Goal: Task Accomplishment & Management: Use online tool/utility

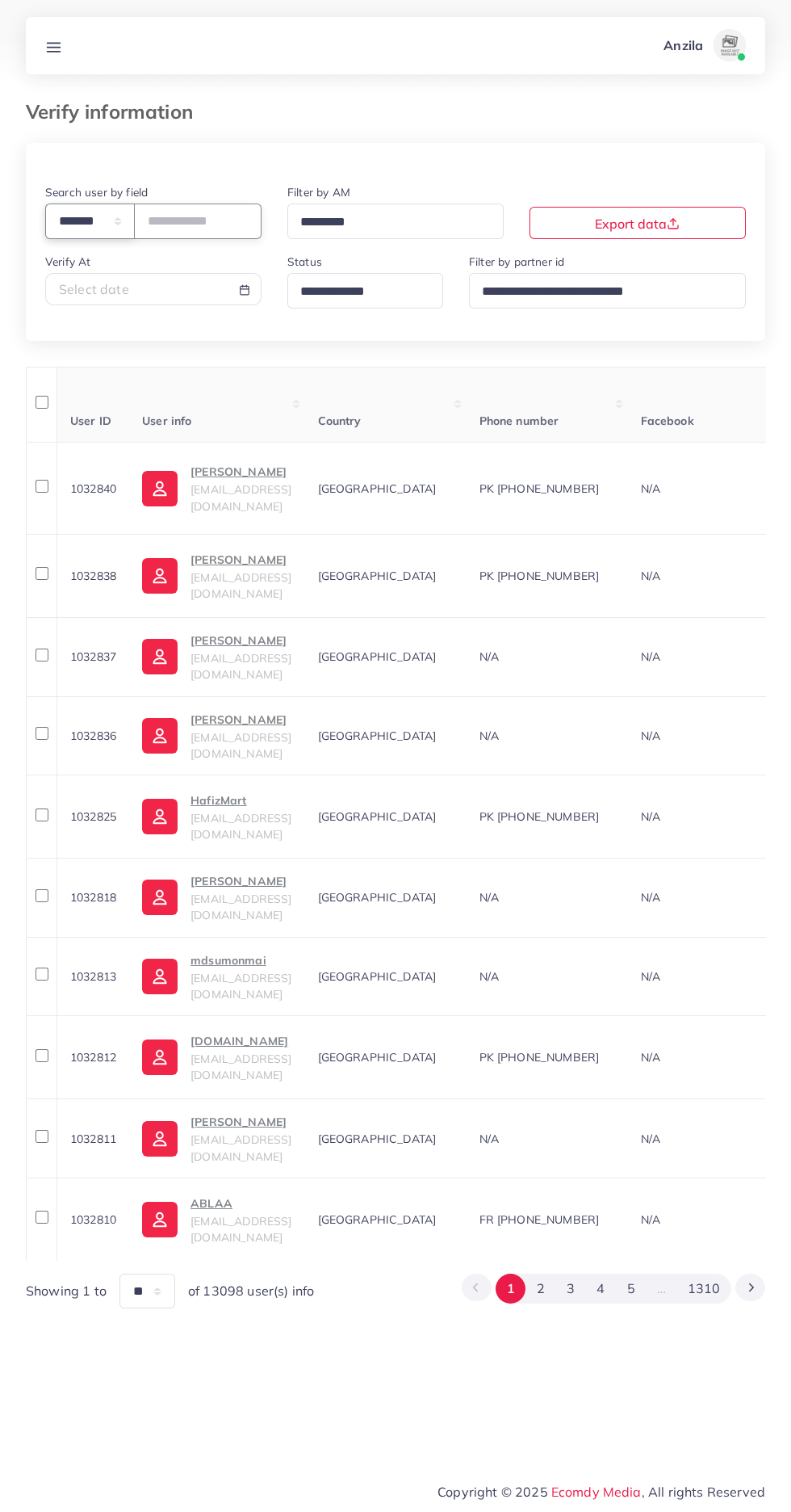
click at [112, 228] on select "**********" at bounding box center [90, 221] width 90 height 34
select select "*****"
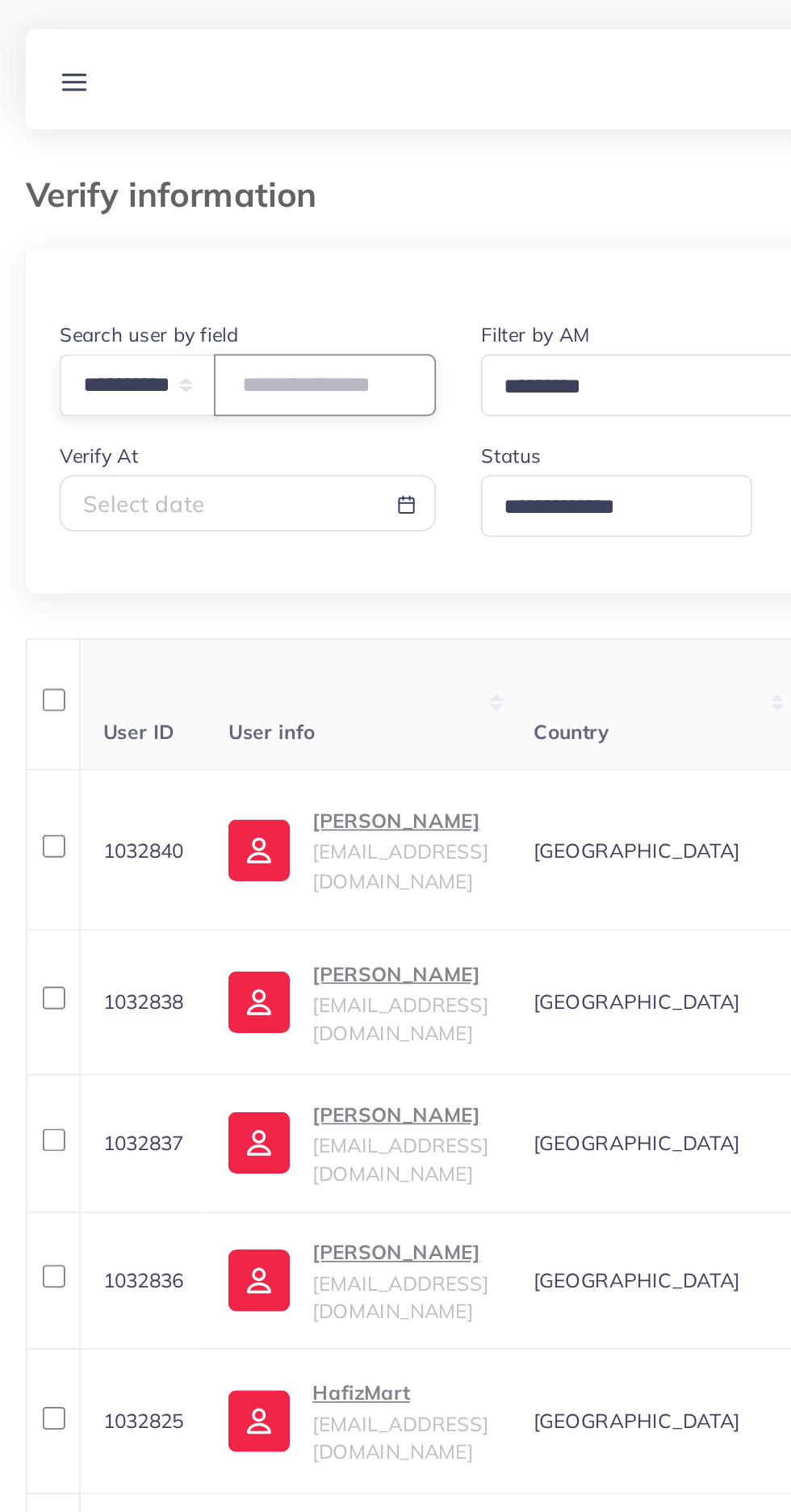
paste input "**********"
type input "**********"
click at [247, 385] on th "User info" at bounding box center [217, 405] width 175 height 76
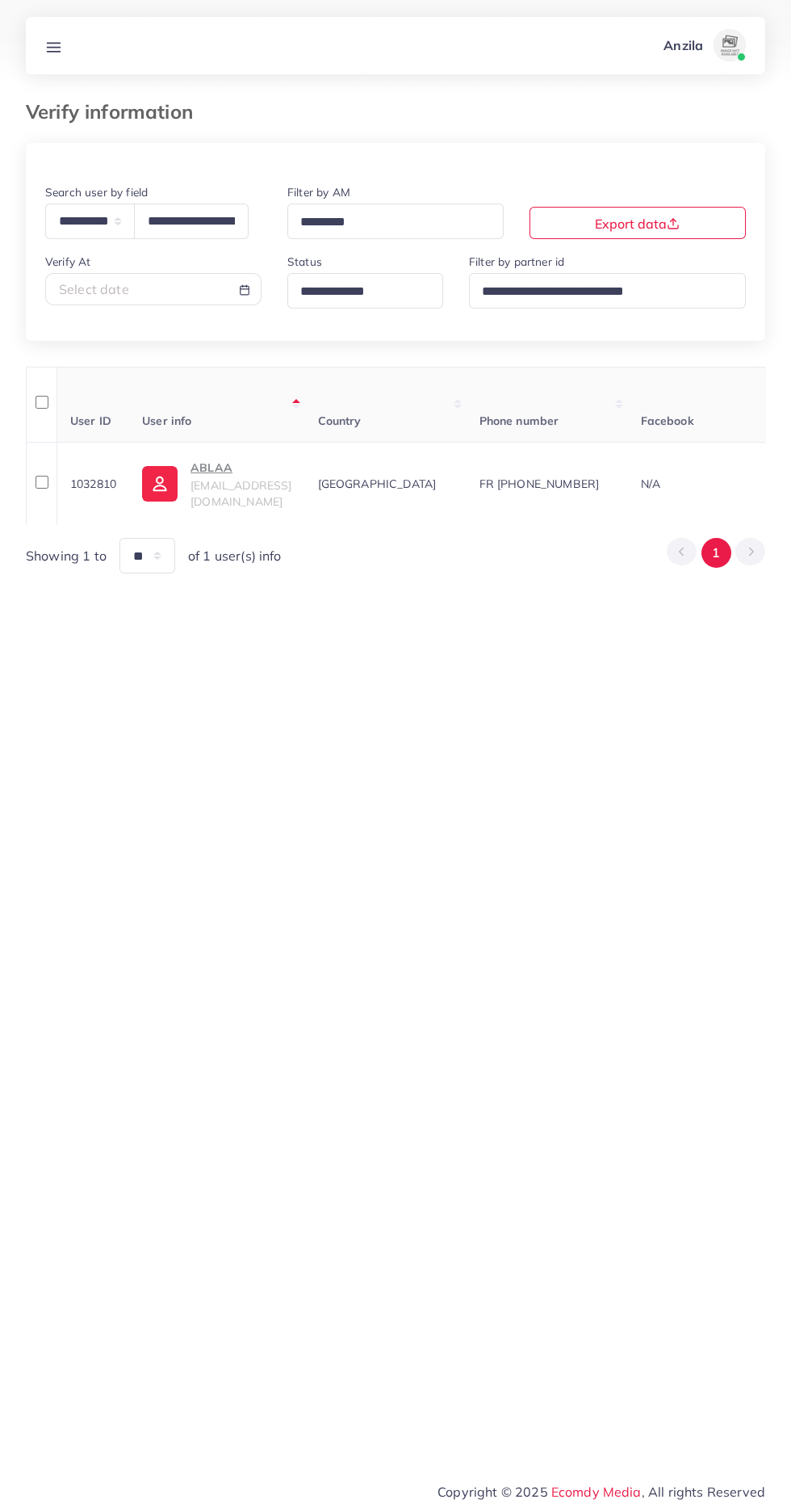
click at [227, 497] on span "contact.ablaa@gmail.com" at bounding box center [240, 493] width 101 height 31
click at [53, 43] on line at bounding box center [54, 43] width 13 height 0
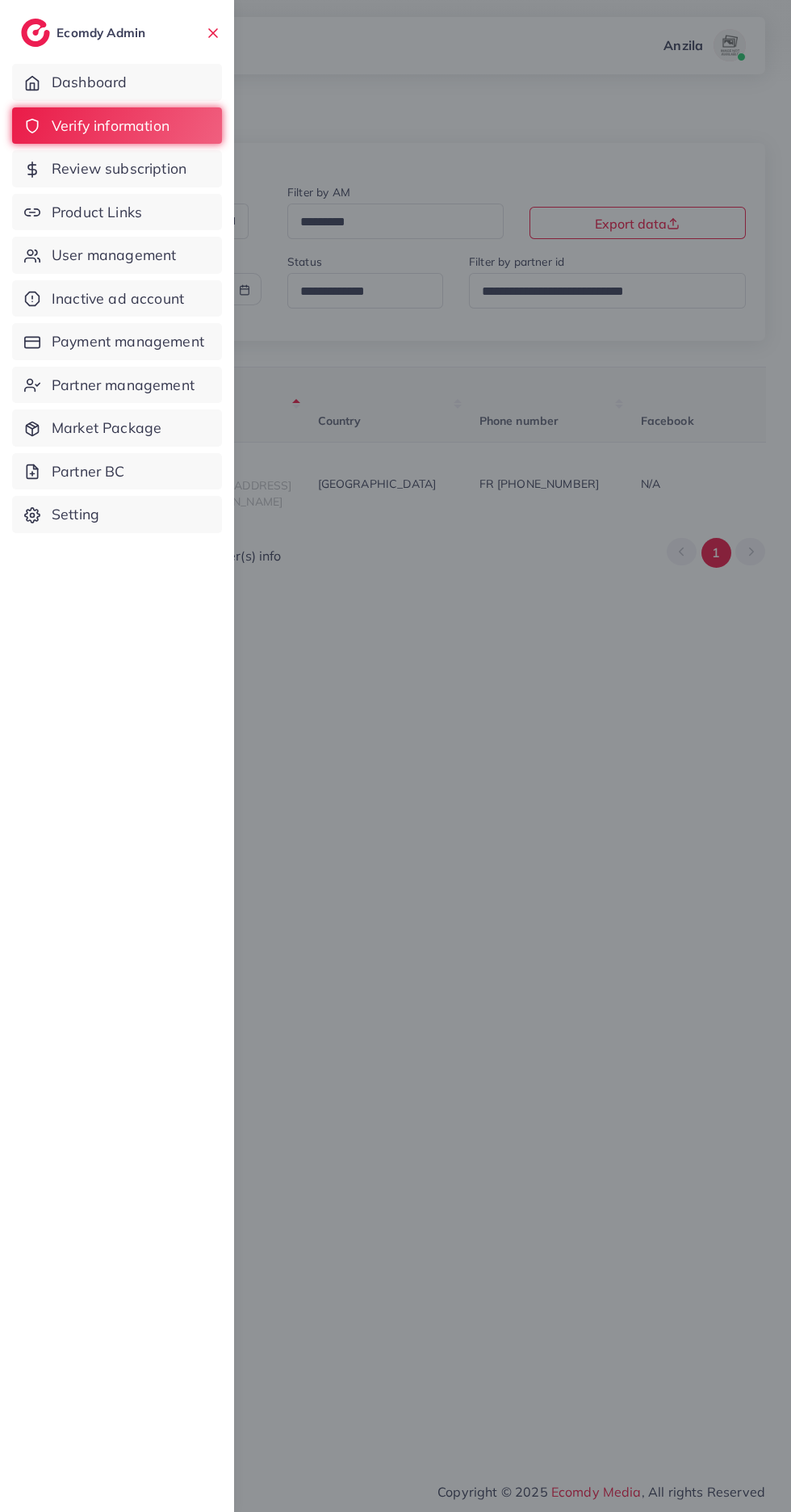
click at [63, 216] on span "Product Links" at bounding box center [97, 212] width 91 height 21
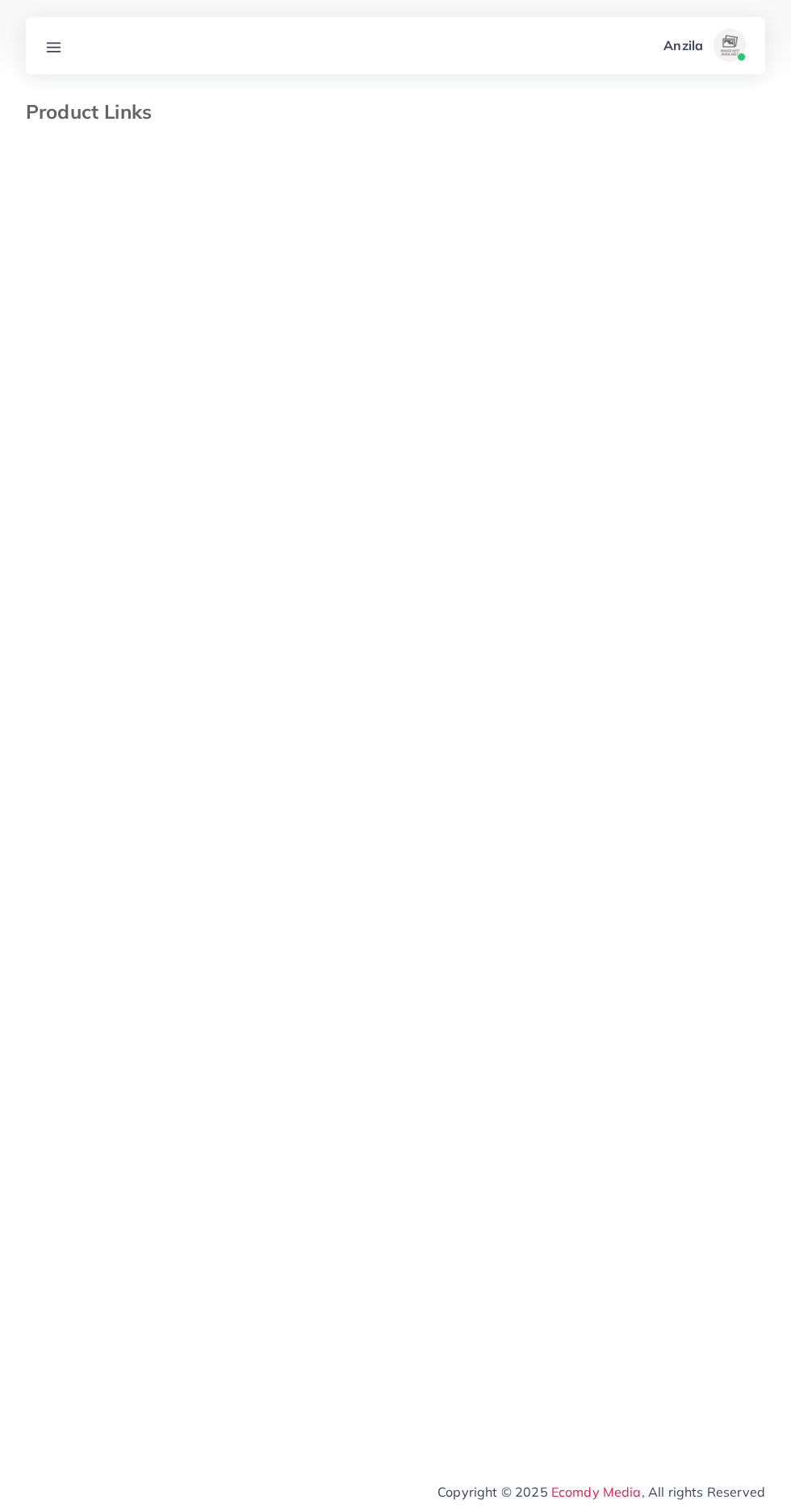
select select "*********"
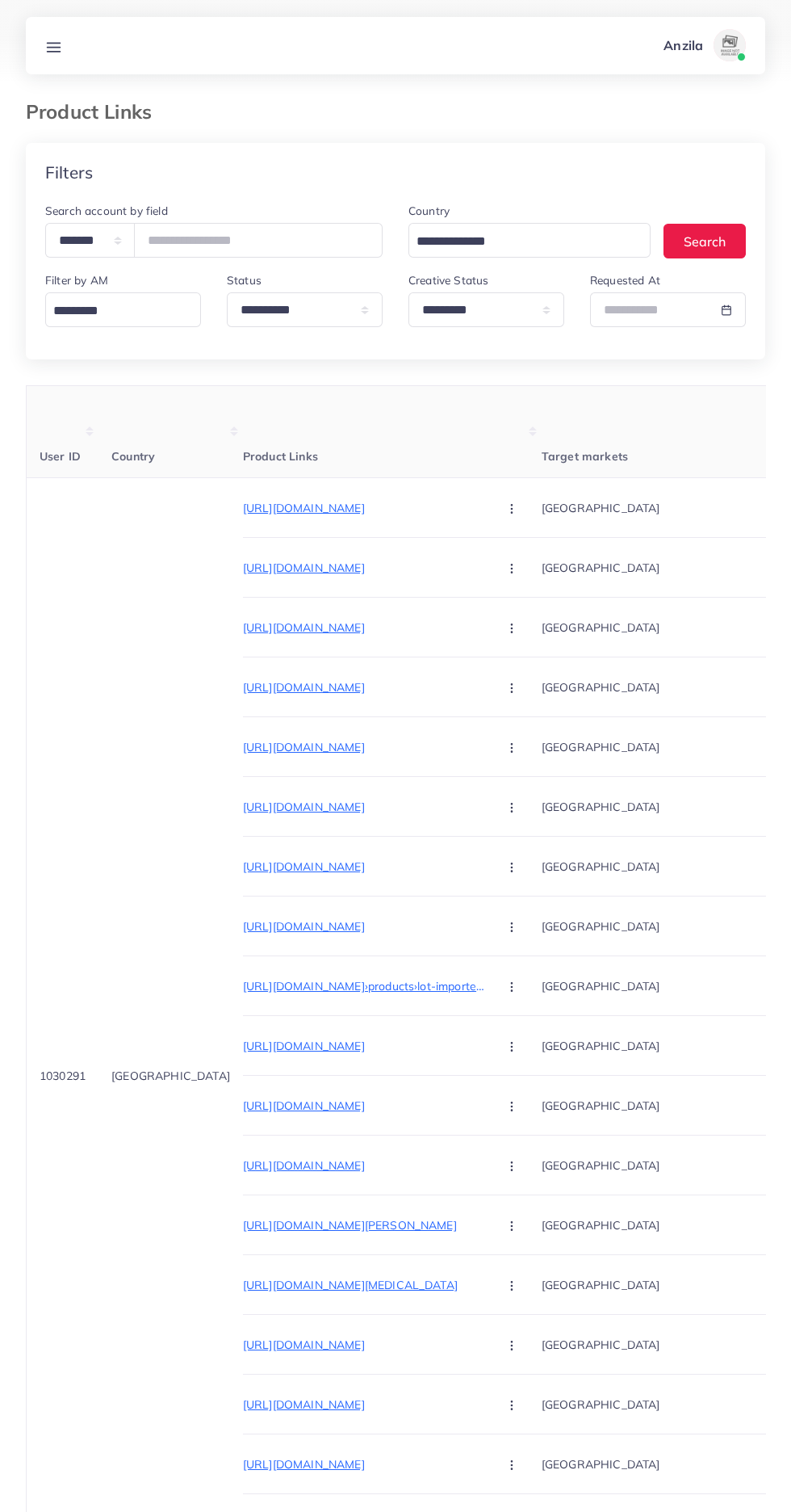
click at [58, 36] on link at bounding box center [53, 45] width 30 height 20
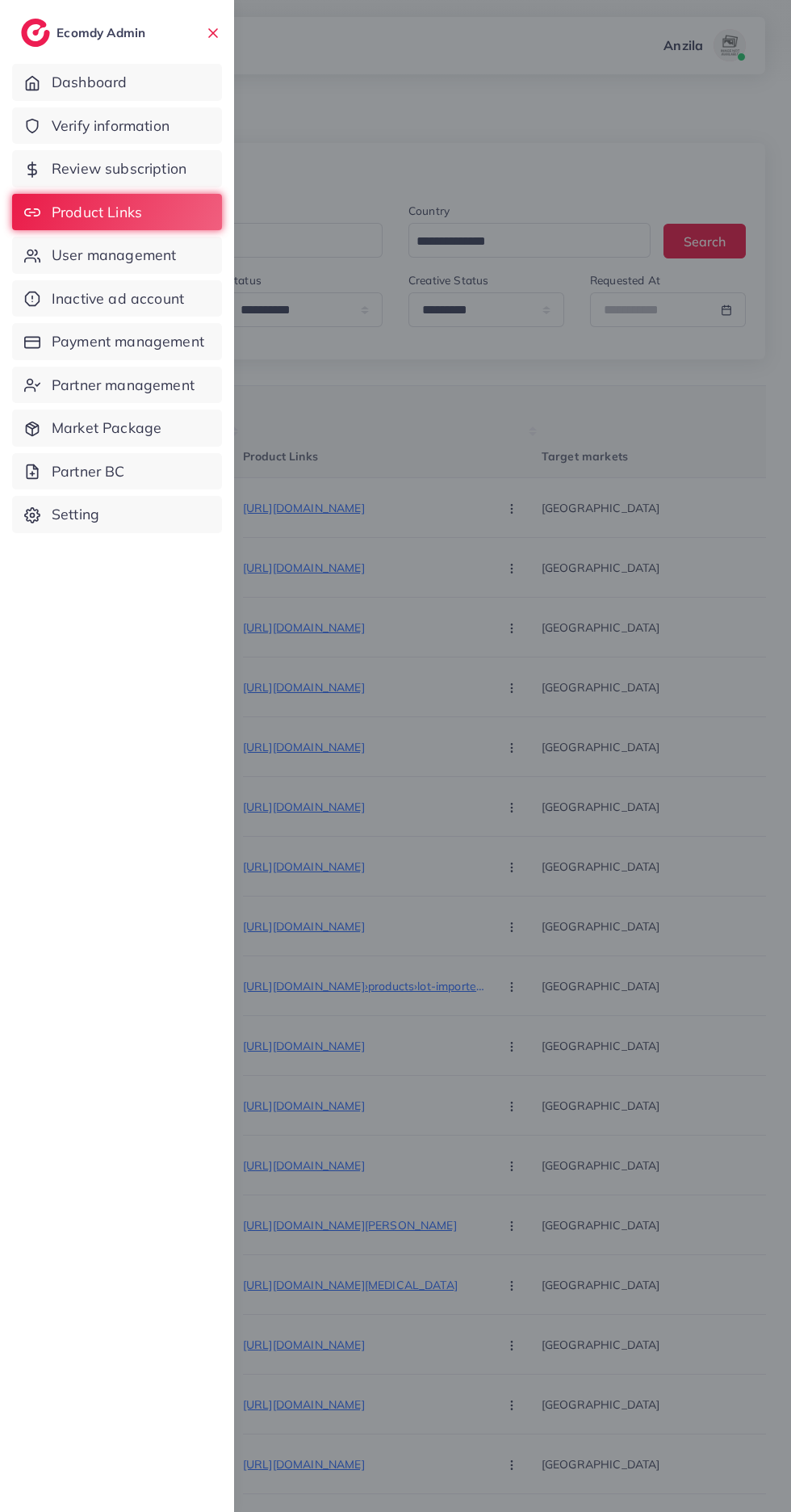
click at [71, 125] on span "Verify information" at bounding box center [111, 125] width 118 height 21
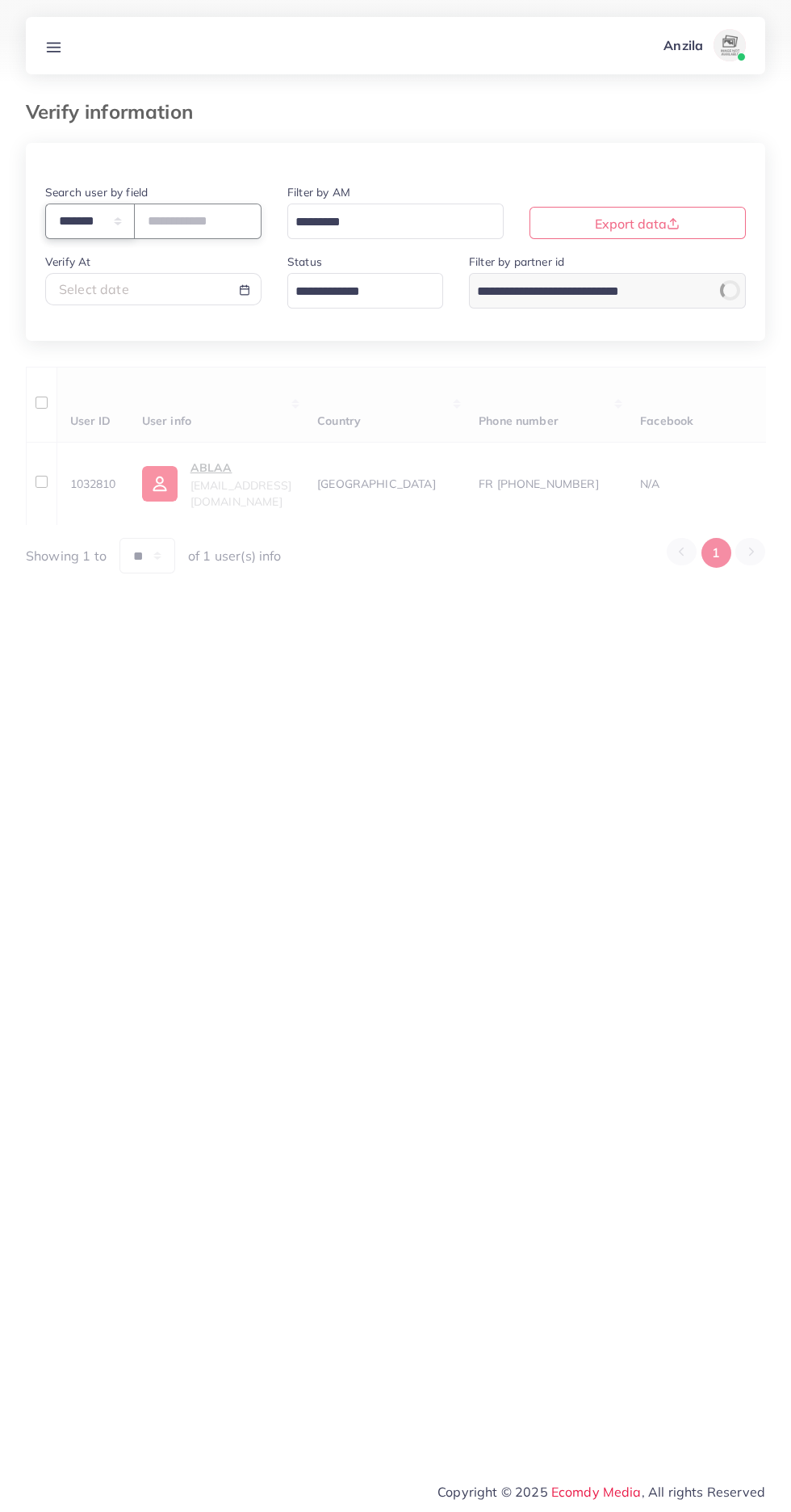
click at [60, 216] on select "**********" at bounding box center [90, 221] width 90 height 34
select select "*****"
click at [197, 222] on input "text" at bounding box center [198, 221] width 128 height 34
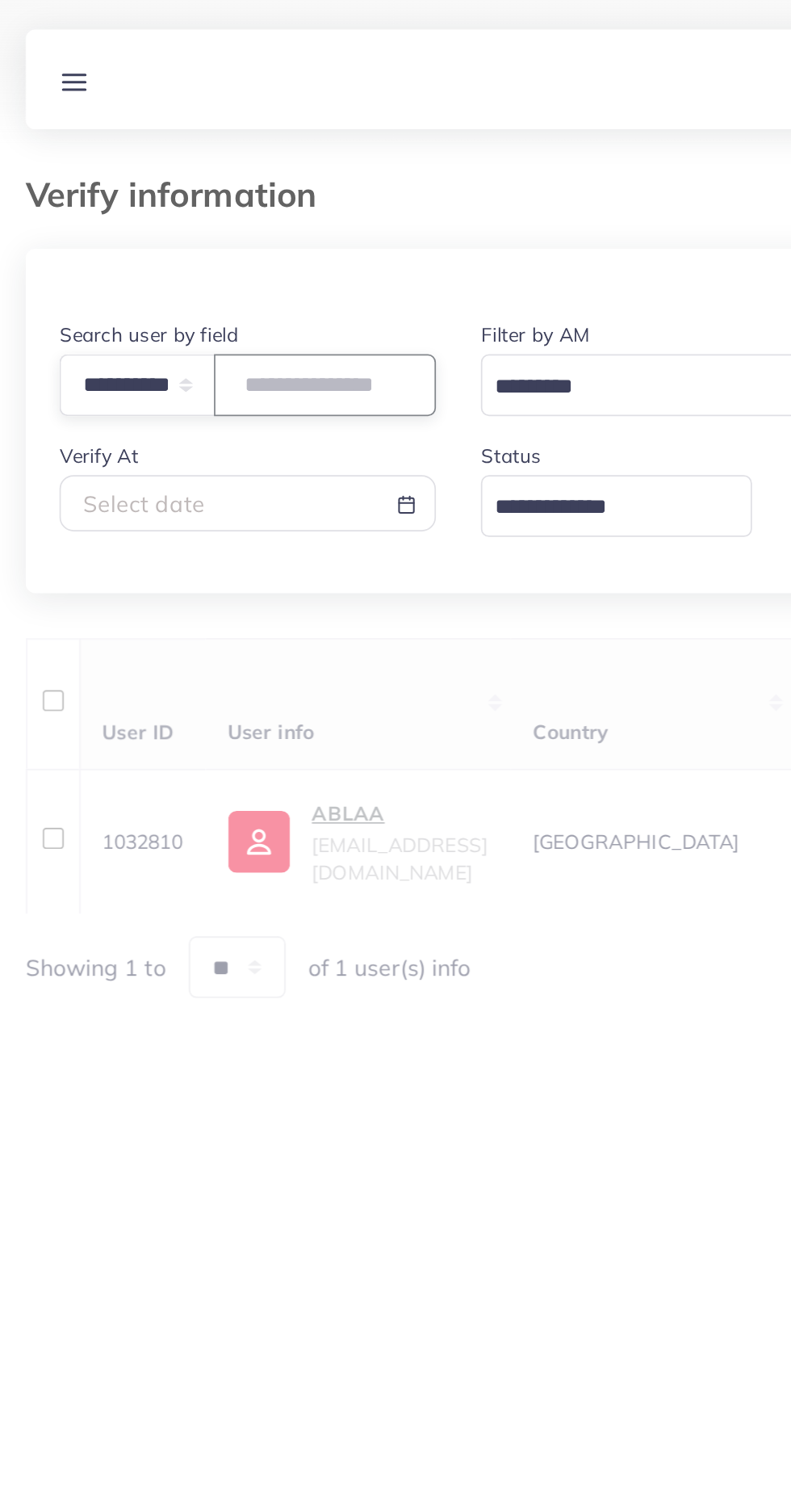
paste input "**********"
type input "**********"
click at [99, 94] on div "**********" at bounding box center [395, 734] width 791 height 1468
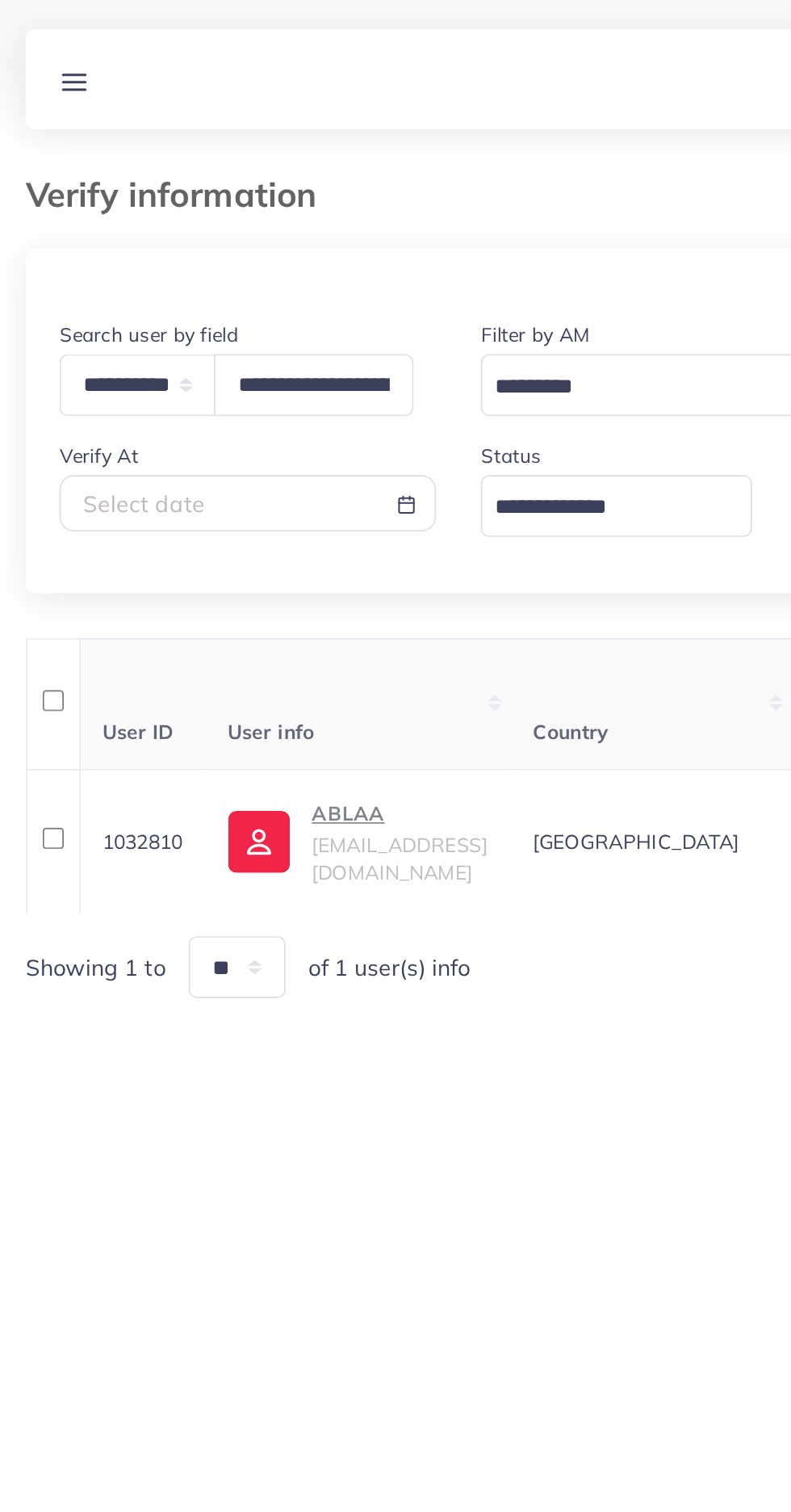
click at [215, 491] on span "contact.ablaa@gmail.com" at bounding box center [240, 493] width 101 height 31
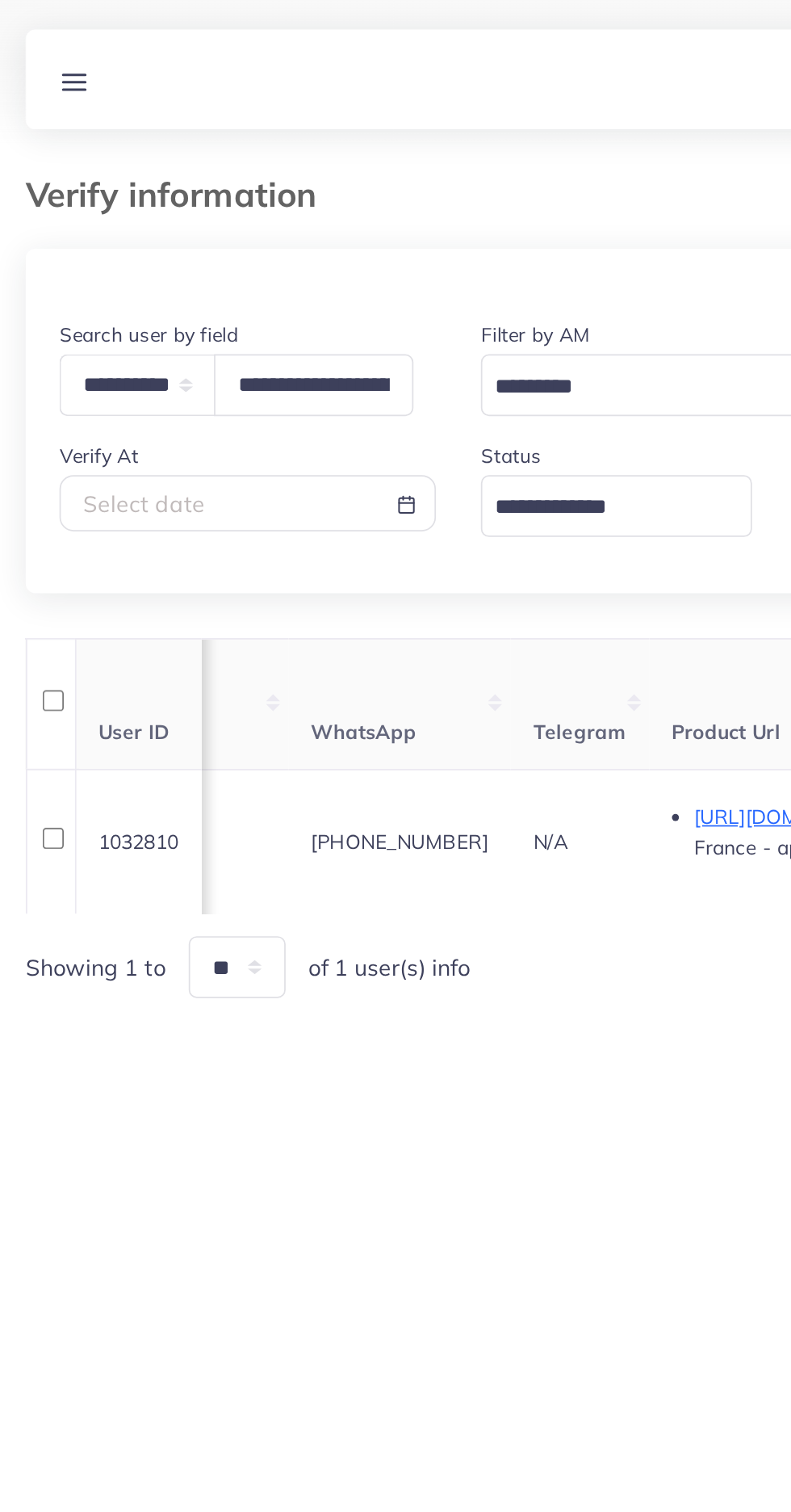
scroll to position [0, 866]
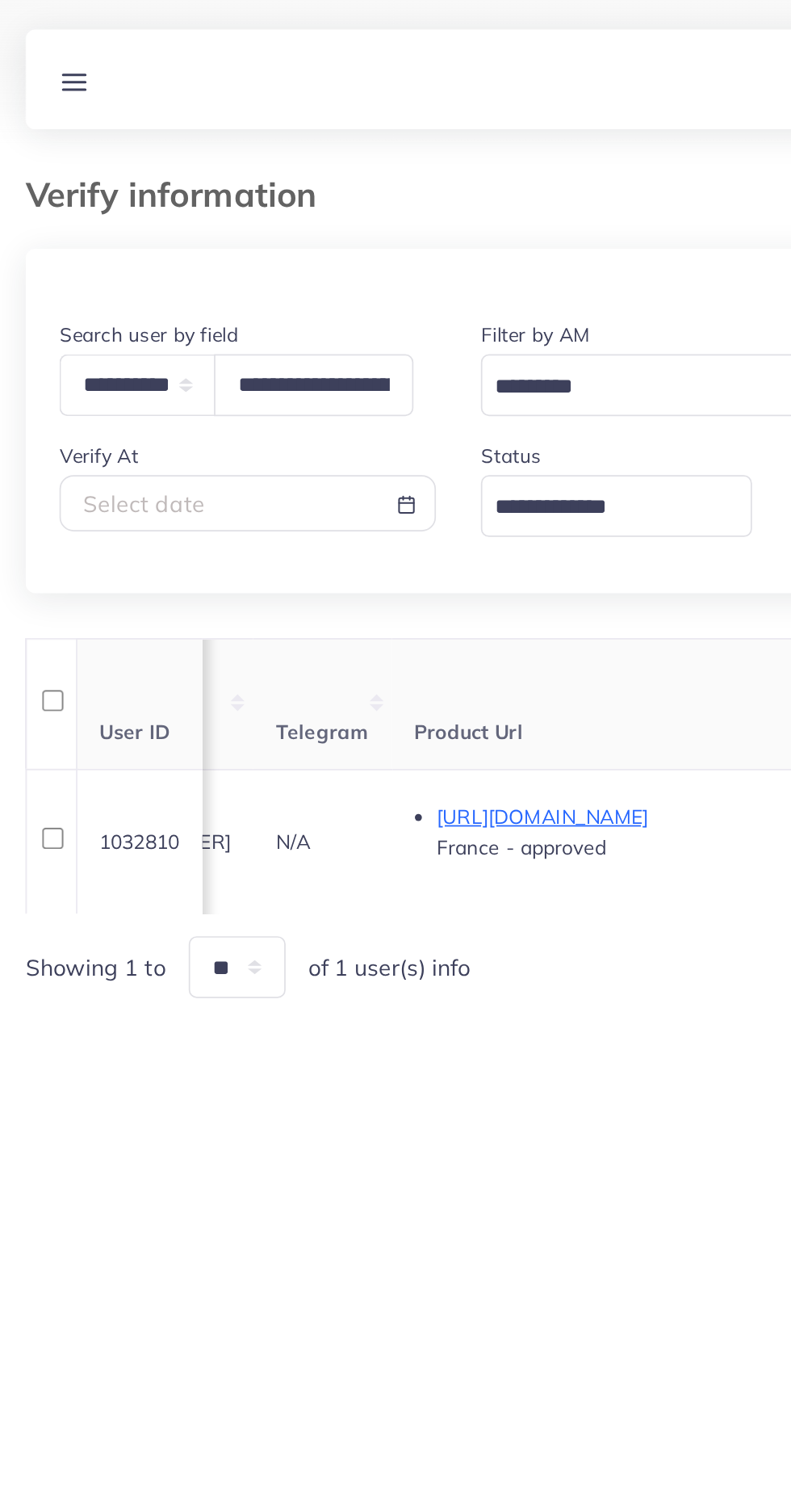
click at [314, 477] on p "https://byablaa.com/en" at bounding box center [383, 469] width 242 height 19
click at [55, 51] on line at bounding box center [54, 51] width 13 height 0
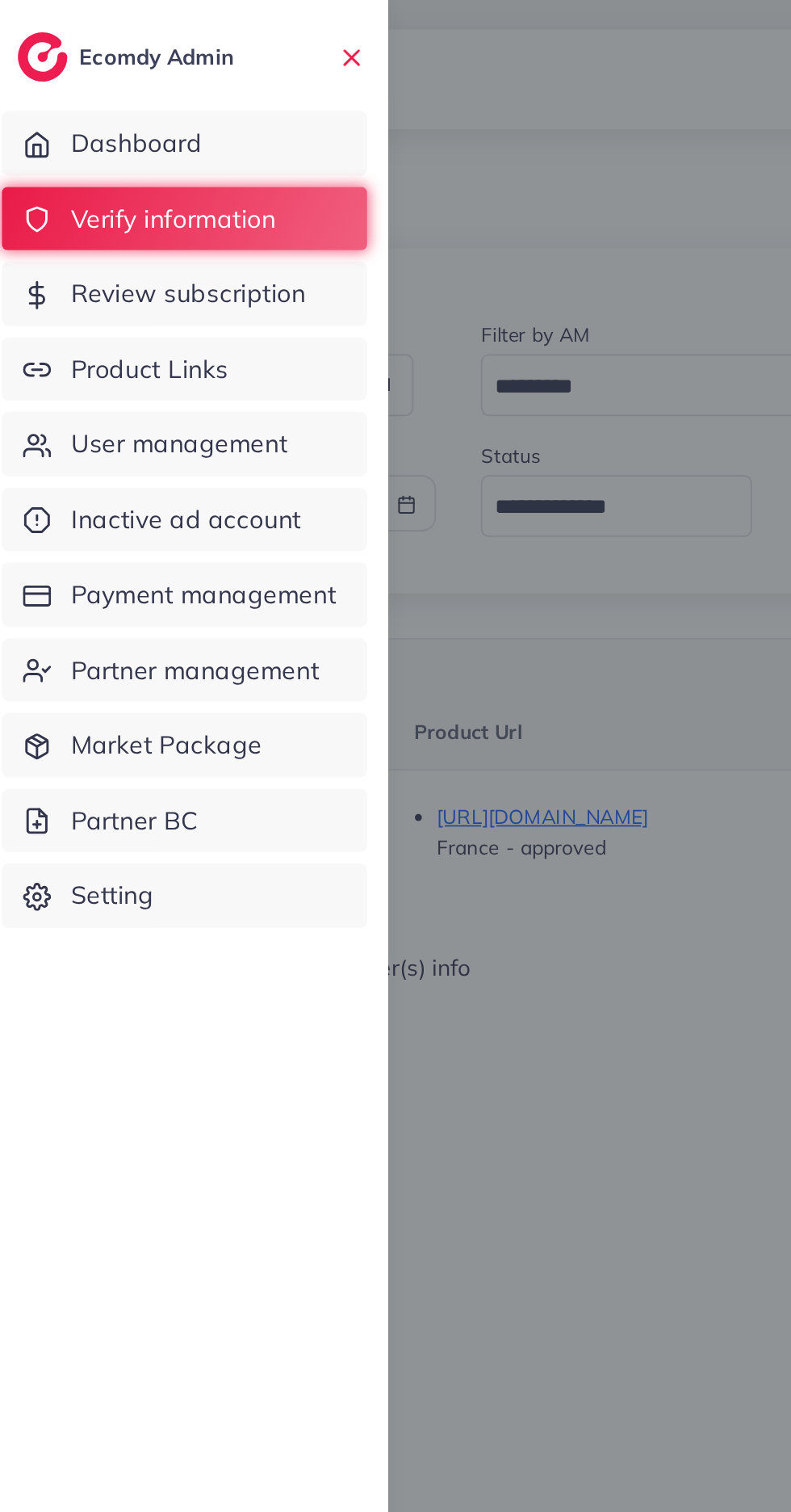
click at [104, 219] on span "Product Links" at bounding box center [97, 212] width 91 height 21
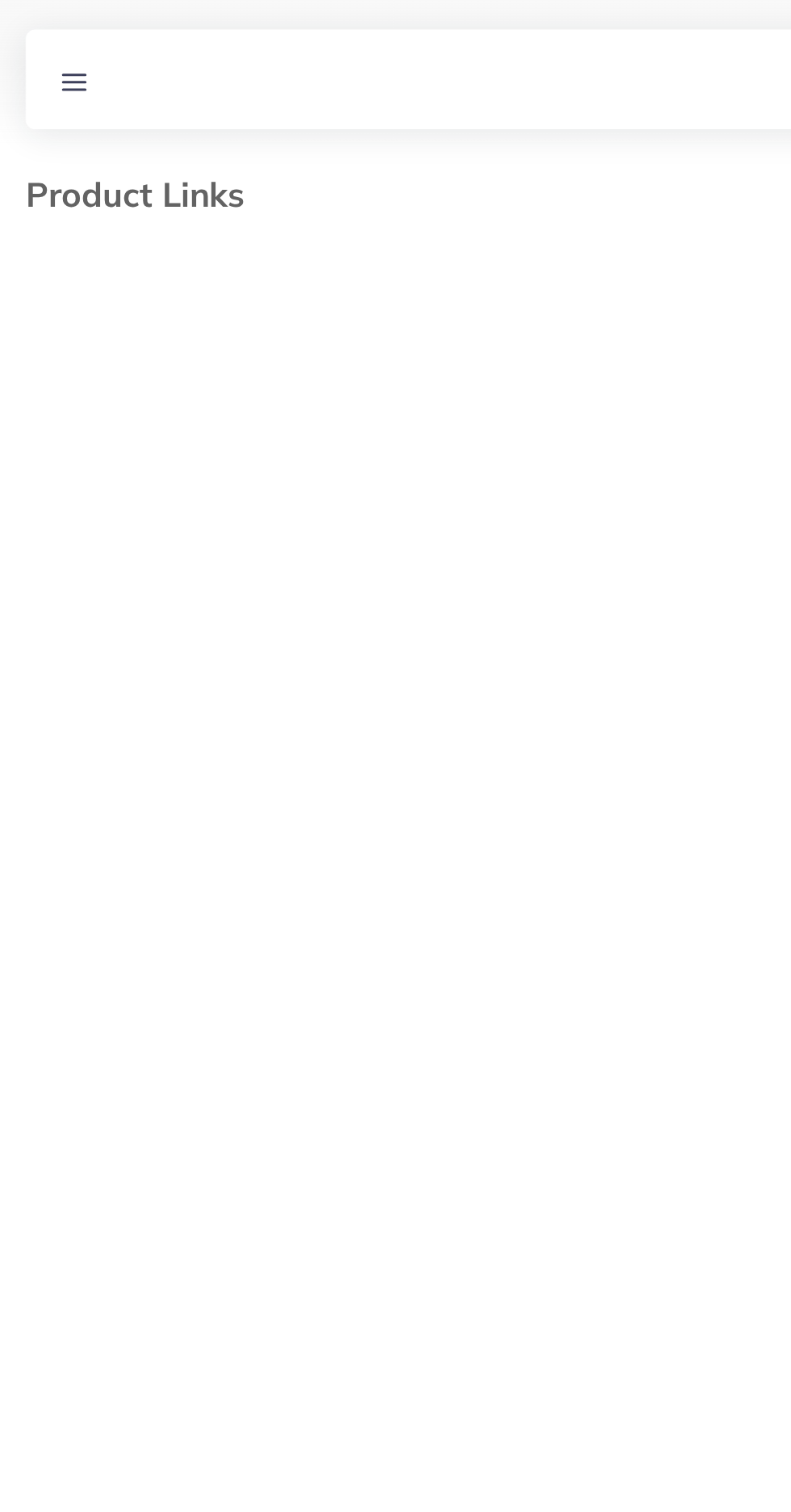
select select "*********"
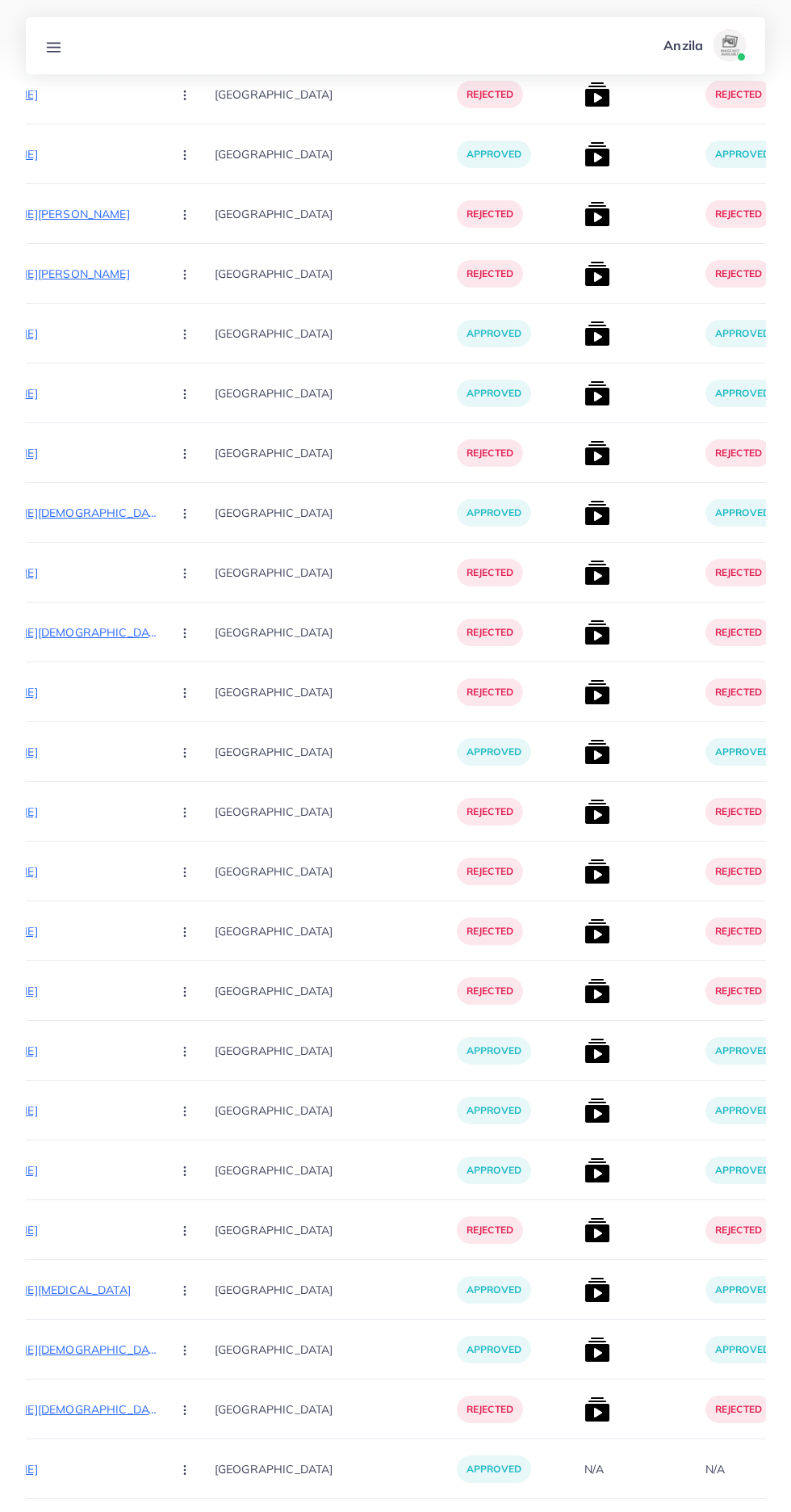
scroll to position [17037, 0]
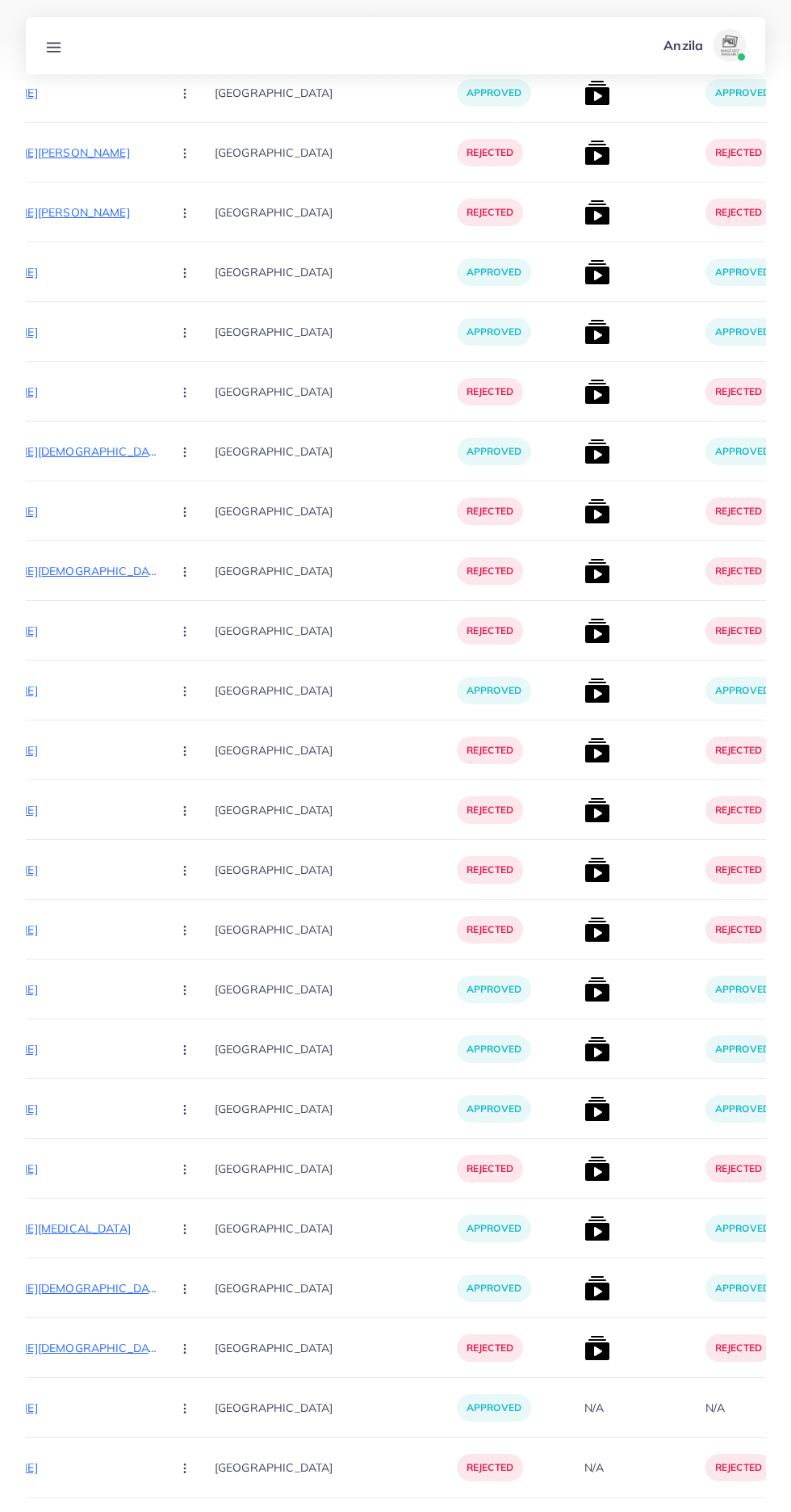
click at [716, 1511] on button "2" at bounding box center [716, 1538] width 30 height 30
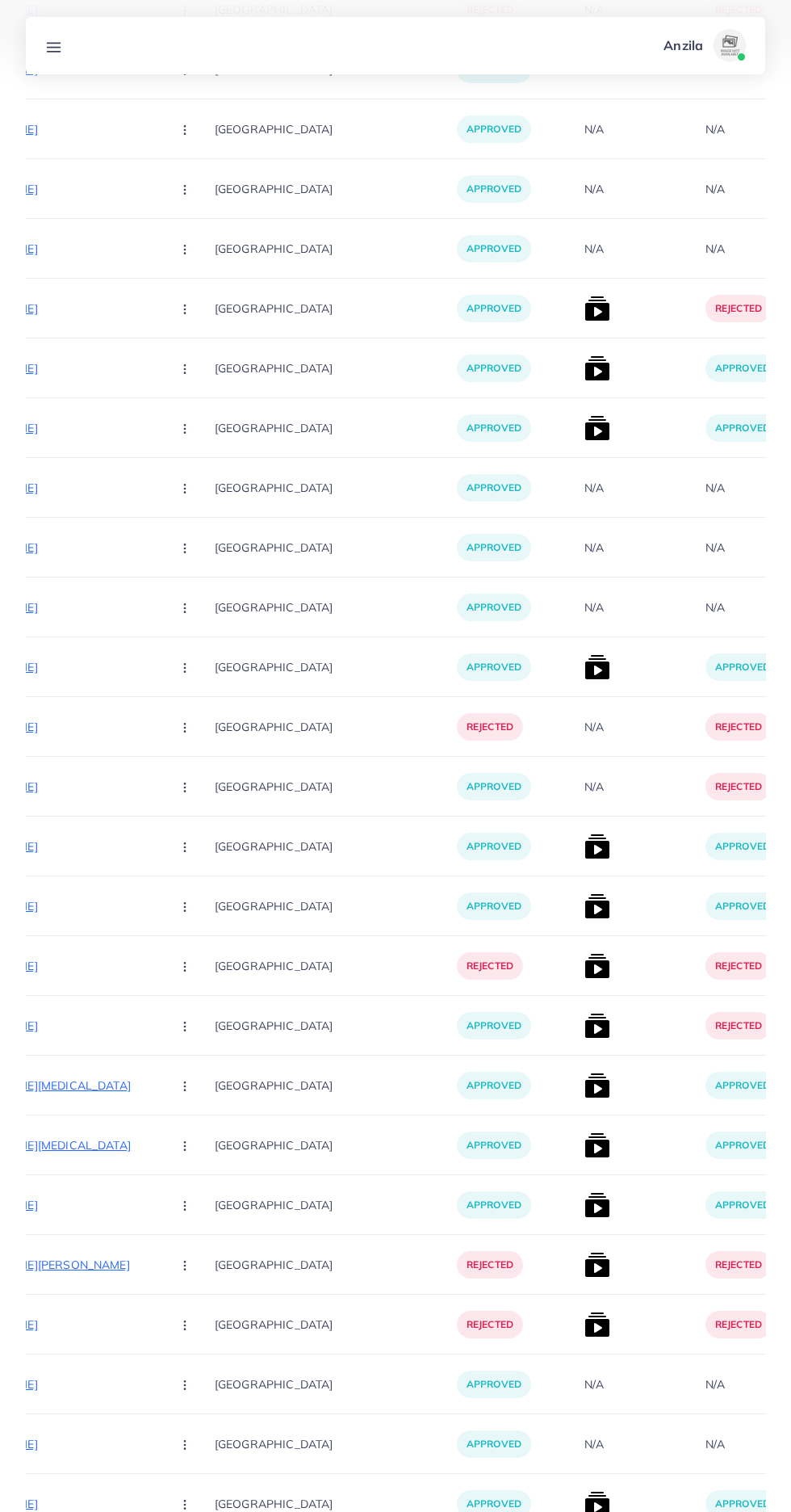
scroll to position [0, 0]
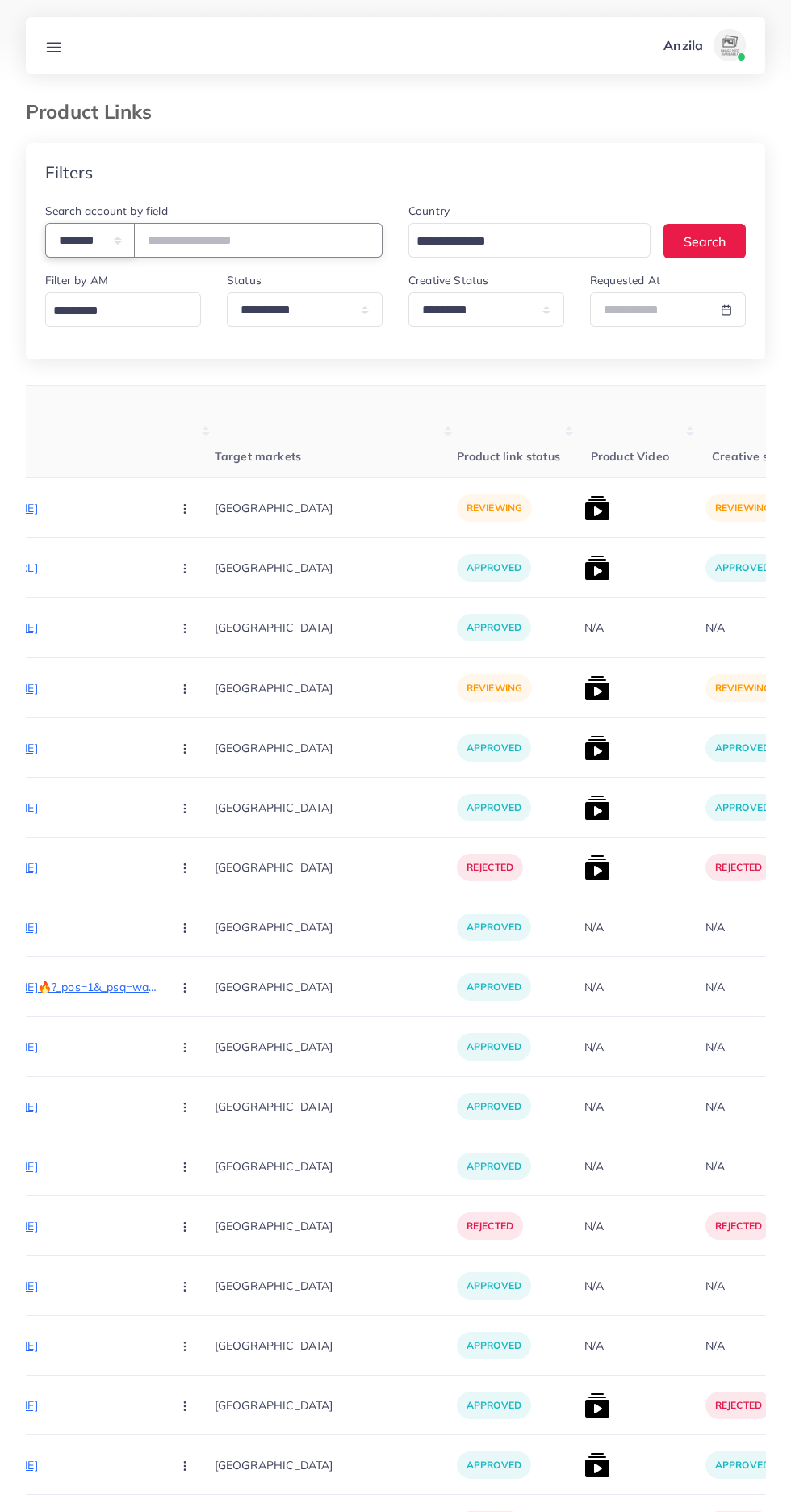
click at [109, 237] on select "**********" at bounding box center [90, 240] width 90 height 34
select select "*****"
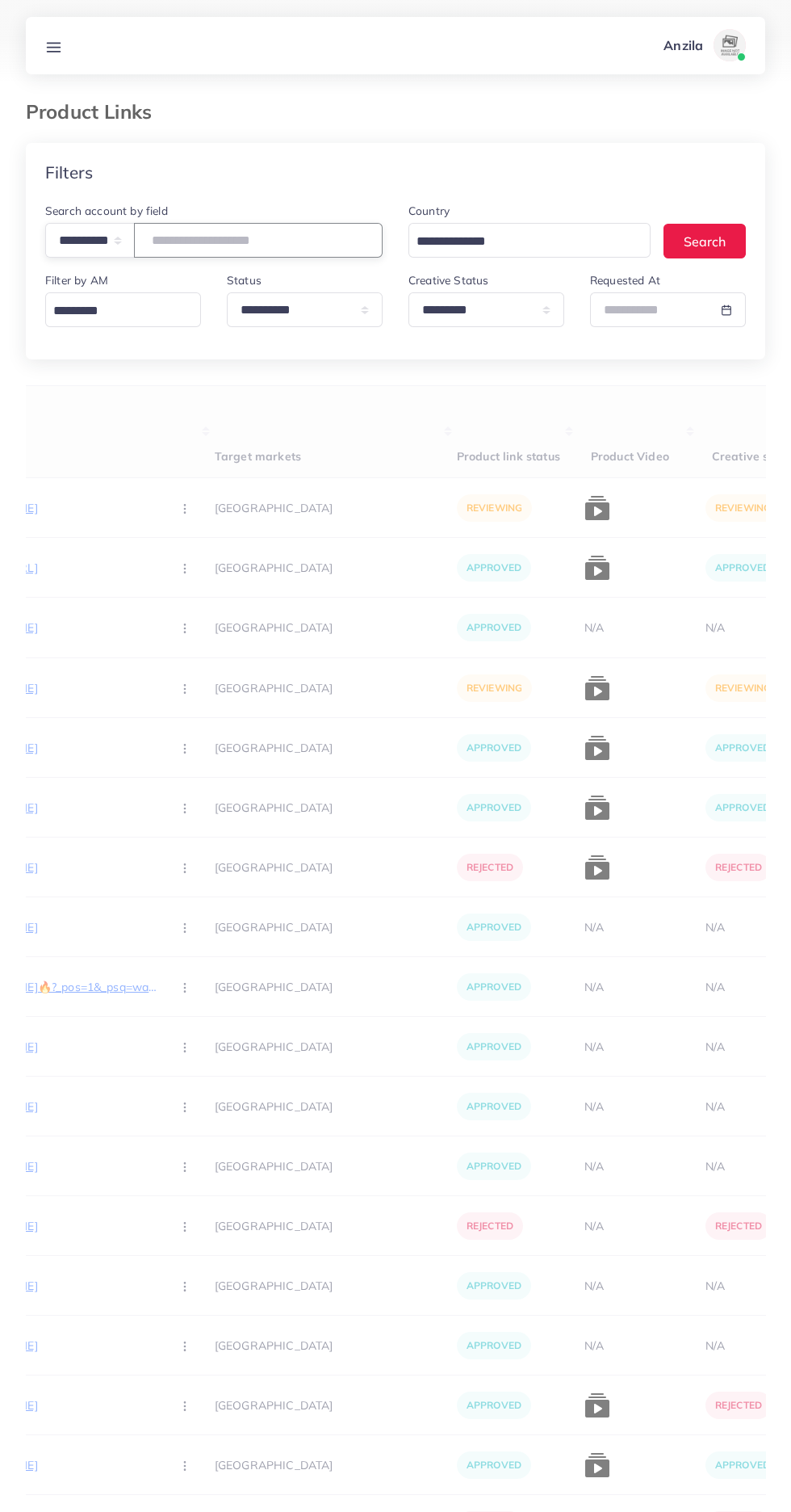
paste input "**********"
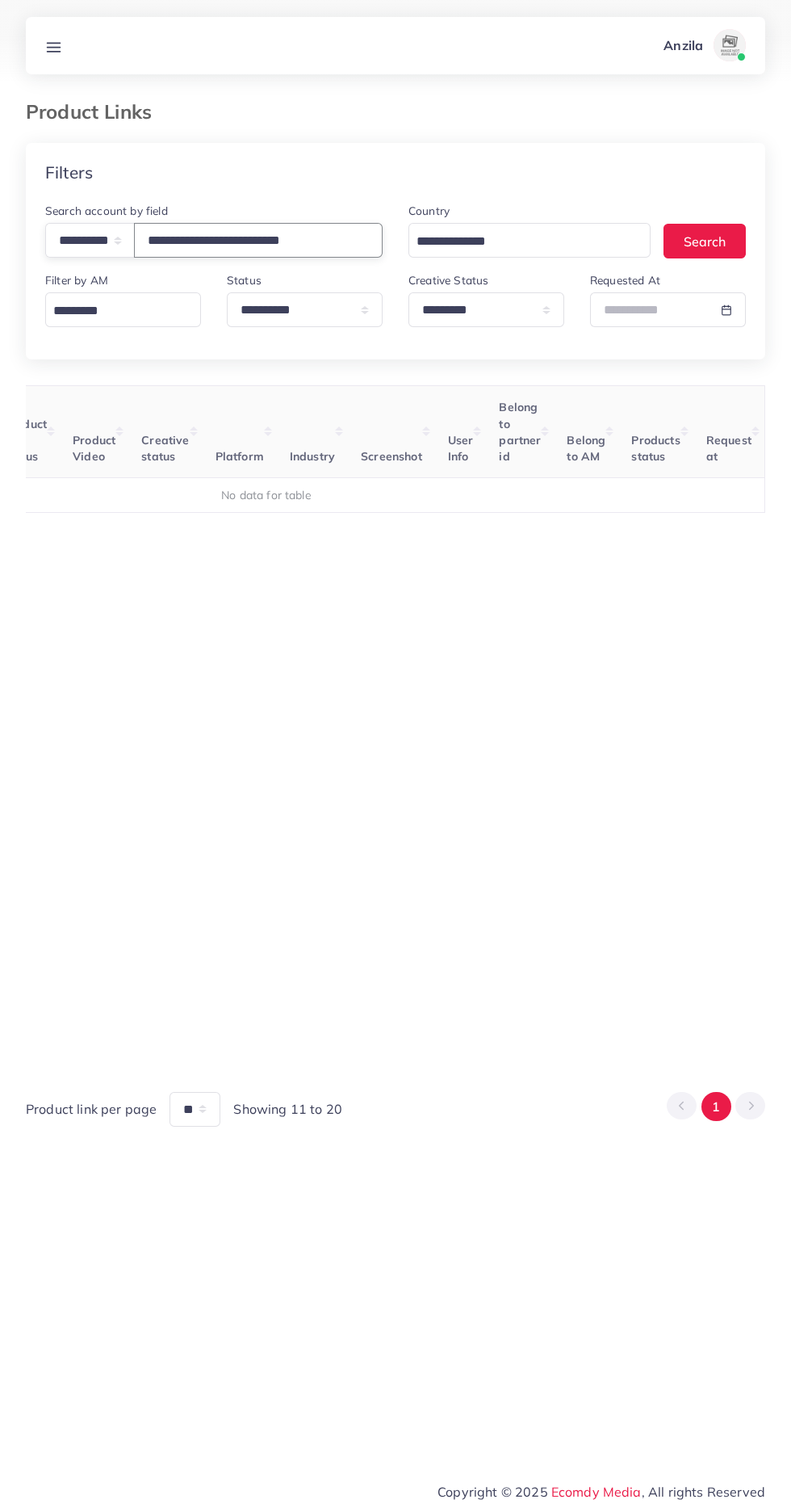
scroll to position [0, 253]
type input "**********"
click at [462, 315] on select "**********" at bounding box center [487, 310] width 156 height 34
select select
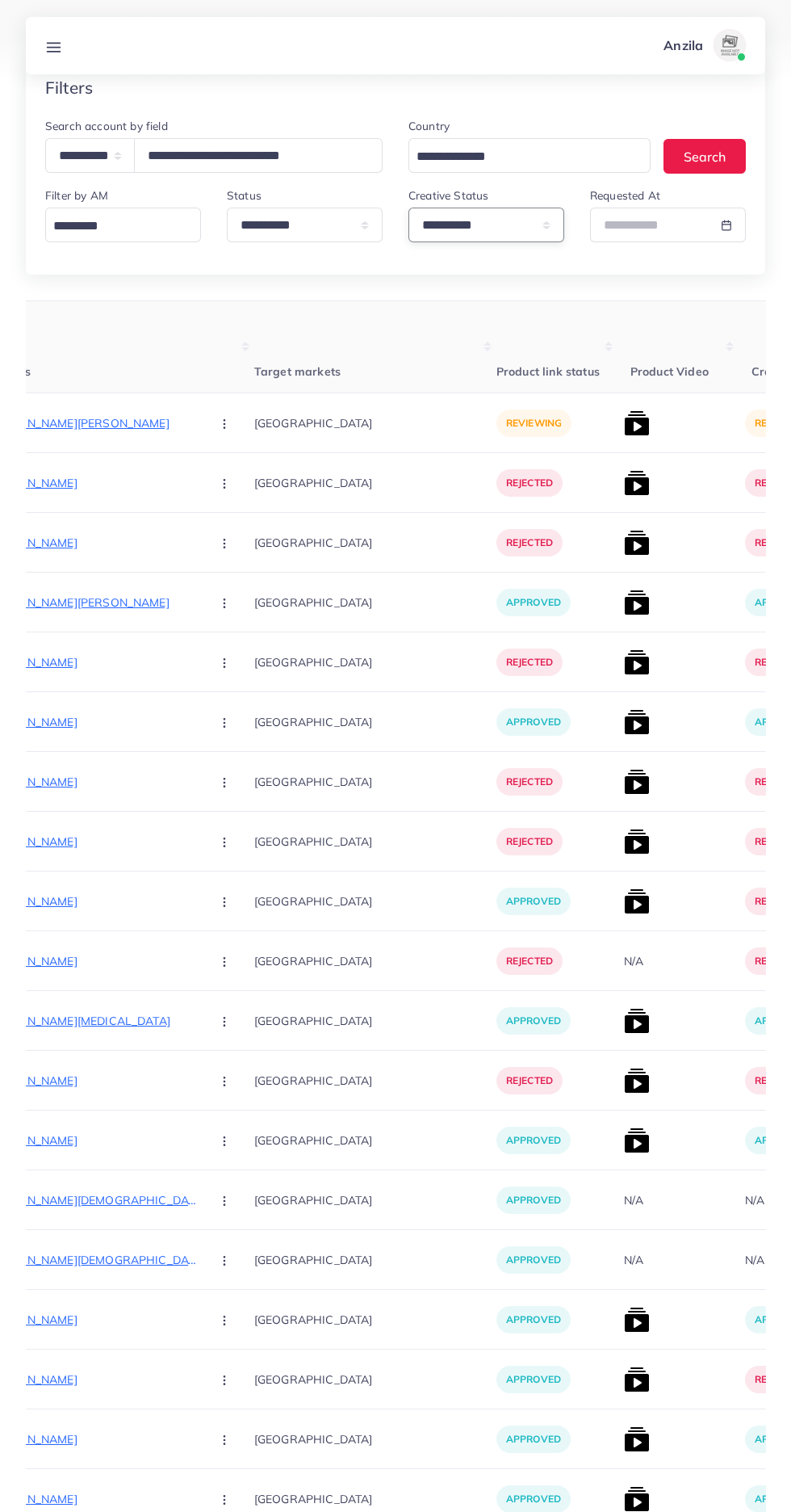
scroll to position [0, 0]
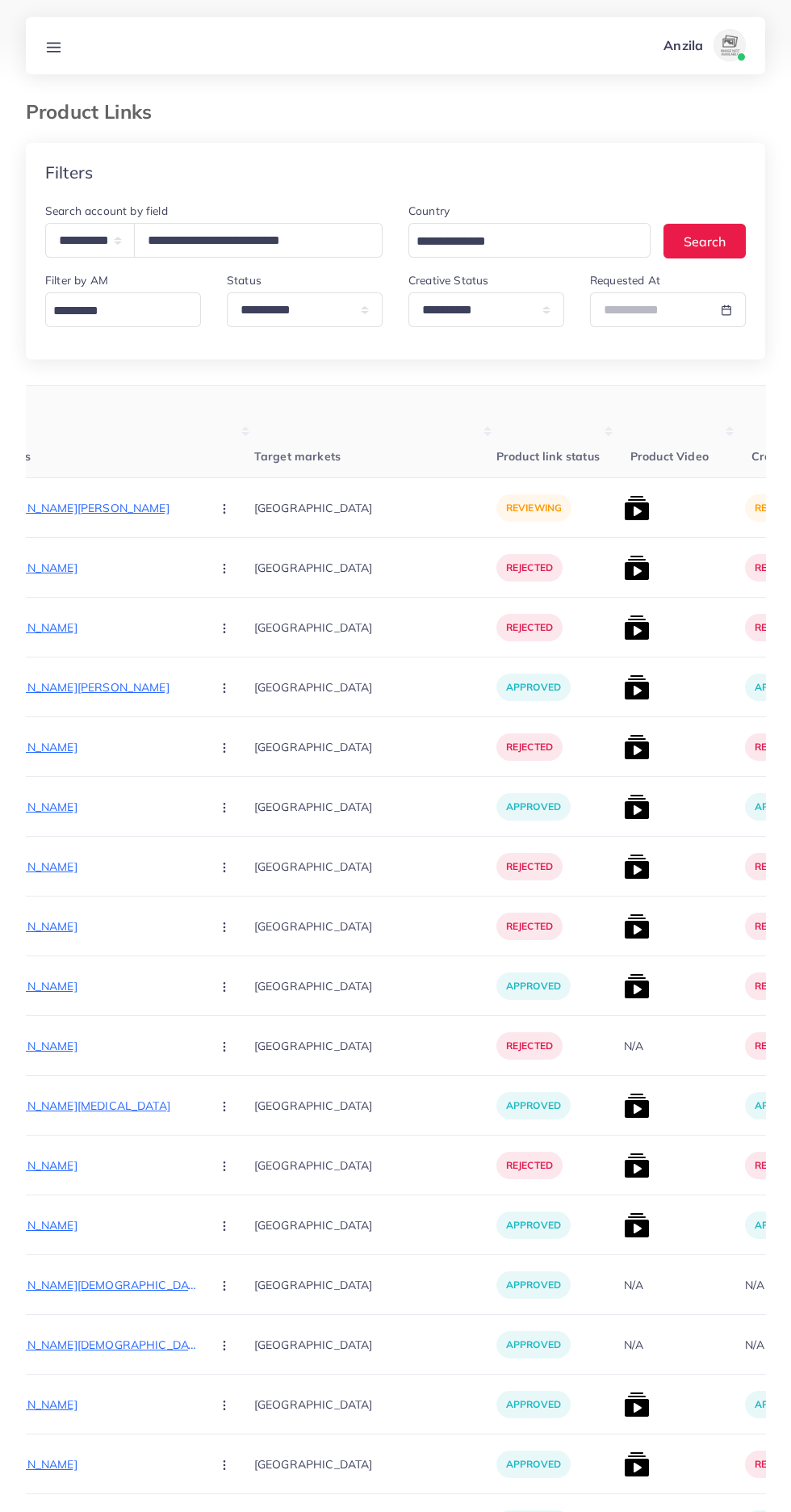
click at [74, 511] on p "https://www.ihtshby-yaseen.shop/products/beard-eyebrow-pen-waterproof-pencil-lo…" at bounding box center [76, 508] width 242 height 19
click at [218, 515] on icon "button" at bounding box center [225, 509] width 13 height 13
click at [215, 558] on icon at bounding box center [220, 558] width 11 height 11
click at [624, 506] on img at bounding box center [637, 508] width 26 height 26
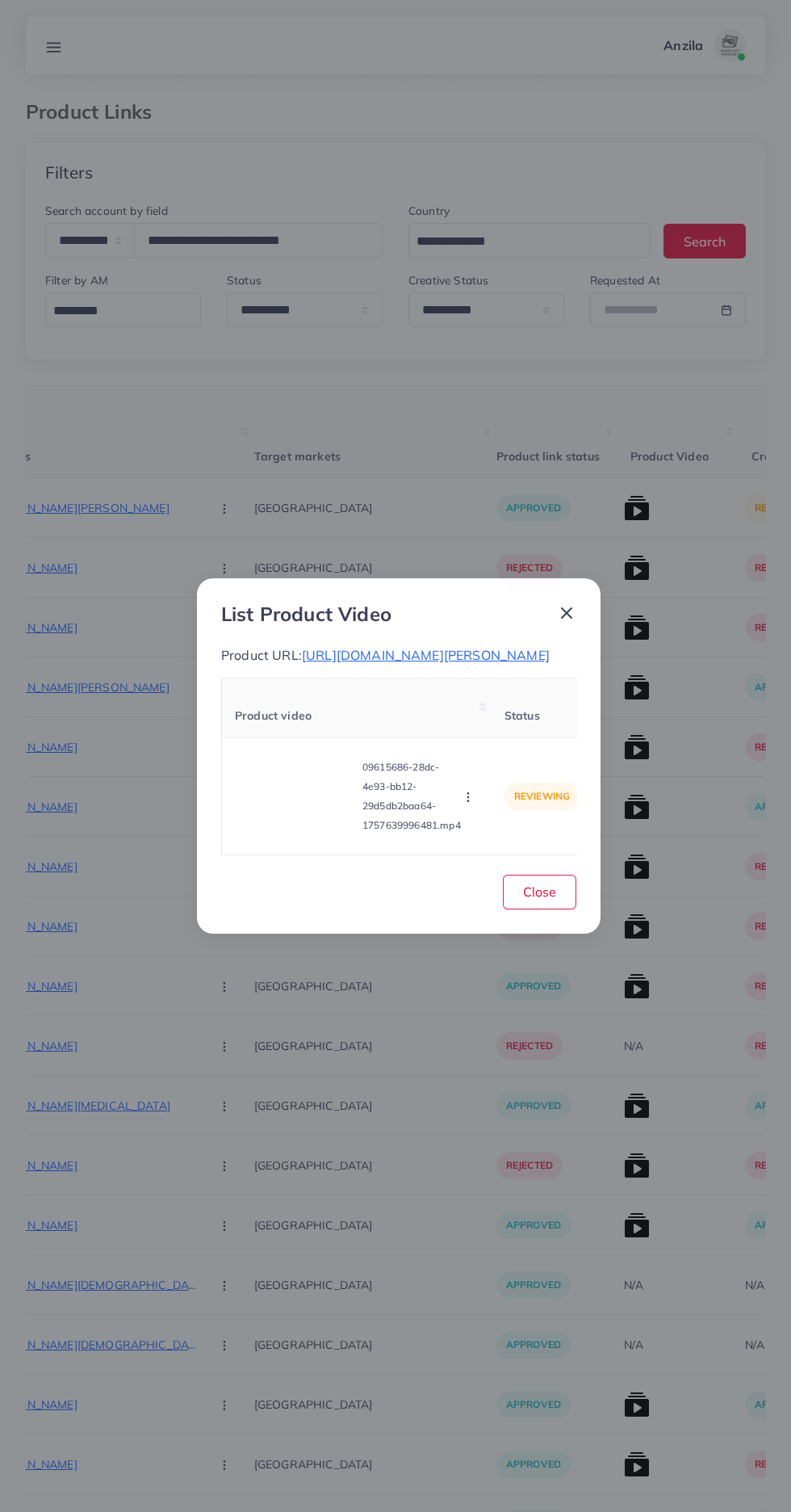
click at [283, 833] on video at bounding box center [295, 796] width 121 height 73
click at [268, 820] on div at bounding box center [295, 796] width 121 height 73
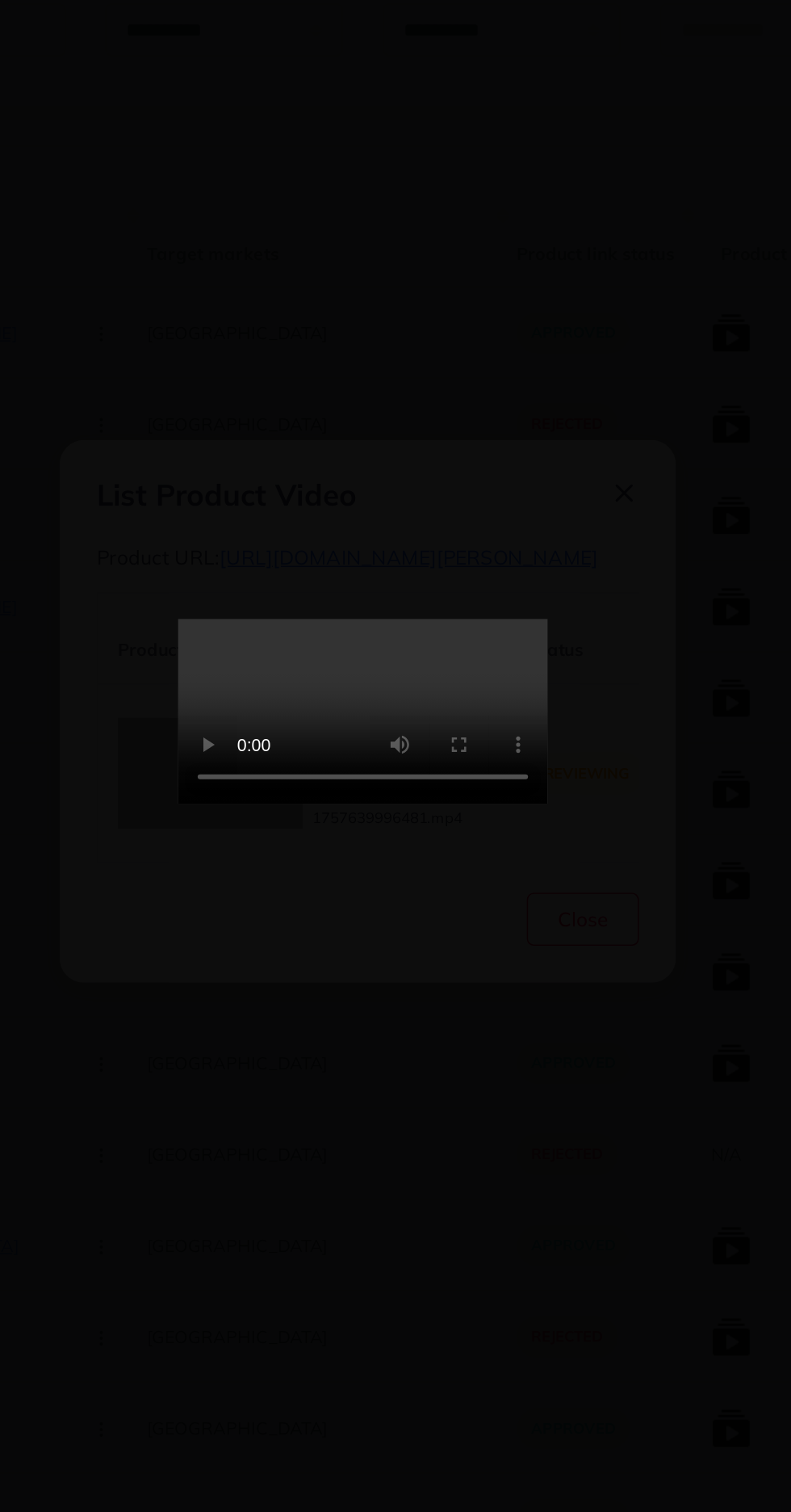
click at [516, 761] on video at bounding box center [395, 756] width 242 height 121
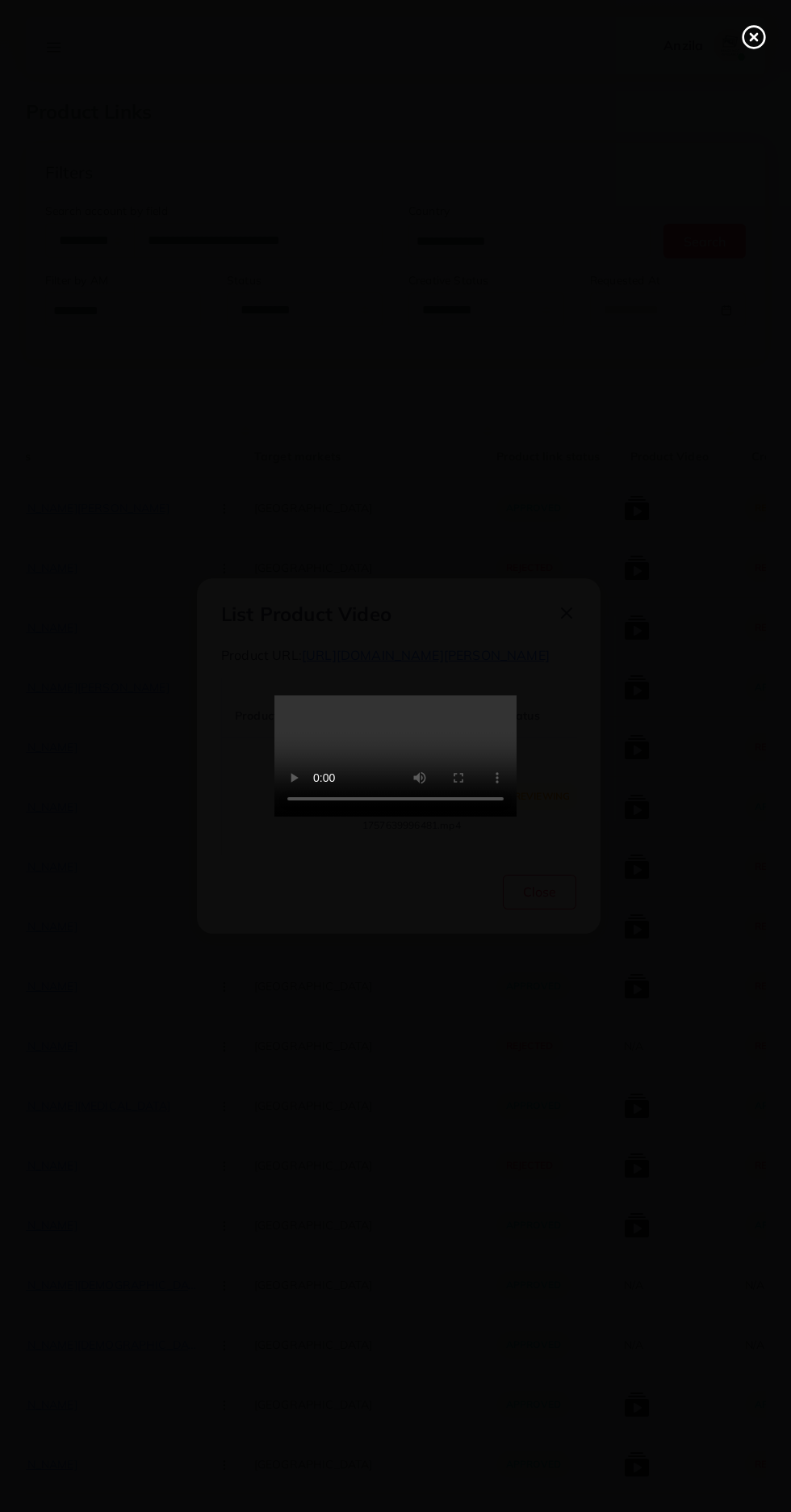
click at [748, 35] on icon at bounding box center [754, 37] width 26 height 26
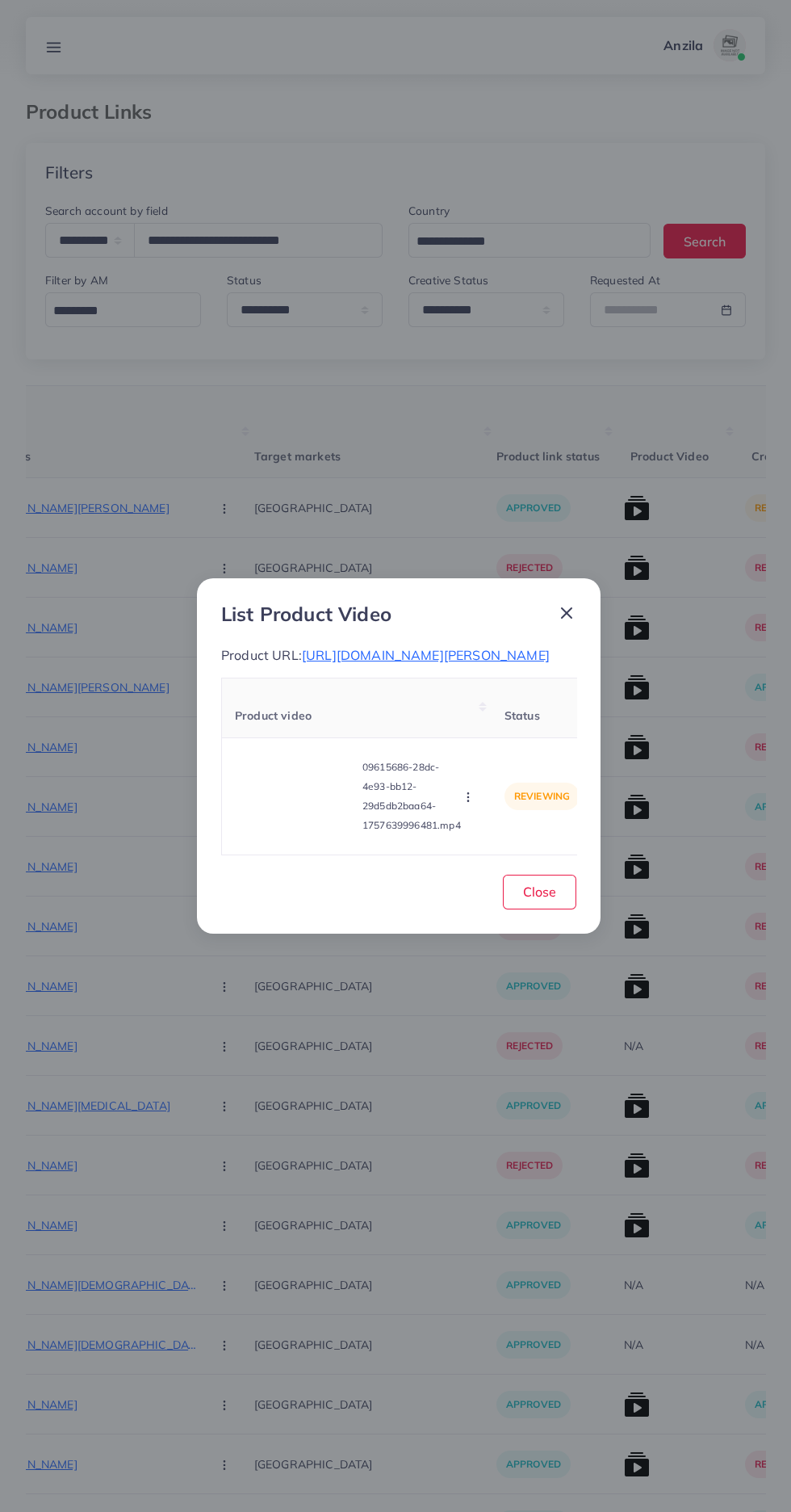
click at [468, 801] on circle "button" at bounding box center [468, 800] width 1 height 1
click at [506, 730] on span "Approve" at bounding box center [497, 722] width 53 height 16
click at [540, 900] on span "Close" at bounding box center [539, 892] width 34 height 16
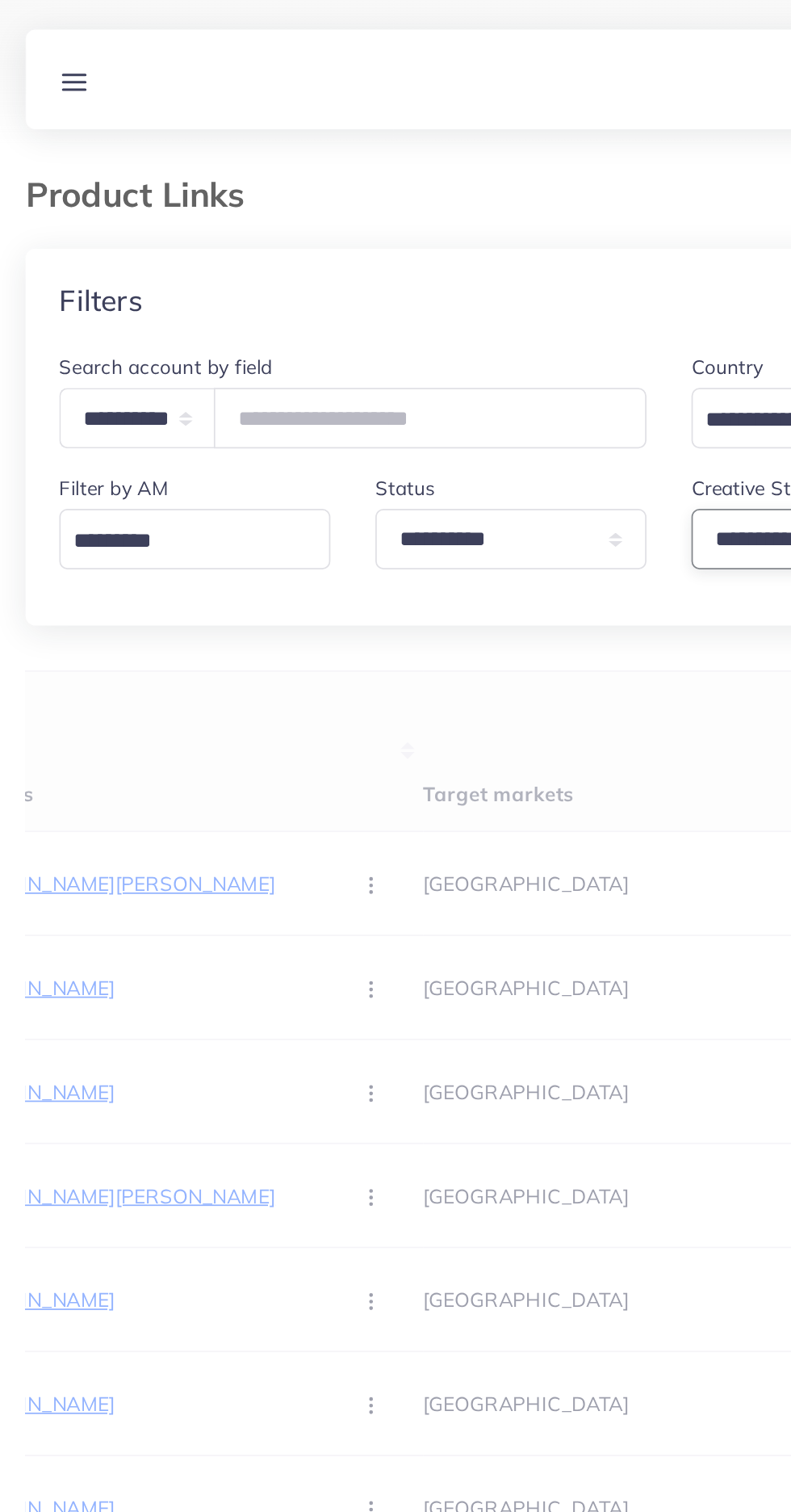
click at [429, 311] on select "**********" at bounding box center [487, 310] width 156 height 34
select select "*********"
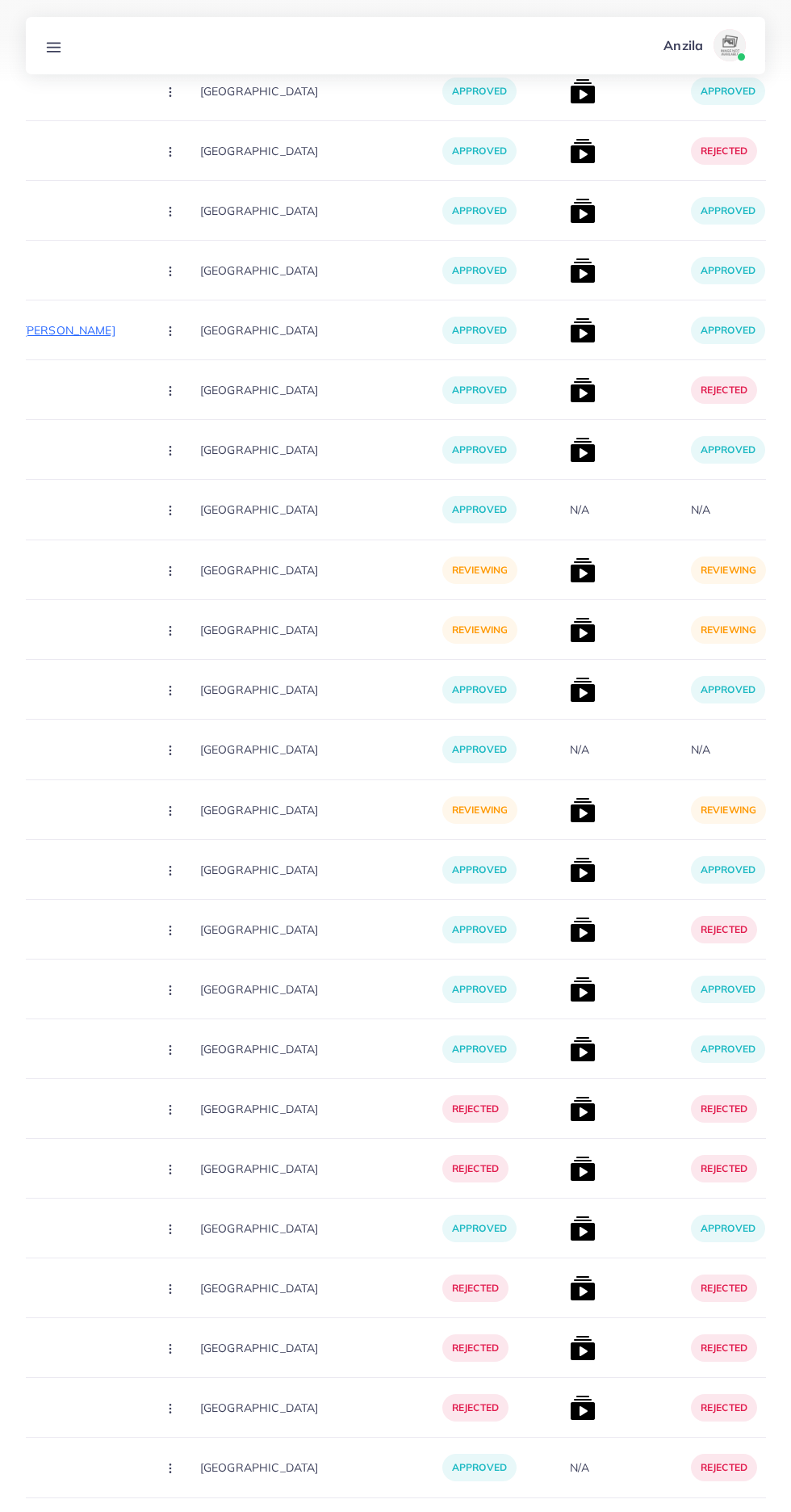
scroll to position [8551, 0]
click at [716, 1511] on button "2" at bounding box center [716, 1538] width 30 height 30
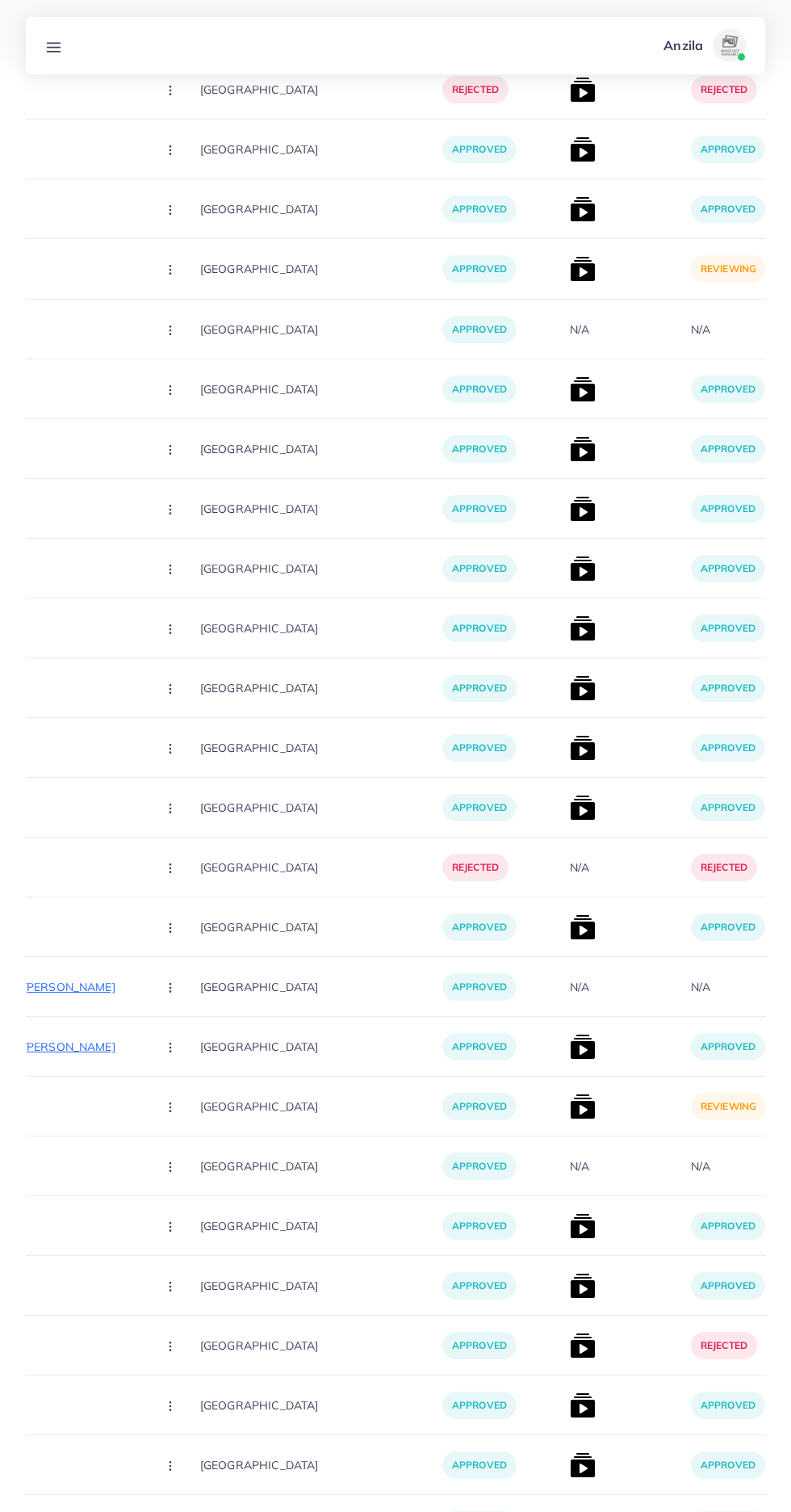
scroll to position [10333, 0]
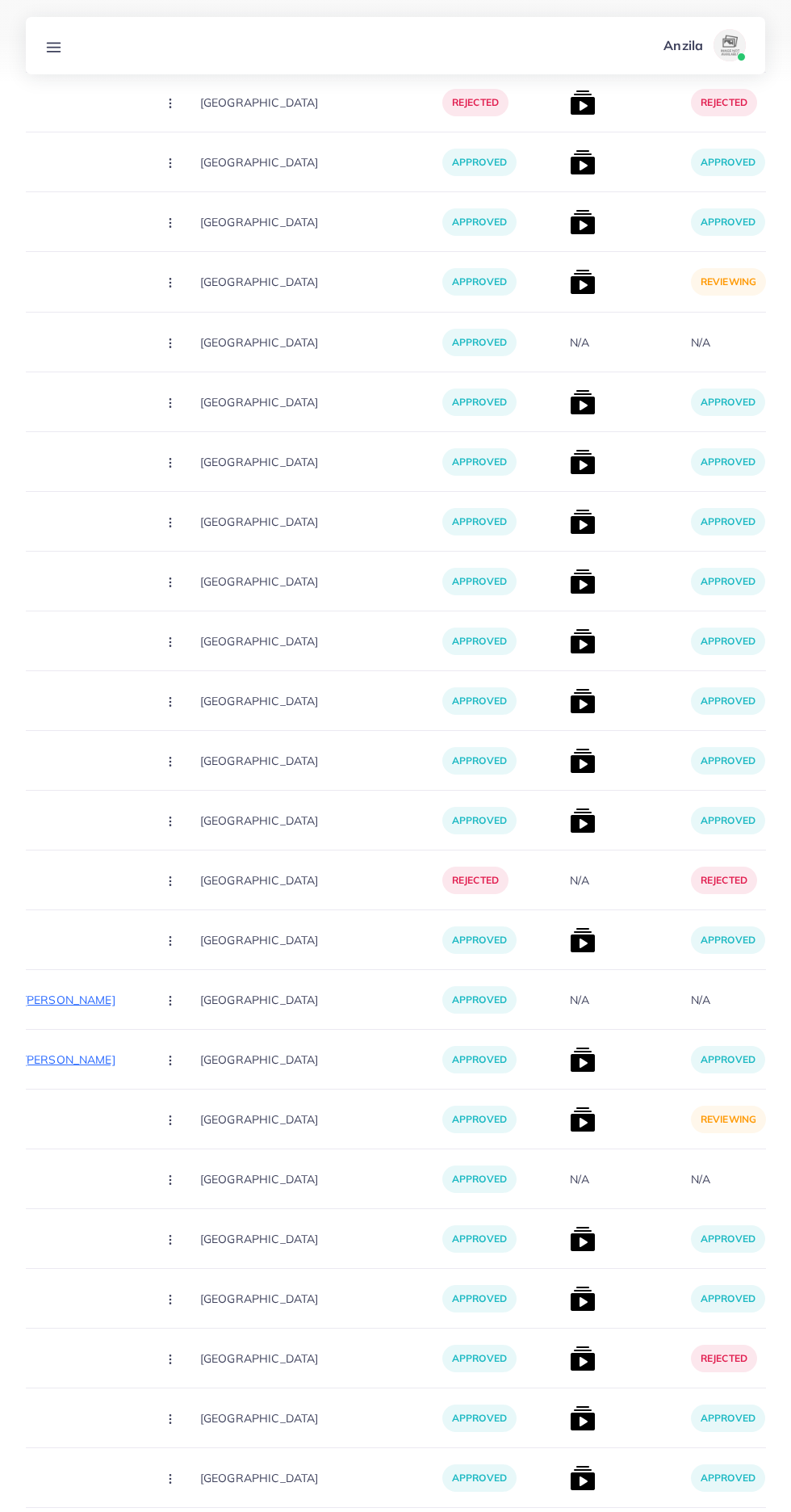
click at [570, 1131] on img at bounding box center [583, 1119] width 26 height 26
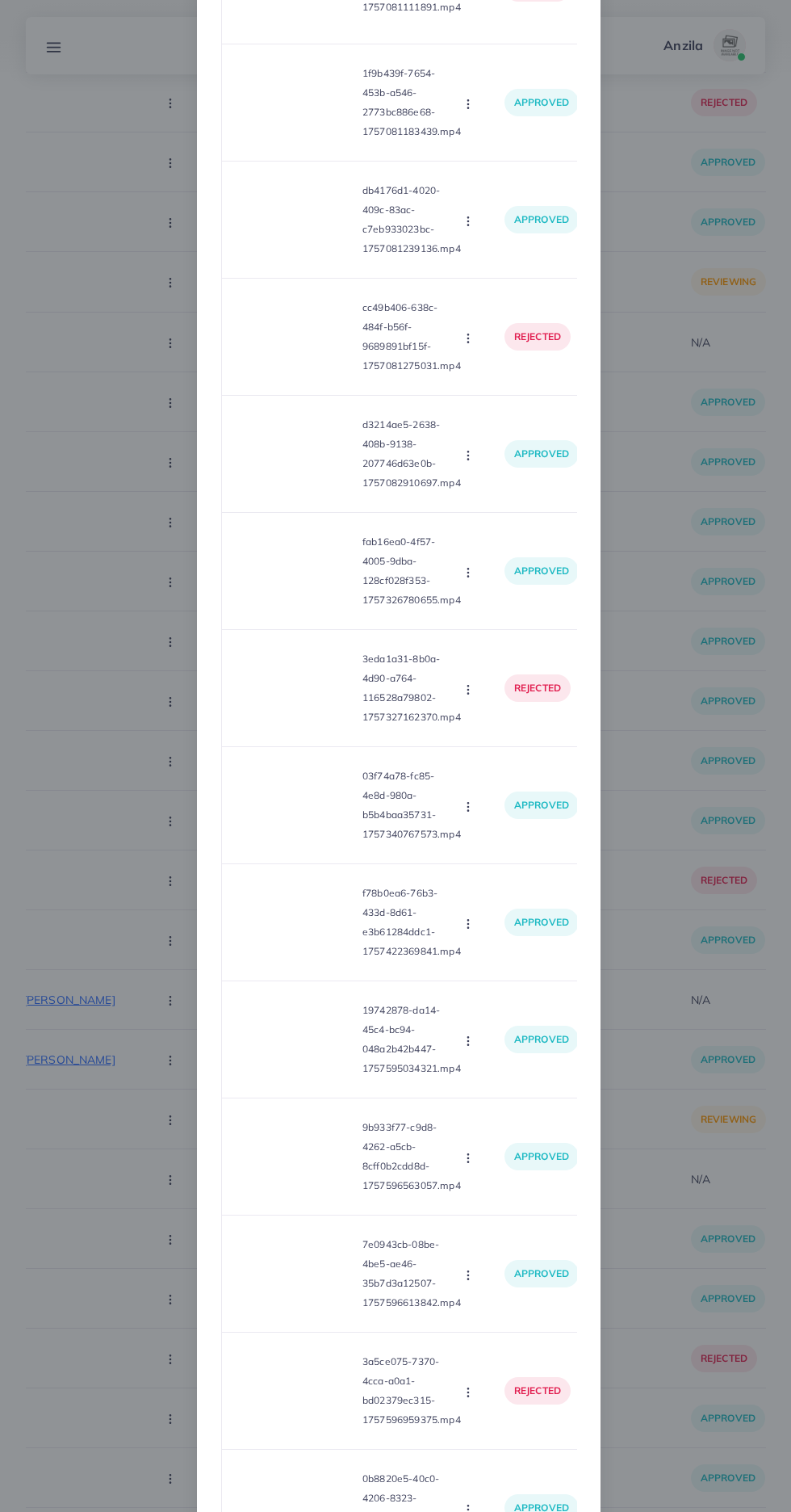
scroll to position [1479, 0]
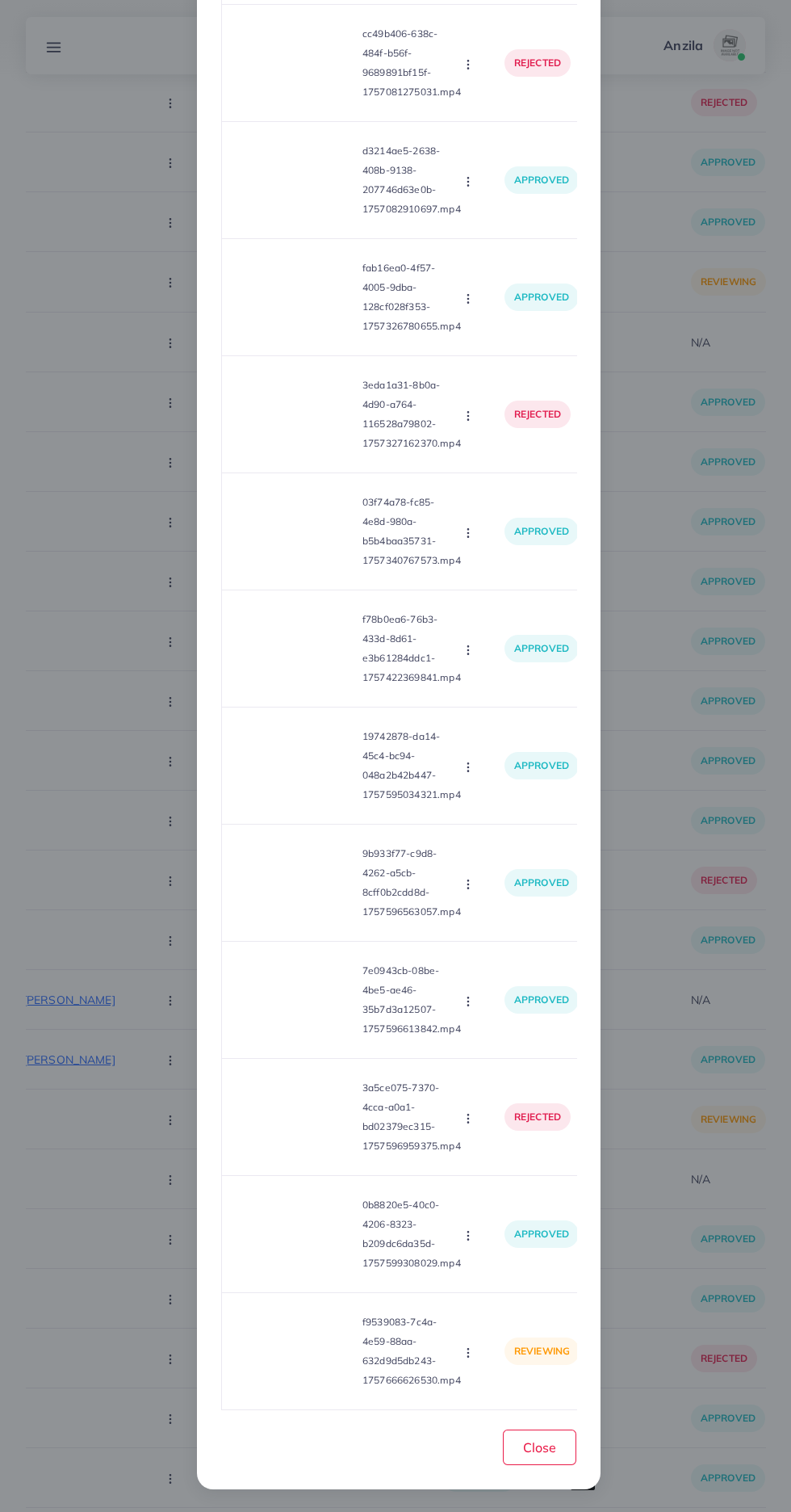
click at [286, 1332] on video at bounding box center [295, 1352] width 121 height 73
click at [305, 1352] on div at bounding box center [295, 1352] width 121 height 73
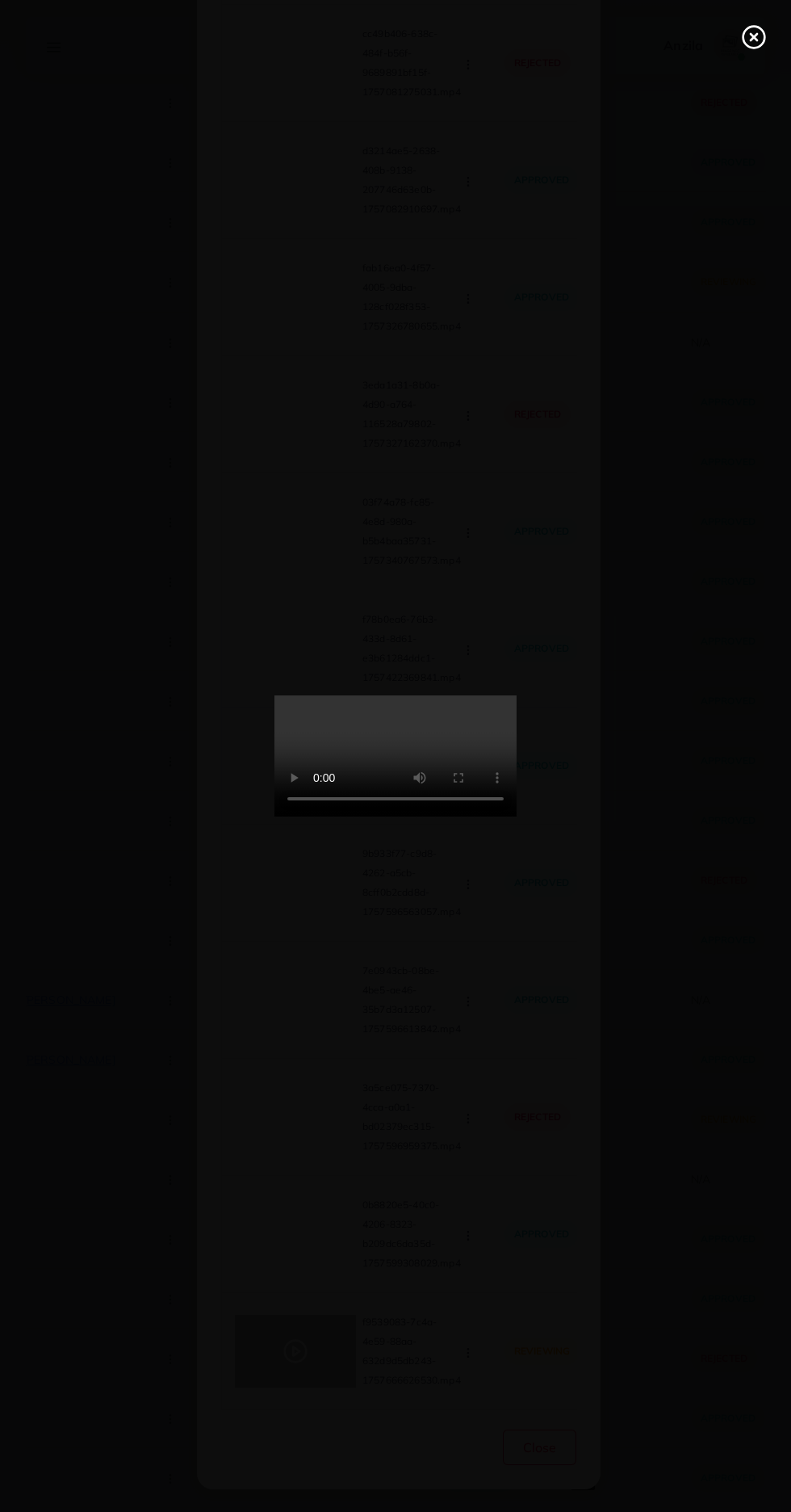
click at [757, 26] on circle at bounding box center [755, 37] width 22 height 22
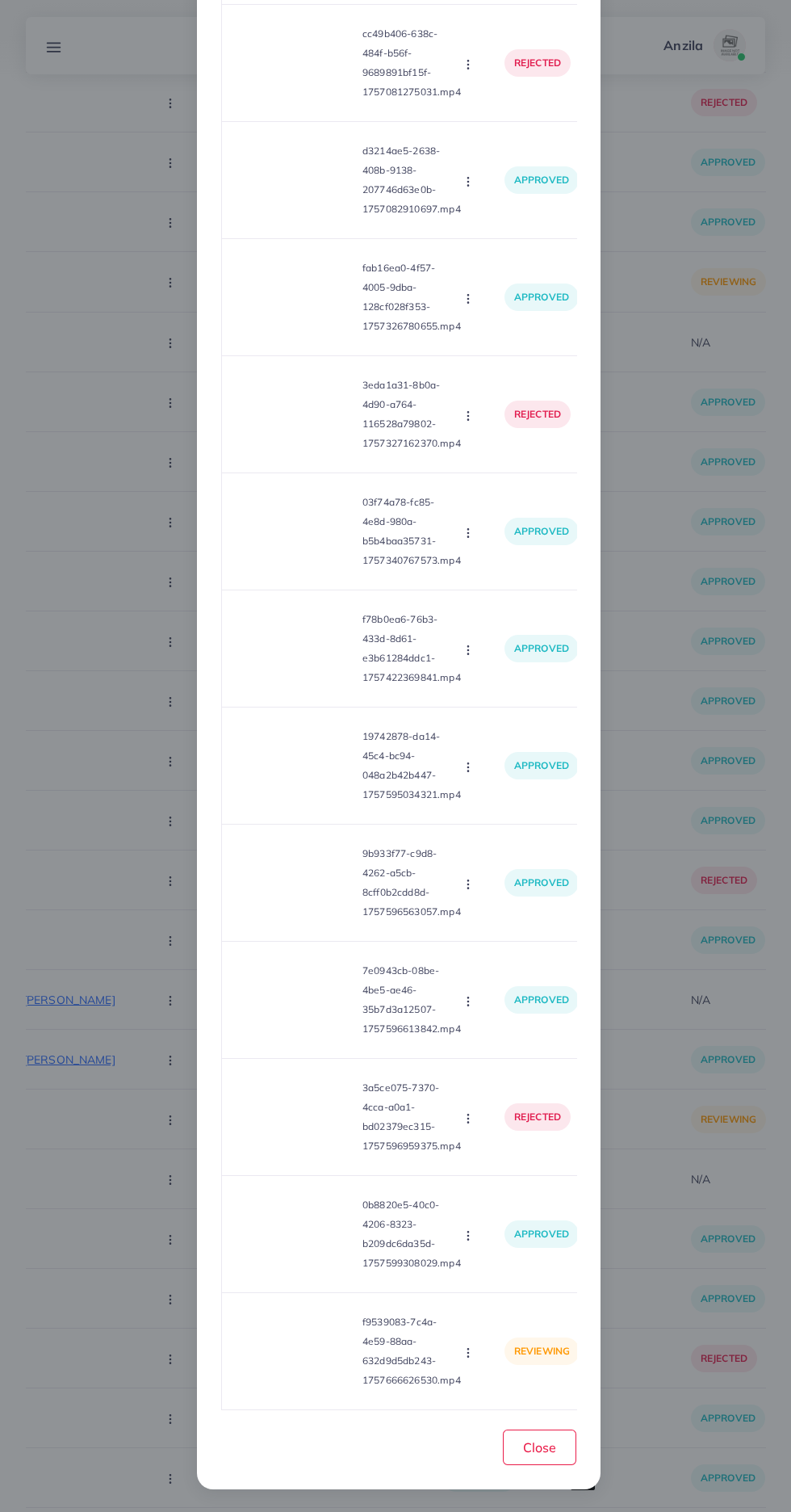
click at [468, 1352] on circle "button" at bounding box center [468, 1352] width 1 height 1
click at [480, 1278] on span "Approve" at bounding box center [497, 1277] width 53 height 16
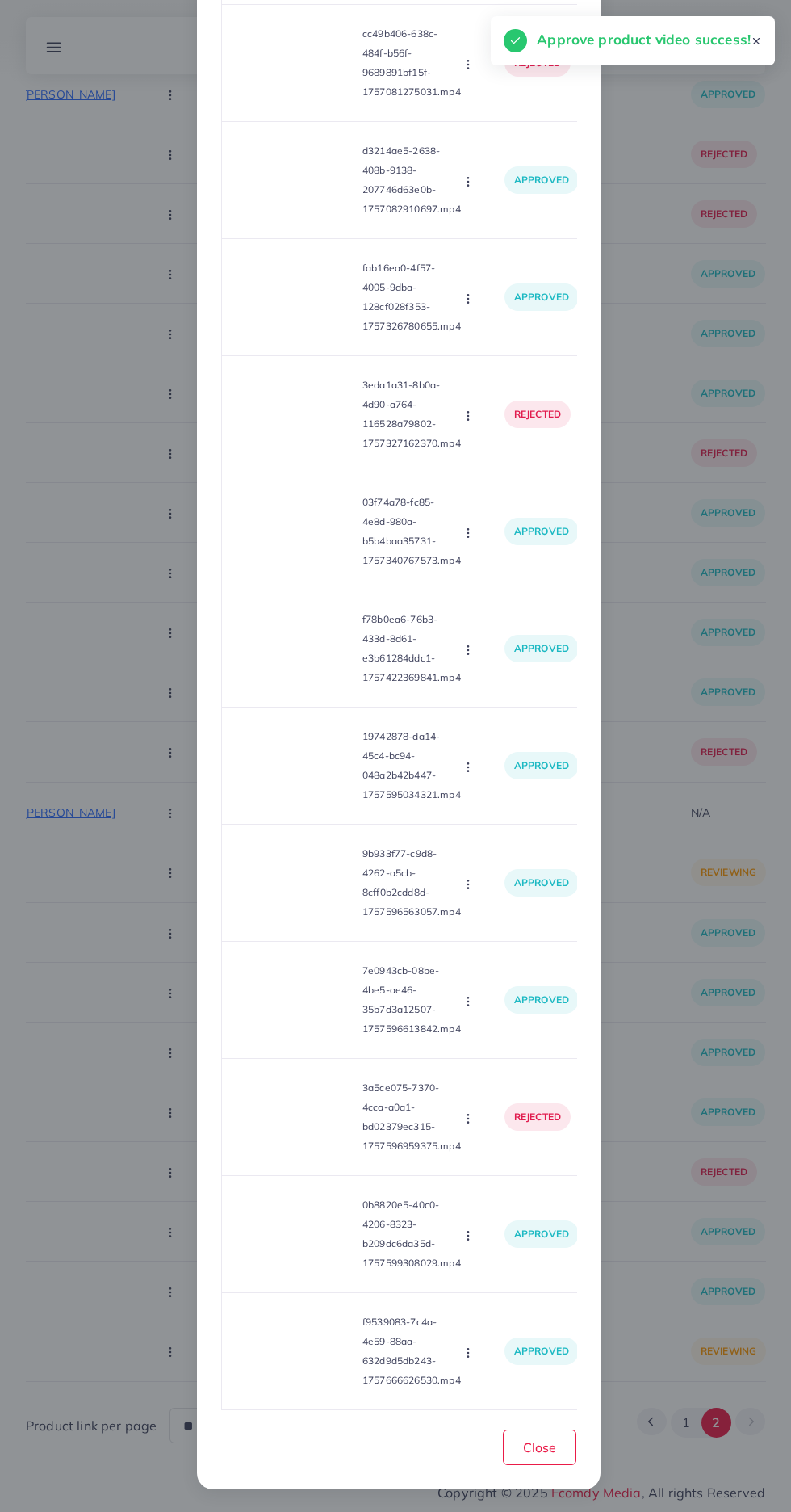
scroll to position [9271, 0]
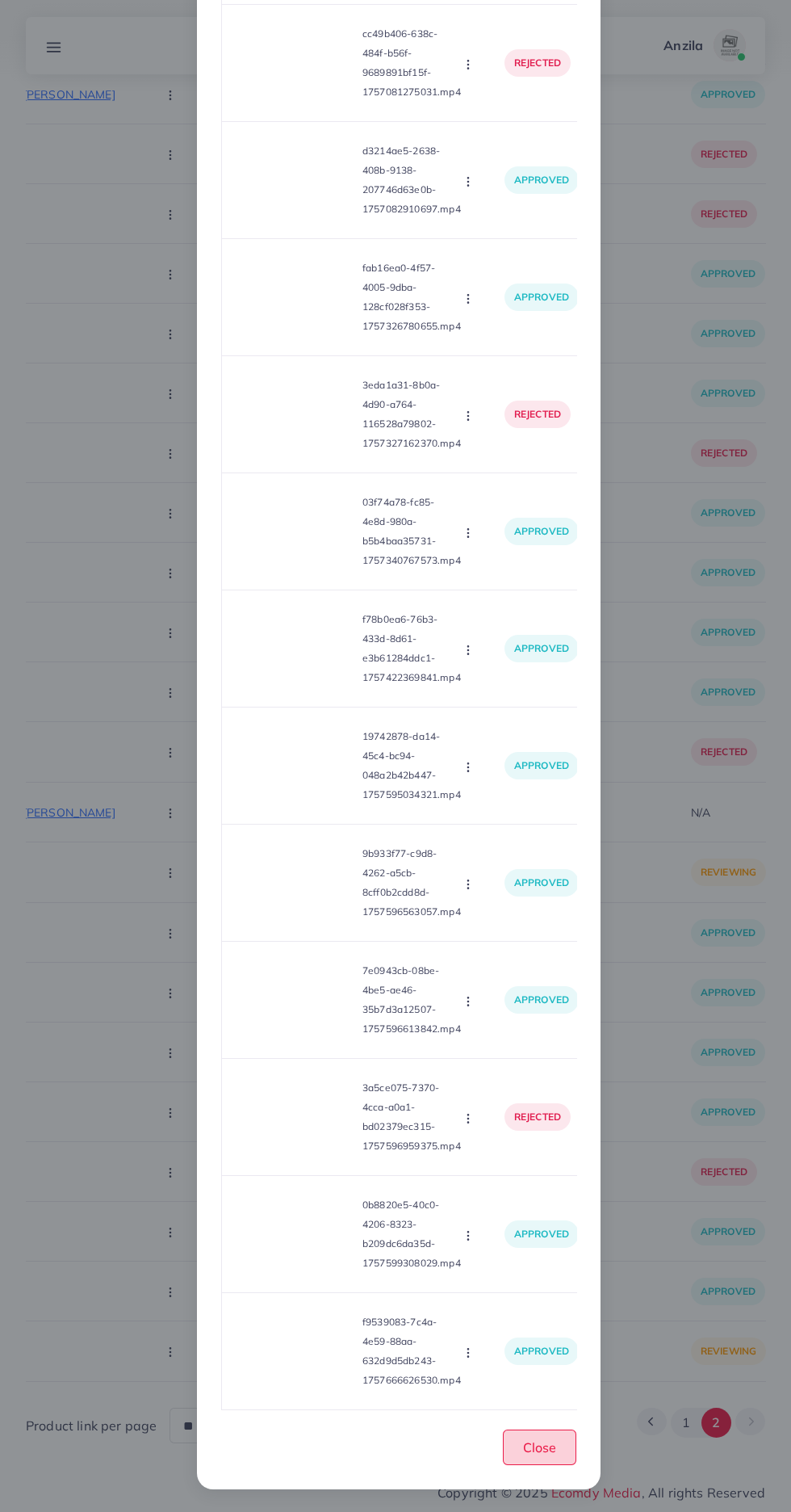
click at [536, 1448] on span "Close" at bounding box center [539, 1448] width 34 height 16
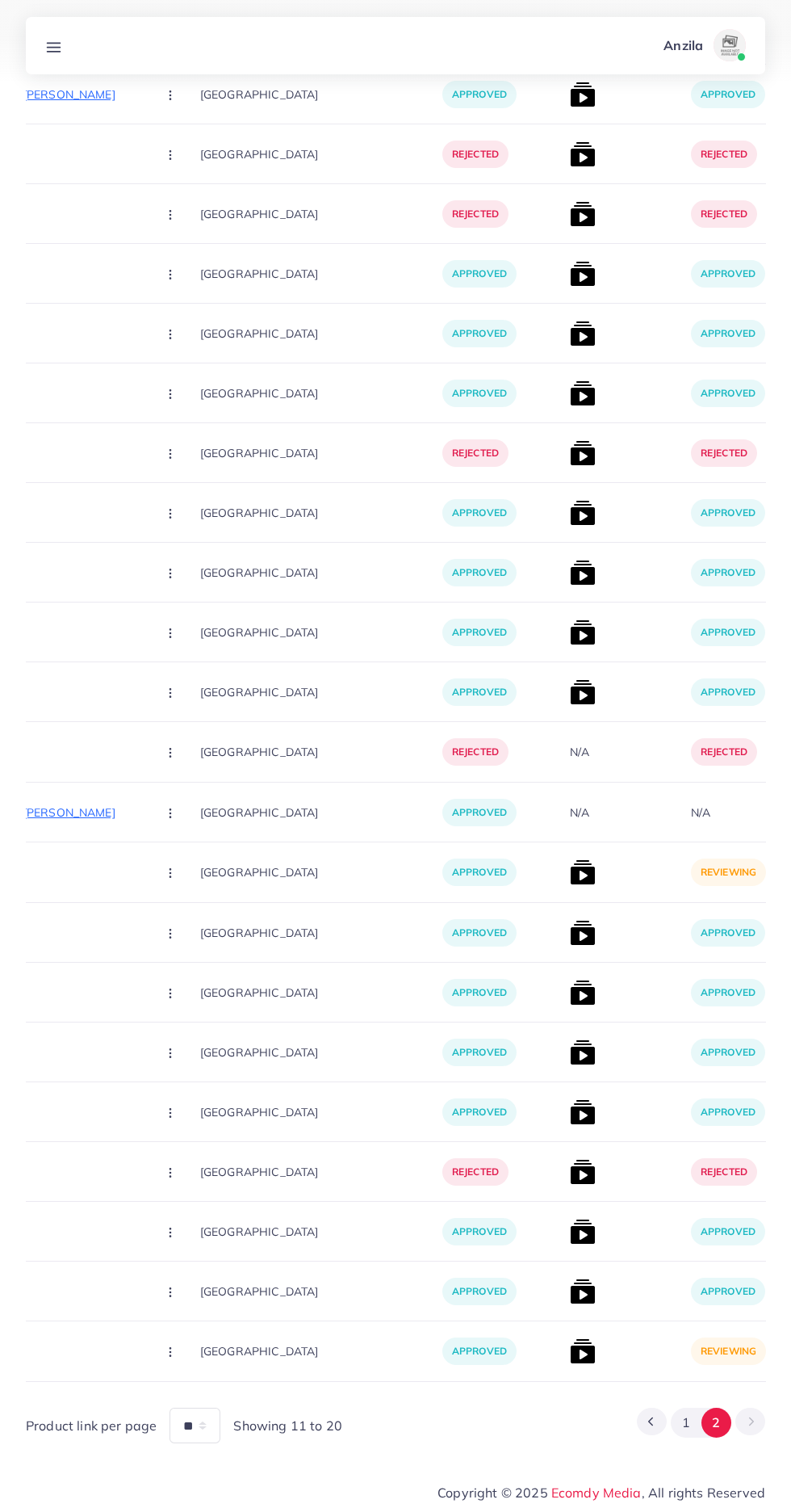
click at [570, 1342] on img at bounding box center [583, 1351] width 26 height 26
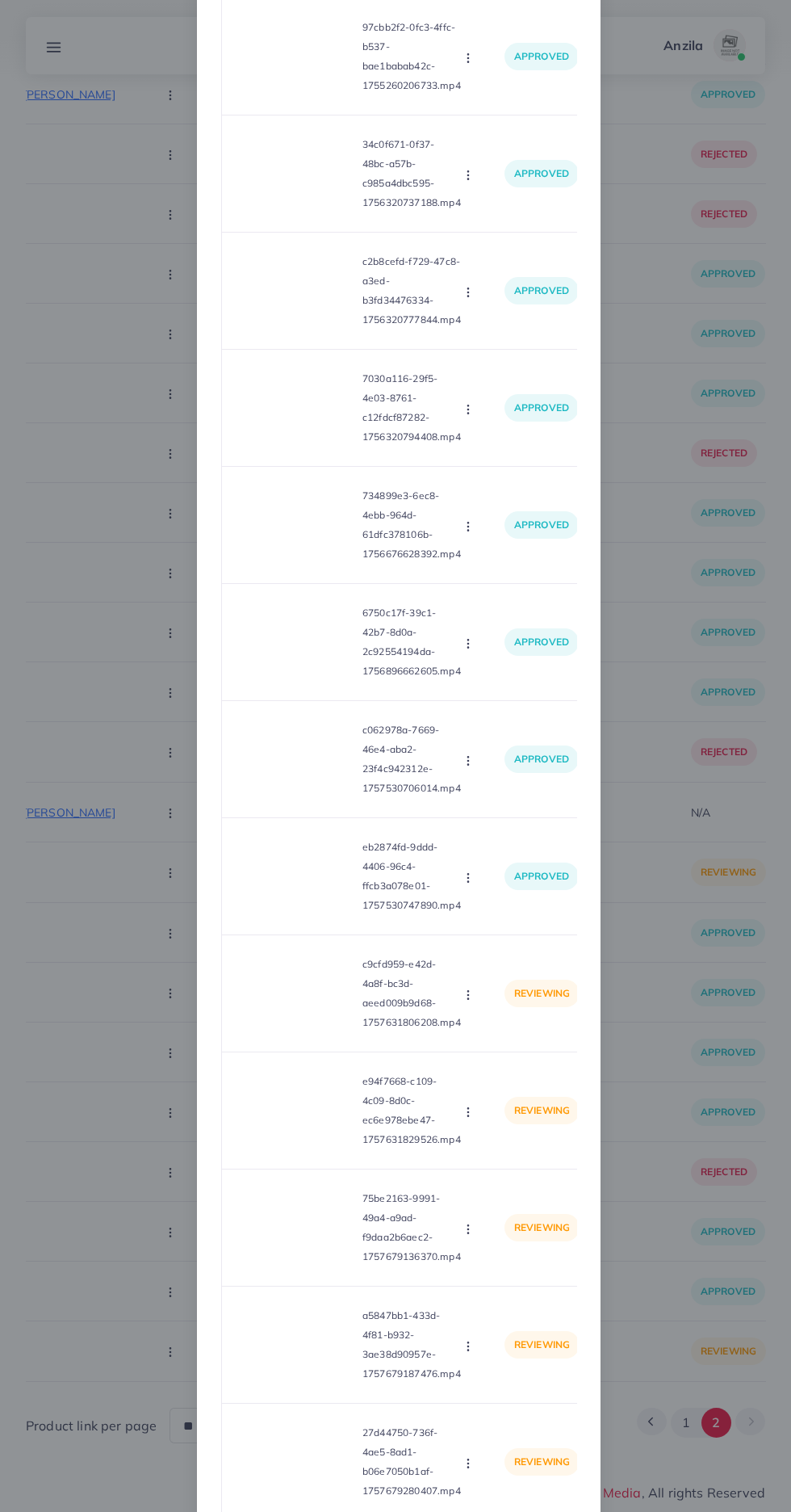
scroll to position [666, 0]
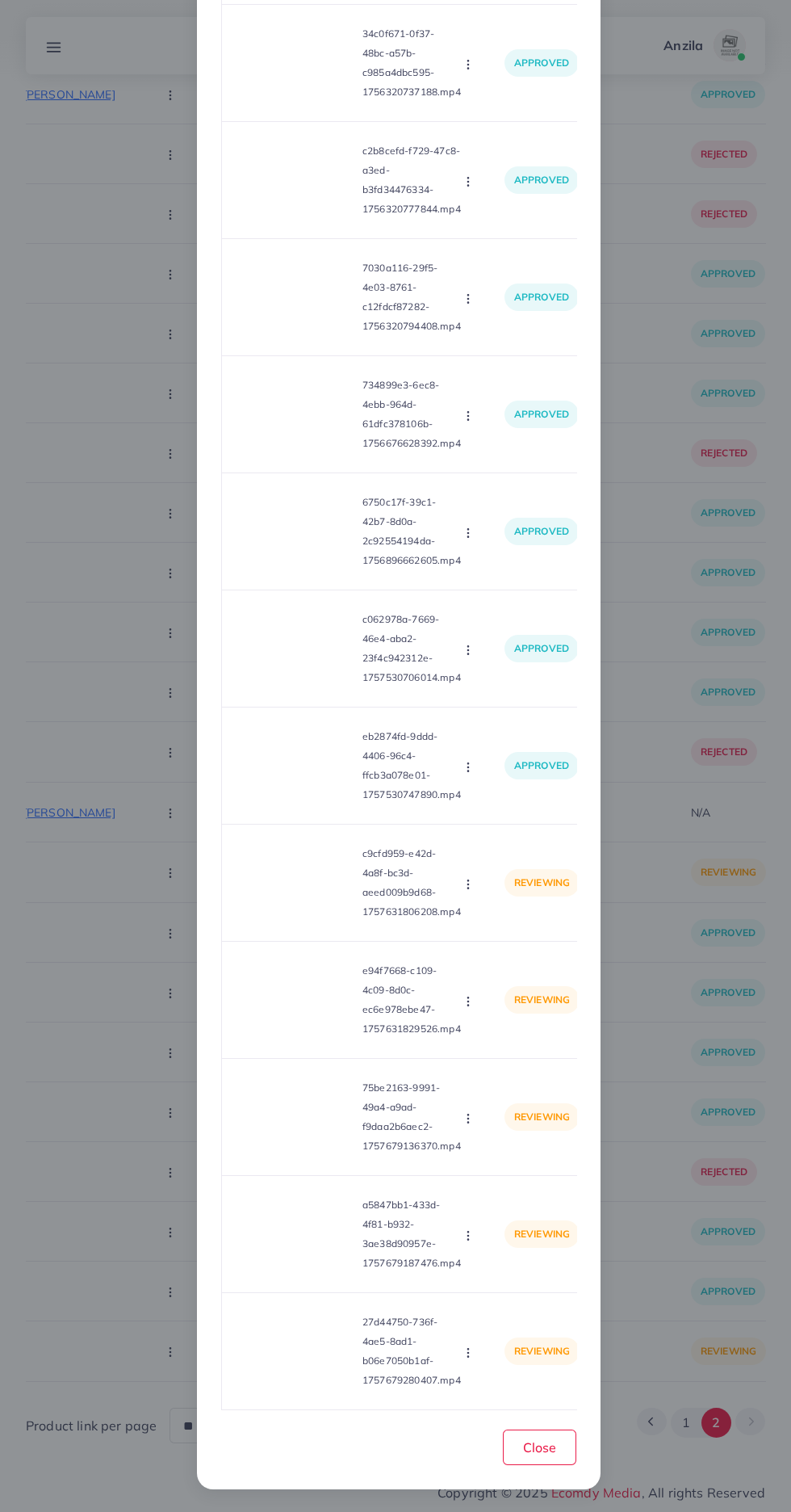
click at [312, 877] on video at bounding box center [295, 883] width 121 height 73
click at [302, 870] on icon at bounding box center [295, 883] width 26 height 26
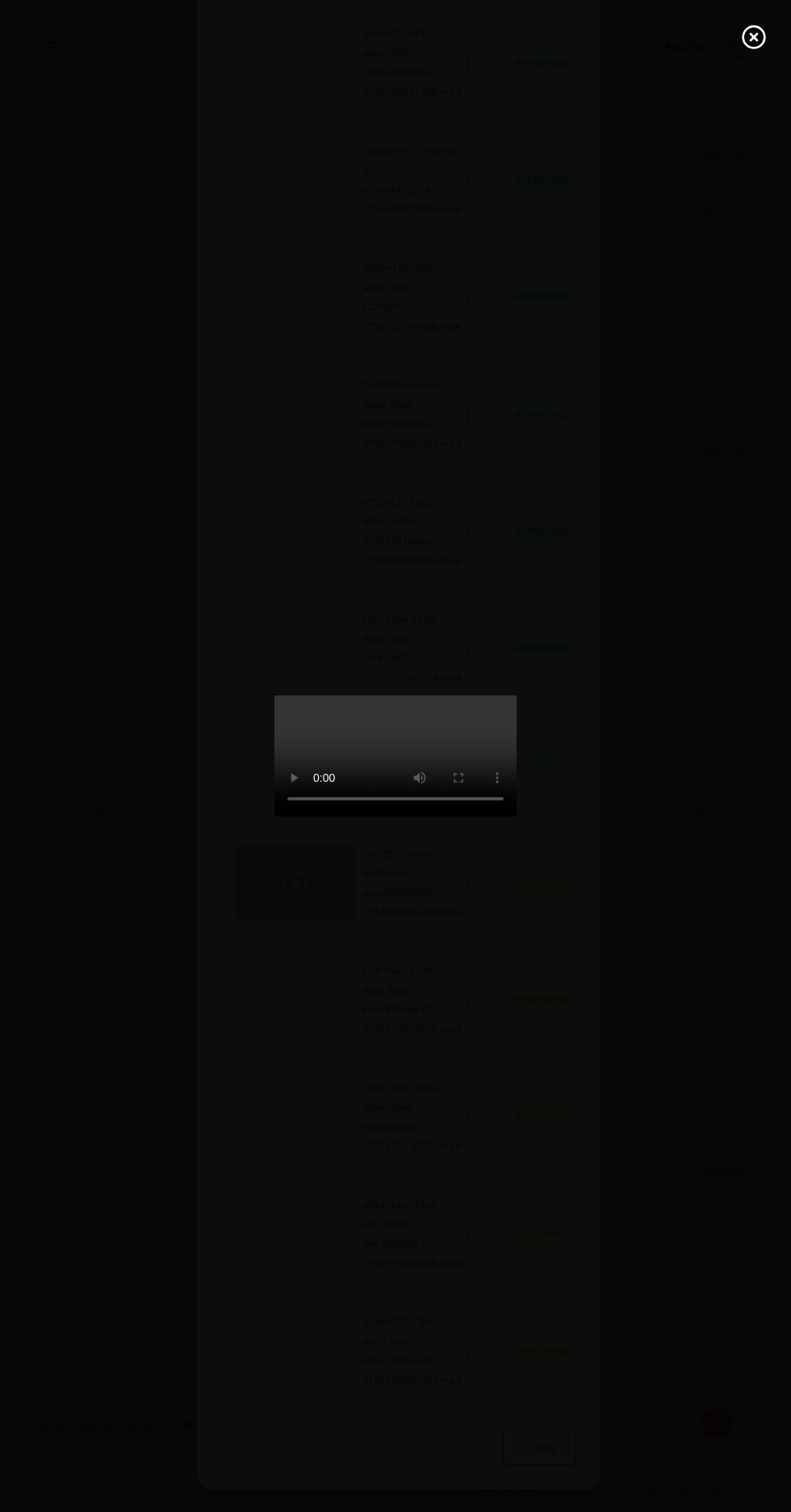
click at [755, 39] on line at bounding box center [754, 36] width 6 height 6
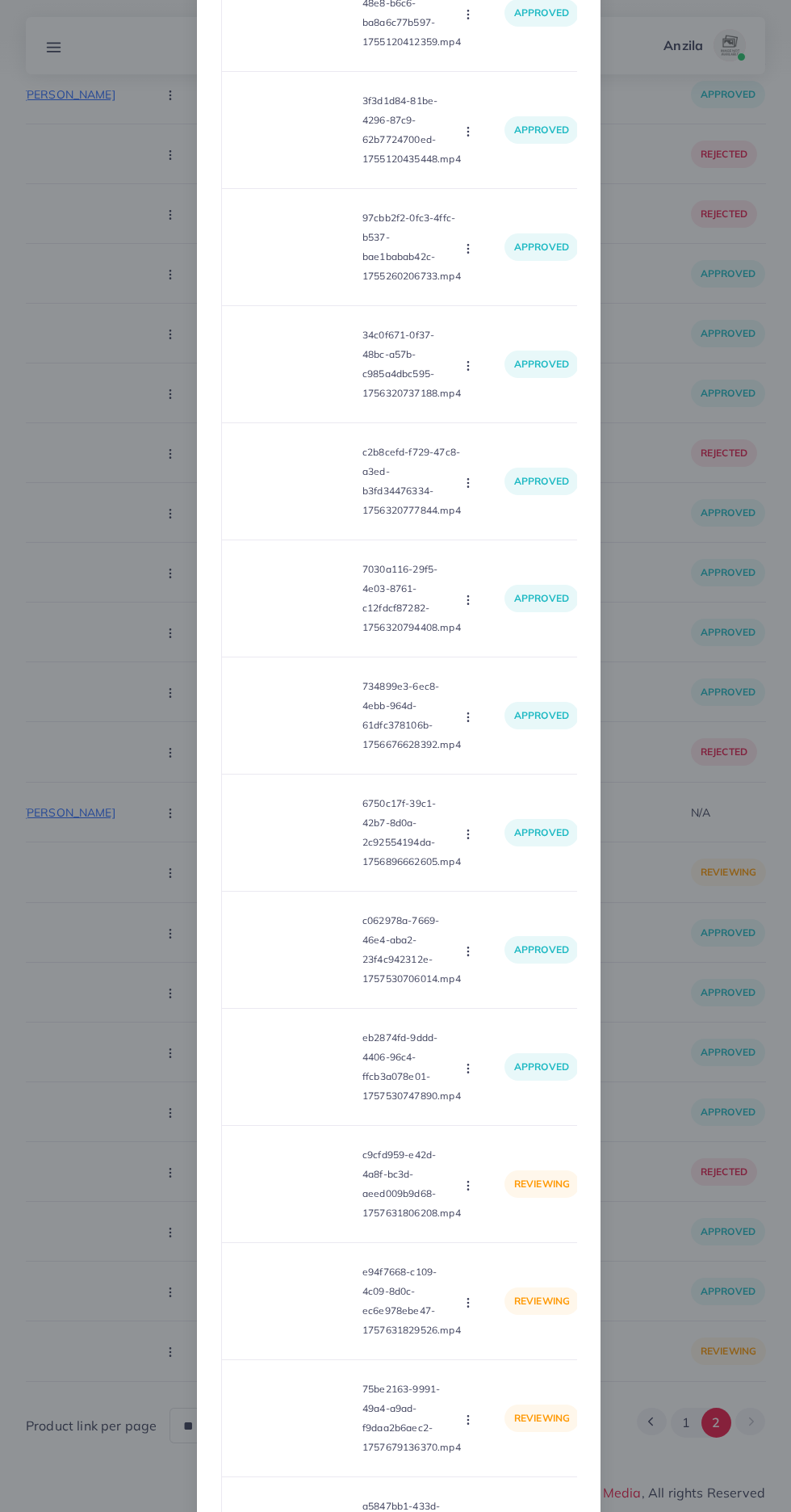
scroll to position [0, 0]
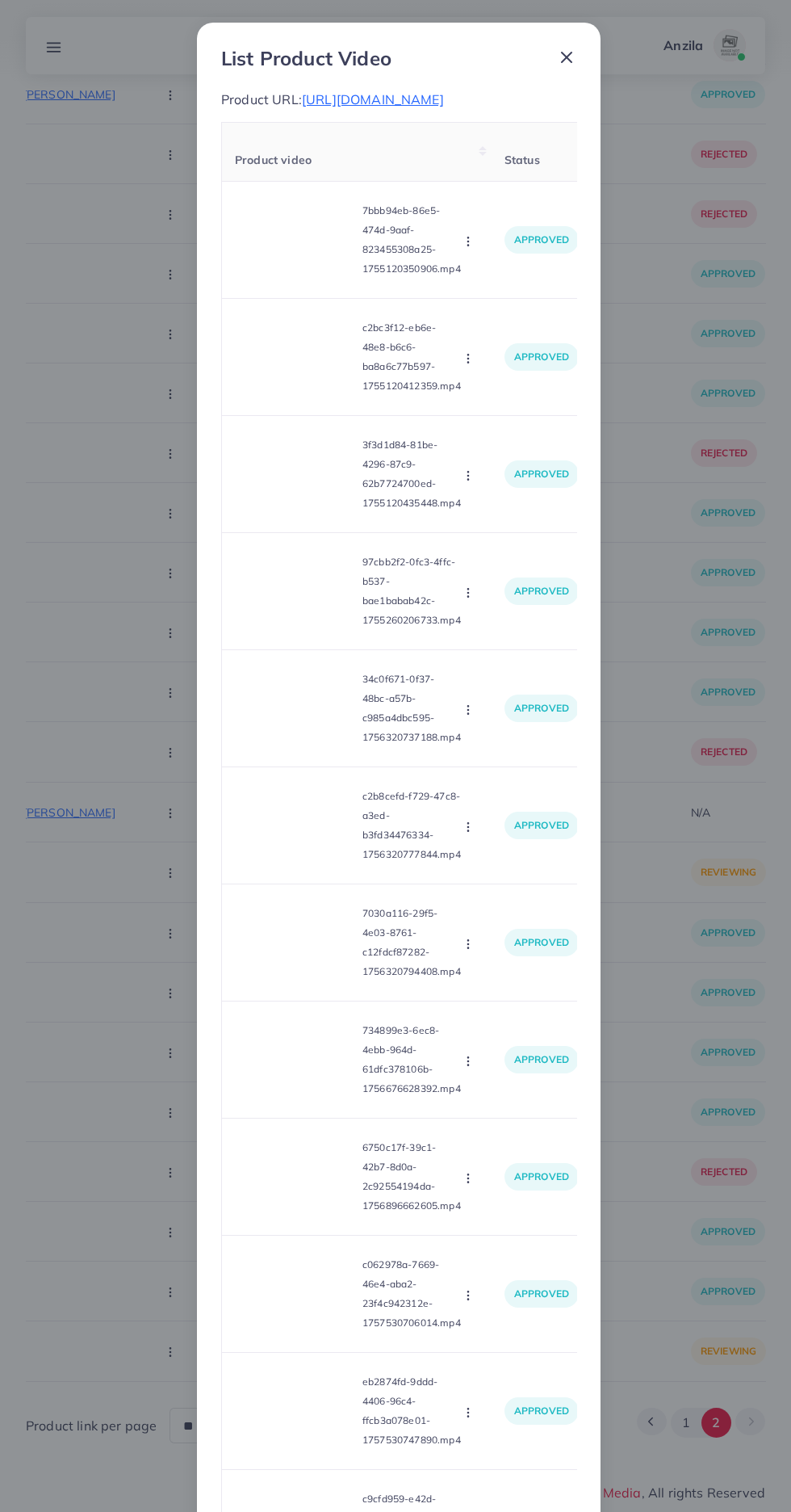
click at [444, 95] on span "https://razvipremium.com/collections/silk-collection" at bounding box center [372, 100] width 142 height 16
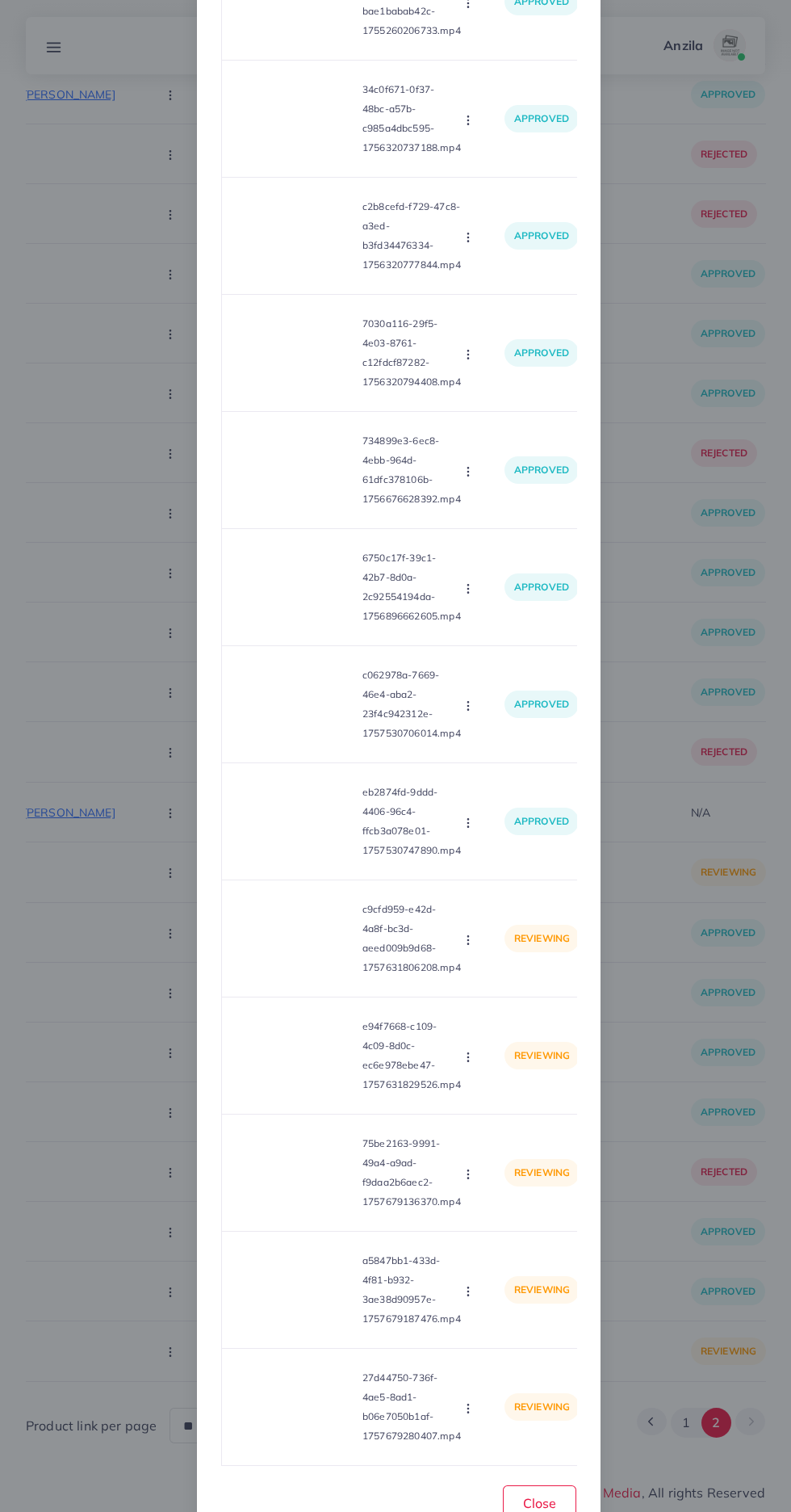
scroll to position [670, 0]
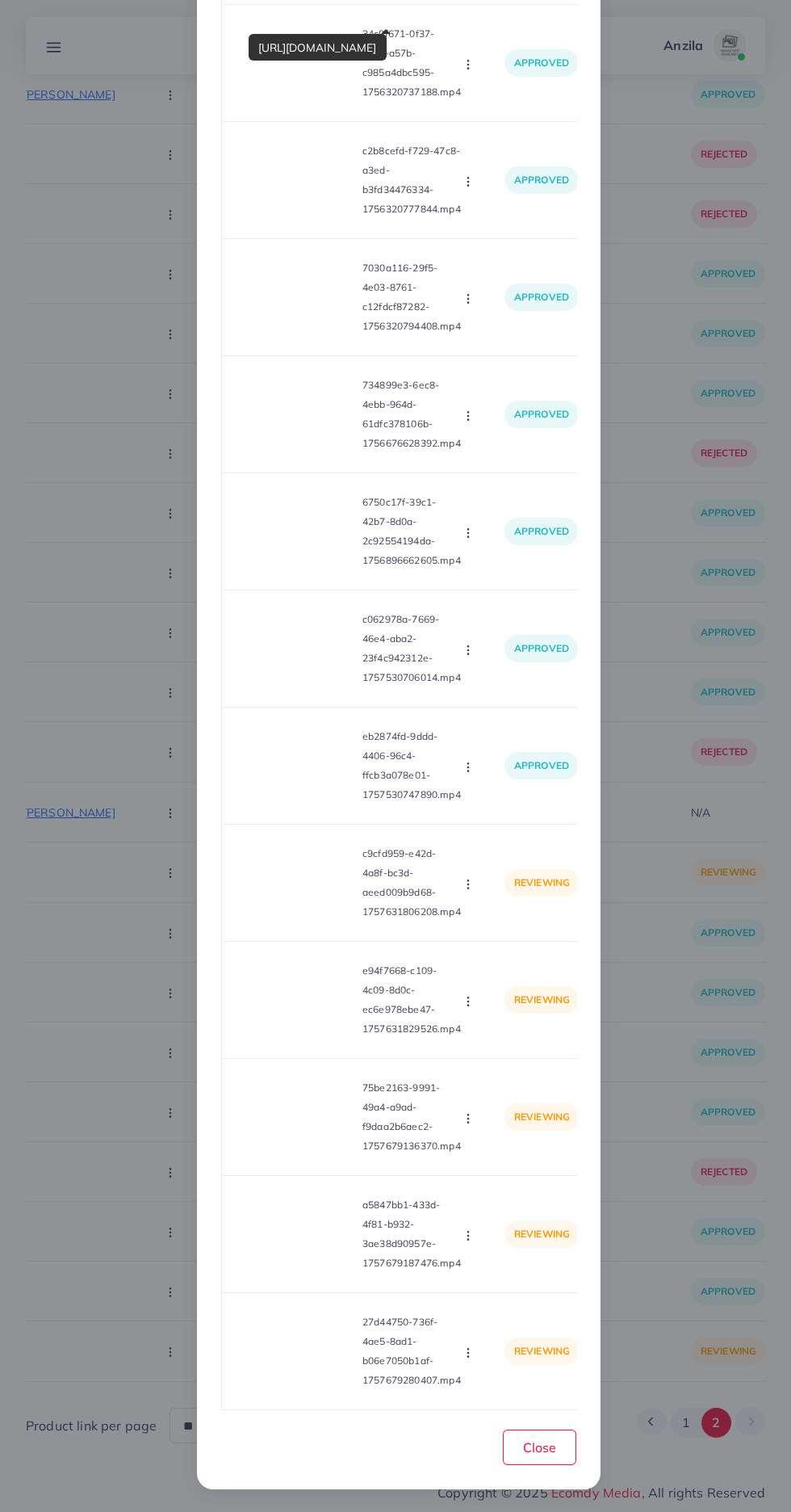
click at [312, 889] on video at bounding box center [295, 883] width 121 height 73
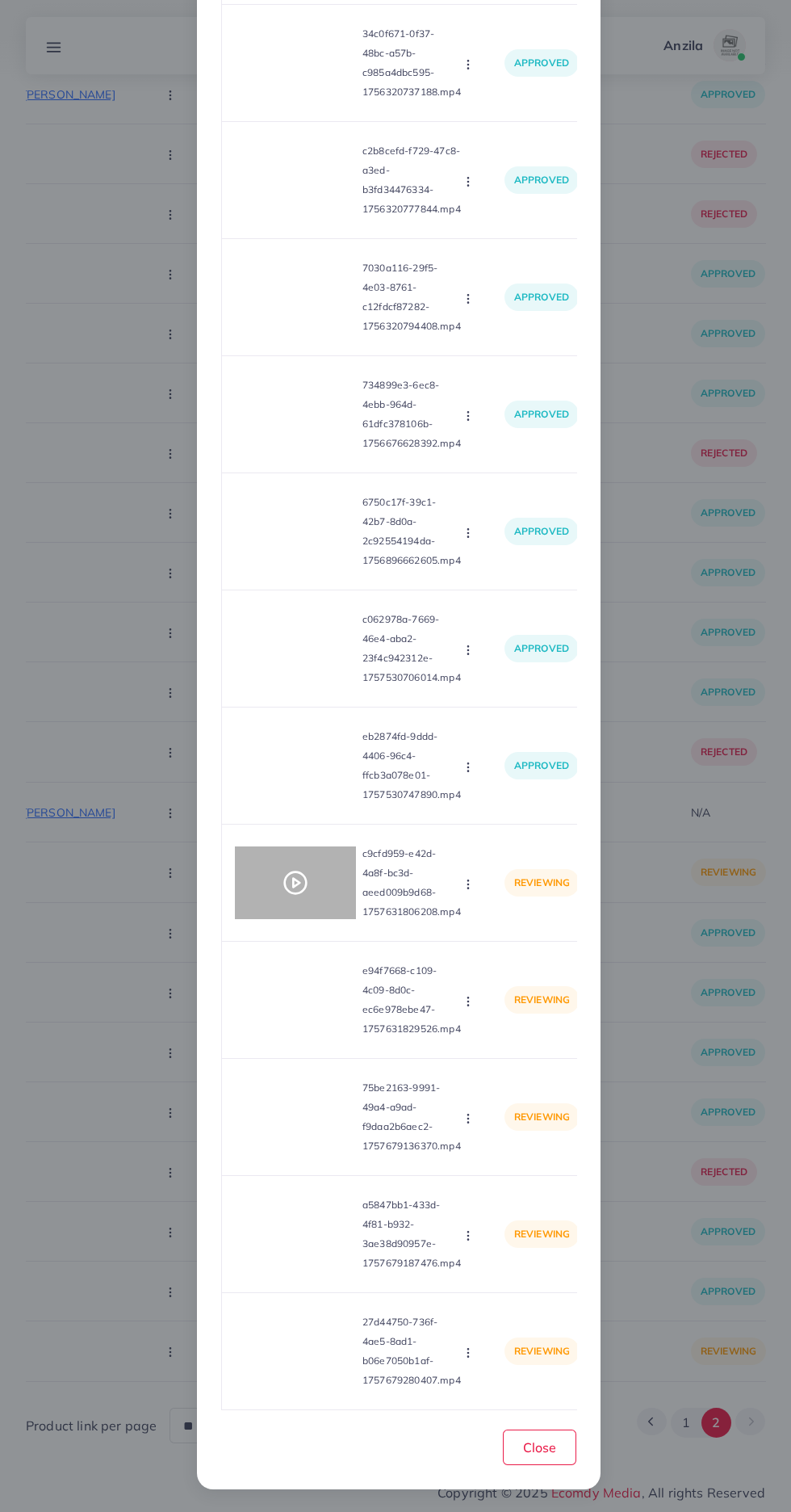
click at [310, 885] on div at bounding box center [295, 883] width 121 height 73
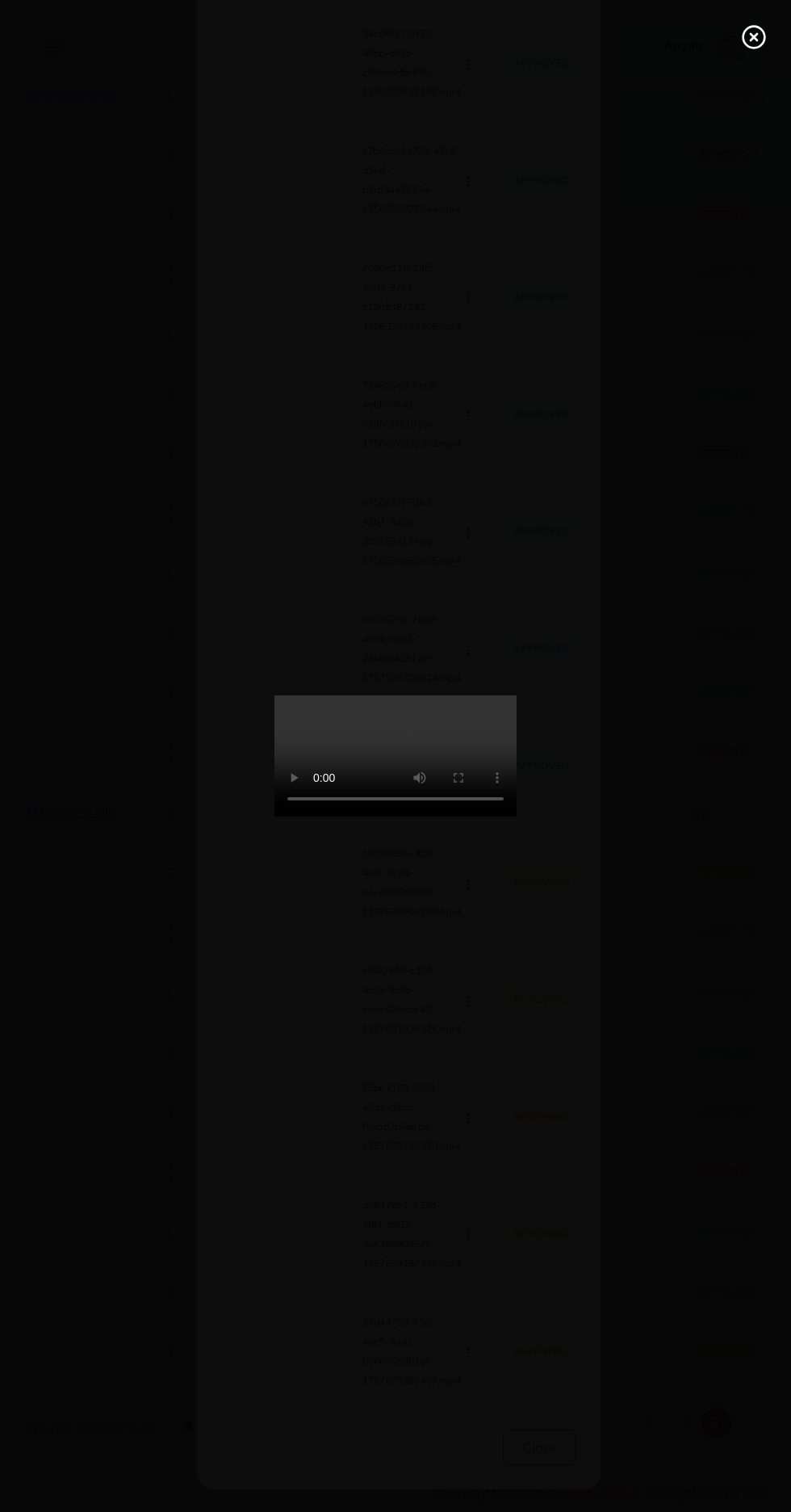
click at [754, 37] on line at bounding box center [754, 36] width 6 height 6
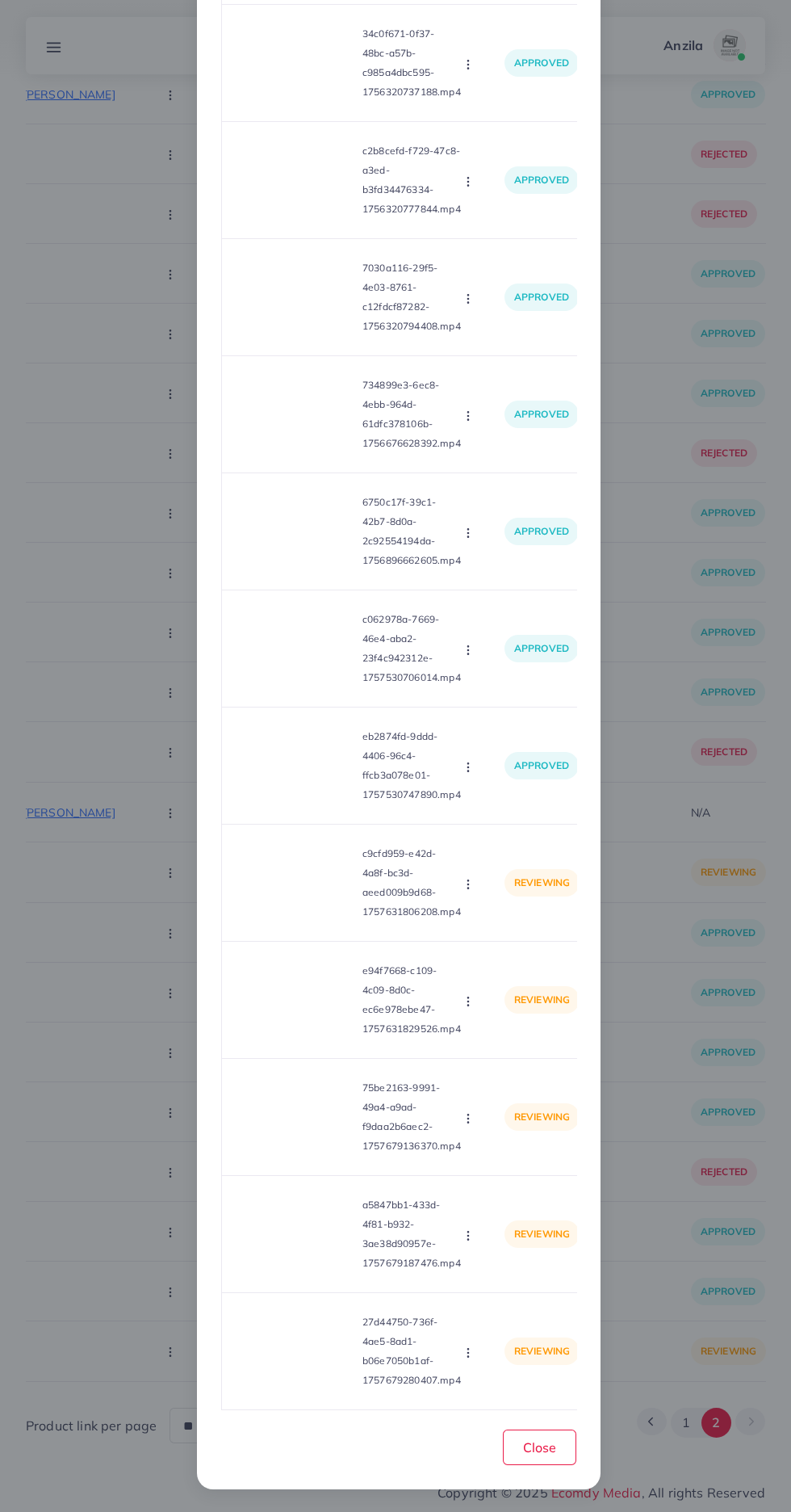
click at [473, 876] on button "button" at bounding box center [470, 884] width 18 height 16
click at [495, 953] on span "Reject" at bounding box center [496, 959] width 39 height 16
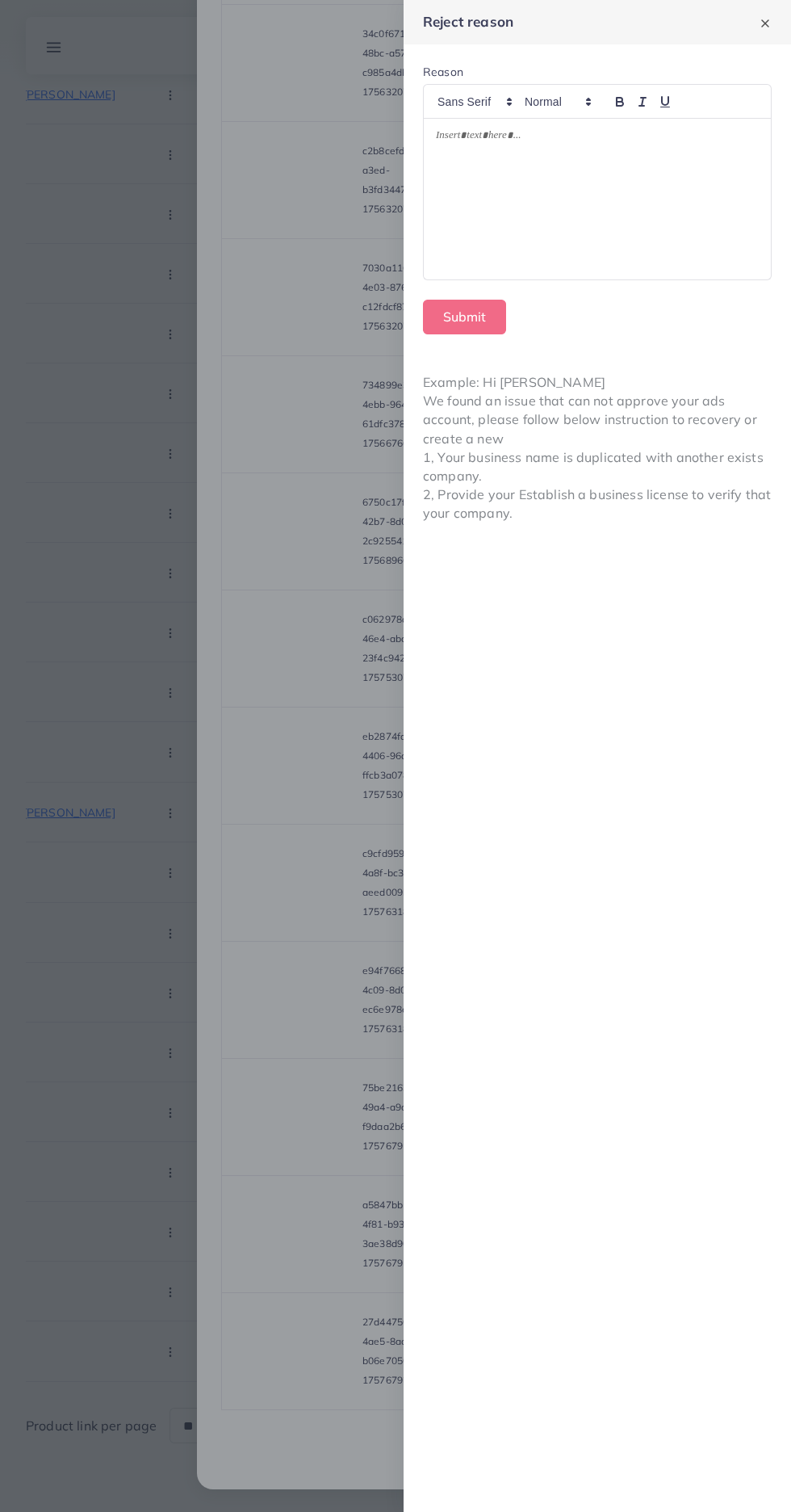
click at [653, 206] on div at bounding box center [597, 199] width 347 height 160
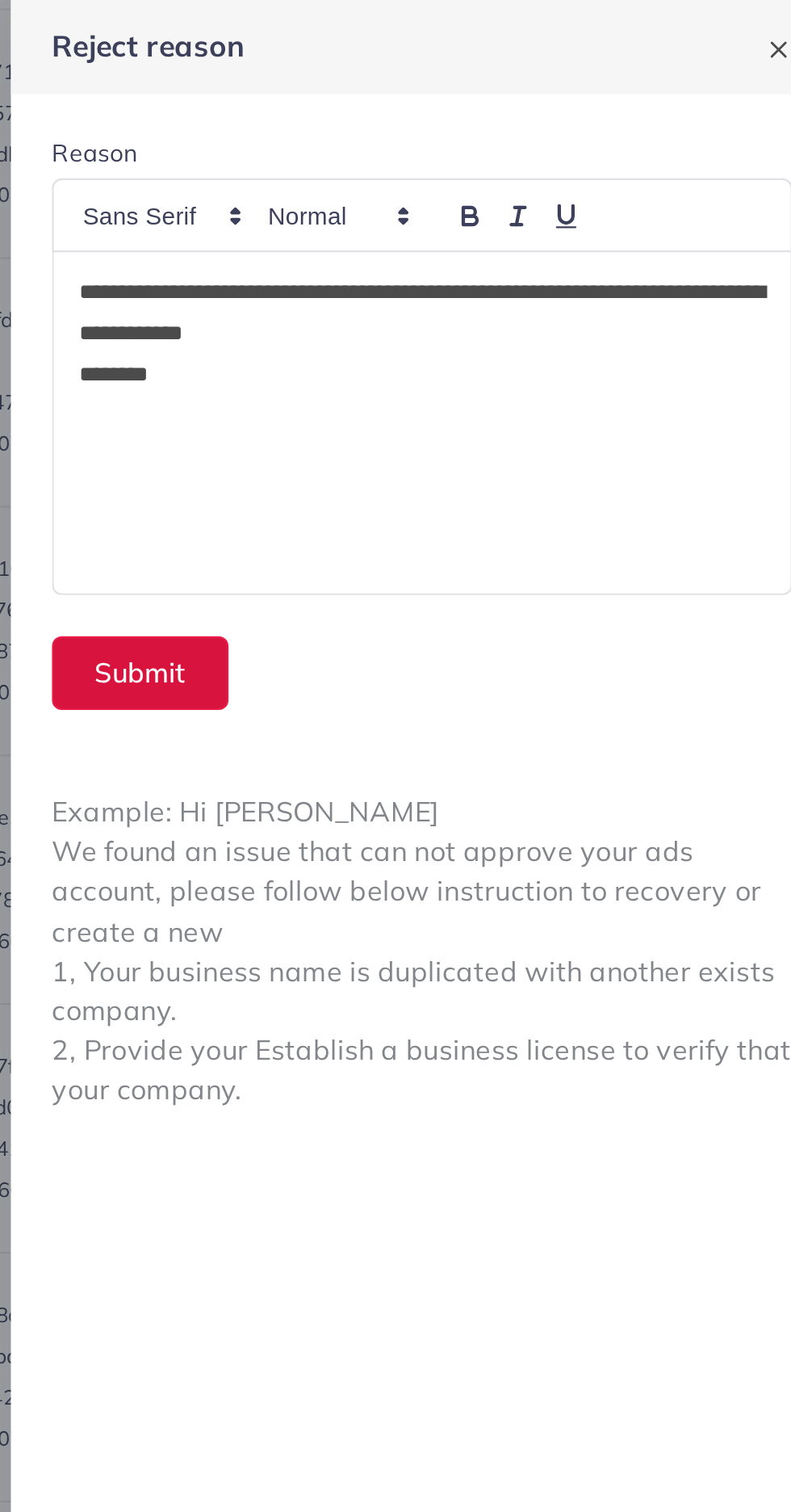
click at [461, 312] on button "Submit" at bounding box center [465, 317] width 83 height 34
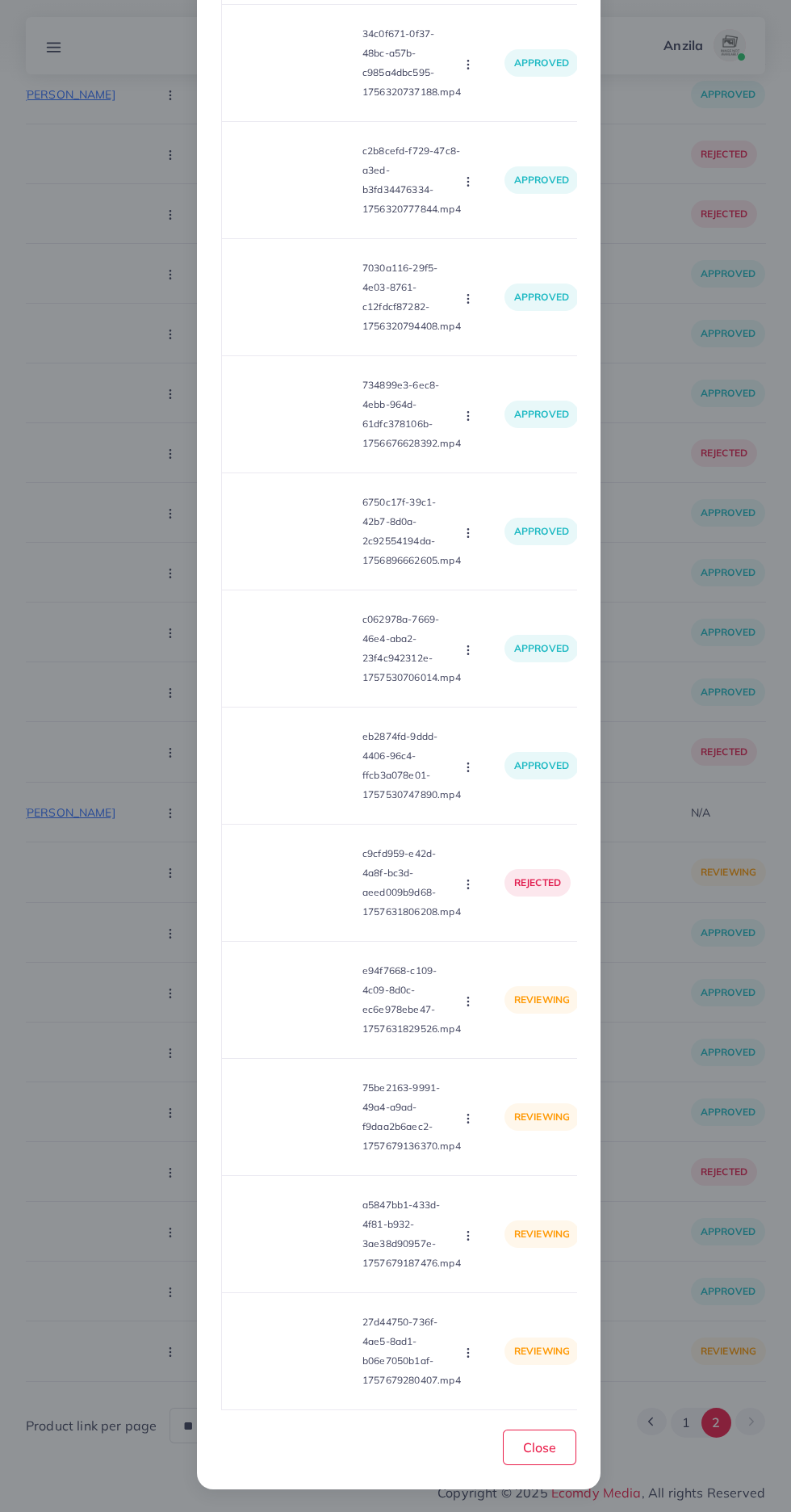
click at [288, 995] on video at bounding box center [295, 1000] width 121 height 73
click at [307, 995] on div at bounding box center [295, 1000] width 121 height 73
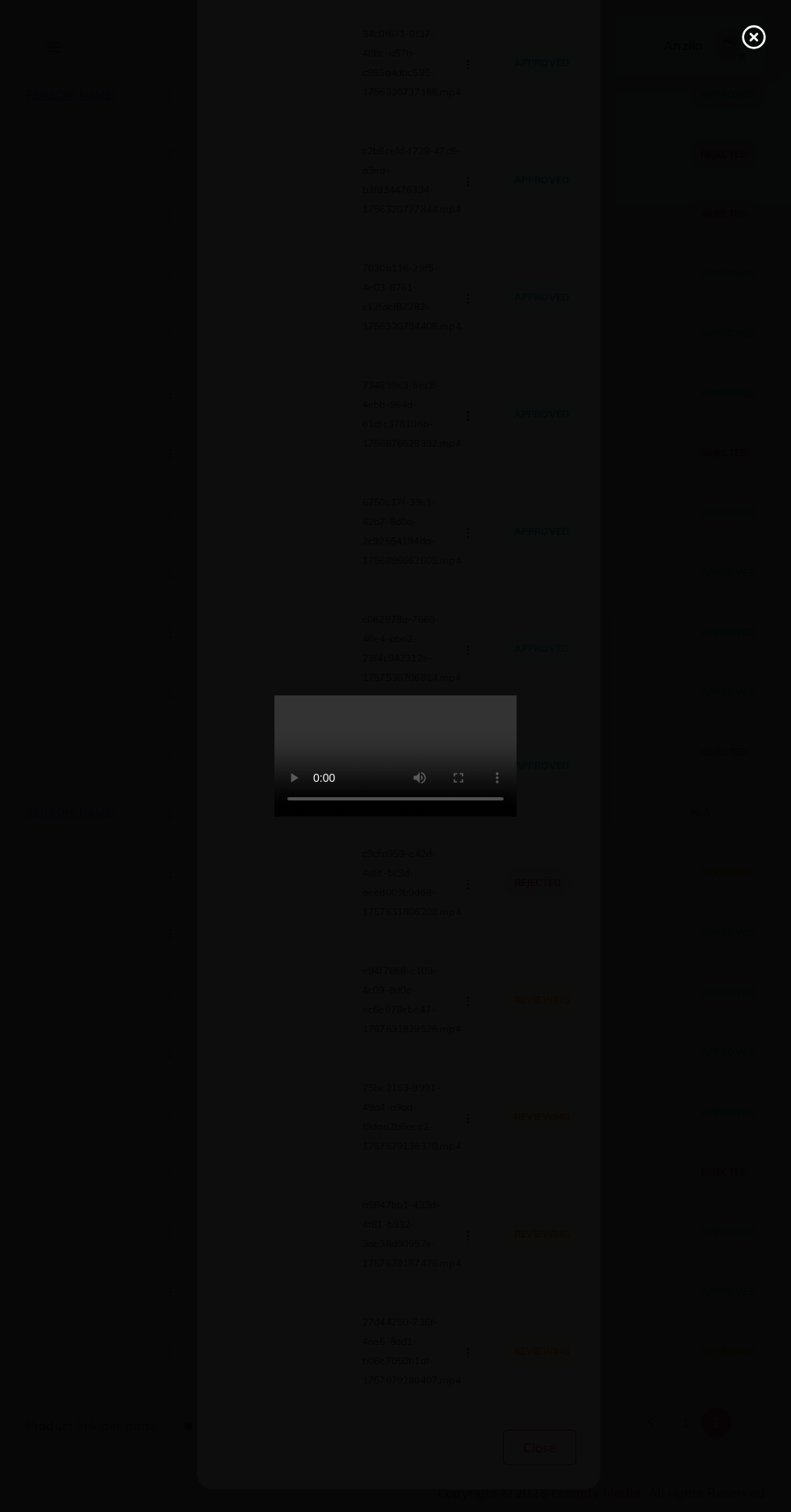
click at [754, 37] on line at bounding box center [754, 36] width 6 height 6
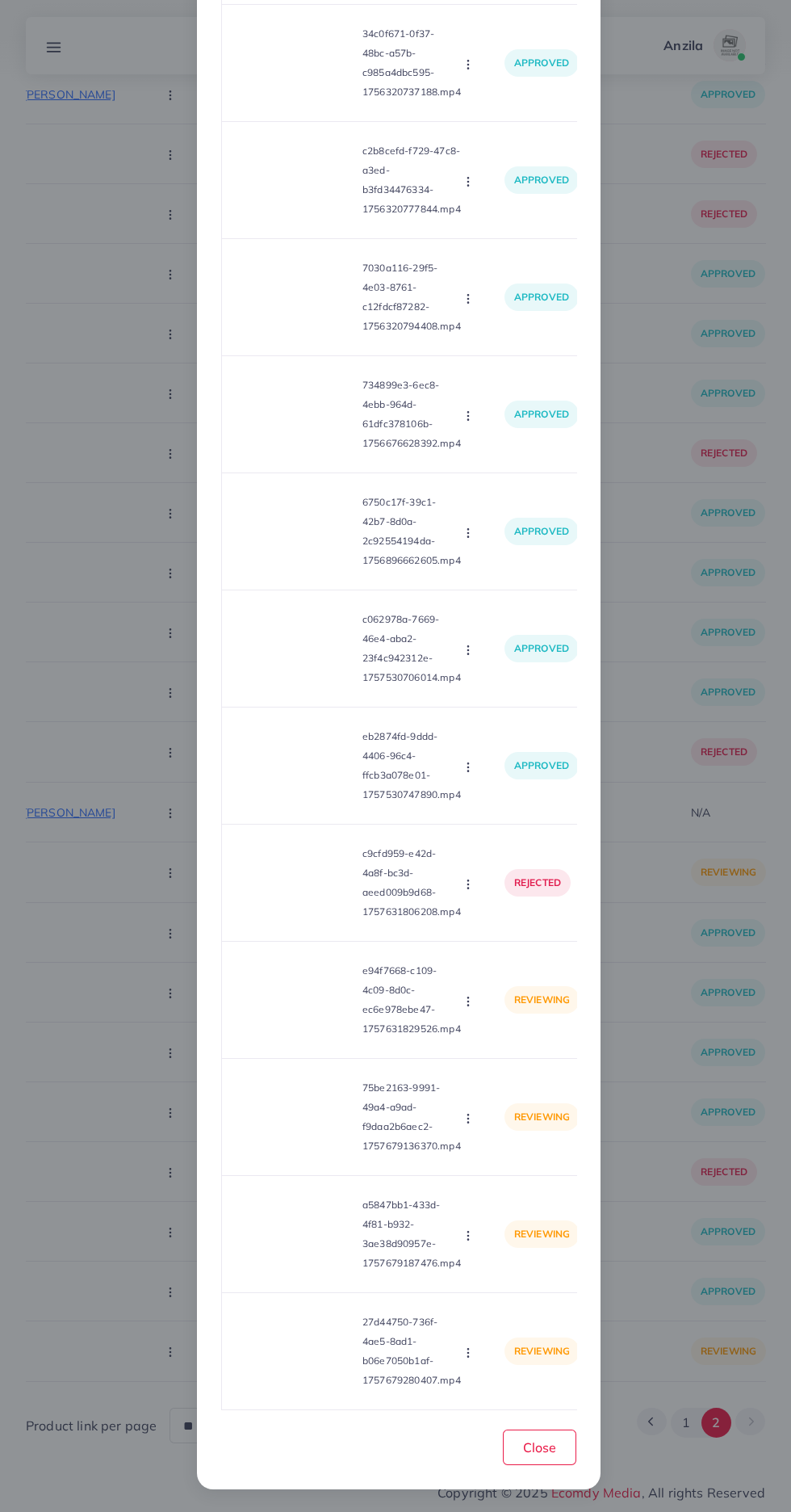
click at [467, 993] on button "button" at bounding box center [470, 1001] width 18 height 16
click at [502, 1034] on span "Approve" at bounding box center [503, 1041] width 53 height 16
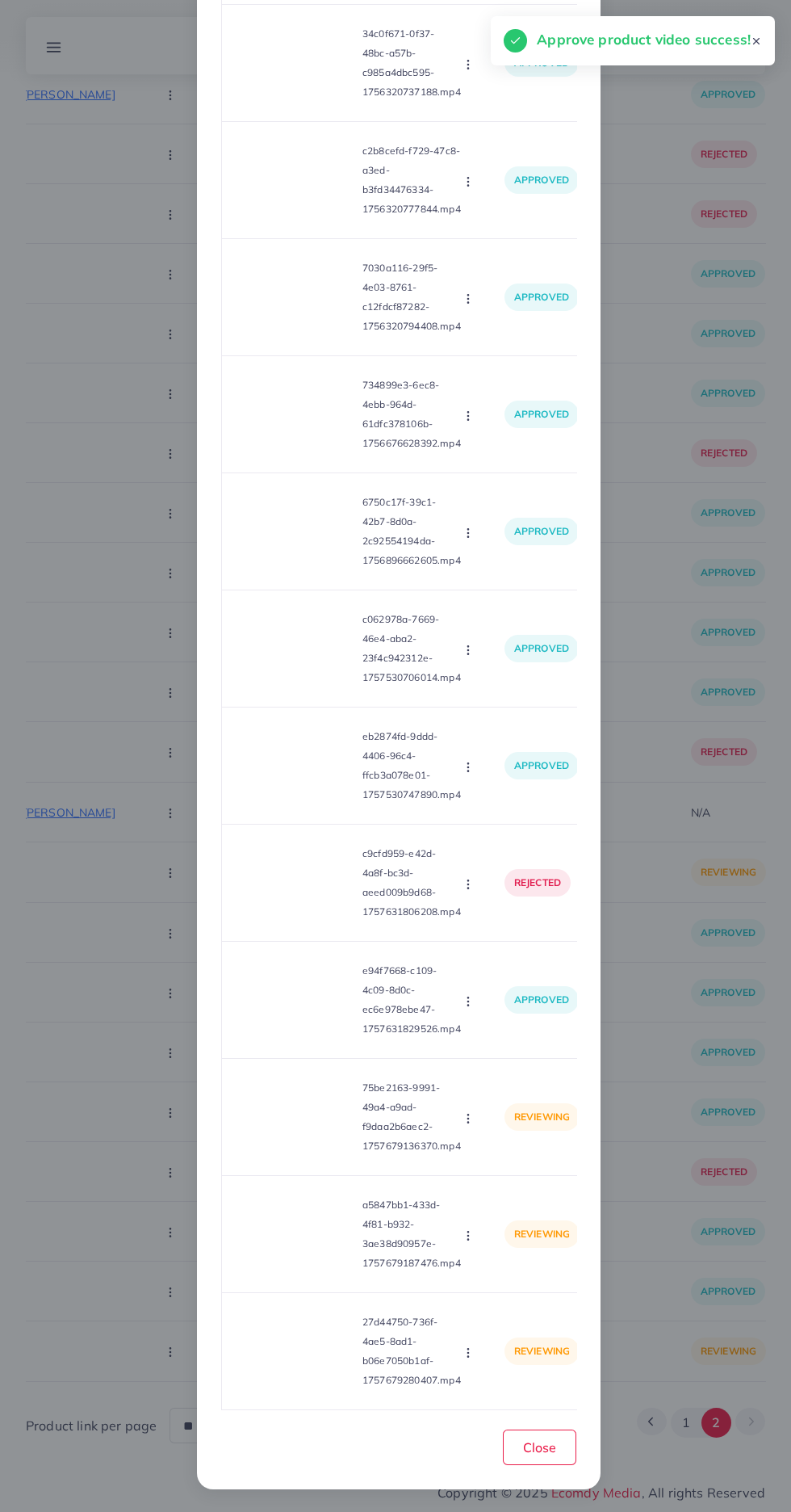
click at [301, 1117] on video at bounding box center [295, 1117] width 121 height 73
click at [303, 1179] on td "a5847bb1-433d-4f81-b932-3ae38d90957e-1757679187476.mp4 Approve Reject" at bounding box center [357, 1234] width 270 height 117
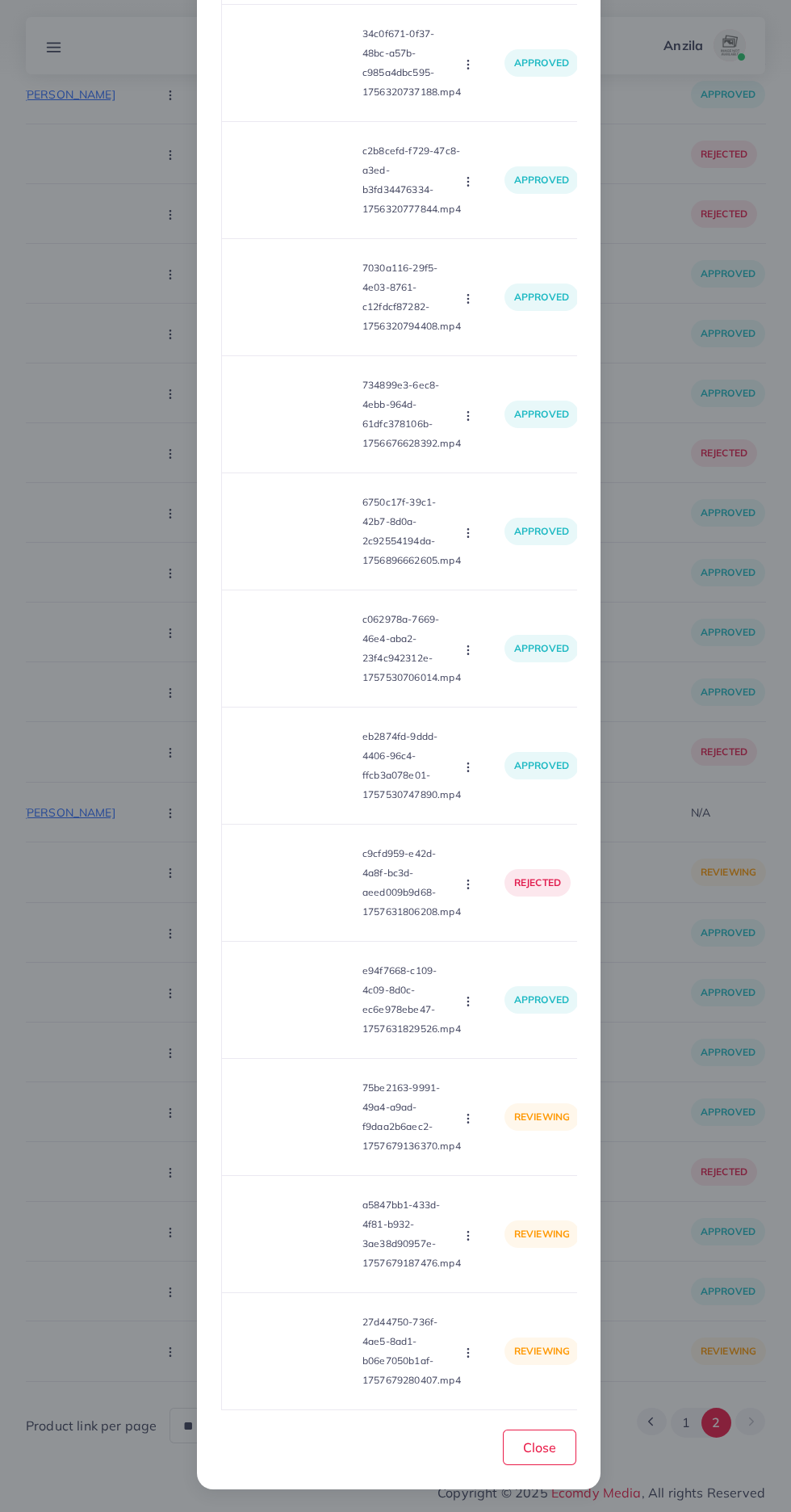
click at [294, 1133] on video at bounding box center [295, 1117] width 121 height 73
click at [309, 1105] on div at bounding box center [295, 1117] width 121 height 73
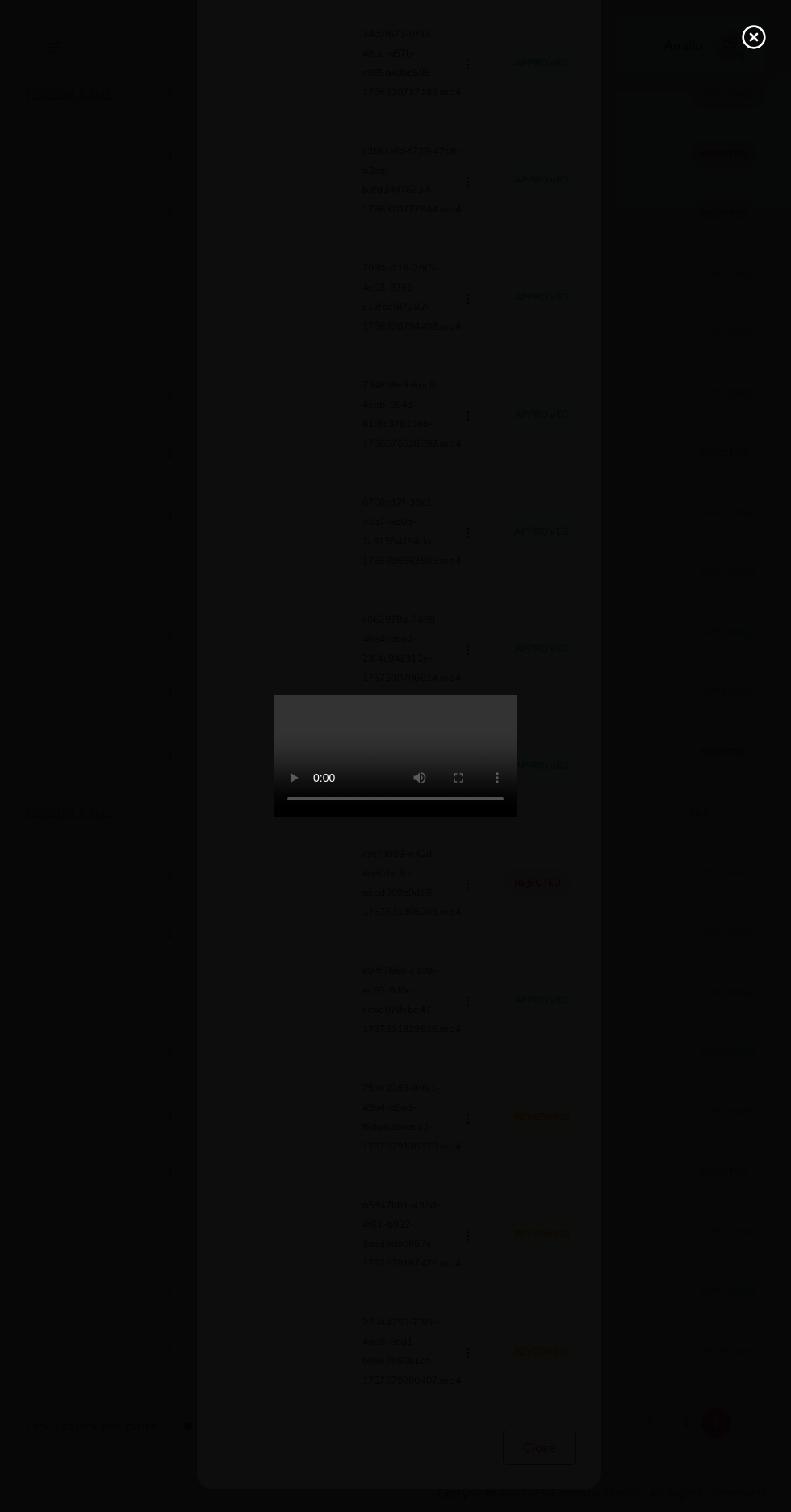
click at [744, 29] on icon at bounding box center [754, 37] width 26 height 26
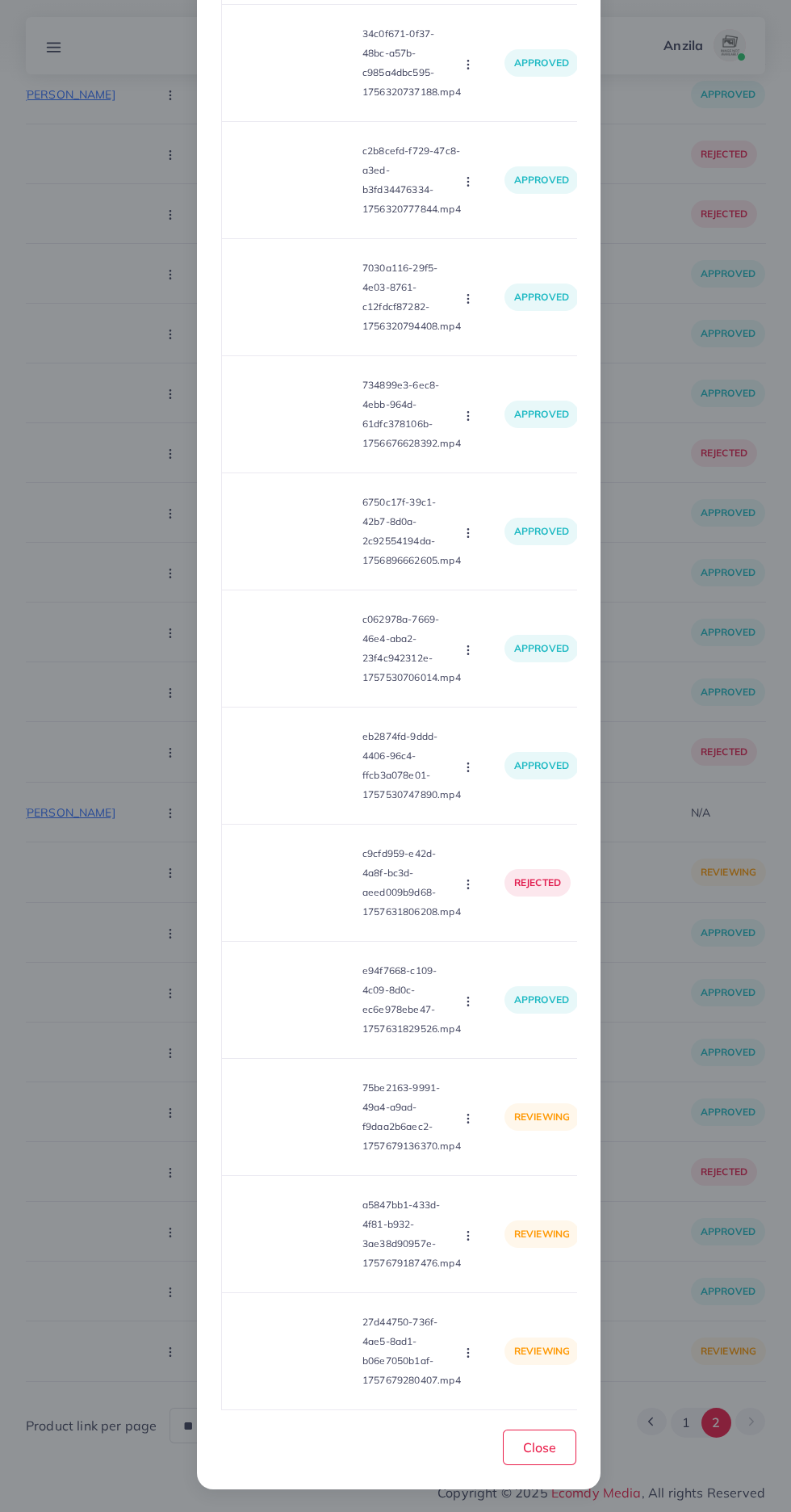
click at [470, 1112] on icon "button" at bounding box center [468, 1119] width 13 height 13
click at [501, 1204] on link "Reject" at bounding box center [506, 1192] width 128 height 35
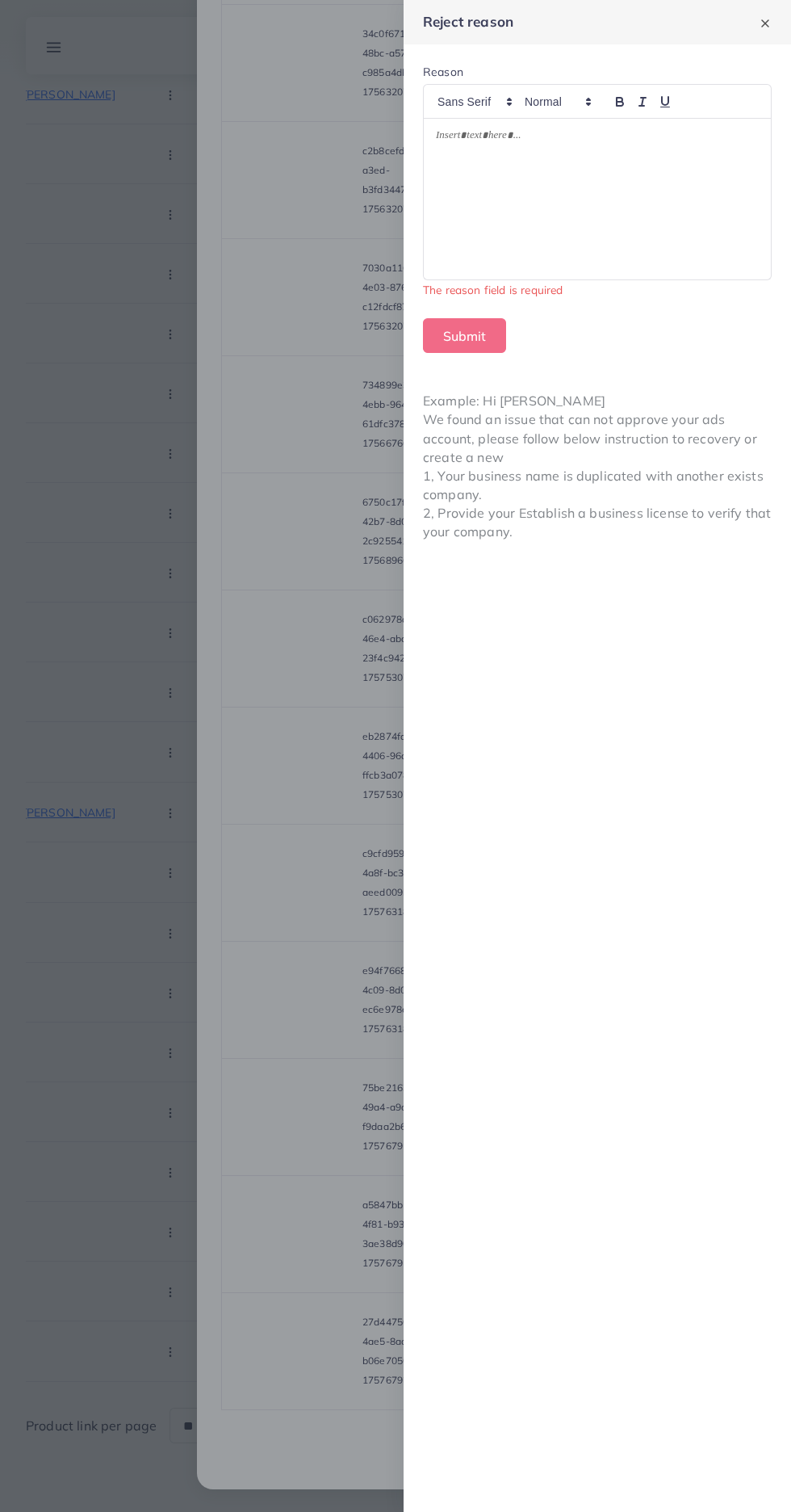
click at [659, 232] on div at bounding box center [597, 199] width 347 height 160
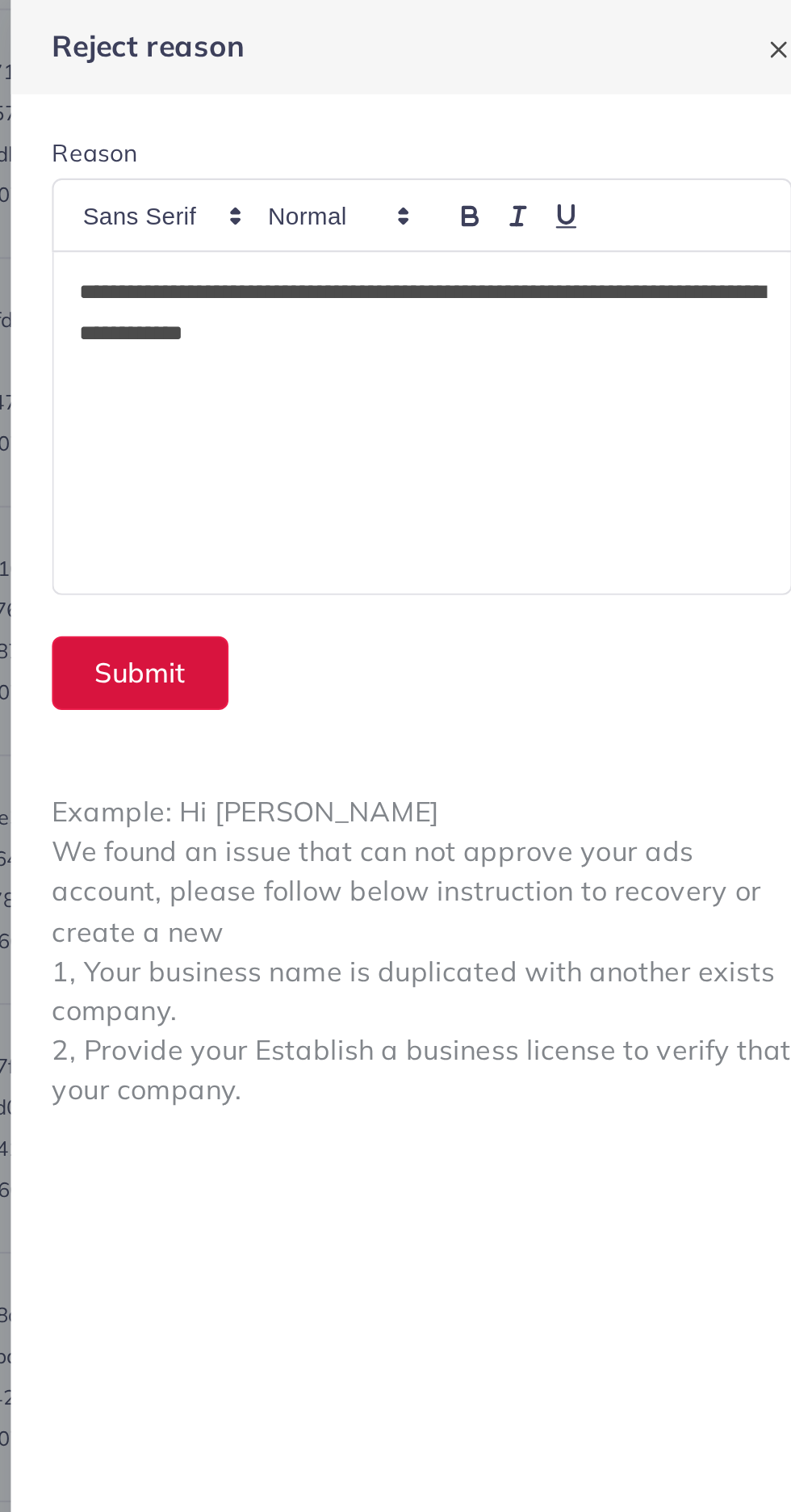
click at [452, 313] on button "Submit" at bounding box center [465, 317] width 83 height 34
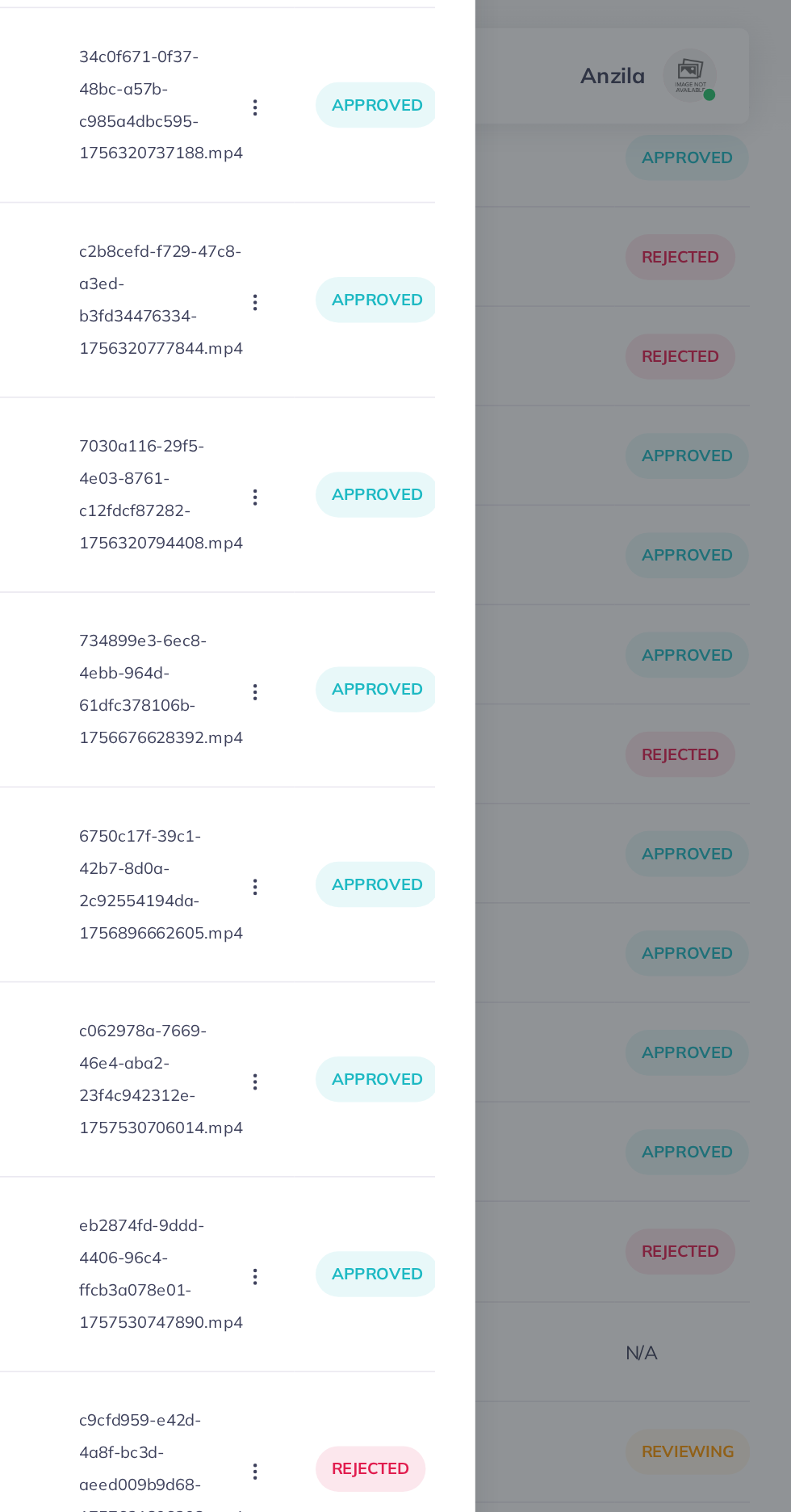
scroll to position [666, 0]
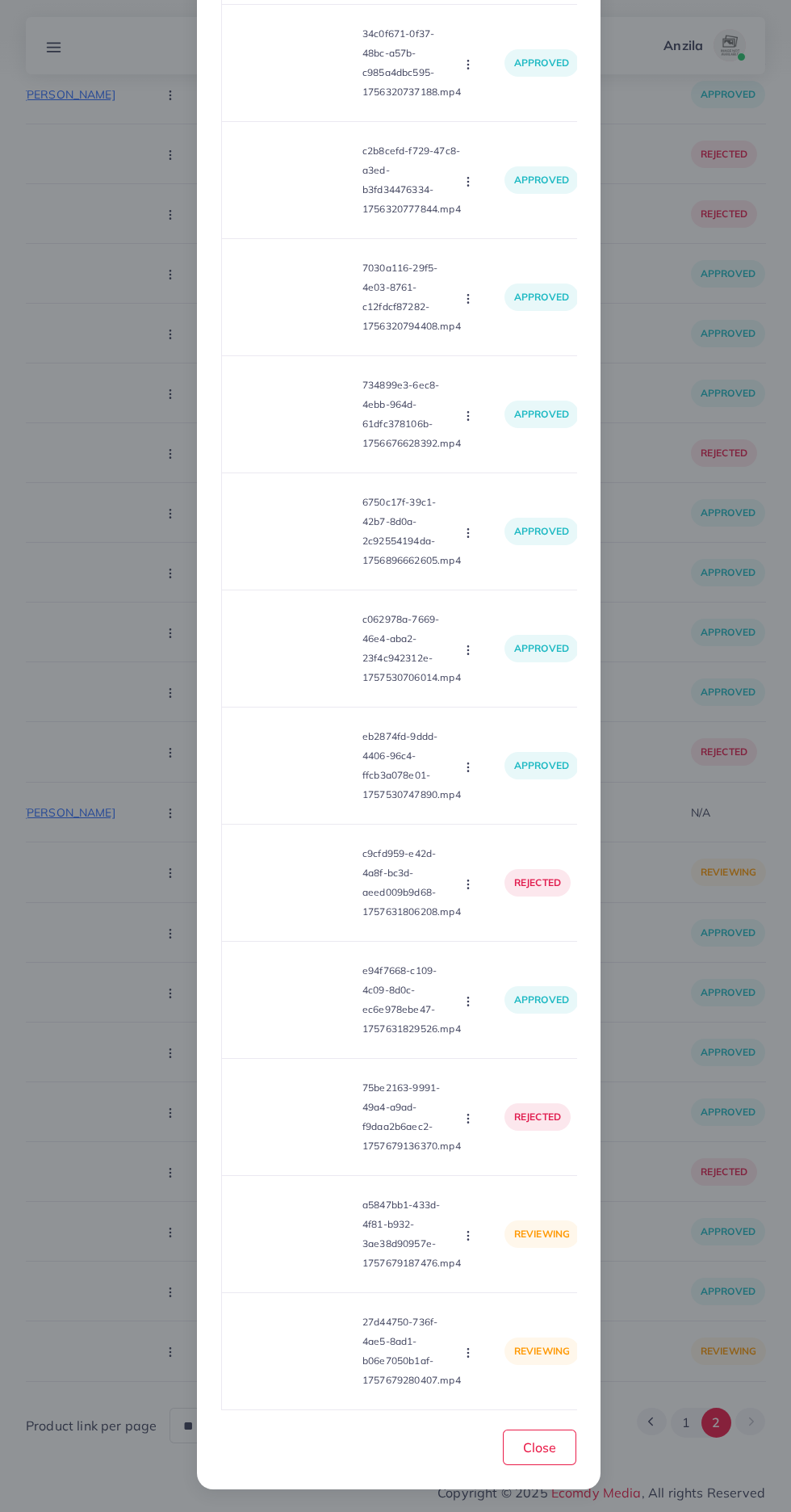
click at [308, 1220] on video at bounding box center [295, 1234] width 121 height 73
click at [308, 1220] on div at bounding box center [295, 1234] width 121 height 73
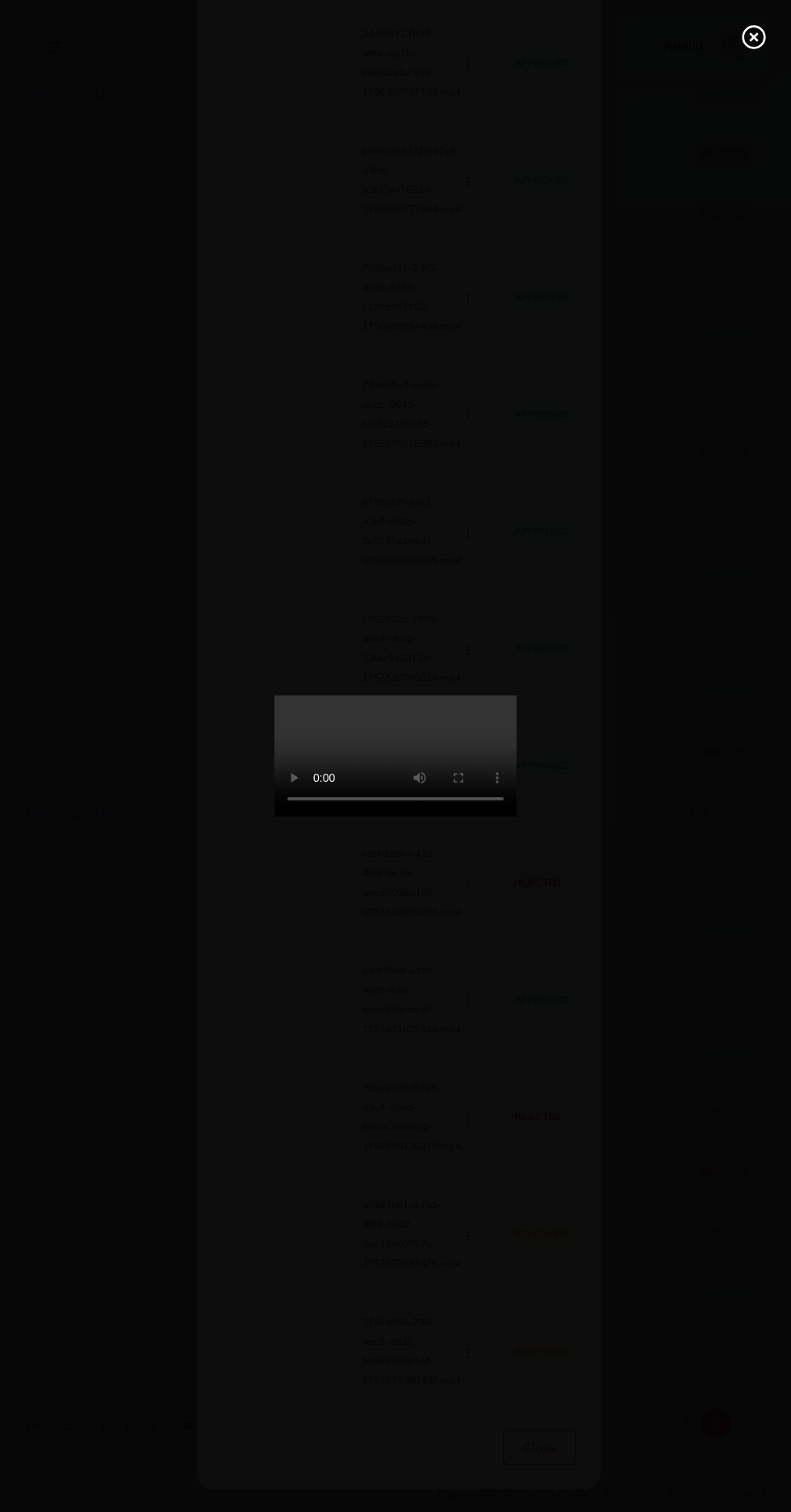
click at [759, 33] on icon at bounding box center [754, 37] width 26 height 26
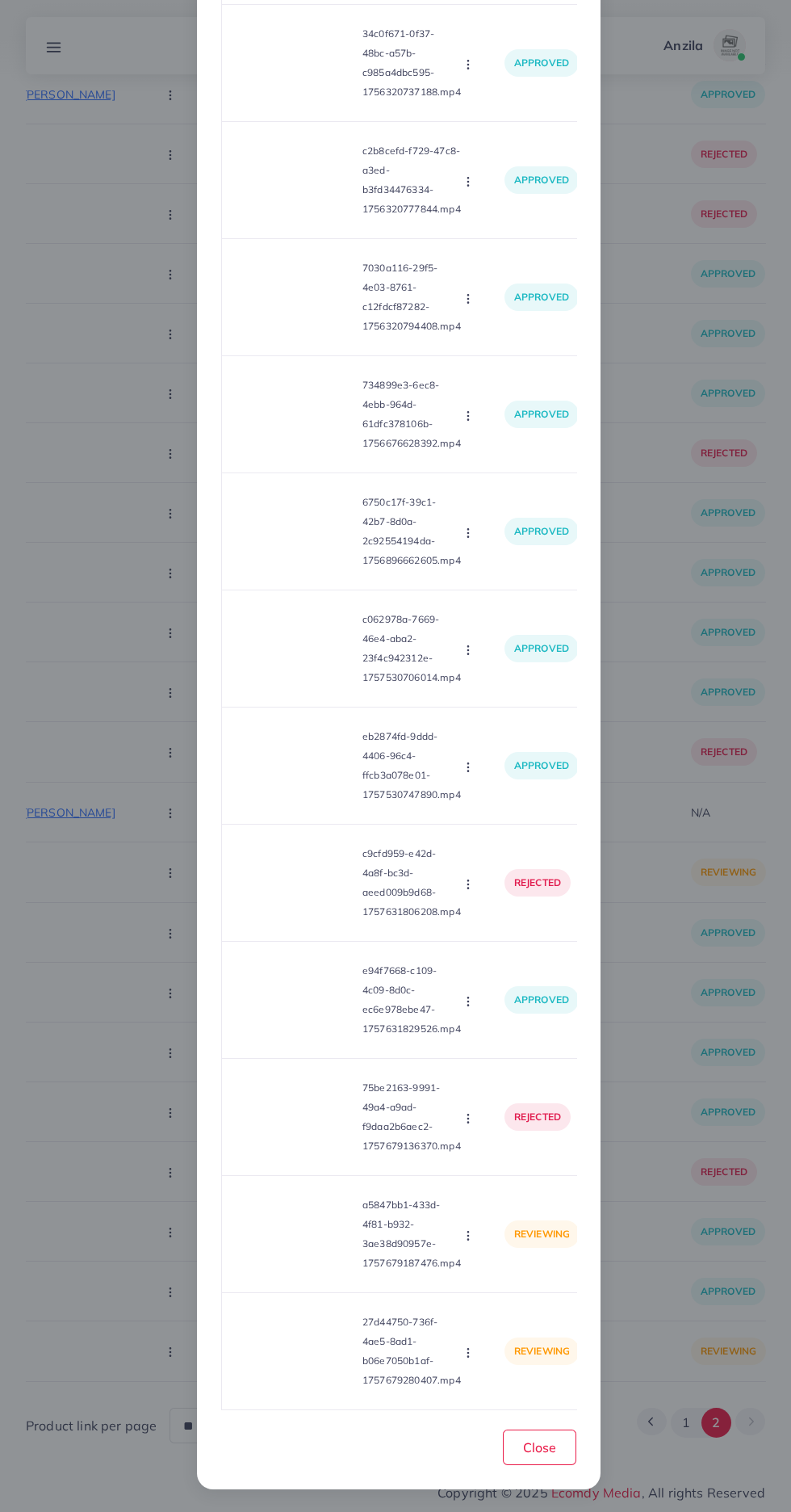
click at [468, 1233] on icon "button" at bounding box center [468, 1236] width 13 height 13
click at [505, 1272] on span "Approve" at bounding box center [503, 1275] width 53 height 16
click at [303, 1370] on video at bounding box center [295, 1352] width 121 height 73
click at [304, 1365] on div at bounding box center [295, 1352] width 121 height 73
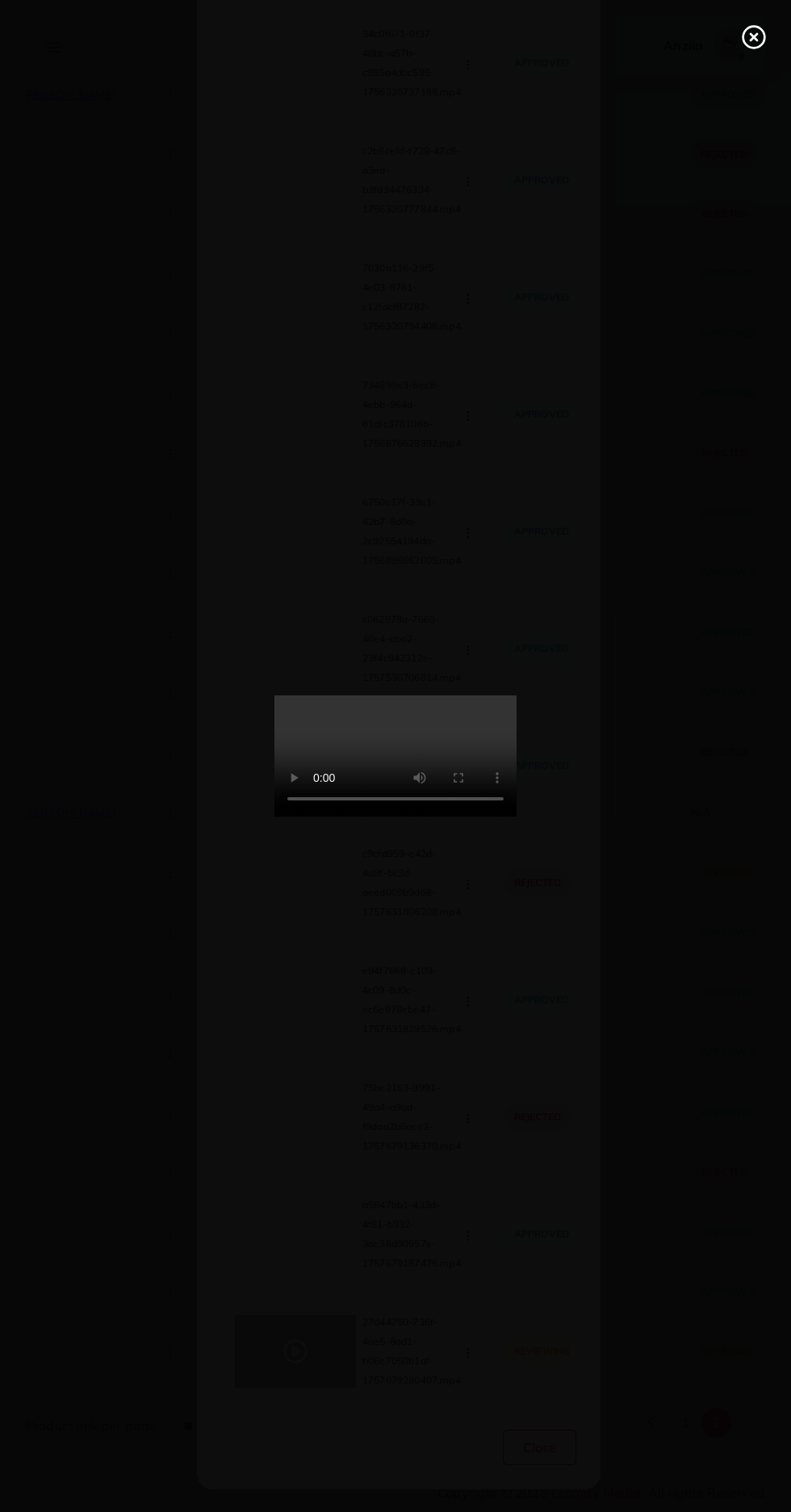
click at [759, 30] on icon at bounding box center [754, 37] width 26 height 26
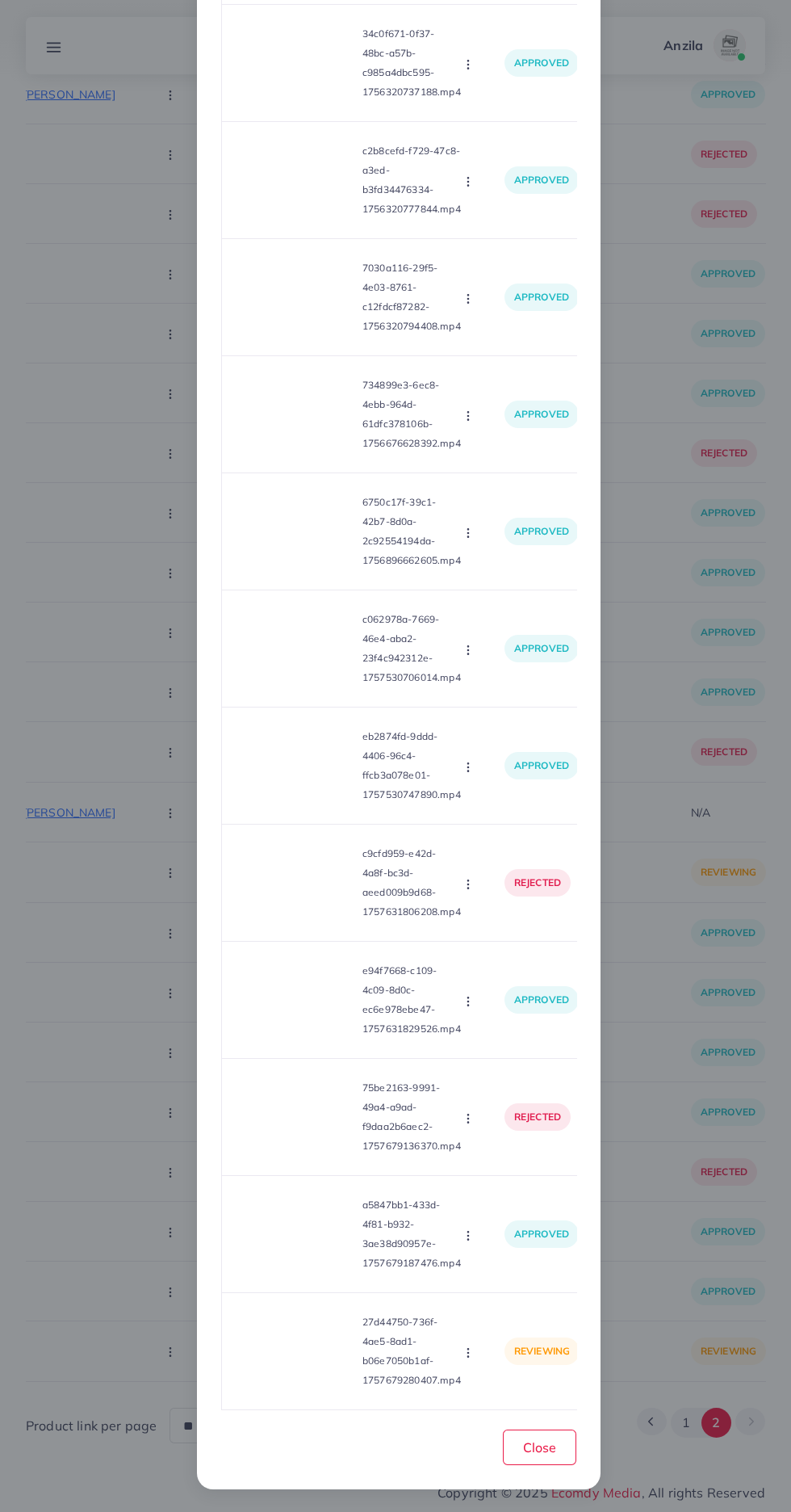
click at [468, 1346] on icon "button" at bounding box center [468, 1352] width 13 height 13
click at [487, 1305] on span "Reject" at bounding box center [489, 1313] width 39 height 16
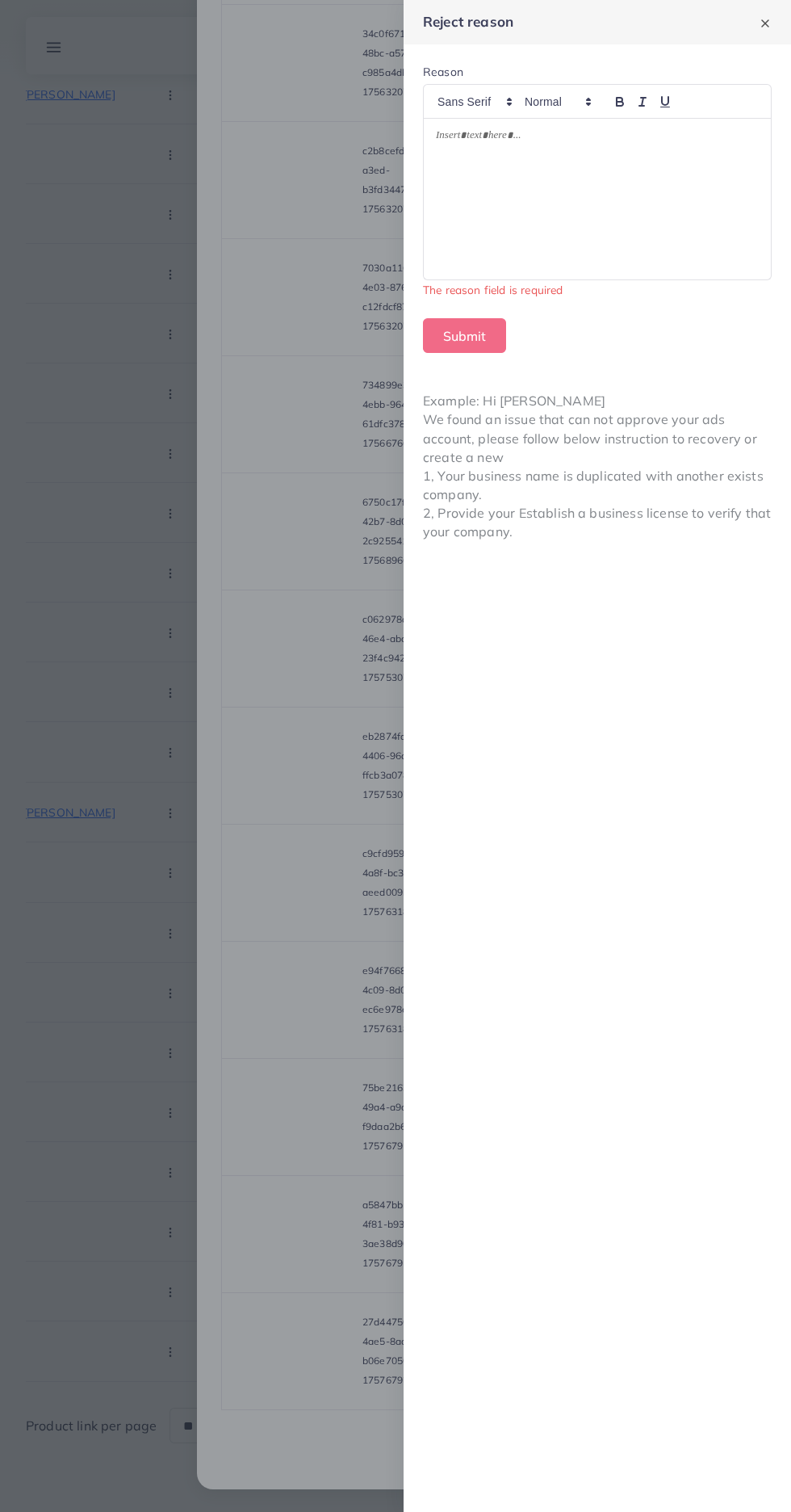
click at [342, 1337] on div at bounding box center [395, 756] width 791 height 1512
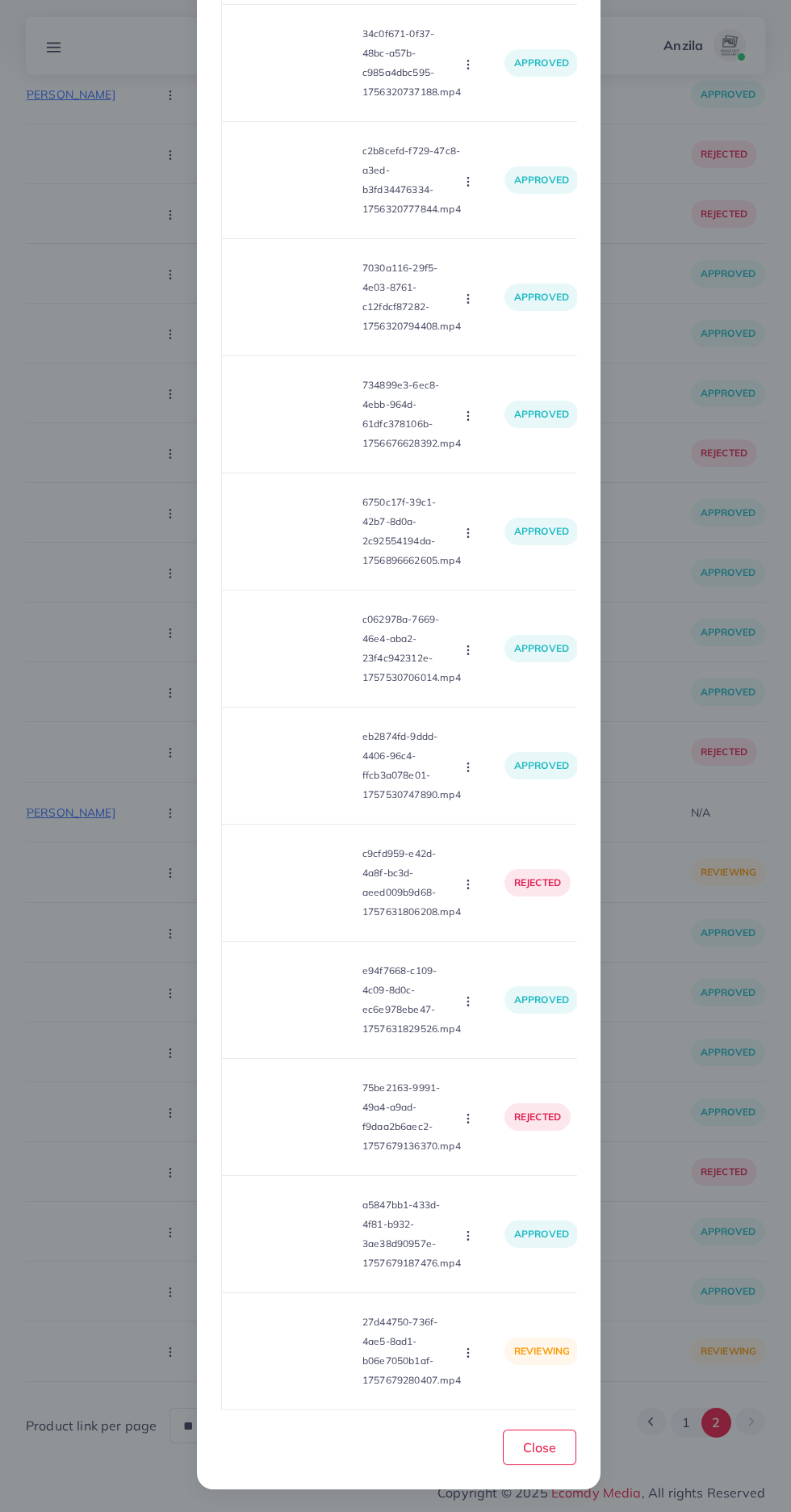
click at [453, 1377] on p "27d44750-736f-4ae5-8ad1-b06e7050b1af-1757679280407.mp4" at bounding box center [411, 1352] width 99 height 78
click at [468, 1344] on button "button" at bounding box center [470, 1352] width 18 height 16
click at [497, 1275] on span "Approve" at bounding box center [497, 1277] width 53 height 16
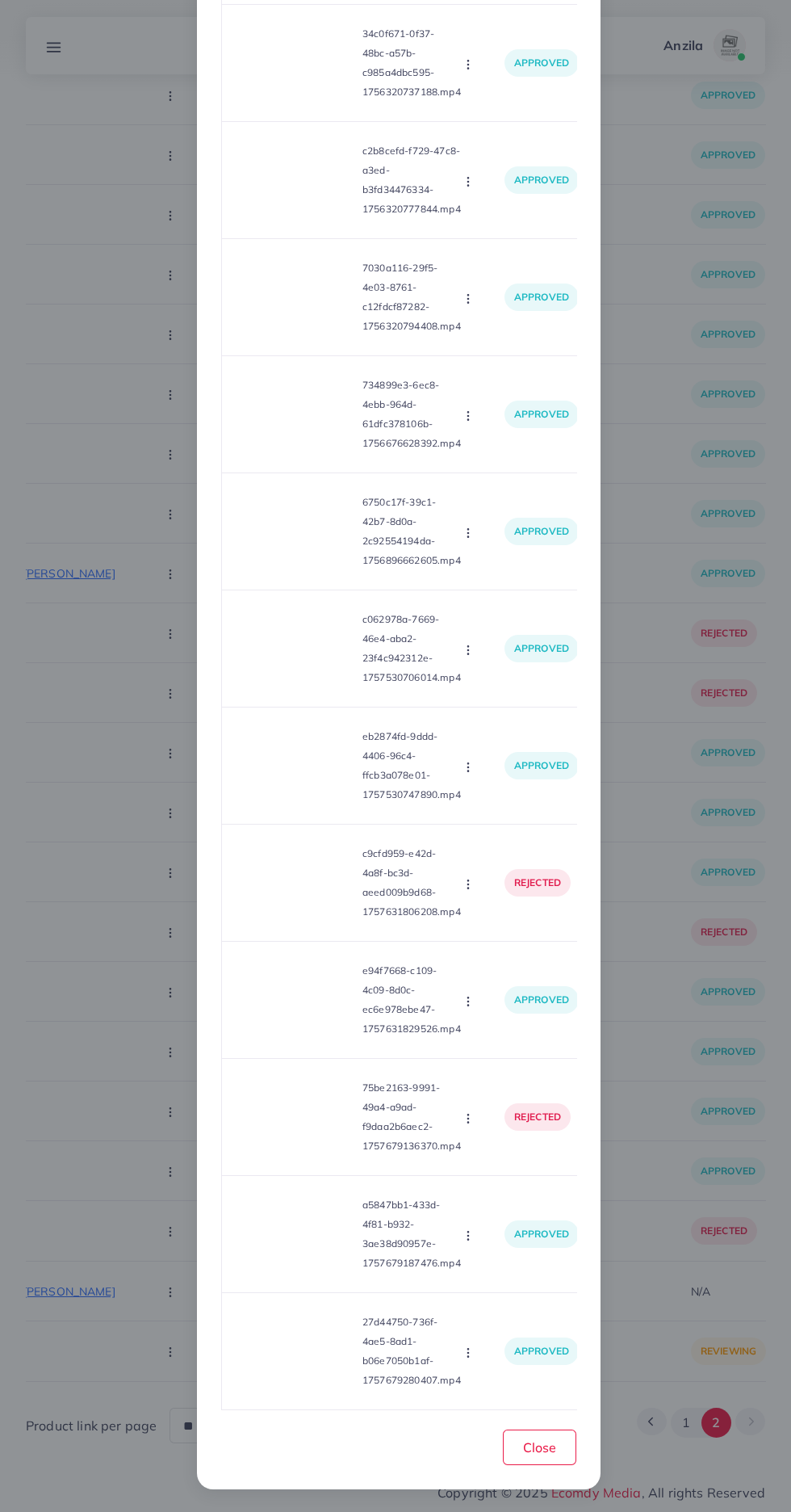
scroll to position [8791, 0]
click at [503, 1440] on button "Close" at bounding box center [539, 1447] width 73 height 34
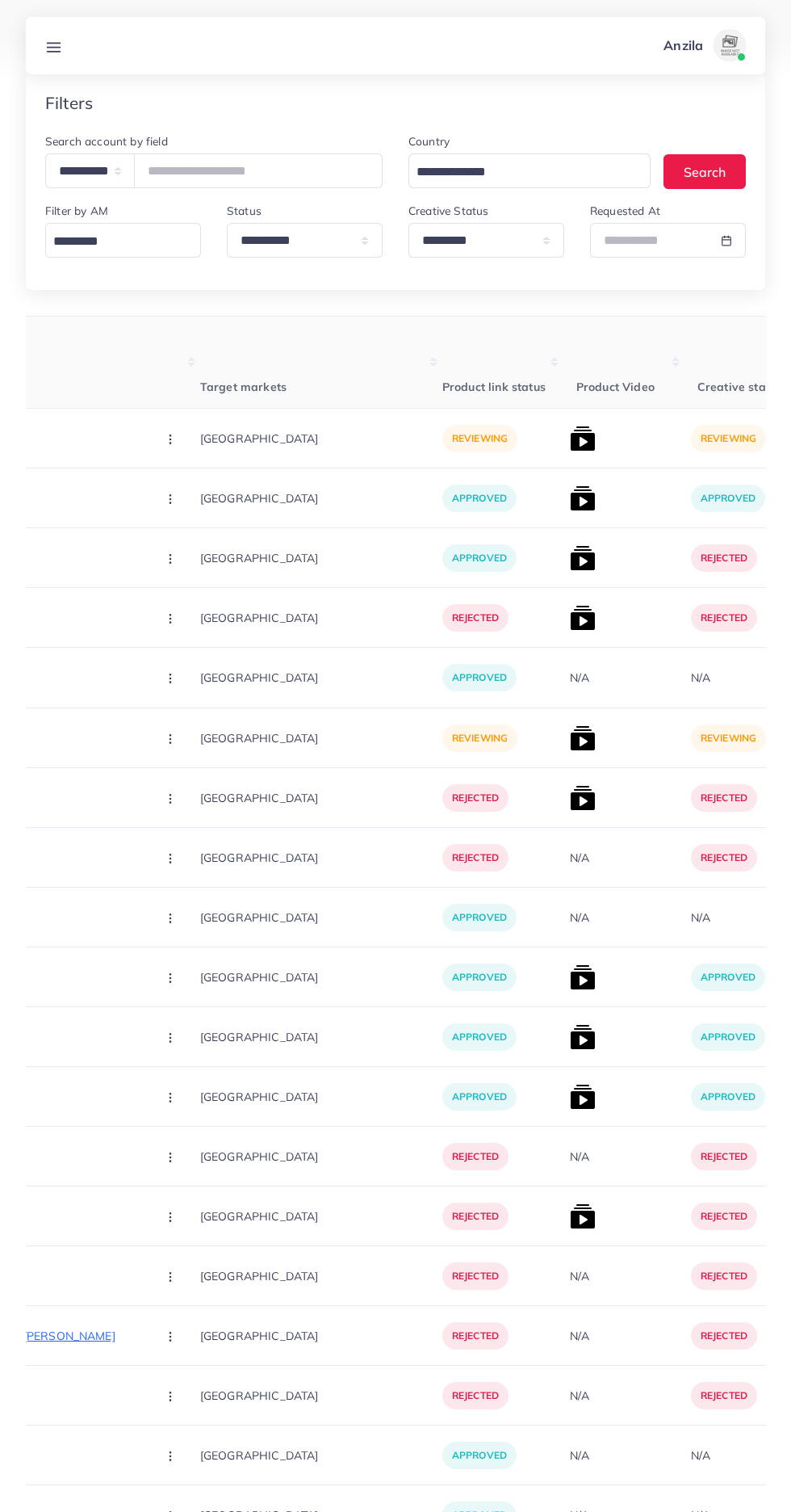
scroll to position [0, 0]
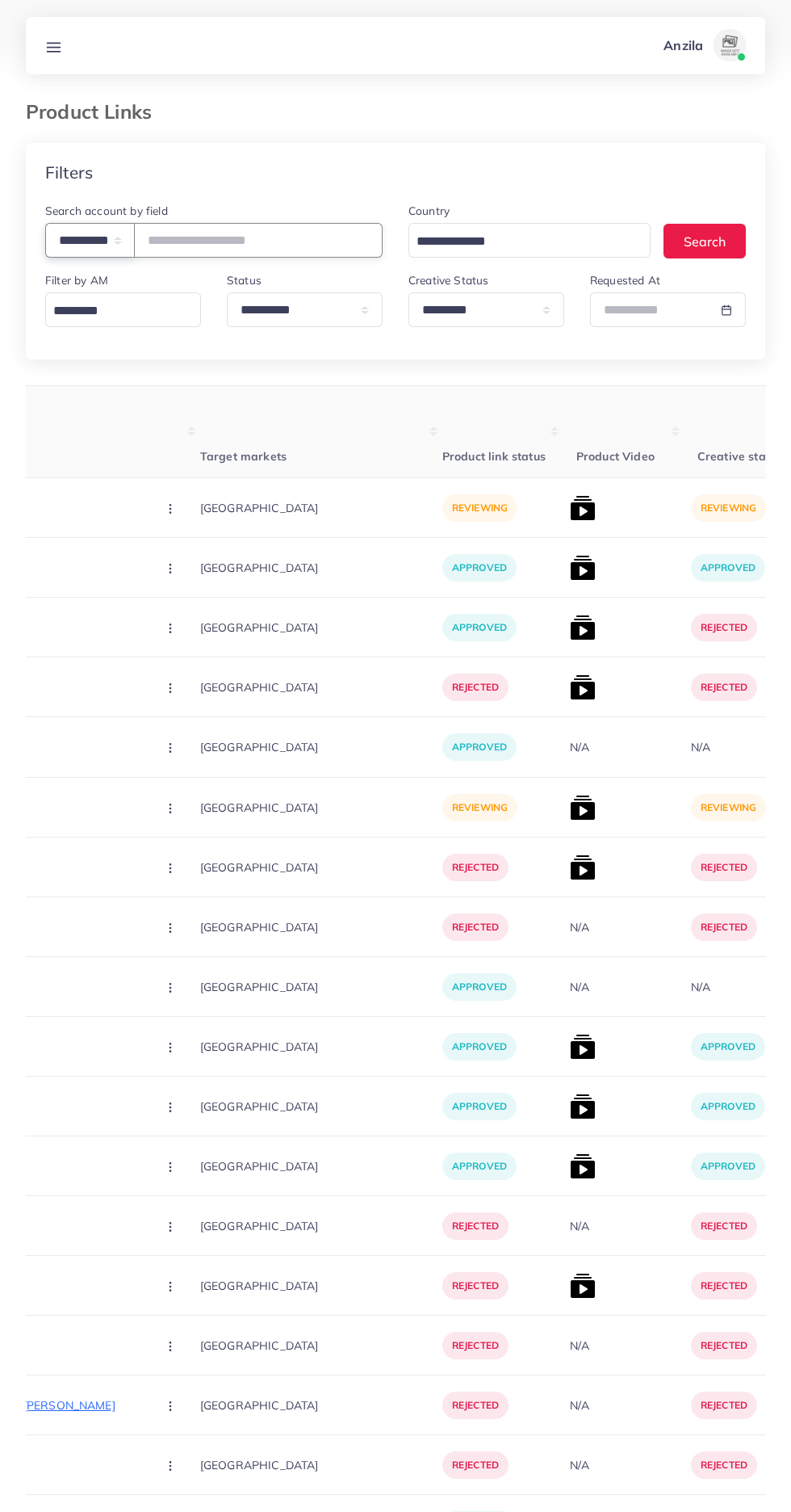
click at [71, 231] on select "**********" at bounding box center [90, 240] width 90 height 34
select select "**********"
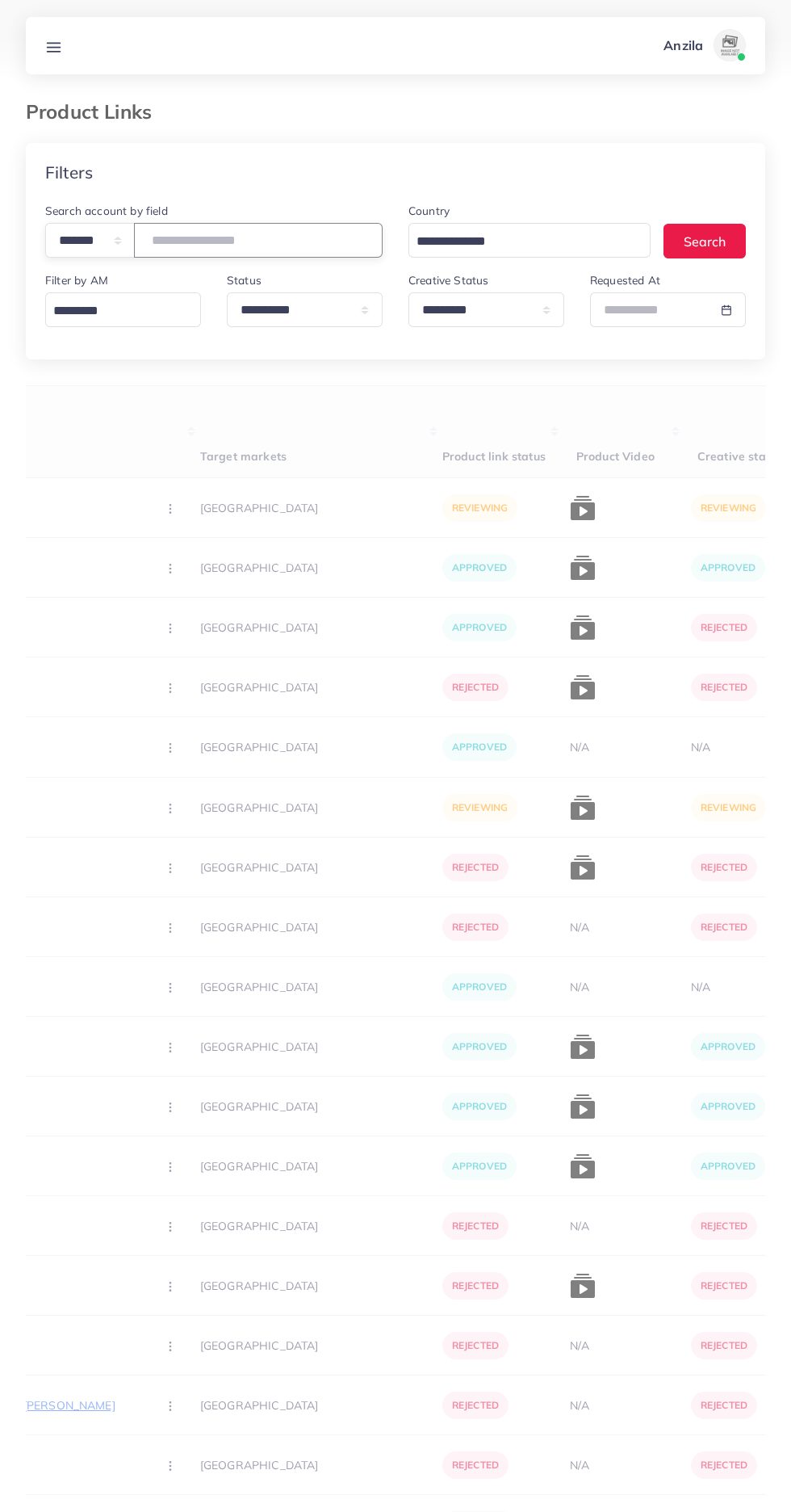
click at [189, 236] on input "number" at bounding box center [258, 240] width 248 height 34
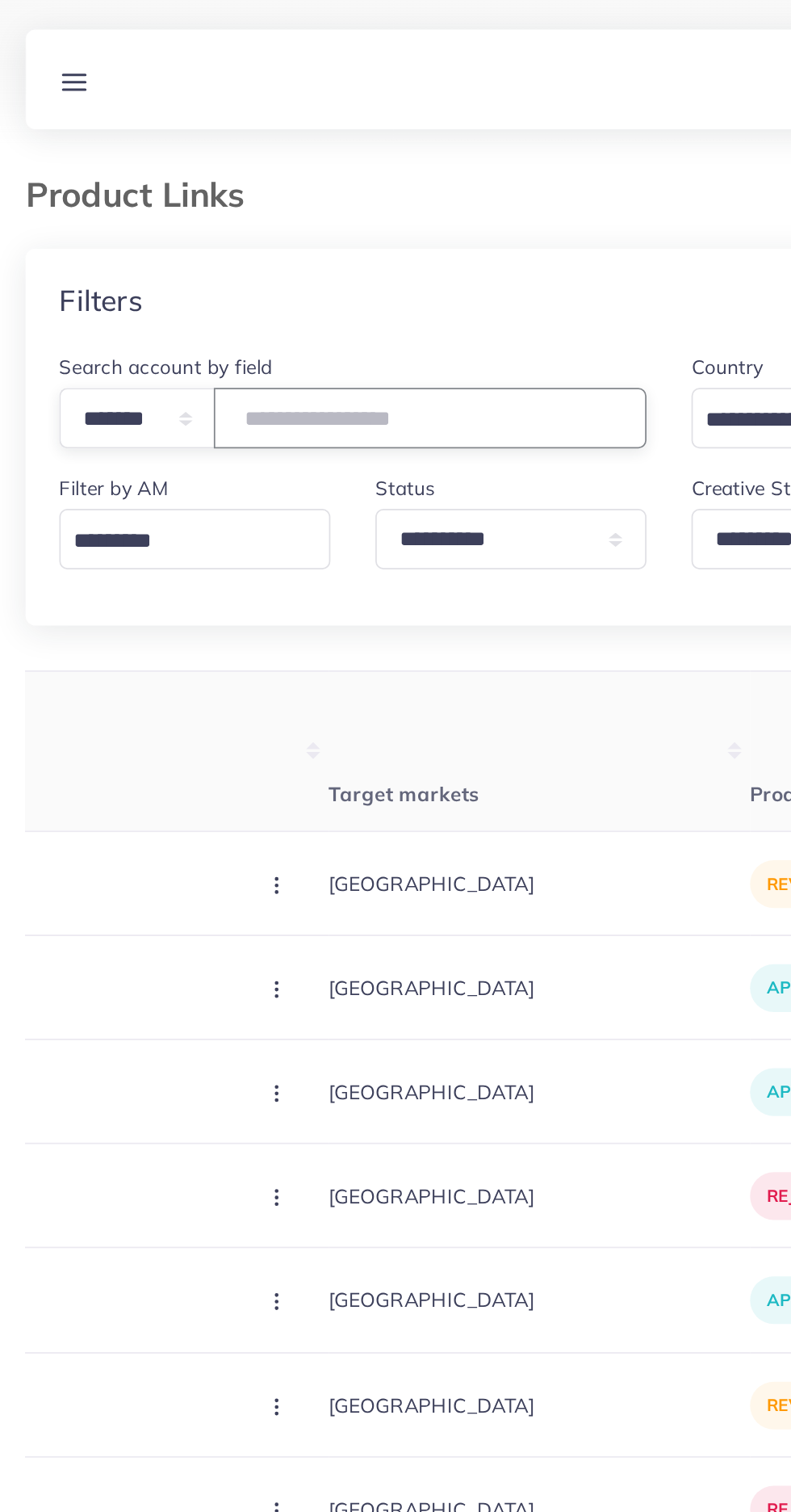
type input "*******"
click at [111, 162] on div "Filters" at bounding box center [396, 172] width 739 height 59
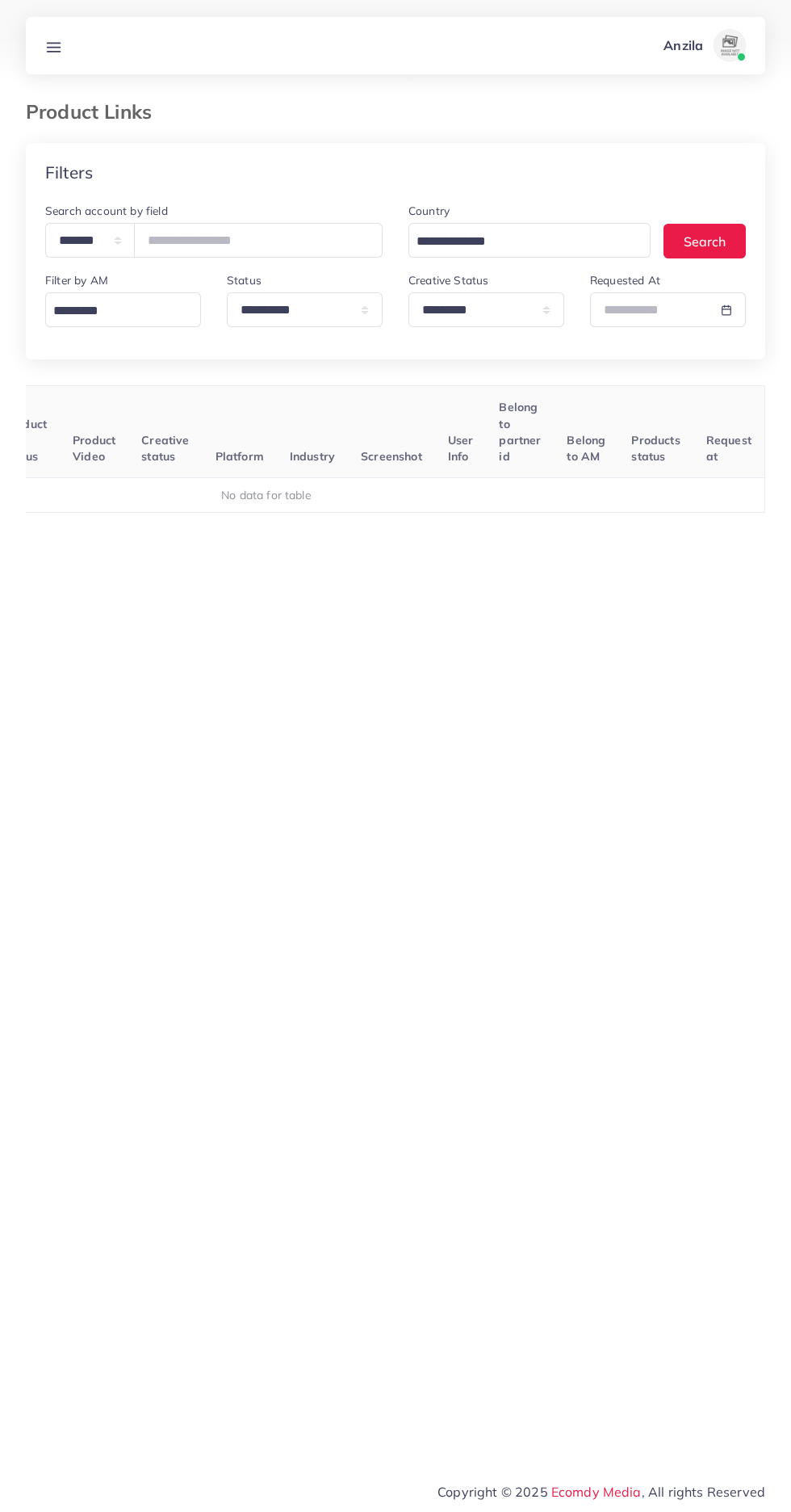
scroll to position [0, 253]
click at [469, 304] on select "**********" at bounding box center [487, 310] width 156 height 34
select select
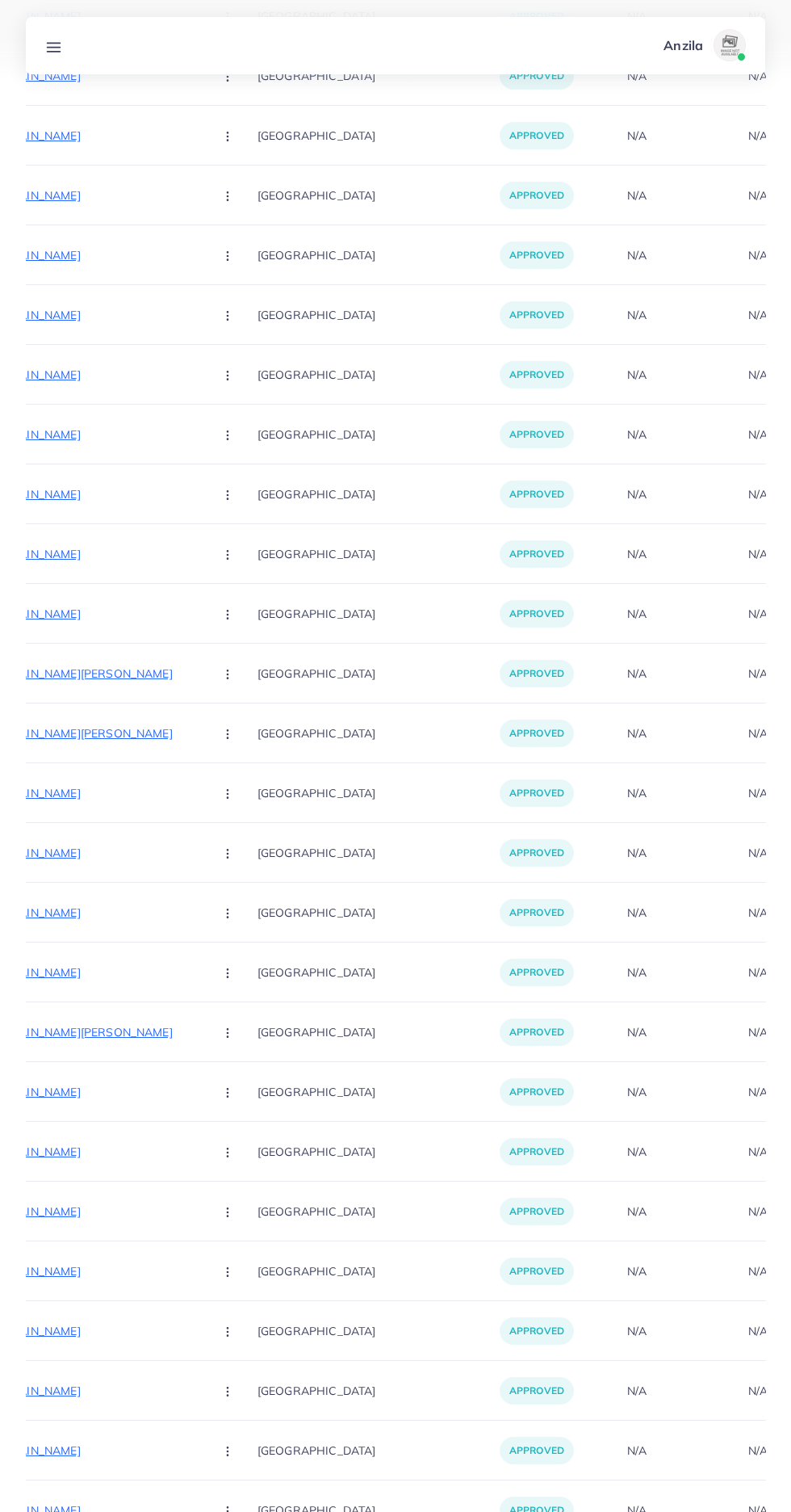
scroll to position [0, 0]
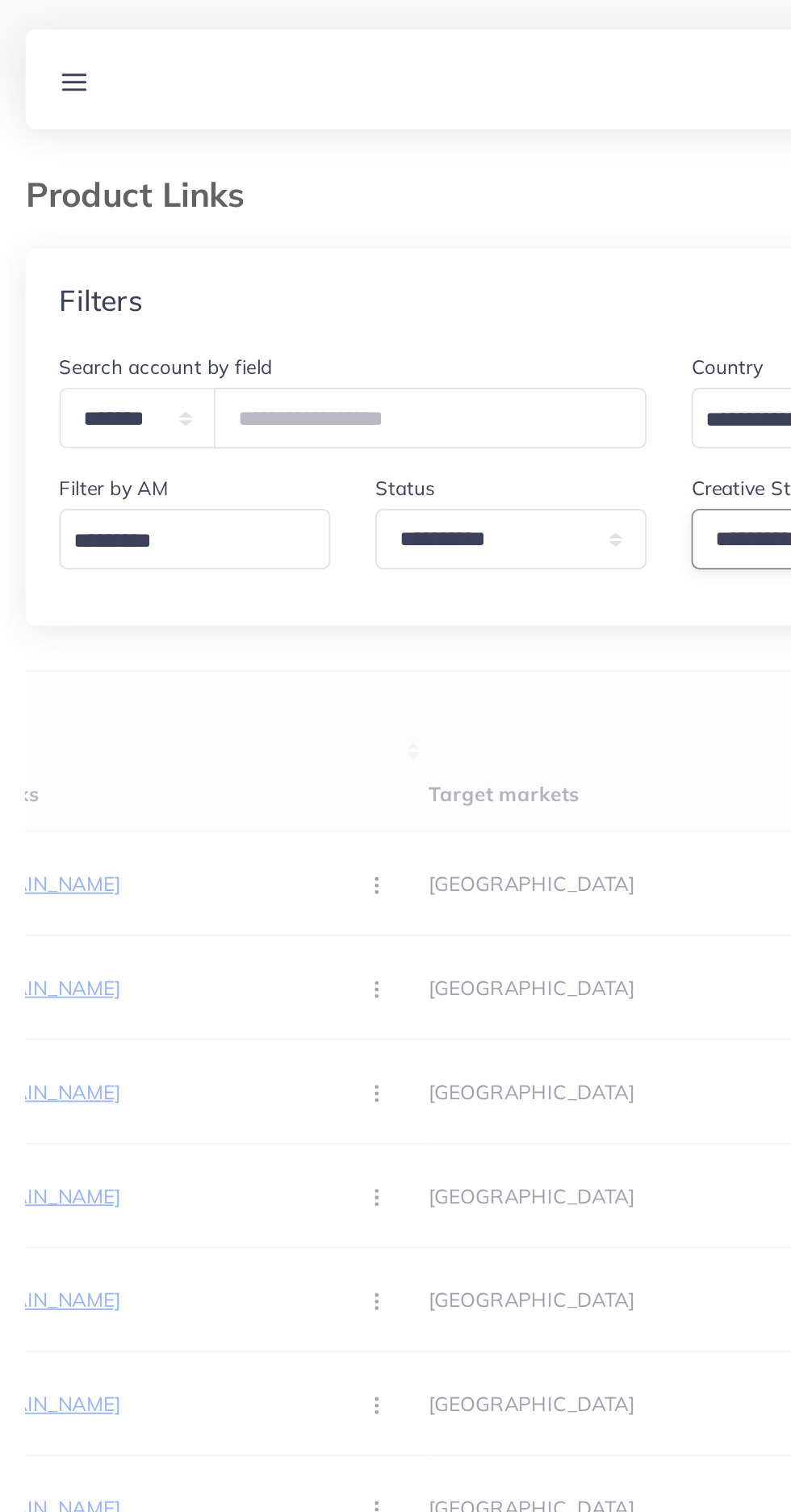
click at [437, 323] on select "**********" at bounding box center [487, 310] width 156 height 34
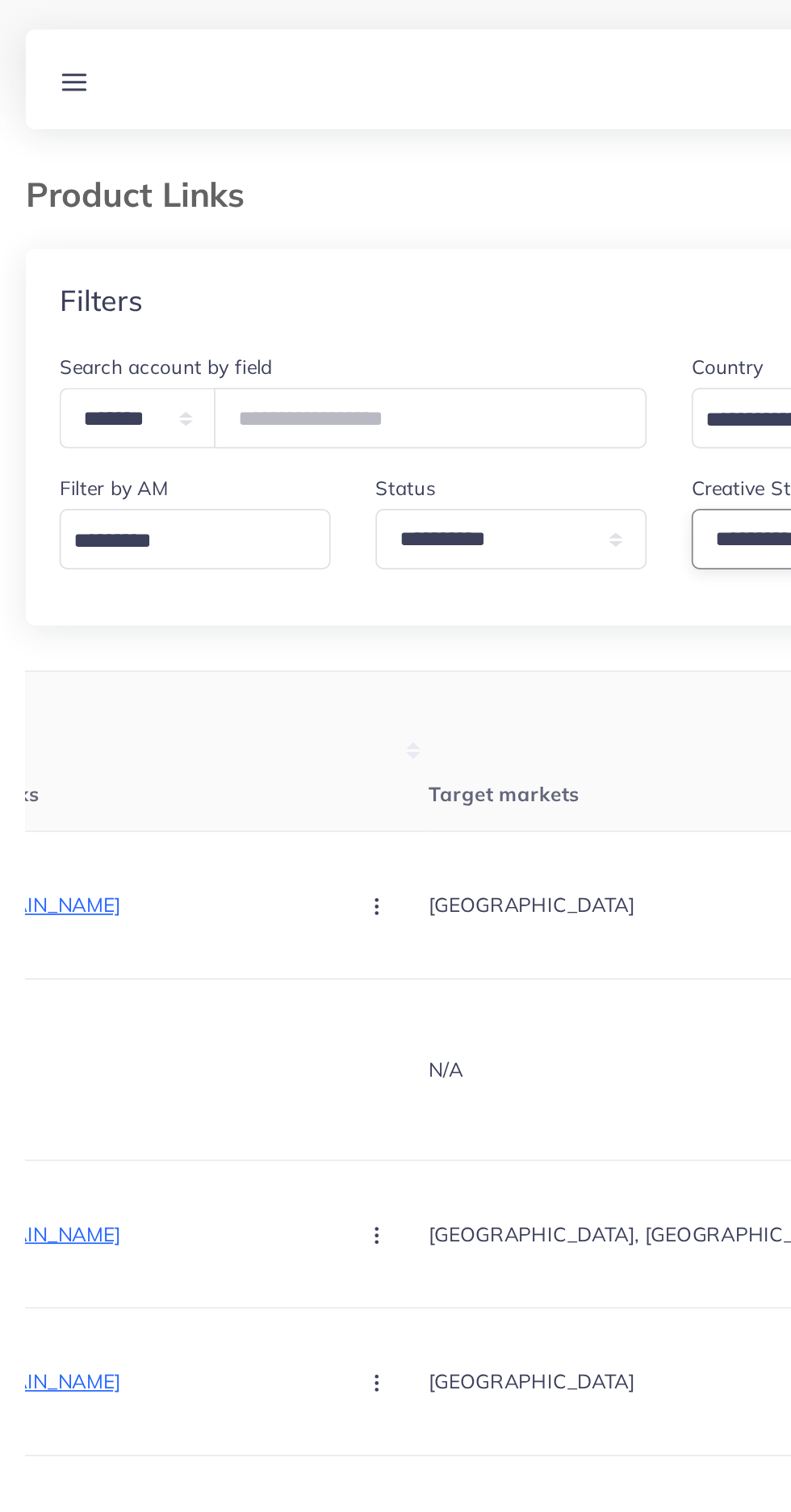
select select "*********"
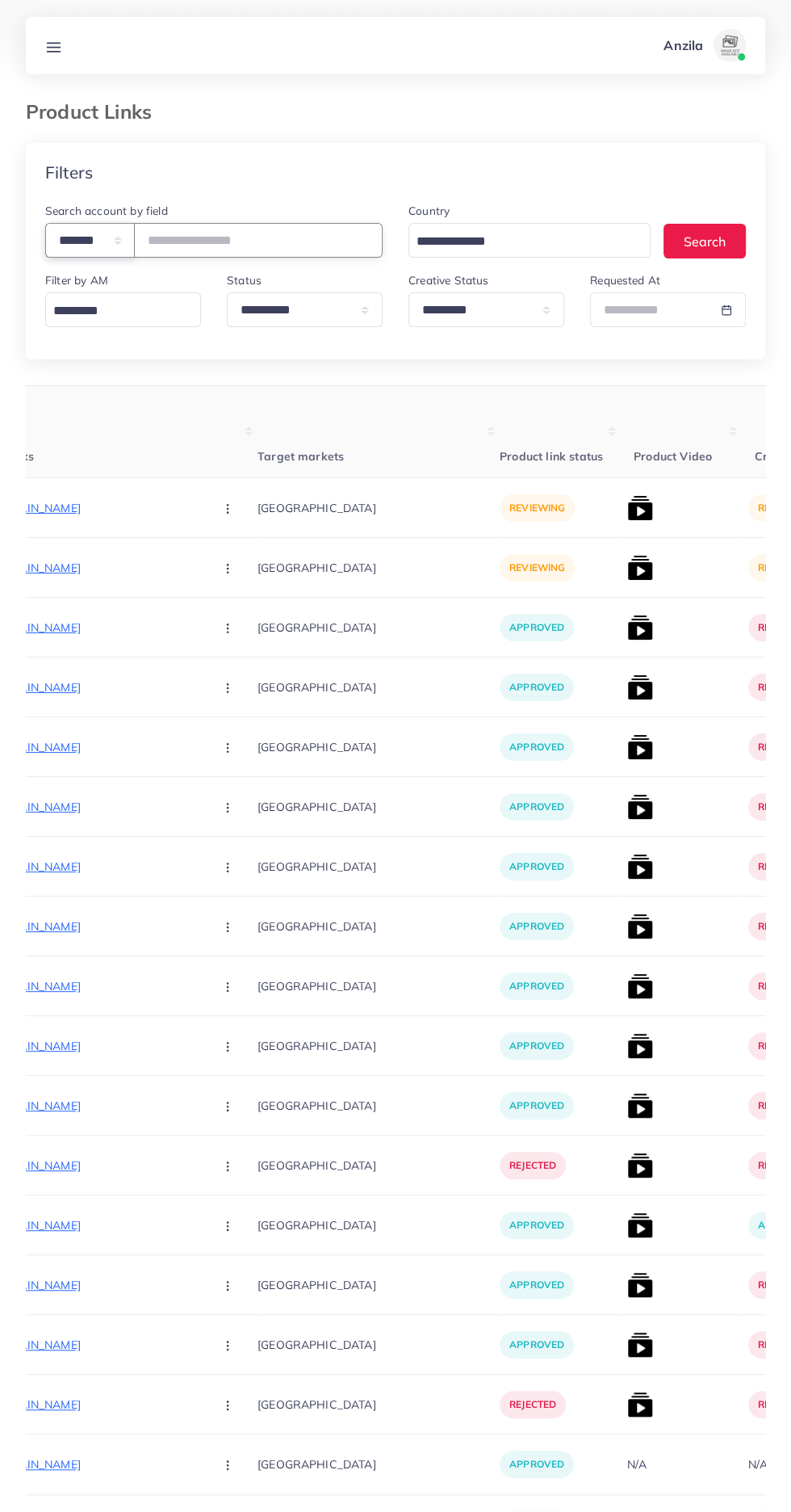
click at [113, 247] on select "**********" at bounding box center [90, 240] width 90 height 34
select select "*****"
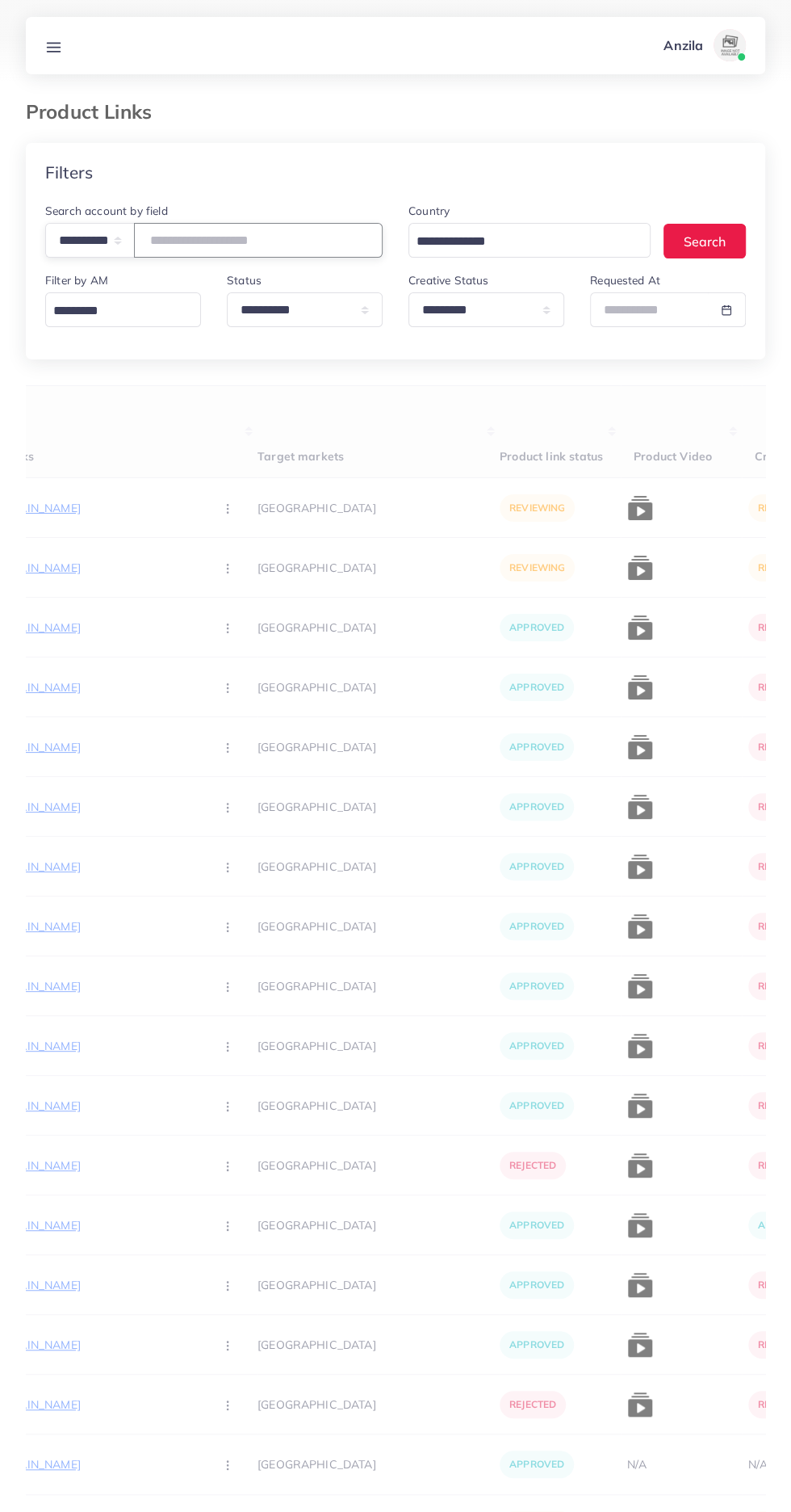
paste input "**********"
type input "**********"
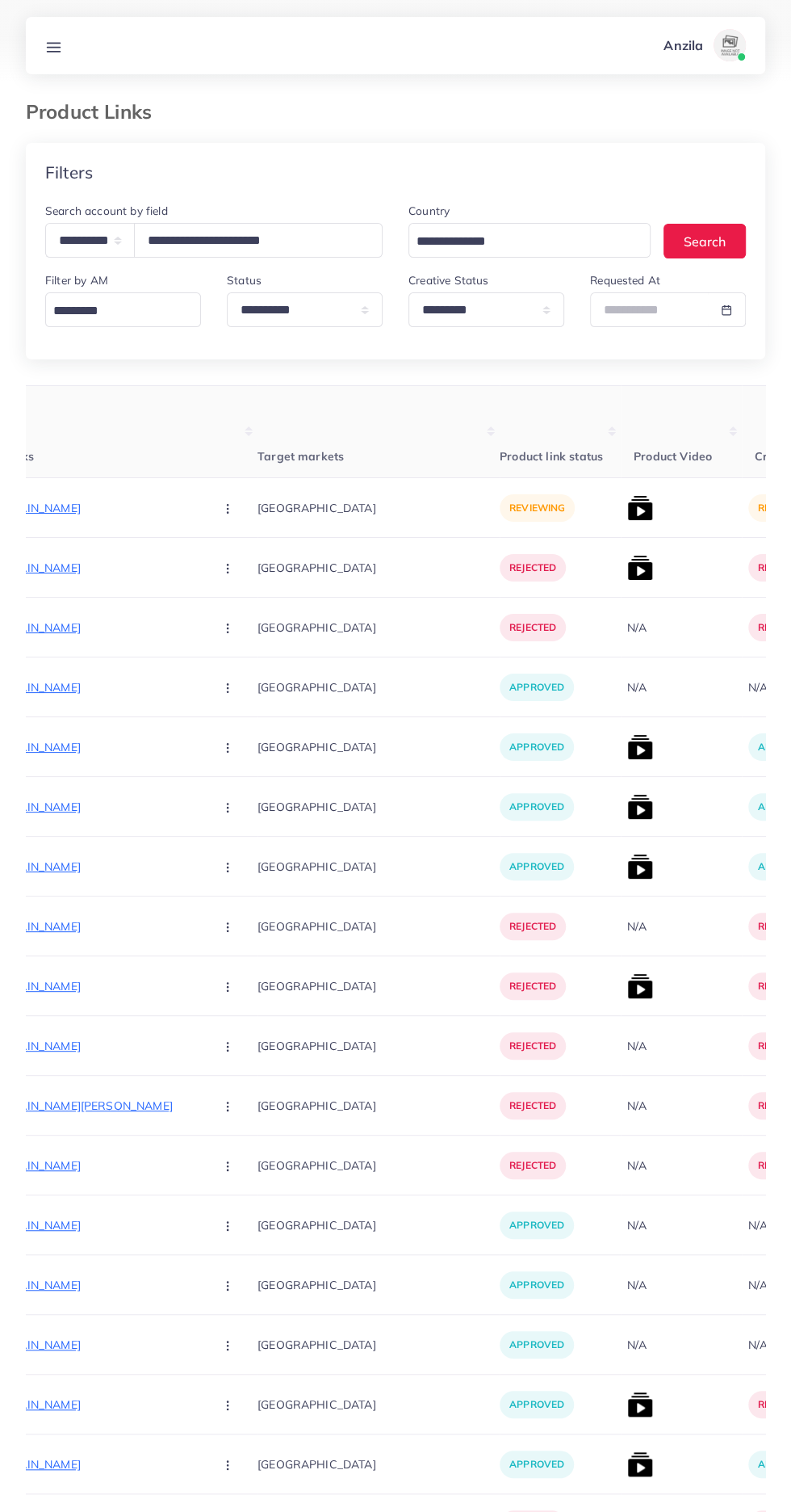
click at [57, 509] on p "https://pkbazaar.online/products/beads-set?utm_source=tiktok&utm_medium=paid&ut…" at bounding box center [80, 508] width 242 height 19
click at [221, 504] on icon "button" at bounding box center [227, 509] width 13 height 13
click at [202, 567] on link "Approve" at bounding box center [265, 557] width 128 height 35
click at [627, 511] on img at bounding box center [640, 508] width 26 height 26
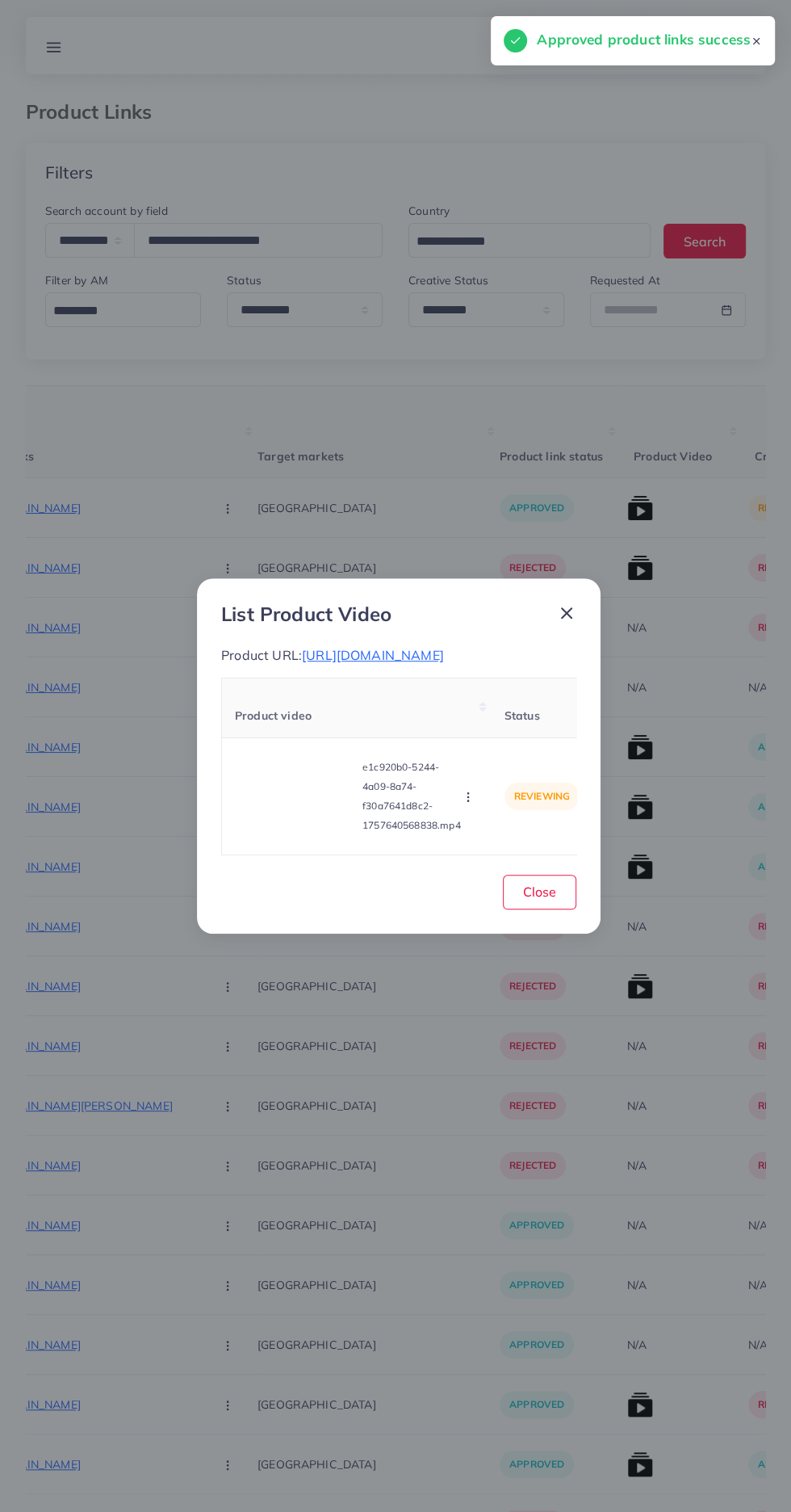
click at [334, 832] on video at bounding box center [295, 796] width 121 height 73
click at [297, 800] on polygon at bounding box center [295, 796] width 6 height 9
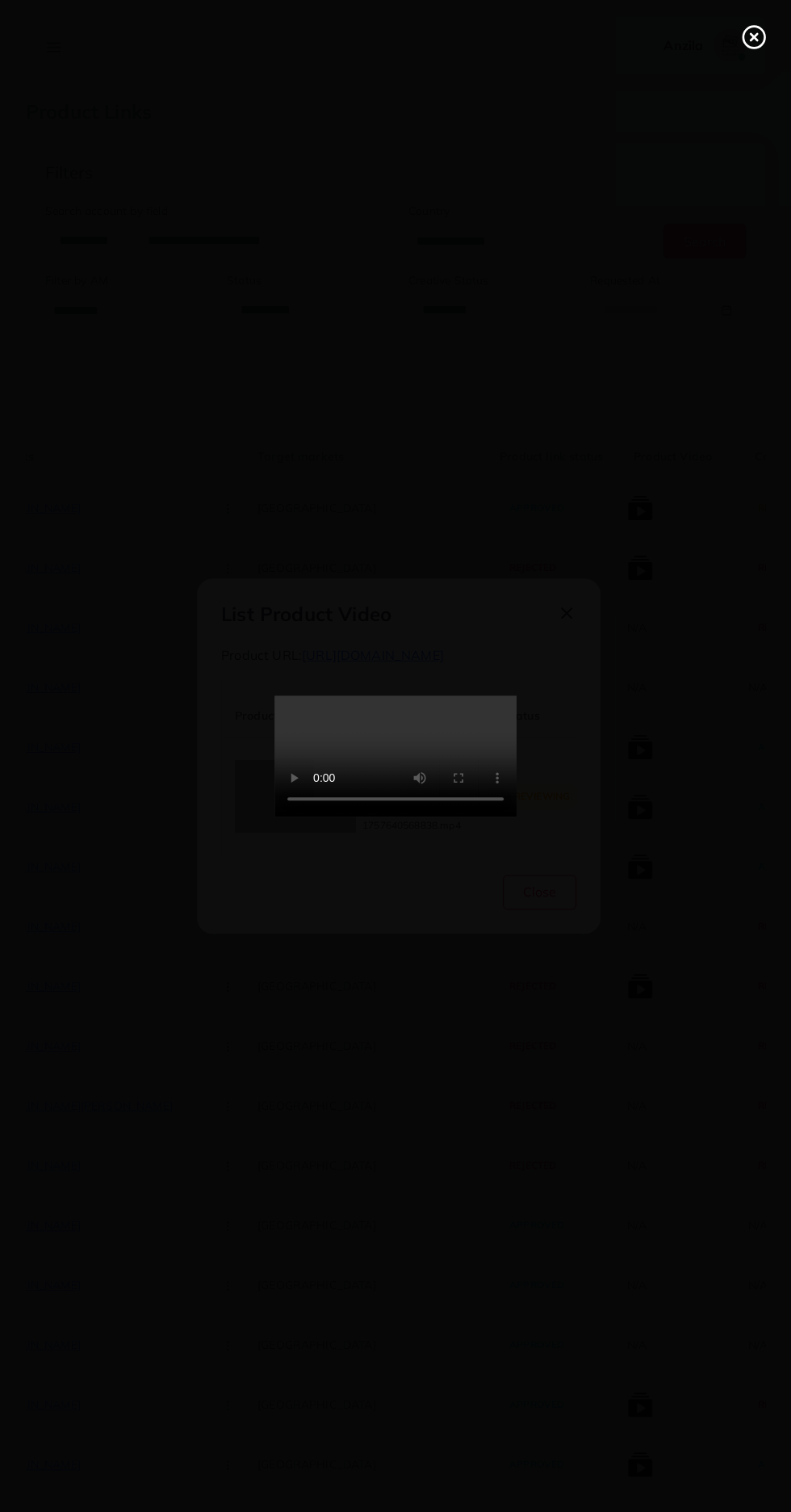
click at [753, 28] on icon at bounding box center [754, 37] width 26 height 26
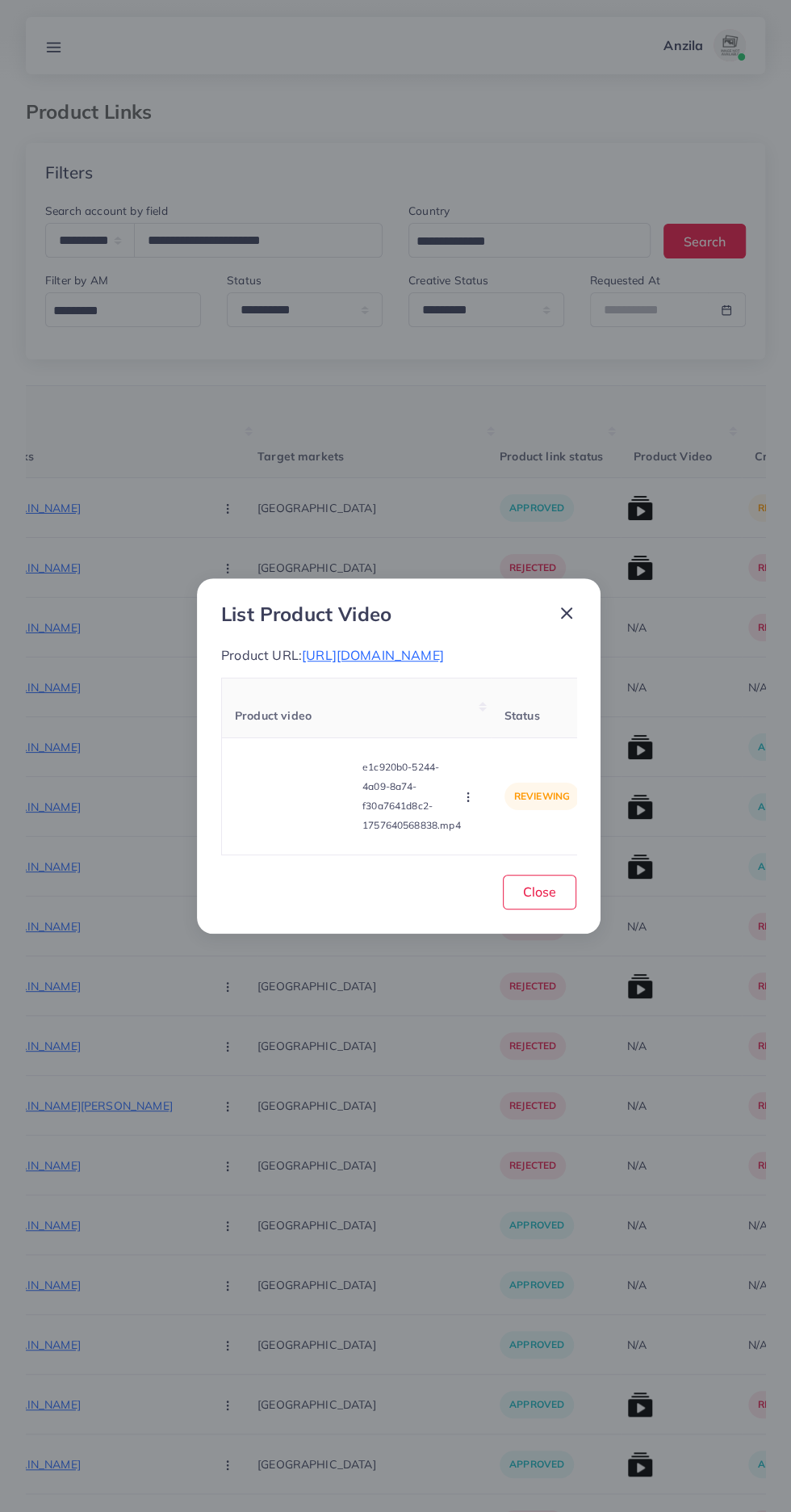
click at [472, 803] on icon "button" at bounding box center [468, 797] width 13 height 13
click at [506, 765] on span "Reject" at bounding box center [489, 757] width 39 height 16
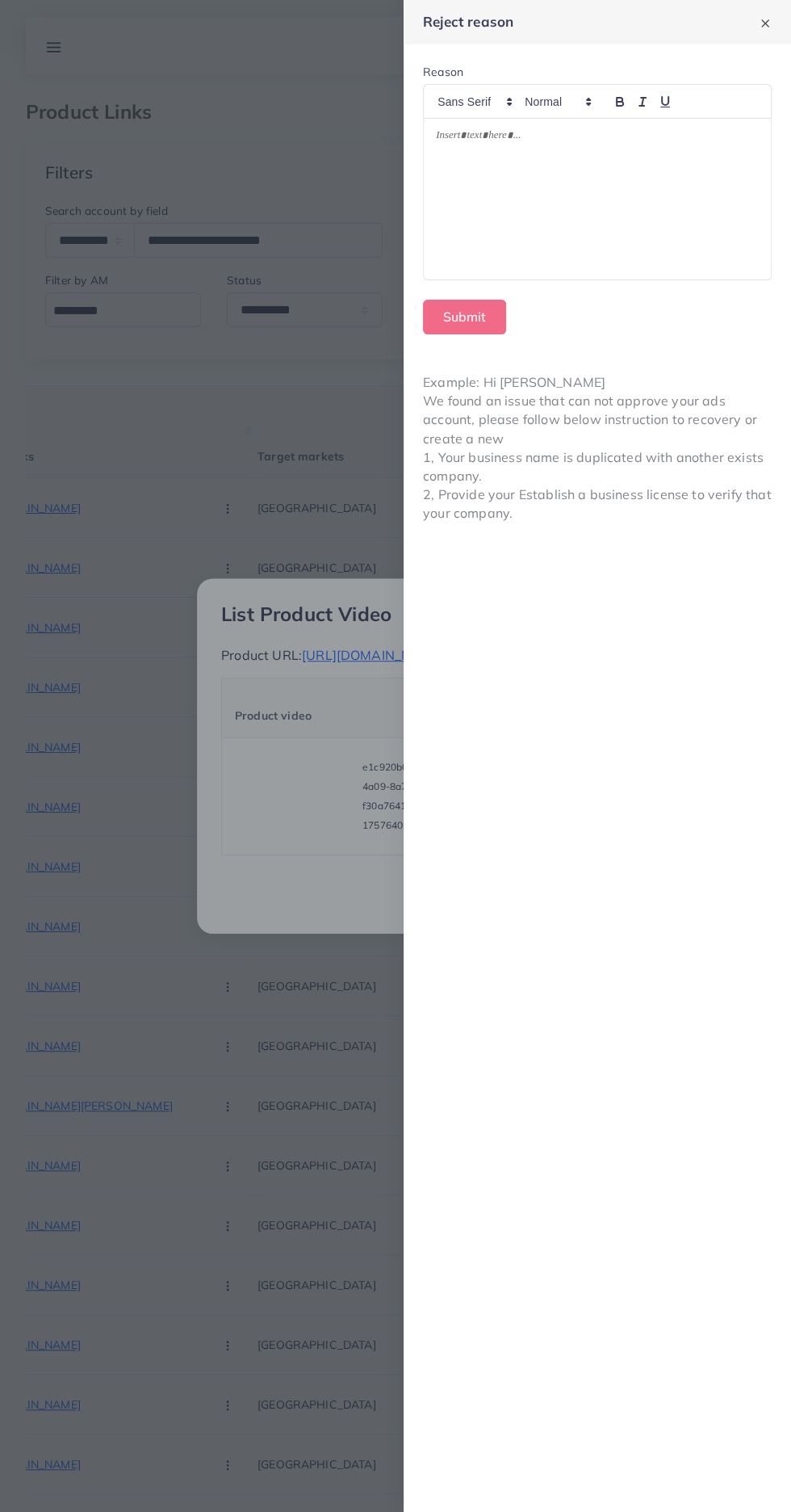
click at [642, 243] on div at bounding box center [597, 199] width 347 height 160
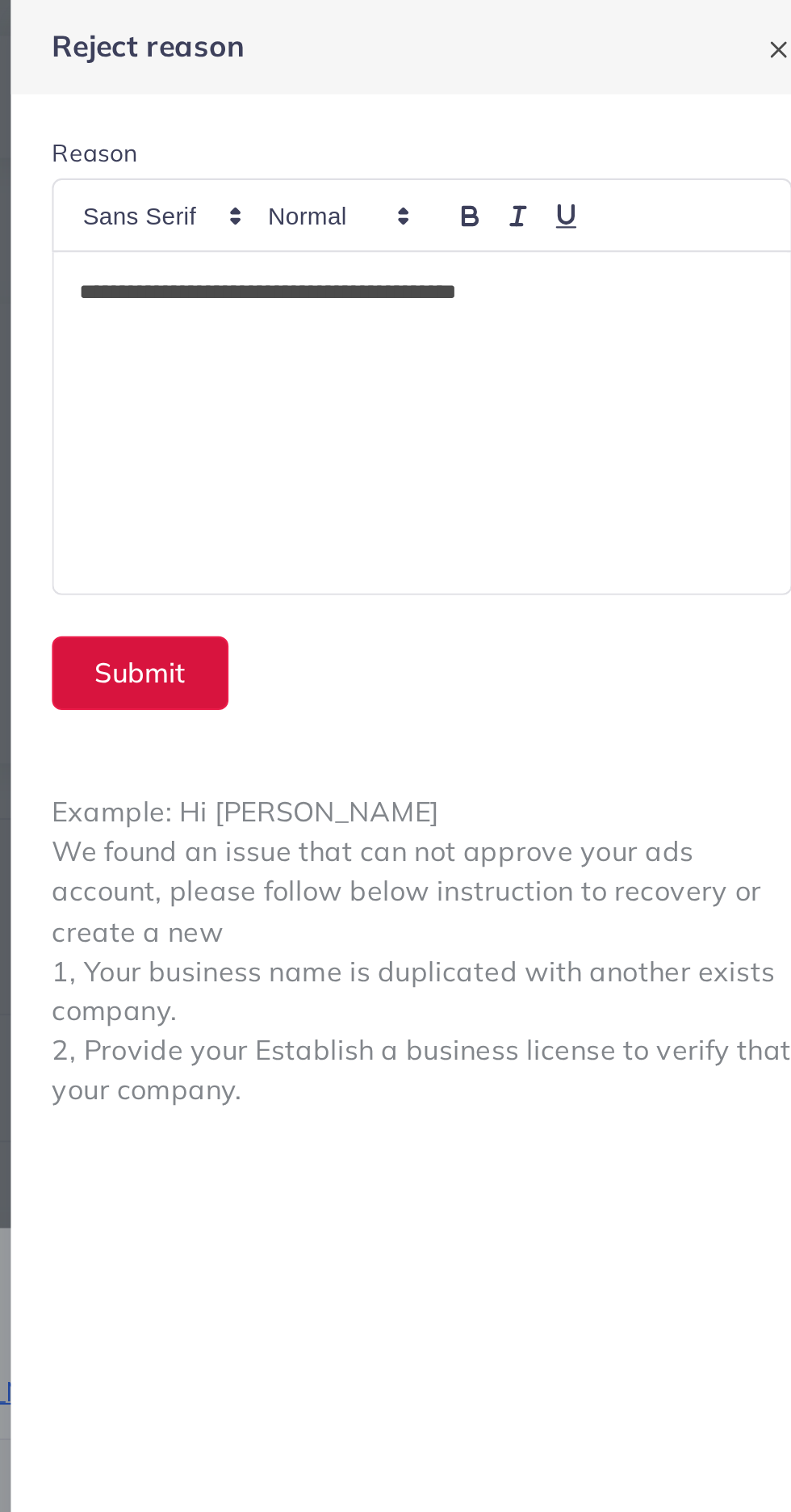
click at [446, 325] on button "Submit" at bounding box center [465, 317] width 83 height 34
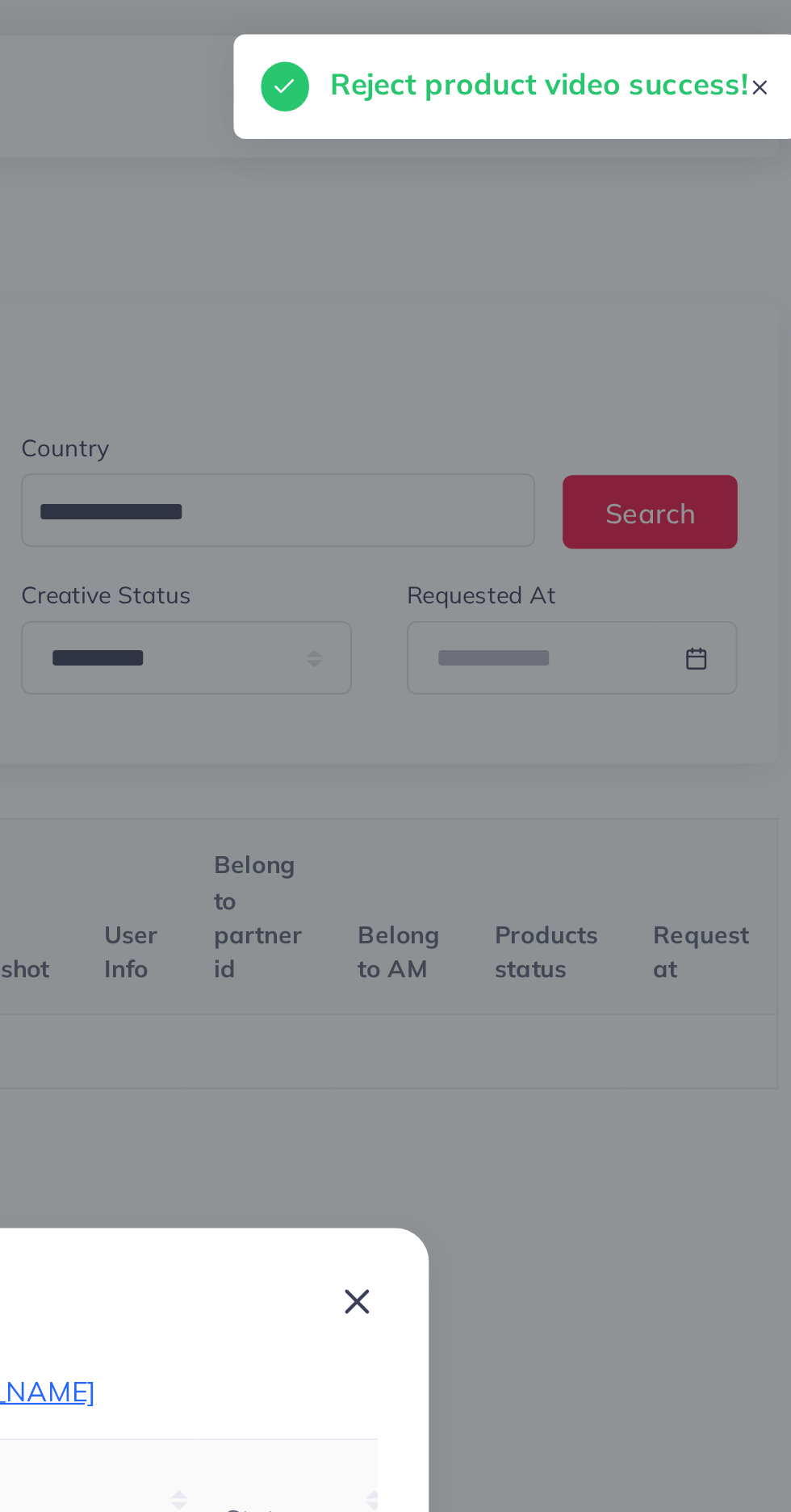
scroll to position [0, 253]
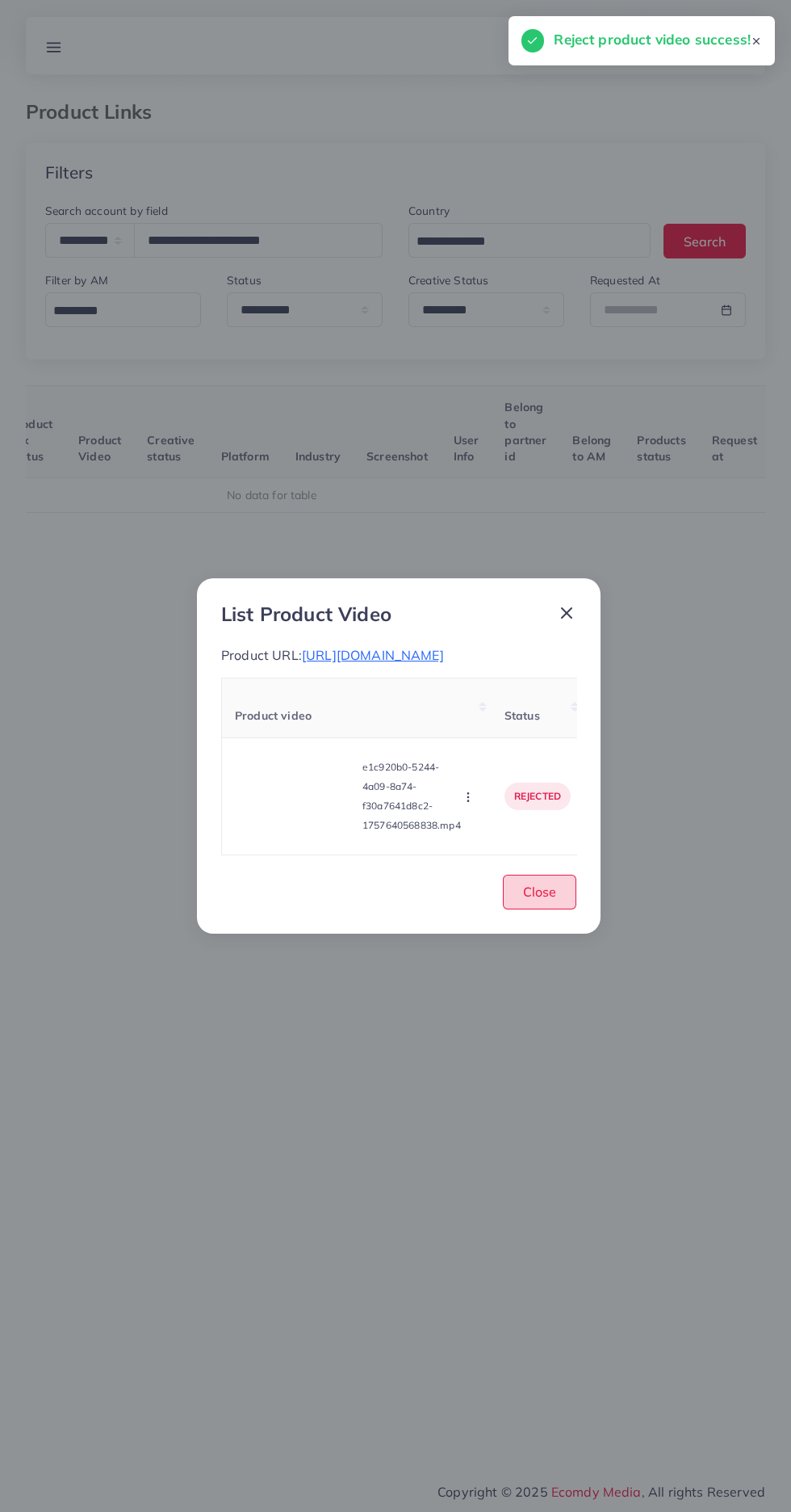
click at [539, 900] on span "Close" at bounding box center [539, 892] width 34 height 16
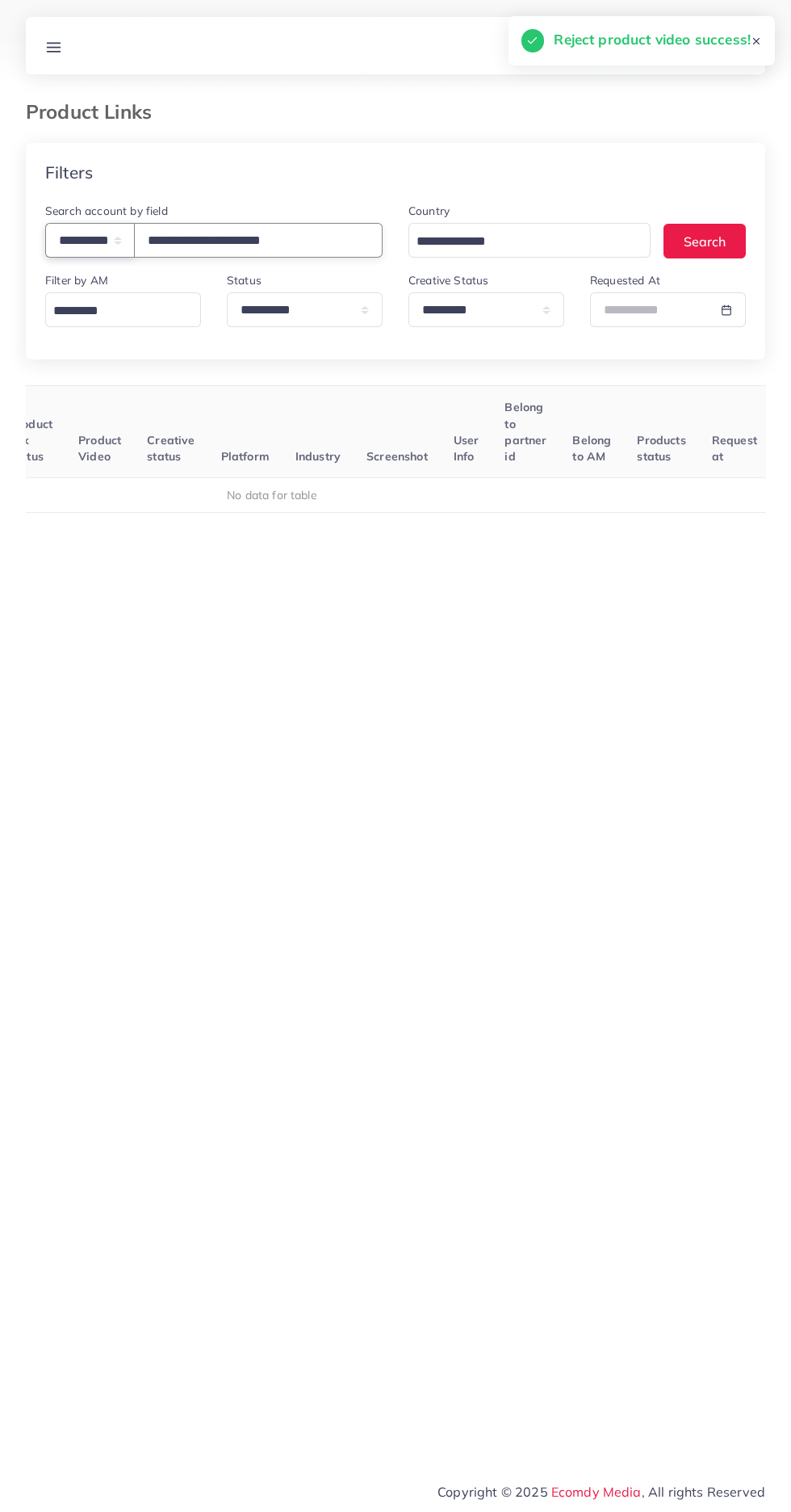
click at [126, 252] on select "**********" at bounding box center [90, 240] width 90 height 34
select select "**********"
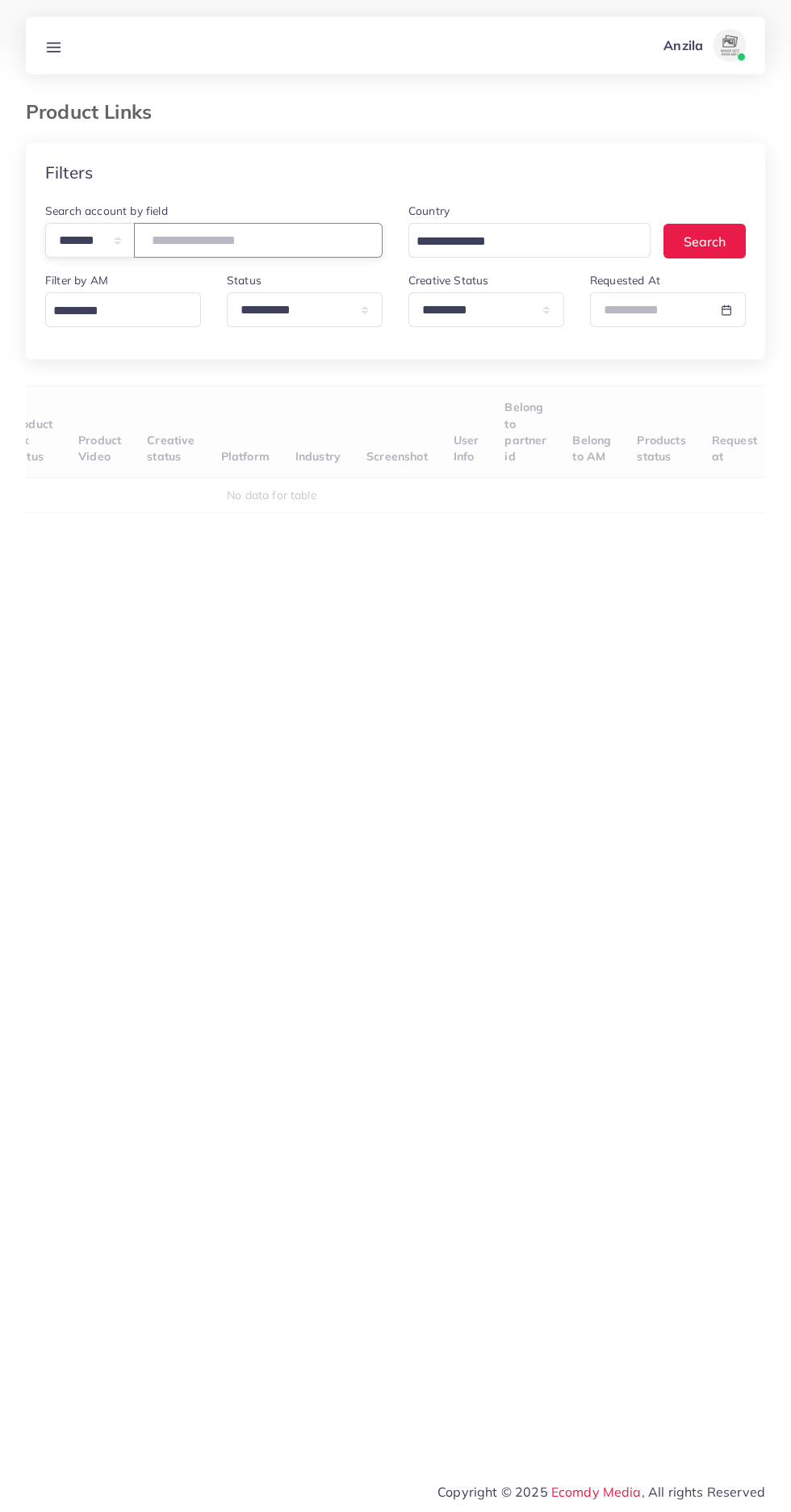
paste input "number"
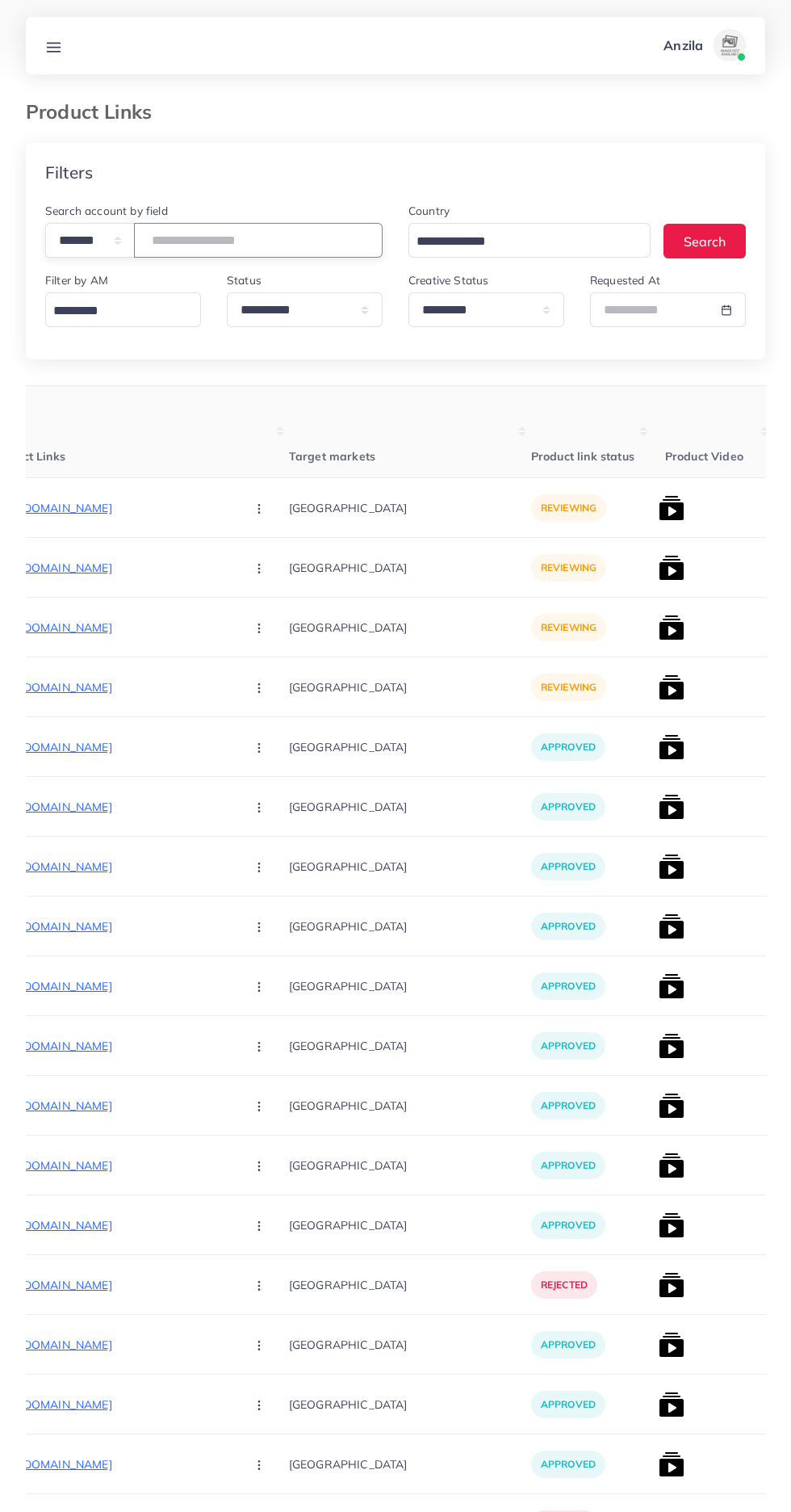
type input "*******"
click at [415, 415] on th "Target markets" at bounding box center [410, 432] width 242 height 92
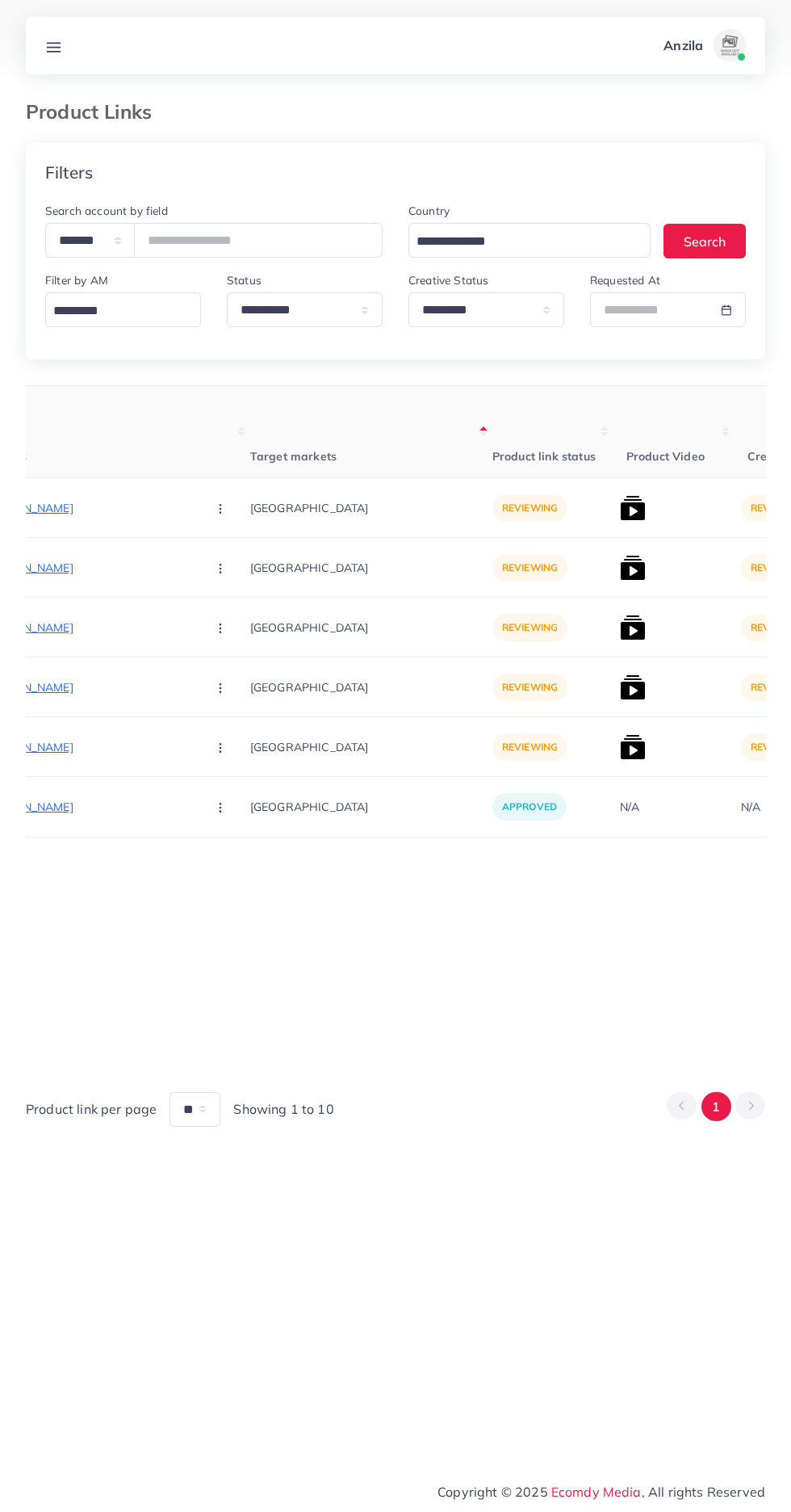
scroll to position [0, 295]
click at [107, 506] on p "https://www.theorignals.store/products/cream-boski-colour-suite-for-men" at bounding box center [68, 508] width 242 height 19
click at [216, 509] on circle "button" at bounding box center [216, 508] width 1 height 1
click at [225, 558] on span "Approve" at bounding box center [251, 557] width 53 height 16
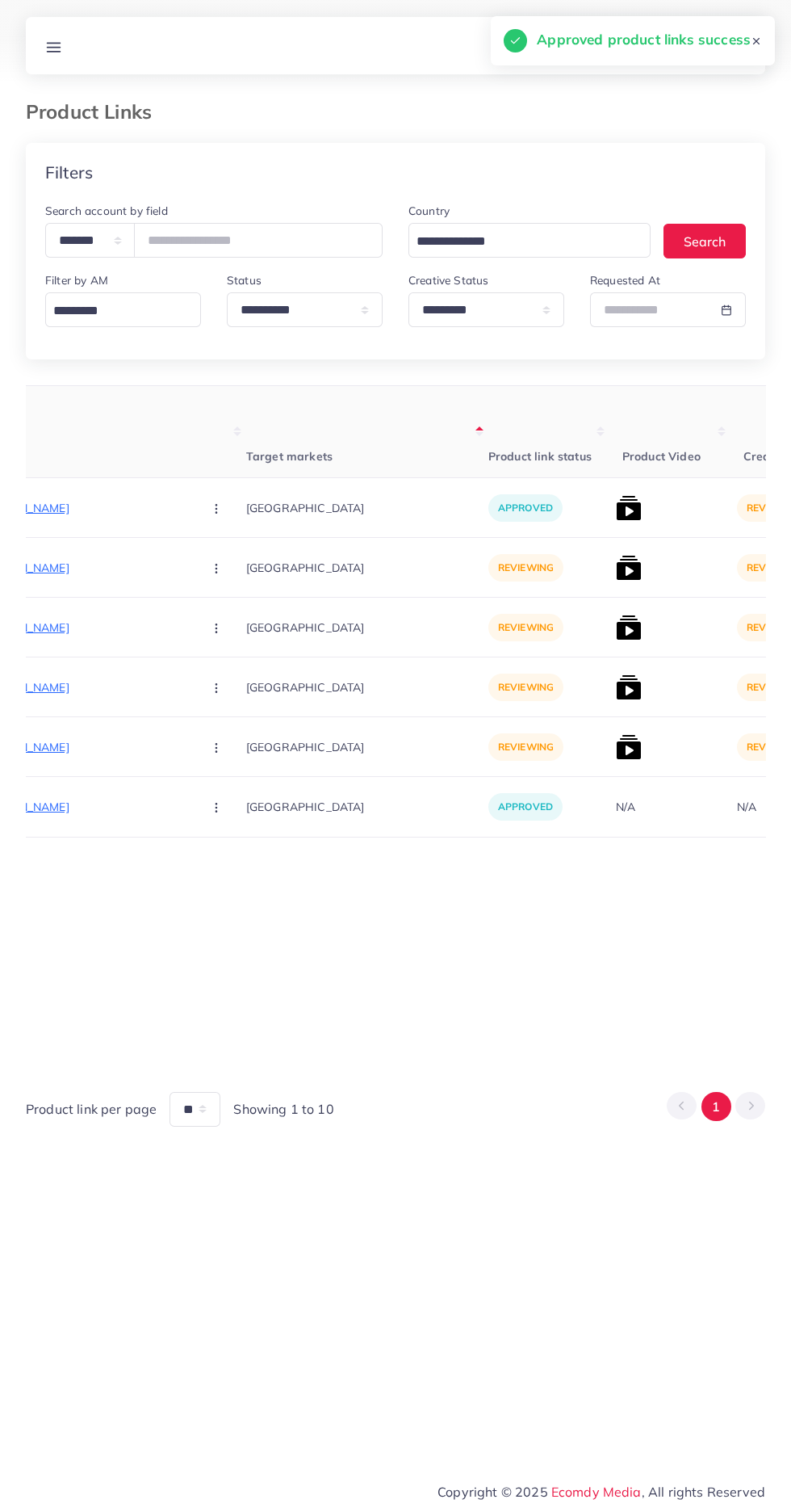
click at [47, 559] on p "https://www.theorignals.store/products/espresso-colour-boski-fabric-suite-for-m…" at bounding box center [68, 567] width 242 height 19
click at [210, 569] on icon "button" at bounding box center [217, 568] width 13 height 13
click at [225, 622] on span "Approve" at bounding box center [251, 617] width 53 height 16
click at [80, 635] on p "https://www.theorignals.store/collections/all" at bounding box center [68, 627] width 242 height 19
click at [216, 628] on circle "button" at bounding box center [216, 627] width 1 height 1
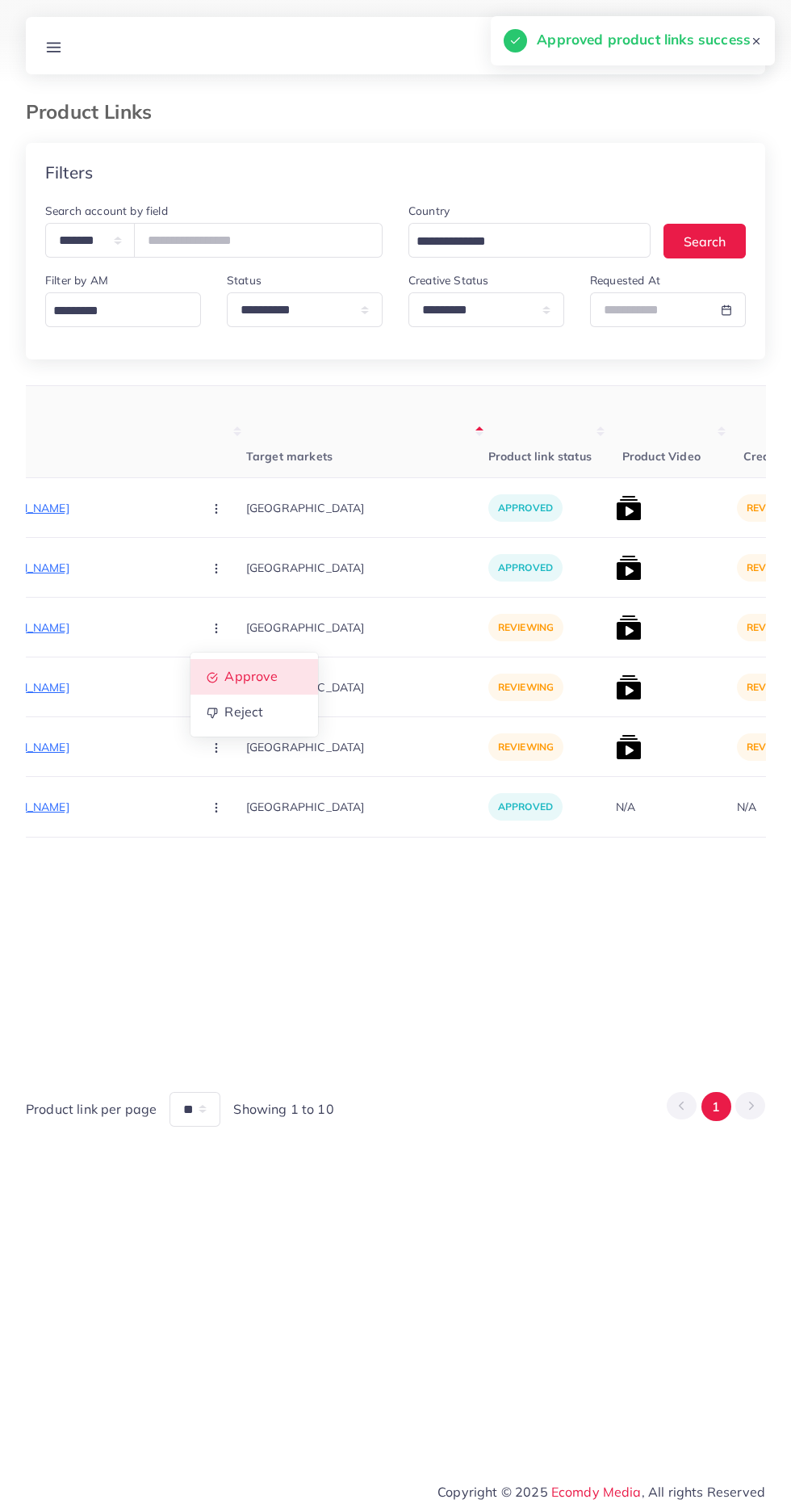
click at [225, 673] on span "Approve" at bounding box center [251, 677] width 53 height 16
click at [55, 685] on p "https://www.theorignals.store/products/titanium-boski-saleeti-colour-suite-for-…" at bounding box center [68, 687] width 242 height 19
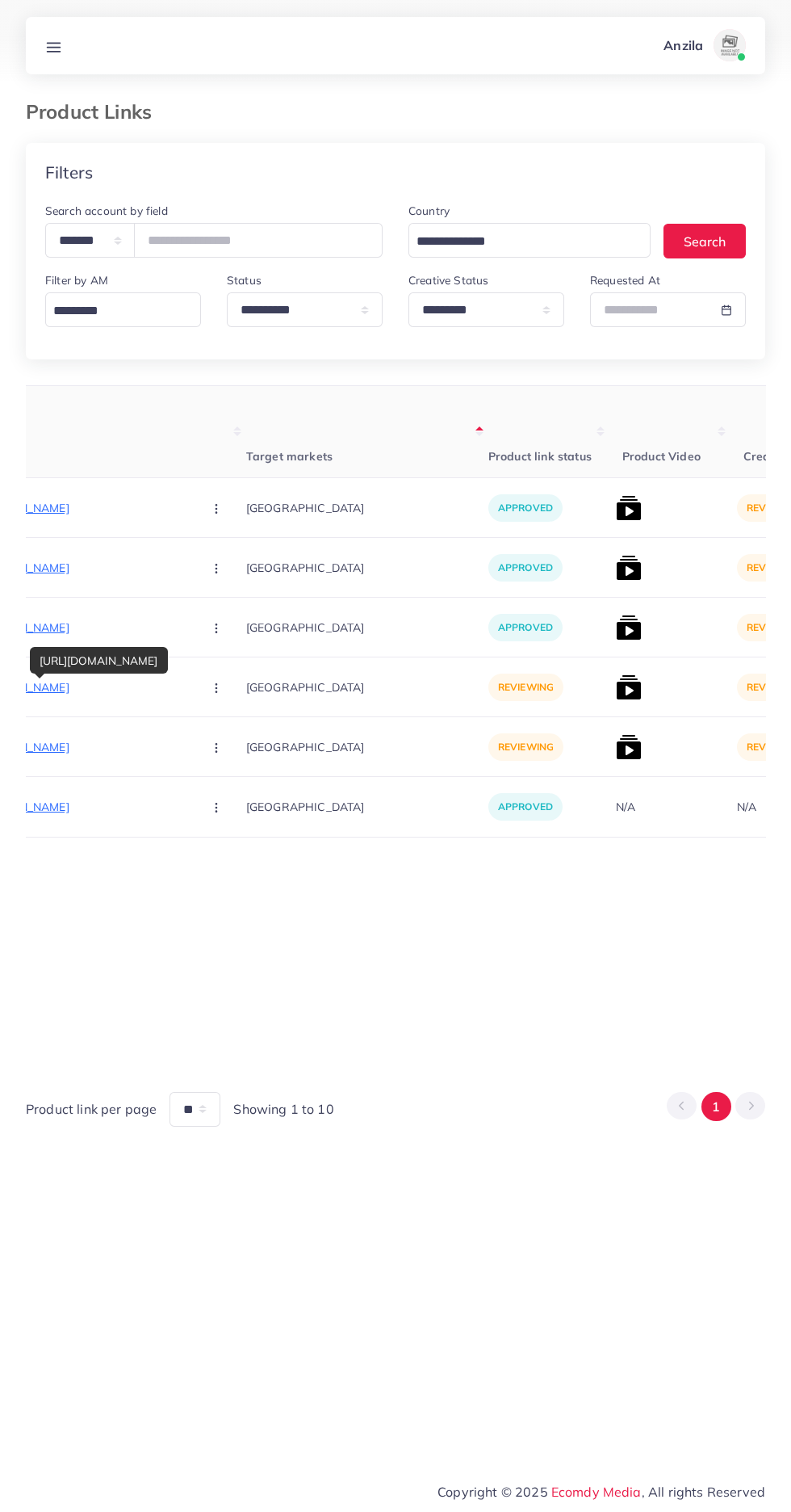
click at [137, 668] on div "https://www.theorignals.store/products/titanium-boski-saleeti-colour-suite-for-…" at bounding box center [99, 660] width 138 height 26
click at [189, 685] on button "button" at bounding box center [217, 687] width 56 height 36
click at [225, 730] on span "Approve" at bounding box center [251, 737] width 53 height 16
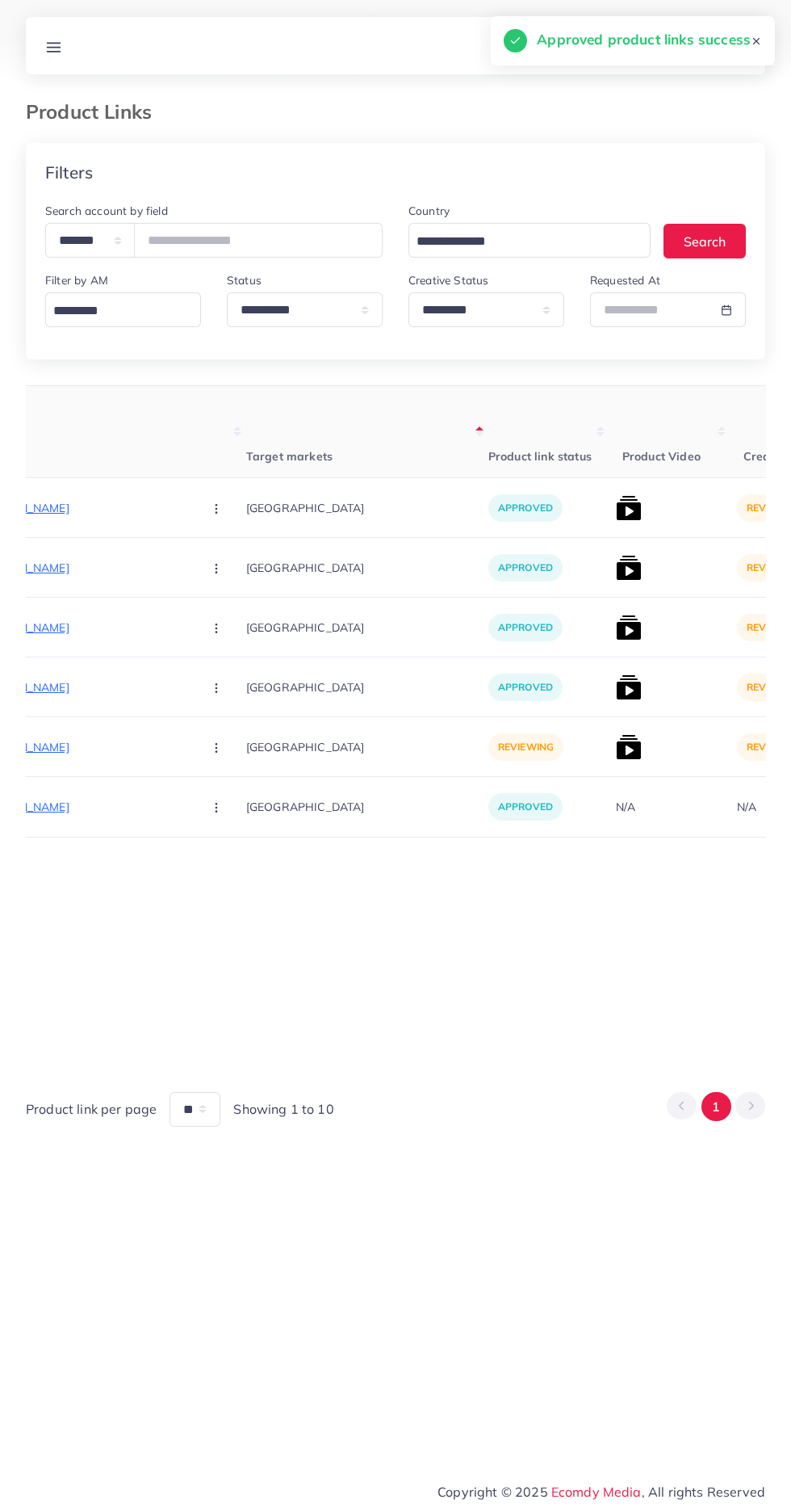
click at [63, 694] on p "https://www.theorignals.store/products/titanium-boski-saleeti-colour-suite-for-…" at bounding box center [68, 687] width 242 height 19
click at [189, 751] on button "button" at bounding box center [217, 747] width 56 height 36
click at [225, 800] on span "Approve" at bounding box center [251, 797] width 53 height 16
click at [616, 508] on img at bounding box center [629, 508] width 26 height 26
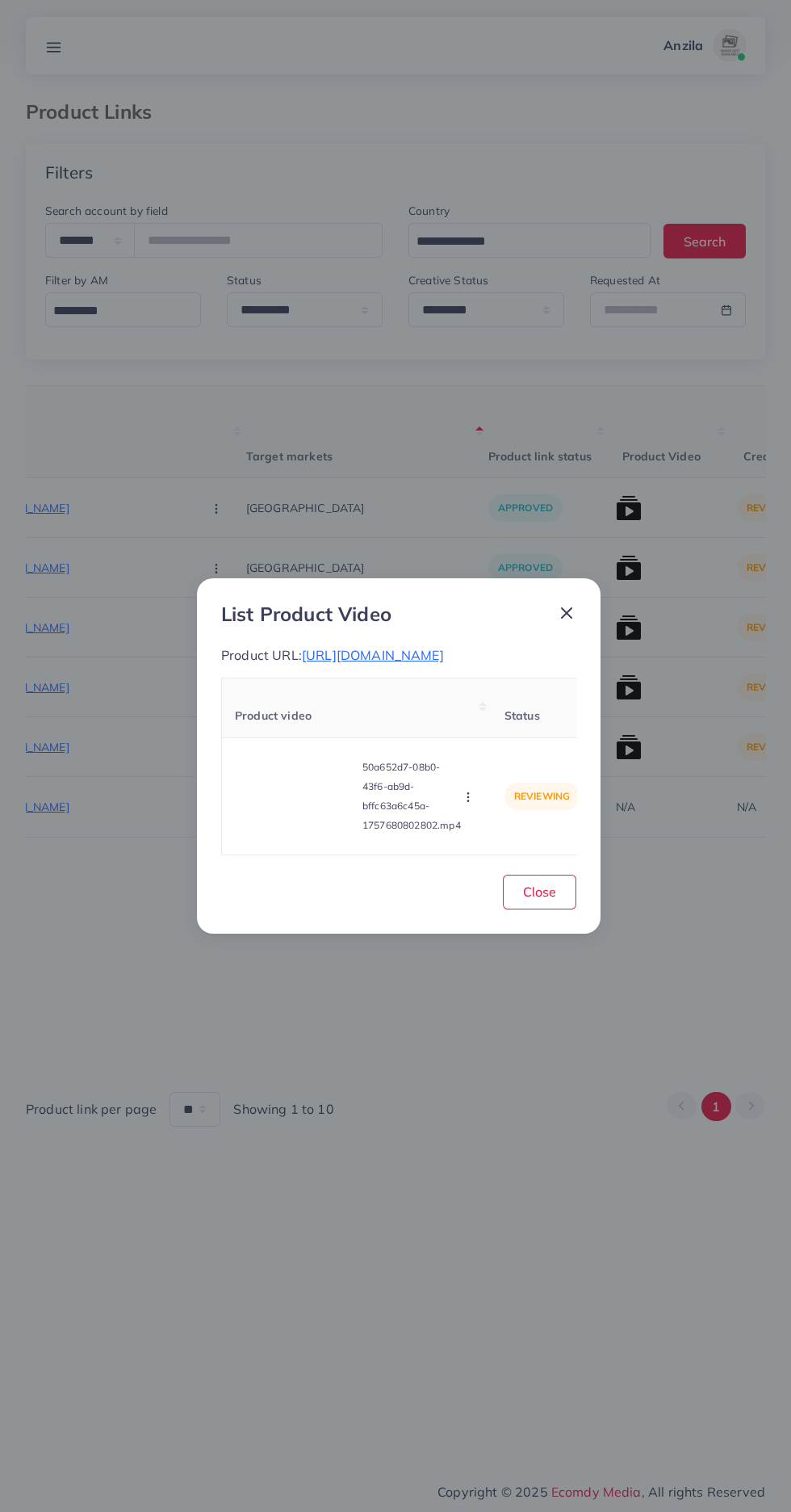
click at [319, 833] on video at bounding box center [295, 796] width 121 height 73
click at [294, 809] on icon at bounding box center [295, 796] width 26 height 26
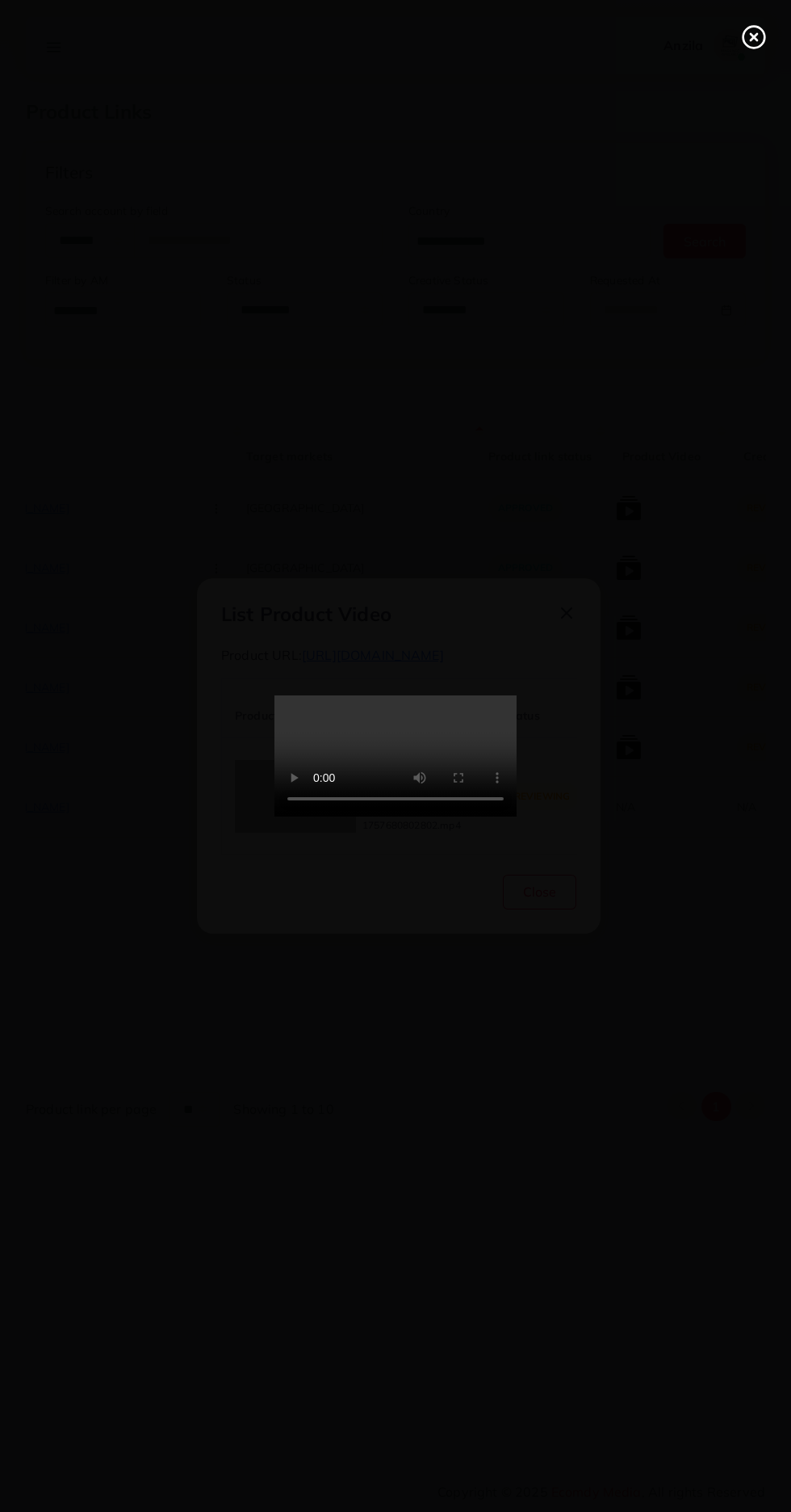
click at [754, 30] on icon at bounding box center [754, 37] width 26 height 26
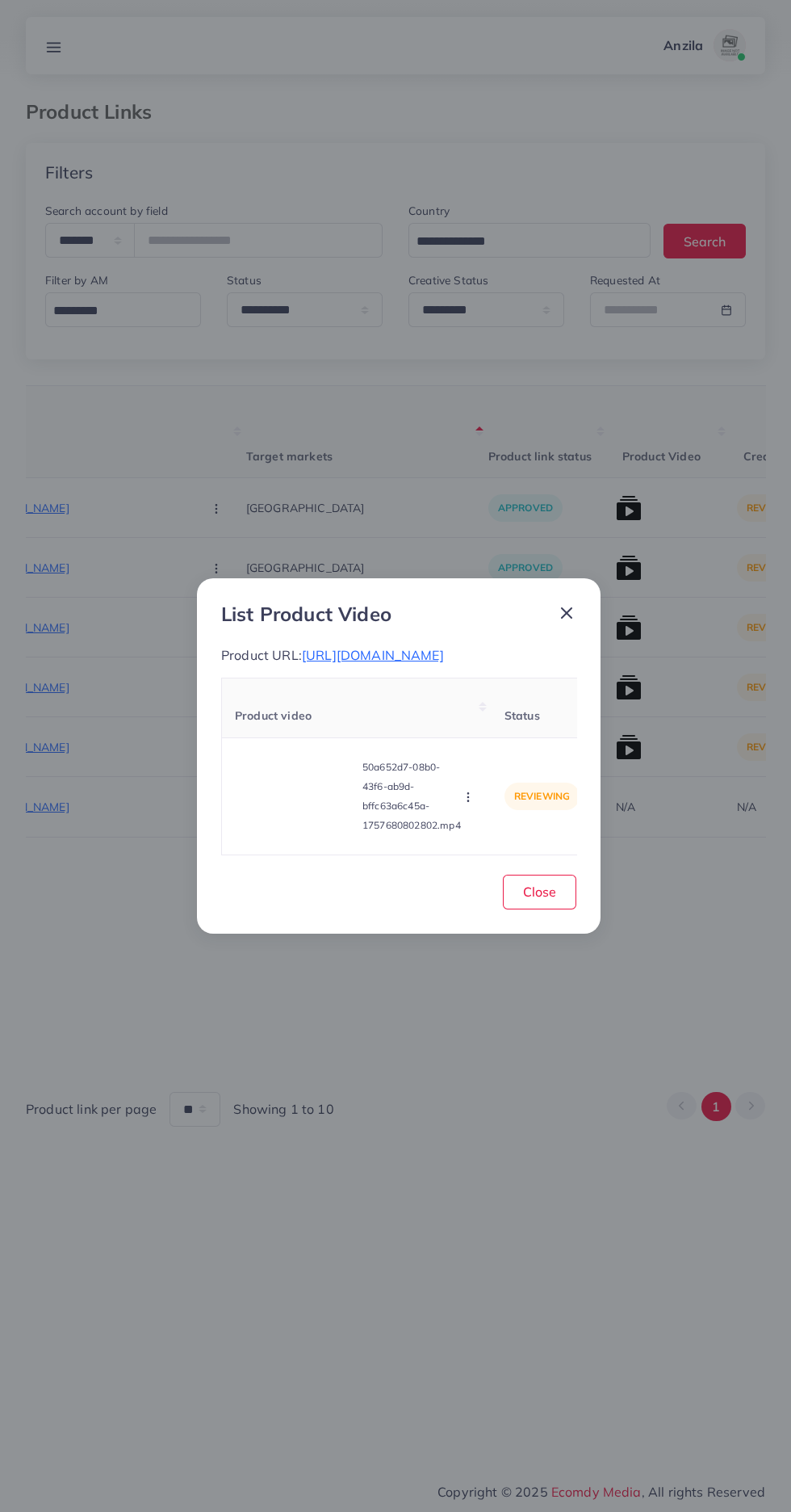
click at [464, 804] on button "button" at bounding box center [470, 797] width 18 height 16
click at [495, 730] on span "Approve" at bounding box center [497, 722] width 53 height 16
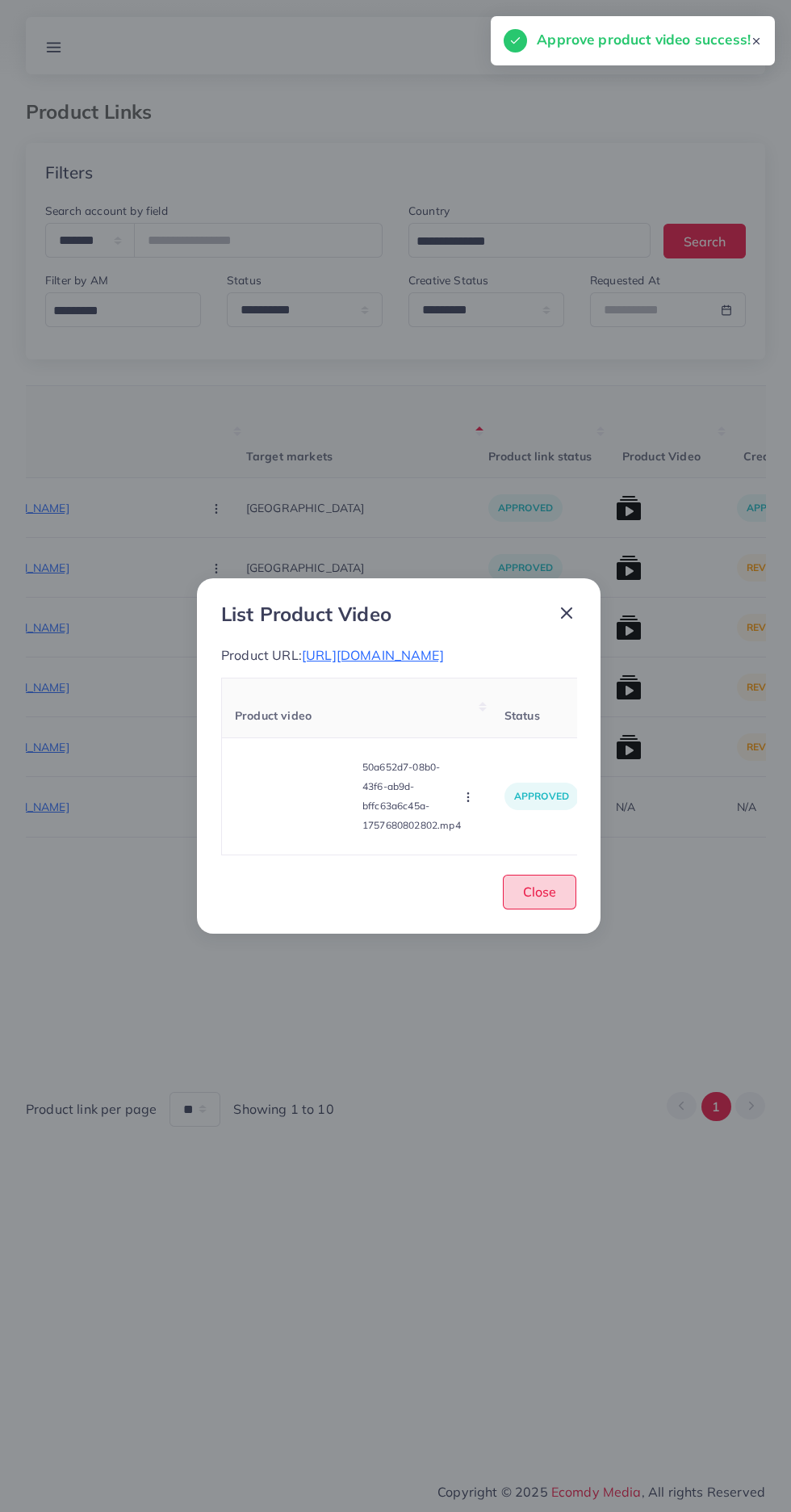
click at [537, 900] on span "Close" at bounding box center [539, 892] width 34 height 16
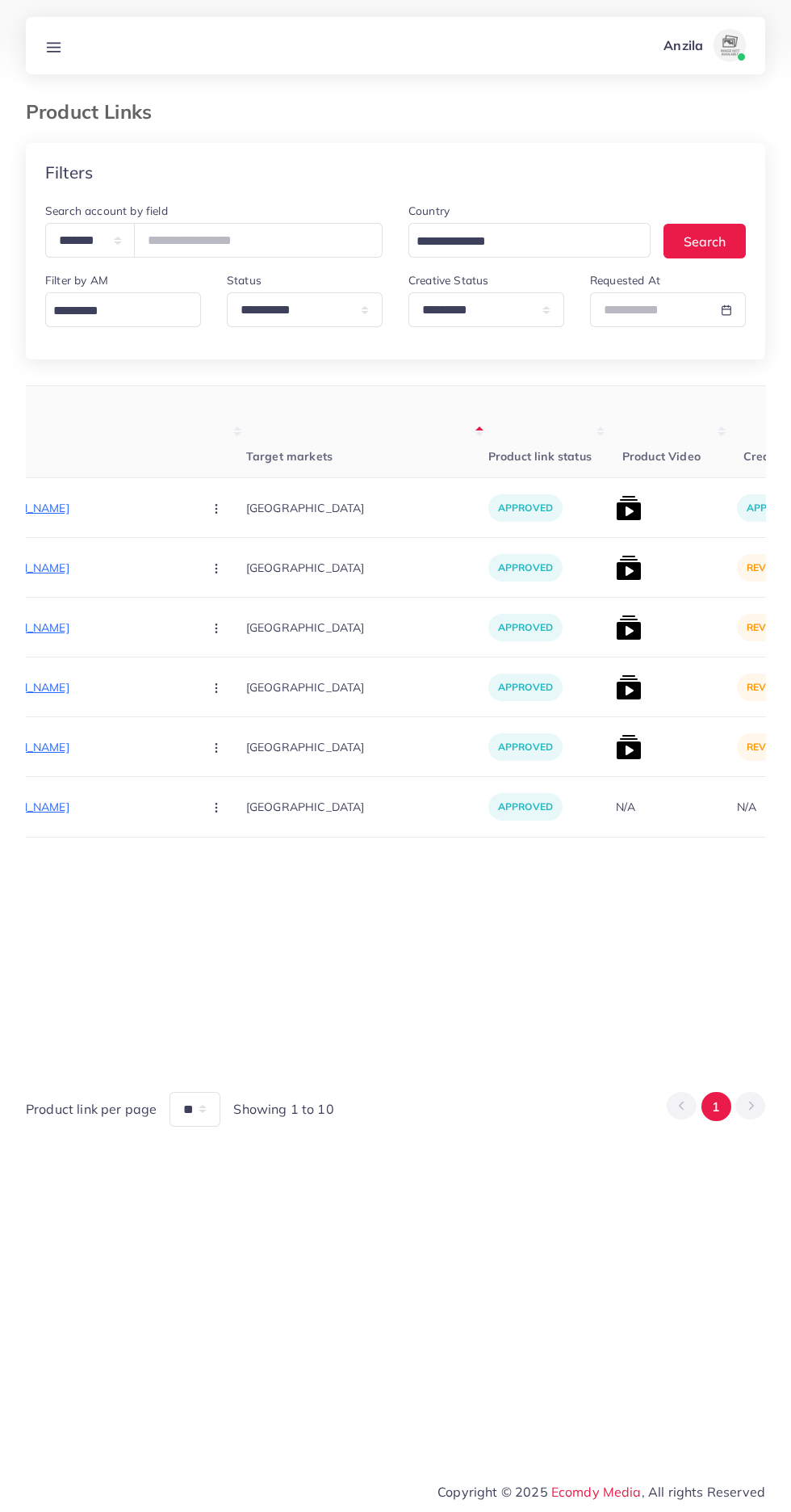
click at [616, 562] on img at bounding box center [629, 567] width 26 height 26
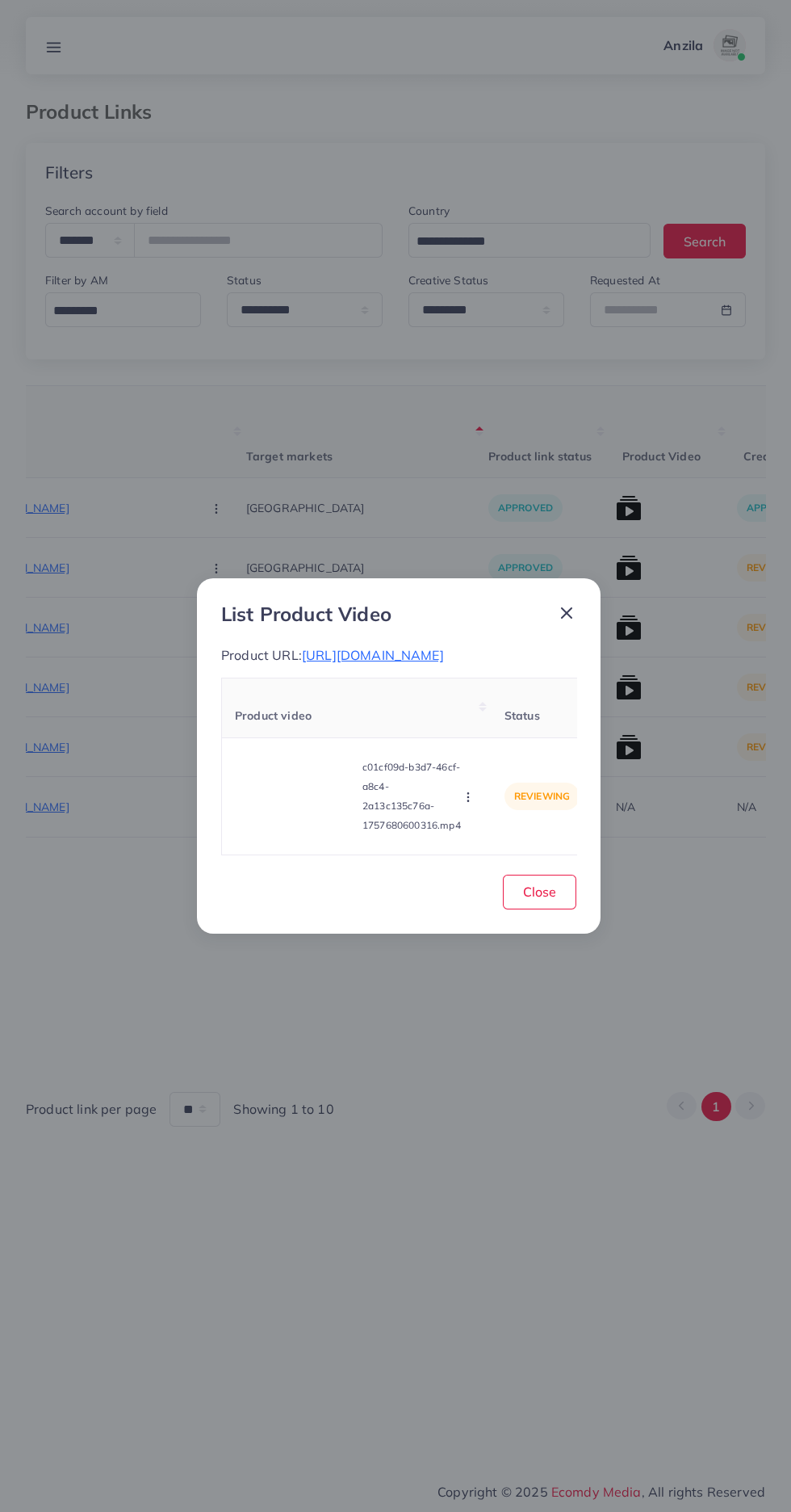
click at [307, 833] on video at bounding box center [295, 796] width 121 height 73
click at [345, 652] on span "https://www.theorignals.store/products/espresso-colour-boski-fabric-suite-for-m…" at bounding box center [372, 655] width 142 height 16
click at [317, 819] on video at bounding box center [295, 796] width 121 height 73
click at [322, 815] on div at bounding box center [295, 796] width 121 height 73
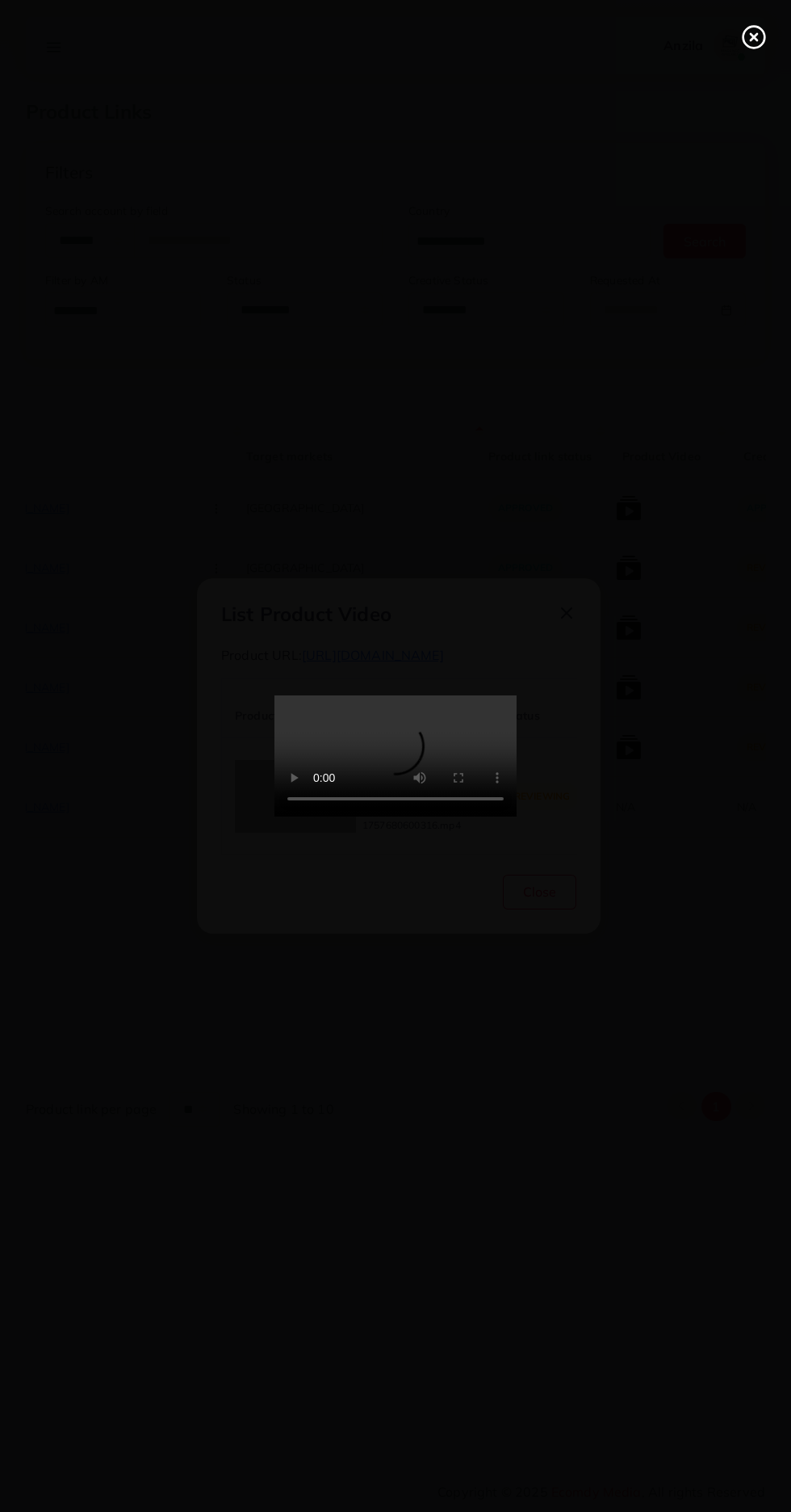
click at [754, 37] on line at bounding box center [754, 36] width 6 height 6
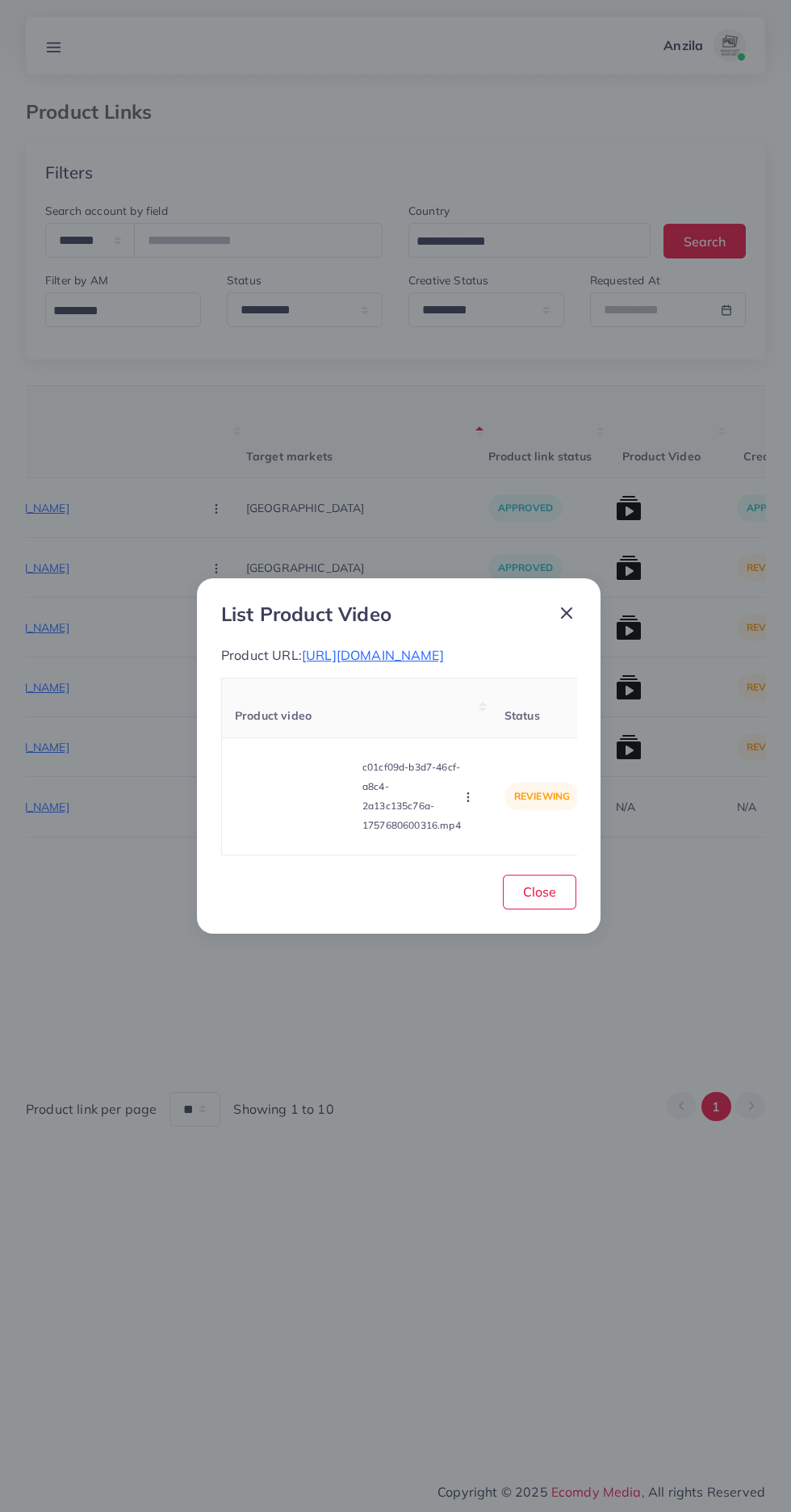
click at [468, 801] on circle "button" at bounding box center [468, 800] width 1 height 1
click at [500, 730] on span "Approve" at bounding box center [497, 722] width 53 height 16
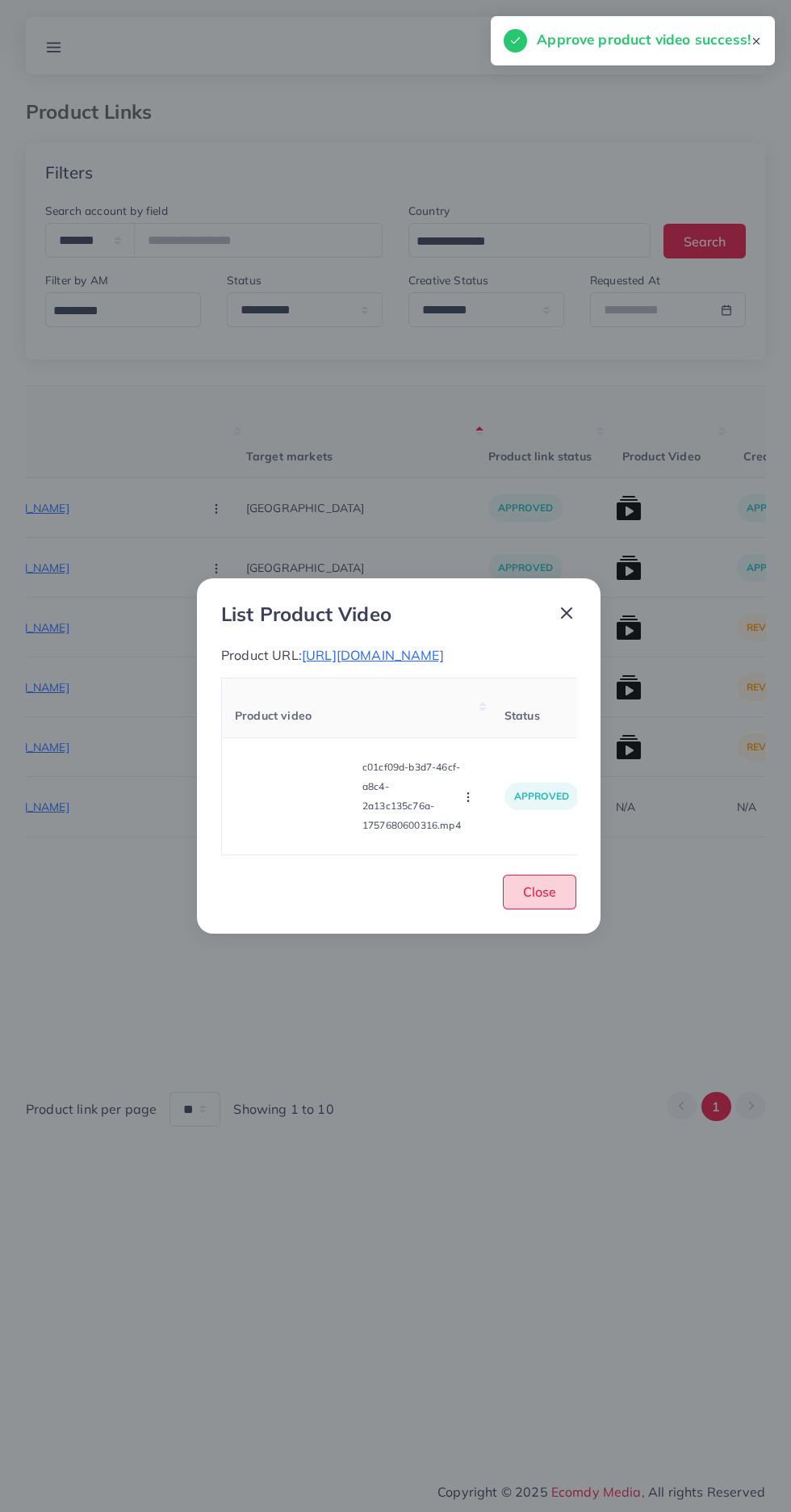
click at [550, 906] on button "Close" at bounding box center [539, 892] width 73 height 34
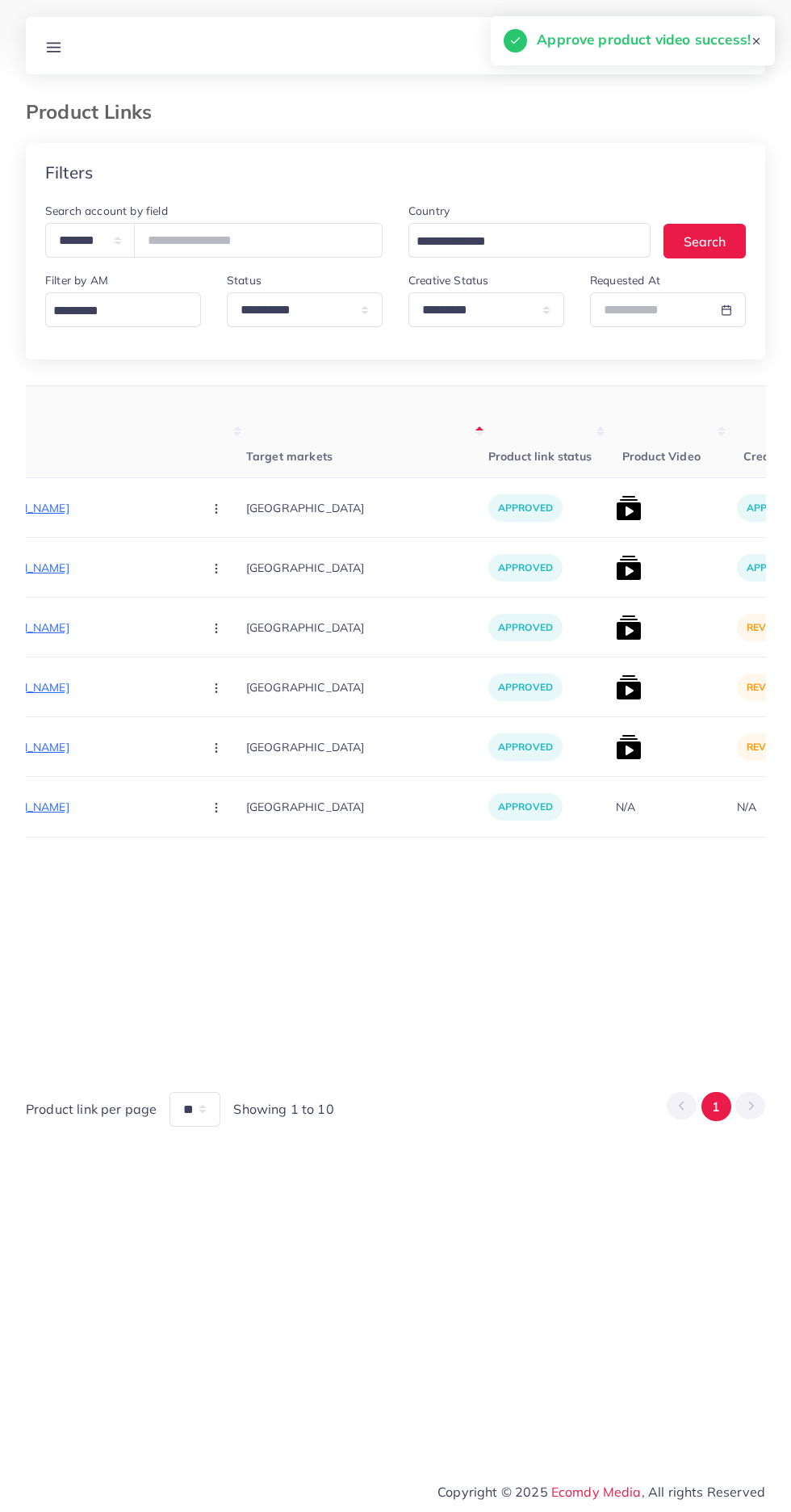
click at [616, 621] on img at bounding box center [629, 627] width 26 height 26
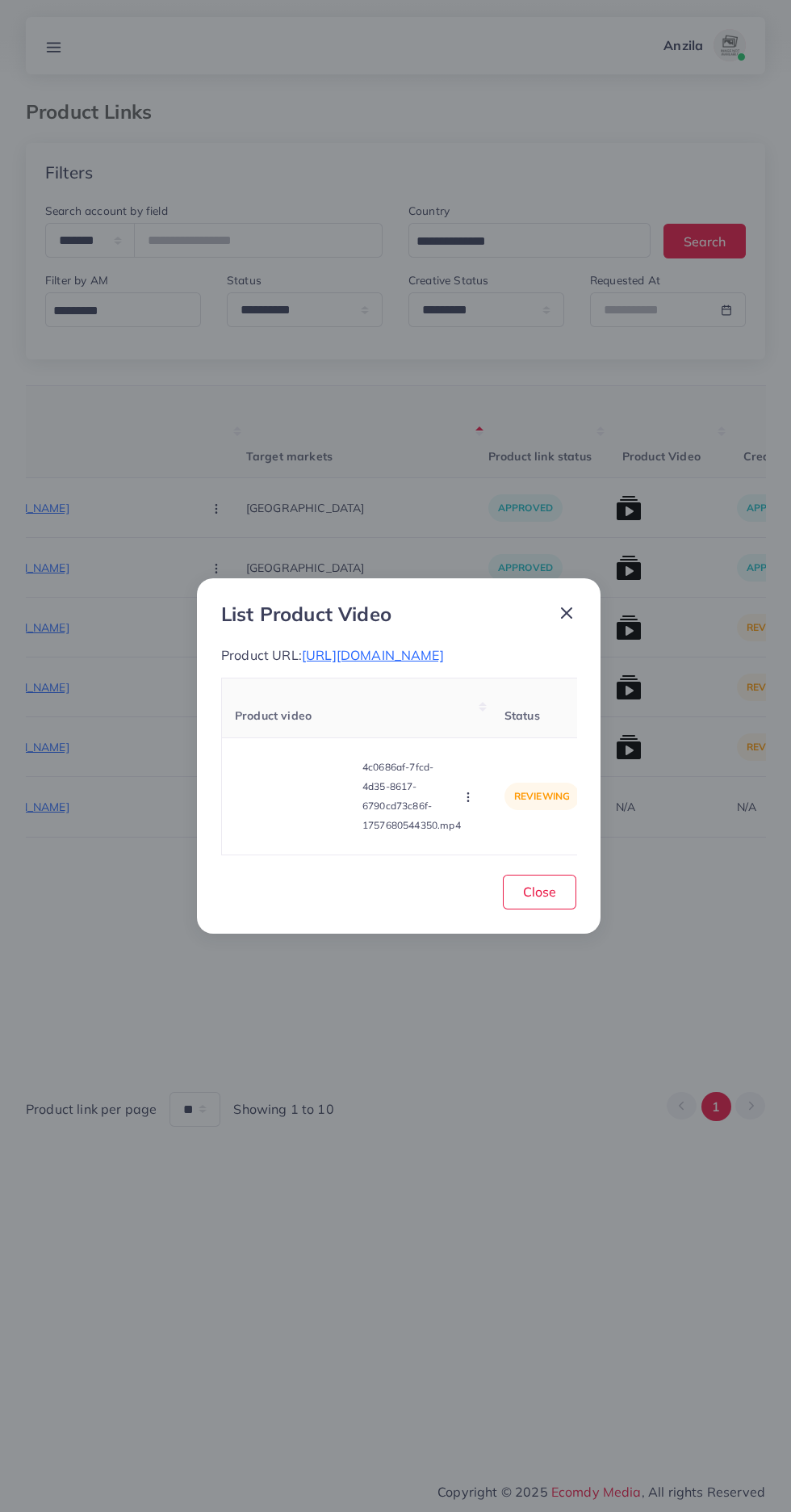
click at [444, 658] on span "https://www.theorignals.store/collections/all" at bounding box center [372, 655] width 142 height 16
click at [330, 806] on video at bounding box center [295, 796] width 121 height 73
click at [330, 806] on div at bounding box center [295, 796] width 121 height 73
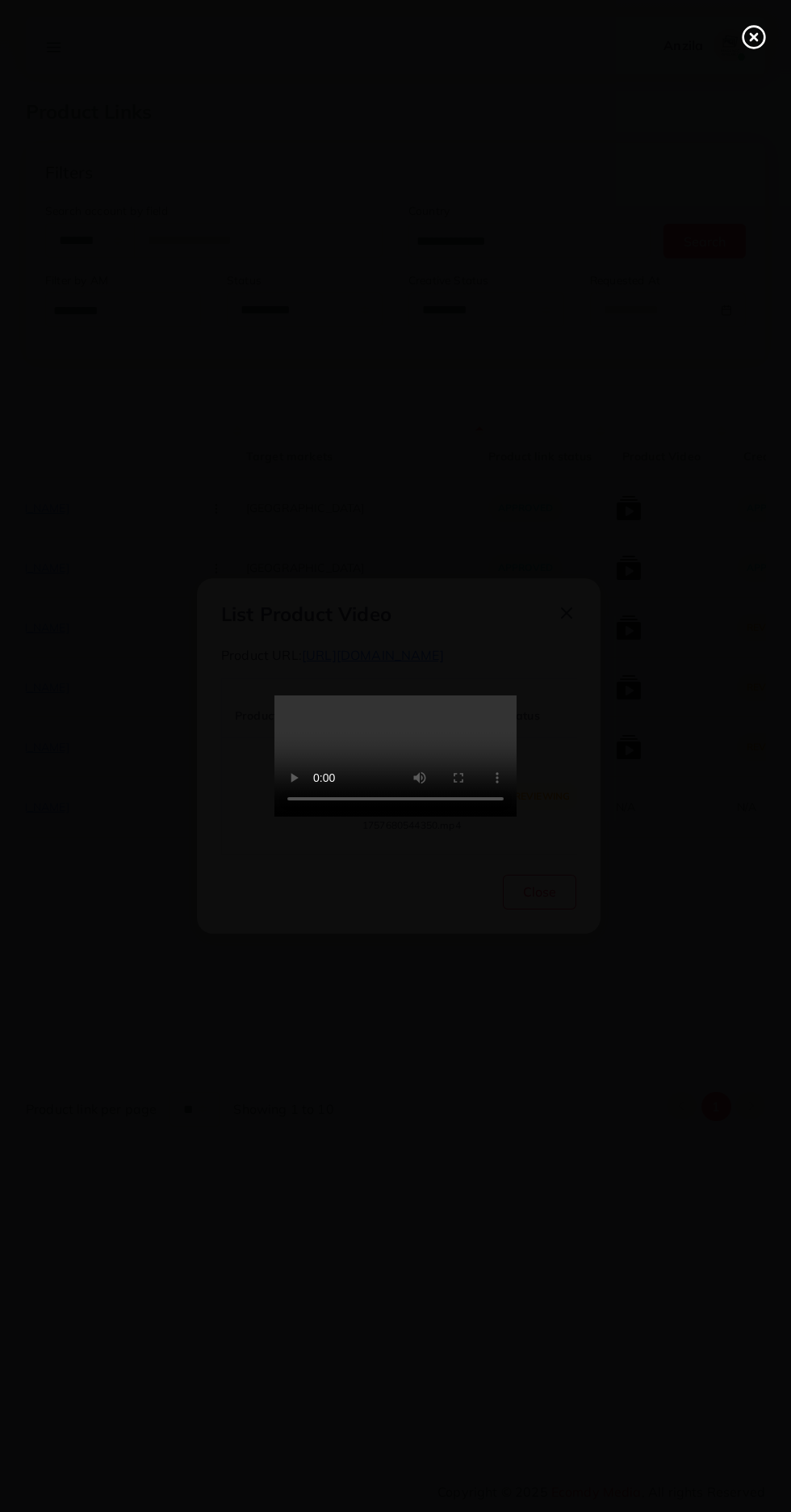
click at [743, 29] on icon at bounding box center [754, 37] width 26 height 26
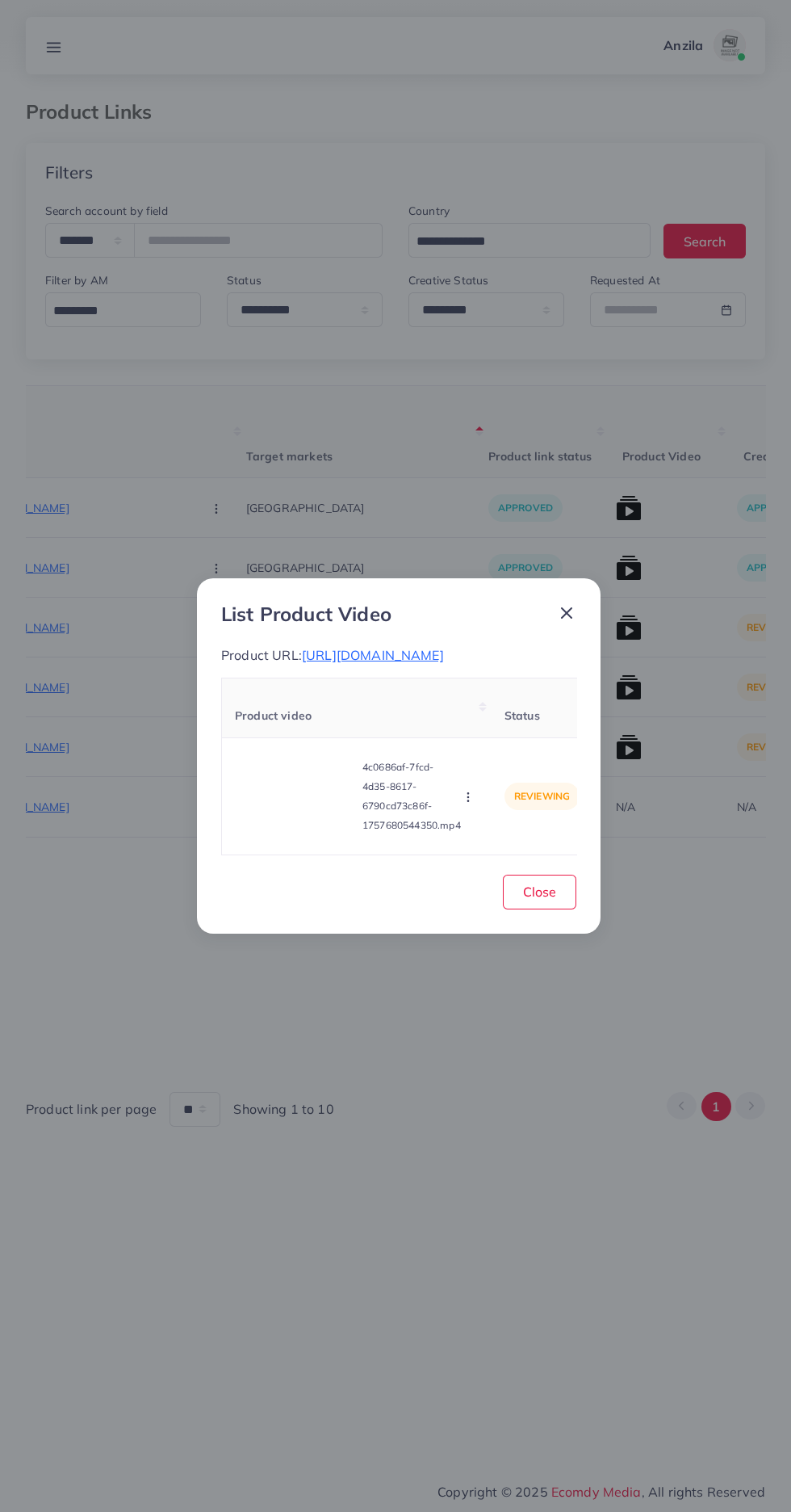
click at [477, 789] on button "button" at bounding box center [470, 797] width 18 height 16
click at [529, 699] on ul "Approve Reject" at bounding box center [499, 739] width 130 height 85
click at [516, 725] on span "Approve" at bounding box center [497, 722] width 53 height 16
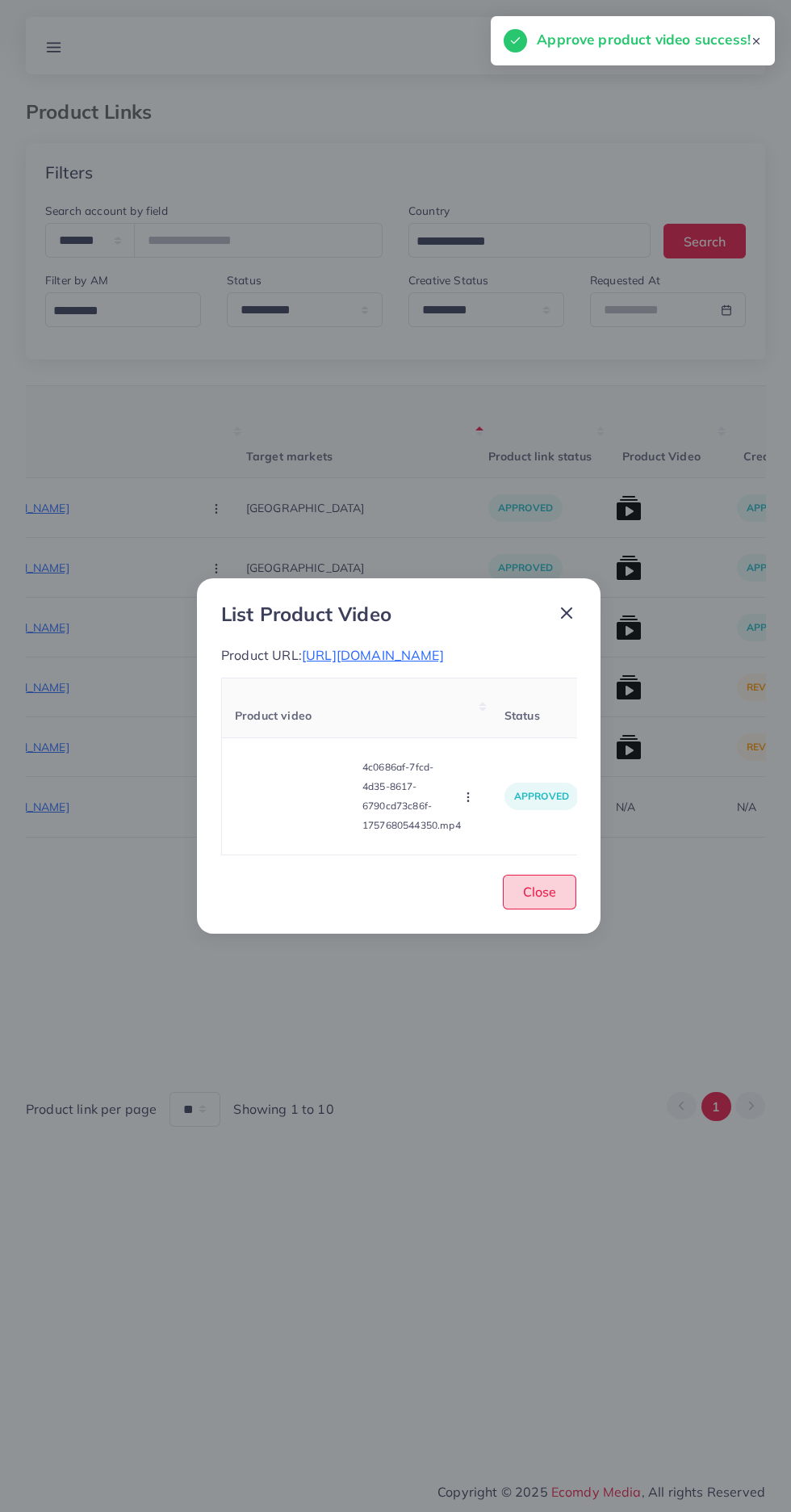
click at [544, 892] on span "Close" at bounding box center [539, 892] width 34 height 16
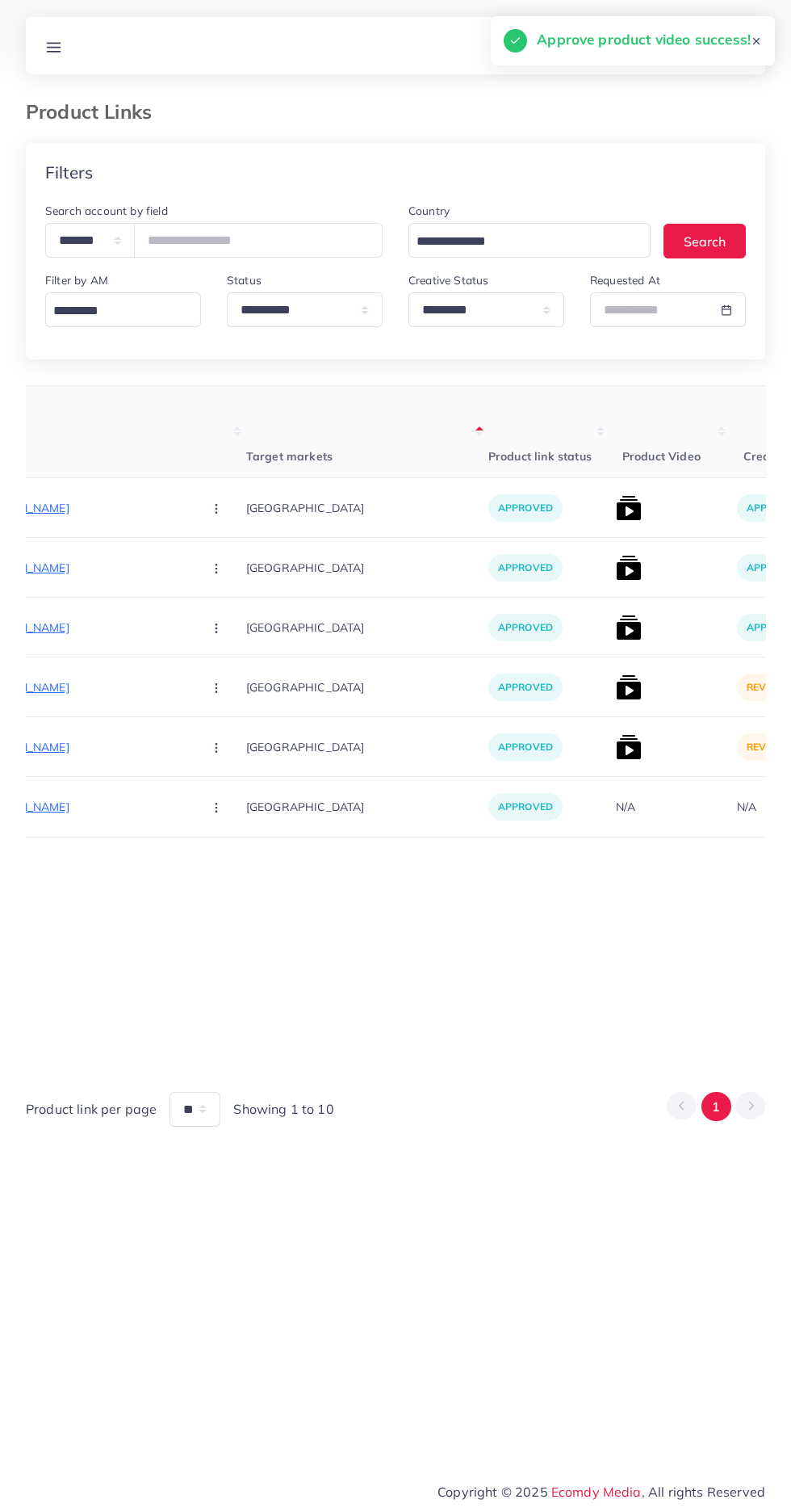
click at [616, 686] on img at bounding box center [629, 687] width 26 height 26
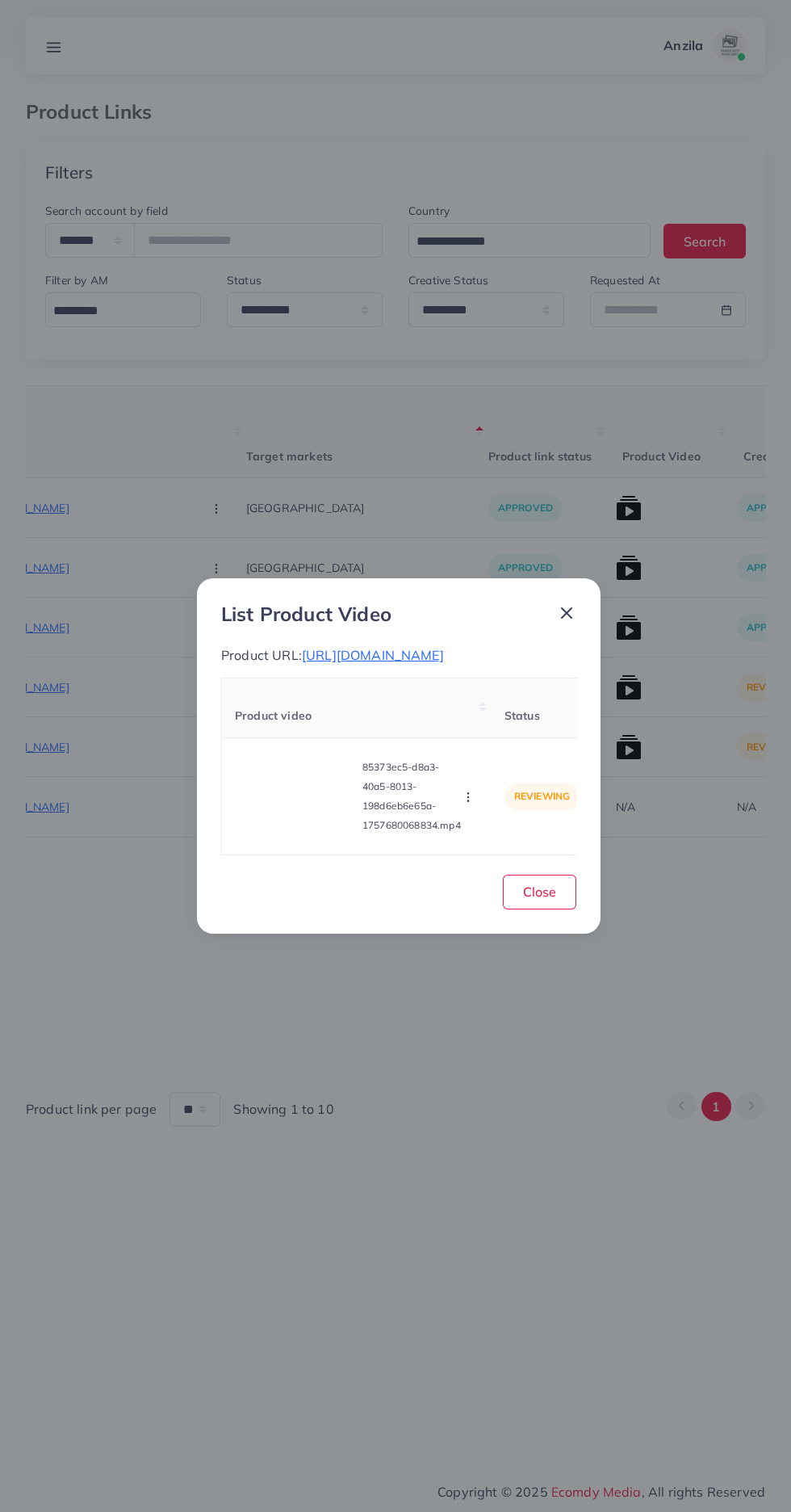
click at [274, 820] on video at bounding box center [295, 796] width 121 height 73
click at [444, 652] on span "https://www.theorignals.store/products/titanium-boski-saleeti-colour-suite-for-…" at bounding box center [372, 655] width 142 height 16
click at [315, 833] on video at bounding box center [295, 796] width 121 height 73
click at [313, 823] on div at bounding box center [295, 796] width 121 height 73
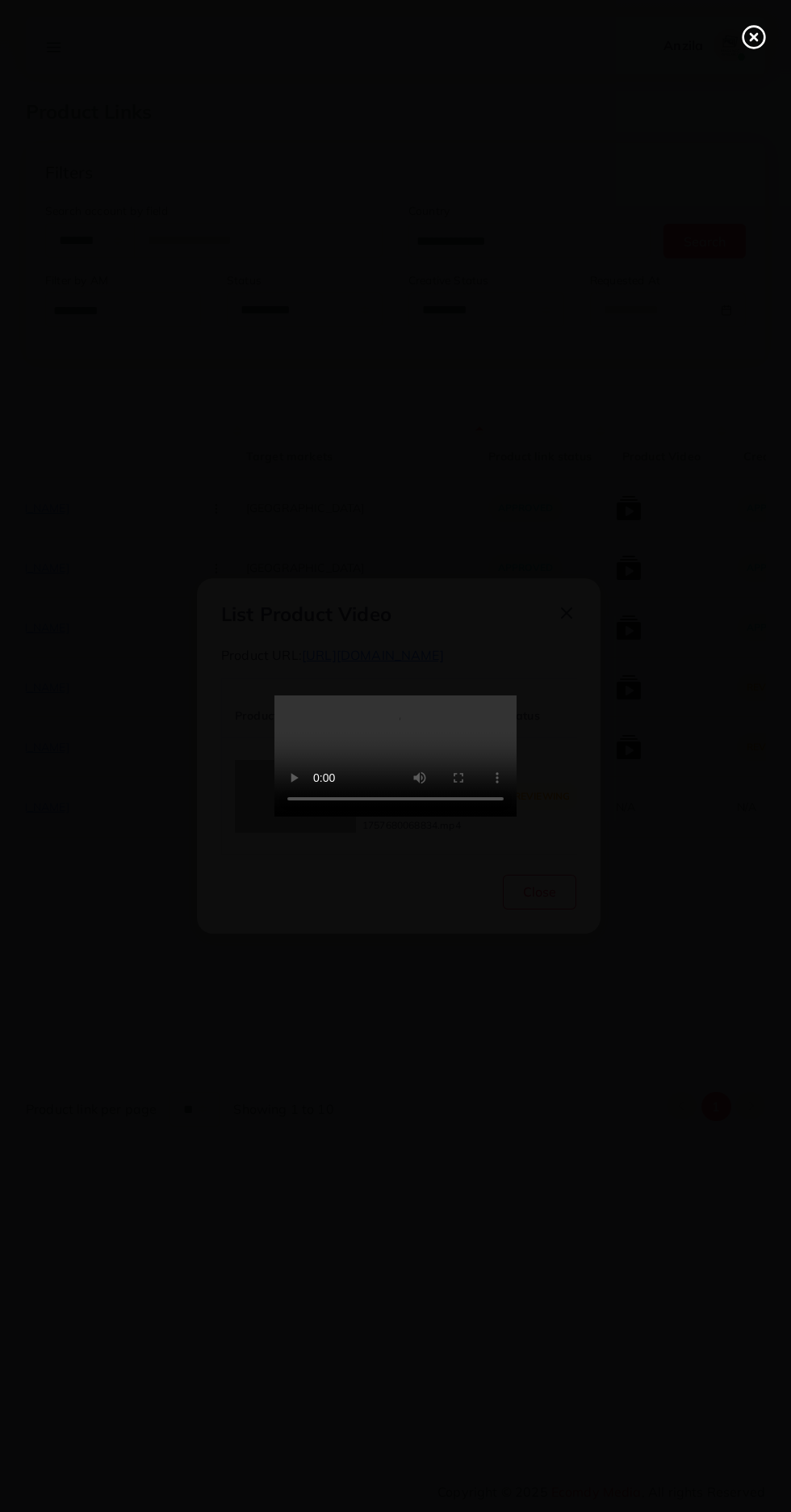
click at [752, 30] on icon at bounding box center [754, 37] width 26 height 26
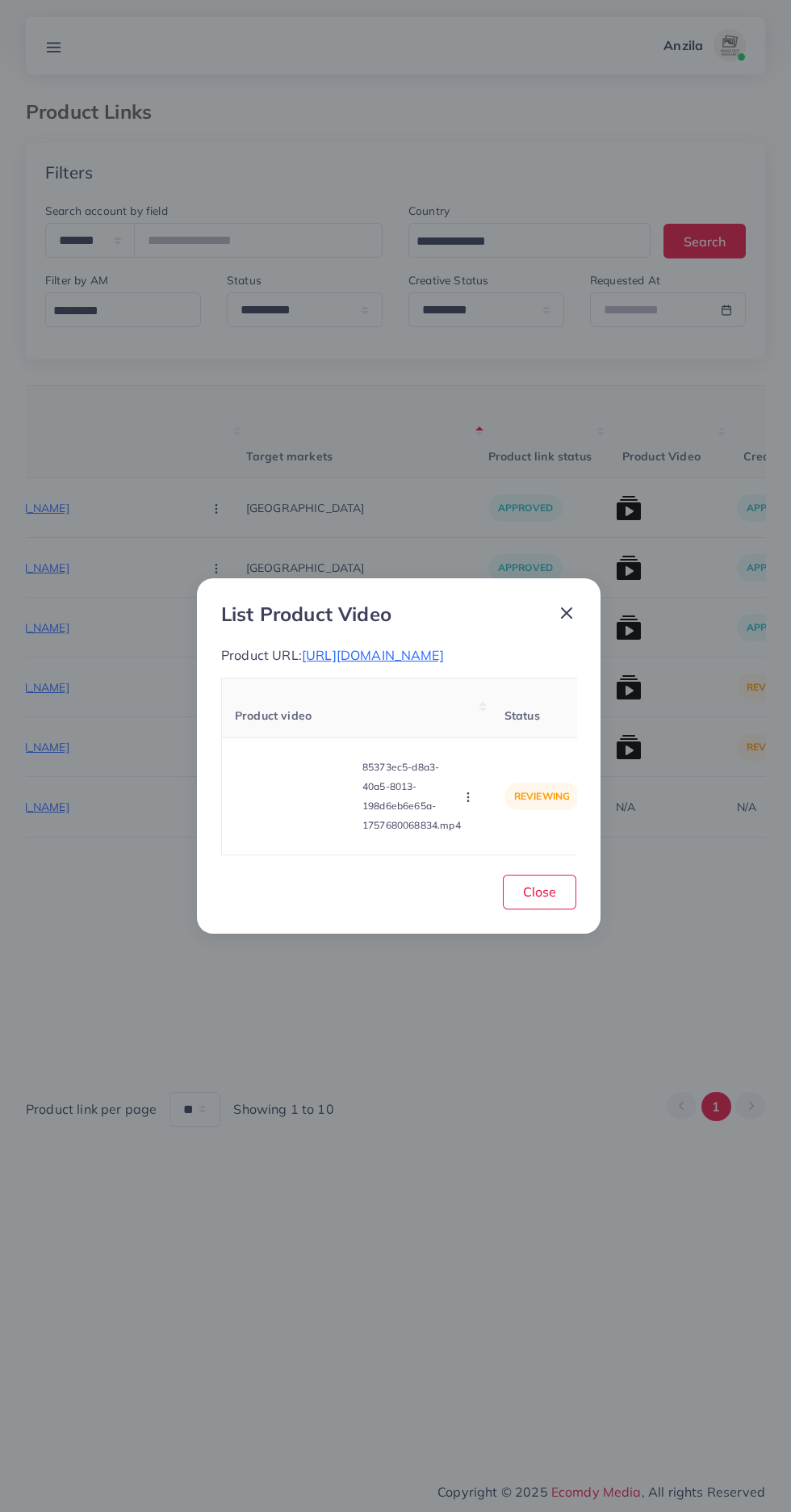
click at [468, 801] on circle "button" at bounding box center [468, 800] width 1 height 1
click at [507, 730] on span "Approve" at bounding box center [497, 722] width 53 height 16
click at [530, 900] on span "Close" at bounding box center [539, 892] width 34 height 16
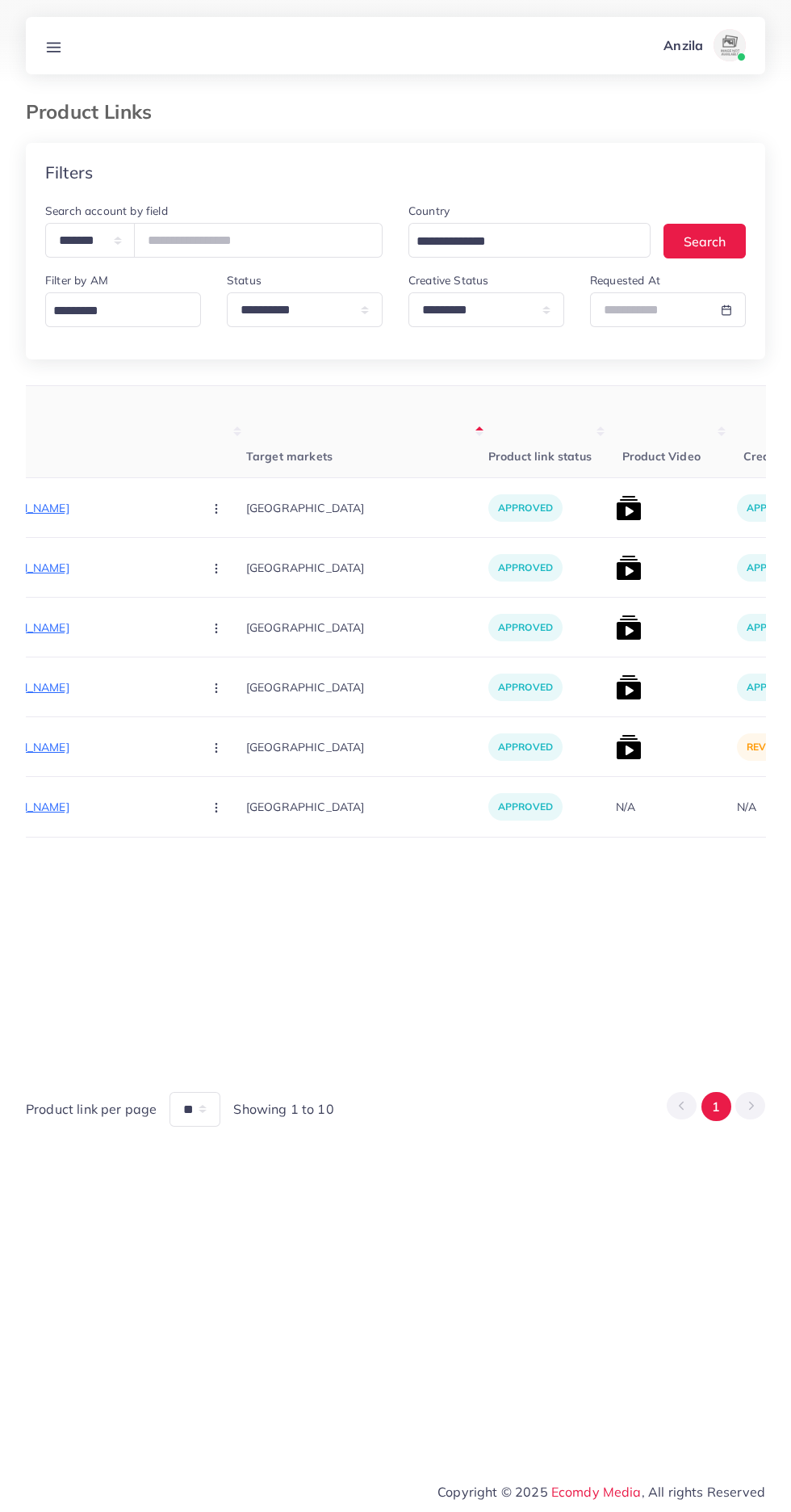
click at [616, 744] on img at bounding box center [629, 747] width 26 height 26
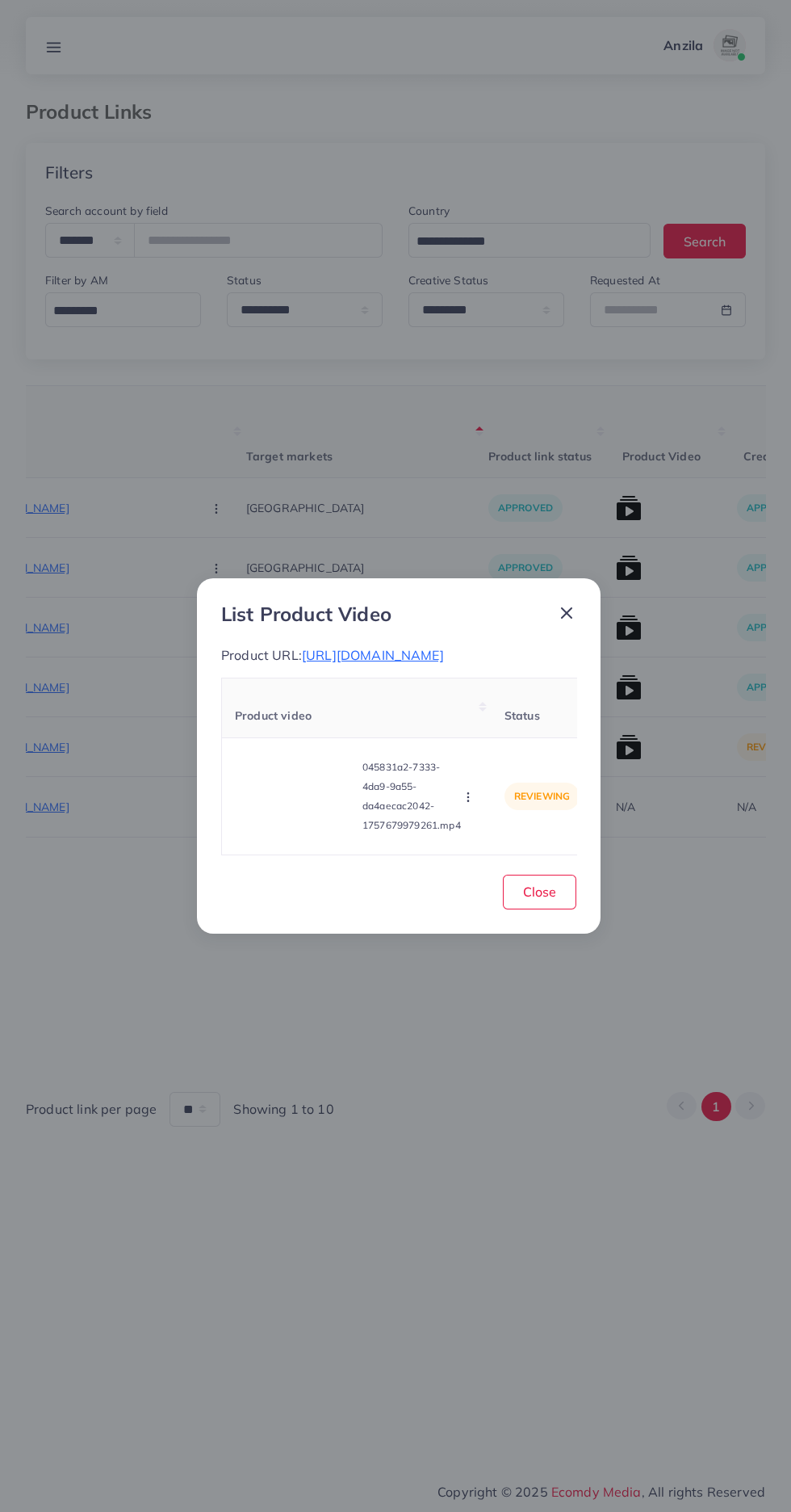
click at [303, 793] on video at bounding box center [295, 796] width 121 height 73
click at [303, 793] on div at bounding box center [295, 796] width 121 height 73
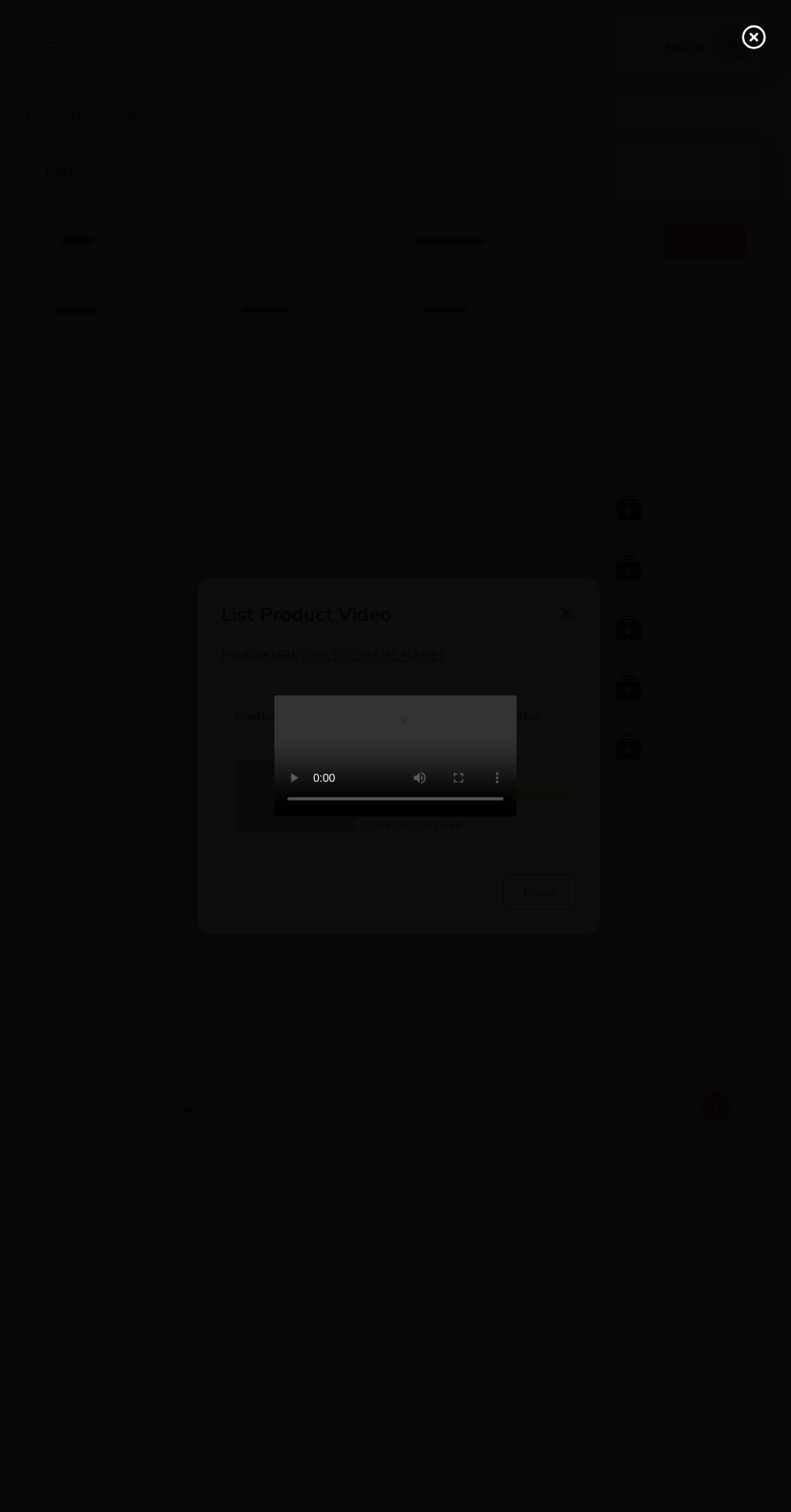
click at [752, 29] on icon at bounding box center [754, 37] width 26 height 26
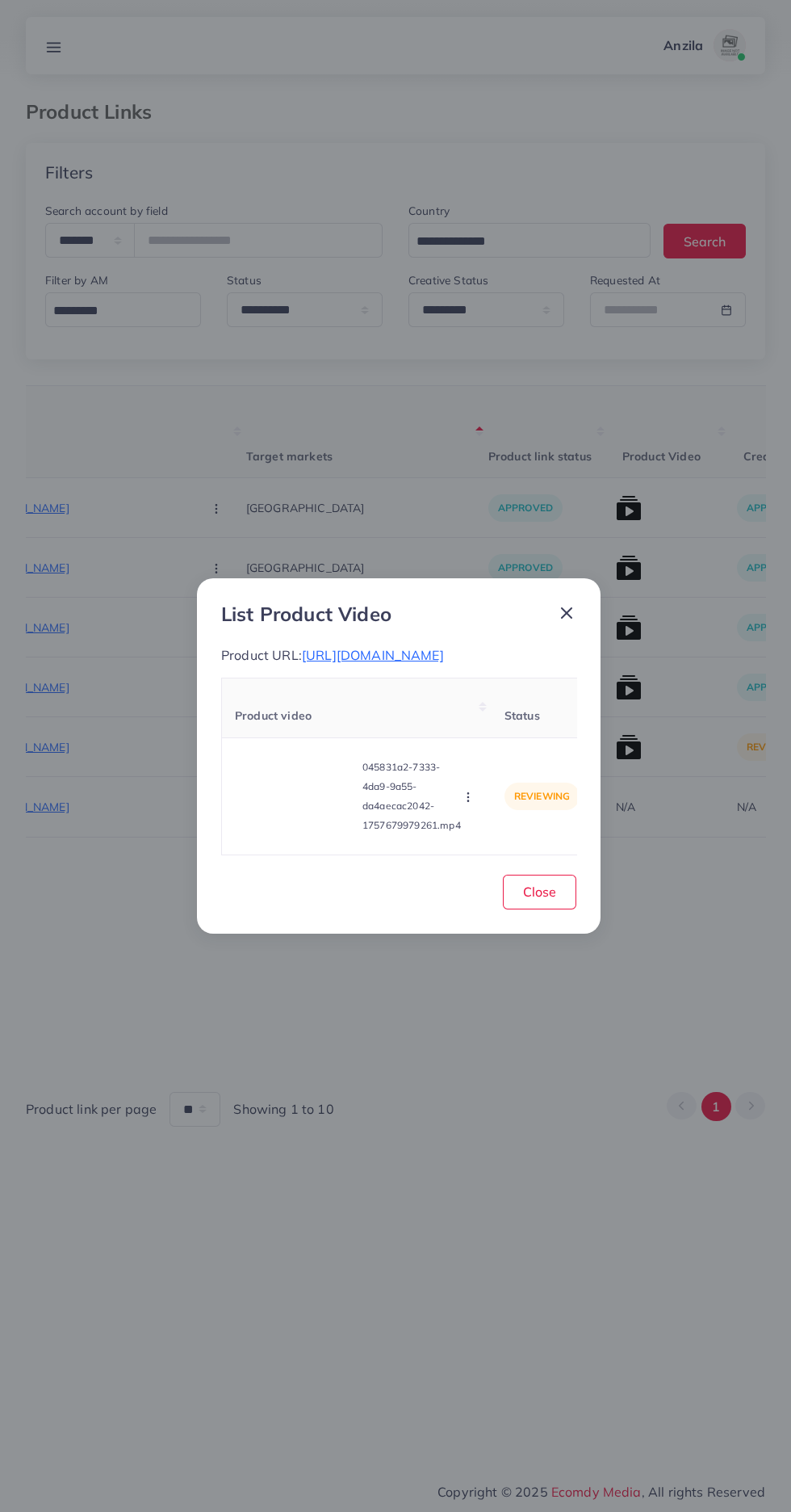
click at [444, 654] on span "https://www.theorignals.store/products/dark-brown-color-boski-fabric-suite-for-…" at bounding box center [372, 655] width 142 height 16
click at [468, 798] on circle "button" at bounding box center [468, 797] width 1 height 1
click at [507, 730] on span "Approve" at bounding box center [497, 722] width 53 height 16
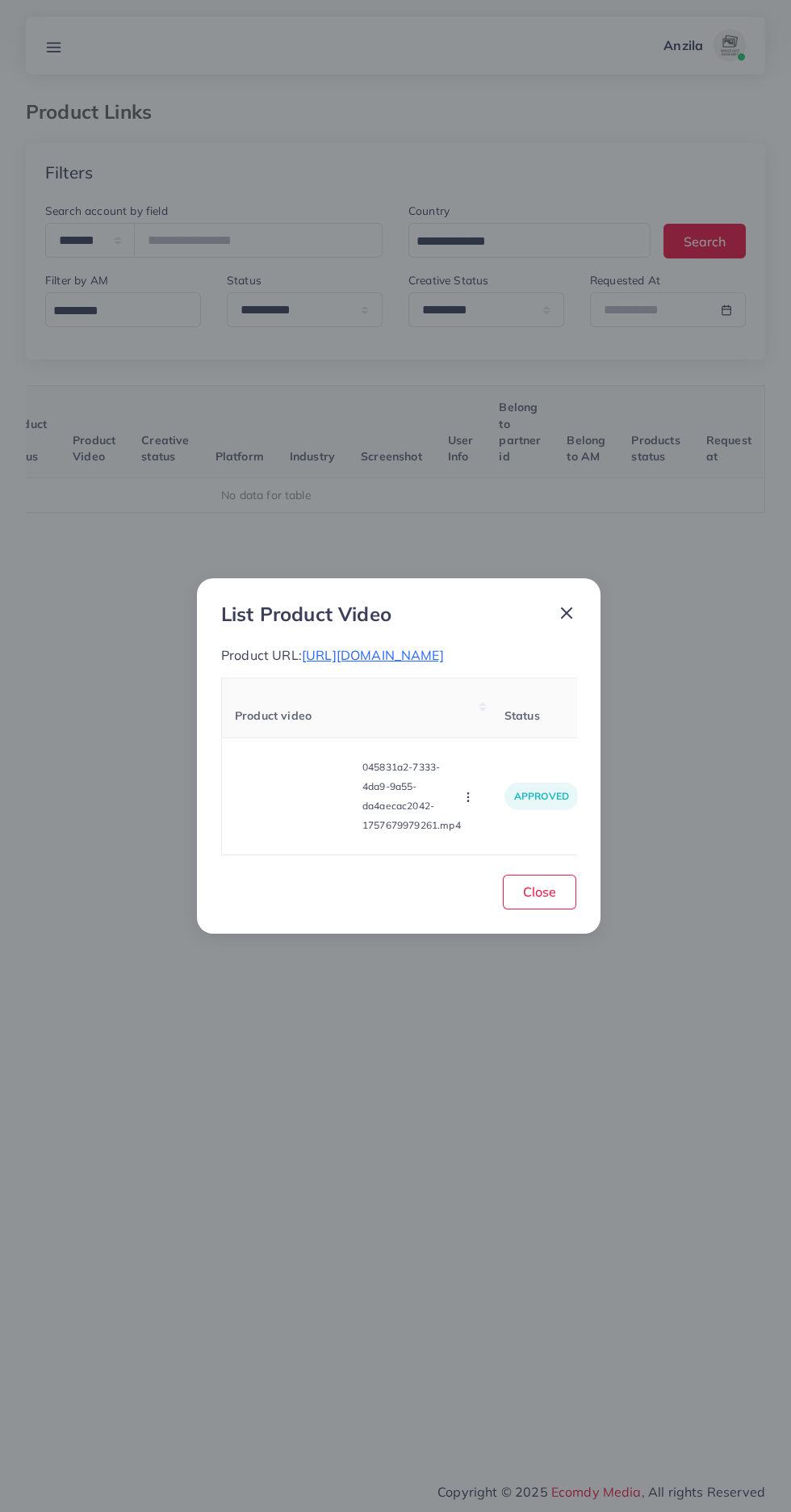
scroll to position [0, 253]
click at [526, 906] on button "Close" at bounding box center [539, 892] width 73 height 34
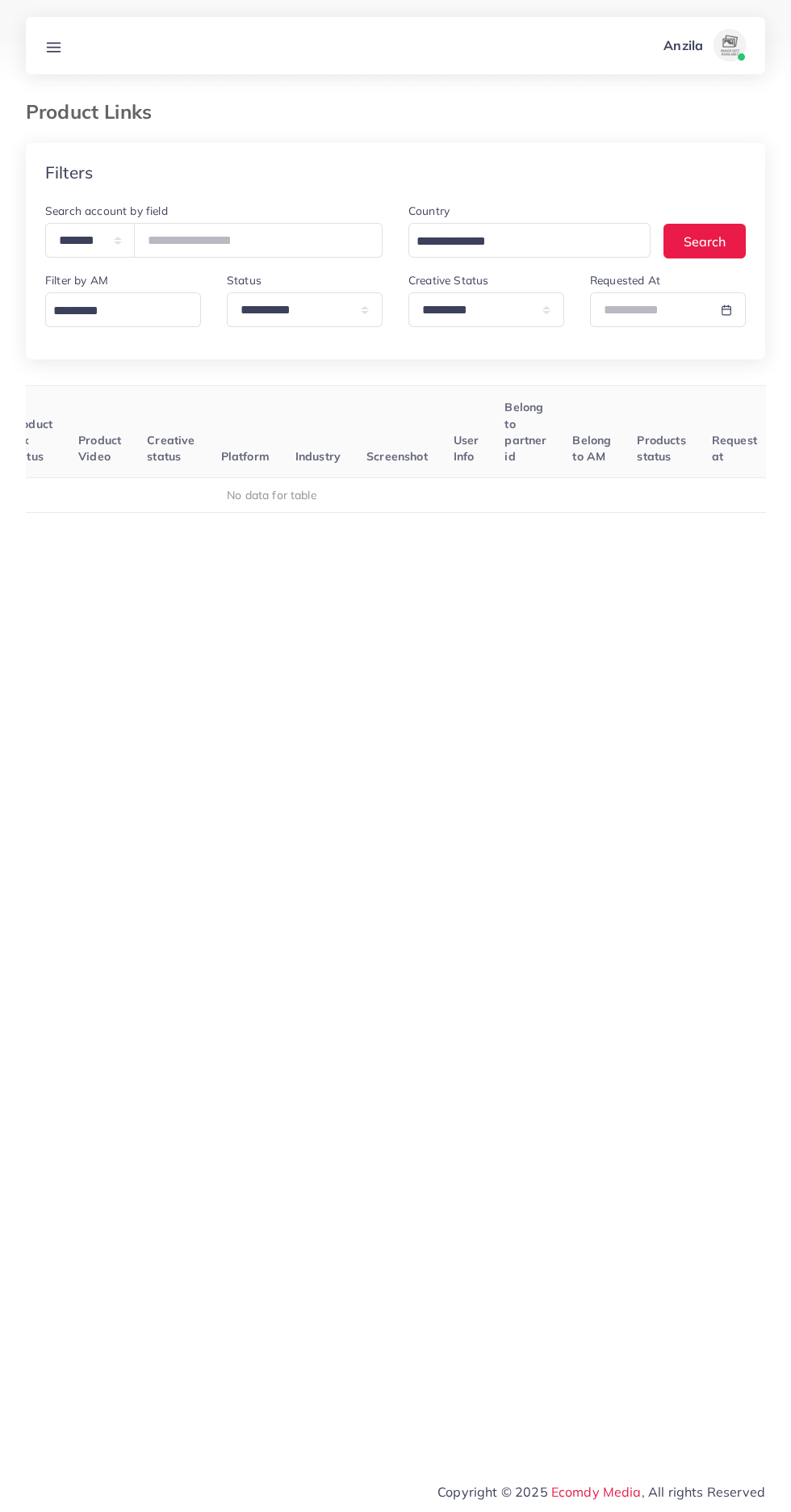
click at [55, 39] on icon at bounding box center [53, 47] width 17 height 17
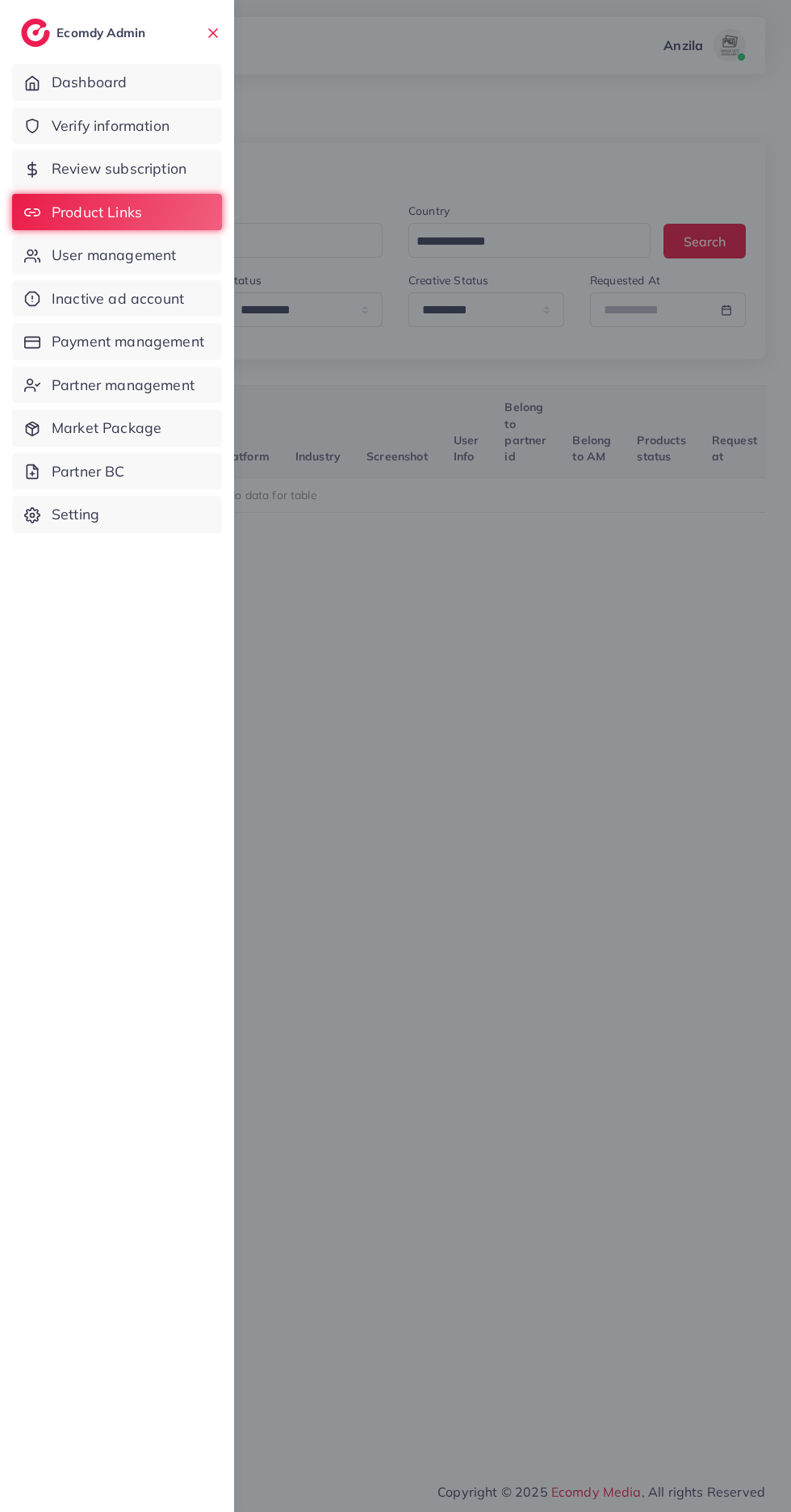
click at [61, 267] on link "User management" at bounding box center [117, 255] width 210 height 37
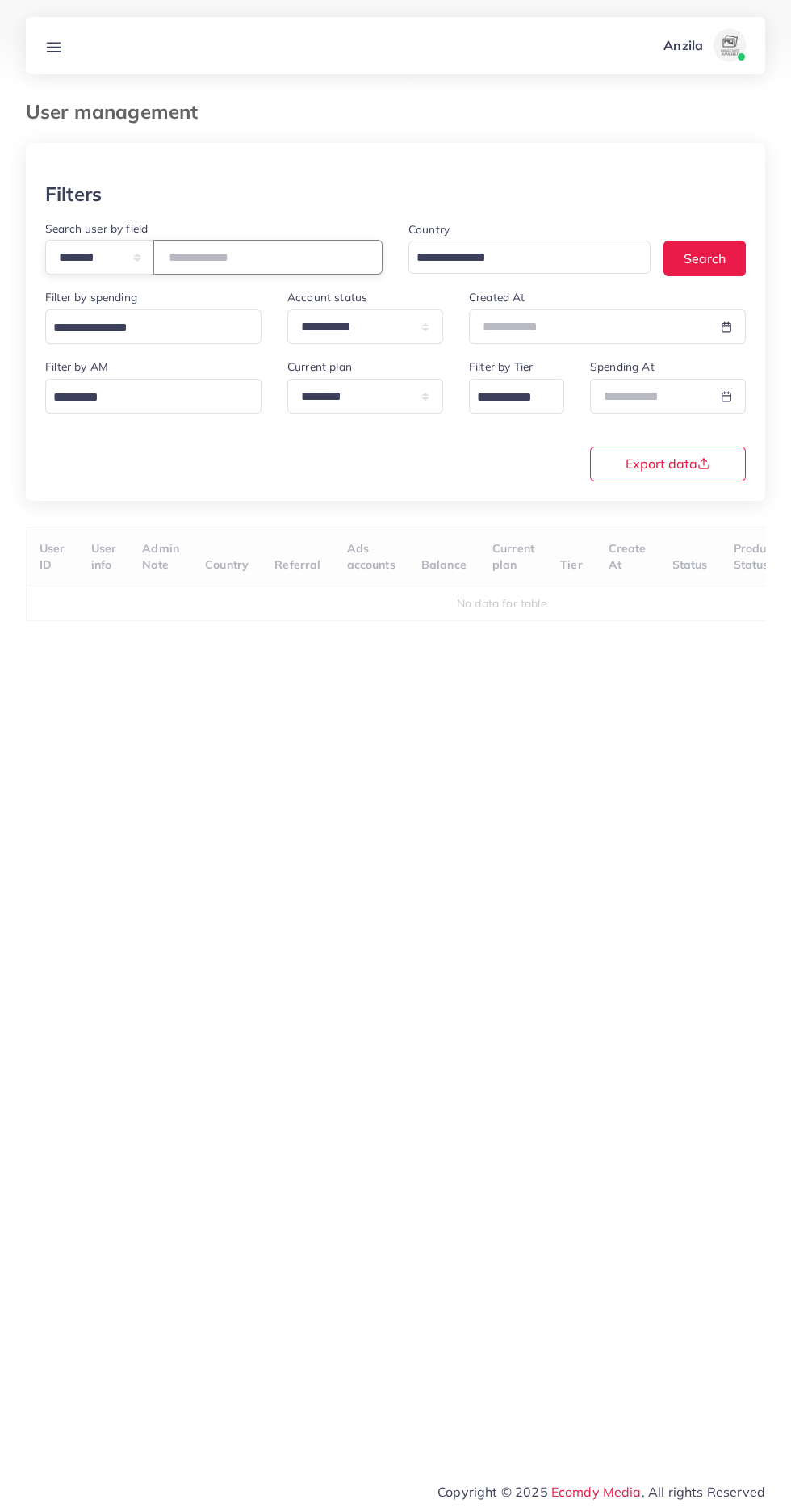
click at [239, 257] on input "number" at bounding box center [267, 257] width 229 height 34
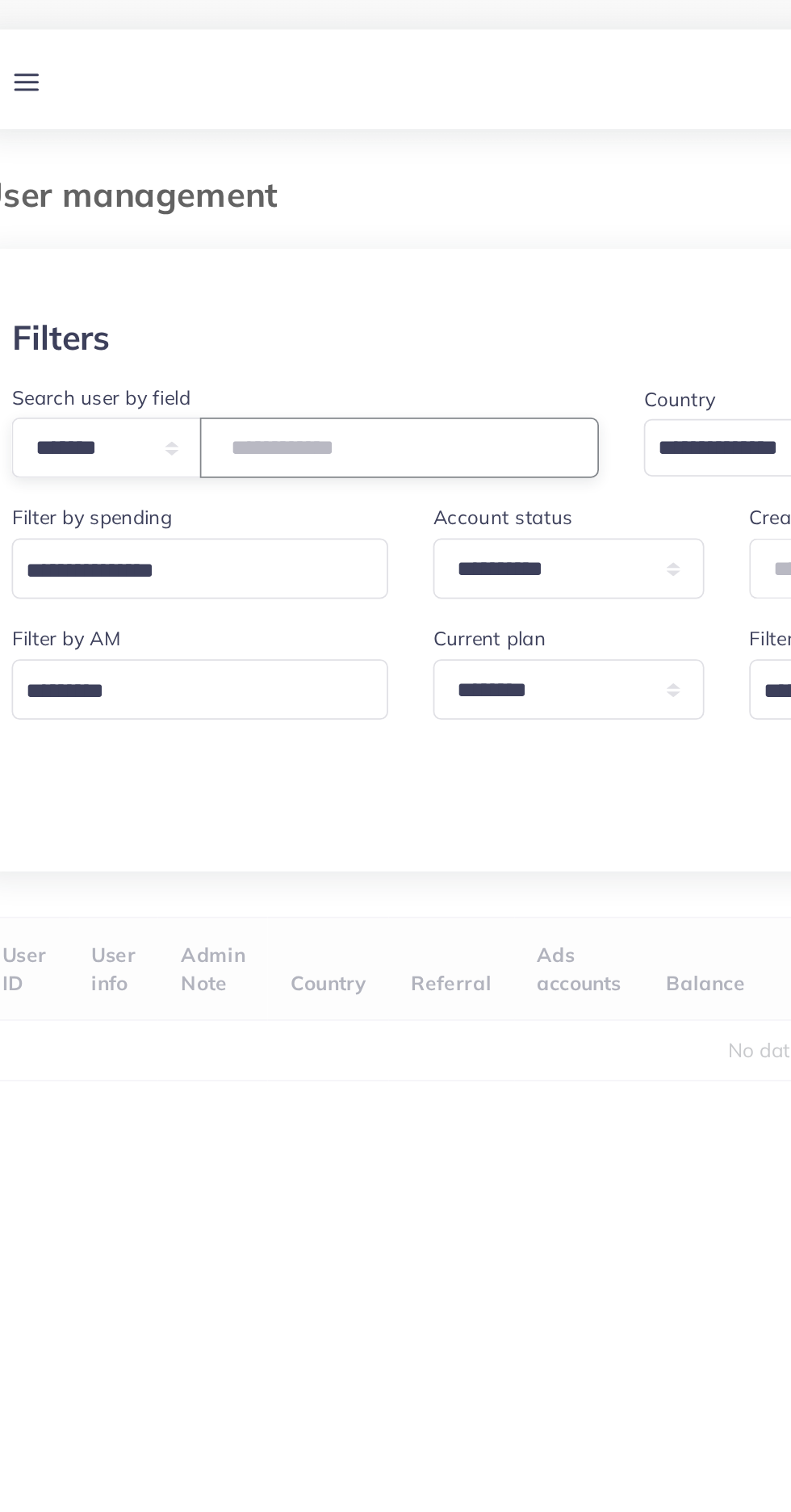
type input "*******"
click at [110, 193] on div "Filters" at bounding box center [395, 194] width 700 height 24
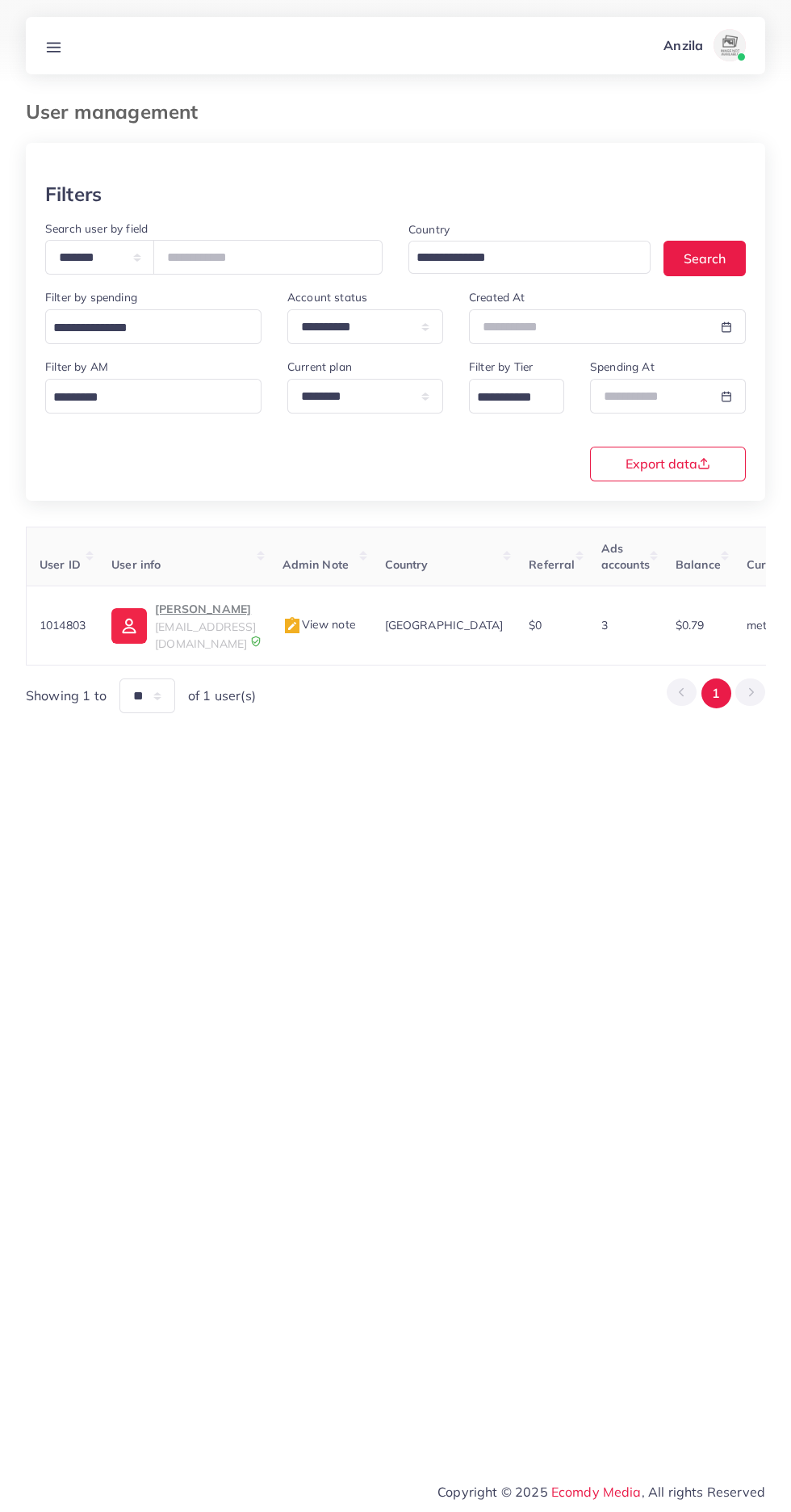
click at [169, 611] on p "Hammad Zaib" at bounding box center [205, 608] width 101 height 19
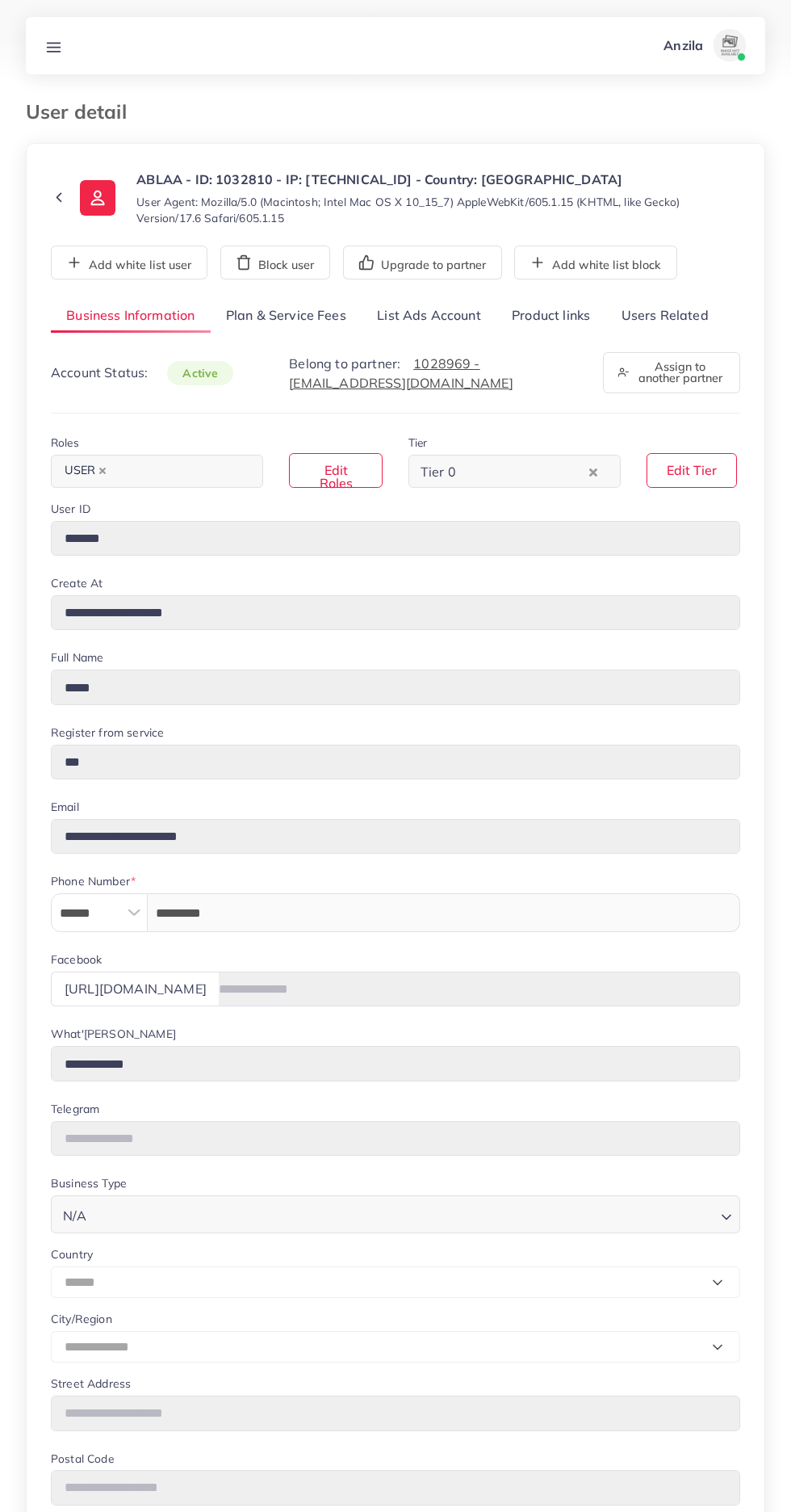
select select "******"
click at [545, 315] on link "Product links" at bounding box center [551, 316] width 109 height 34
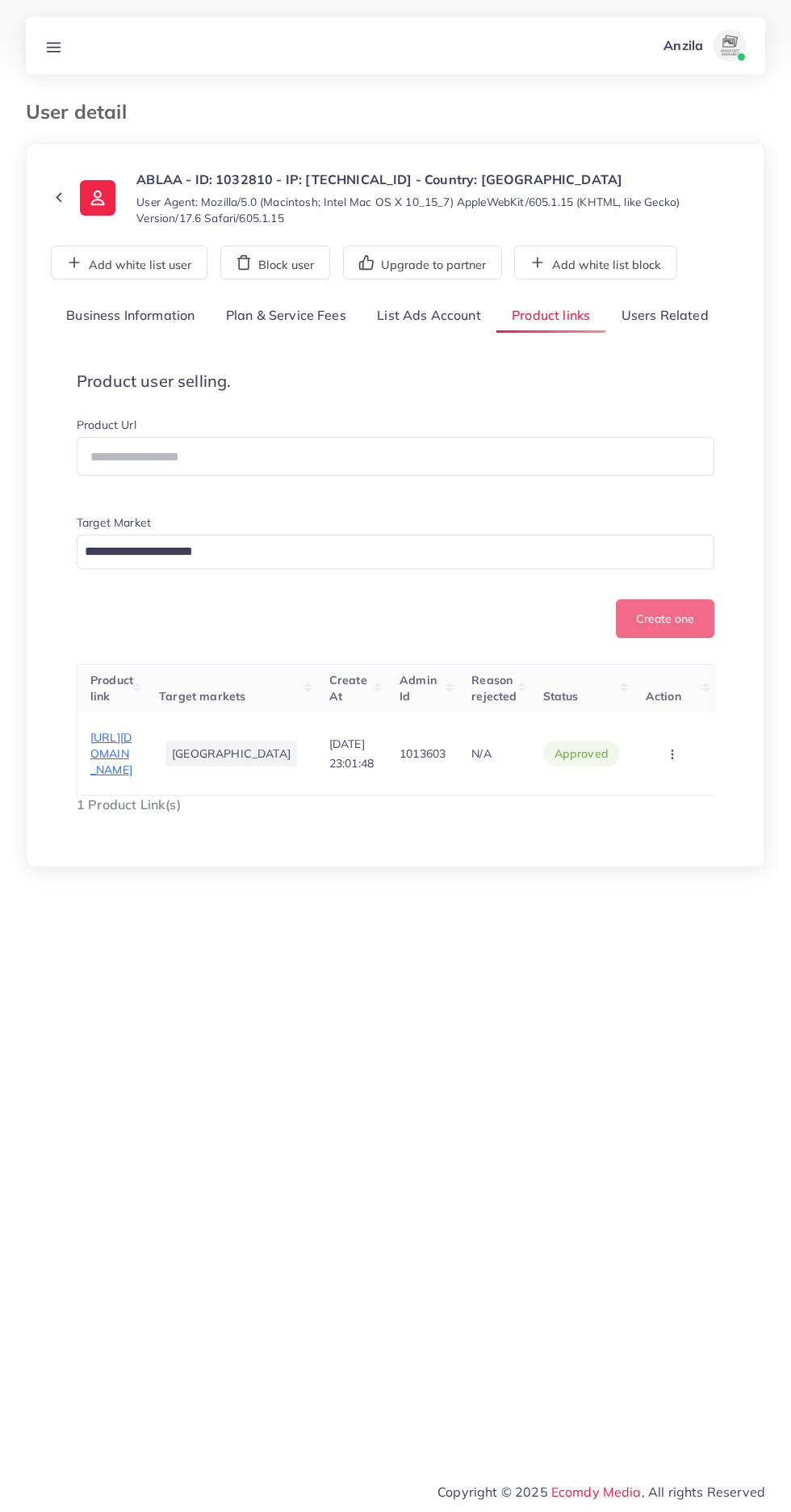
click at [132, 740] on span "[URL][DOMAIN_NAME]" at bounding box center [111, 753] width 42 height 48
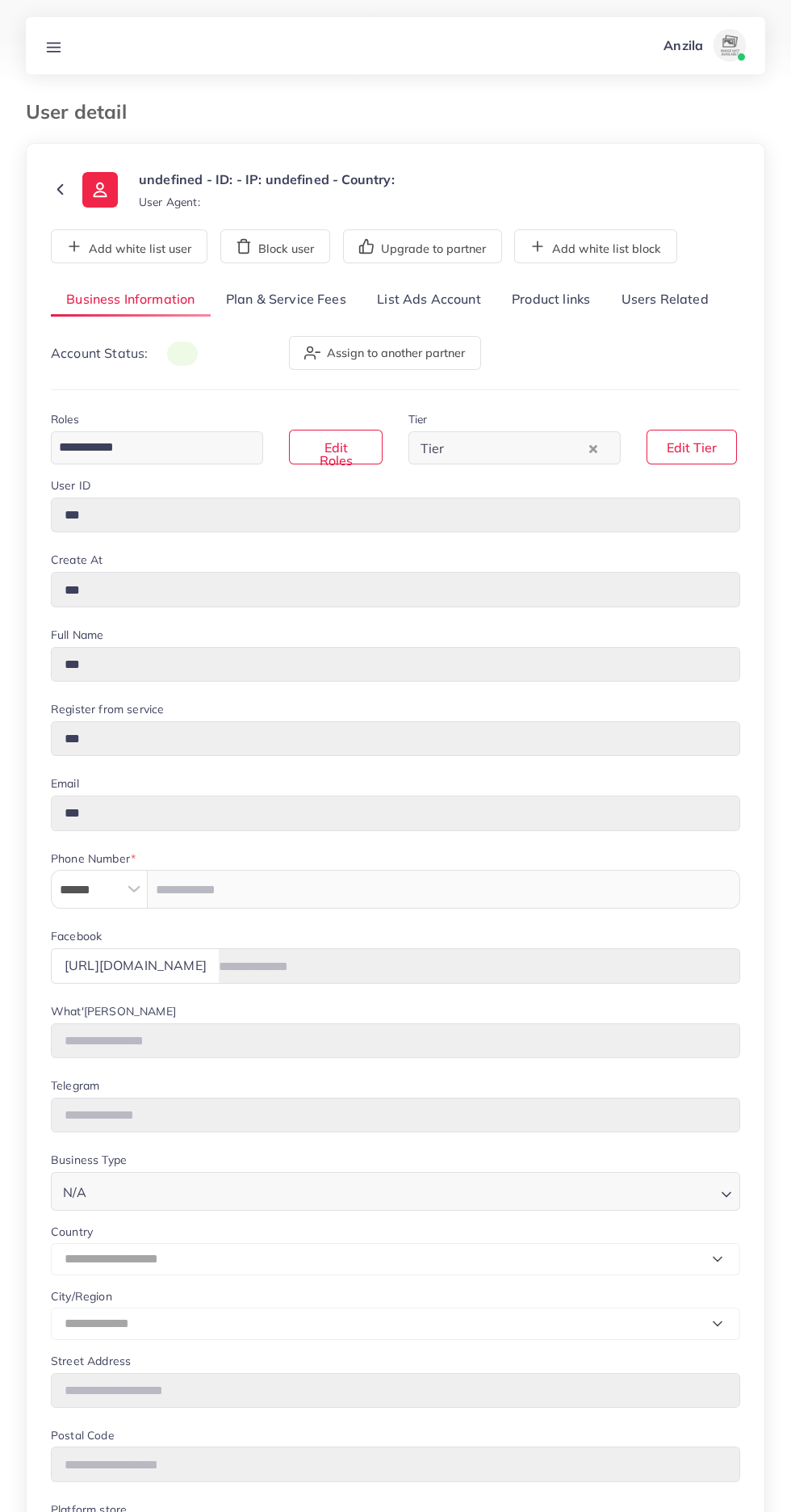
click at [561, 300] on link "Product links" at bounding box center [551, 300] width 109 height 34
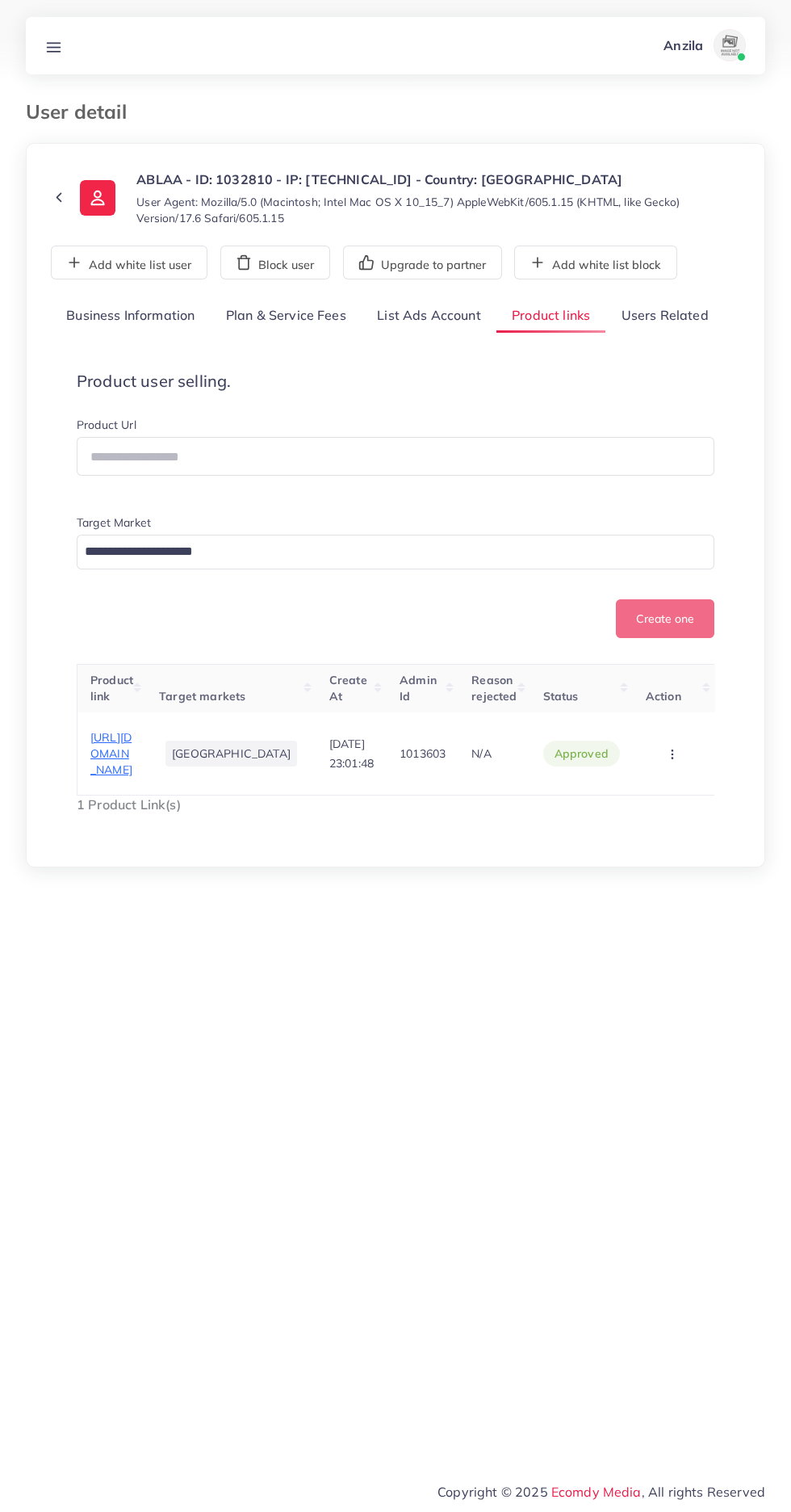
click at [120, 746] on span "https://byablaa.com/en" at bounding box center [111, 753] width 42 height 48
click at [85, 711] on th "Product link" at bounding box center [112, 687] width 70 height 48
click at [127, 741] on span "https://byablaa.com/en" at bounding box center [111, 753] width 42 height 48
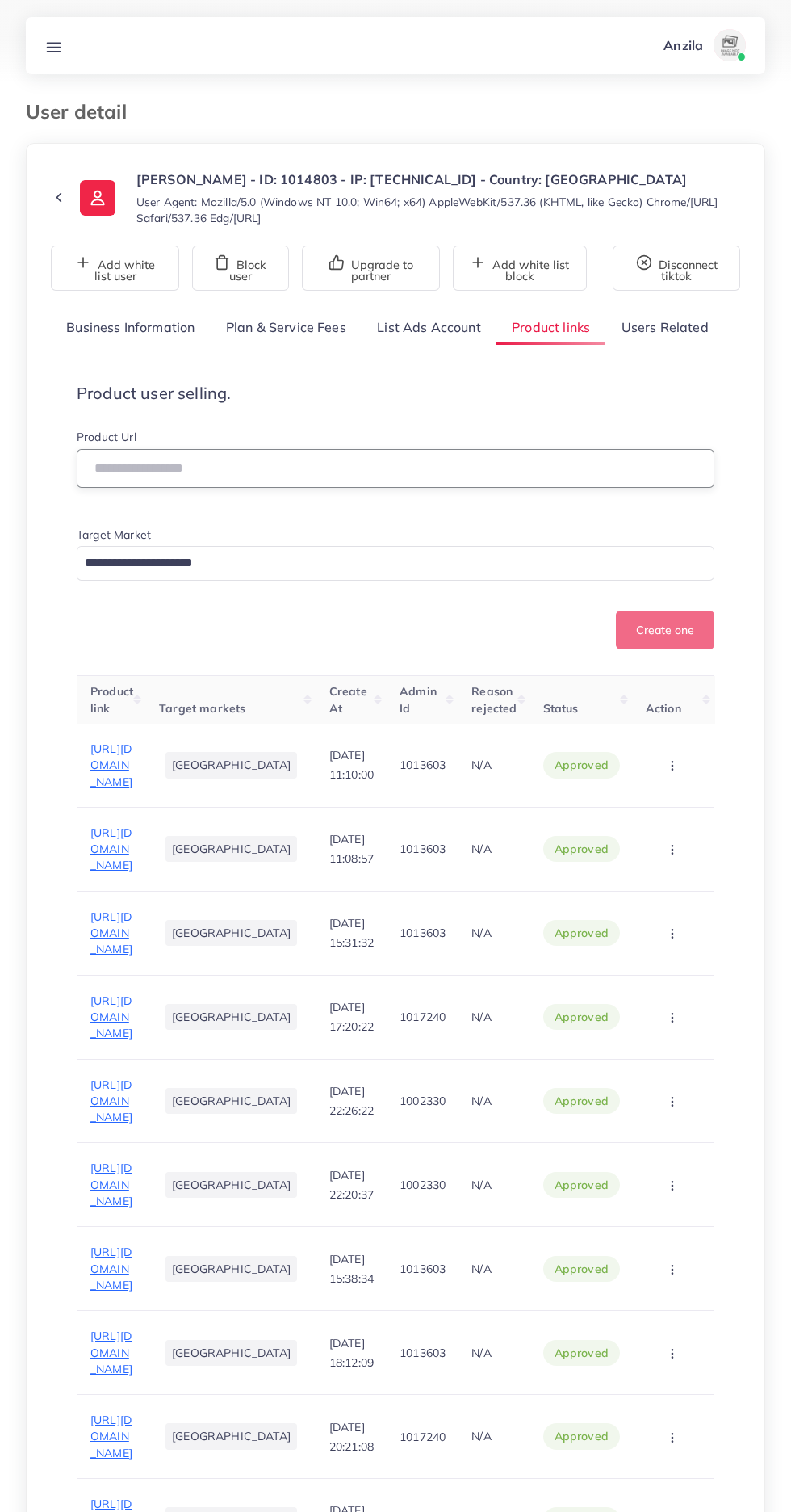
click at [416, 470] on input "text" at bounding box center [396, 468] width 638 height 39
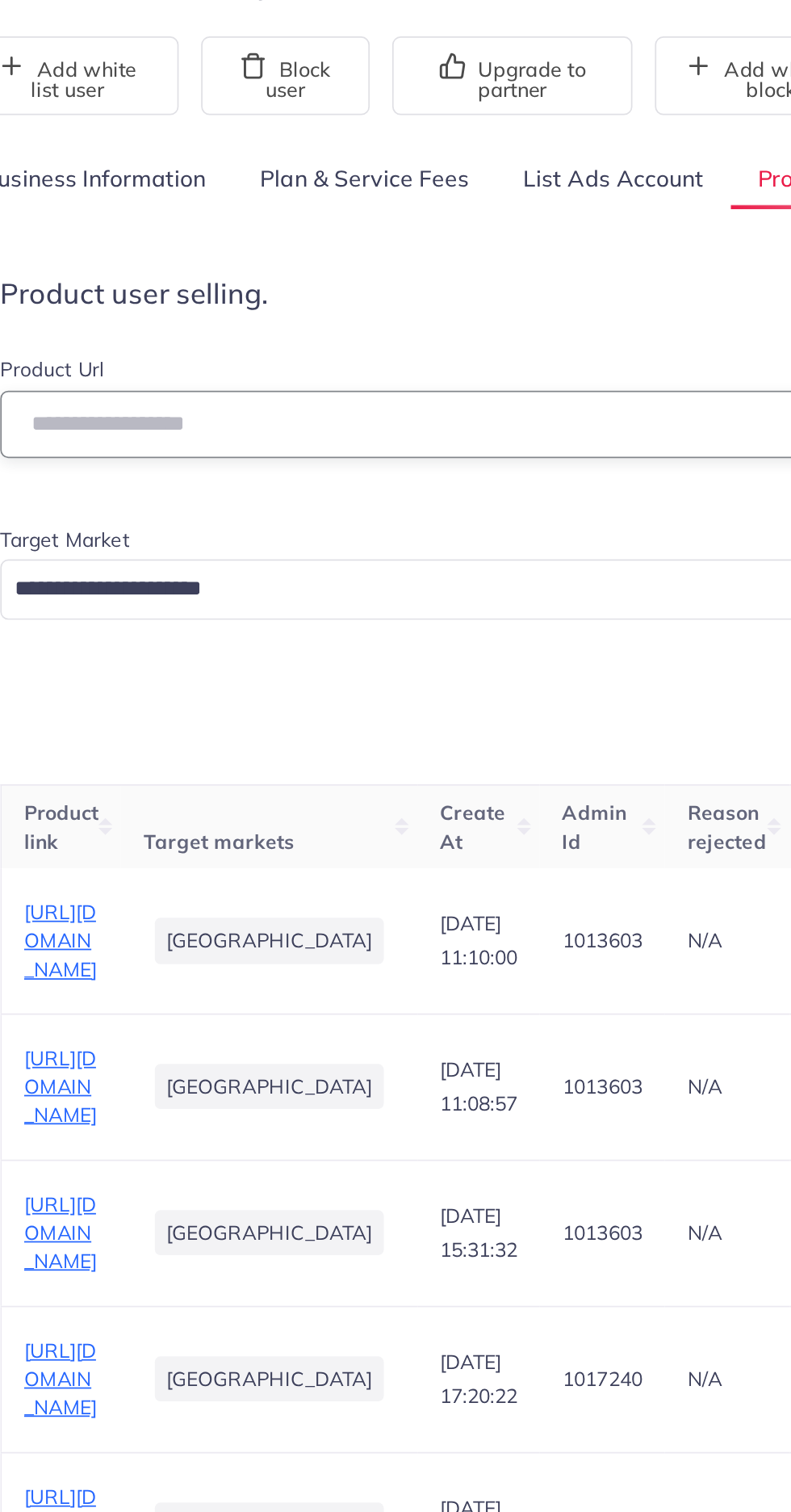
paste input "**********"
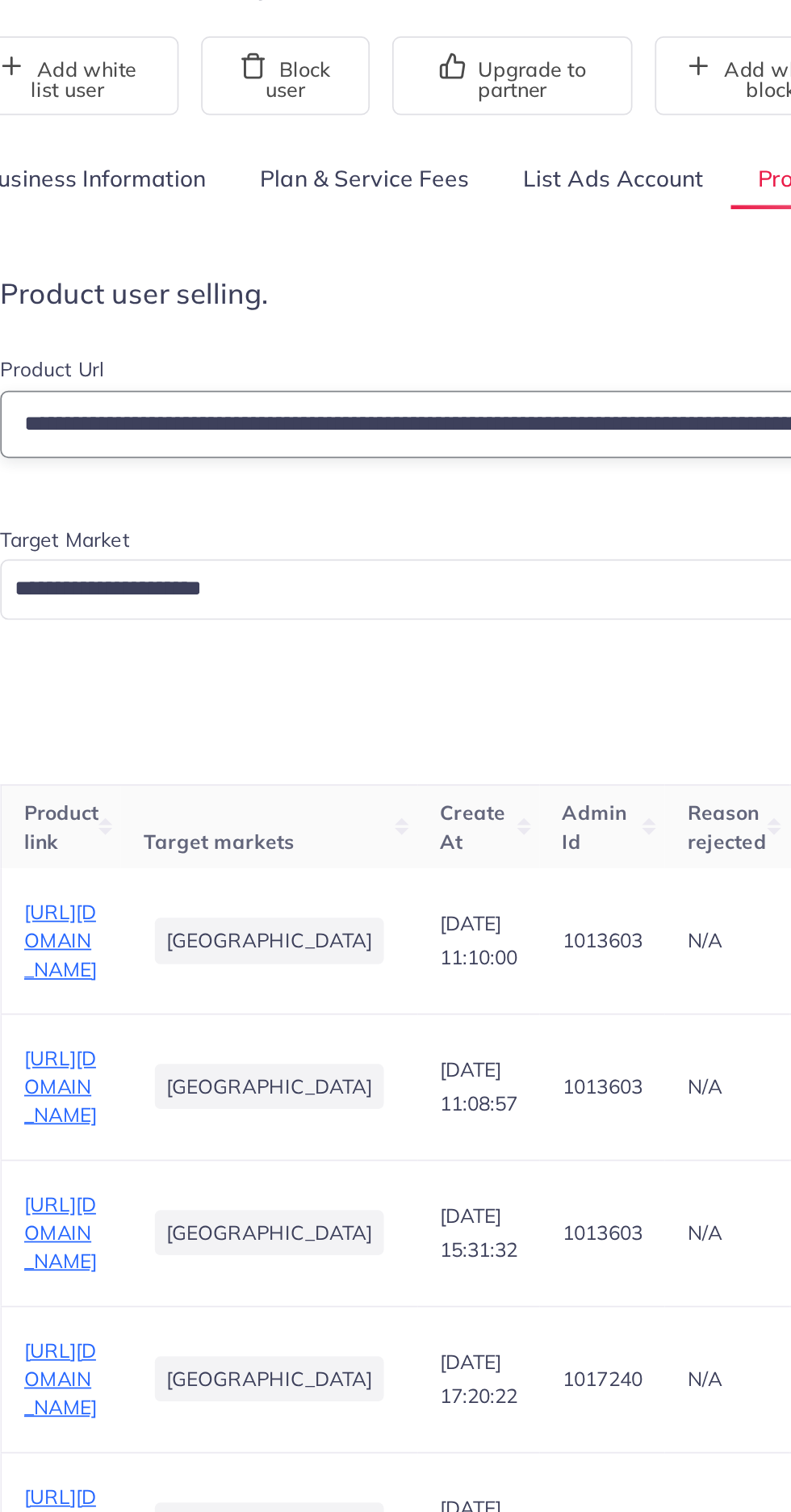
scroll to position [0, 397]
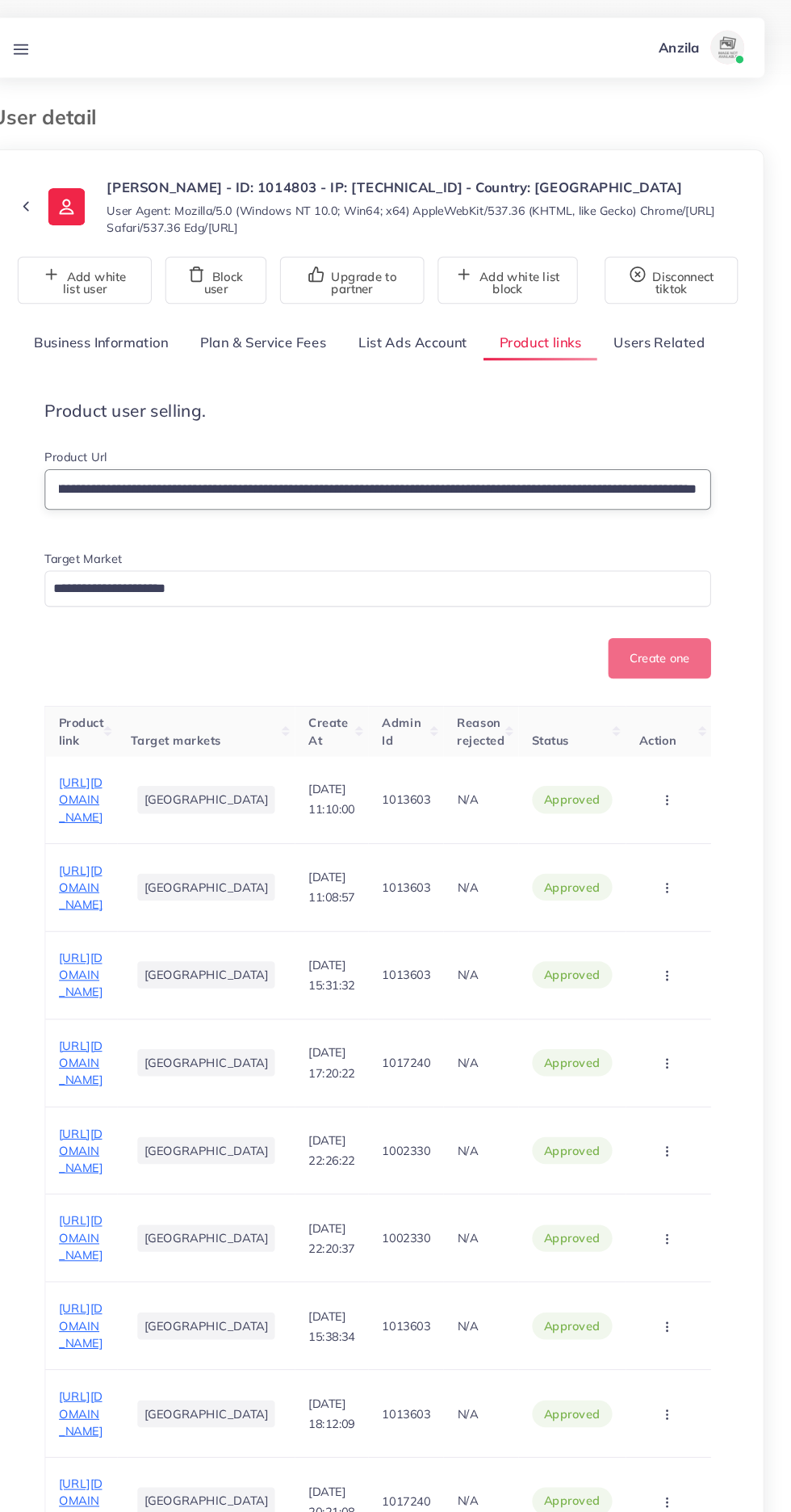
type input "**********"
click at [468, 567] on input "Search for option" at bounding box center [386, 564] width 614 height 25
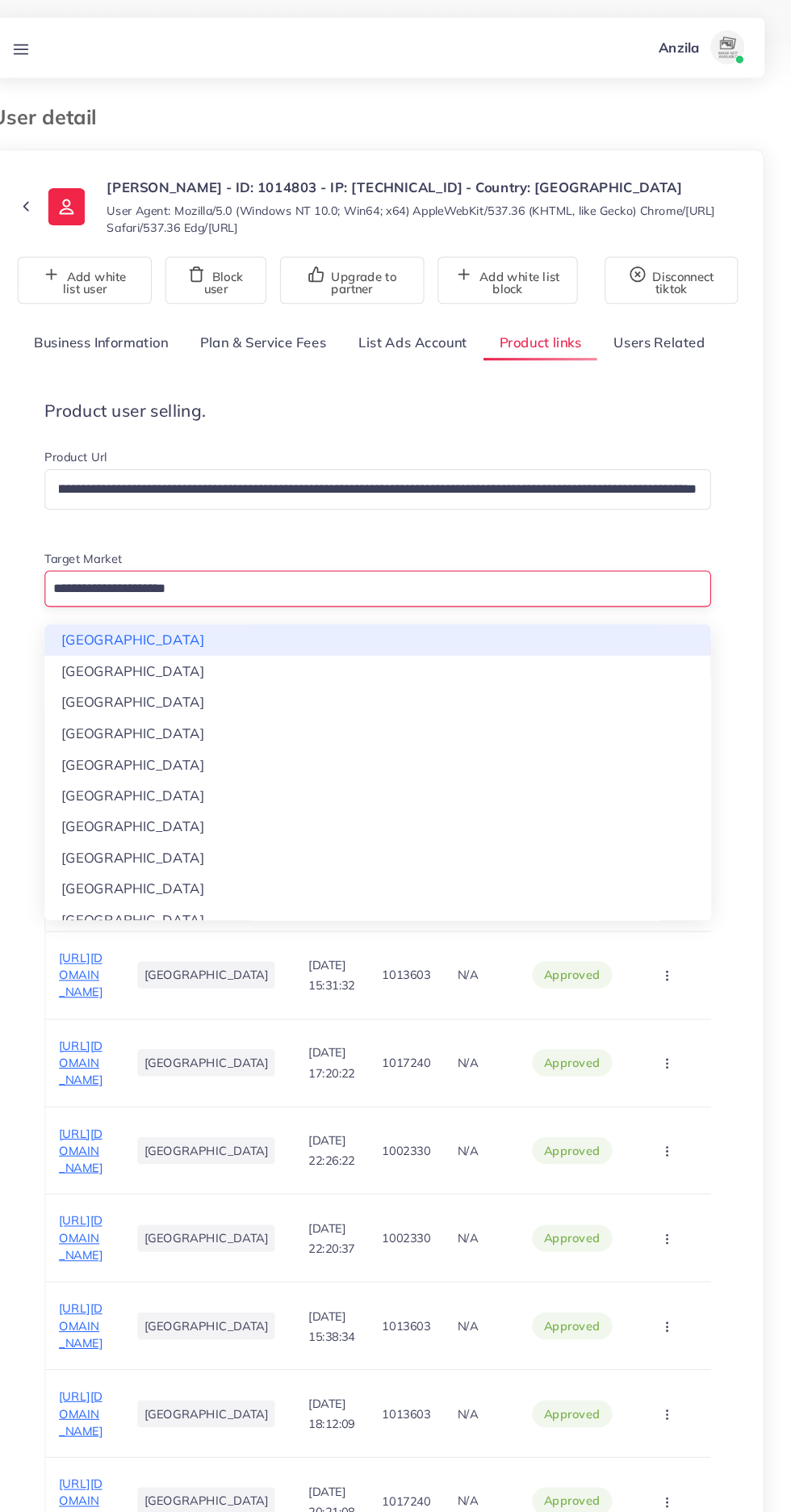
scroll to position [0, 0]
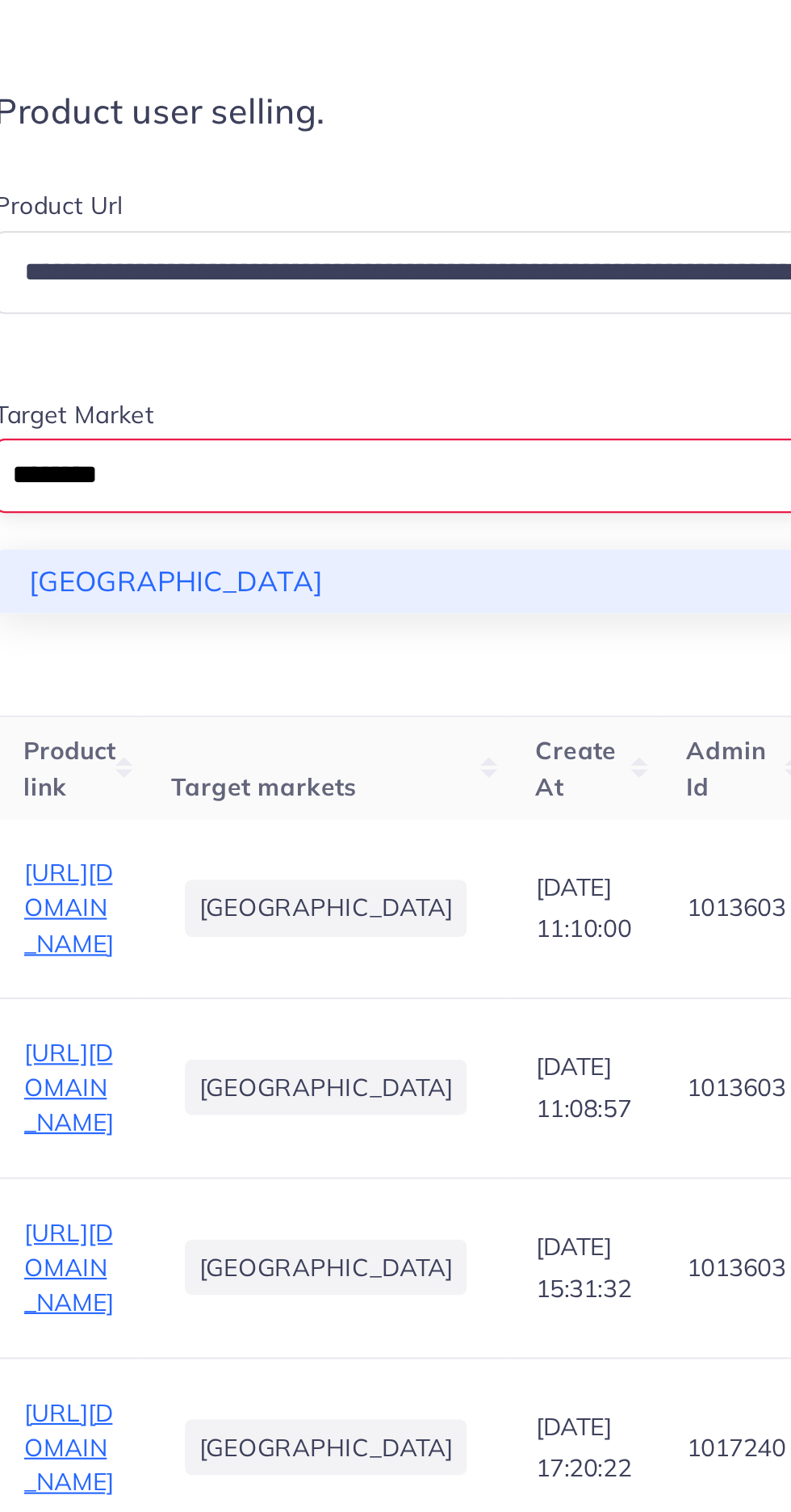
type input "********"
click at [370, 610] on div "**********" at bounding box center [396, 539] width 638 height 221
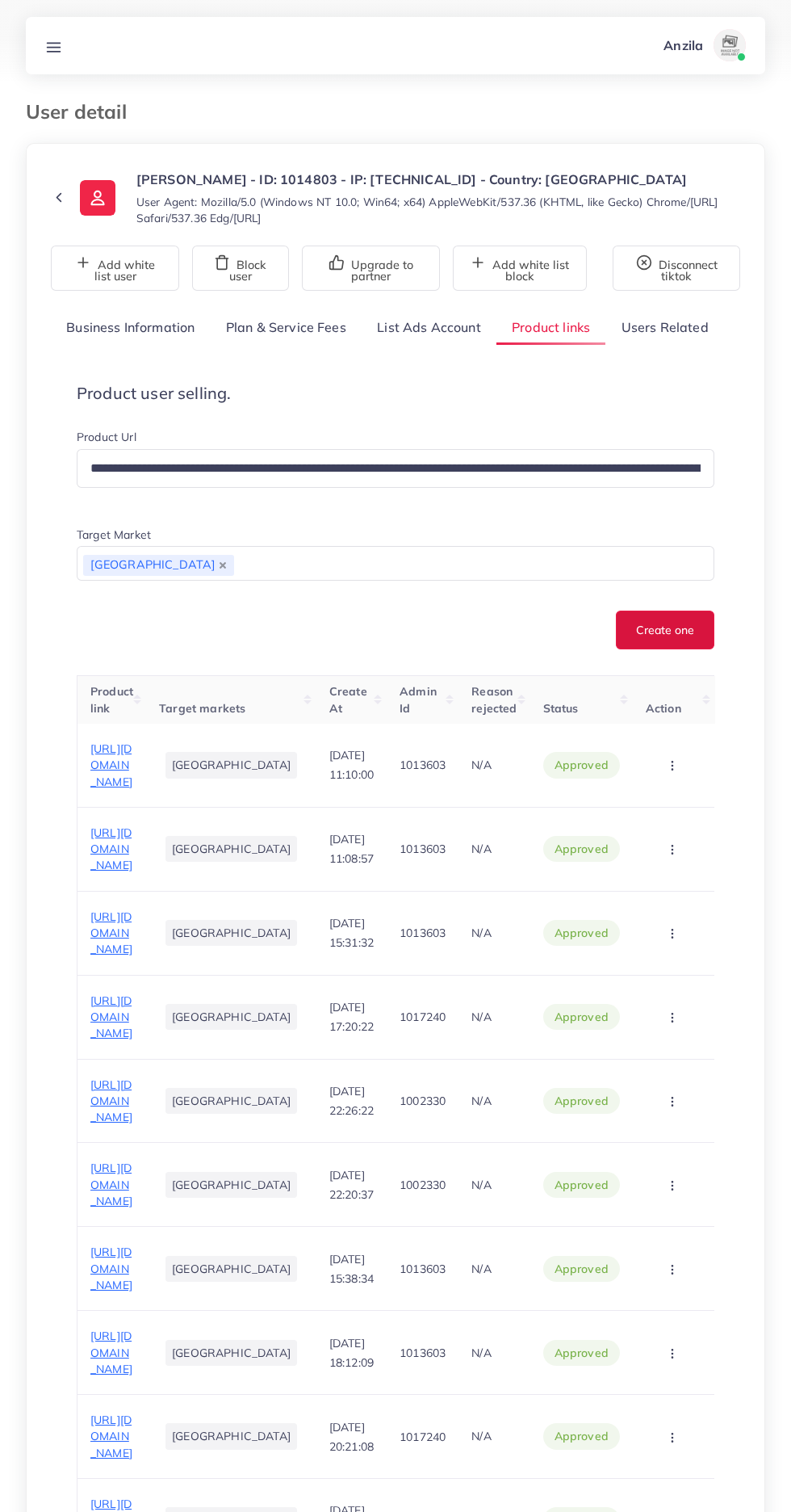
click at [663, 631] on button "Create one" at bounding box center [665, 630] width 99 height 39
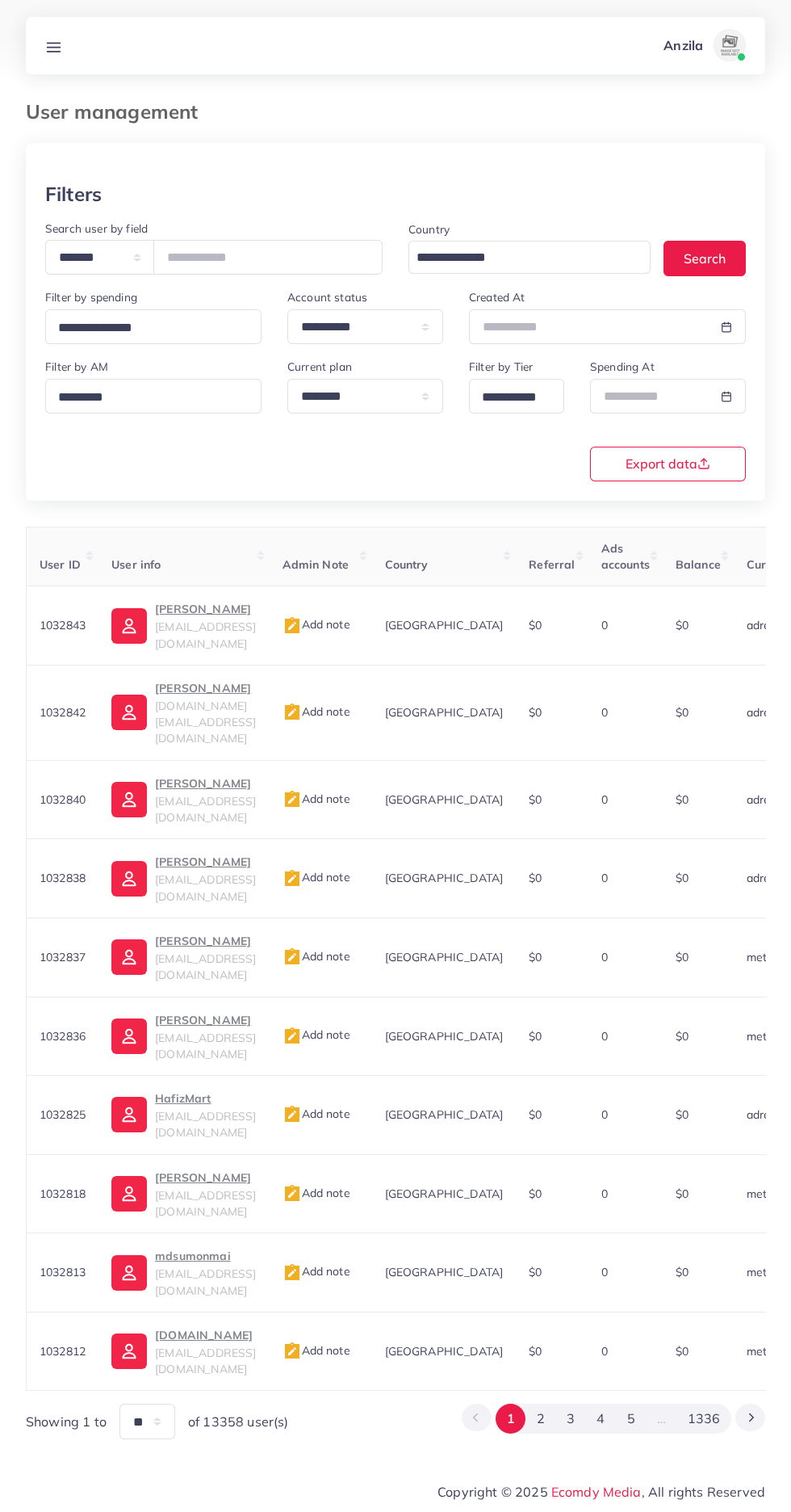
click at [57, 35] on link at bounding box center [53, 45] width 30 height 20
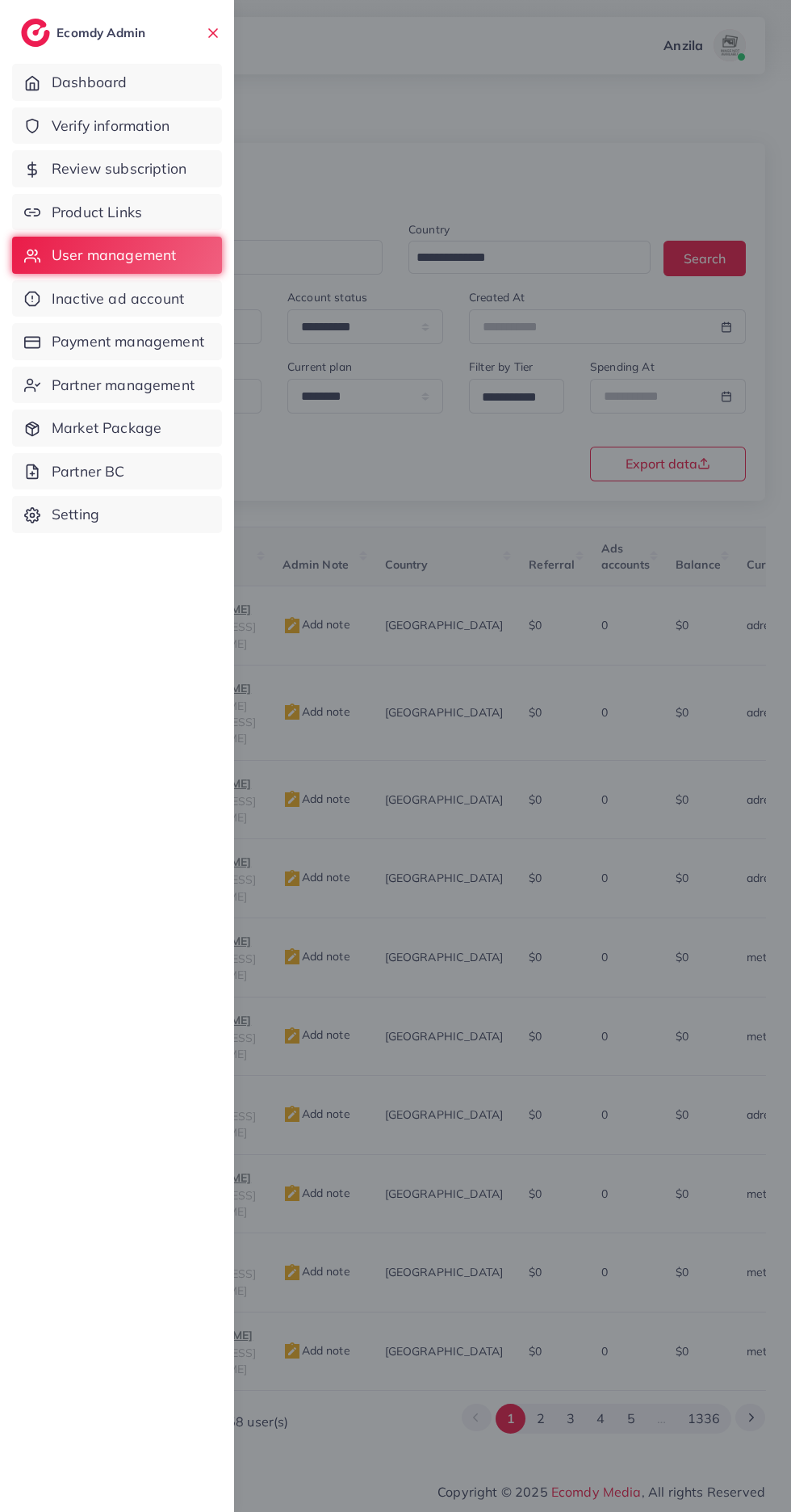
click at [63, 186] on link "Review subscription" at bounding box center [117, 169] width 210 height 37
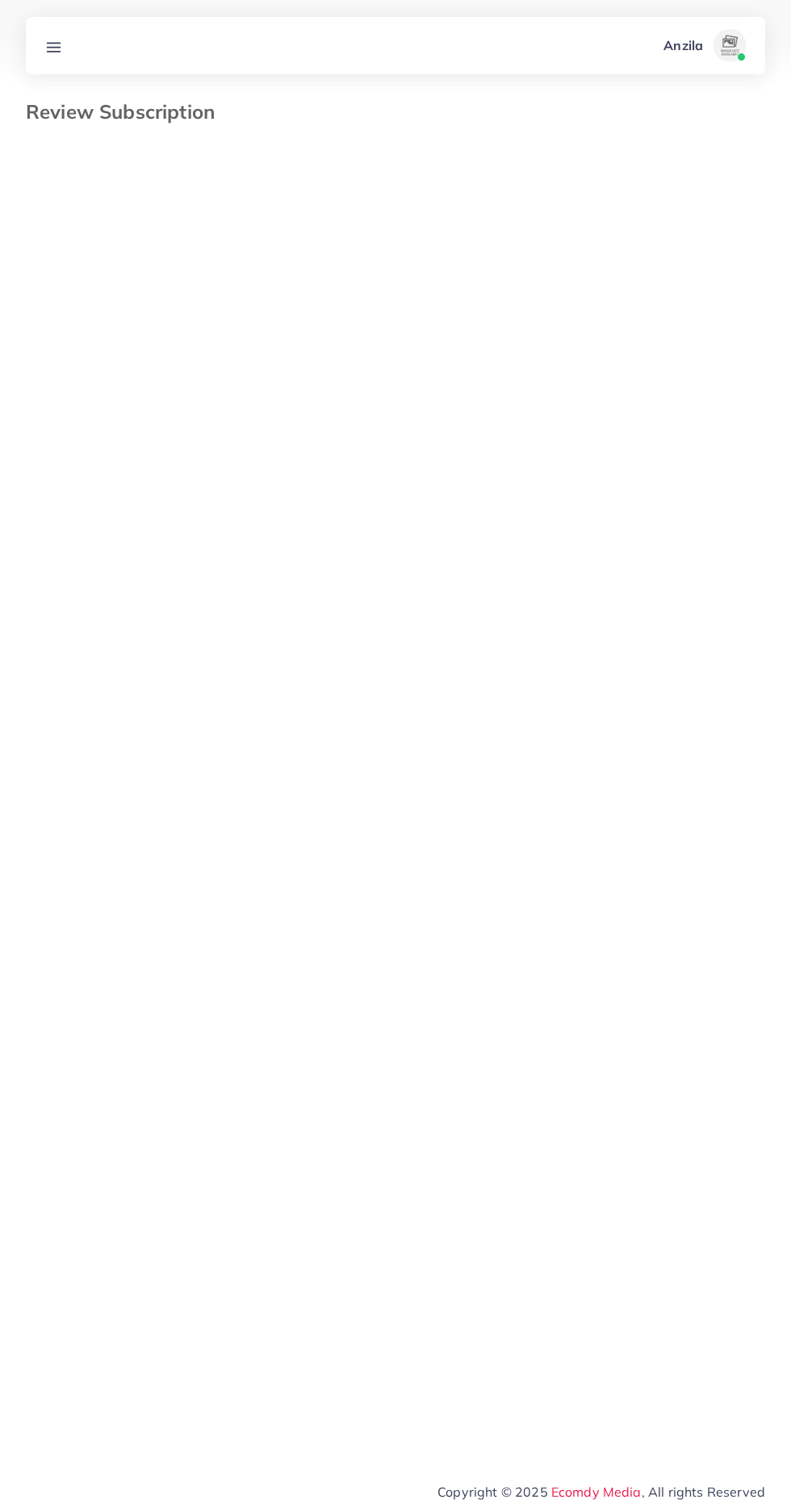
select select "*******"
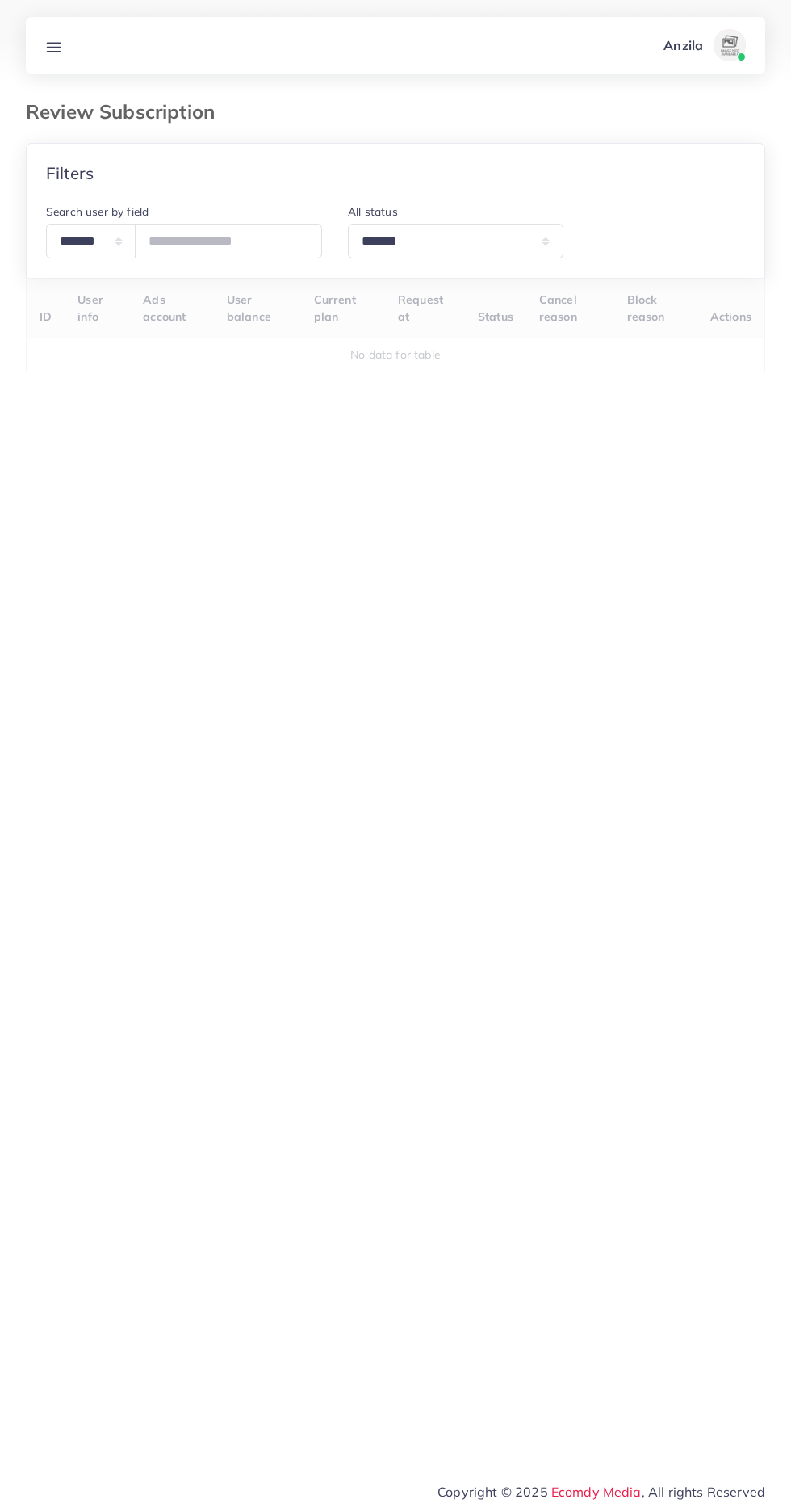
click at [53, 43] on line at bounding box center [54, 43] width 13 height 0
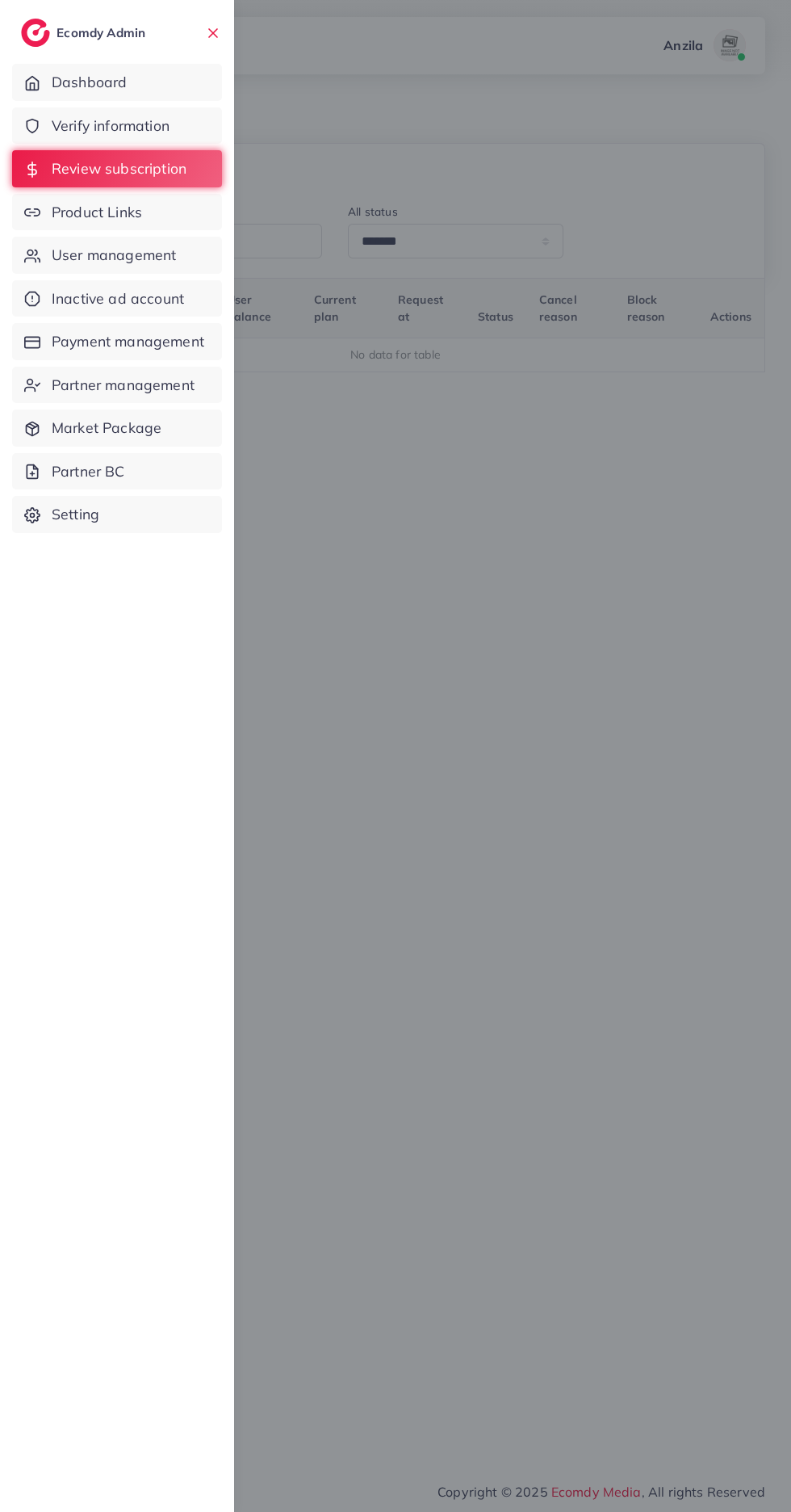
click at [67, 168] on span "Review subscription" at bounding box center [119, 169] width 135 height 21
click at [85, 208] on span "Product Links" at bounding box center [97, 212] width 91 height 21
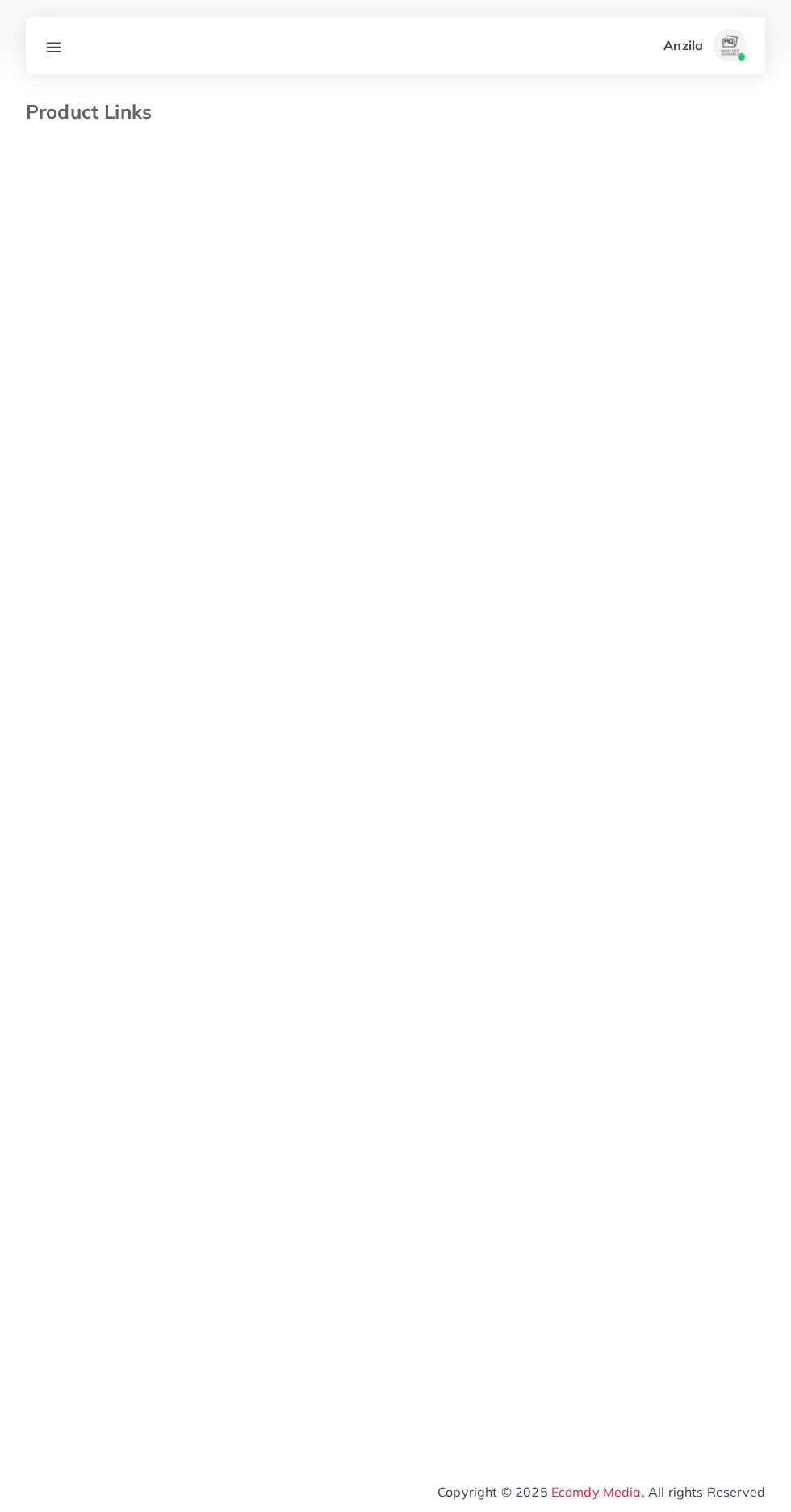
select select "*********"
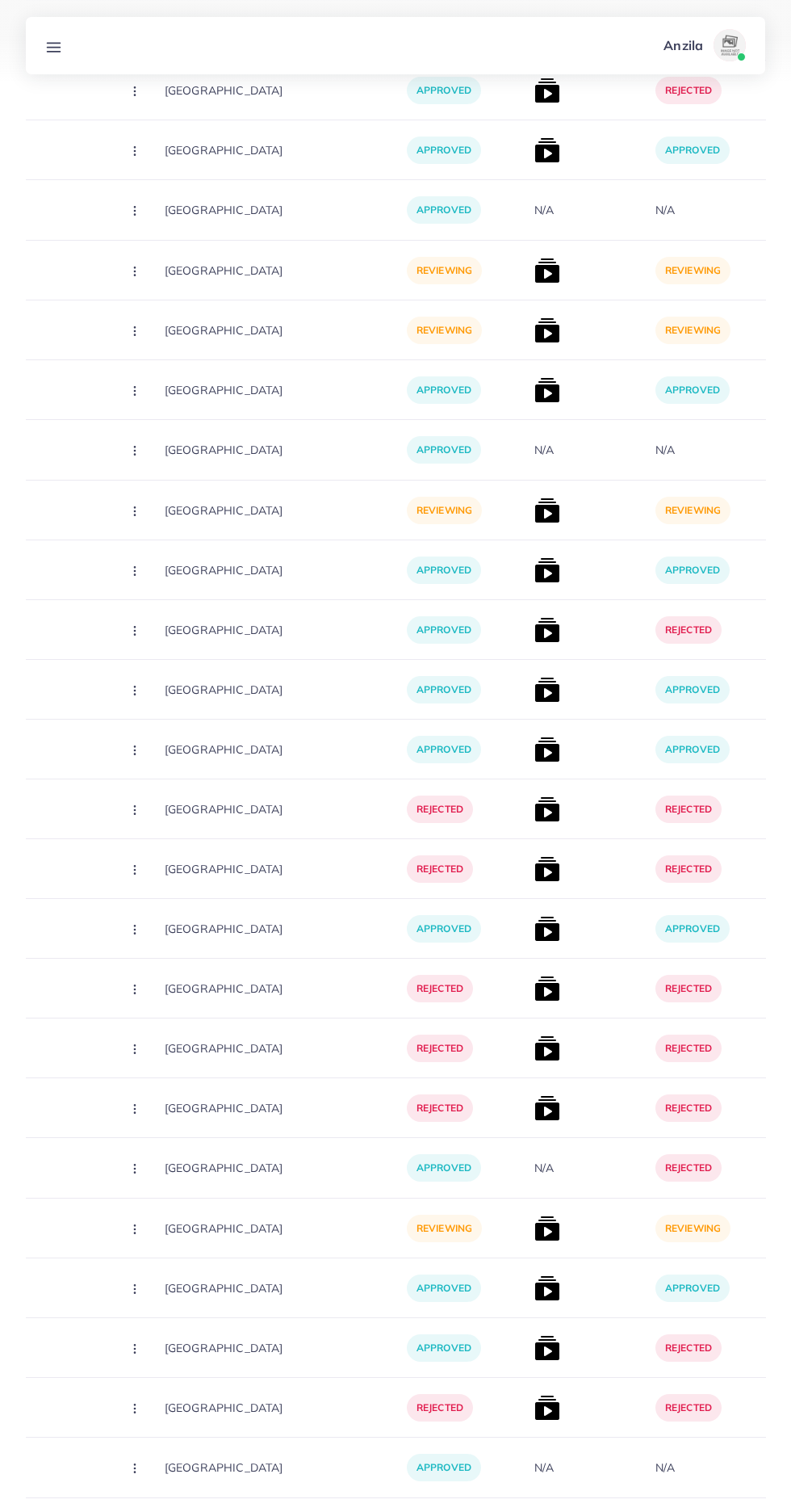
scroll to position [8730, 0]
click at [716, 1511] on button "2" at bounding box center [716, 1538] width 30 height 30
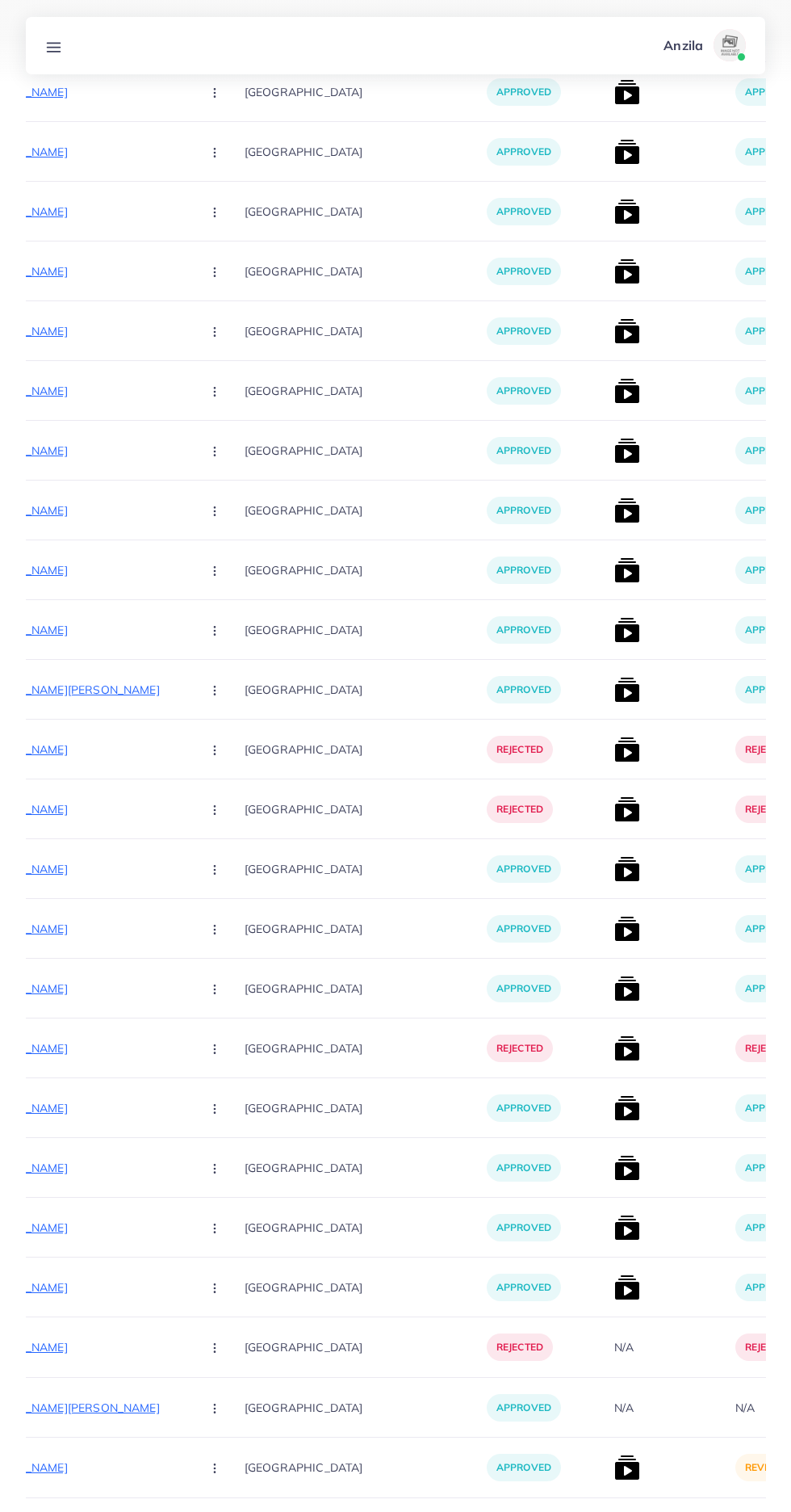
scroll to position [0, 298]
click at [613, 1474] on img at bounding box center [626, 1468] width 26 height 26
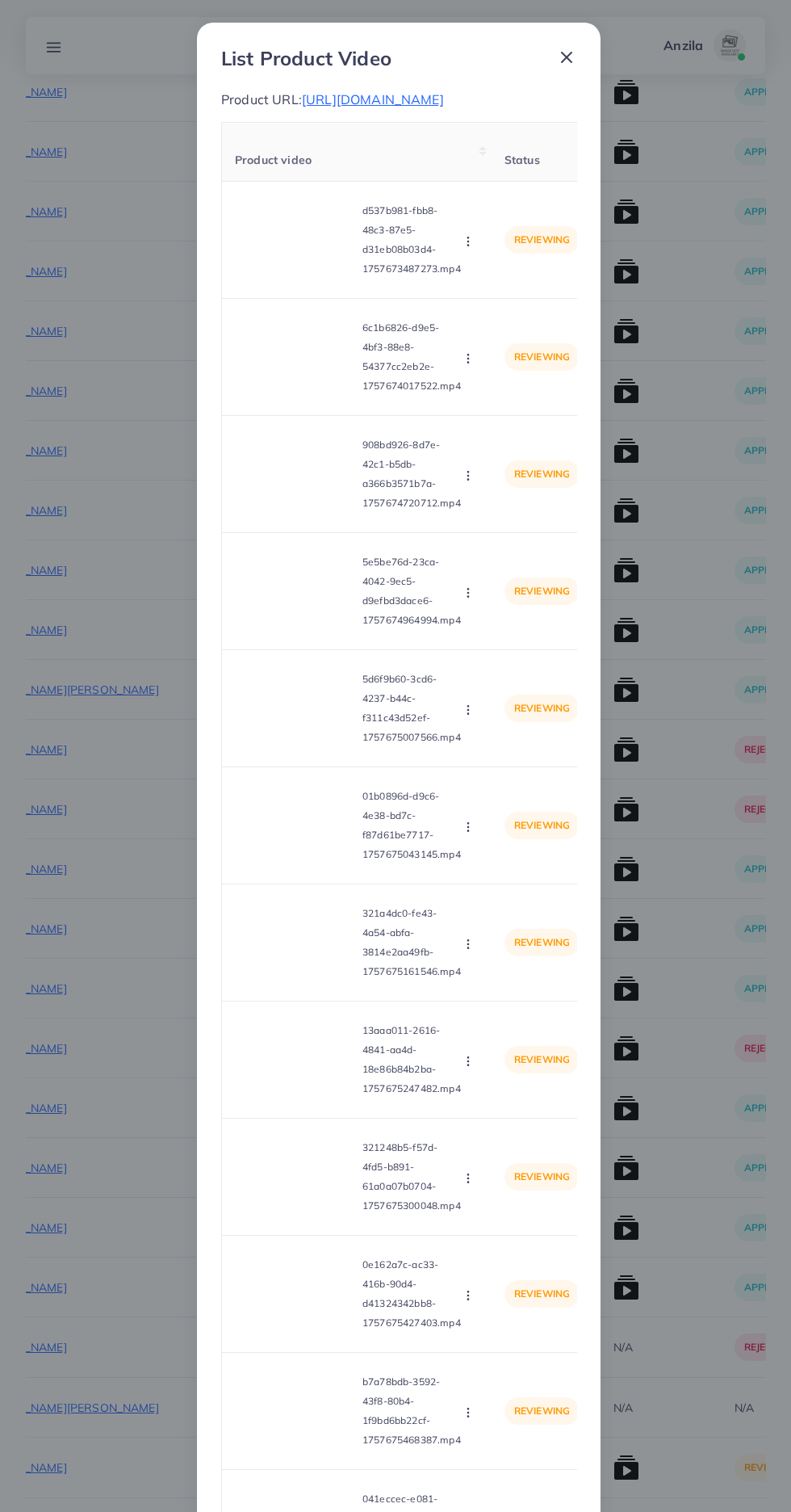
scroll to position [98, 0]
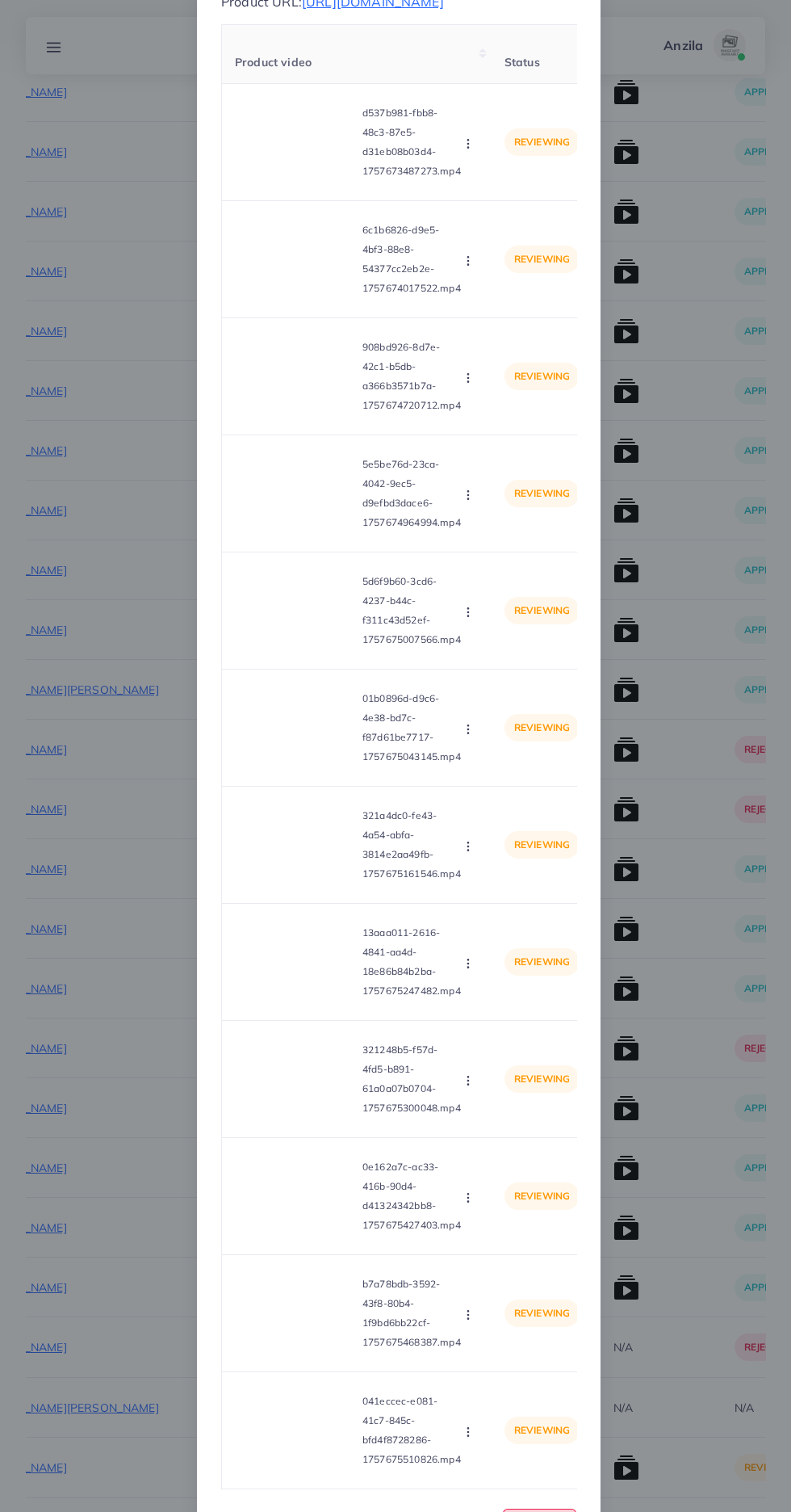
click at [522, 1511] on button "Close" at bounding box center [539, 1526] width 73 height 34
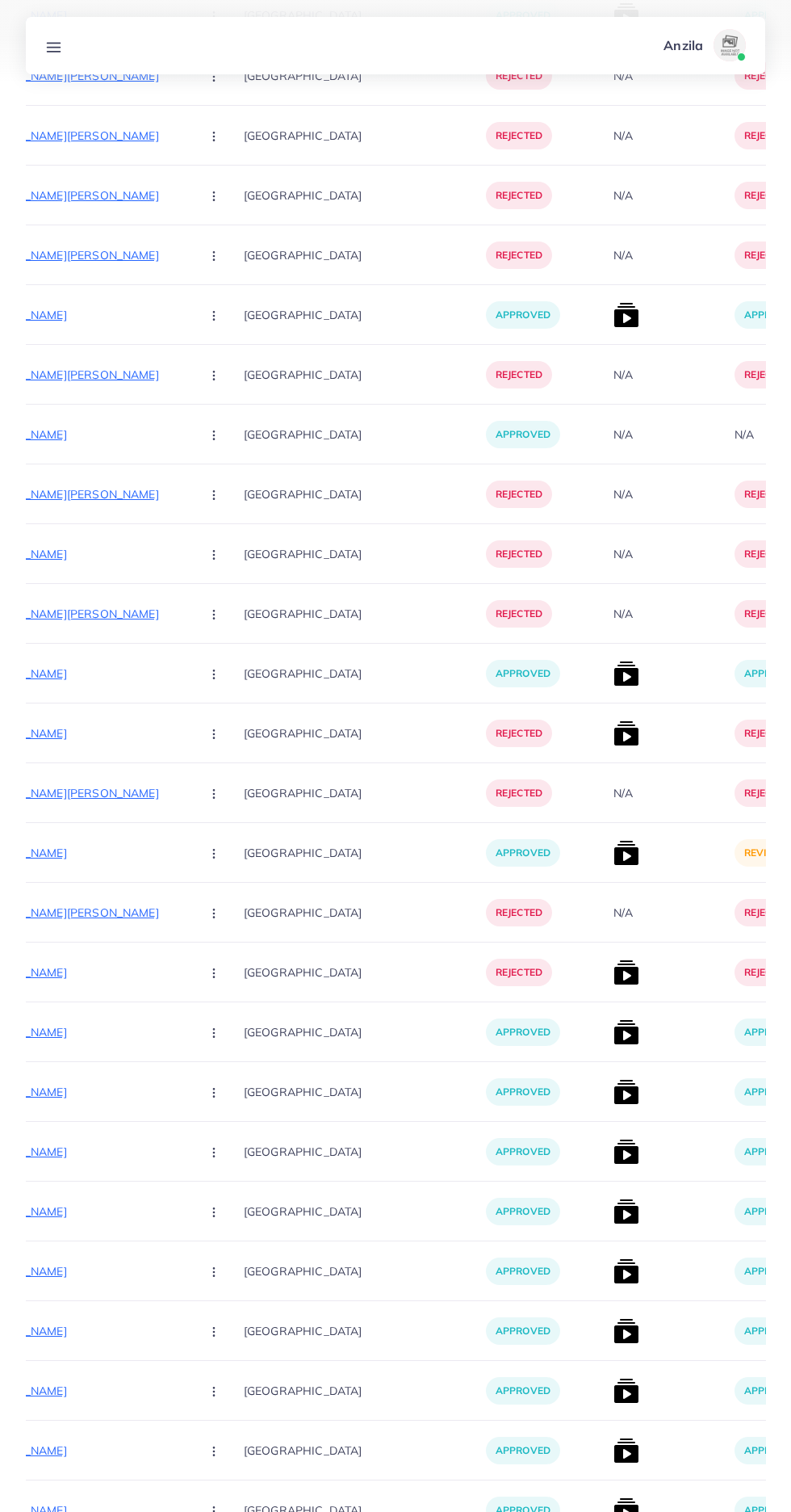
scroll to position [5446, 0]
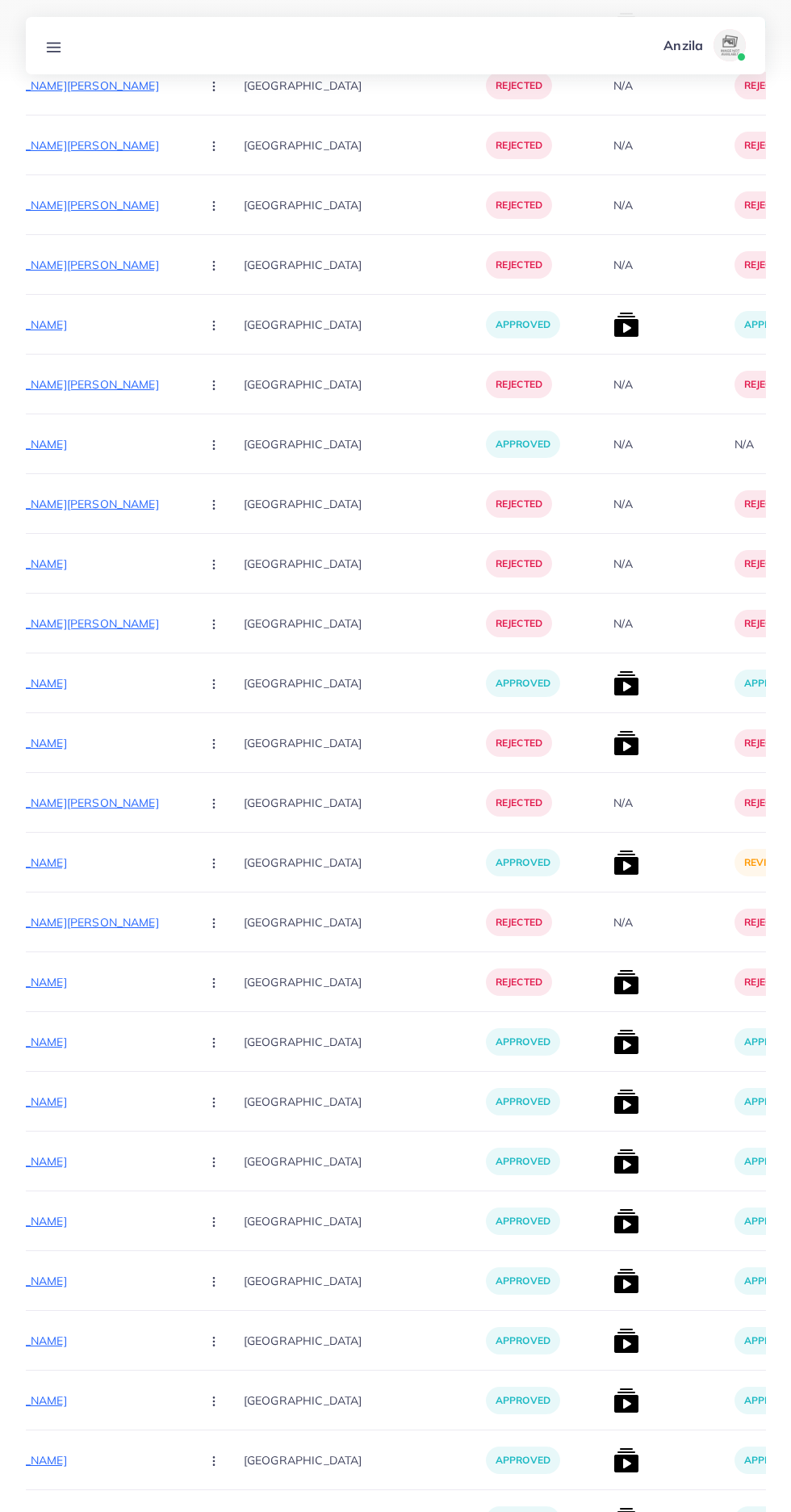
click at [613, 866] on img at bounding box center [626, 862] width 26 height 26
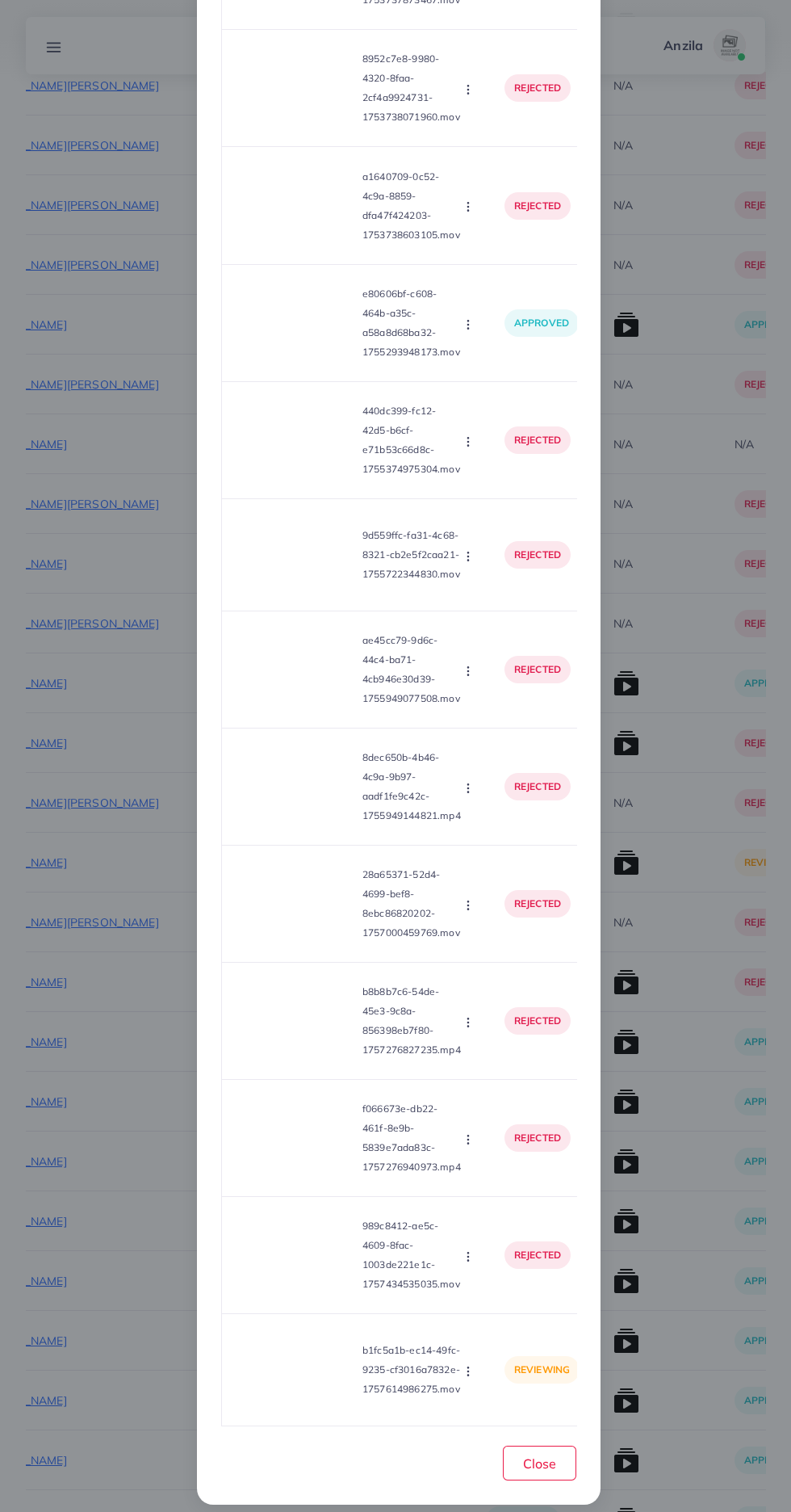
scroll to position [329, 0]
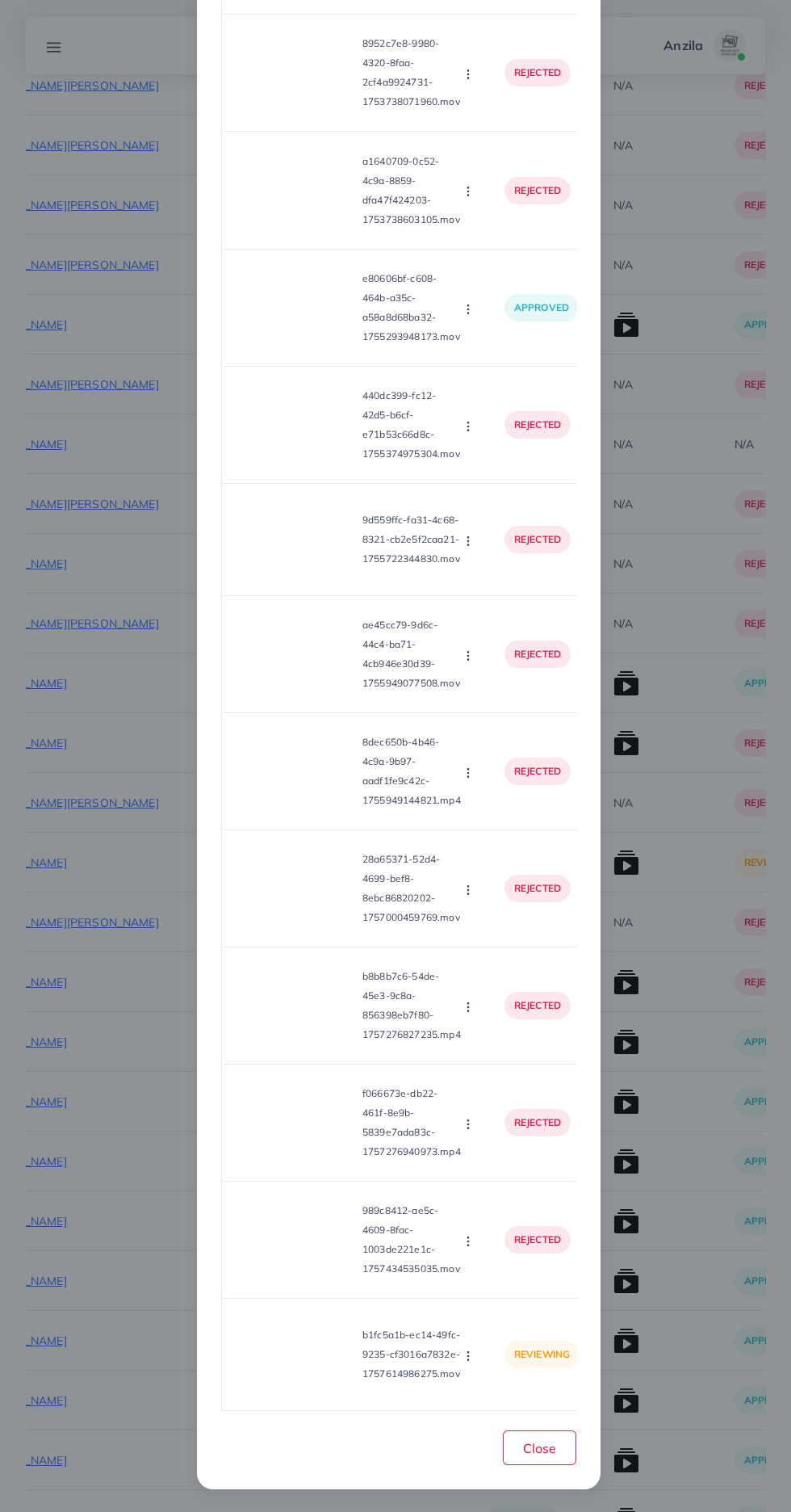
click at [275, 1344] on video at bounding box center [295, 1354] width 121 height 73
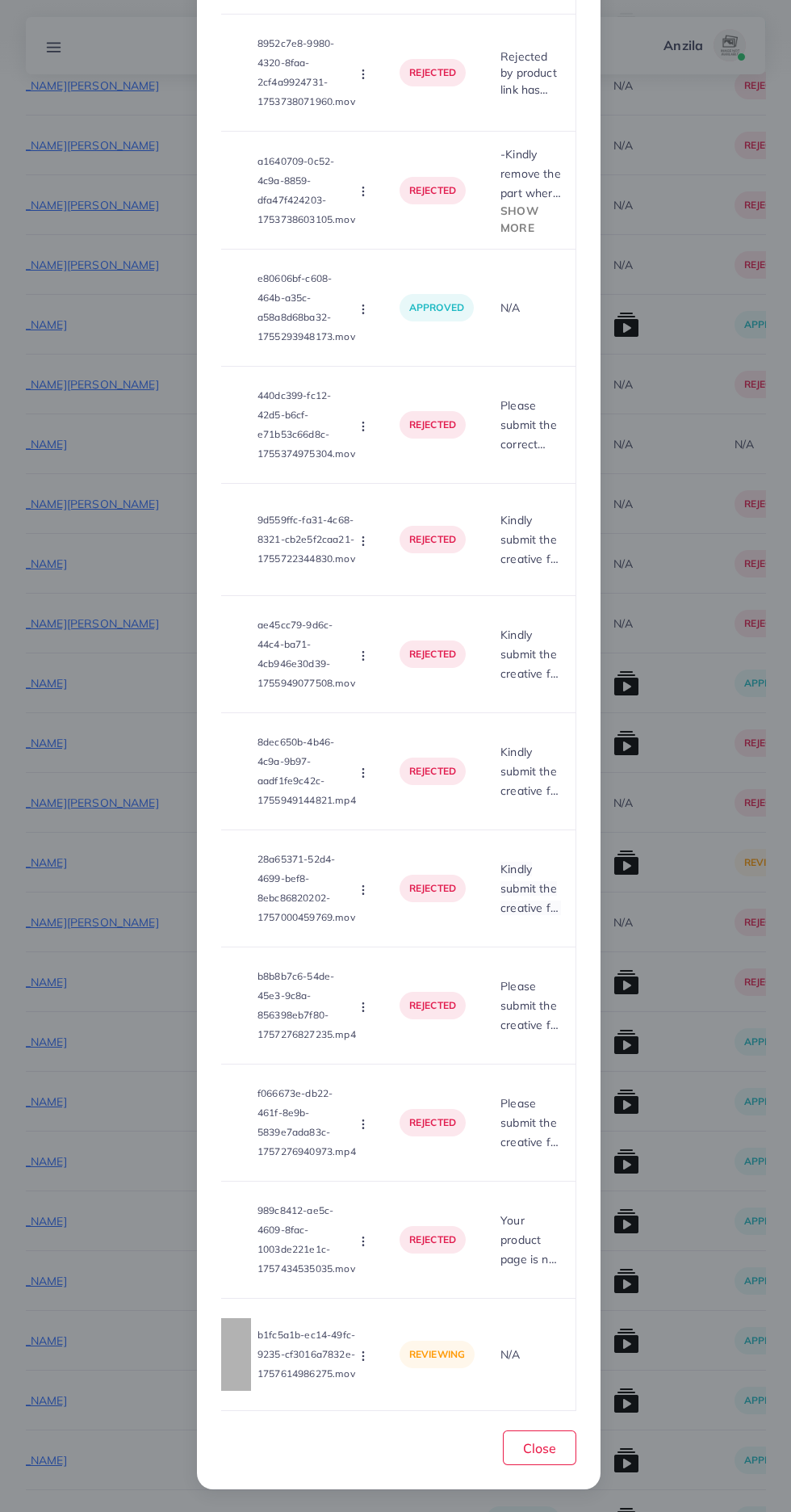
scroll to position [0, 0]
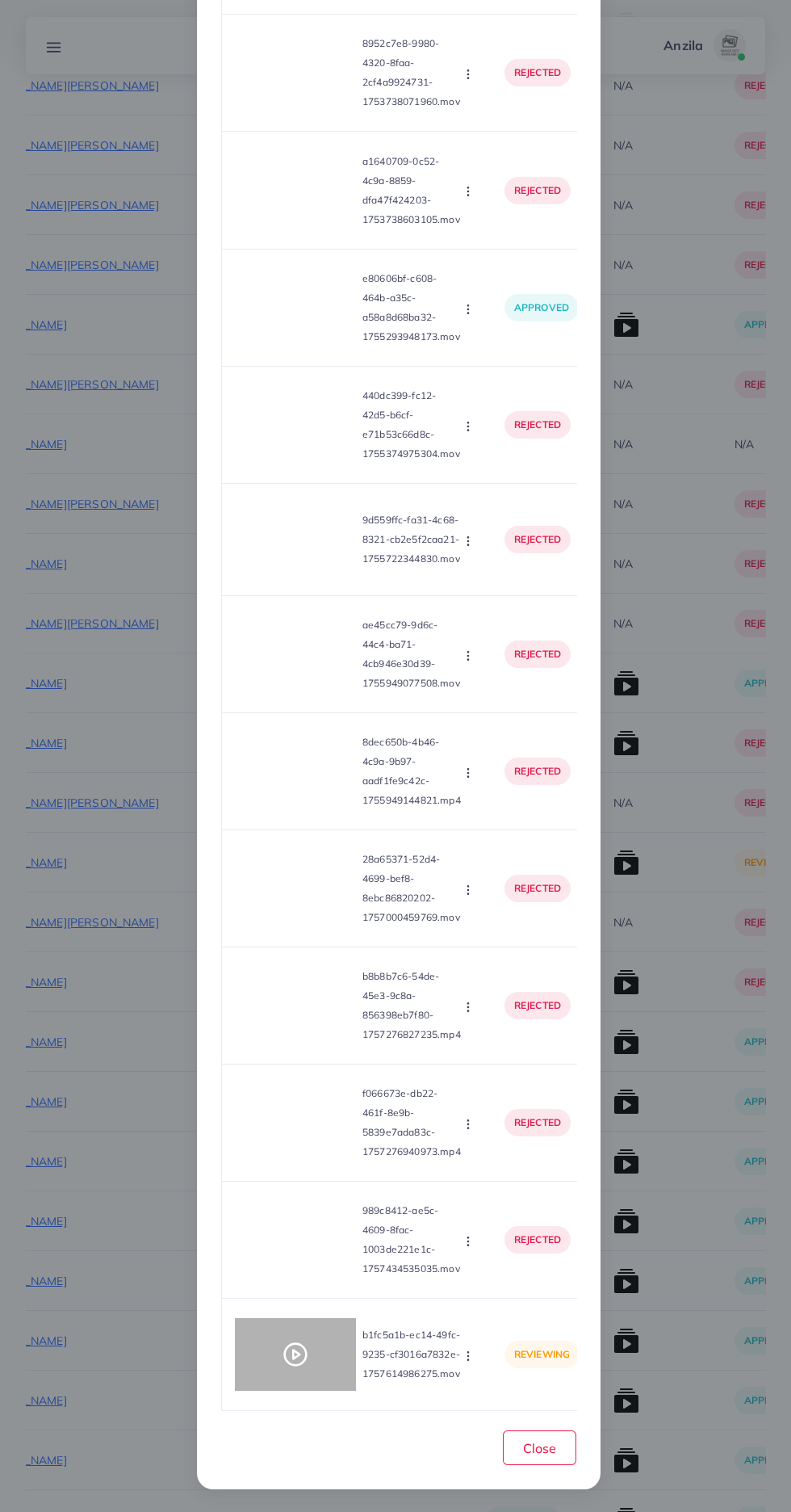
click at [300, 1374] on div at bounding box center [295, 1354] width 121 height 73
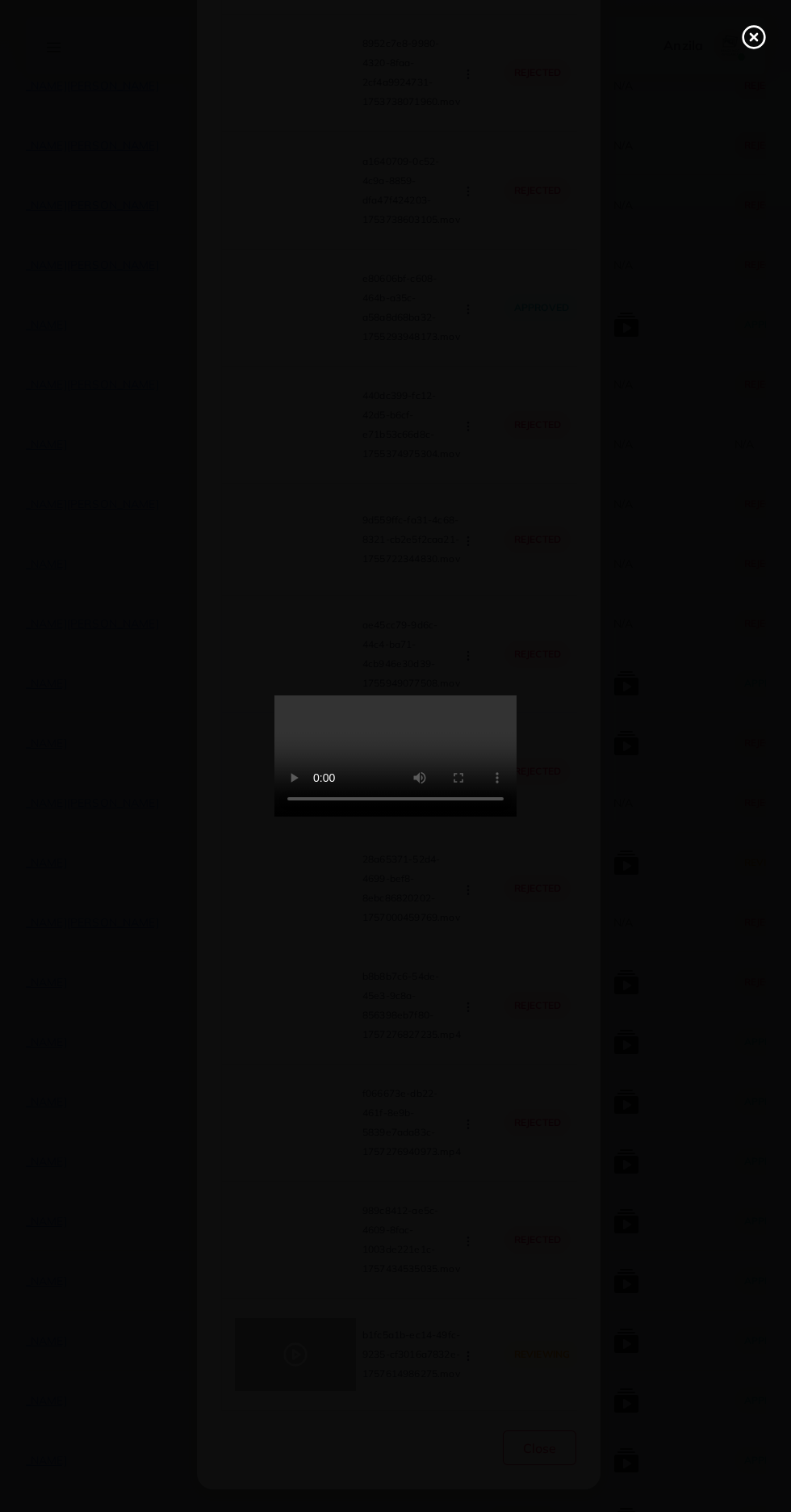
click at [754, 37] on line at bounding box center [754, 36] width 6 height 6
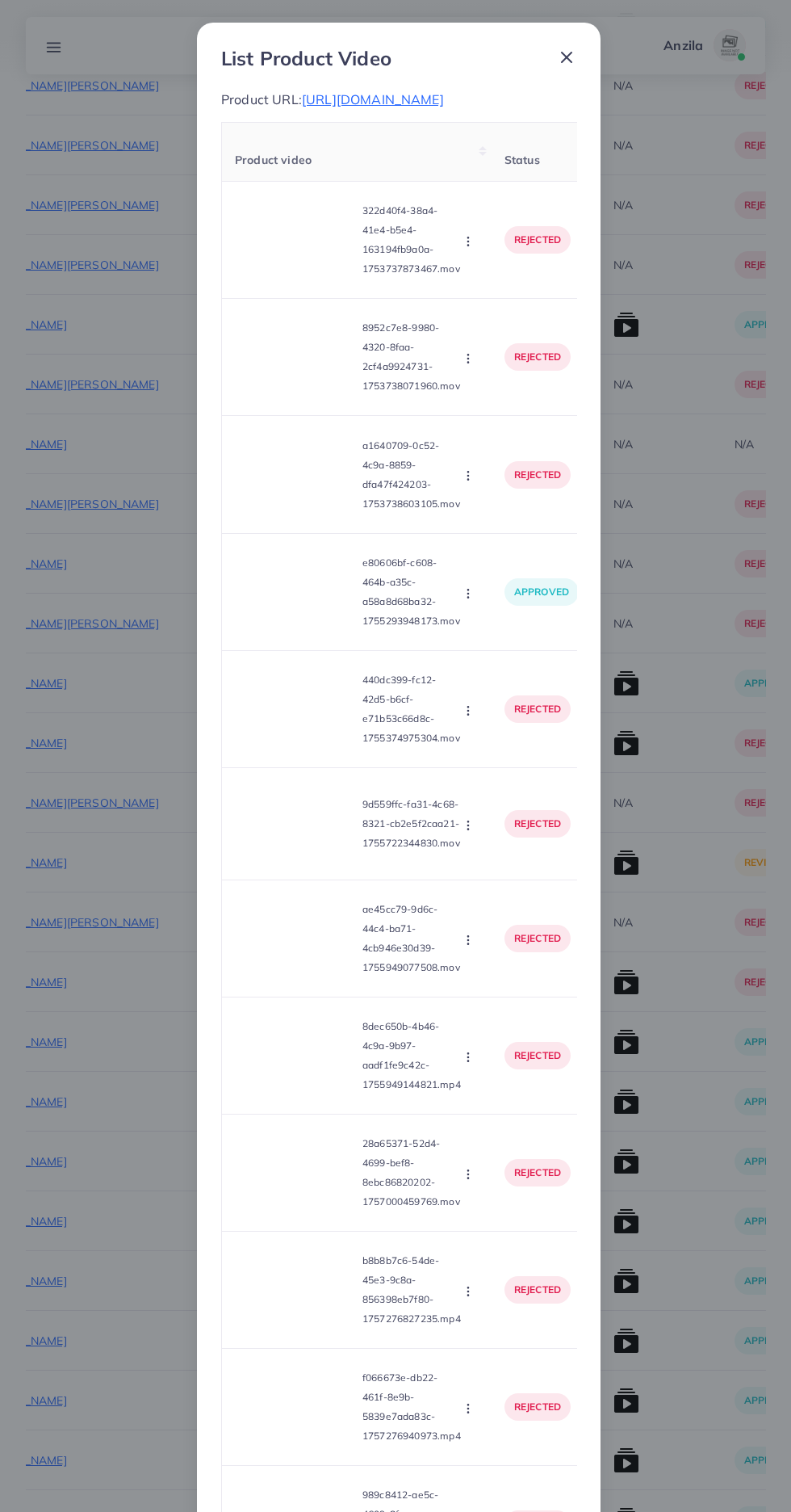
scroll to position [329, 0]
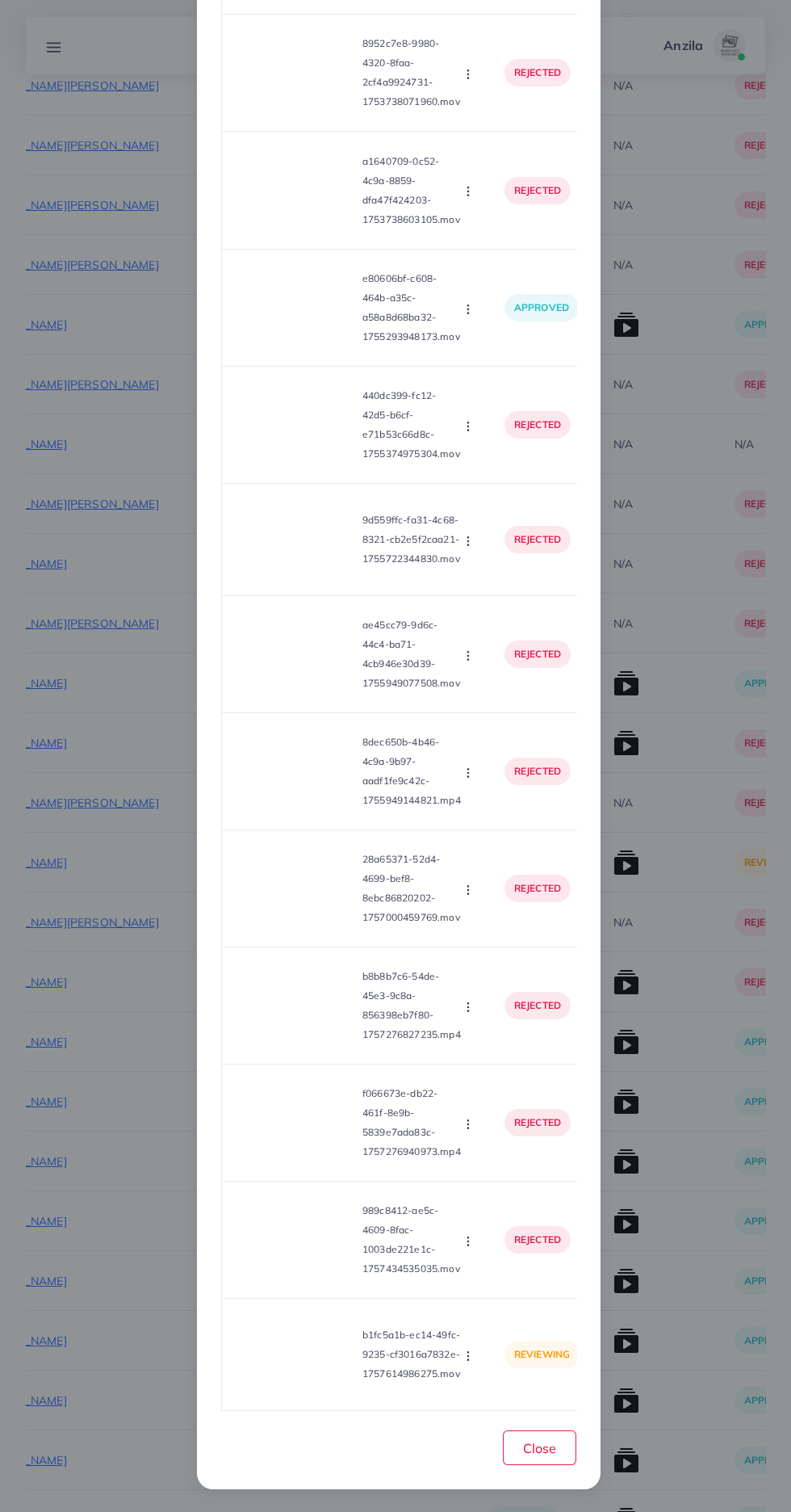
click at [468, 1350] on icon "button" at bounding box center [468, 1356] width 13 height 13
click at [501, 1321] on link "Reject" at bounding box center [499, 1315] width 128 height 35
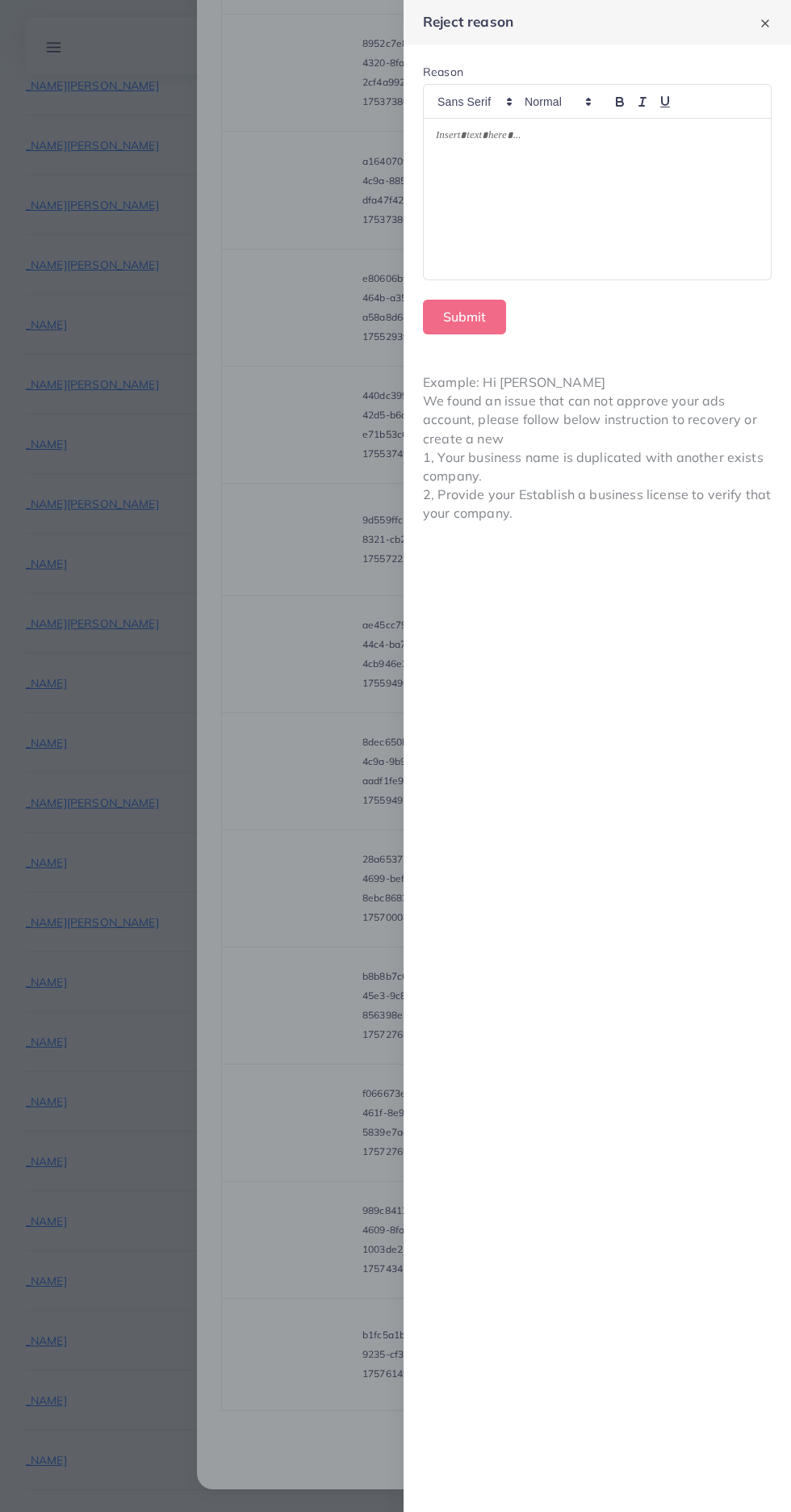
click at [337, 1270] on div at bounding box center [395, 756] width 791 height 1512
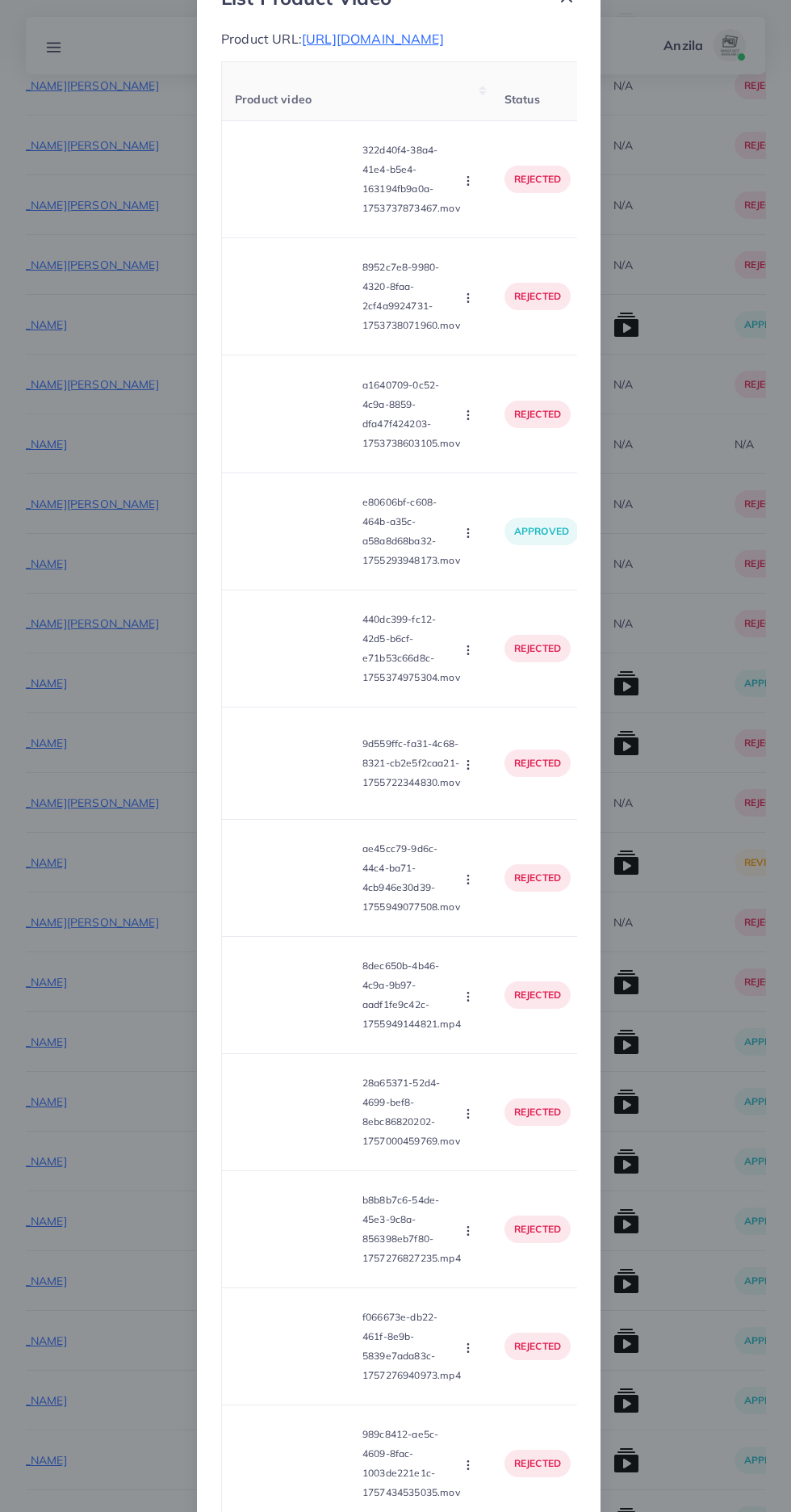
scroll to position [0, 0]
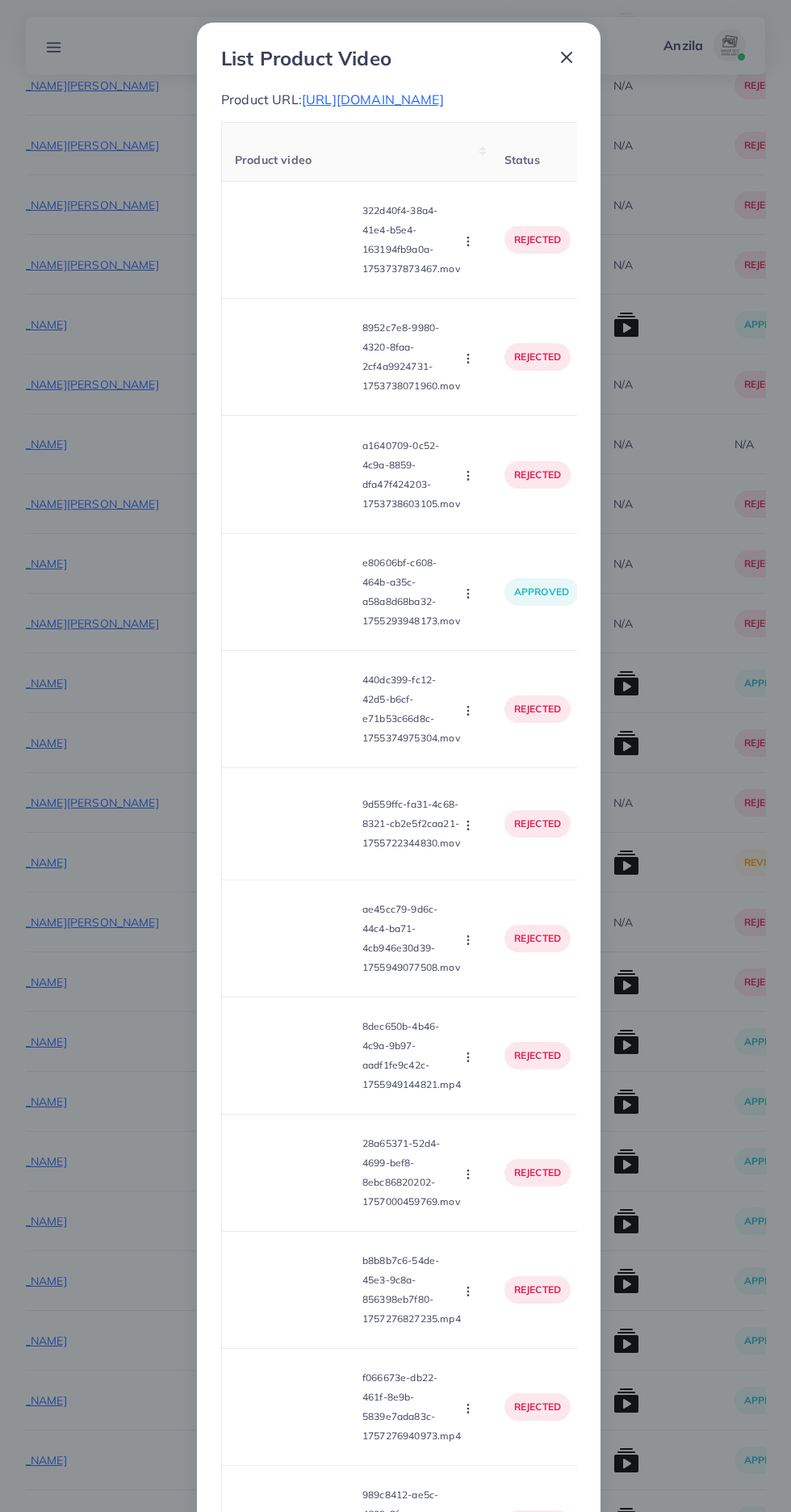
click at [322, 108] on span "https://flowercitymart.store/products/mens-luxury-stylish-diamond-watch?_pos=2&…" at bounding box center [372, 100] width 142 height 16
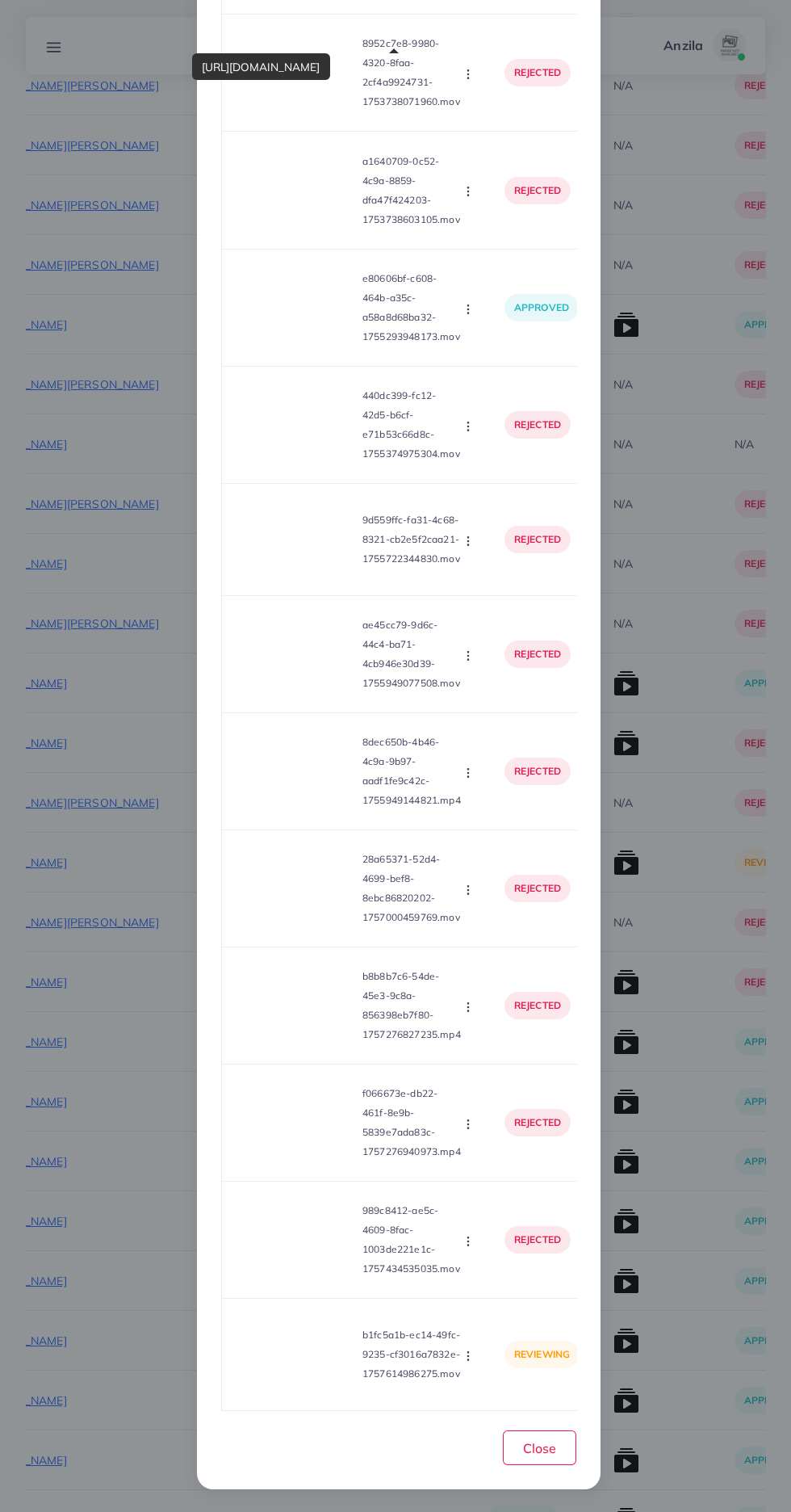
click at [468, 1350] on icon "button" at bounding box center [468, 1356] width 13 height 13
click at [504, 1313] on span "Reject" at bounding box center [489, 1315] width 39 height 16
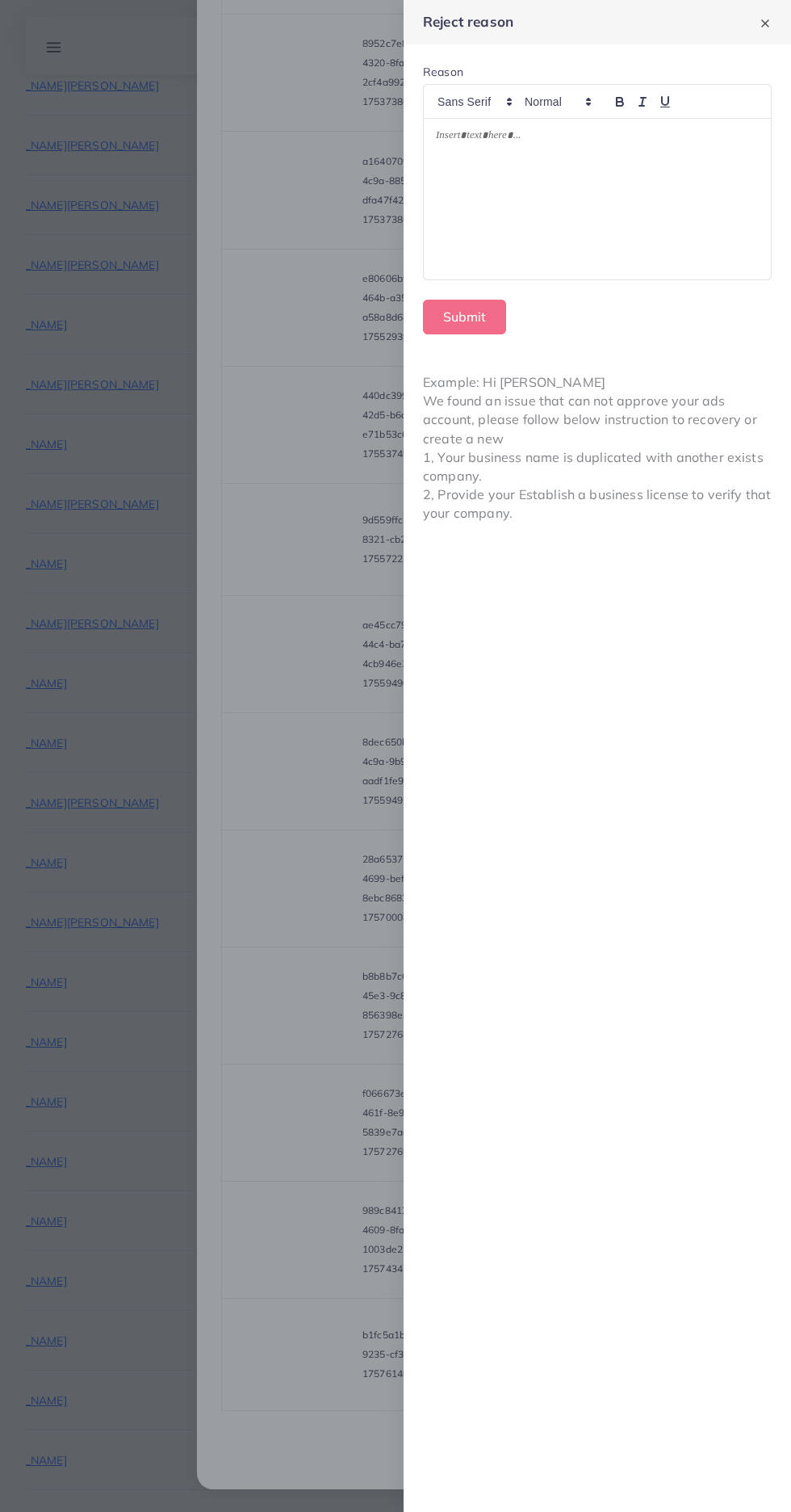
click at [721, 228] on div at bounding box center [597, 199] width 347 height 160
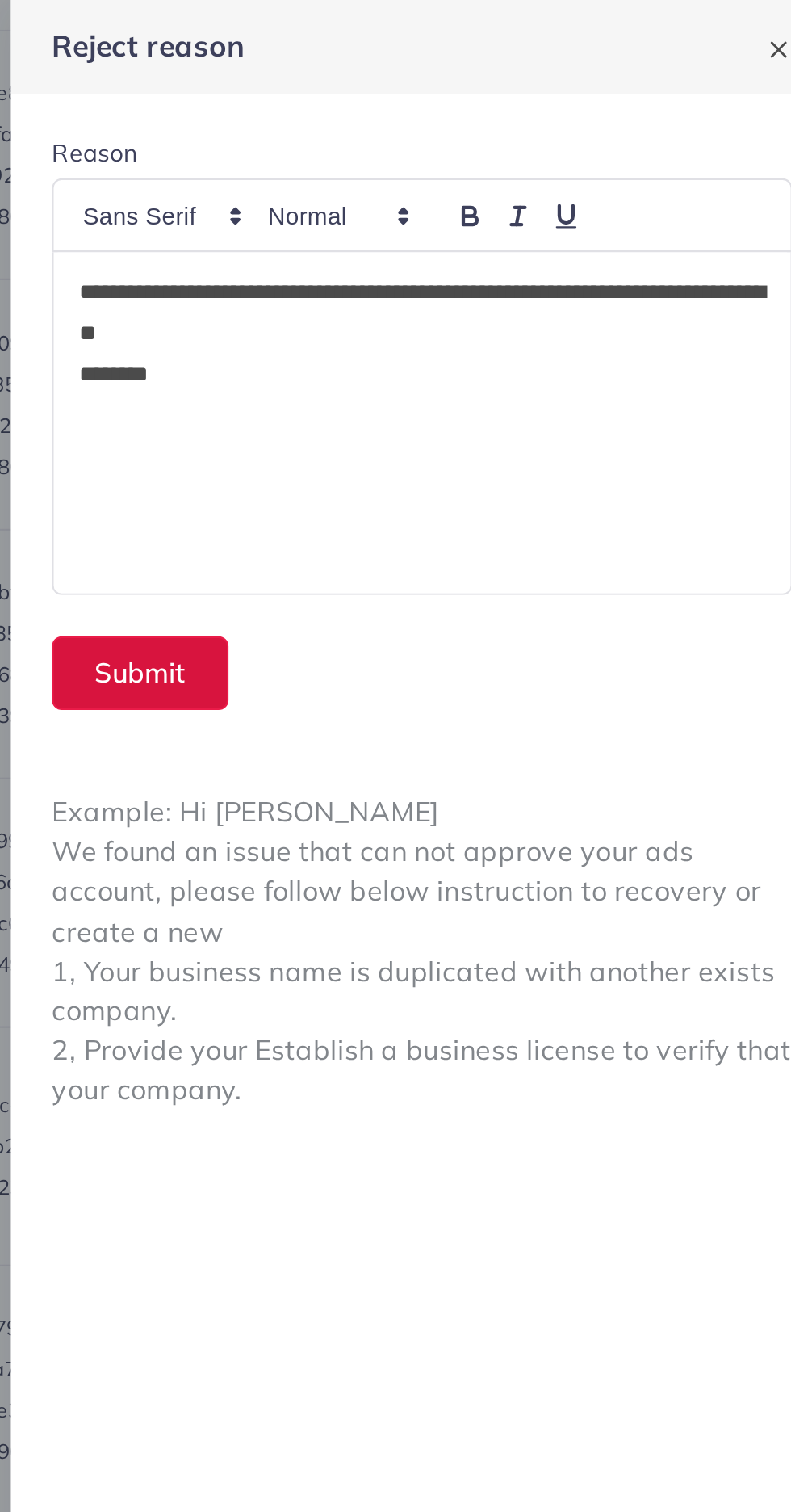
click at [457, 314] on button "Submit" at bounding box center [465, 317] width 83 height 34
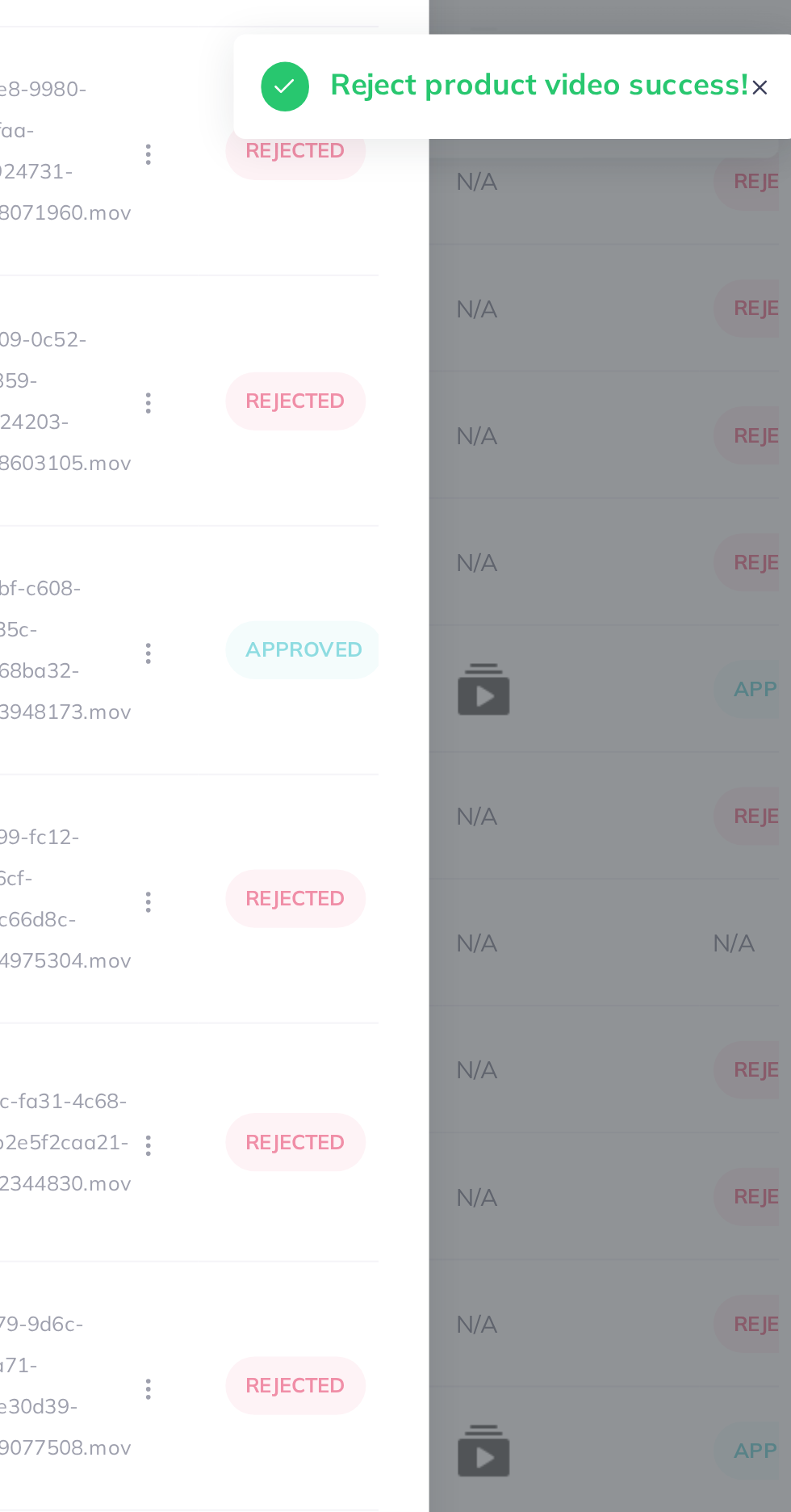
scroll to position [4247, 0]
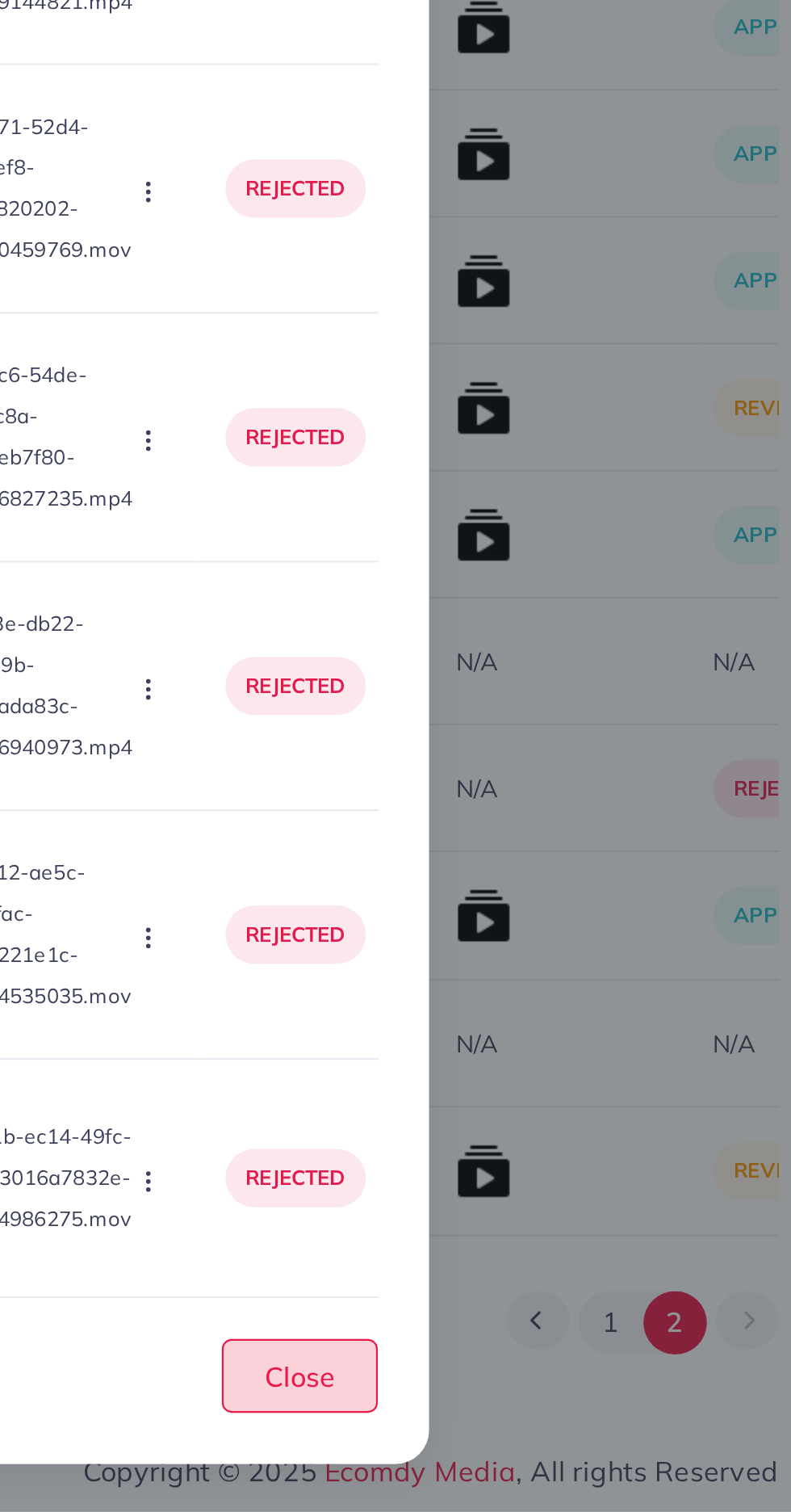
click at [545, 1455] on span "Close" at bounding box center [539, 1449] width 34 height 16
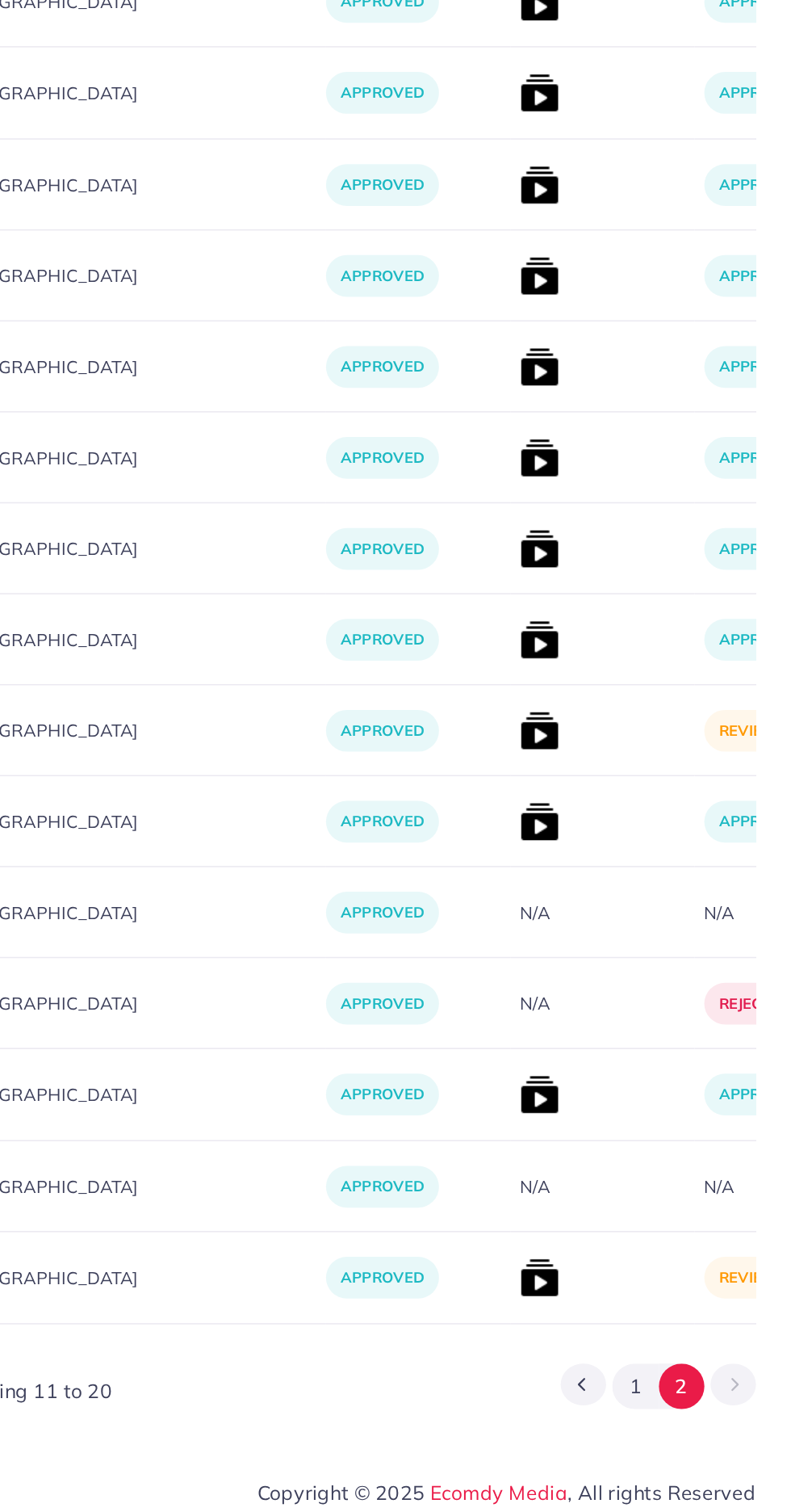
click at [611, 997] on img at bounding box center [623, 992] width 26 height 26
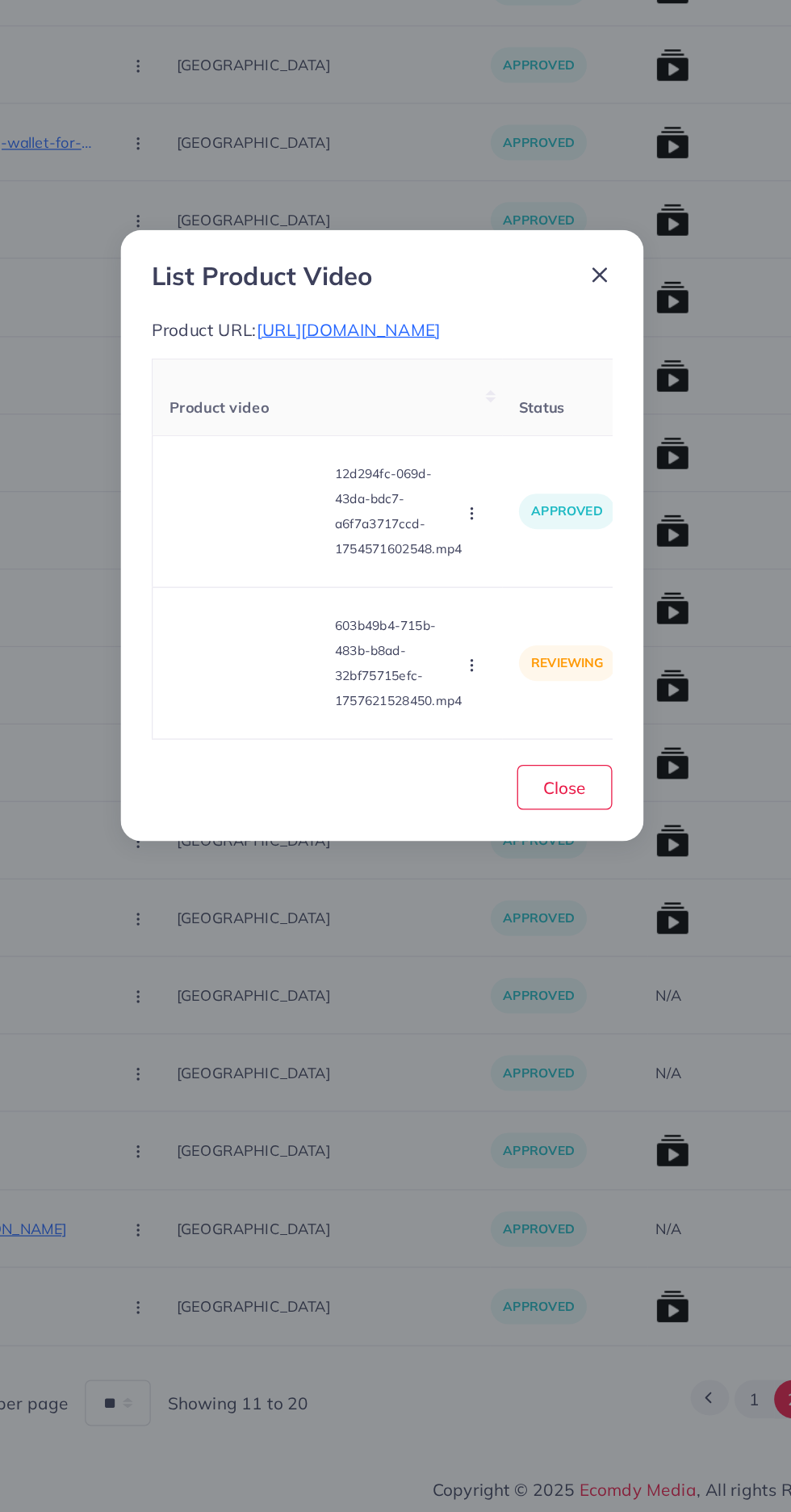
click at [287, 858] on video at bounding box center [295, 855] width 121 height 73
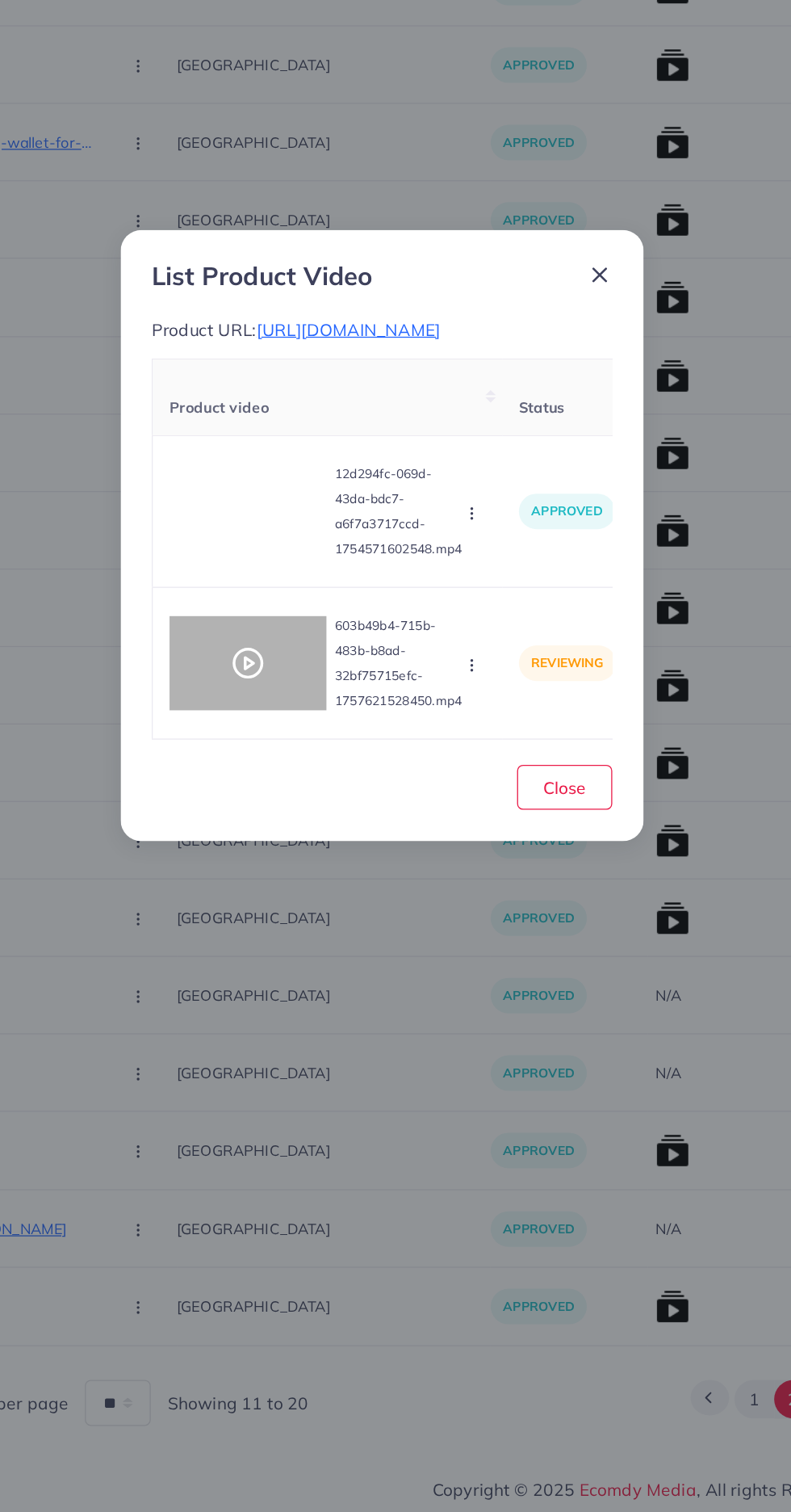
click at [270, 857] on div at bounding box center [295, 855] width 121 height 73
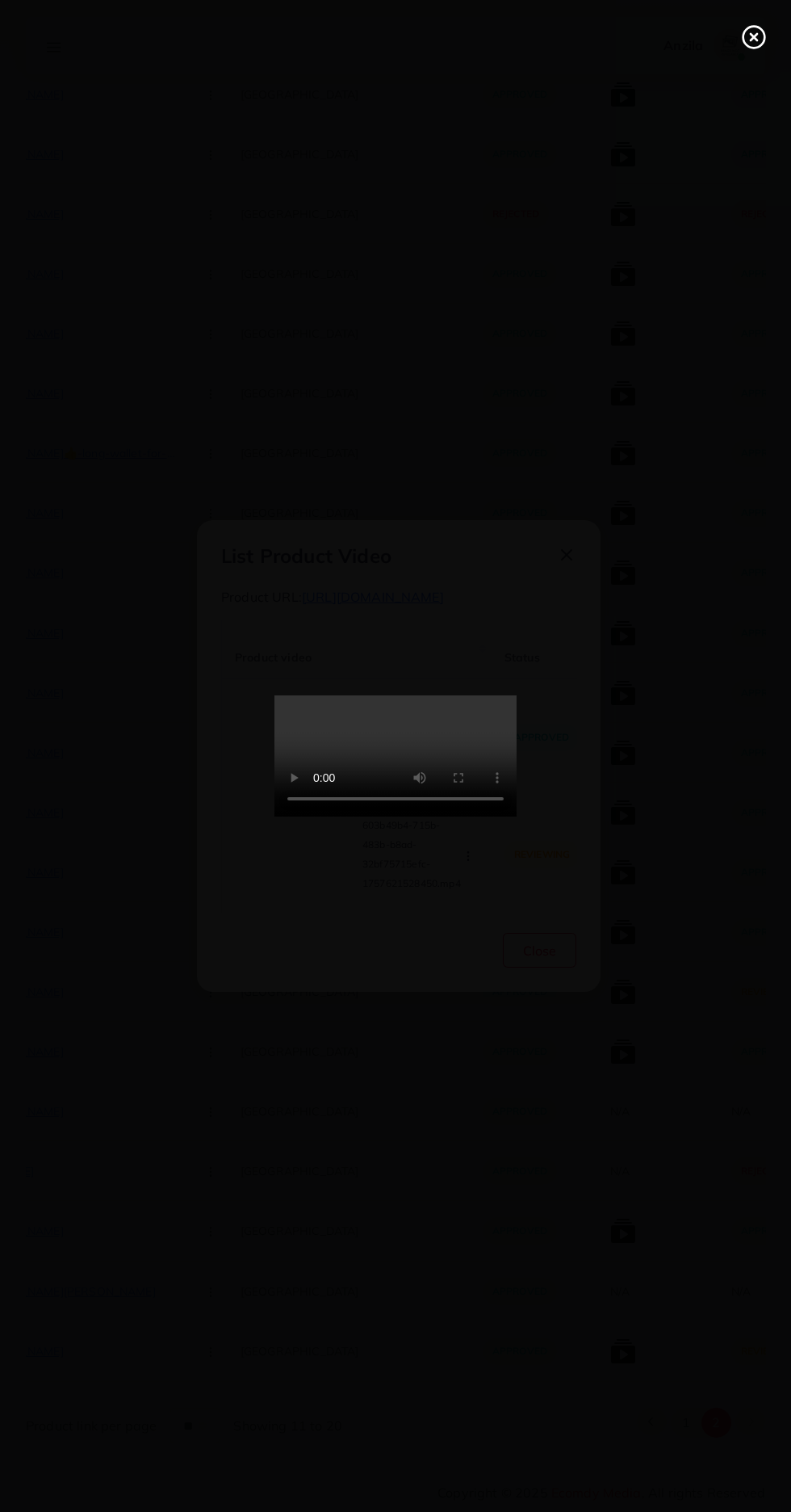
click at [753, 41] on icon at bounding box center [754, 37] width 26 height 26
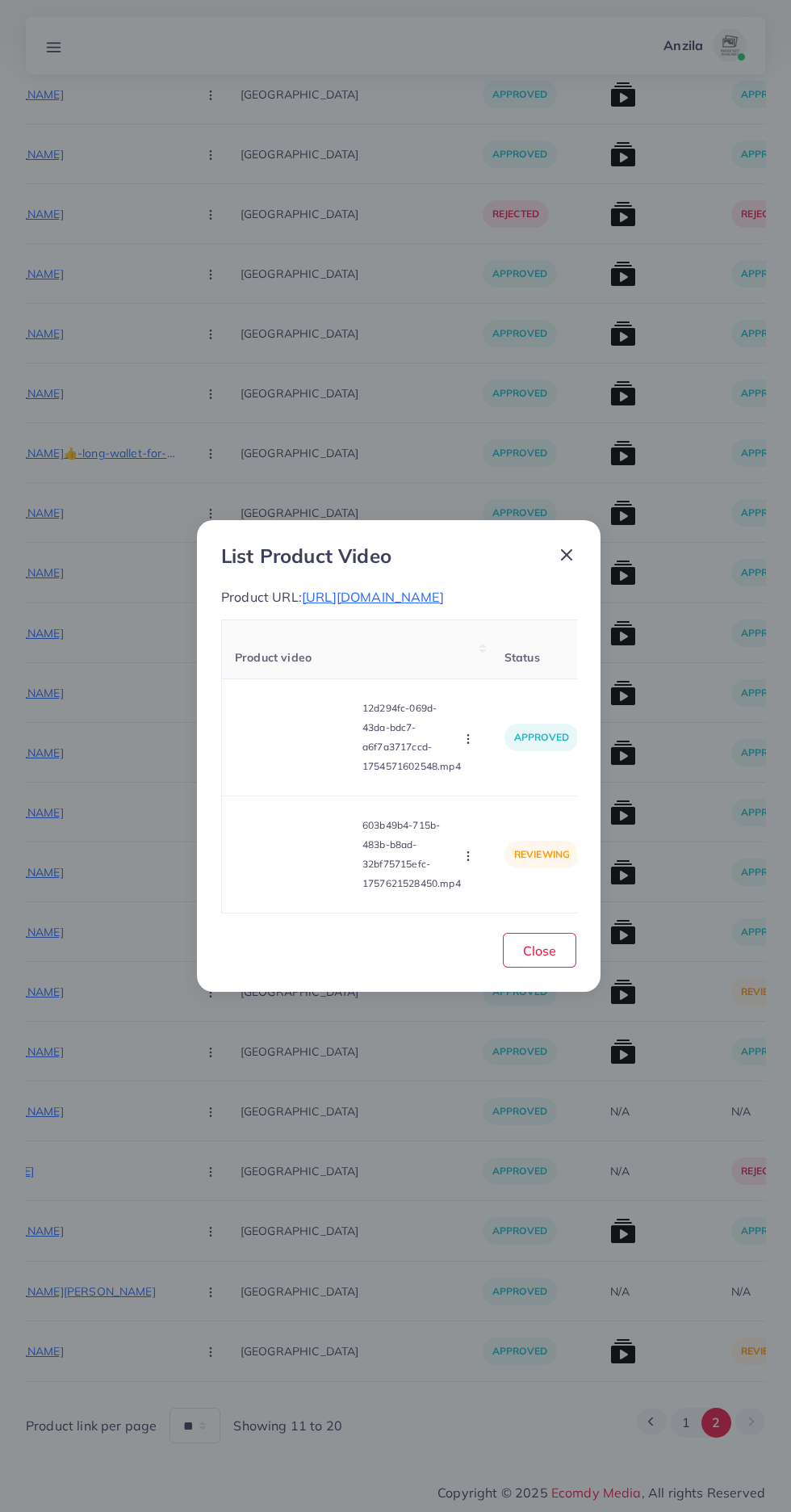
click at [470, 862] on icon "button" at bounding box center [468, 856] width 13 height 13
click at [518, 798] on link "Approve" at bounding box center [499, 780] width 128 height 35
click at [468, 856] on circle "button" at bounding box center [468, 856] width 1 height 1
click at [503, 780] on span "Approve" at bounding box center [497, 780] width 53 height 16
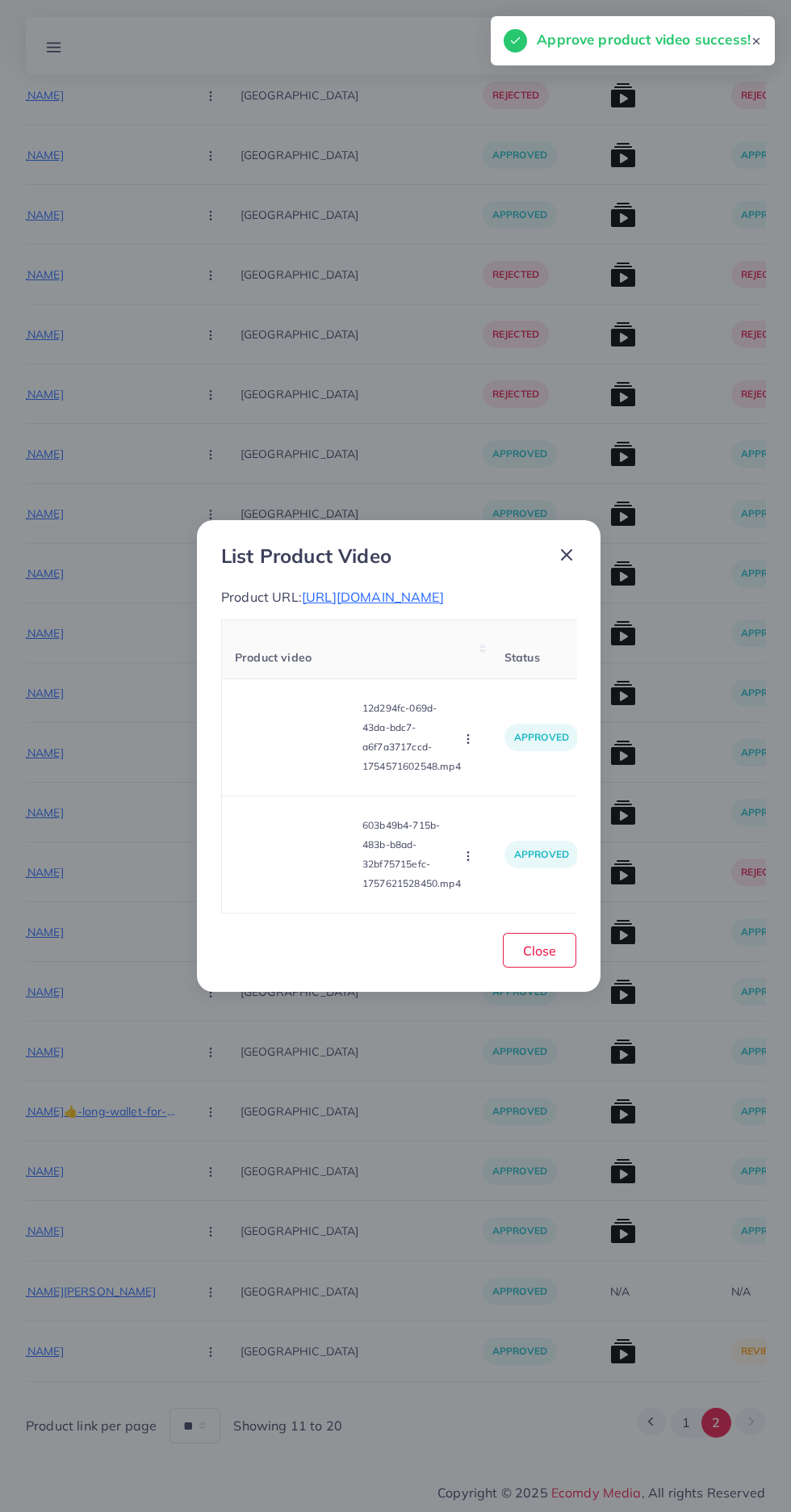
scroll to position [3589, 0]
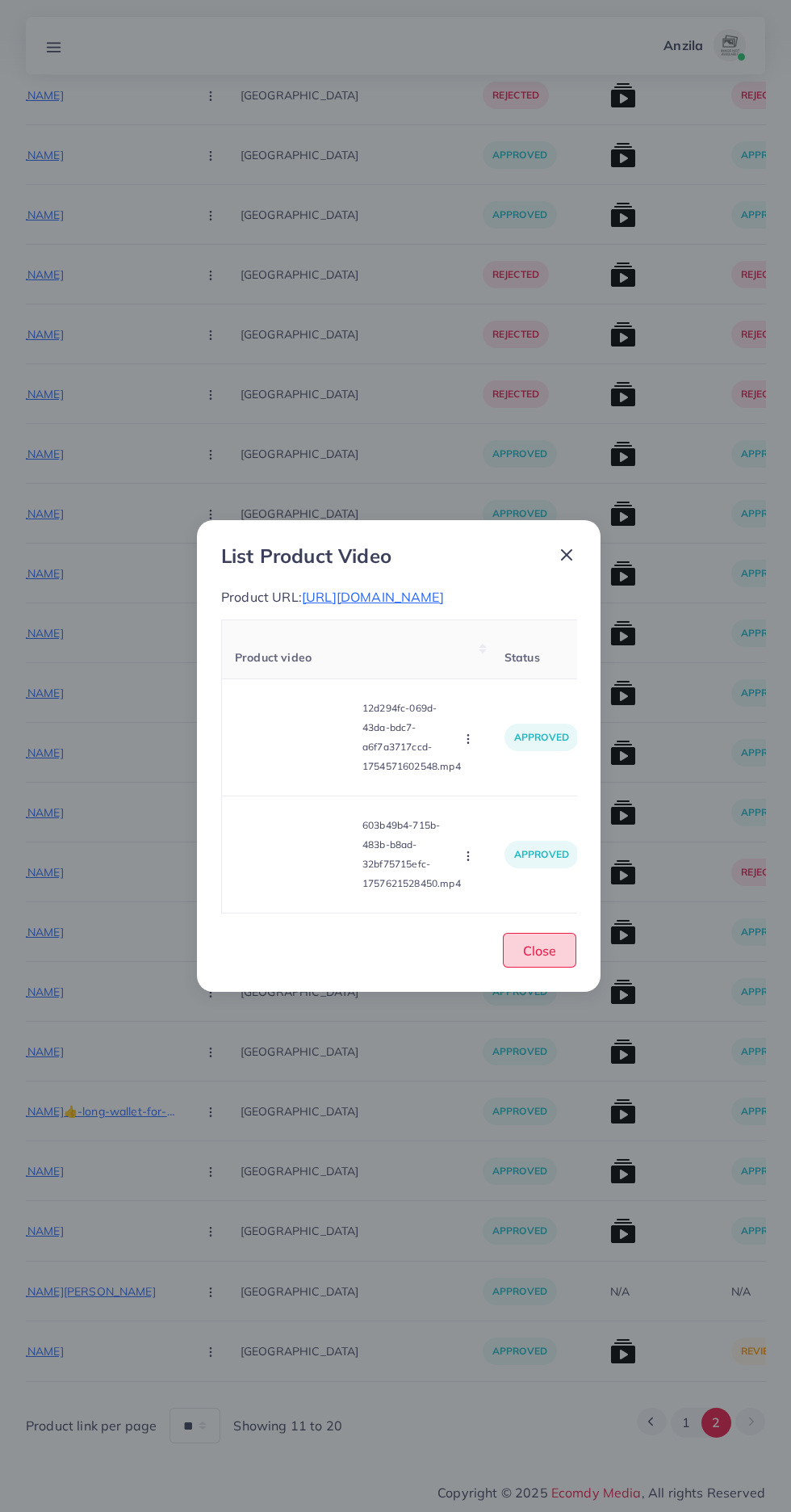
click at [539, 959] on span "Close" at bounding box center [539, 951] width 34 height 16
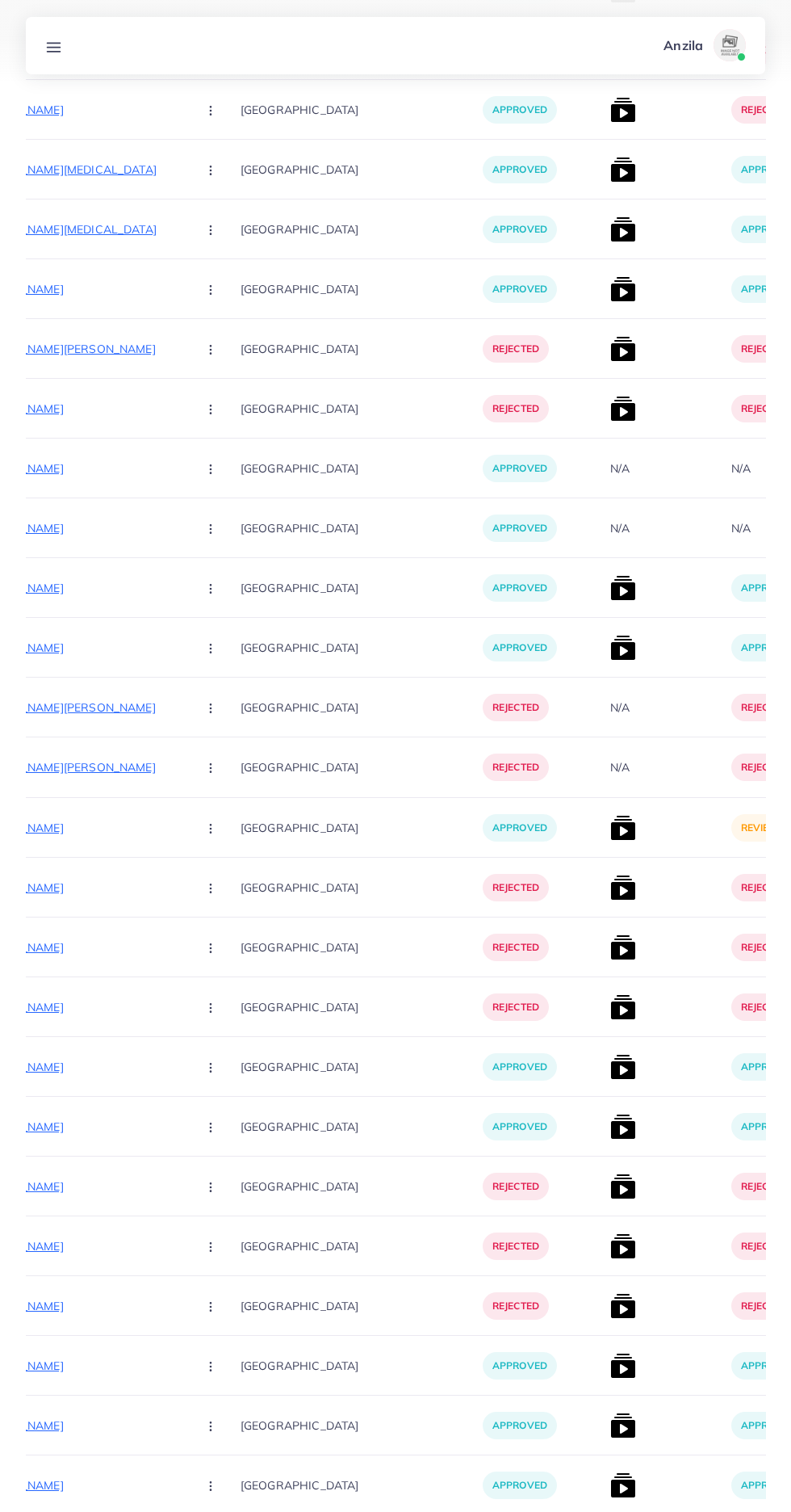
scroll to position [2670, 0]
click at [611, 841] on img at bounding box center [623, 829] width 26 height 26
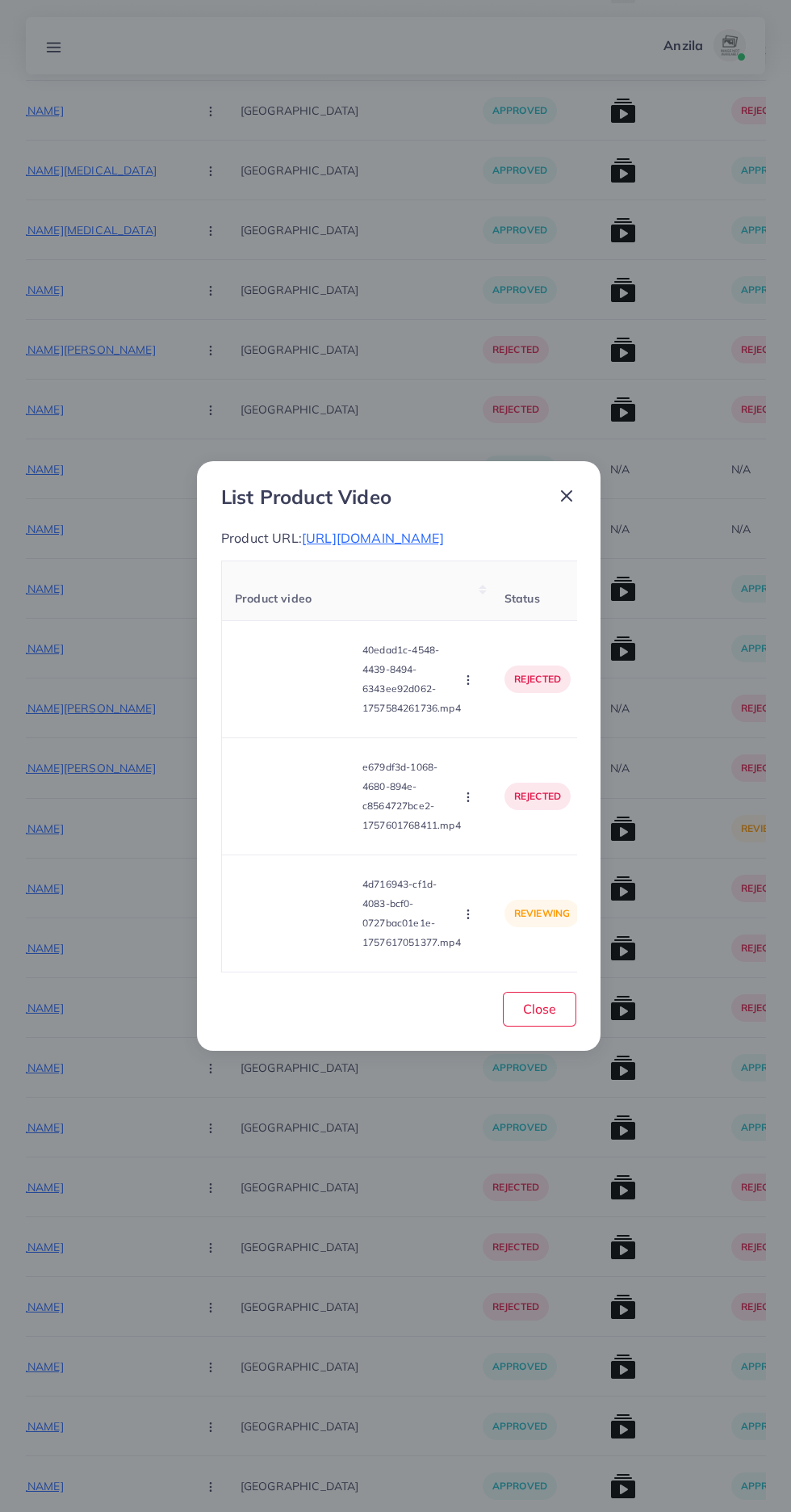
scroll to position [0, 0]
click at [314, 933] on video at bounding box center [295, 914] width 121 height 73
click at [314, 933] on div at bounding box center [295, 914] width 121 height 73
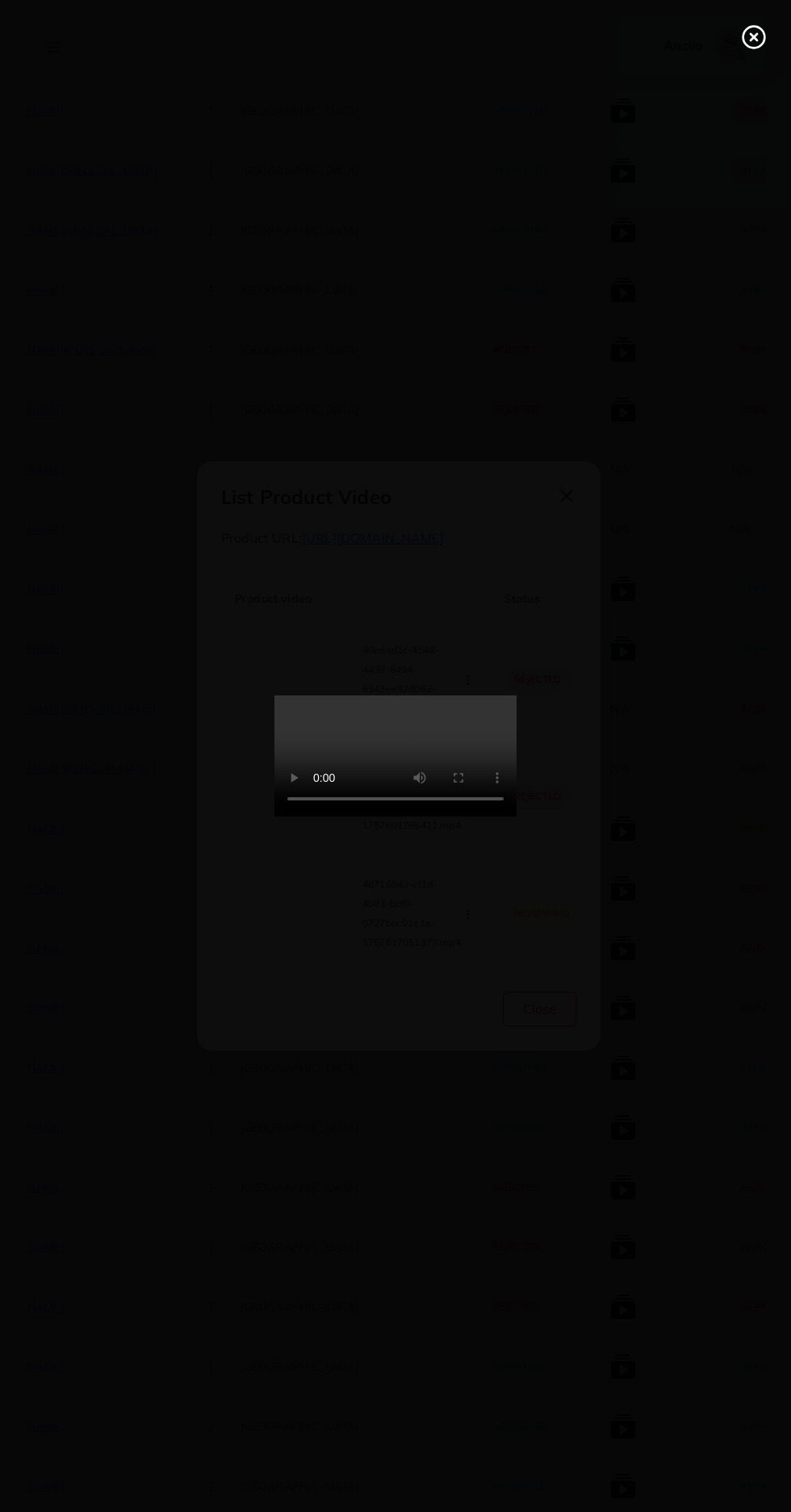
click at [748, 39] on icon at bounding box center [754, 37] width 26 height 26
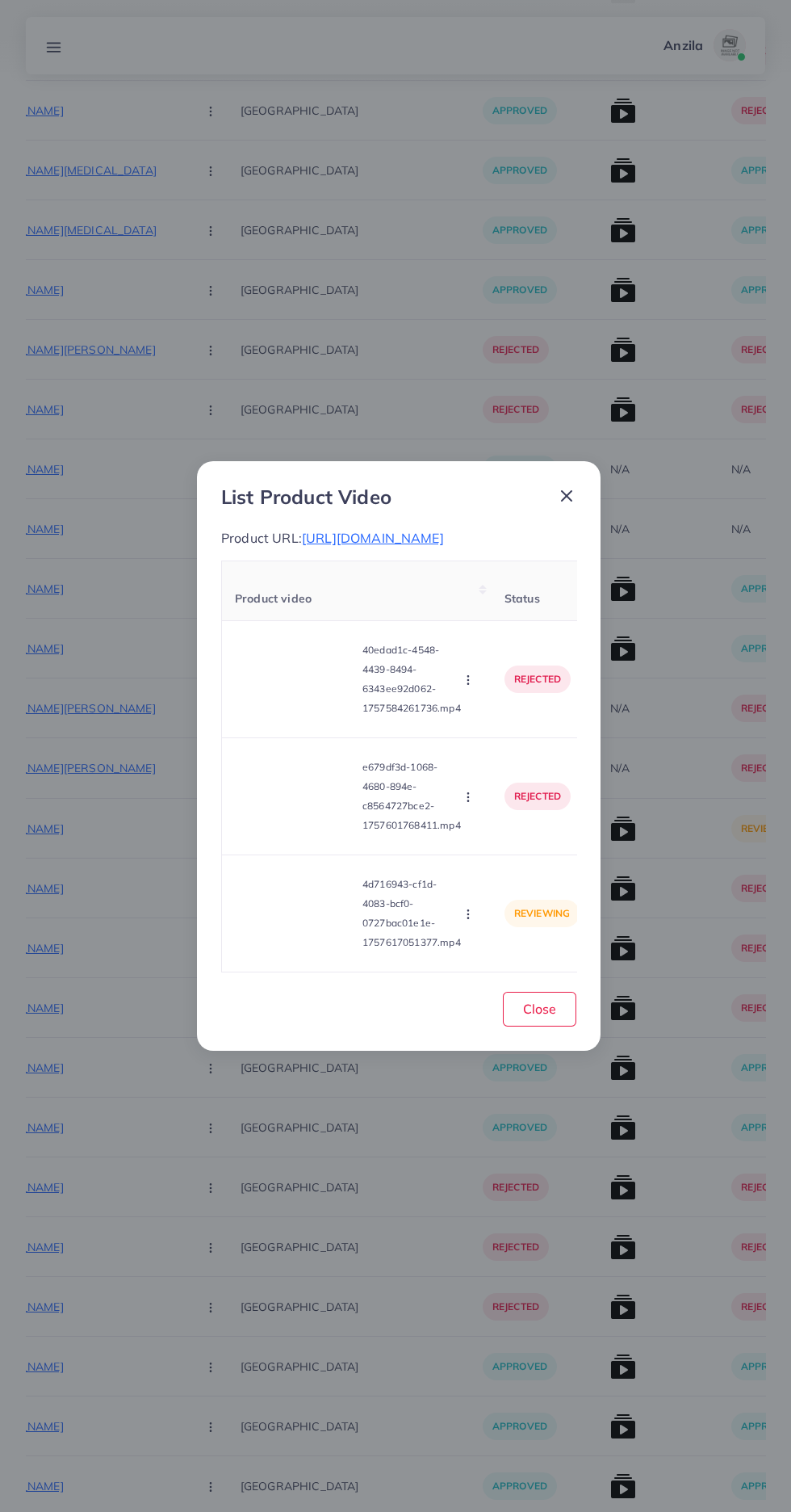
click at [468, 915] on circle "button" at bounding box center [468, 915] width 1 height 1
click at [500, 839] on span "Approve" at bounding box center [497, 838] width 53 height 16
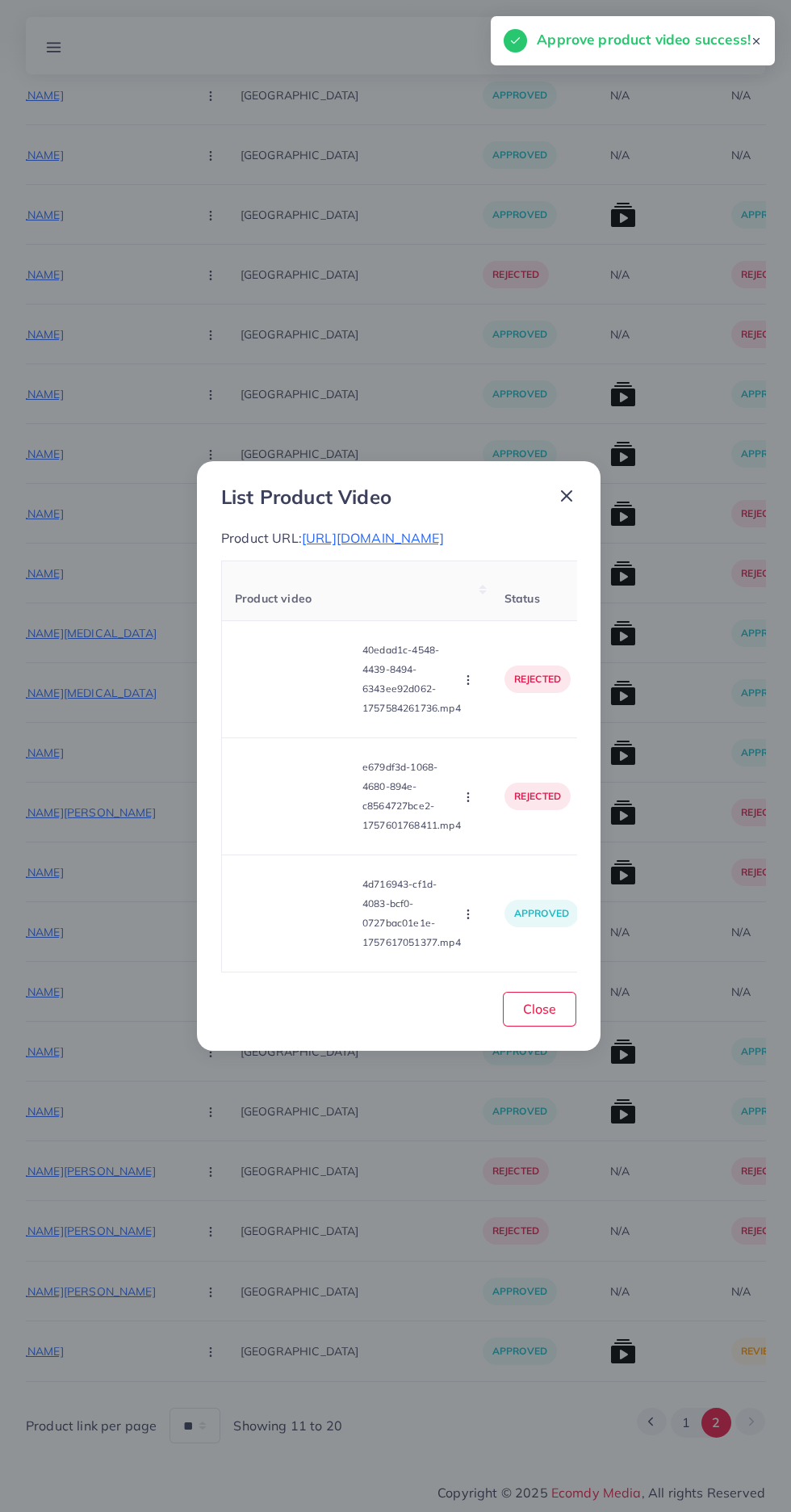
scroll to position [2213, 0]
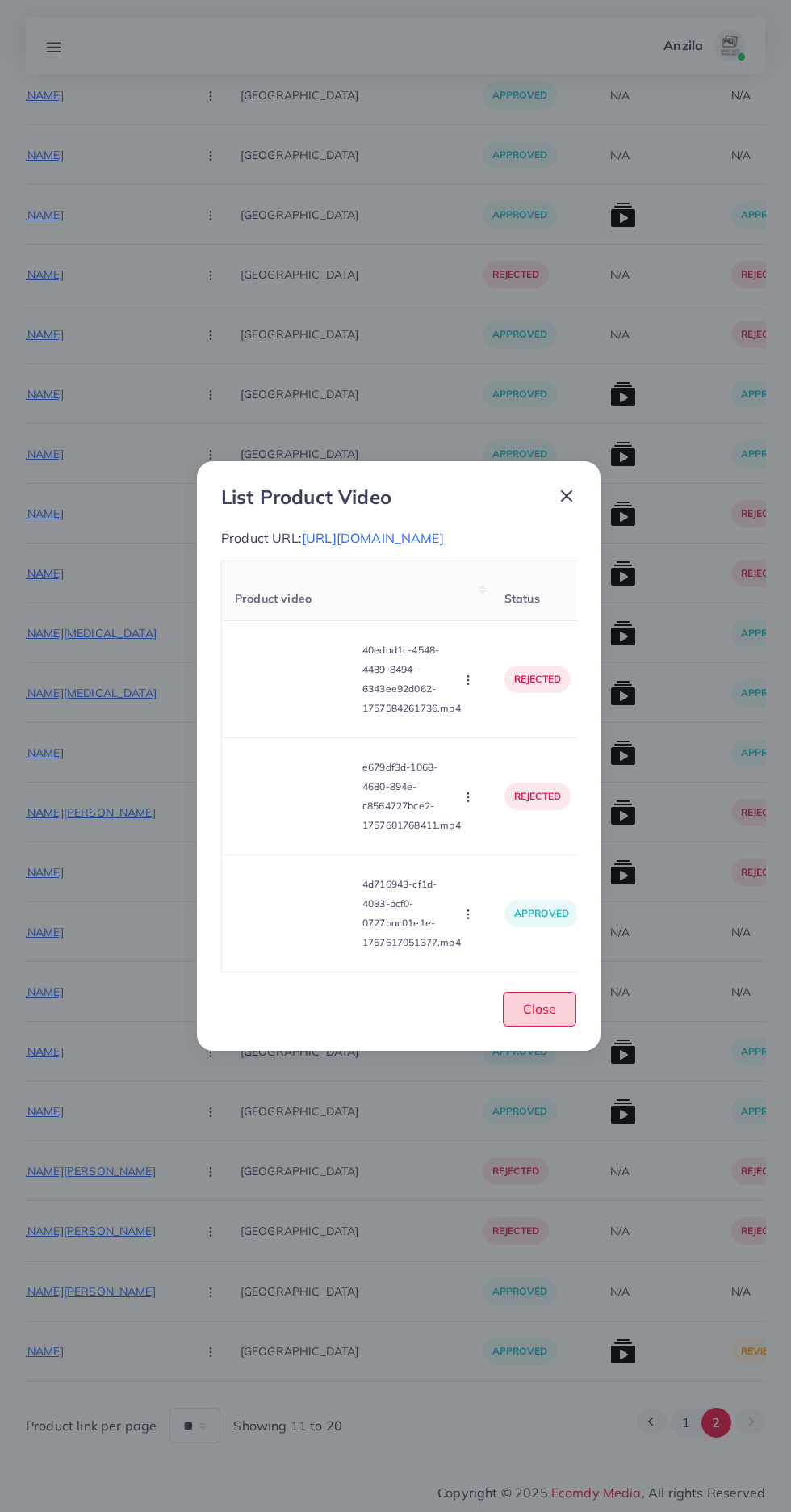
click at [559, 1019] on button "Close" at bounding box center [539, 1009] width 73 height 34
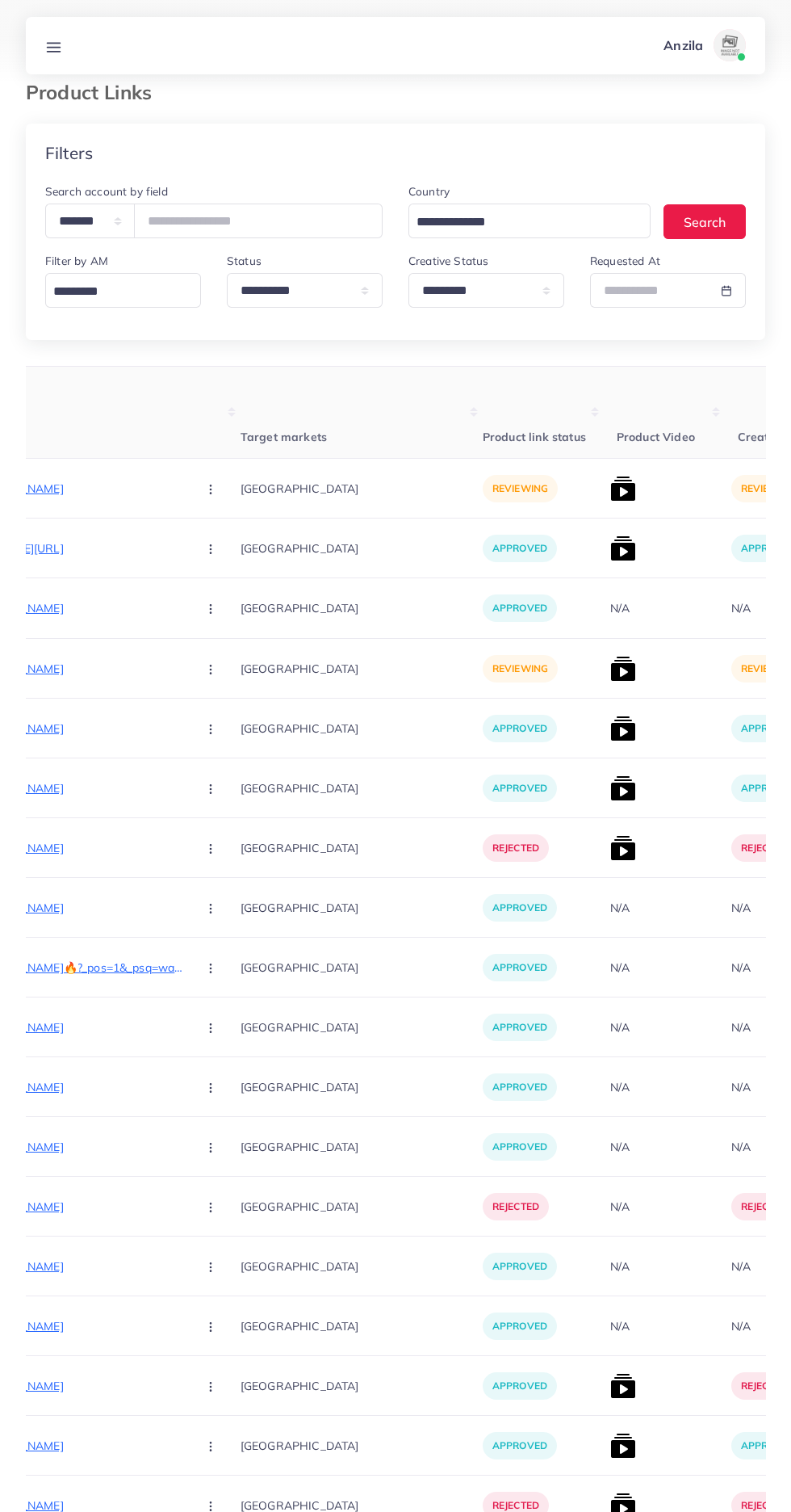
scroll to position [0, 0]
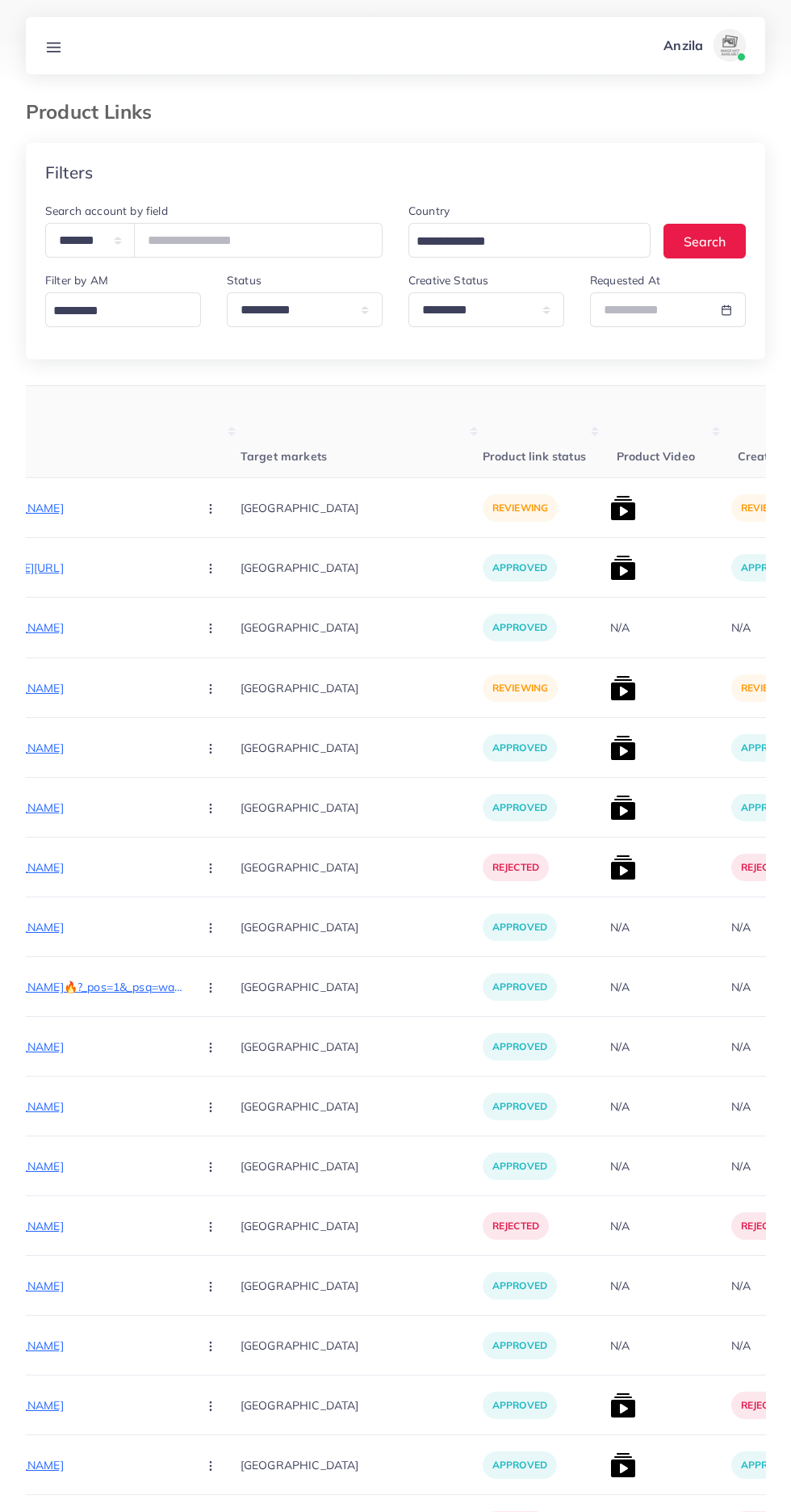
click at [80, 690] on p "https://keeptrendz.shop/products/pack-of-3-classic-glasses-deal-flat-50-off?_po…" at bounding box center [63, 687] width 242 height 19
click at [184, 689] on button "button" at bounding box center [212, 688] width 56 height 36
click at [185, 747] on link "Approve" at bounding box center [248, 737] width 128 height 35
click at [611, 690] on img at bounding box center [623, 688] width 26 height 26
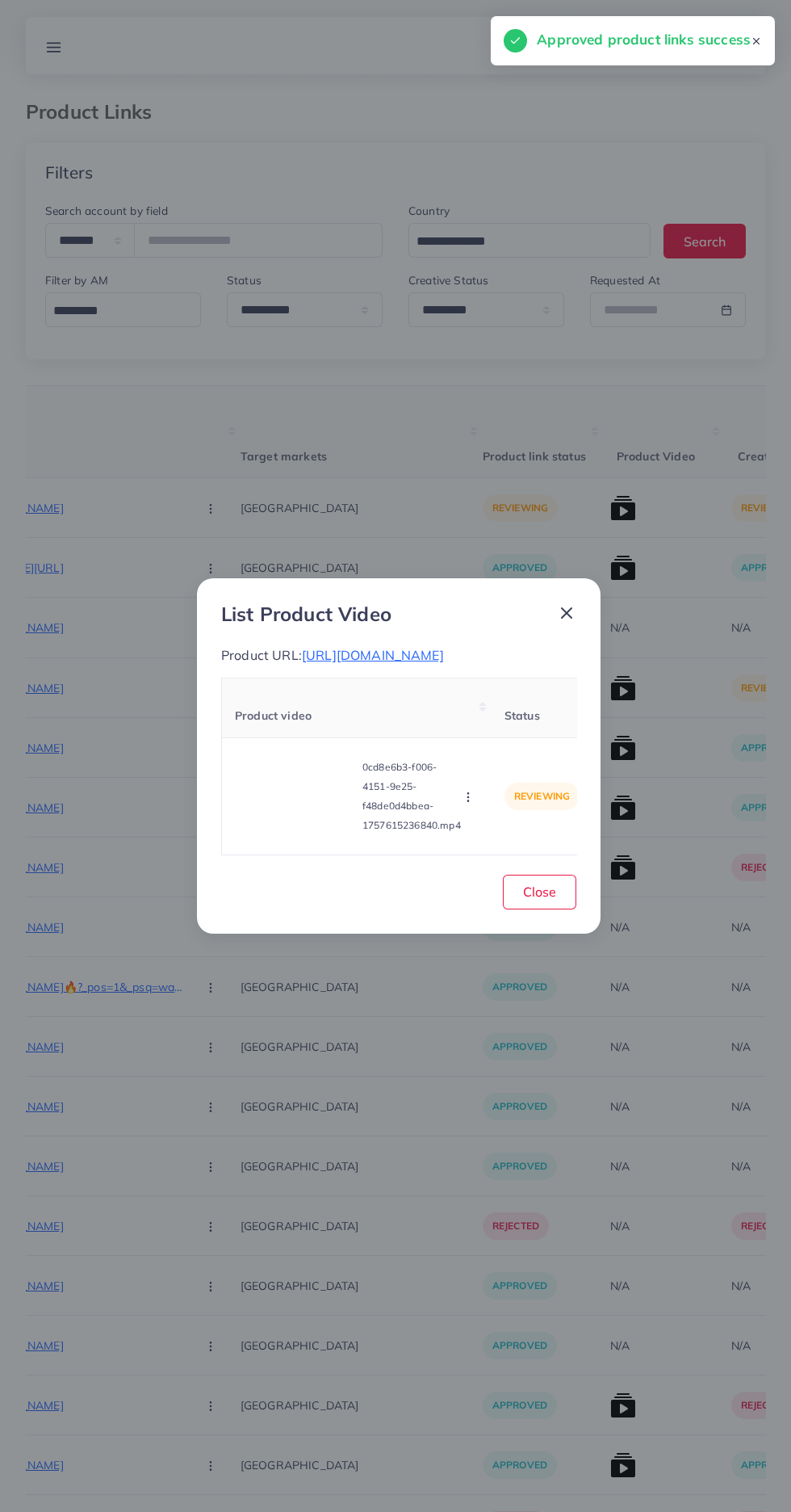
click at [304, 833] on video at bounding box center [295, 796] width 121 height 73
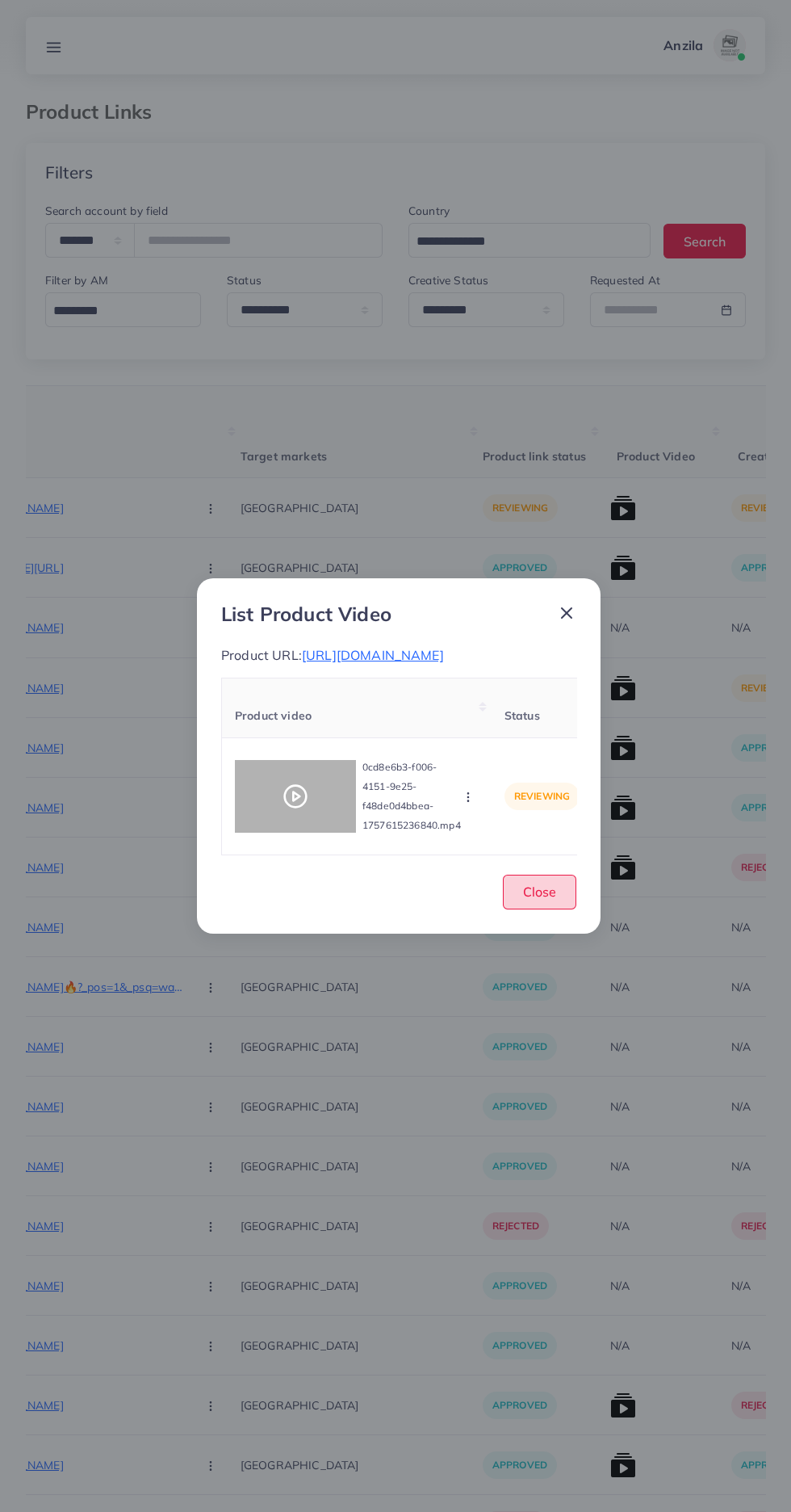
click at [539, 900] on span "Close" at bounding box center [539, 892] width 34 height 16
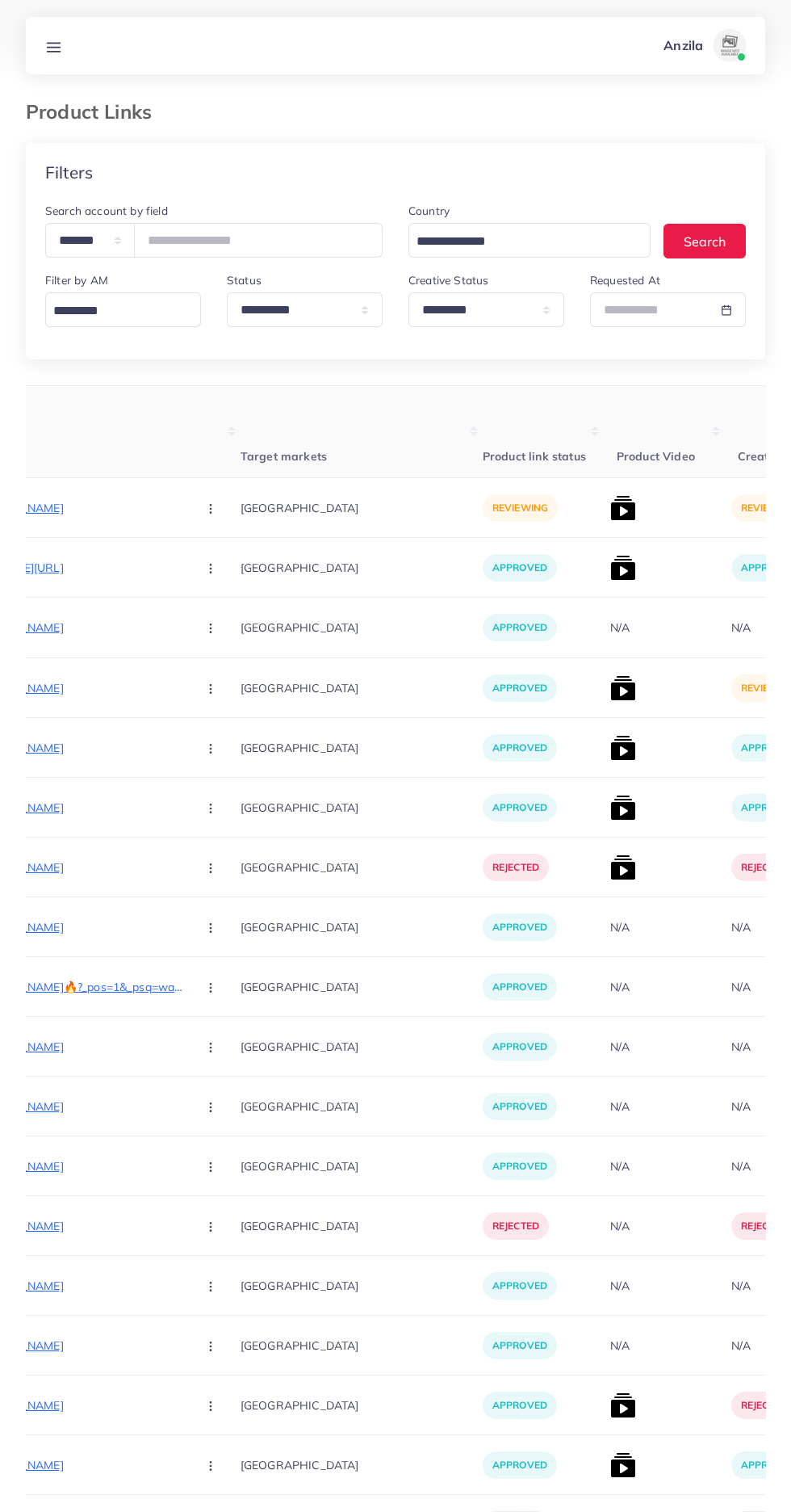
click at [210, 689] on circle "button" at bounding box center [210, 688] width 1 height 1
click at [218, 778] on span "Reject" at bounding box center [237, 773] width 39 height 16
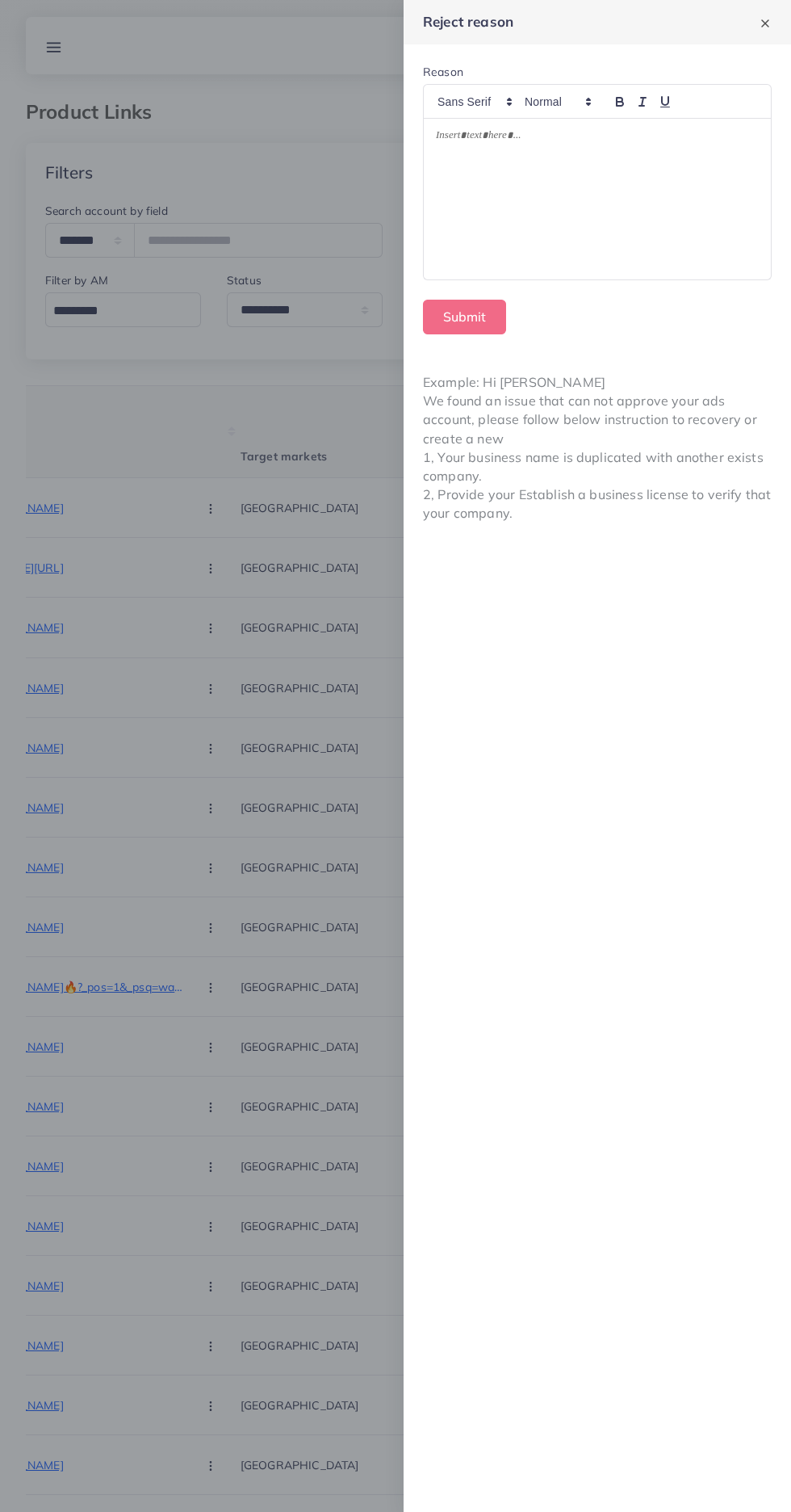
click at [604, 251] on div at bounding box center [597, 199] width 347 height 160
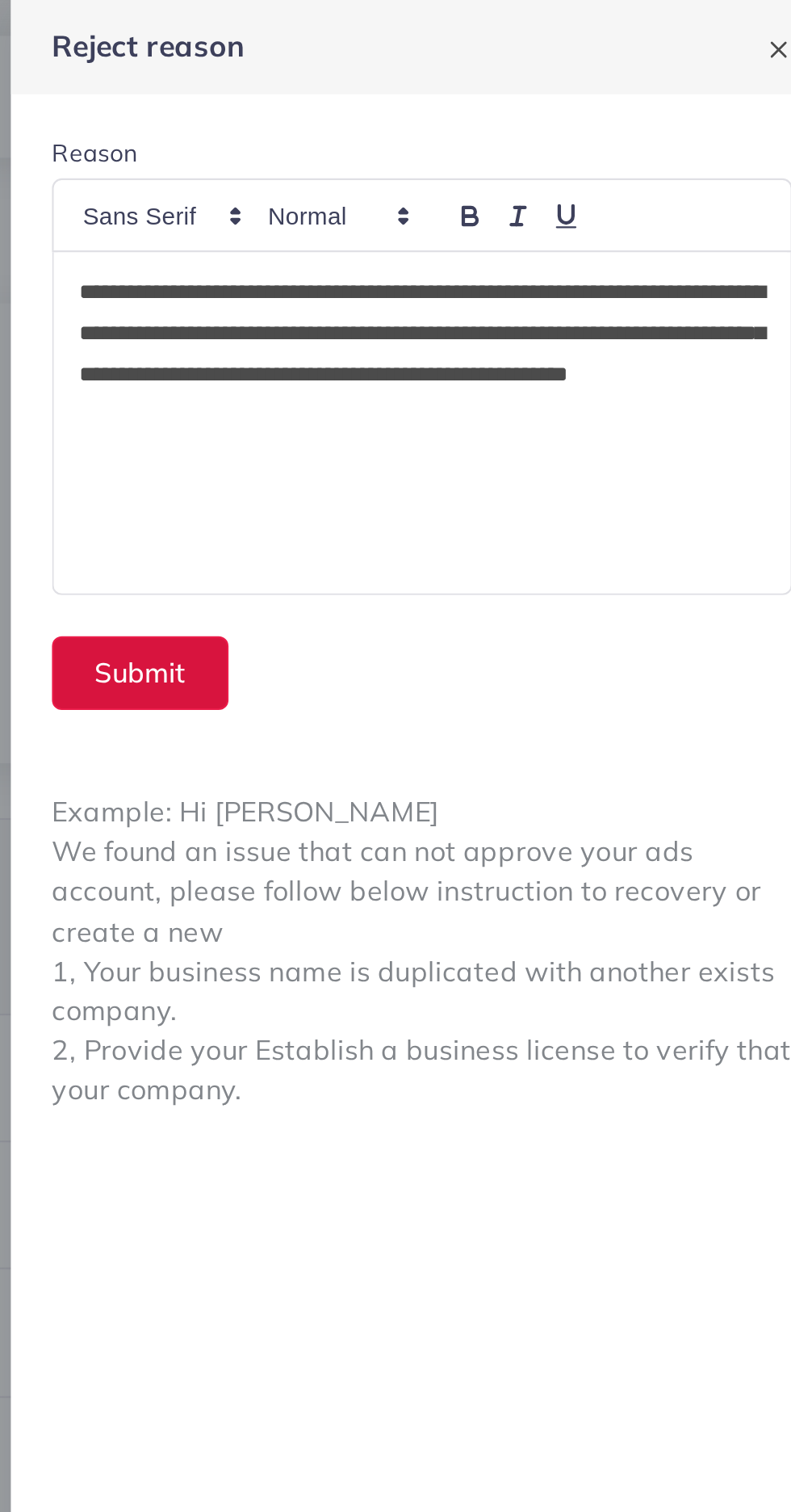
click at [482, 319] on button "Submit" at bounding box center [465, 317] width 83 height 34
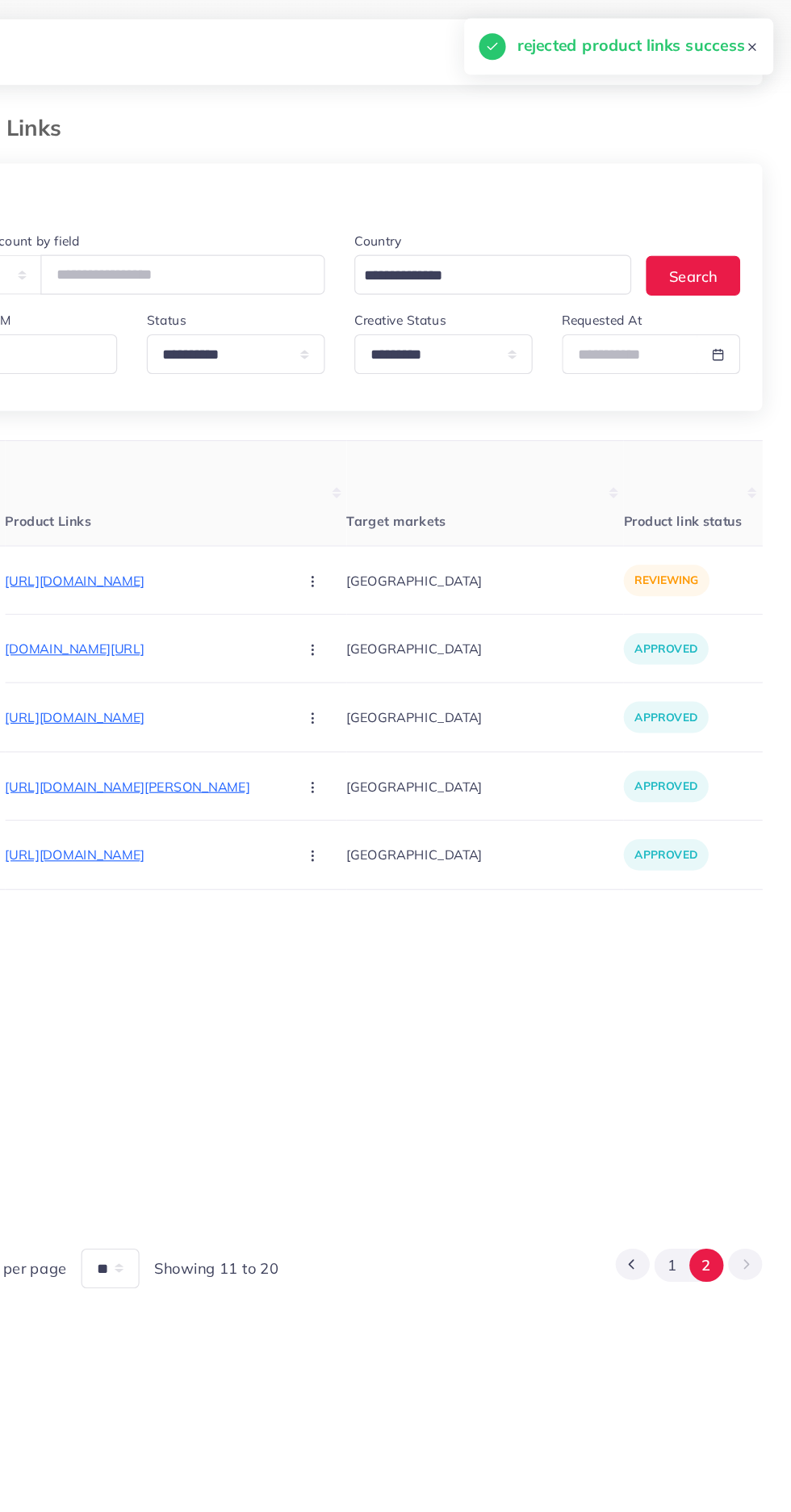
scroll to position [0, 134]
click at [193, 508] on p "https://customlovers.pk/products/customize-unisex-bracelet" at bounding box center [229, 508] width 242 height 19
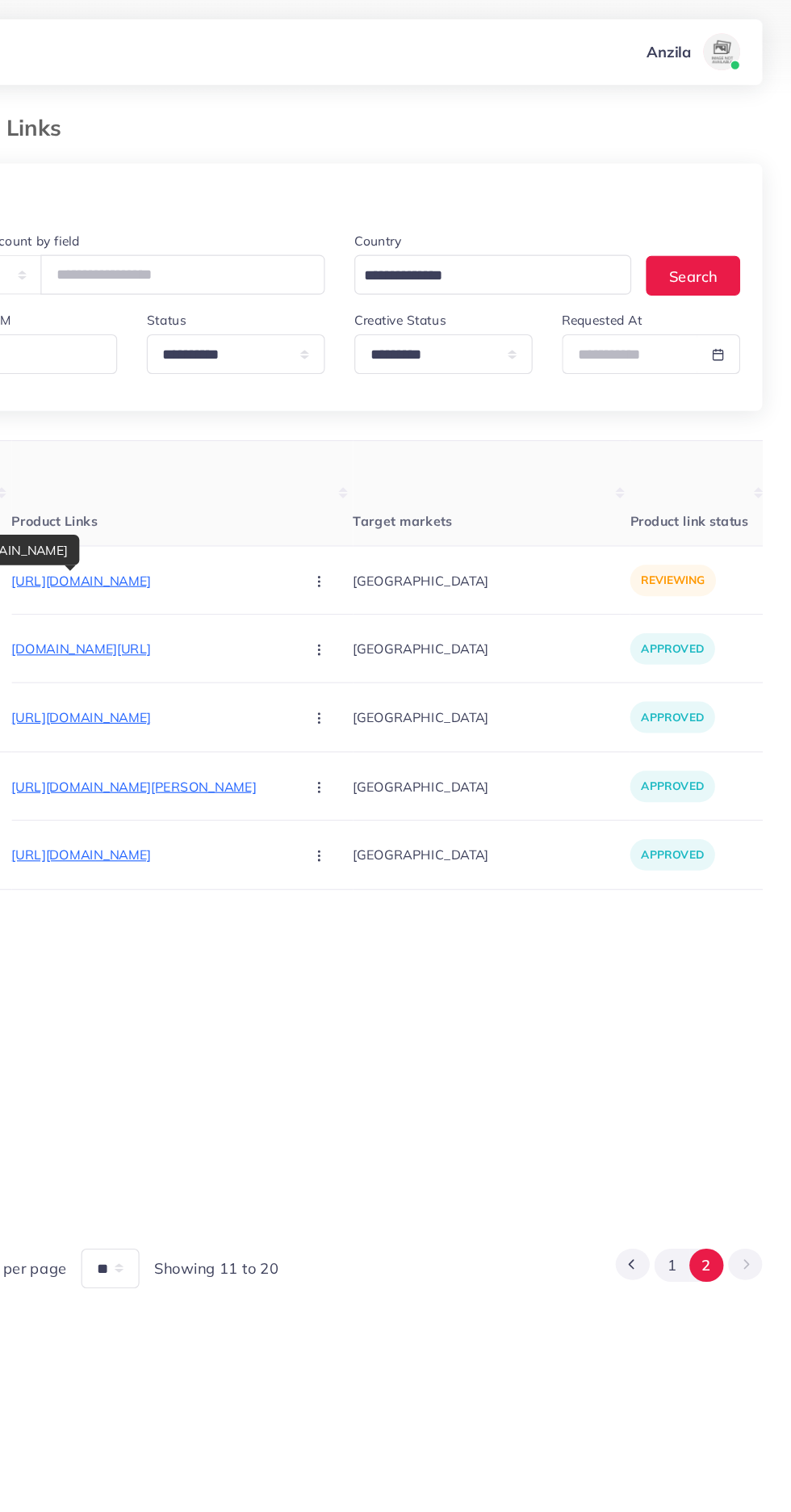
click at [377, 513] on circle "button" at bounding box center [377, 512] width 1 height 1
click at [362, 548] on link "Approve" at bounding box center [415, 557] width 128 height 35
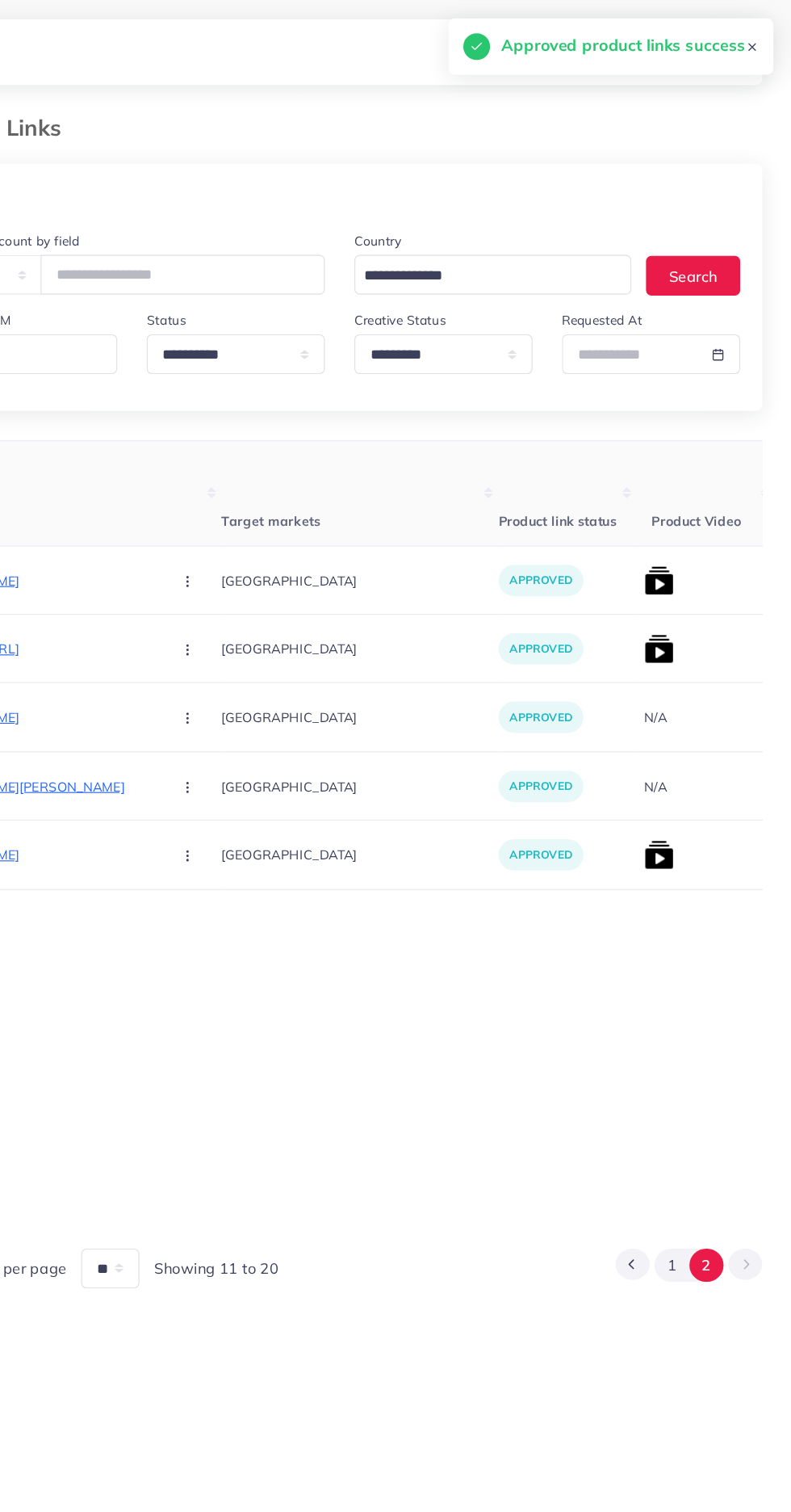
scroll to position [0, 260]
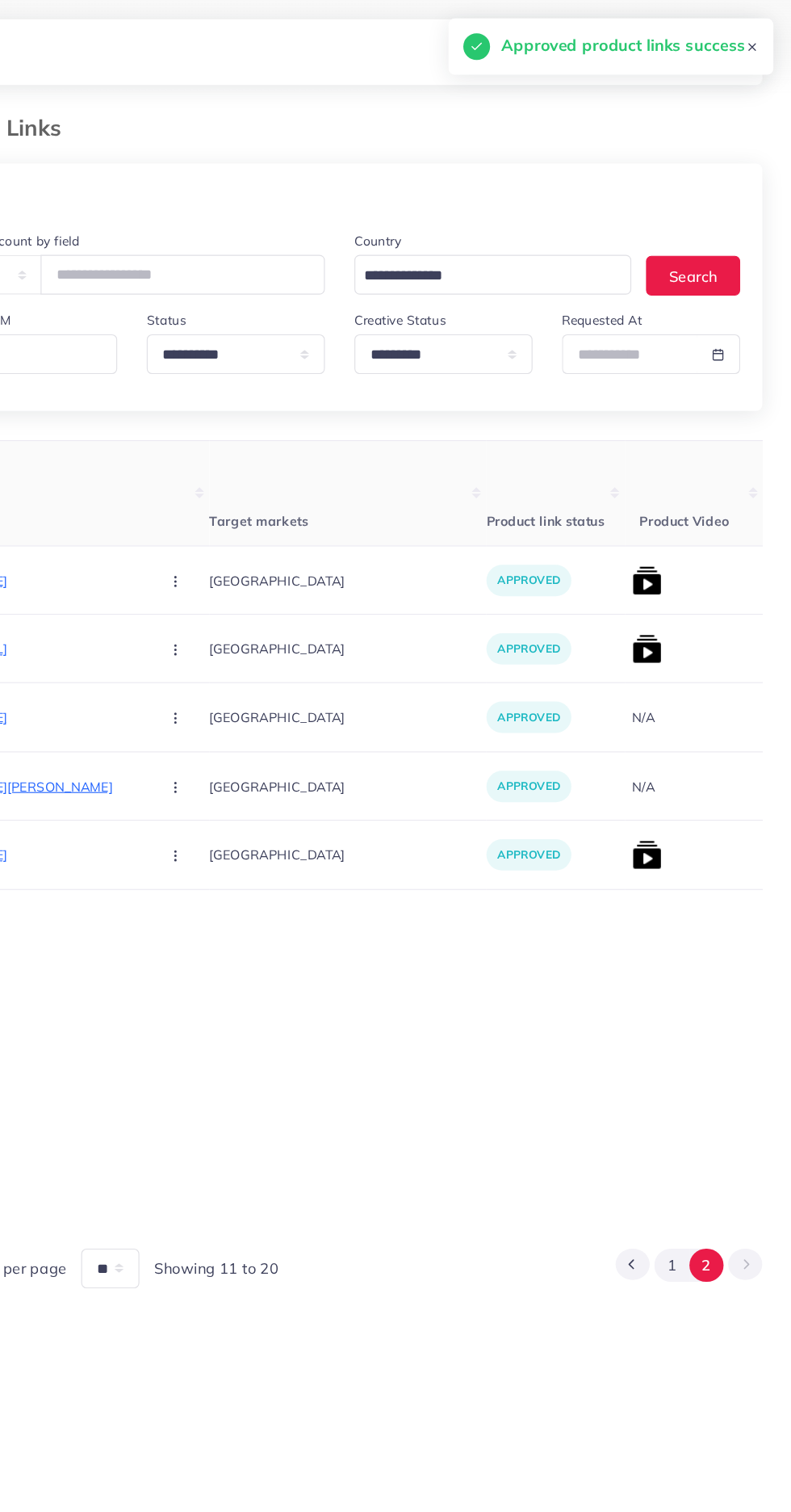
click at [651, 513] on img at bounding box center [664, 508] width 26 height 26
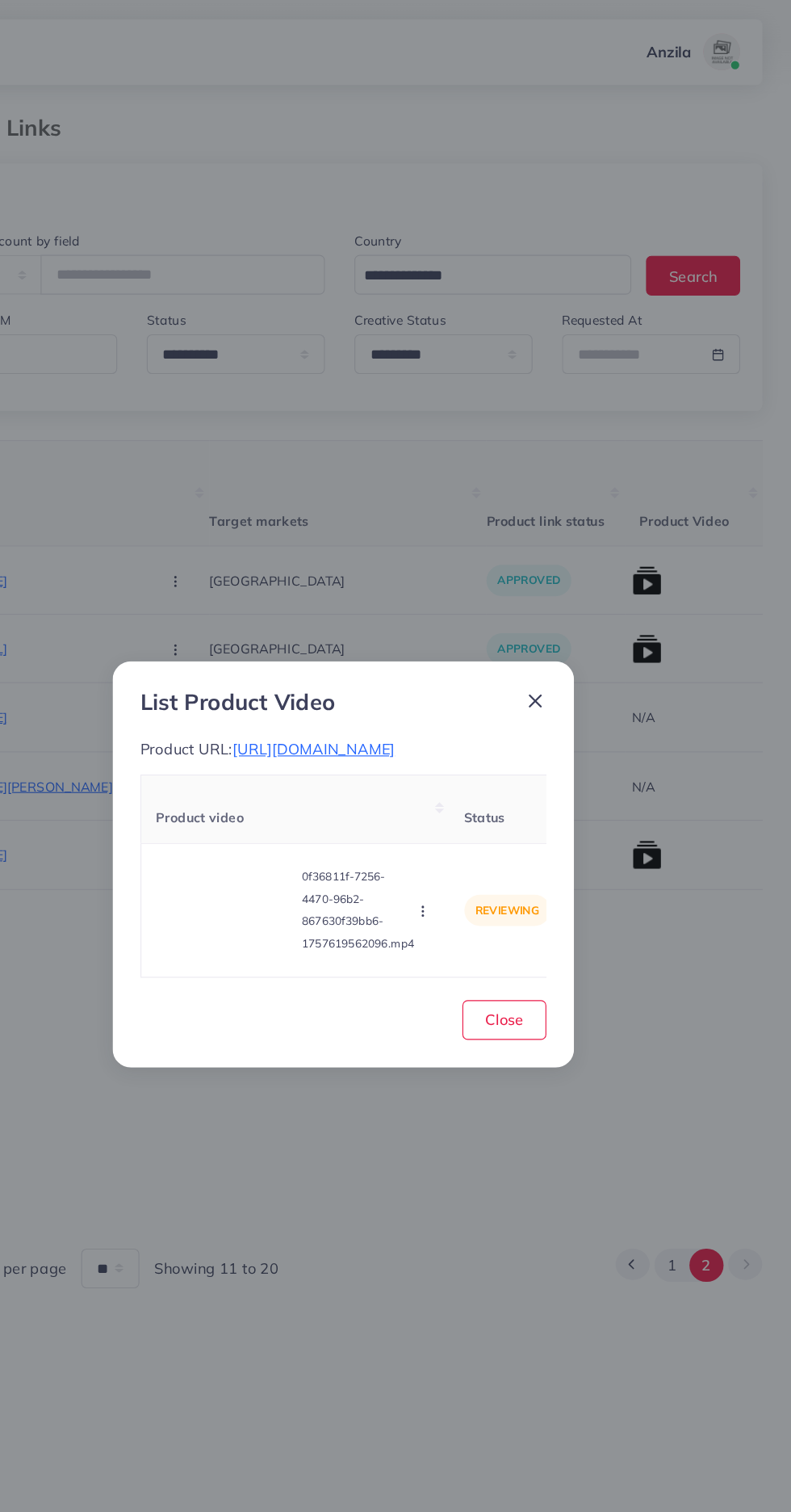
click at [295, 826] on video at bounding box center [295, 796] width 121 height 73
click at [281, 800] on div at bounding box center [295, 796] width 121 height 73
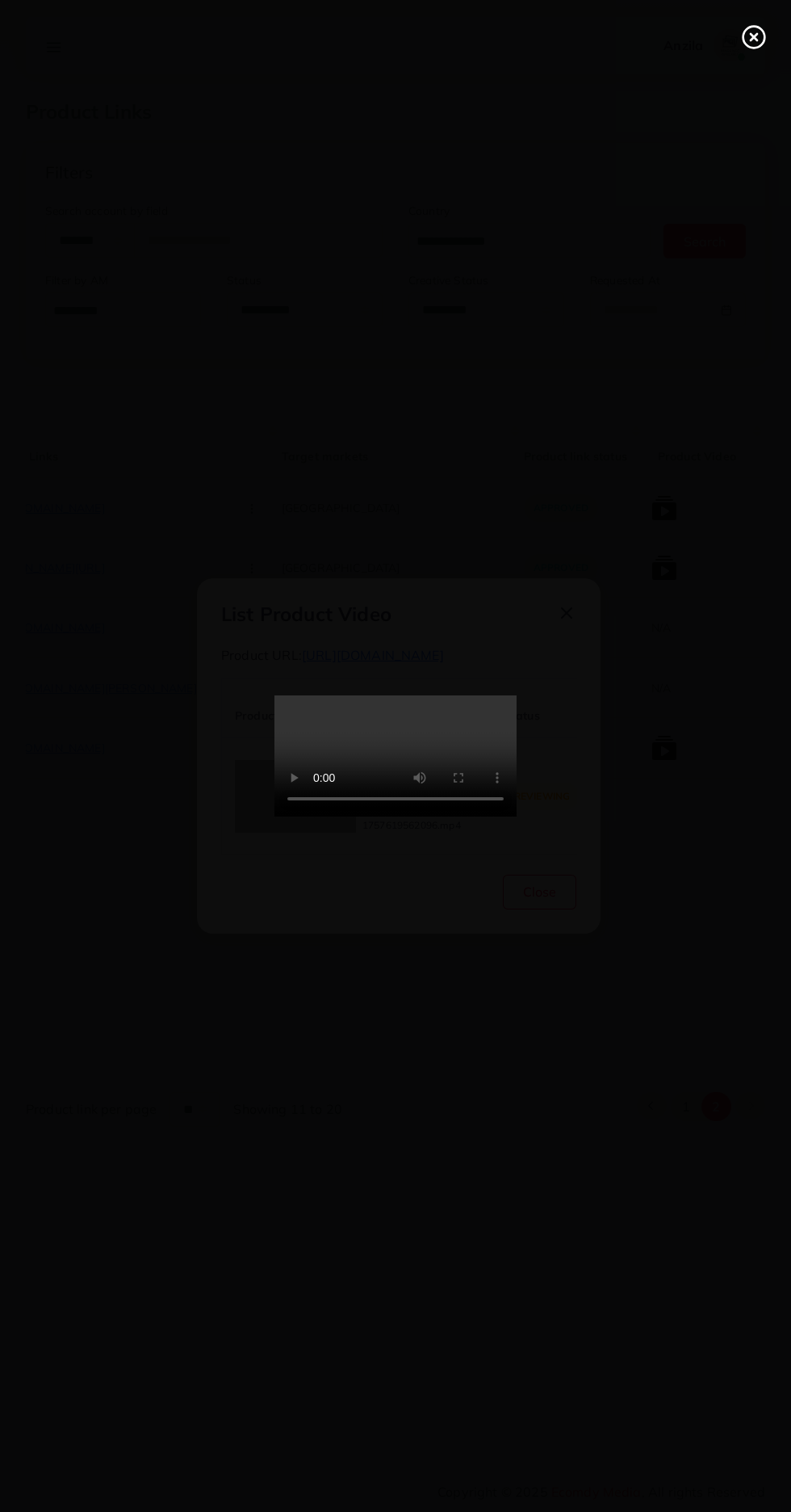
click at [754, 37] on line at bounding box center [754, 36] width 6 height 6
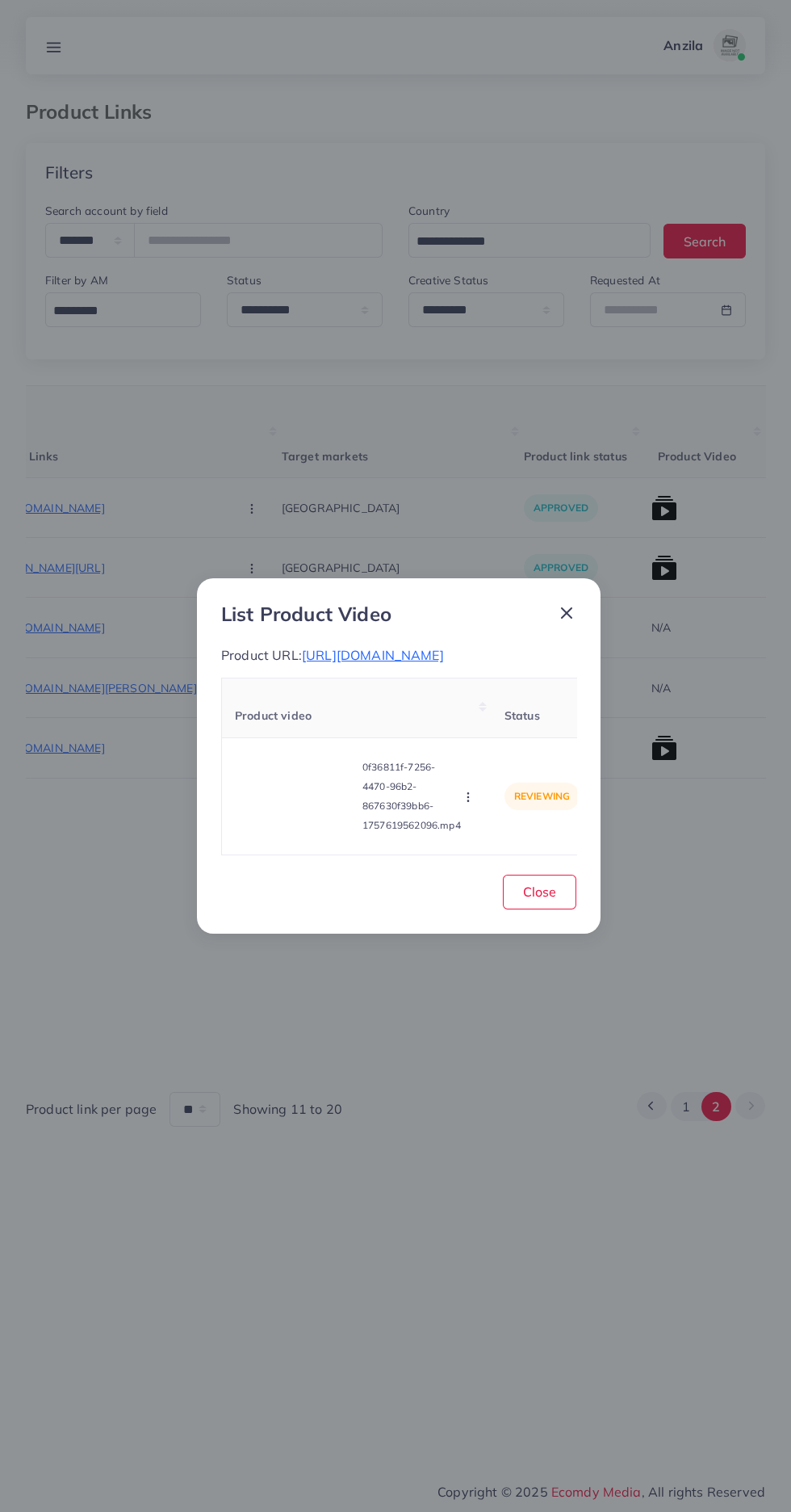
click at [470, 803] on icon "button" at bounding box center [468, 797] width 13 height 13
click at [510, 718] on link "Approve" at bounding box center [499, 721] width 128 height 35
click at [559, 909] on button "Close" at bounding box center [539, 892] width 73 height 34
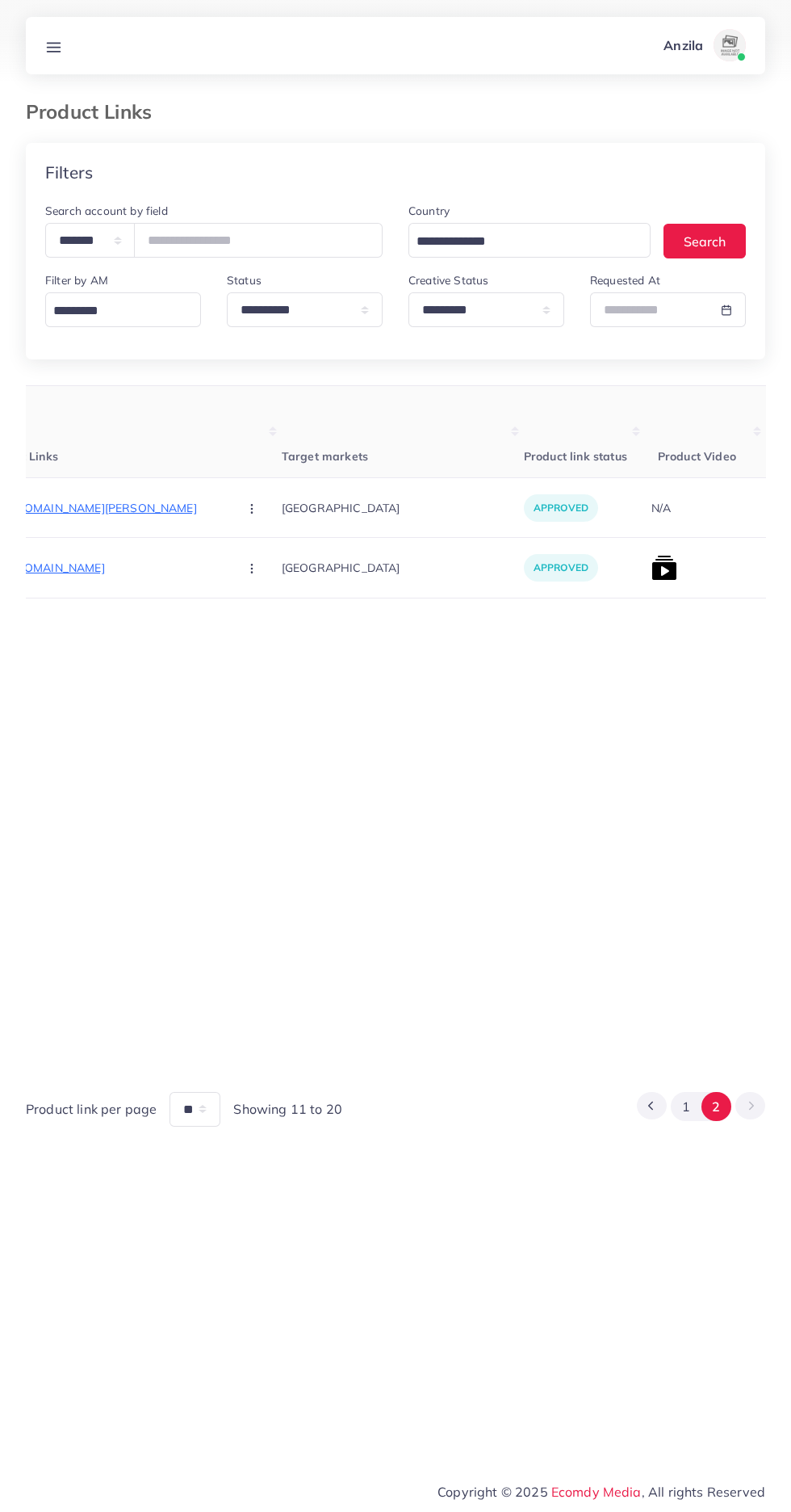
click at [651, 567] on img at bounding box center [664, 567] width 26 height 26
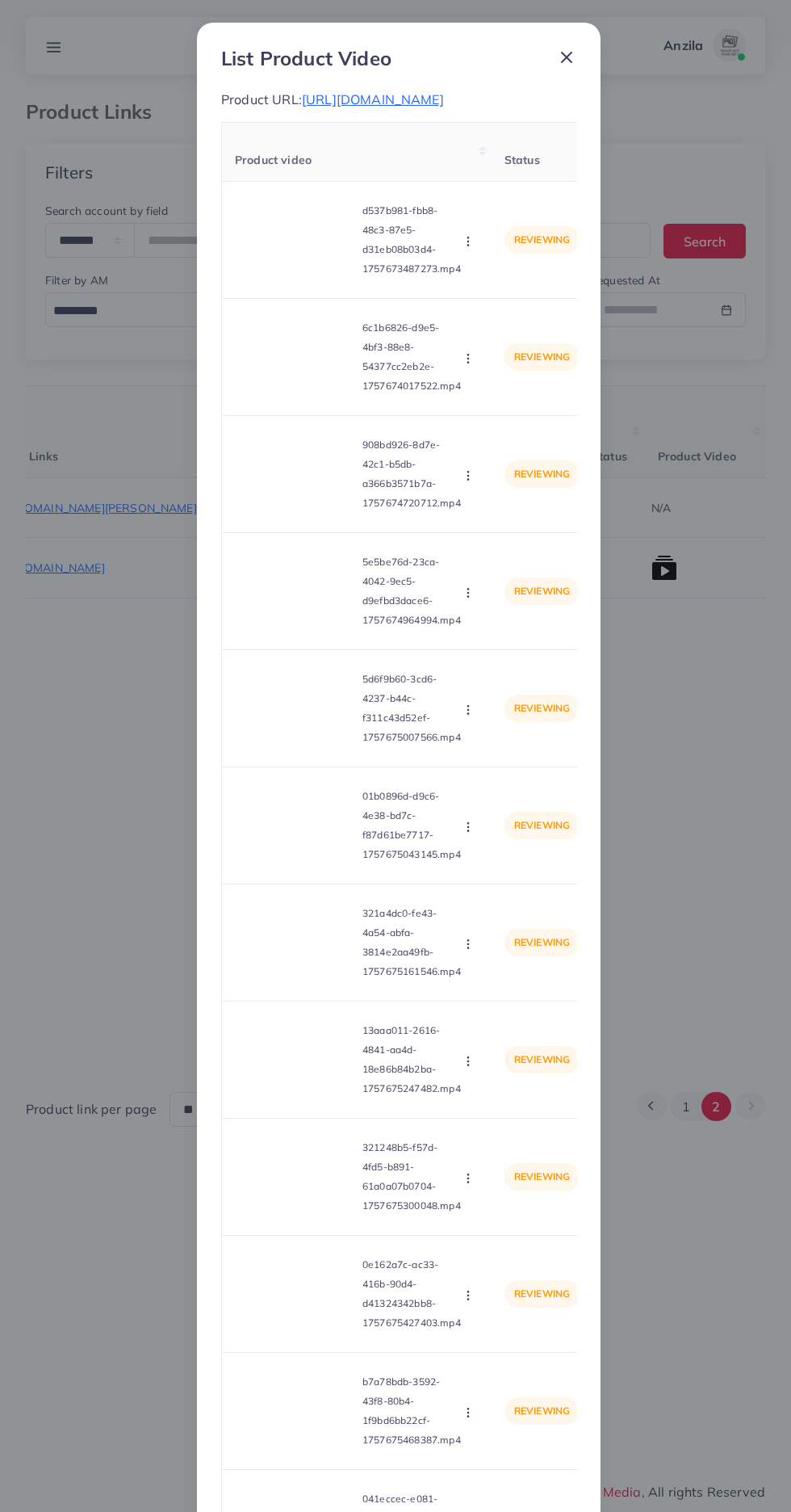
scroll to position [0, 0]
click at [294, 276] on video at bounding box center [295, 240] width 121 height 73
click at [297, 276] on div at bounding box center [295, 240] width 121 height 73
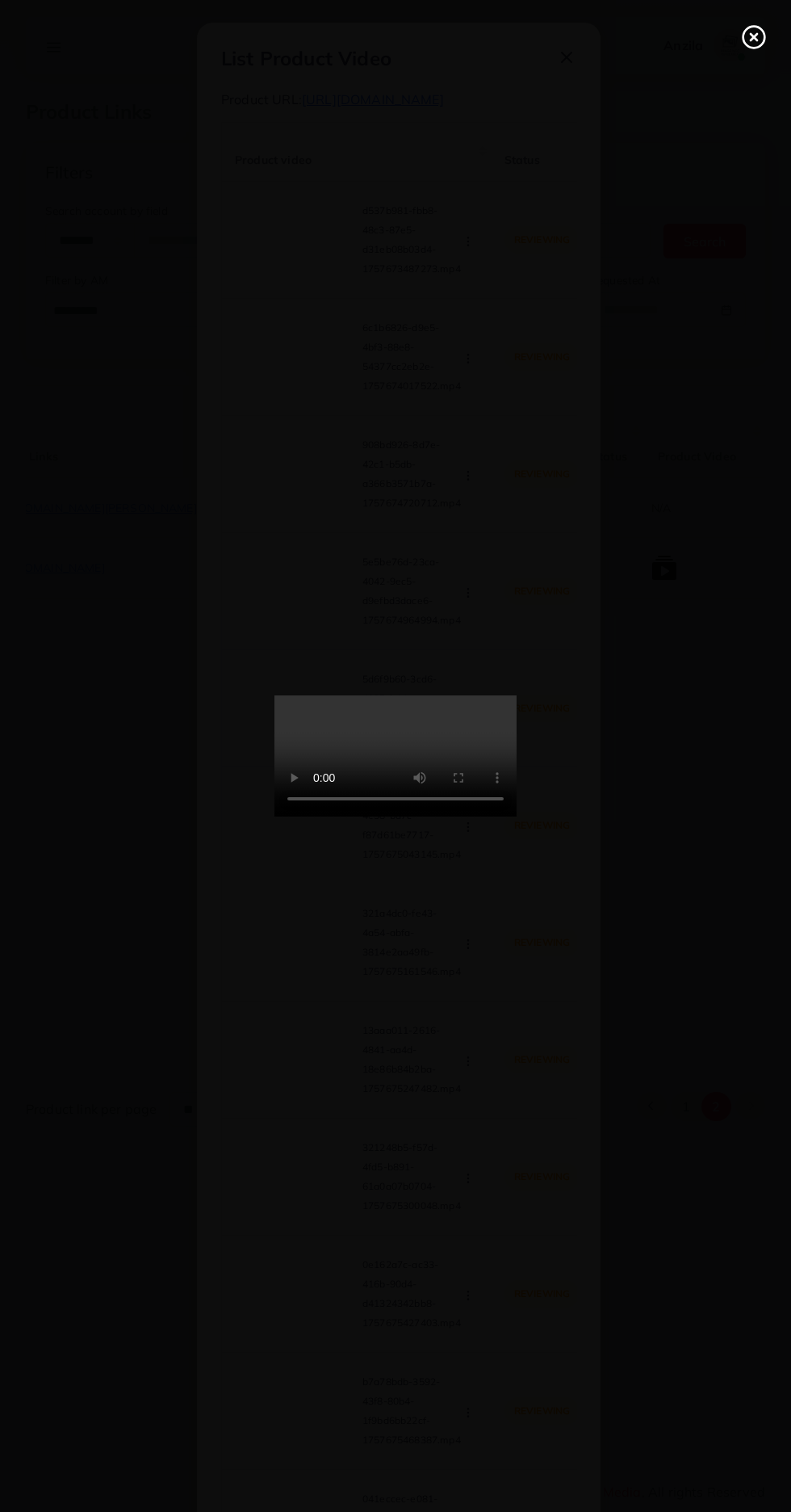
click at [754, 31] on icon at bounding box center [754, 37] width 26 height 26
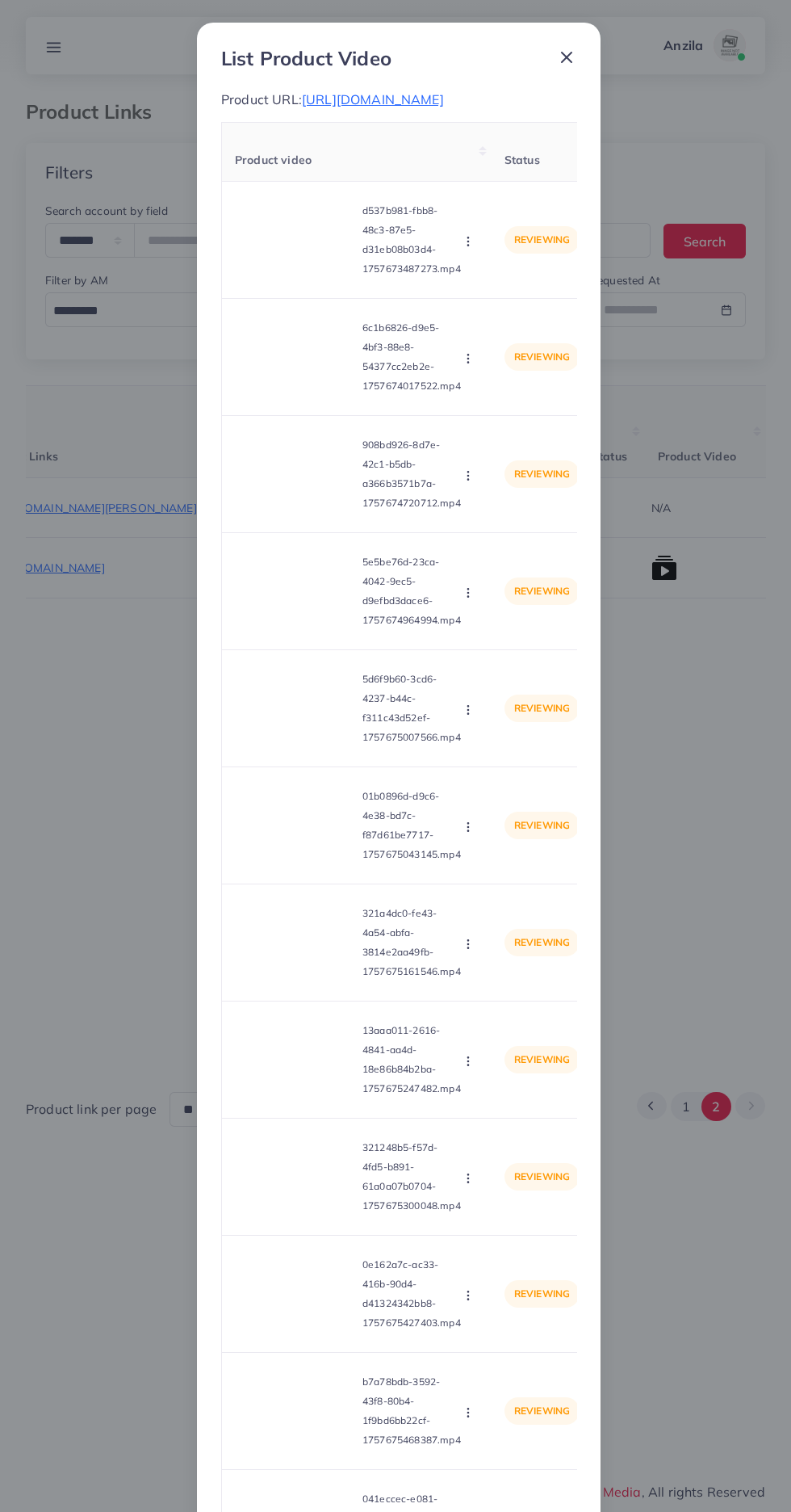
click at [468, 248] on icon "button" at bounding box center [468, 241] width 13 height 13
click at [488, 288] on span "Approve" at bounding box center [503, 280] width 53 height 16
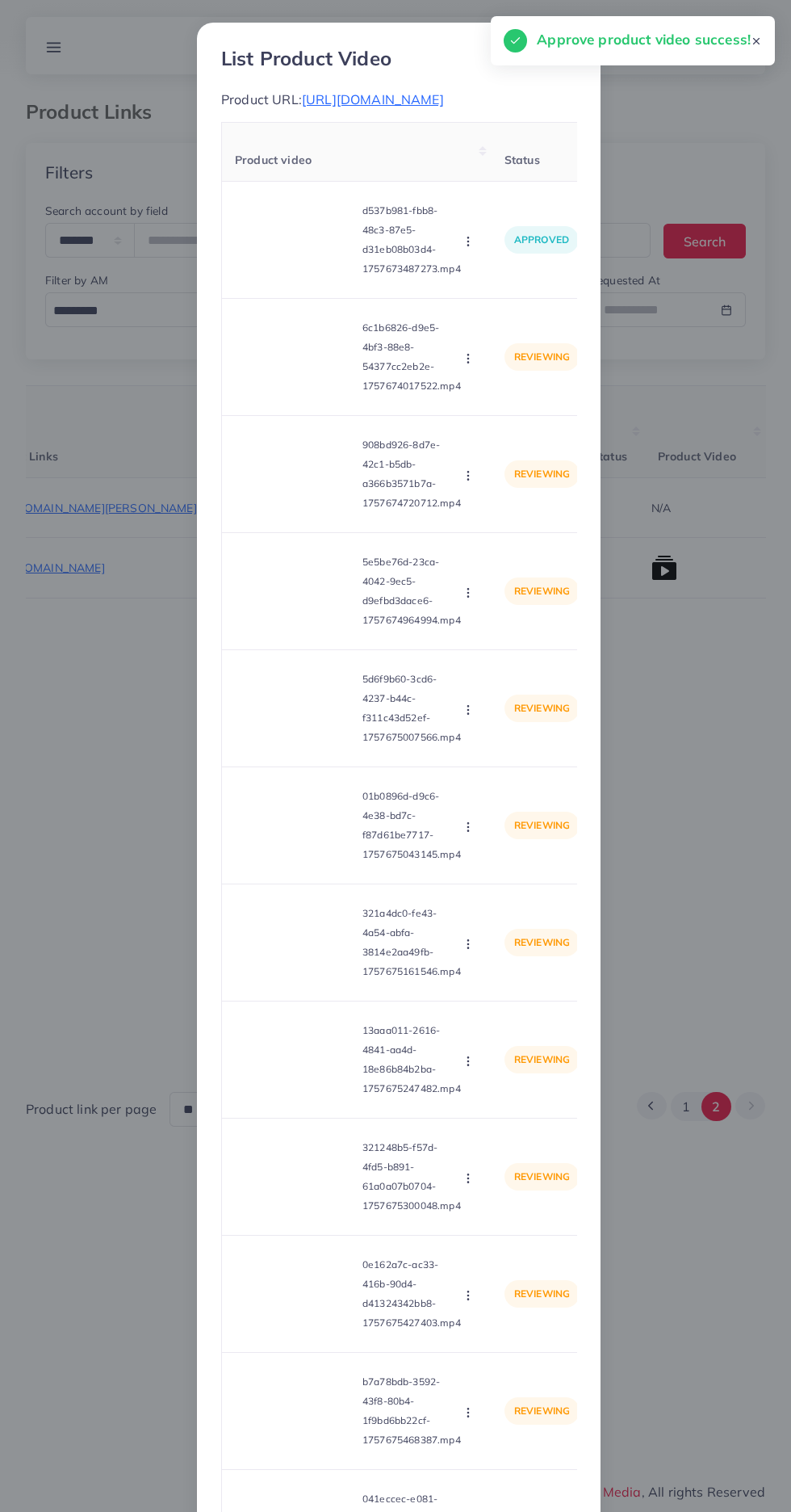
click at [330, 393] on video at bounding box center [295, 357] width 121 height 73
click at [303, 370] on icon at bounding box center [295, 357] width 26 height 26
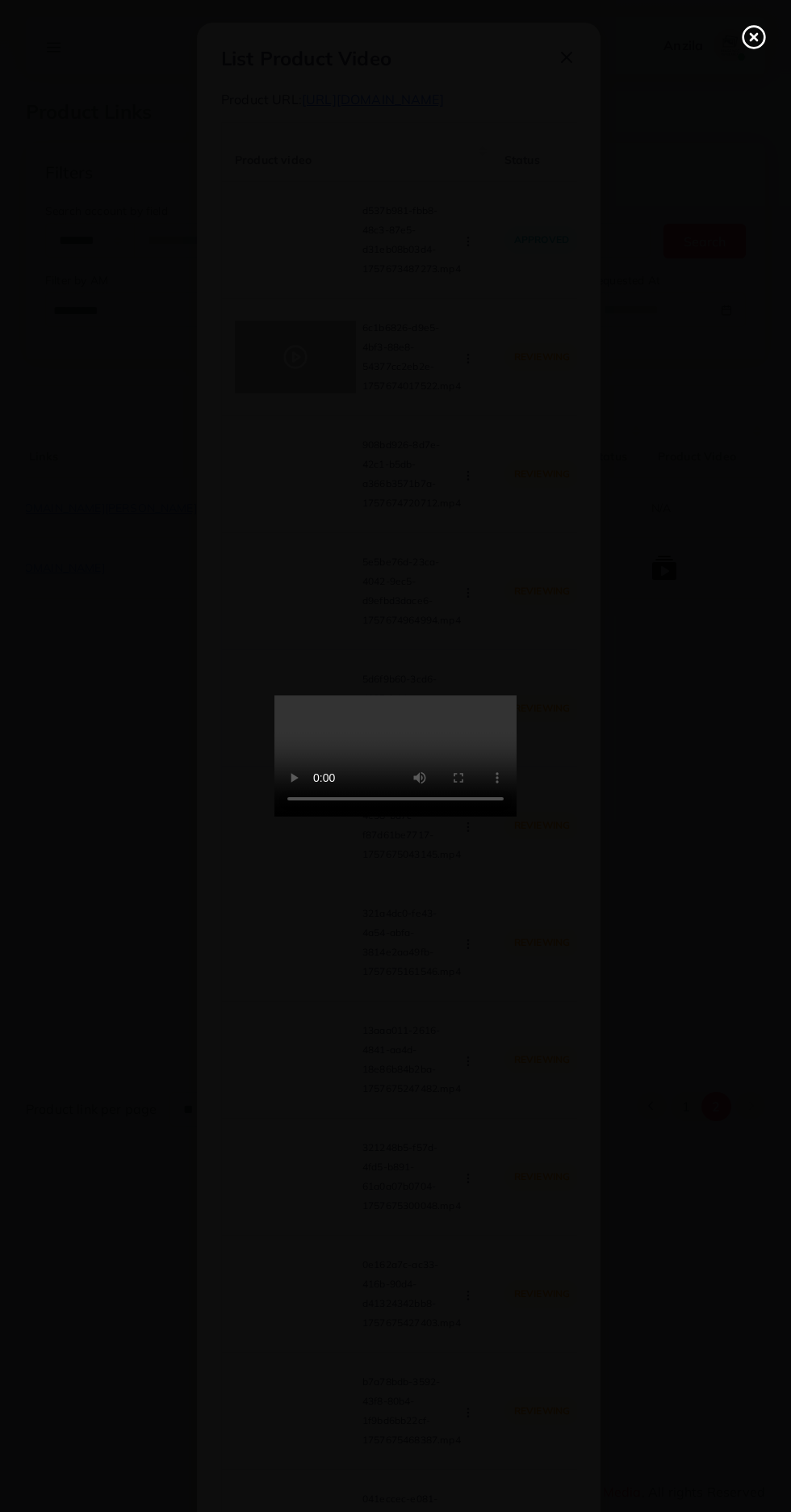
click at [754, 37] on line at bounding box center [754, 36] width 6 height 6
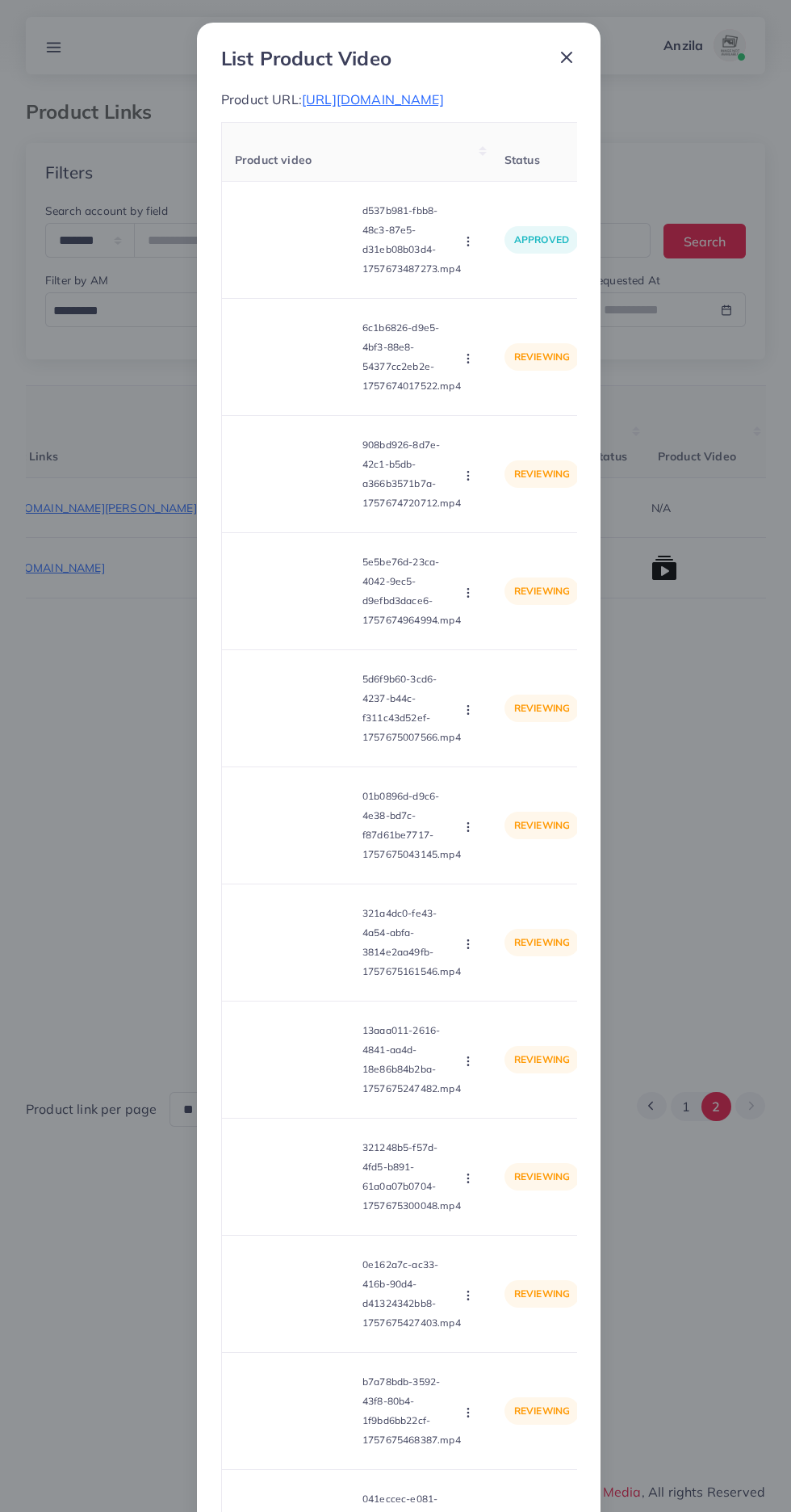
click at [468, 365] on icon "button" at bounding box center [468, 358] width 13 height 13
click at [500, 405] on span "Approve" at bounding box center [503, 397] width 53 height 16
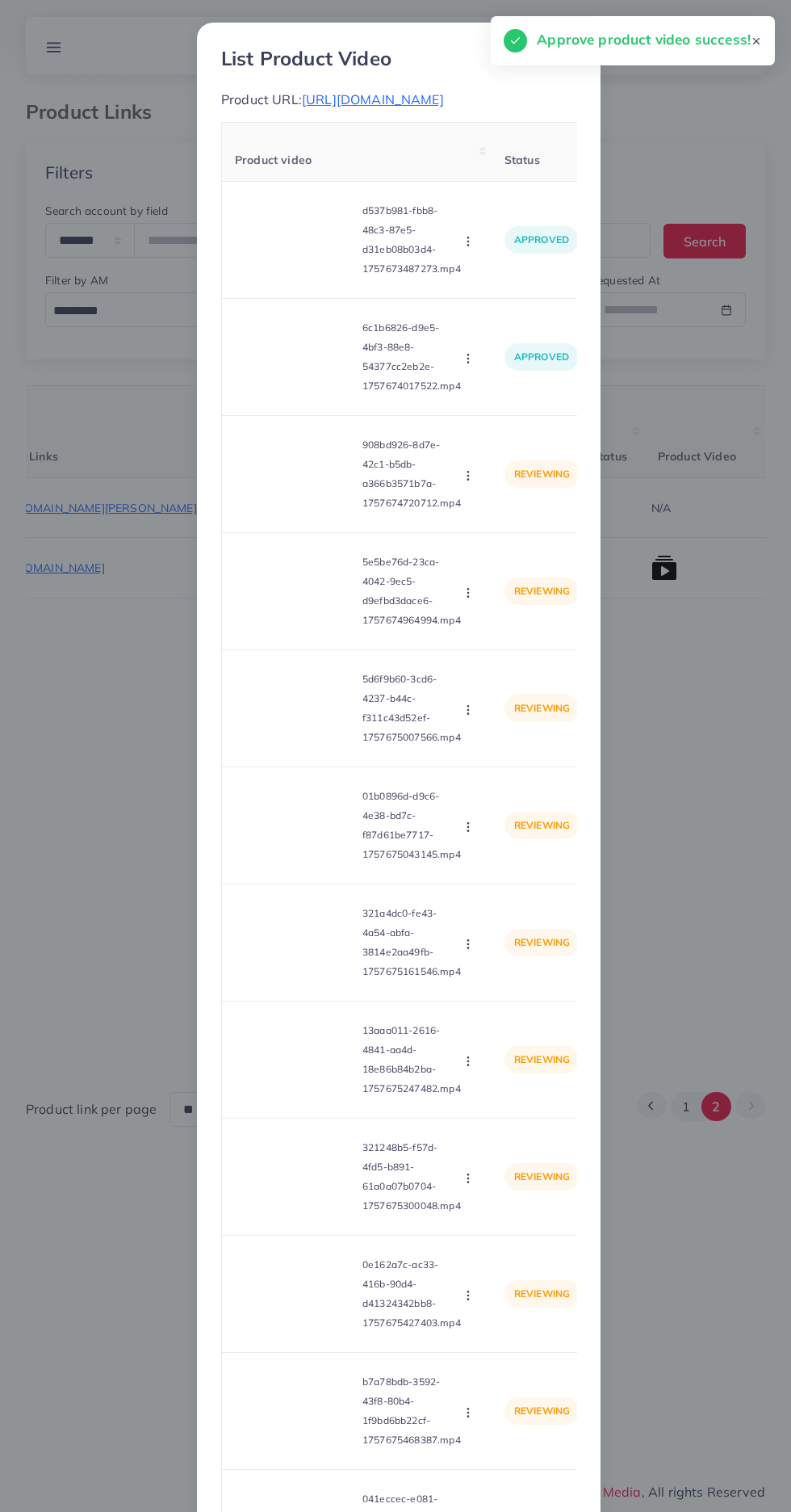
click at [267, 510] on video at bounding box center [295, 474] width 121 height 73
click at [270, 510] on div at bounding box center [295, 474] width 121 height 73
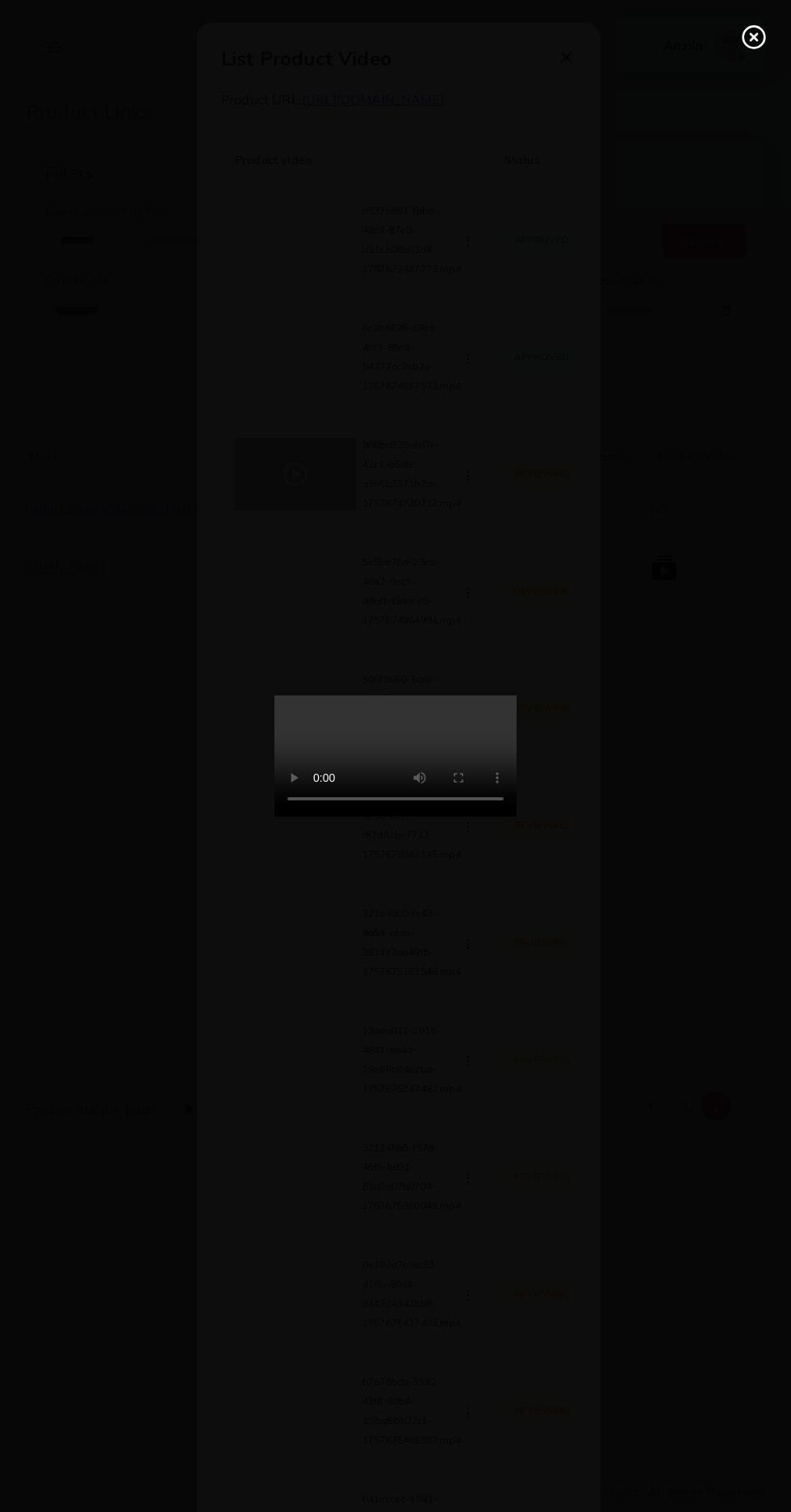
click at [759, 31] on icon at bounding box center [754, 37] width 26 height 26
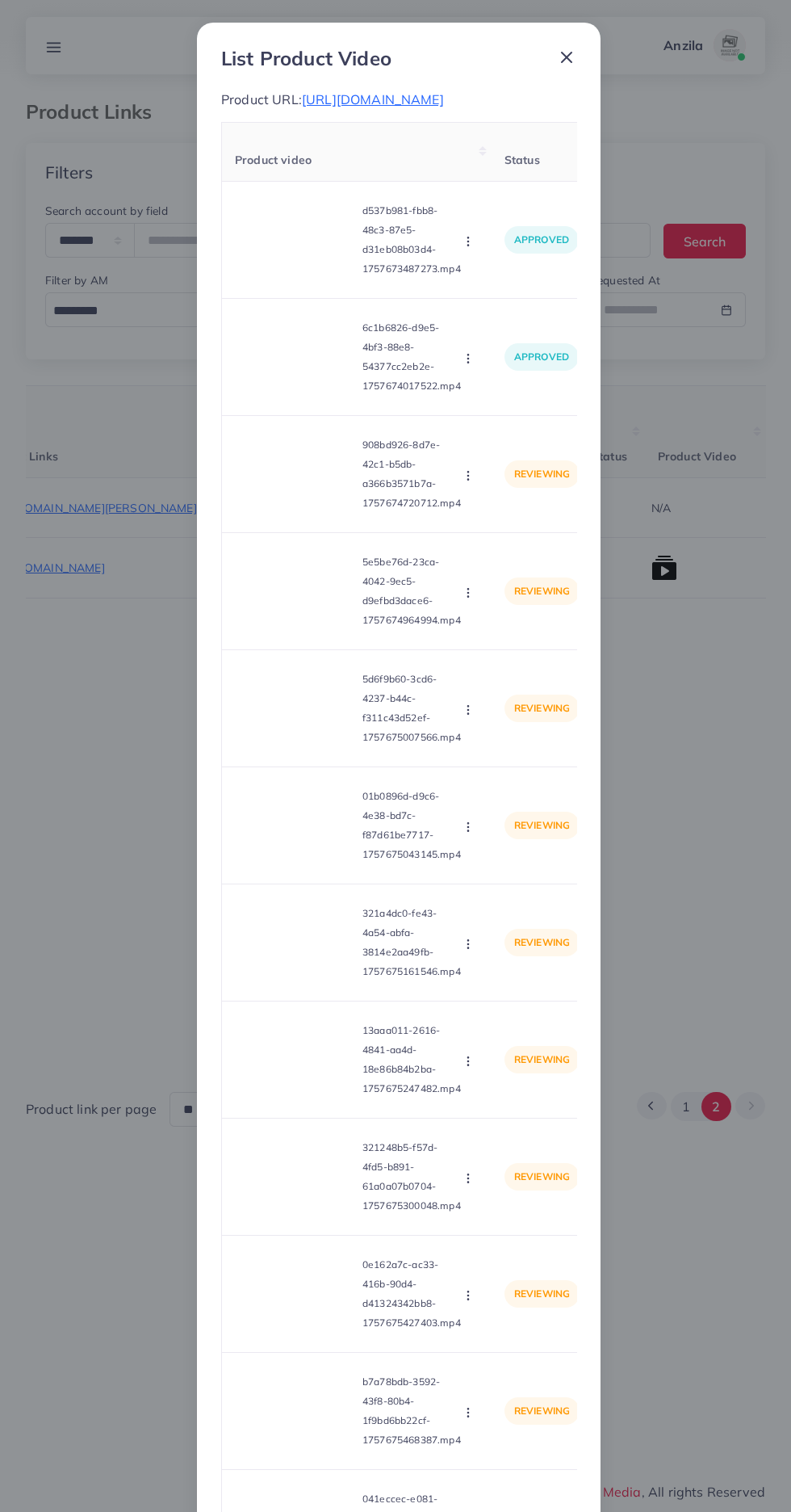
click at [468, 480] on circle "button" at bounding box center [468, 479] width 1 height 1
click at [516, 522] on span "Approve" at bounding box center [503, 515] width 53 height 16
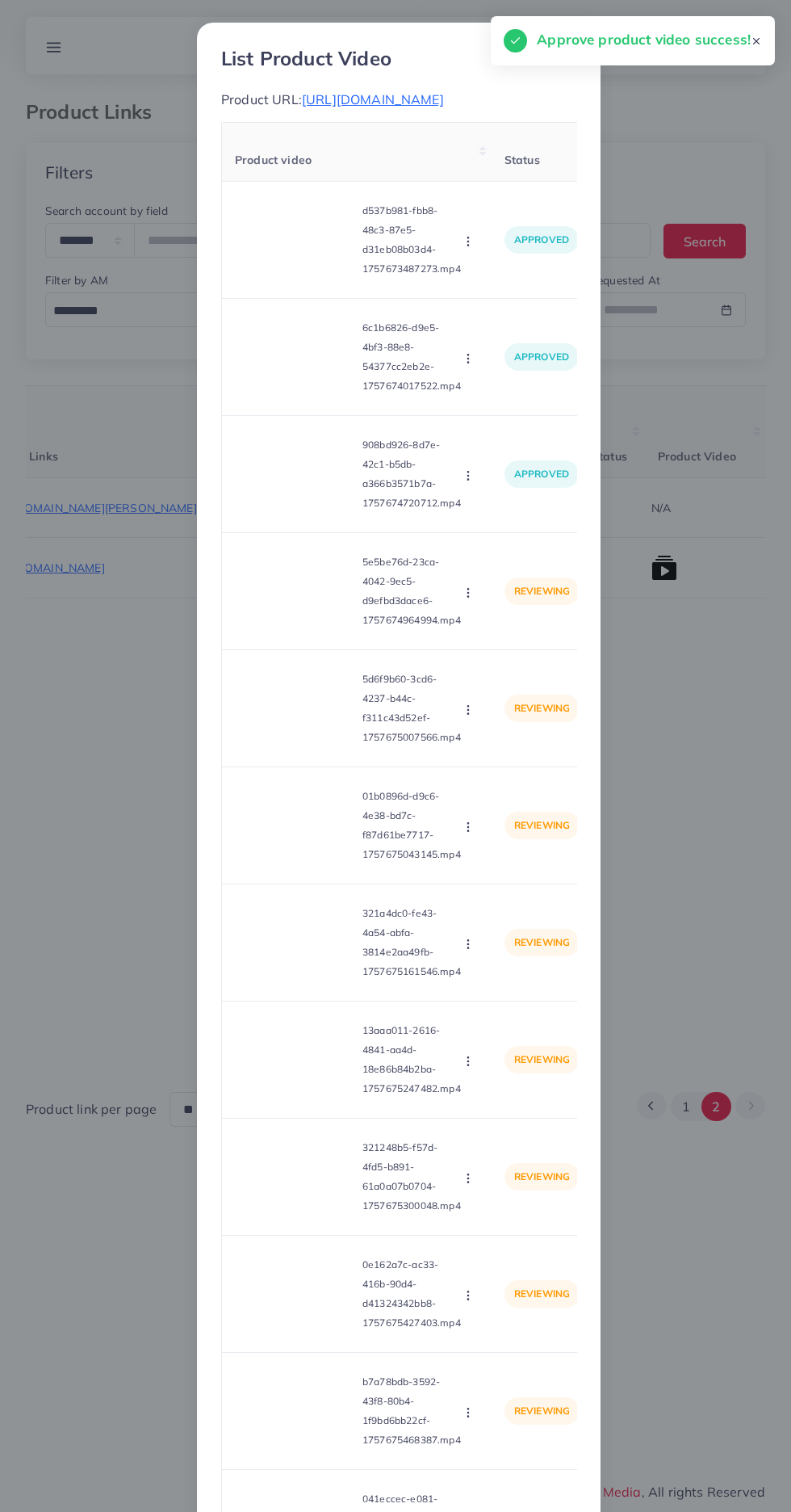
click at [295, 627] on video at bounding box center [295, 591] width 121 height 73
click at [292, 604] on icon at bounding box center [295, 591] width 26 height 26
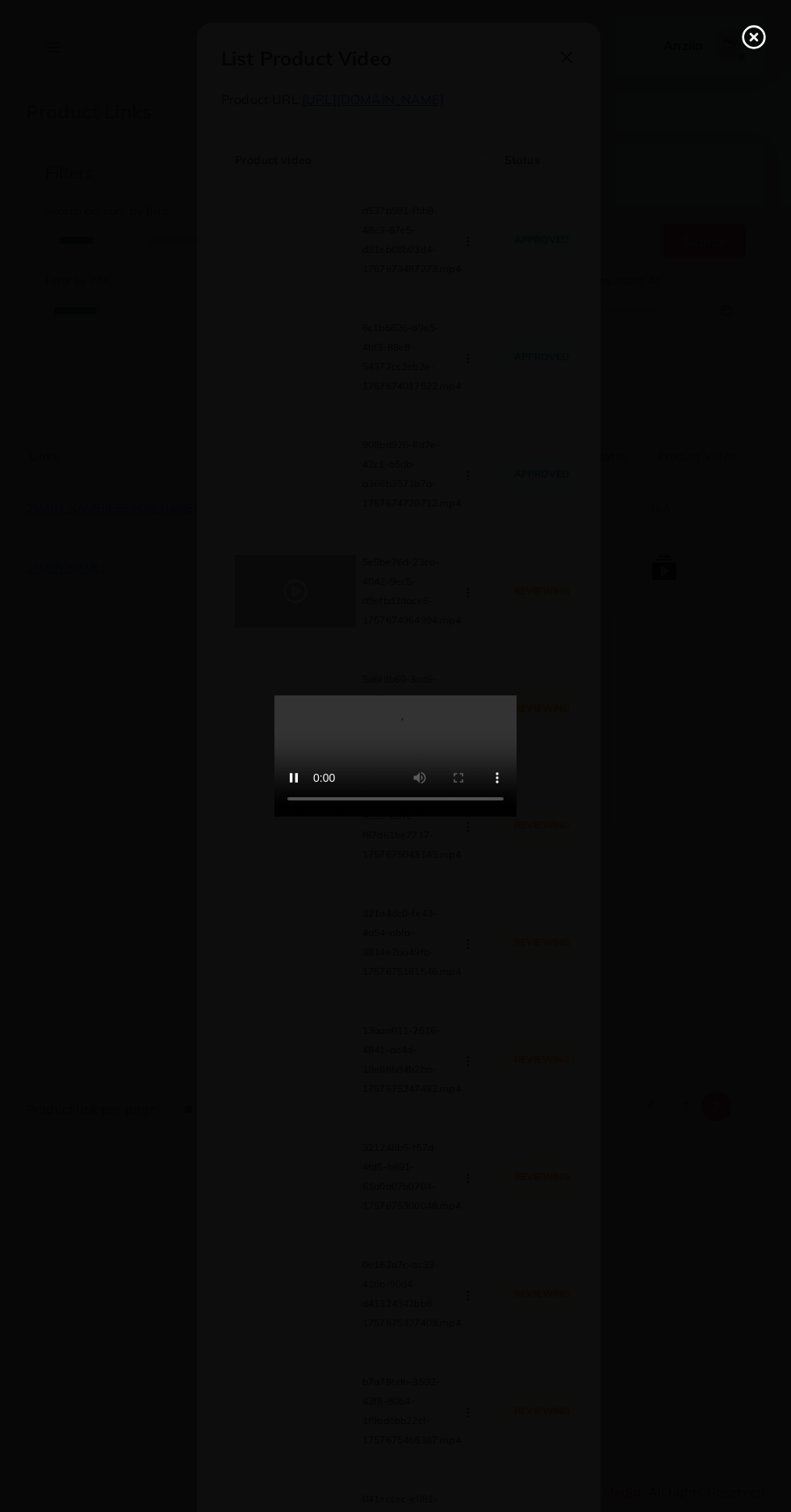
click at [746, 39] on icon at bounding box center [754, 37] width 26 height 26
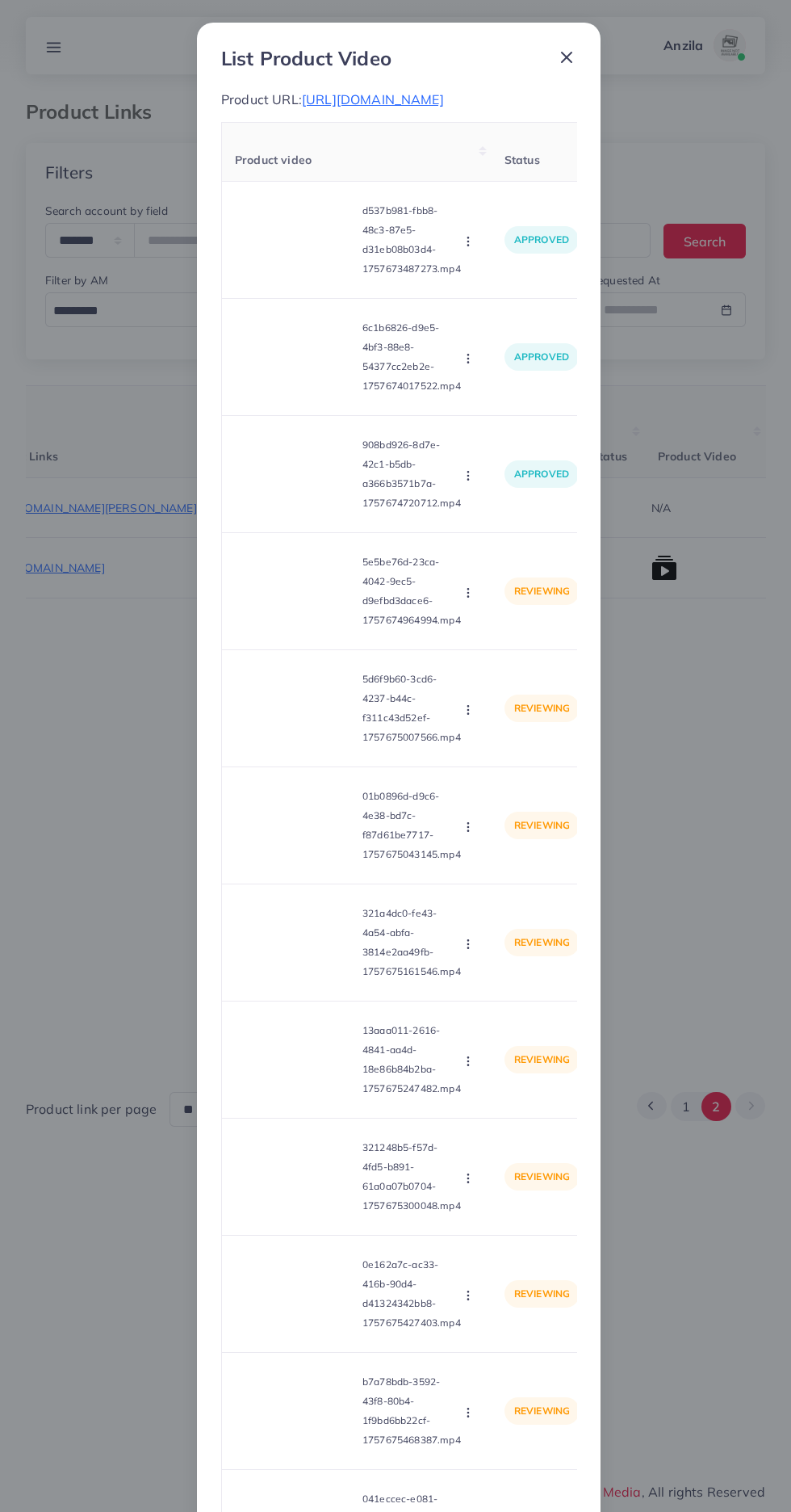
click at [468, 596] on circle "button" at bounding box center [468, 596] width 1 height 1
click at [521, 640] on span "Approve" at bounding box center [503, 632] width 53 height 16
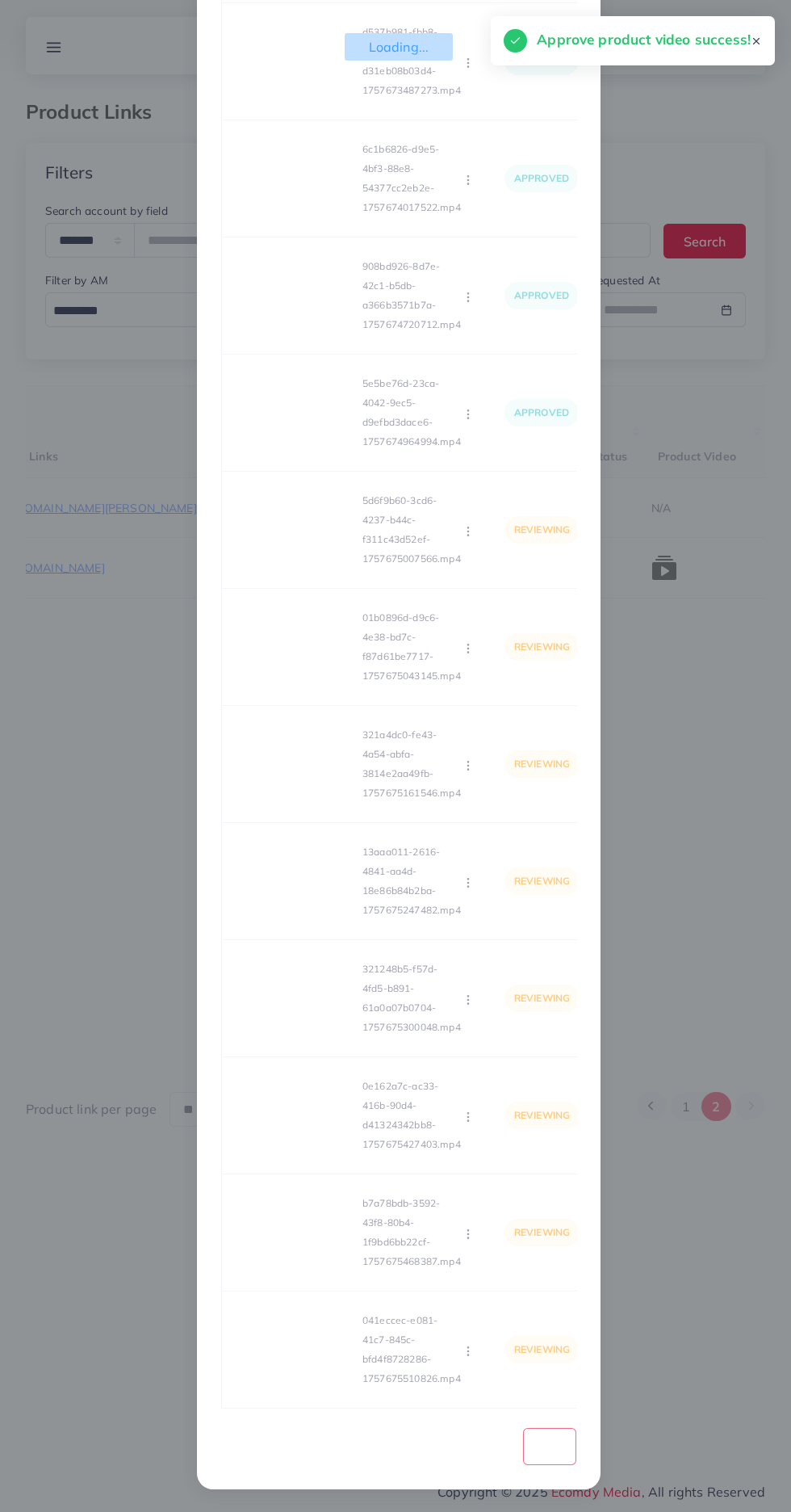
scroll to position [220, 0]
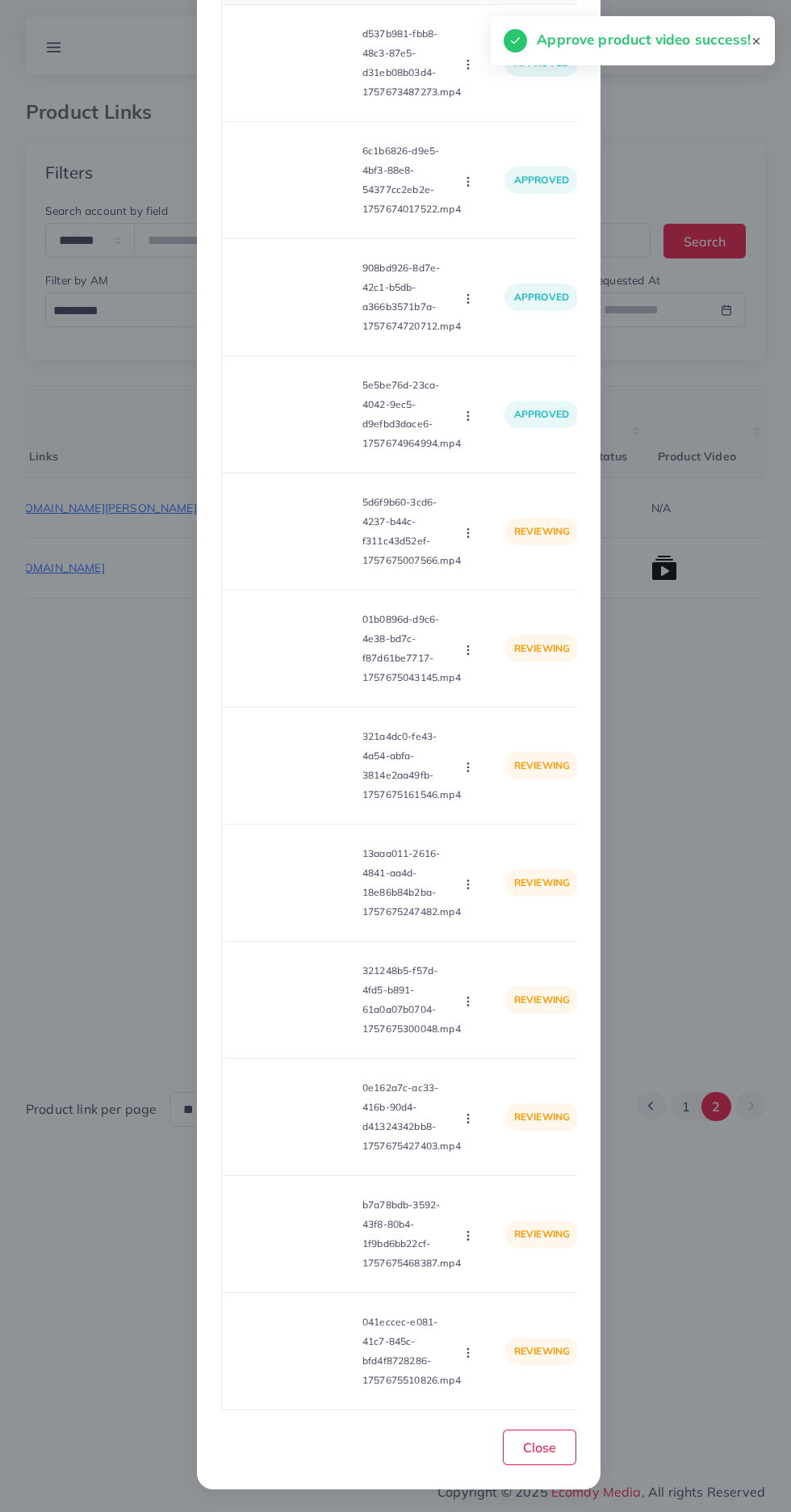
click at [295, 557] on video at bounding box center [295, 531] width 121 height 73
click at [276, 550] on div at bounding box center [295, 531] width 121 height 73
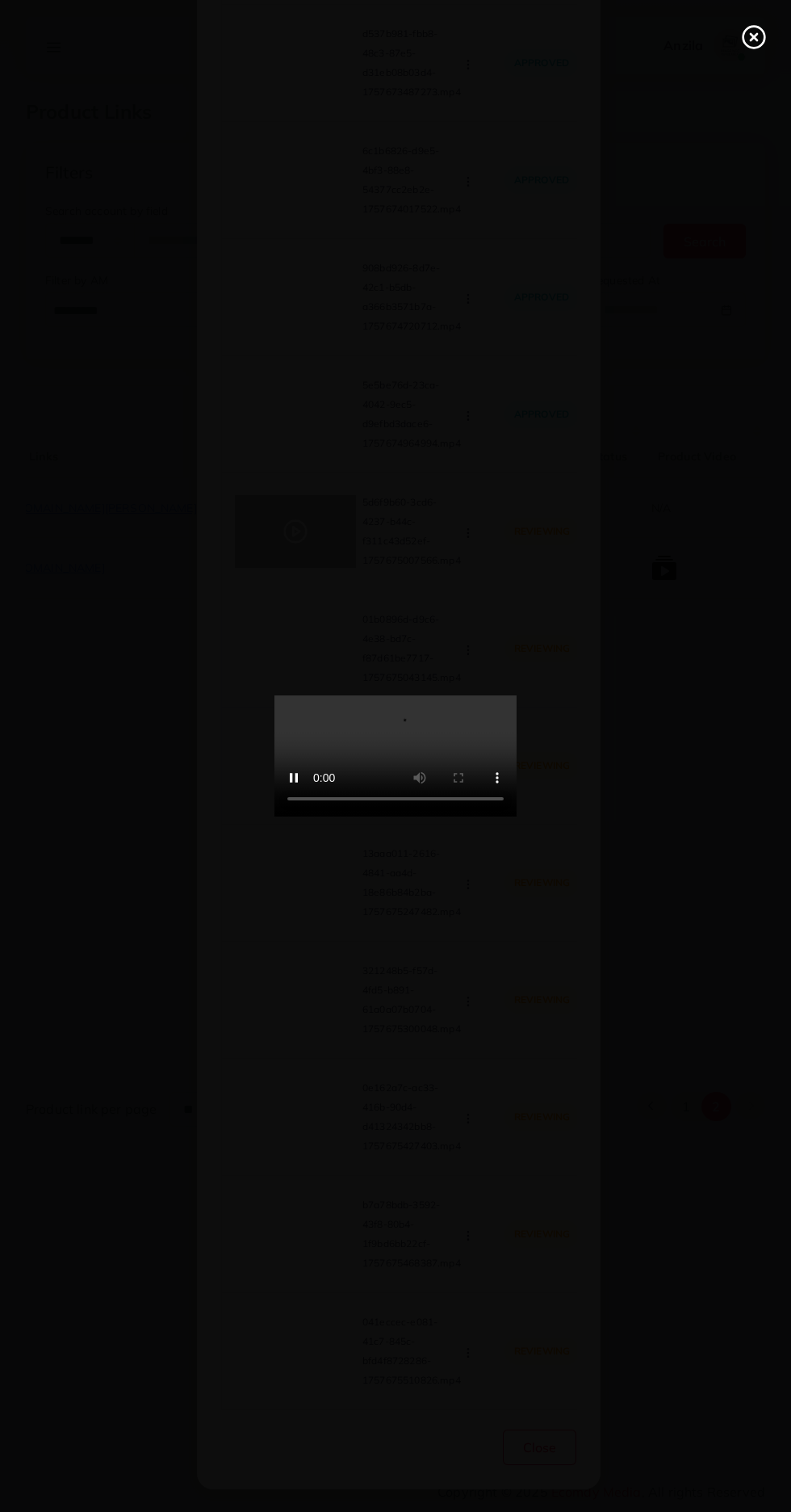
click at [754, 37] on line at bounding box center [754, 36] width 6 height 6
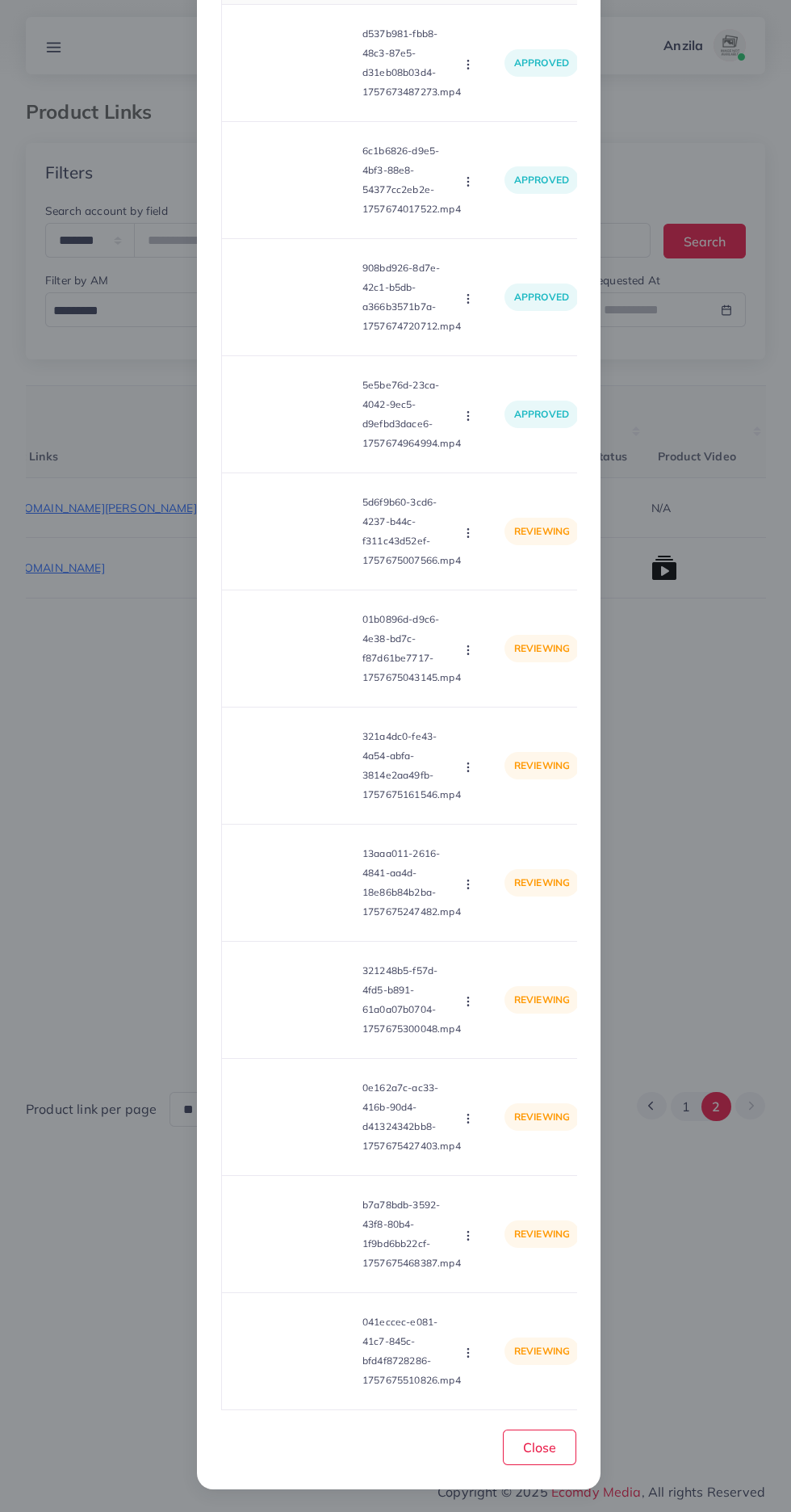
click at [462, 534] on icon "button" at bounding box center [468, 533] width 13 height 13
click at [501, 564] on span "Approve" at bounding box center [503, 572] width 53 height 16
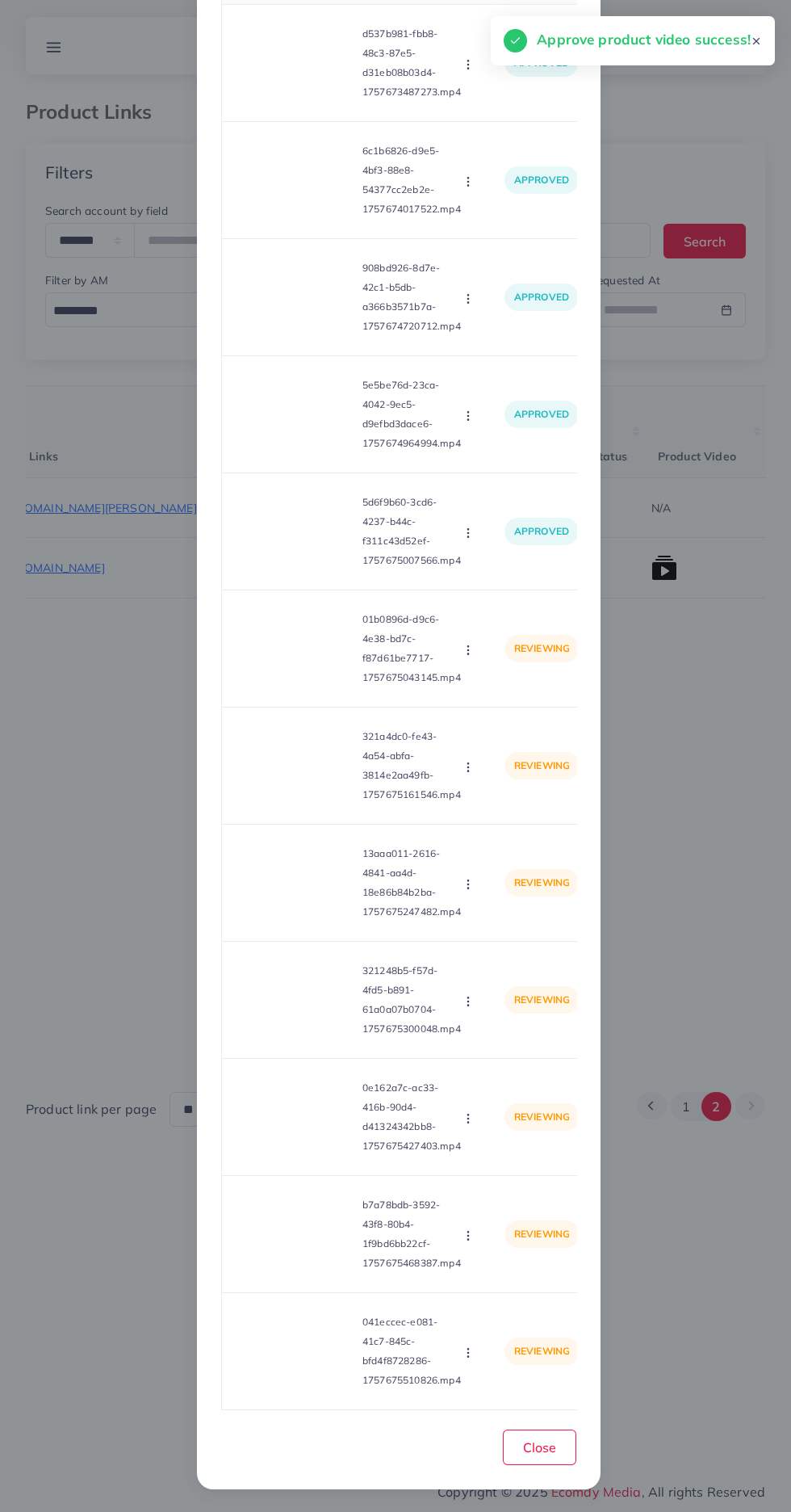
click at [296, 671] on video at bounding box center [295, 648] width 121 height 73
click at [293, 654] on circle at bounding box center [296, 649] width 22 height 22
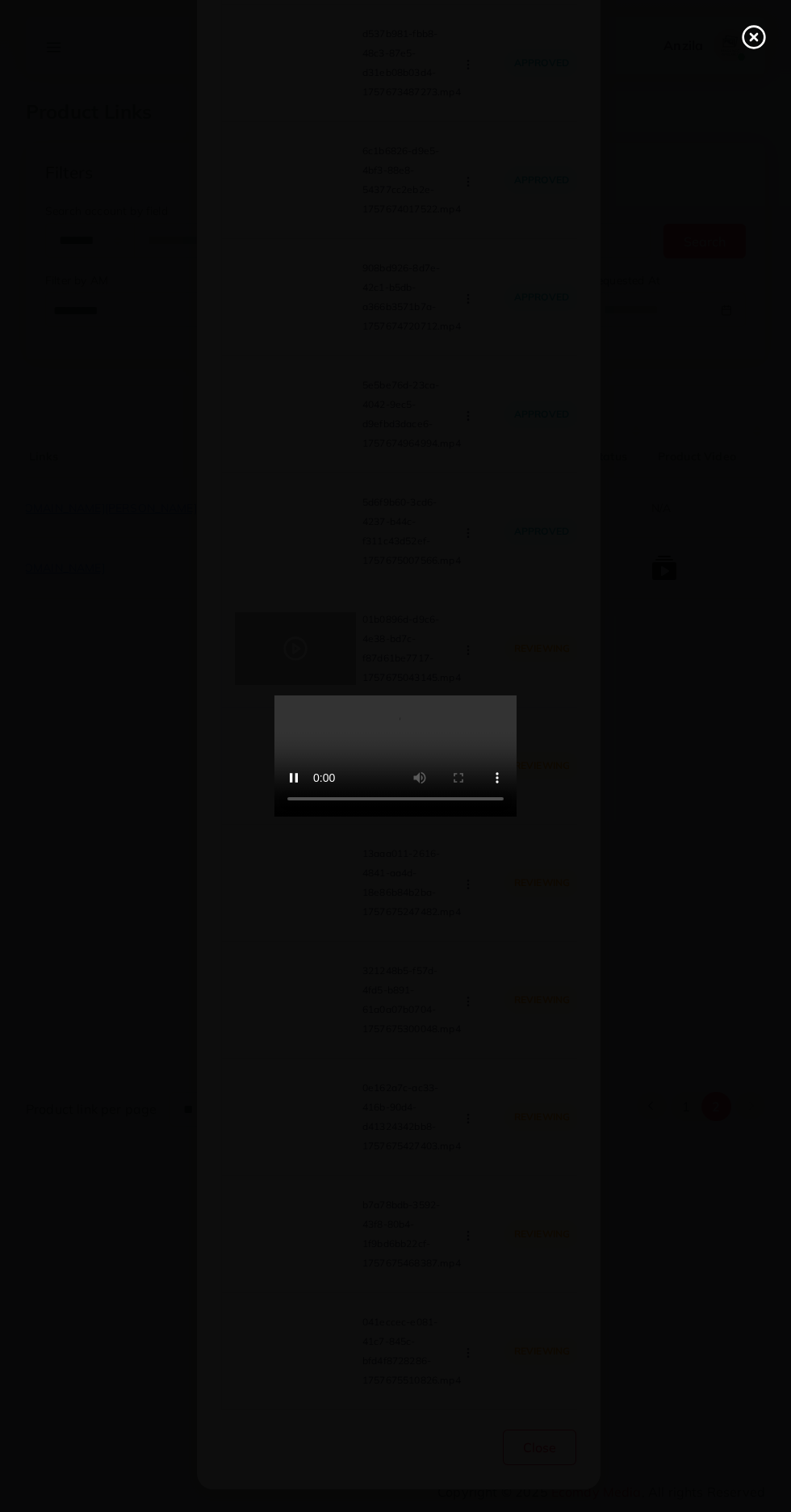
click at [754, 37] on line at bounding box center [754, 36] width 6 height 6
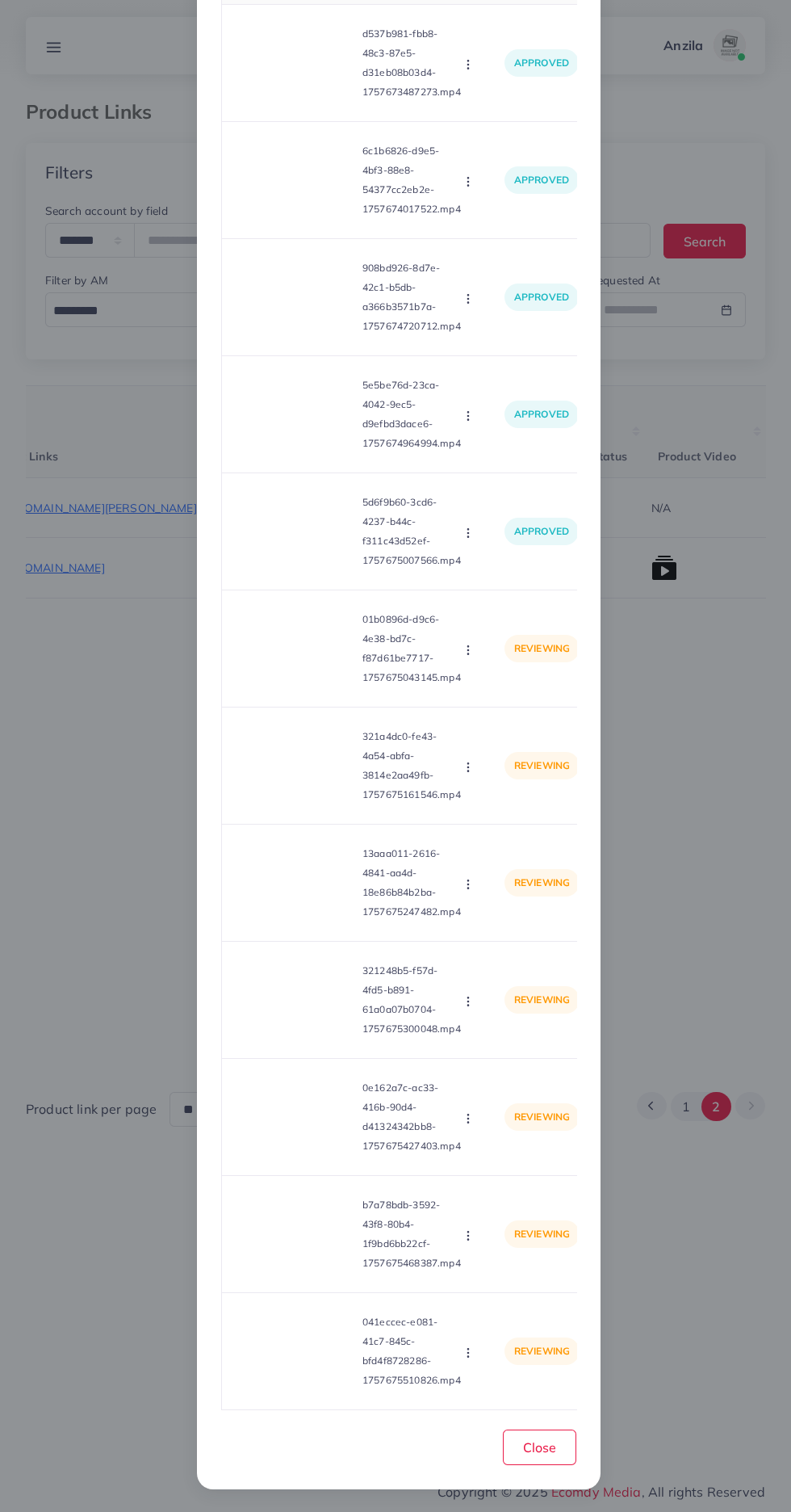
click at [469, 650] on icon "button" at bounding box center [468, 650] width 13 height 13
click at [519, 681] on span "Approve" at bounding box center [503, 689] width 53 height 16
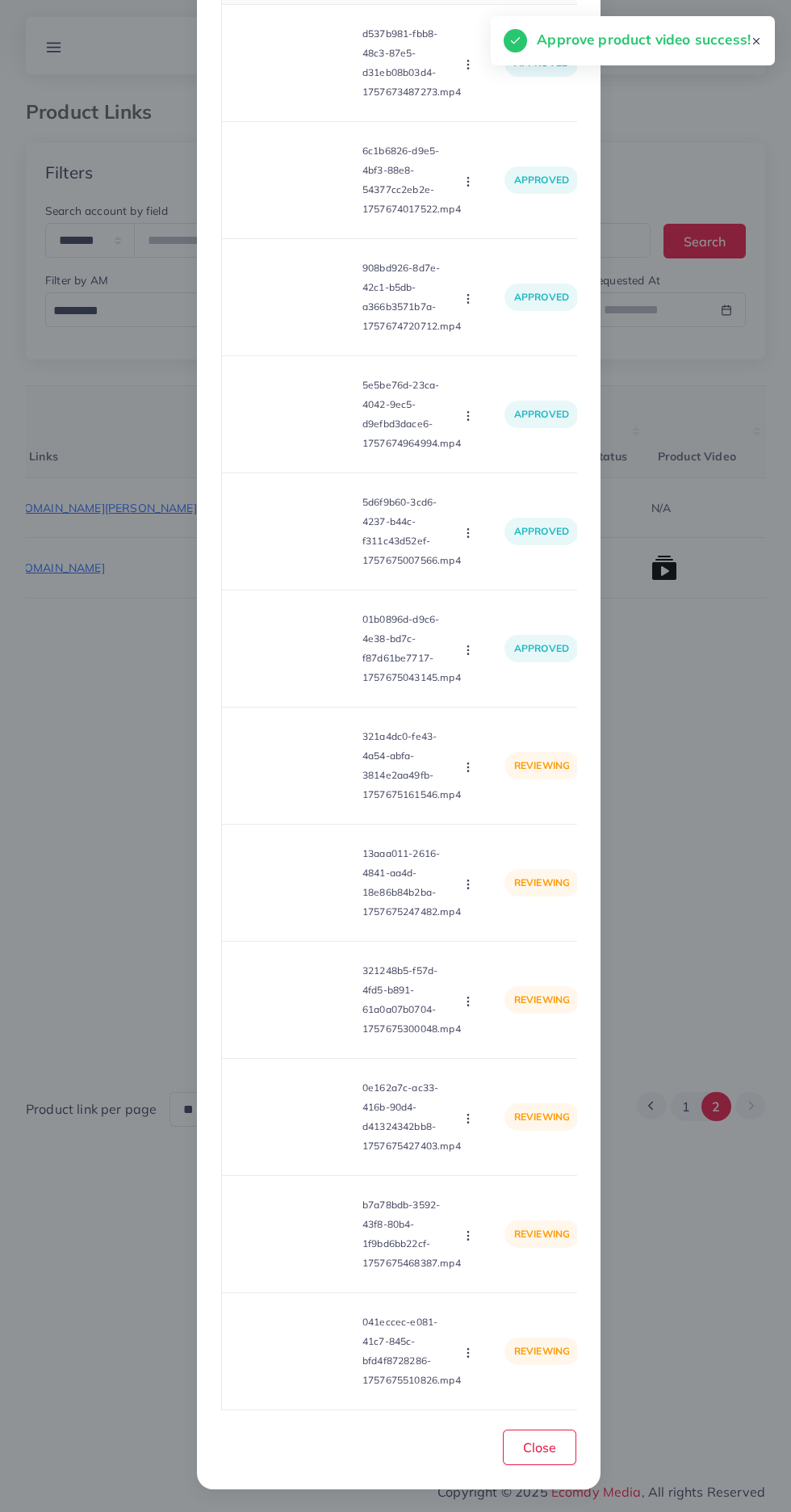
click at [286, 734] on video at bounding box center [295, 766] width 121 height 73
click at [292, 771] on circle at bounding box center [296, 766] width 22 height 22
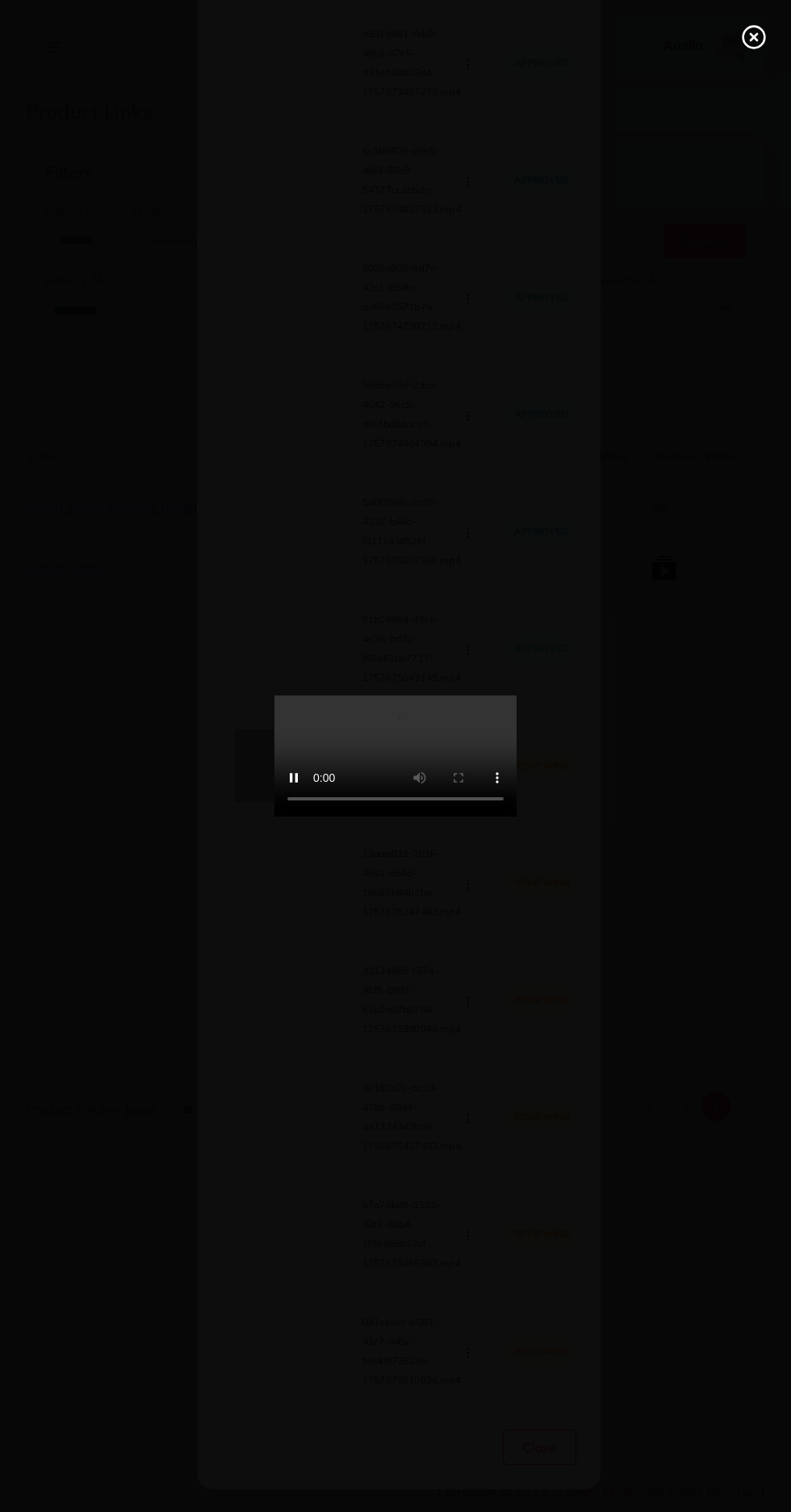
click at [754, 37] on line at bounding box center [754, 36] width 6 height 6
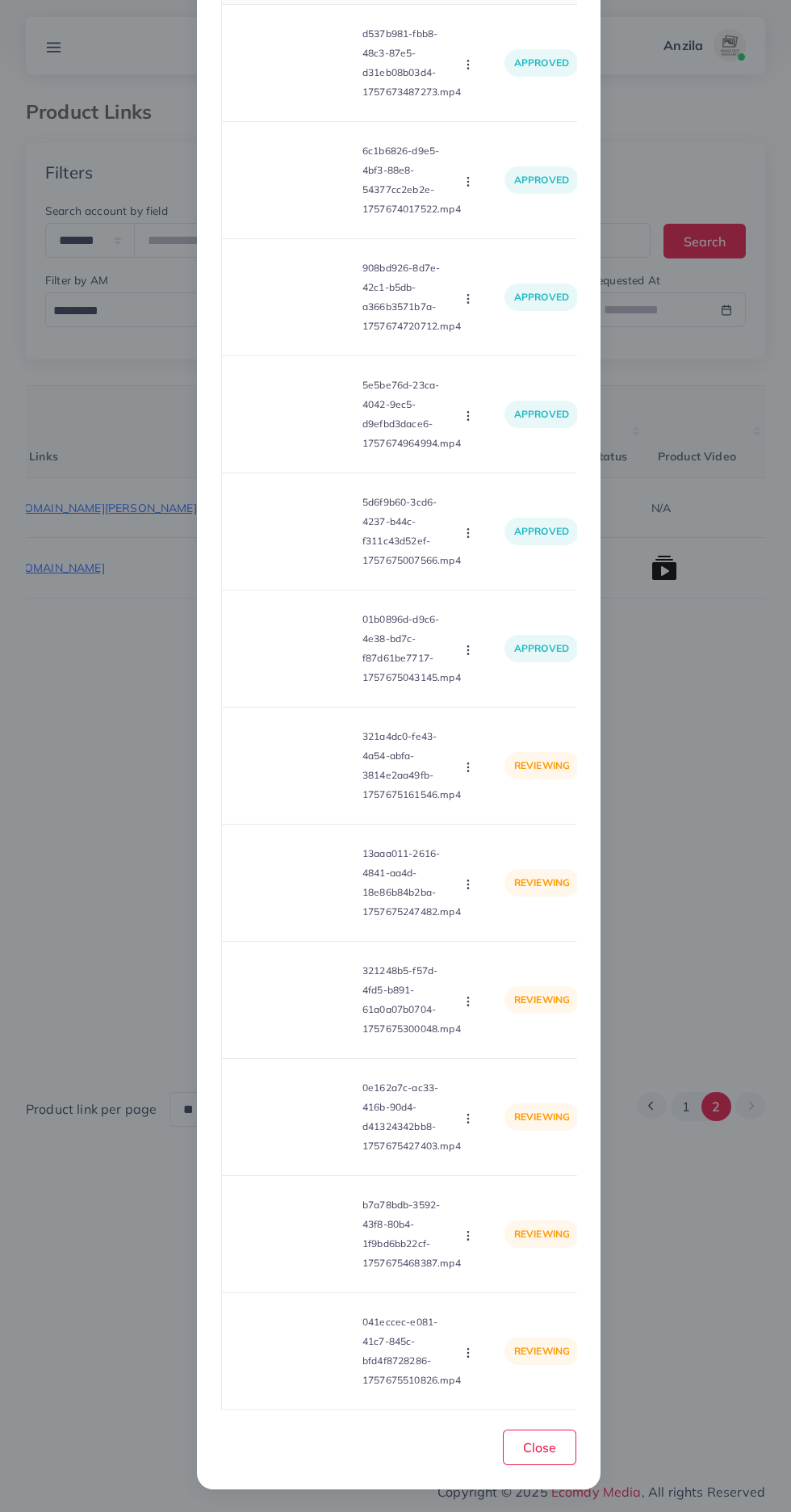
click at [468, 761] on icon "button" at bounding box center [468, 767] width 13 height 13
click at [509, 799] on span "Approve" at bounding box center [503, 806] width 53 height 16
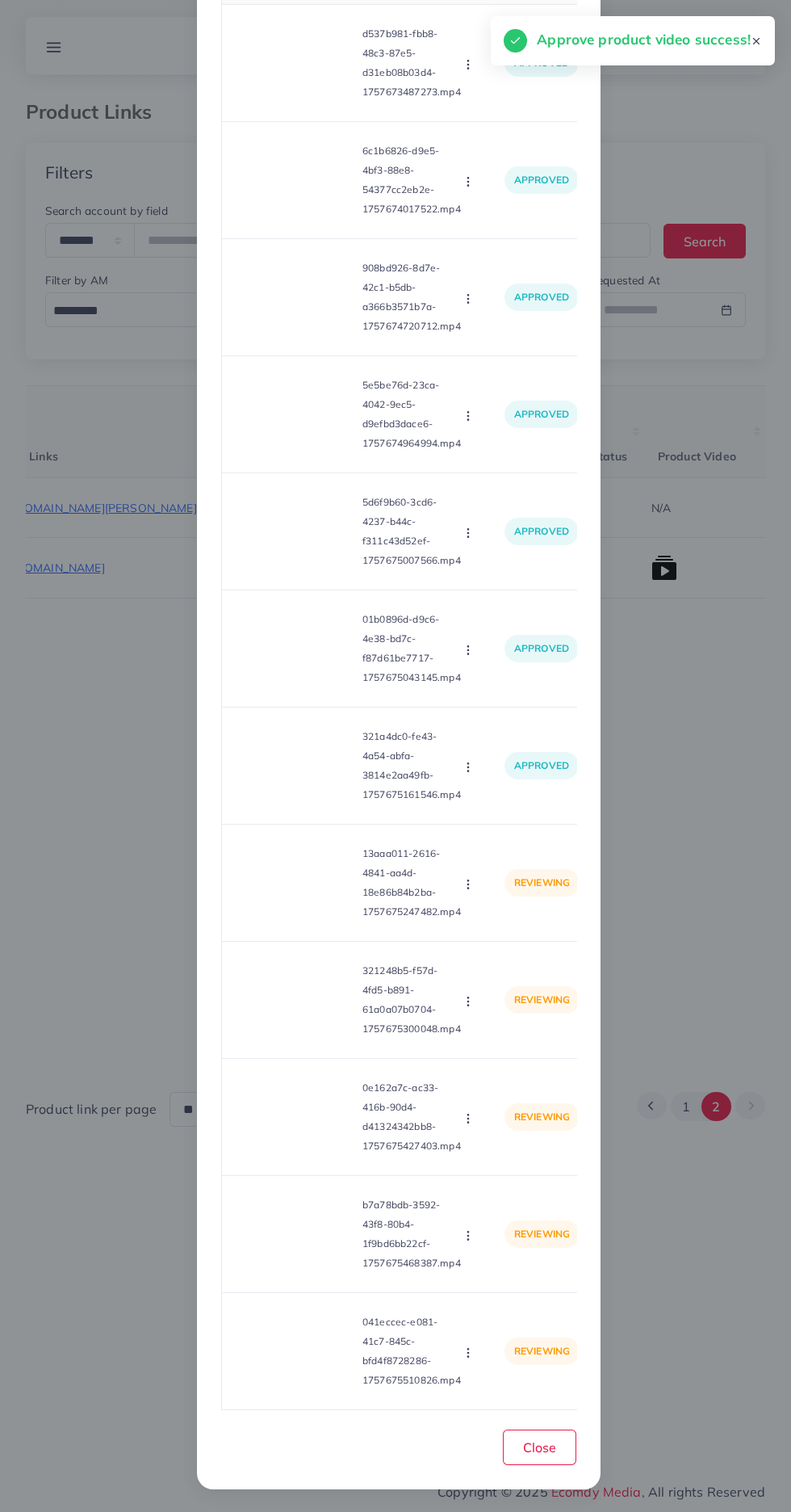
click at [322, 889] on video at bounding box center [295, 883] width 121 height 73
click at [294, 897] on div at bounding box center [295, 883] width 121 height 73
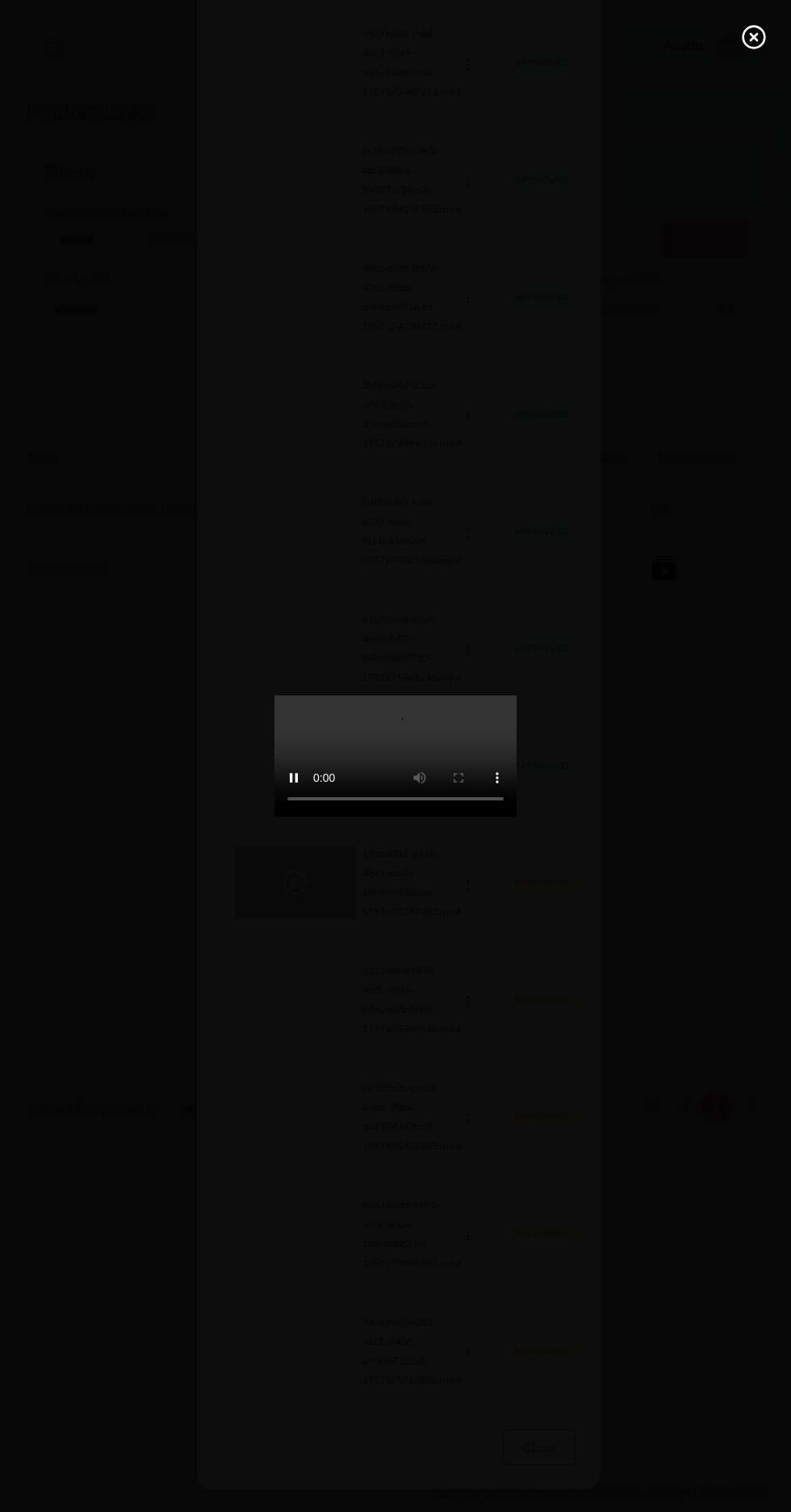
click at [762, 33] on icon at bounding box center [754, 37] width 26 height 26
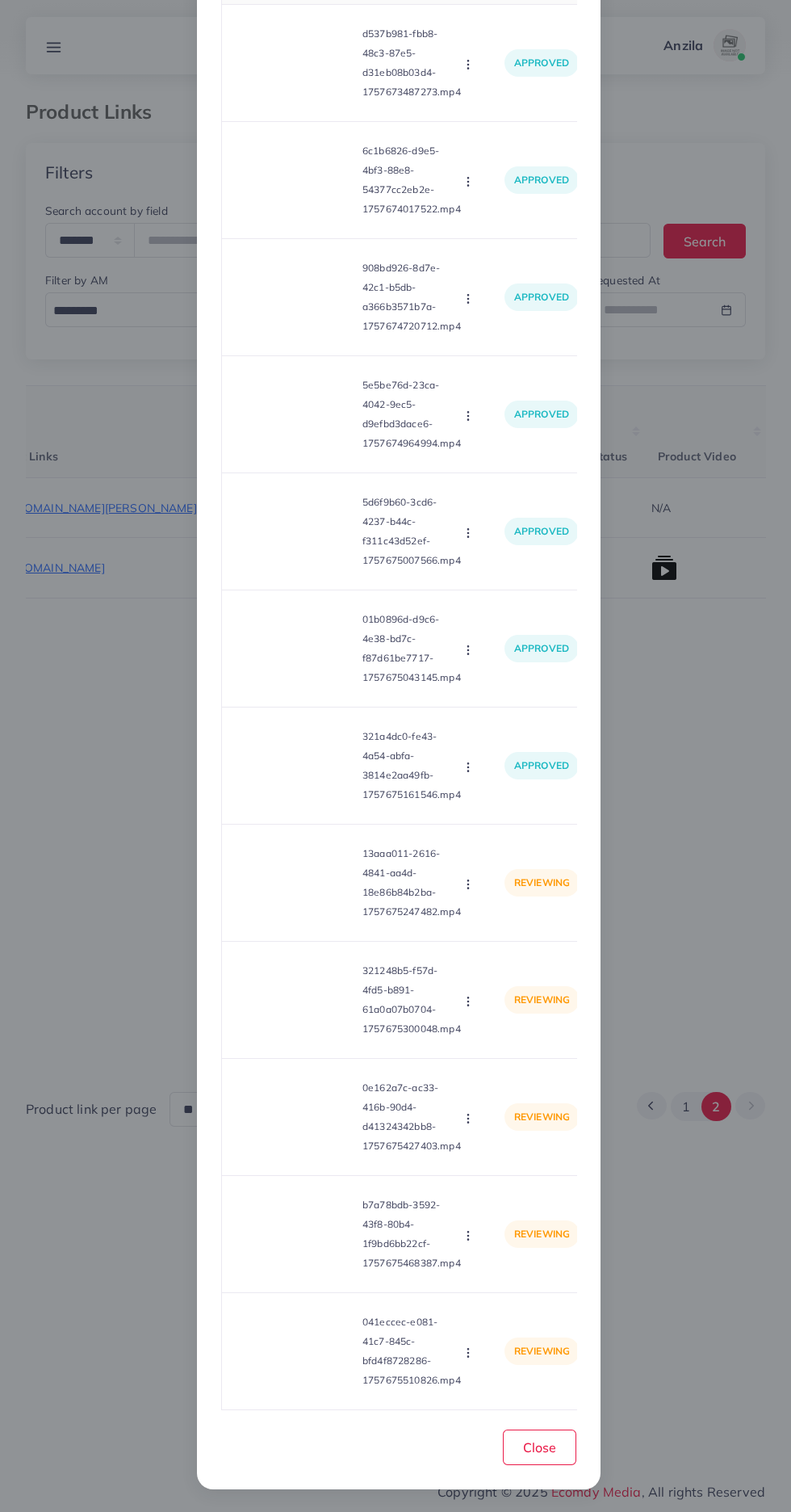
click at [468, 880] on circle "button" at bounding box center [468, 880] width 1 height 1
click at [516, 925] on span "Approve" at bounding box center [503, 923] width 53 height 16
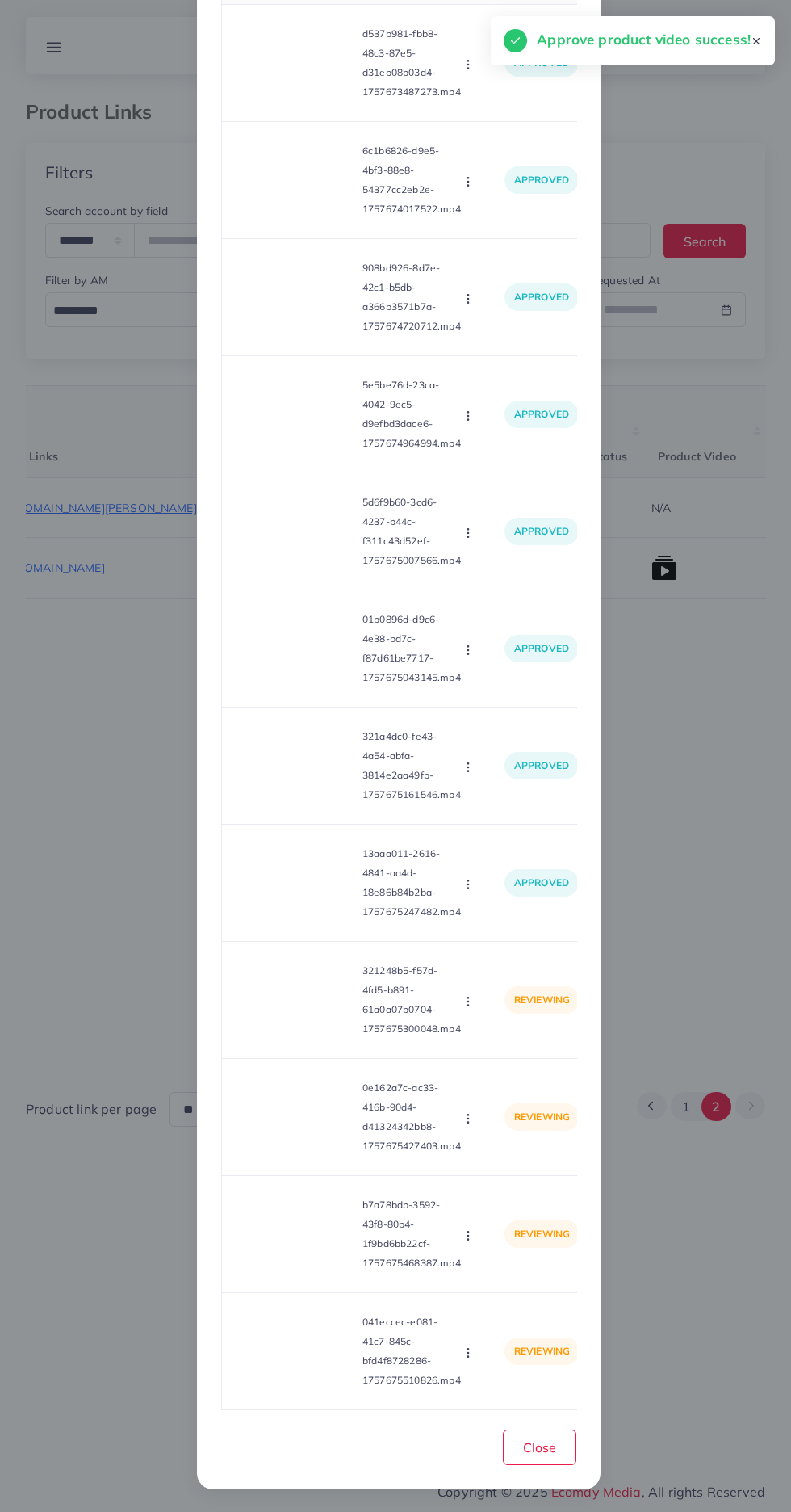
click at [298, 1006] on video at bounding box center [295, 1000] width 121 height 73
click at [298, 1006] on icon at bounding box center [295, 1000] width 26 height 26
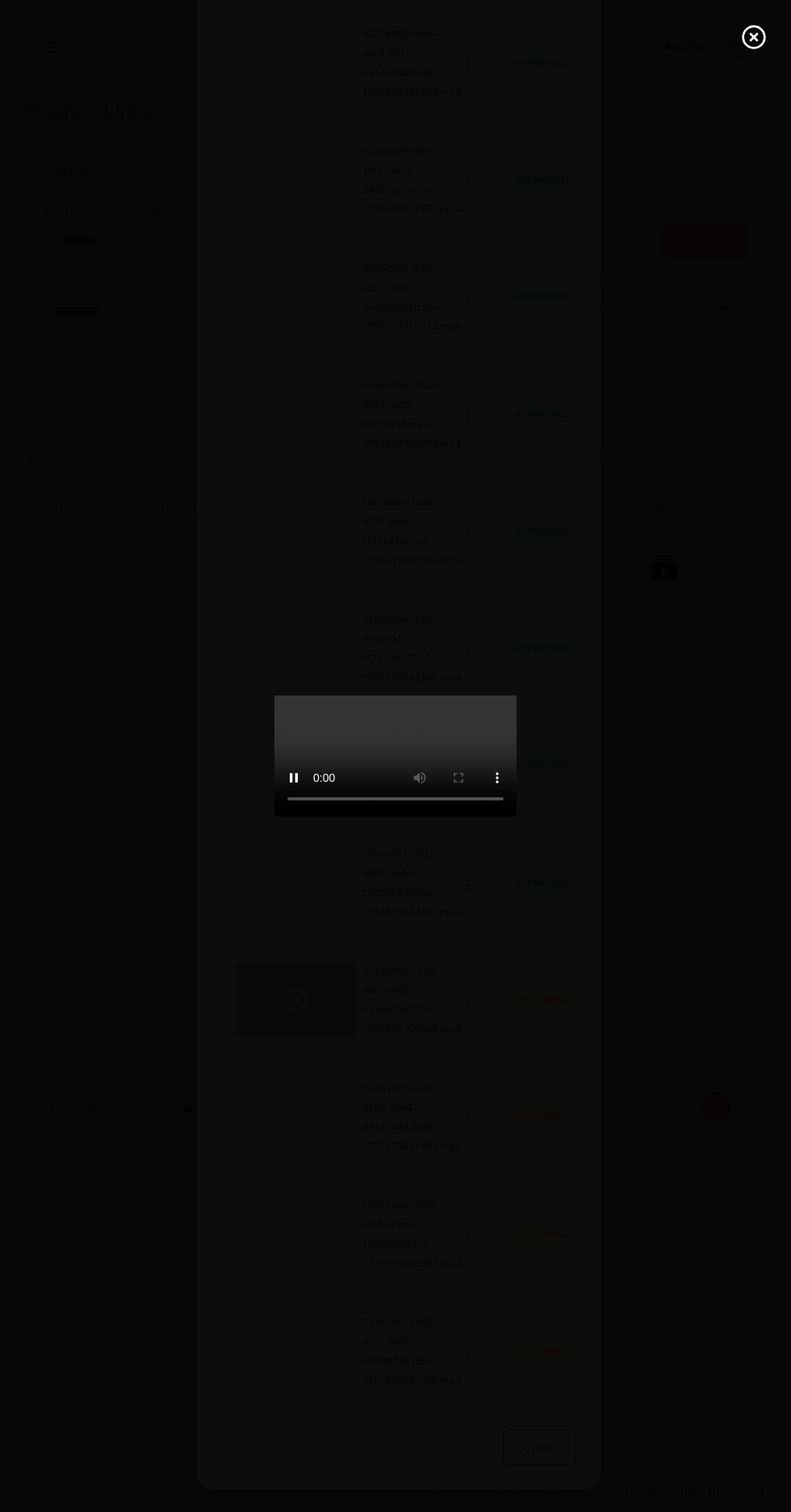
click at [754, 37] on line at bounding box center [754, 36] width 6 height 6
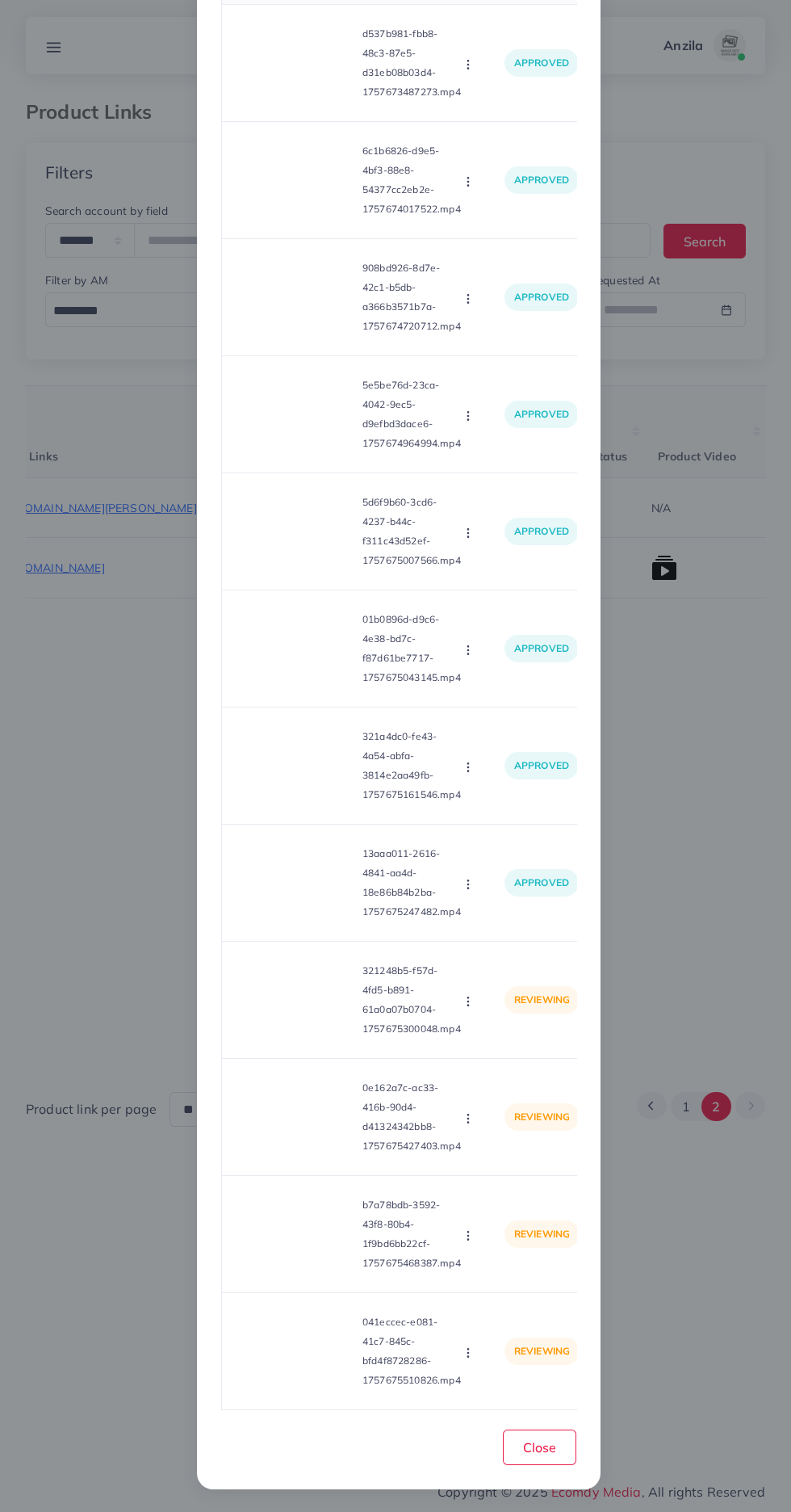
click at [468, 995] on icon "button" at bounding box center [468, 1002] width 13 height 13
click at [487, 1036] on span "Approve" at bounding box center [503, 1041] width 53 height 16
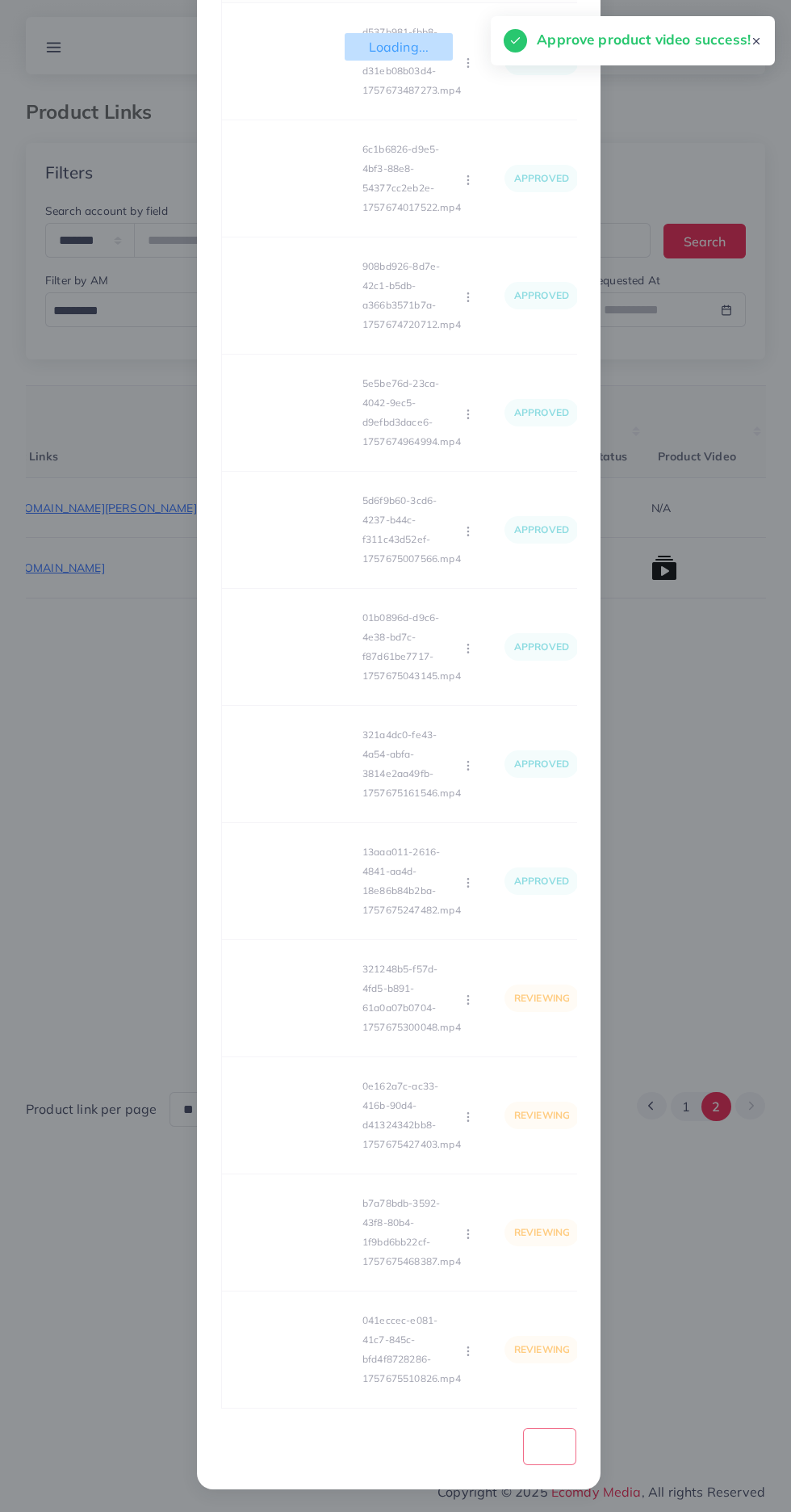
click at [295, 1125] on div "Loading... Product video Status Reason reject d537b981-fbb8-48c3-87e5-d31eb08b0…" at bounding box center [399, 676] width 355 height 1466
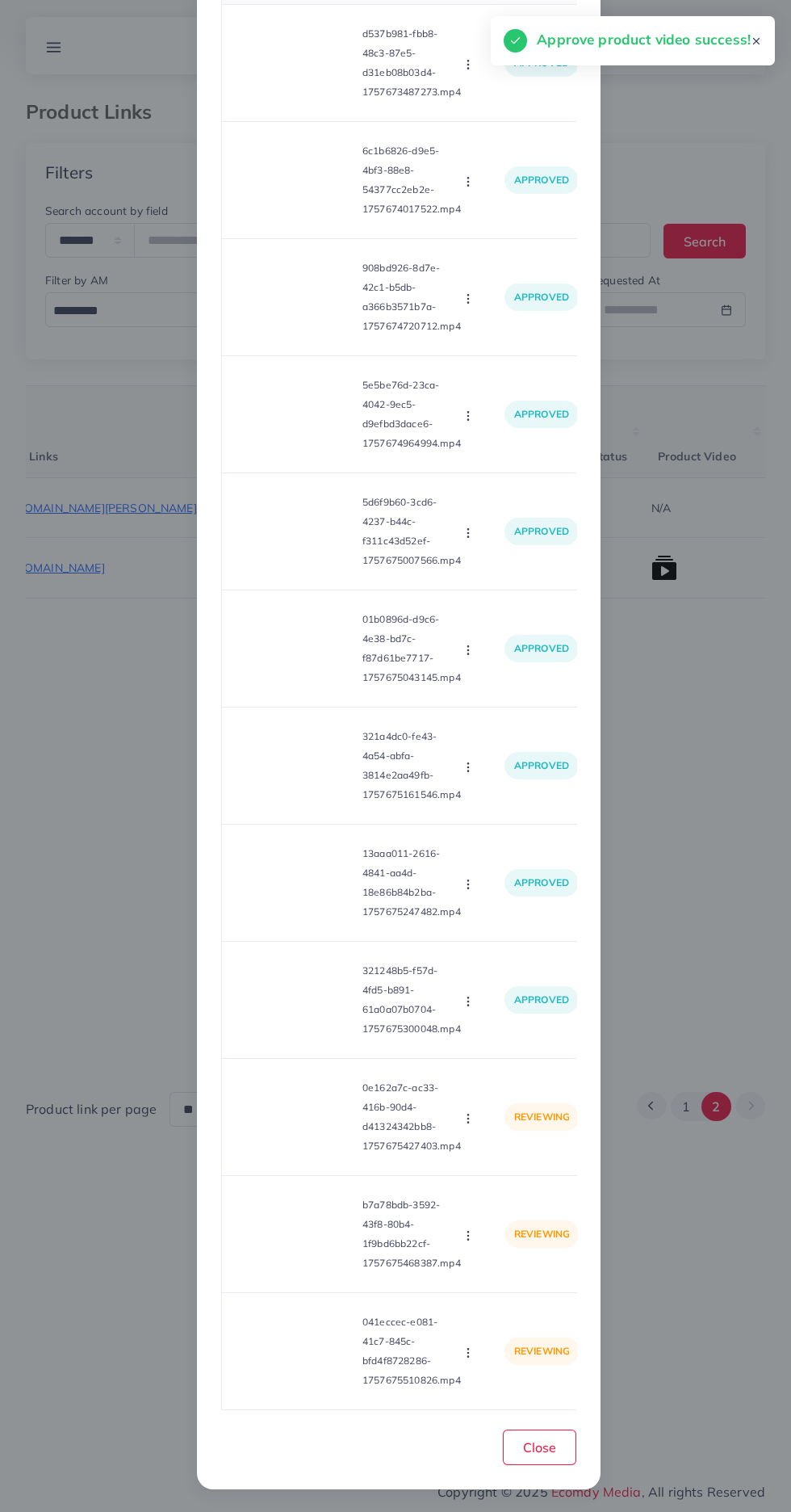
click at [283, 1122] on video at bounding box center [295, 1117] width 121 height 73
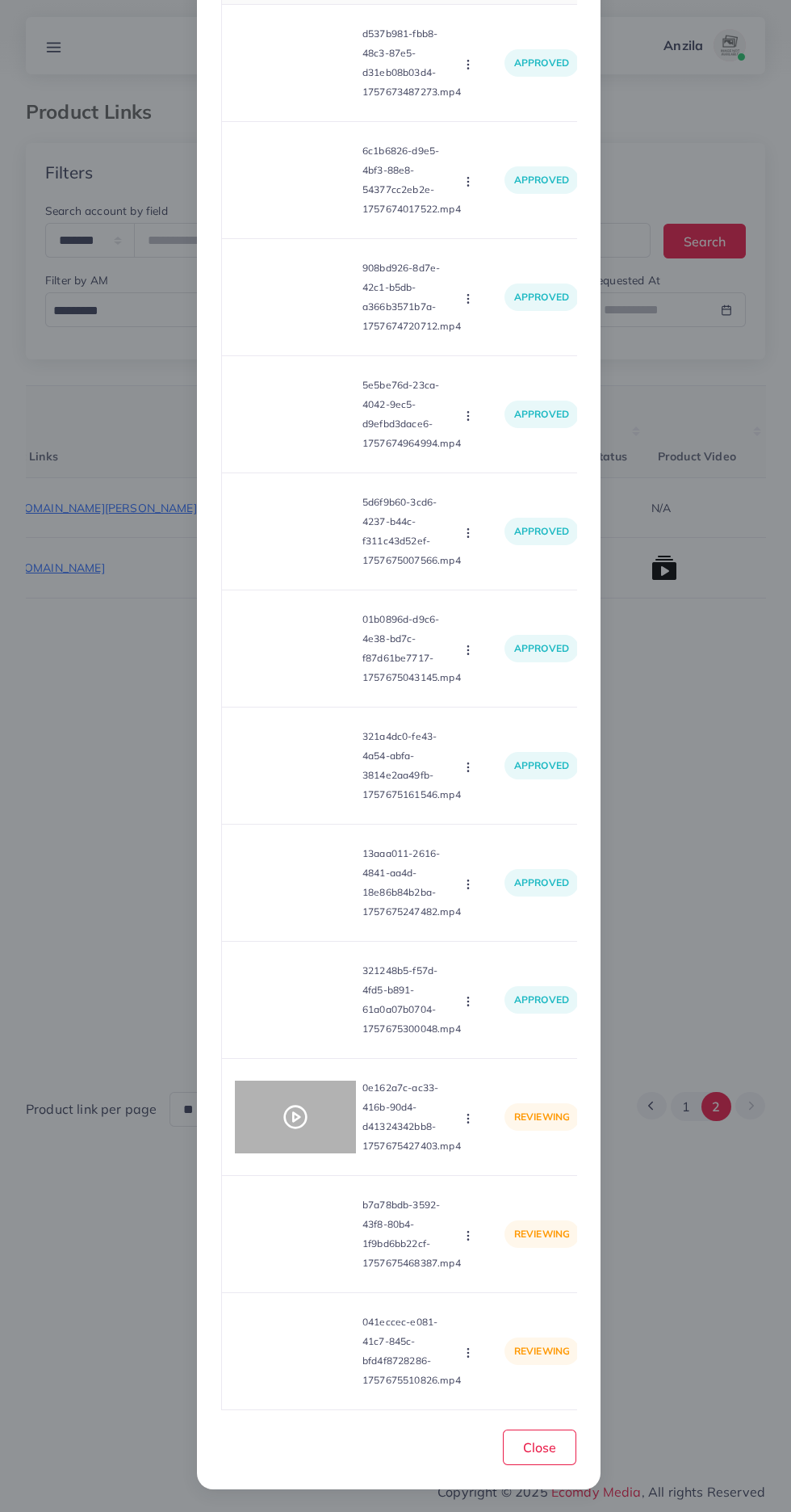
click at [298, 1108] on icon at bounding box center [295, 1117] width 26 height 26
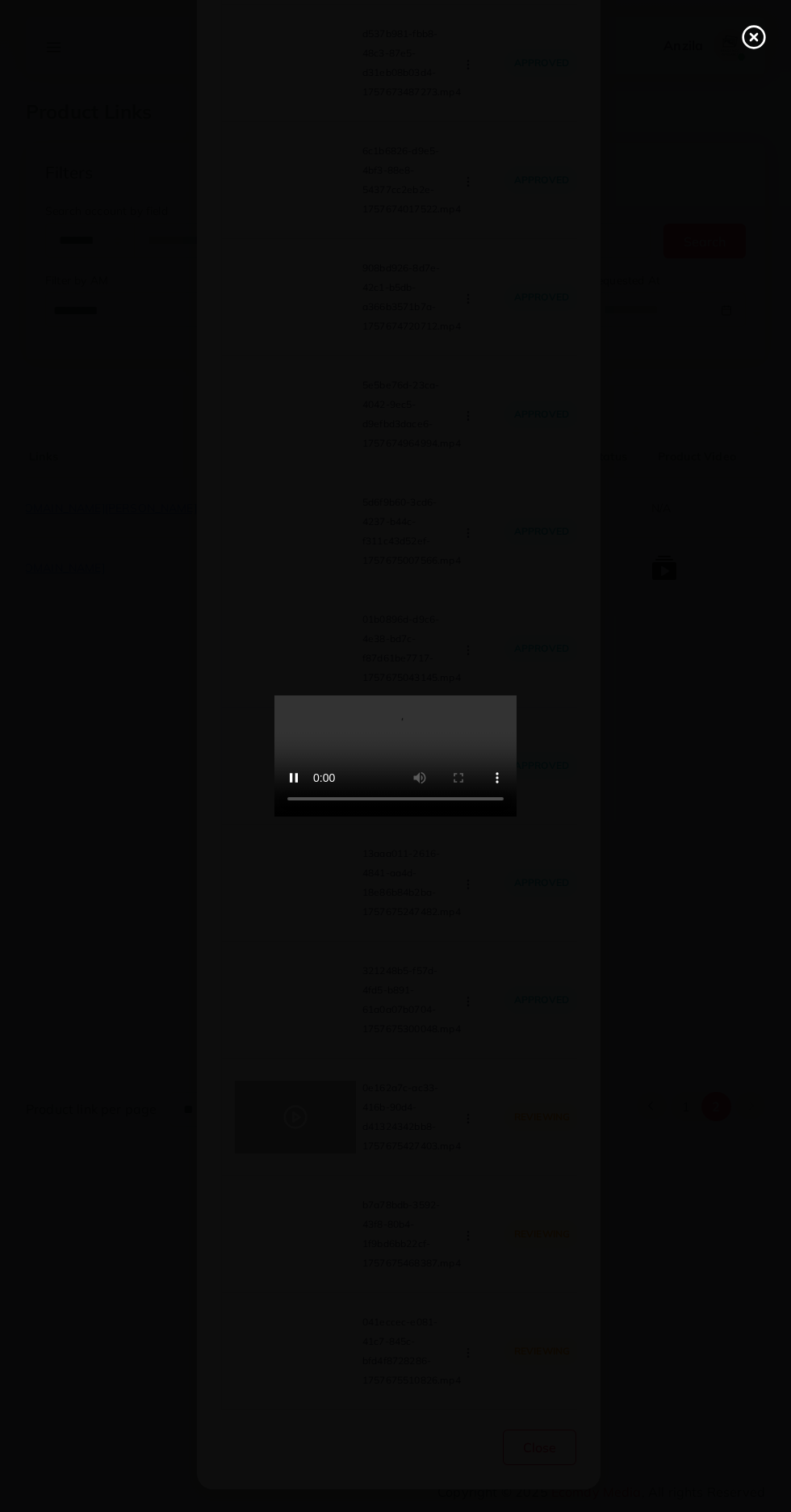
click at [747, 34] on icon at bounding box center [754, 37] width 26 height 26
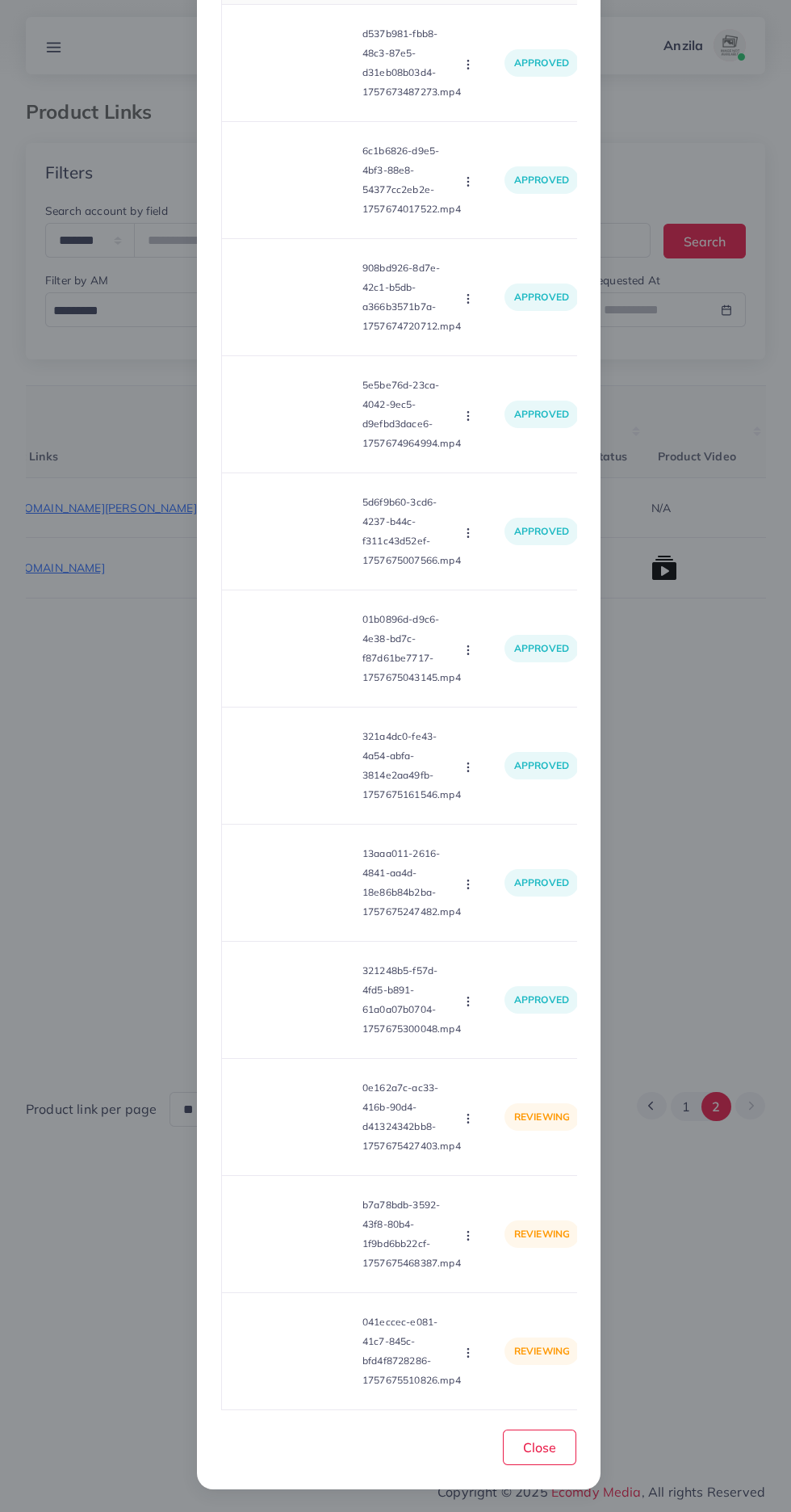
click at [462, 1119] on icon "button" at bounding box center [468, 1119] width 13 height 13
click at [514, 1155] on span "Approve" at bounding box center [503, 1158] width 53 height 16
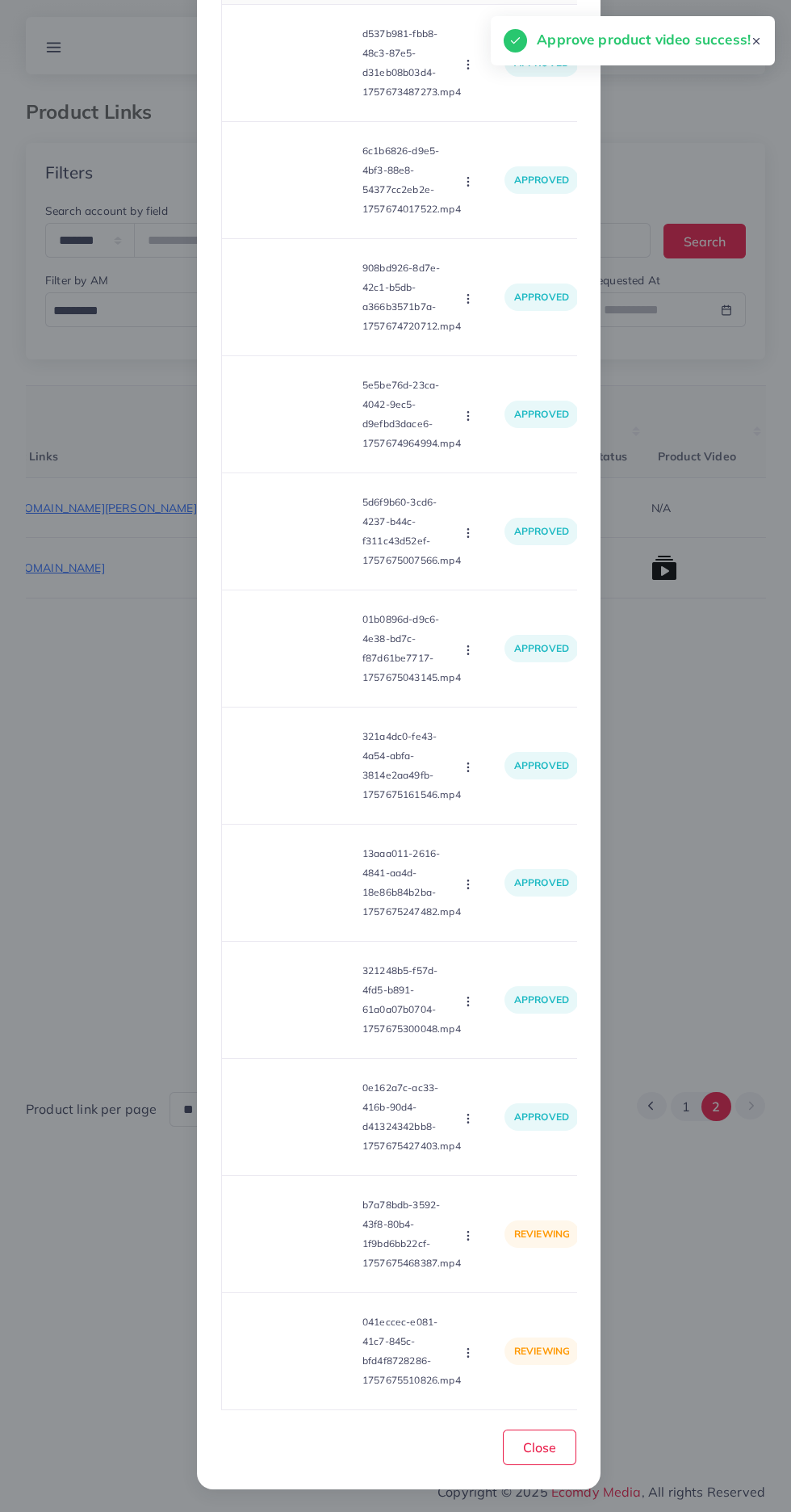
click at [302, 1236] on video at bounding box center [295, 1234] width 121 height 73
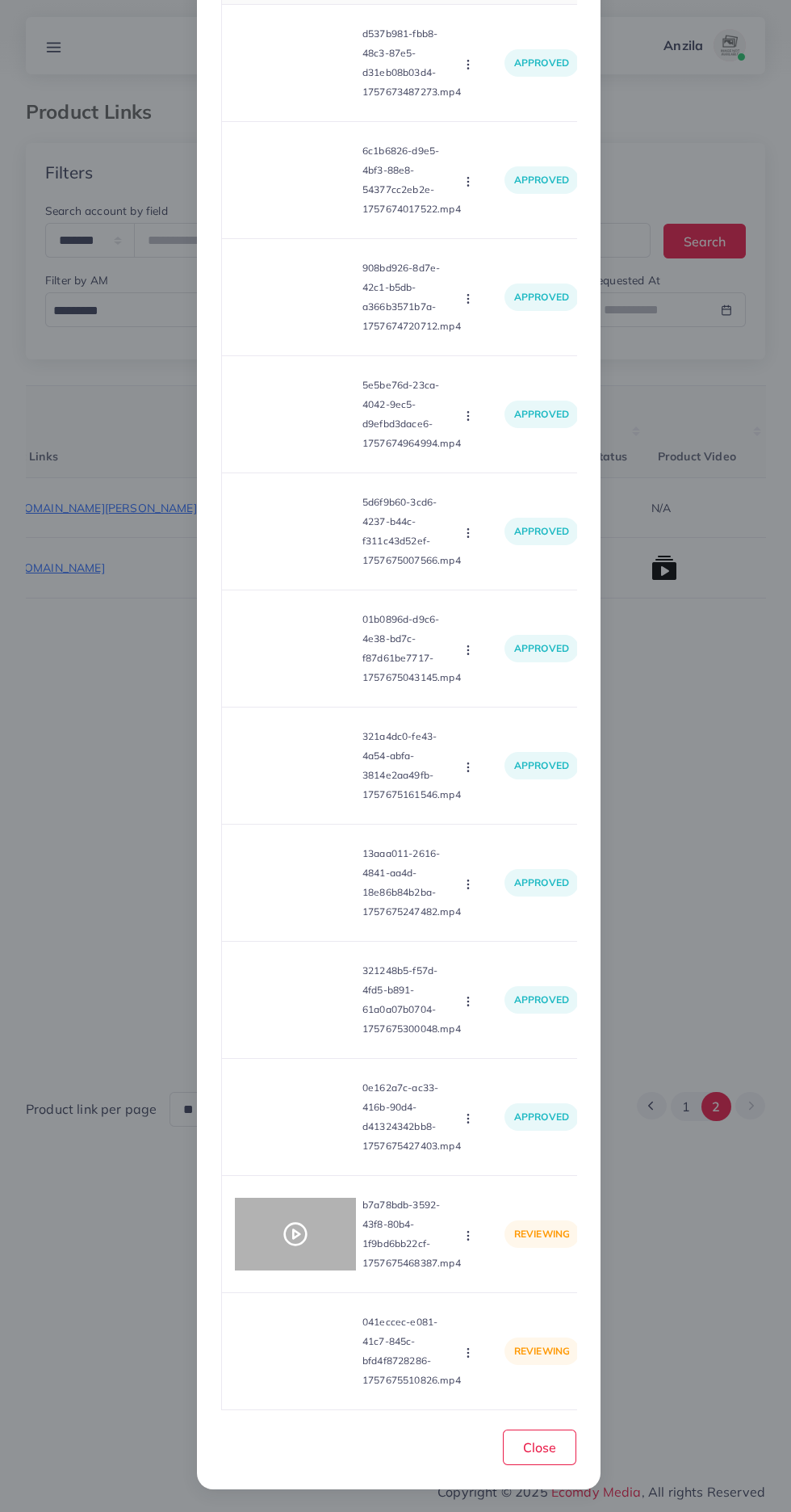
click at [308, 1245] on div at bounding box center [295, 1234] width 121 height 73
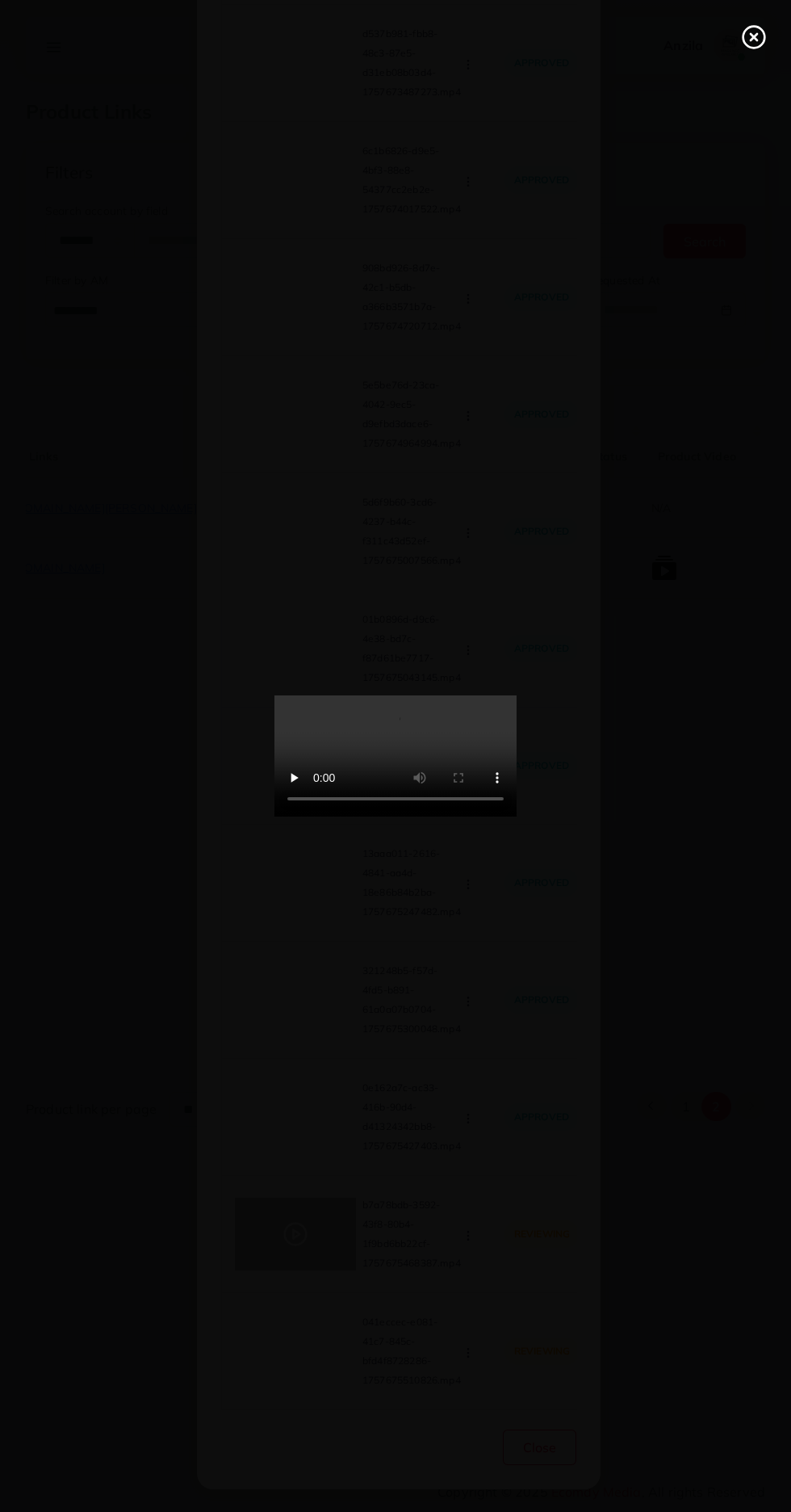
click at [747, 26] on icon at bounding box center [754, 37] width 26 height 26
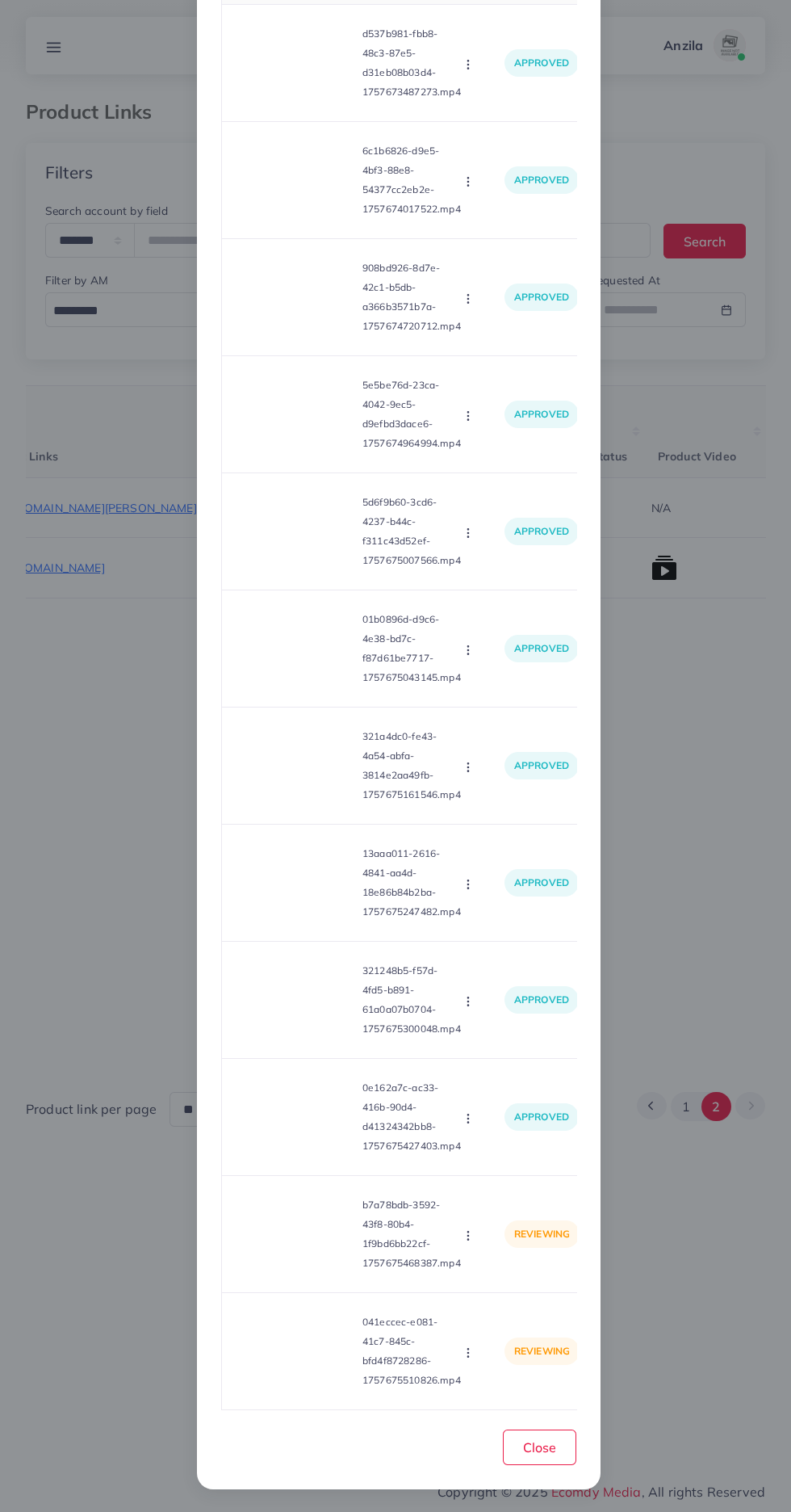
click at [468, 1235] on circle "button" at bounding box center [468, 1235] width 1 height 1
click at [477, 1276] on span "Approve" at bounding box center [503, 1275] width 53 height 16
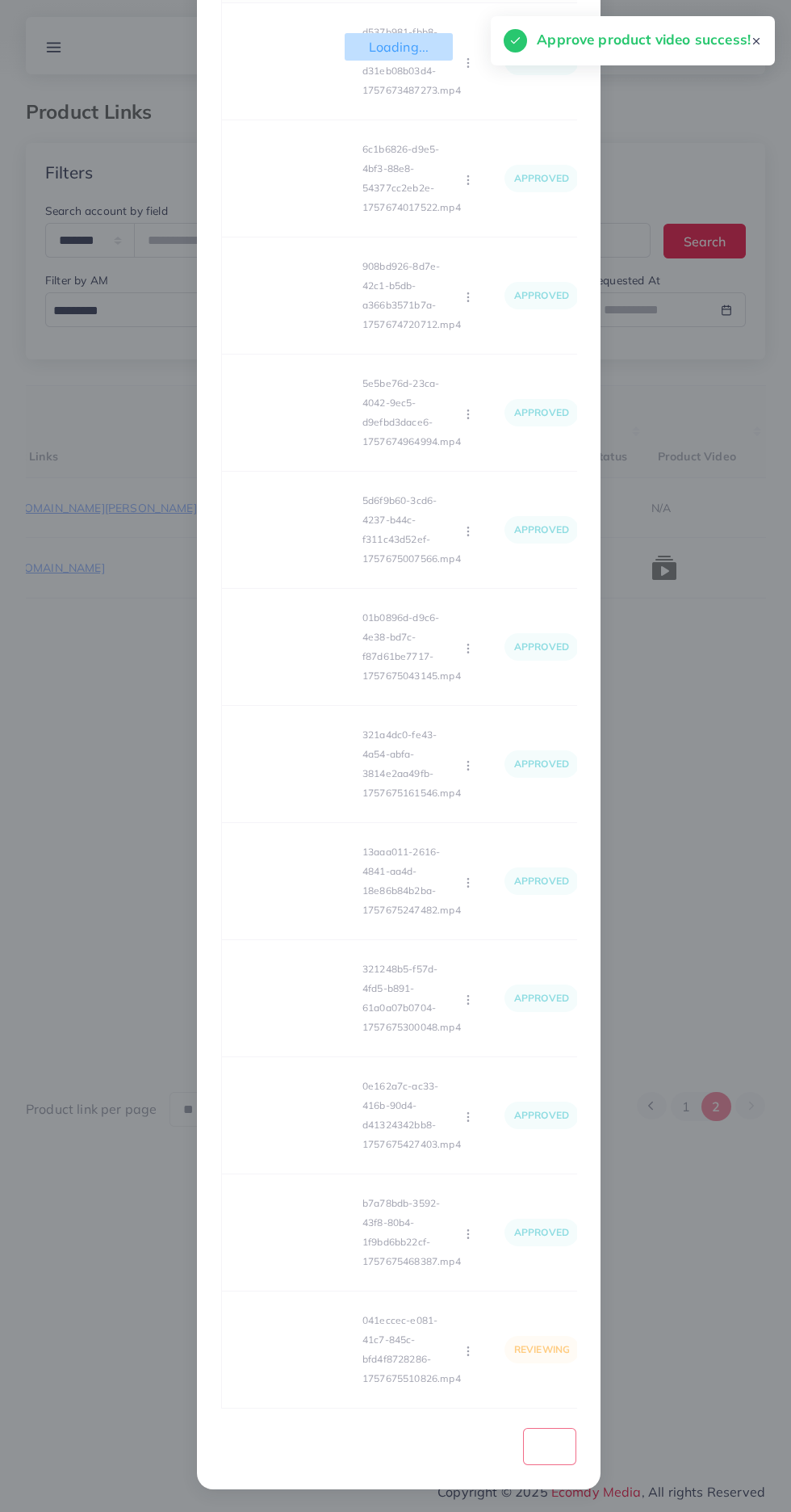
click at [311, 1362] on div "Loading... Product video Status Reason reject d537b981-fbb8-48c3-87e5-d31eb08b0…" at bounding box center [399, 676] width 355 height 1466
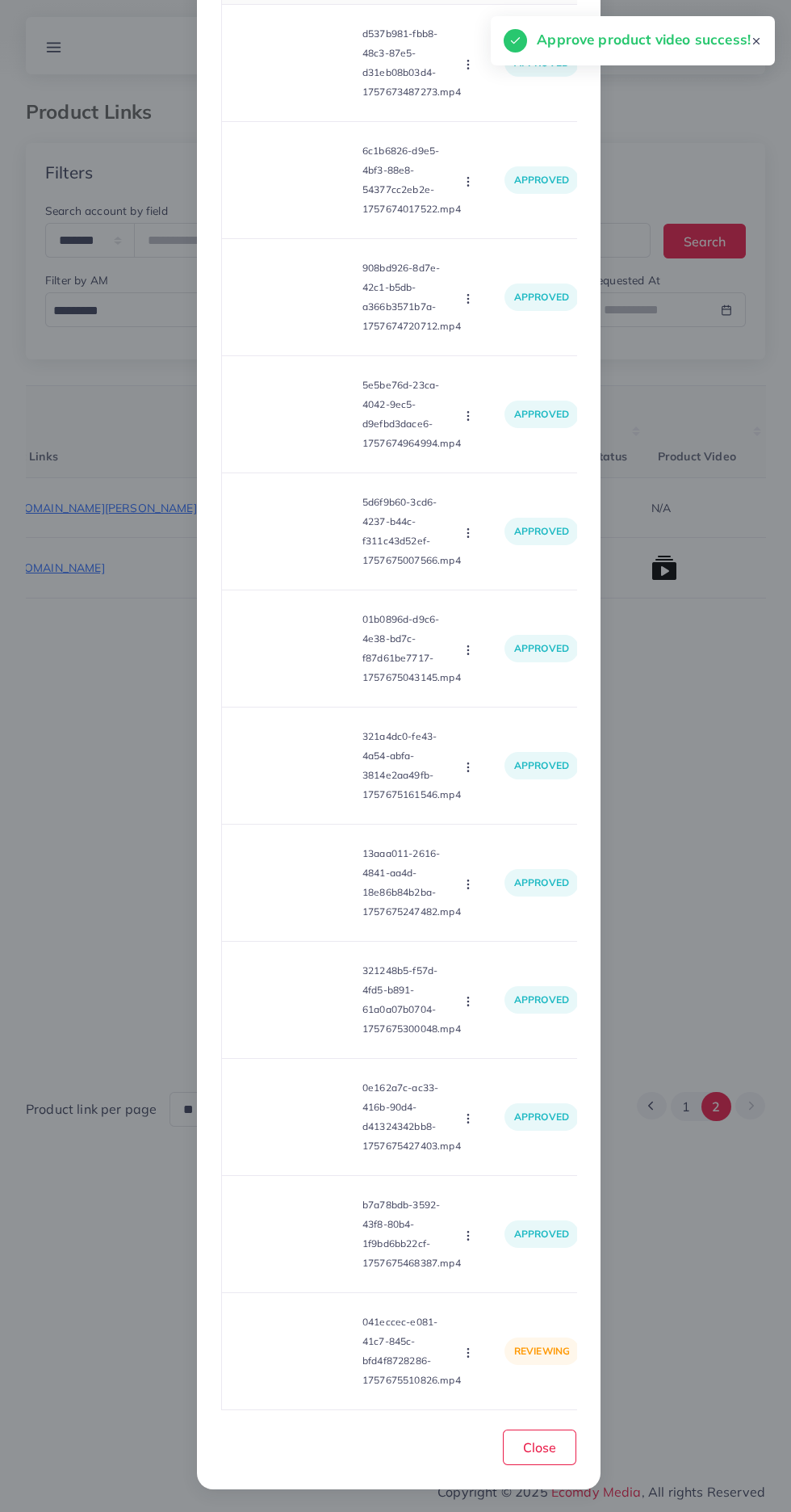
click at [311, 1362] on video at bounding box center [295, 1352] width 121 height 73
click at [319, 1352] on div at bounding box center [295, 1352] width 121 height 73
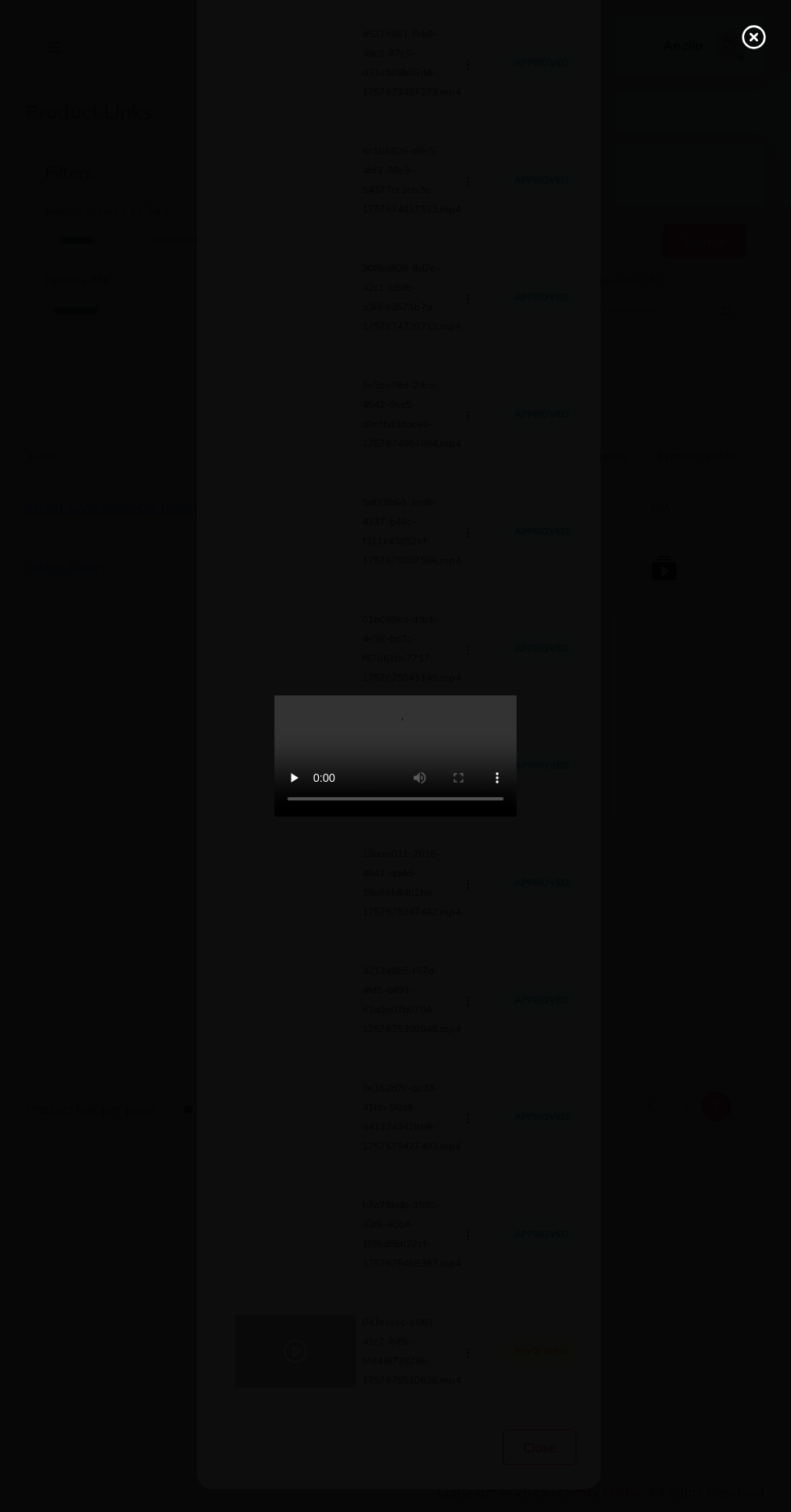
click at [746, 40] on icon at bounding box center [754, 37] width 26 height 26
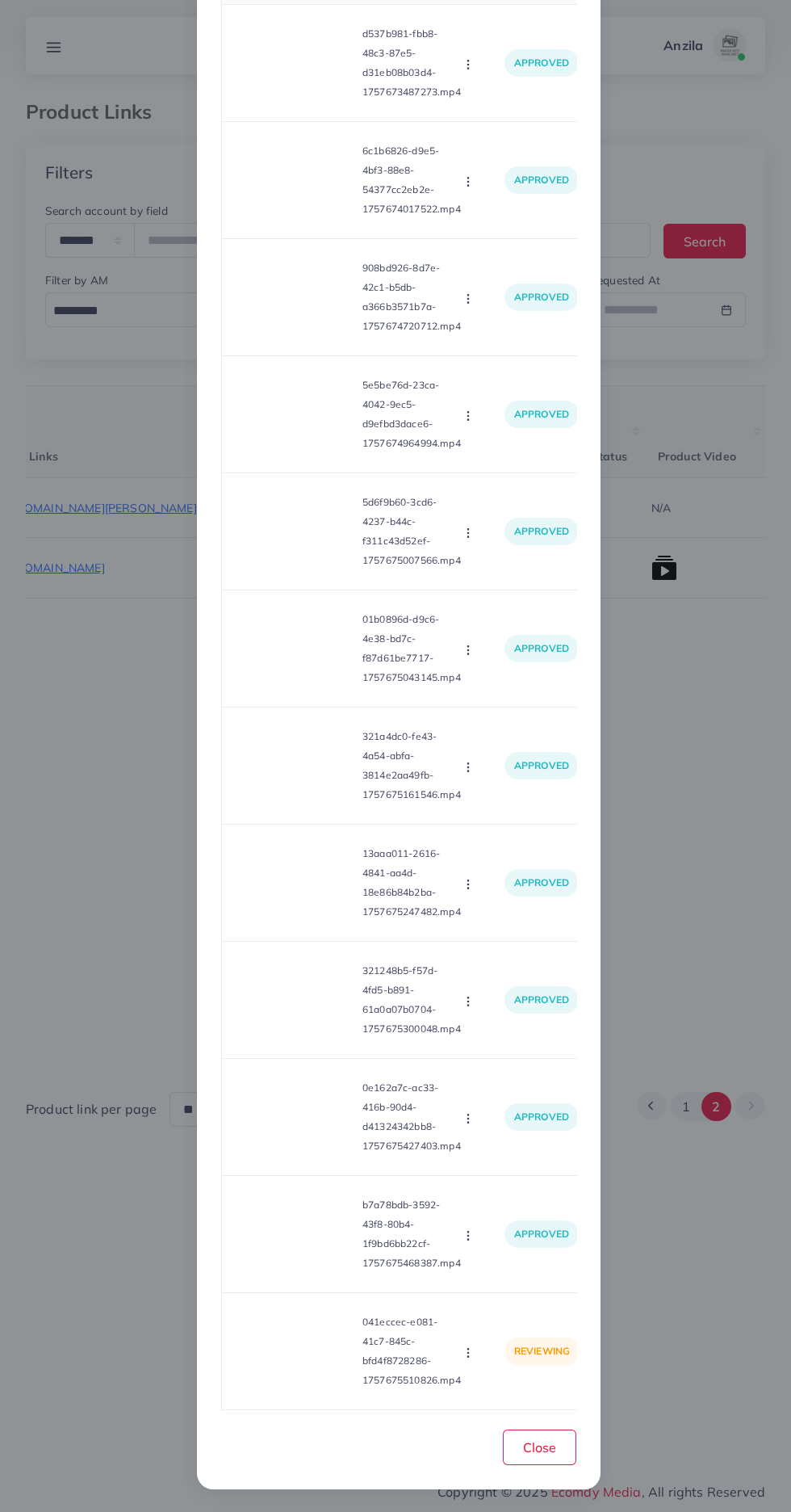
click at [468, 1352] on circle "button" at bounding box center [468, 1352] width 1 height 1
click at [502, 1271] on span "Approve" at bounding box center [497, 1277] width 53 height 16
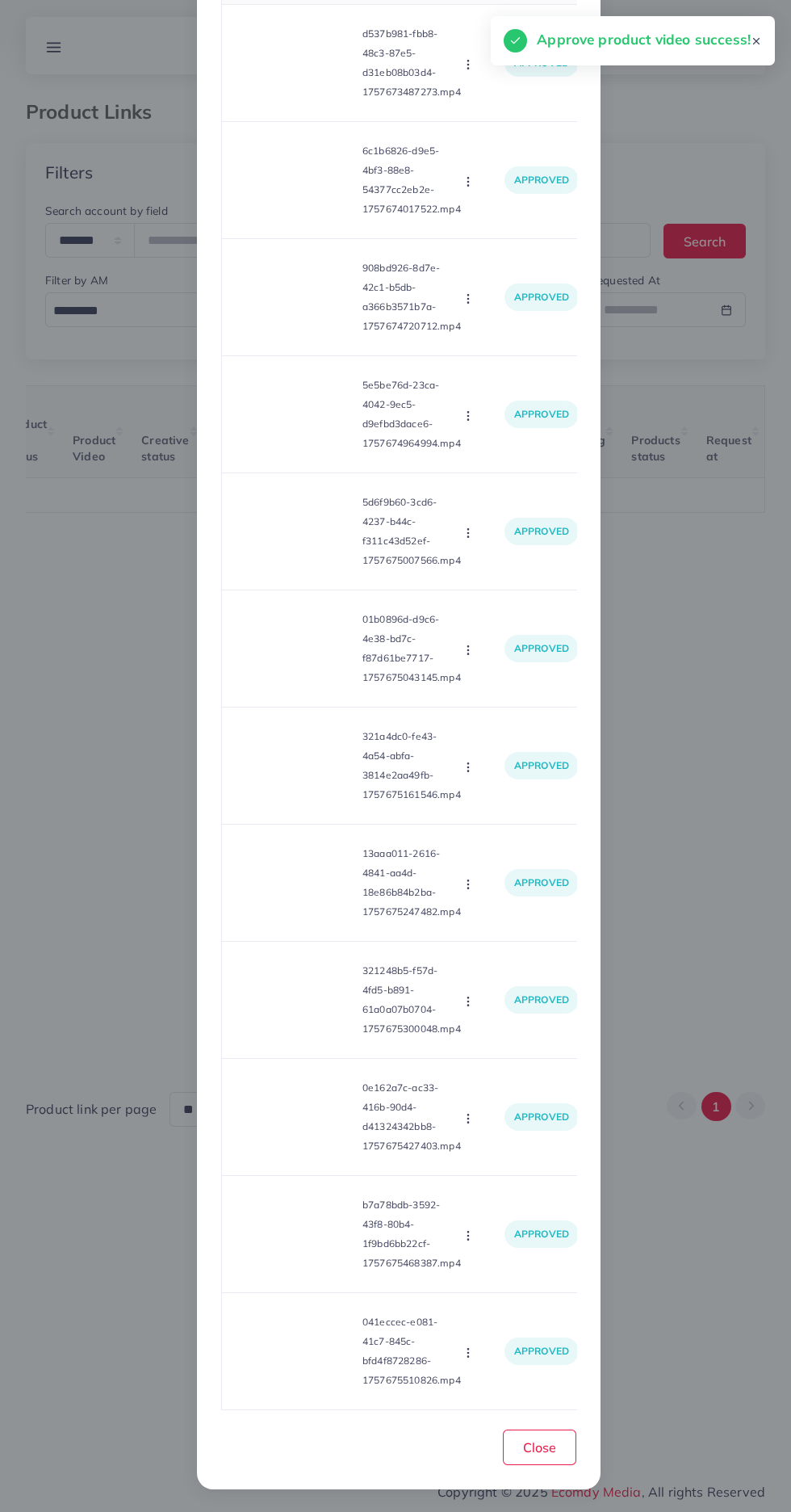
scroll to position [0, 253]
click at [543, 1458] on button "Close" at bounding box center [539, 1447] width 73 height 34
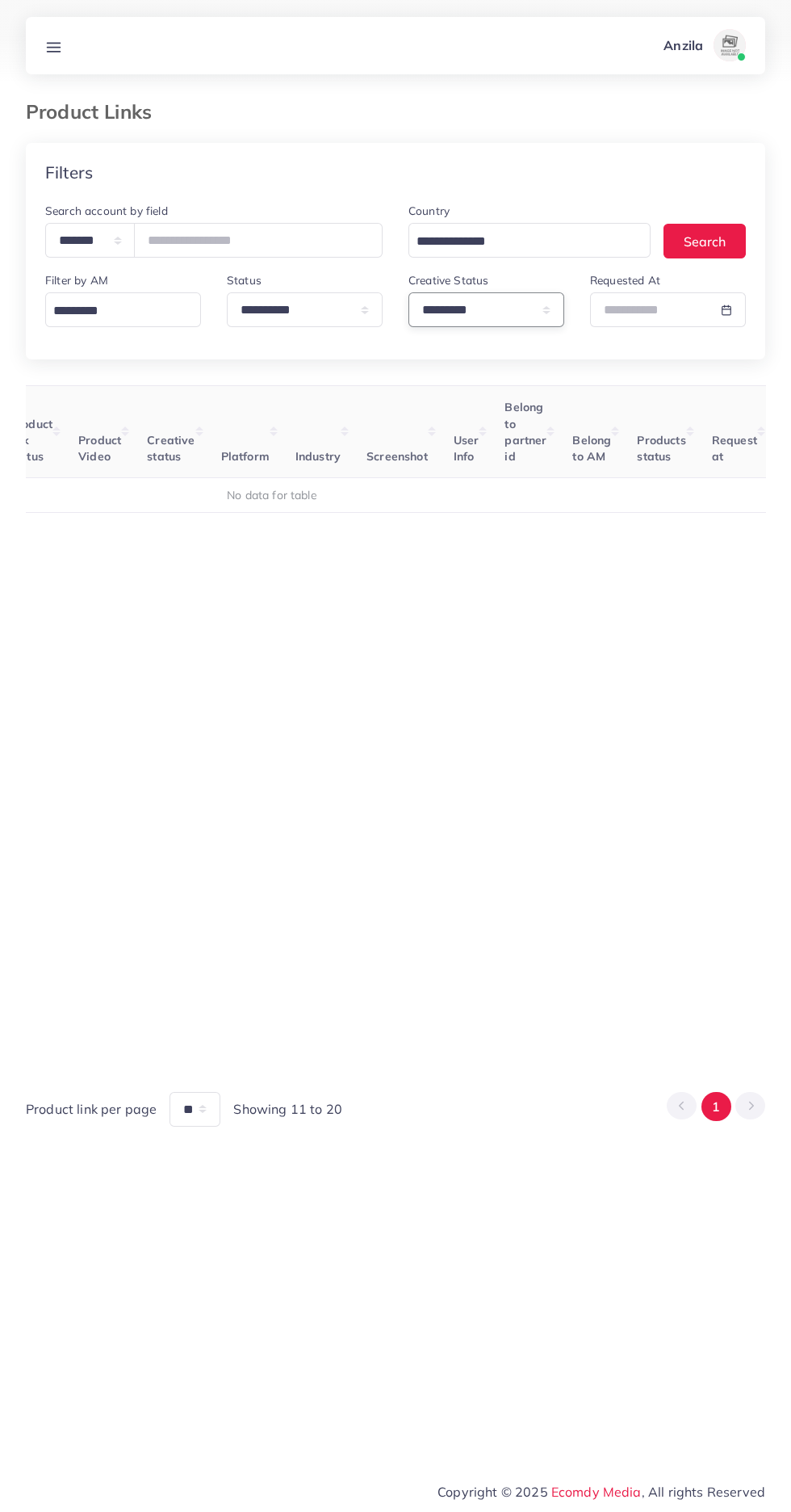
click at [522, 327] on select "**********" at bounding box center [487, 310] width 156 height 34
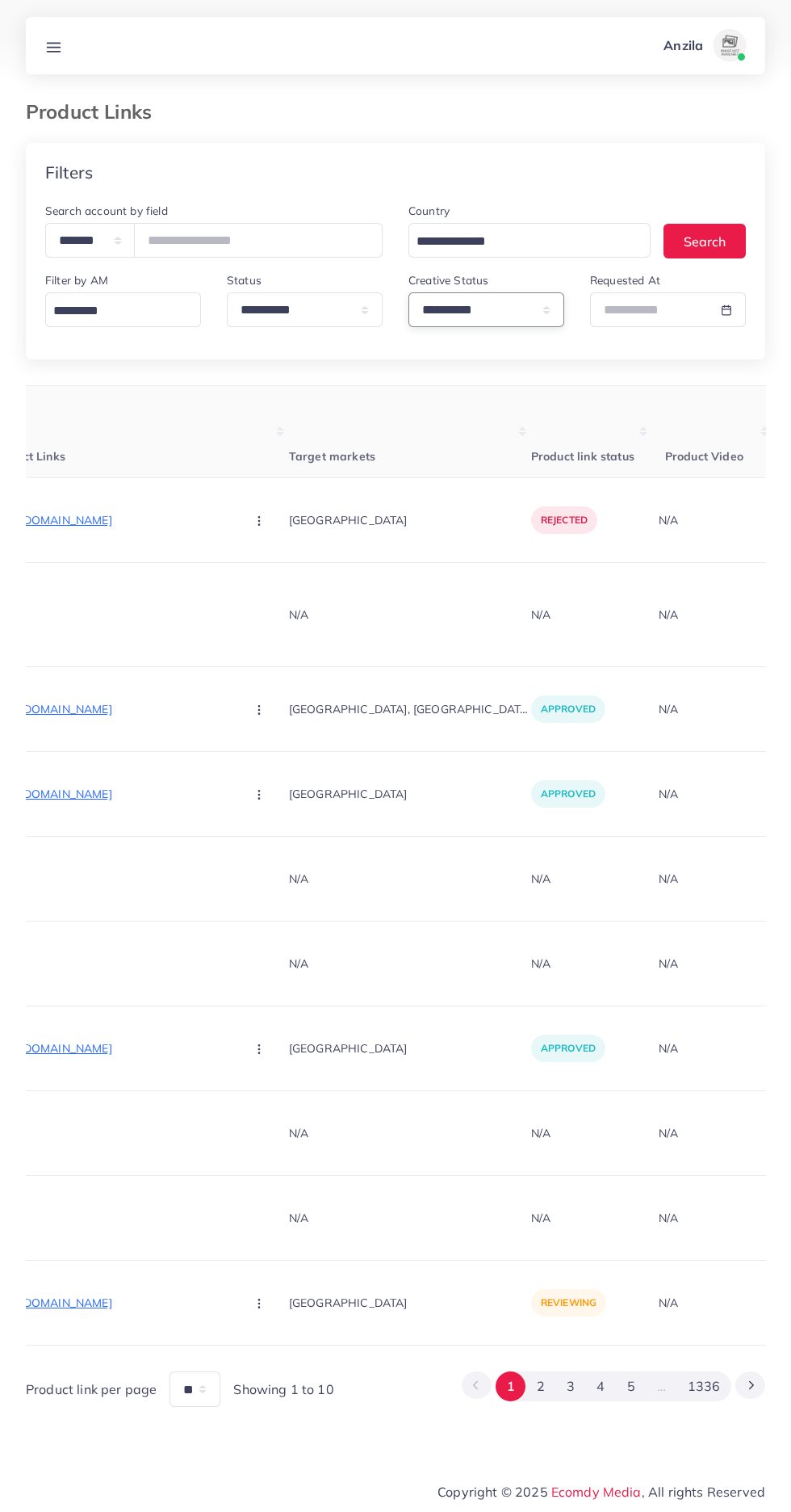
click at [532, 315] on select "**********" at bounding box center [487, 310] width 156 height 34
select select "*********"
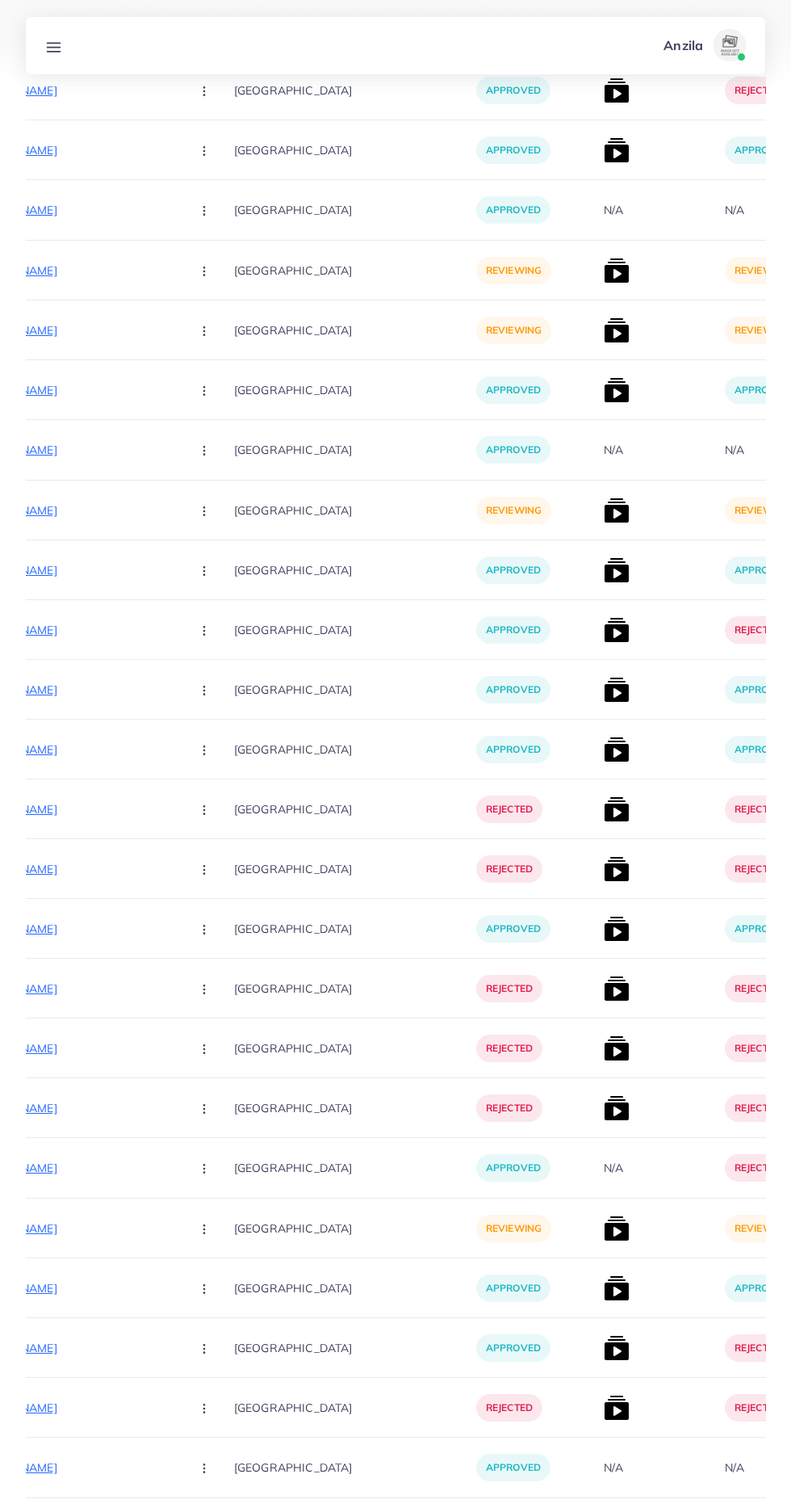
scroll to position [0, 304]
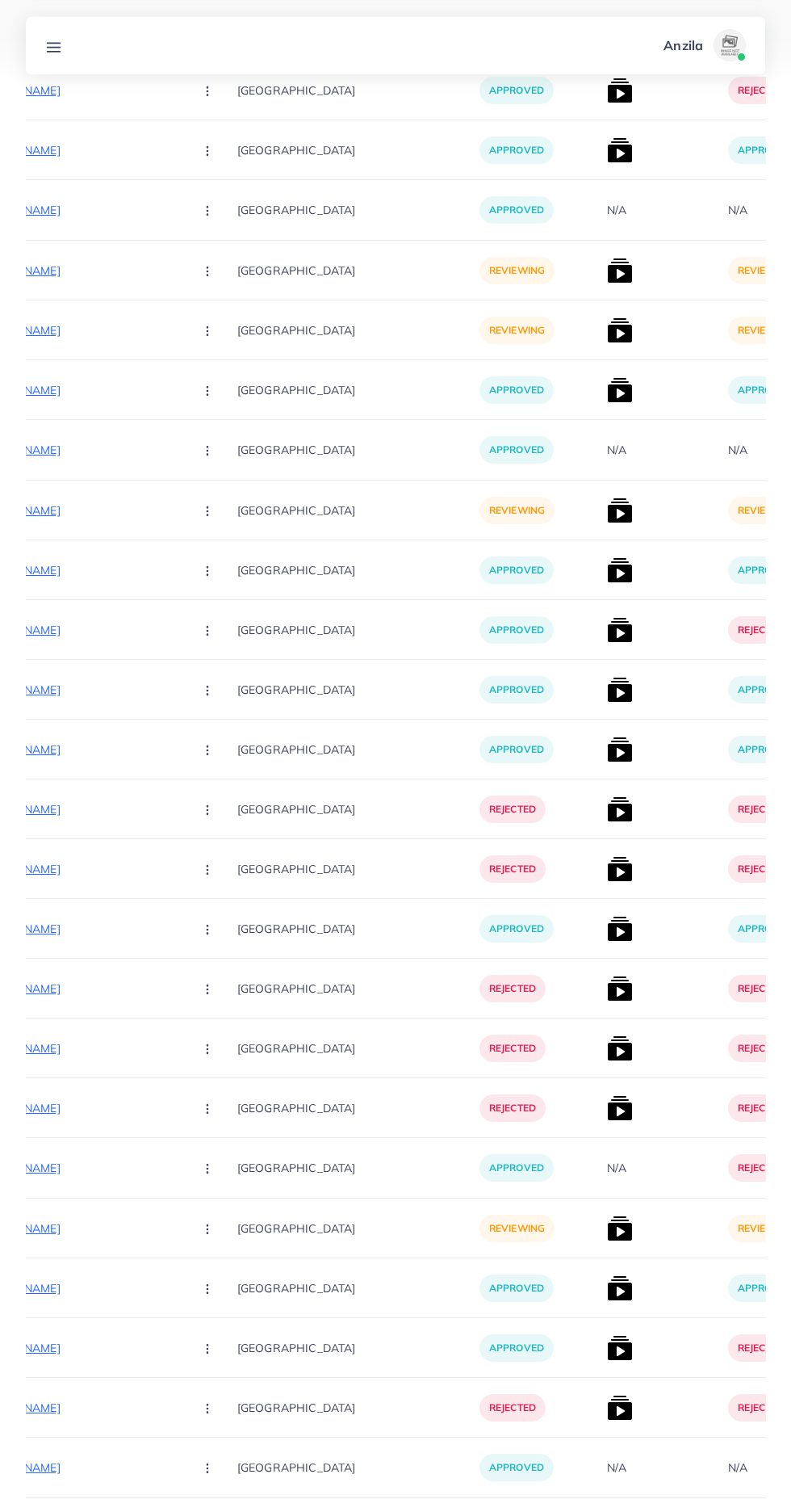
click at [66, 1228] on p "https://uhmart.shop/products/ultra-2-smart-watch-7-straps-edition-bluetooth-cal…" at bounding box center [59, 1227] width 242 height 19
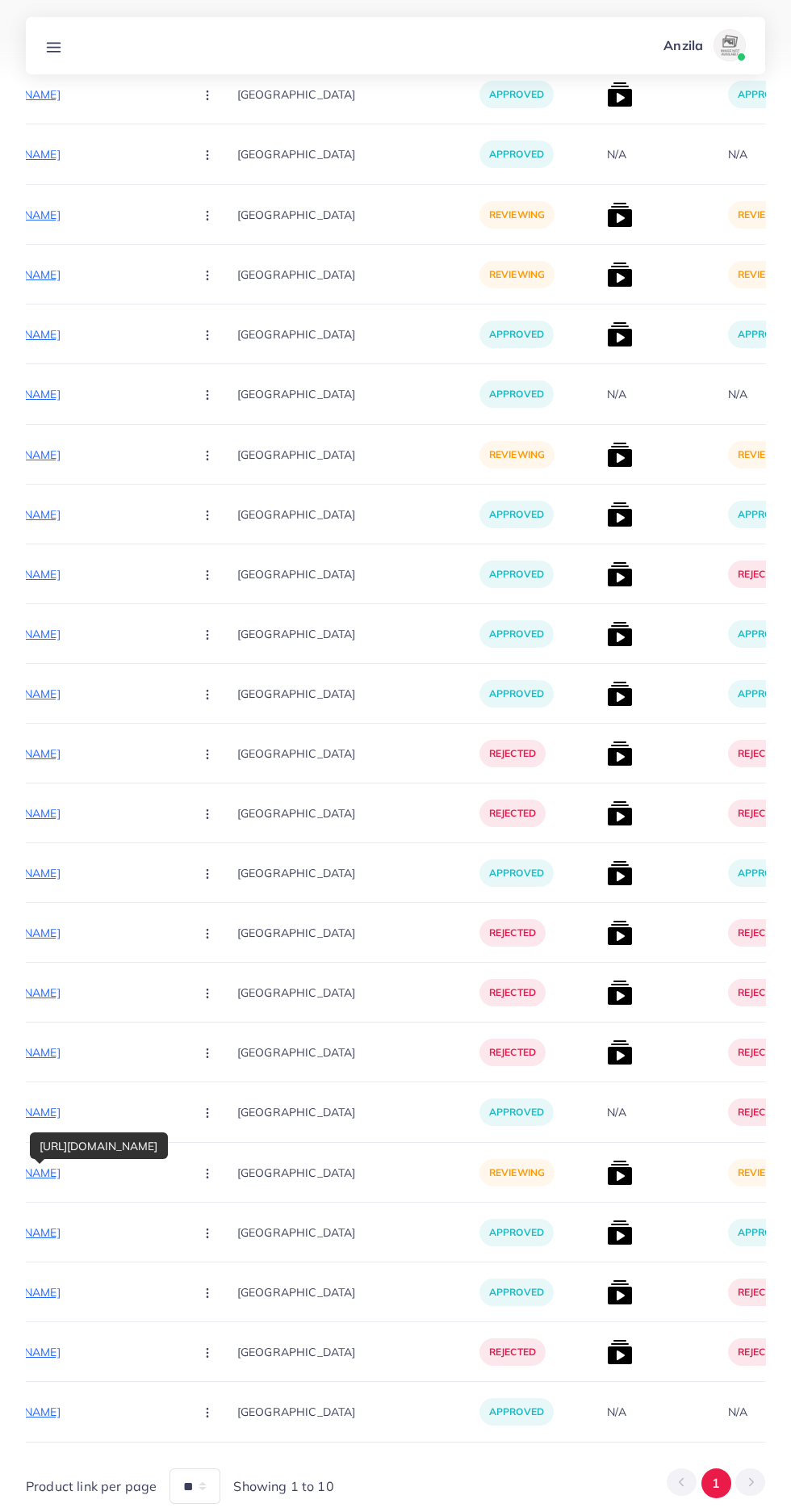
scroll to position [8853, 0]
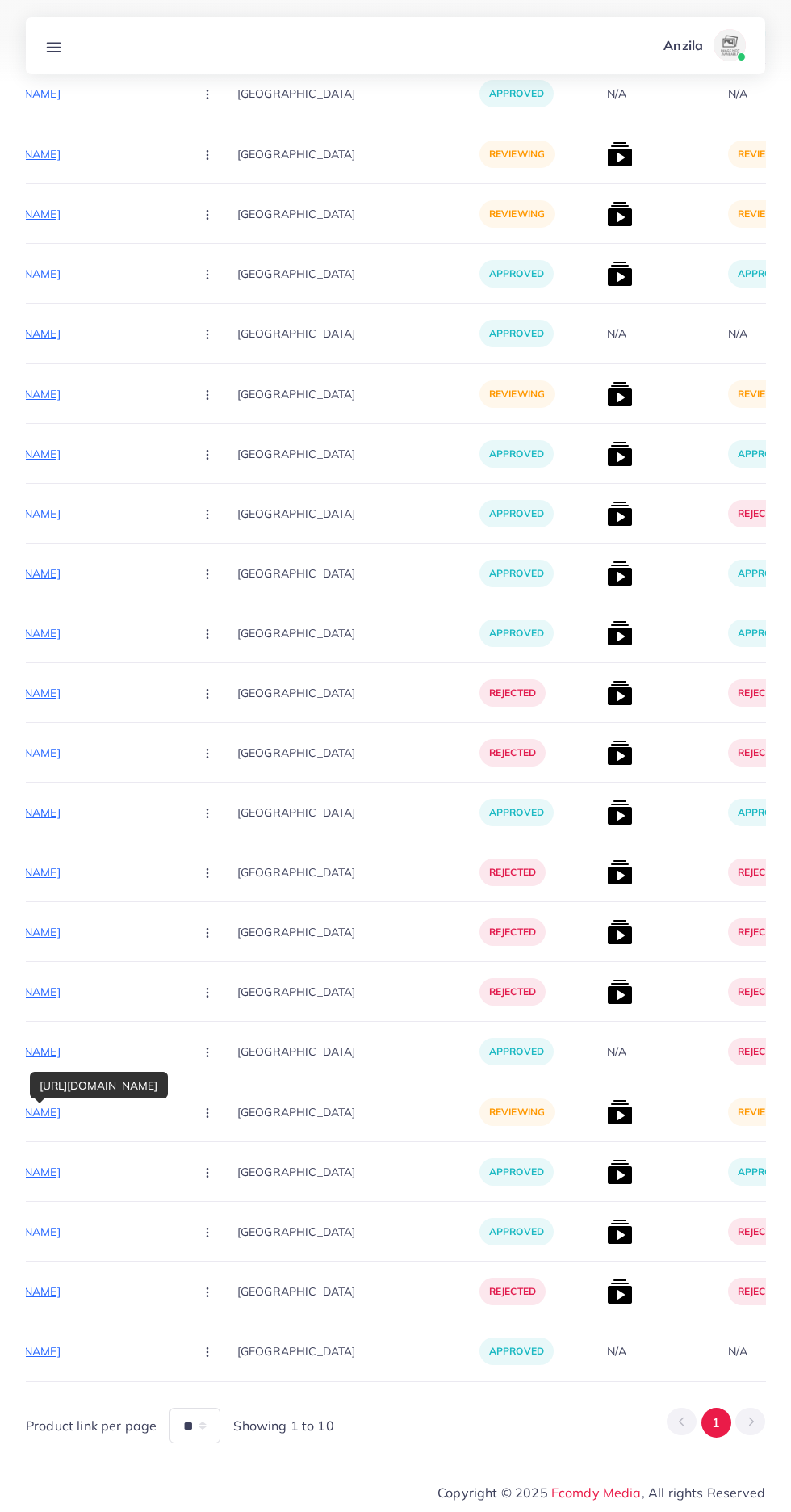
click at [188, 1124] on button "button" at bounding box center [209, 1111] width 56 height 36
click at [216, 1193] on span "Reject" at bounding box center [235, 1197] width 39 height 16
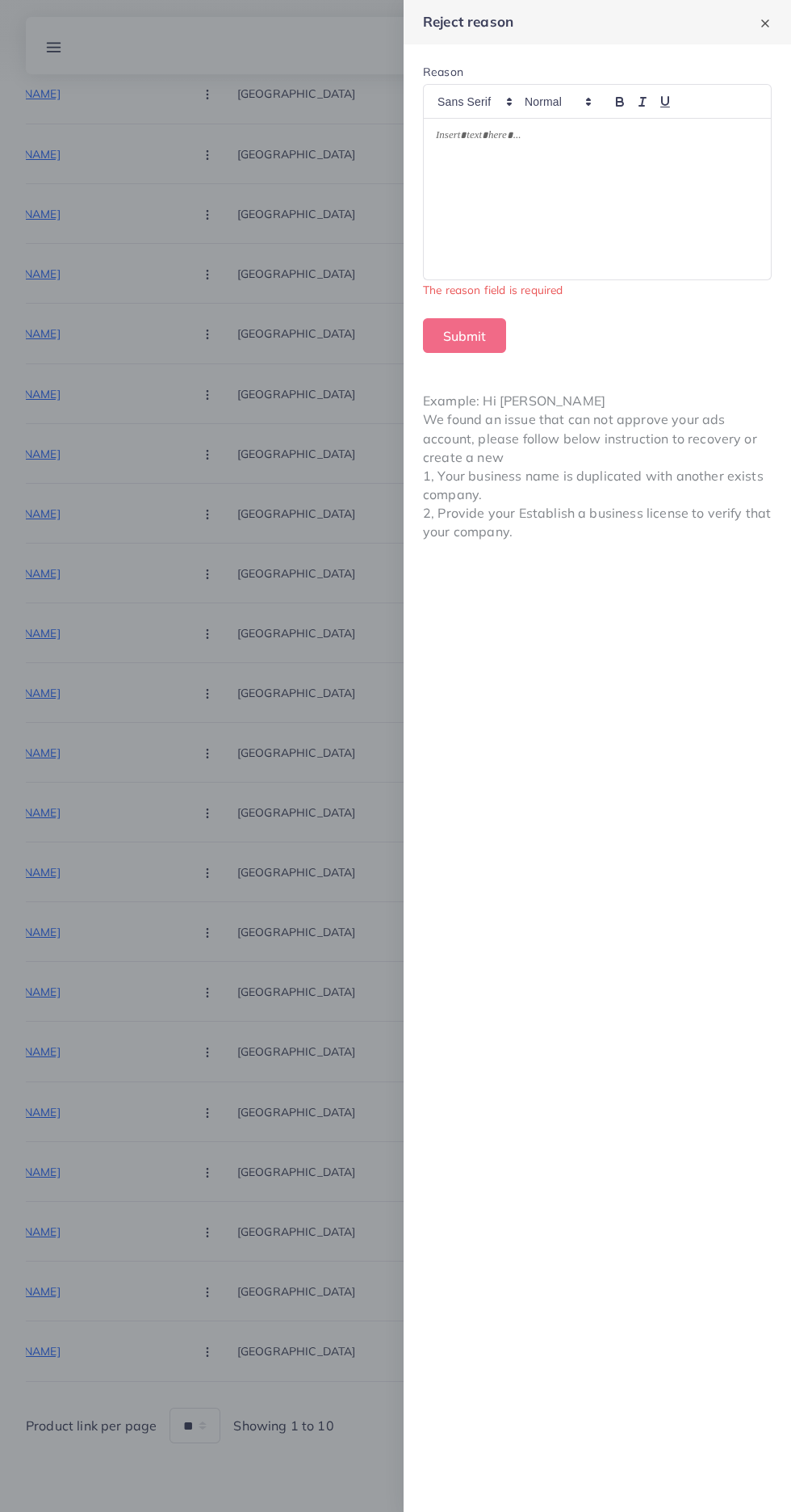
click at [644, 208] on div at bounding box center [597, 199] width 347 height 160
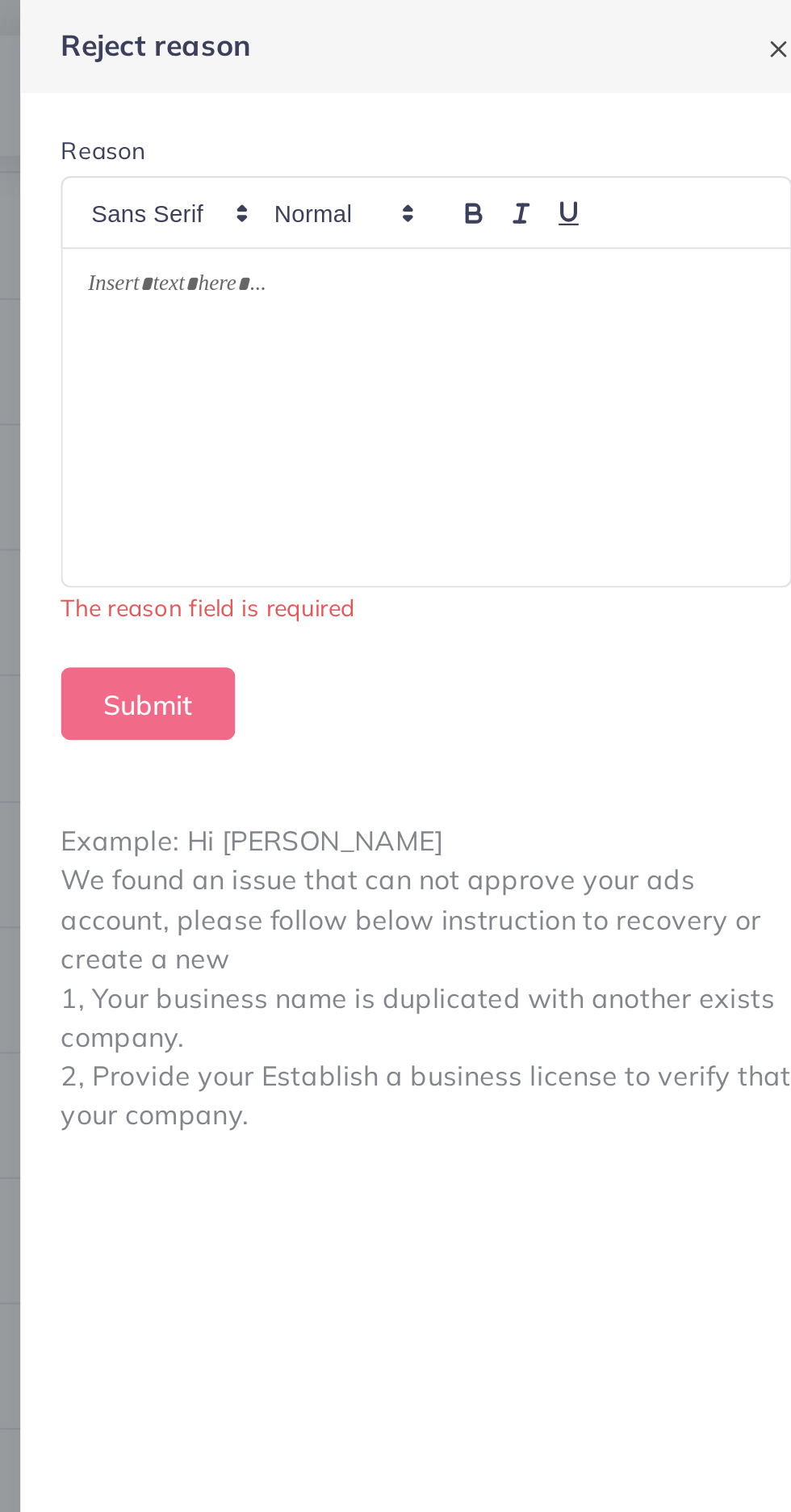
scroll to position [8827, 0]
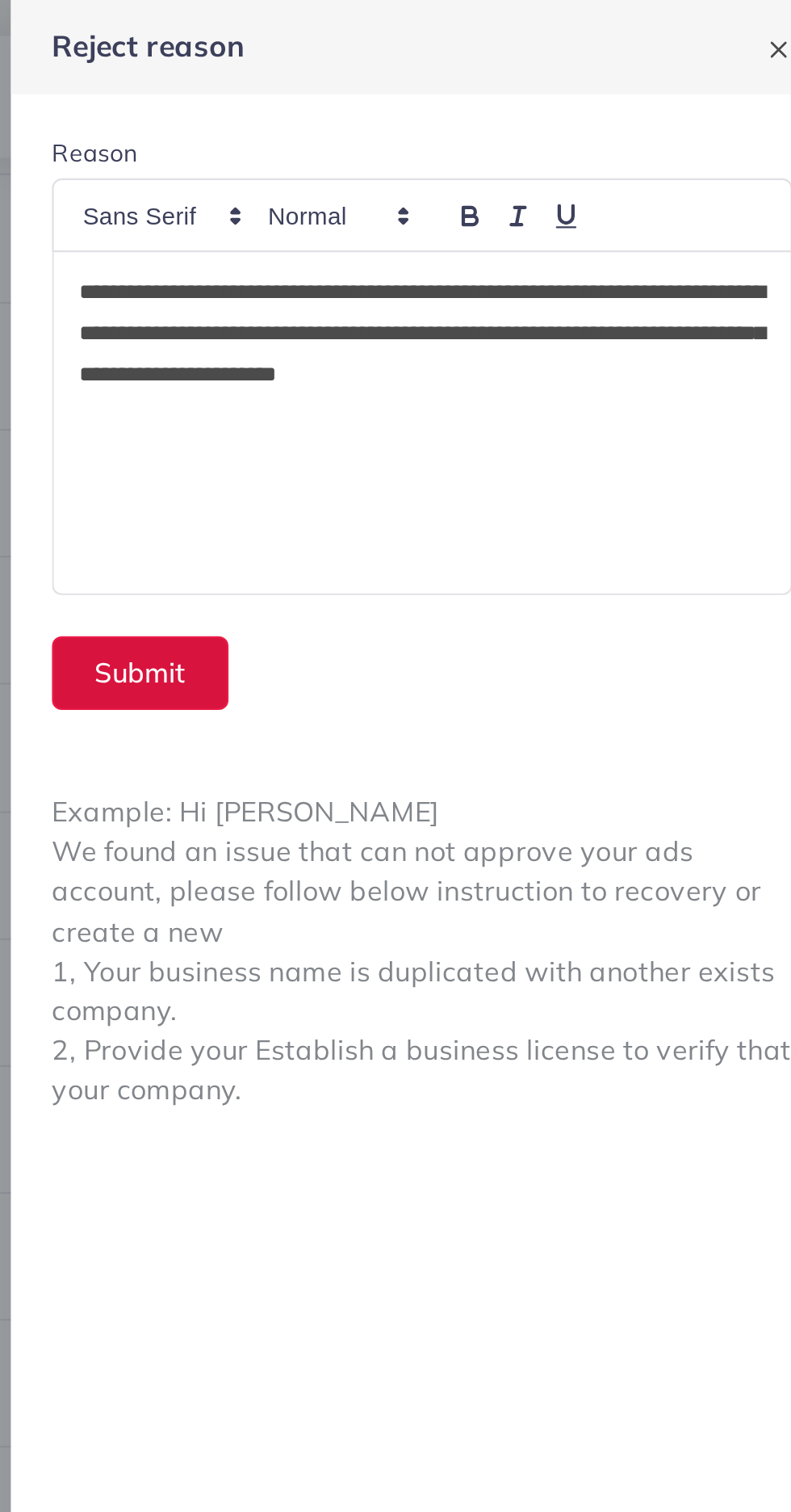
click at [444, 317] on button "Submit" at bounding box center [465, 317] width 83 height 34
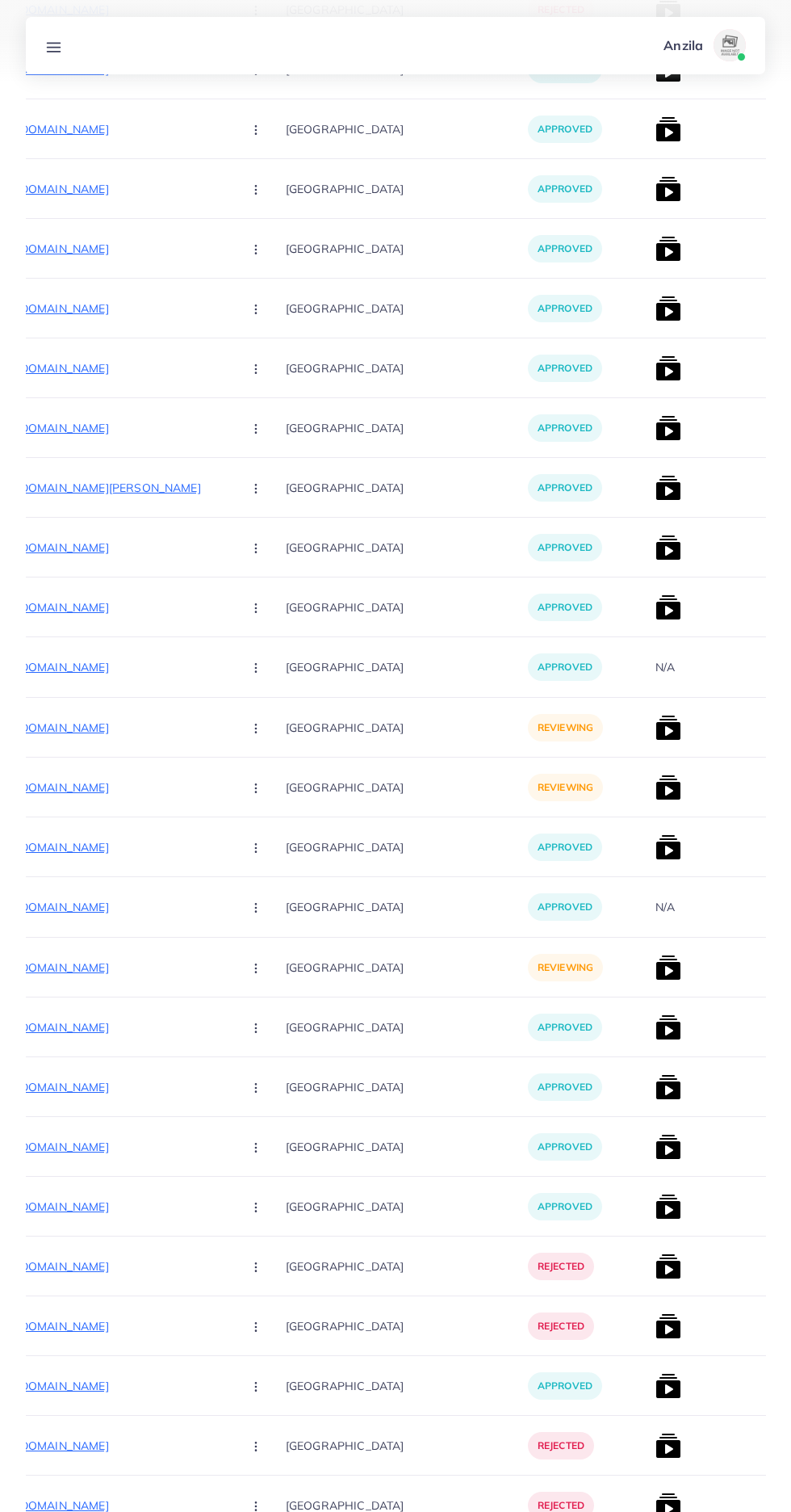
scroll to position [0, 246]
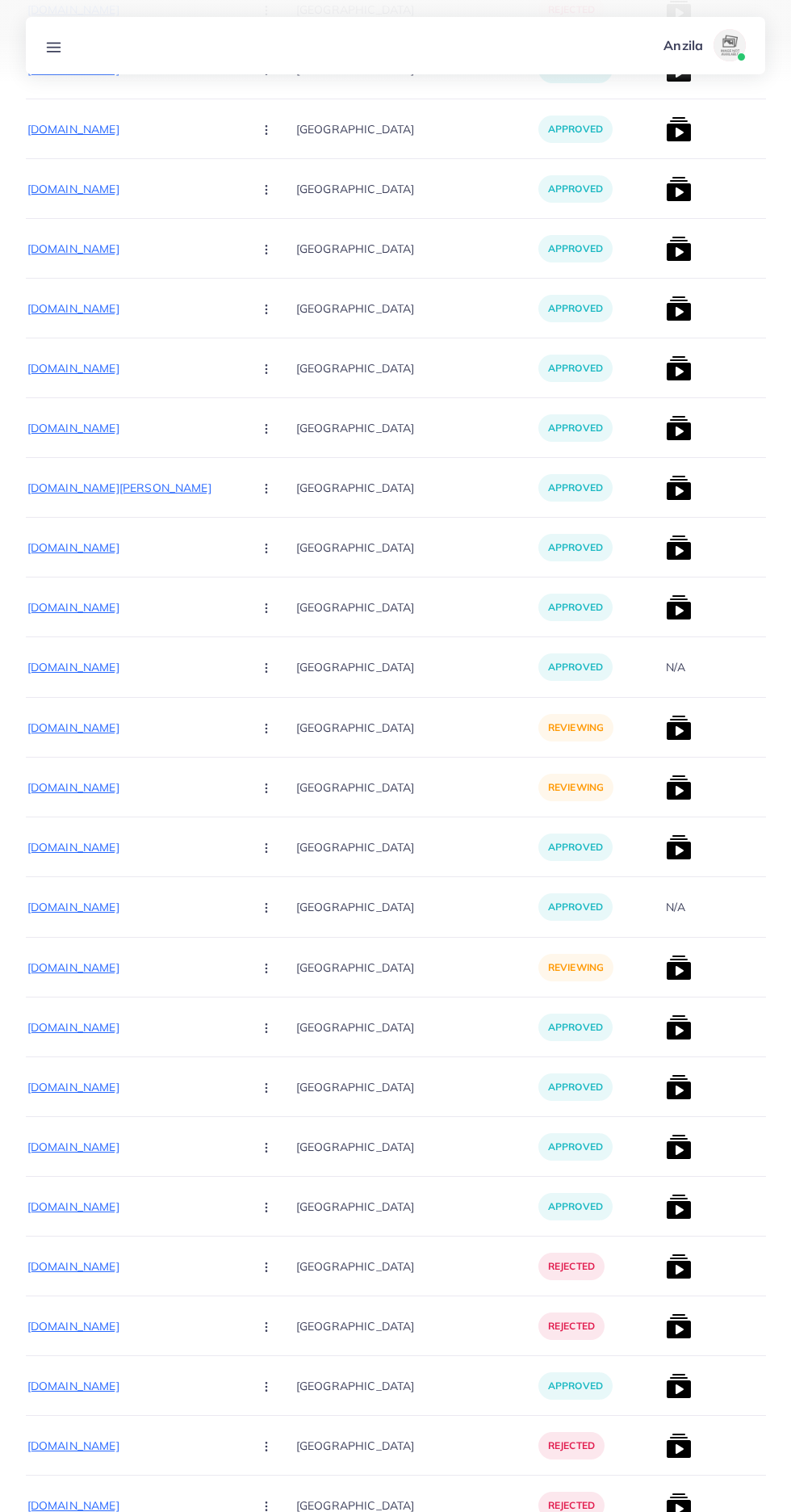
click at [101, 974] on p "https://www.modafabrics.store/products/emb-dhanak-with-printed-shawl-with-heavy…" at bounding box center [118, 967] width 242 height 19
click at [265, 968] on circle "button" at bounding box center [265, 967] width 1 height 1
click at [275, 1020] on span "Approve" at bounding box center [301, 1017] width 53 height 16
click at [666, 978] on img at bounding box center [679, 967] width 26 height 26
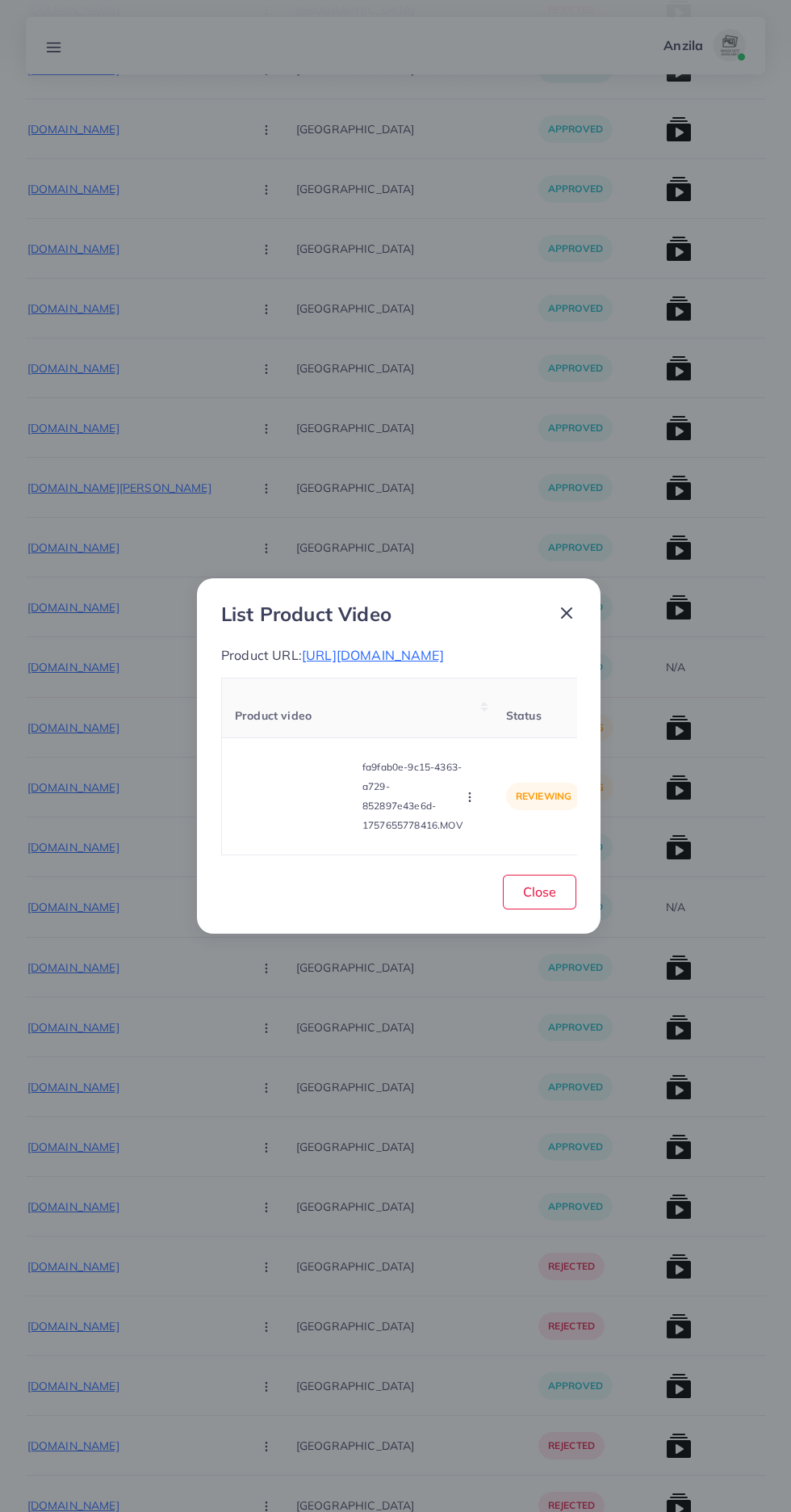
click at [303, 829] on video at bounding box center [295, 796] width 121 height 73
click at [303, 829] on div at bounding box center [295, 796] width 121 height 73
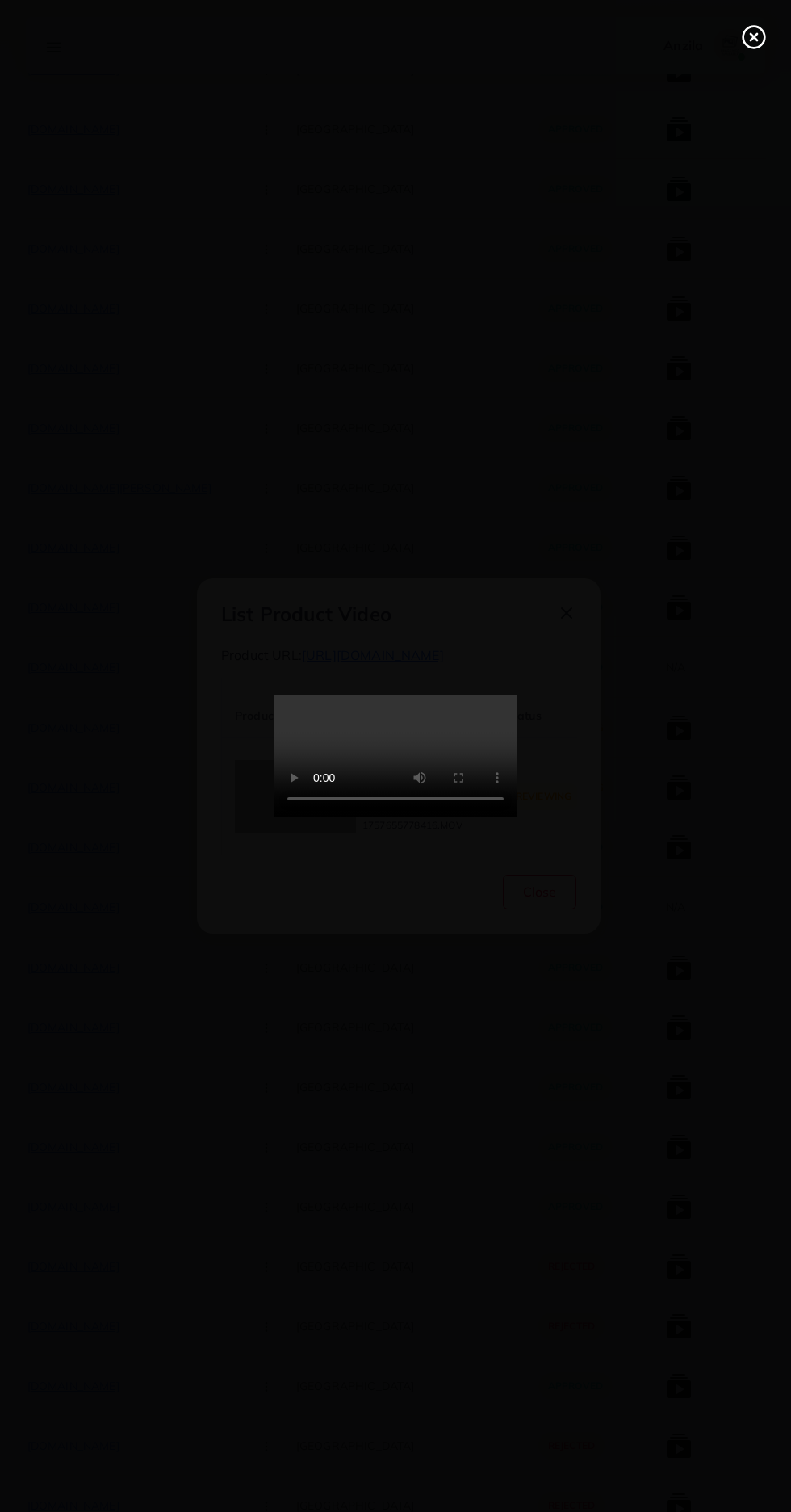
click at [749, 43] on icon at bounding box center [754, 37] width 26 height 26
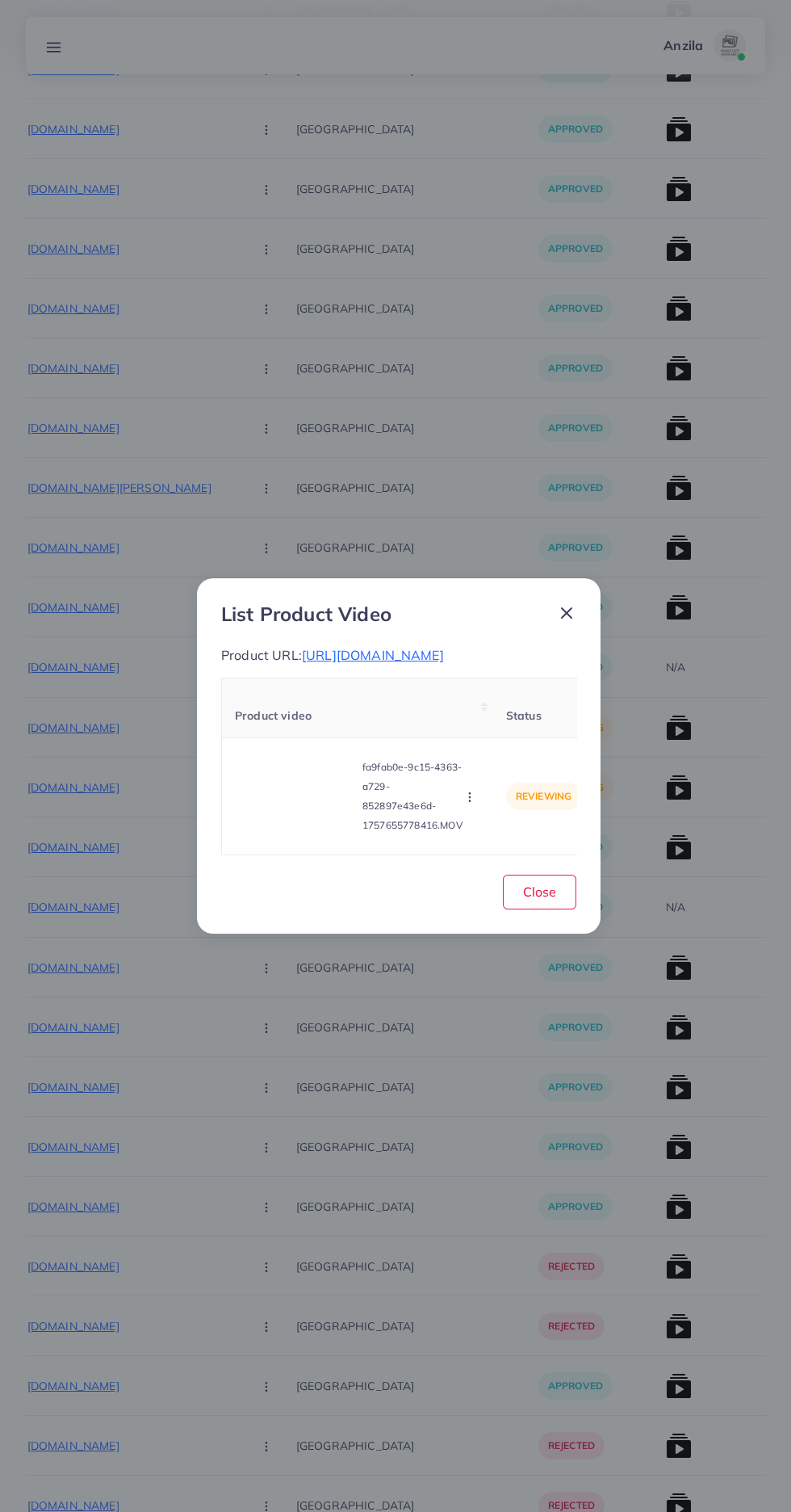
click at [419, 663] on span "https://www.modafabrics.store/products/emb-dhanak-with-printed-shawl-with-heavy…" at bounding box center [372, 655] width 142 height 16
click at [309, 833] on video at bounding box center [295, 796] width 121 height 73
click at [309, 833] on div at bounding box center [295, 796] width 121 height 73
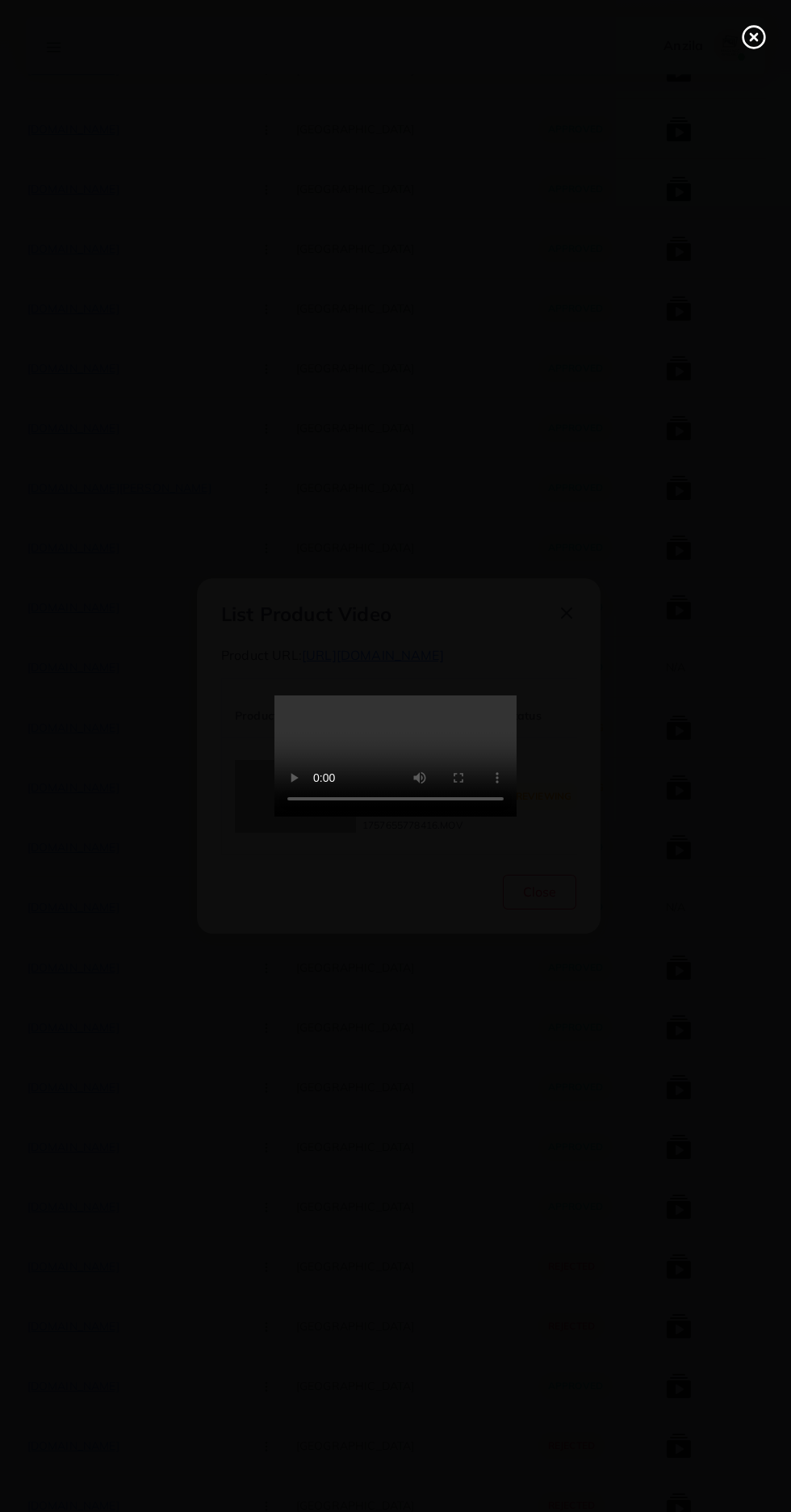
click at [754, 37] on line at bounding box center [754, 36] width 6 height 6
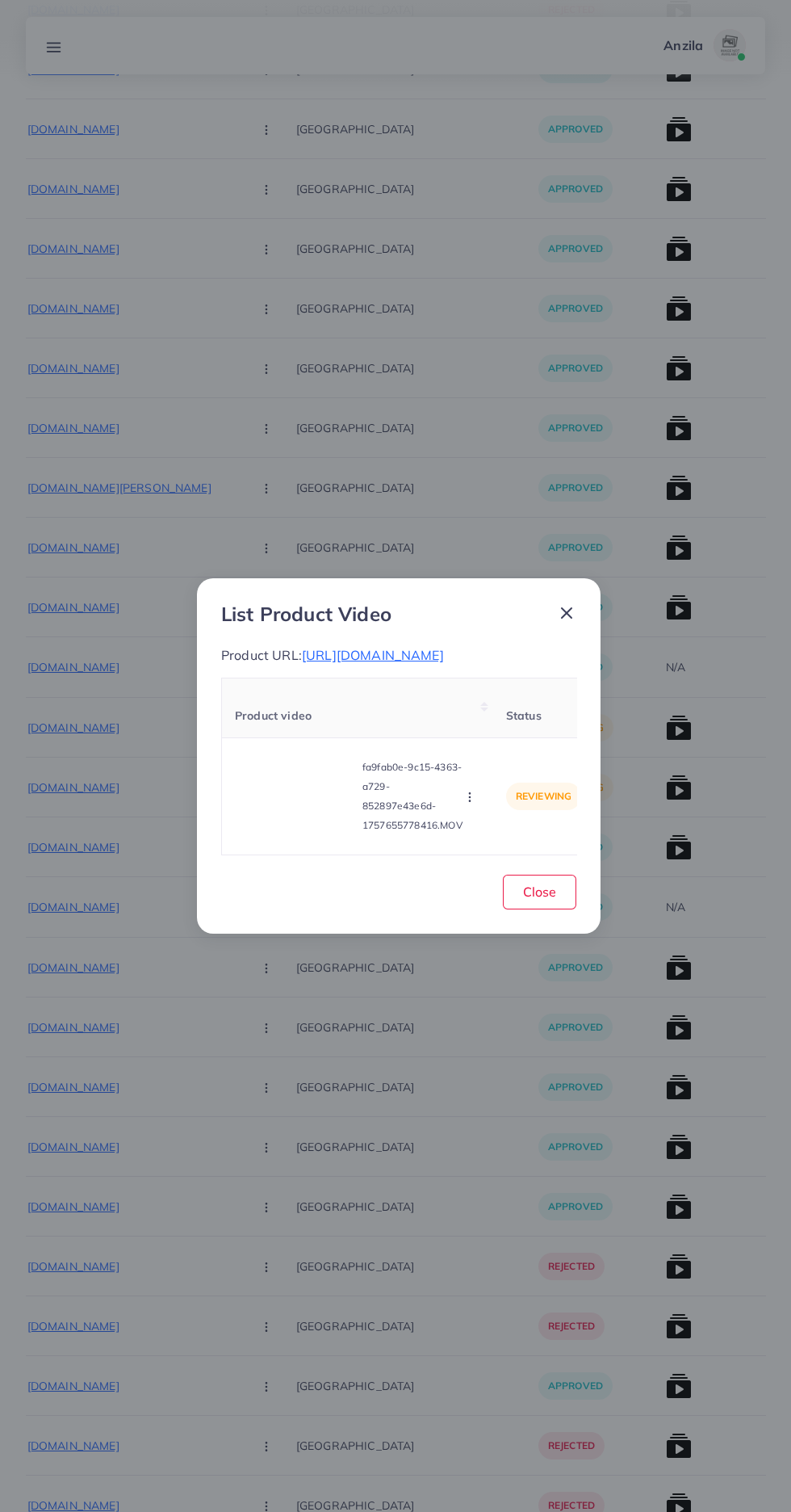
click at [470, 798] on circle "button" at bounding box center [469, 797] width 1 height 1
click at [490, 765] on span "Reject" at bounding box center [488, 757] width 39 height 16
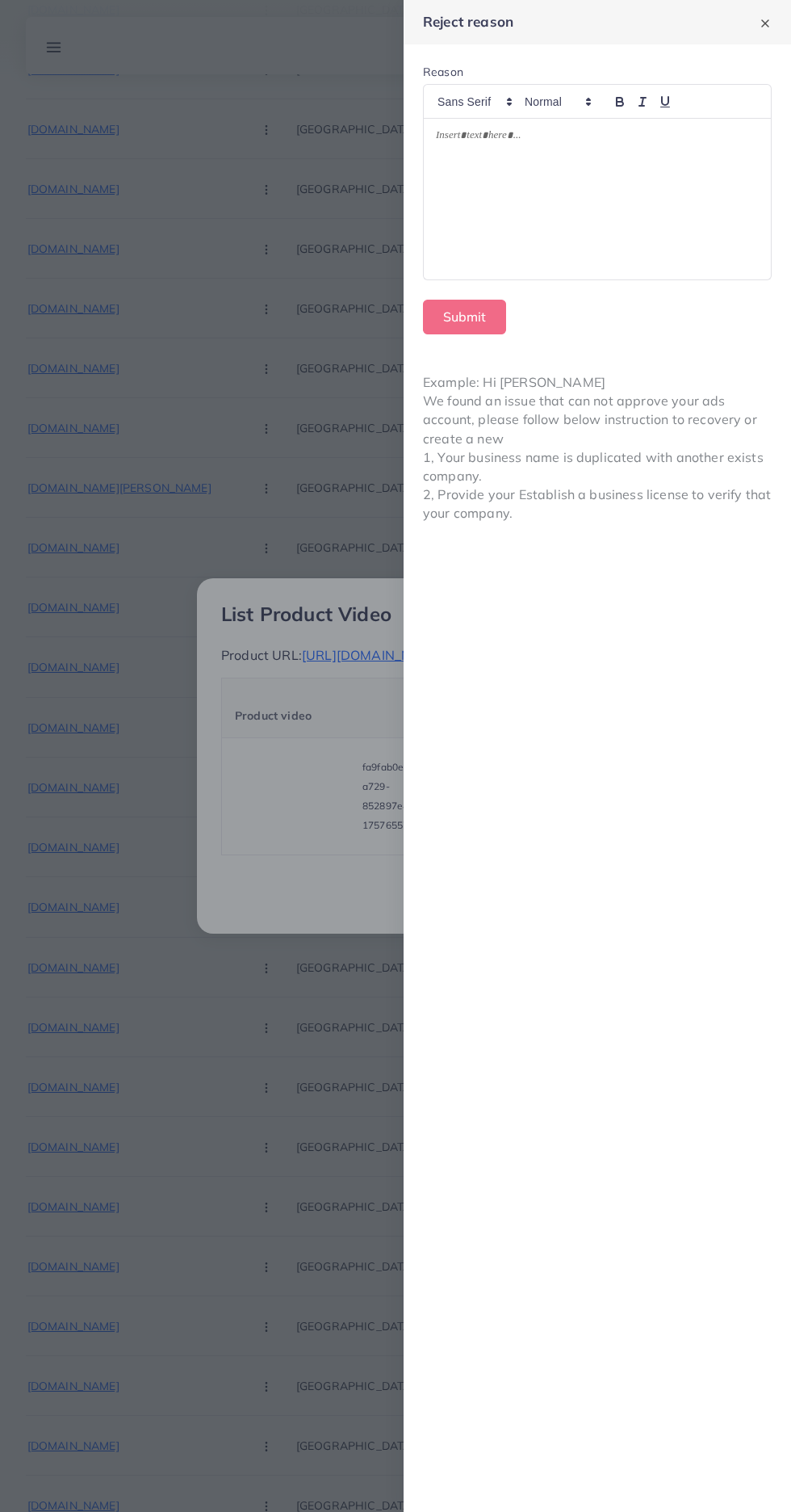
click at [475, 208] on div at bounding box center [597, 199] width 347 height 160
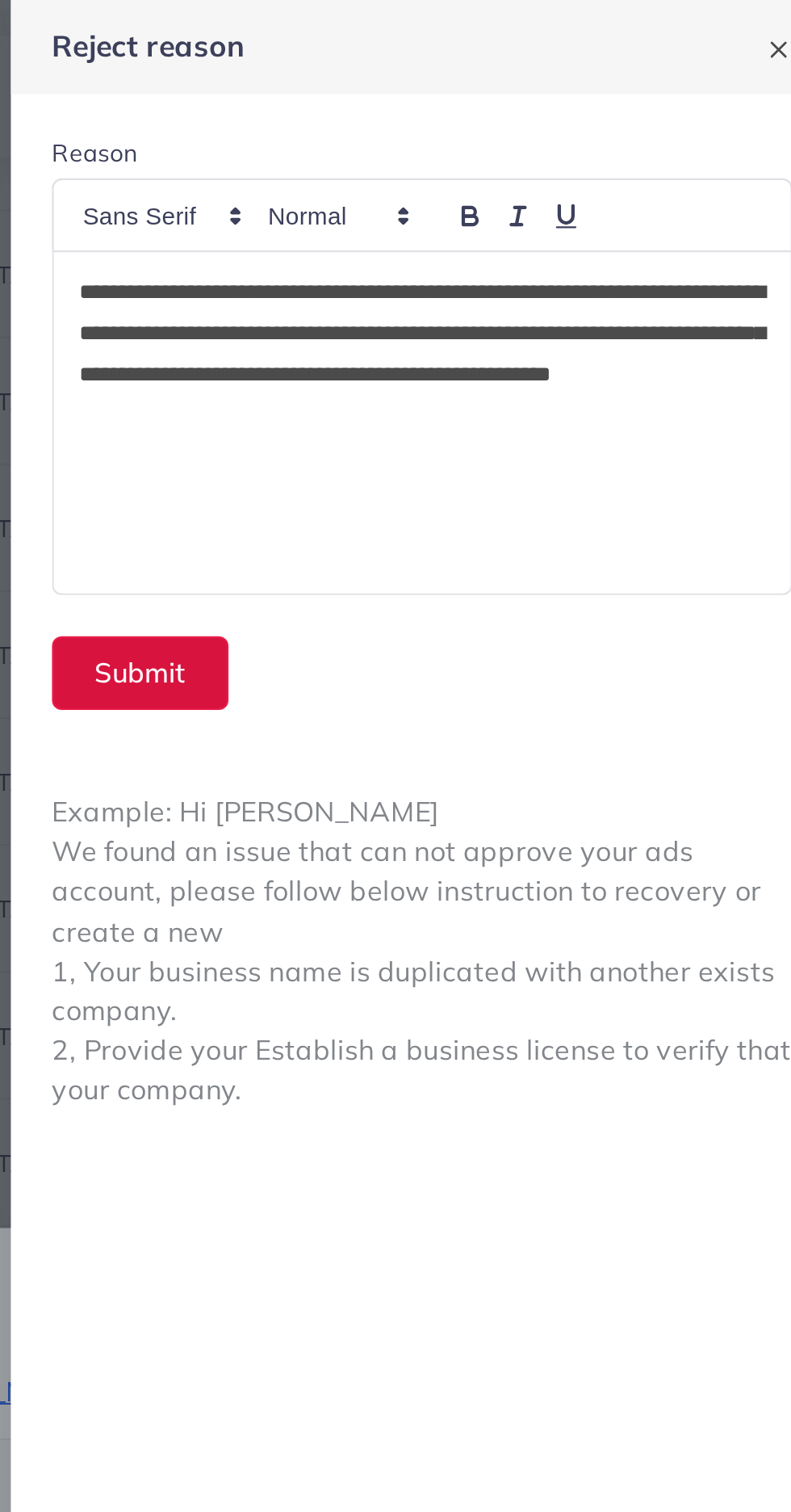
click at [468, 318] on button "Submit" at bounding box center [465, 317] width 83 height 34
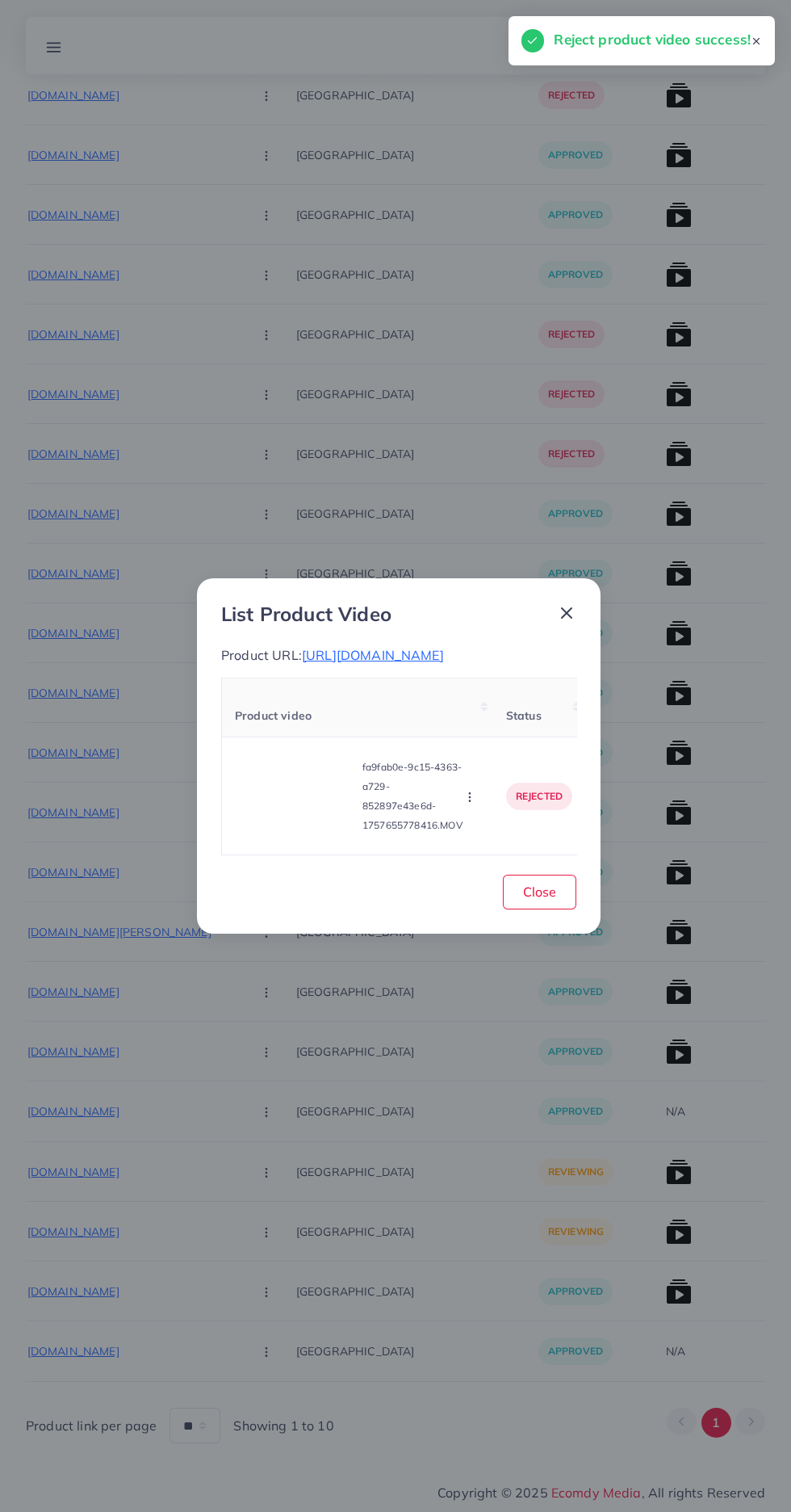
scroll to position [7835, 0]
click at [557, 909] on button "Close" at bounding box center [539, 892] width 73 height 34
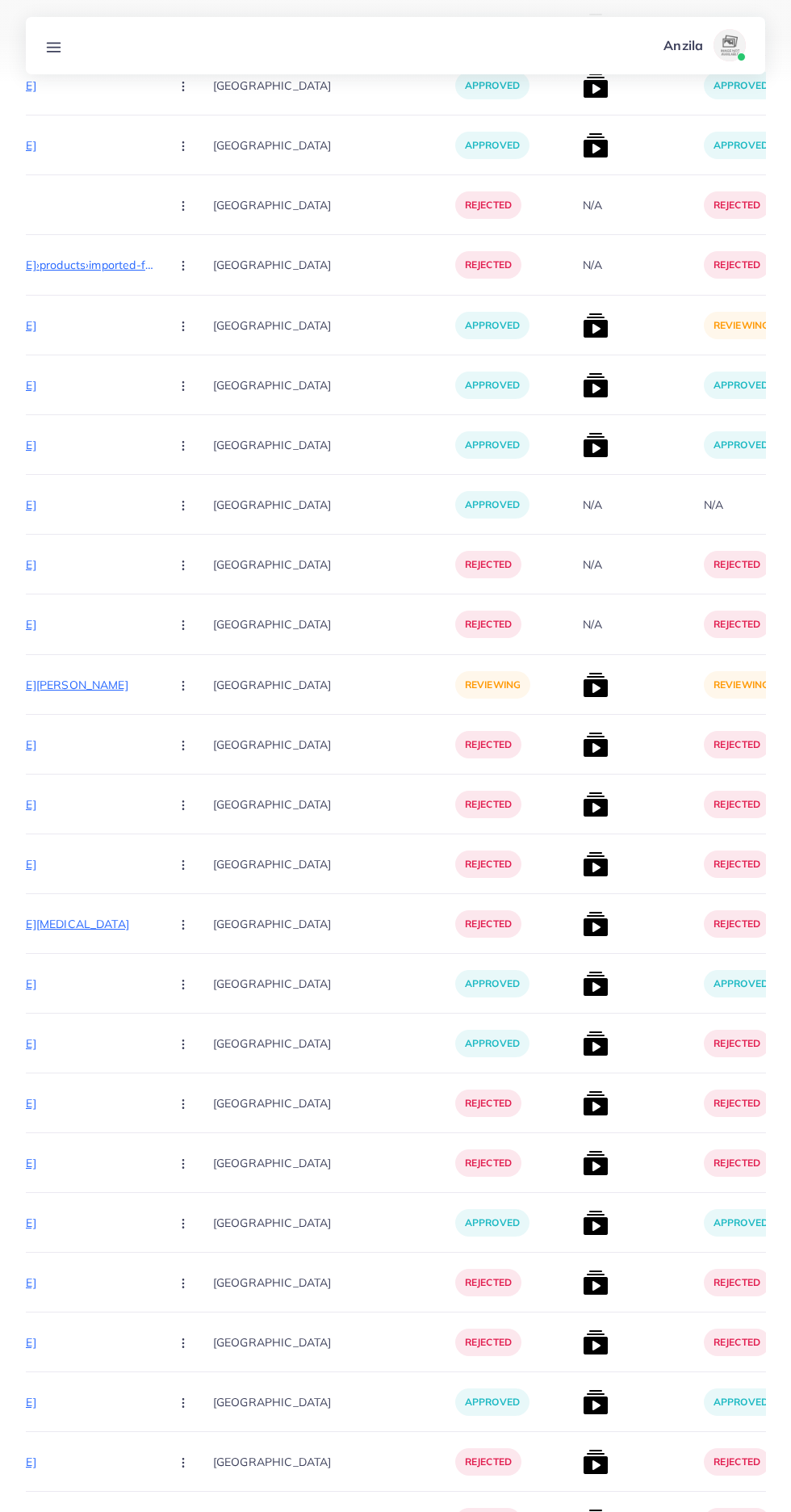
scroll to position [5501, 0]
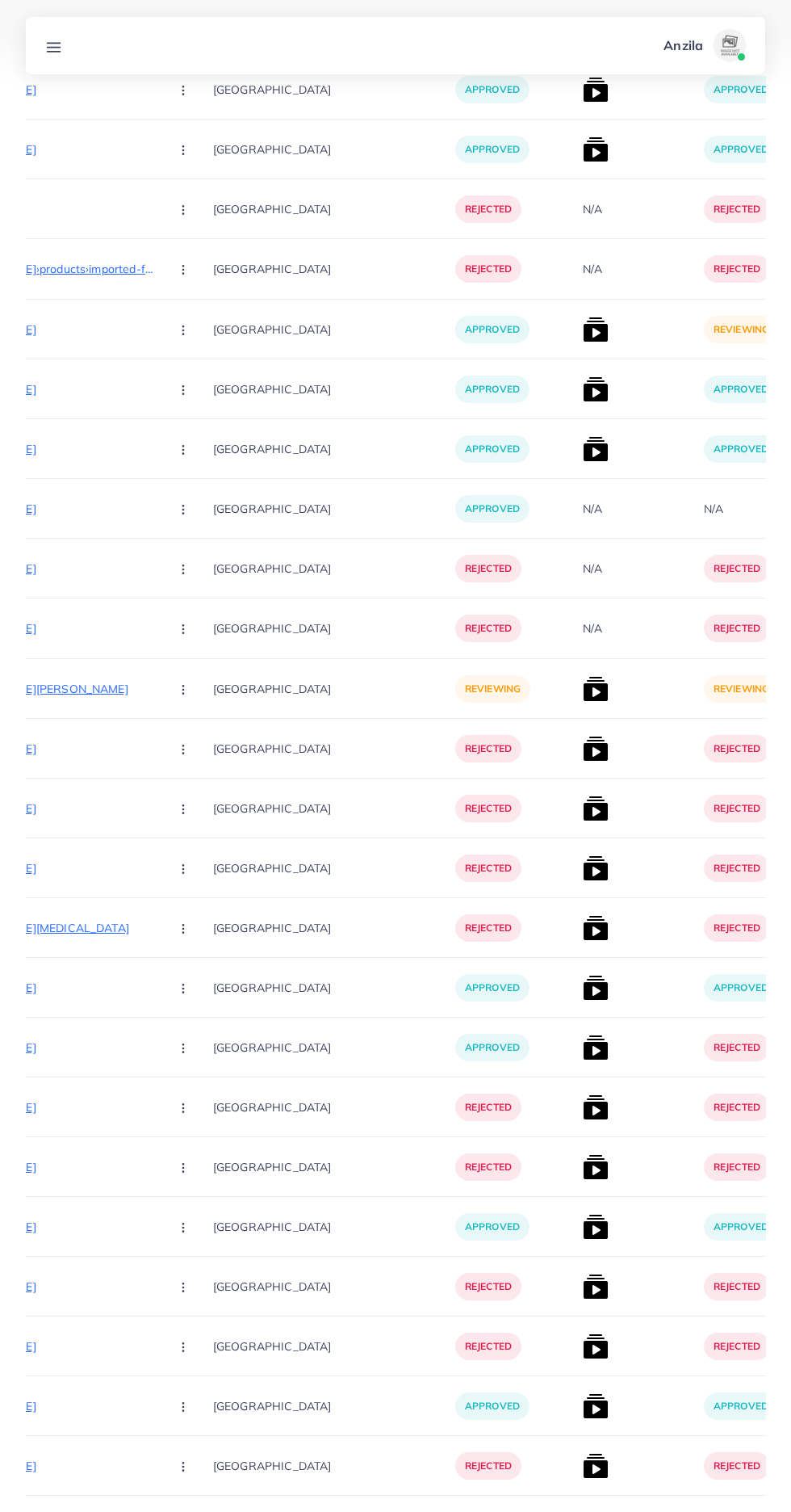
click at [48, 694] on p "https://mdmart.shop/products/electric-lint-remover-rechargeable-anti-pilling-fa…" at bounding box center [35, 688] width 242 height 19
click at [182, 690] on circle "button" at bounding box center [182, 689] width 1 height 1
click at [158, 790] on link "Reject" at bounding box center [221, 773] width 128 height 35
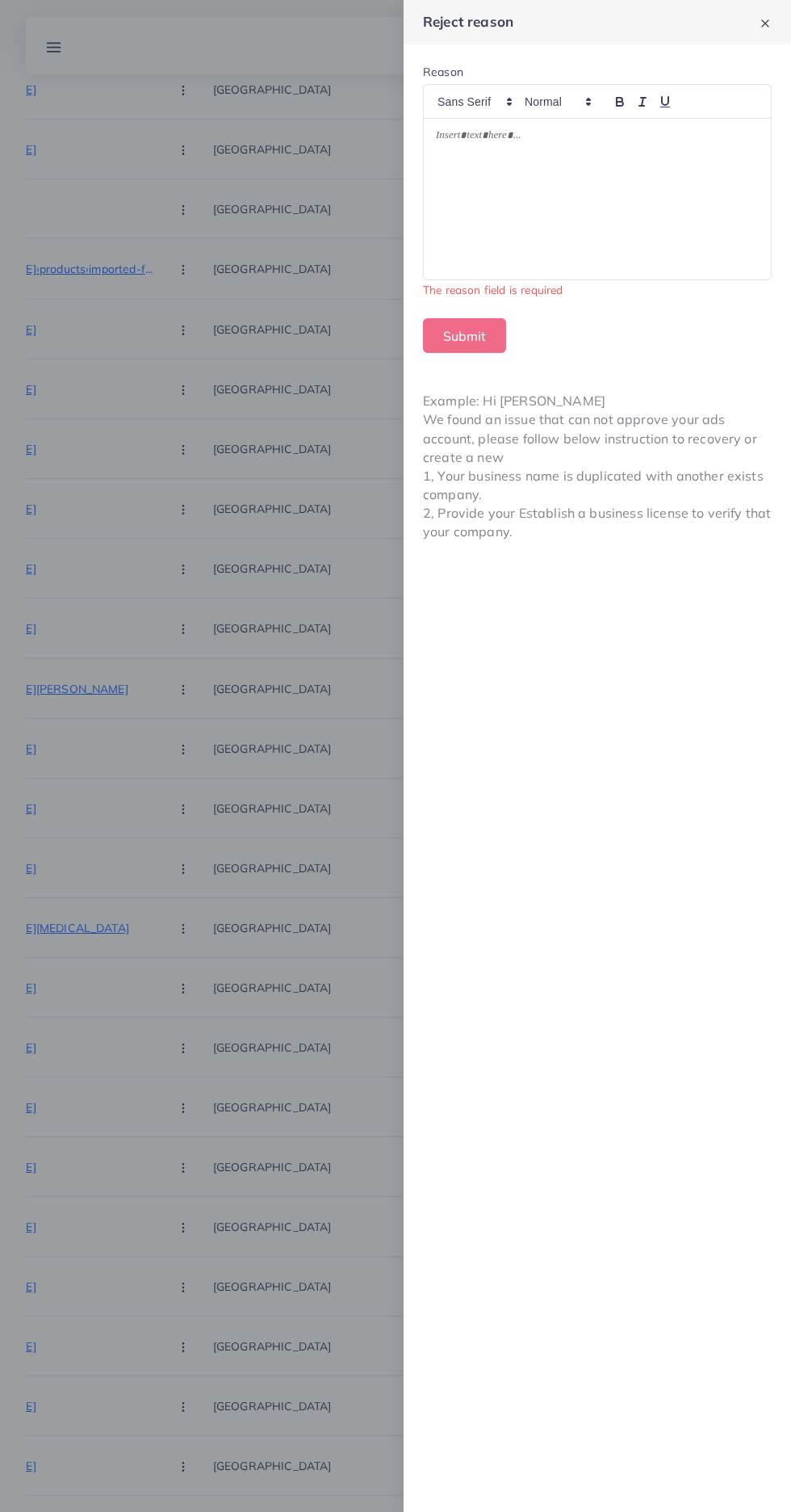
click at [655, 251] on div at bounding box center [597, 199] width 347 height 160
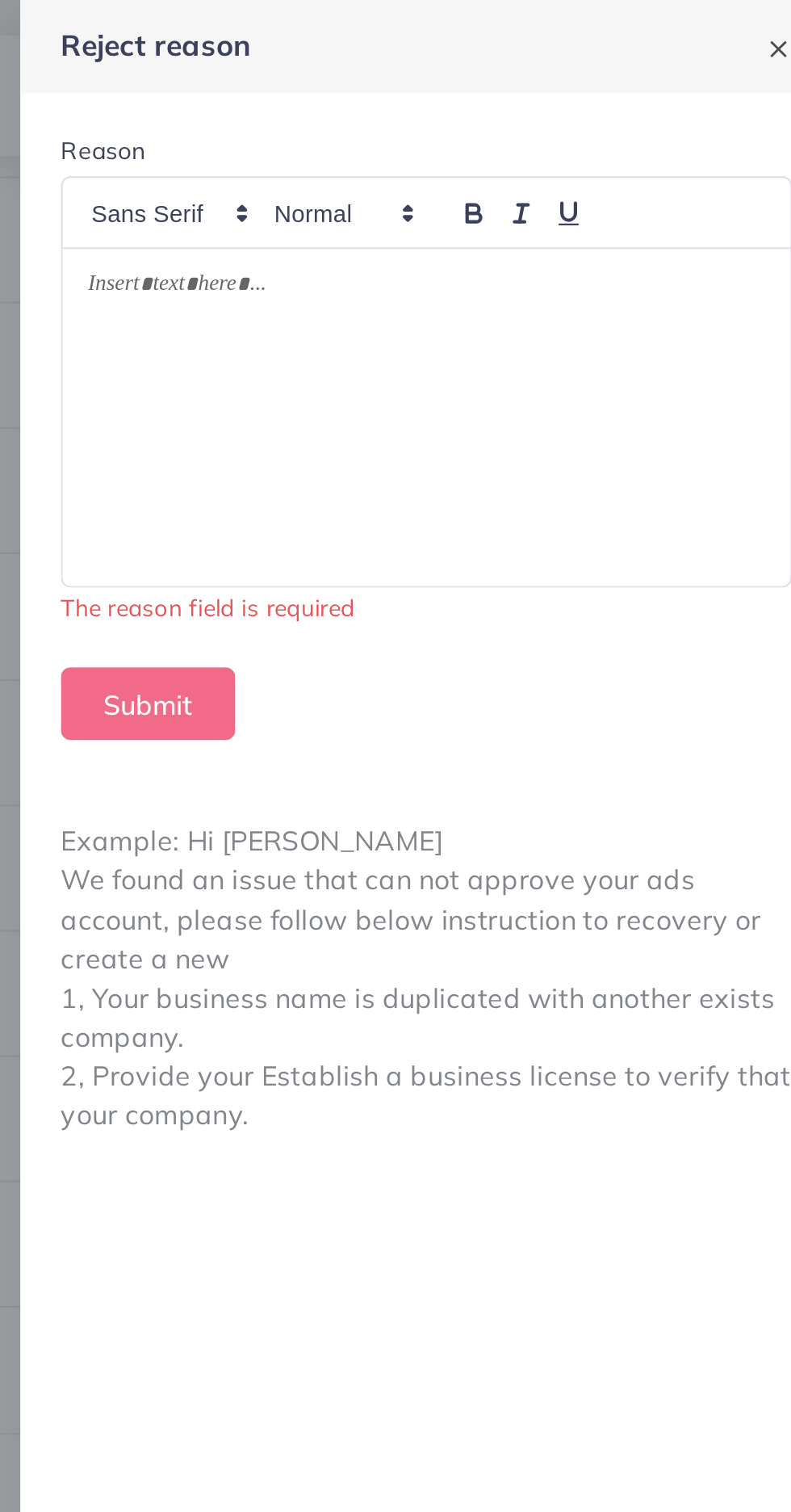
scroll to position [5477, 0]
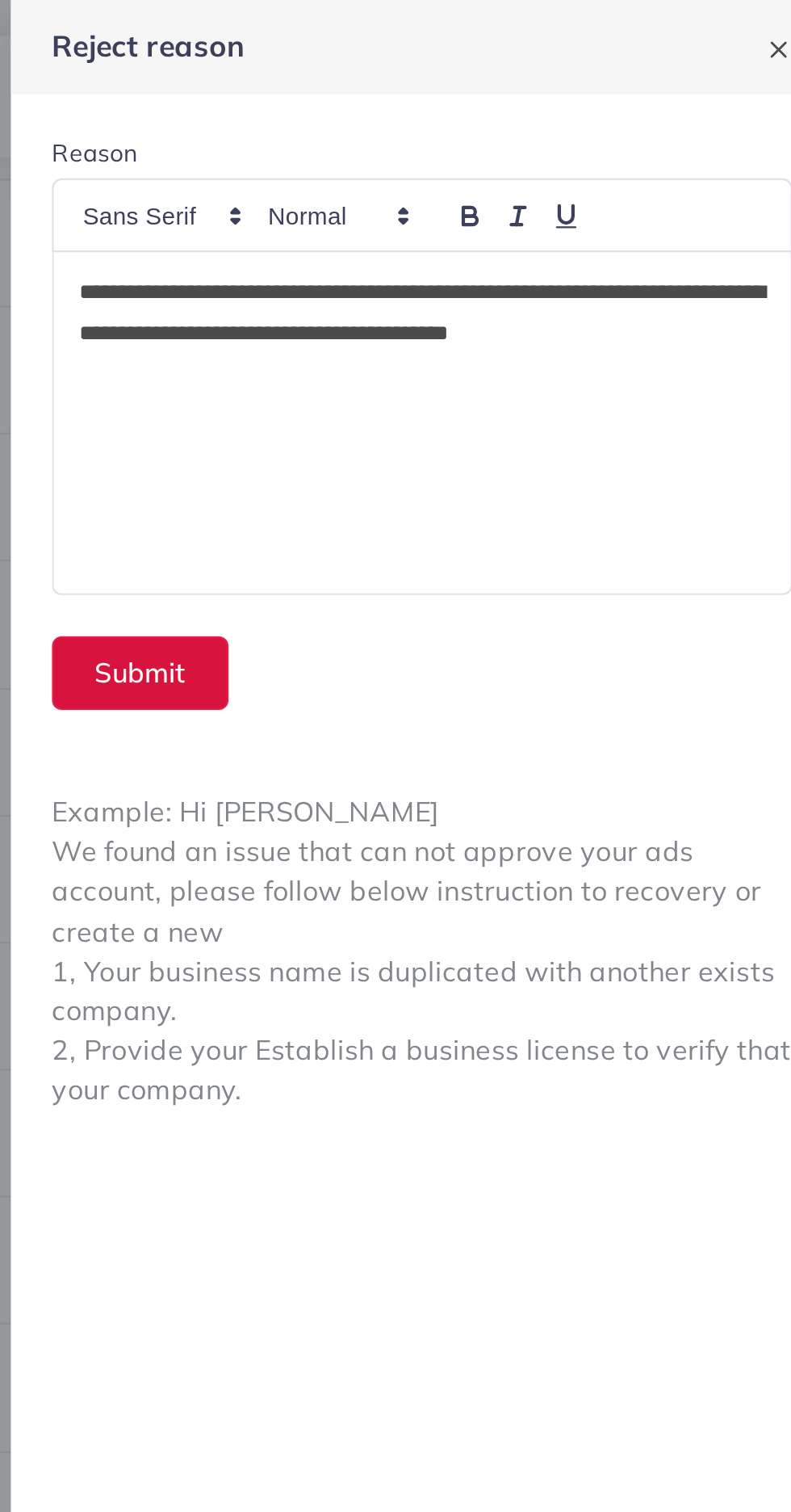
click at [459, 316] on button "Submit" at bounding box center [465, 317] width 83 height 34
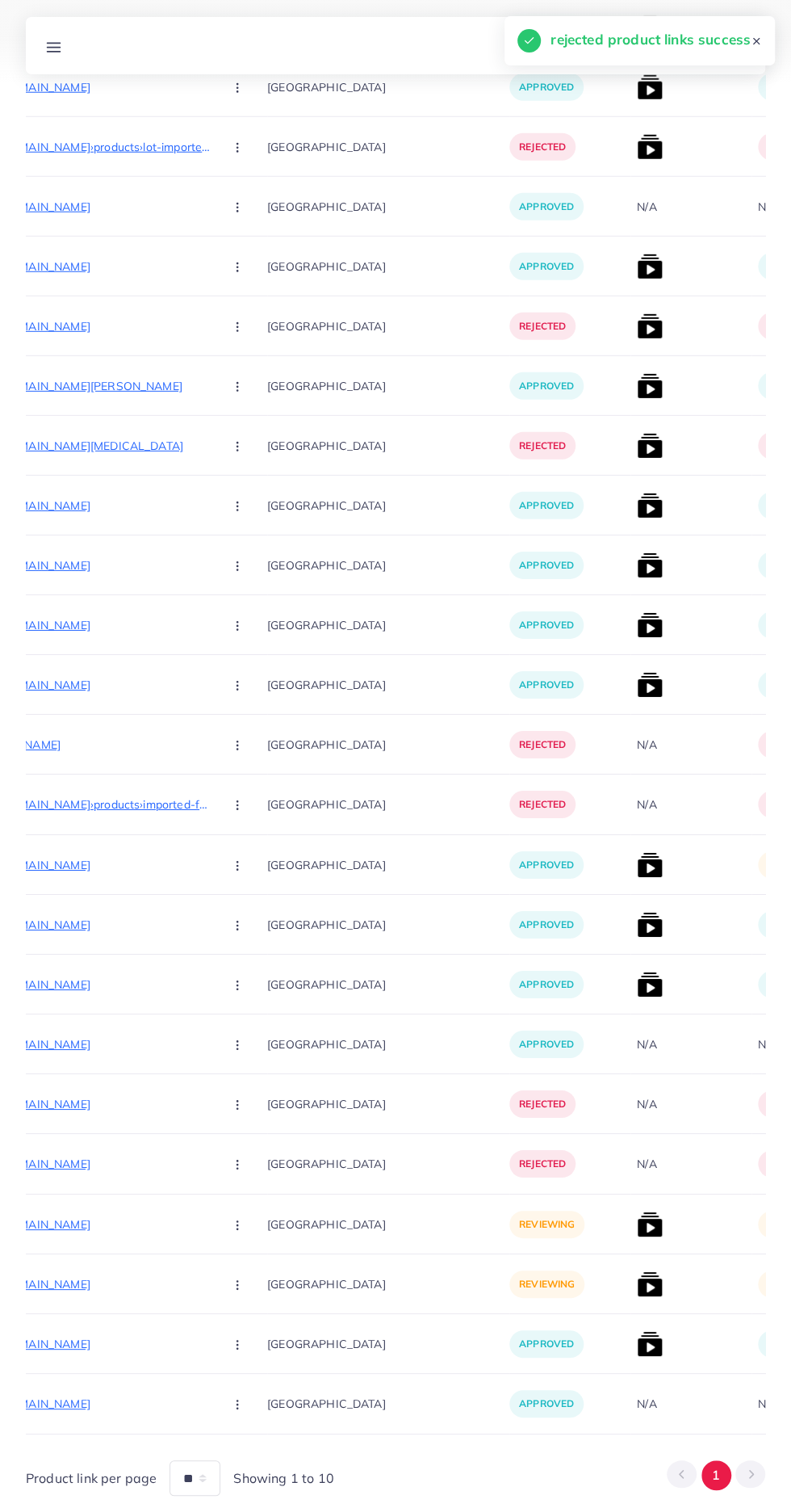
scroll to position [0, 346]
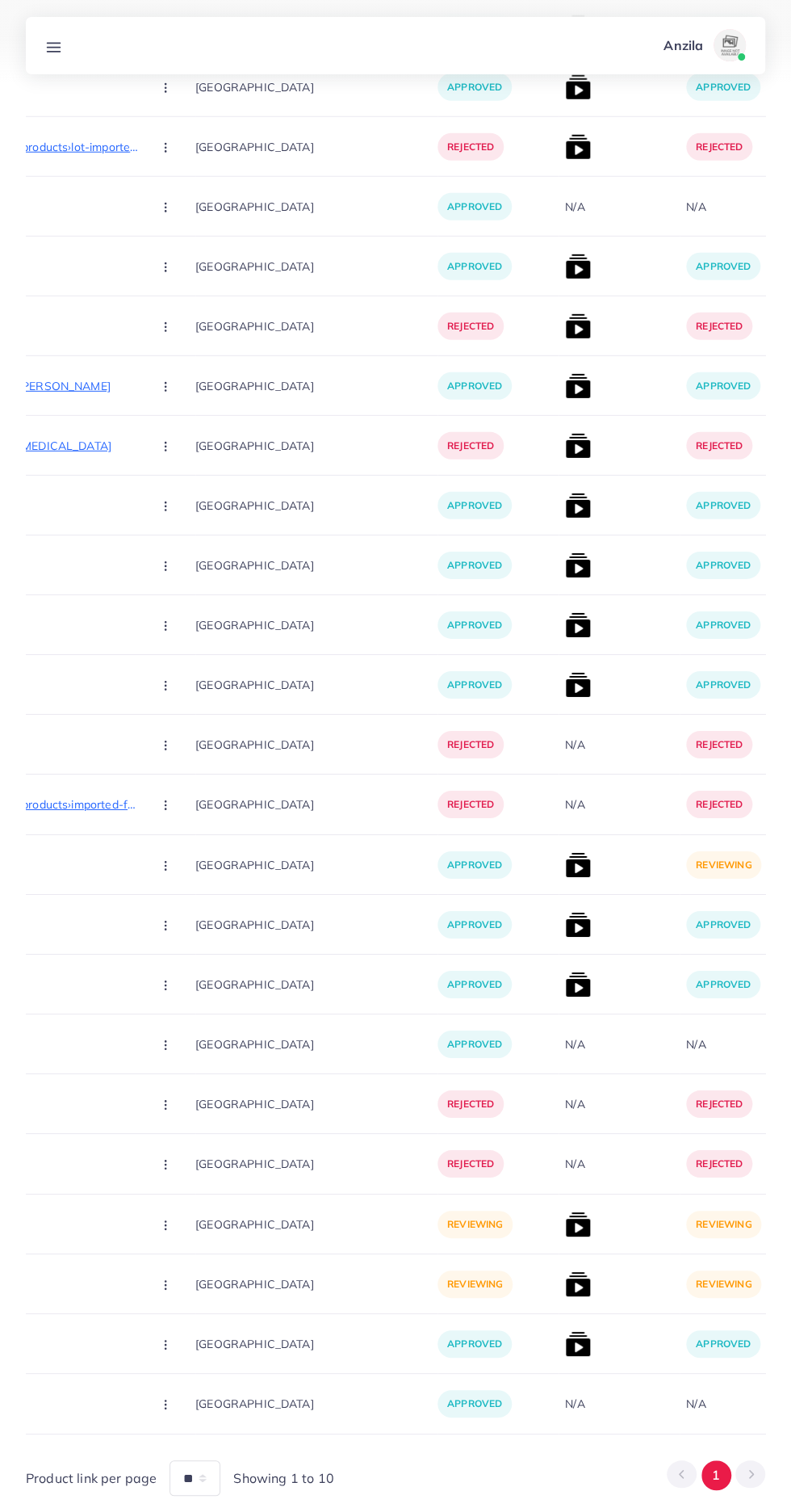
click at [565, 870] on img at bounding box center [578, 865] width 26 height 26
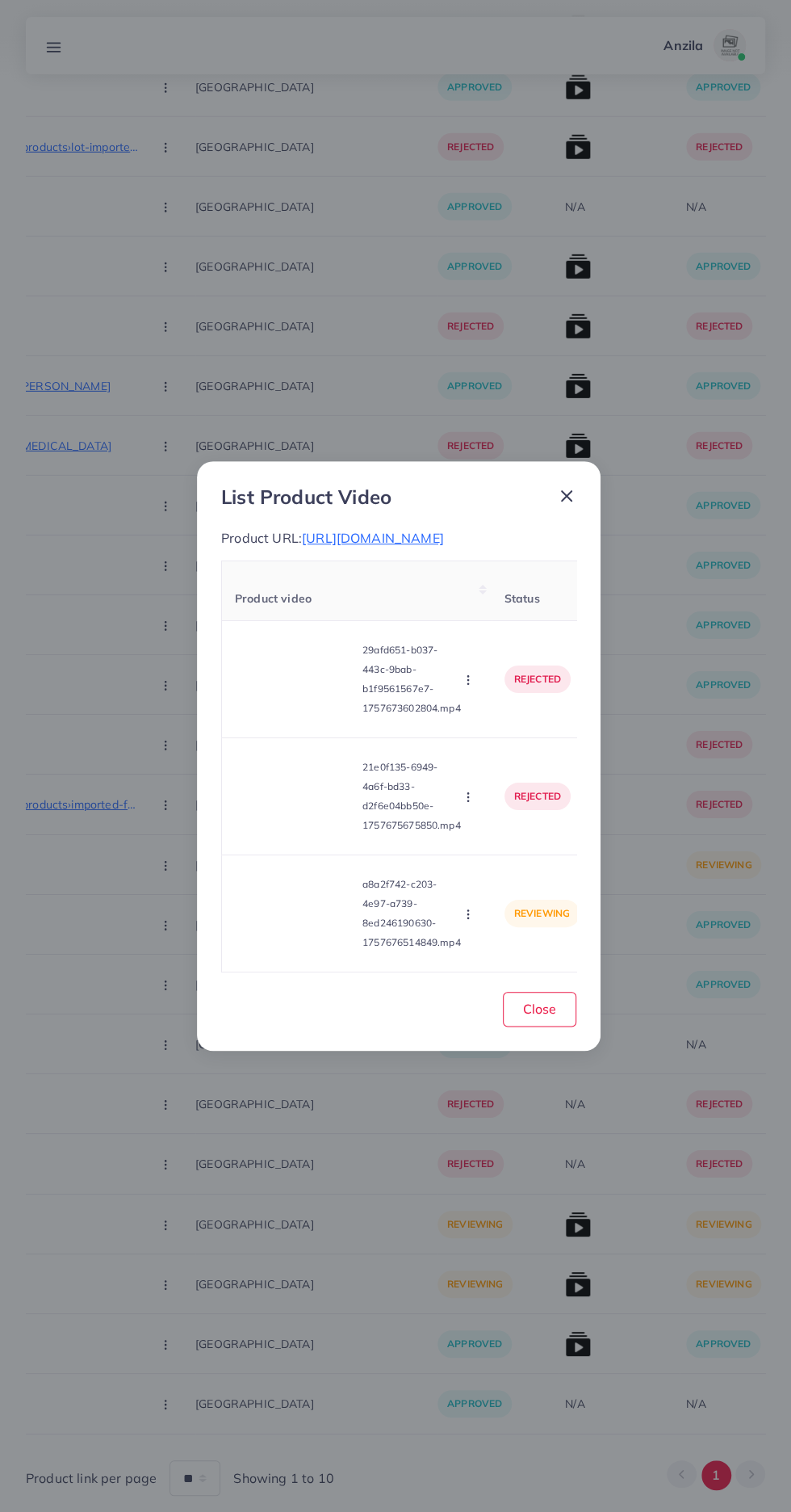
click at [280, 930] on video at bounding box center [295, 914] width 121 height 73
click at [271, 920] on div at bounding box center [295, 914] width 121 height 73
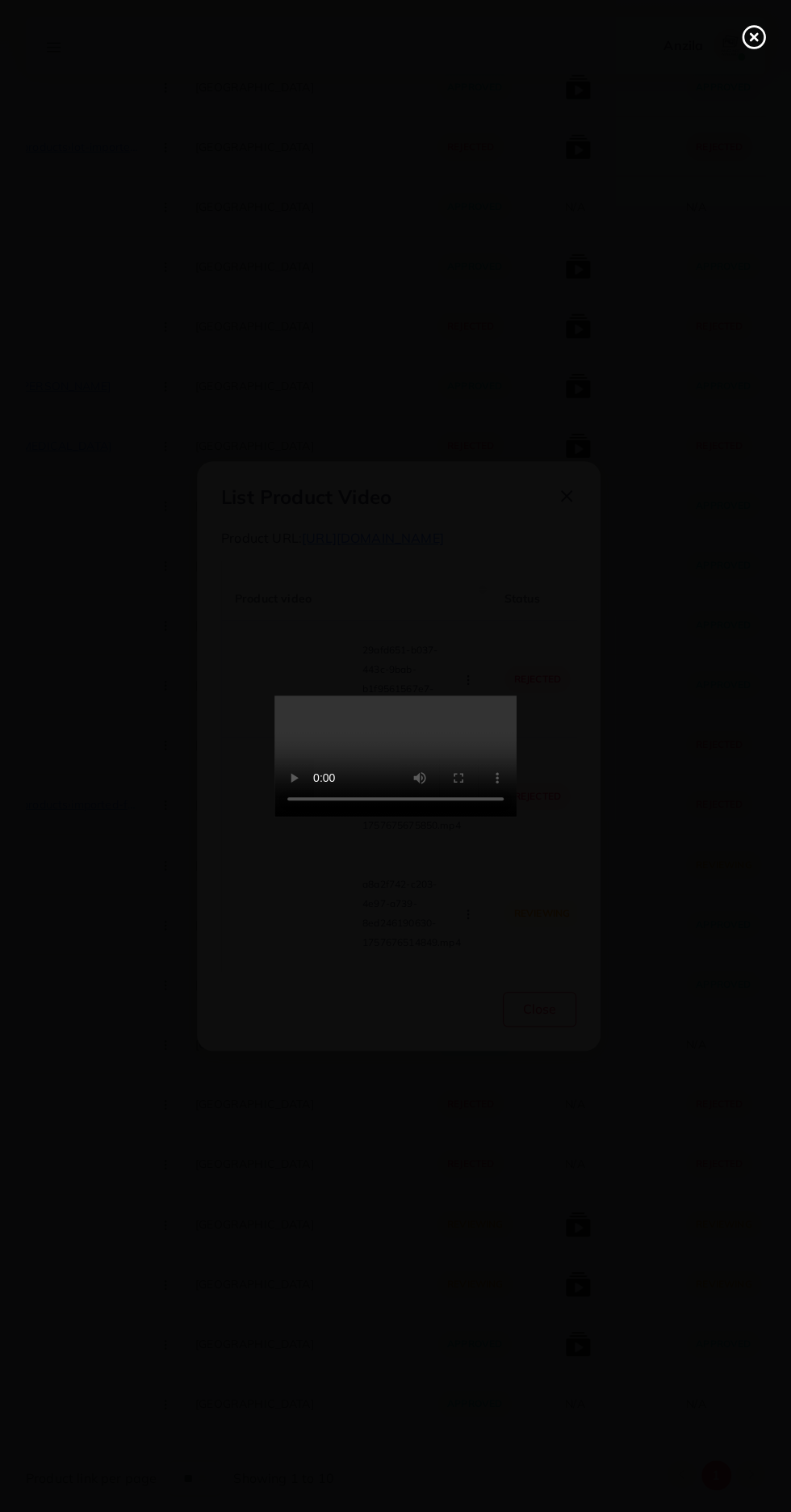
click at [754, 26] on circle at bounding box center [755, 37] width 22 height 22
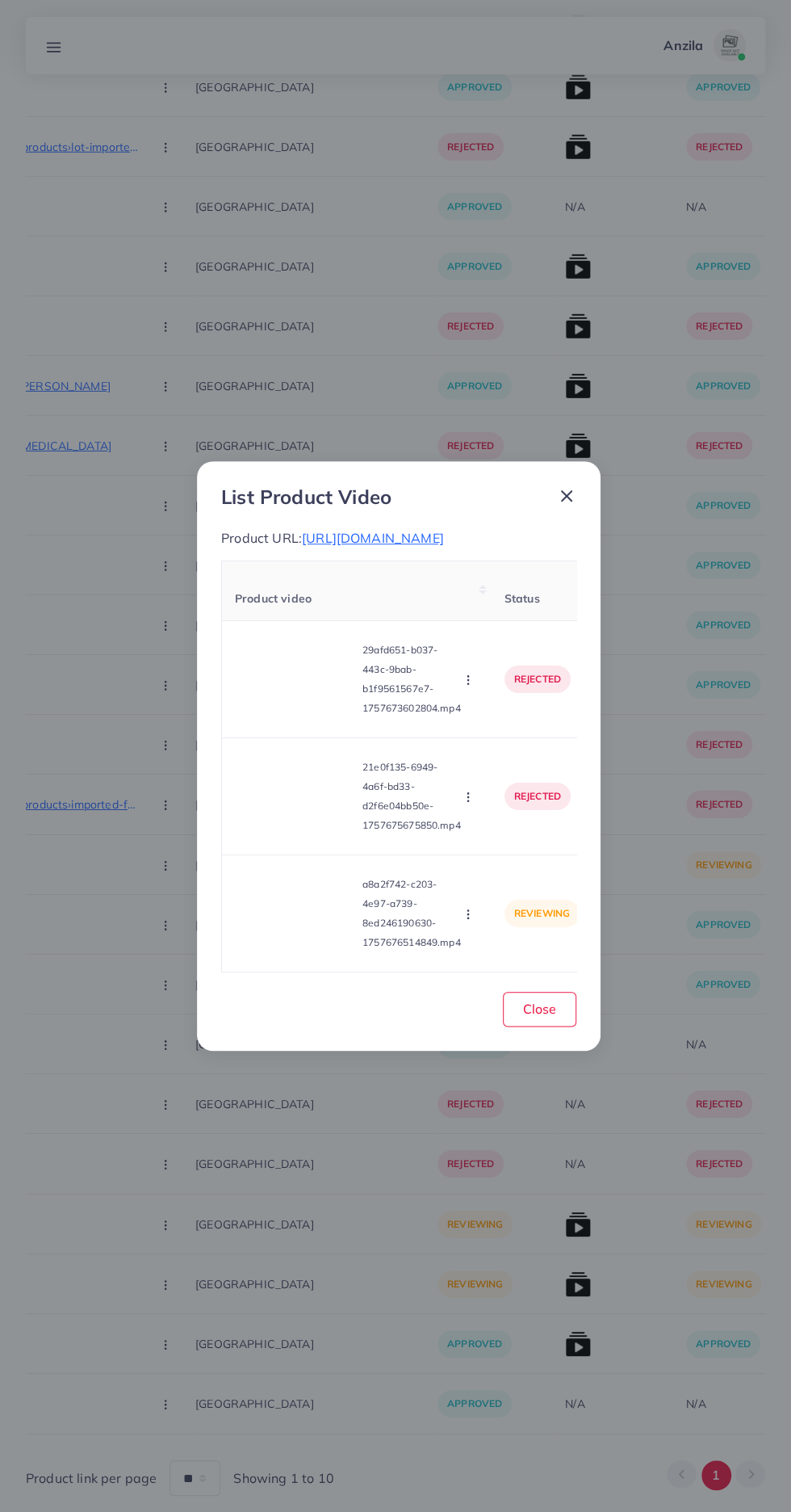
click at [472, 917] on icon "button" at bounding box center [468, 914] width 13 height 13
click at [496, 847] on span "Approve" at bounding box center [497, 838] width 53 height 16
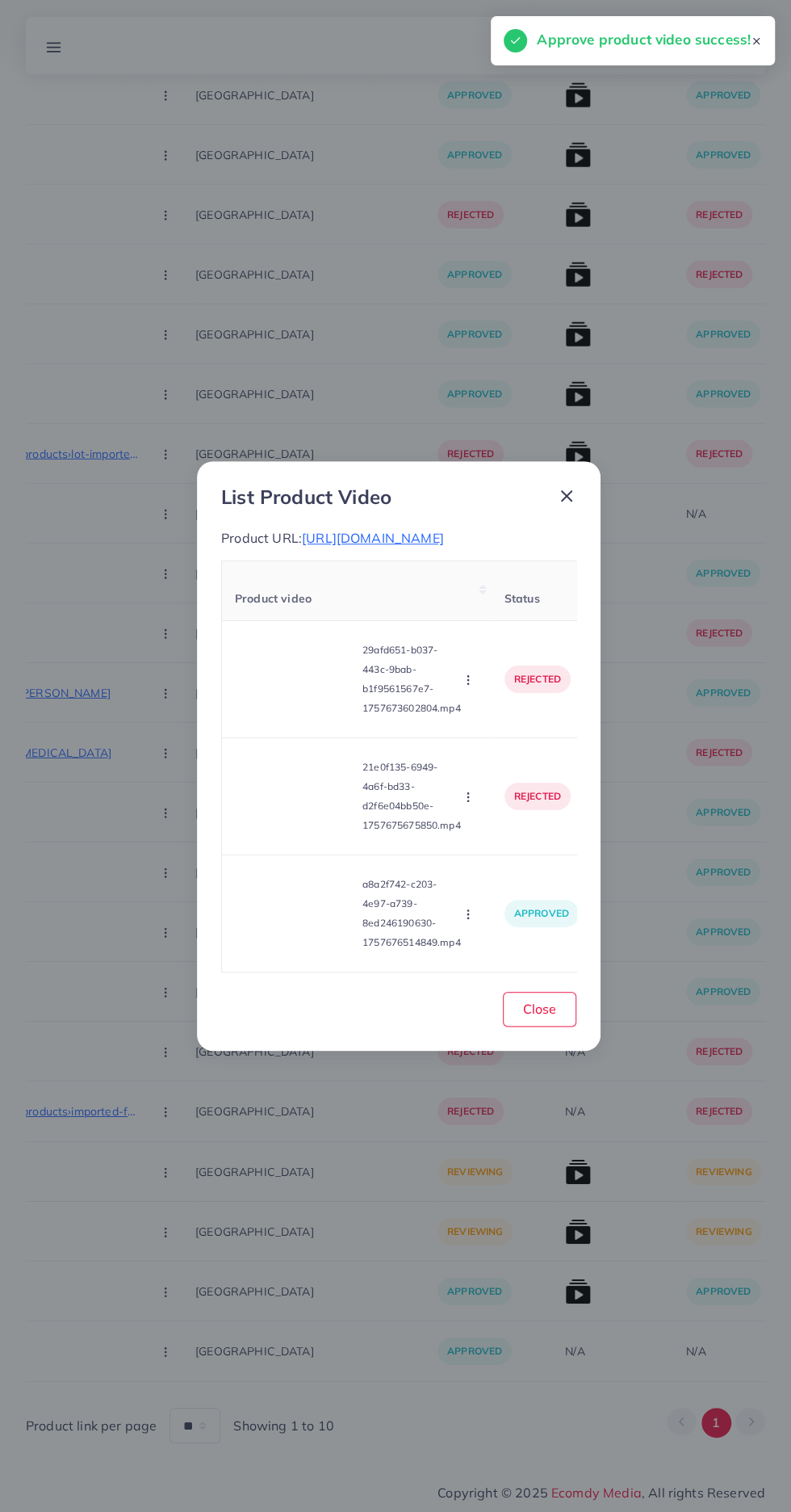
scroll to position [0, 96]
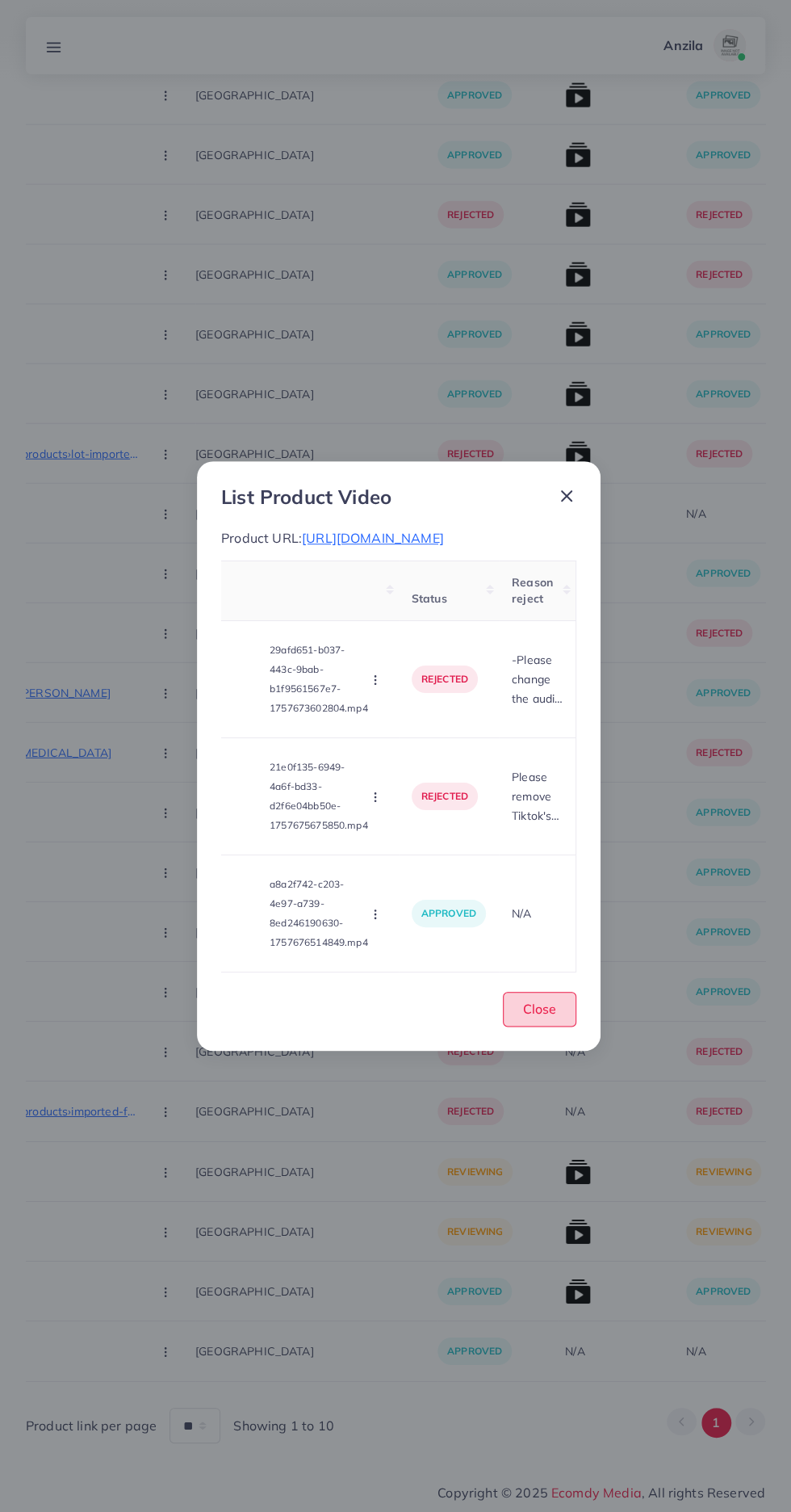
click at [537, 1013] on span "Close" at bounding box center [539, 1009] width 34 height 16
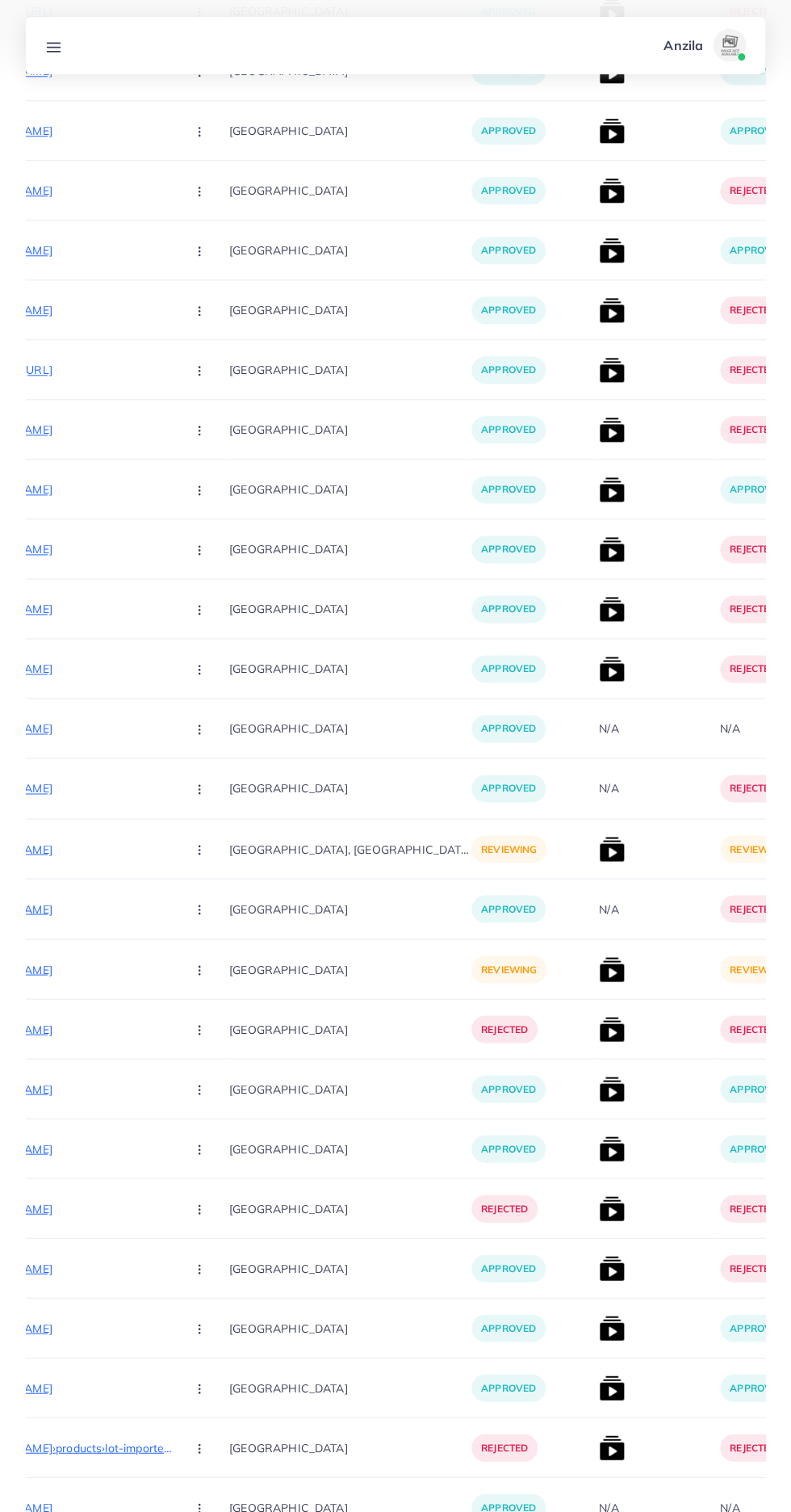
scroll to position [0, 293]
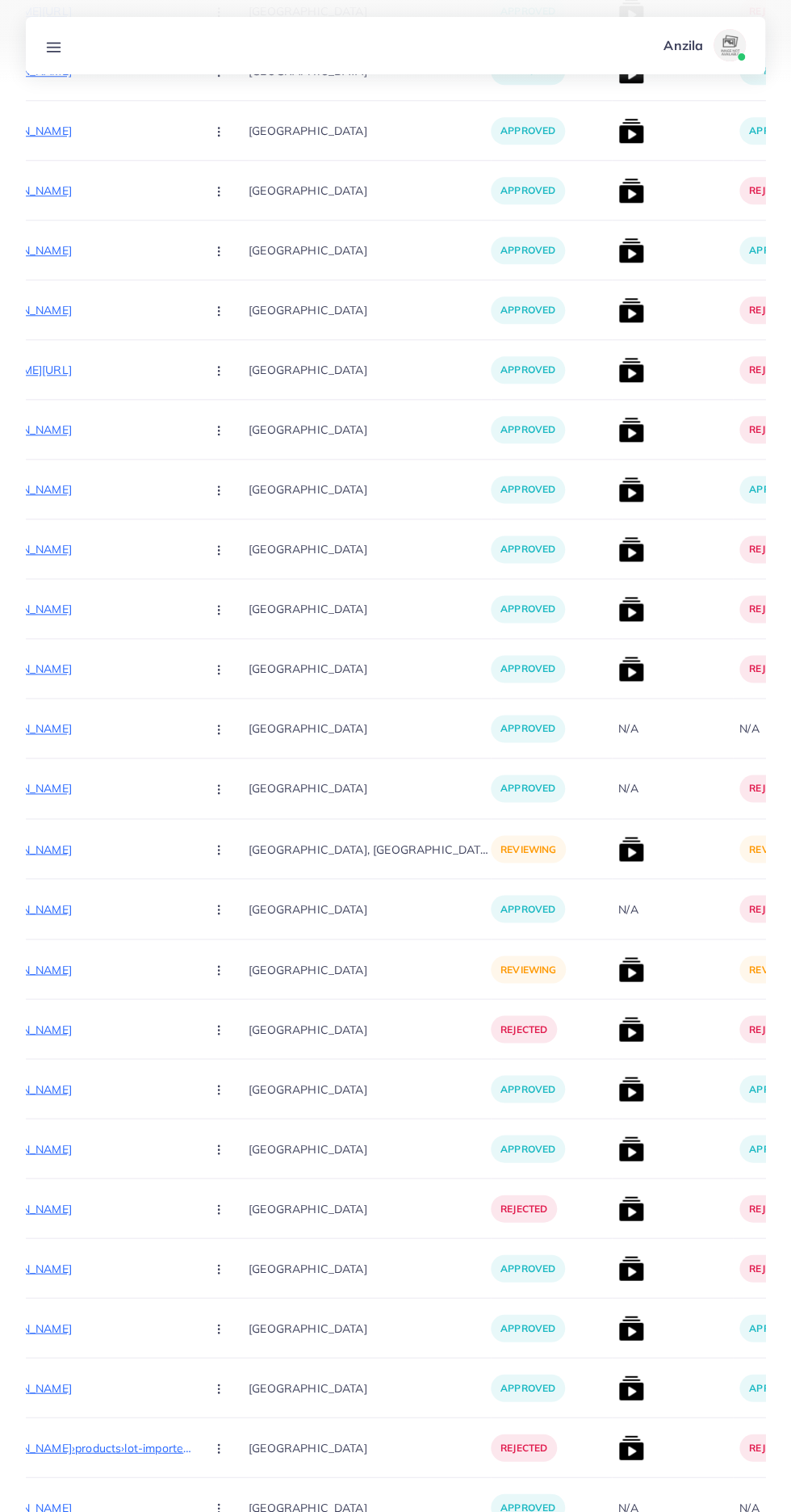
click at [72, 969] on p "https://babarimports.com/products/47-pieces-rechargeable-electric-screwdriver-k…" at bounding box center [71, 968] width 242 height 19
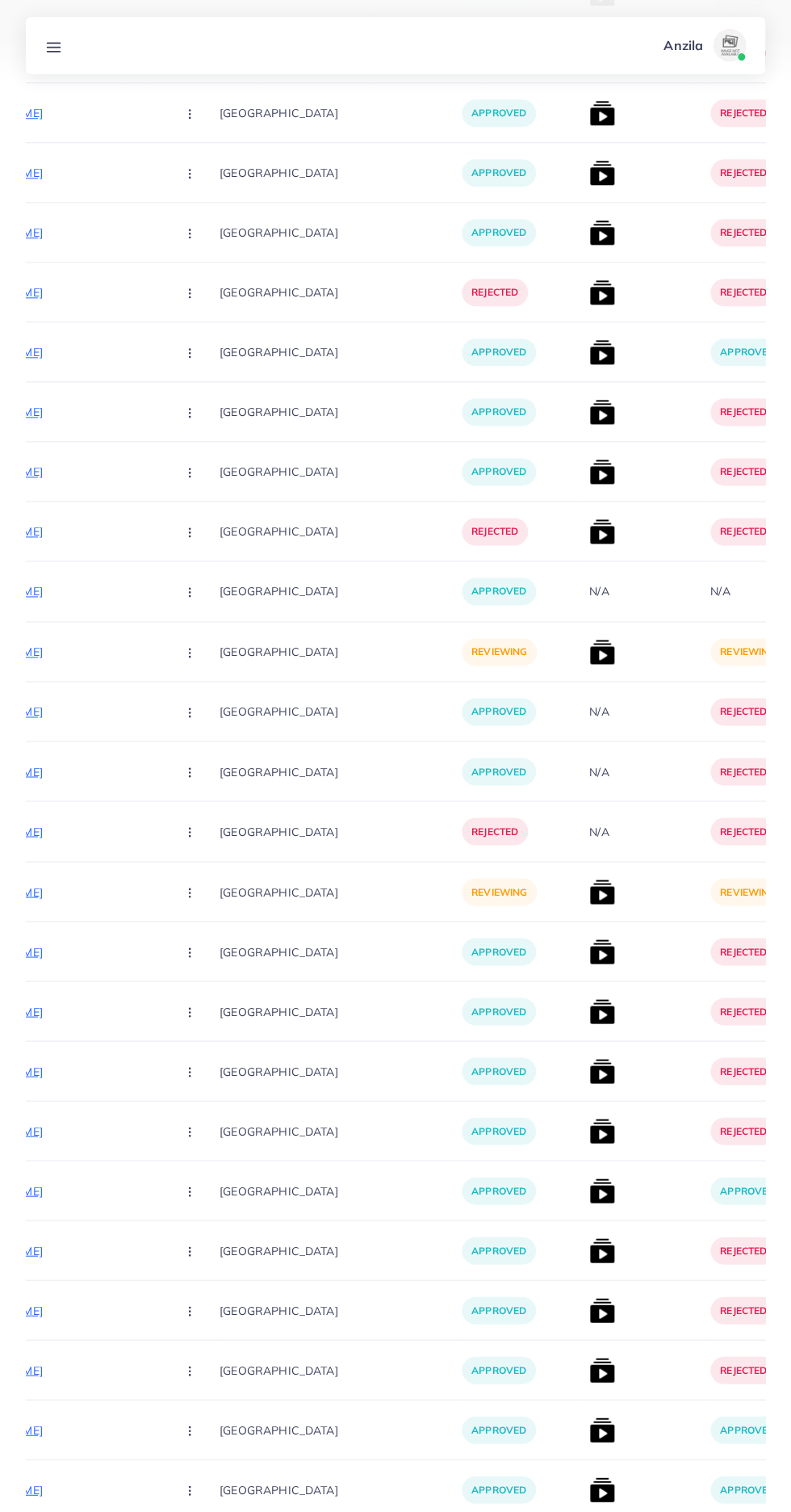
scroll to position [0, 287]
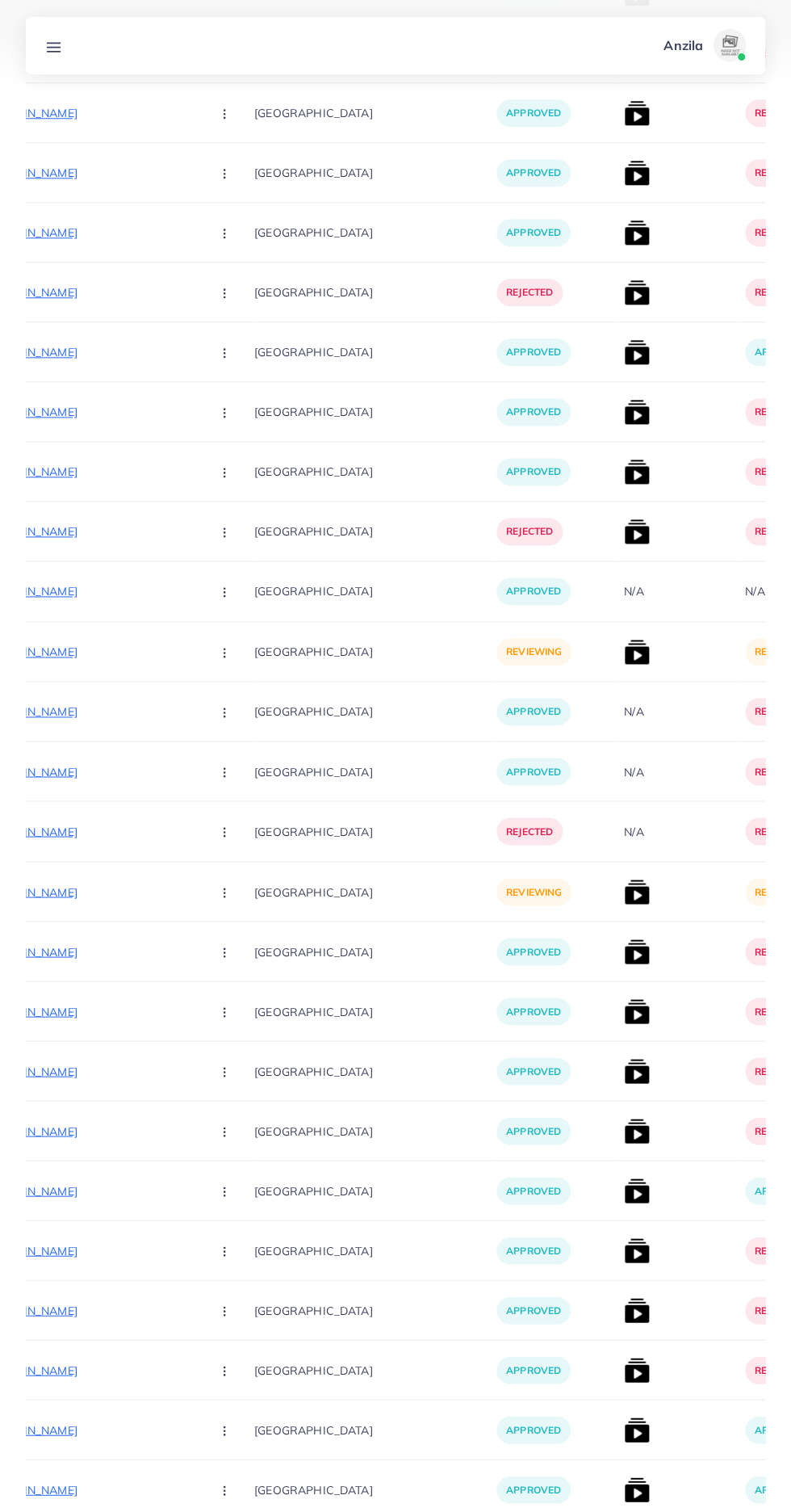
click at [51, 892] on p "https://zayrawear.com/product/zayra-hoodhaya-2-piece-trouserlong-abaya-gown" at bounding box center [76, 891] width 242 height 19
click at [224, 893] on circle "button" at bounding box center [224, 892] width 1 height 1
click at [233, 945] on span "Approve" at bounding box center [259, 941] width 53 height 16
click at [624, 899] on img at bounding box center [637, 891] width 26 height 26
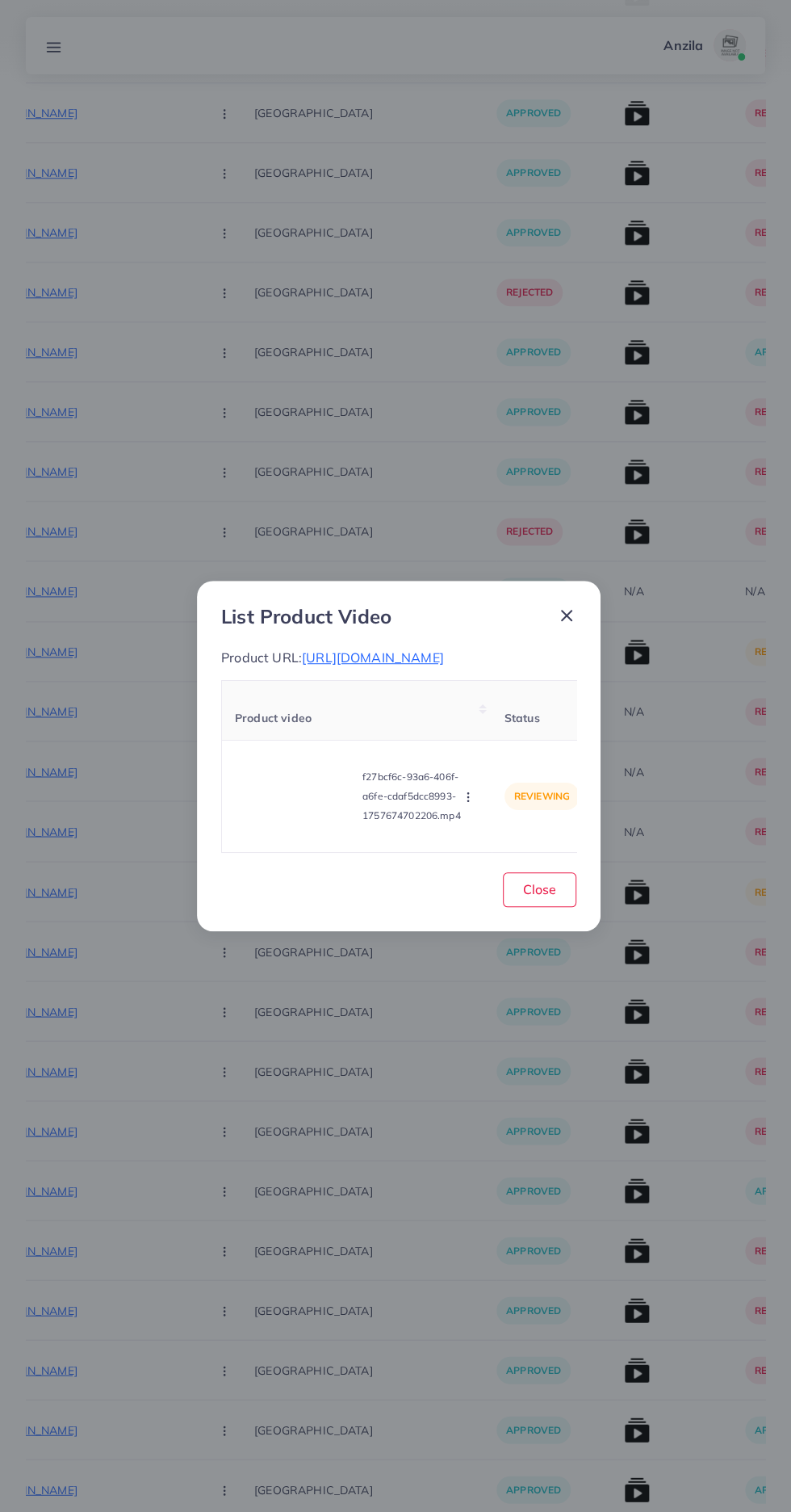
click at [257, 793] on video at bounding box center [295, 796] width 121 height 73
click at [296, 807] on circle at bounding box center [296, 796] width 22 height 22
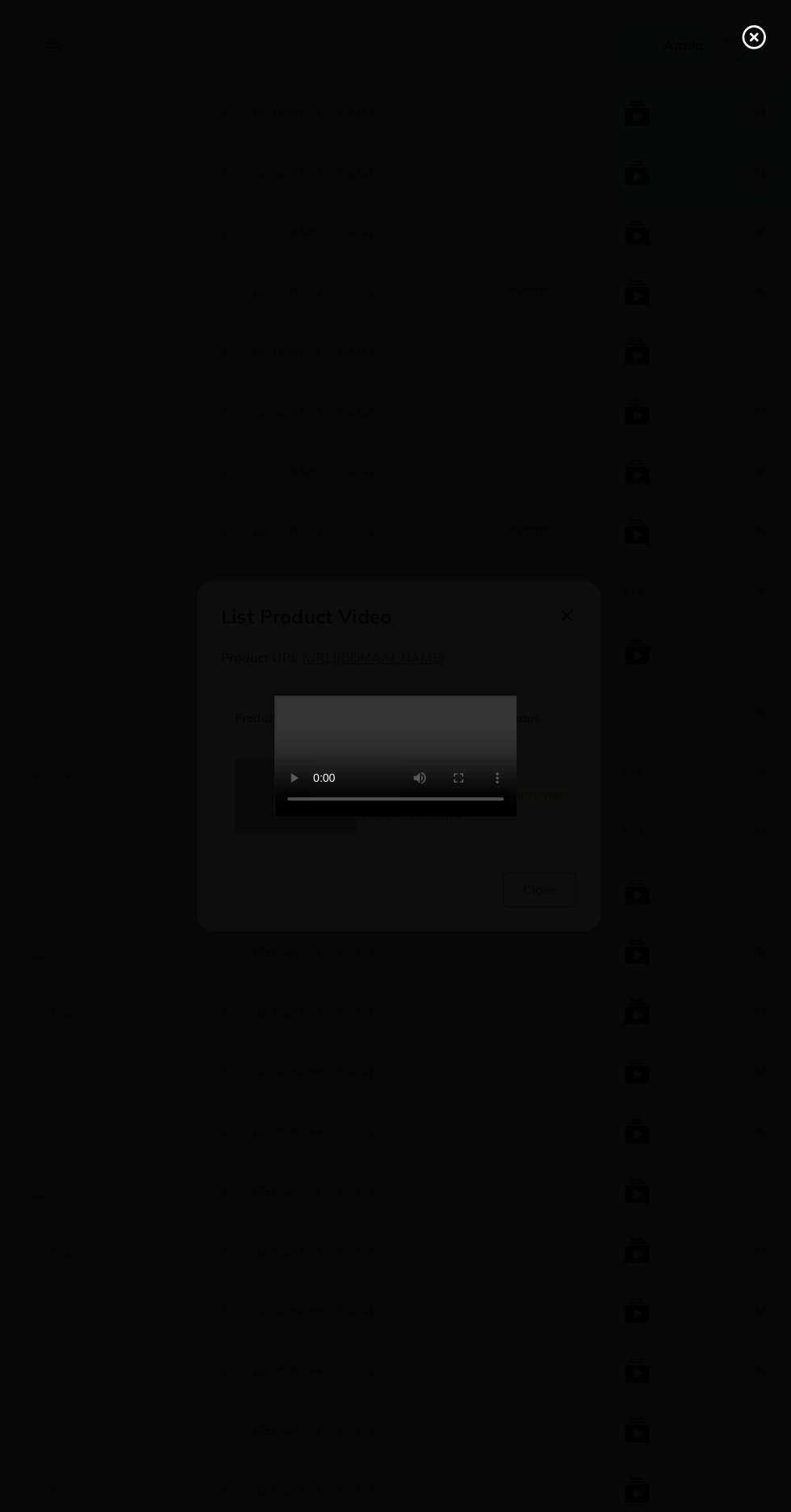
click at [754, 37] on line at bounding box center [754, 36] width 6 height 6
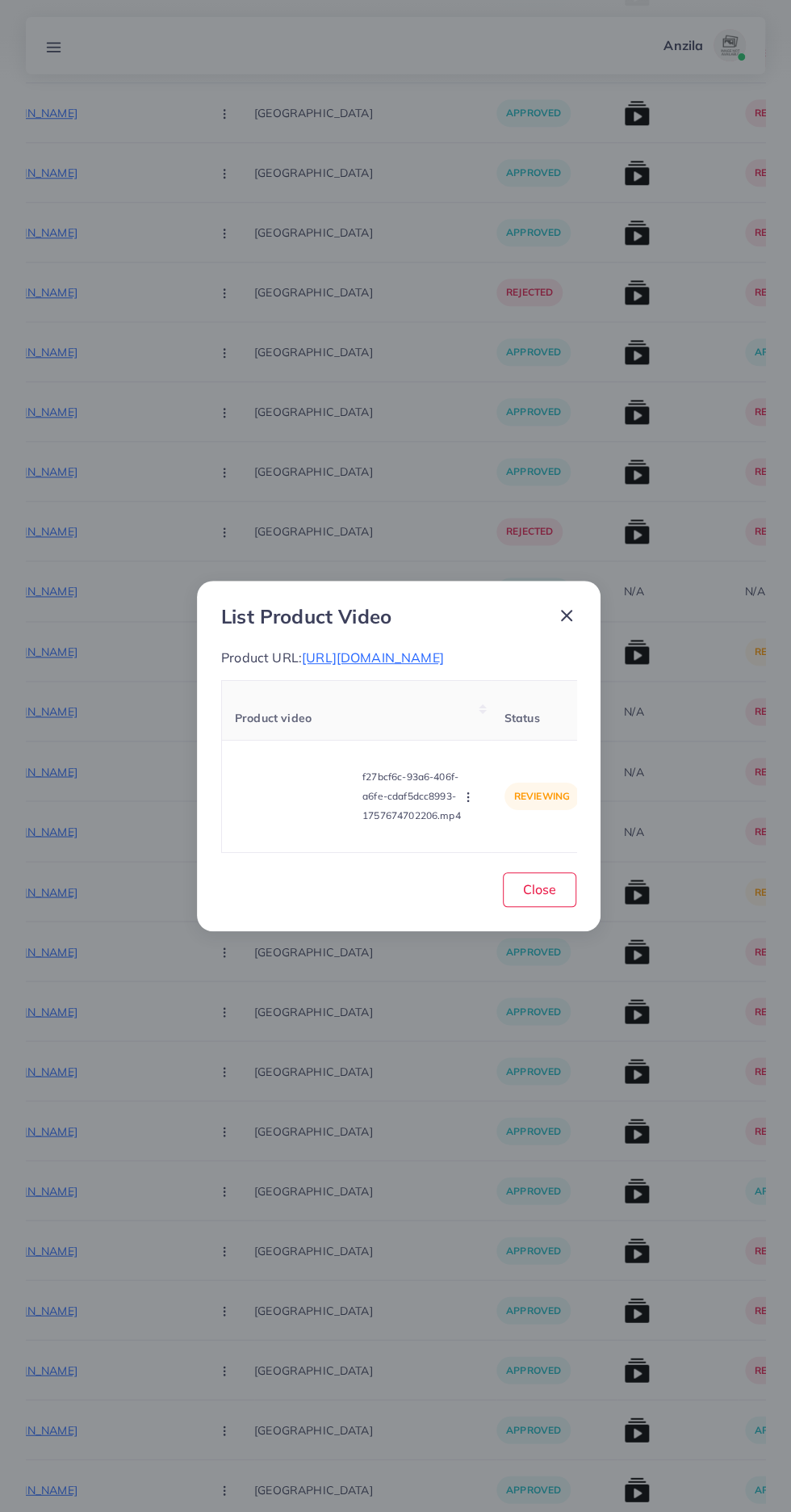
click at [444, 649] on span "https://zayrawear.com/product/zayra-hoodhaya-2-piece-trouserlong-abaya-gown" at bounding box center [372, 657] width 142 height 16
click at [474, 804] on icon "button" at bounding box center [468, 797] width 13 height 13
click at [498, 730] on span "Approve" at bounding box center [497, 722] width 53 height 16
click at [564, 901] on button "Close" at bounding box center [539, 889] width 73 height 34
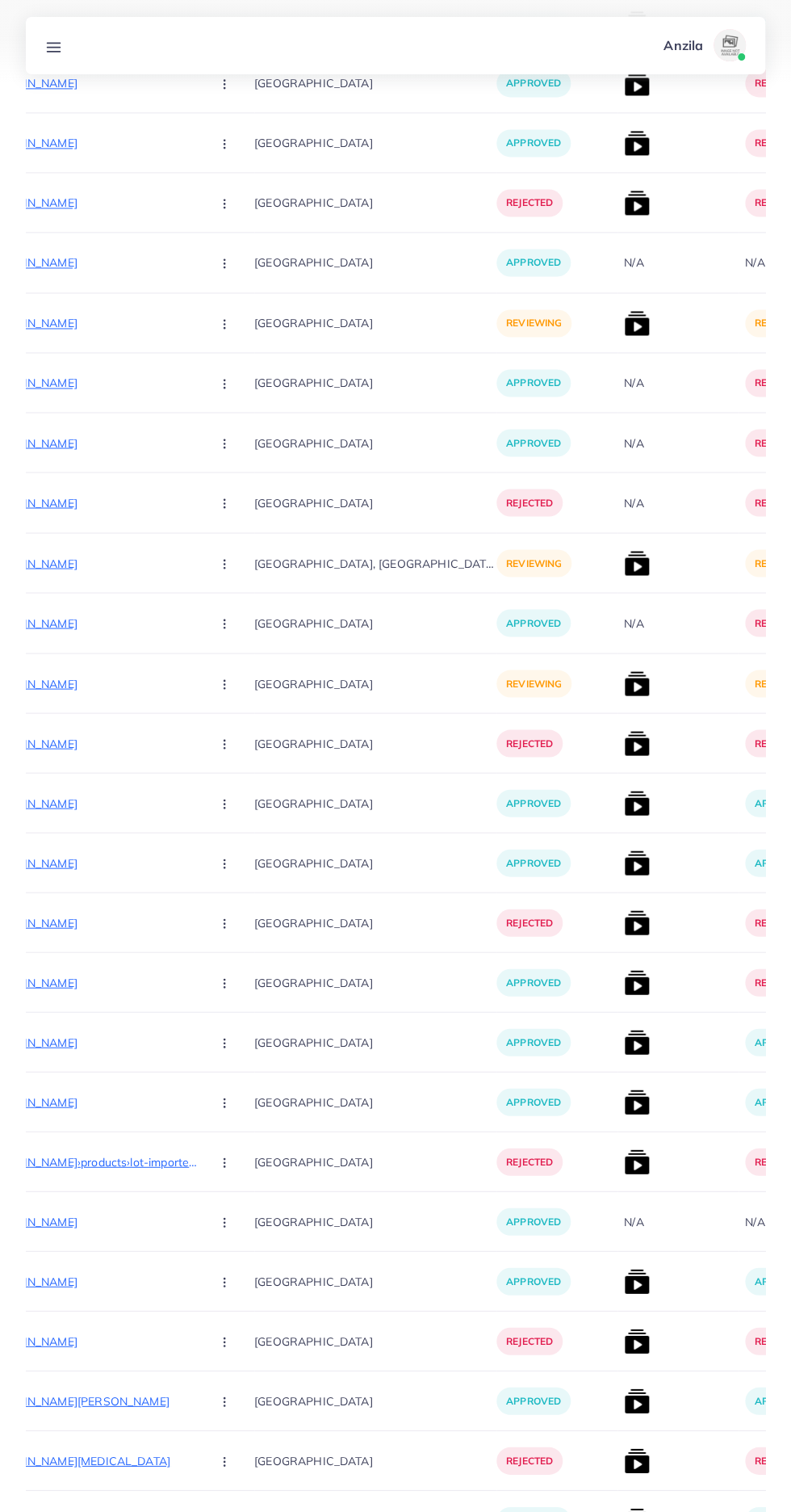
scroll to position [1320, 0]
click at [65, 683] on p "https://babarimports.com/products/47-pieces-rechargeable-electric-screwdriver-k…" at bounding box center [76, 684] width 242 height 19
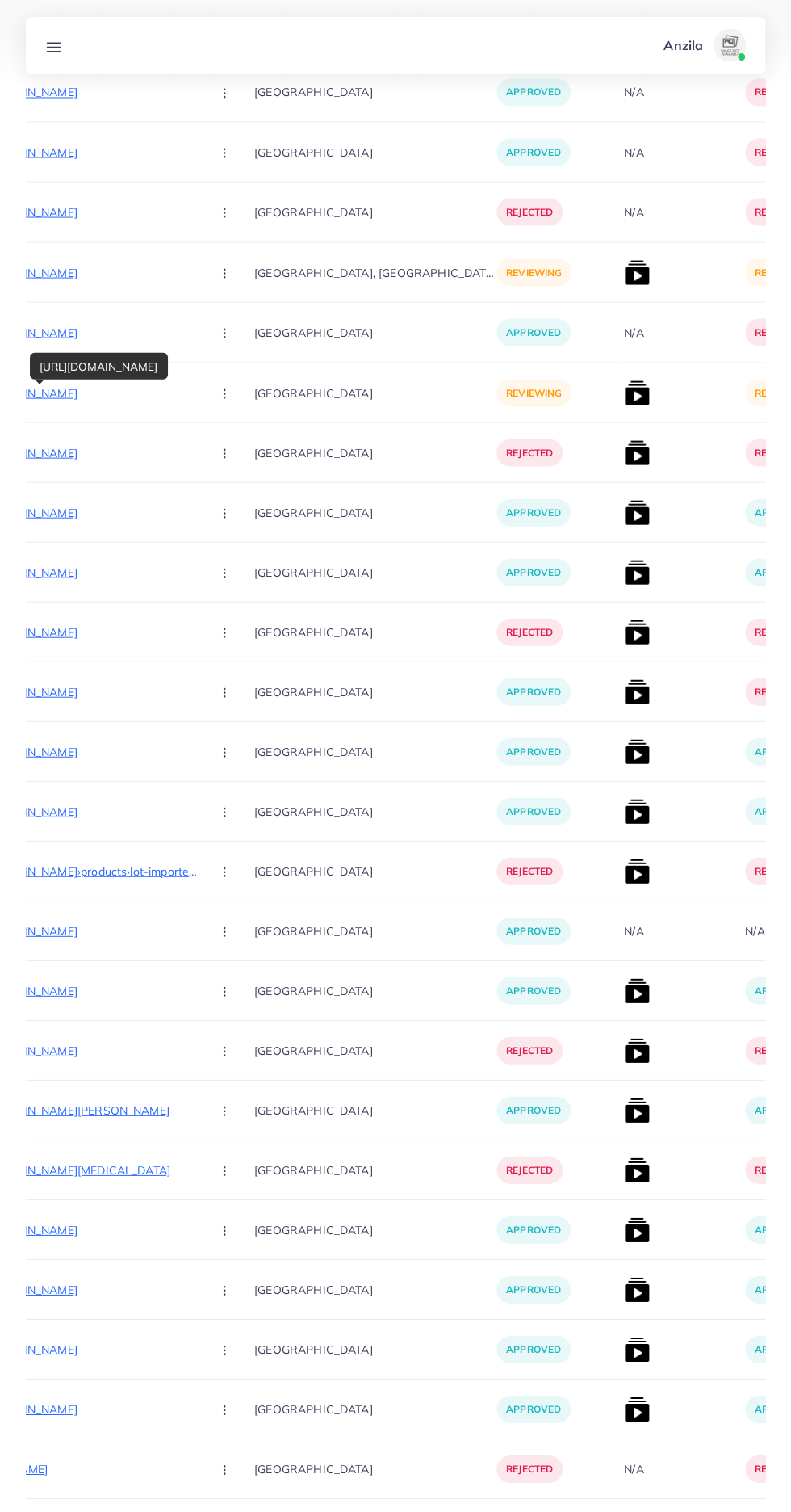
scroll to position [2035, 0]
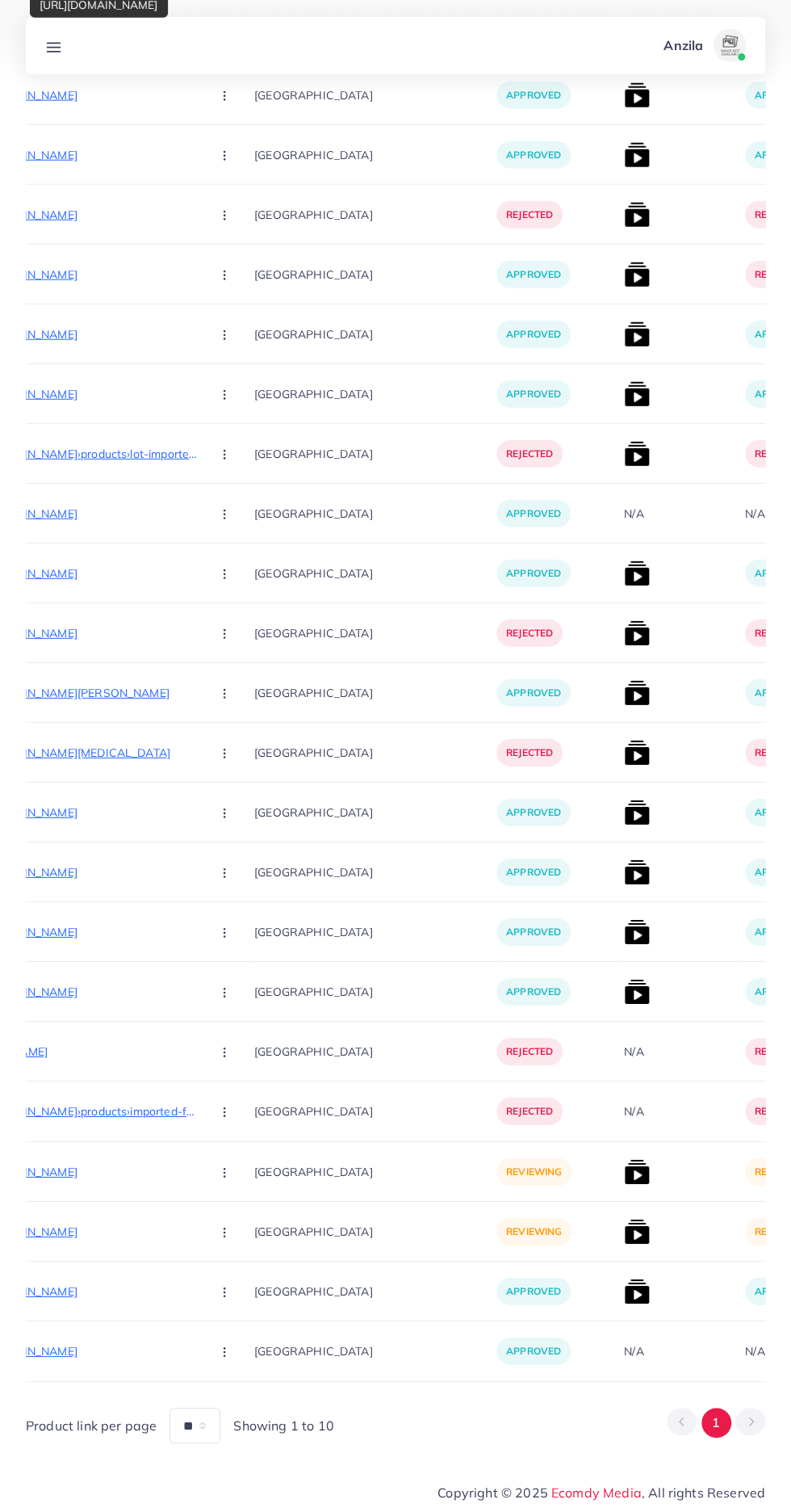
click at [93, 1162] on p "https://emaratix.shop/products/micro-steam-iron-portable-handheld-household-iro…" at bounding box center [76, 1171] width 242 height 19
click at [224, 1176] on circle "button" at bounding box center [224, 1176] width 1 height 1
click at [233, 1219] on span "Approve" at bounding box center [259, 1221] width 53 height 16
click at [84, 1226] on p "https://emaratix.shop/products/2-in-1-wireless-hair-hot-comb-portable-mini-usb-…" at bounding box center [76, 1231] width 242 height 19
click at [255, 1242] on p "[GEOGRAPHIC_DATA]" at bounding box center [375, 1231] width 242 height 36
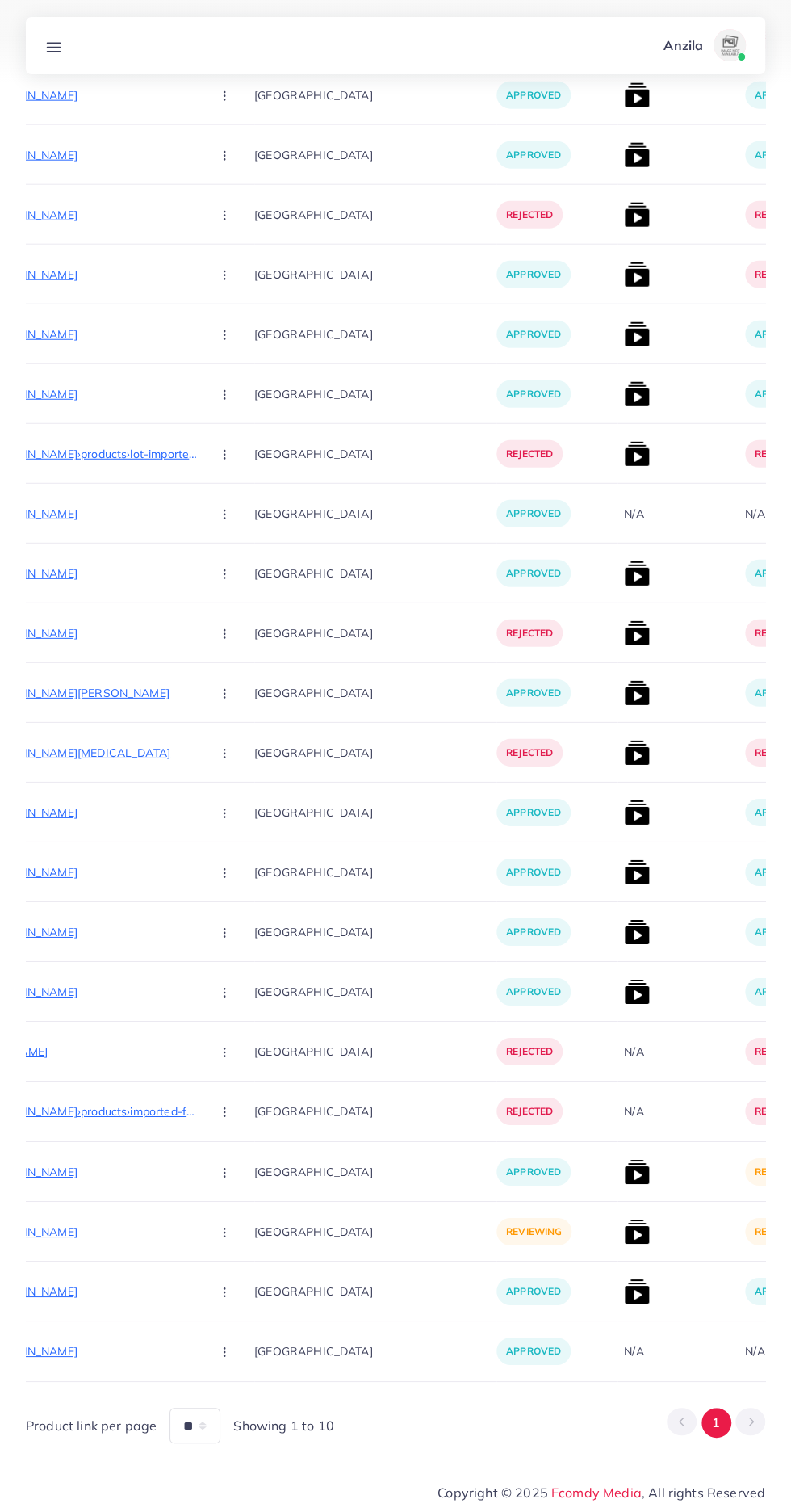
click at [198, 1240] on button "button" at bounding box center [226, 1231] width 56 height 36
click at [233, 1275] on span "Approve" at bounding box center [259, 1281] width 53 height 16
click at [624, 1174] on img at bounding box center [637, 1172] width 26 height 26
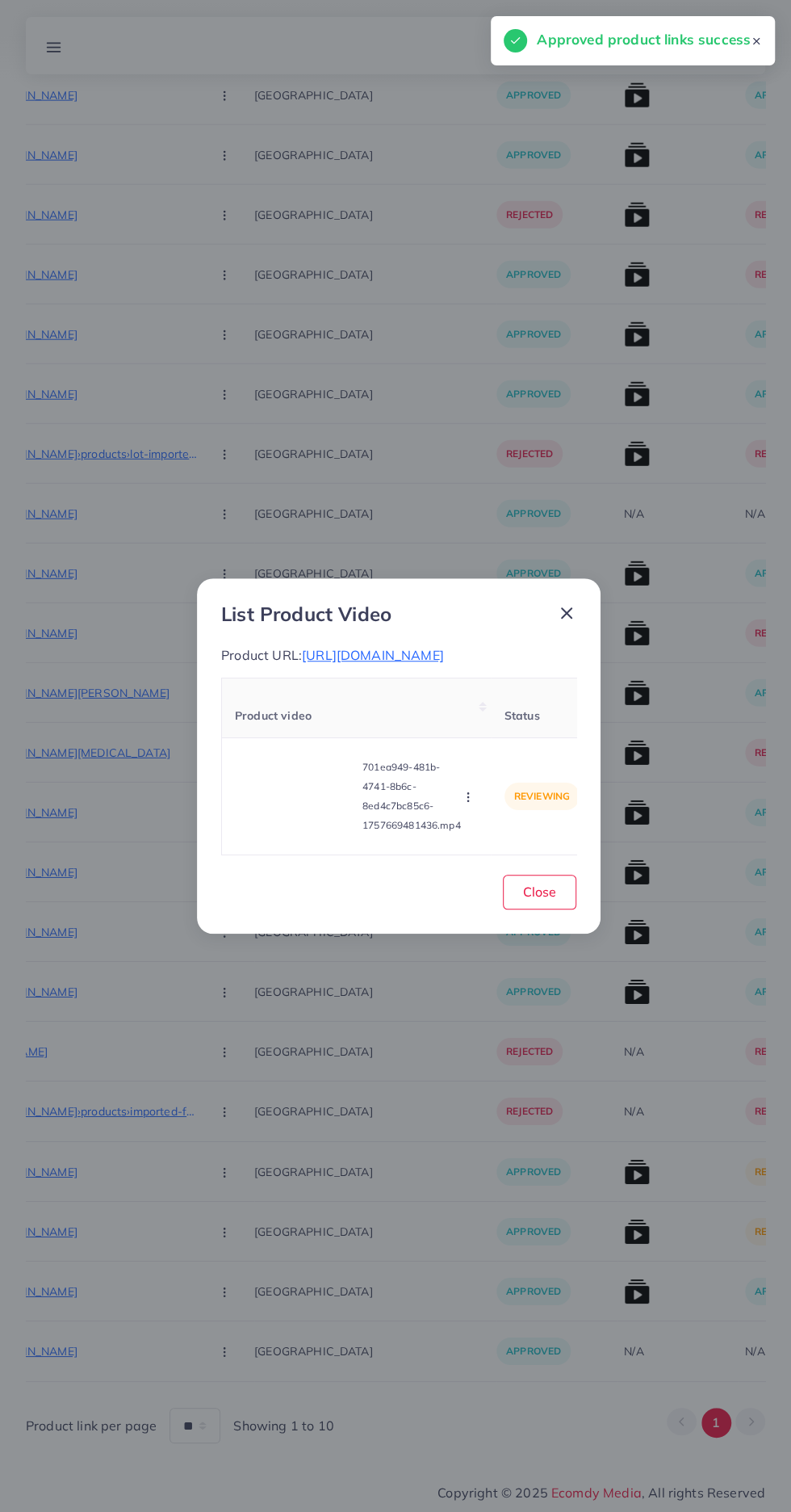
click at [256, 798] on video at bounding box center [295, 796] width 121 height 73
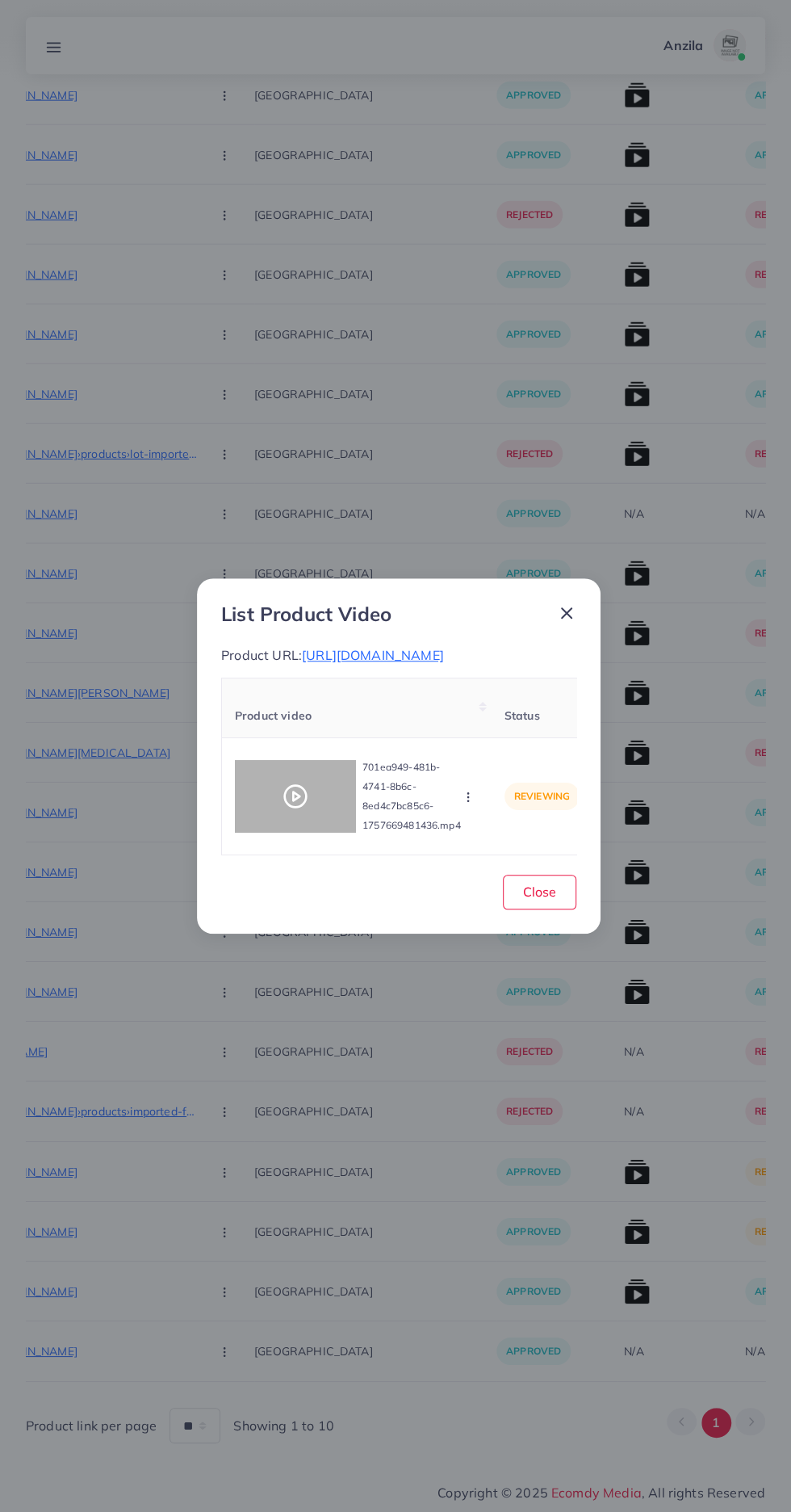
click at [256, 798] on div at bounding box center [295, 796] width 121 height 73
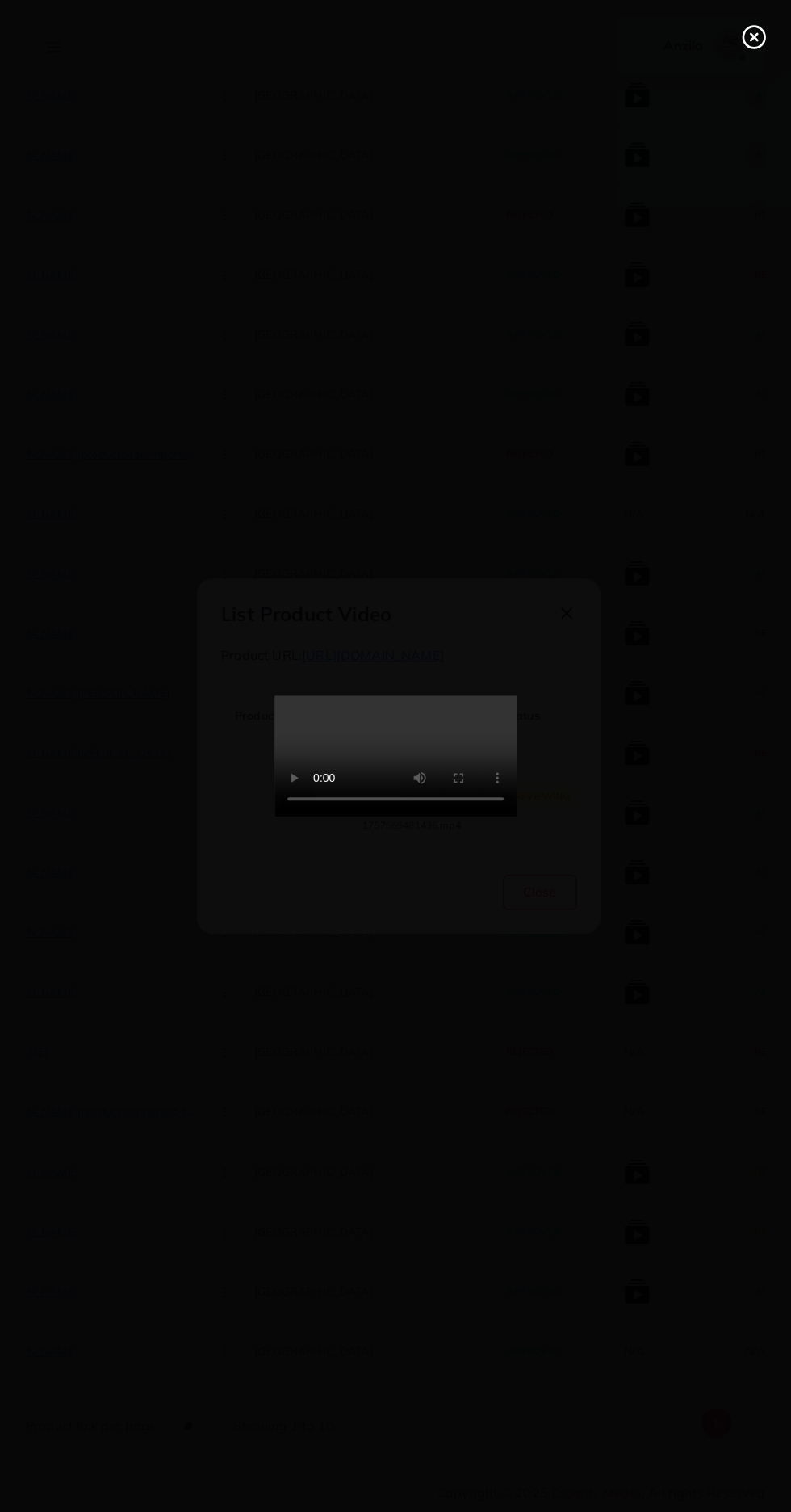
click at [754, 37] on line at bounding box center [754, 36] width 6 height 6
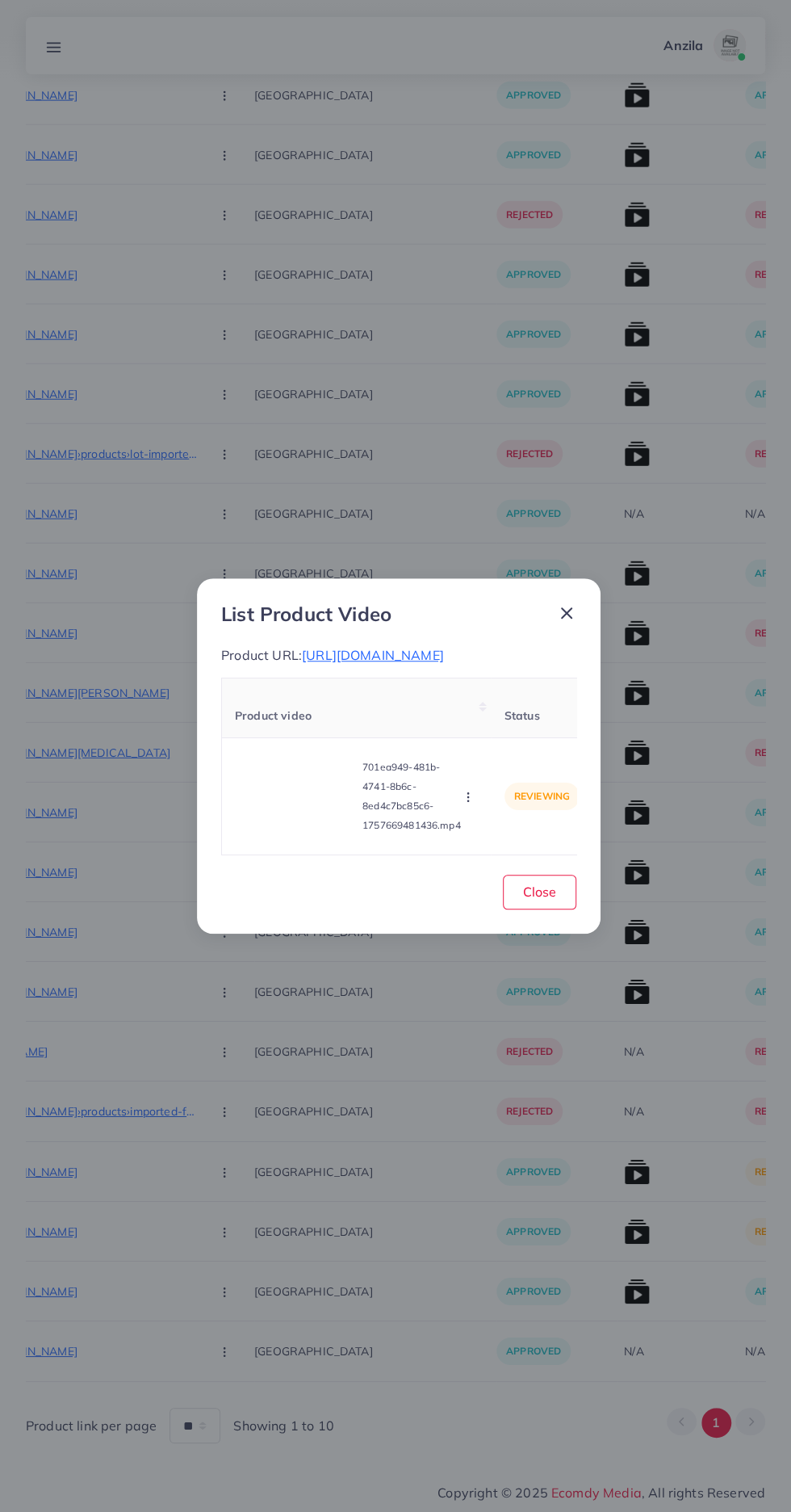
click at [467, 795] on div "Approve Reject" at bounding box center [470, 797] width 18 height 18
click at [470, 803] on icon "button" at bounding box center [468, 797] width 13 height 13
click at [495, 728] on span "Approve" at bounding box center [497, 722] width 53 height 16
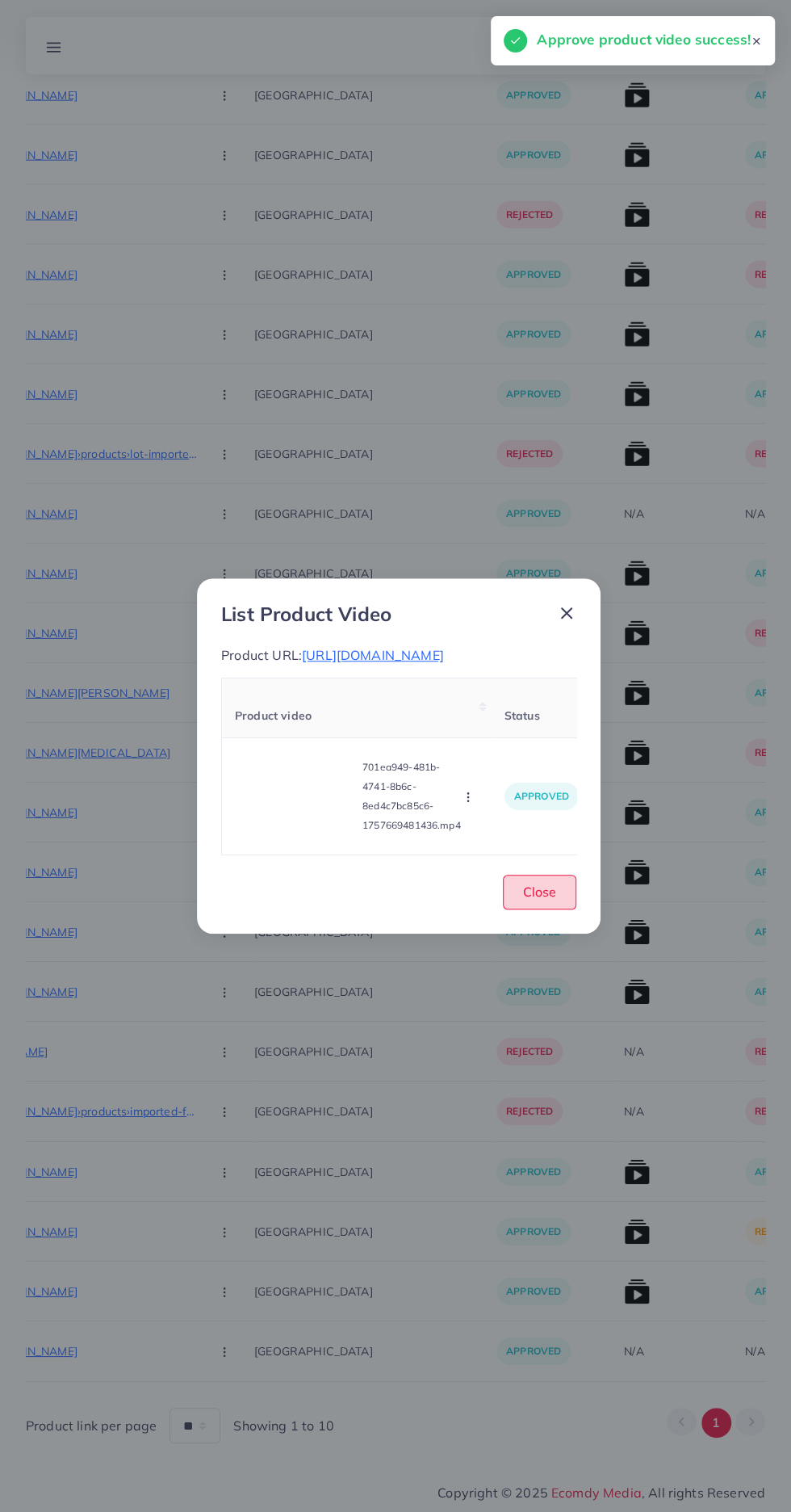
click at [546, 900] on span "Close" at bounding box center [539, 892] width 34 height 16
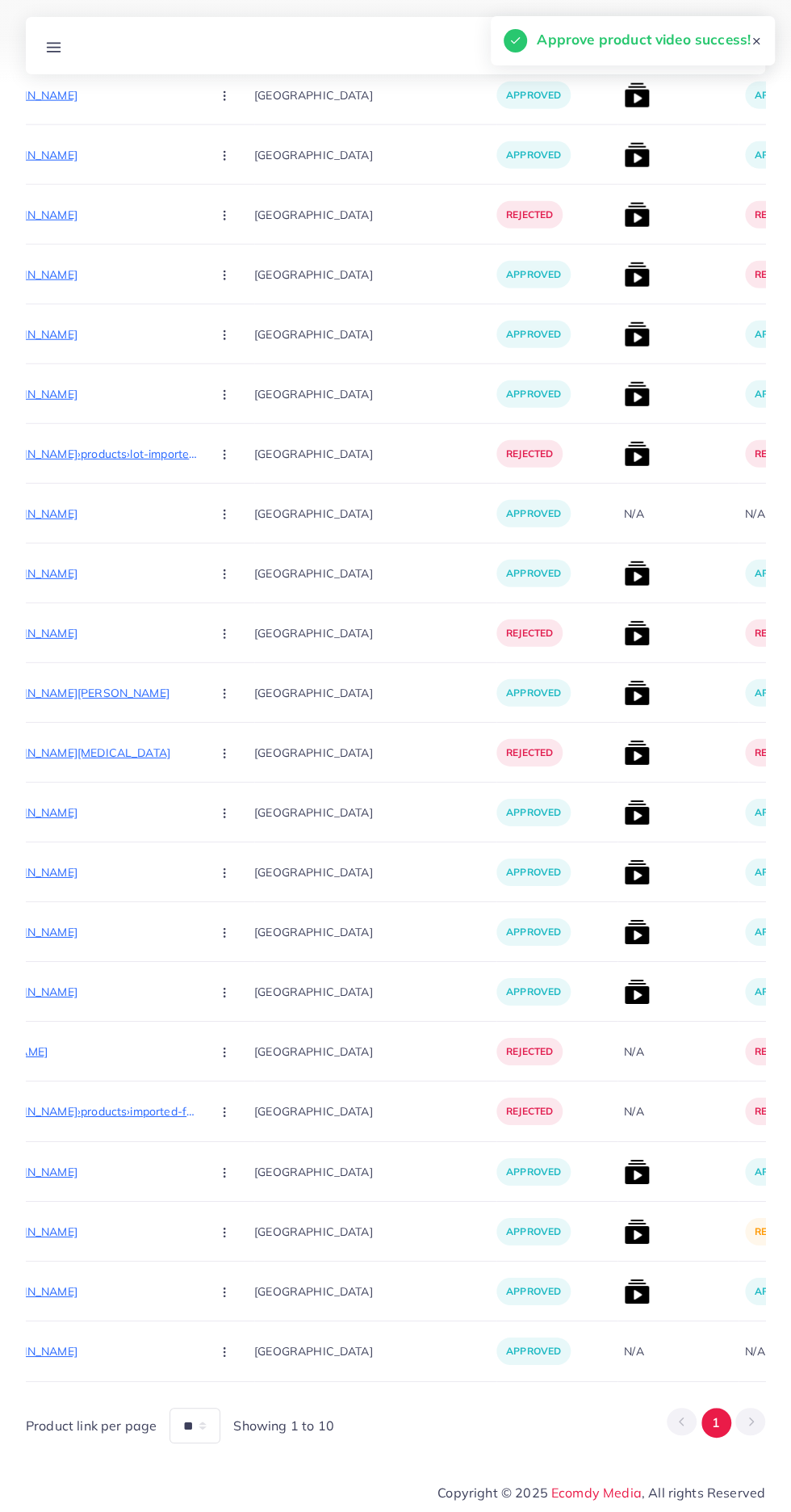
click at [624, 1228] on img at bounding box center [637, 1231] width 26 height 26
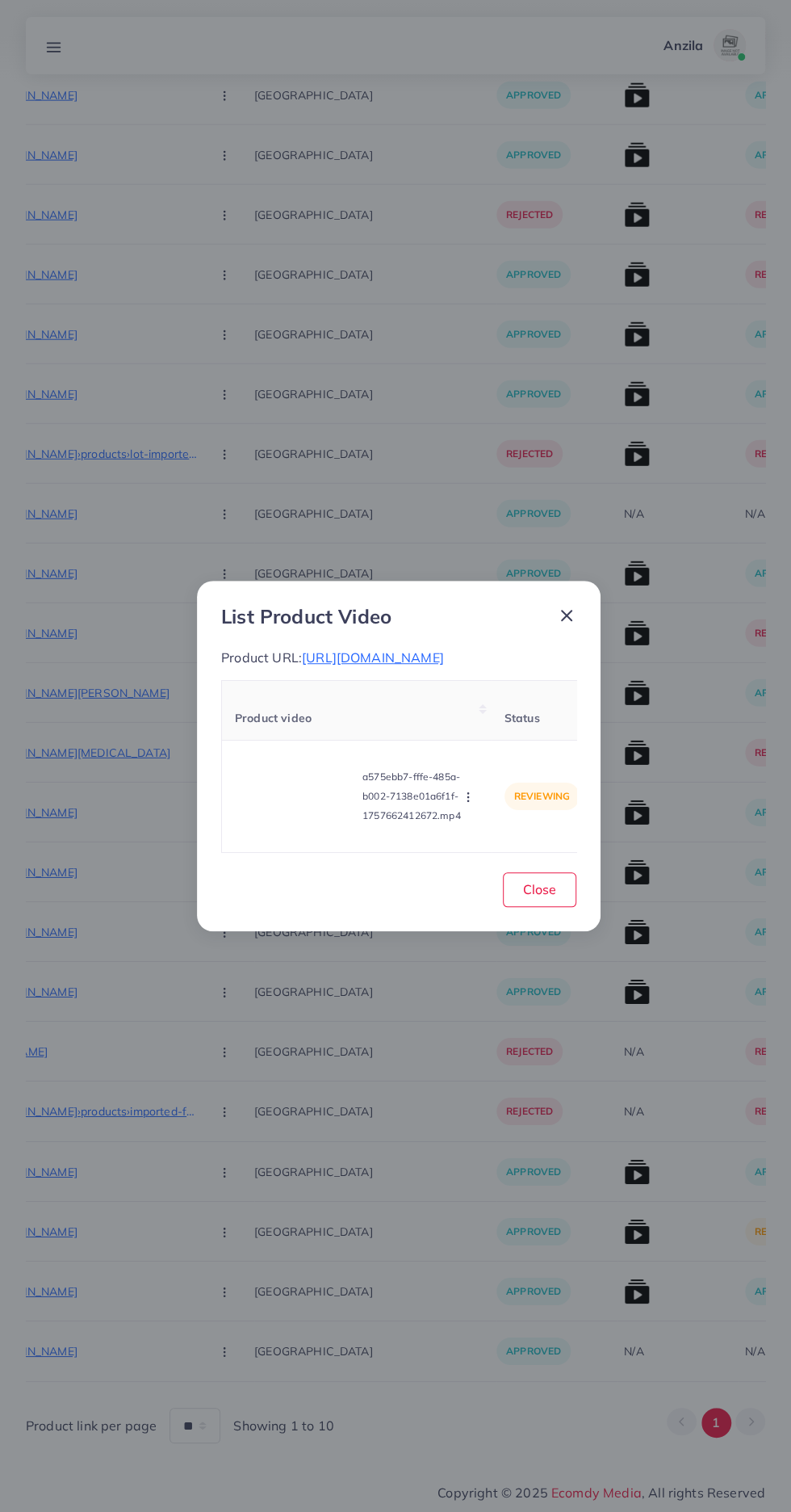
click at [266, 825] on video at bounding box center [295, 796] width 121 height 73
click at [281, 819] on div at bounding box center [295, 796] width 121 height 73
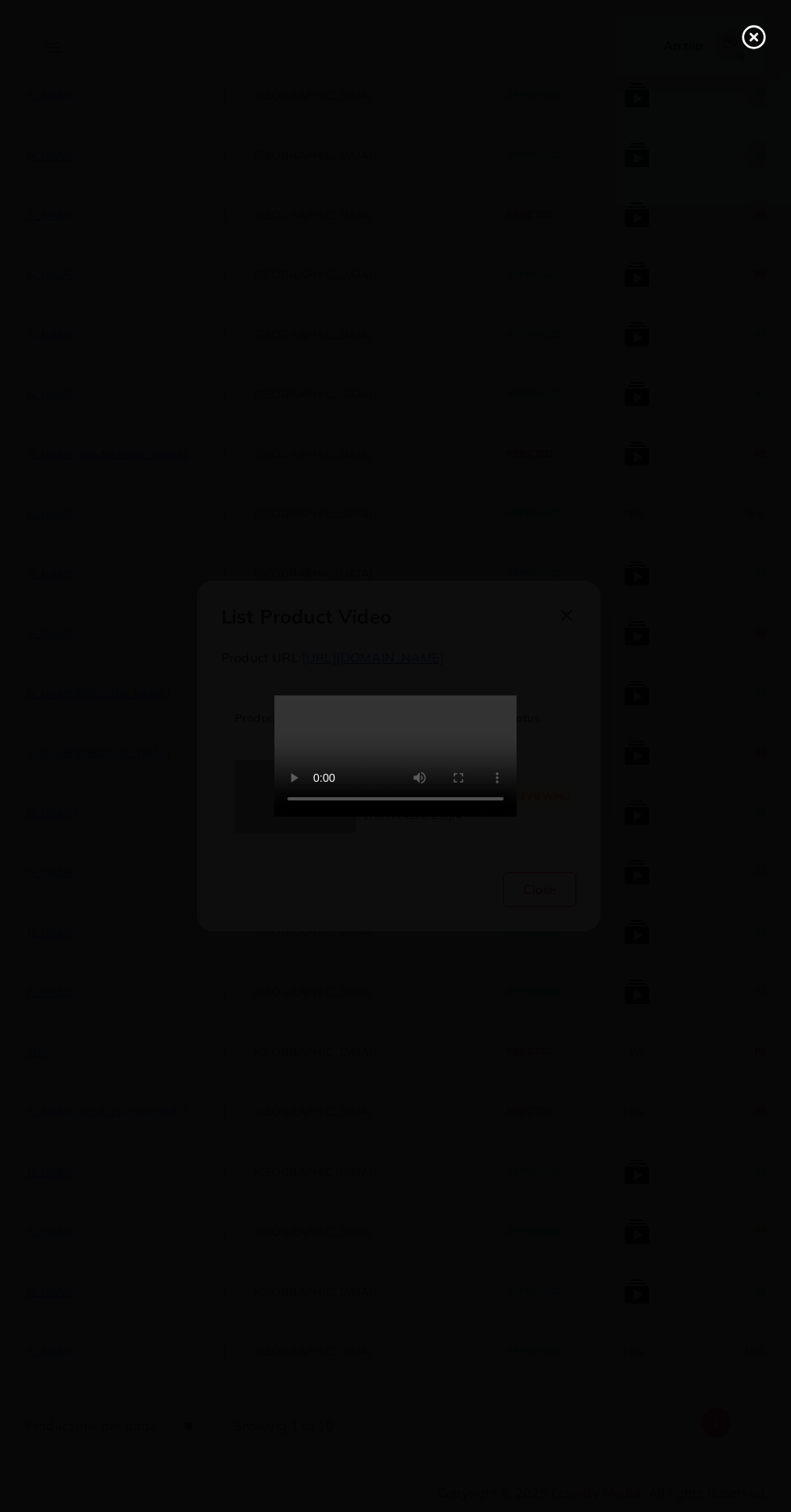
click at [754, 37] on line at bounding box center [754, 36] width 6 height 6
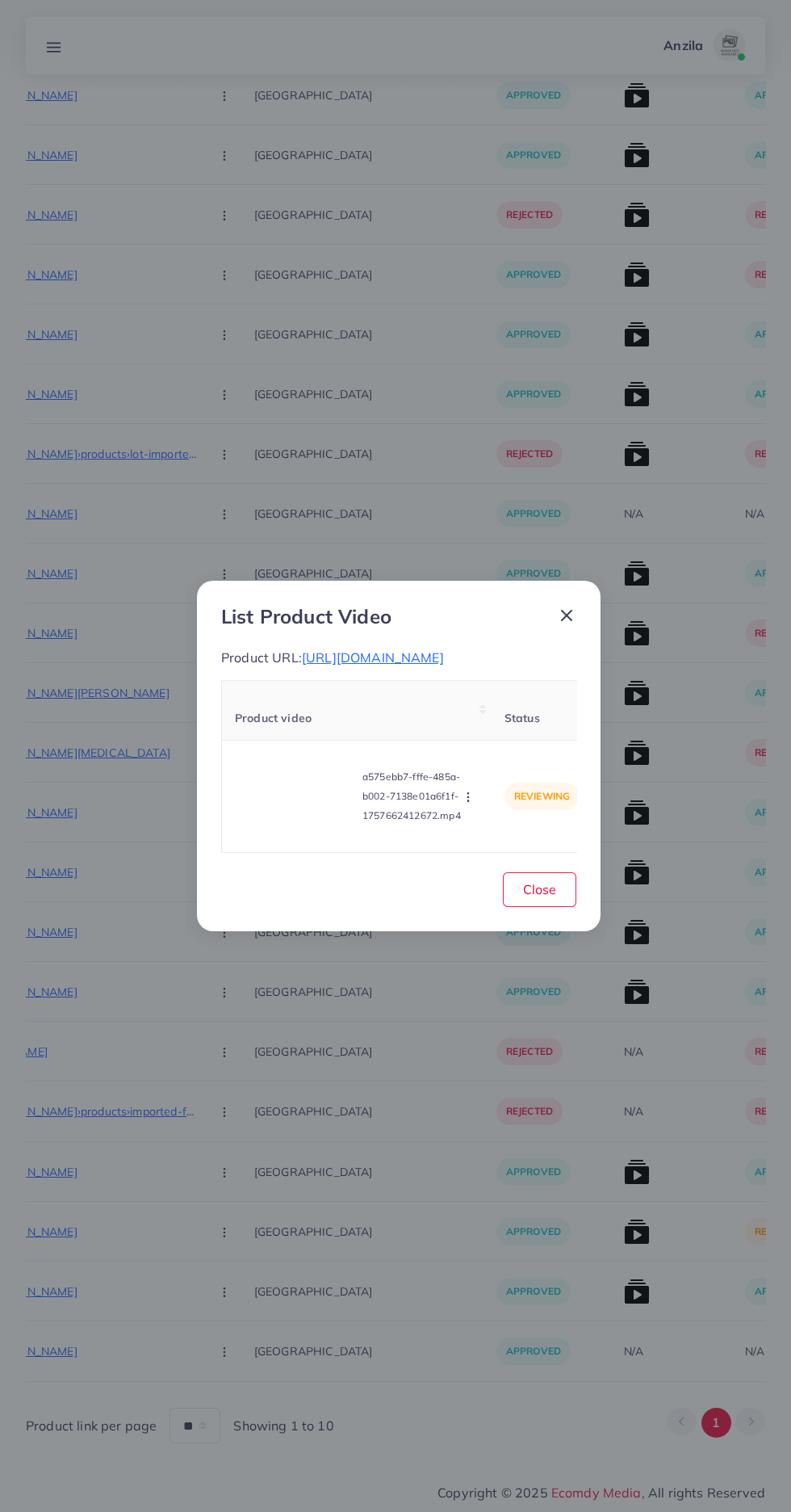
click at [469, 804] on button "button" at bounding box center [470, 797] width 18 height 16
click at [495, 765] on span "Reject" at bounding box center [489, 757] width 39 height 16
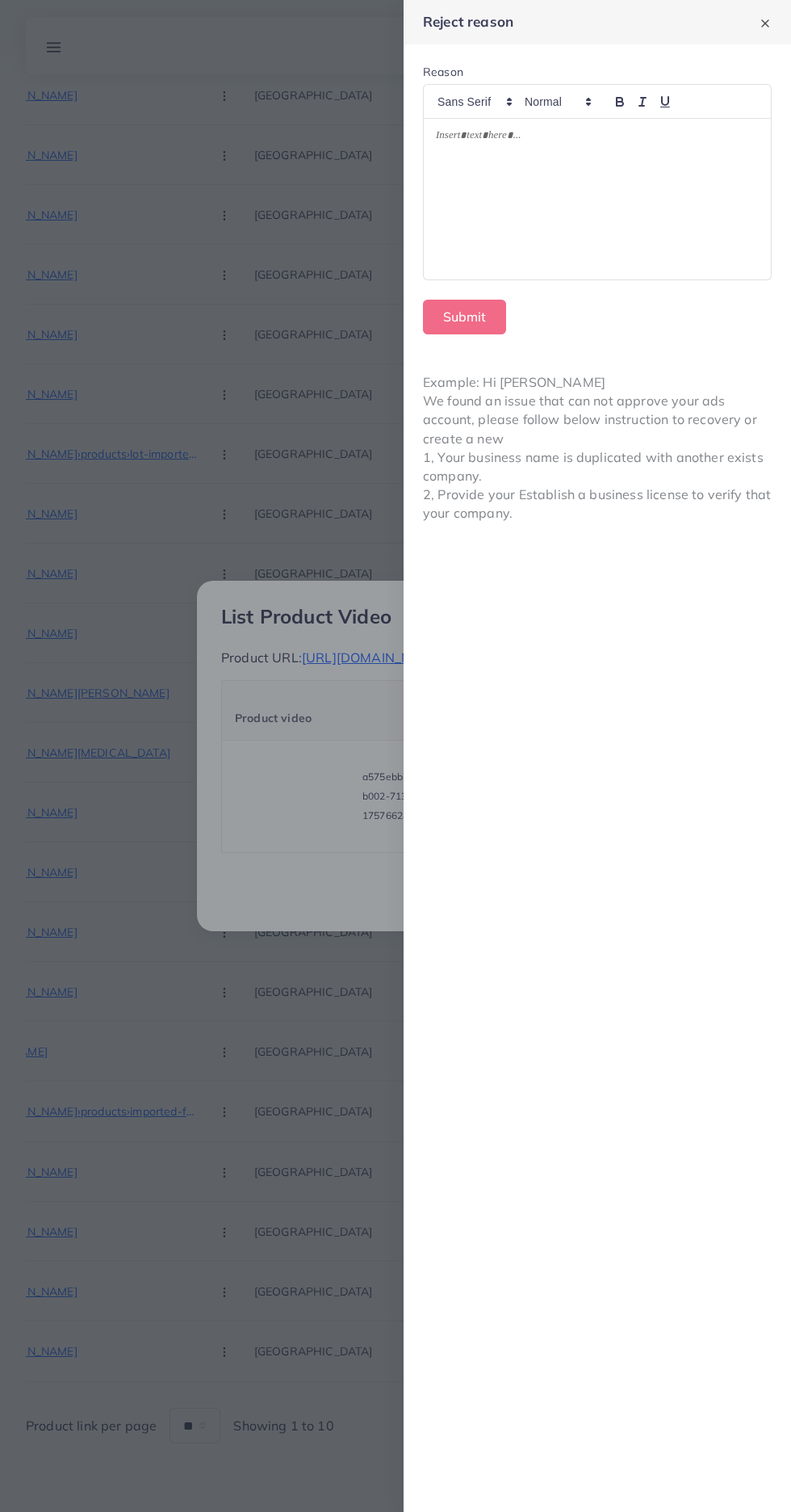
click at [512, 237] on div at bounding box center [597, 199] width 347 height 160
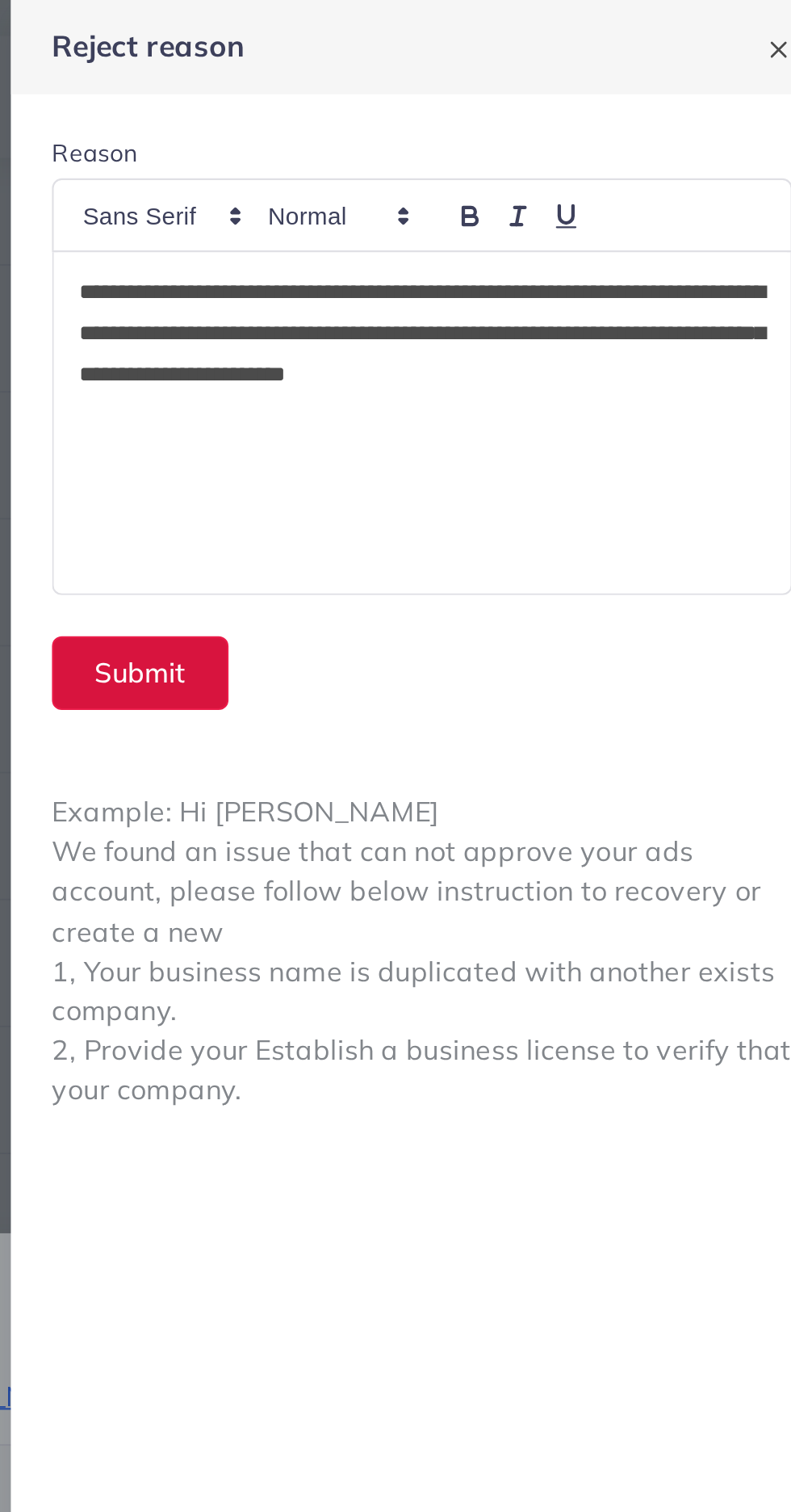
click at [457, 321] on button "Submit" at bounding box center [465, 317] width 83 height 34
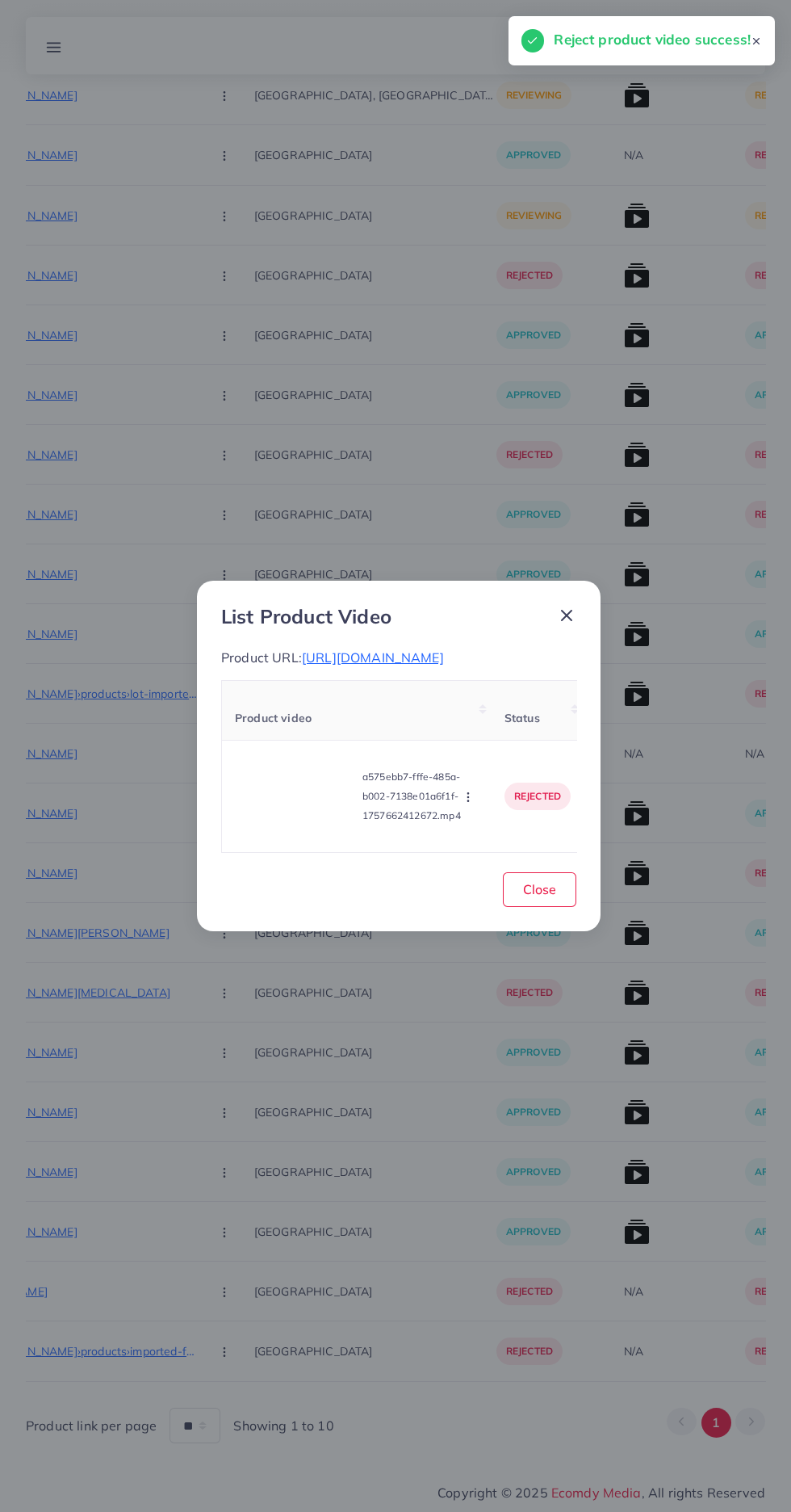
scroll to position [1796, 0]
click at [545, 907] on button "Close" at bounding box center [539, 889] width 73 height 34
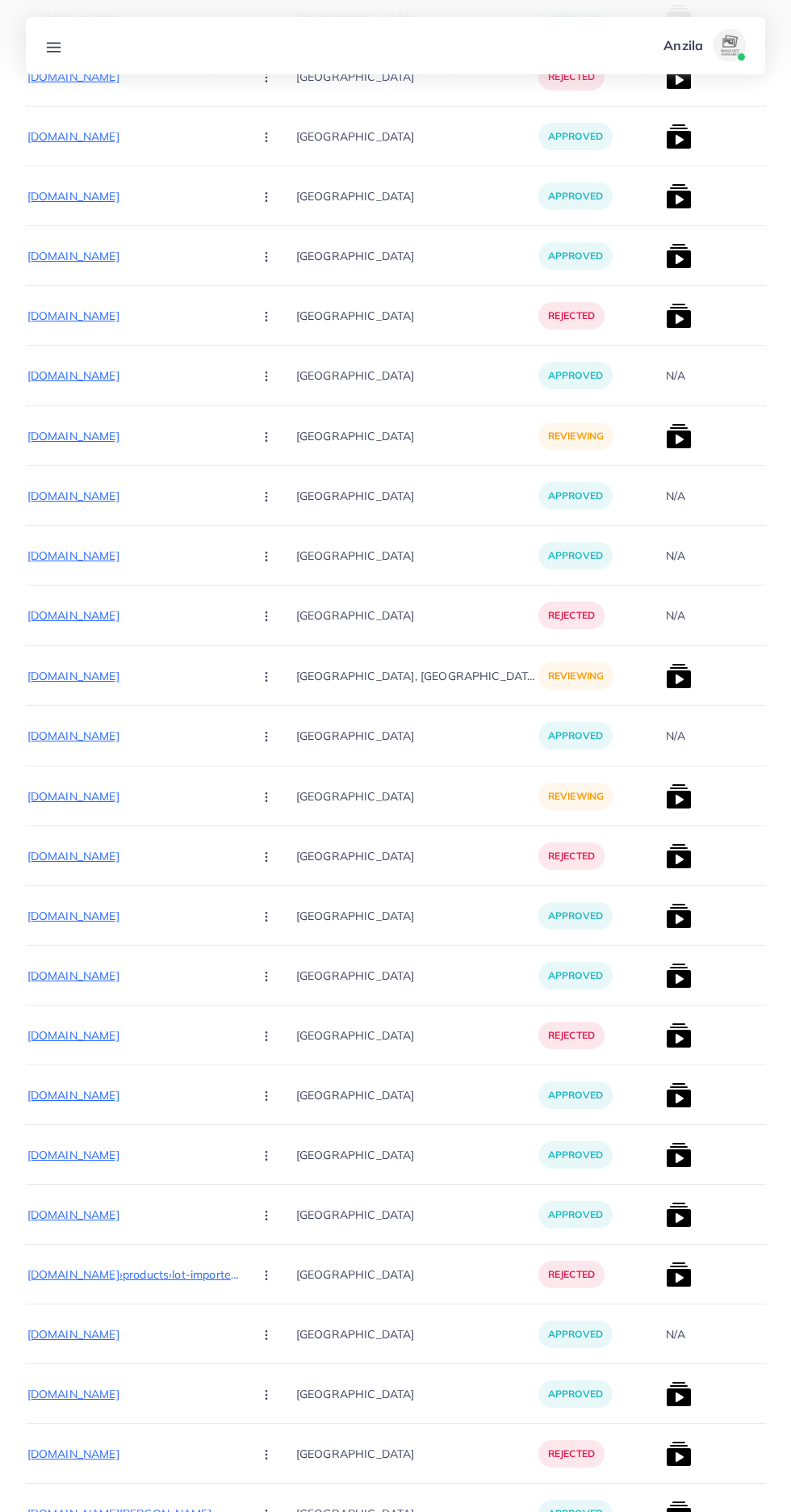
scroll to position [0, 242]
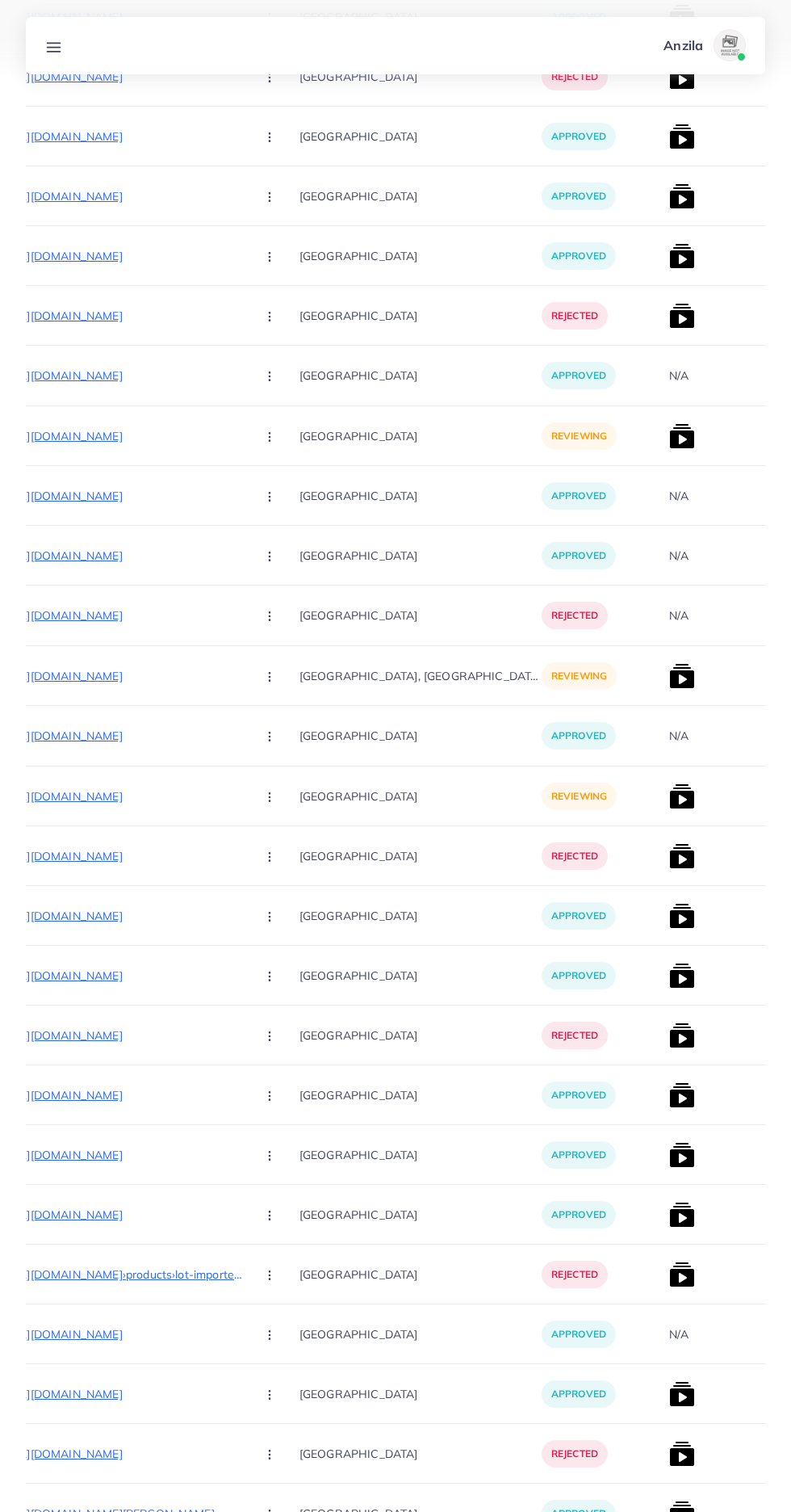
click at [92, 797] on p "https://babarimports.com/products/47-pieces-rechargeable-electric-screwdriver-k…" at bounding box center [121, 796] width 242 height 19
click at [243, 797] on button "button" at bounding box center [271, 796] width 56 height 36
click at [277, 843] on span "Approve" at bounding box center [304, 846] width 53 height 16
click at [670, 800] on img at bounding box center [682, 796] width 26 height 26
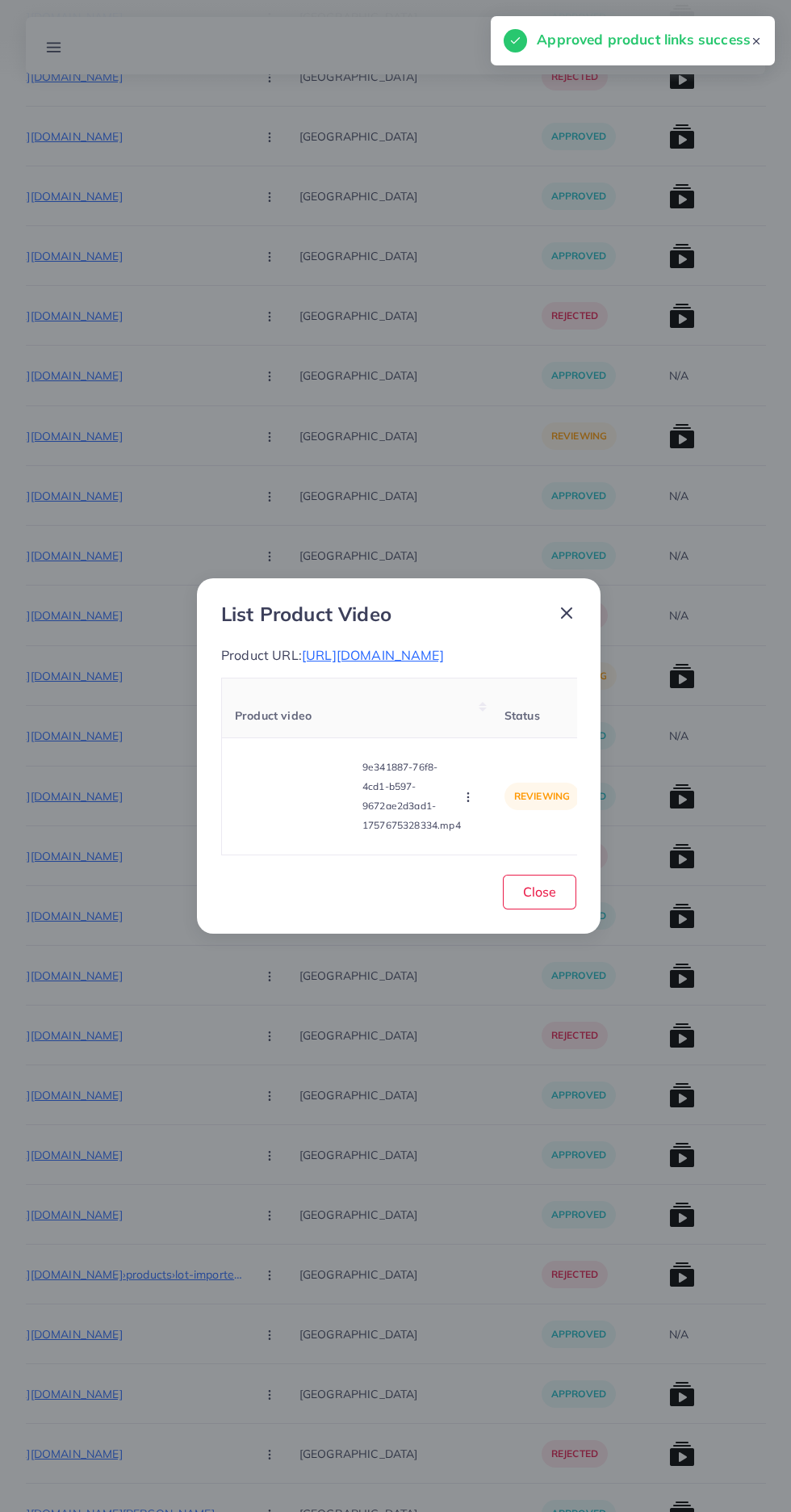
click at [295, 829] on video at bounding box center [295, 796] width 121 height 73
click at [291, 809] on icon at bounding box center [295, 796] width 26 height 26
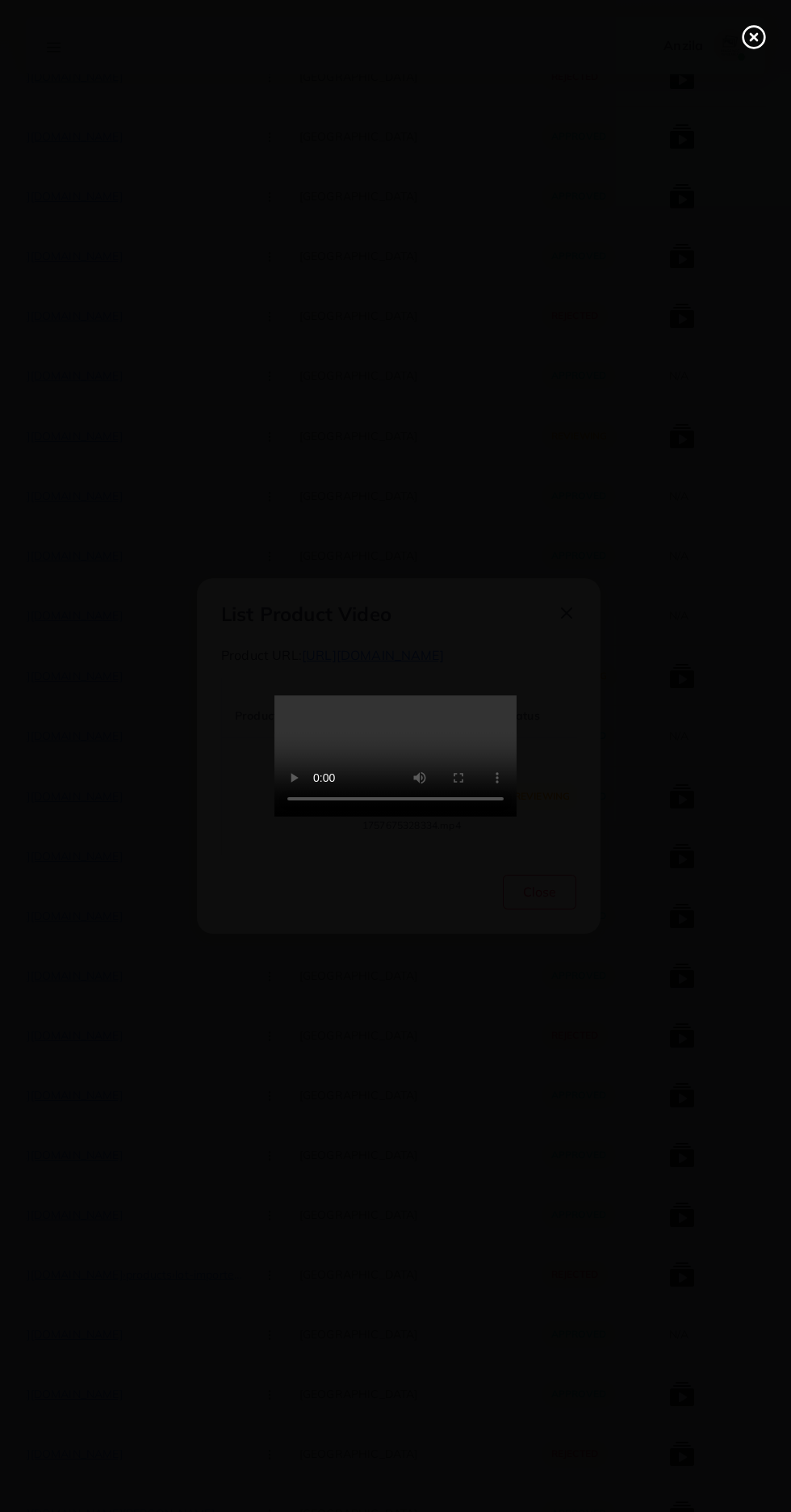
click at [759, 34] on icon at bounding box center [754, 37] width 26 height 26
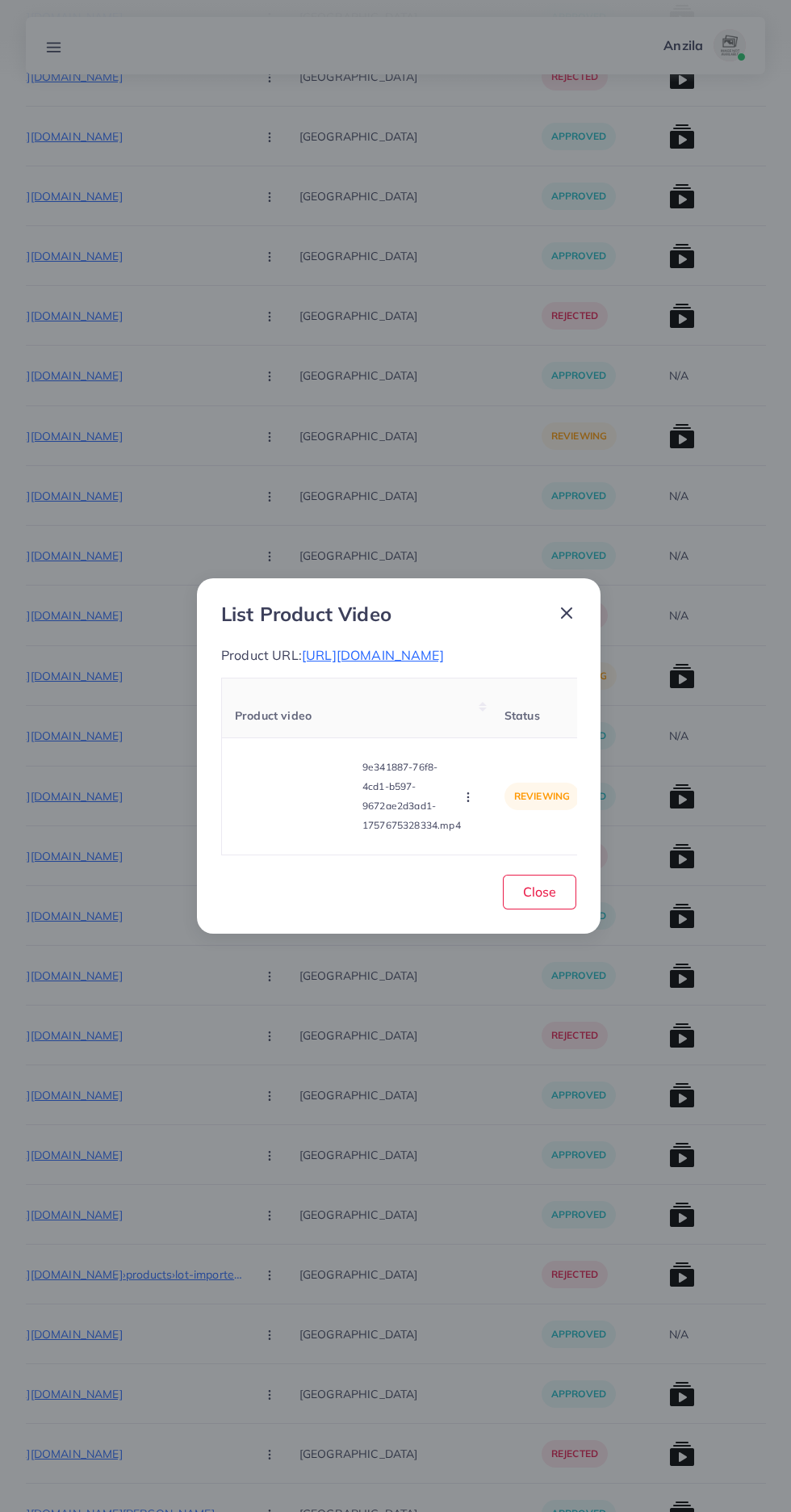
click at [444, 647] on span "https://babarimports.com/products/47-pieces-rechargeable-electric-screwdriver-k…" at bounding box center [372, 655] width 142 height 16
click at [542, 900] on span "Close" at bounding box center [539, 892] width 34 height 16
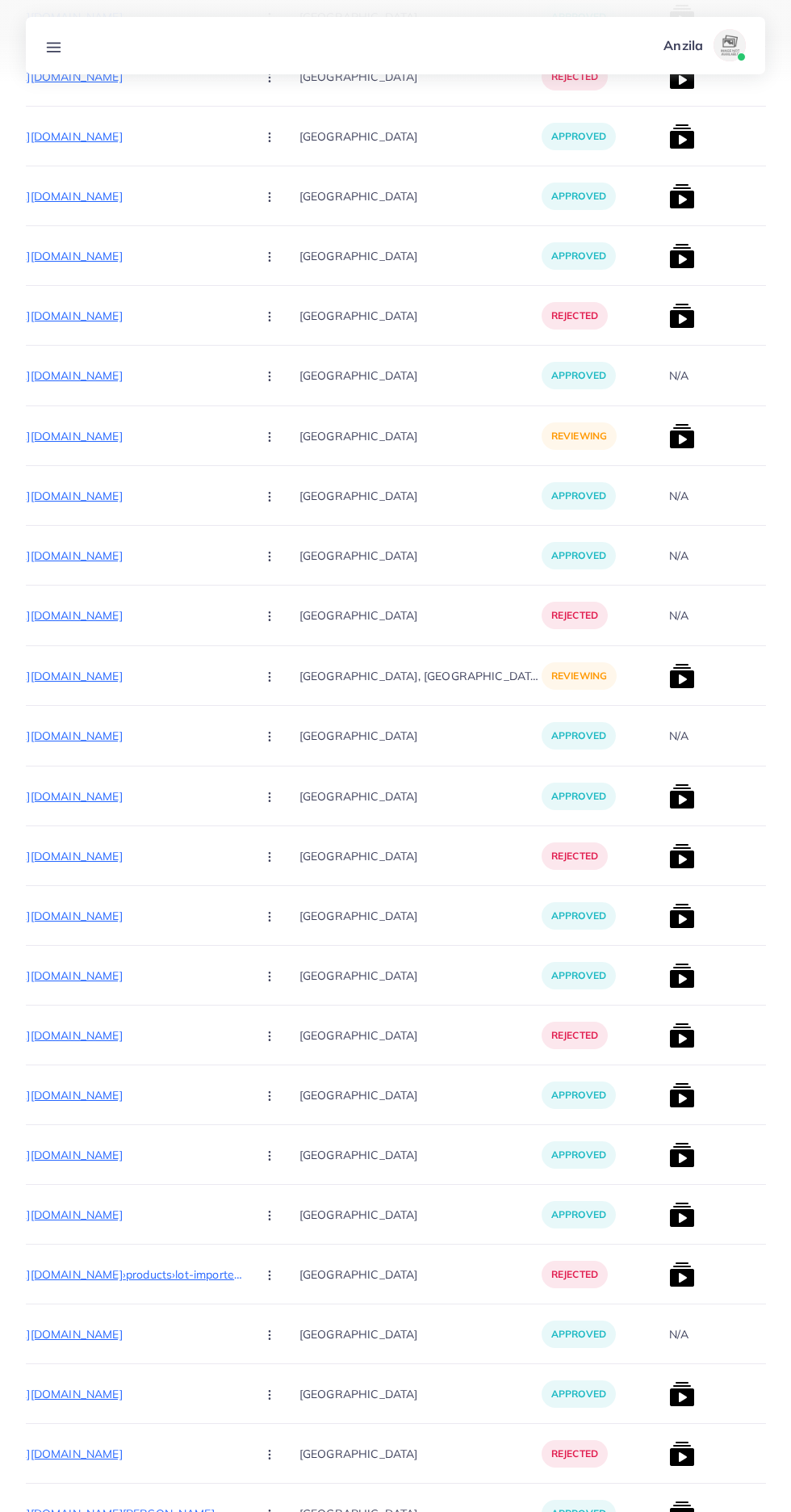
click at [269, 797] on circle "button" at bounding box center [269, 797] width 1 height 1
click at [244, 893] on link "Reject" at bounding box center [307, 880] width 128 height 35
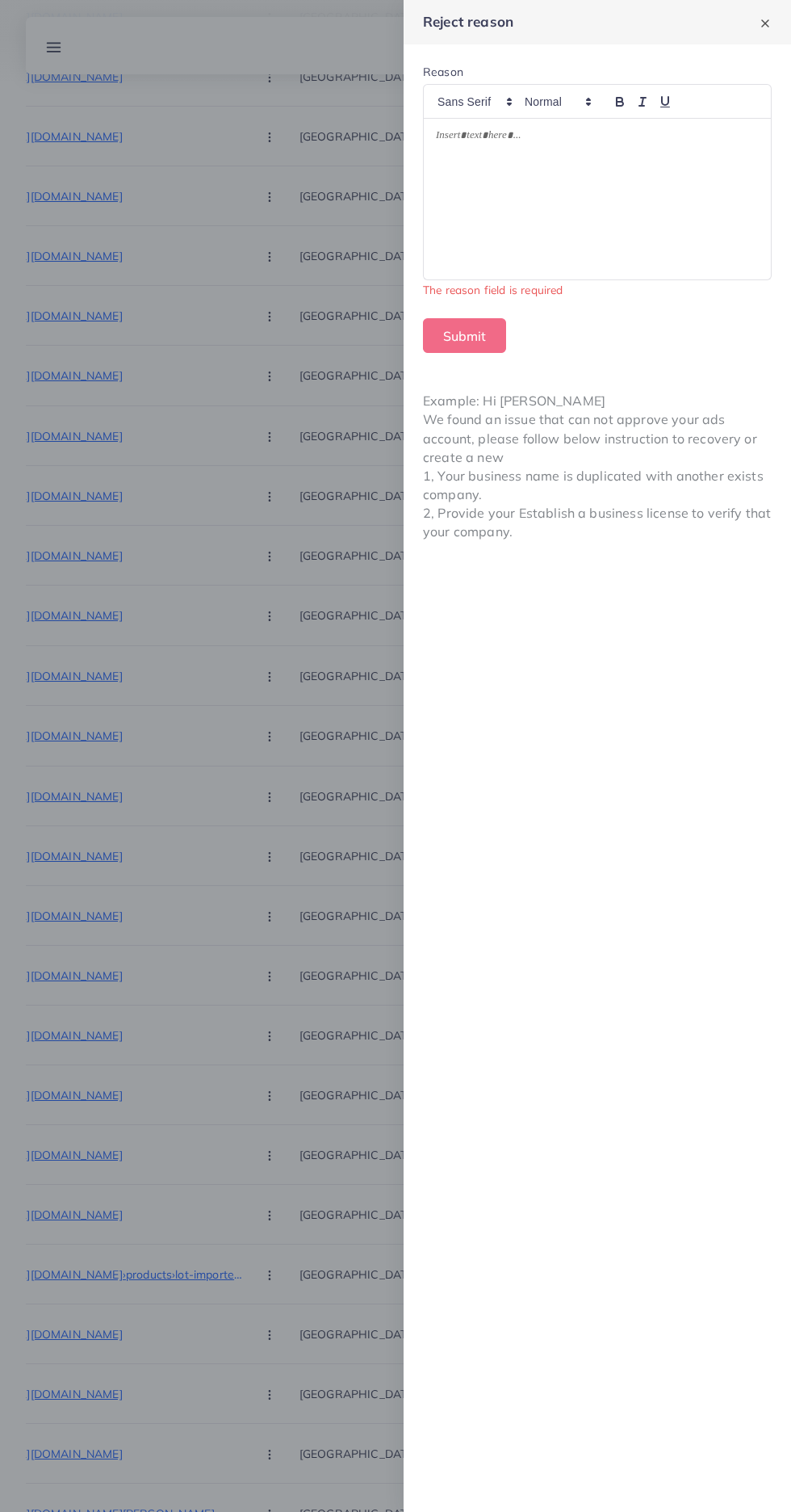
click at [520, 167] on div at bounding box center [597, 199] width 347 height 160
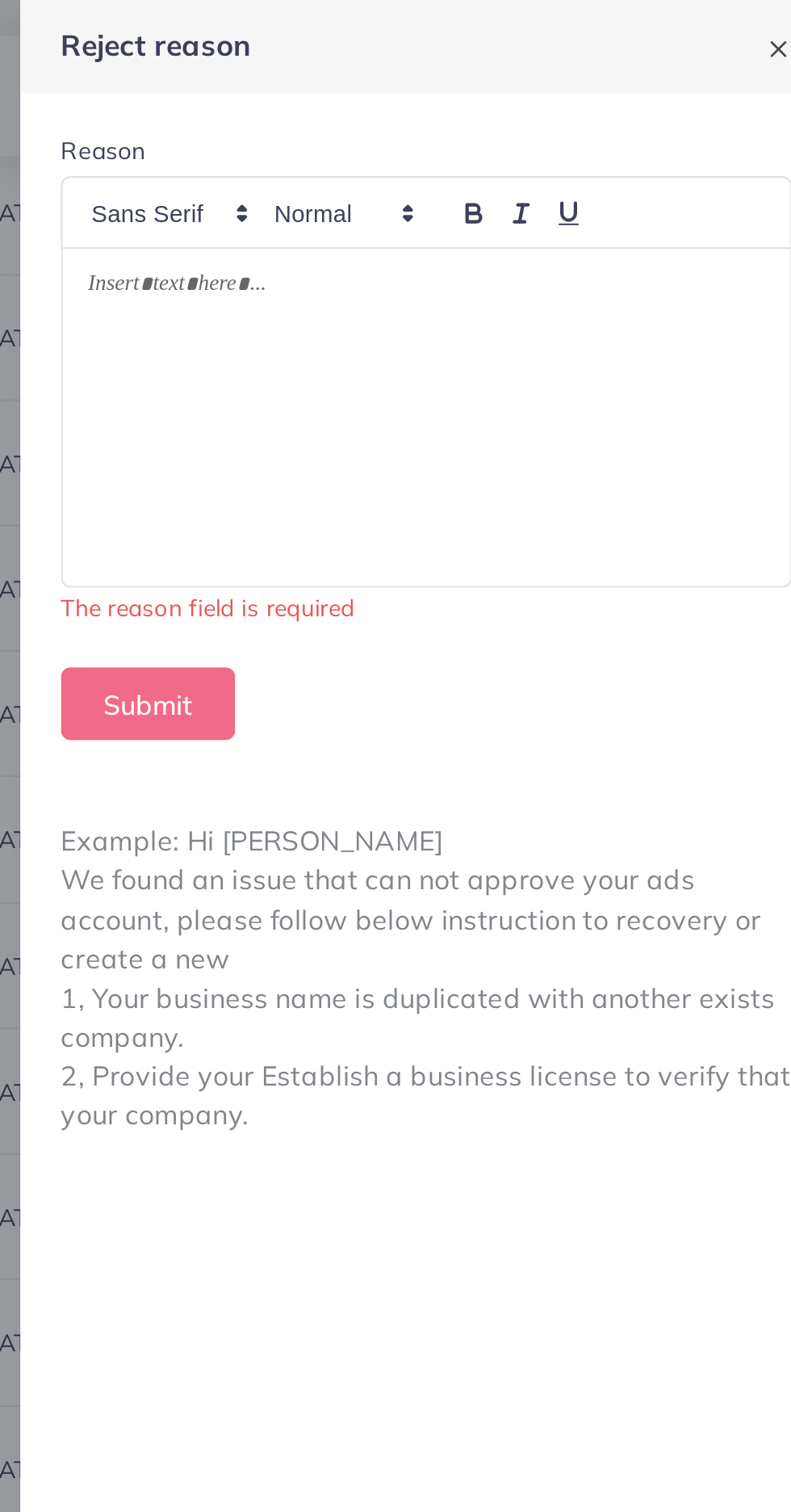
scroll to position [1183, 0]
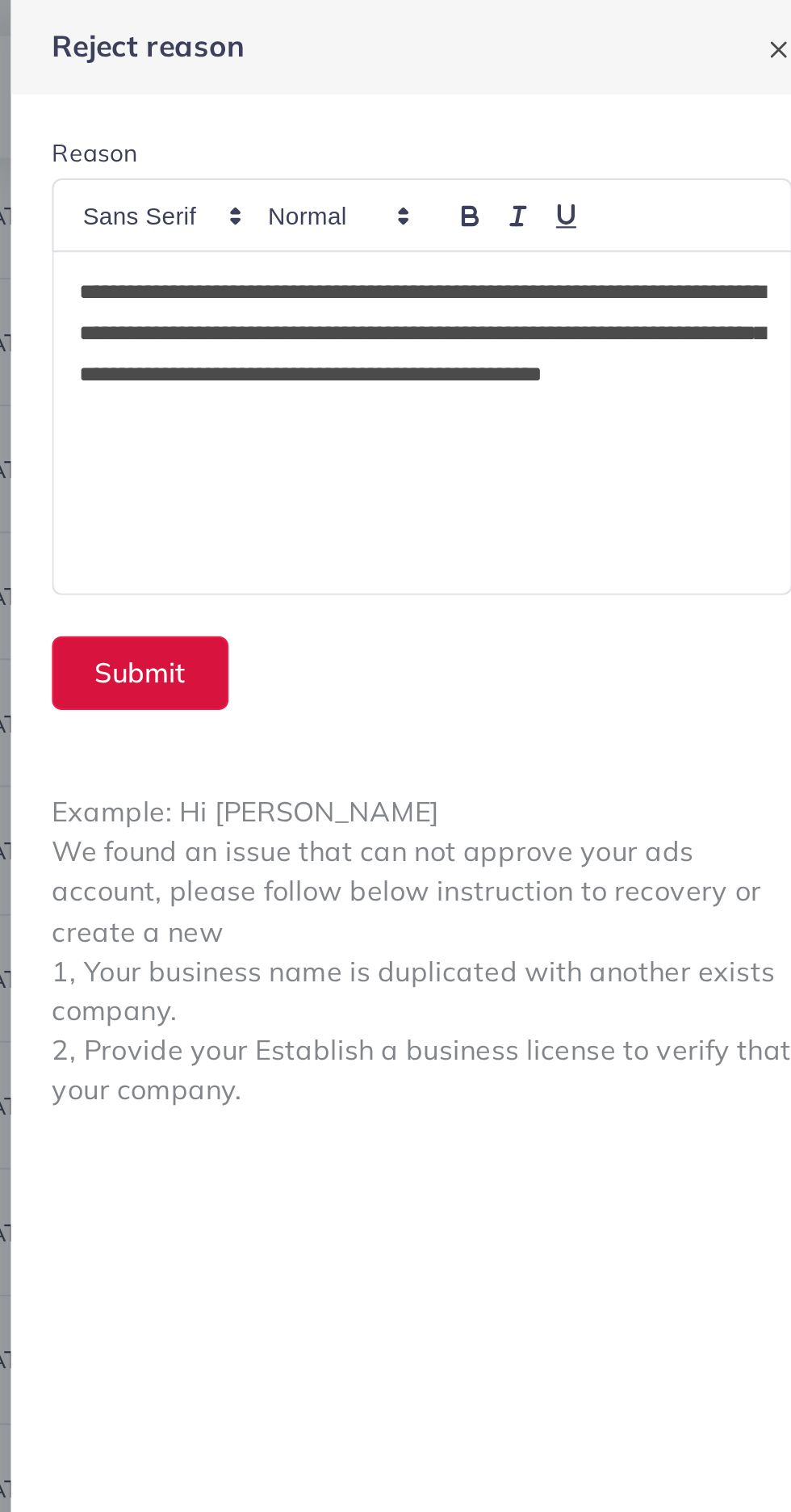
click at [455, 321] on button "Submit" at bounding box center [465, 317] width 83 height 34
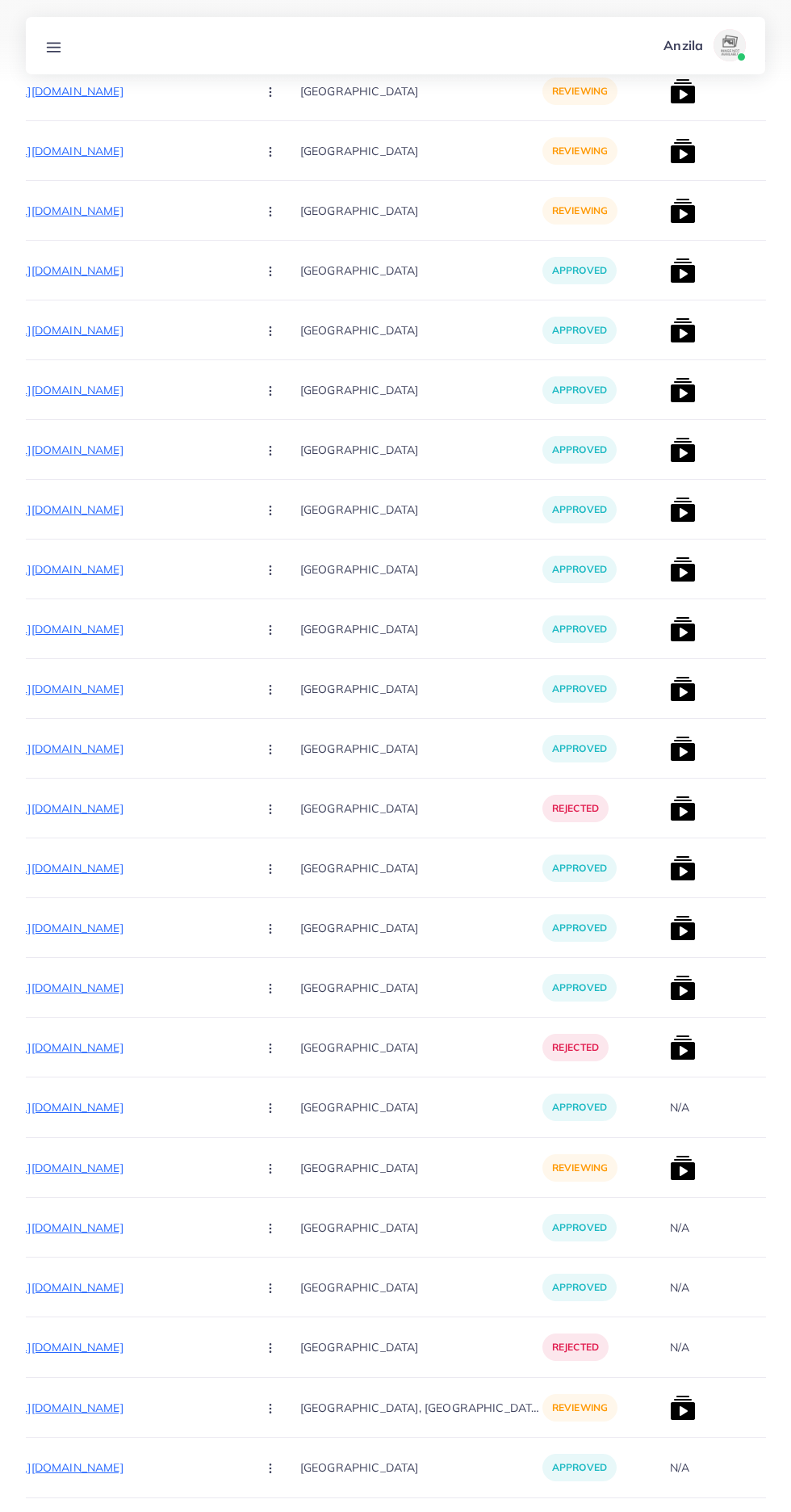
scroll to position [477, 0]
click at [121, 1408] on p "https://loralaiolives.pk/shop-lo-extra-virgin-olive-oil/" at bounding box center [122, 1407] width 242 height 19
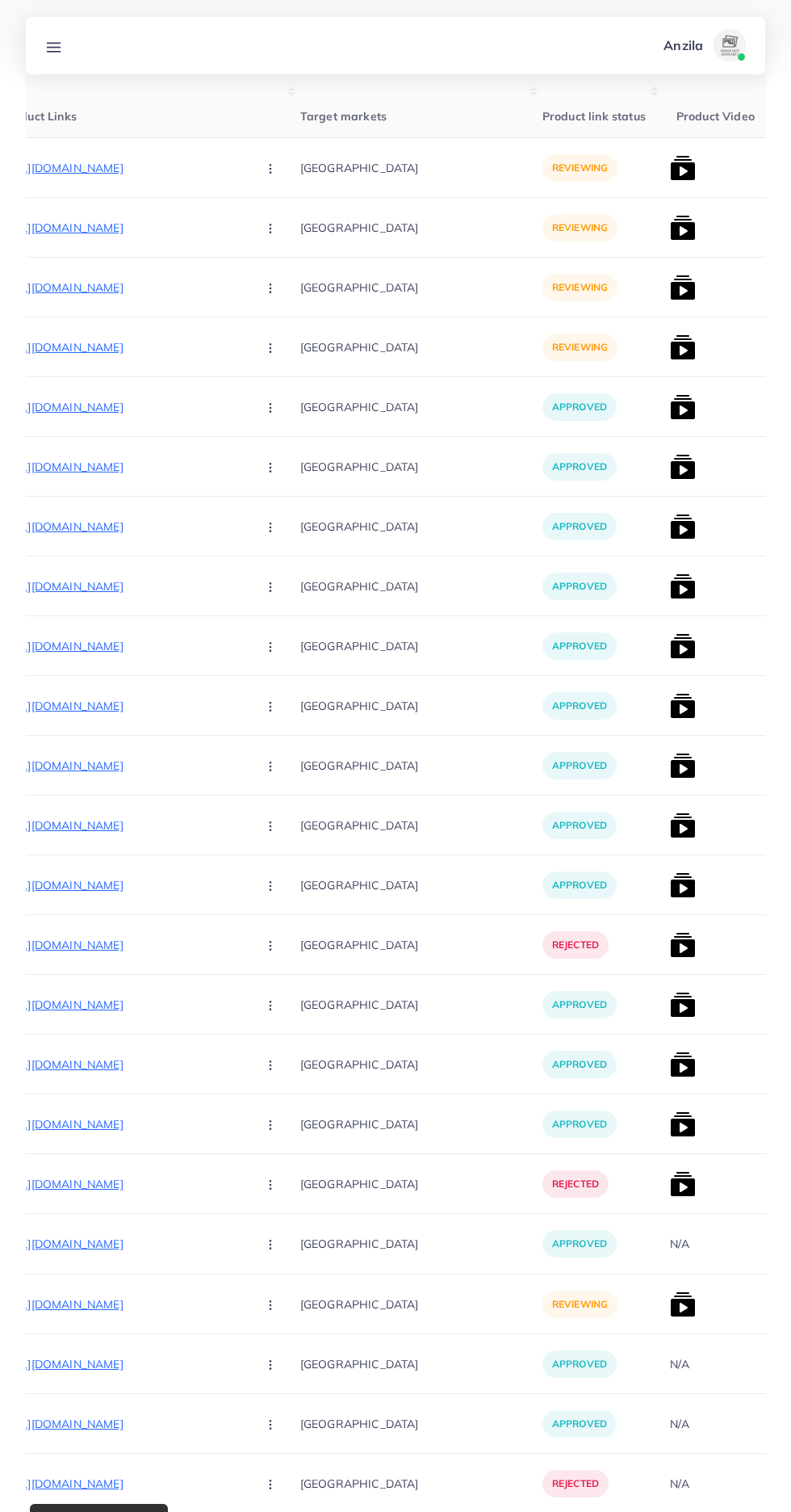
scroll to position [0, 0]
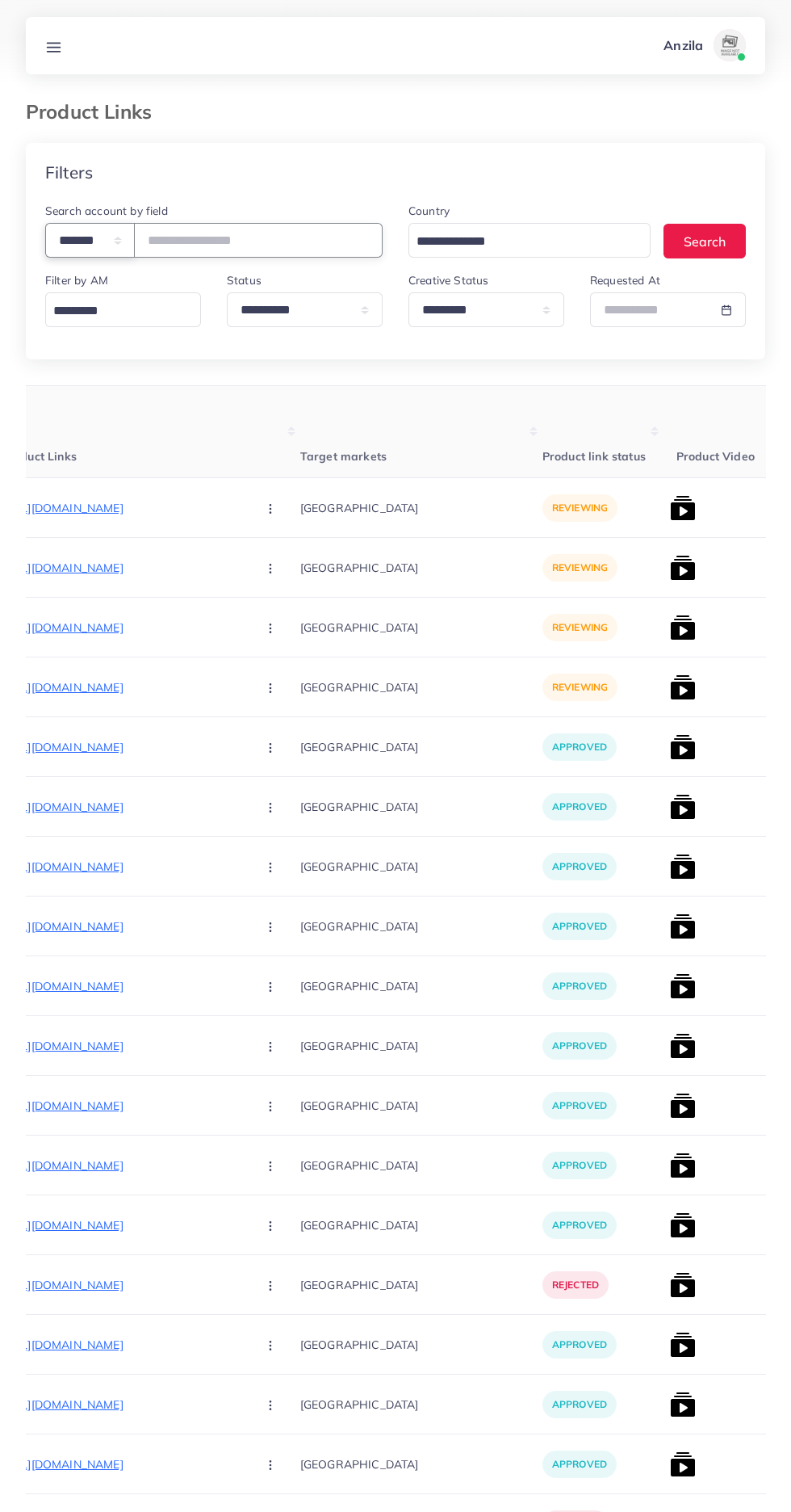
click at [124, 242] on select "**********" at bounding box center [90, 240] width 90 height 34
click at [248, 244] on input "number" at bounding box center [258, 240] width 248 height 34
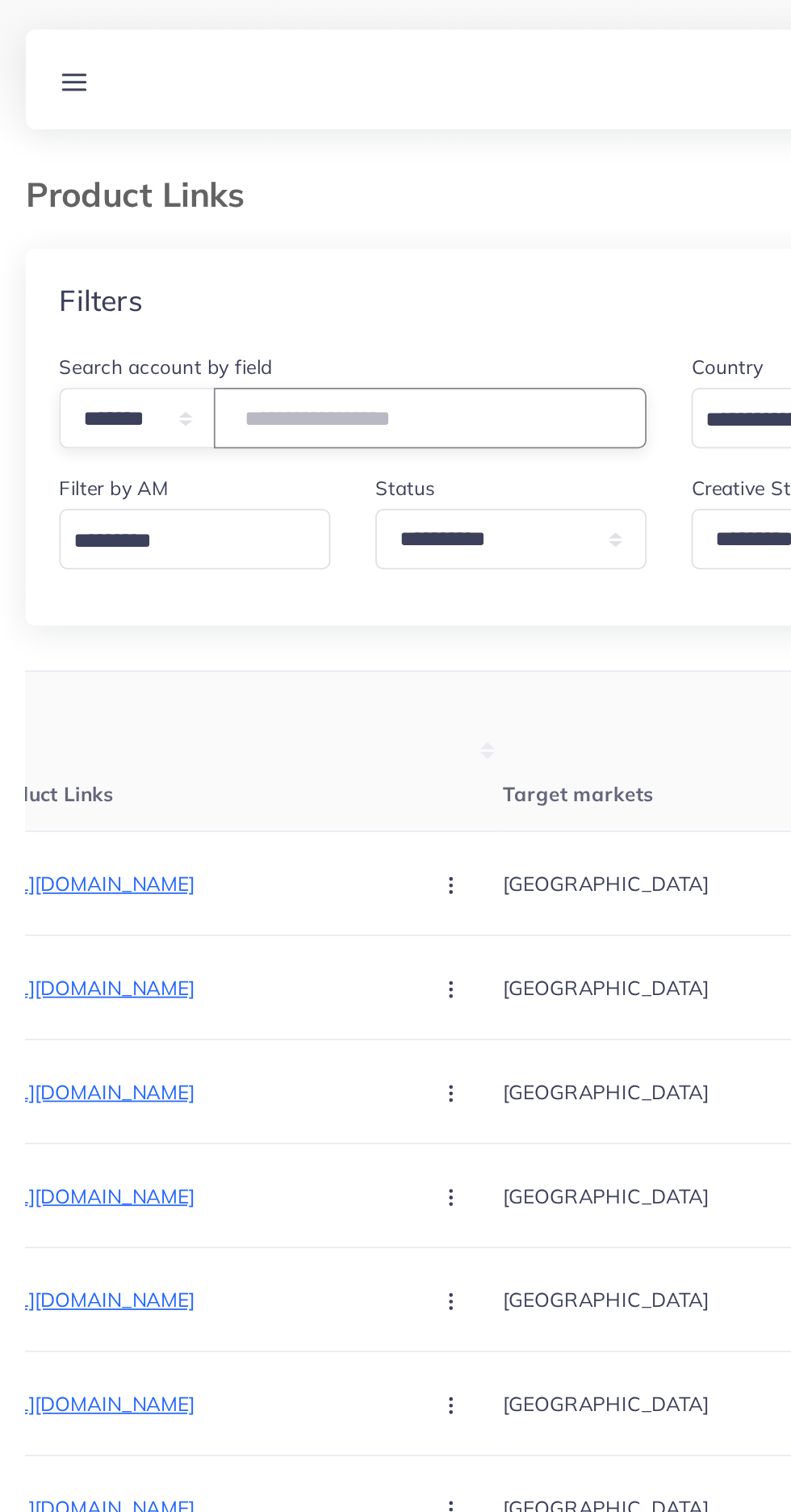
type input "*******"
click at [339, 419] on th "Target markets" at bounding box center [420, 432] width 242 height 92
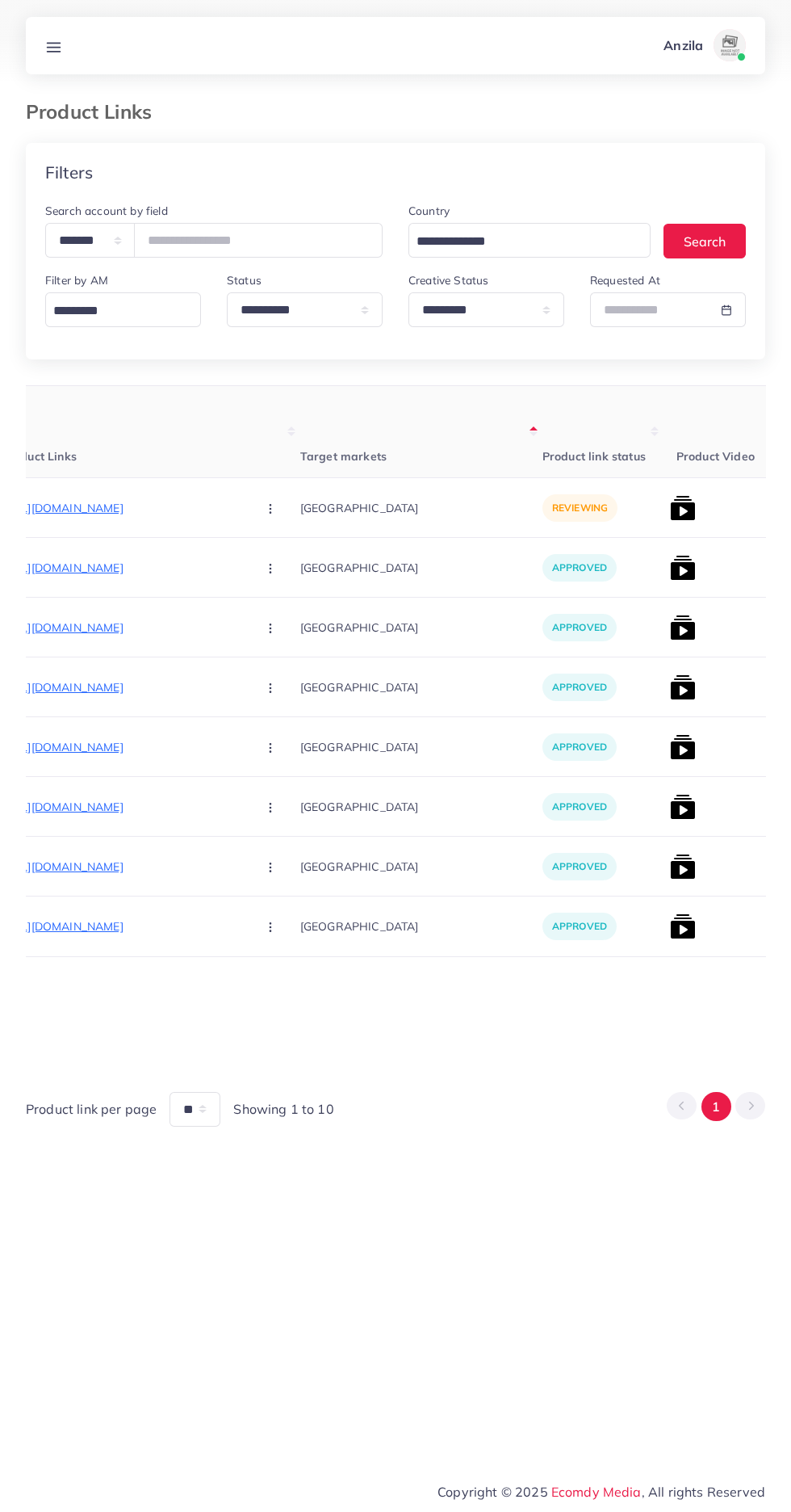
click at [109, 504] on p "https://shineoptic.store/products/classic-bifold-wallet?variant=45602991636630" at bounding box center [122, 508] width 242 height 19
click at [300, 524] on p "[GEOGRAPHIC_DATA]" at bounding box center [420, 508] width 242 height 36
click at [270, 509] on circle "button" at bounding box center [270, 508] width 1 height 1
click at [278, 560] on span "Approve" at bounding box center [304, 557] width 53 height 16
click at [670, 521] on img at bounding box center [683, 508] width 26 height 26
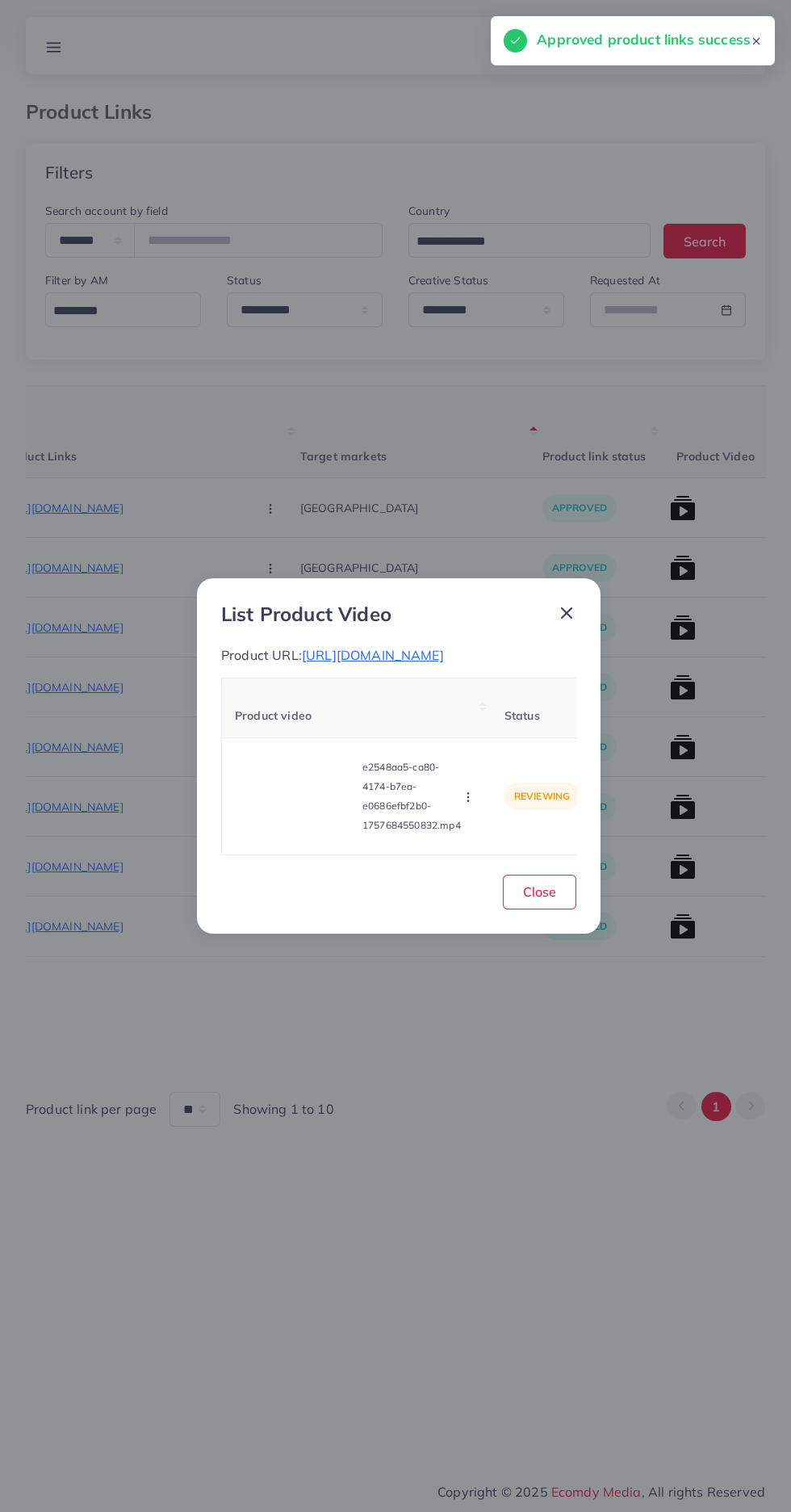
click at [321, 820] on video at bounding box center [295, 796] width 121 height 73
click at [288, 819] on div at bounding box center [295, 796] width 121 height 73
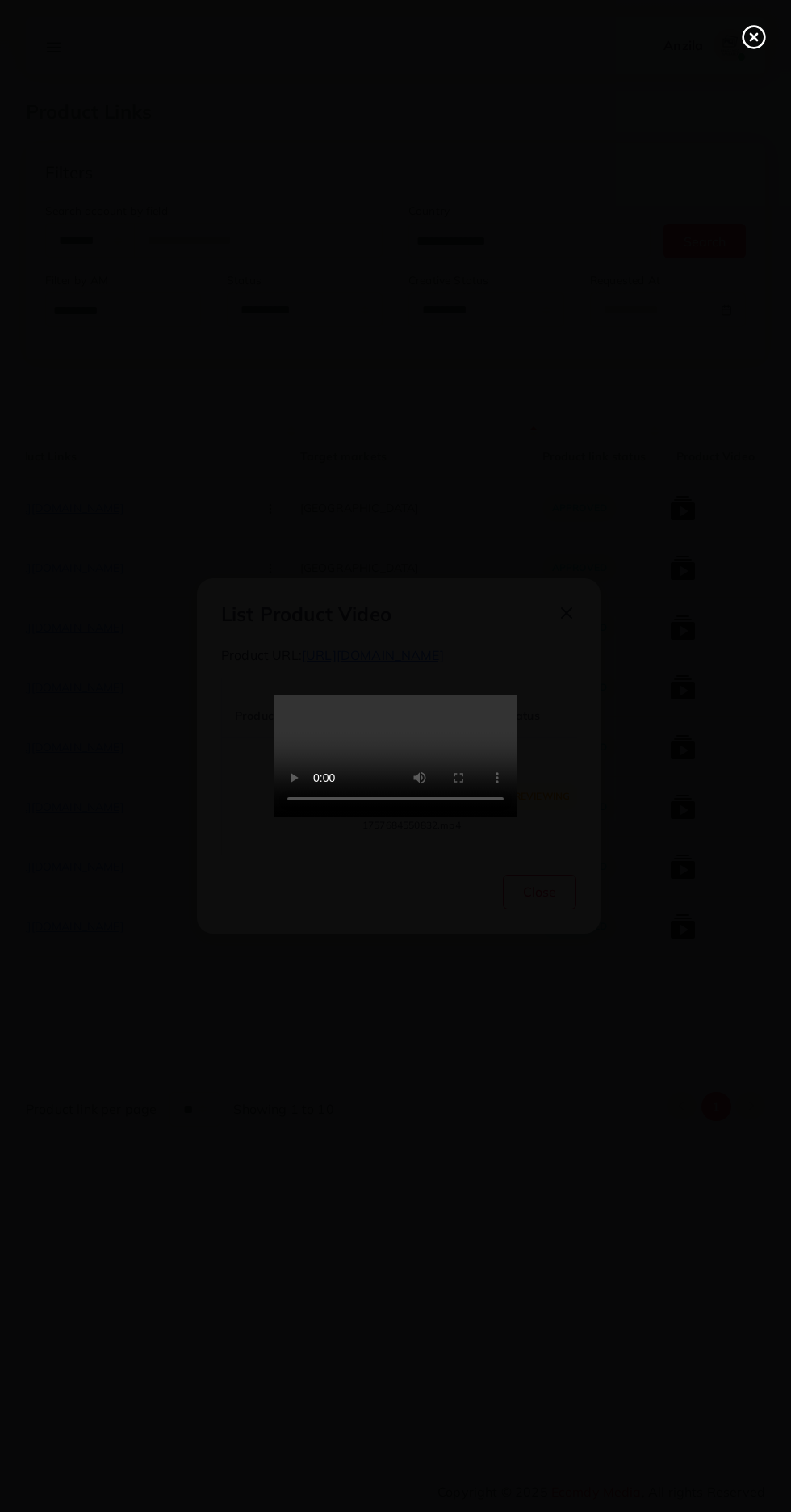
click at [754, 37] on line at bounding box center [754, 36] width 6 height 6
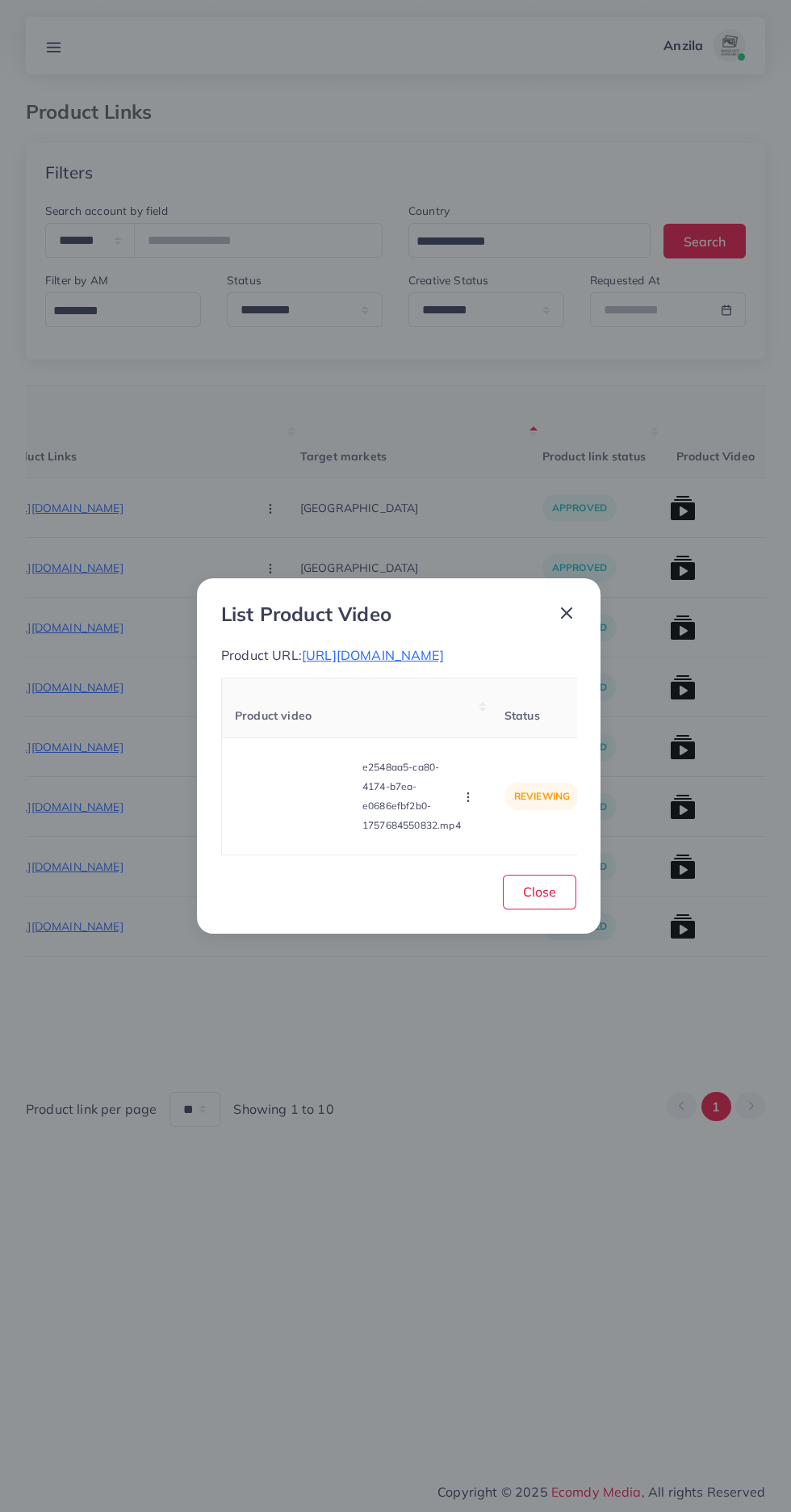
click at [470, 803] on icon "button" at bounding box center [468, 797] width 13 height 13
click at [501, 725] on span "Approve" at bounding box center [497, 722] width 53 height 16
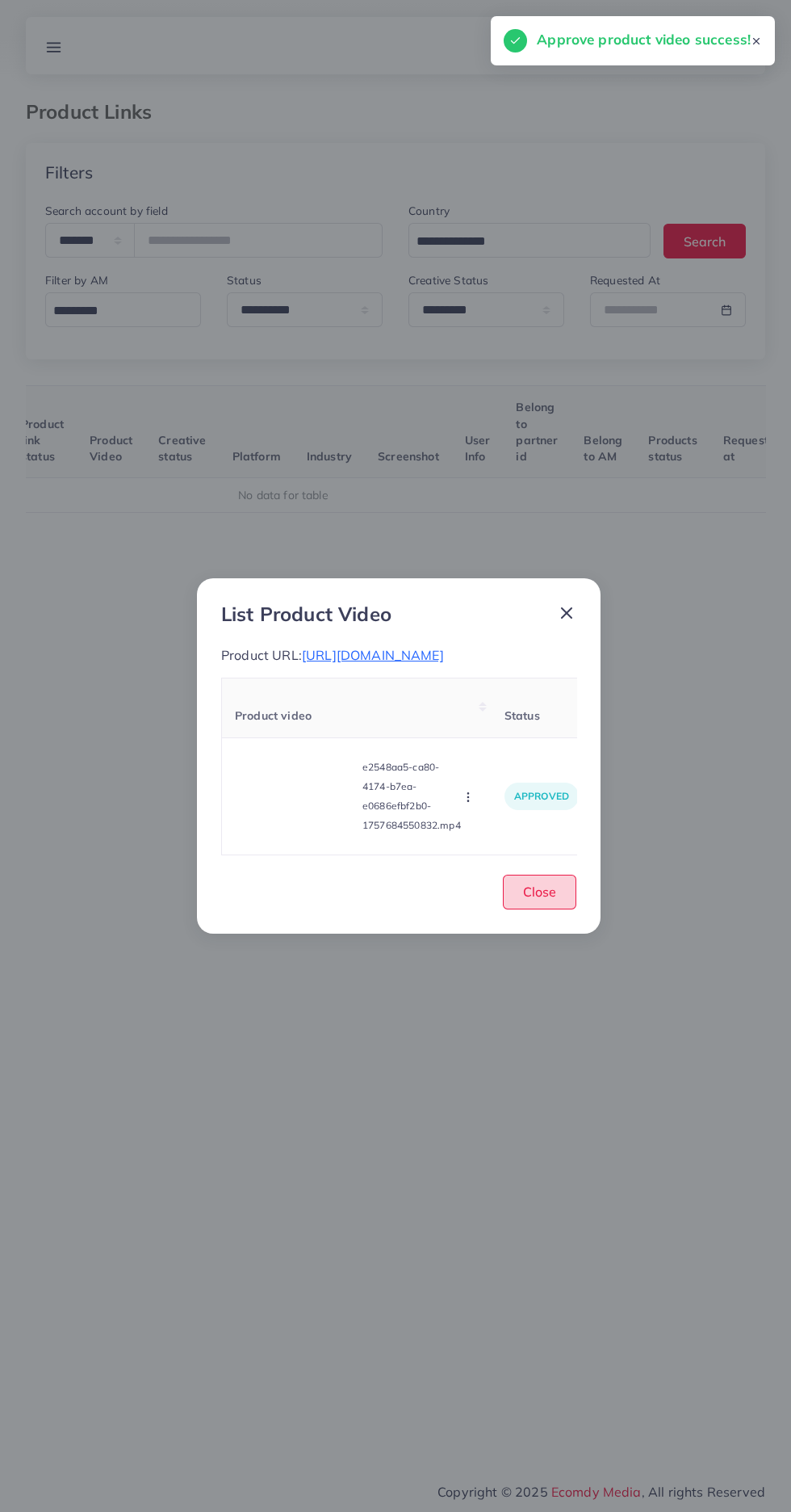
click at [521, 909] on button "Close" at bounding box center [539, 892] width 73 height 34
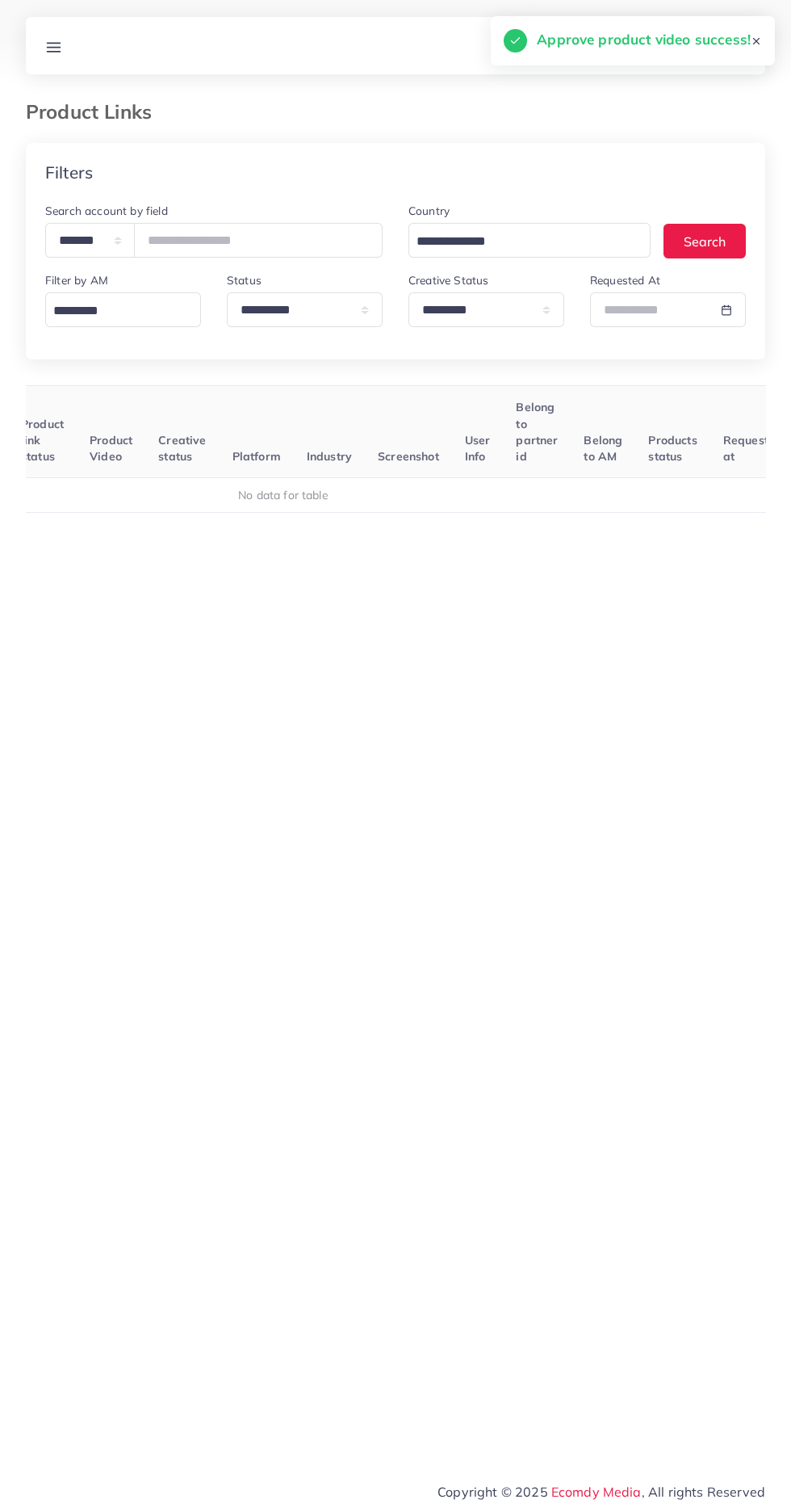
click at [53, 51] on line at bounding box center [54, 51] width 13 height 0
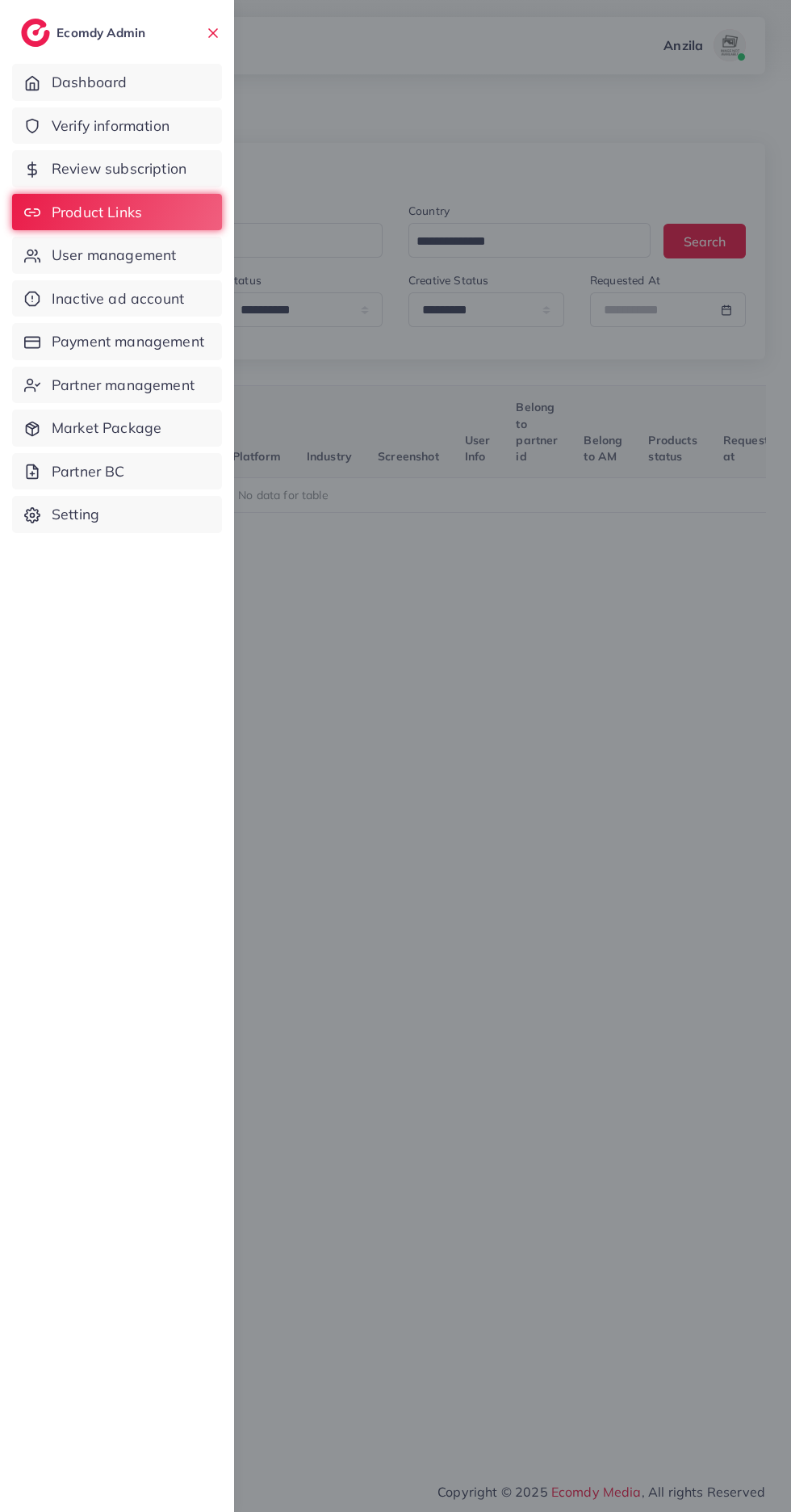
click at [140, 259] on span "User management" at bounding box center [113, 255] width 124 height 21
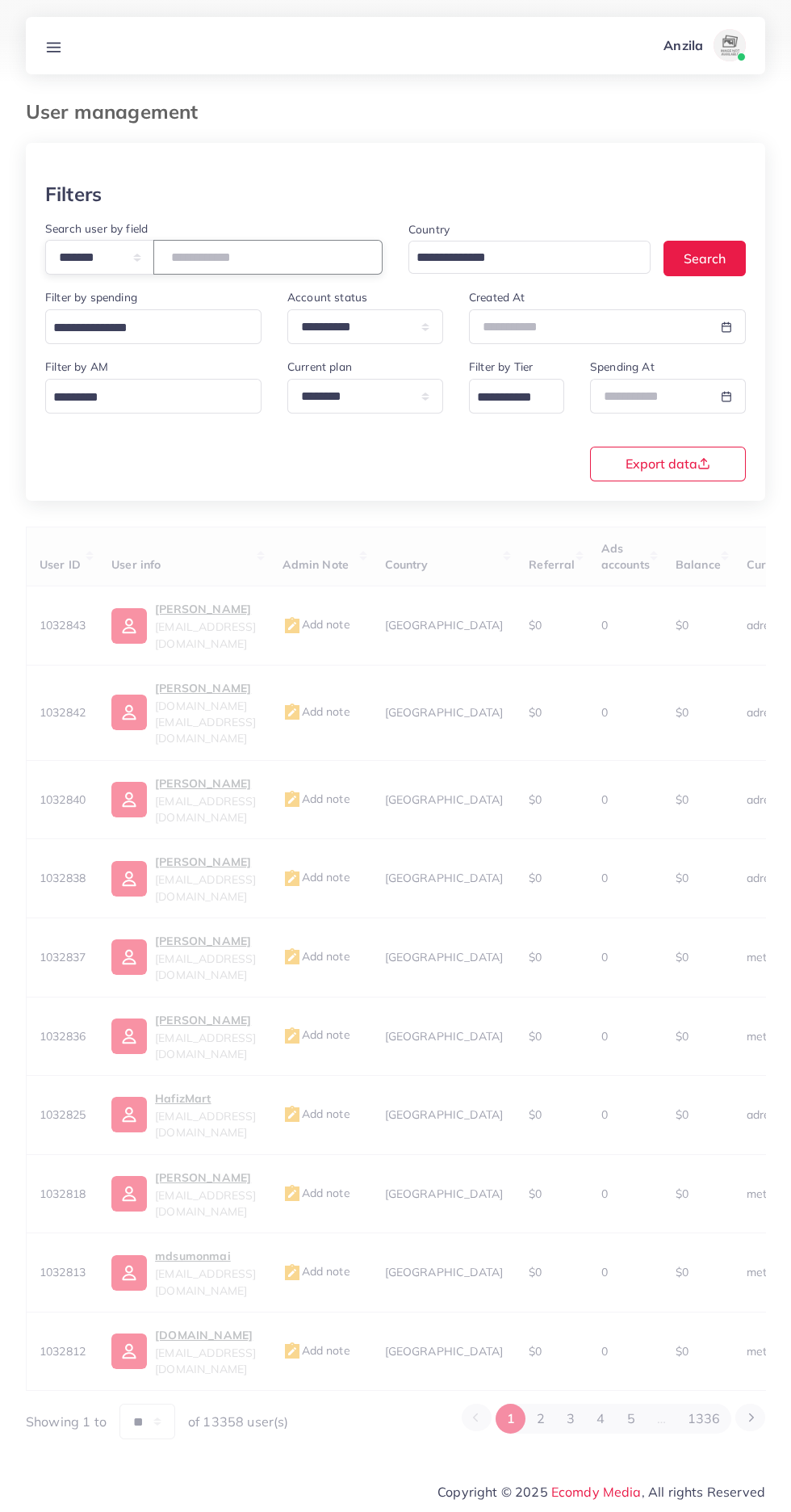
click at [217, 257] on input "number" at bounding box center [267, 257] width 229 height 34
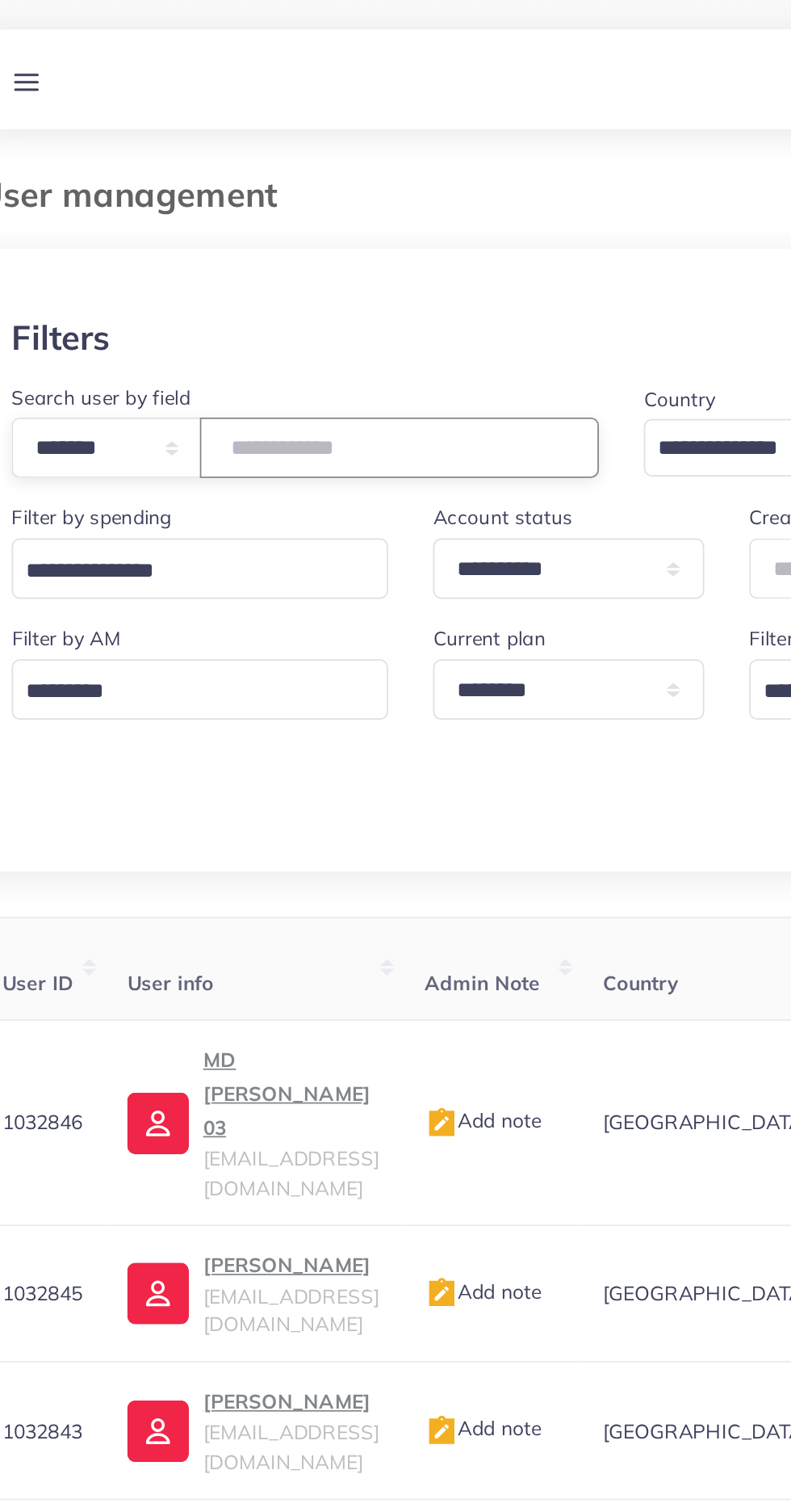
type input "*******"
click at [307, 164] on div at bounding box center [396, 163] width 739 height 40
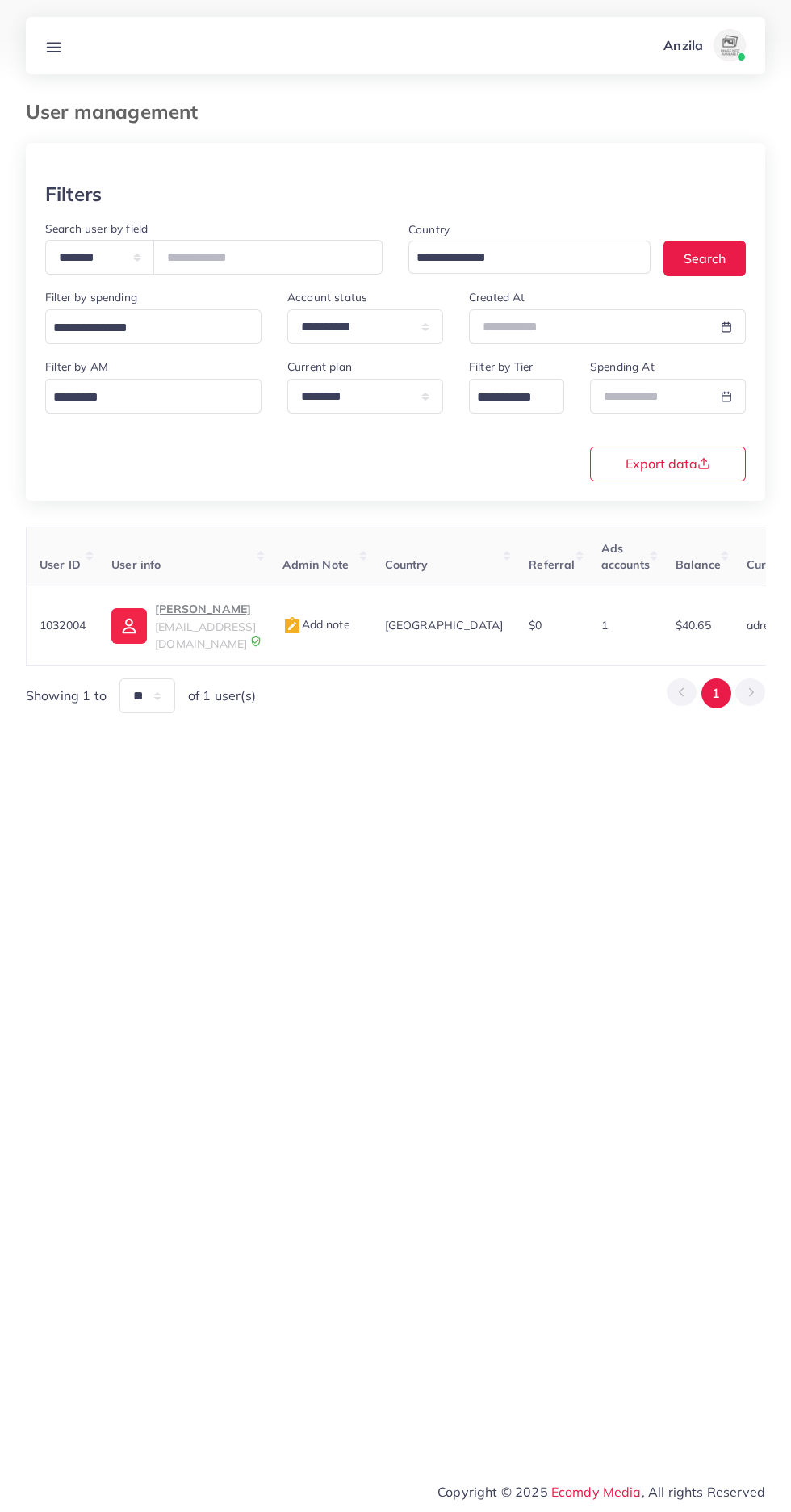
click at [216, 622] on span "maidakhawaja@gmail.com" at bounding box center [205, 635] width 101 height 31
click at [53, 47] on line at bounding box center [54, 47] width 13 height 0
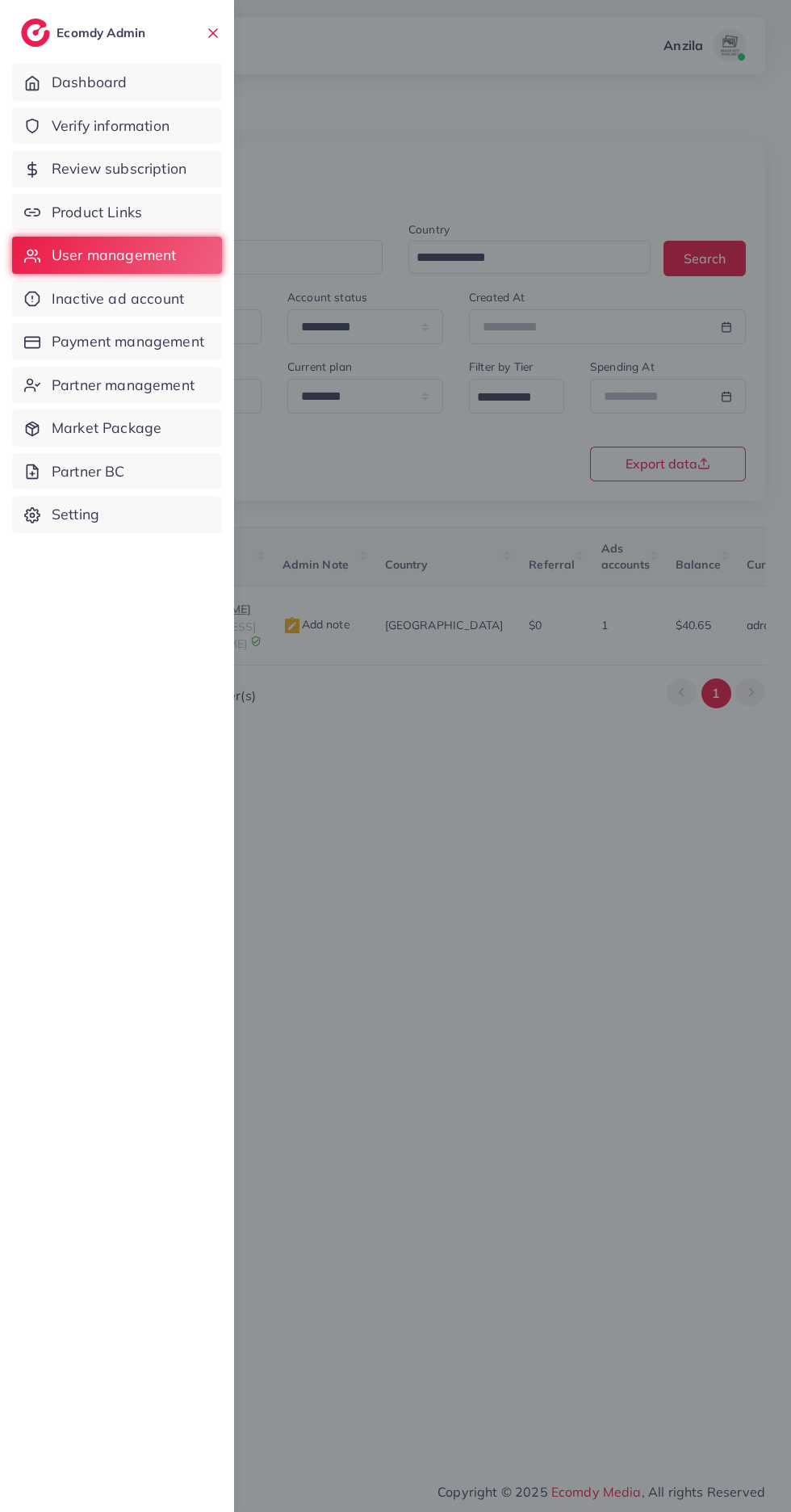
click at [157, 217] on link "Product Links" at bounding box center [117, 212] width 210 height 37
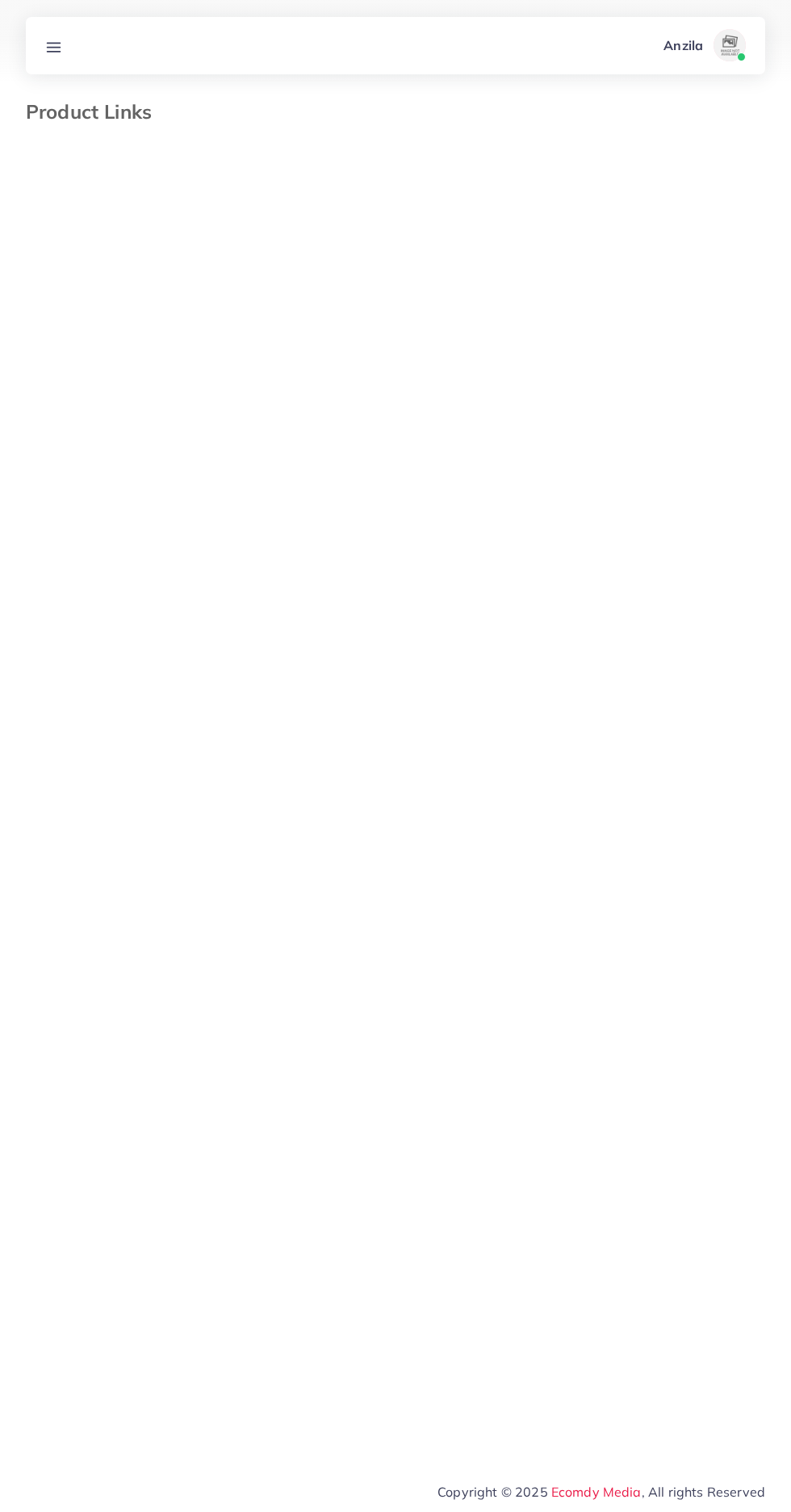
select select "*********"
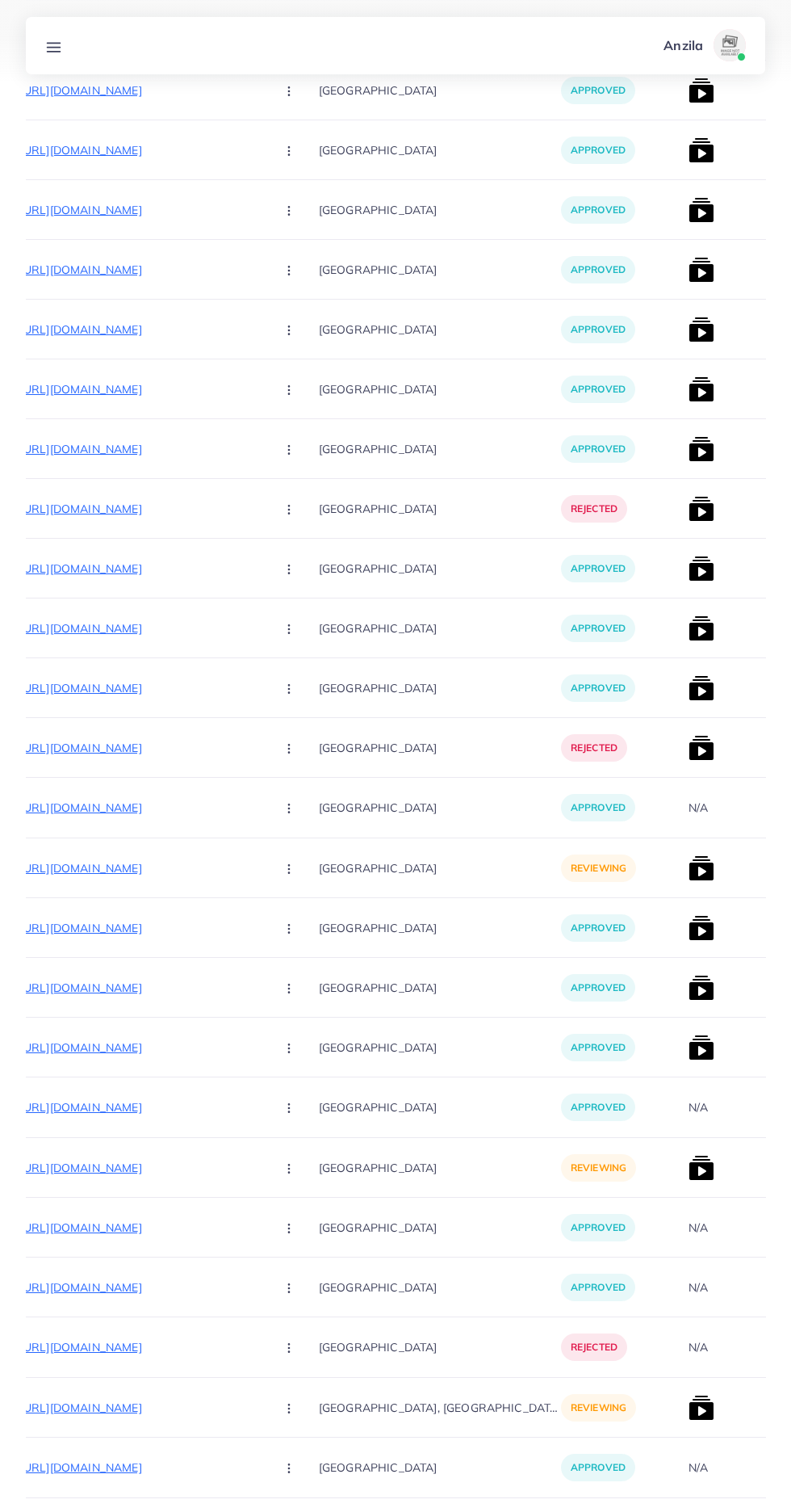
scroll to position [0, 234]
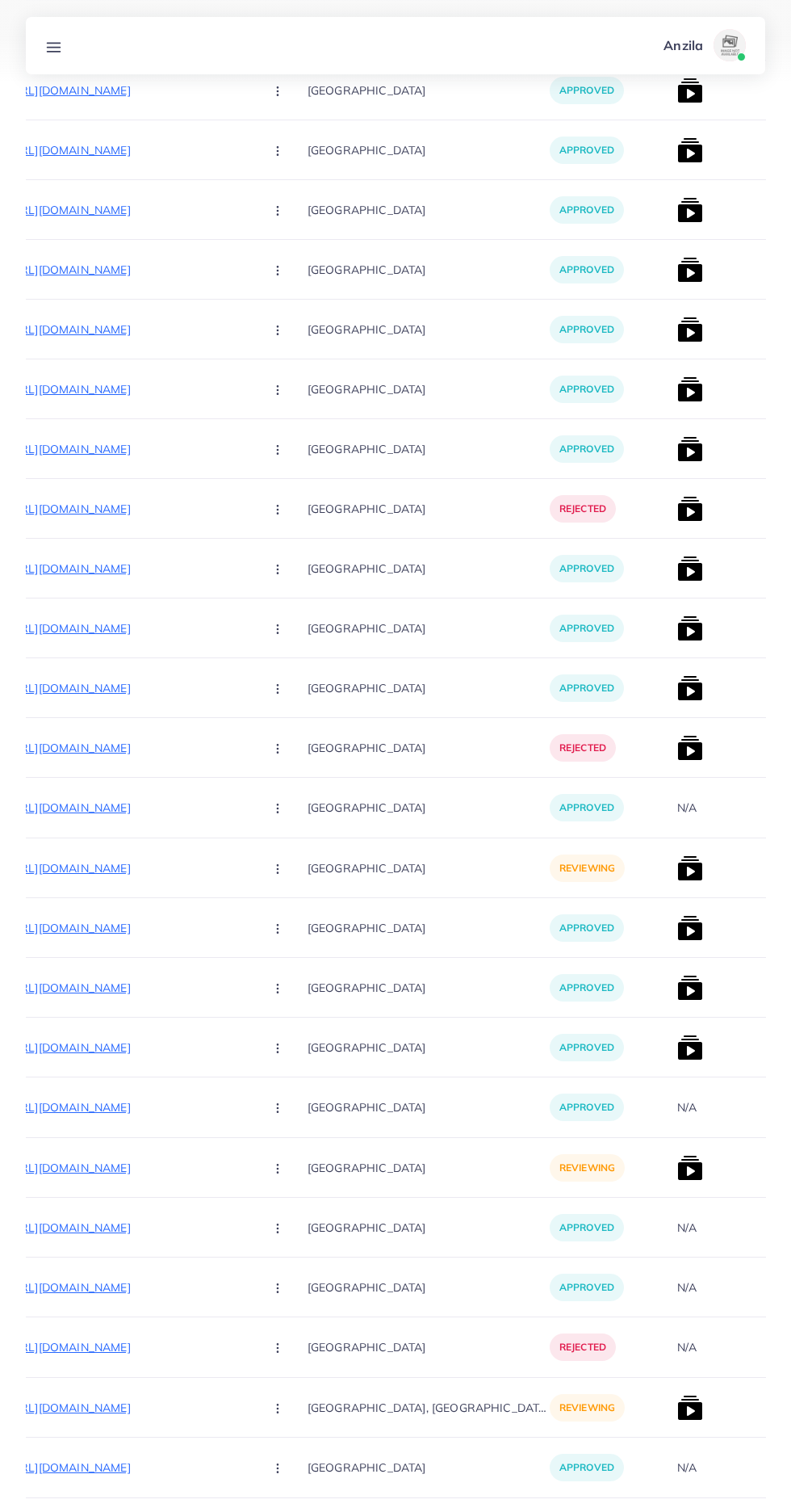
click at [140, 1168] on p "https://www.akempires.store/products/professional-electric-hair-straightener-br…" at bounding box center [130, 1168] width 242 height 19
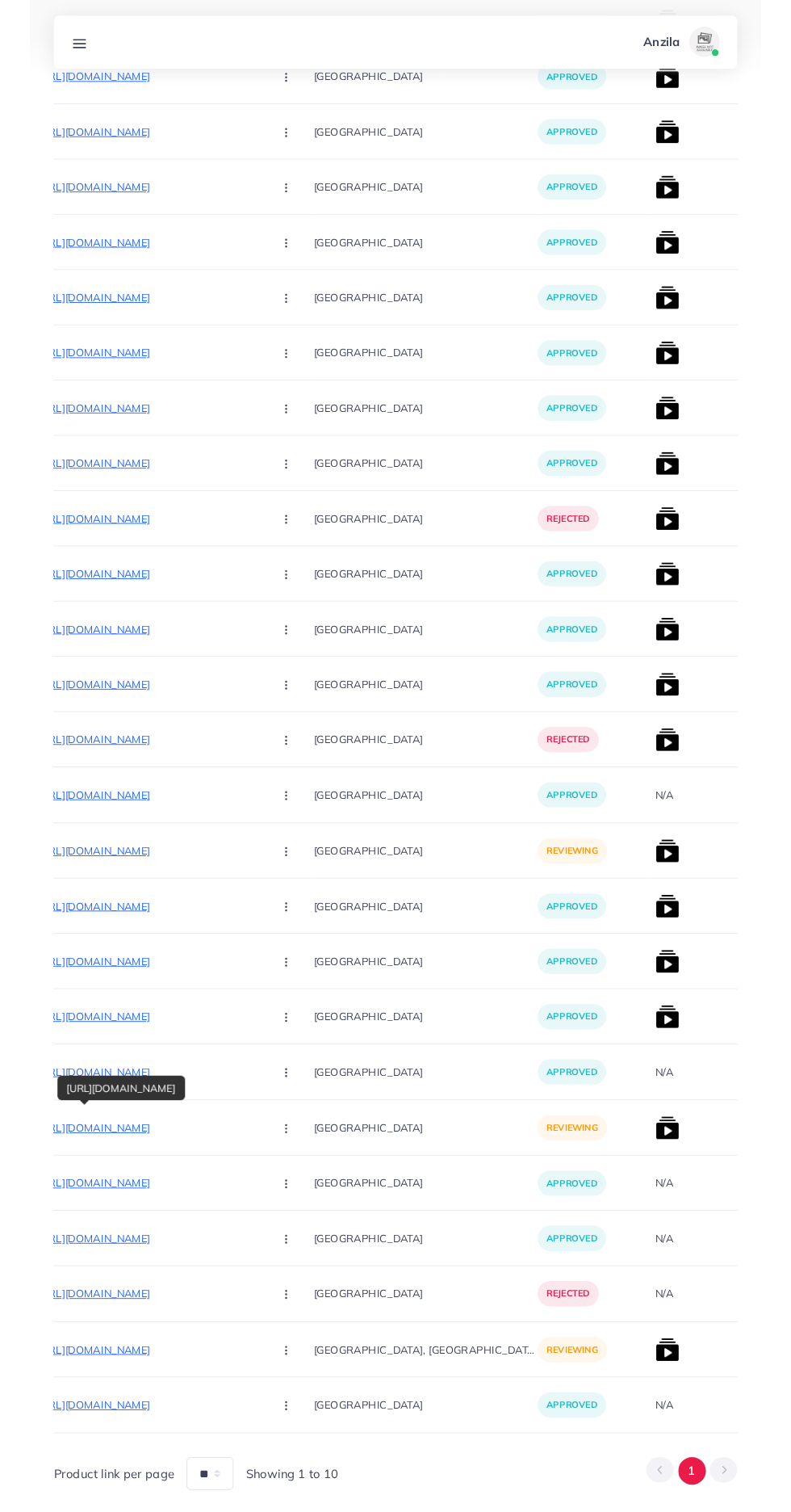
scroll to position [1255, 0]
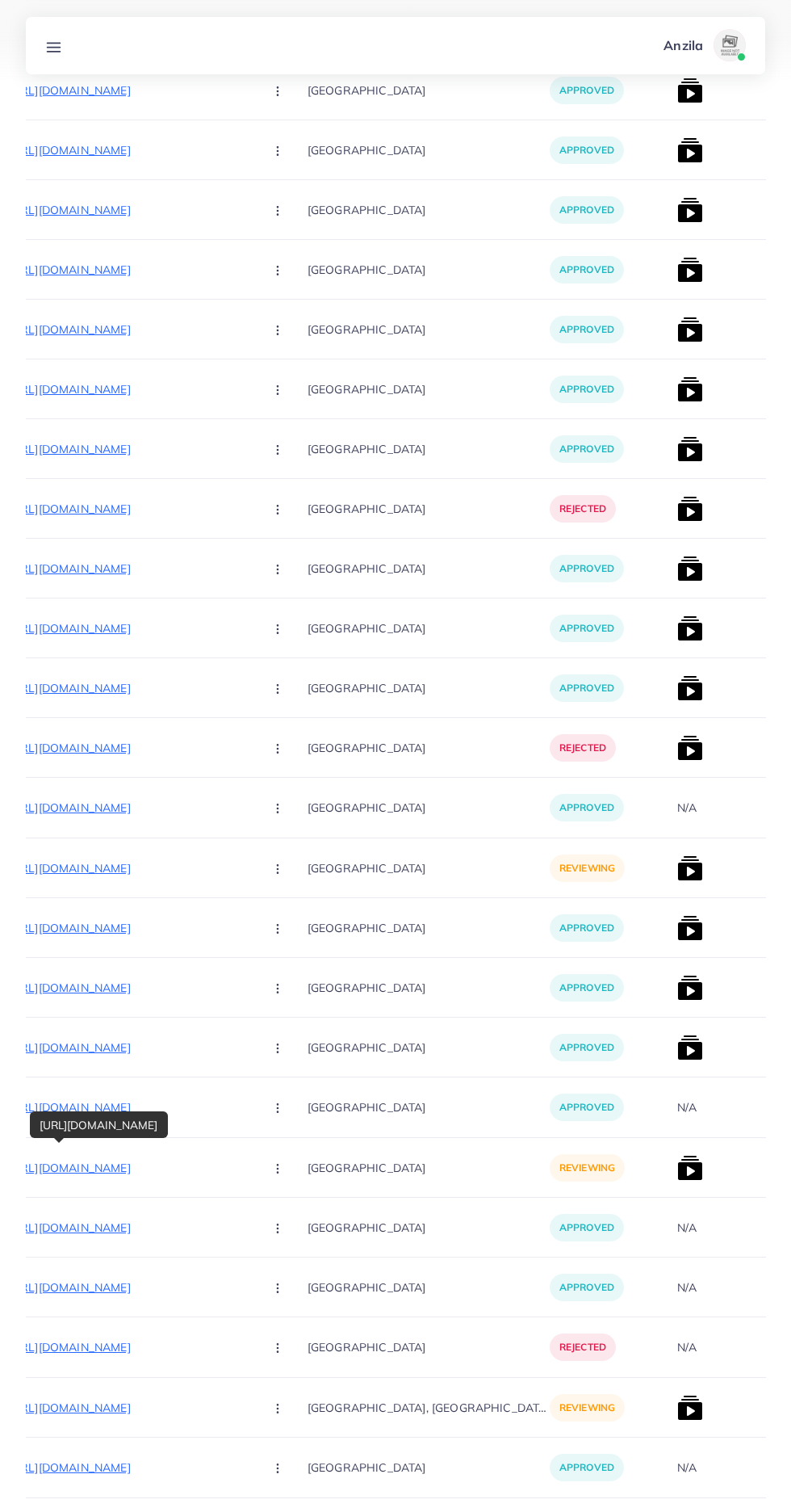
click at [277, 1173] on circle "button" at bounding box center [277, 1172] width 1 height 1
click at [258, 1271] on ul "Approve Reject" at bounding box center [315, 1235] width 130 height 85
click at [285, 1254] on span "Reject" at bounding box center [304, 1253] width 39 height 16
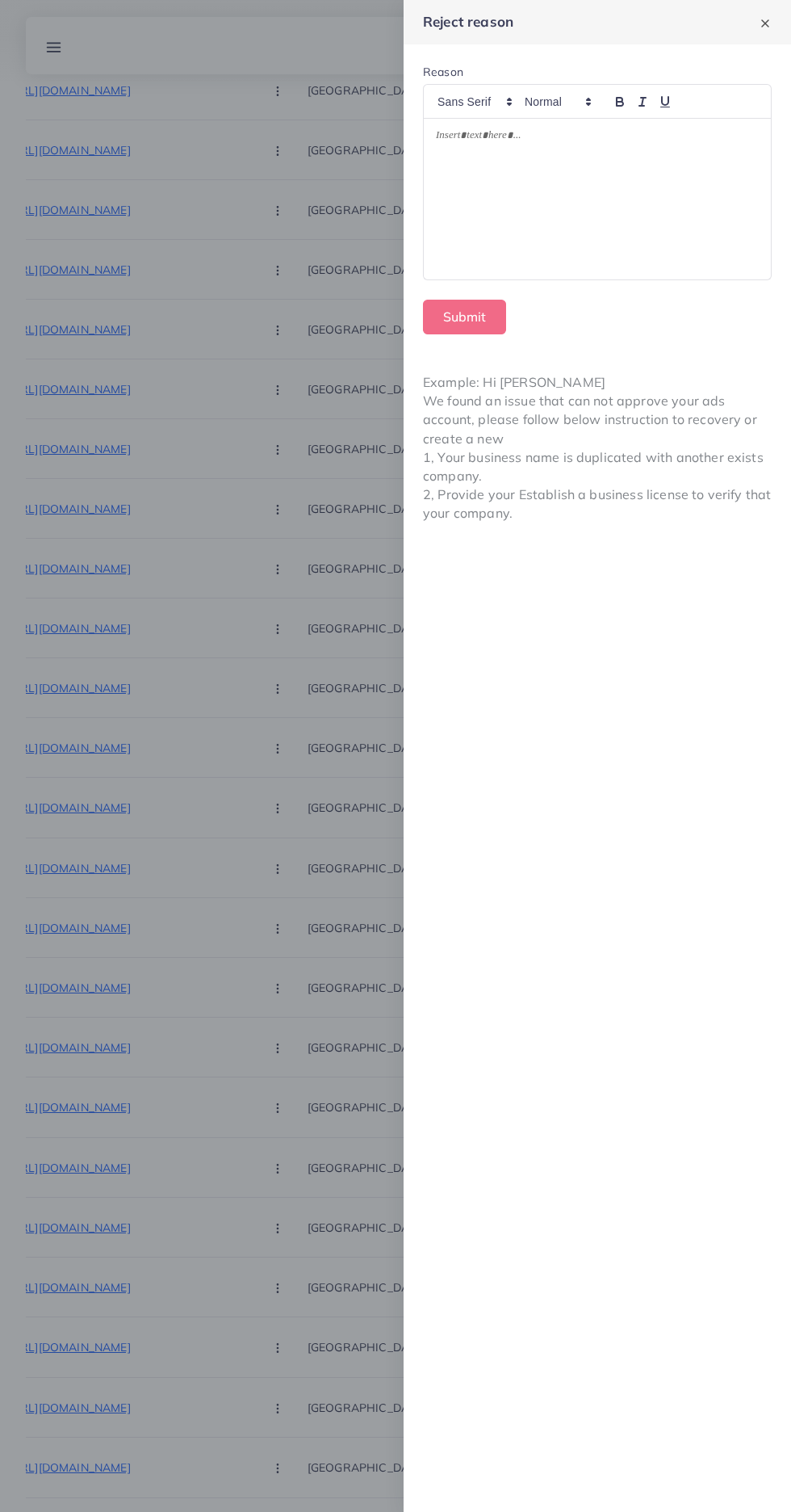
click at [642, 219] on div at bounding box center [597, 199] width 347 height 160
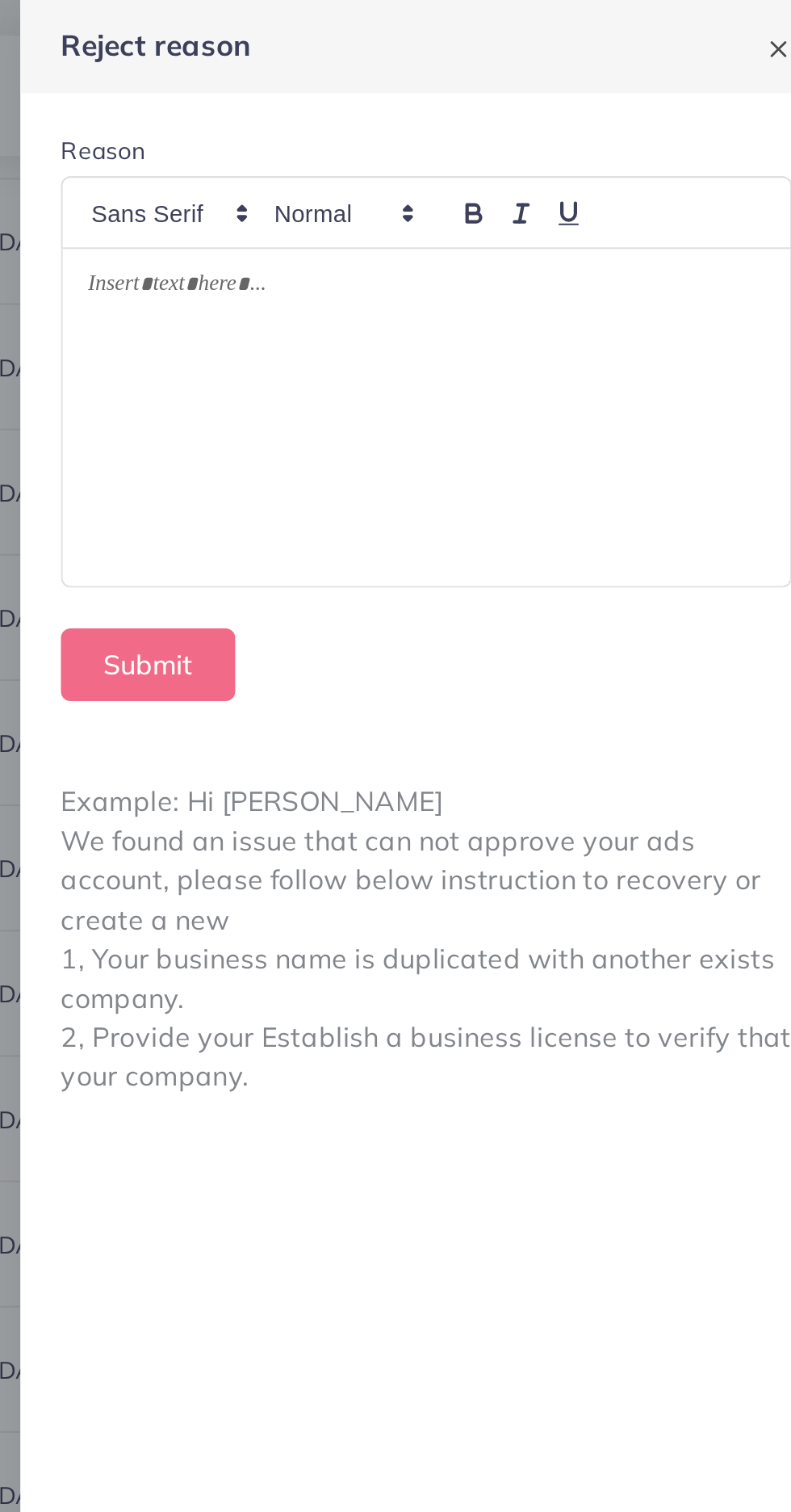
scroll to position [1228, 0]
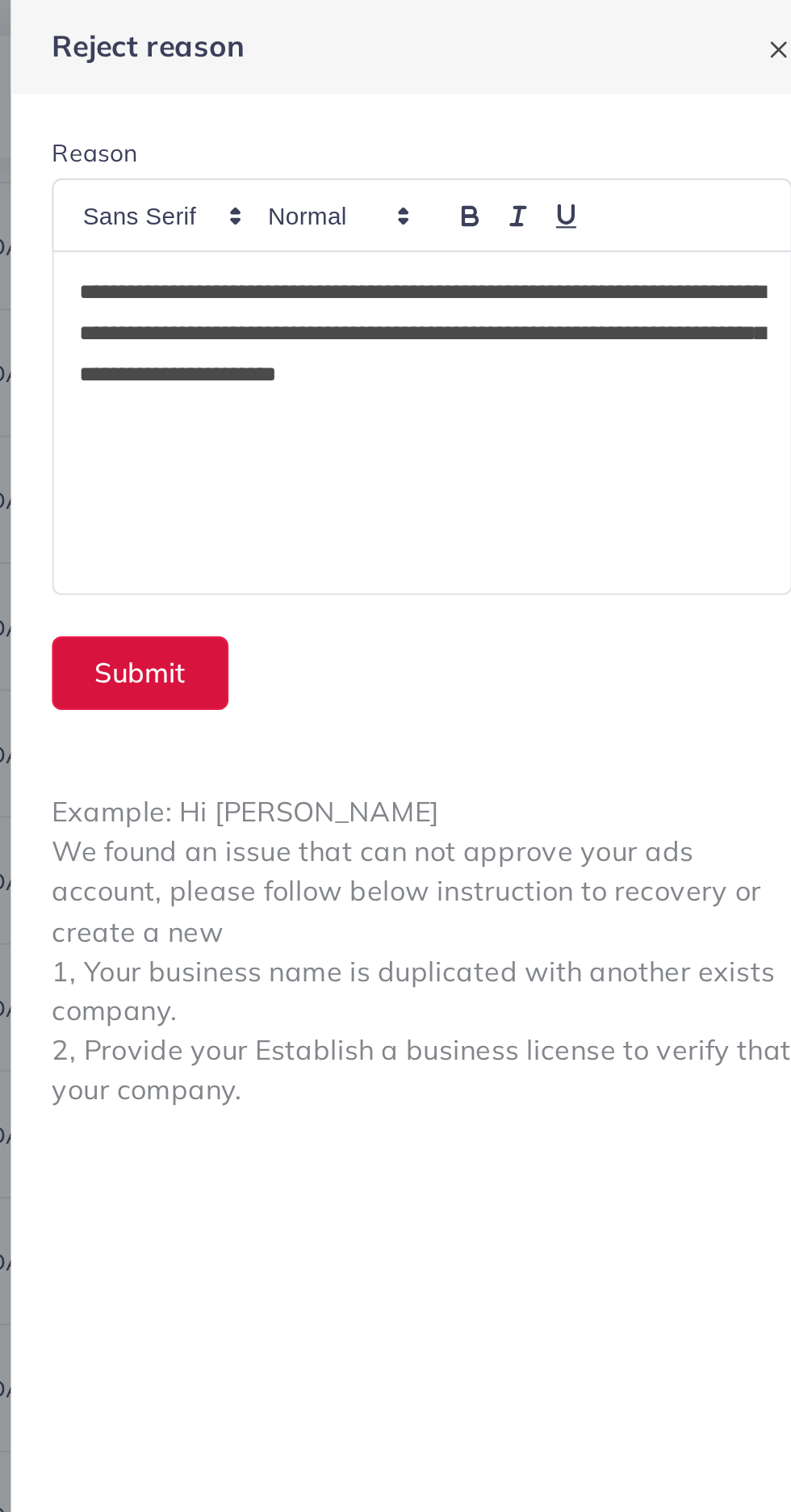
click at [482, 316] on button "Submit" at bounding box center [465, 317] width 83 height 34
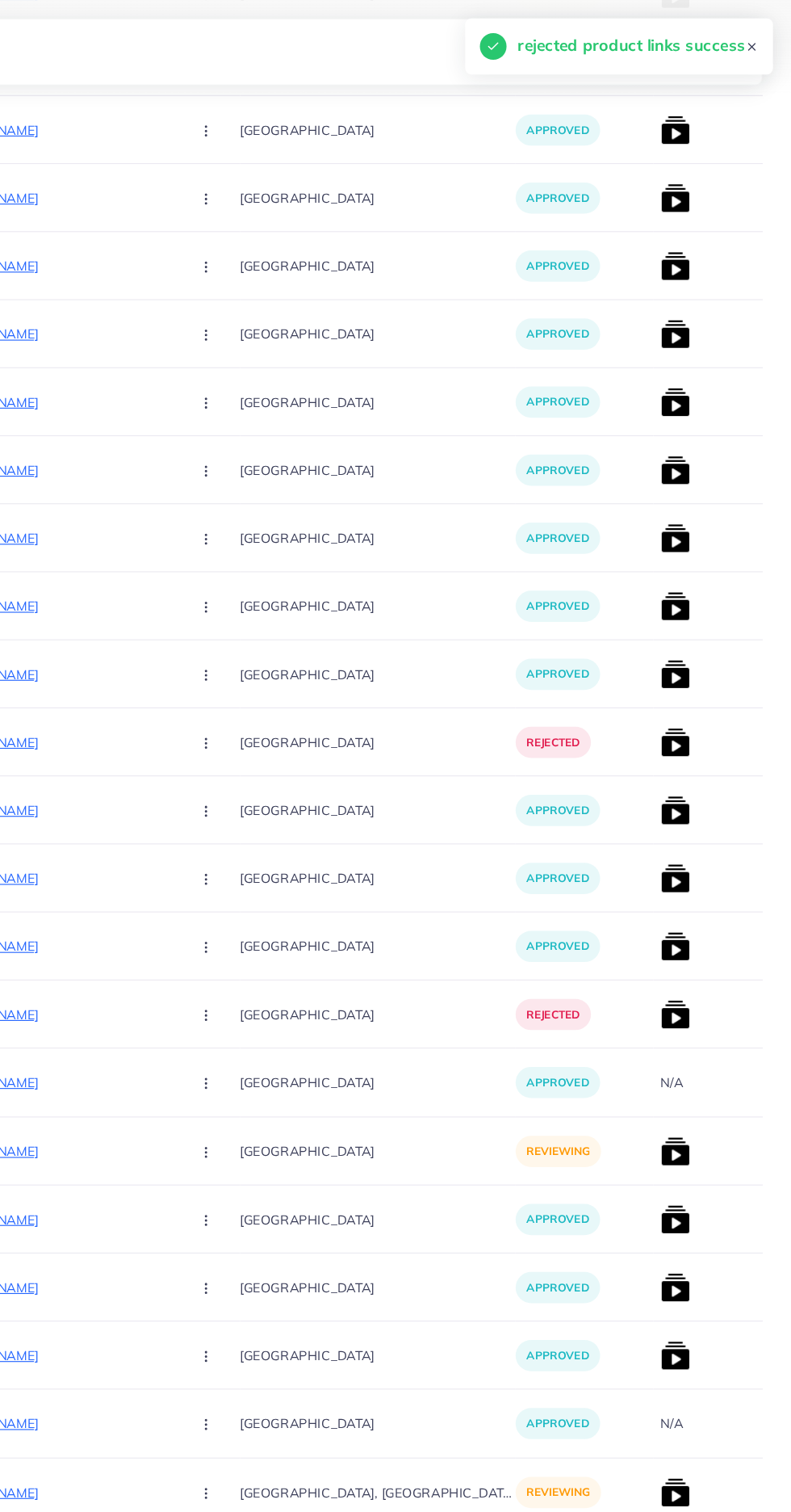
scroll to position [1147, 0]
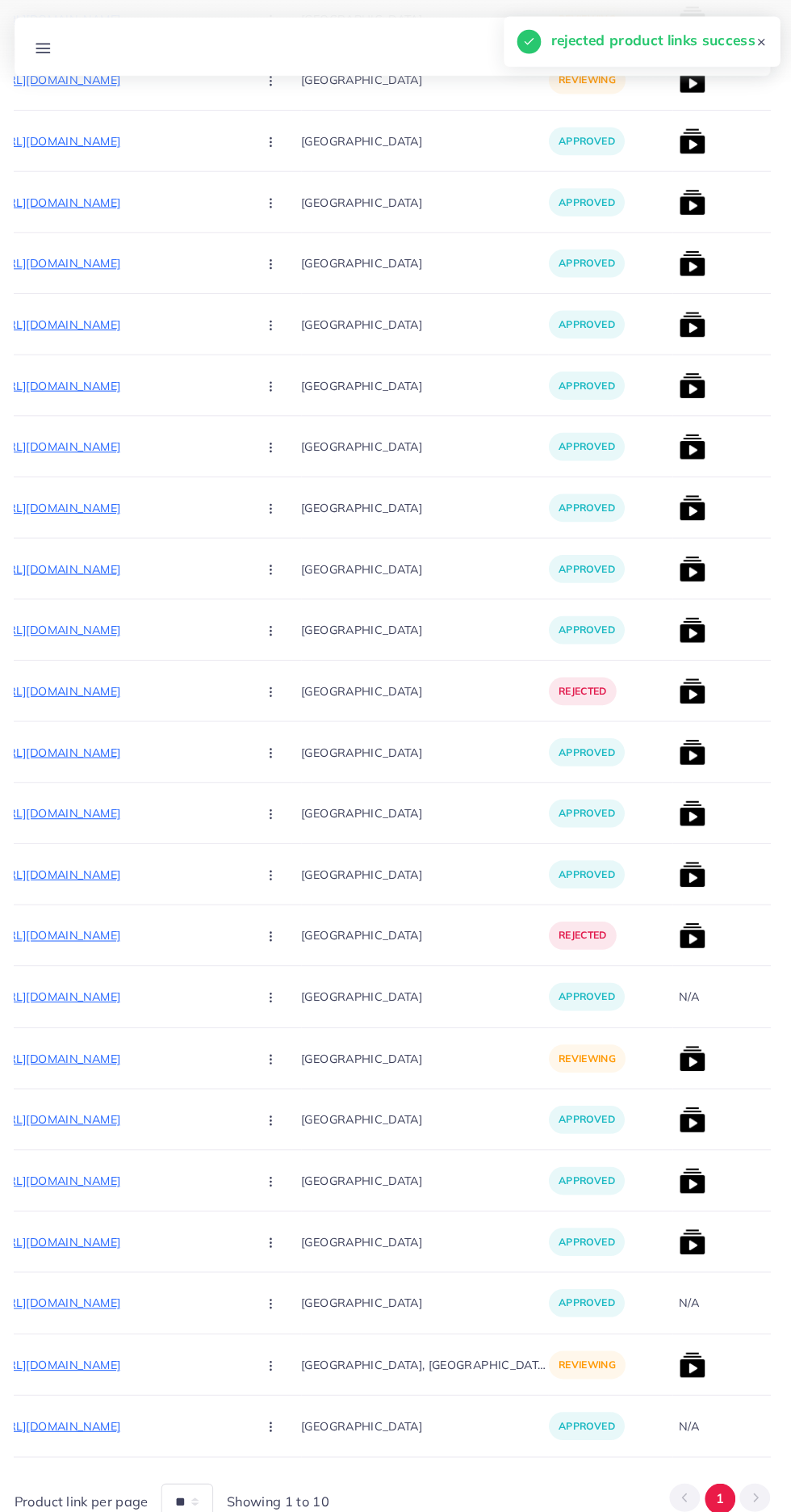
click at [144, 1036] on p "https://emaratix.shop/products/2-in-1-wireless-hair-hot-comb-portable-mini-usb-…" at bounding box center [129, 1035] width 242 height 19
click at [276, 1036] on circle "button" at bounding box center [276, 1035] width 1 height 1
click at [285, 1087] on span "Approve" at bounding box center [312, 1085] width 53 height 16
click at [677, 1047] on img at bounding box center [690, 1035] width 26 height 26
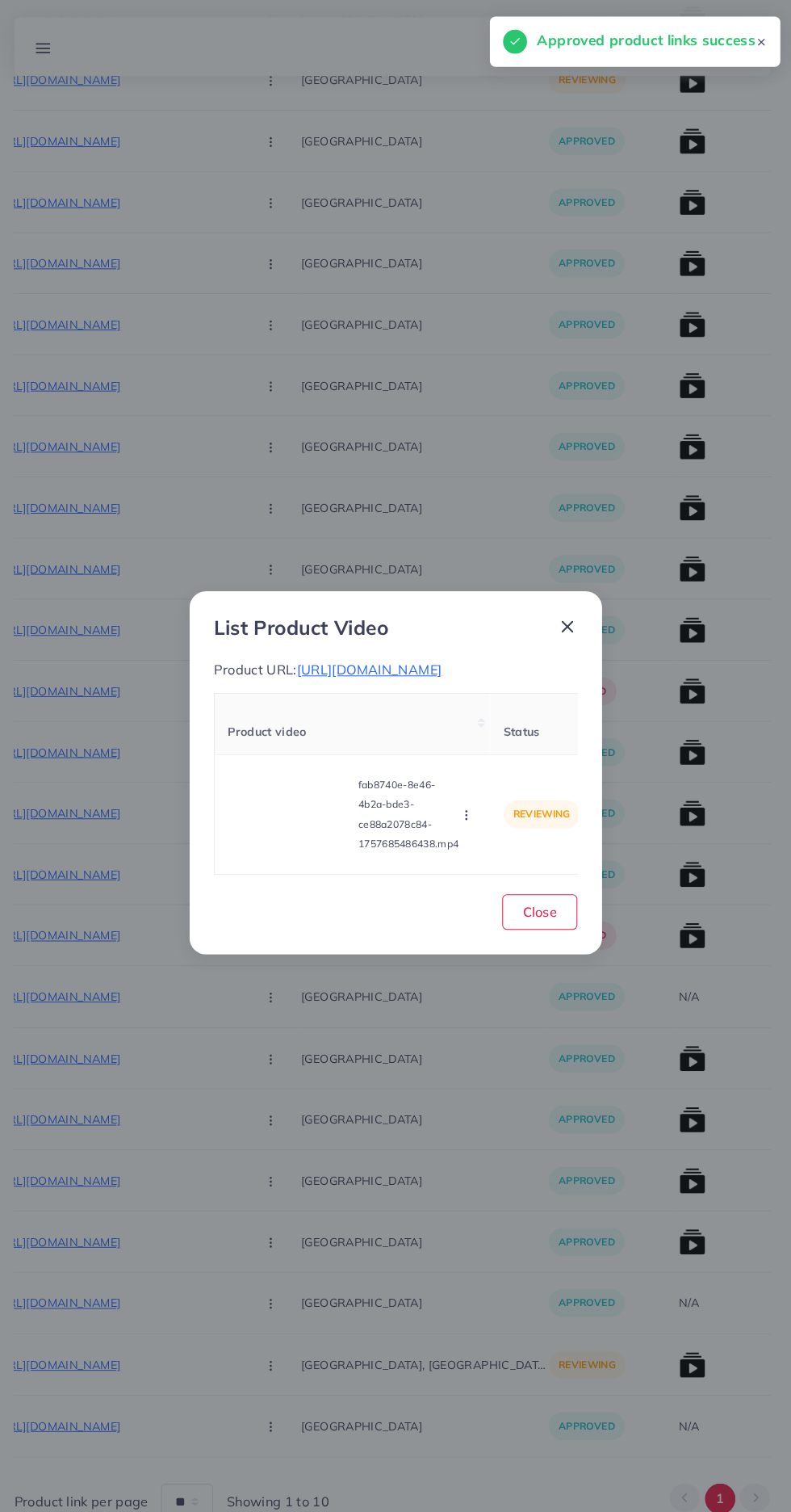
click at [308, 833] on video at bounding box center [295, 796] width 121 height 73
click at [300, 809] on icon at bounding box center [295, 796] width 26 height 26
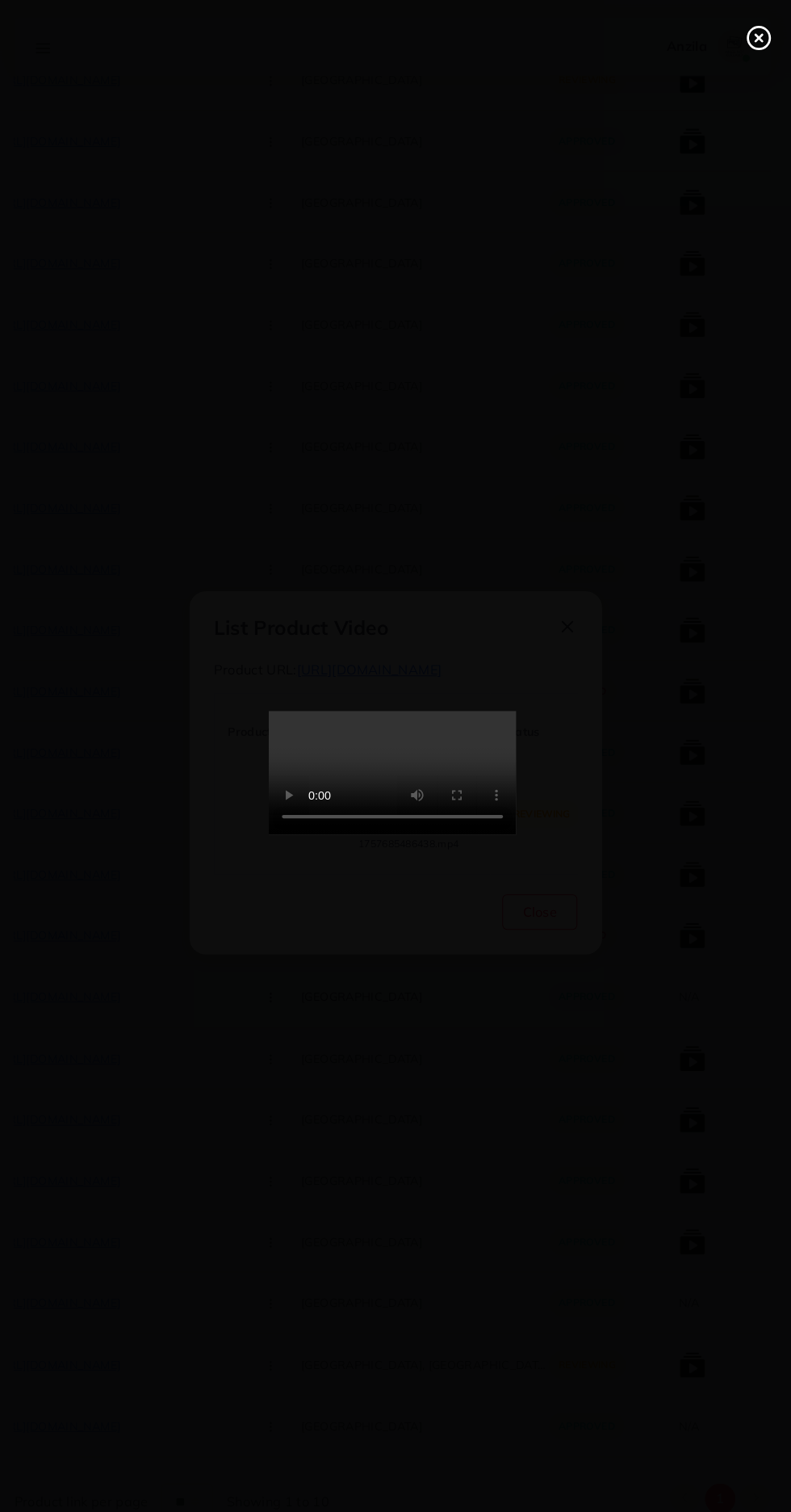
click at [754, 37] on line at bounding box center [754, 36] width 6 height 6
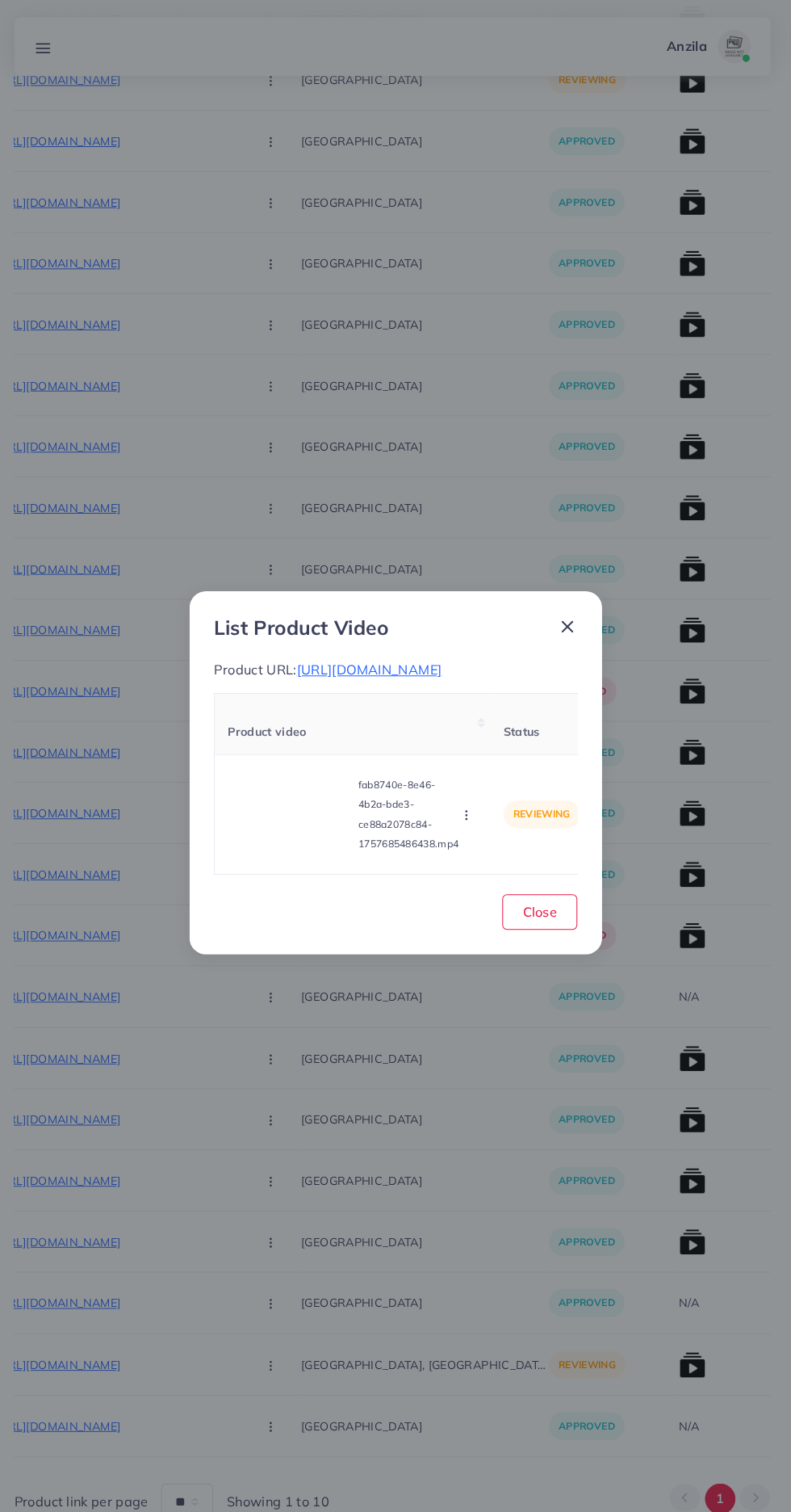
click at [470, 804] on icon "button" at bounding box center [468, 797] width 13 height 13
click at [484, 721] on link "Approve" at bounding box center [499, 721] width 128 height 35
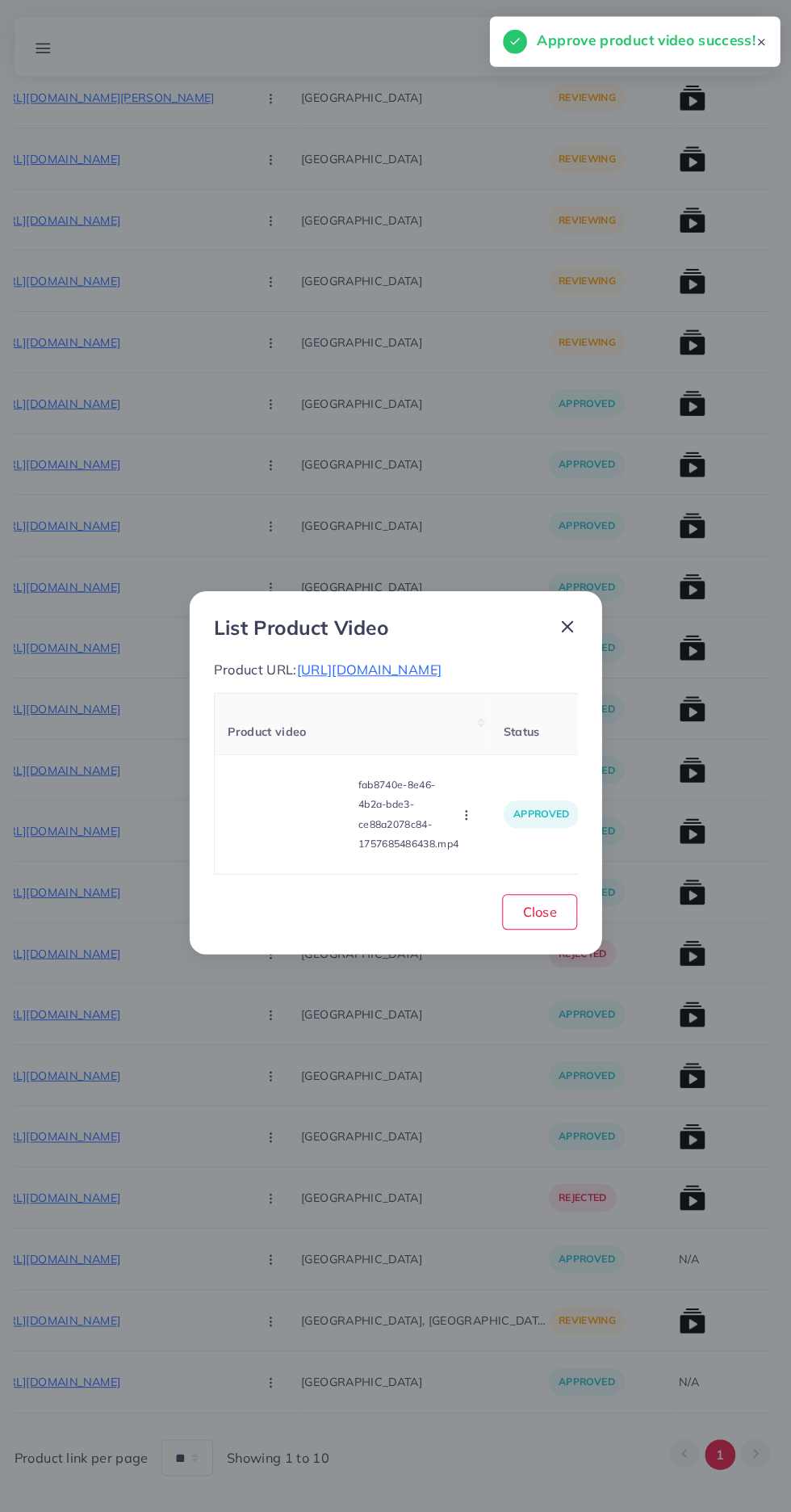
scroll to position [957, 0]
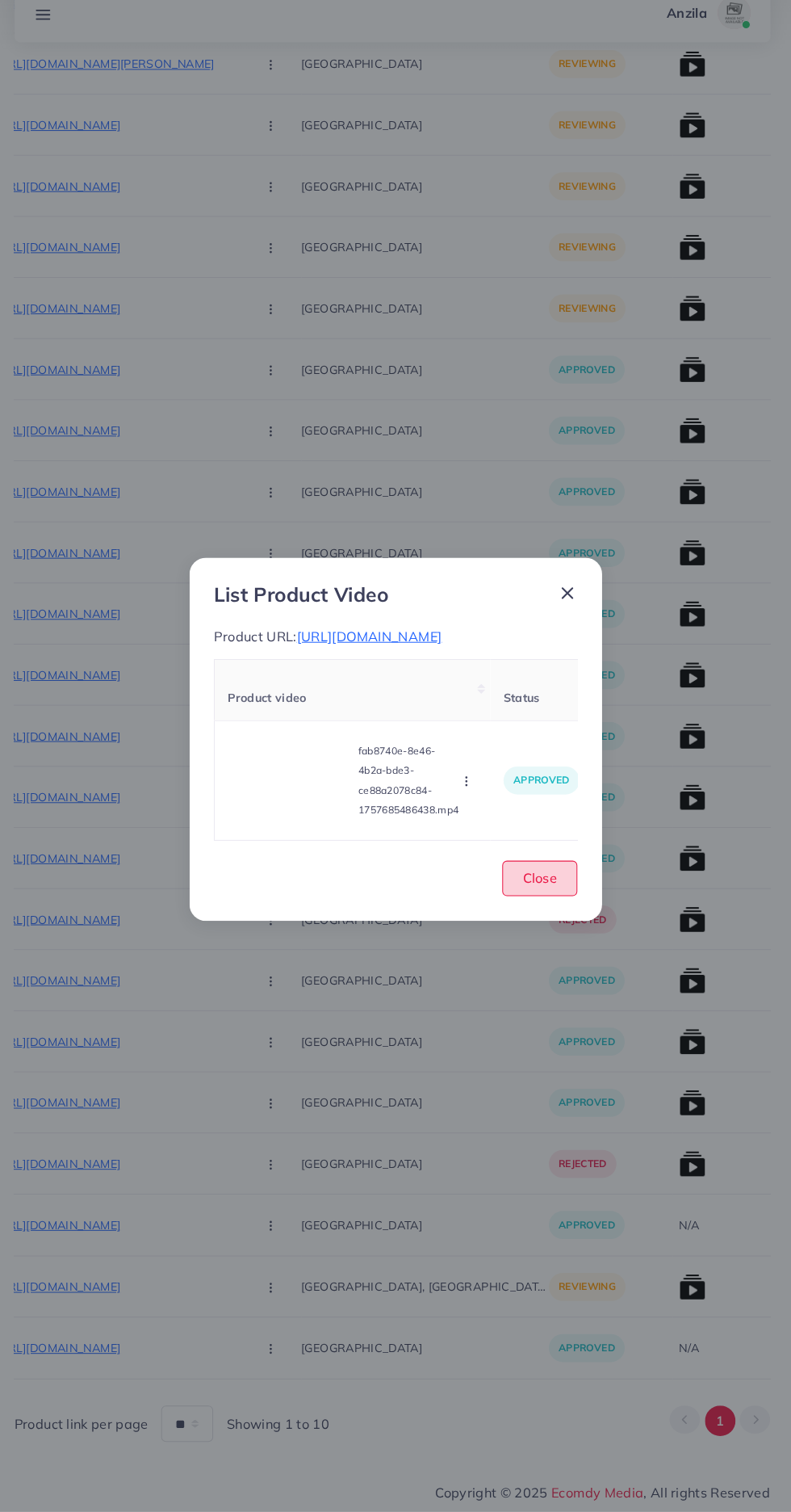
click at [528, 900] on span "Close" at bounding box center [539, 892] width 34 height 16
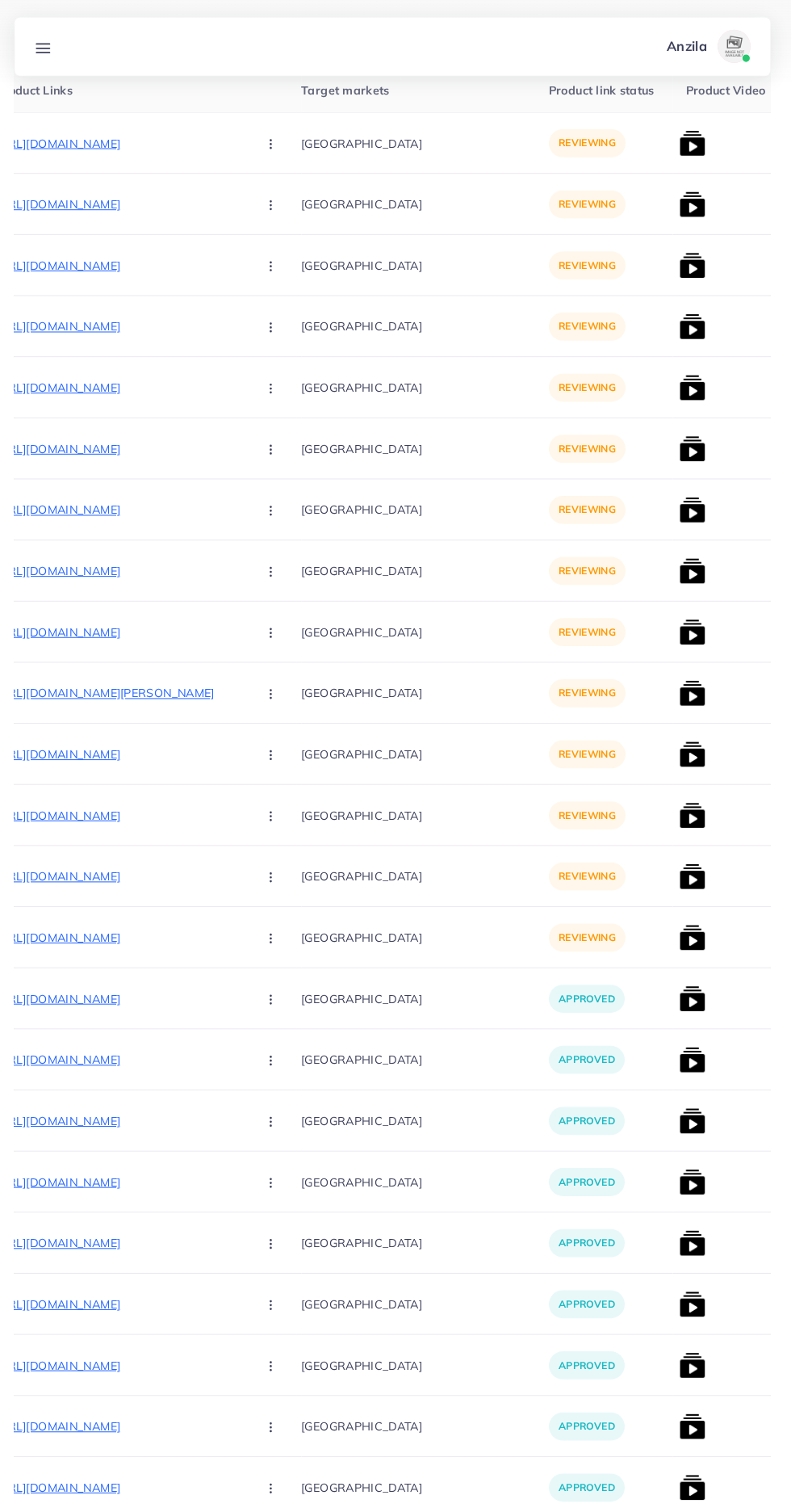
scroll to position [0, 0]
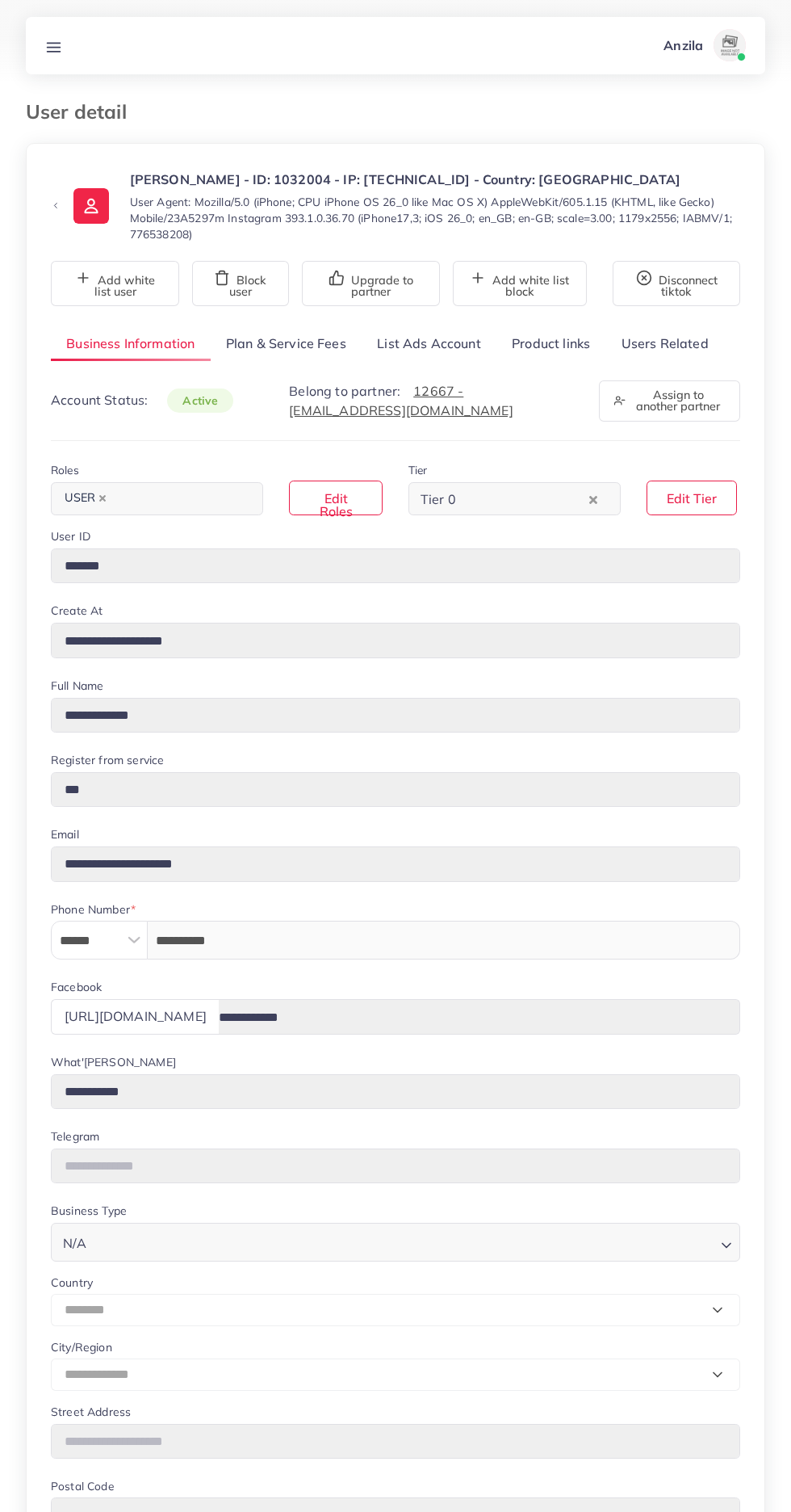
select select "********"
click at [543, 343] on link "Product links" at bounding box center [551, 344] width 109 height 34
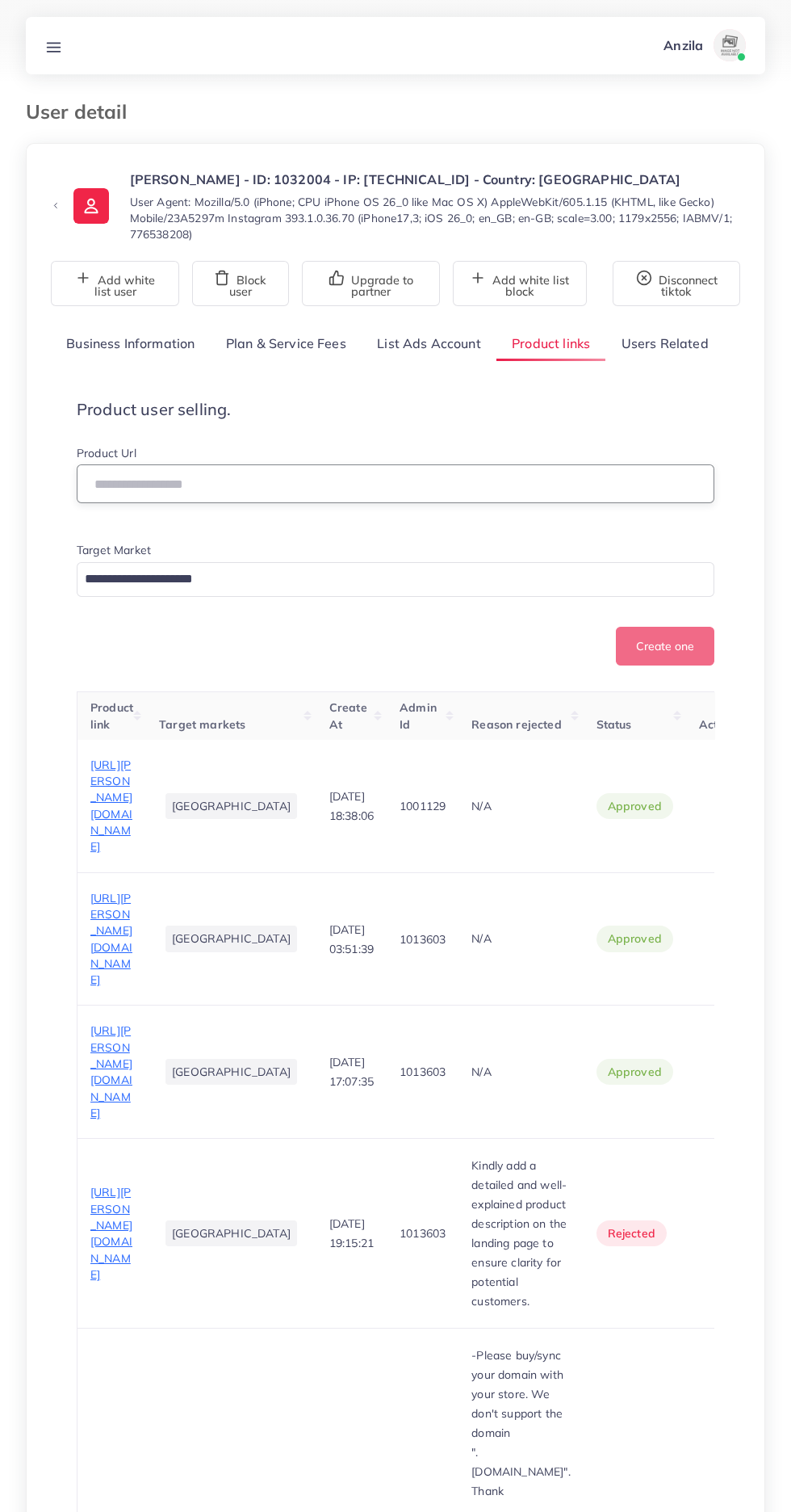
click at [463, 484] on input "text" at bounding box center [396, 483] width 638 height 39
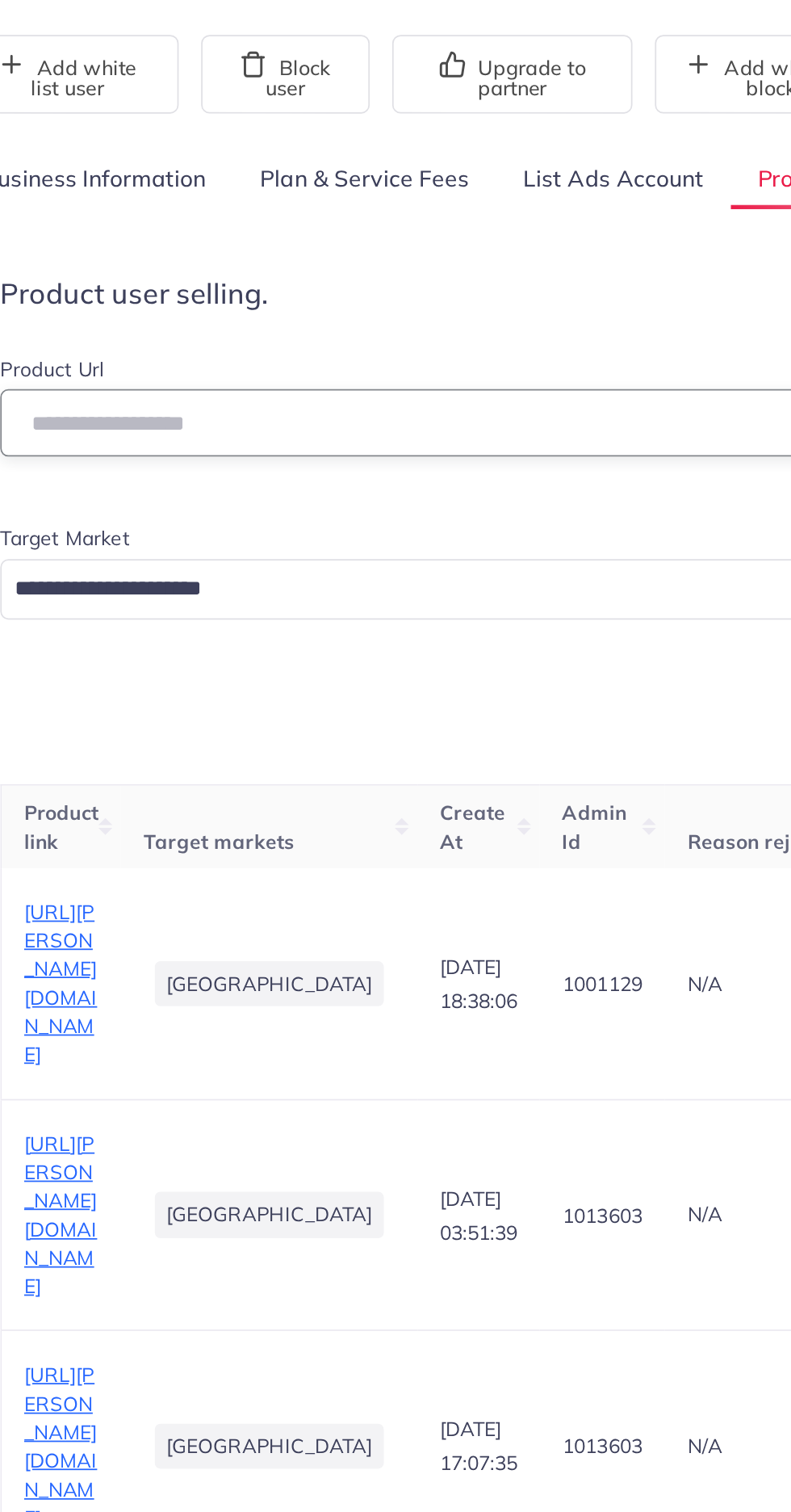
paste input "**********"
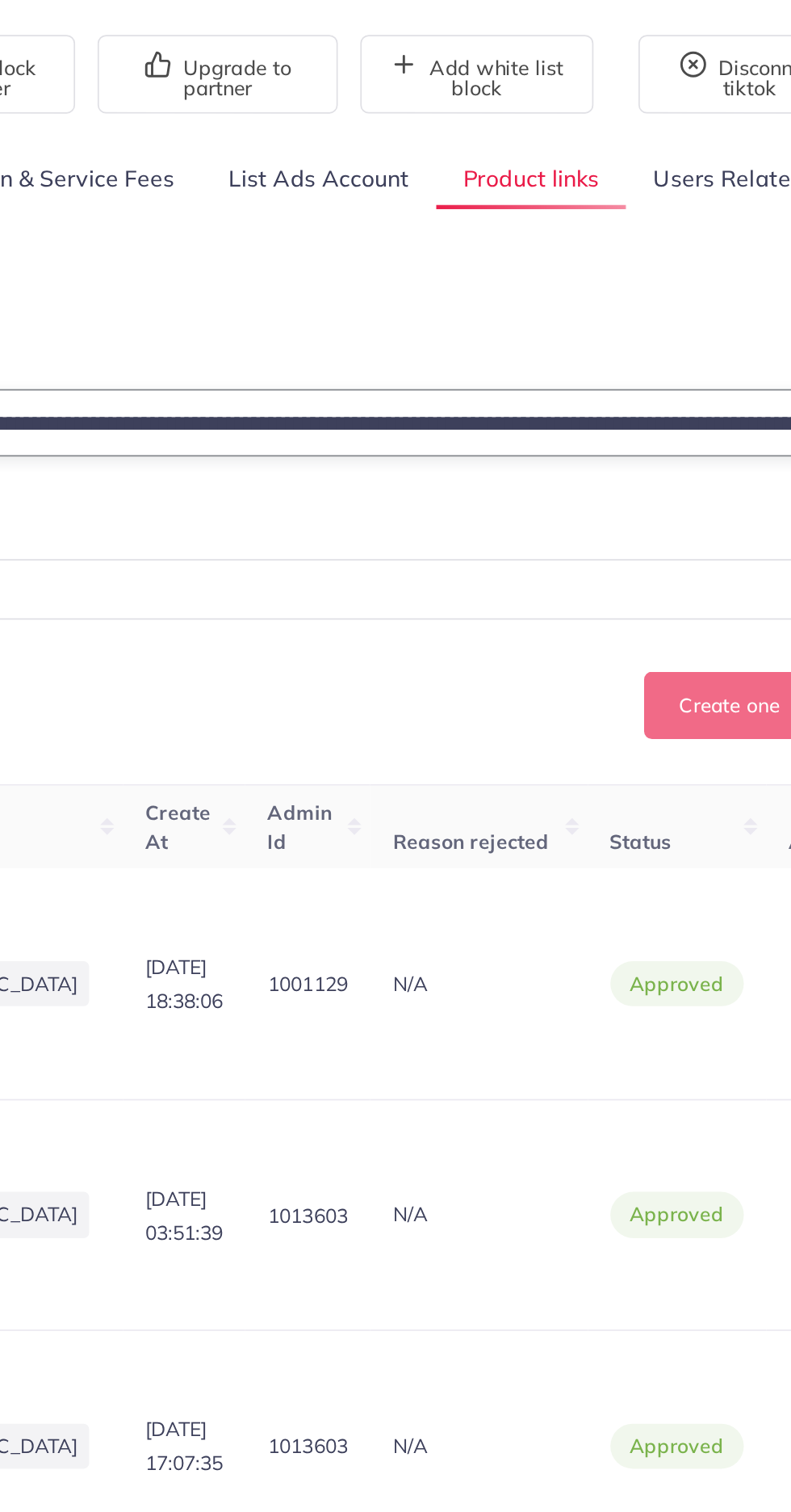
scroll to position [0, 371]
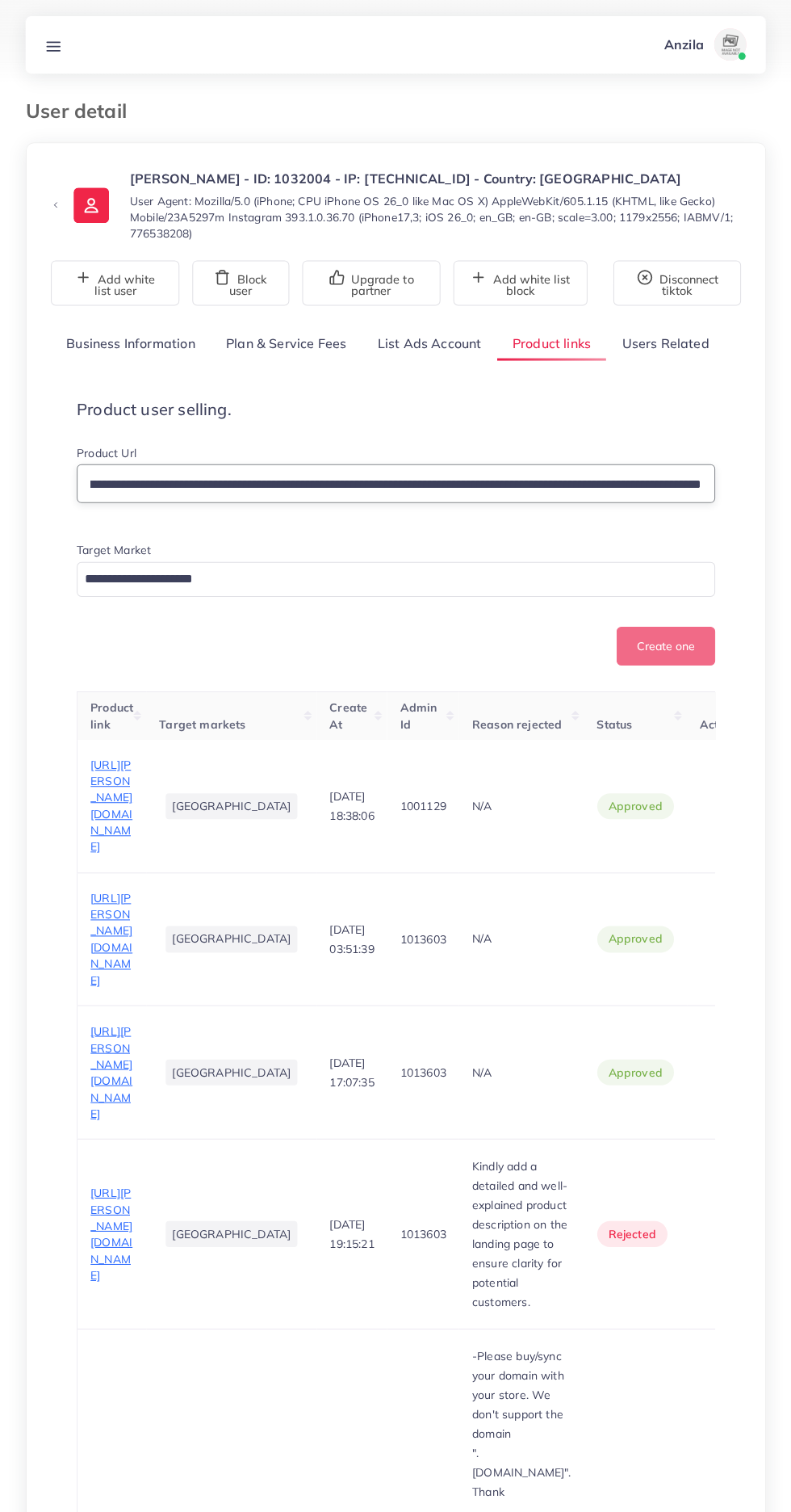
type input "**********"
click at [493, 572] on input "Search for option" at bounding box center [386, 579] width 614 height 25
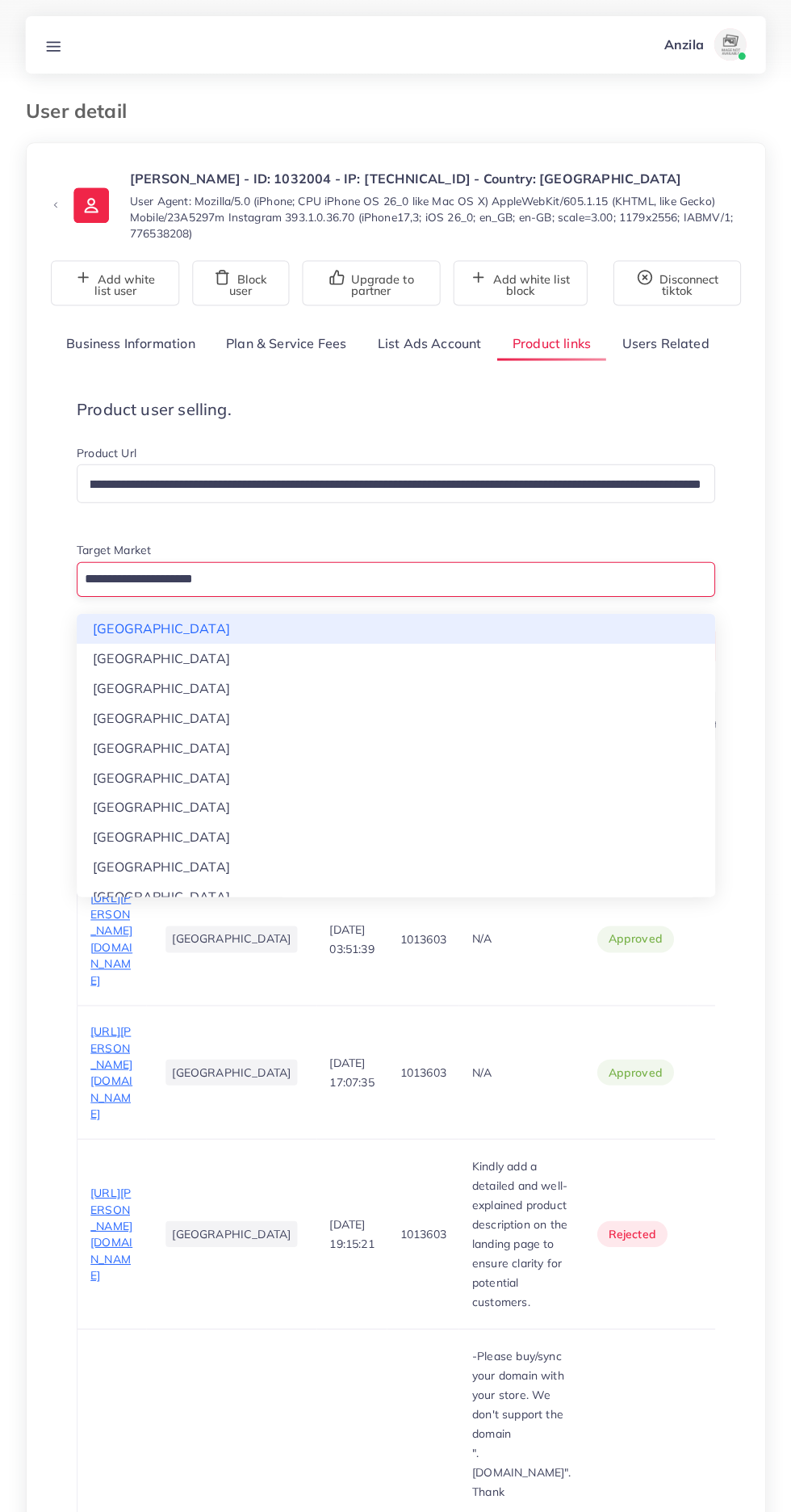
scroll to position [0, 0]
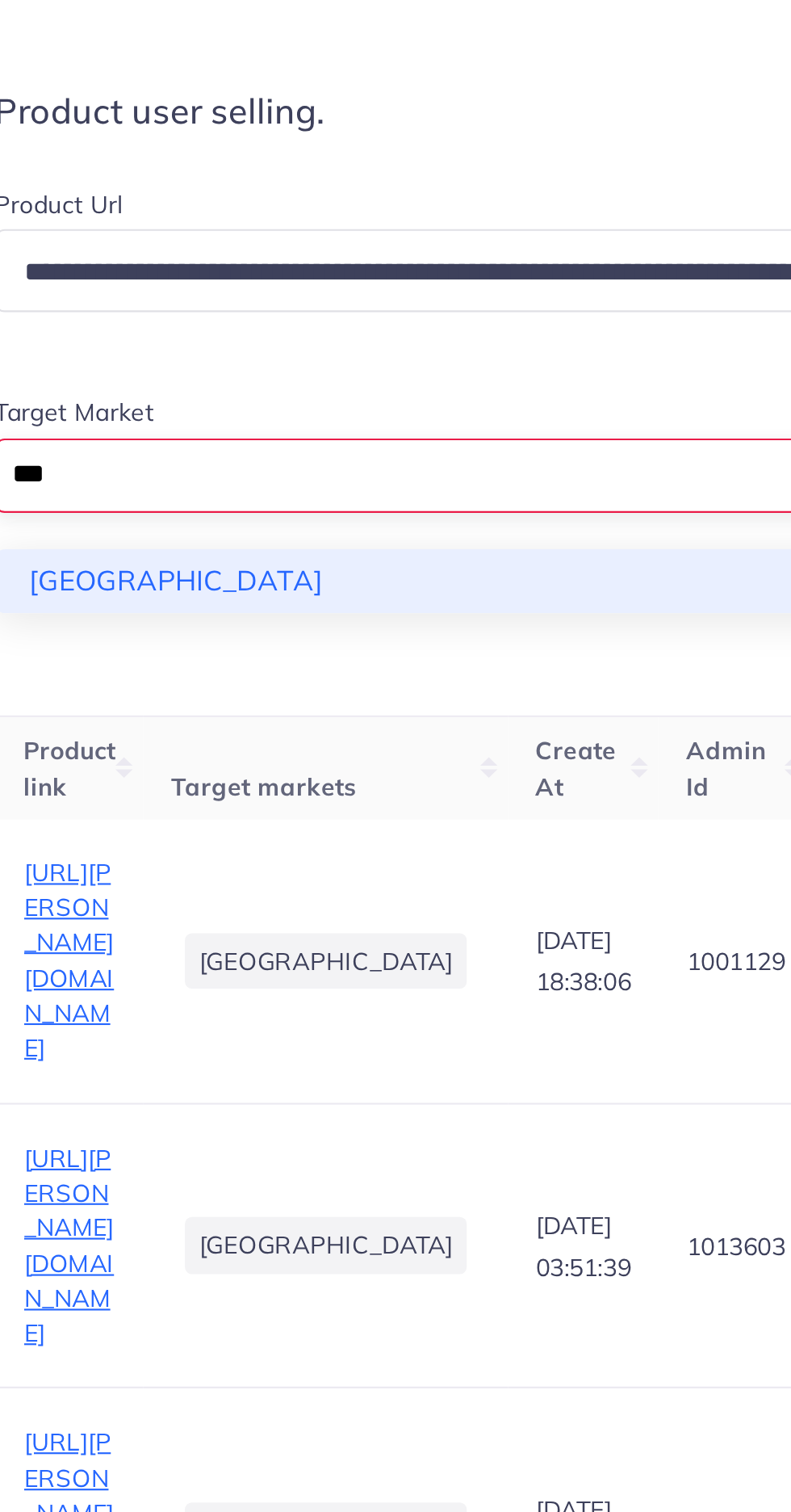
type input "***"
click at [321, 626] on div "**********" at bounding box center [396, 556] width 638 height 221
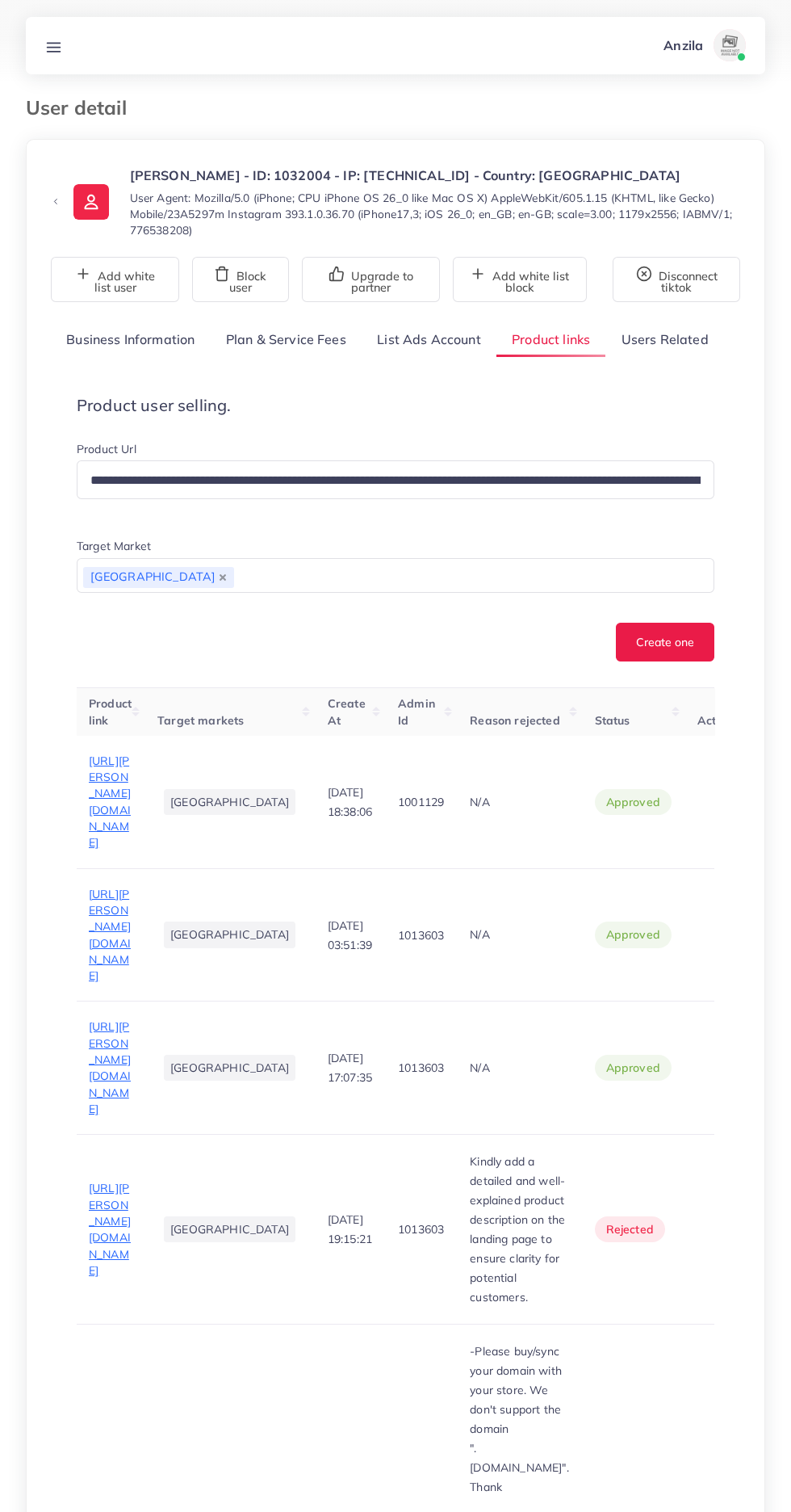
scroll to position [5, 0]
click at [639, 641] on button "Create one" at bounding box center [665, 641] width 99 height 39
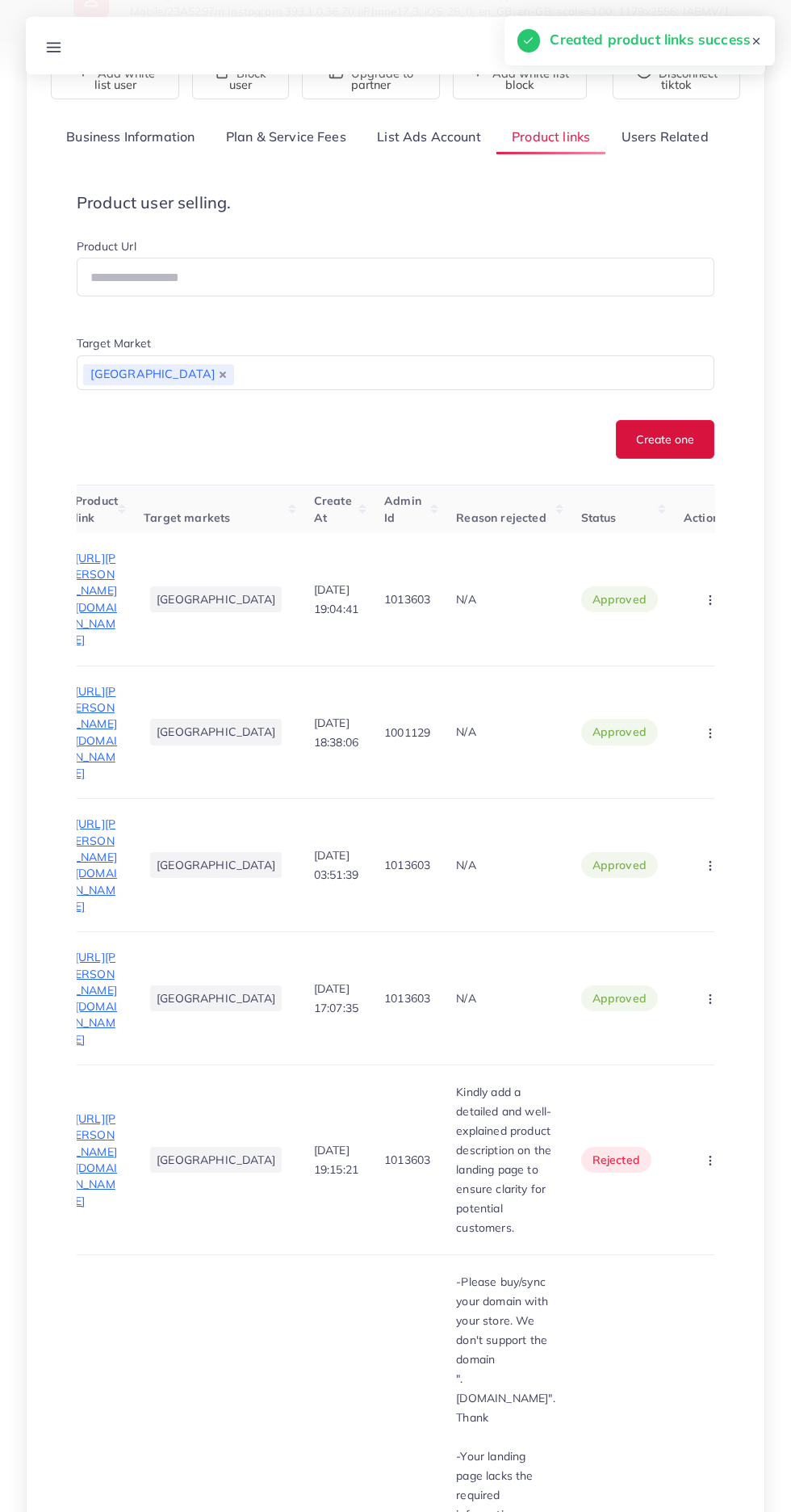
scroll to position [201, 0]
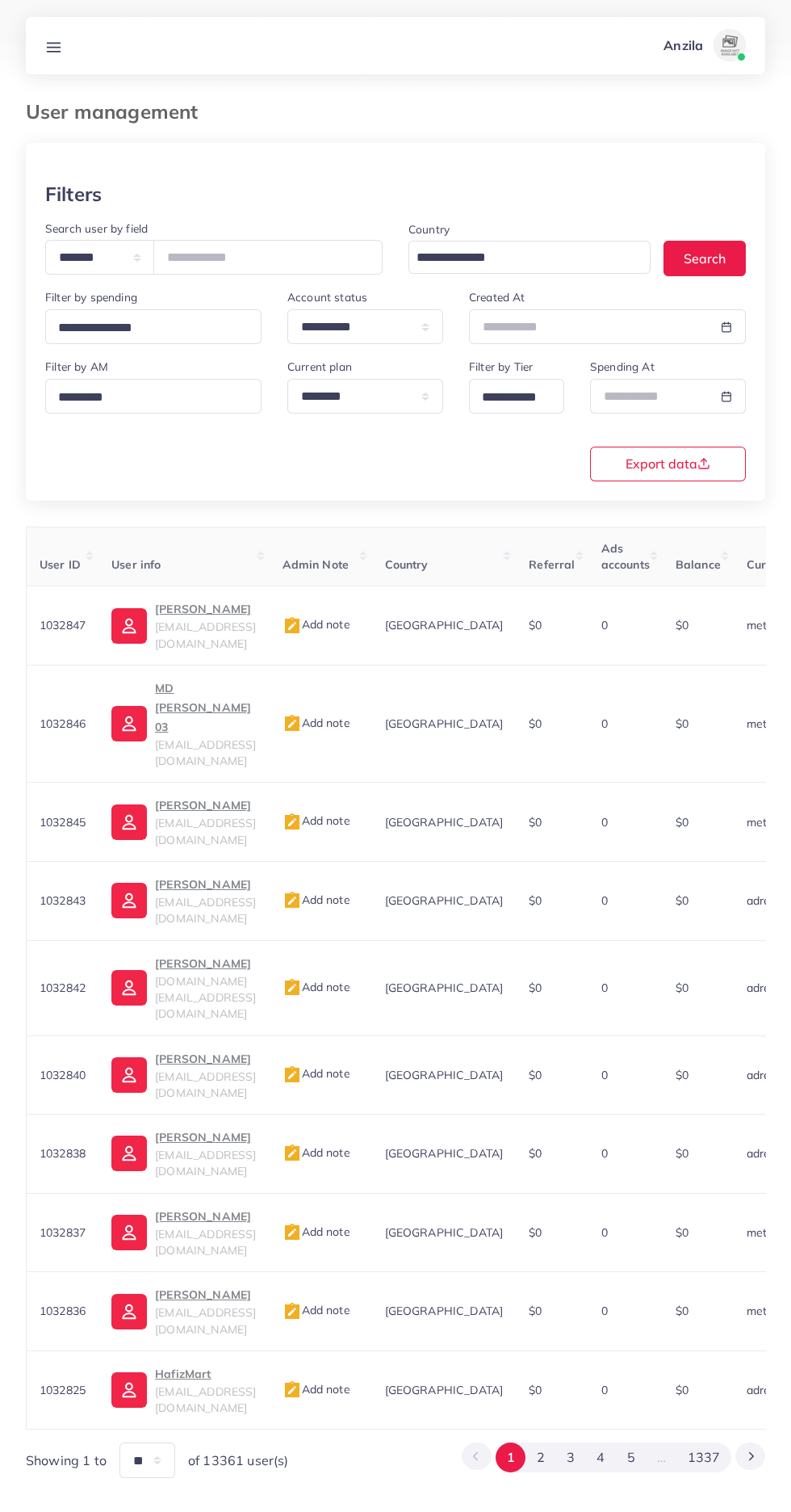
click at [53, 47] on line at bounding box center [54, 47] width 13 height 0
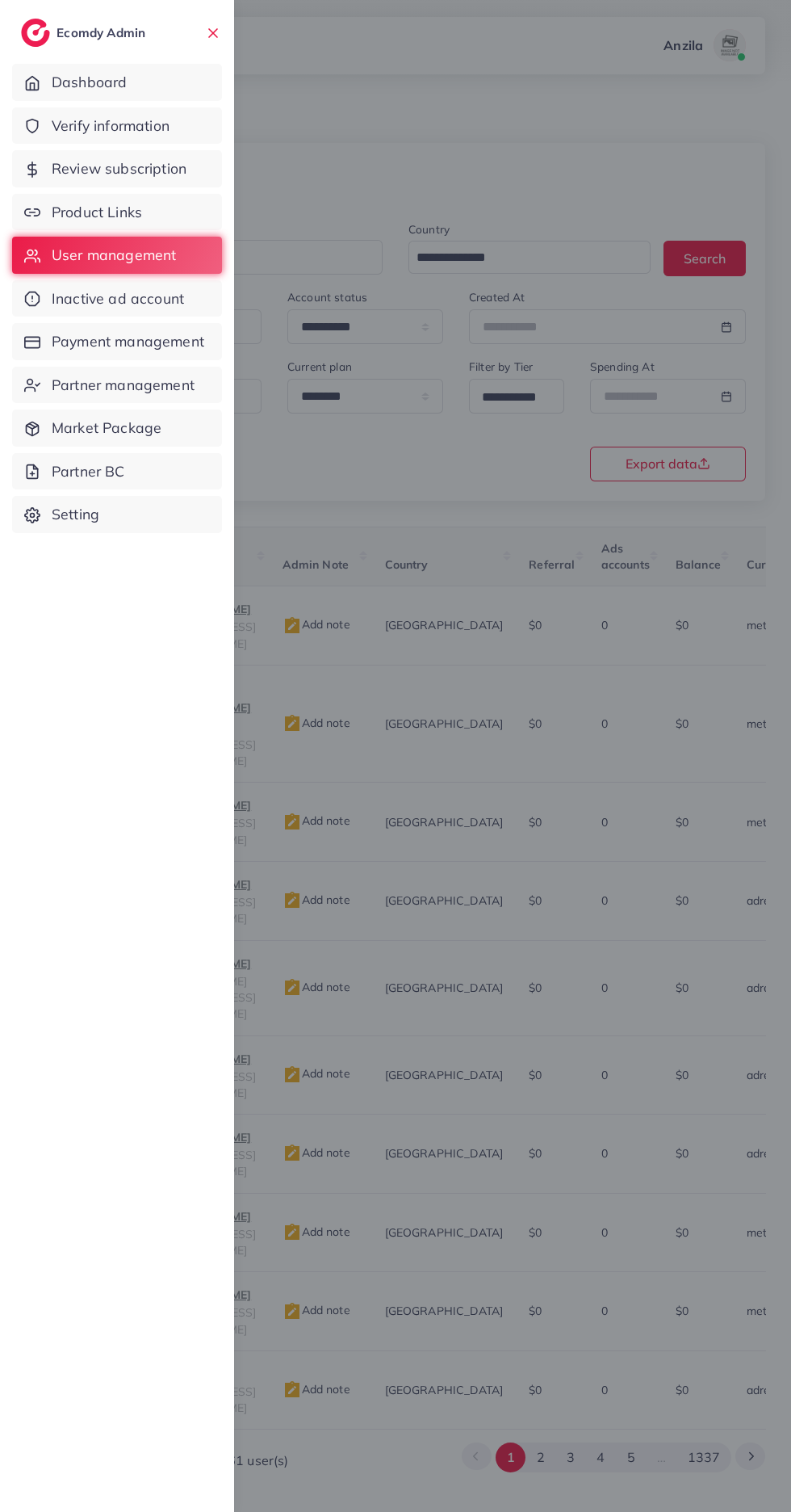
click at [115, 207] on span "Product Links" at bounding box center [97, 212] width 91 height 21
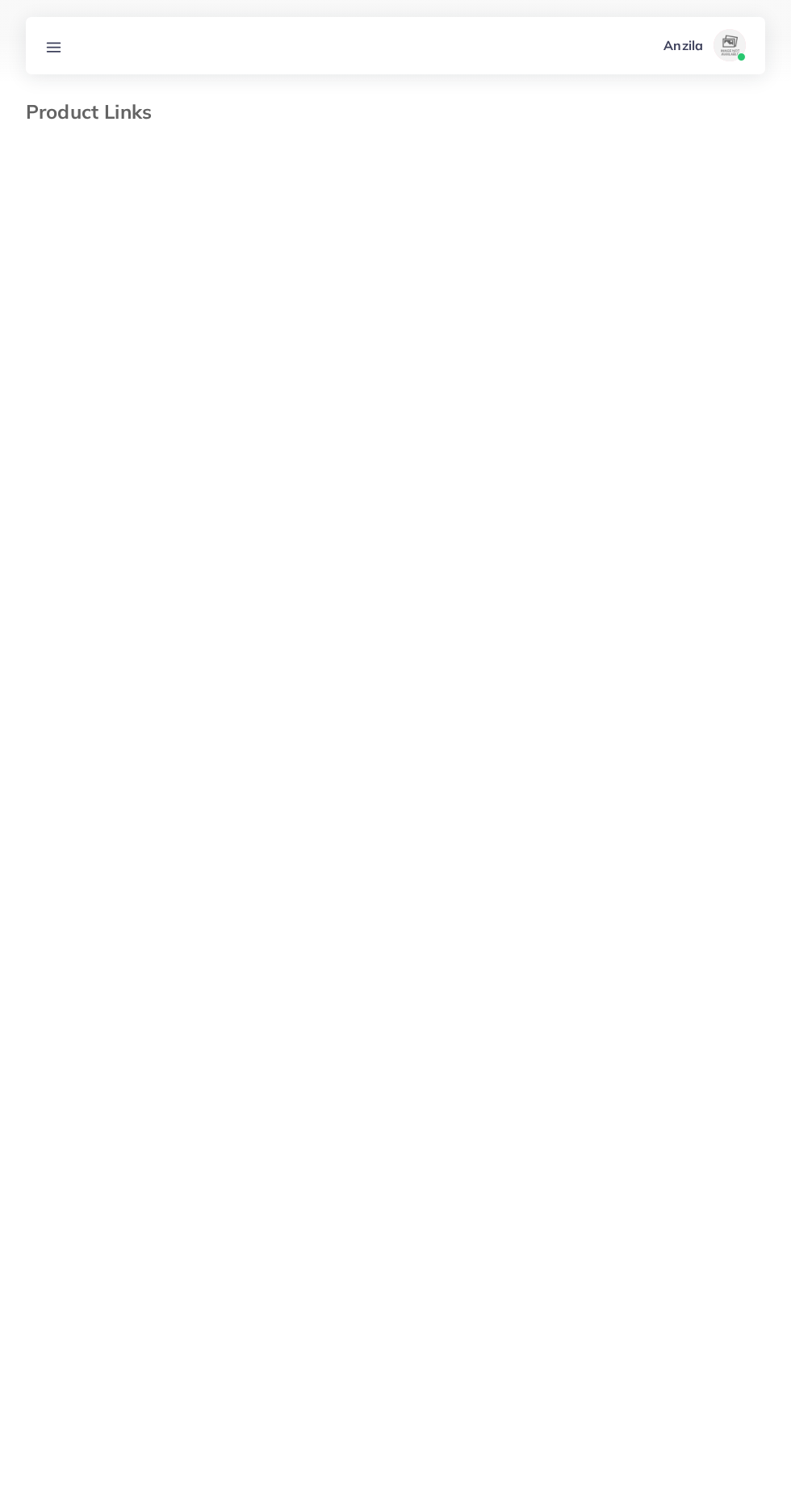
select select "*********"
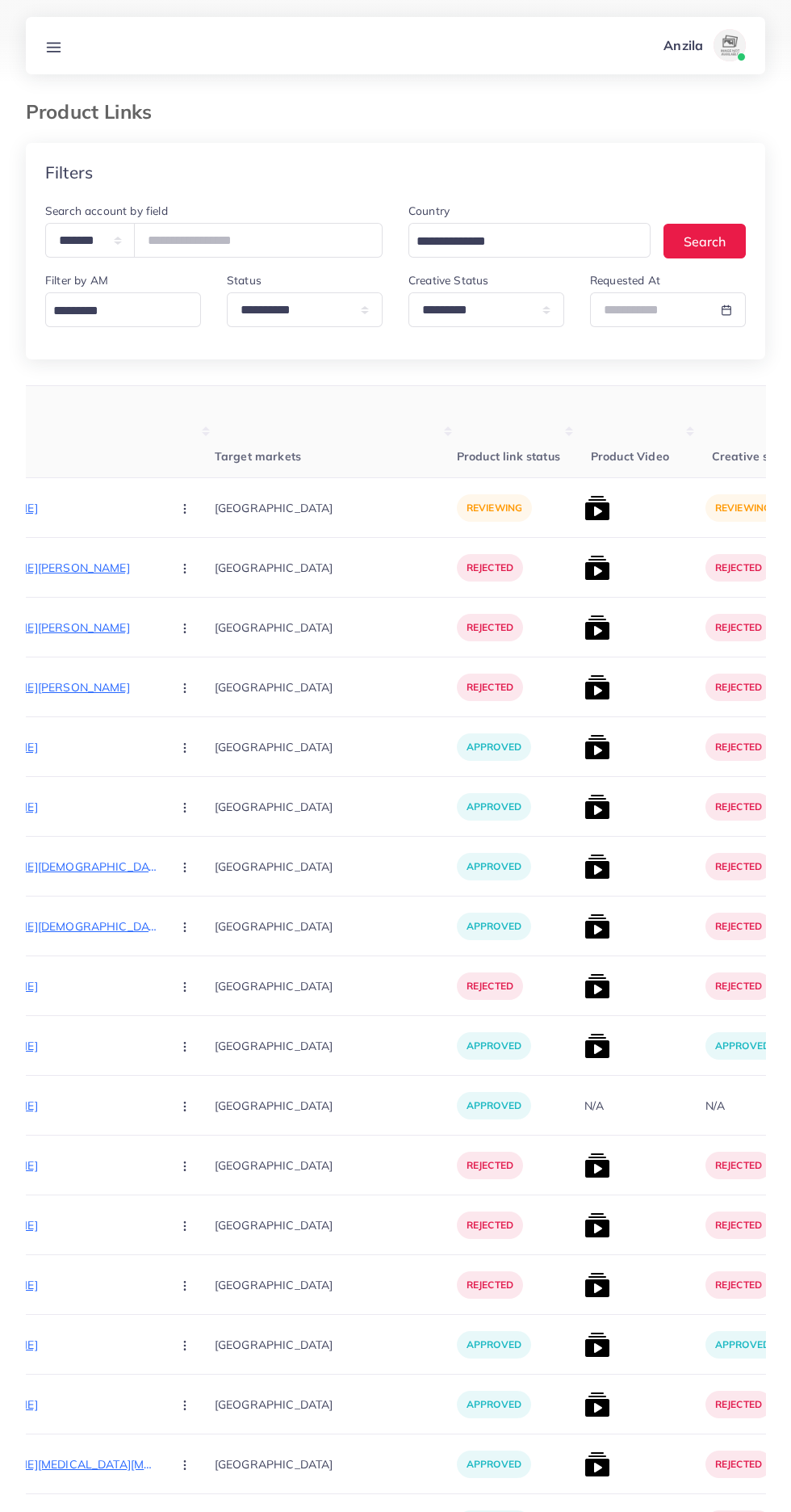
click at [48, 500] on p "[URL][DOMAIN_NAME]" at bounding box center [36, 508] width 242 height 19
click at [184, 513] on circle "button" at bounding box center [184, 512] width 1 height 1
click at [178, 560] on link "Approve" at bounding box center [223, 557] width 128 height 35
click at [584, 514] on img at bounding box center [597, 508] width 26 height 26
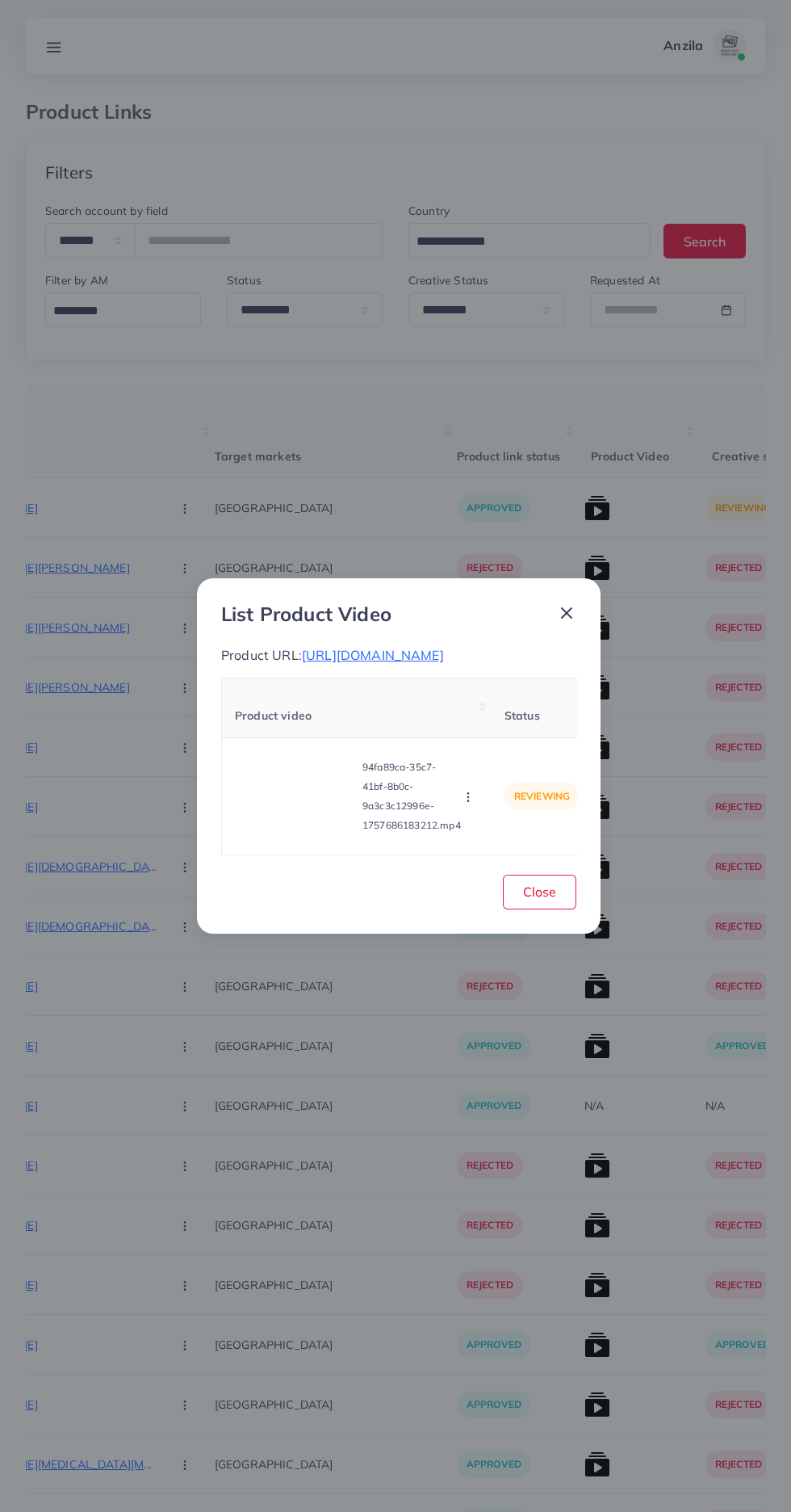
click at [318, 830] on video at bounding box center [295, 796] width 121 height 73
click at [306, 809] on icon at bounding box center [295, 796] width 26 height 26
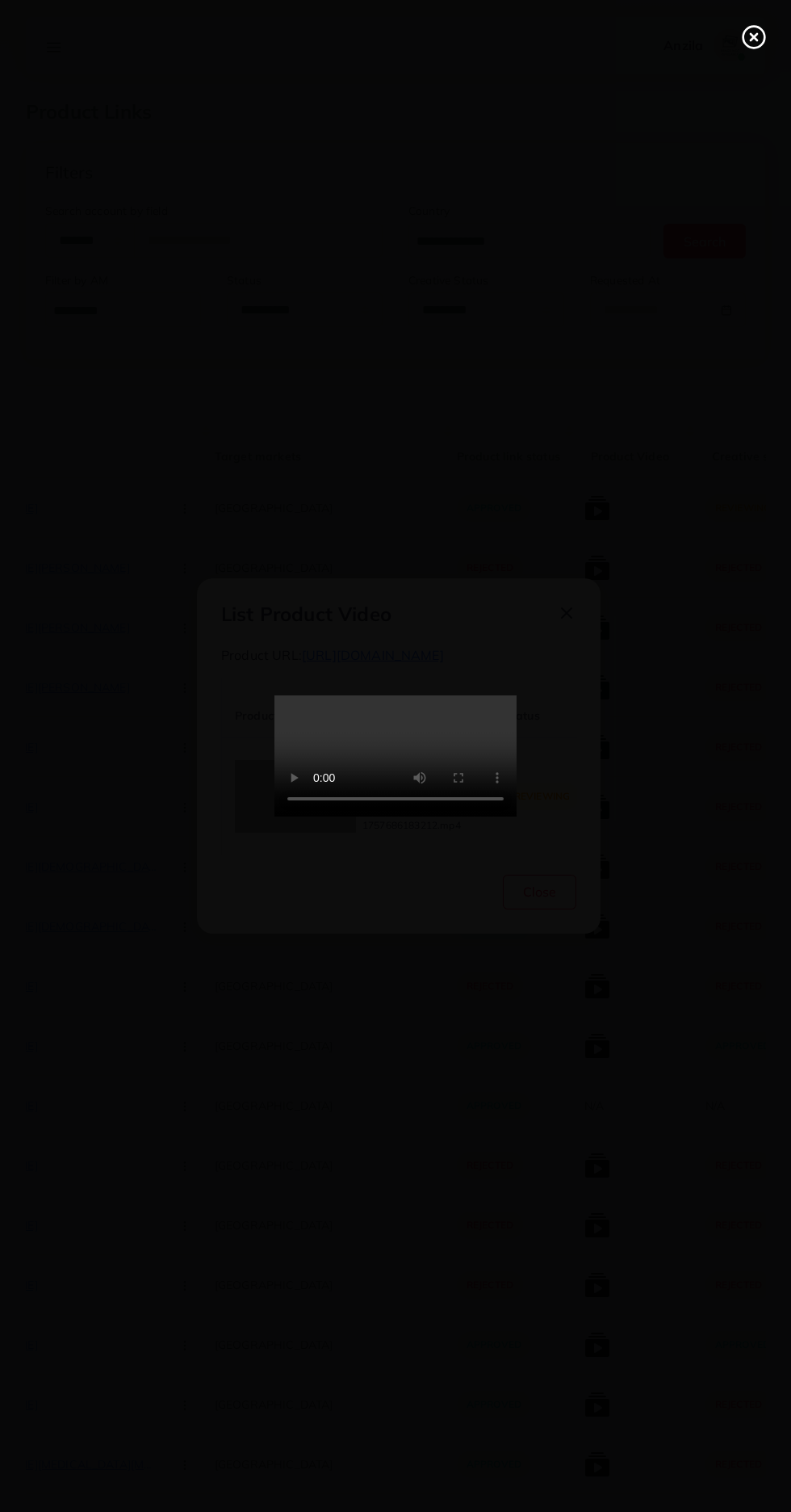
click at [754, 37] on line at bounding box center [754, 36] width 6 height 6
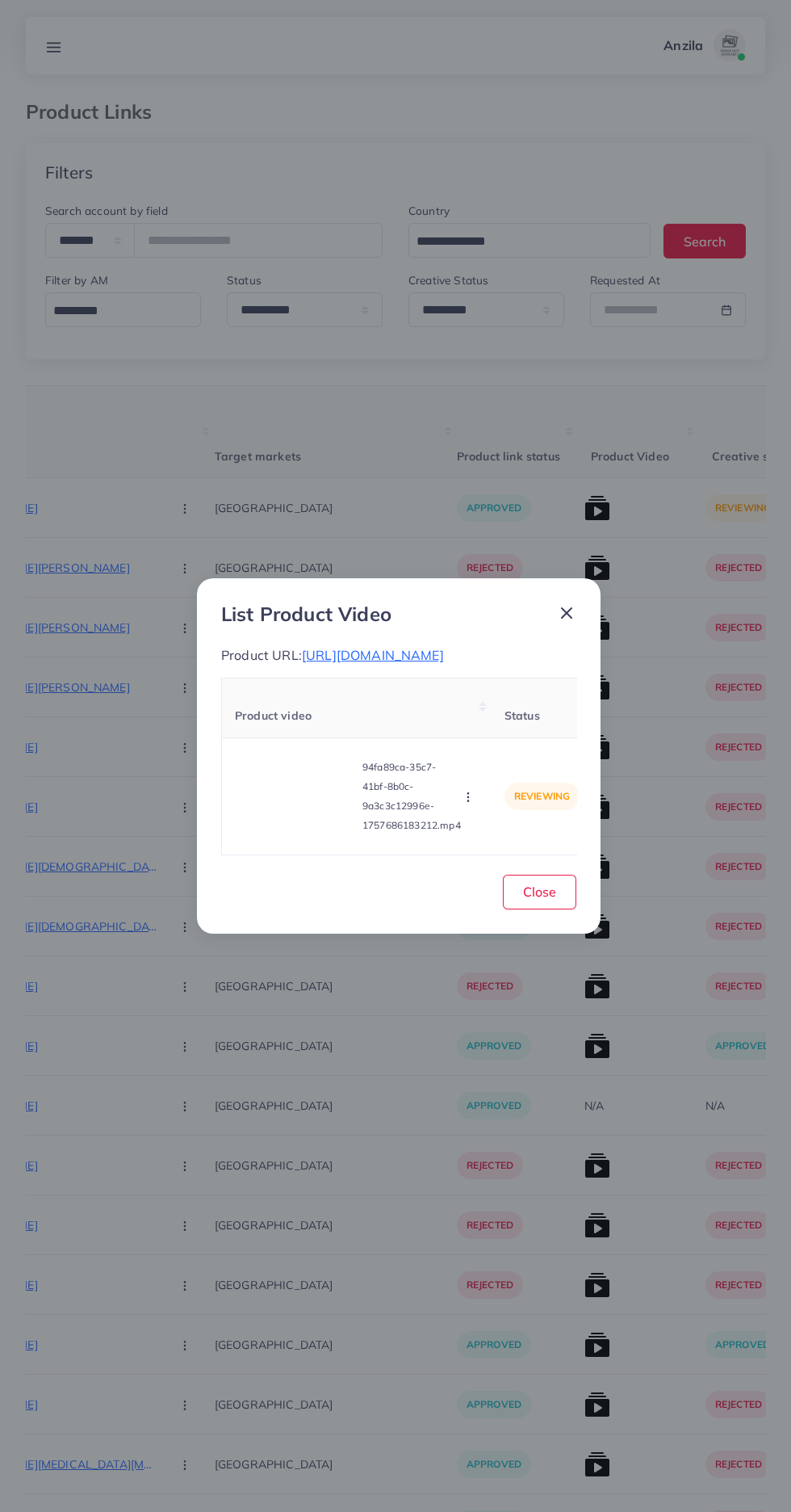
click at [470, 804] on icon "button" at bounding box center [468, 797] width 13 height 13
click at [506, 774] on link "Reject" at bounding box center [499, 756] width 128 height 35
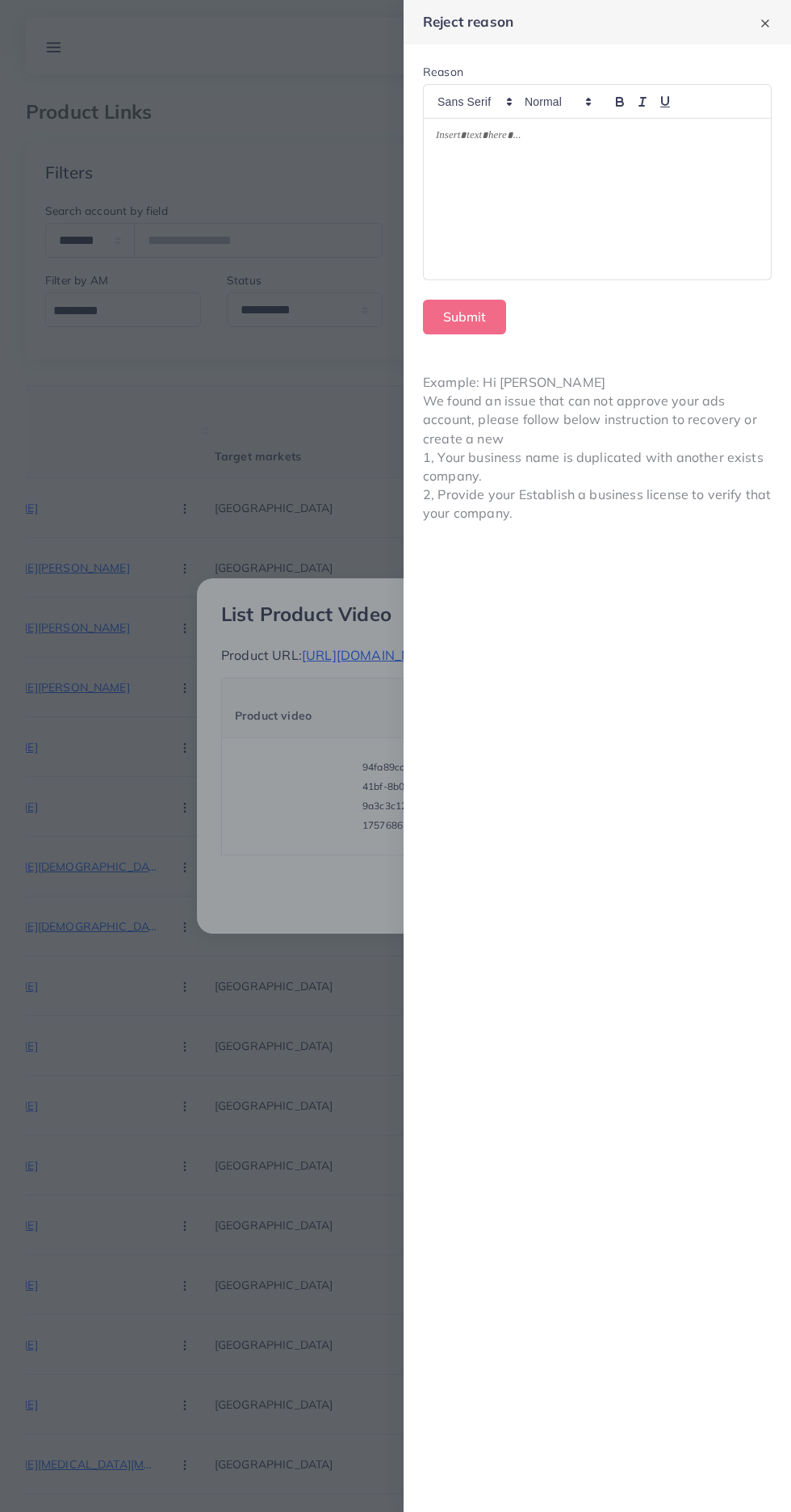
click at [662, 228] on div at bounding box center [597, 199] width 347 height 160
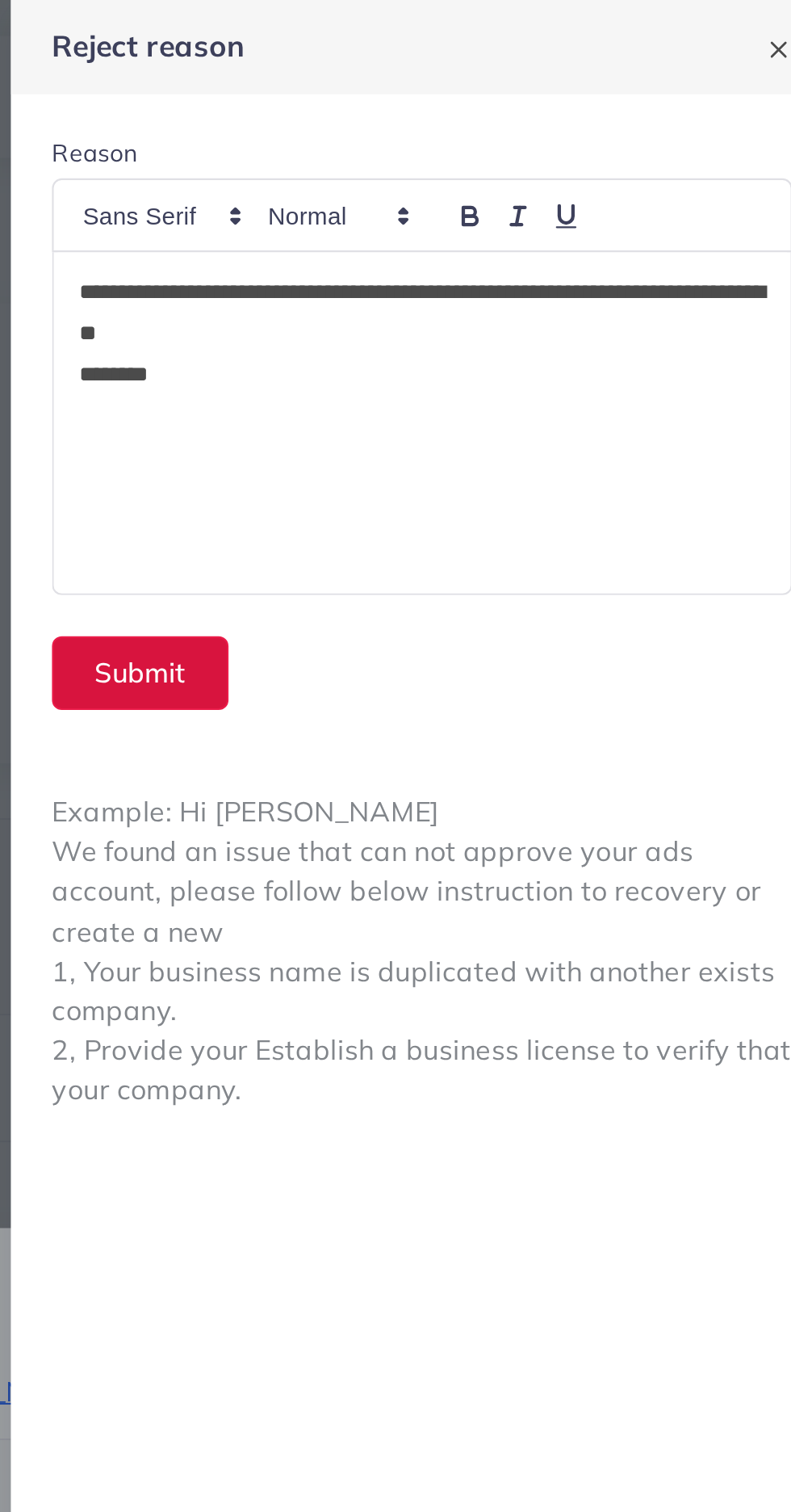
click at [452, 320] on button "Submit" at bounding box center [465, 317] width 83 height 34
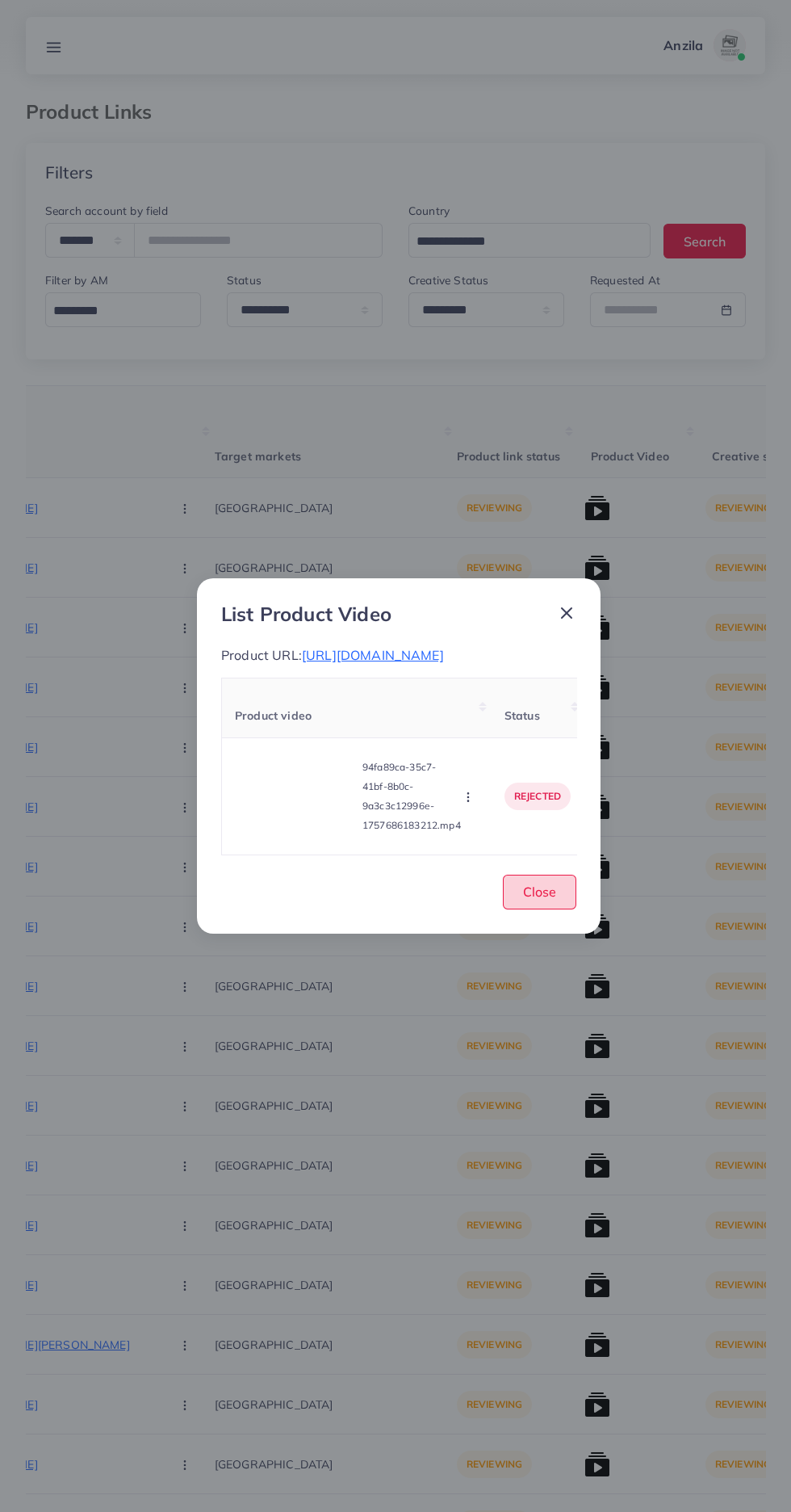
click at [556, 909] on button "Close" at bounding box center [539, 892] width 73 height 34
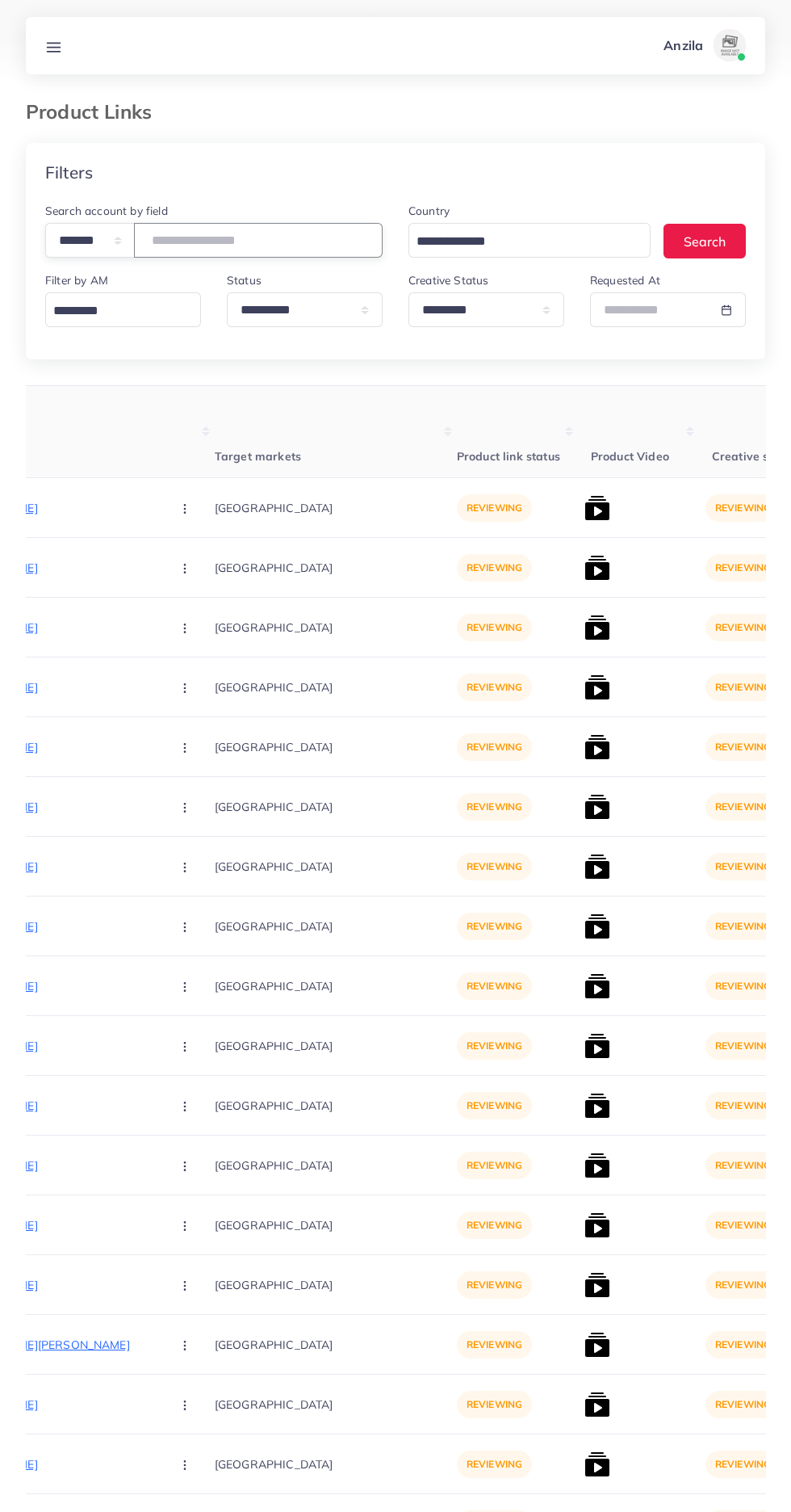
click at [194, 243] on input "number" at bounding box center [258, 240] width 248 height 34
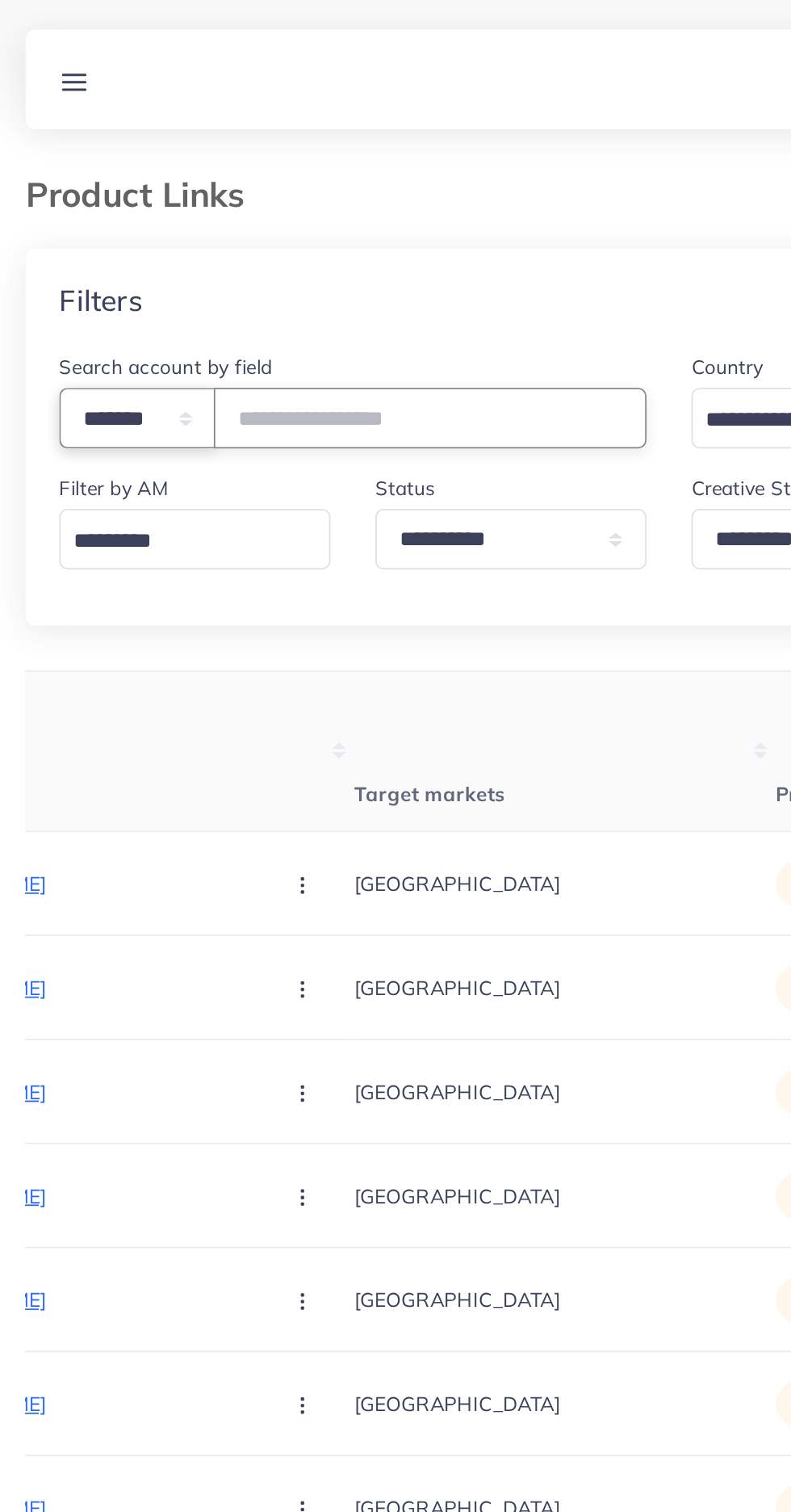
click at [69, 238] on select "**********" at bounding box center [90, 240] width 90 height 34
select select "*****"
paste input "**********"
type input "**********"
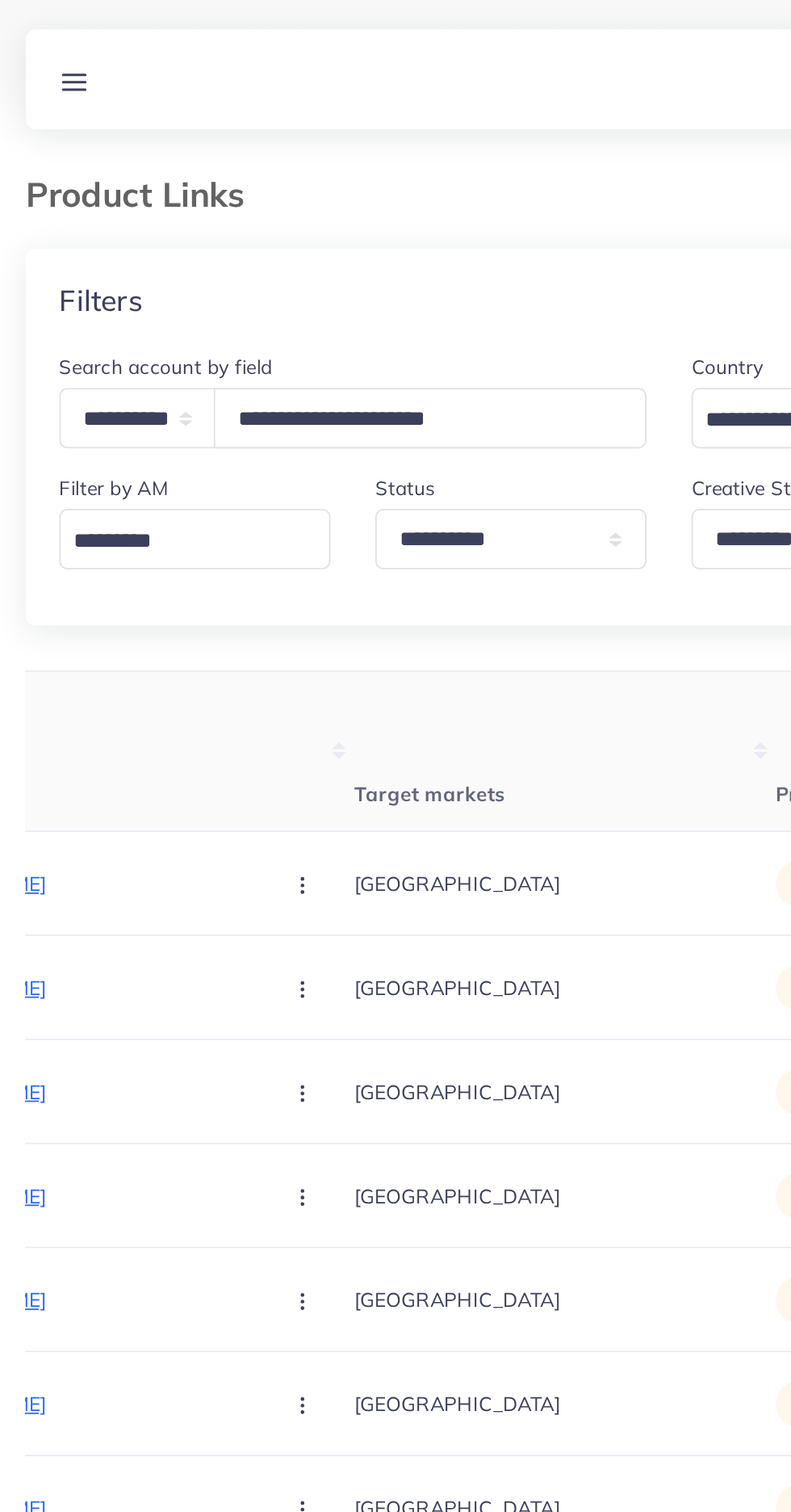
click at [215, 409] on th "Target markets" at bounding box center [335, 432] width 242 height 92
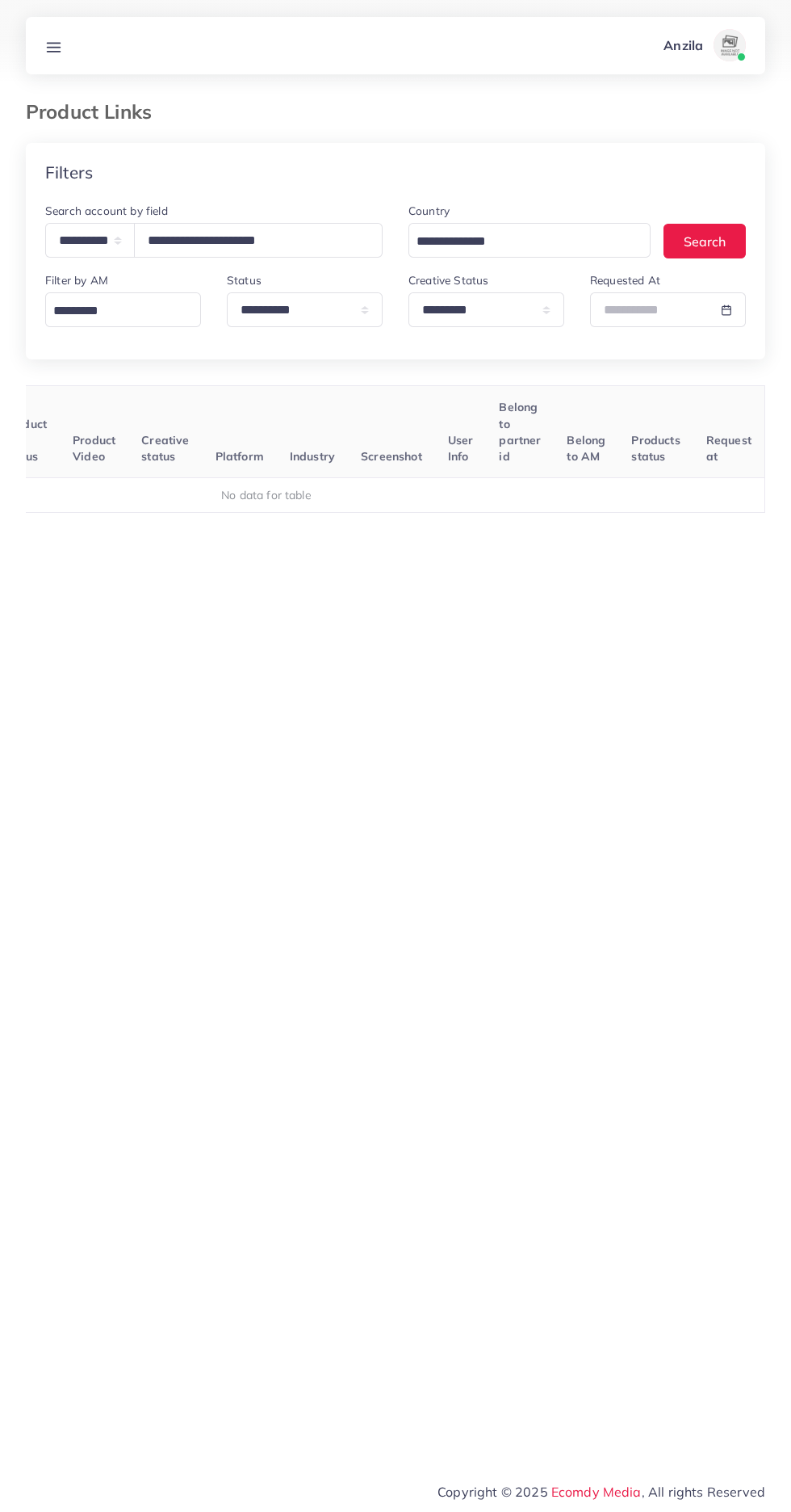
scroll to position [0, 253]
click at [550, 317] on select "**********" at bounding box center [487, 310] width 156 height 34
select select
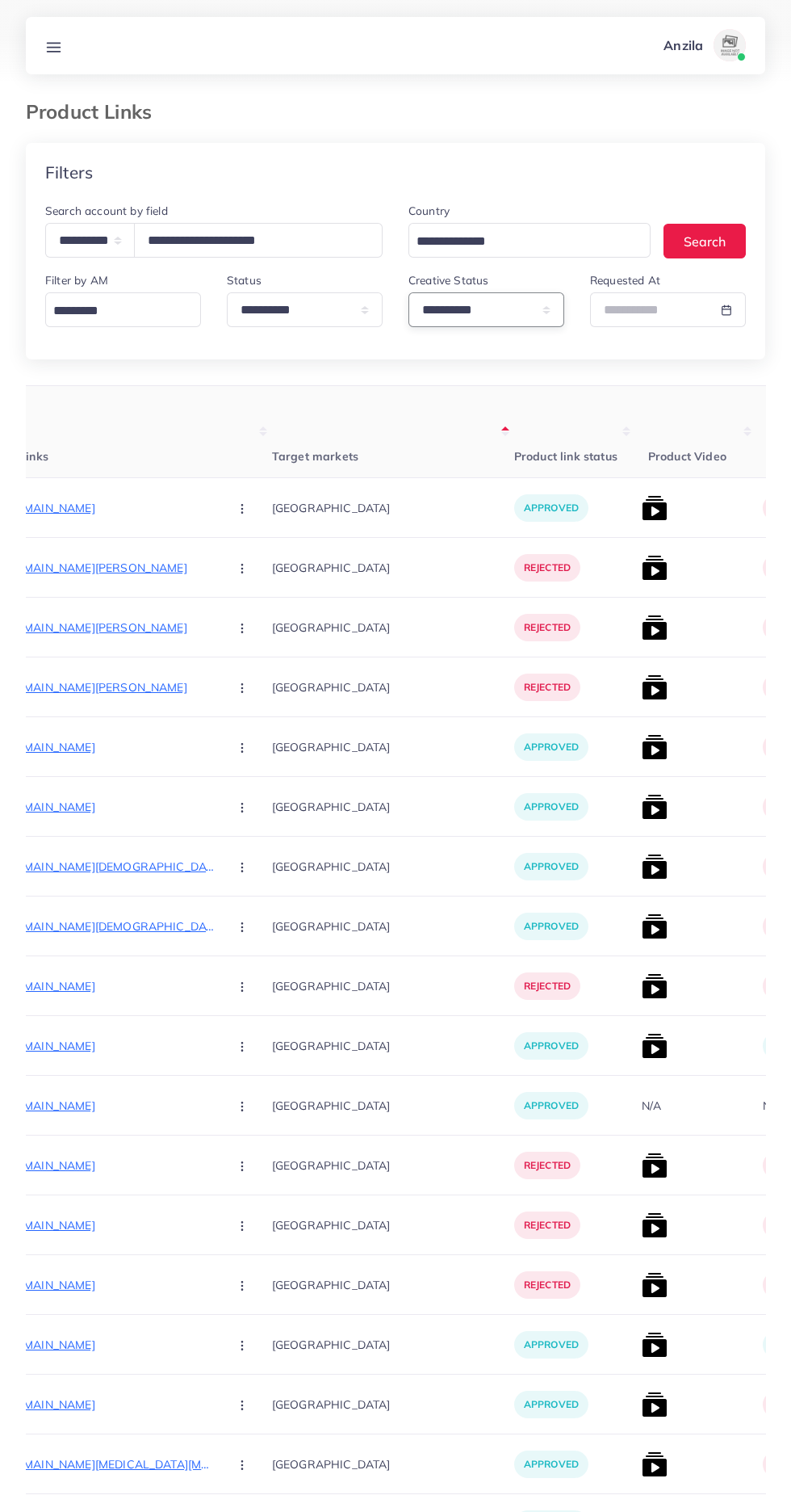
scroll to position [0, 291]
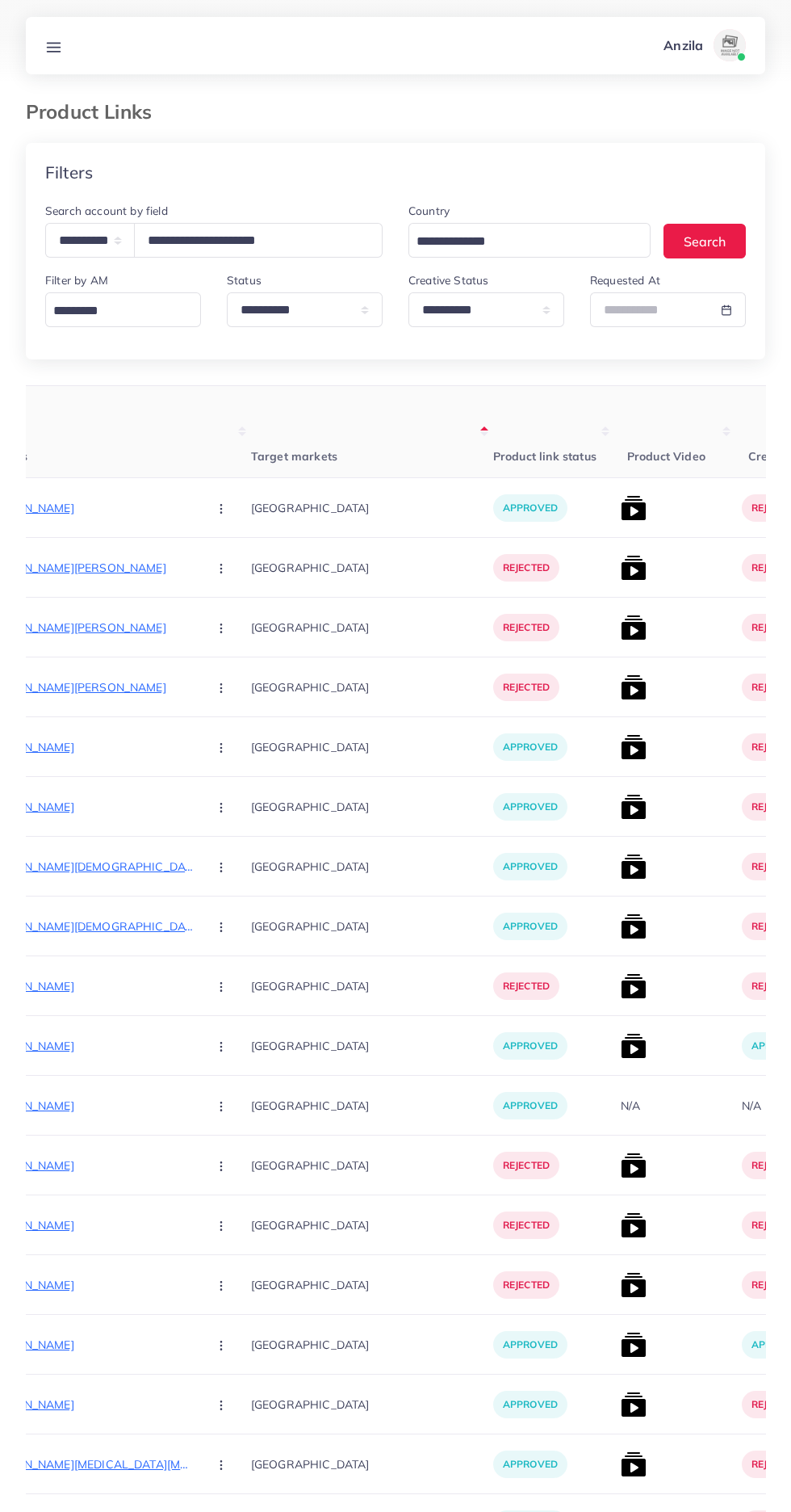
click at [621, 514] on img at bounding box center [633, 508] width 26 height 26
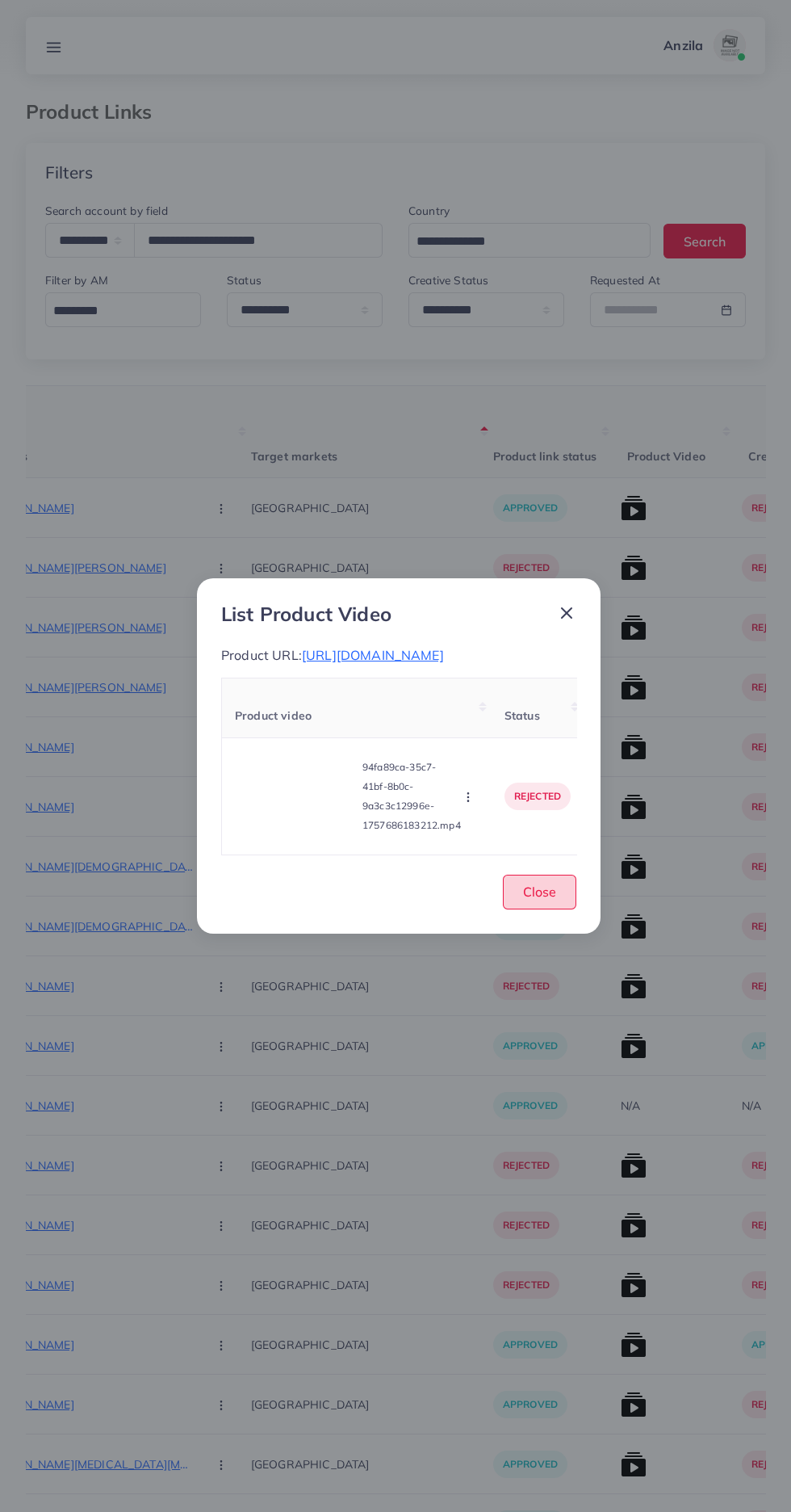
click at [573, 909] on button "Close" at bounding box center [539, 892] width 73 height 34
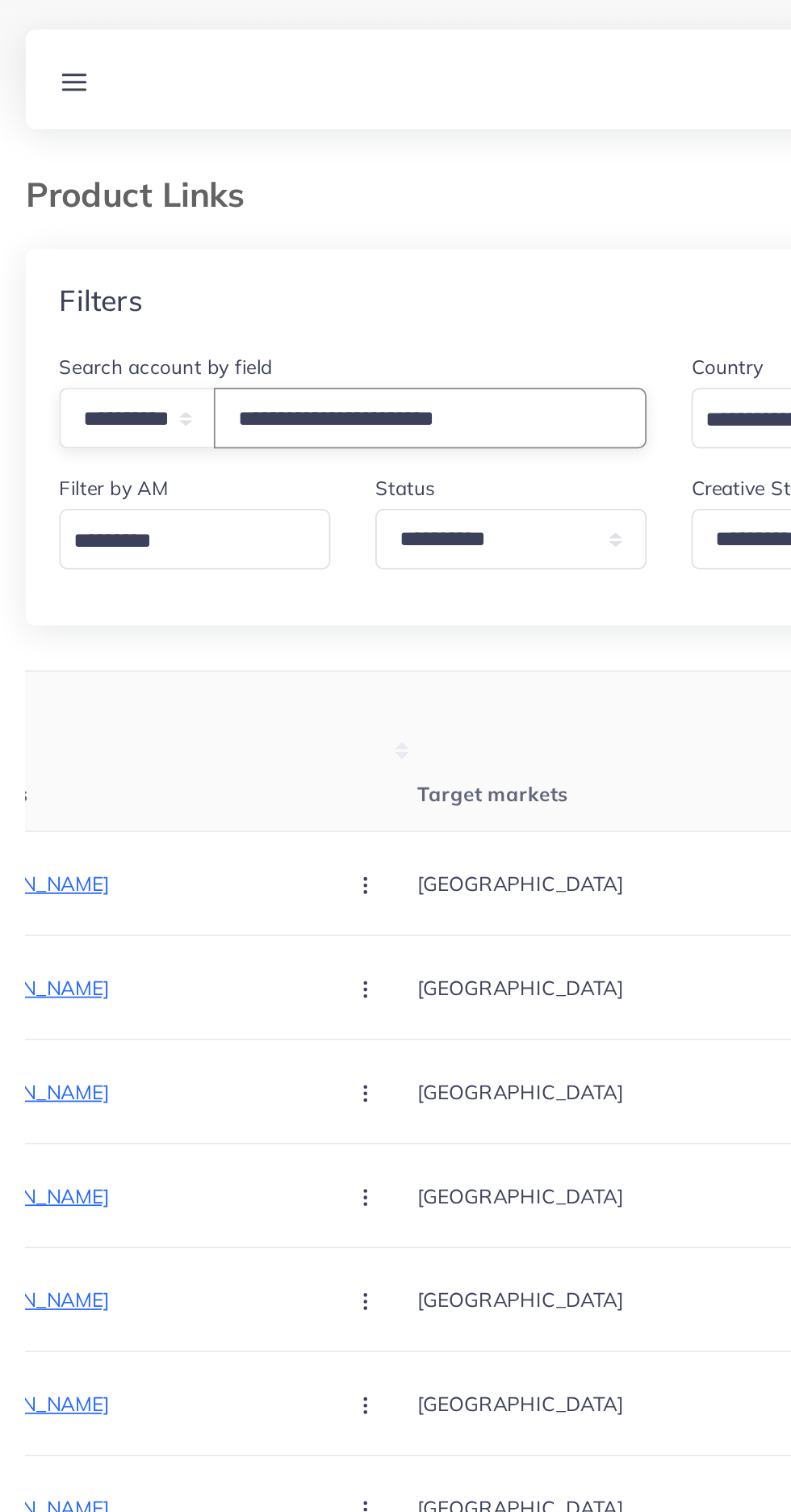
type input "**********"
click at [357, 417] on th "Target markets" at bounding box center [371, 432] width 242 height 92
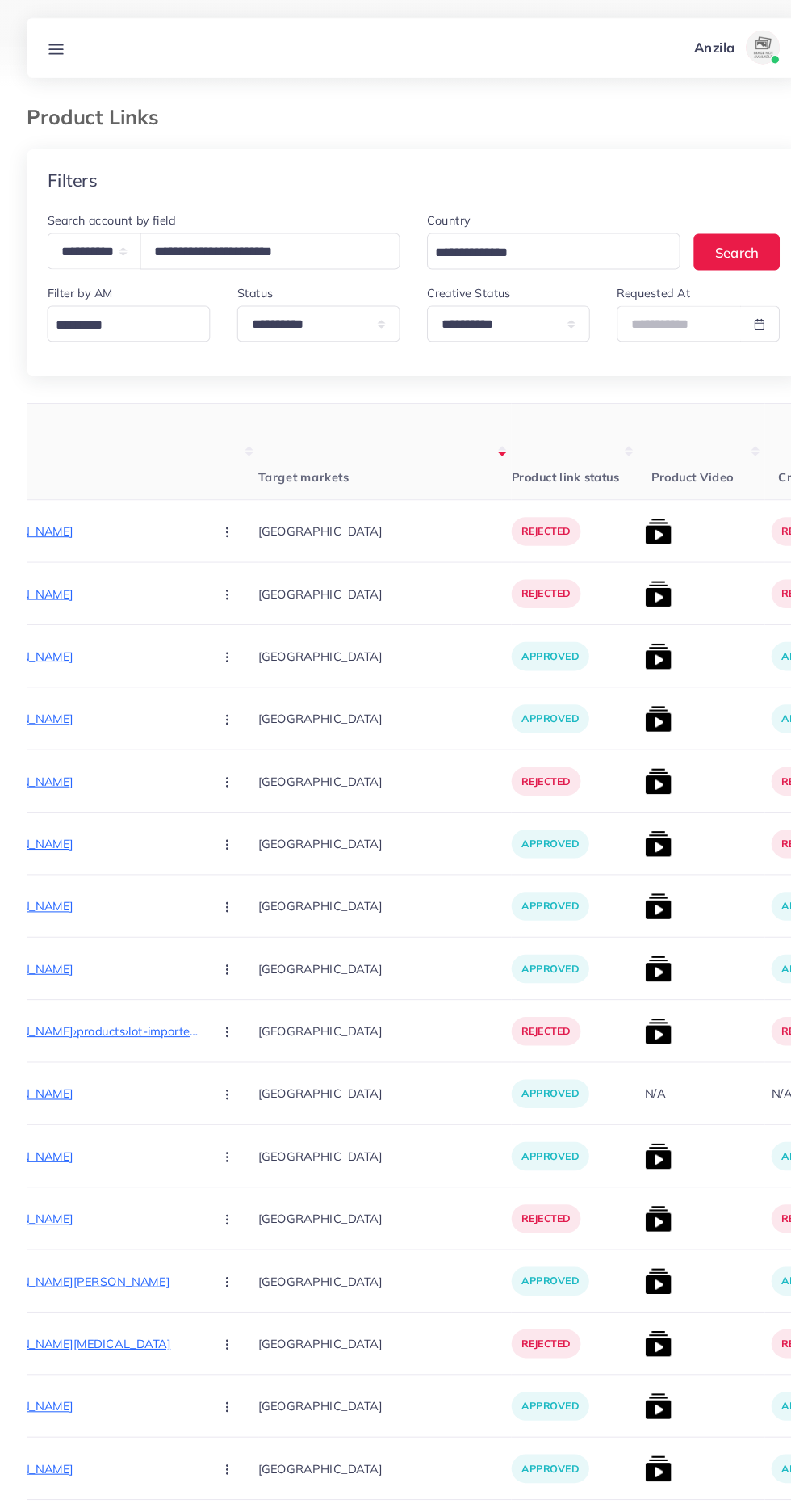
scroll to position [0, 281]
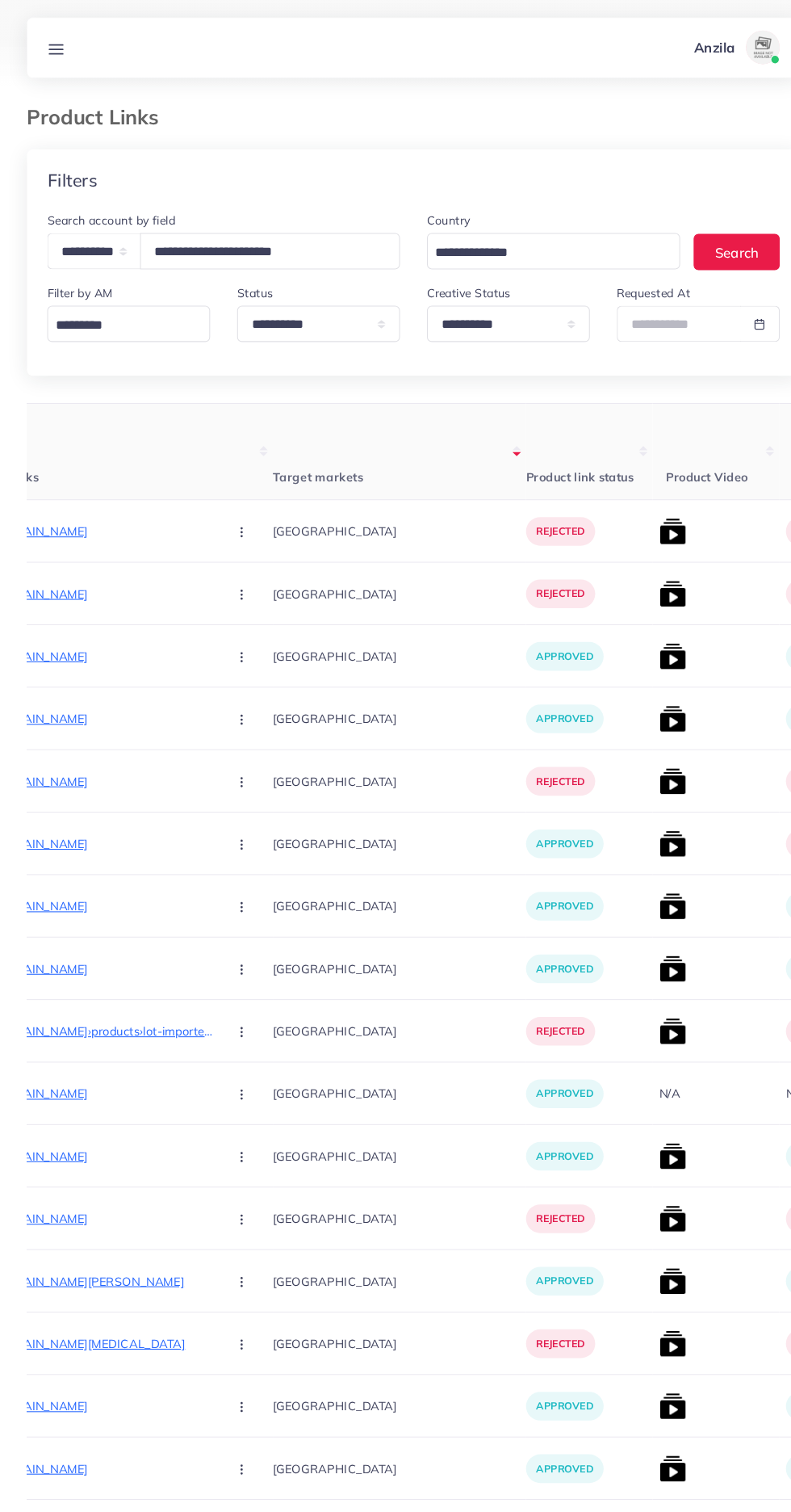
click at [89, 506] on p "[URL][DOMAIN_NAME]" at bounding box center [82, 508] width 242 height 19
click at [47, 41] on icon at bounding box center [53, 47] width 17 height 17
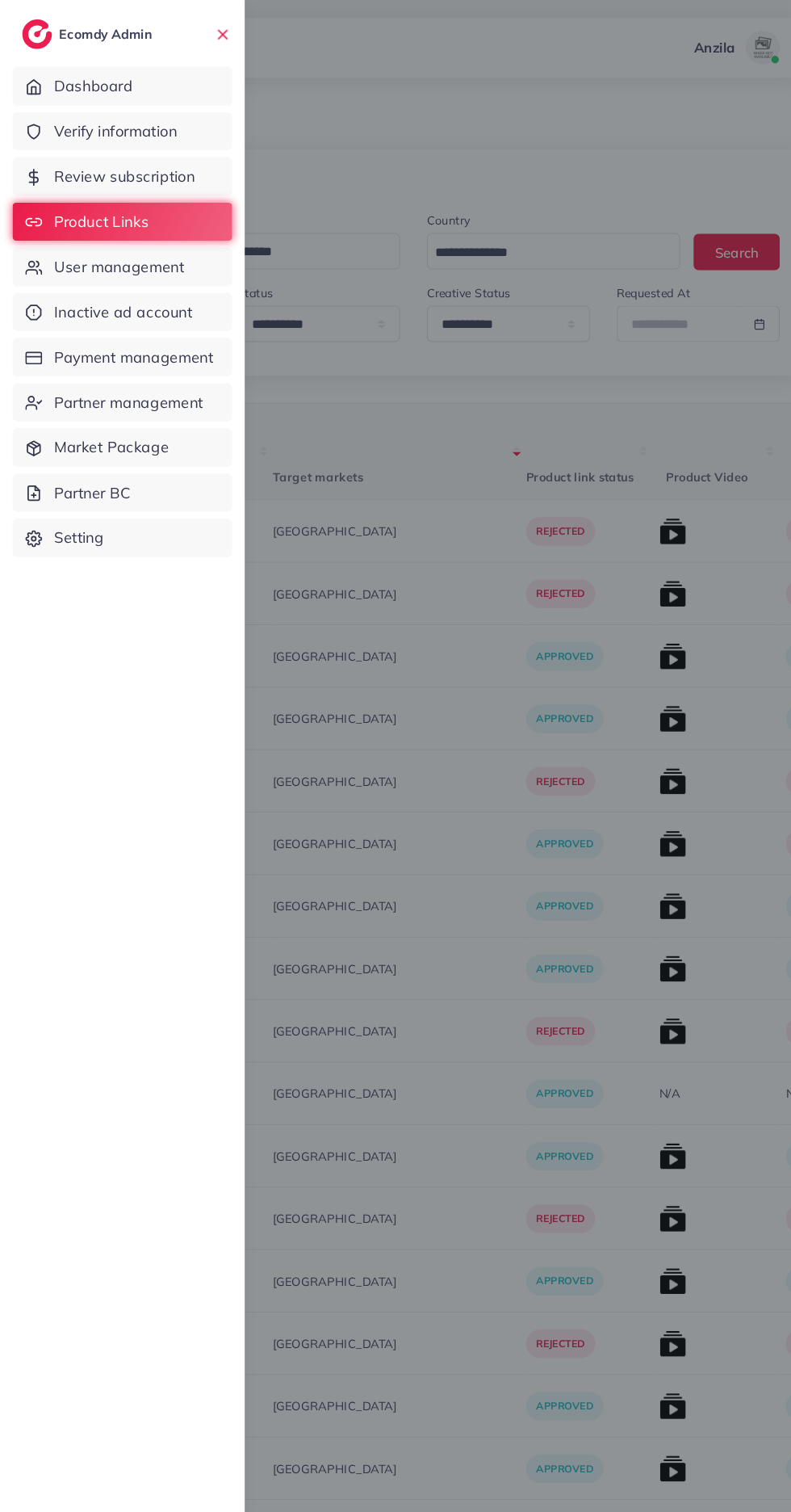
click at [87, 257] on span "User management" at bounding box center [113, 255] width 124 height 21
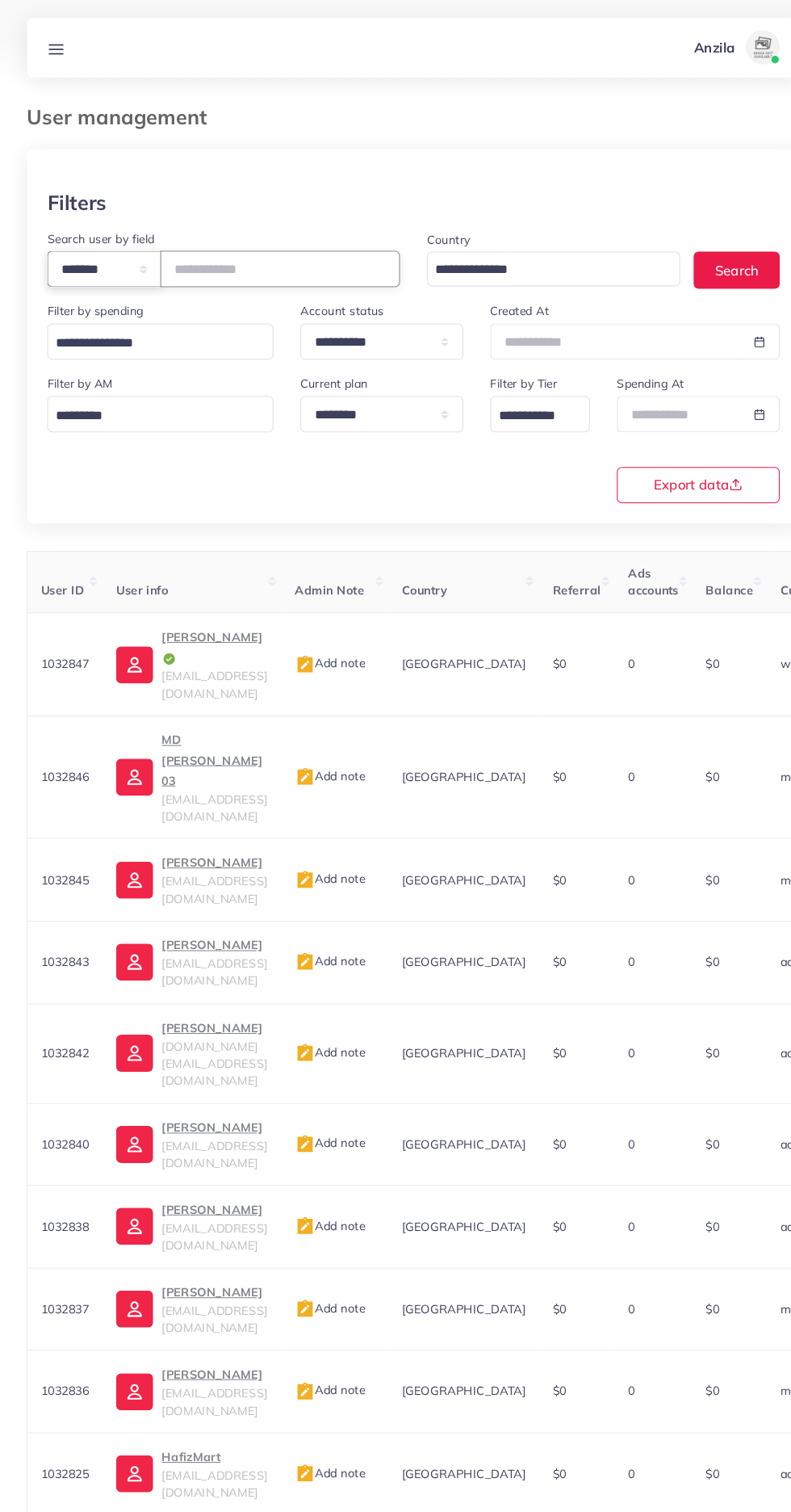
click at [124, 266] on select "**********" at bounding box center [100, 257] width 109 height 34
select select "*****"
paste input "*******"
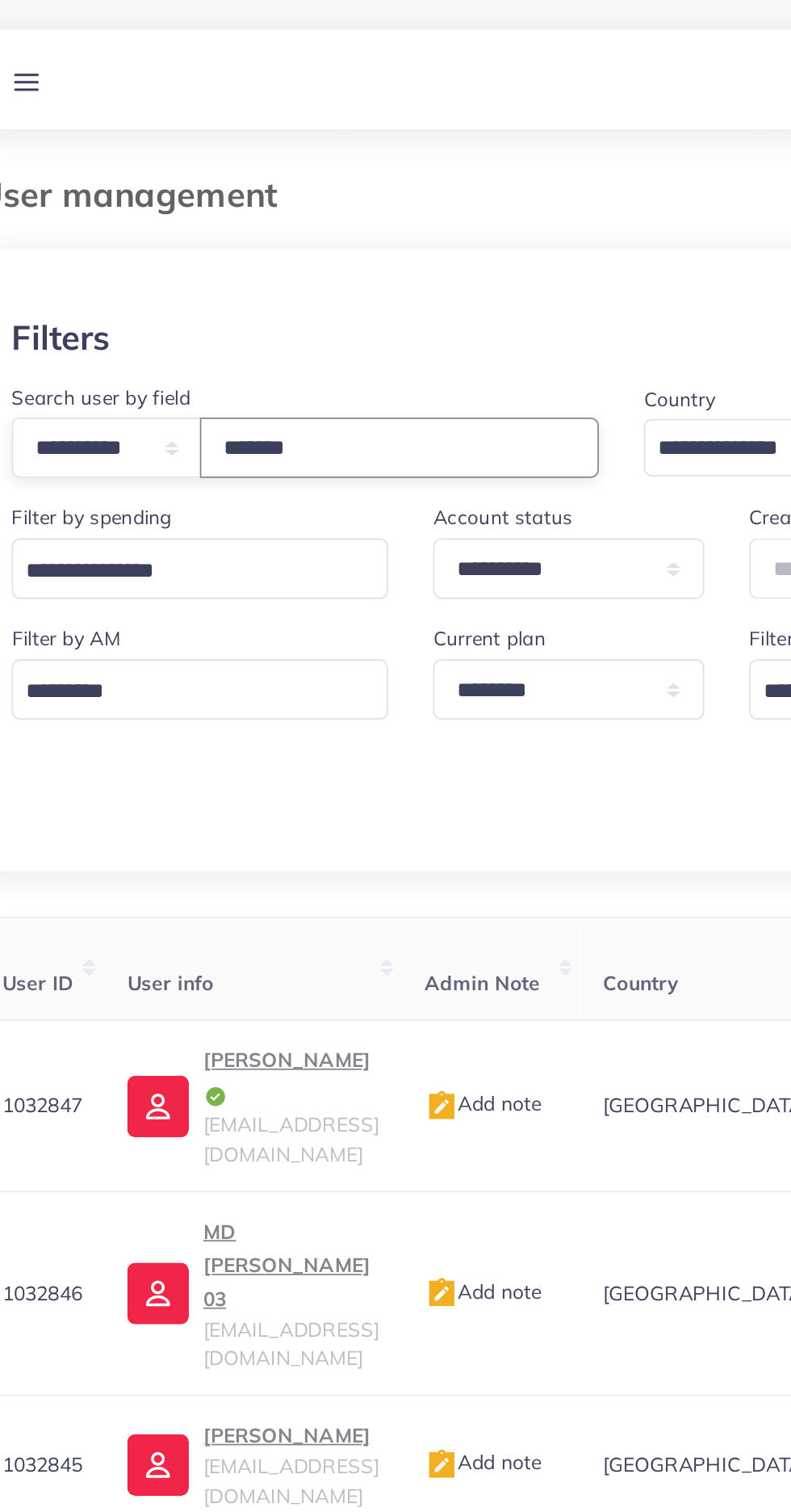
type input "*******"
click at [138, 262] on select "**********" at bounding box center [100, 257] width 109 height 34
select select "**********"
paste input "*******"
type input "*******"
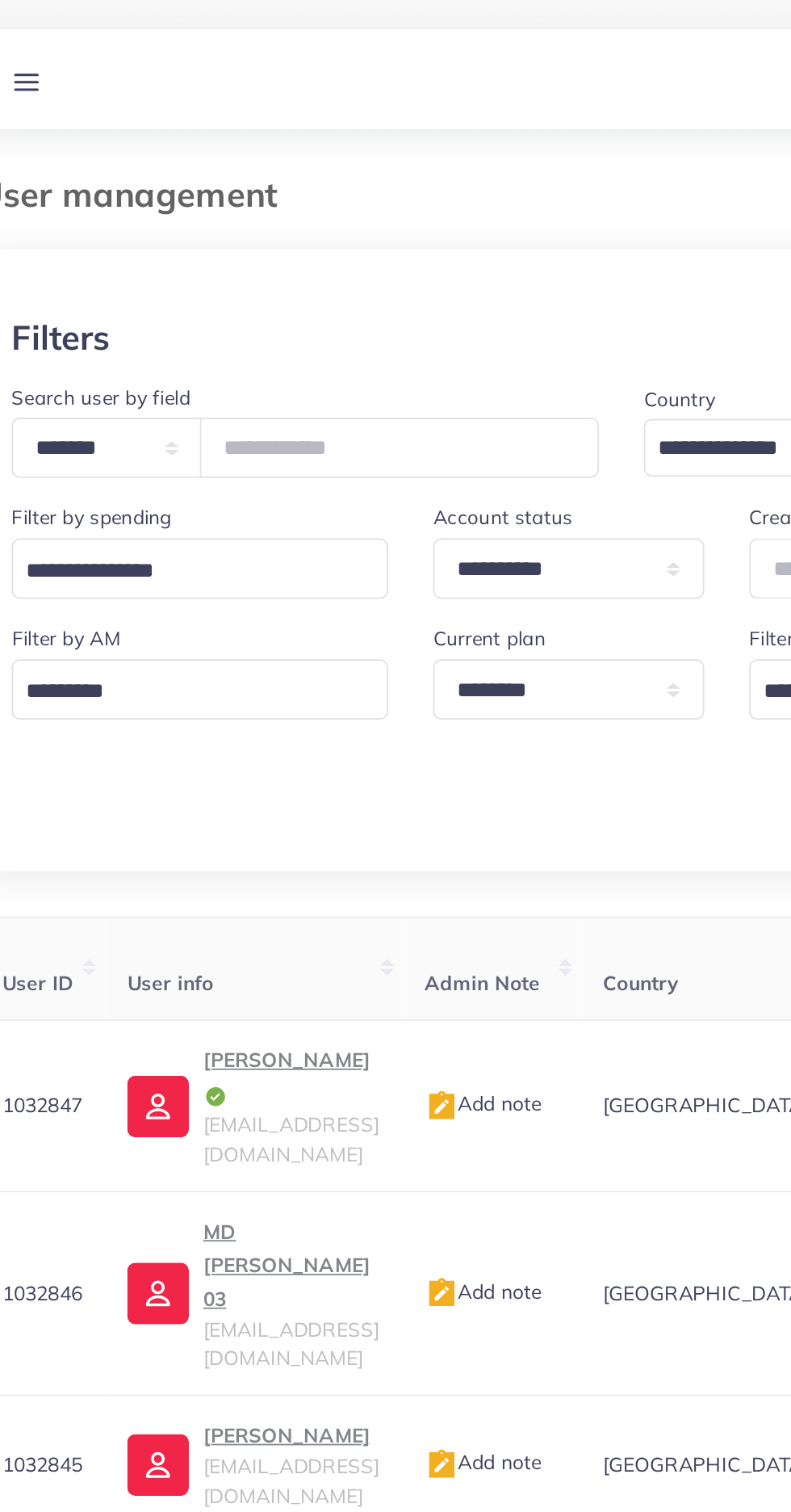
click at [267, 471] on div "**********" at bounding box center [396, 419] width 727 height 123
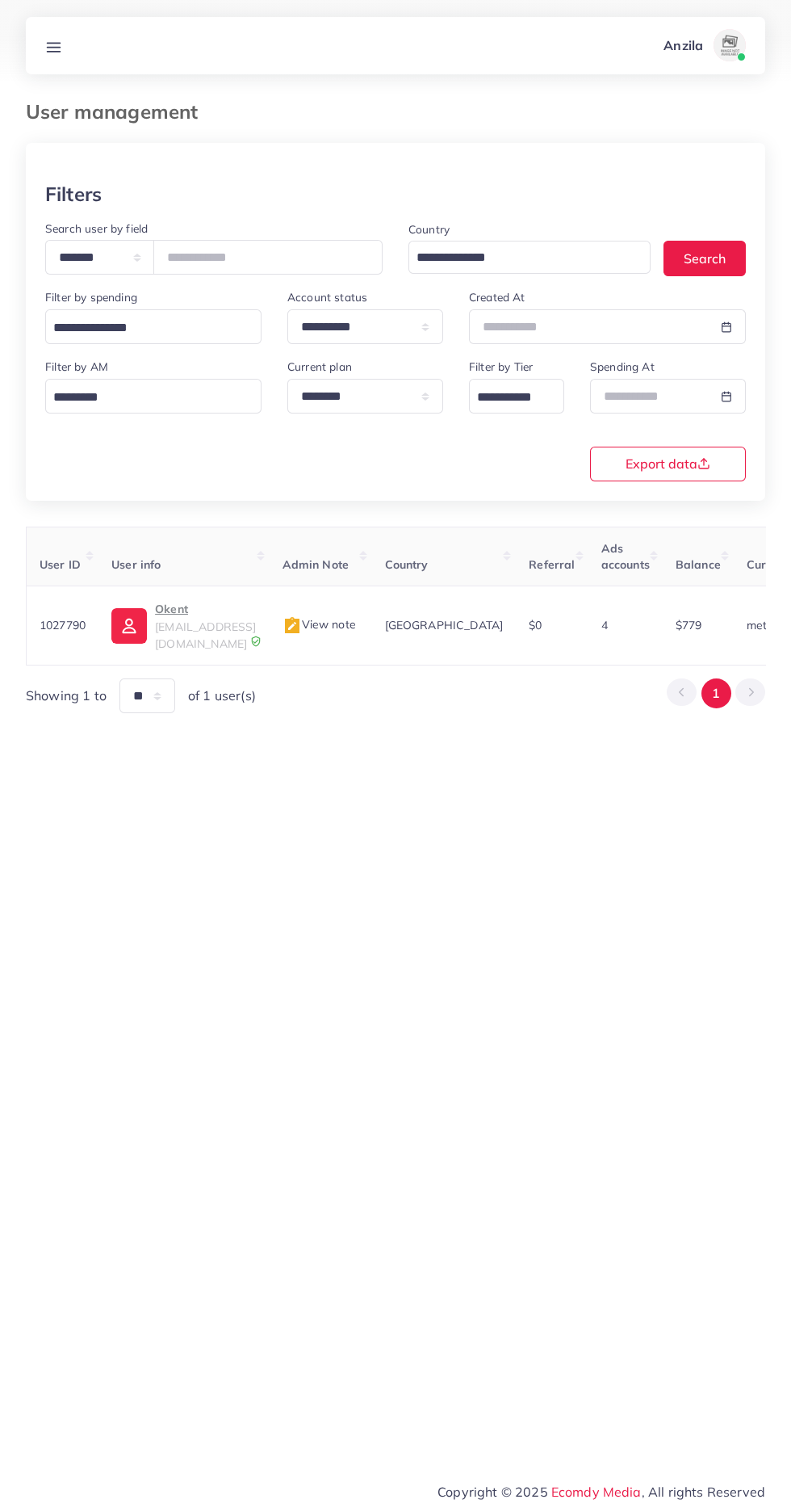
click at [213, 621] on span "oktentmedia@gmail.com" at bounding box center [205, 635] width 101 height 31
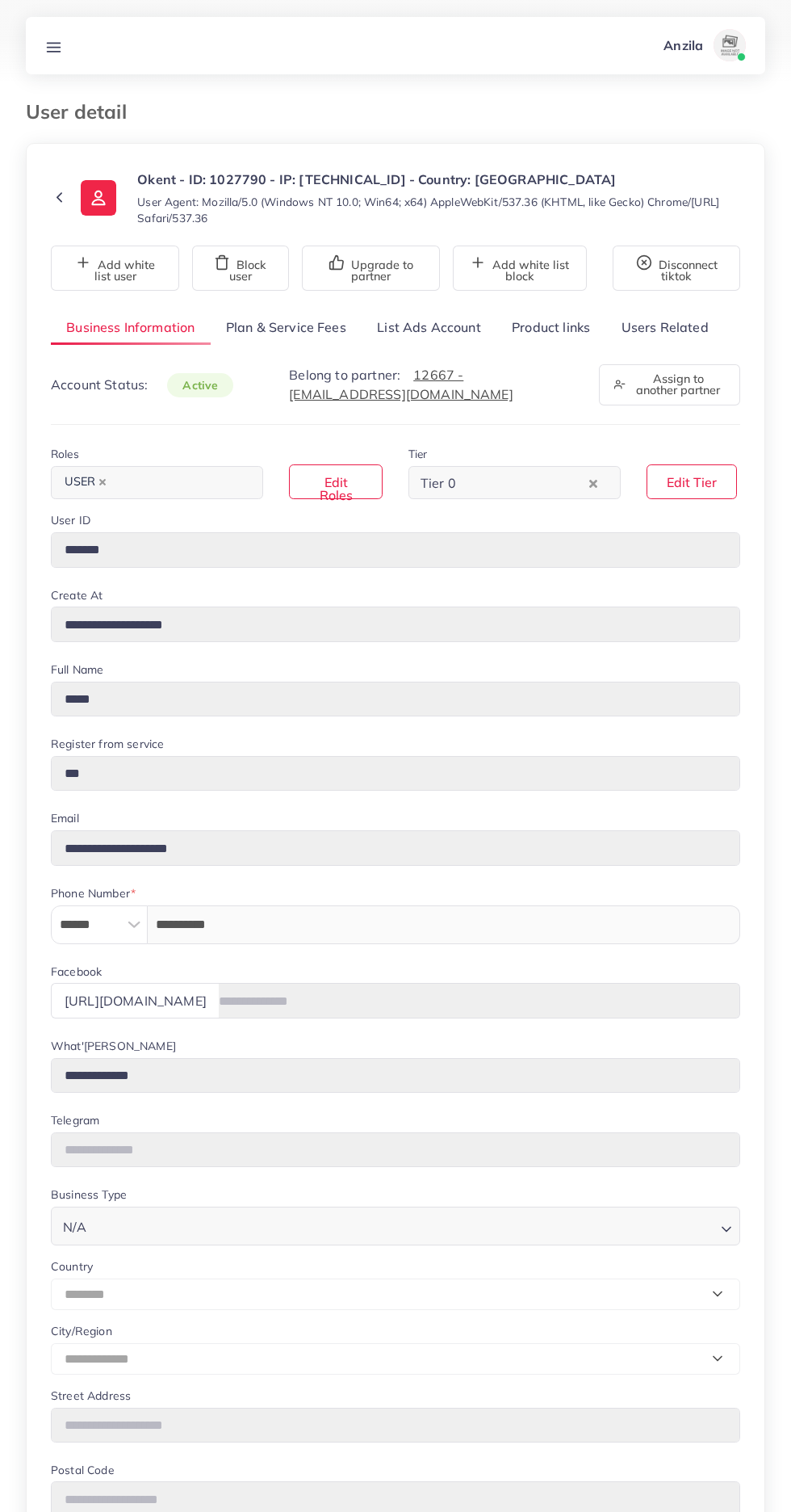
select select "********"
click at [545, 323] on link "Product links" at bounding box center [551, 327] width 109 height 34
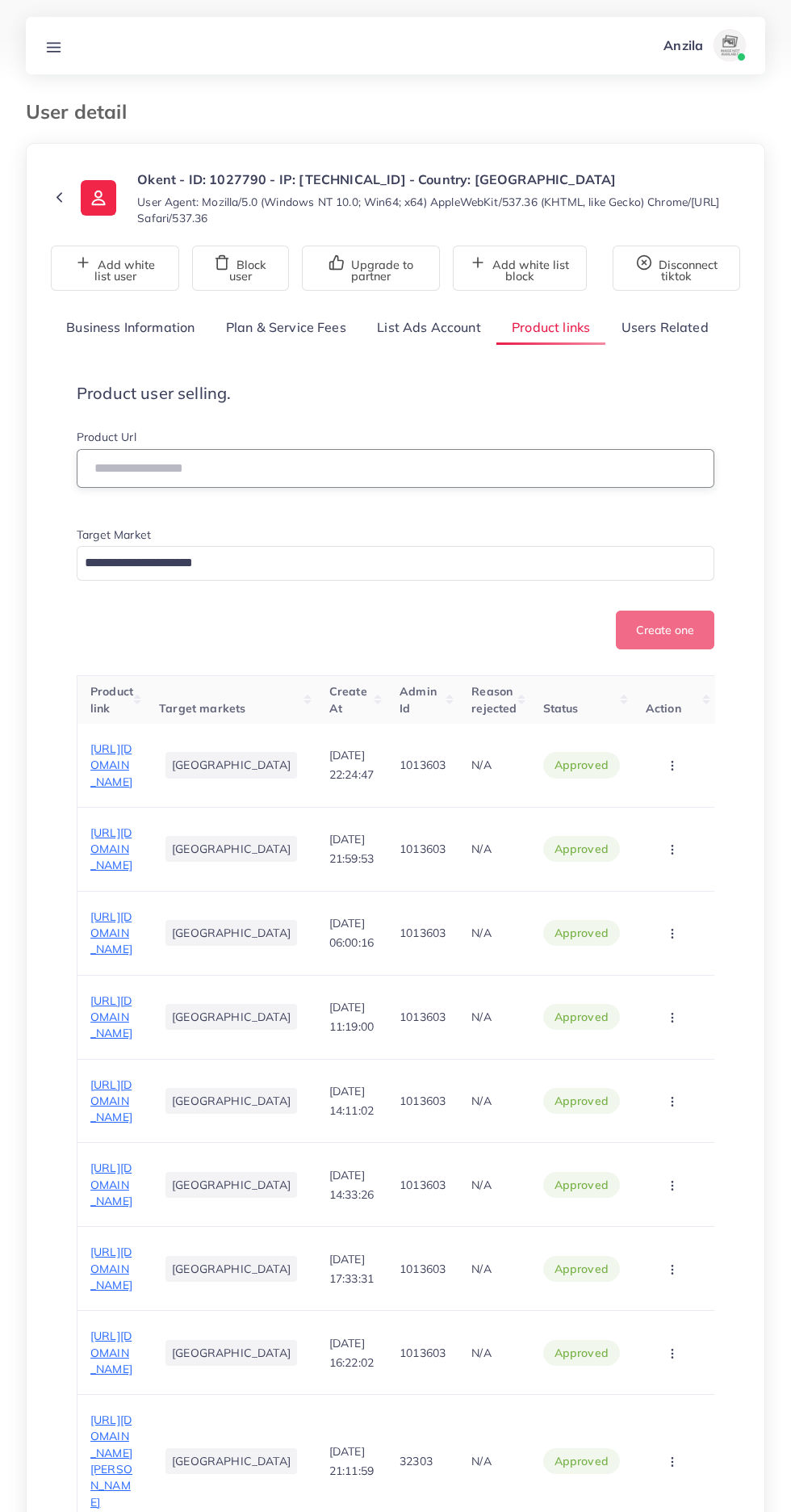
click at [477, 468] on input "text" at bounding box center [396, 468] width 638 height 39
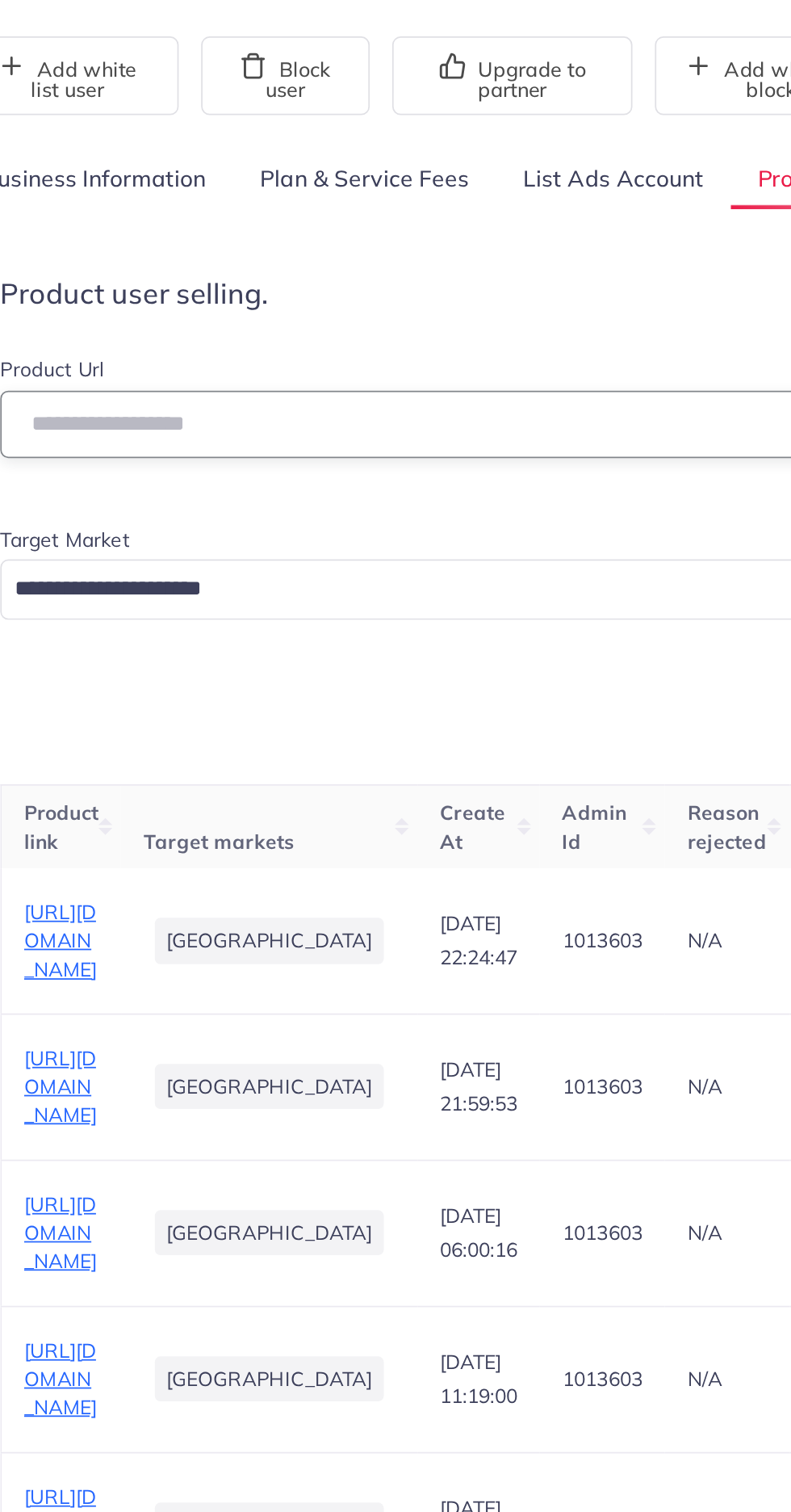
paste input "**********"
type input "**********"
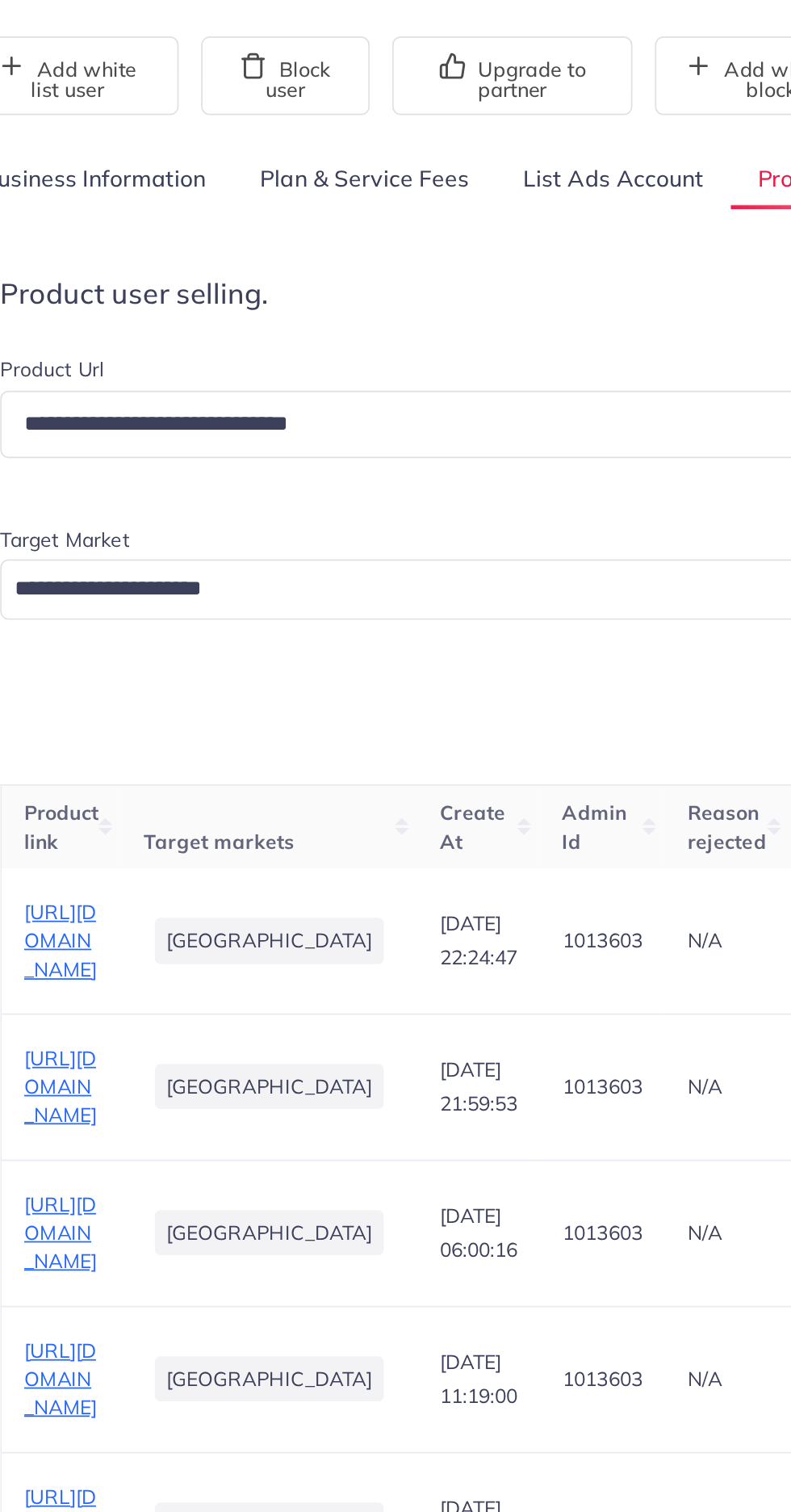
click at [317, 635] on div "Create one" at bounding box center [396, 630] width 638 height 39
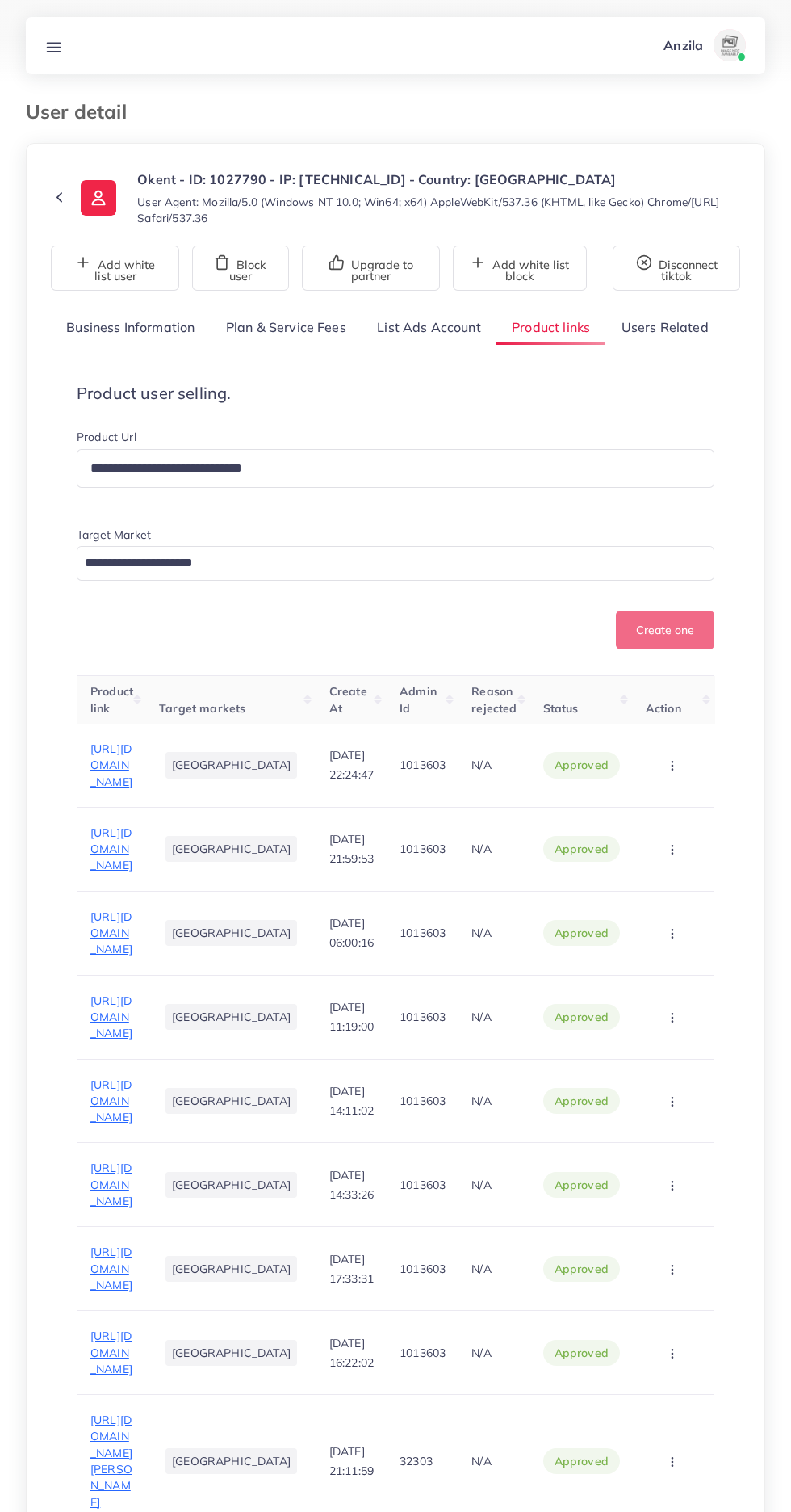
click at [362, 559] on input "Search for option" at bounding box center [386, 564] width 614 height 25
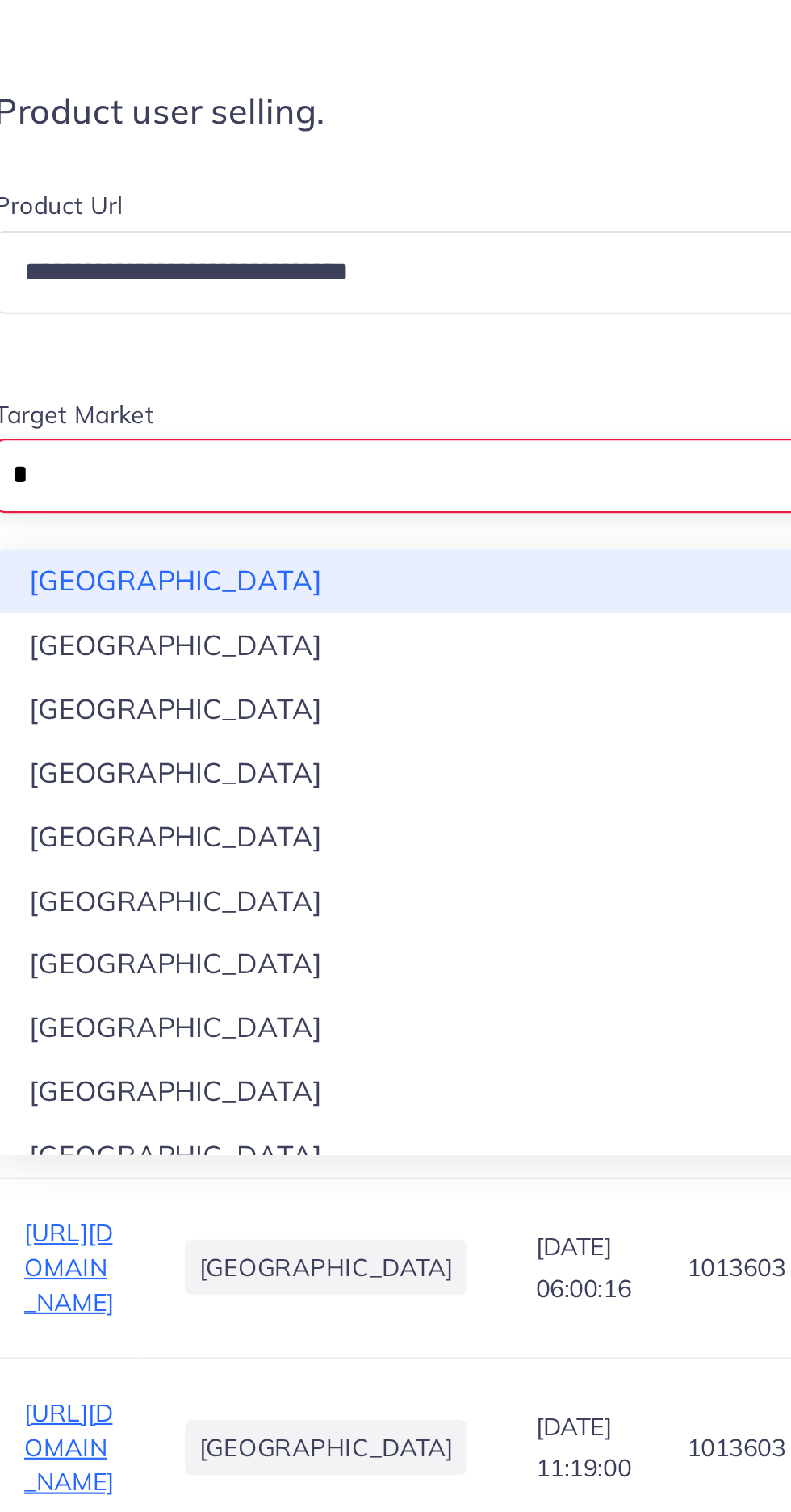
type input "*"
click at [180, 672] on div "**********" at bounding box center [395, 1451] width 690 height 2187
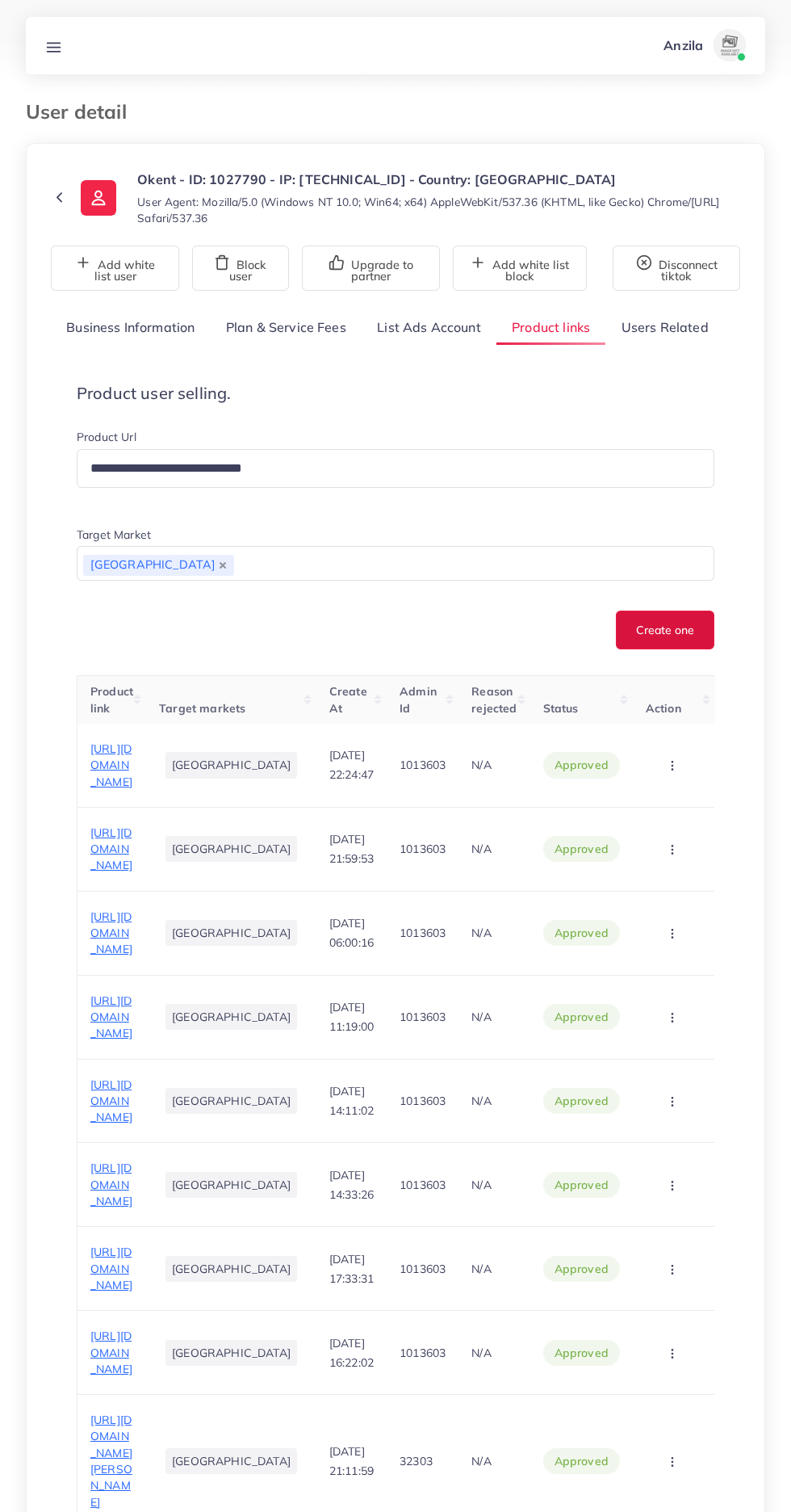
click at [663, 630] on button "Create one" at bounding box center [665, 630] width 99 height 39
click at [53, 51] on line at bounding box center [54, 51] width 13 height 0
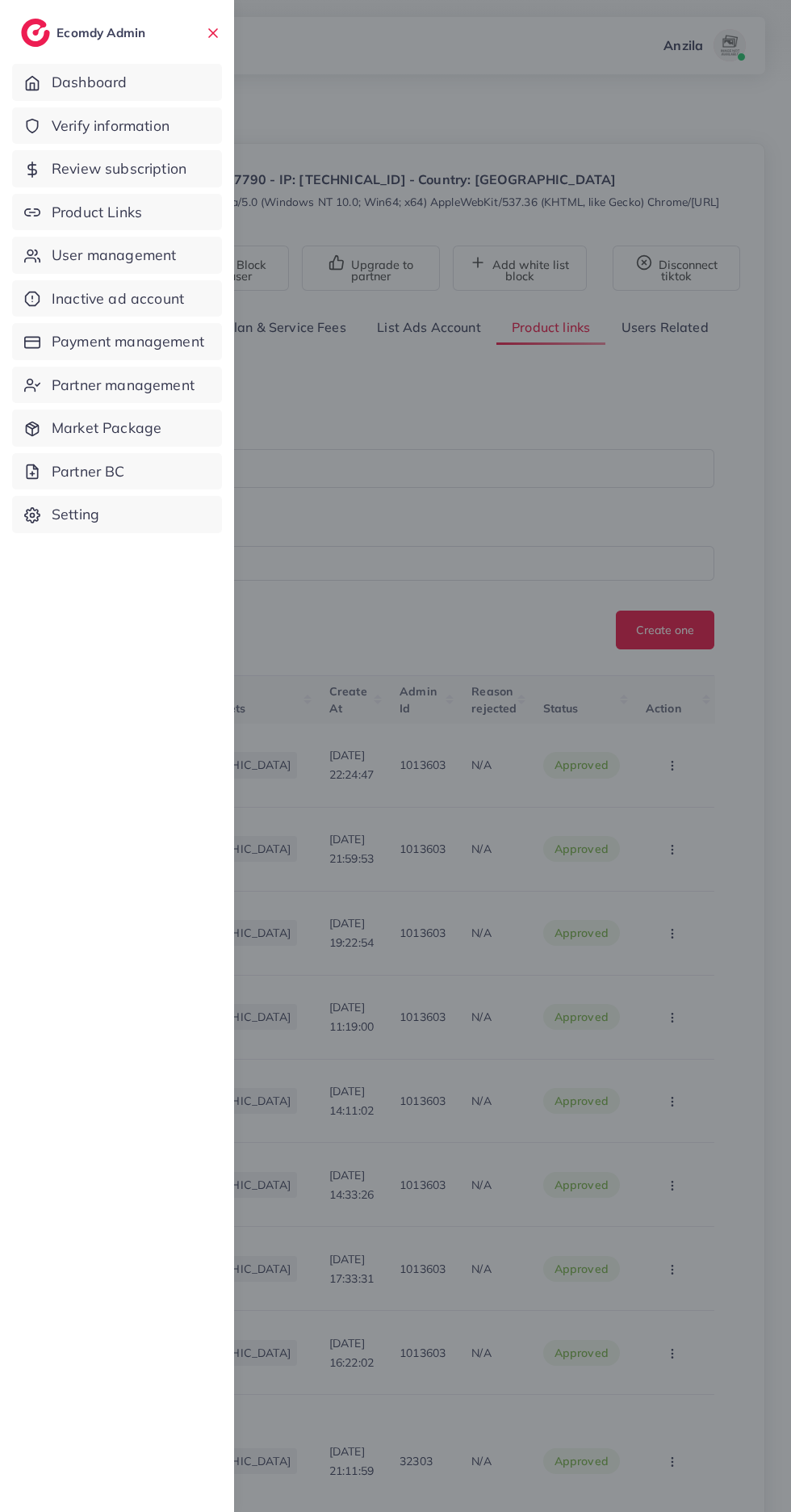
click at [63, 212] on span "Product Links" at bounding box center [97, 212] width 91 height 21
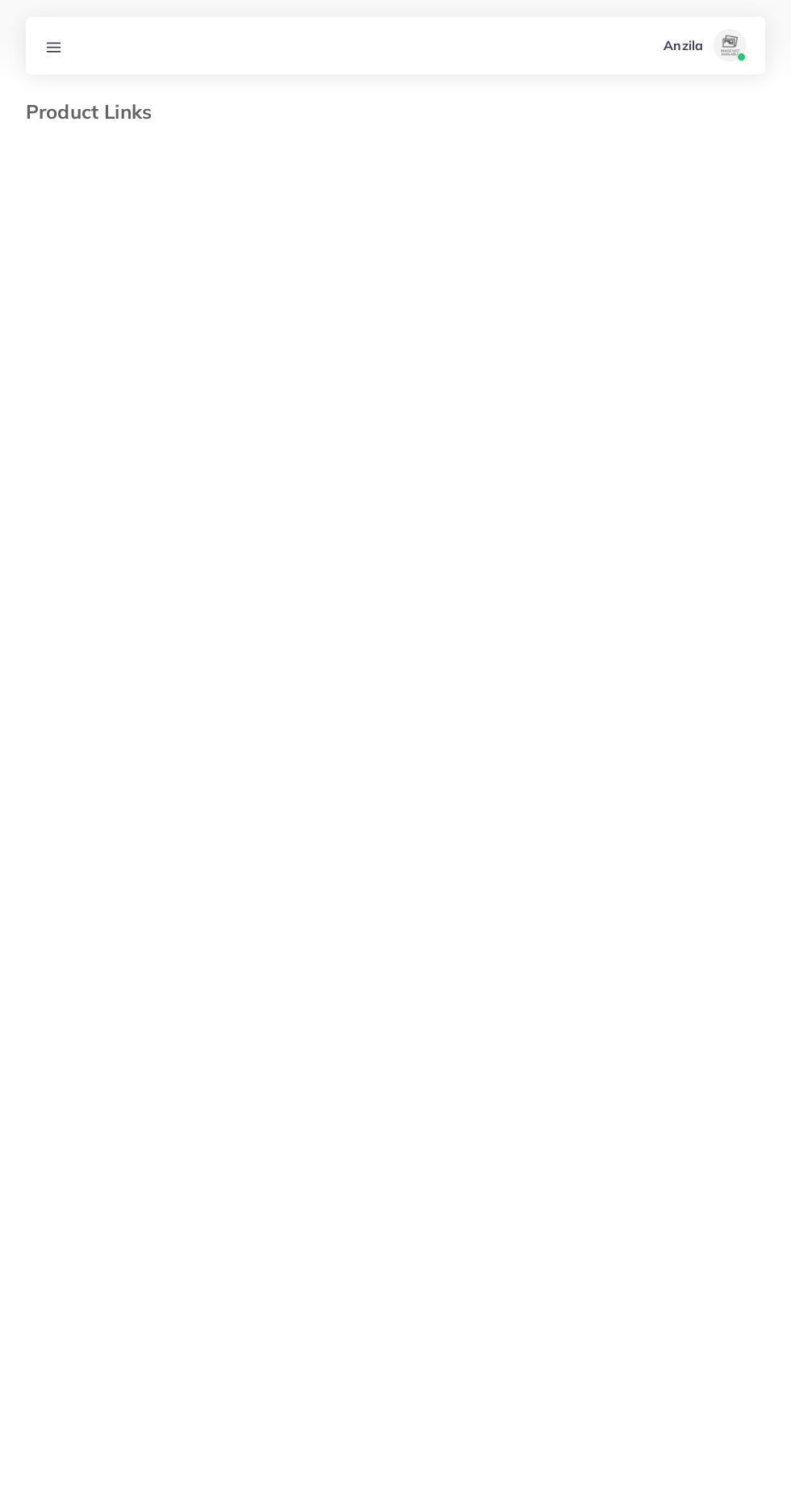
select select "*********"
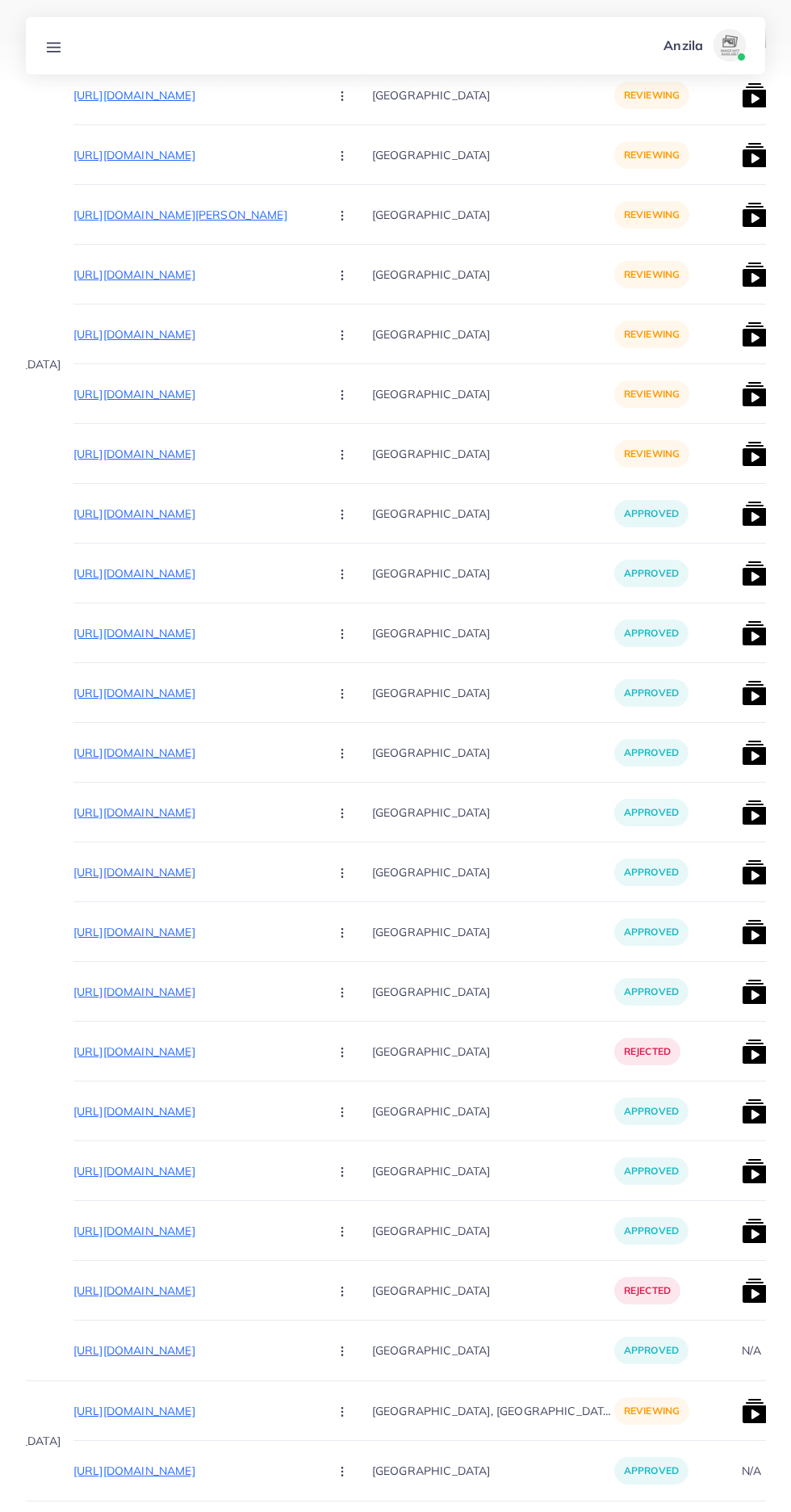
scroll to position [0, 165]
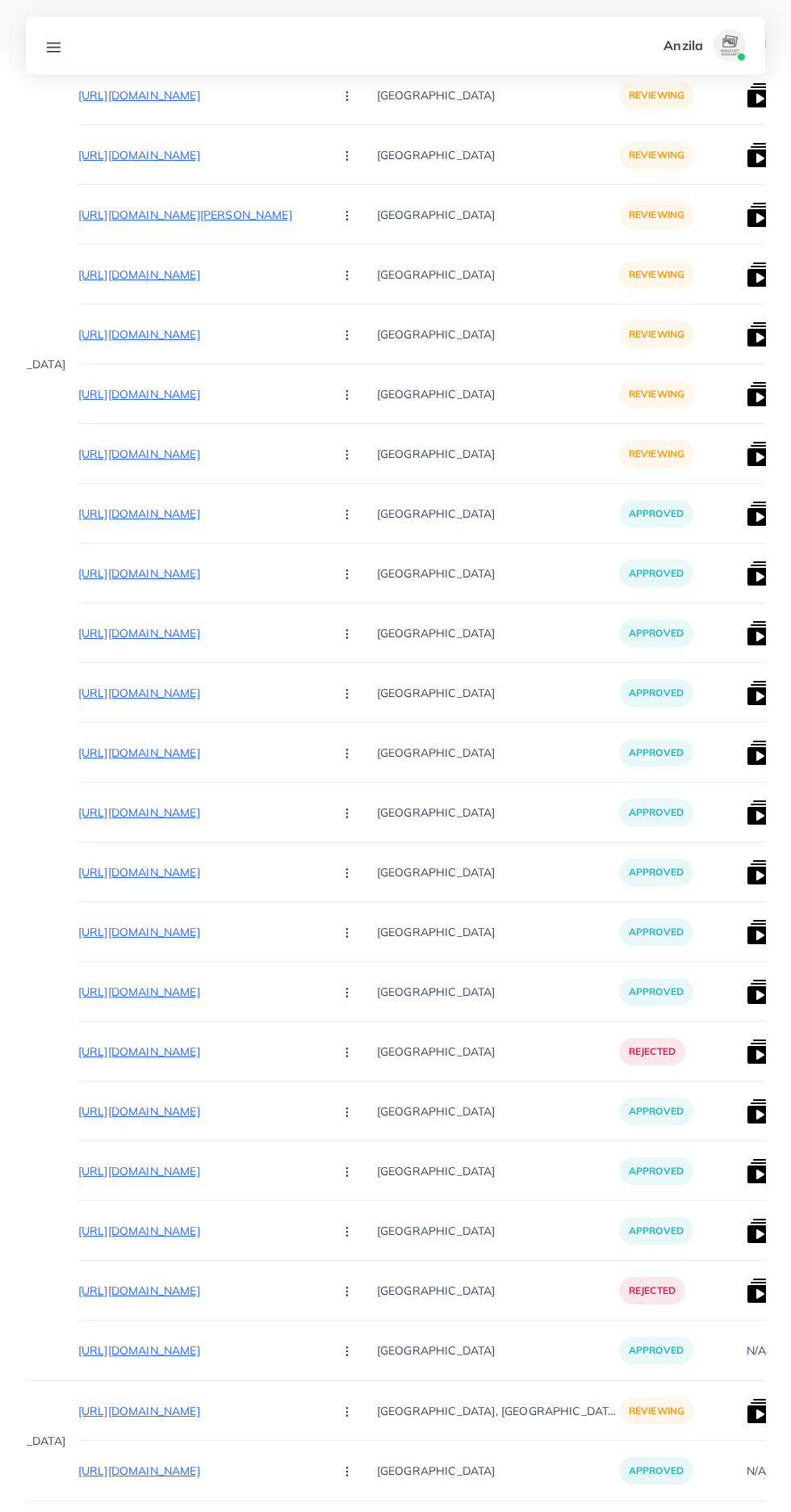
click at [184, 1416] on p "[URL][DOMAIN_NAME]" at bounding box center [198, 1410] width 242 height 19
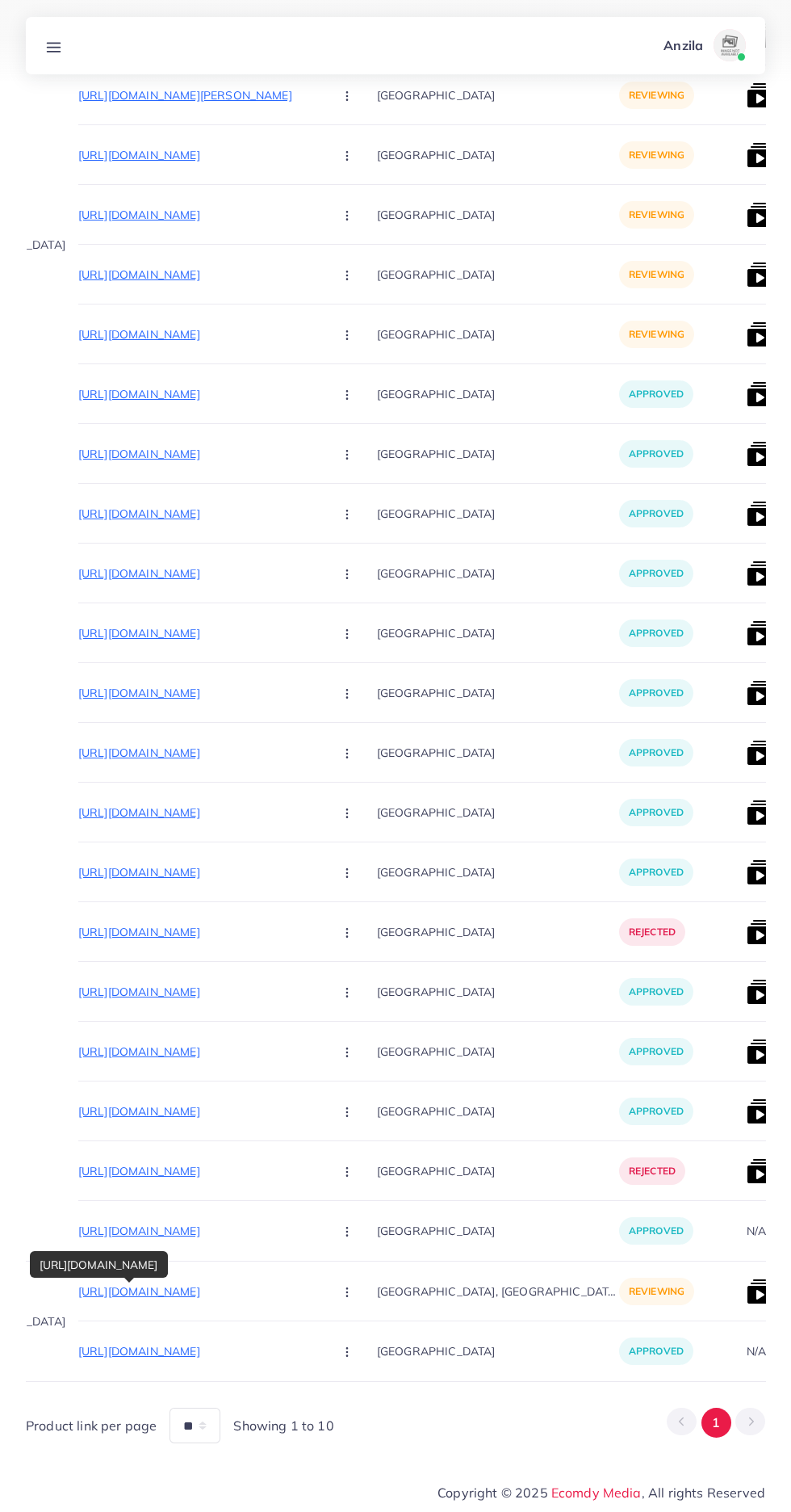
click at [346, 1292] on circle "button" at bounding box center [346, 1292] width 1 height 1
click at [342, 1240] on link "Reject" at bounding box center [385, 1241] width 128 height 35
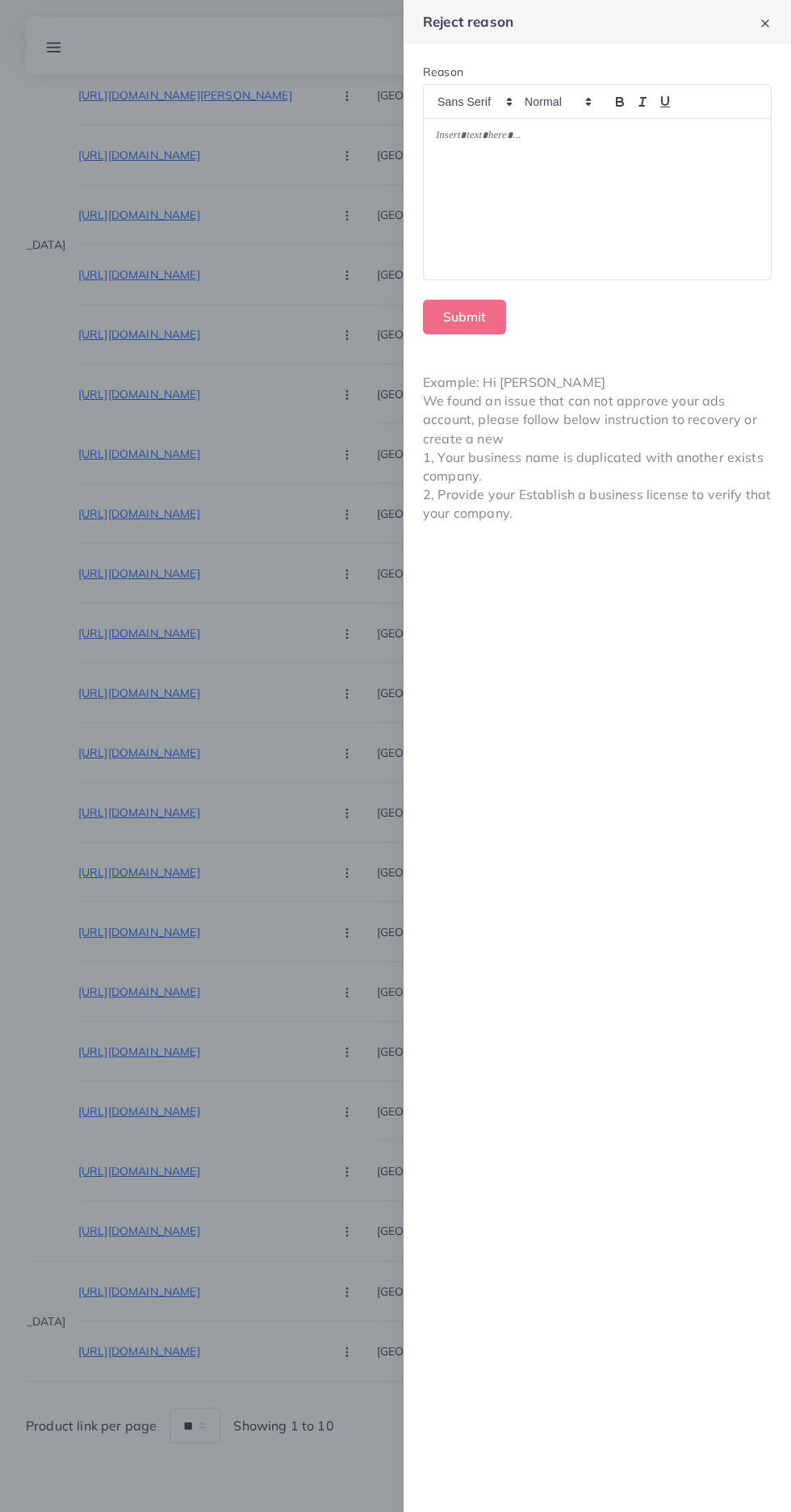
click at [508, 264] on div at bounding box center [597, 199] width 347 height 161
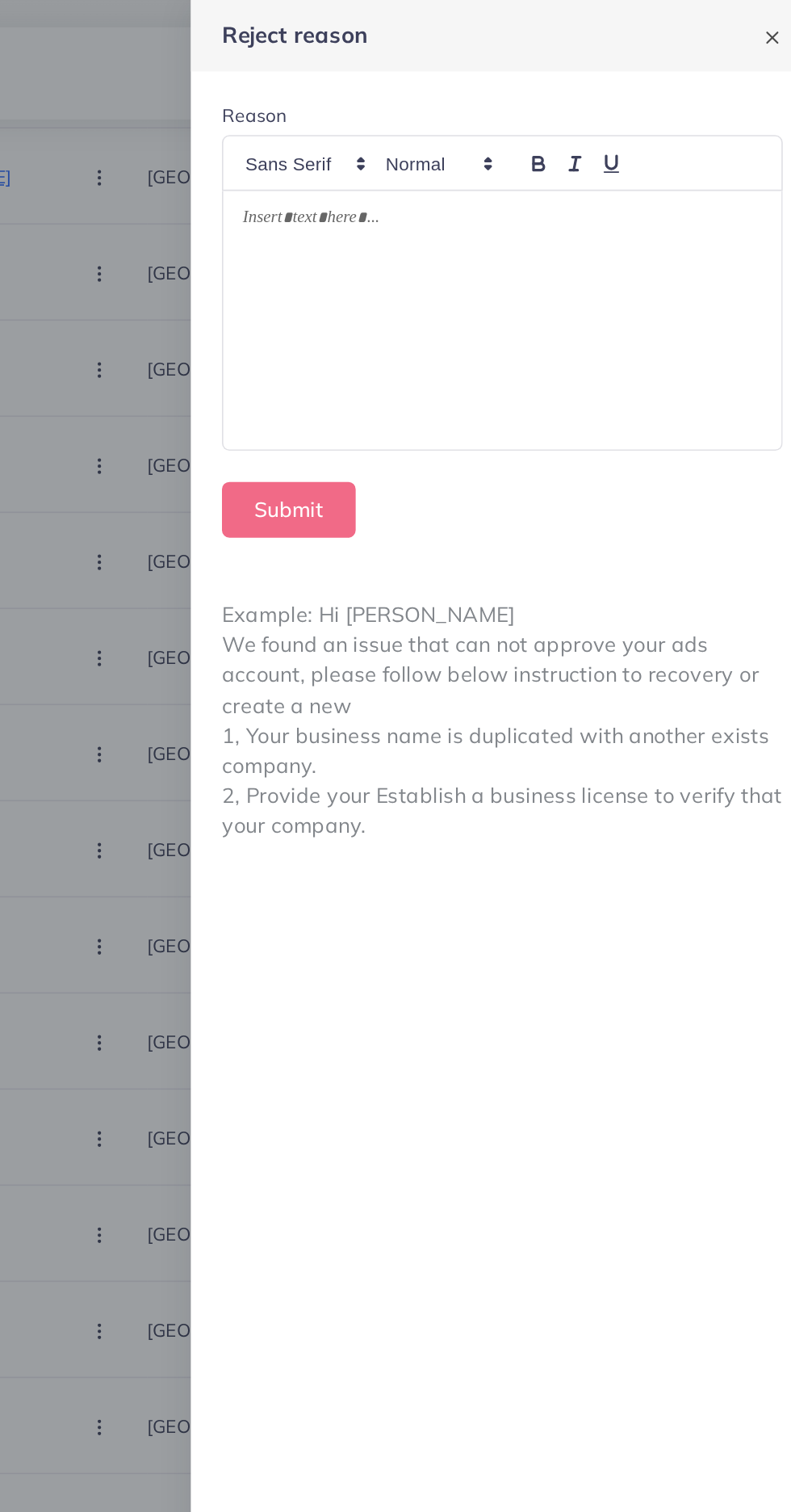
scroll to position [1227, 0]
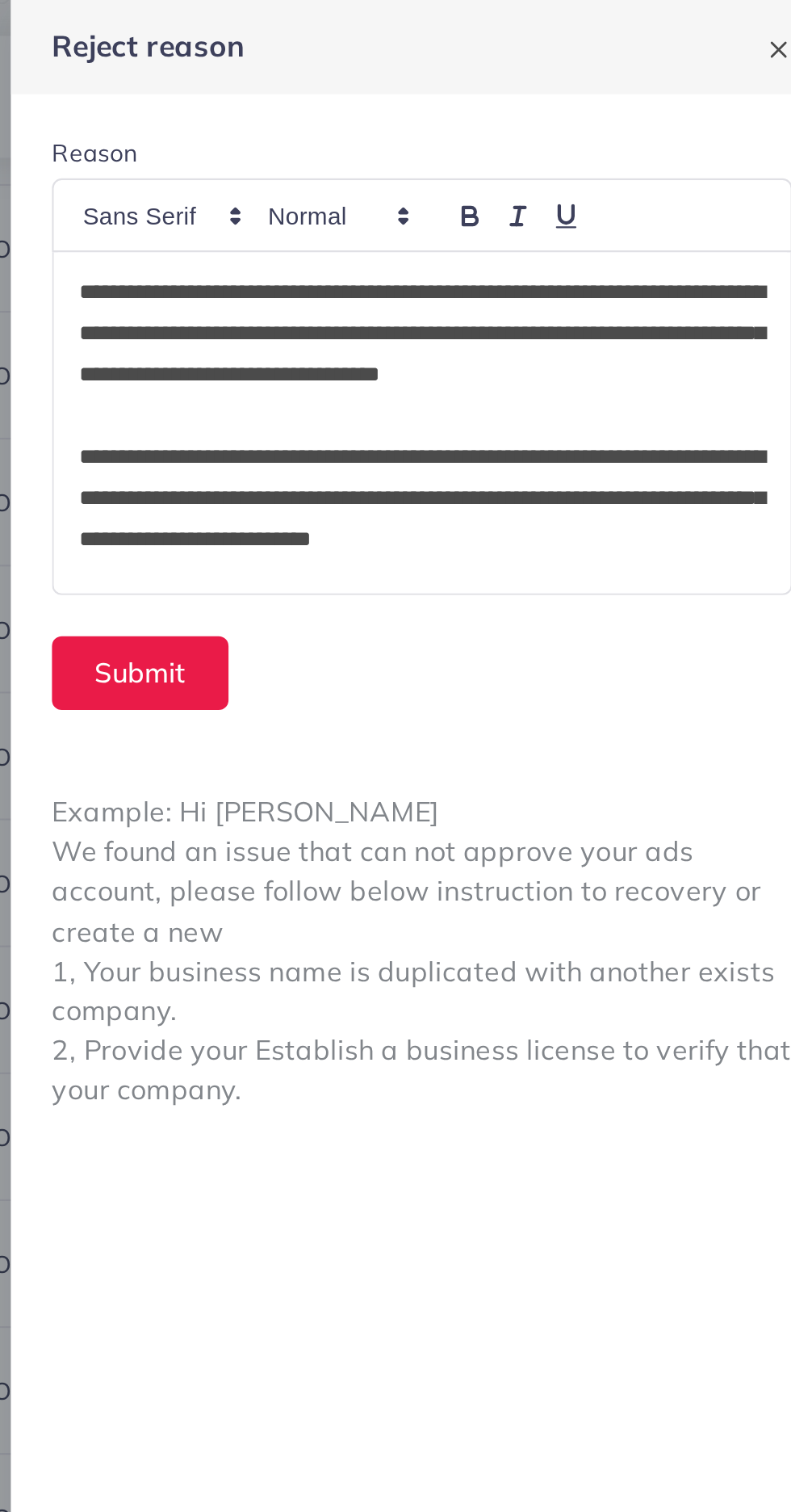
click at [649, 216] on p "**********" at bounding box center [597, 235] width 323 height 58
click at [632, 237] on p "**********" at bounding box center [597, 235] width 323 height 58
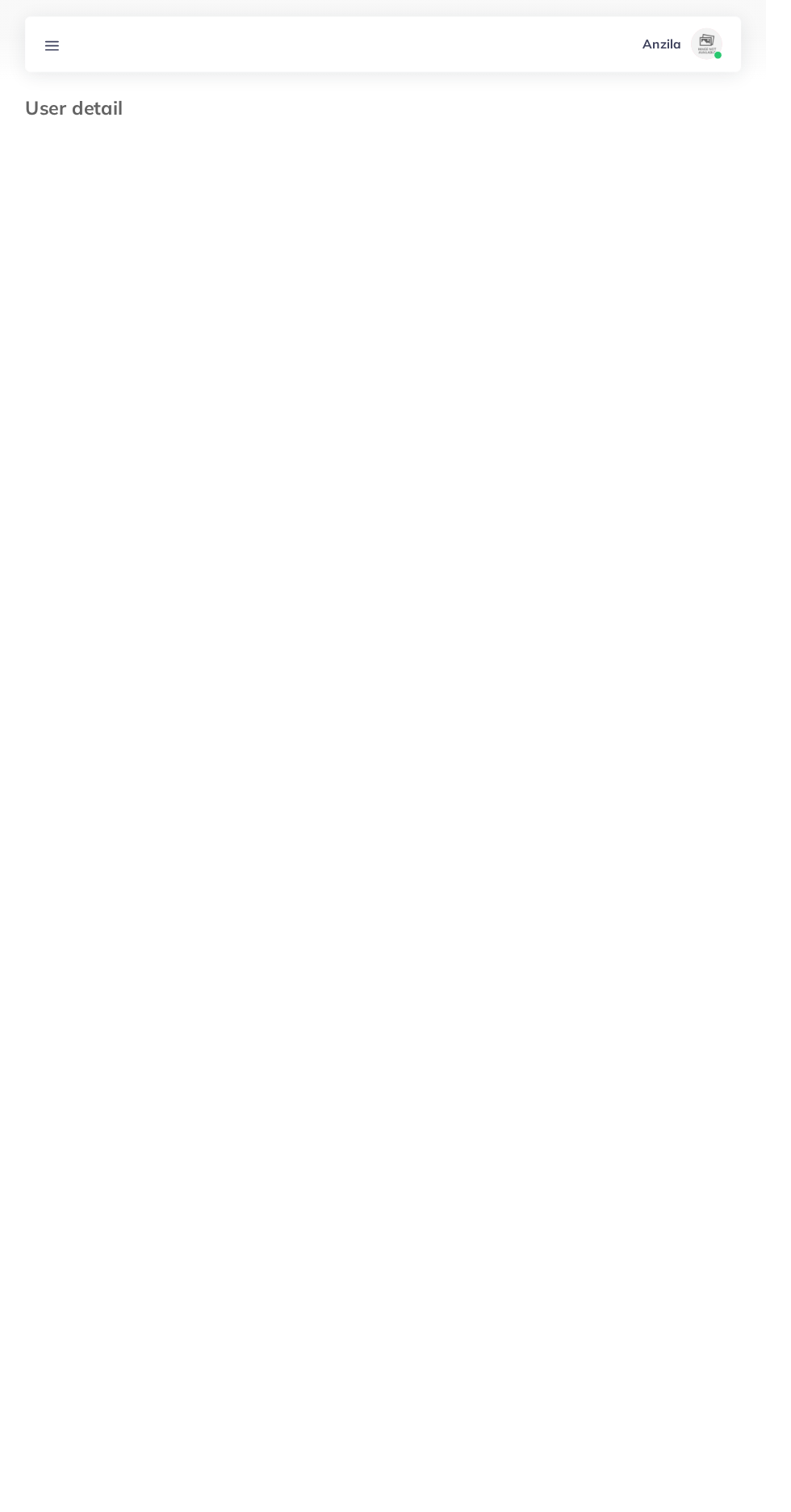
select select "********"
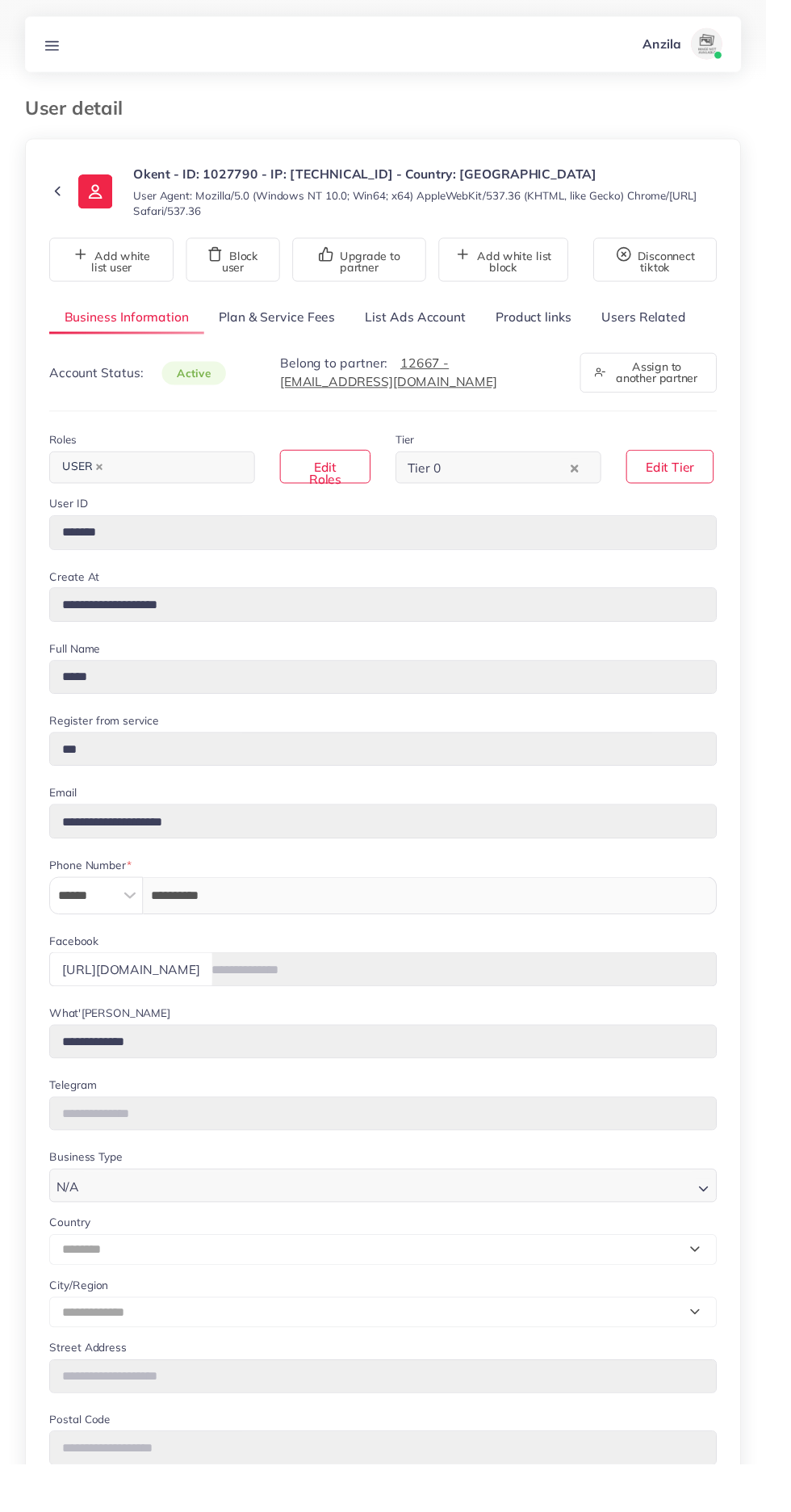
click at [53, 47] on line at bounding box center [54, 47] width 13 height 0
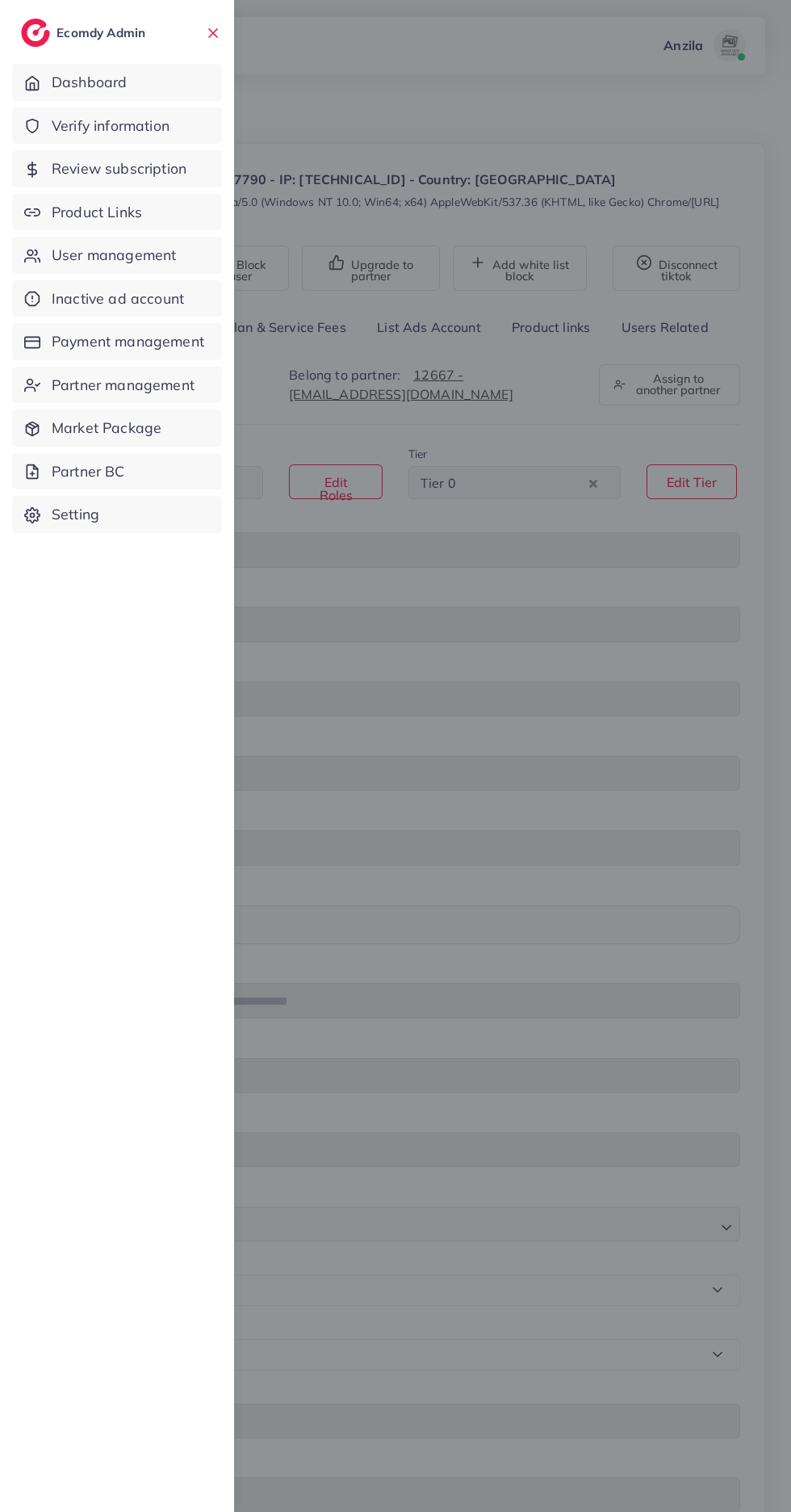
click at [83, 218] on span "Product Links" at bounding box center [97, 212] width 91 height 21
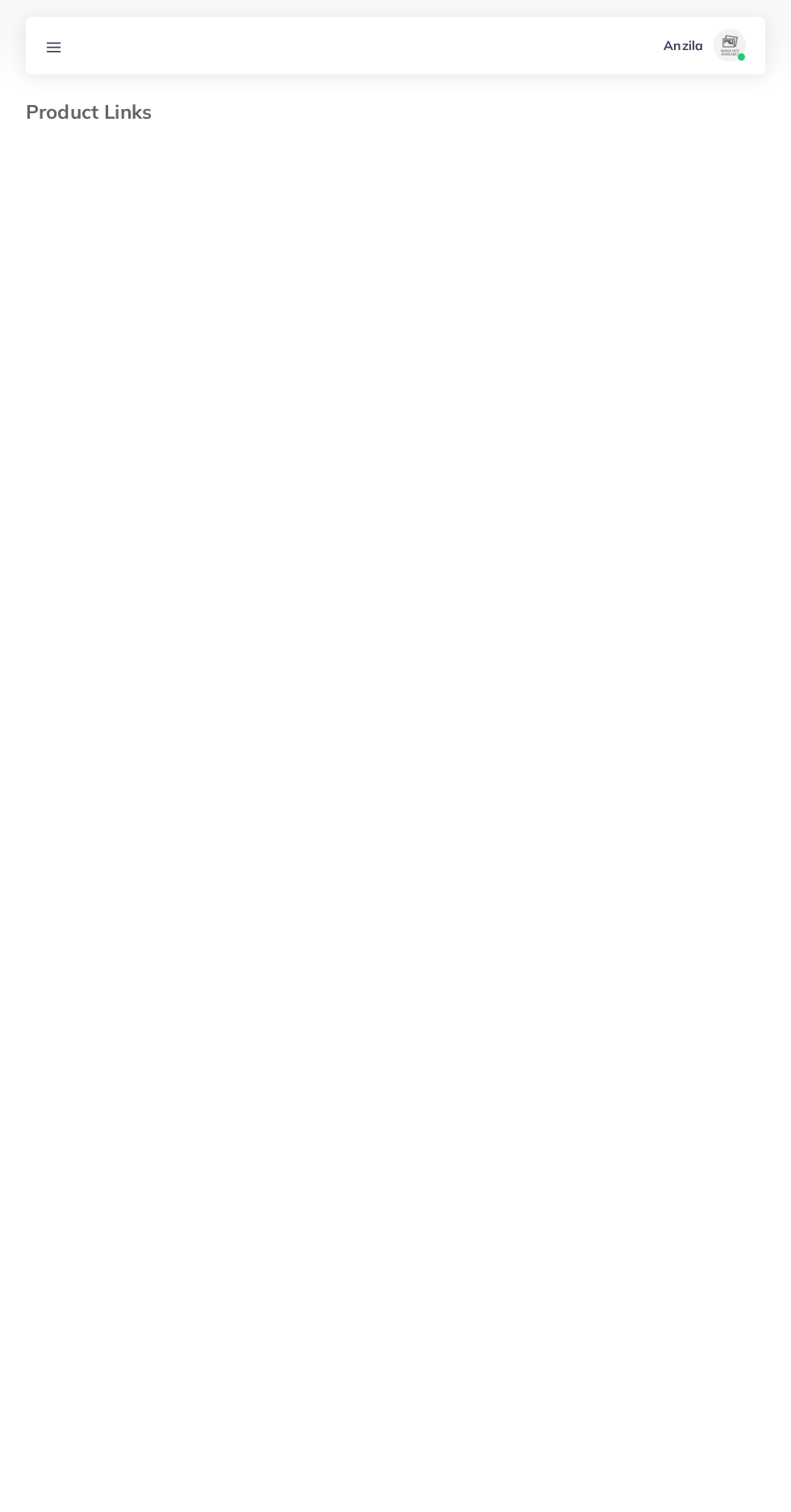
select select "*********"
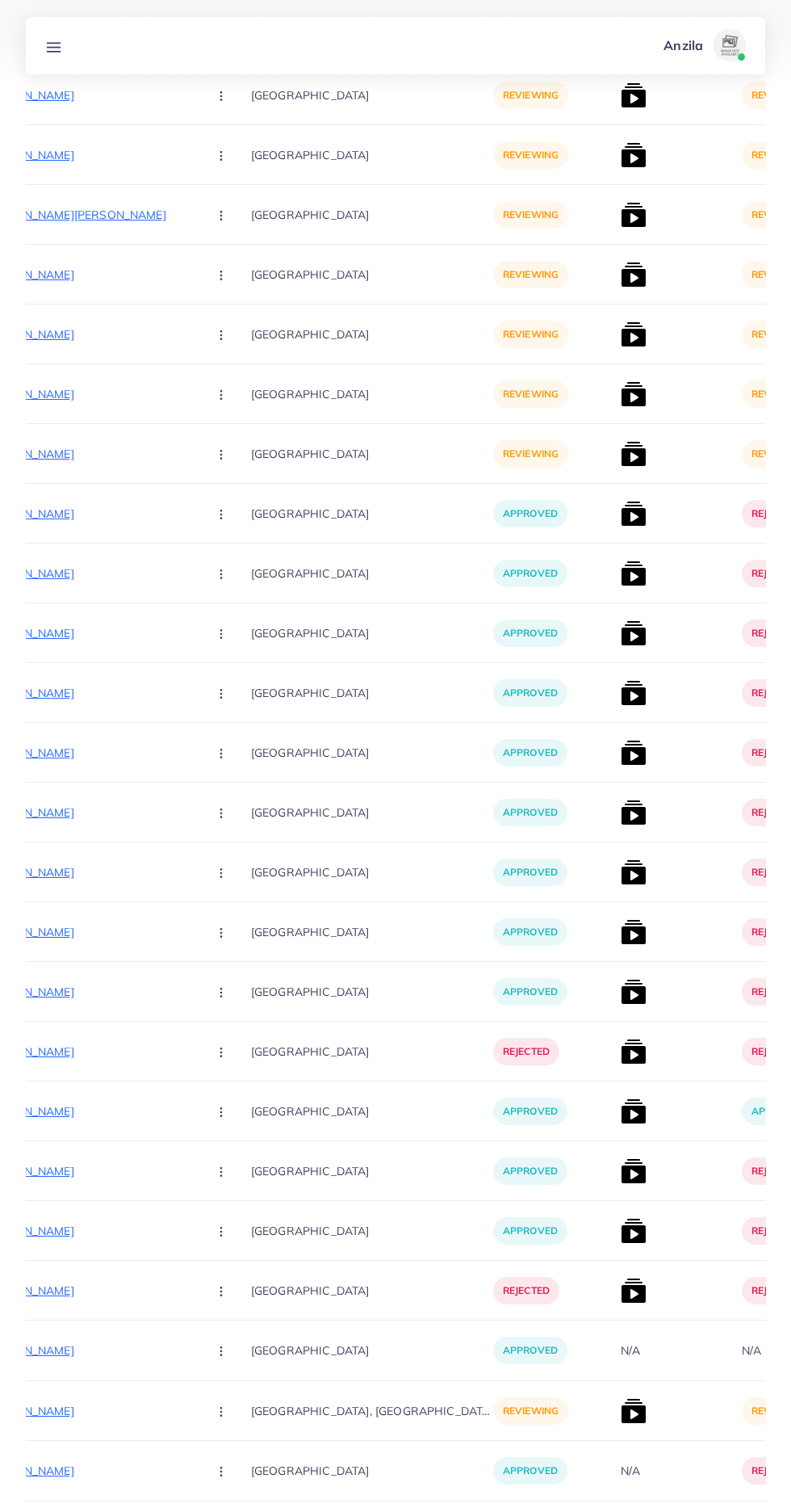
scroll to position [0, 282]
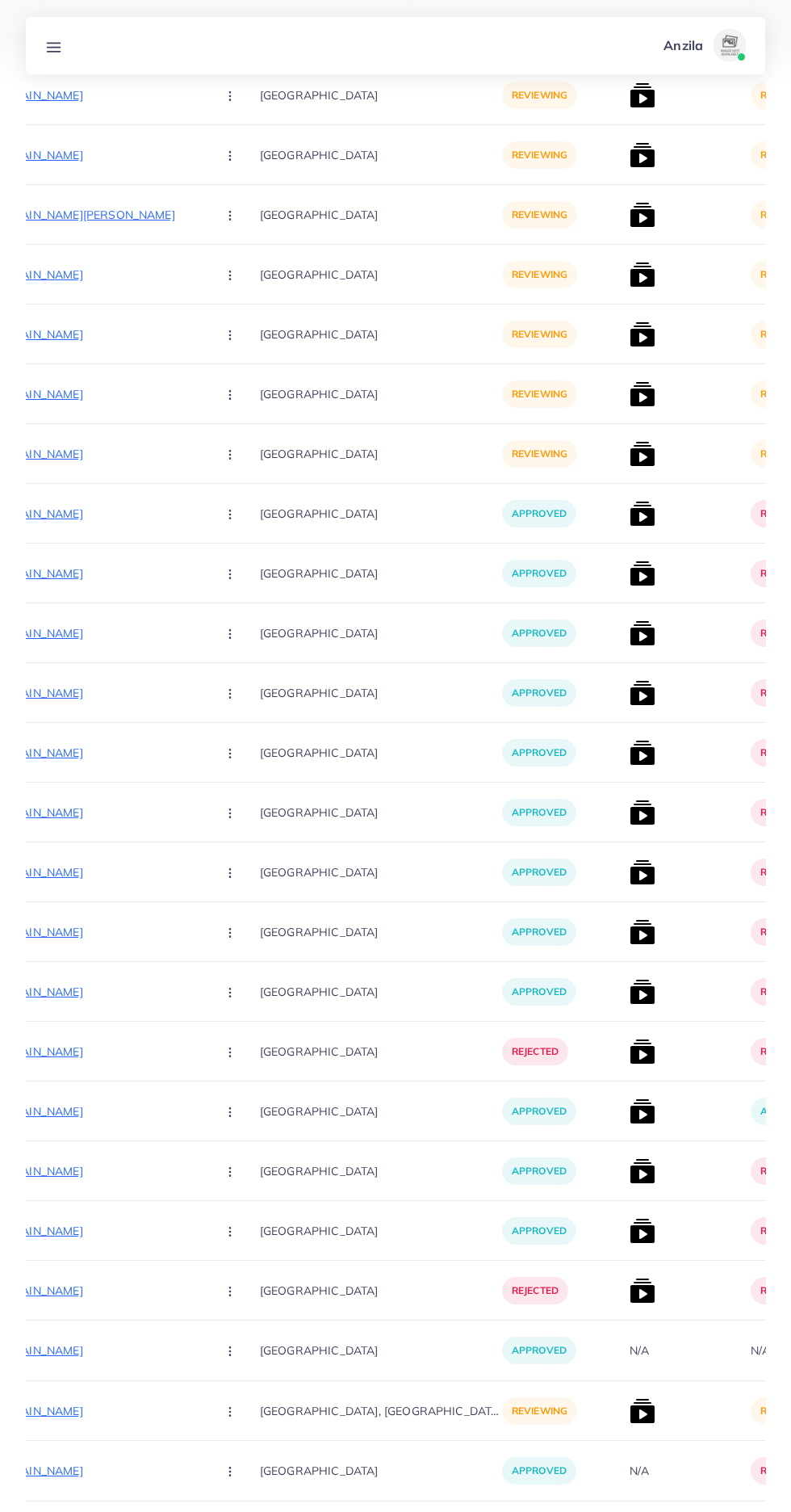
click at [229, 1416] on circle "button" at bounding box center [229, 1415] width 1 height 1
click at [238, 1369] on span "Reject" at bounding box center [257, 1361] width 39 height 16
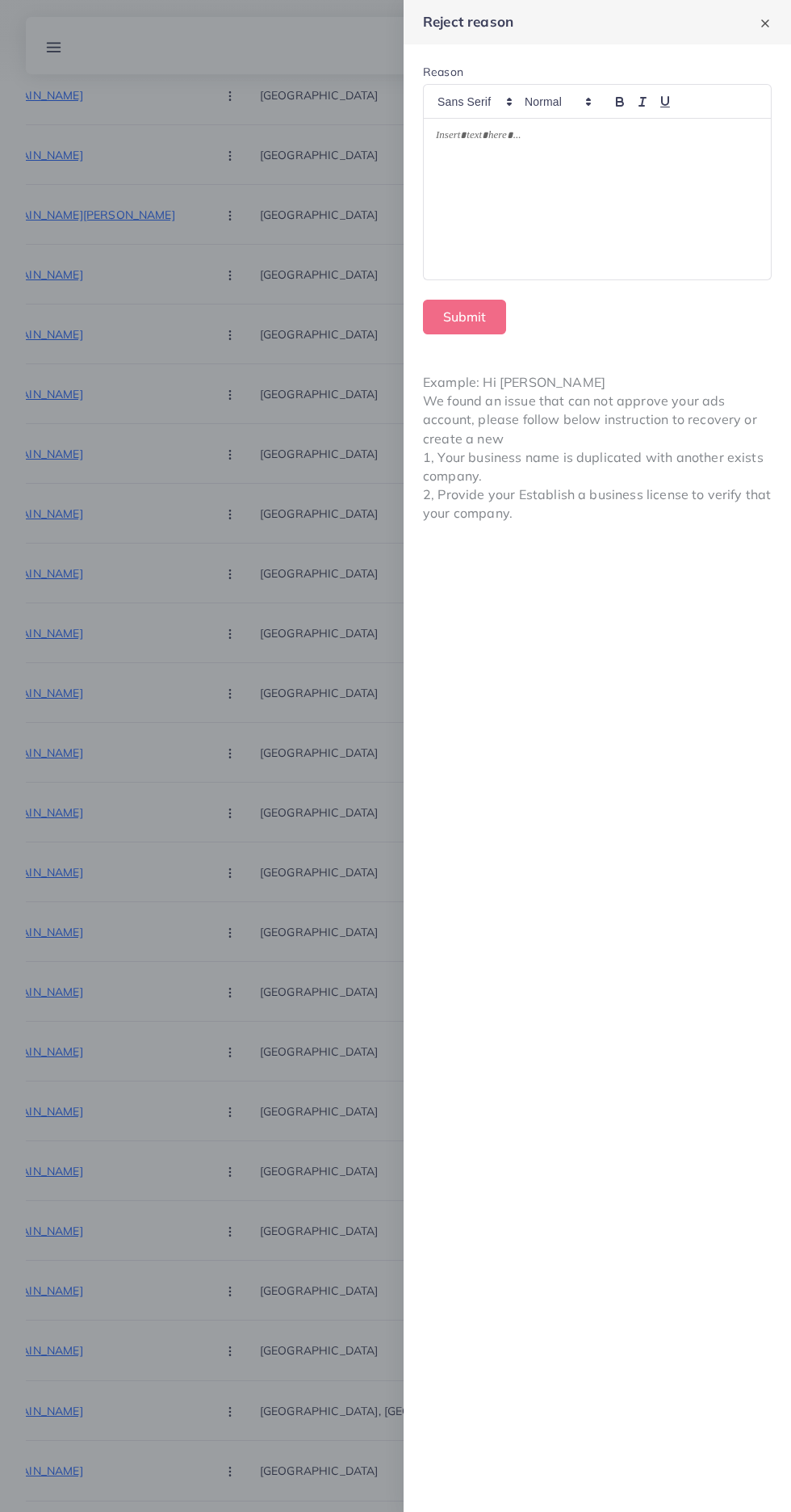
click at [468, 216] on div at bounding box center [597, 199] width 347 height 161
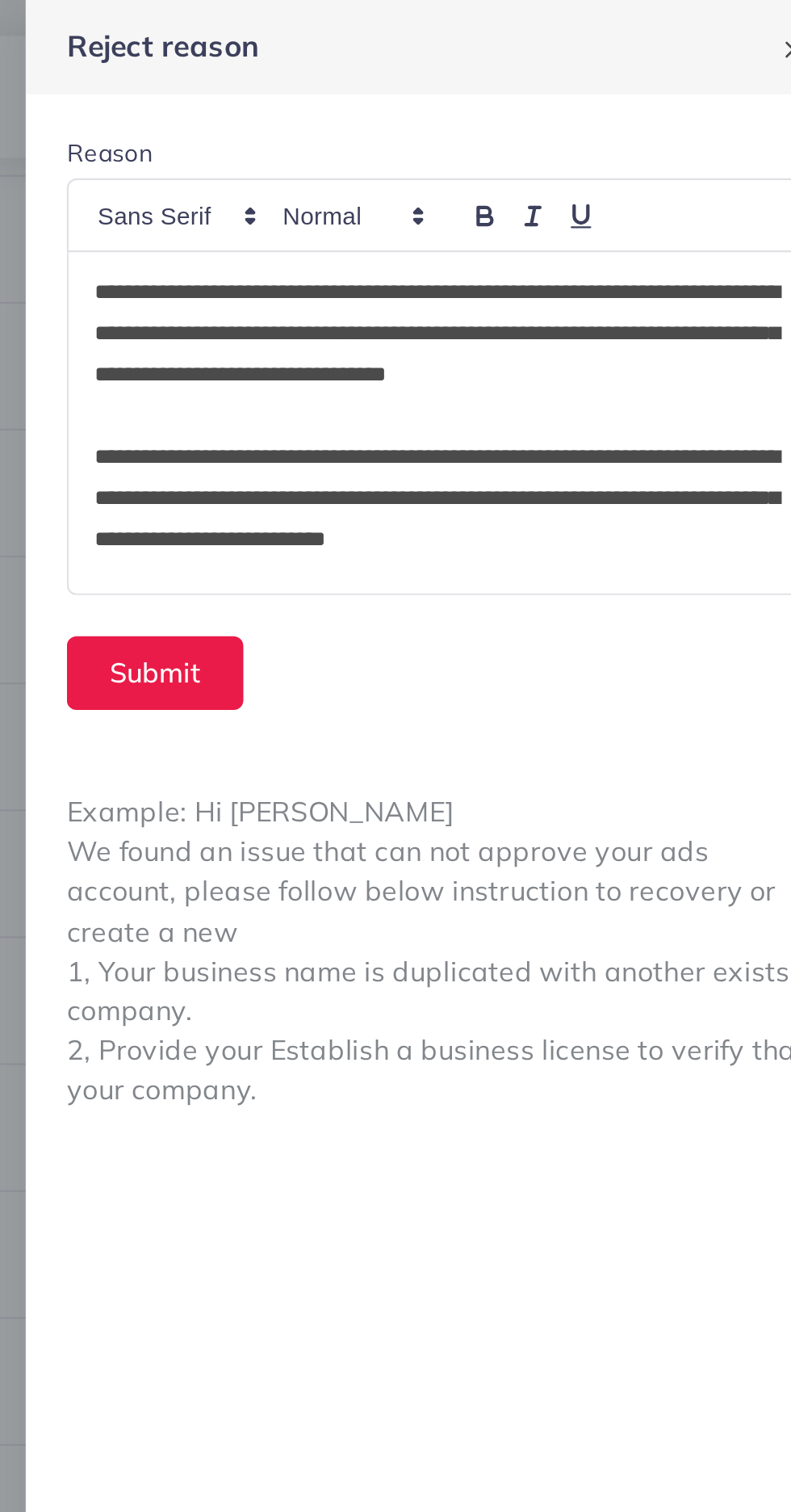
scroll to position [1111, 0]
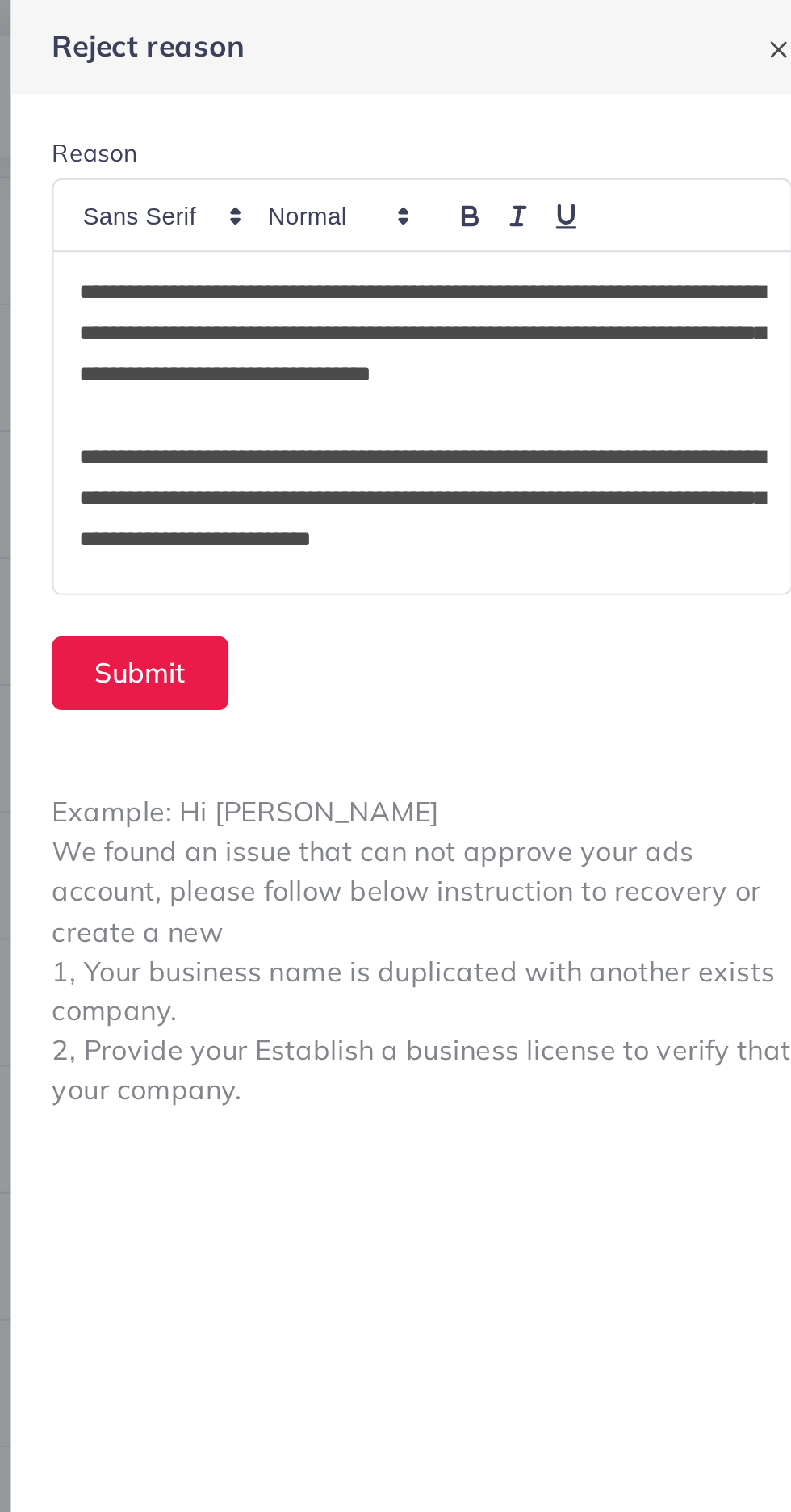
click at [646, 216] on p "**********" at bounding box center [597, 235] width 323 height 58
click at [634, 241] on p "**********" at bounding box center [597, 235] width 323 height 58
click at [671, 260] on p "**********" at bounding box center [597, 245] width 323 height 78
click at [661, 255] on p "**********" at bounding box center [597, 245] width 323 height 78
click at [556, 272] on p "**********" at bounding box center [597, 245] width 323 height 78
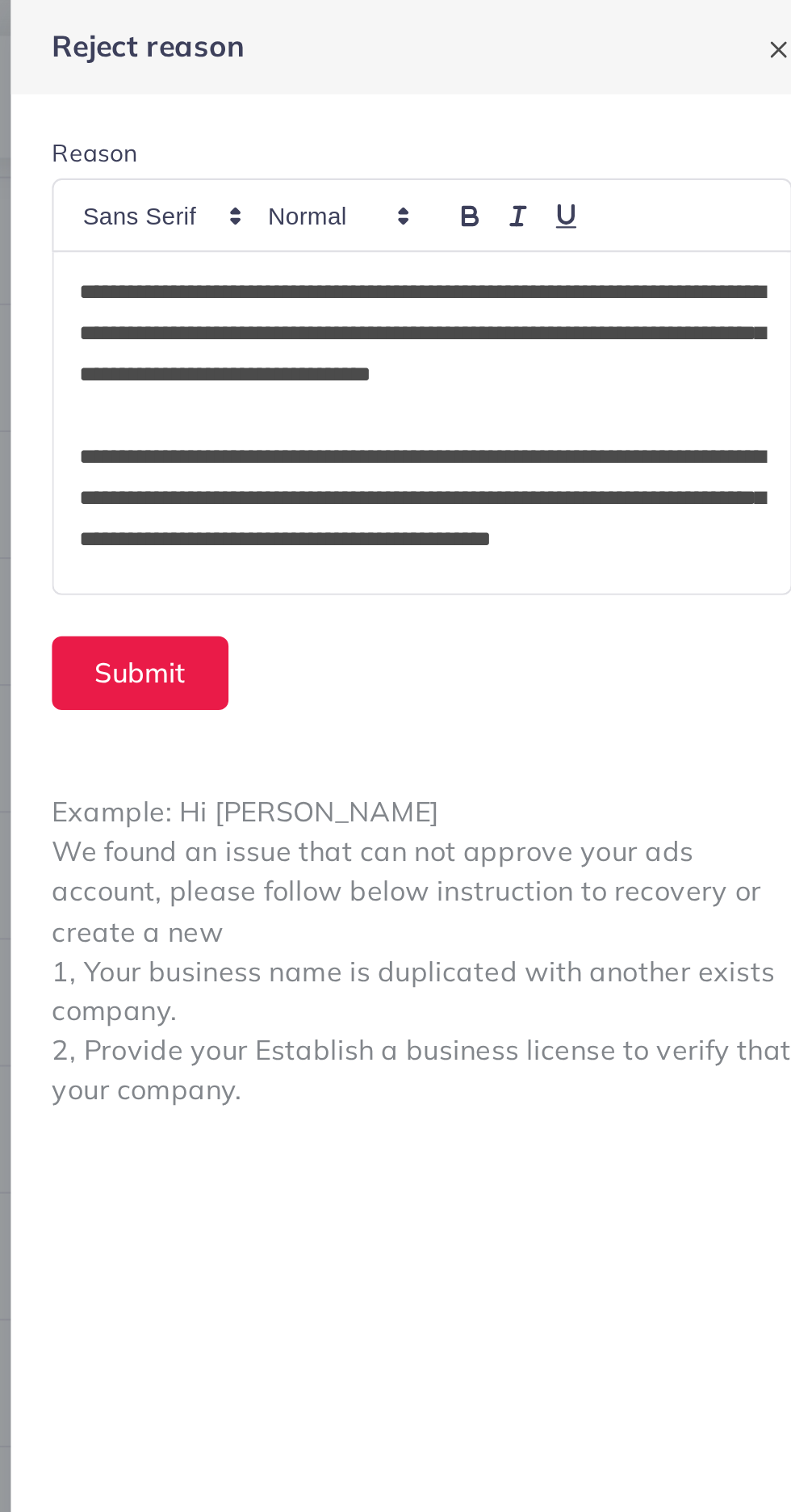
scroll to position [0, 0]
click at [433, 136] on div "**********" at bounding box center [597, 199] width 347 height 161
click at [544, 269] on p "**********" at bounding box center [597, 245] width 323 height 78
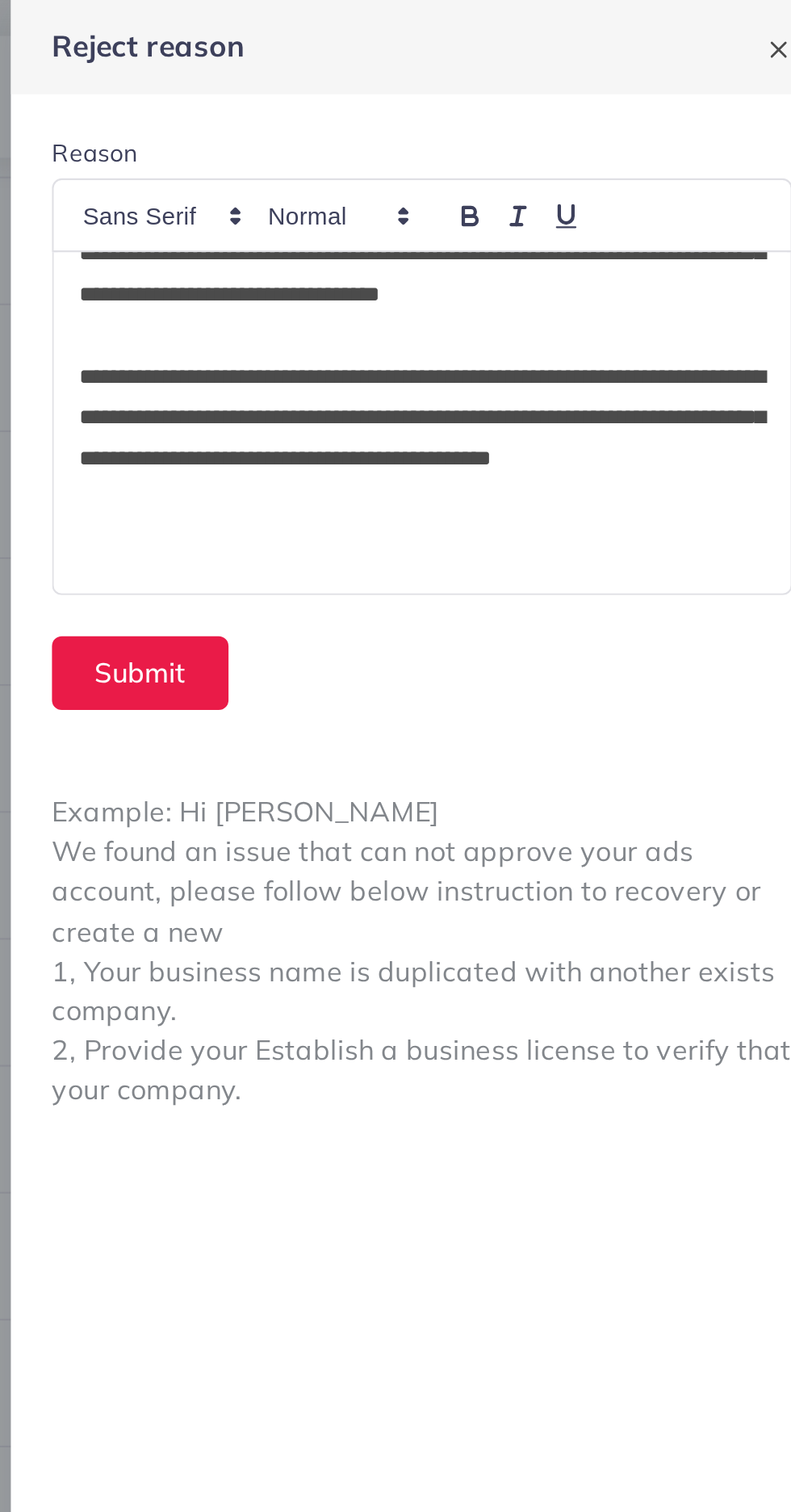
scroll to position [39, 0]
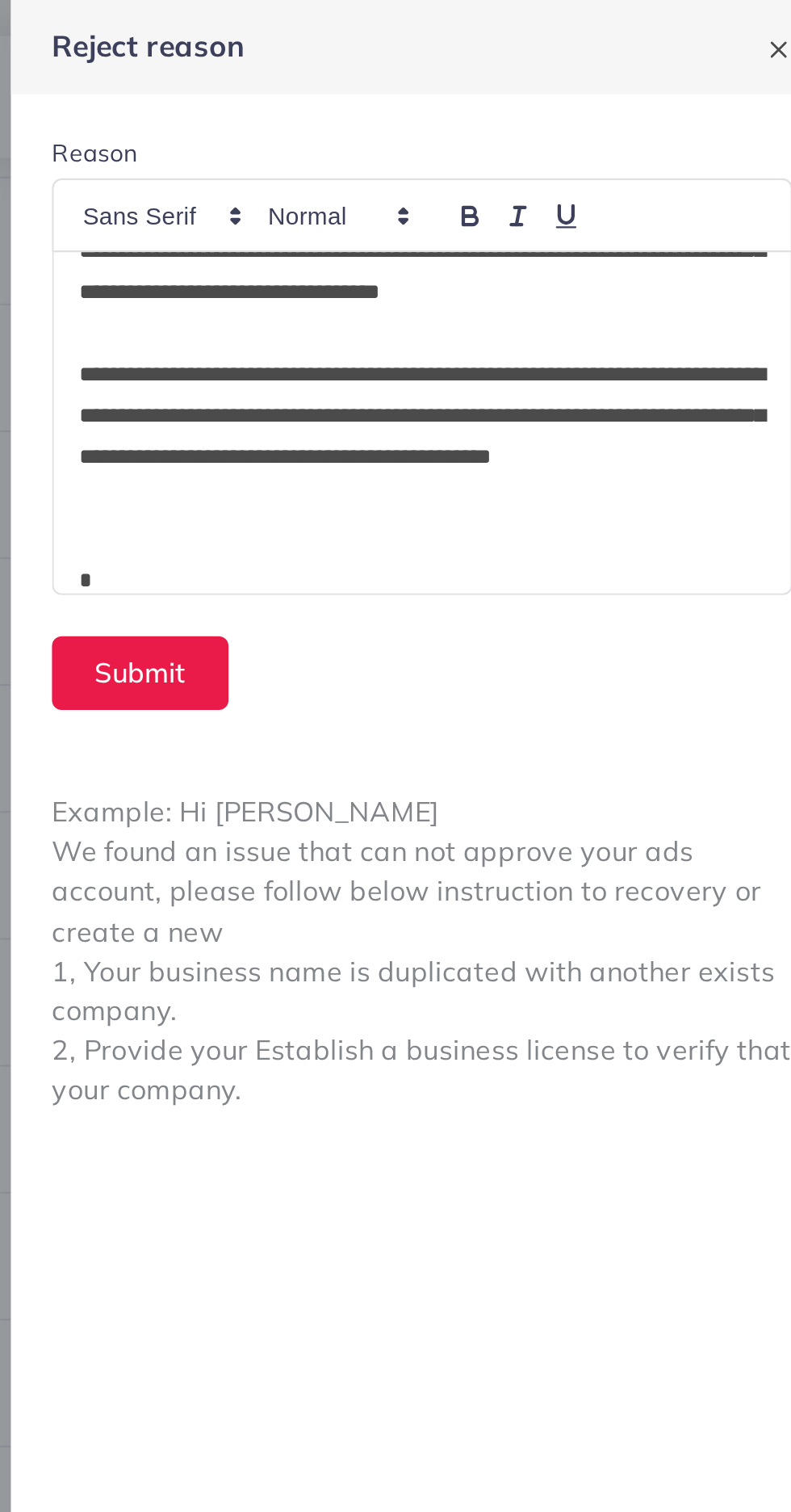
click at [507, 270] on p "*" at bounding box center [597, 273] width 323 height 19
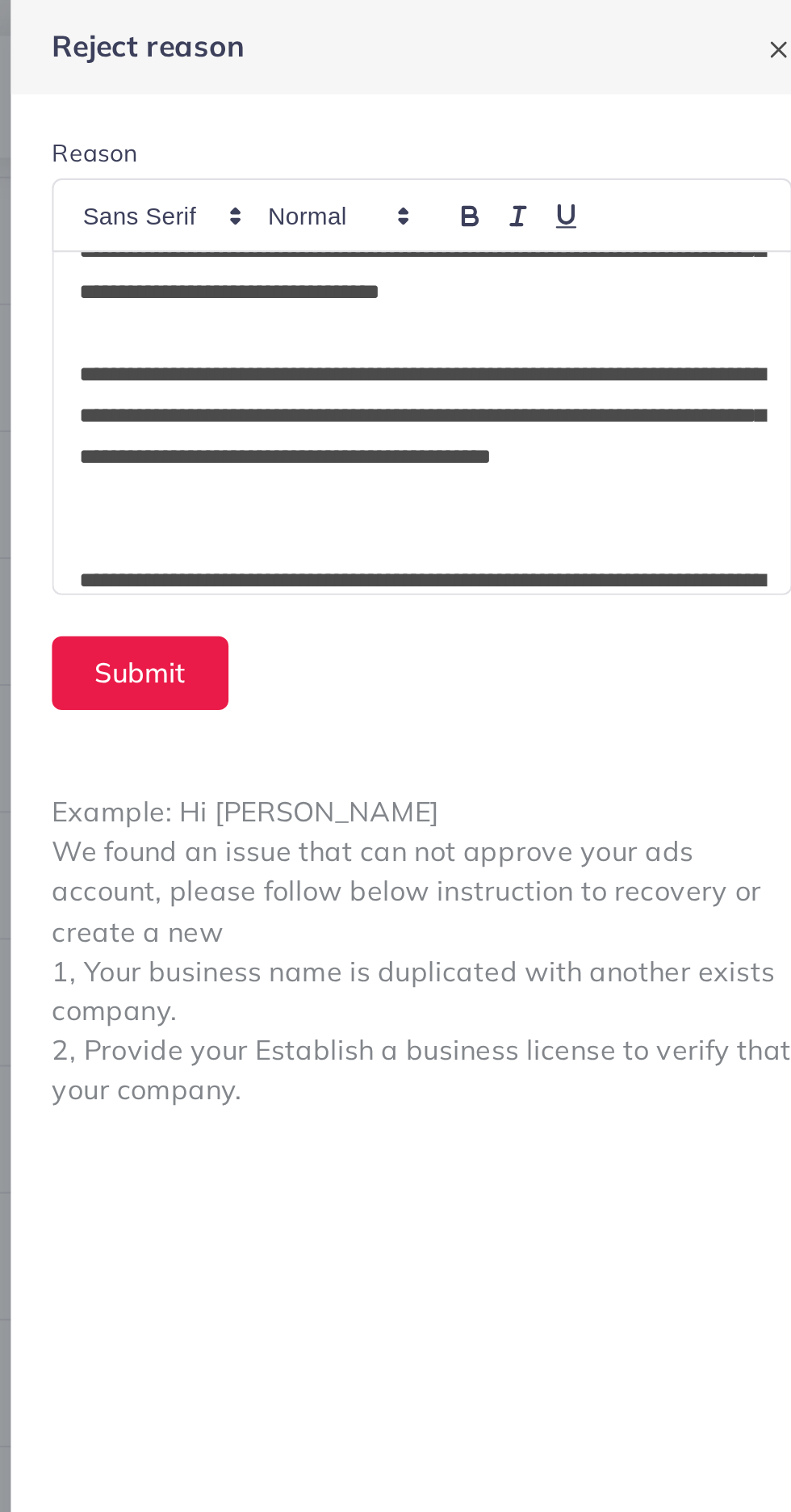
scroll to position [368, 0]
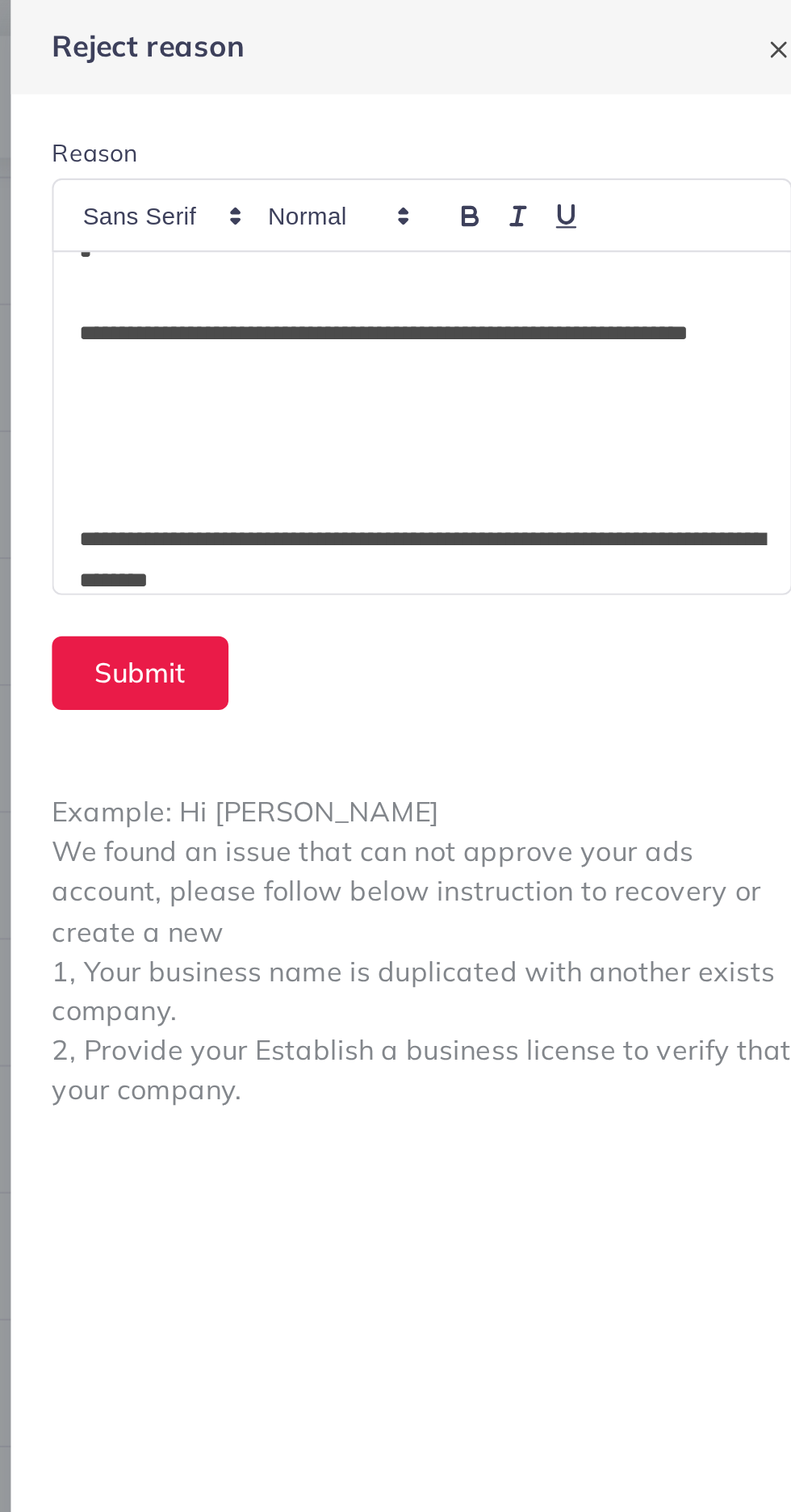
click at [427, 226] on div "**********" at bounding box center [597, 199] width 347 height 161
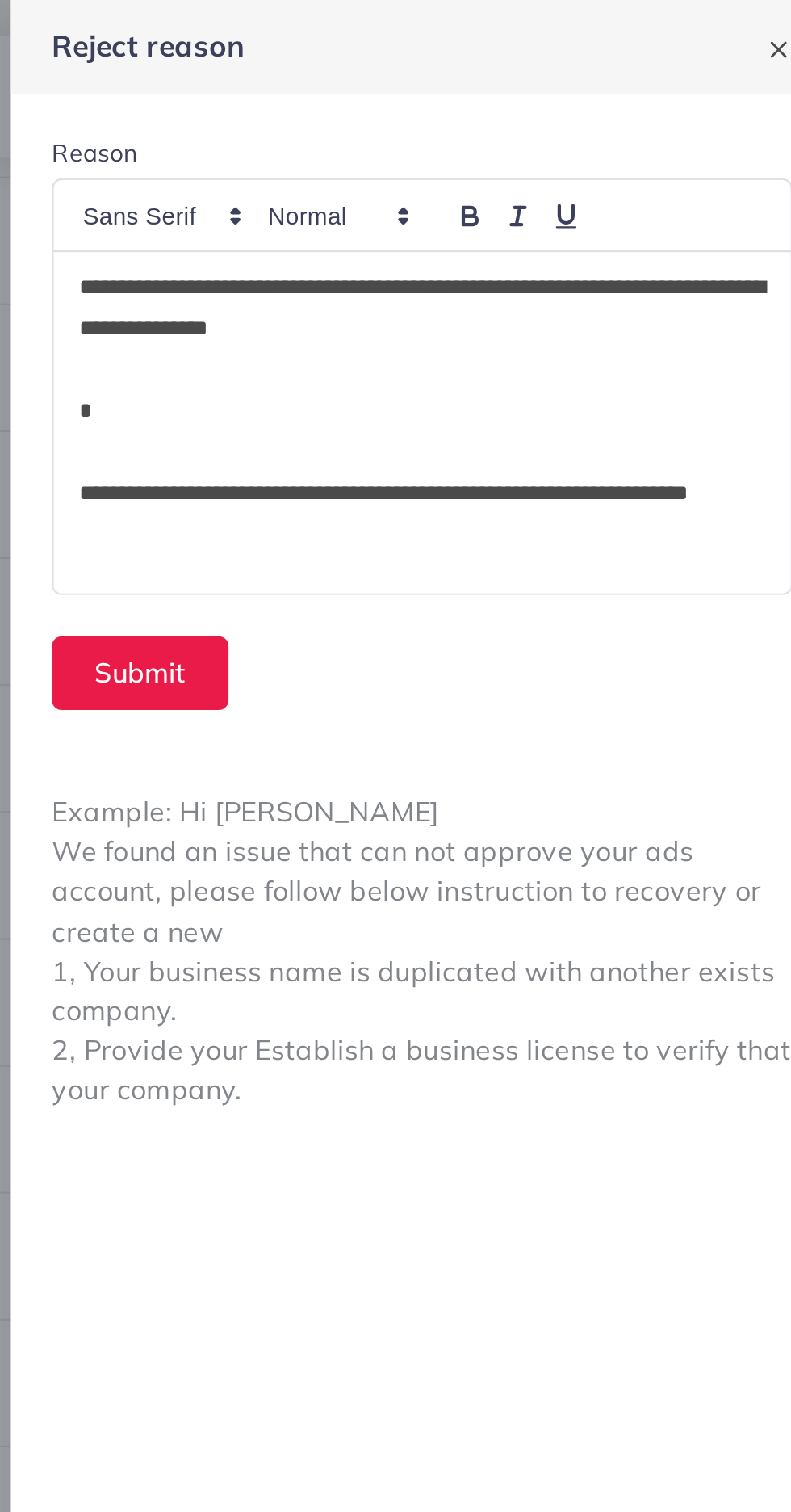
scroll to position [286, 0]
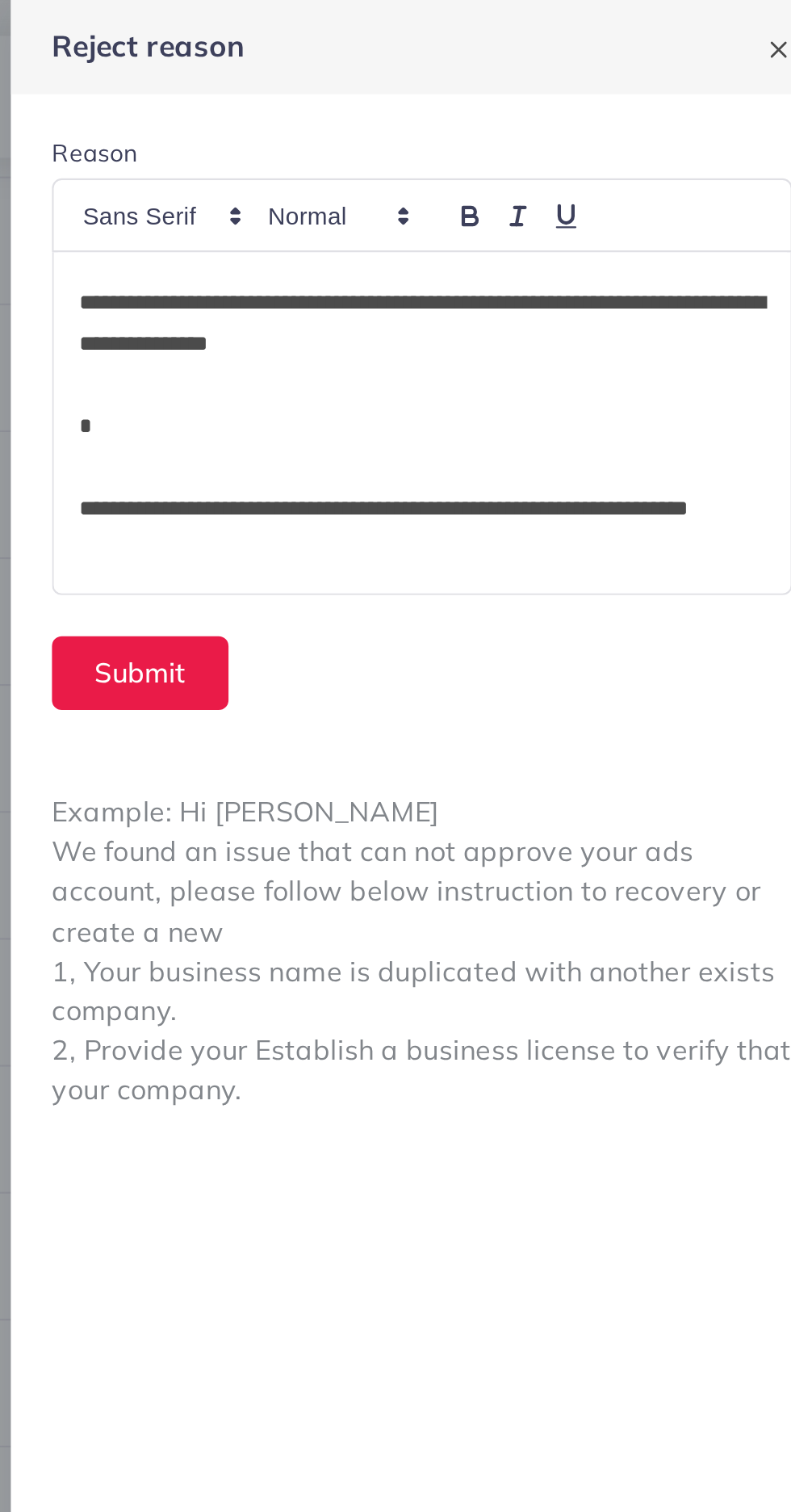
click at [439, 218] on p at bounding box center [597, 220] width 323 height 19
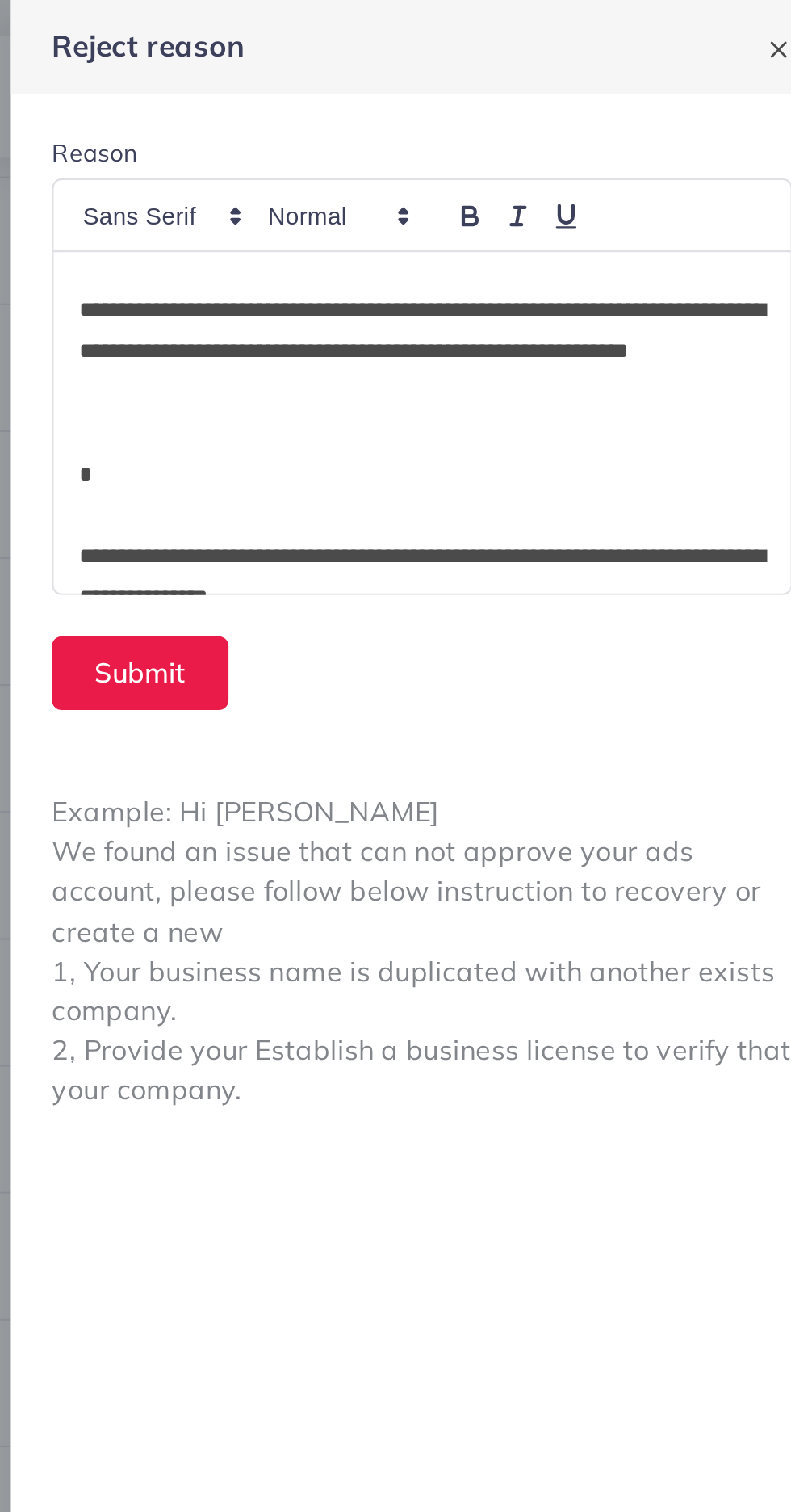
scroll to position [165, 0]
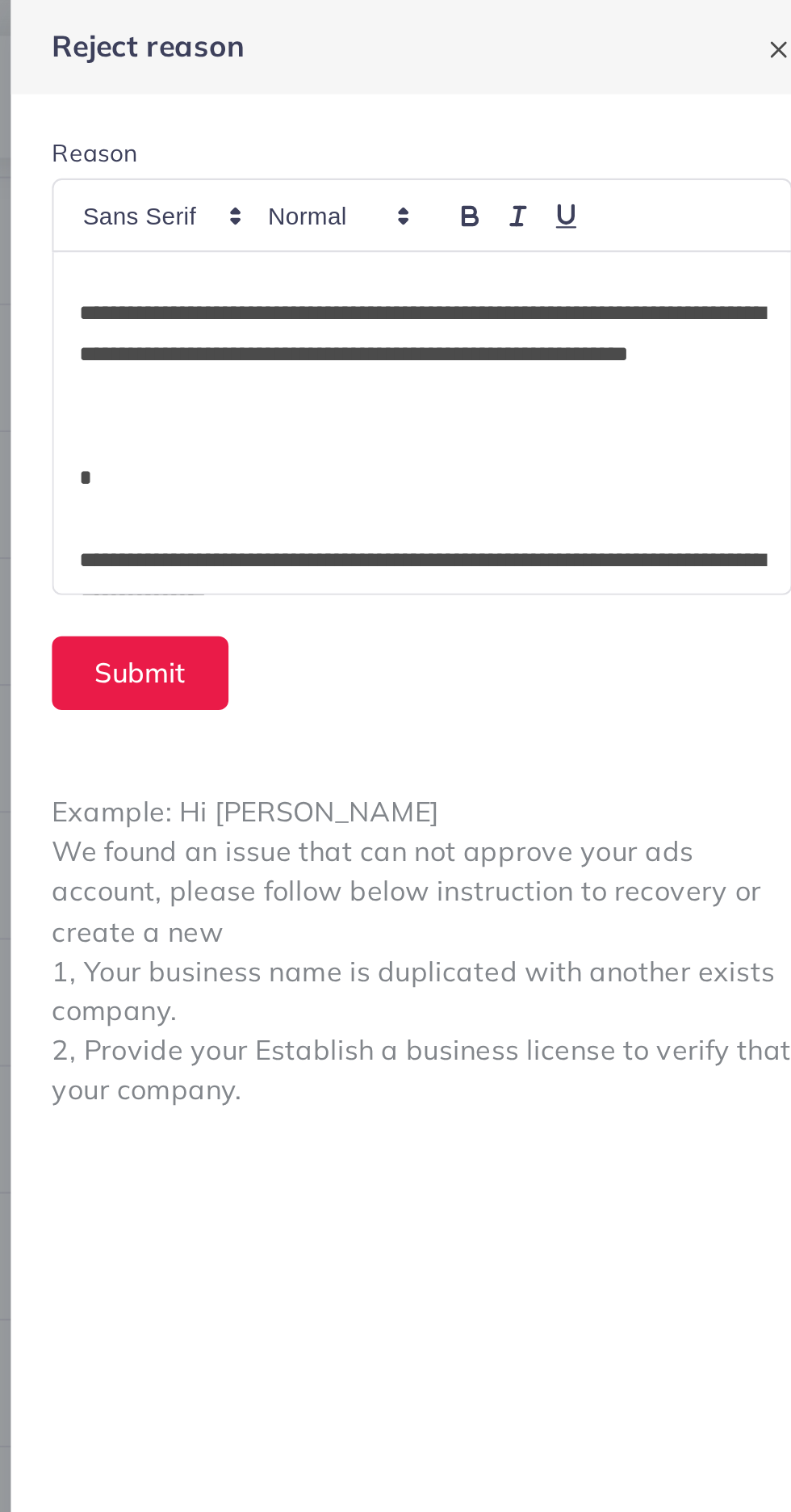
click at [444, 239] on p at bounding box center [597, 244] width 323 height 19
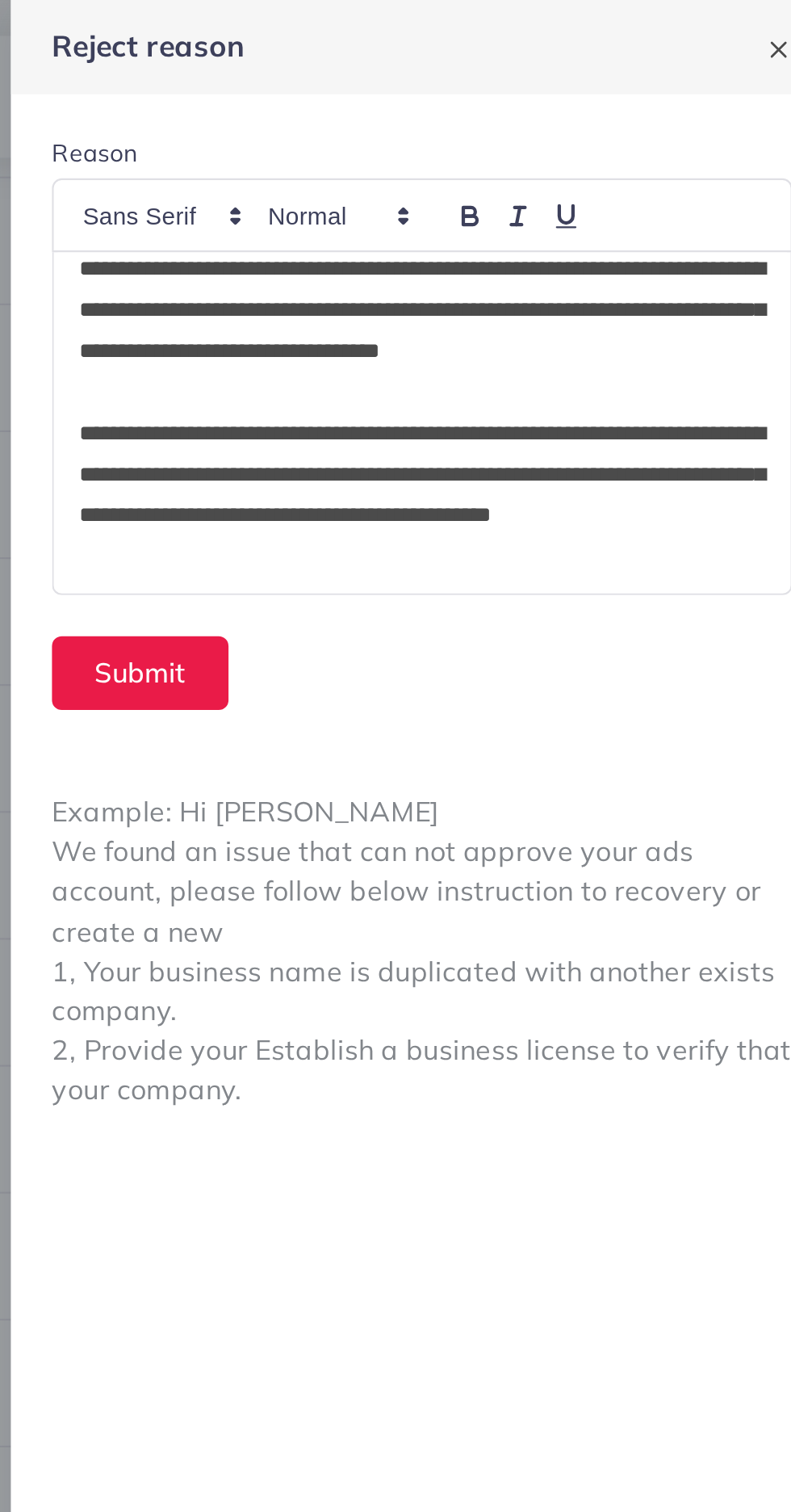
scroll to position [0, 0]
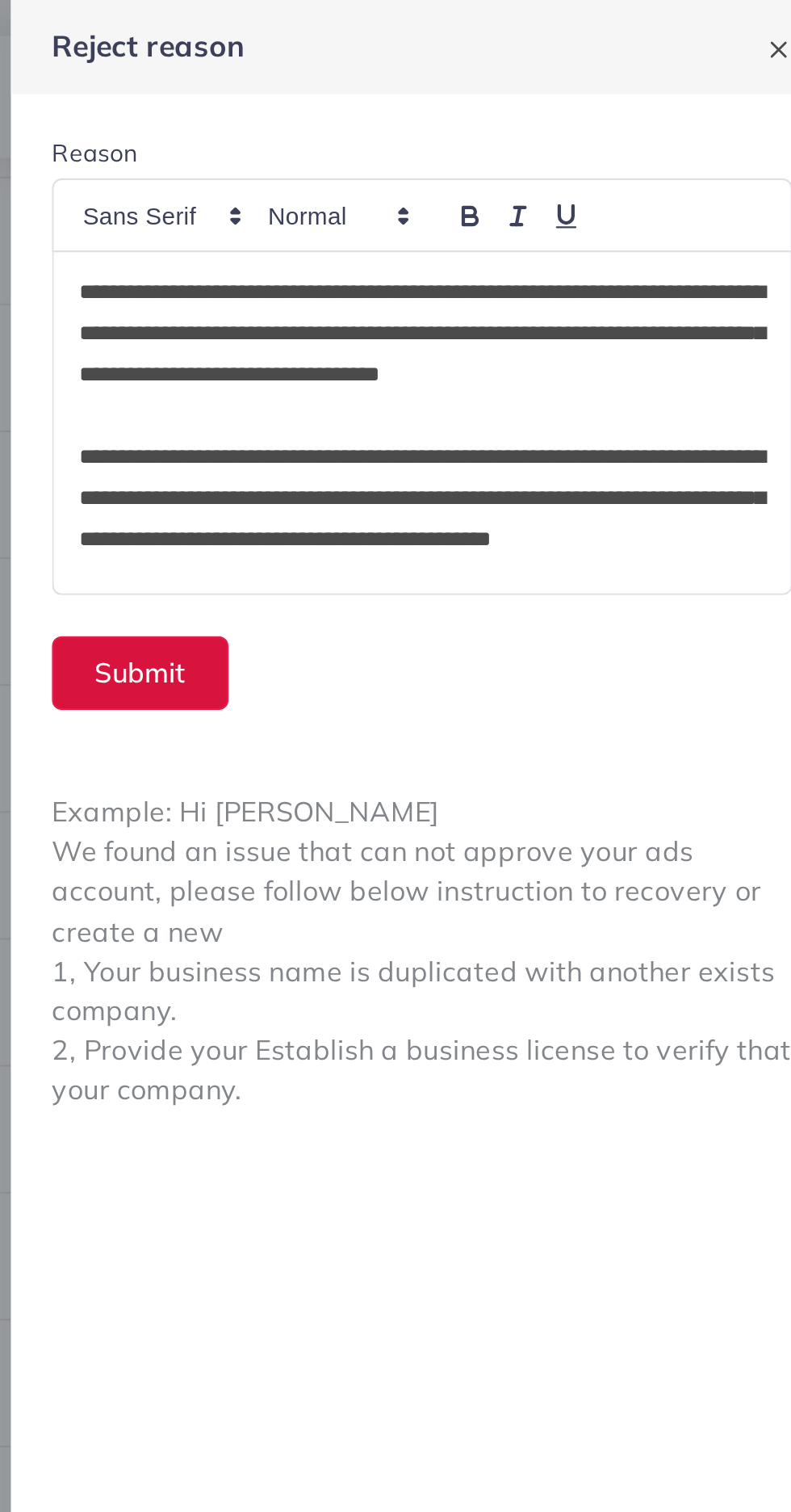
click at [455, 311] on button "Submit" at bounding box center [465, 317] width 83 height 34
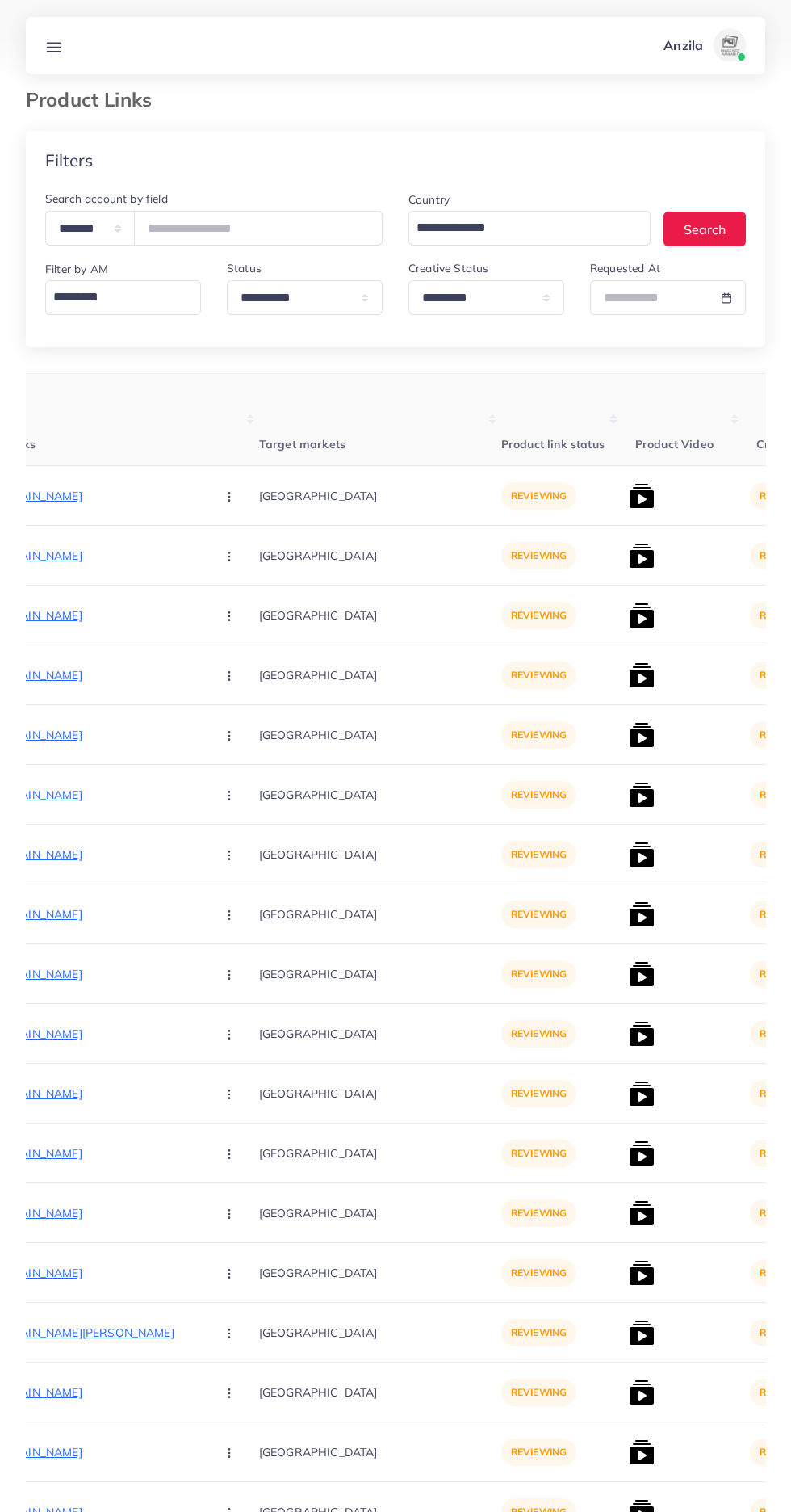
scroll to position [11, 0]
click at [88, 499] on p "[URL][DOMAIN_NAME]" at bounding box center [81, 497] width 242 height 19
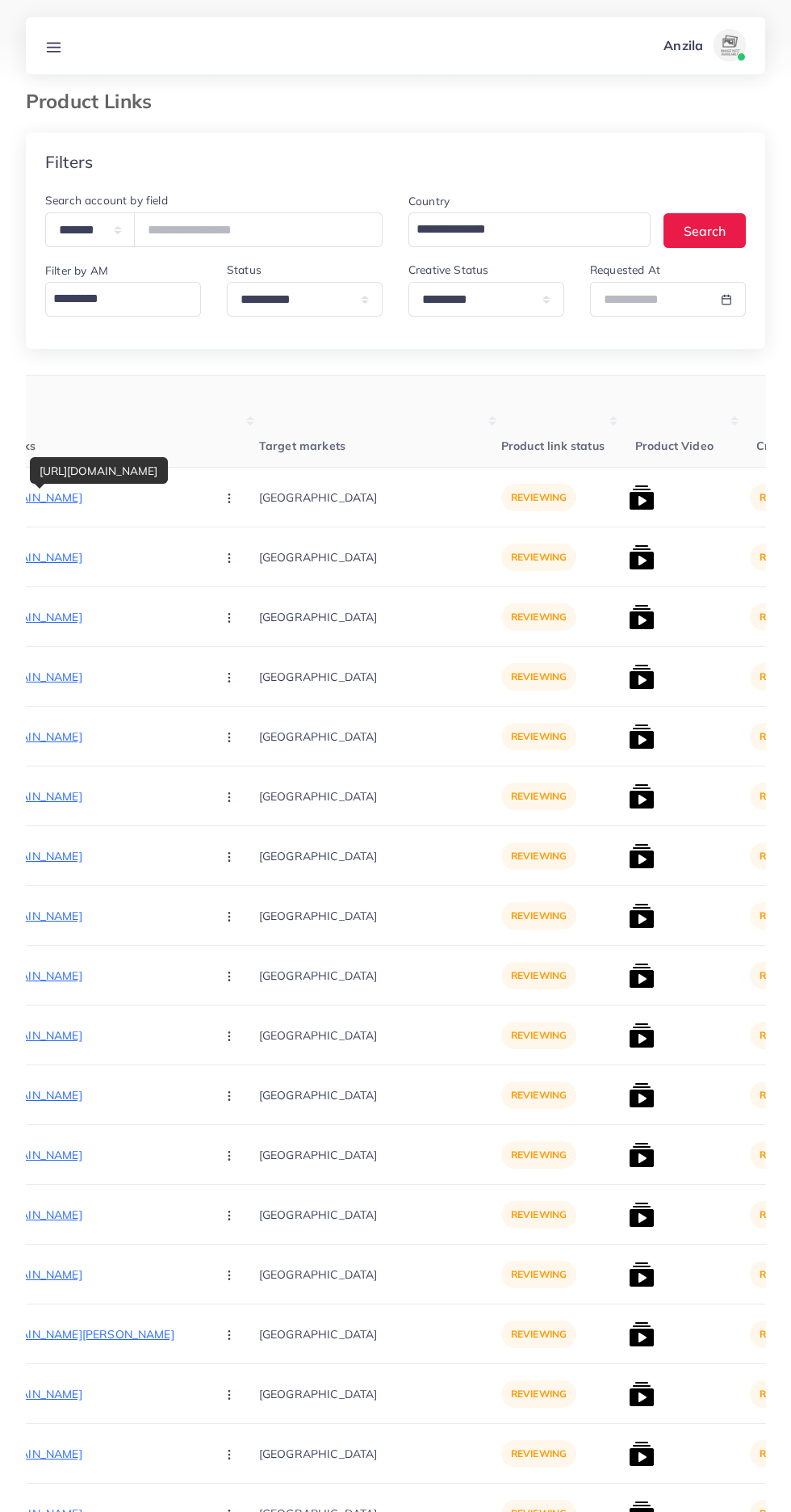
click at [228, 499] on circle "button" at bounding box center [228, 498] width 1 height 1
click at [237, 547] on span "Approve" at bounding box center [264, 547] width 53 height 16
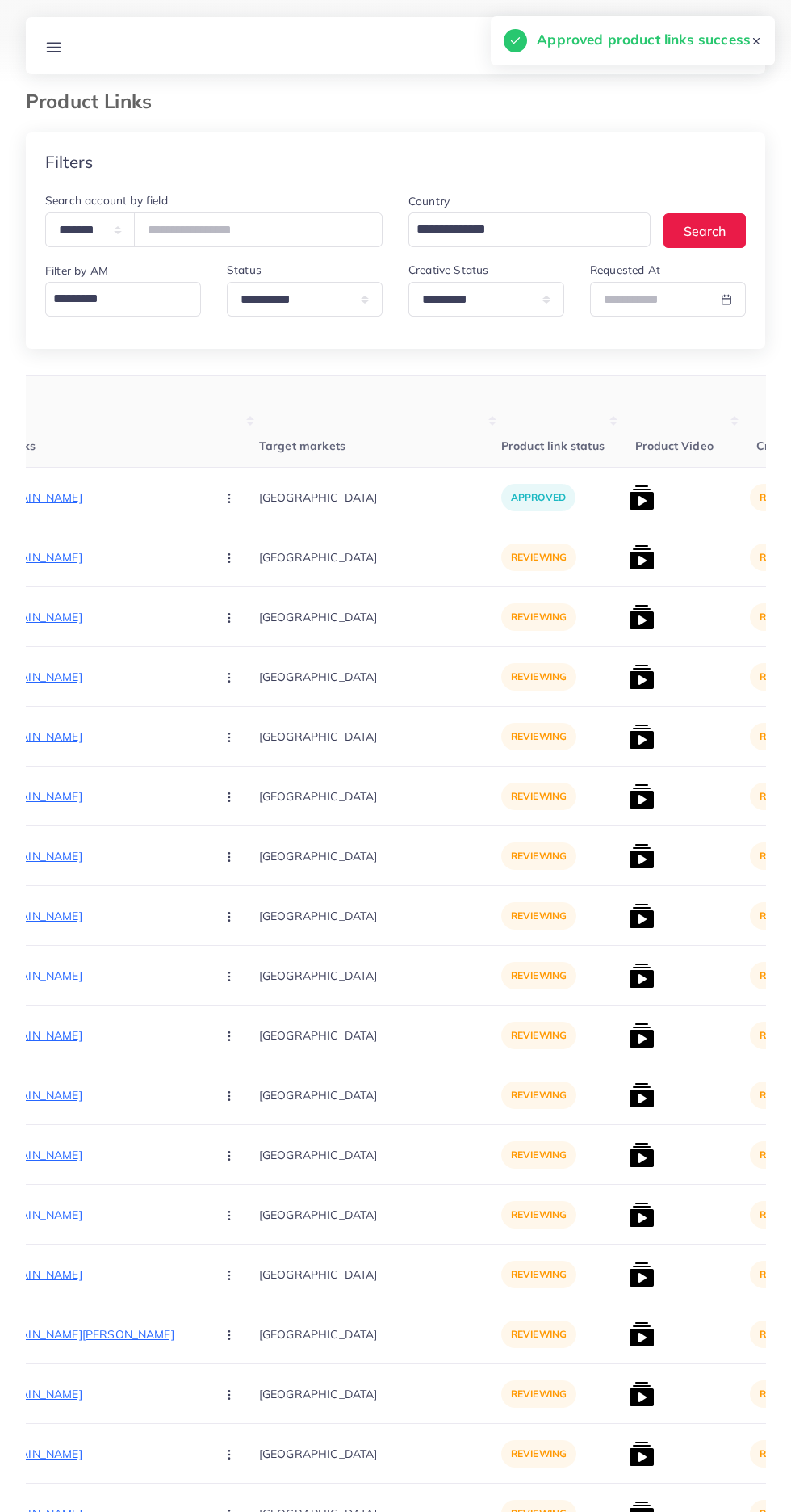
click at [629, 499] on img at bounding box center [641, 498] width 26 height 26
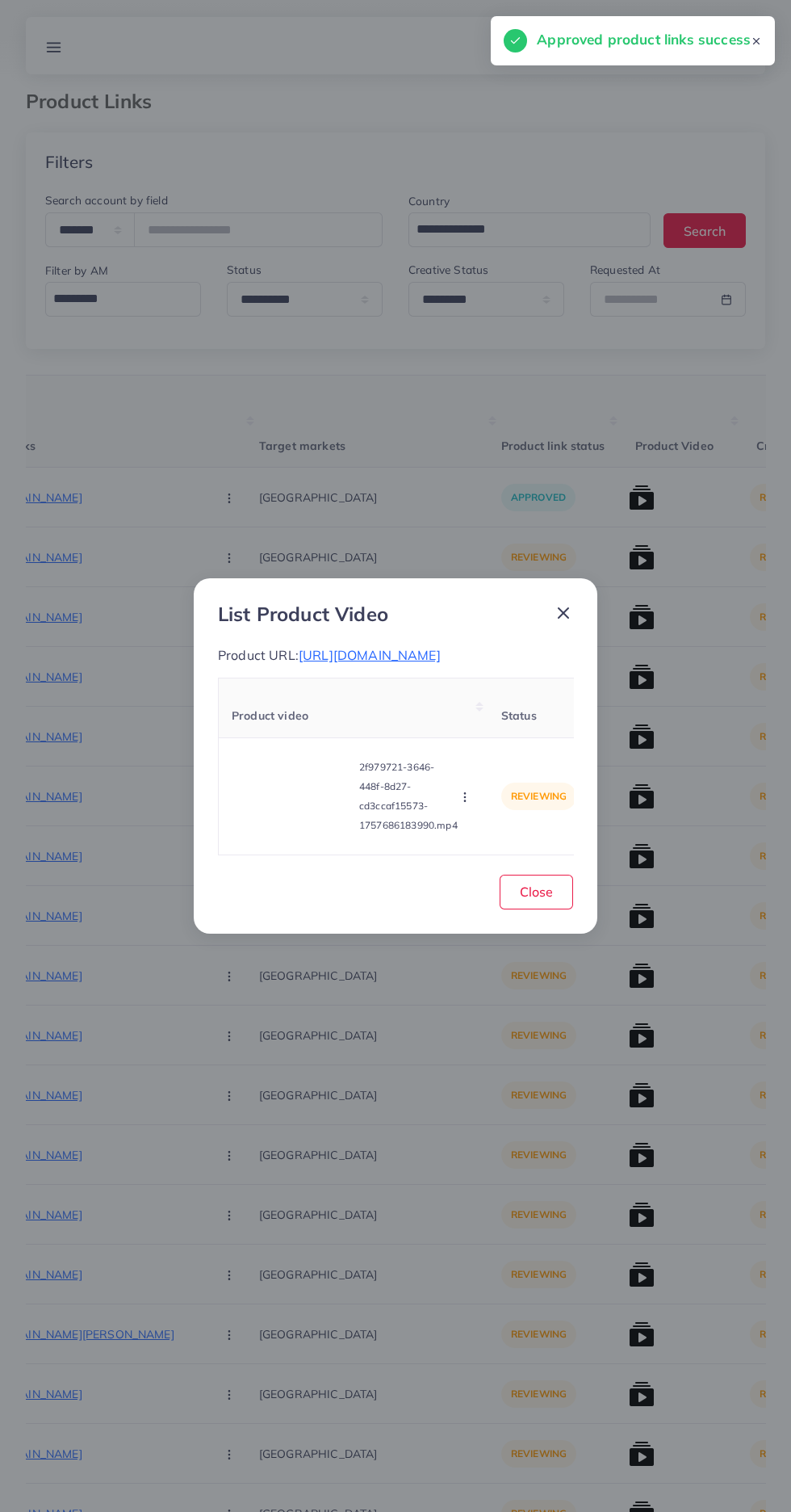
click at [279, 817] on video at bounding box center [293, 796] width 121 height 73
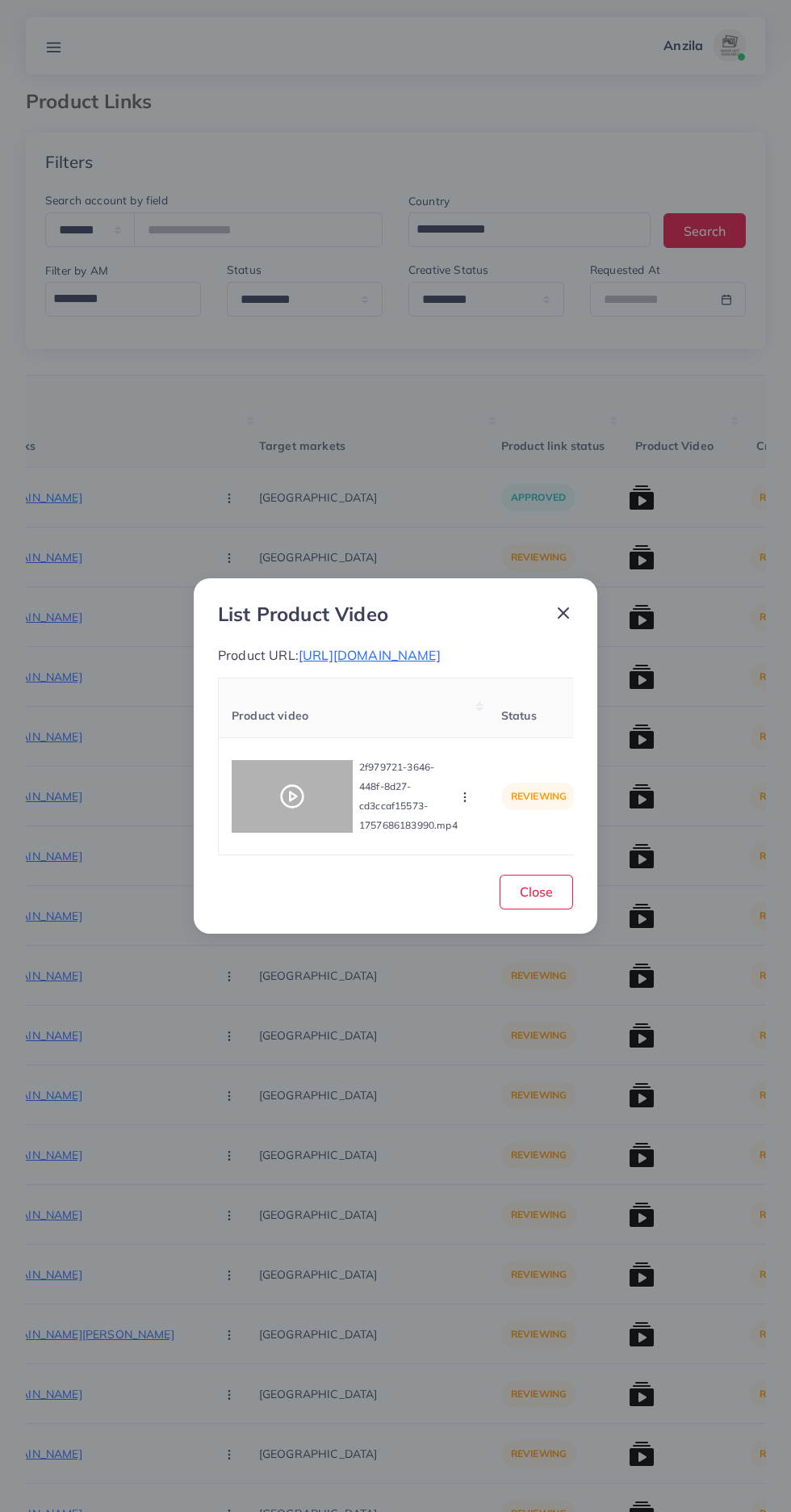
click at [301, 796] on icon at bounding box center [292, 796] width 26 height 26
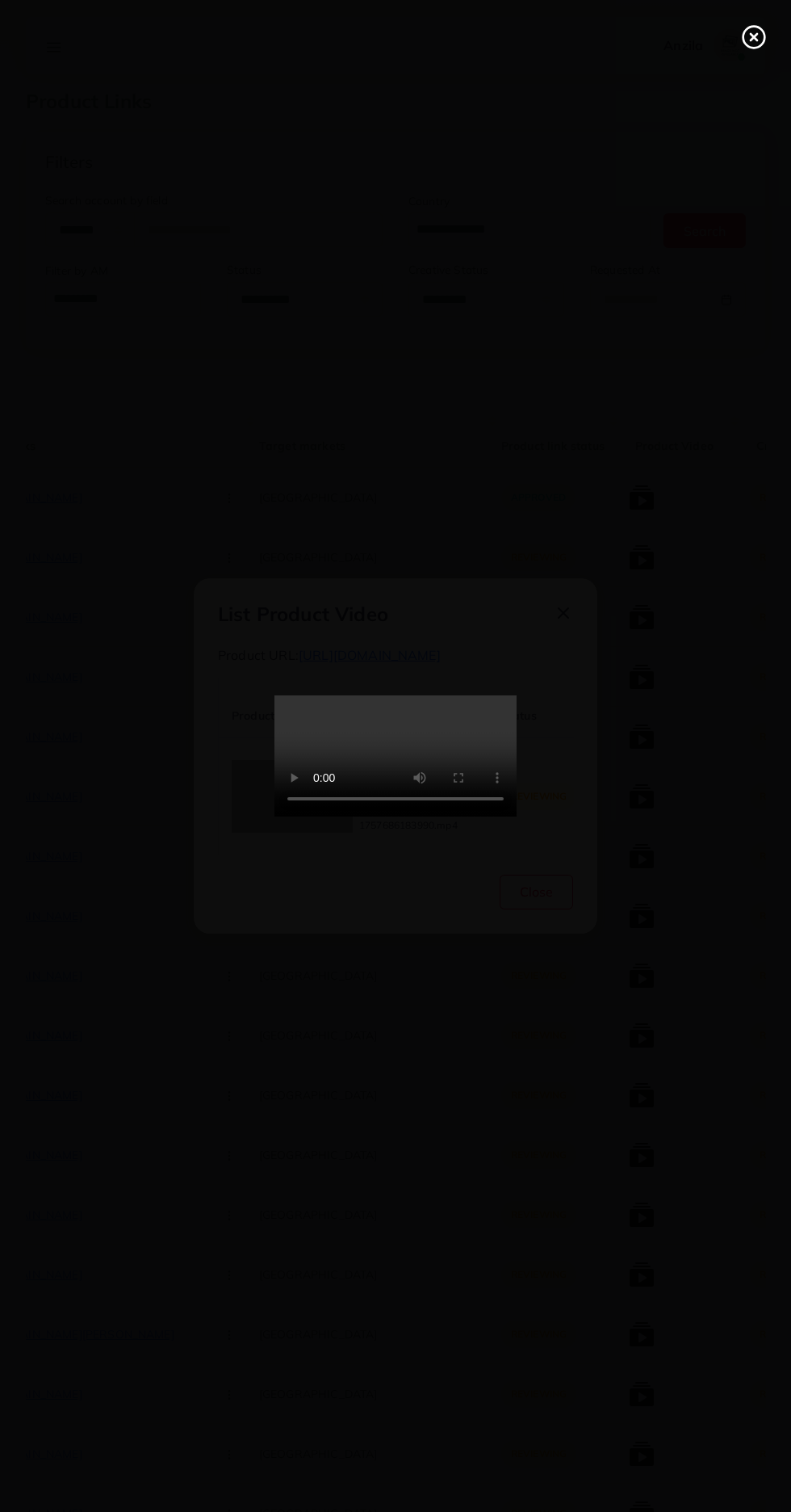
click at [757, 37] on icon at bounding box center [754, 37] width 26 height 26
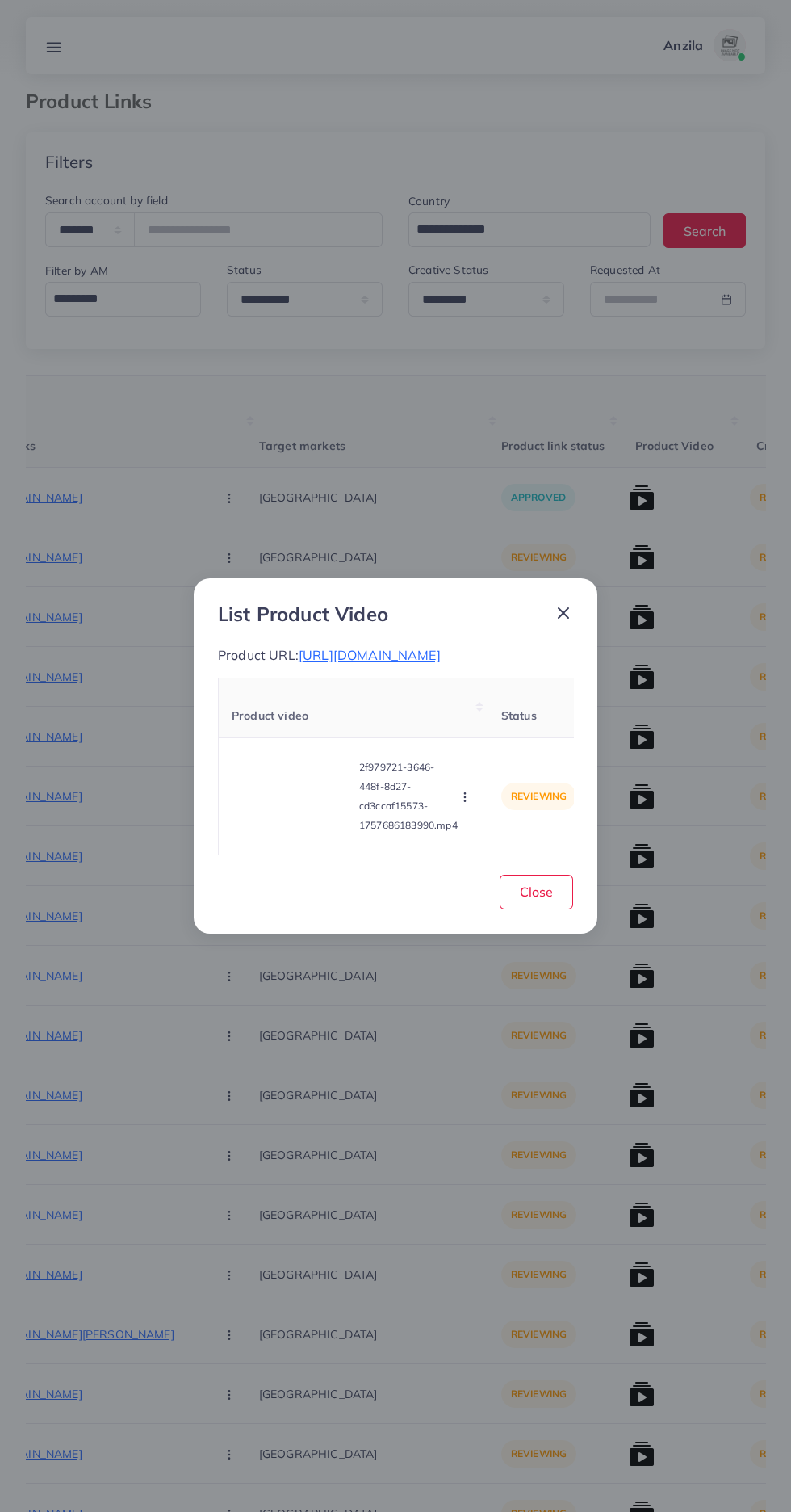
click at [427, 647] on span "https://zayrawear.shop/product/zayra-printed-stripe-style-patch-work-long-winte…" at bounding box center [370, 655] width 142 height 16
click at [461, 804] on icon "button" at bounding box center [465, 797] width 13 height 13
click at [507, 760] on span "Reject" at bounding box center [492, 757] width 39 height 16
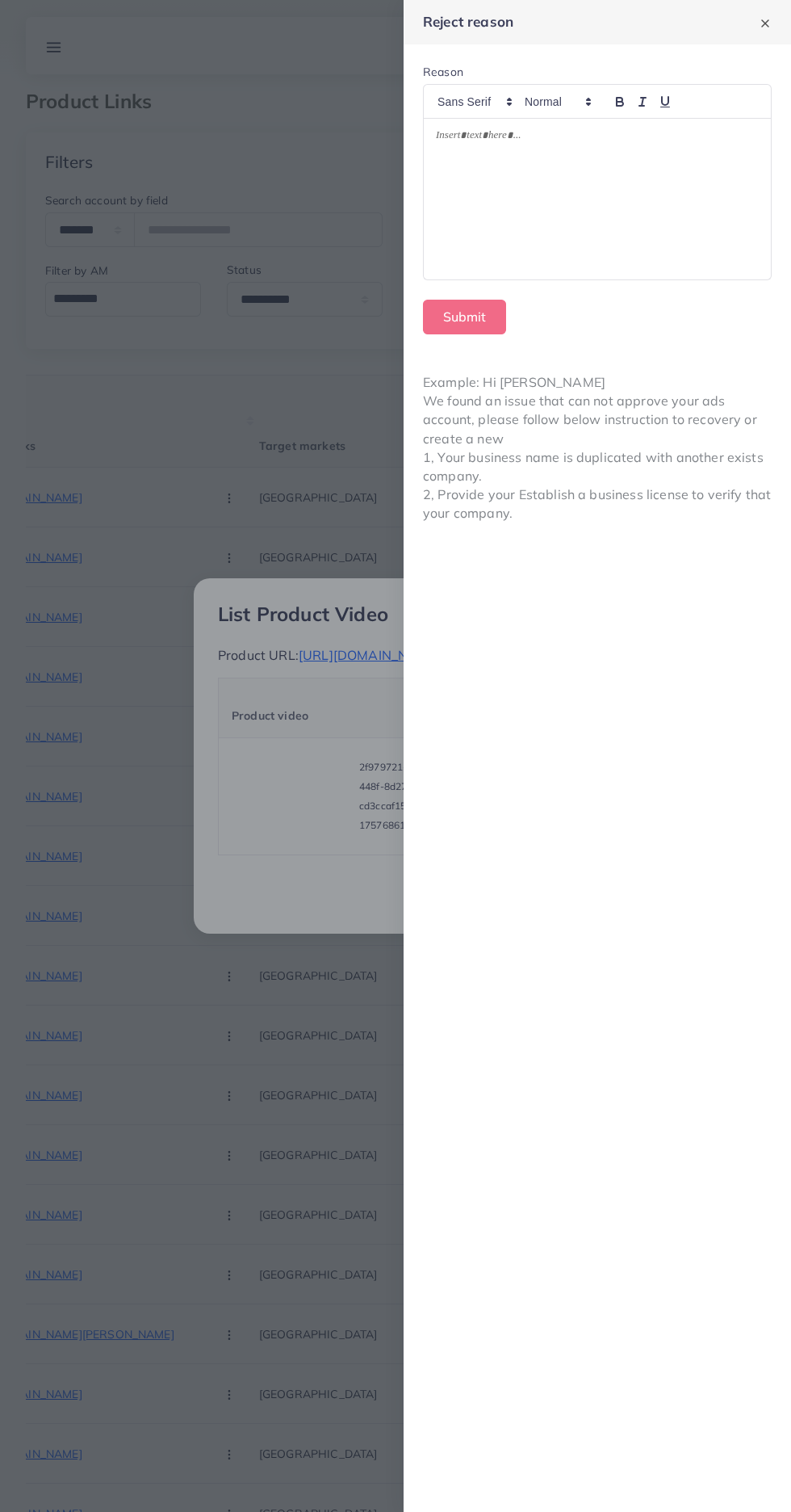
click at [664, 257] on div at bounding box center [597, 199] width 347 height 161
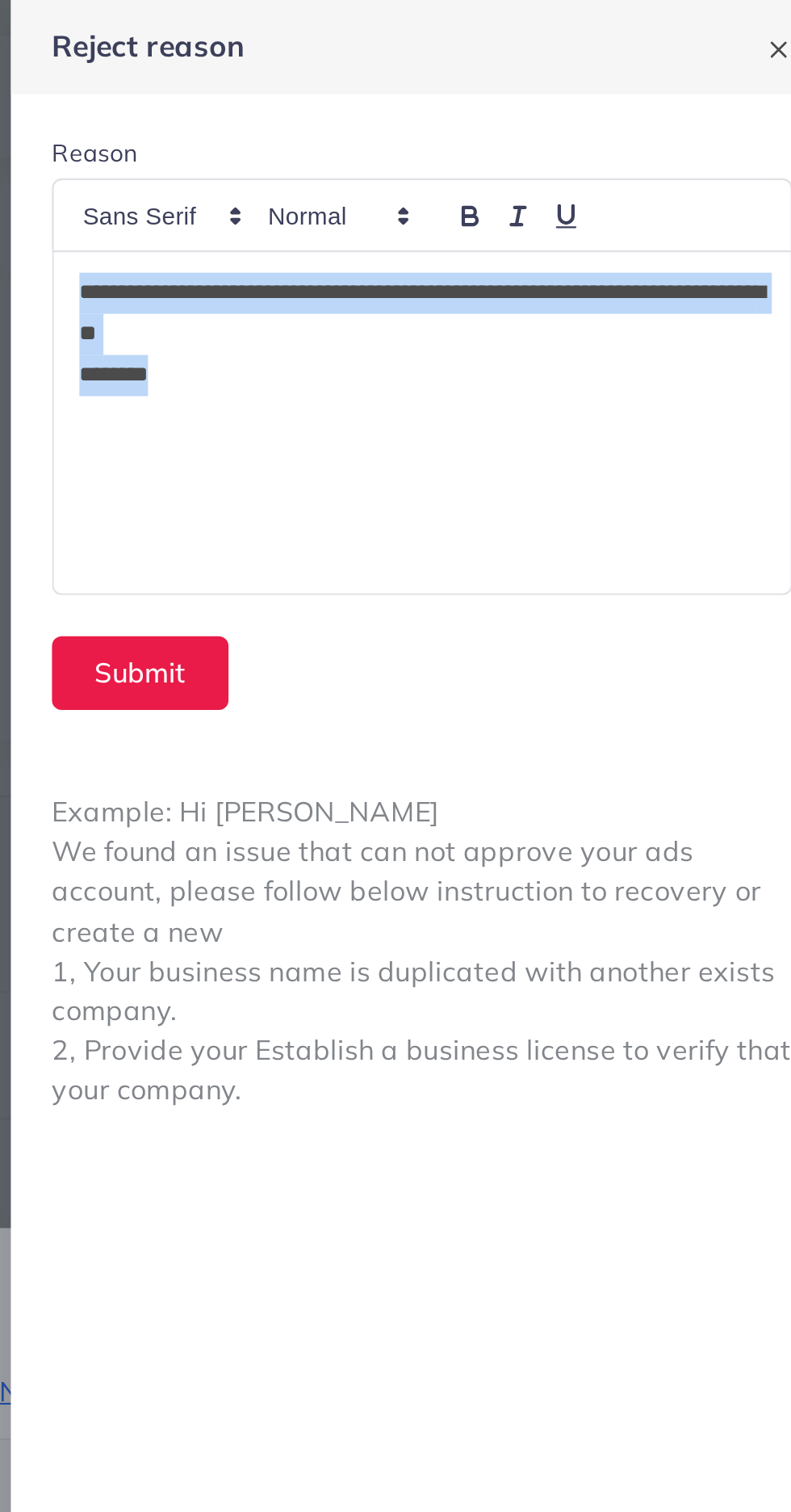
copy div "**********"
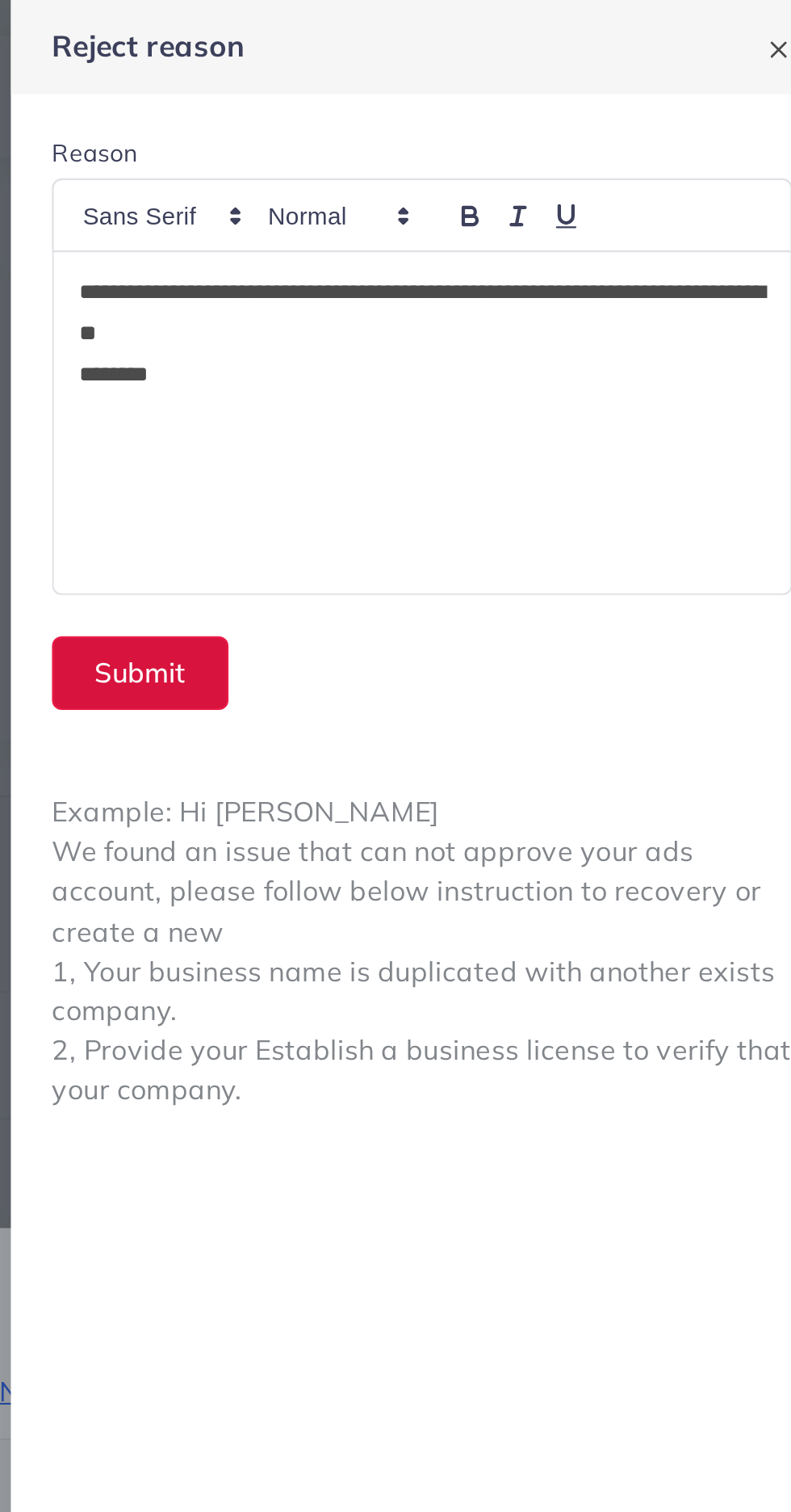
click at [465, 320] on button "Submit" at bounding box center [465, 317] width 83 height 34
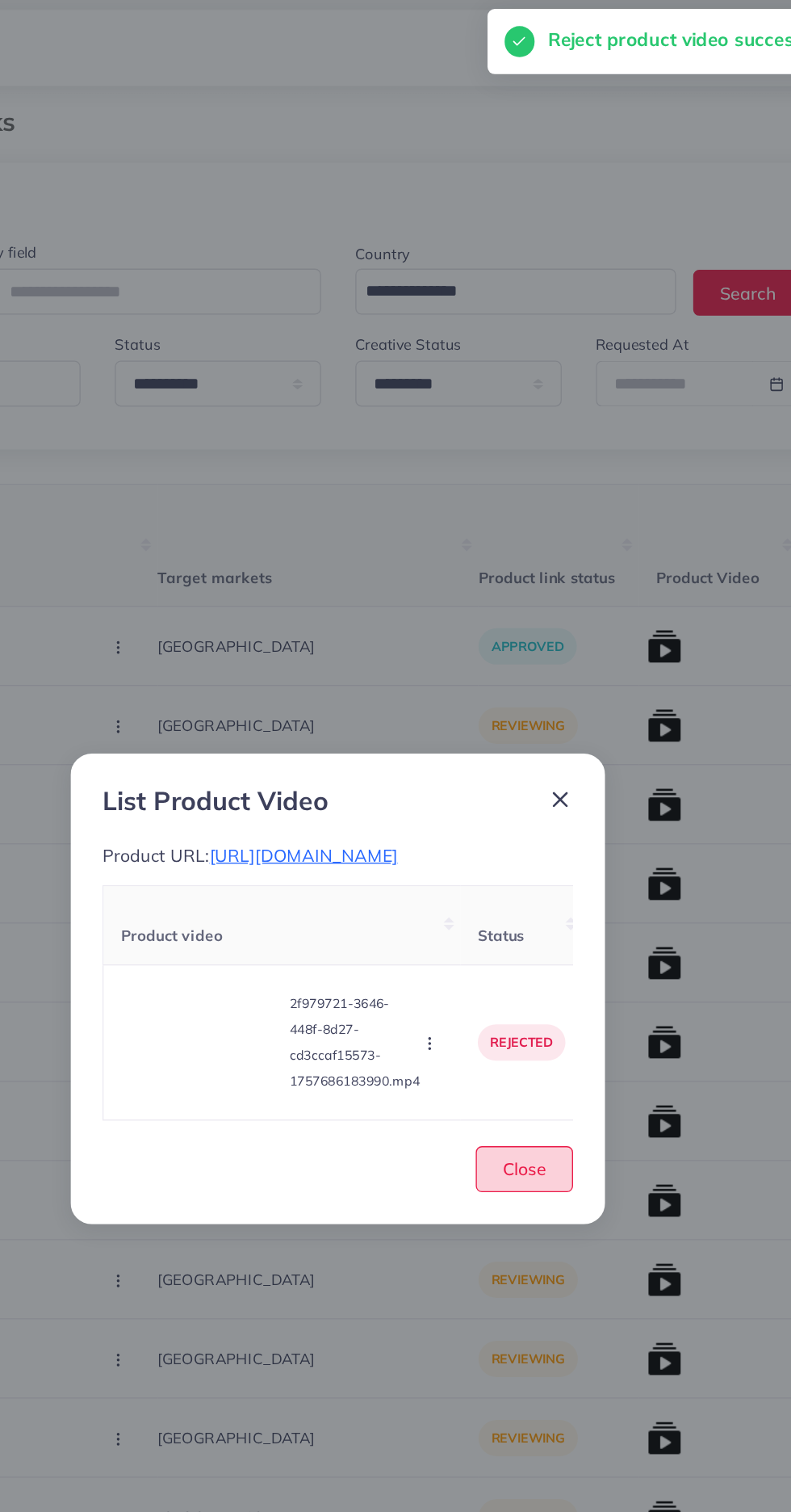
click at [533, 900] on span "Close" at bounding box center [536, 892] width 34 height 16
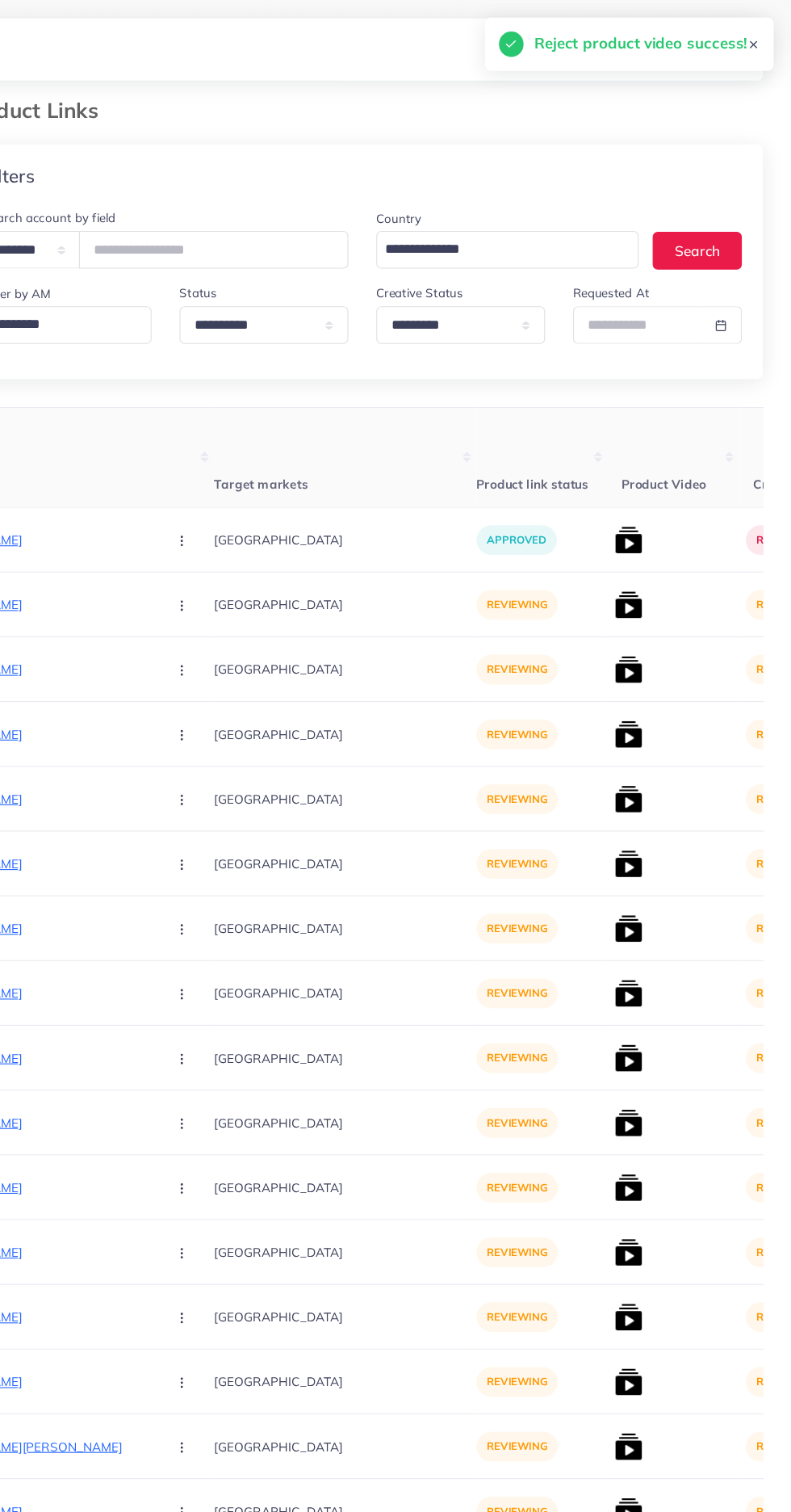
scroll to position [9, 0]
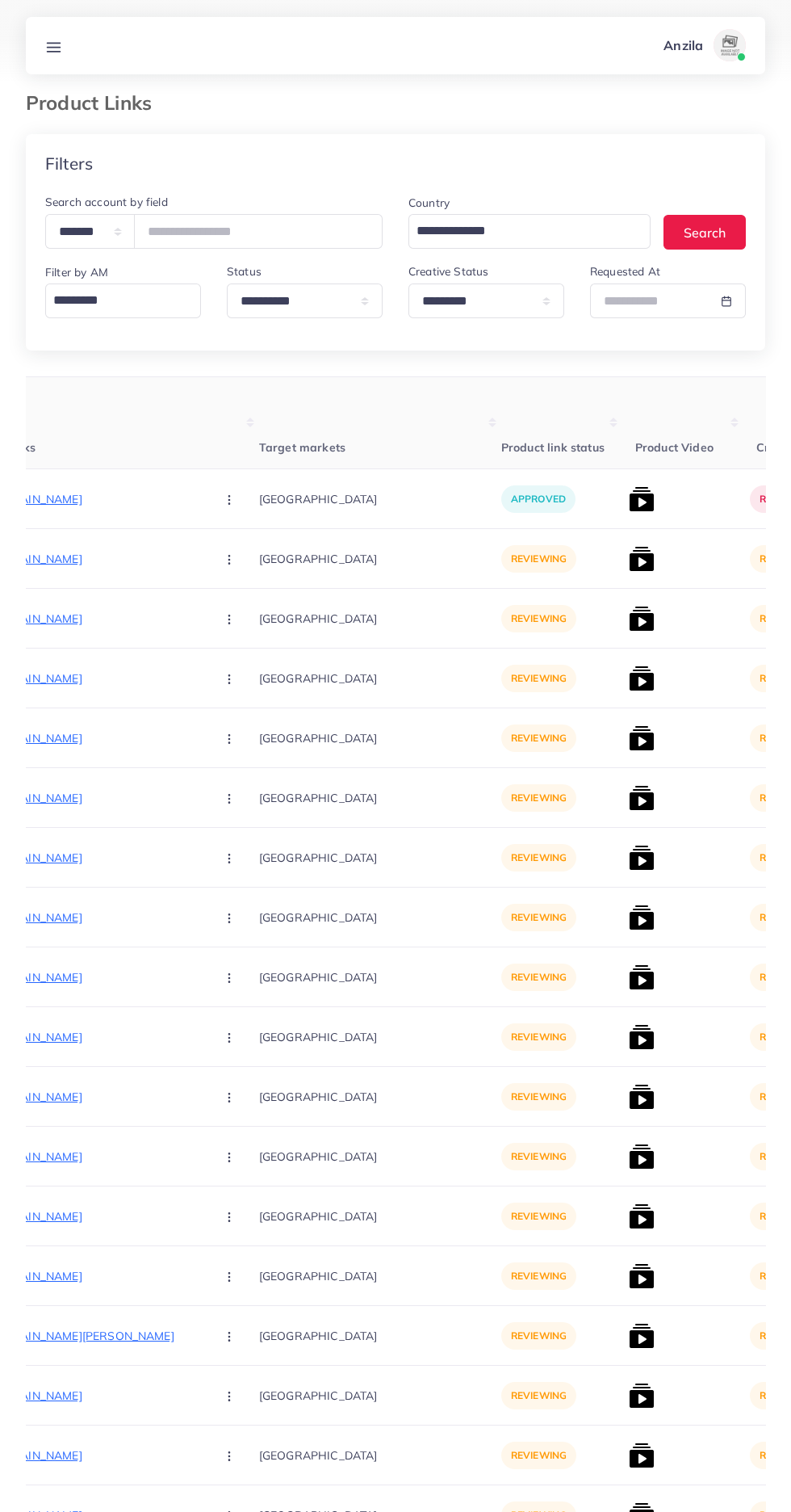
click at [90, 559] on p "https://zayrawear.shop/product/zayra-pintex-baggy-trouser-style-2-pcs-winter-co…" at bounding box center [81, 558] width 242 height 19
click at [228, 559] on circle "button" at bounding box center [228, 559] width 1 height 1
click at [237, 609] on span "Approve" at bounding box center [264, 608] width 53 height 16
click at [622, 563] on div at bounding box center [683, 559] width 121 height 60
click at [629, 572] on img at bounding box center [641, 558] width 26 height 26
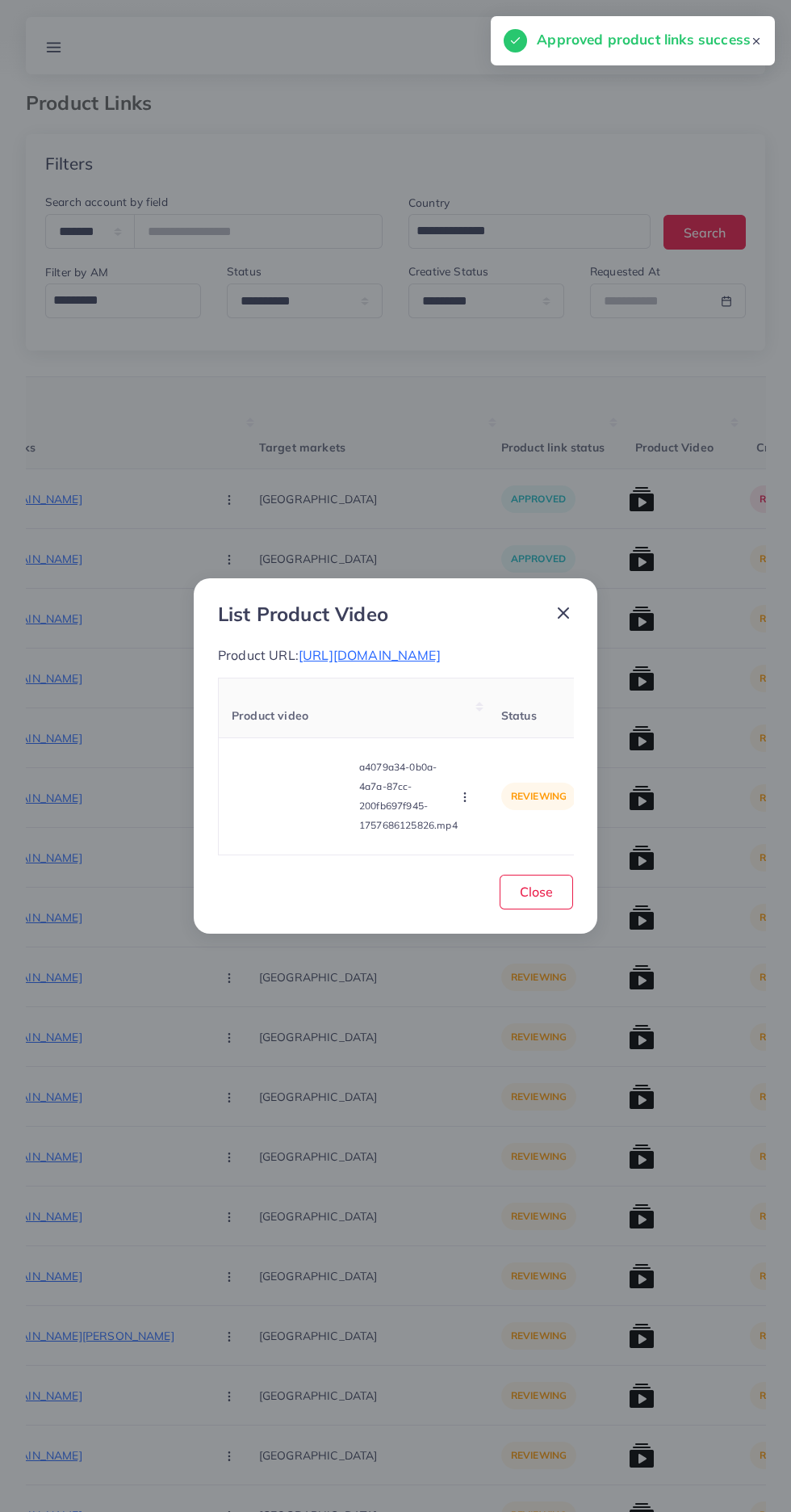
click at [299, 804] on video at bounding box center [293, 796] width 121 height 73
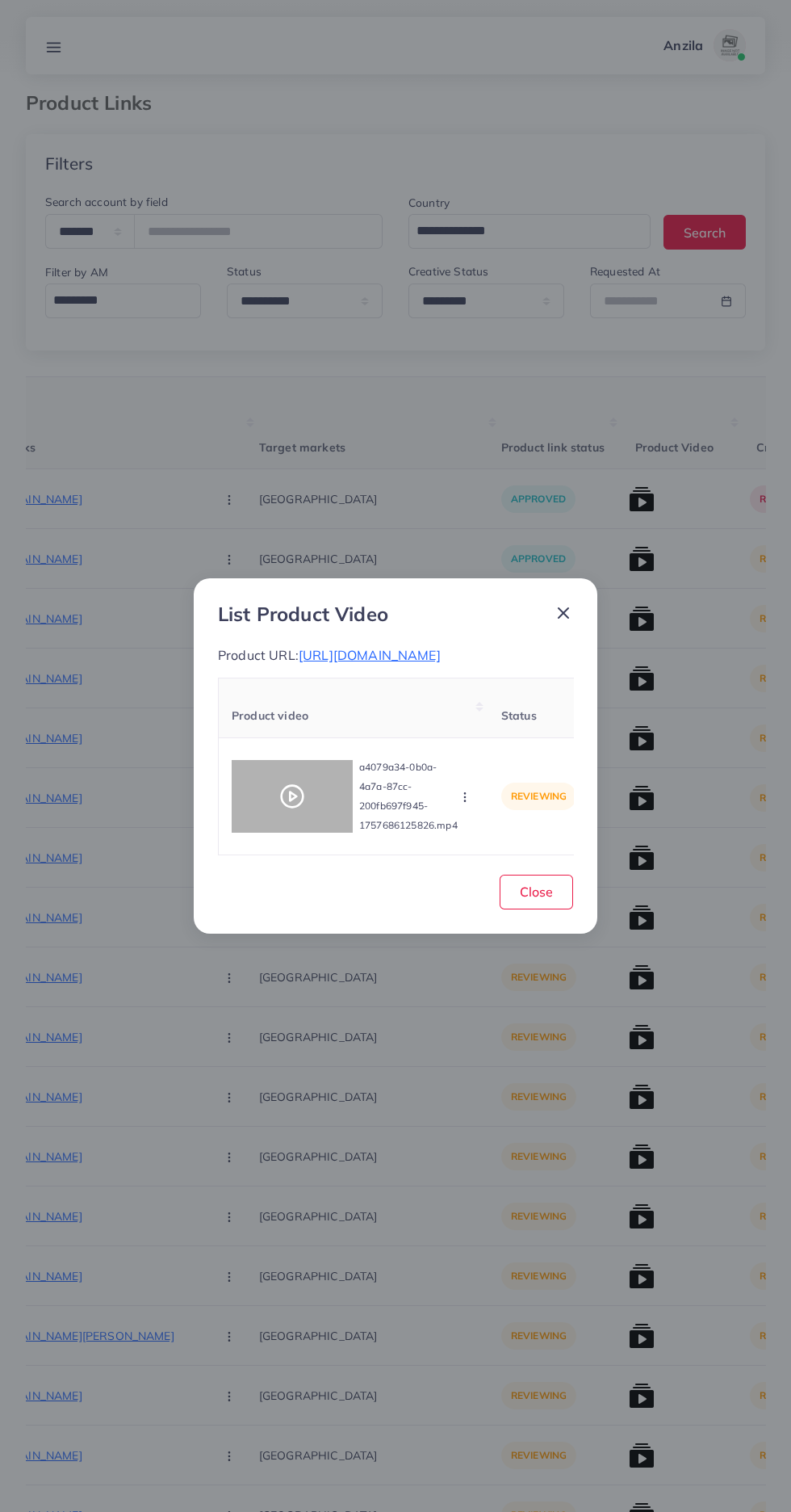
click at [304, 806] on circle at bounding box center [293, 796] width 22 height 22
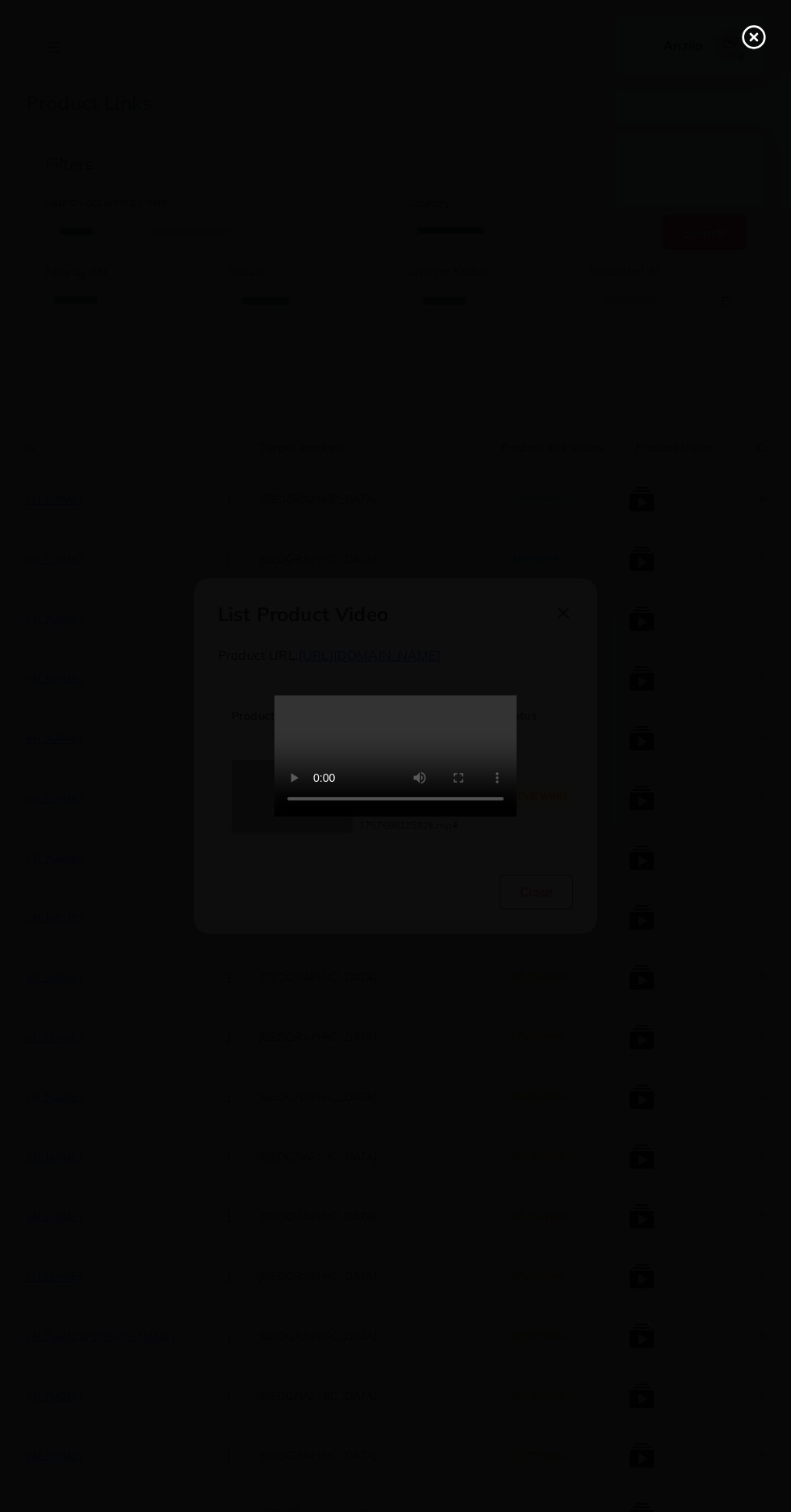
click at [754, 43] on icon at bounding box center [754, 37] width 26 height 26
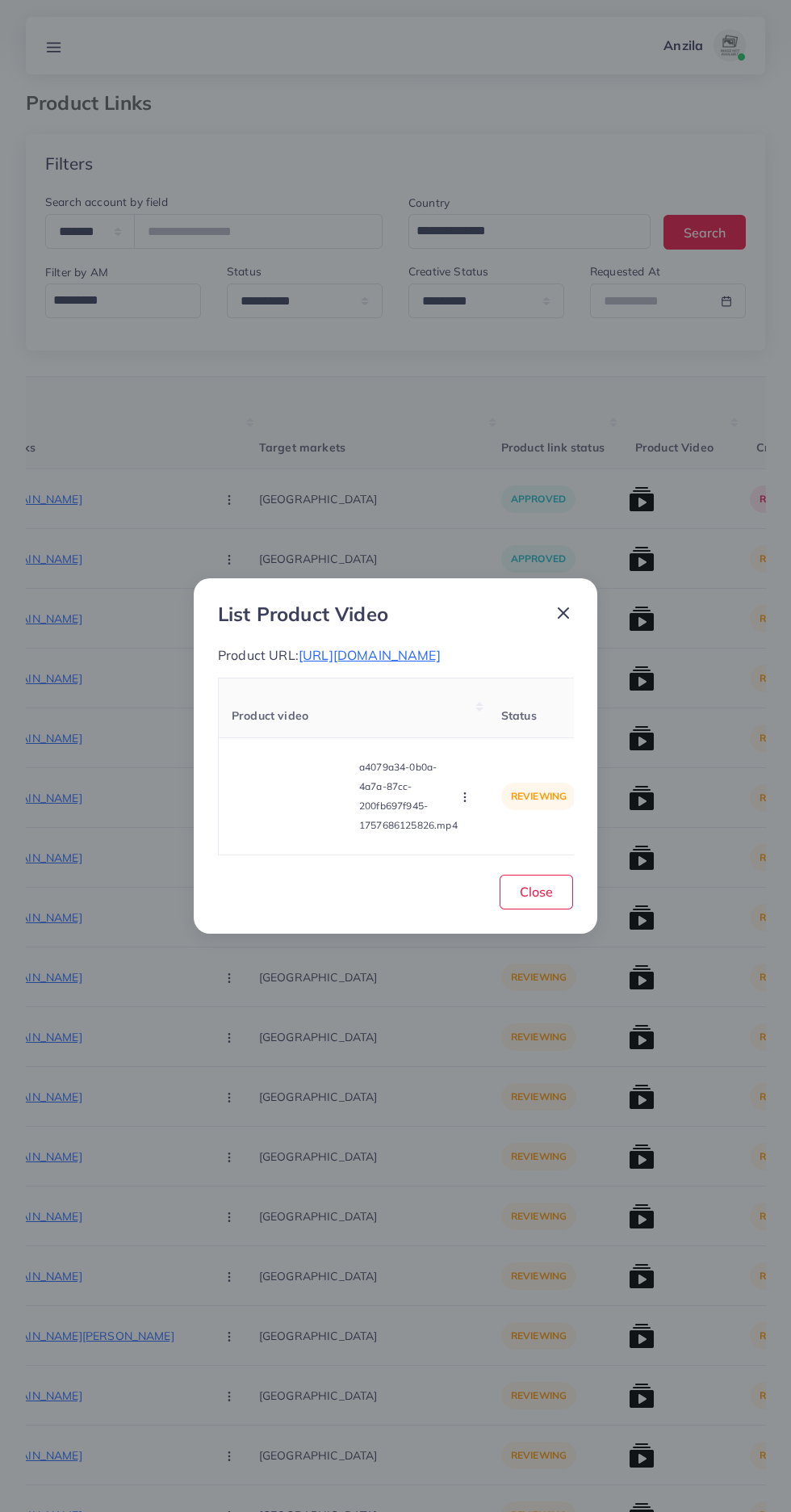
click at [440, 648] on span "https://zayrawear.shop/product/zayra-pintex-baggy-trouser-style-2-pcs-winter-co…" at bounding box center [370, 655] width 142 height 16
click at [465, 798] on circle "button" at bounding box center [464, 797] width 1 height 1
click at [511, 765] on span "Reject" at bounding box center [492, 757] width 39 height 16
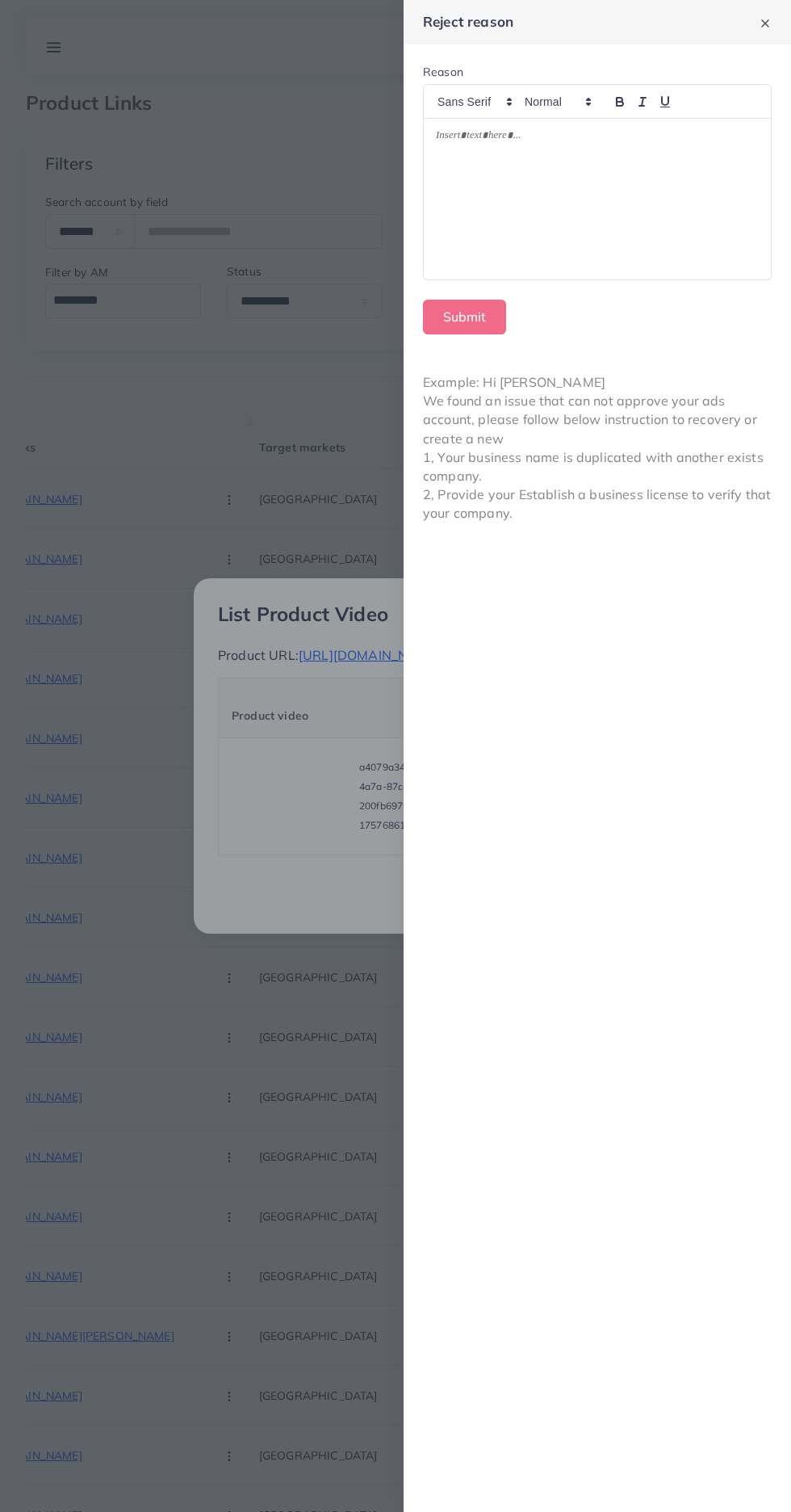
click at [655, 228] on div at bounding box center [597, 199] width 347 height 161
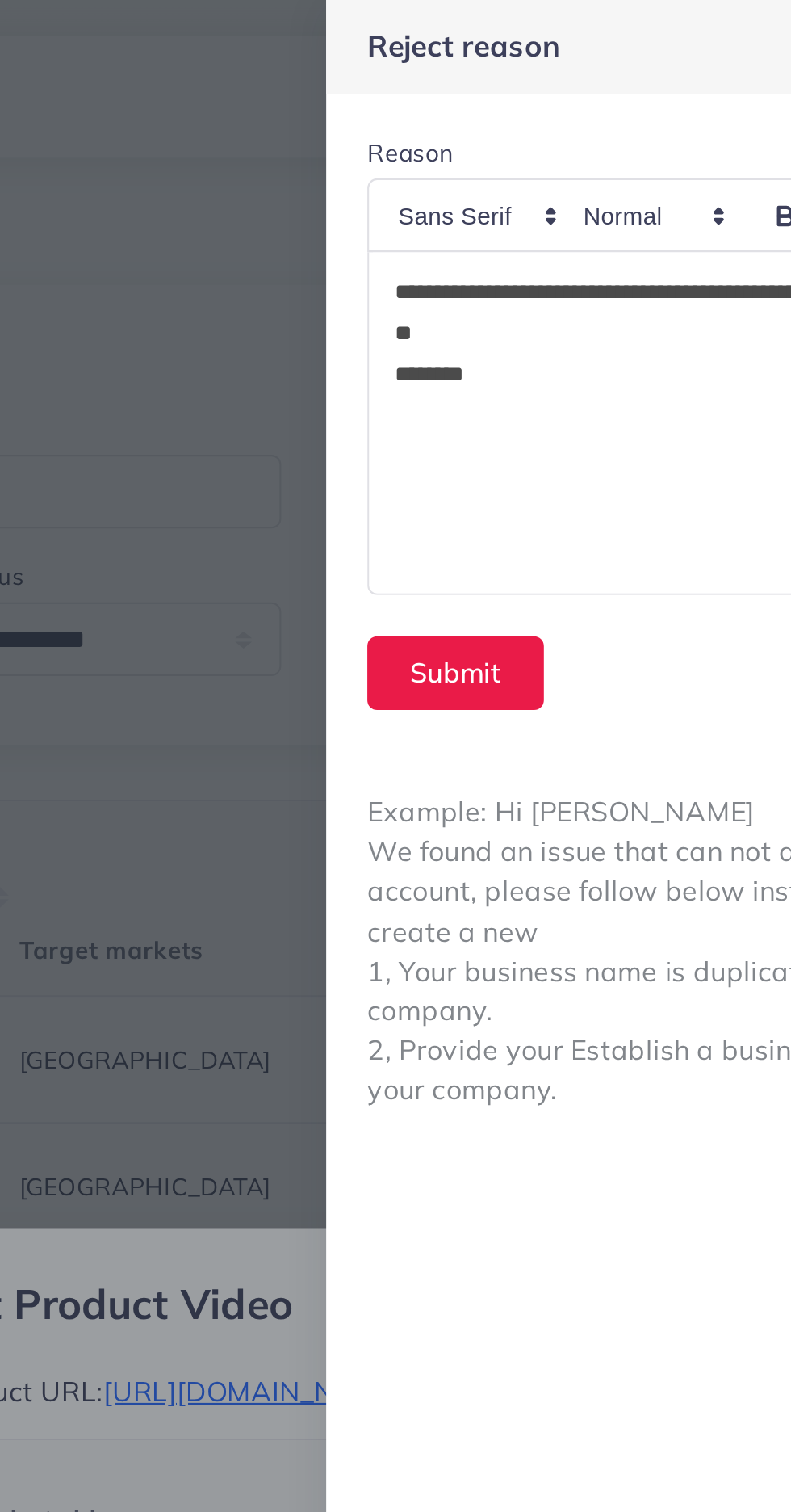
scroll to position [0, 0]
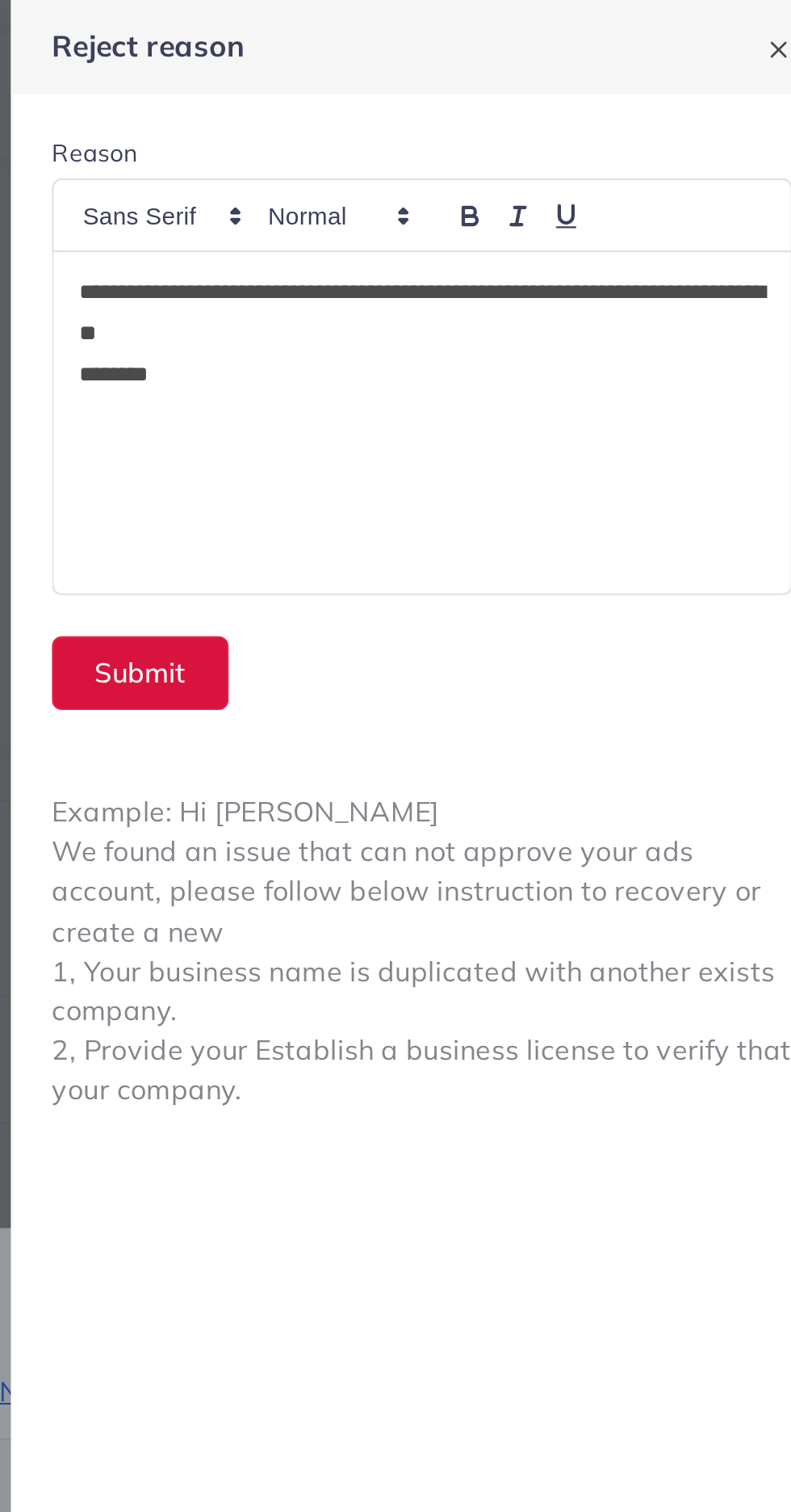
click at [472, 325] on button "Submit" at bounding box center [465, 317] width 83 height 34
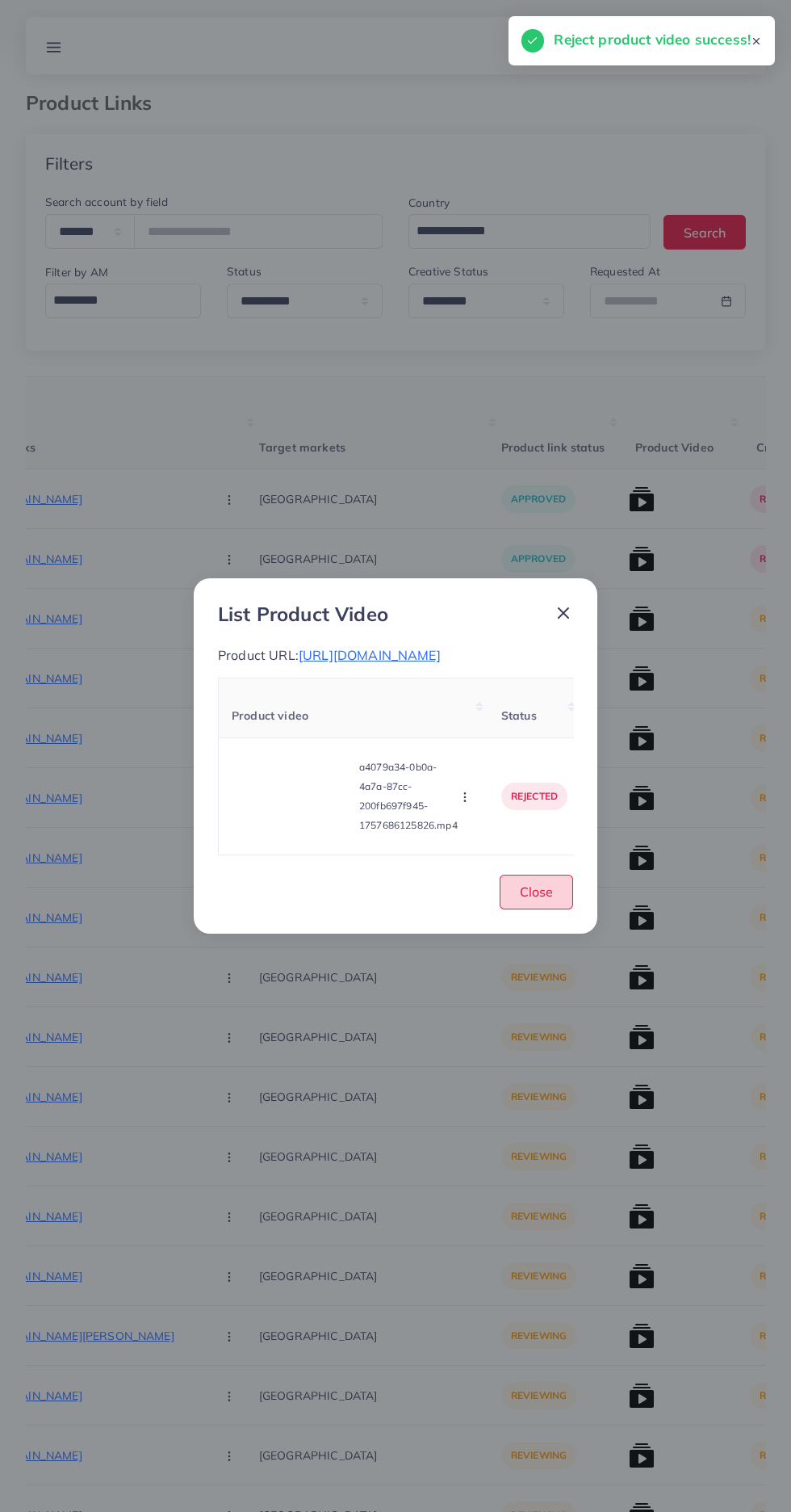
click at [536, 909] on button "Close" at bounding box center [536, 892] width 73 height 34
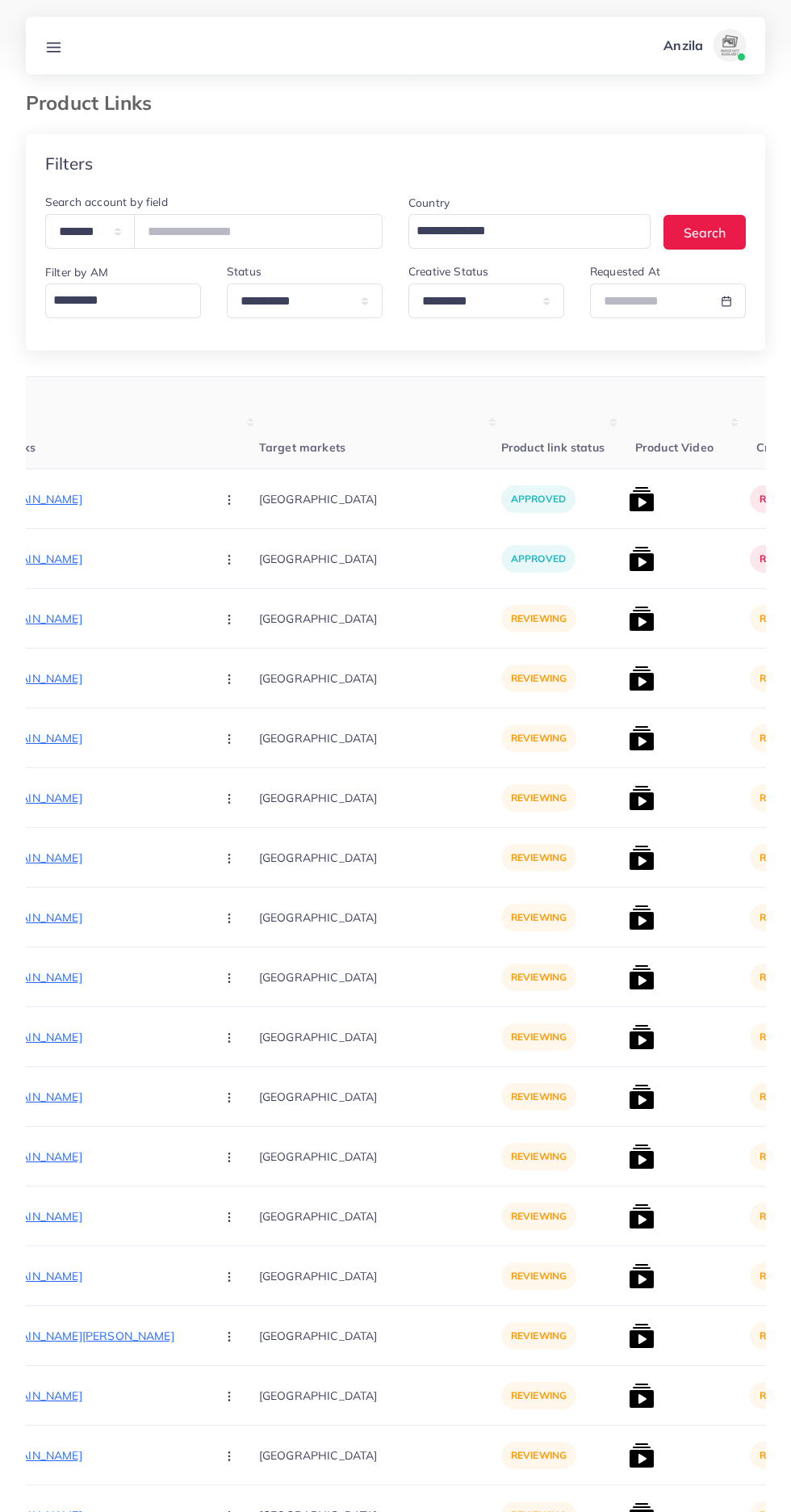
click at [98, 623] on p "https://zayrawear.shop/product/zayra-red-multi-stripe-style-winter-2-pcs-tracks…" at bounding box center [81, 618] width 242 height 19
click at [52, 618] on p "https://zayrawear.shop/product/zayra-red-multi-stripe-style-winter-2-pcs-tracks…" at bounding box center [81, 618] width 242 height 19
click at [97, 240] on select "**********" at bounding box center [90, 231] width 90 height 34
select select "*****"
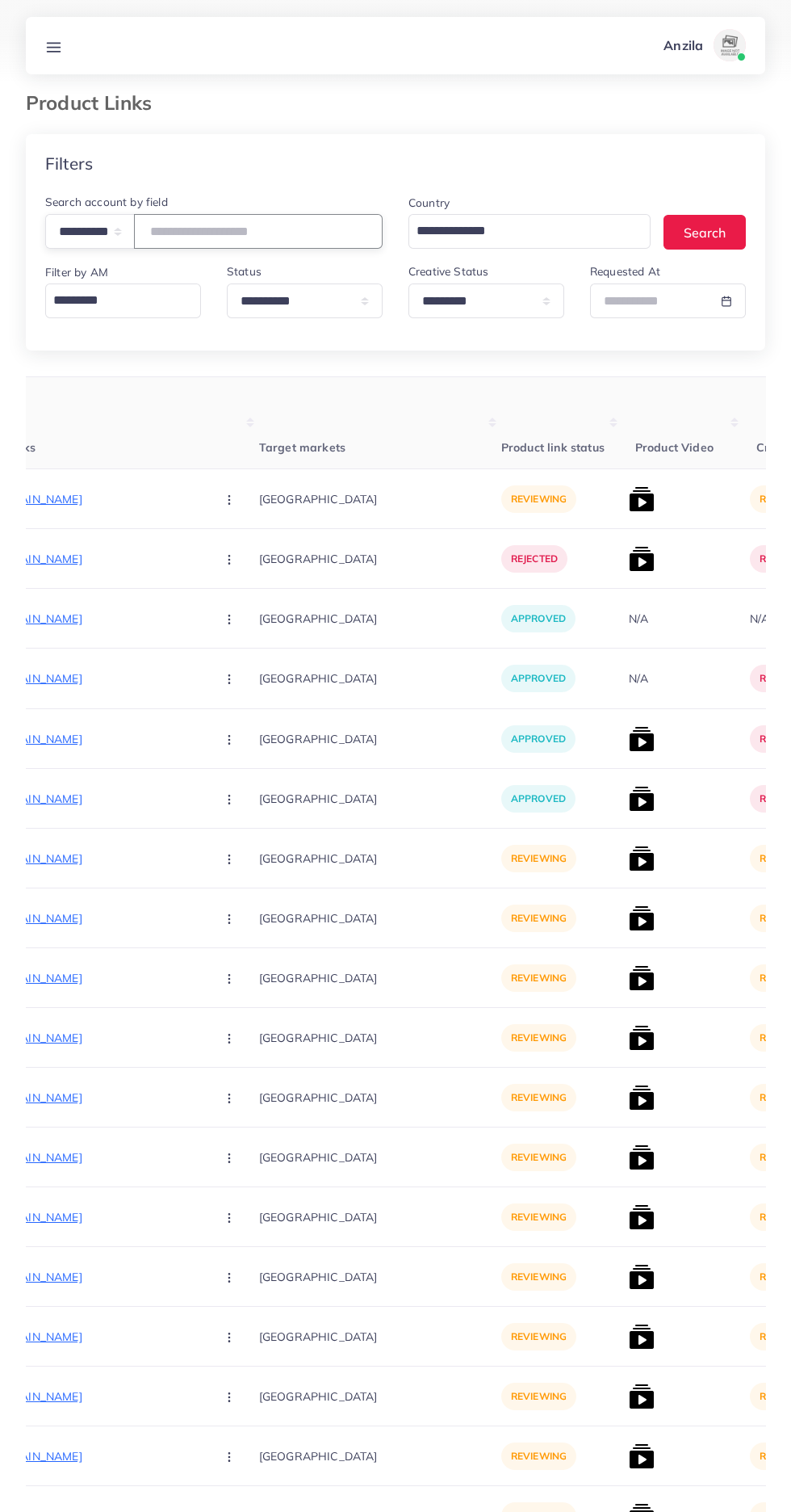
paste input "**********"
type input "**********"
click at [422, 420] on th "Target markets" at bounding box center [380, 423] width 242 height 92
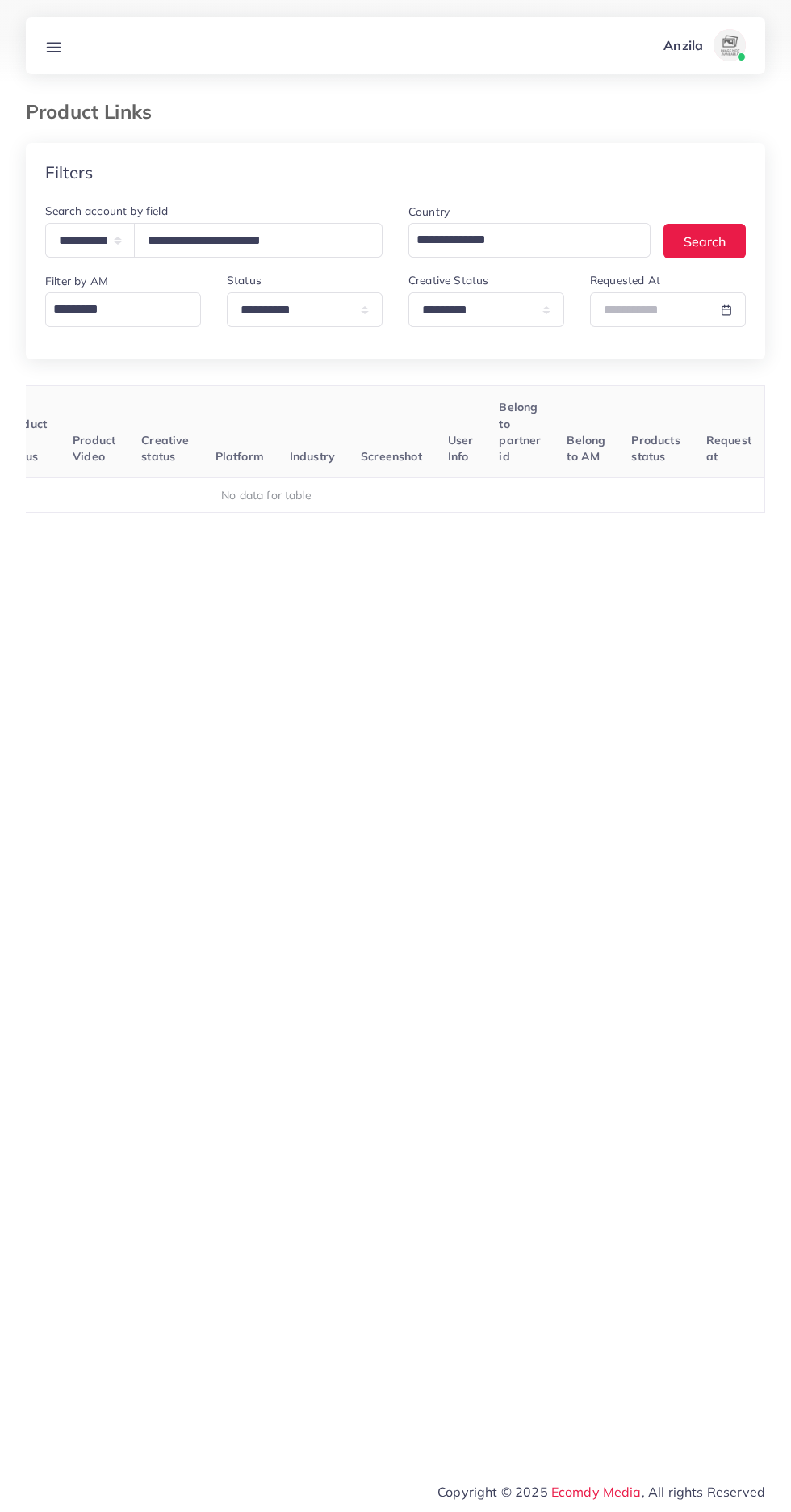
scroll to position [0, 253]
click at [493, 310] on select "**********" at bounding box center [487, 310] width 156 height 34
select select
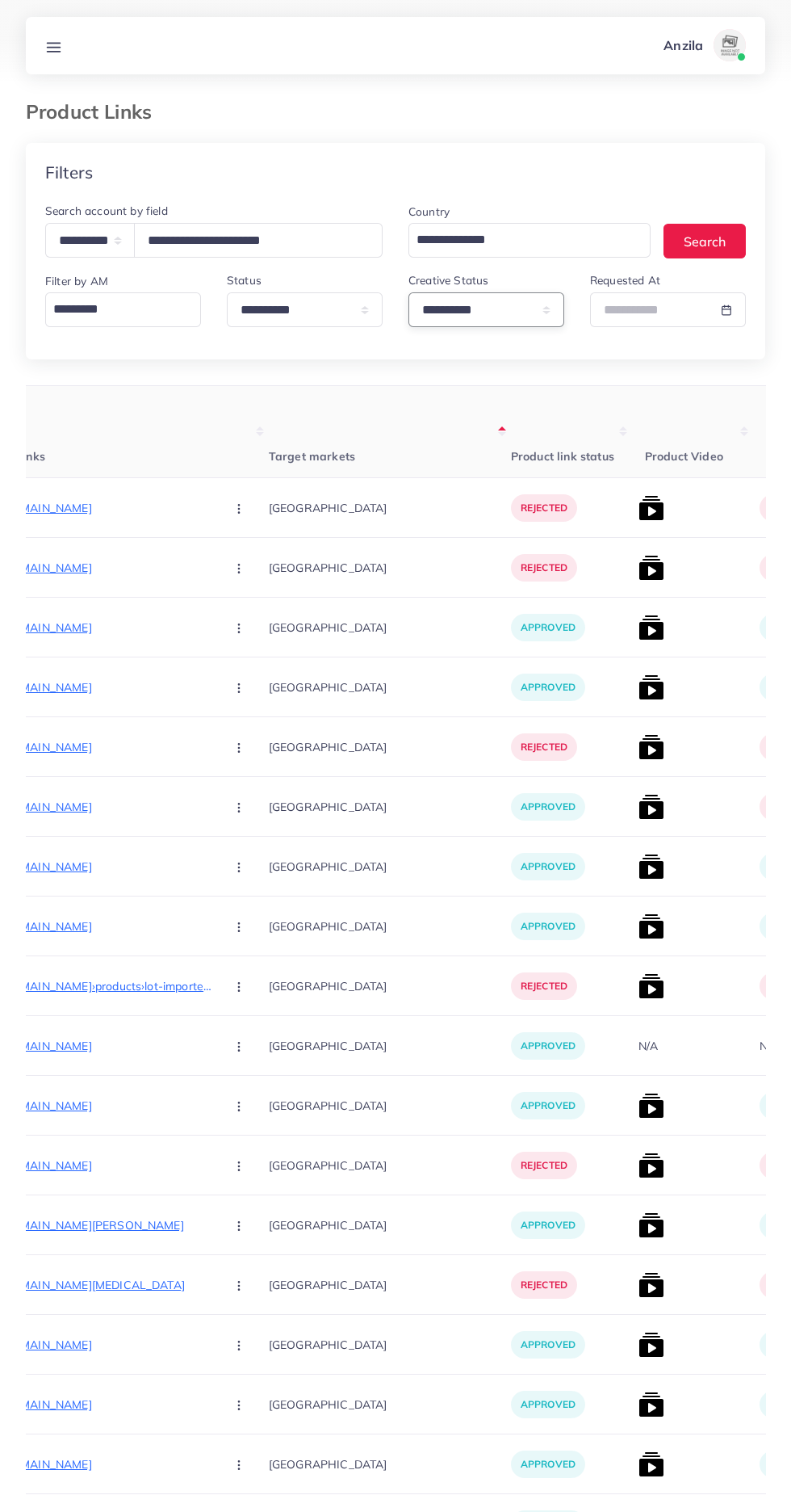
scroll to position [0, 289]
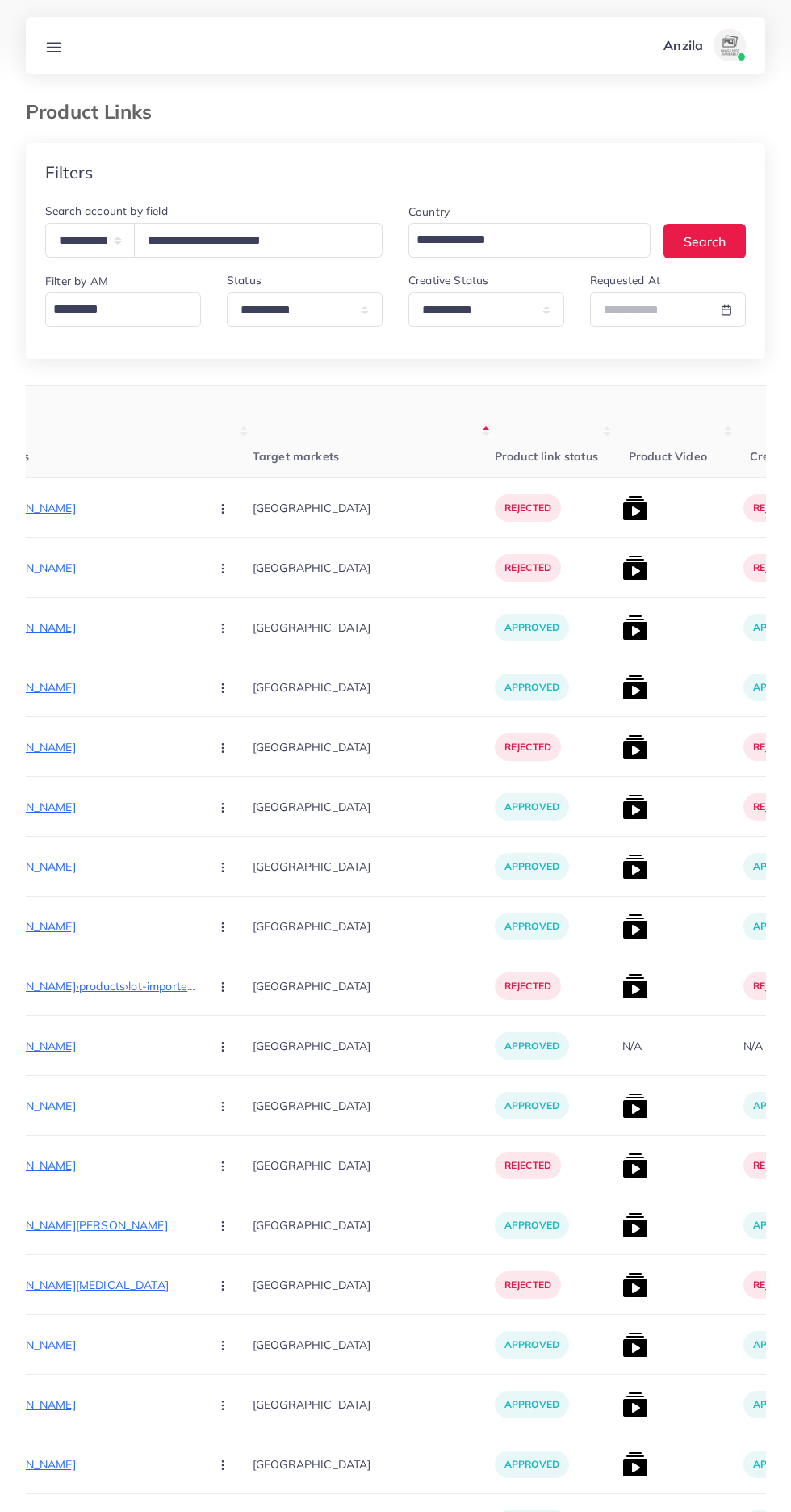
click at [116, 509] on p "https://babarimports.com/products/47-pieces-rechargeable-electric-screwdriver-k…" at bounding box center [74, 508] width 242 height 19
click at [168, 484] on div "https://babarimports.com/products/47-pieces-rechargeable-electric-screwdriver-k…" at bounding box center [99, 480] width 138 height 26
click at [222, 509] on circle "button" at bounding box center [222, 508] width 1 height 1
click at [231, 563] on span "Approve" at bounding box center [257, 557] width 53 height 16
click at [622, 509] on img at bounding box center [635, 508] width 26 height 26
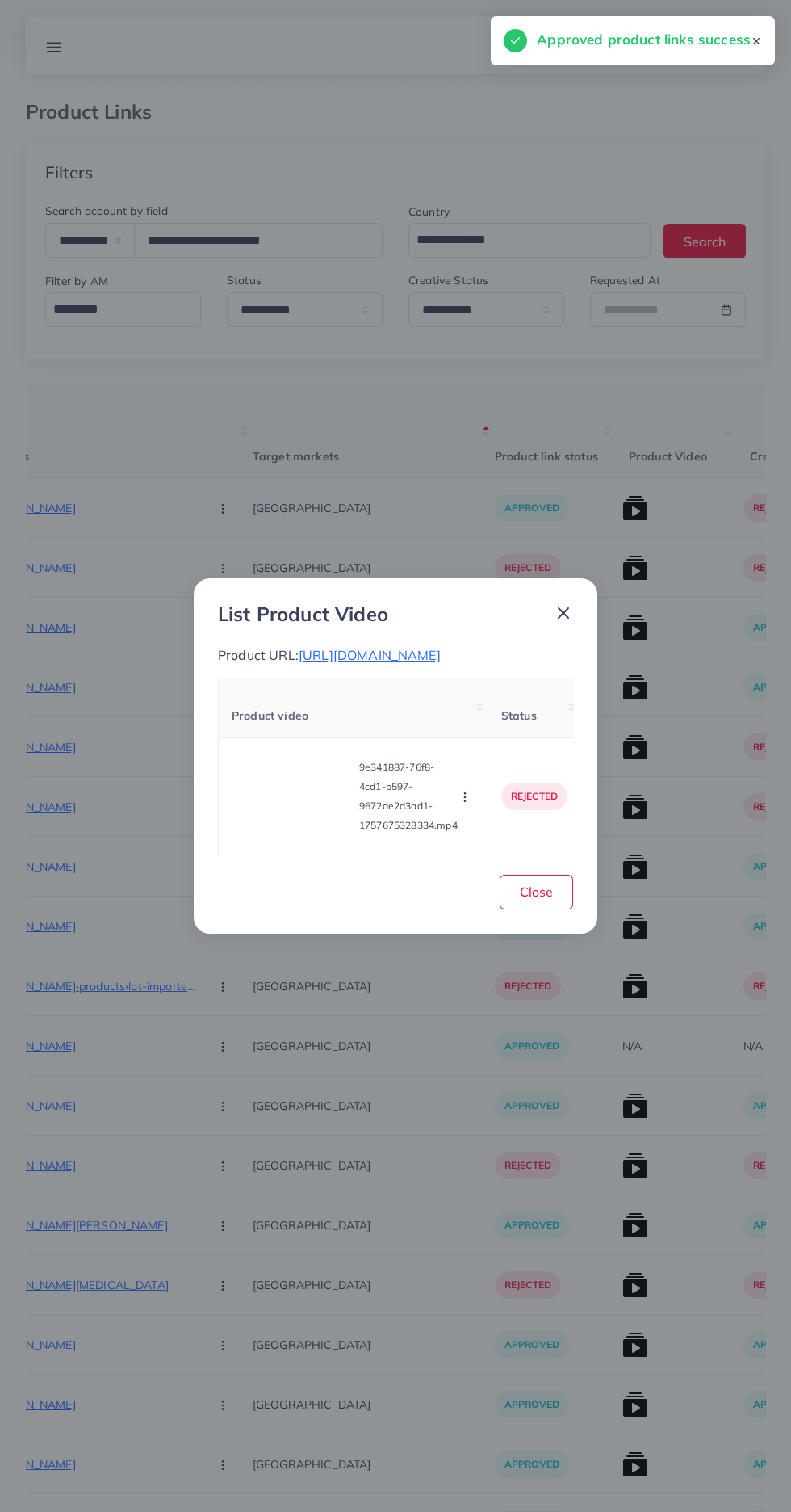
click at [323, 809] on video at bounding box center [293, 796] width 121 height 73
click at [303, 809] on icon at bounding box center [292, 796] width 26 height 26
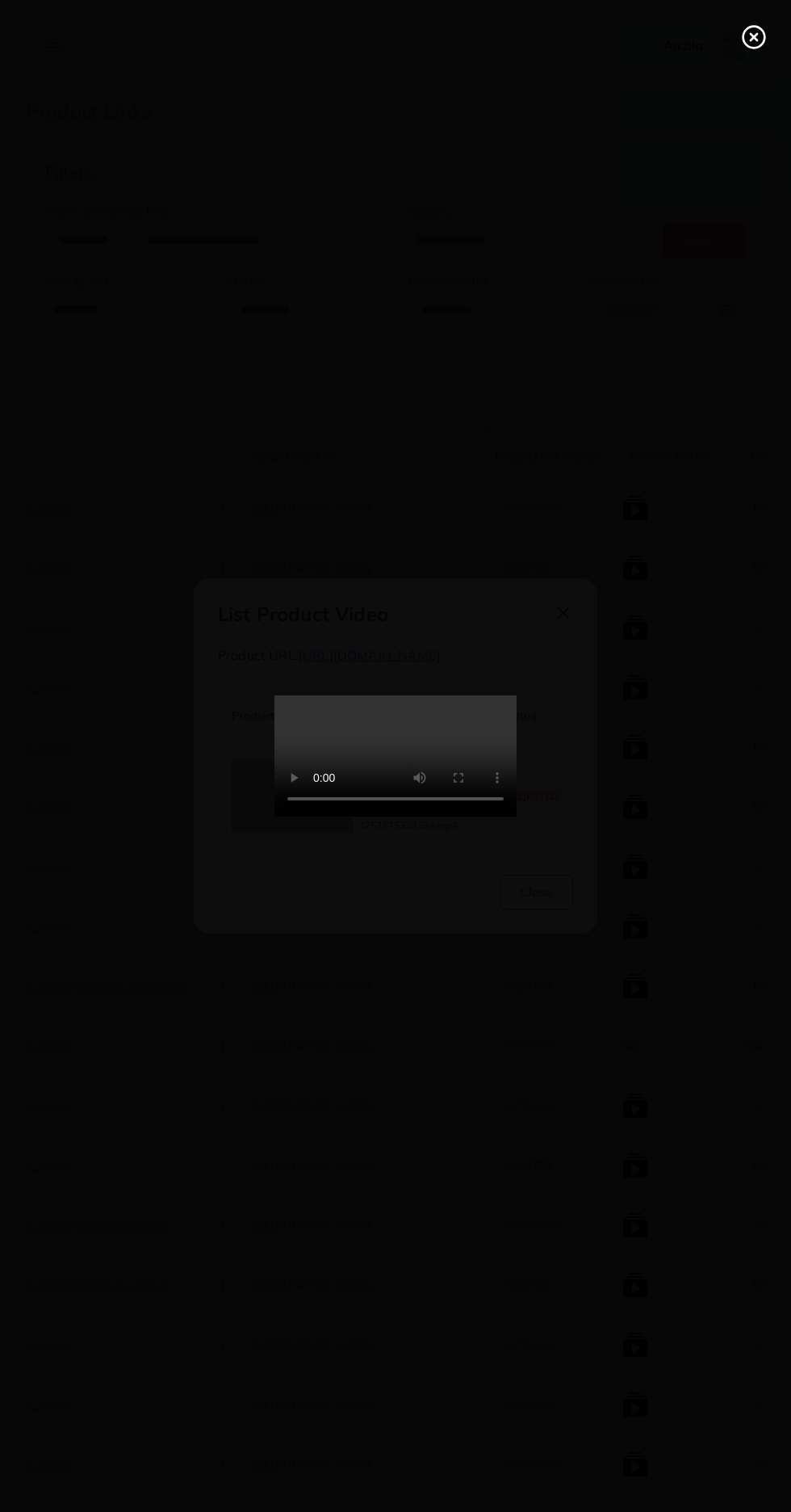
click at [752, 46] on icon at bounding box center [754, 37] width 26 height 26
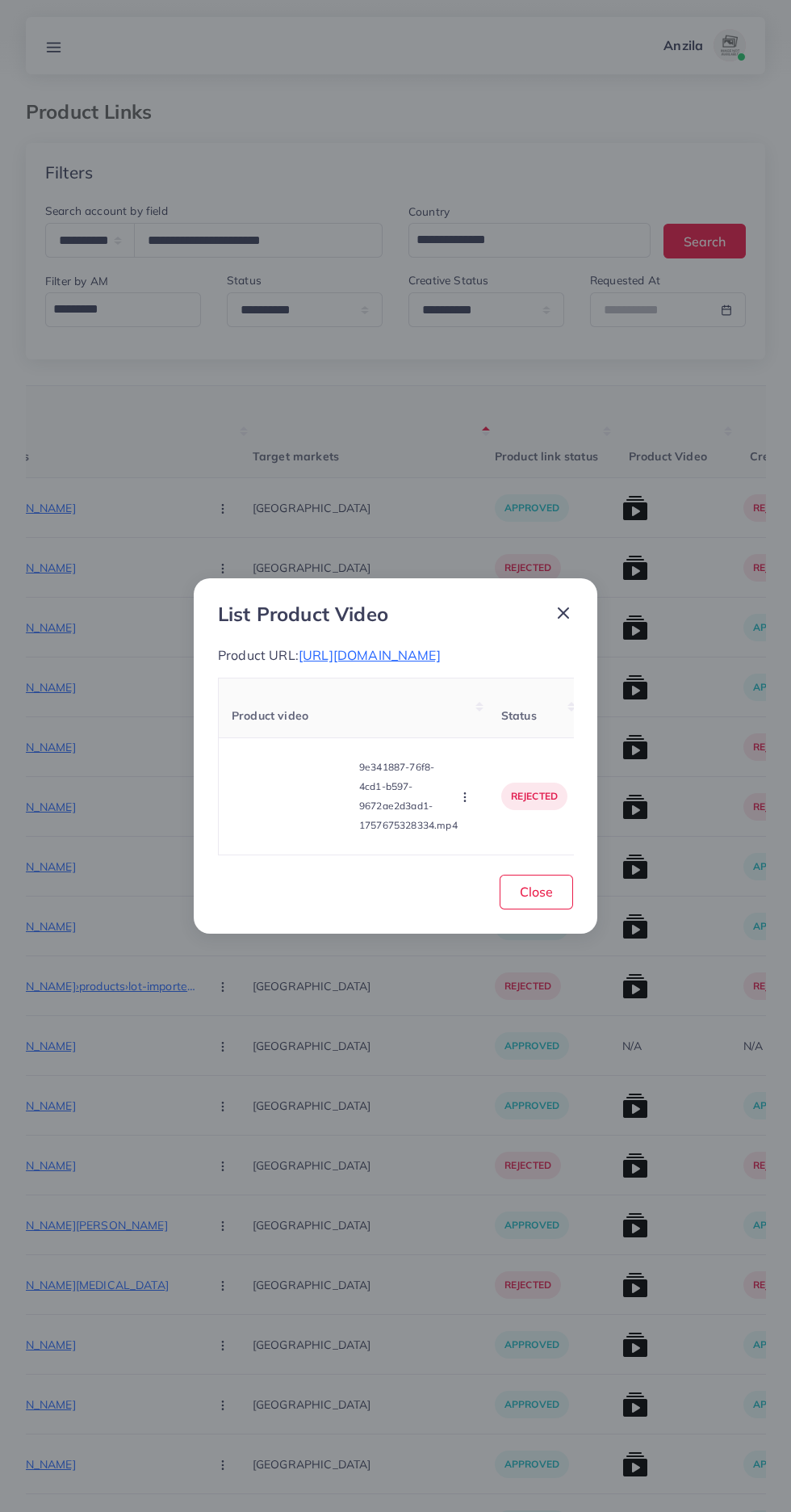
click at [463, 804] on icon "button" at bounding box center [465, 797] width 13 height 13
click at [463, 855] on td "9e341887-76f8-4cd1-b597-9672ae2d3ad1-1757675328334.mp4 Approve Reject" at bounding box center [353, 795] width 270 height 117
click at [530, 909] on button "Close" at bounding box center [536, 892] width 73 height 34
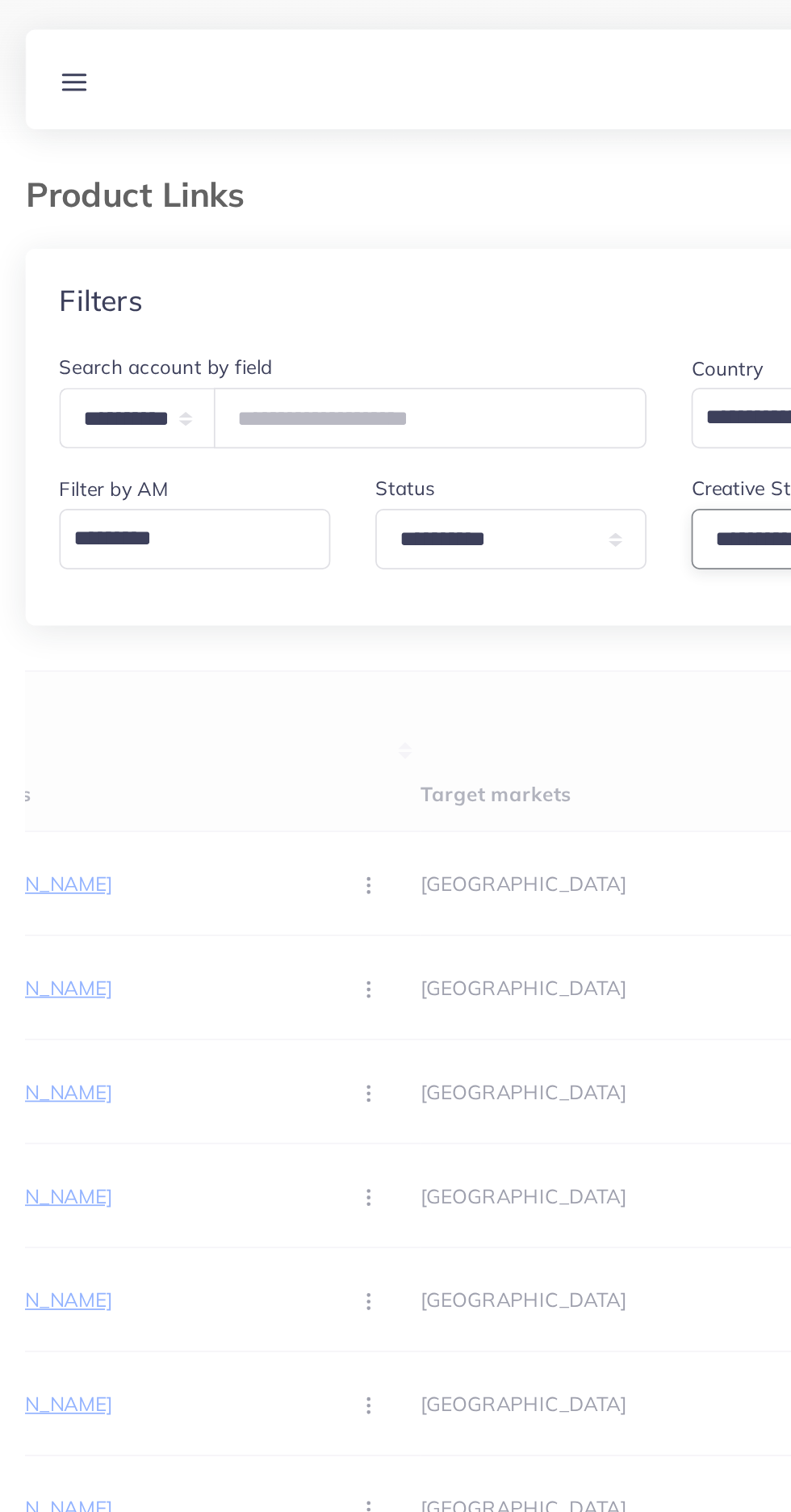
click at [422, 313] on select "**********" at bounding box center [487, 310] width 156 height 34
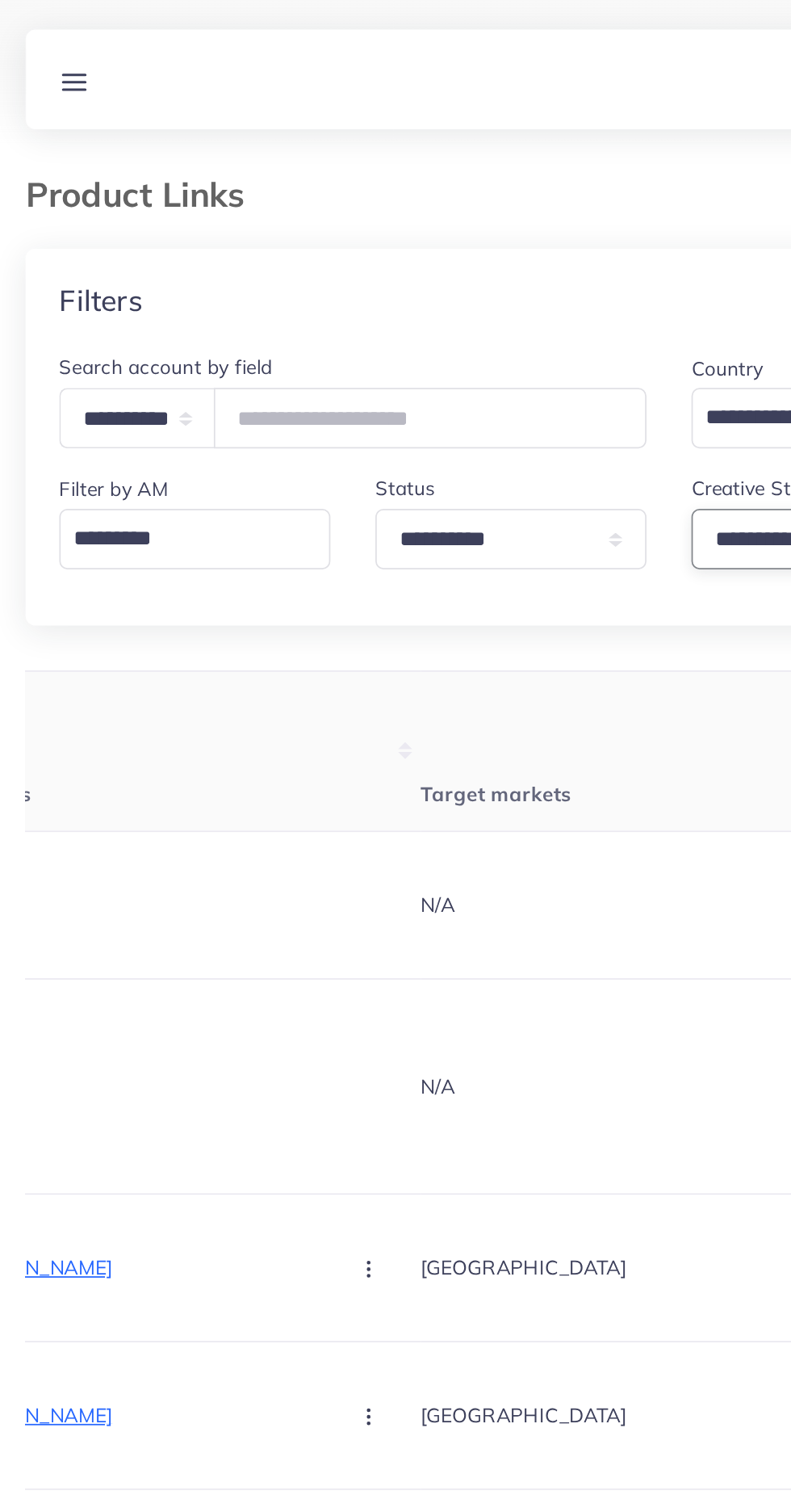
select select "*********"
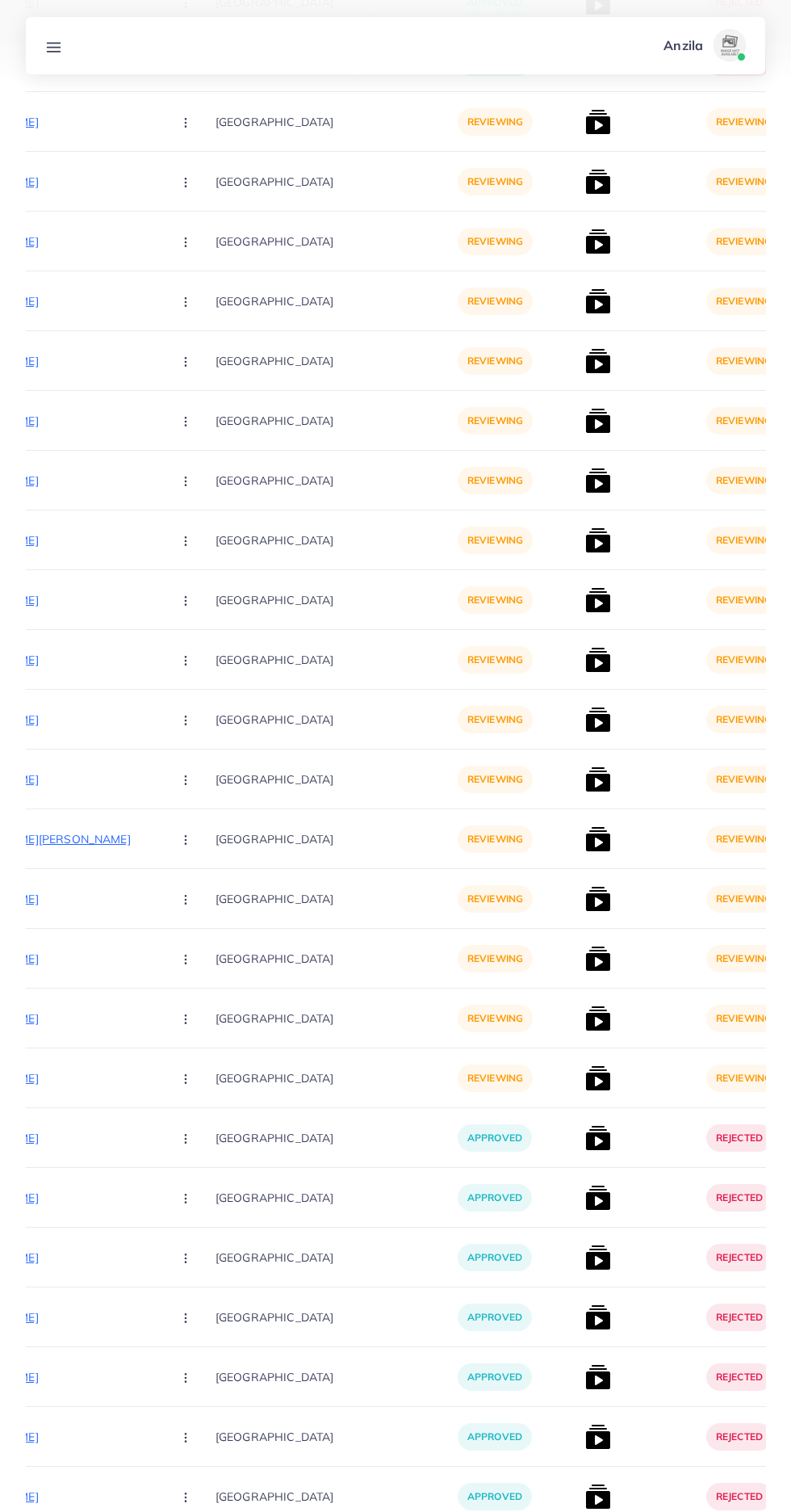
scroll to position [0, 0]
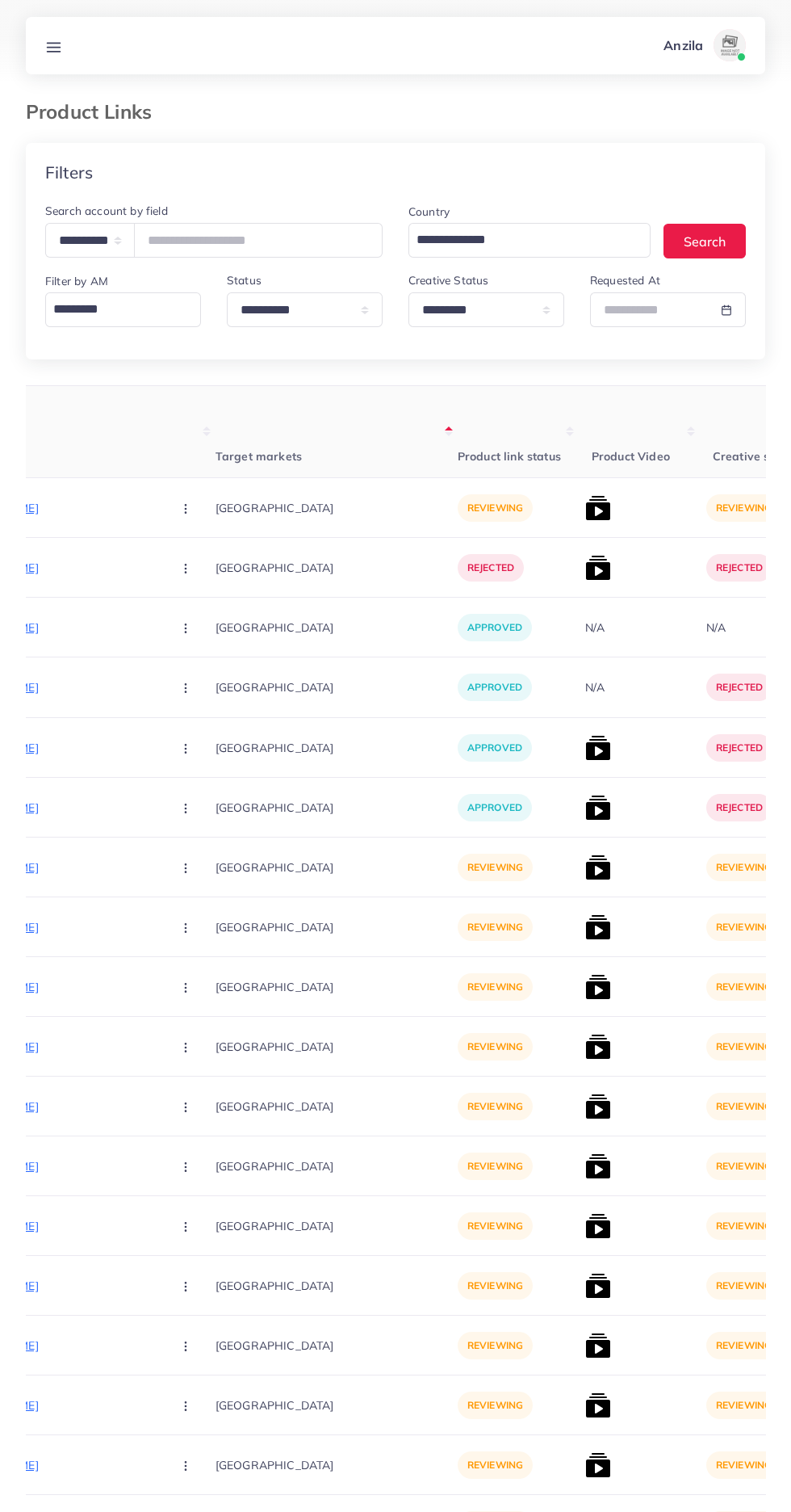
click at [26, 507] on p "https://haqmart.shop/products/leather-long-bifold-wallet-for-men-and-women" at bounding box center [37, 508] width 242 height 19
click at [185, 509] on circle "button" at bounding box center [185, 508] width 1 height 1
click at [194, 557] on span "Approve" at bounding box center [220, 557] width 53 height 16
click at [585, 509] on img at bounding box center [598, 508] width 26 height 26
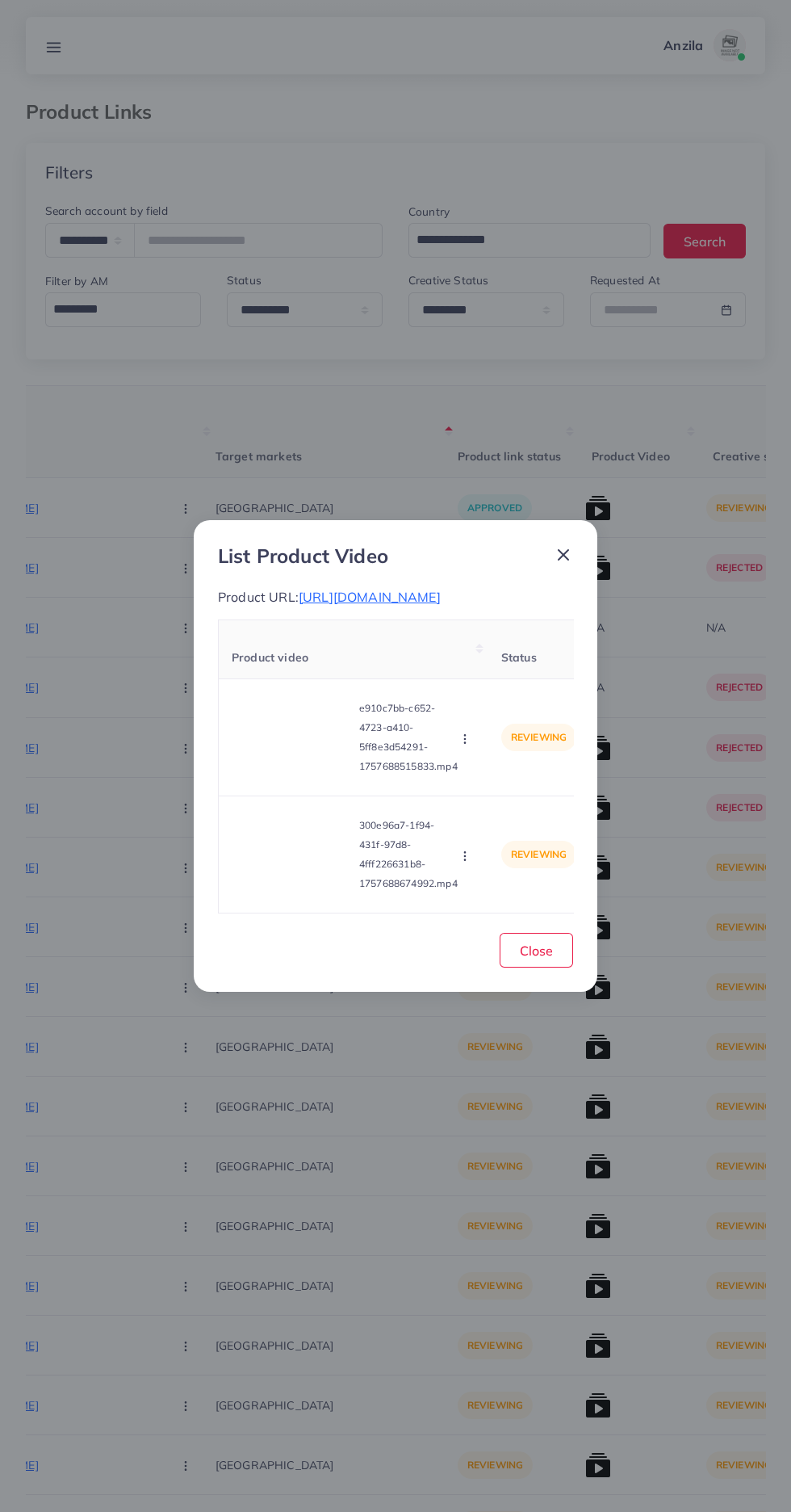
click at [285, 758] on video at bounding box center [293, 737] width 121 height 73
click at [305, 745] on div at bounding box center [293, 737] width 121 height 73
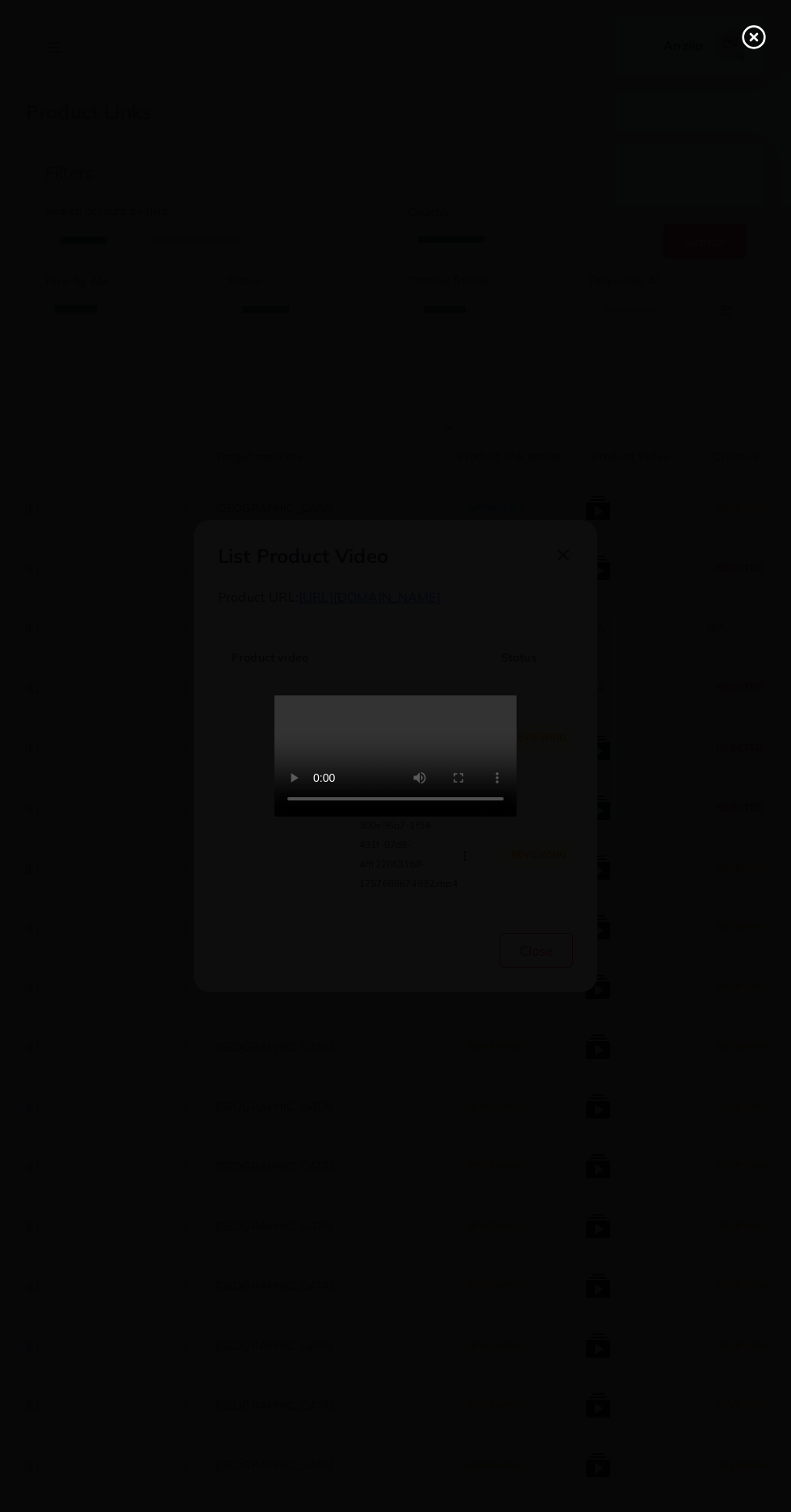
click at [754, 37] on line at bounding box center [754, 36] width 6 height 6
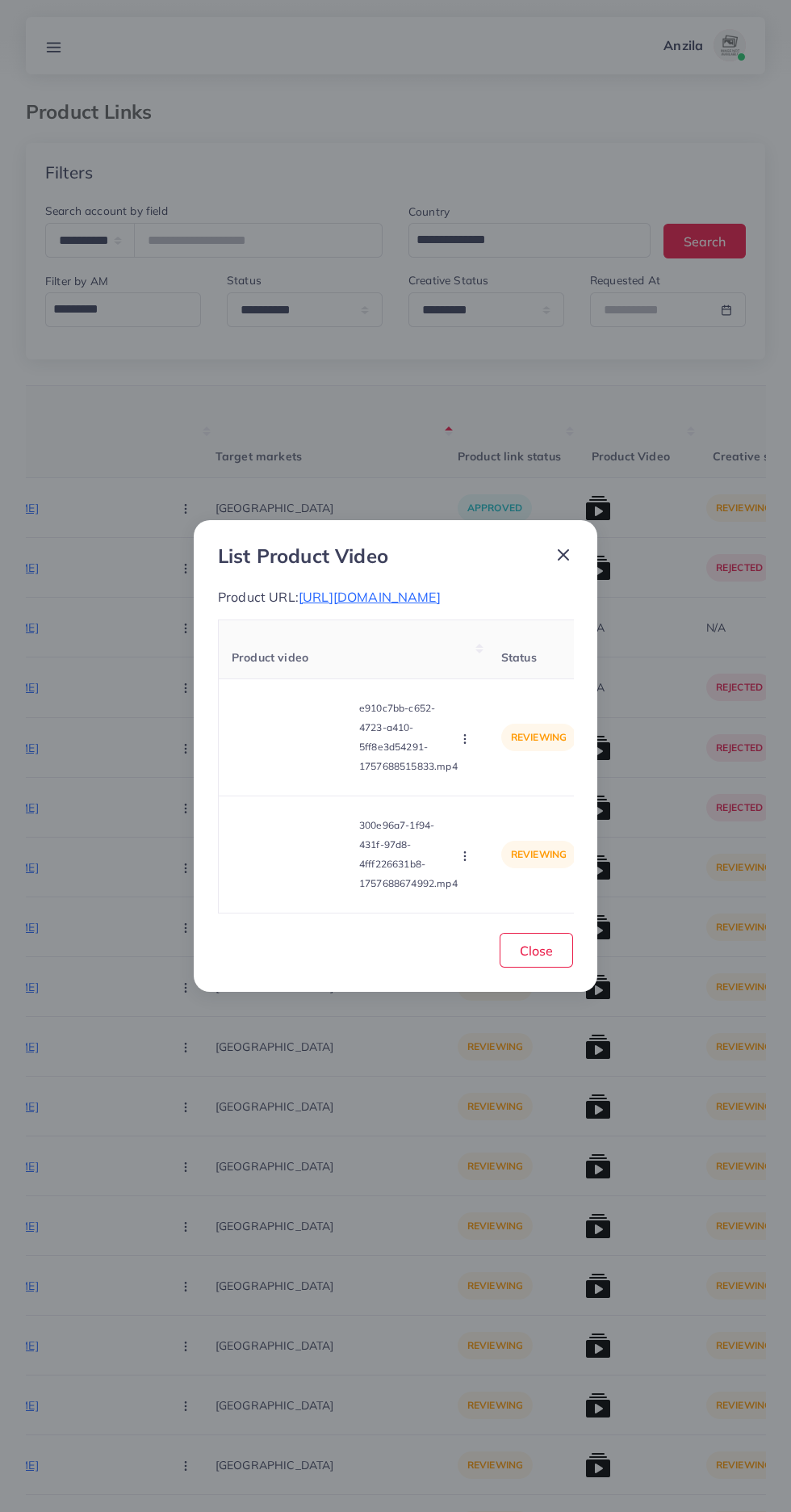
click at [440, 589] on span "https://haqmart.shop/products/leather-long-bifold-wallet-for-men-and-women" at bounding box center [370, 597] width 142 height 16
click at [273, 745] on video at bounding box center [293, 737] width 121 height 73
click at [282, 722] on div at bounding box center [293, 737] width 121 height 73
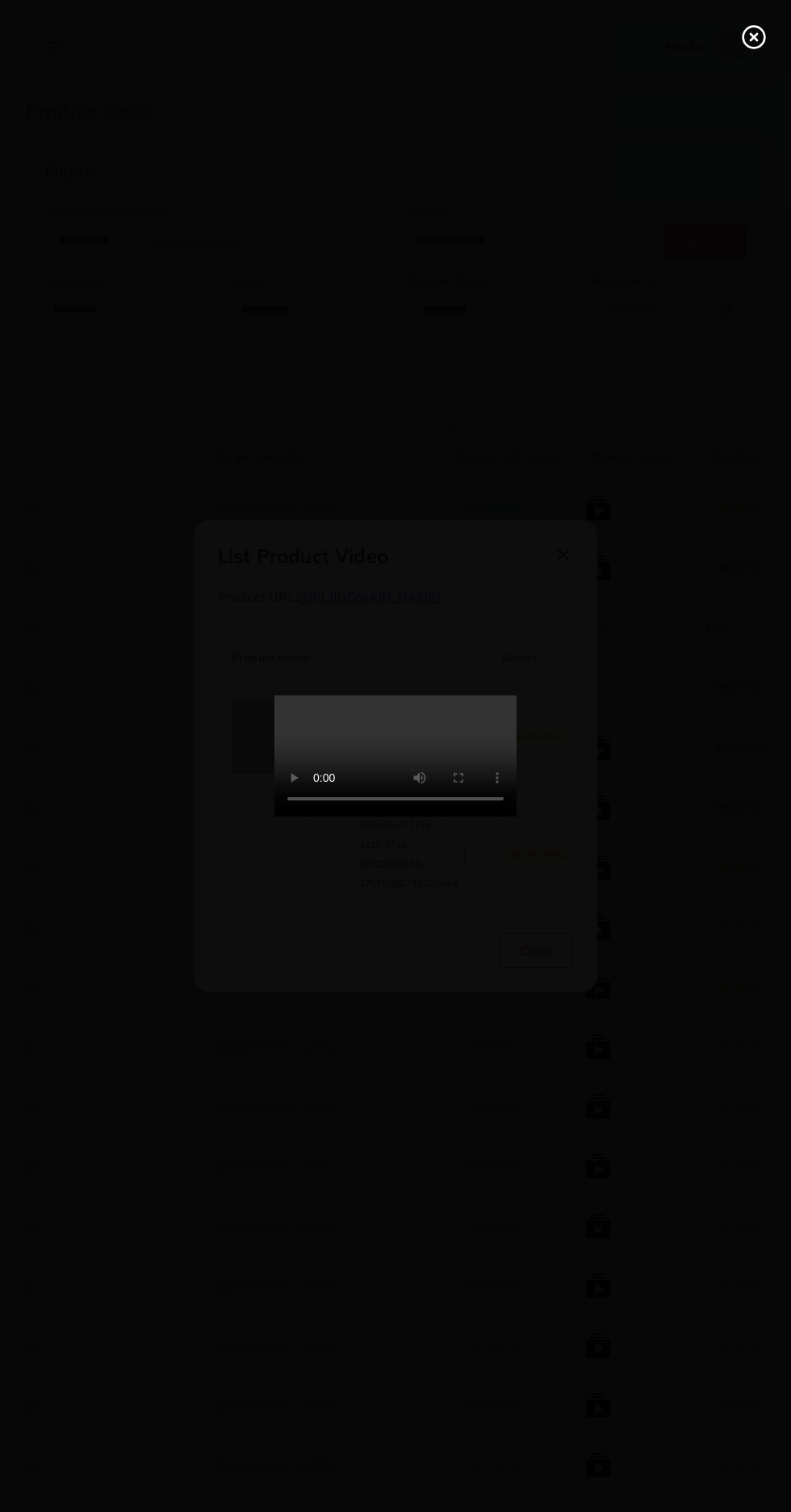
click at [754, 48] on circle at bounding box center [755, 37] width 22 height 22
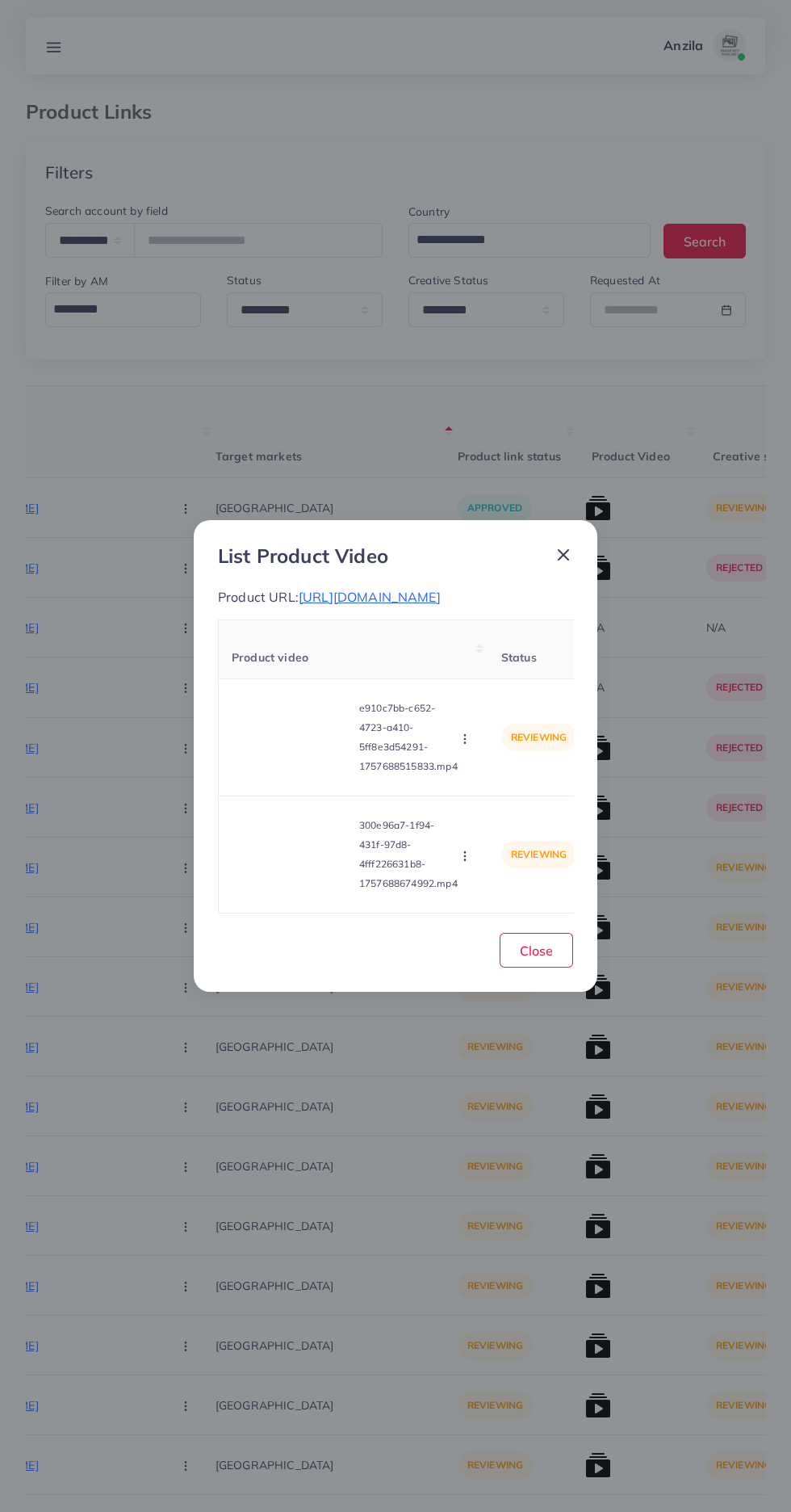
click at [463, 745] on icon "button" at bounding box center [465, 739] width 13 height 13
click at [520, 796] on link "Approve" at bounding box center [503, 777] width 128 height 35
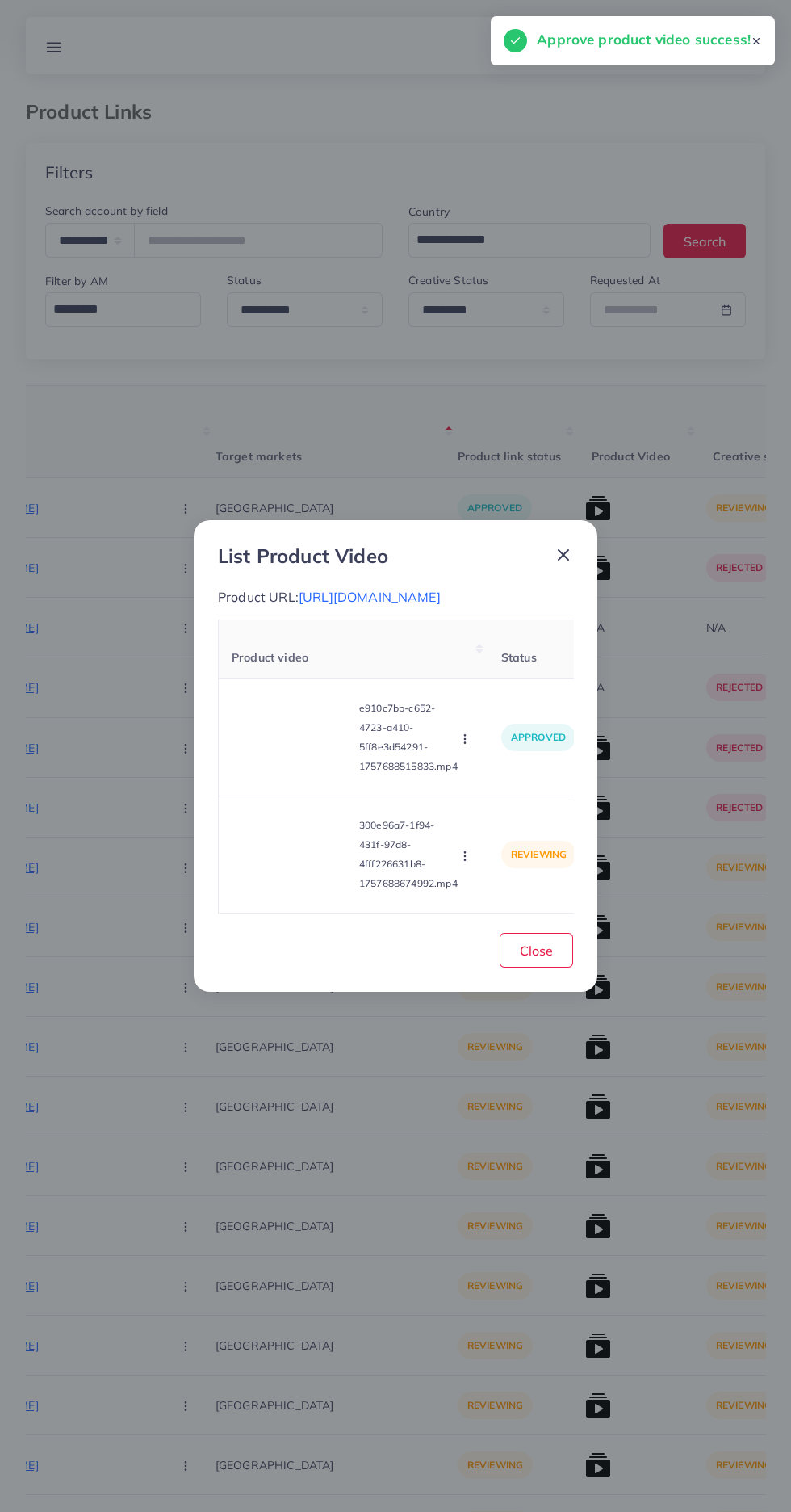
click at [286, 877] on video at bounding box center [293, 855] width 121 height 73
click at [267, 879] on div at bounding box center [293, 855] width 121 height 73
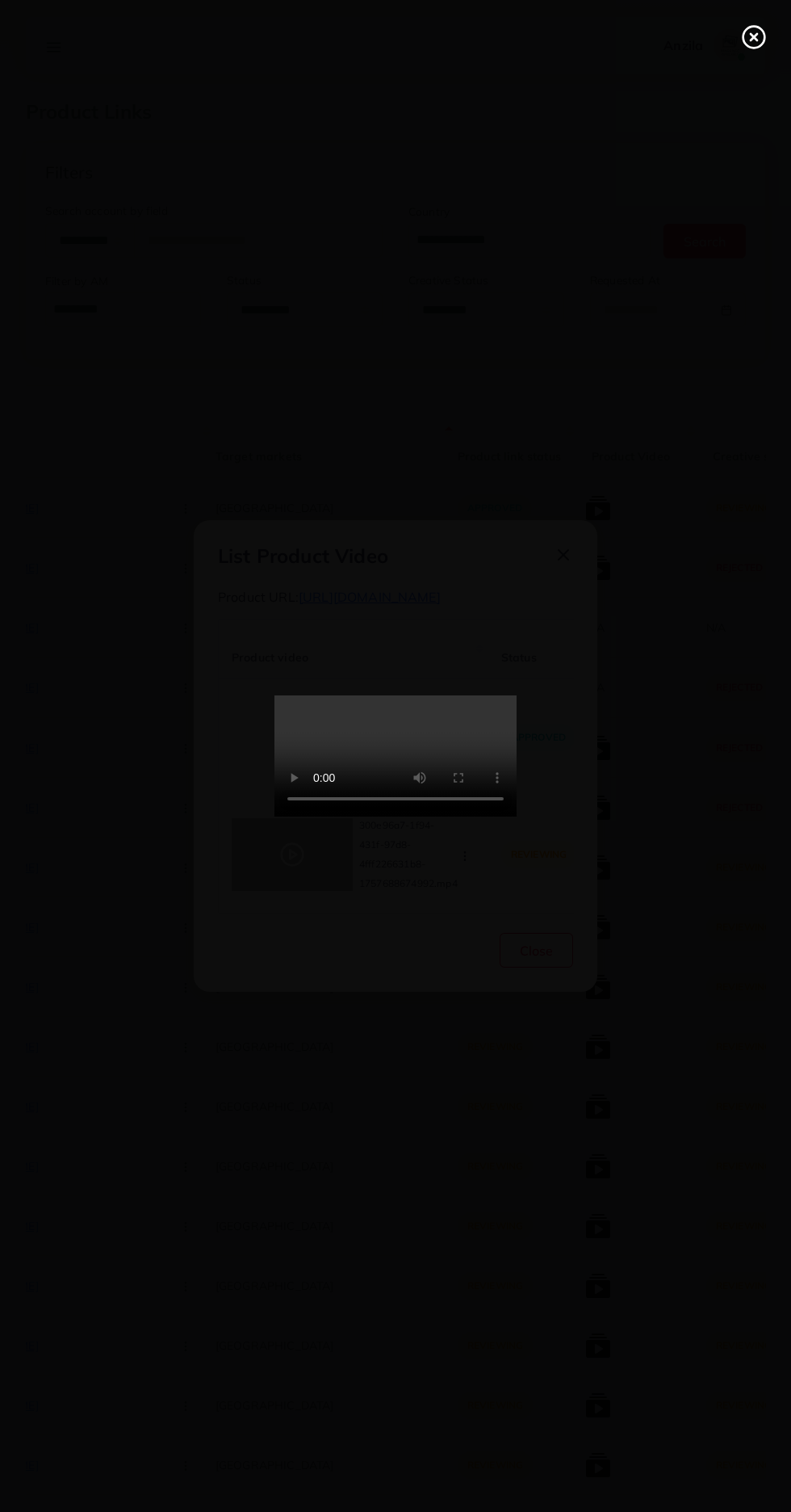
click at [754, 37] on line at bounding box center [754, 36] width 6 height 6
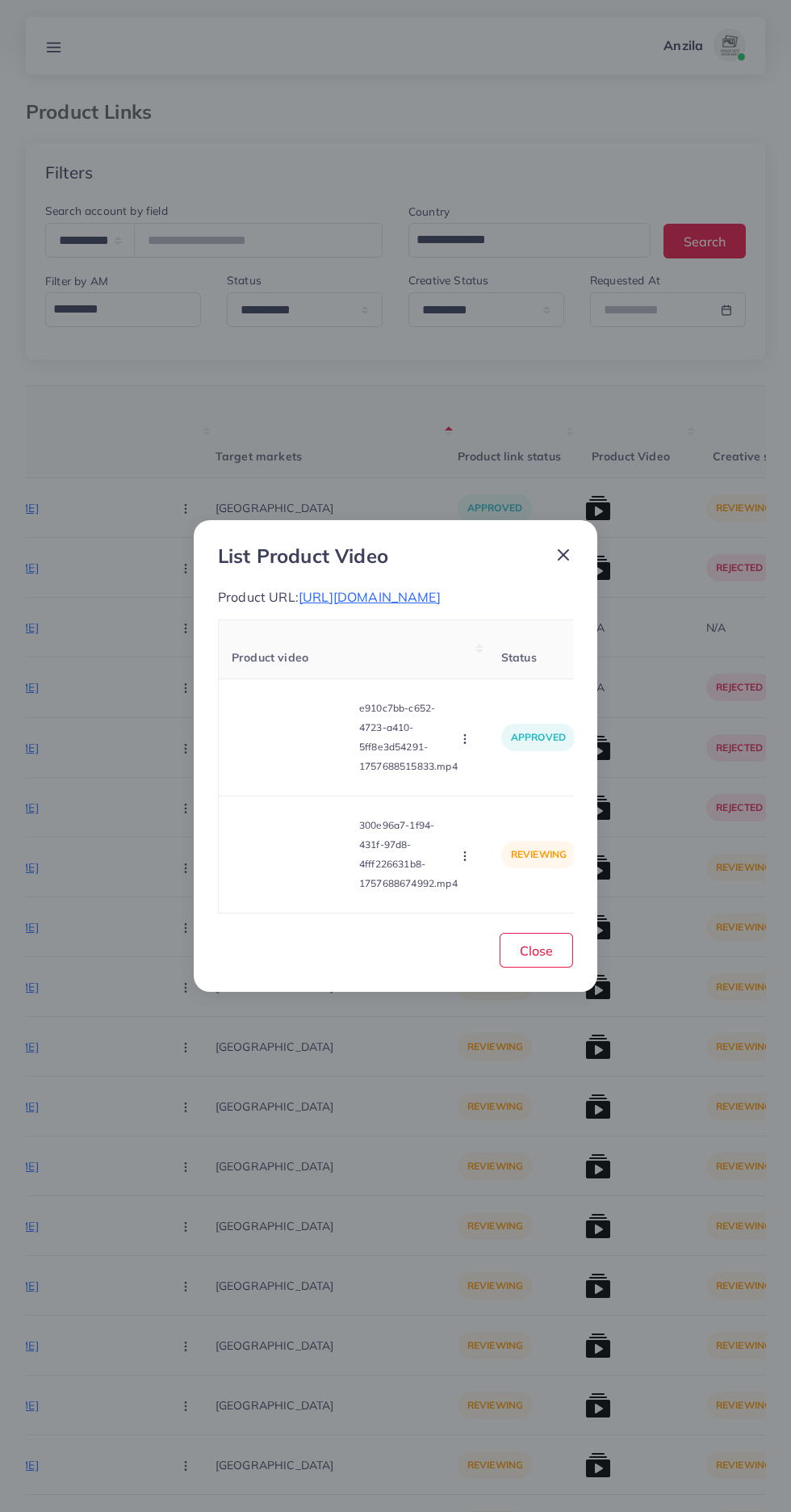
click at [465, 856] on circle "button" at bounding box center [464, 856] width 1 height 1
click at [495, 823] on span "Reject" at bounding box center [492, 815] width 39 height 16
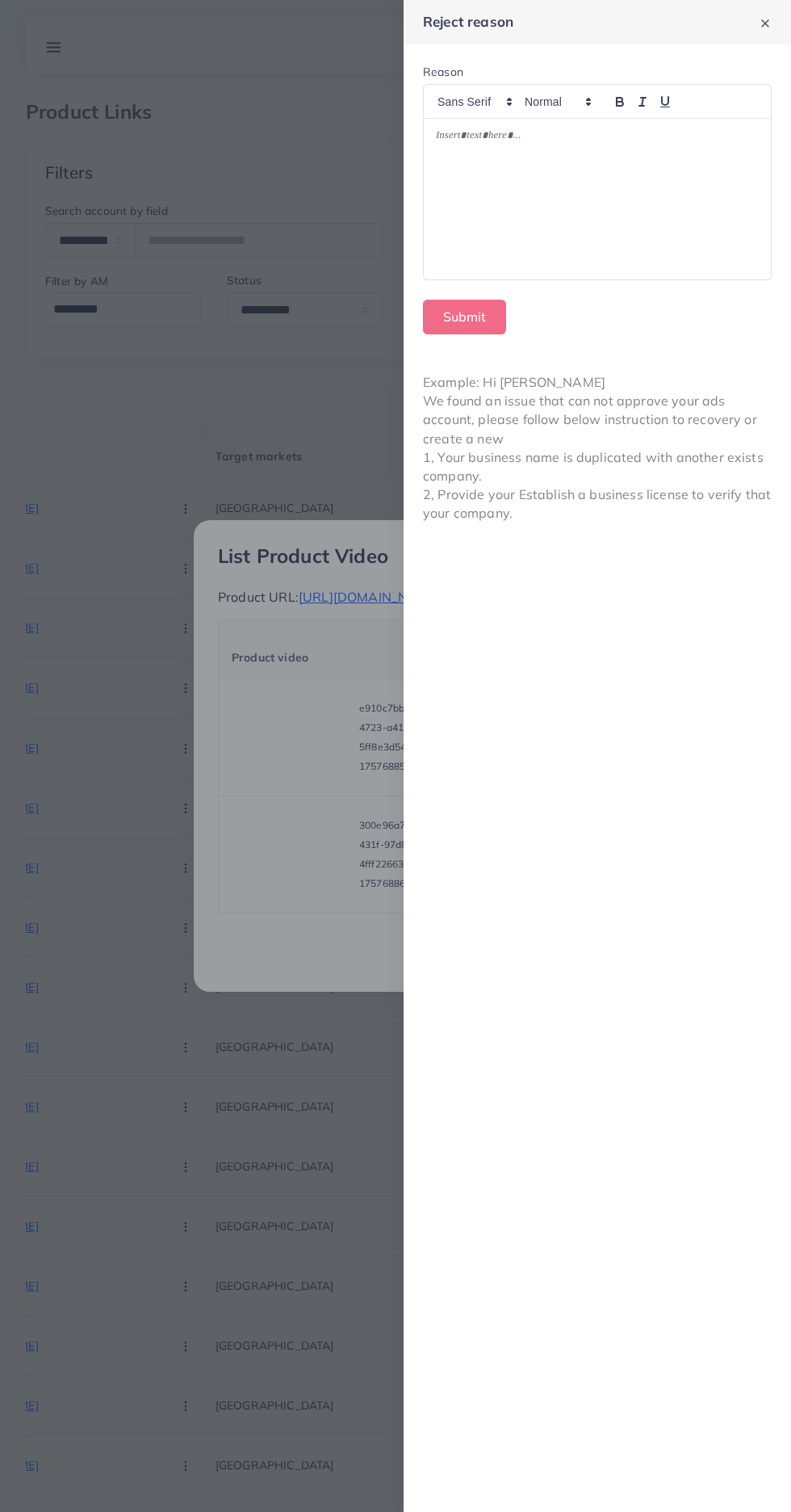
click at [666, 176] on div at bounding box center [597, 199] width 347 height 161
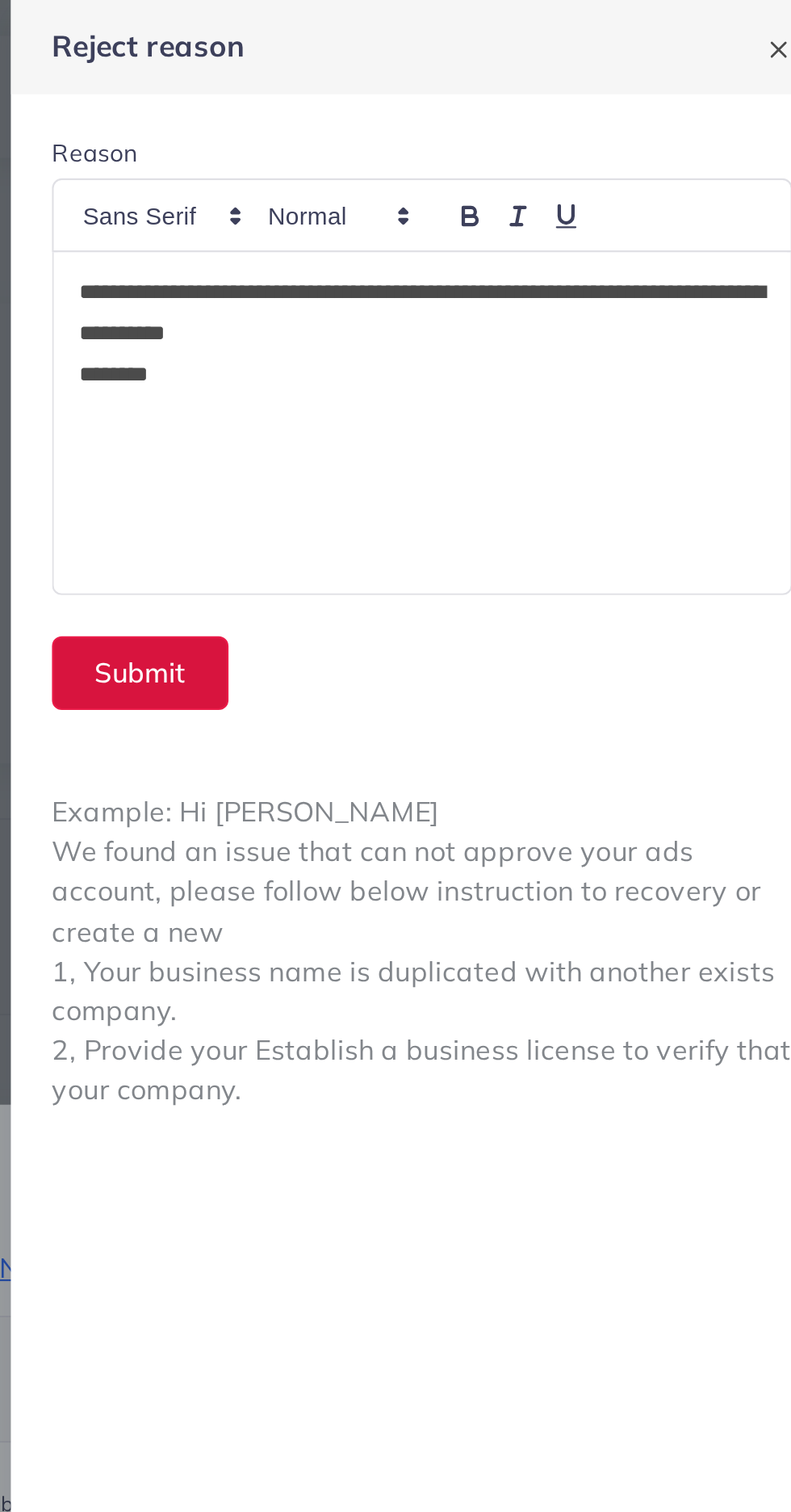
click at [452, 310] on button "Submit" at bounding box center [465, 317] width 83 height 34
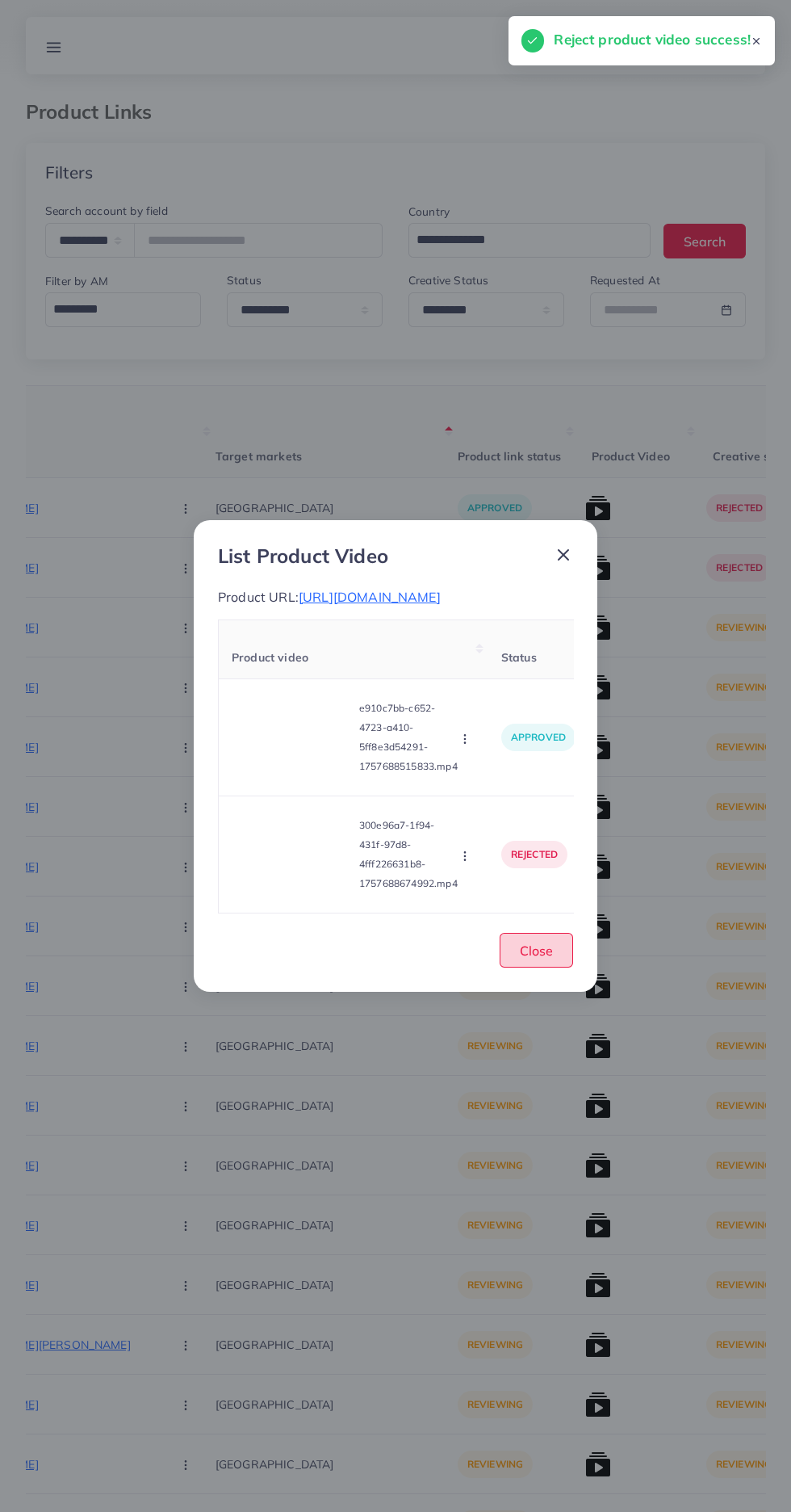
click at [542, 967] on button "Close" at bounding box center [536, 950] width 73 height 34
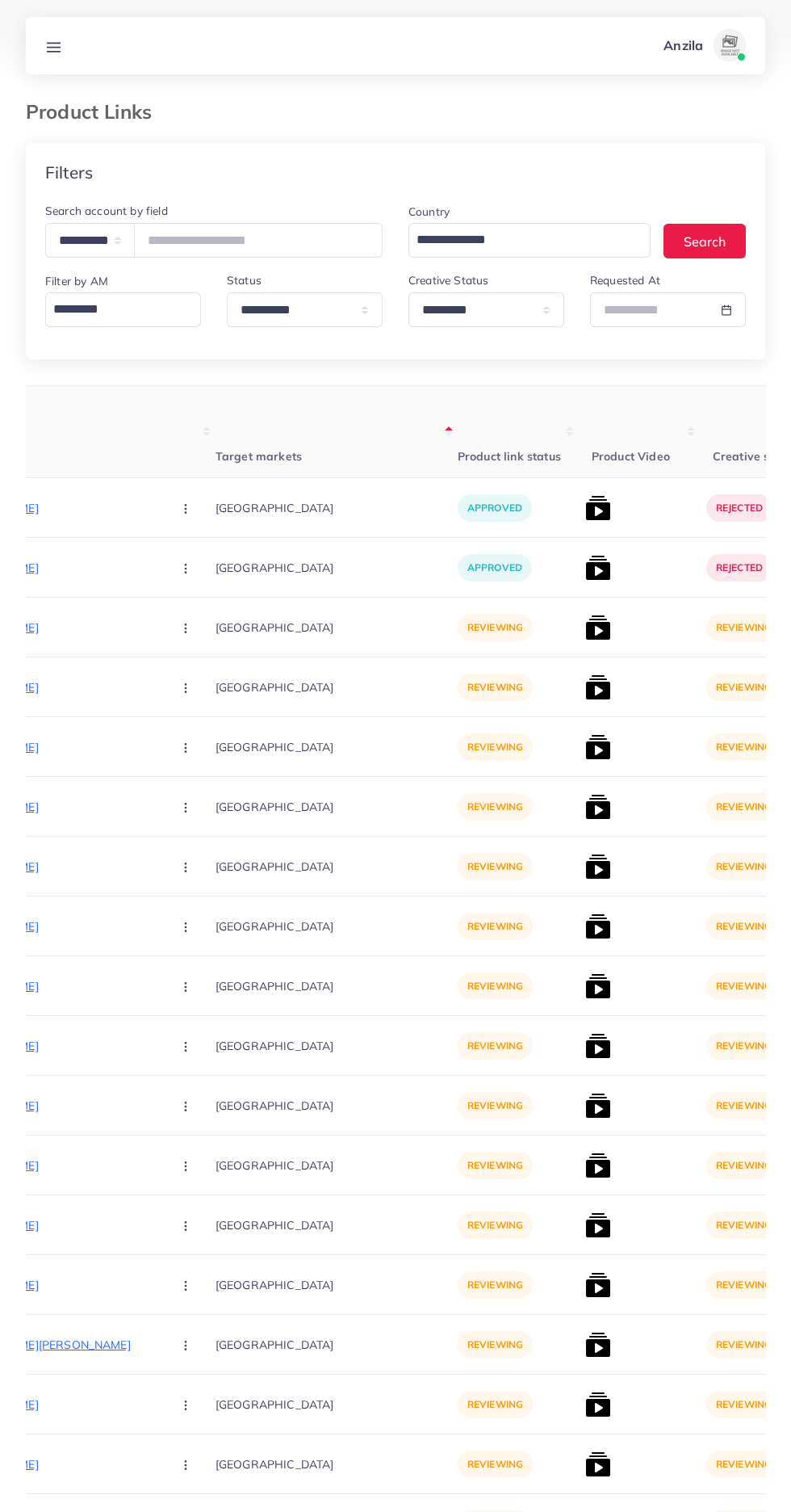
click at [31, 630] on p "https://zayrawear.shop/product/zayra-red-multi-stripe-style-winter-2-pcs-tracks…" at bounding box center [37, 627] width 242 height 19
click at [185, 628] on circle "button" at bounding box center [185, 627] width 1 height 1
click at [194, 677] on span "Approve" at bounding box center [220, 677] width 53 height 16
click at [585, 633] on img at bounding box center [598, 627] width 26 height 26
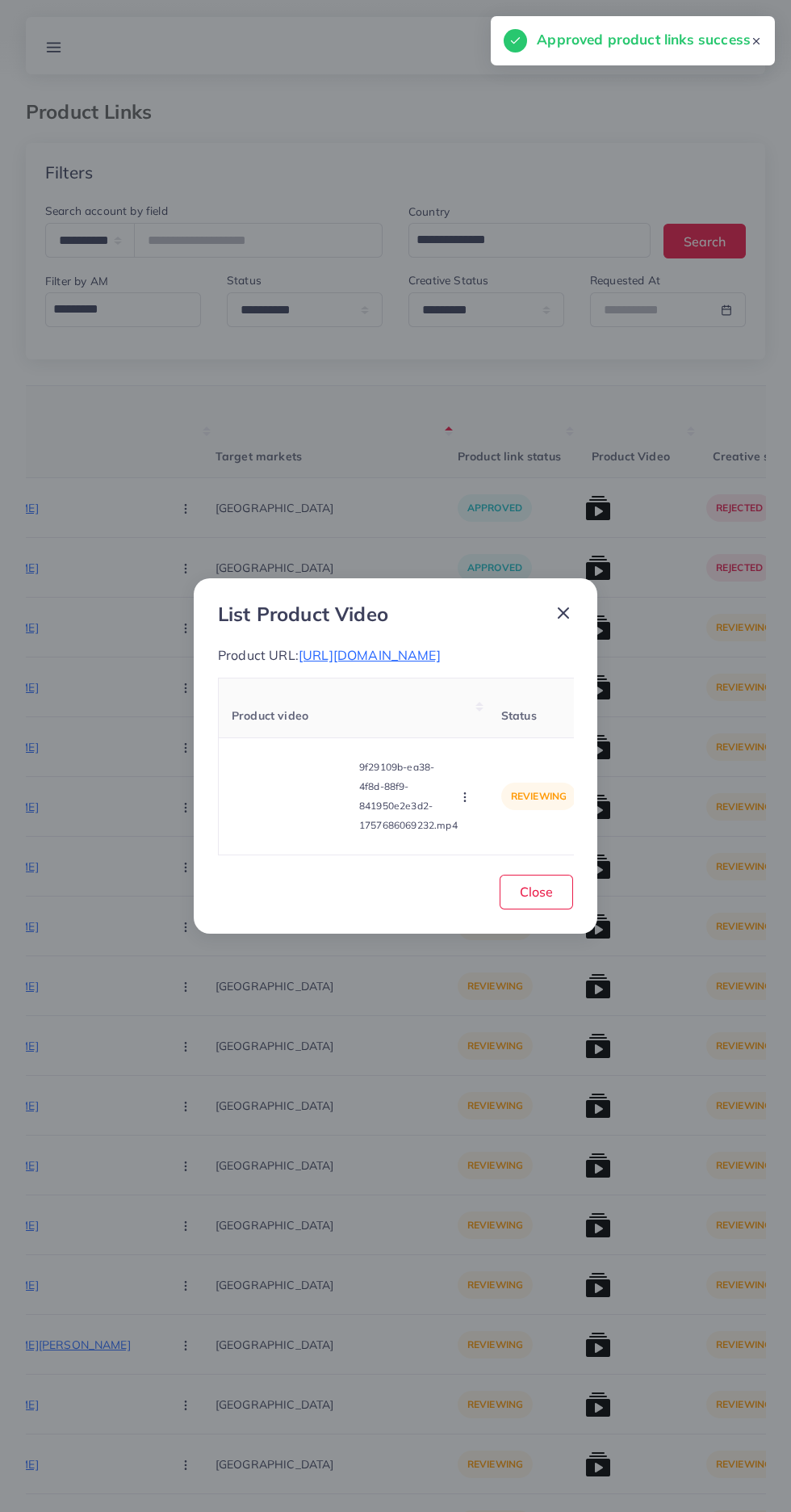
click at [328, 826] on video at bounding box center [293, 796] width 121 height 73
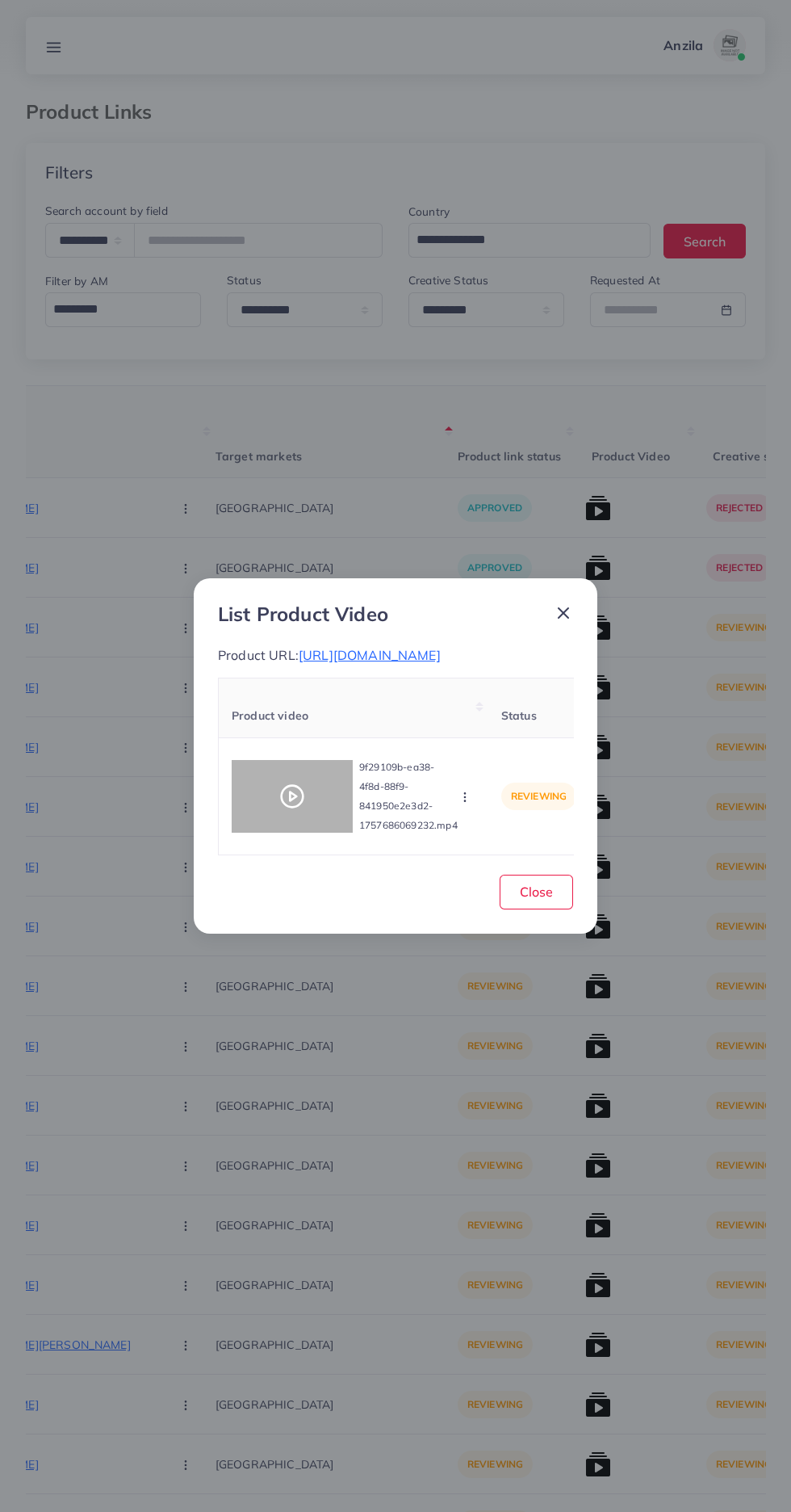
click at [316, 821] on div at bounding box center [293, 796] width 121 height 73
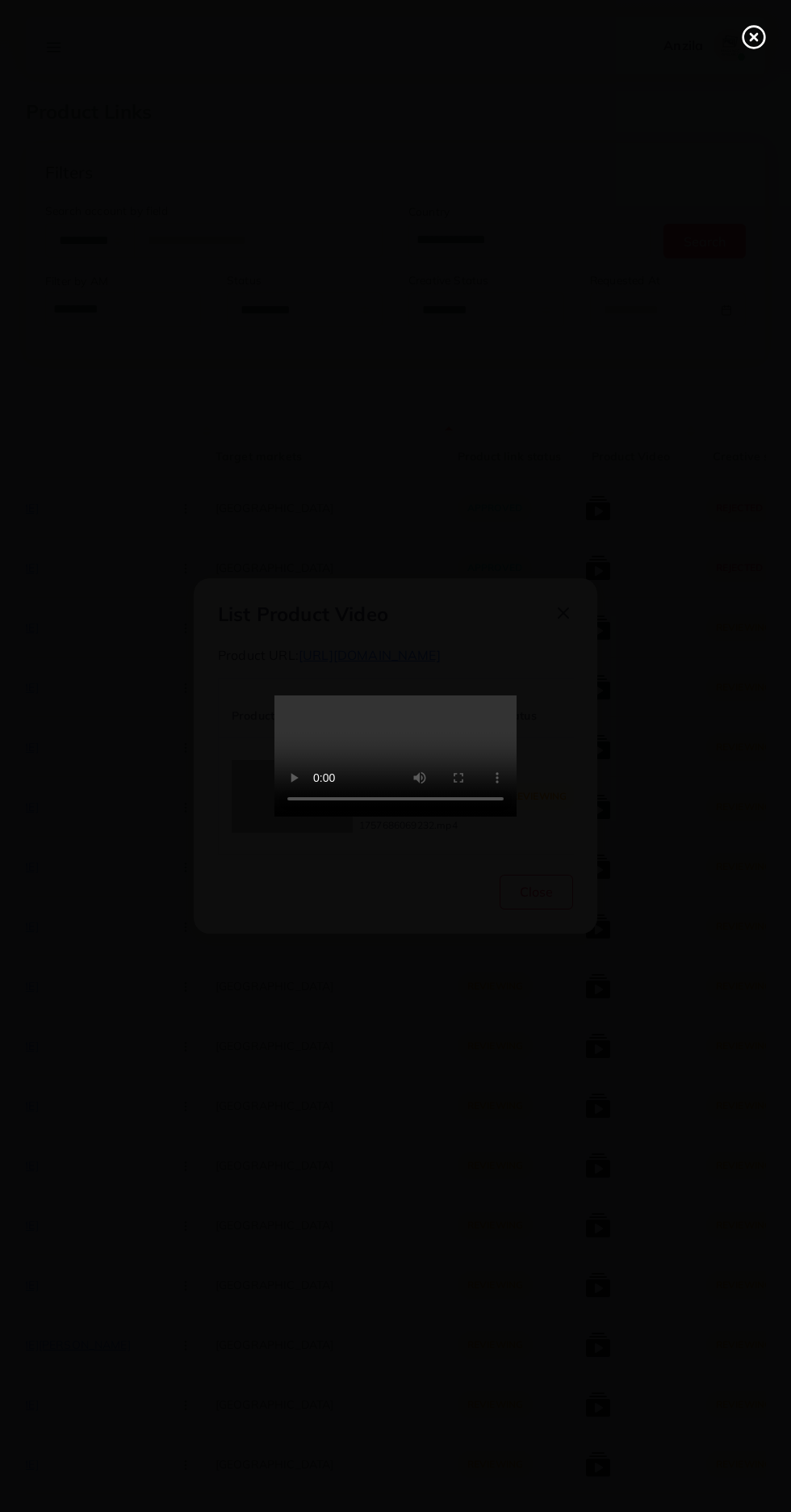
click at [713, 55] on div at bounding box center [395, 756] width 791 height 1512
click at [744, 34] on circle at bounding box center [755, 37] width 22 height 22
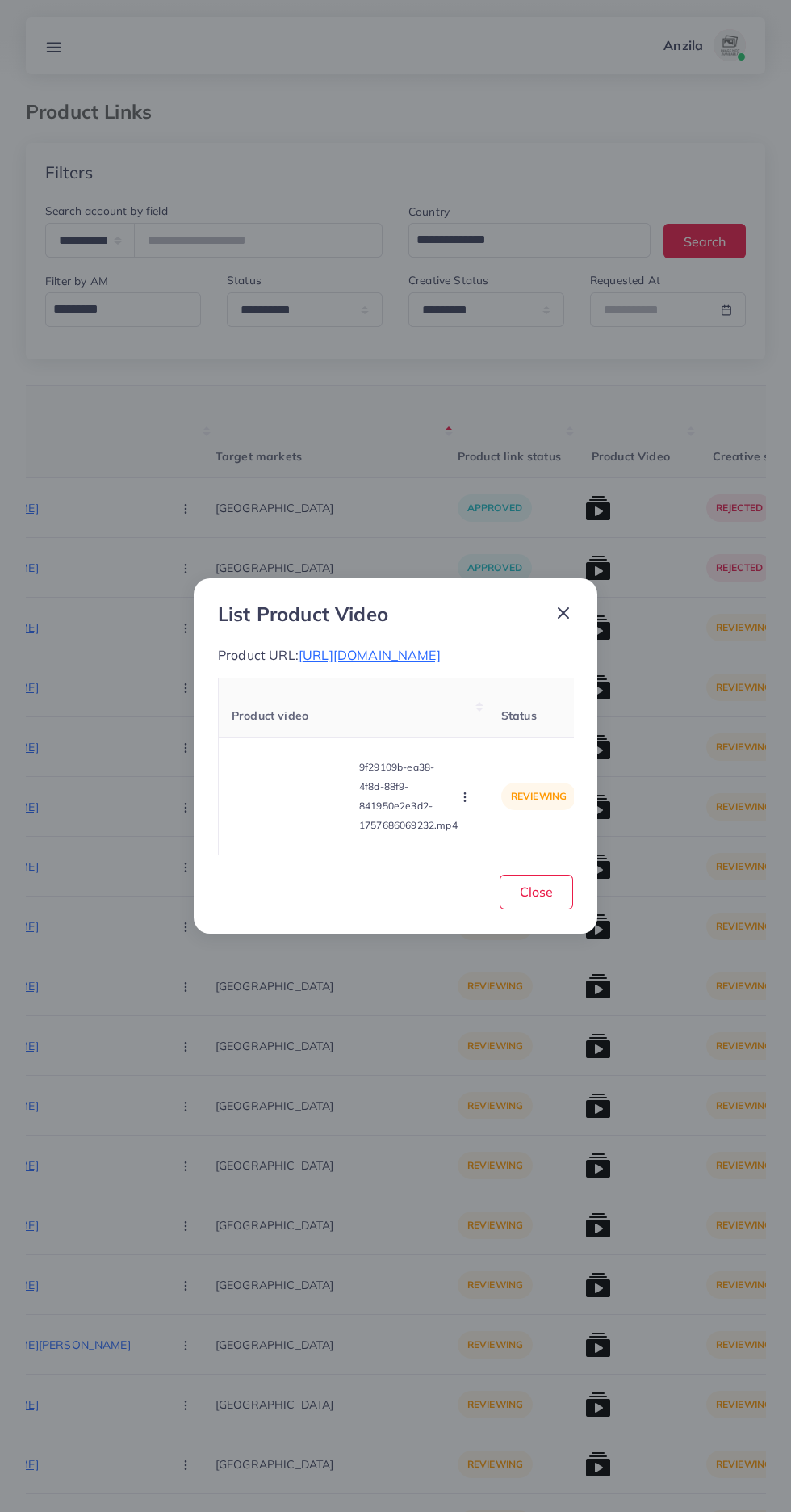
click at [469, 804] on icon "button" at bounding box center [465, 797] width 13 height 13
click at [487, 760] on span "Reject" at bounding box center [492, 757] width 39 height 16
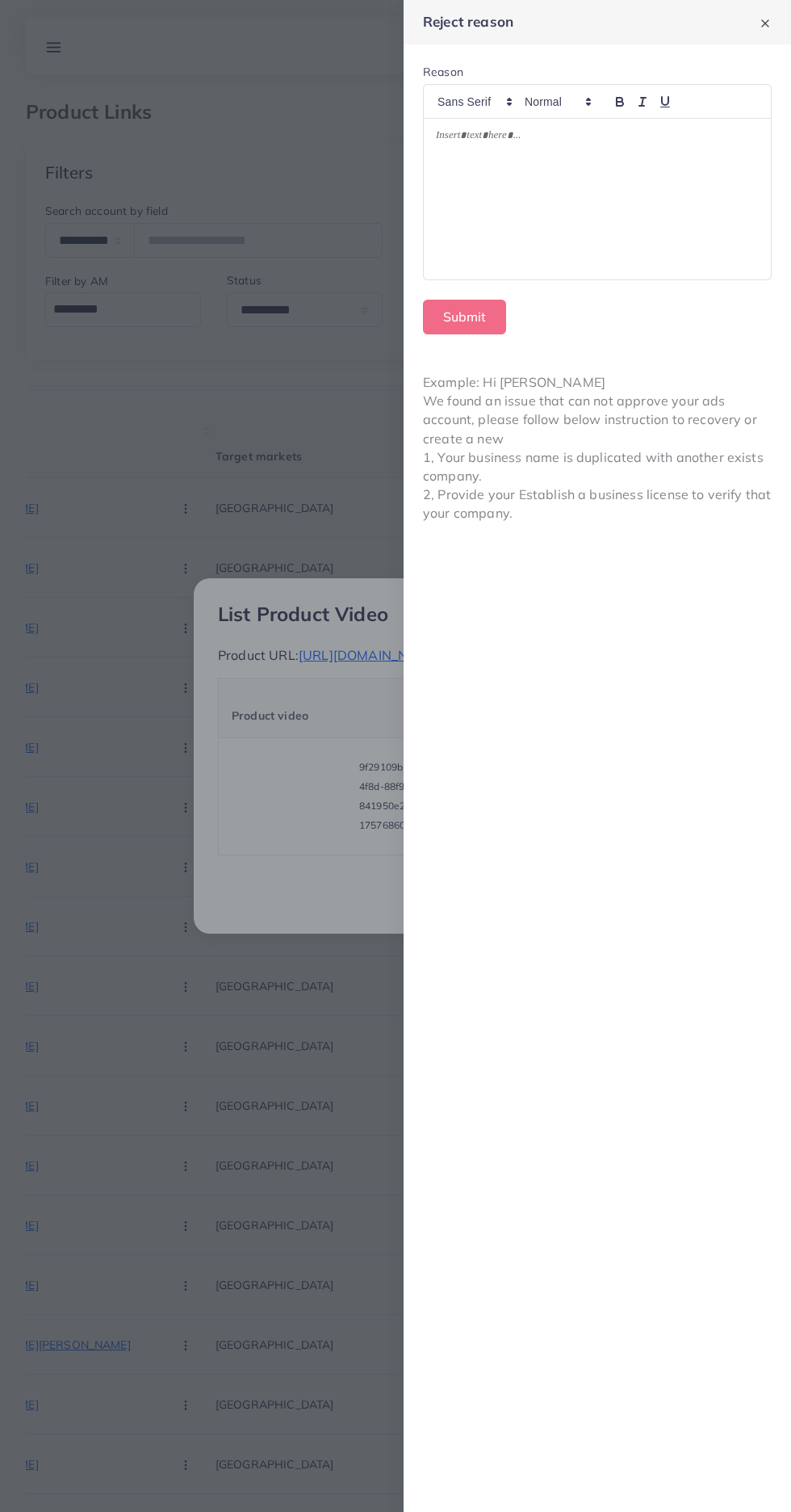
click at [630, 242] on div at bounding box center [597, 199] width 347 height 161
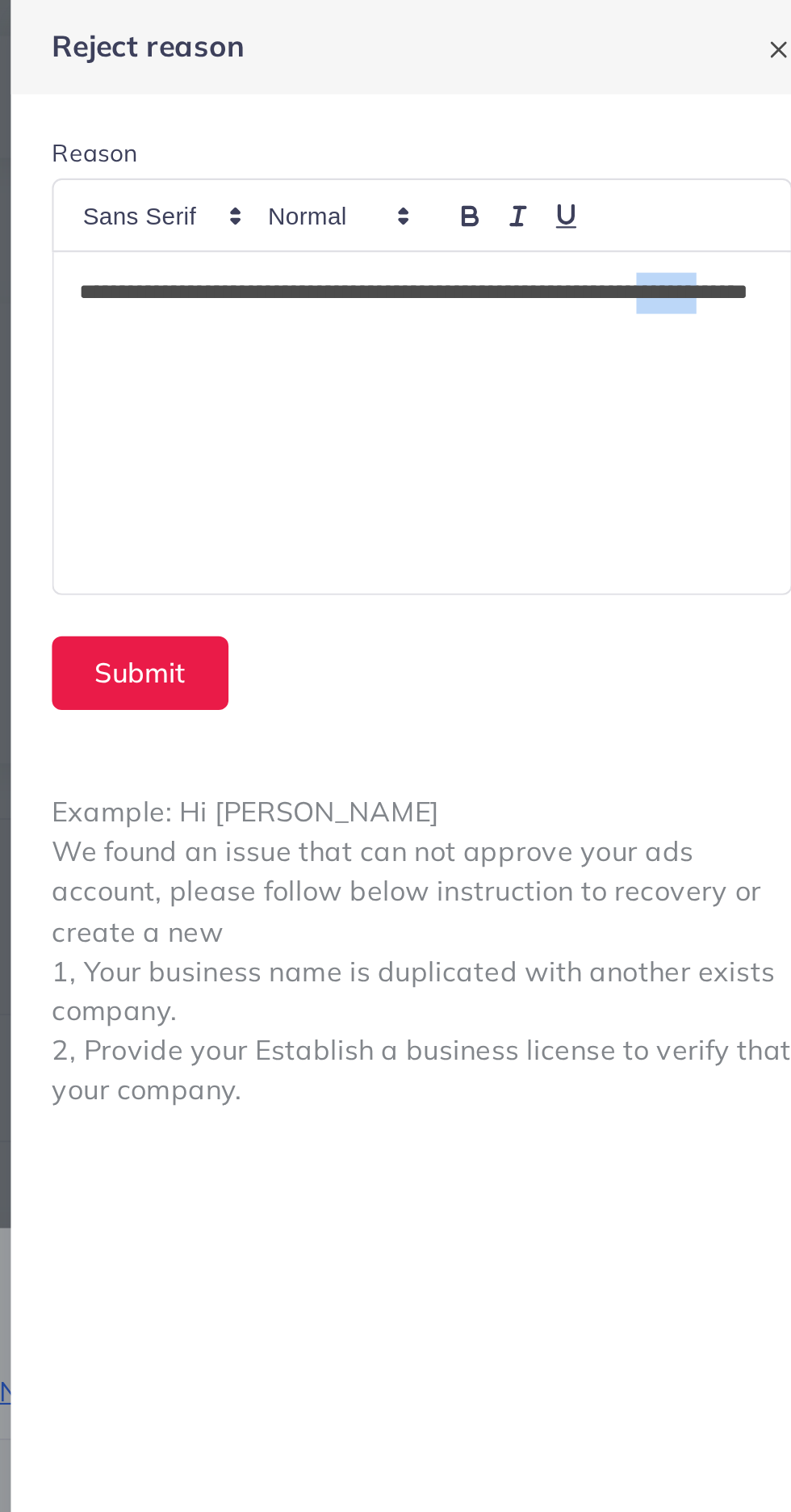
click at [551, 244] on div "**********" at bounding box center [597, 199] width 347 height 161
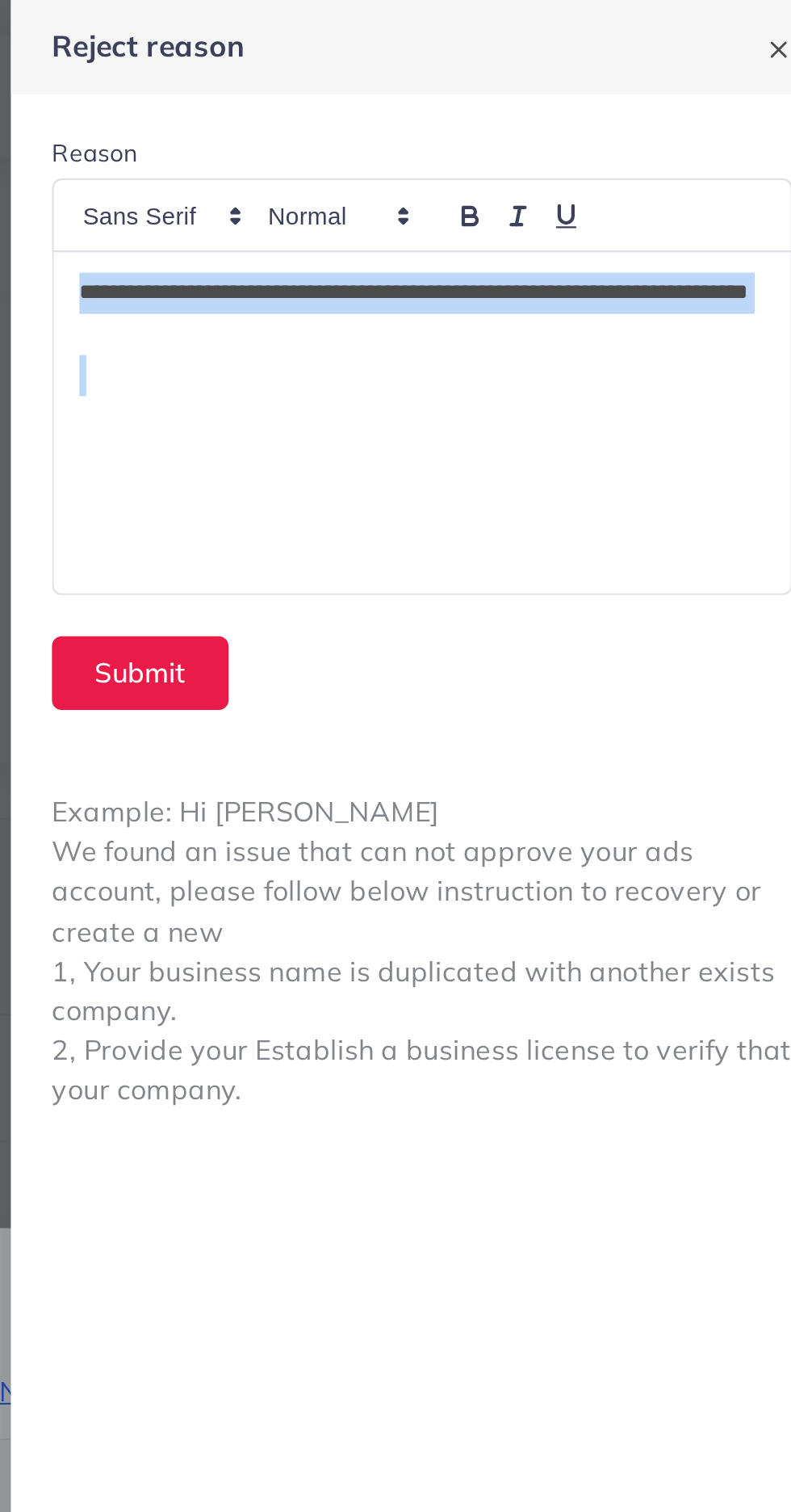
copy p "**********"
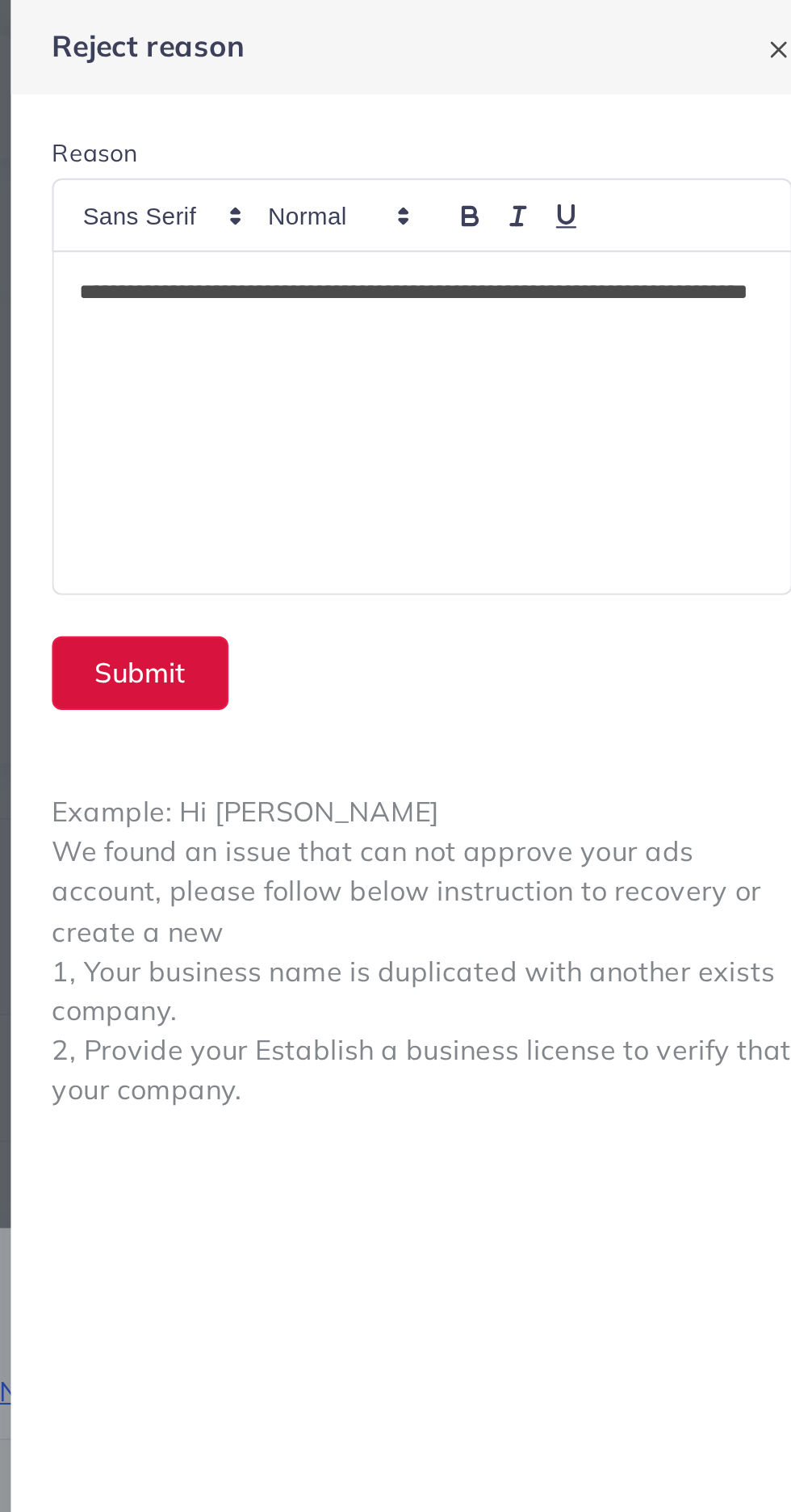
click at [434, 304] on button "Submit" at bounding box center [465, 317] width 83 height 34
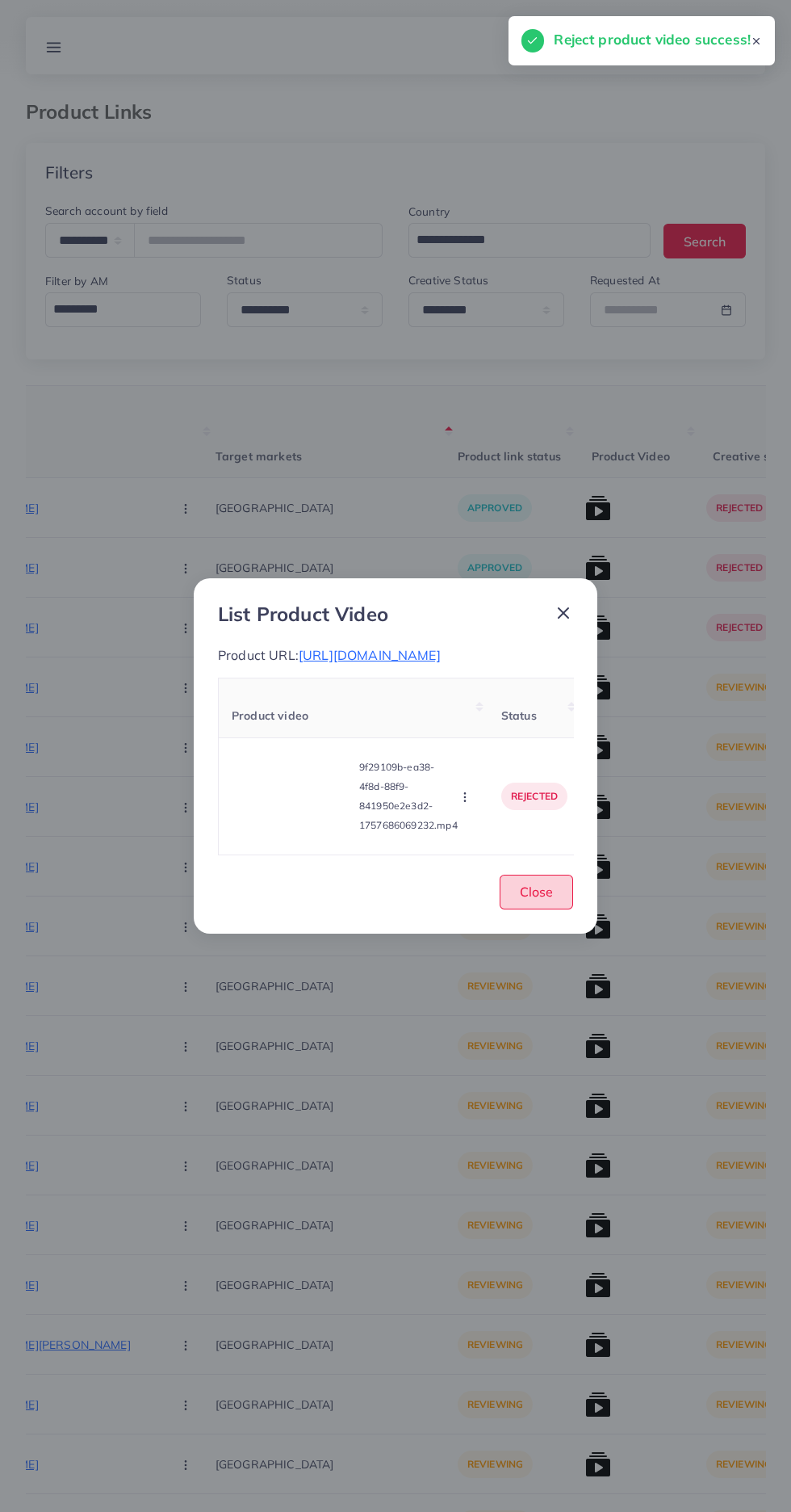
click at [555, 909] on button "Close" at bounding box center [536, 892] width 73 height 34
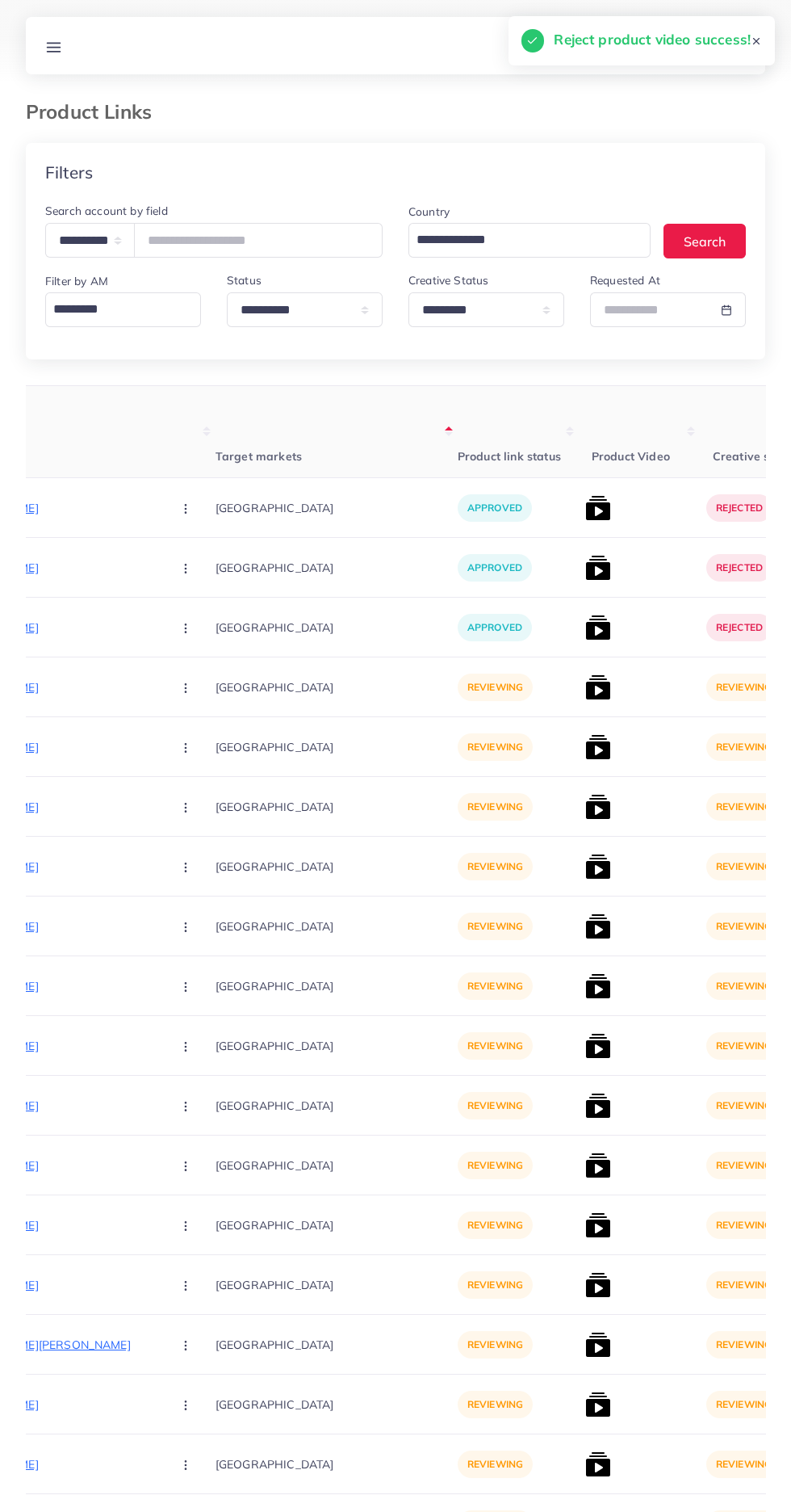
click at [51, 683] on p "https://zayrawear.shop/product/zayra-oxfona-6-pocket-cargo-style-2-pcs-winter-c…" at bounding box center [37, 687] width 242 height 19
click at [185, 693] on circle "button" at bounding box center [185, 692] width 1 height 1
click at [194, 732] on span "Approve" at bounding box center [220, 737] width 53 height 16
click at [585, 686] on img at bounding box center [598, 687] width 26 height 26
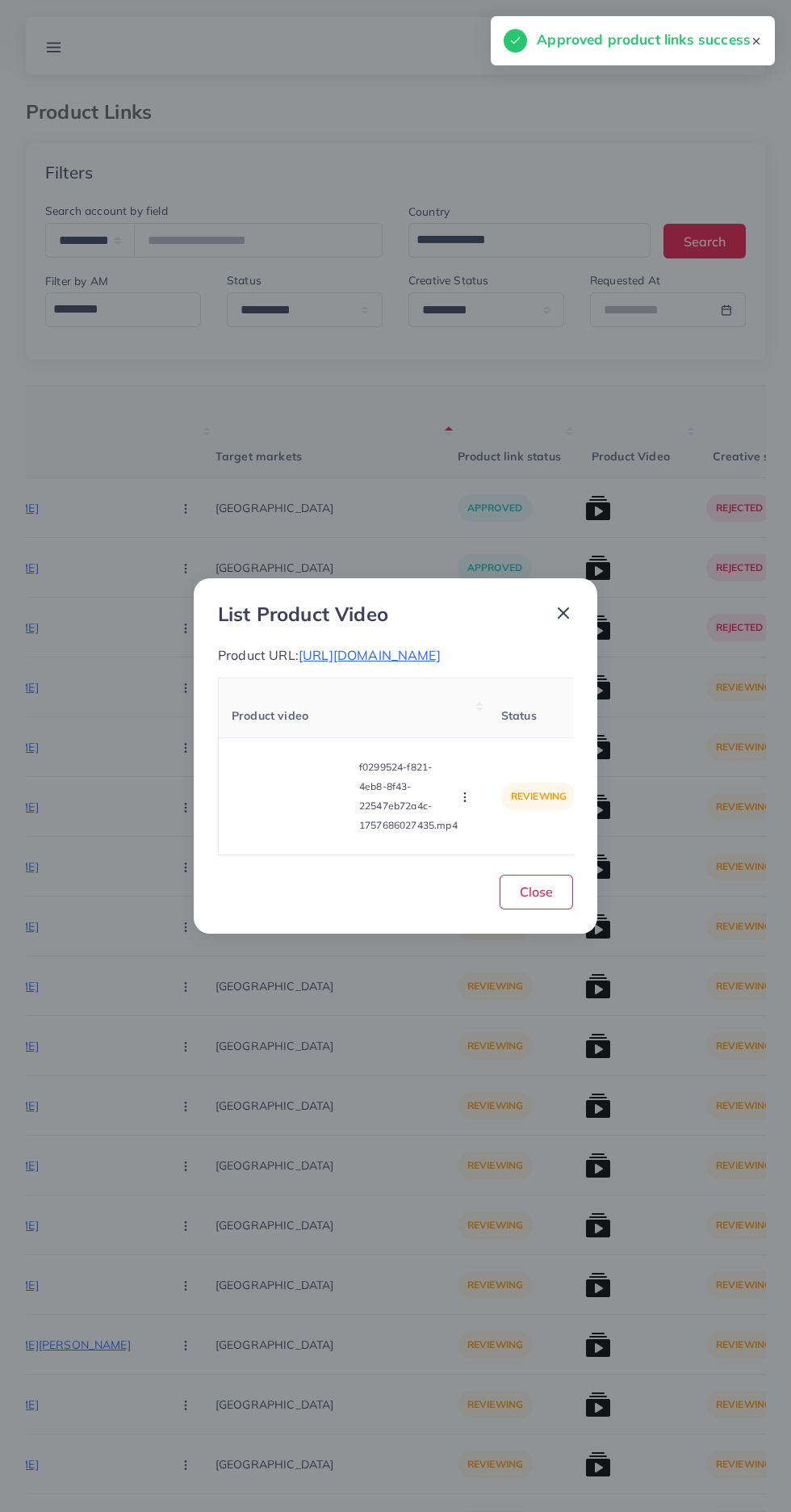
click at [306, 820] on video at bounding box center [293, 796] width 121 height 73
click at [296, 800] on polygon at bounding box center [293, 796] width 6 height 9
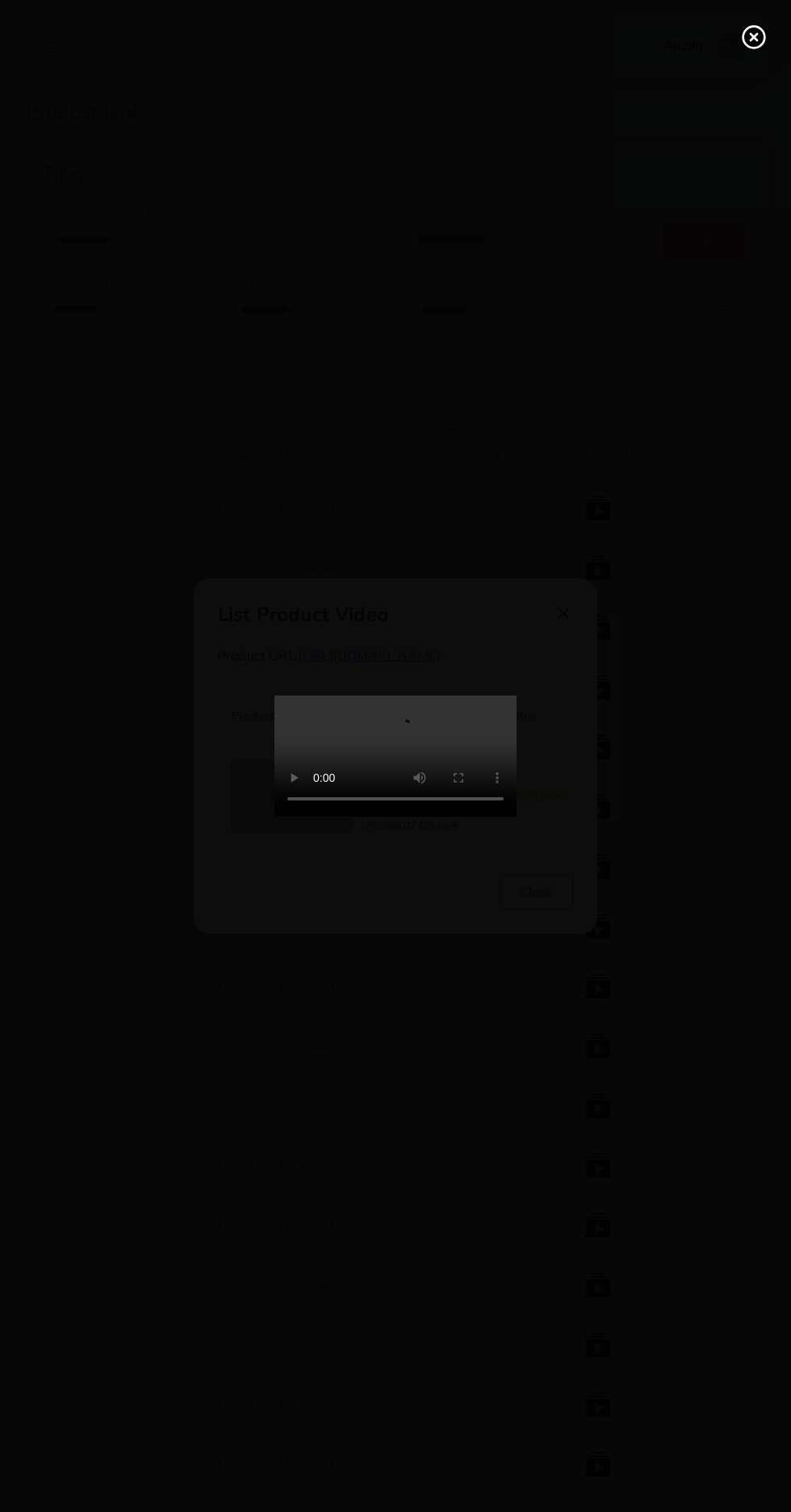
click at [747, 41] on icon at bounding box center [754, 37] width 26 height 26
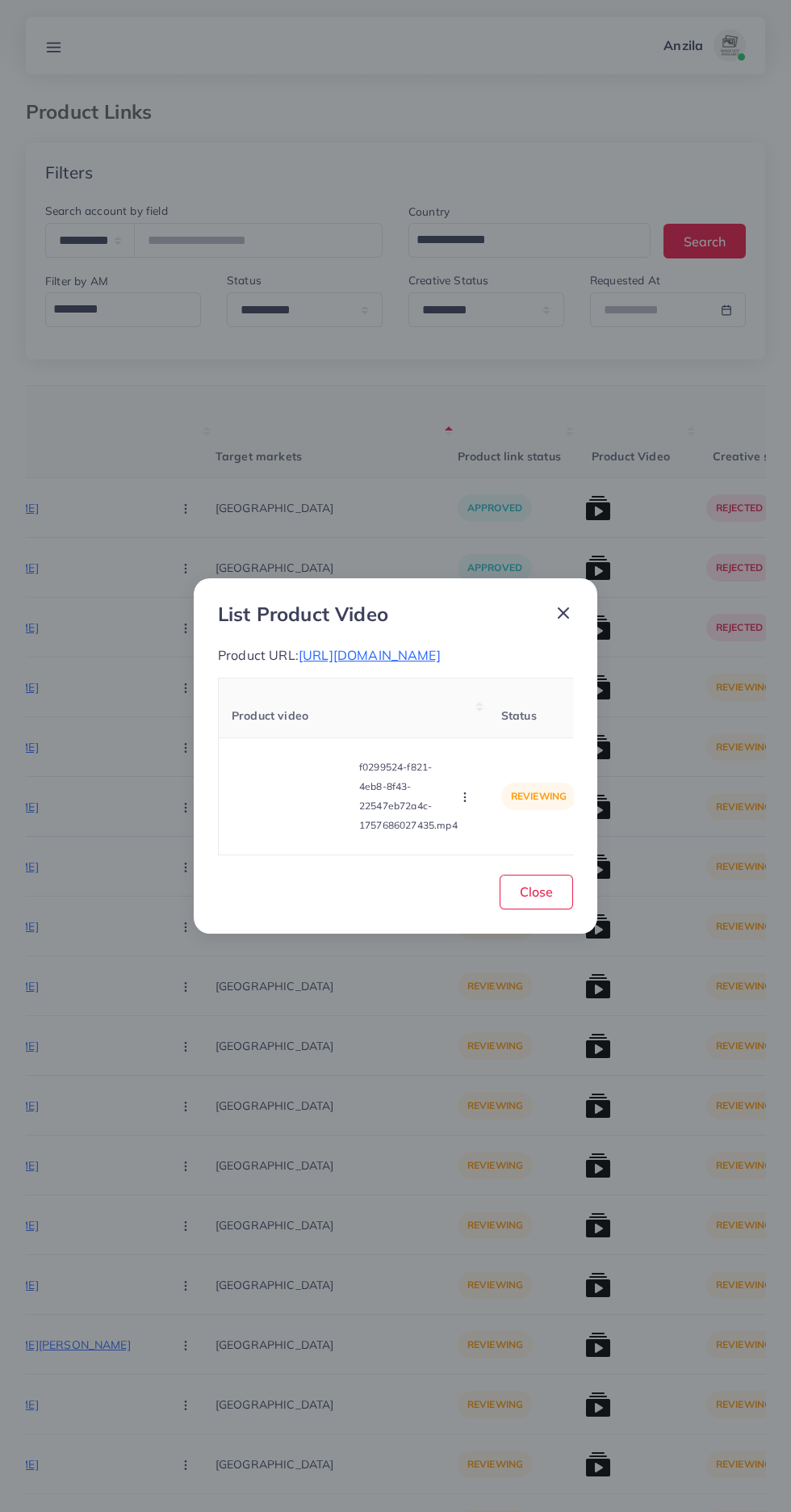
click at [304, 817] on video at bounding box center [293, 796] width 121 height 73
click at [471, 804] on icon "button" at bounding box center [465, 797] width 13 height 13
click at [505, 765] on span "Reject" at bounding box center [492, 757] width 39 height 16
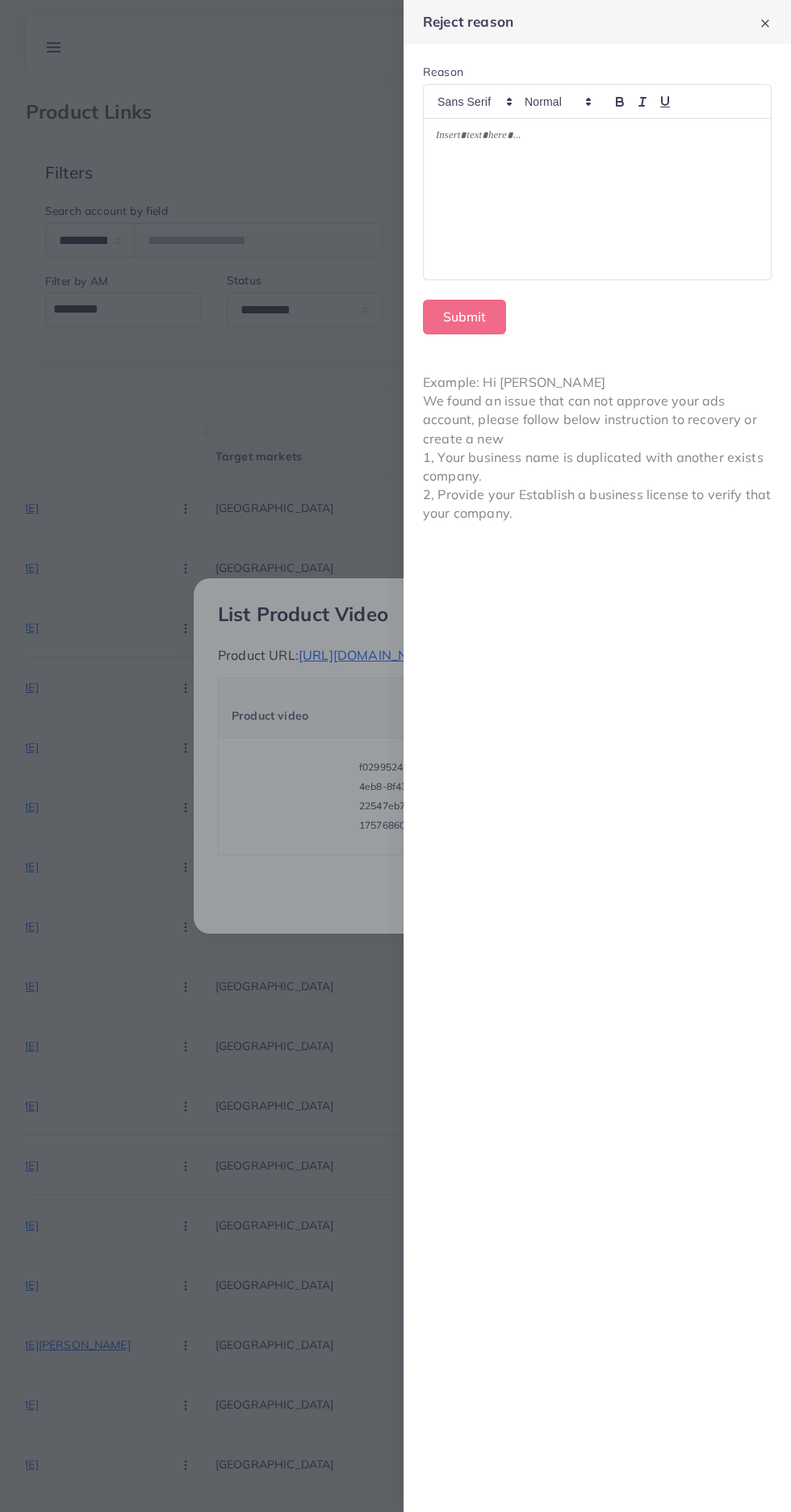
click at [666, 228] on div at bounding box center [597, 199] width 347 height 161
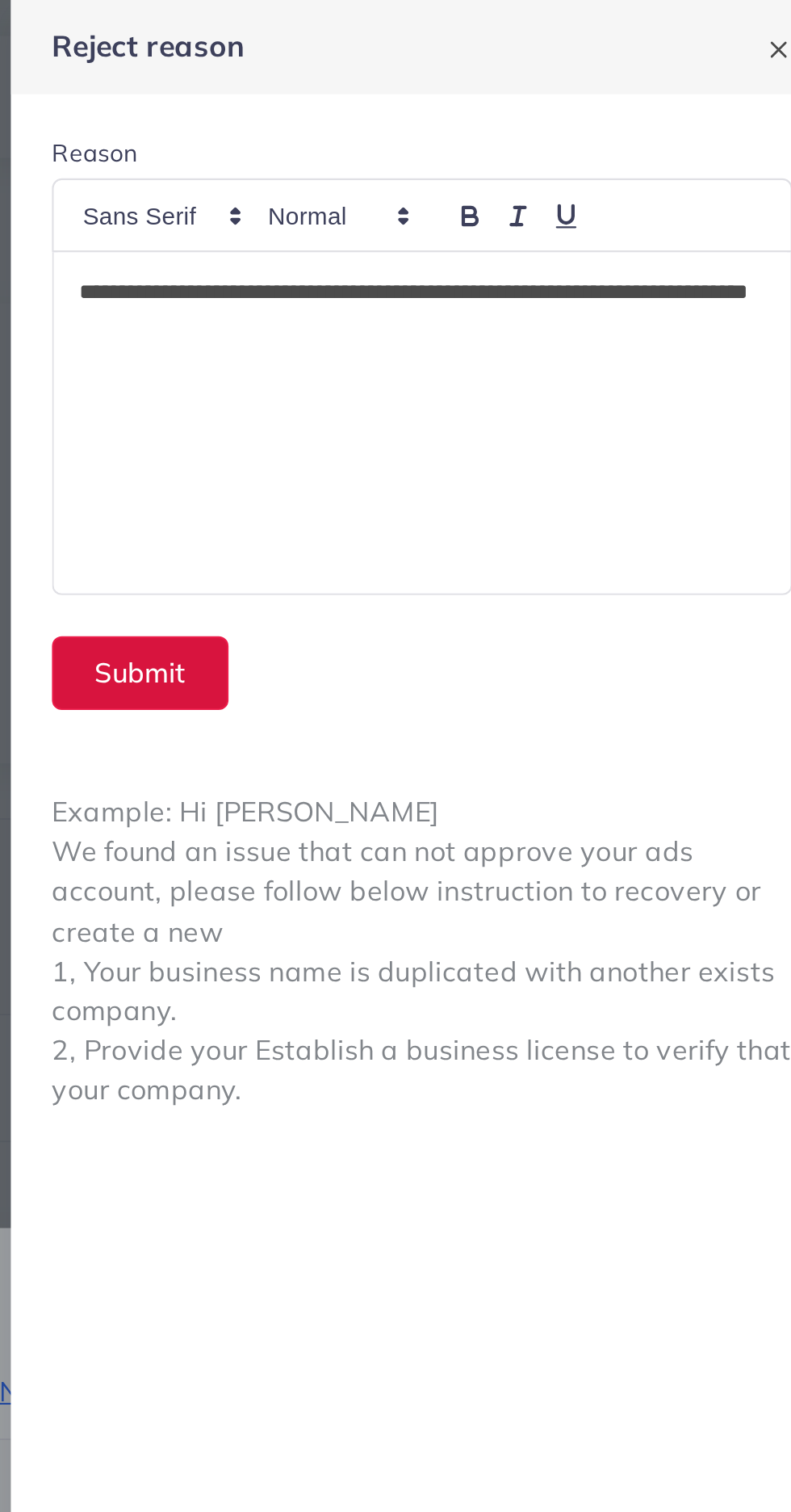
click at [479, 323] on button "Submit" at bounding box center [465, 317] width 83 height 34
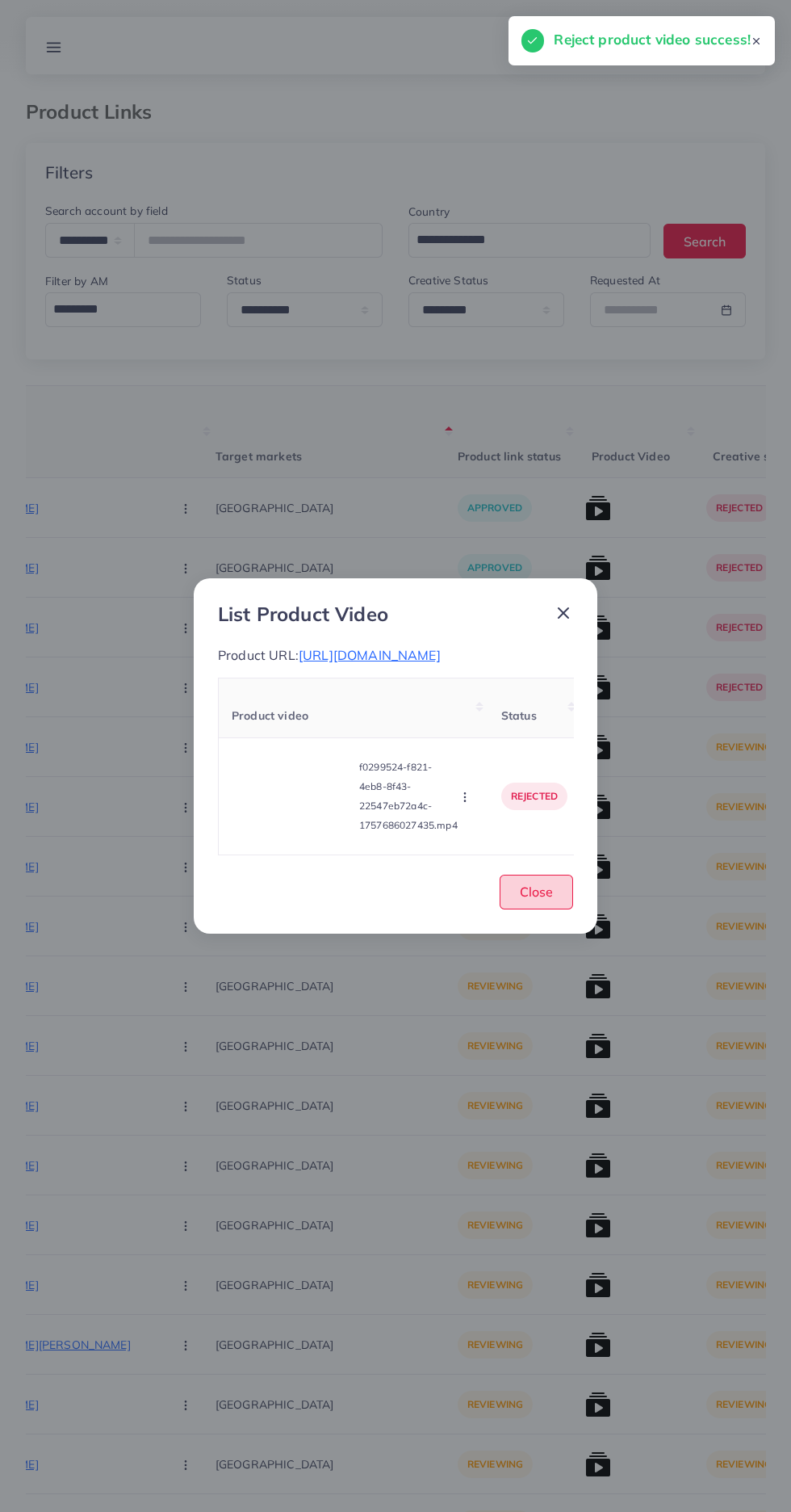
click at [555, 909] on button "Close" at bounding box center [536, 892] width 73 height 34
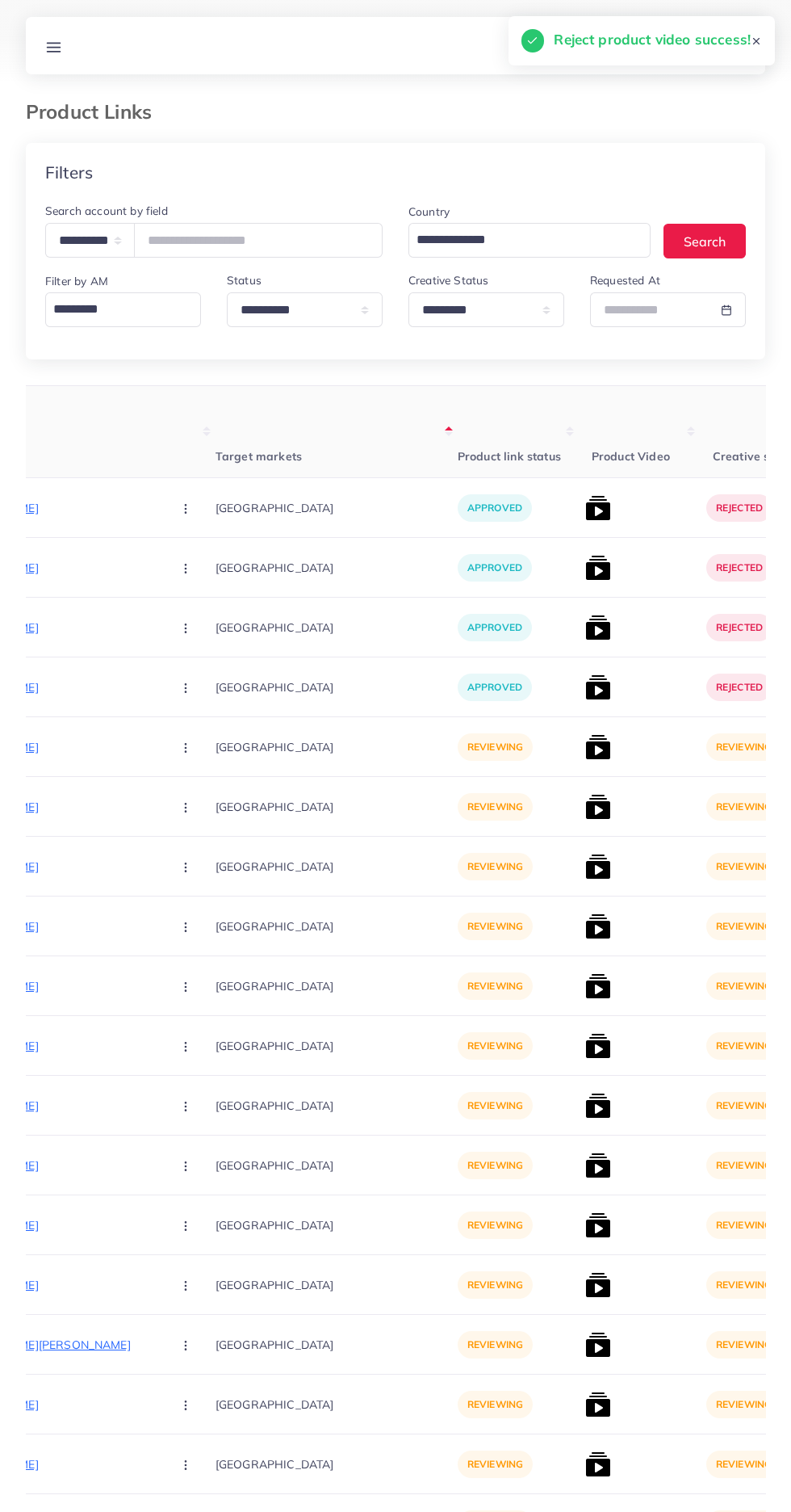
click at [52, 748] on p "https://zayrawear.shop/product/zayra-open-shawl-style-lace-work-2-pcs-winter-co…" at bounding box center [37, 746] width 242 height 19
click at [179, 743] on icon "button" at bounding box center [186, 748] width 13 height 13
click at [194, 801] on span "Approve" at bounding box center [220, 797] width 53 height 16
click at [585, 748] on img at bounding box center [598, 747] width 26 height 26
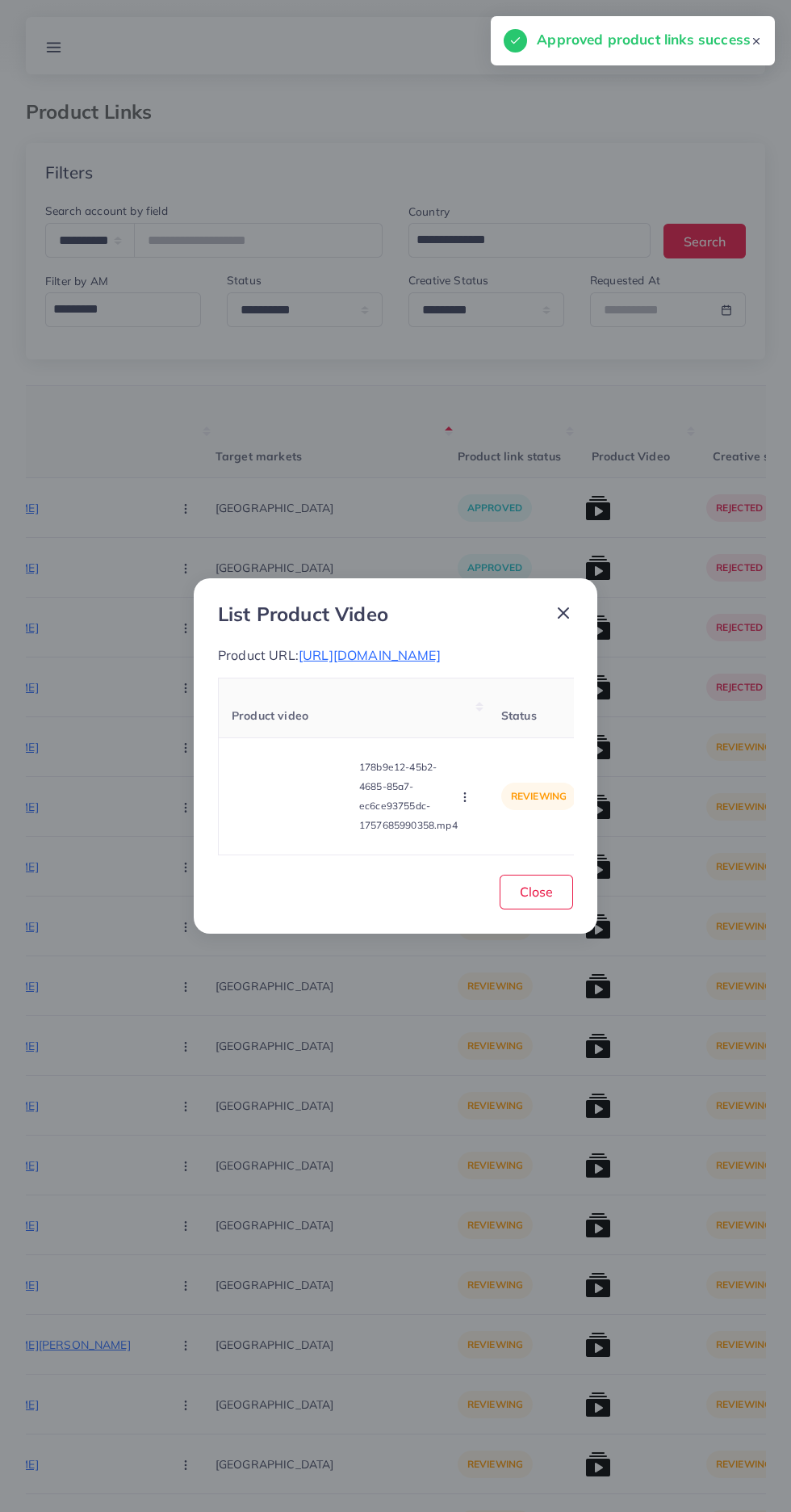
click at [273, 816] on video at bounding box center [293, 796] width 121 height 73
click at [273, 816] on div at bounding box center [293, 796] width 121 height 73
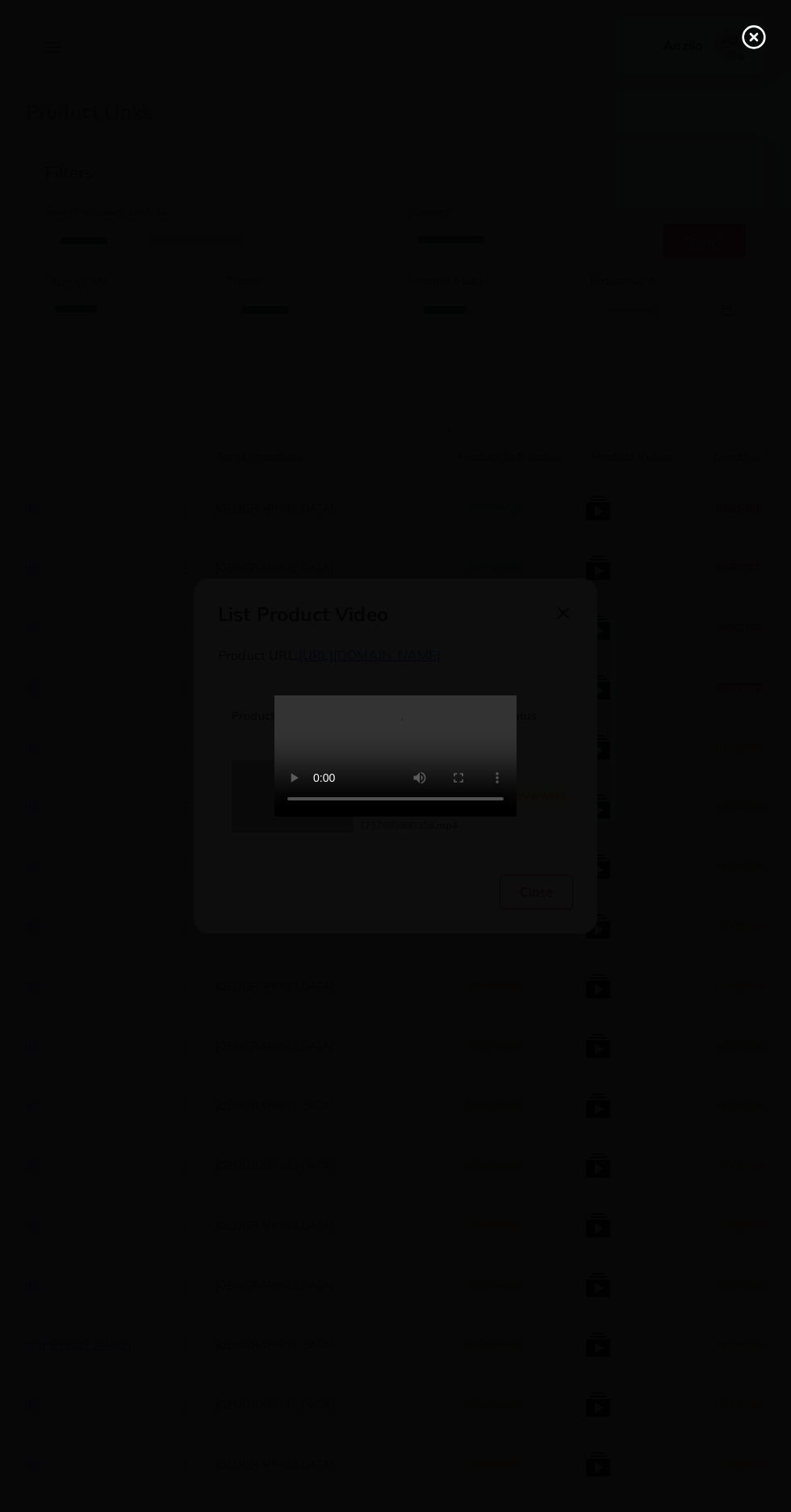
click at [752, 34] on icon at bounding box center [754, 37] width 26 height 26
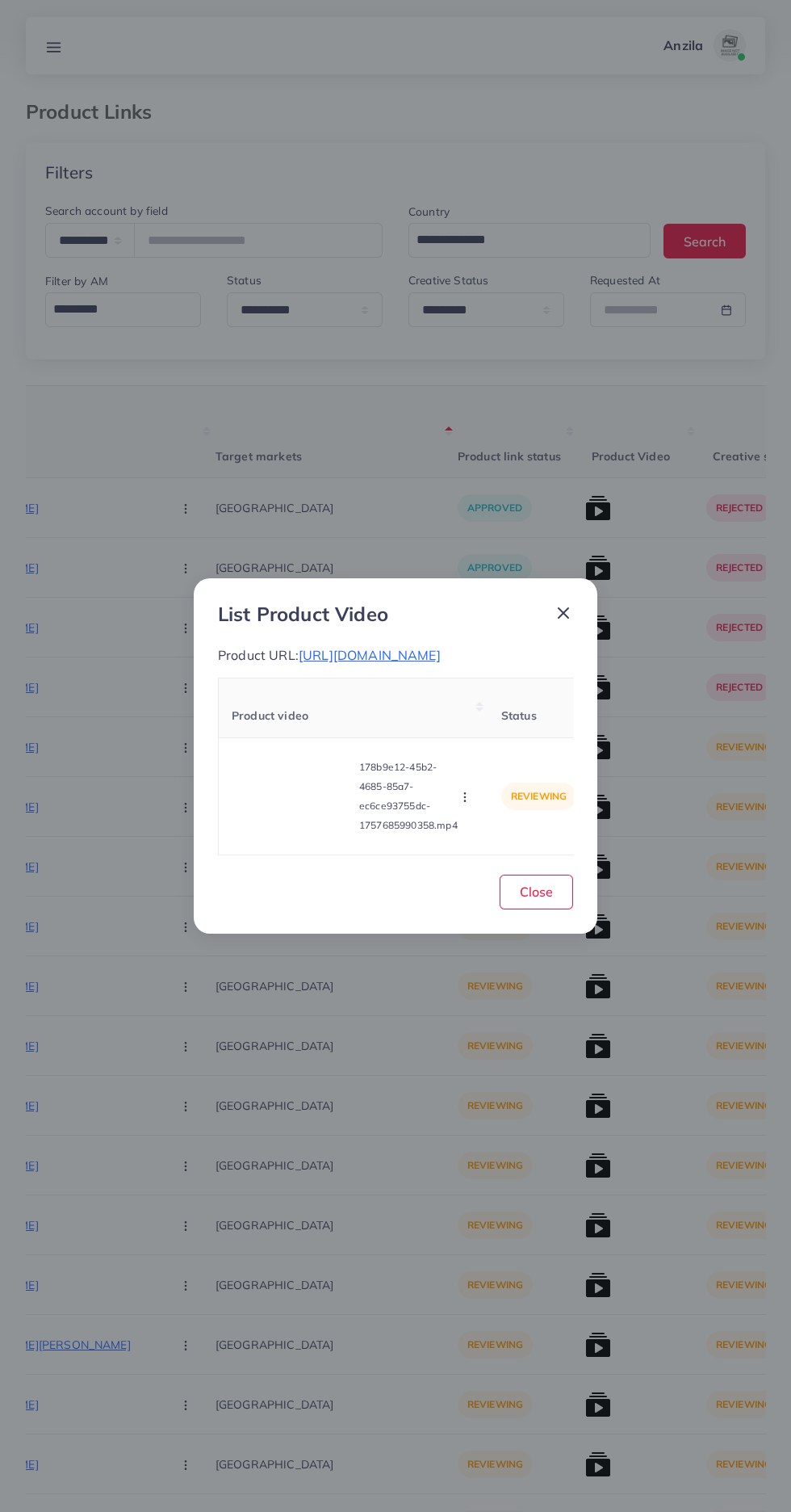
click at [468, 804] on icon "button" at bounding box center [465, 797] width 13 height 13
click at [497, 765] on span "Reject" at bounding box center [492, 757] width 39 height 16
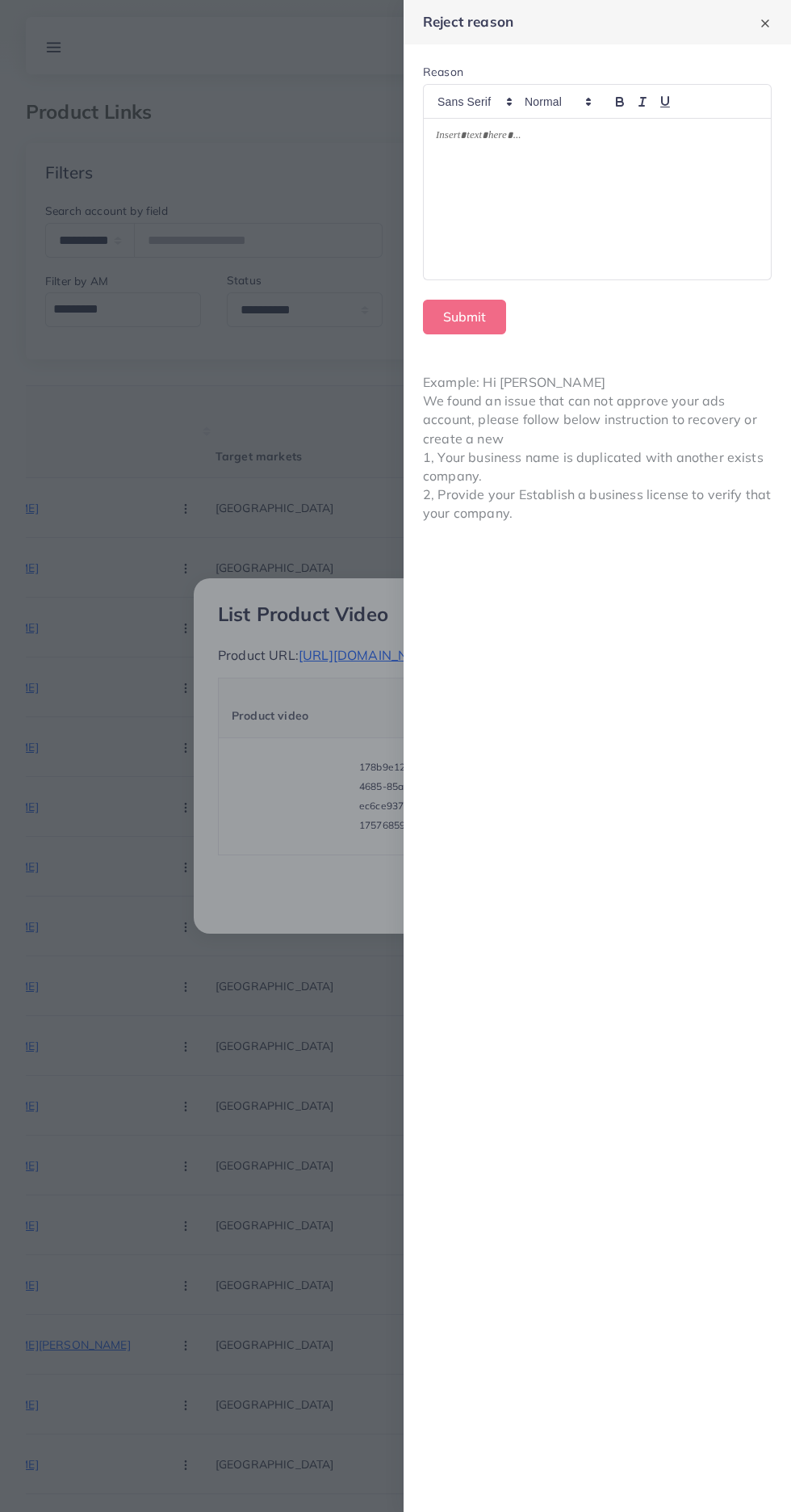
click at [645, 248] on div at bounding box center [597, 199] width 347 height 161
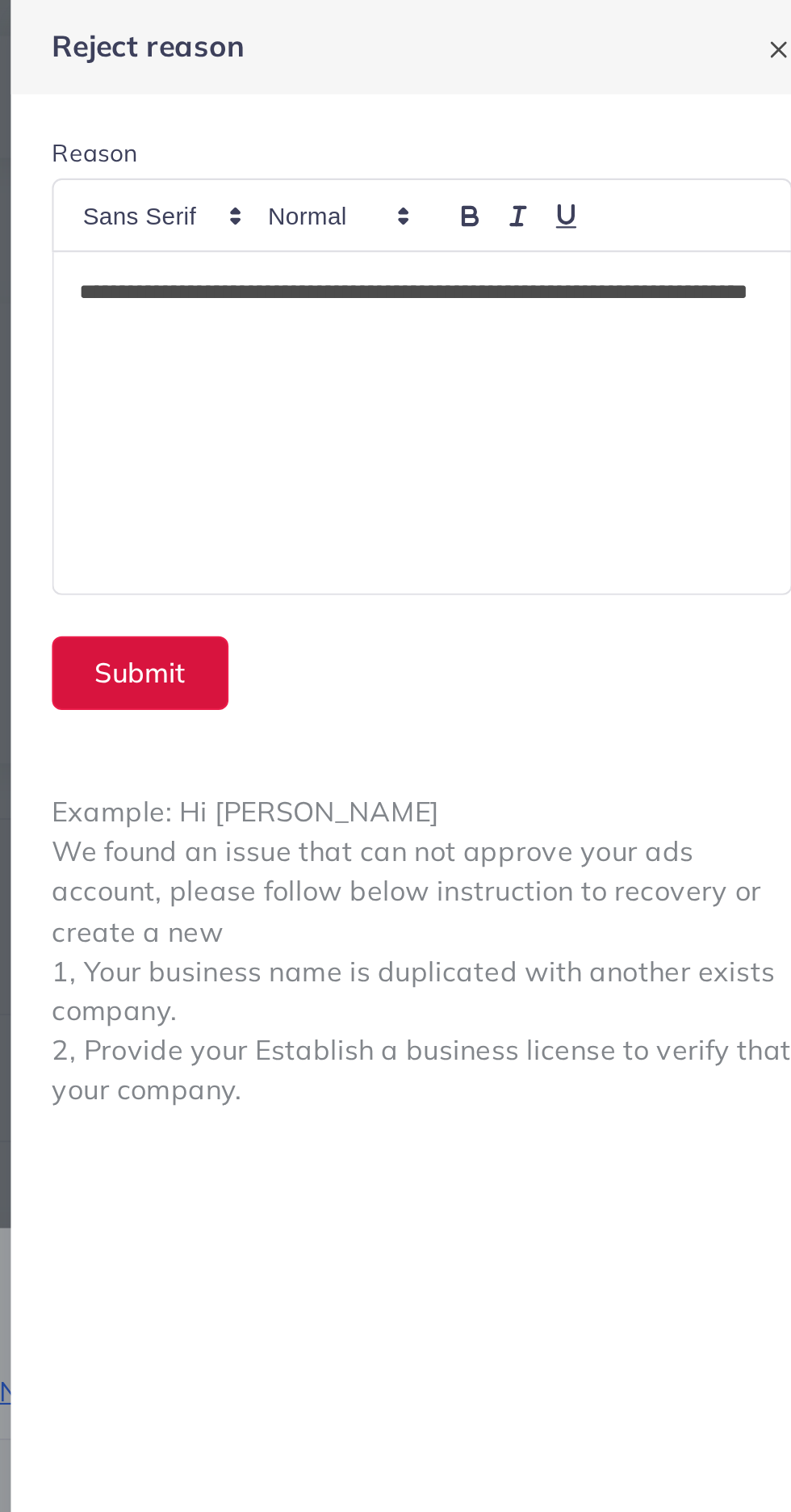
click at [485, 315] on button "Submit" at bounding box center [465, 317] width 83 height 34
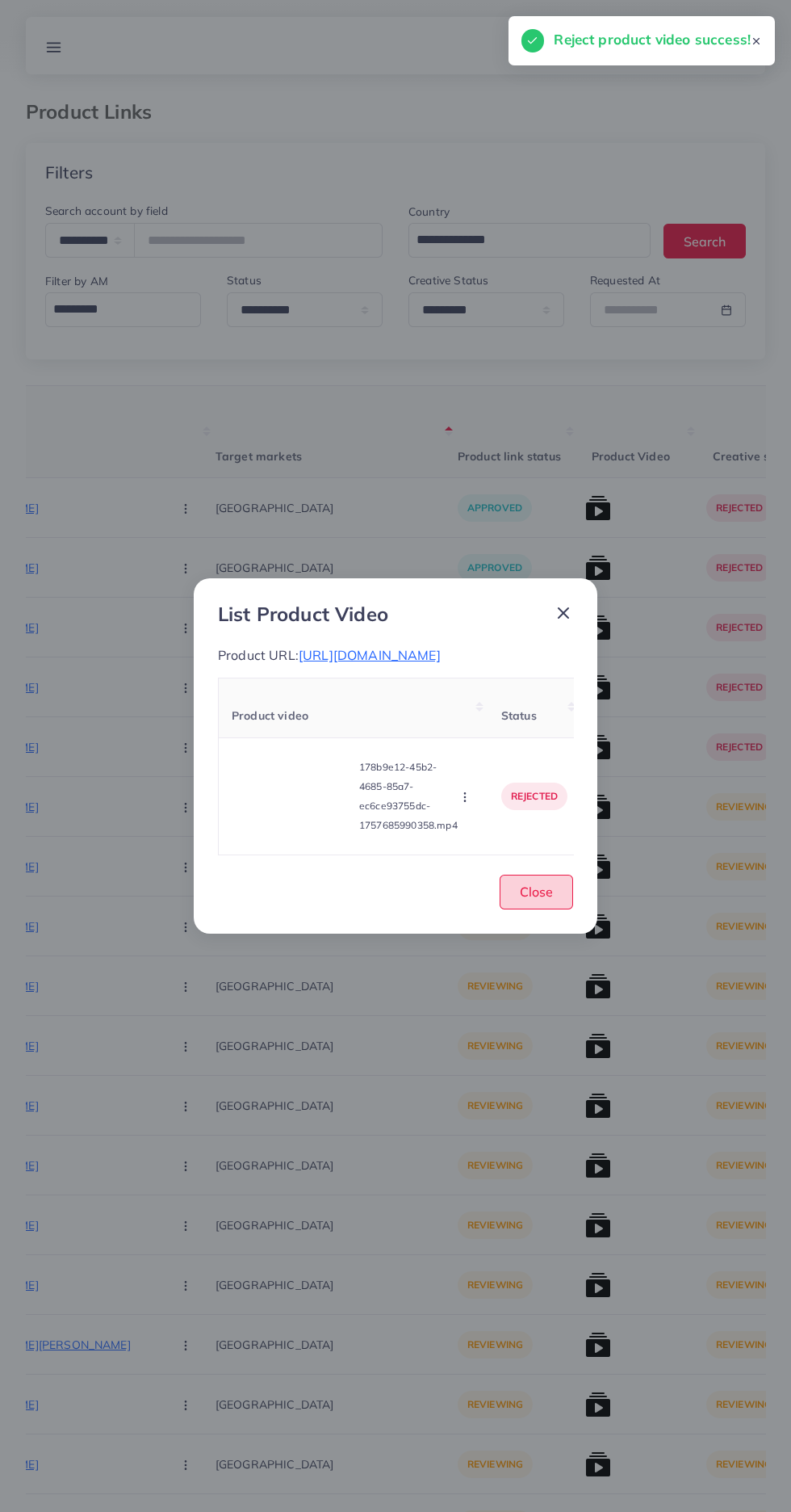
click at [552, 900] on span "Close" at bounding box center [536, 892] width 34 height 16
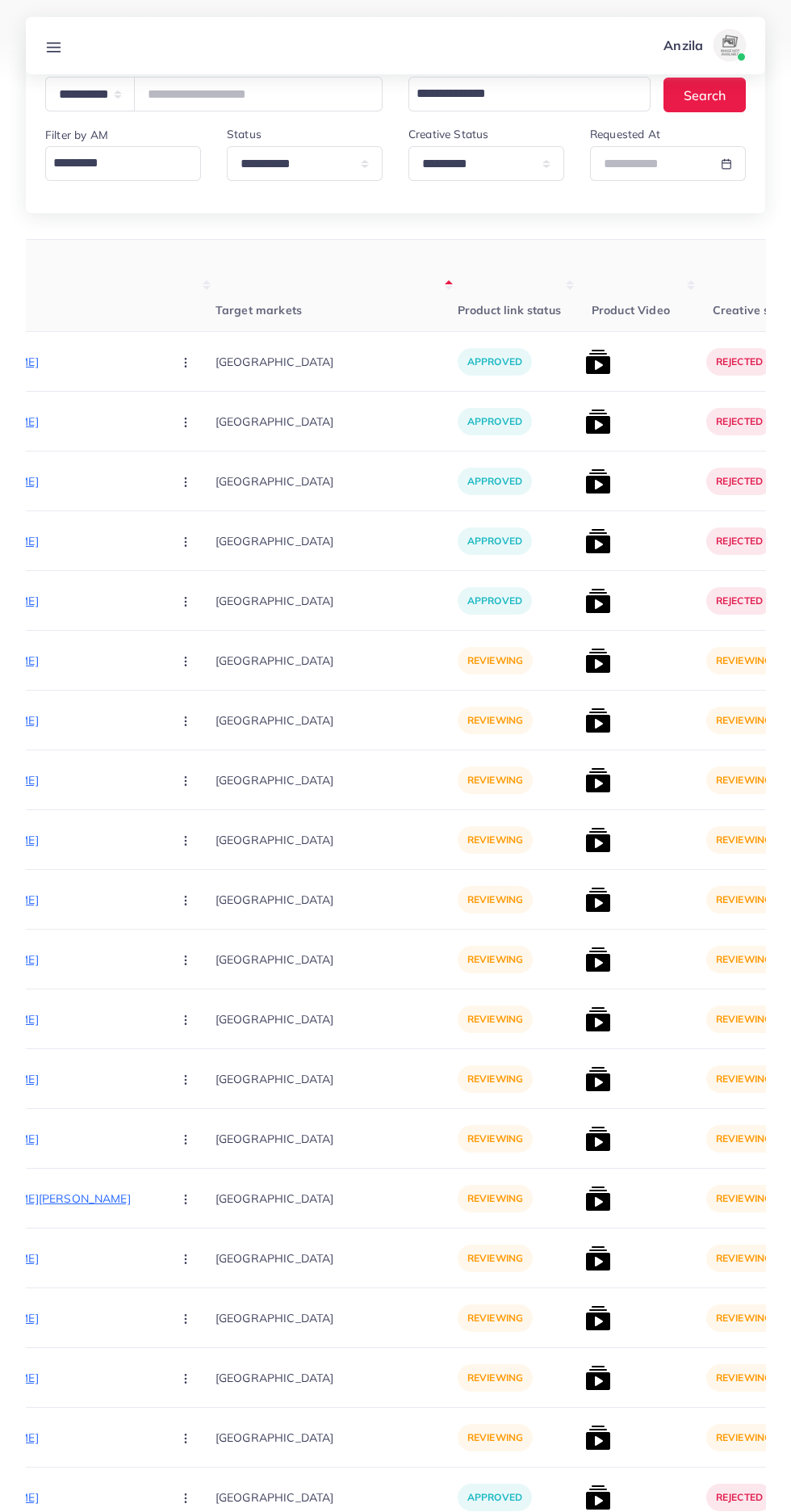
scroll to position [132, 0]
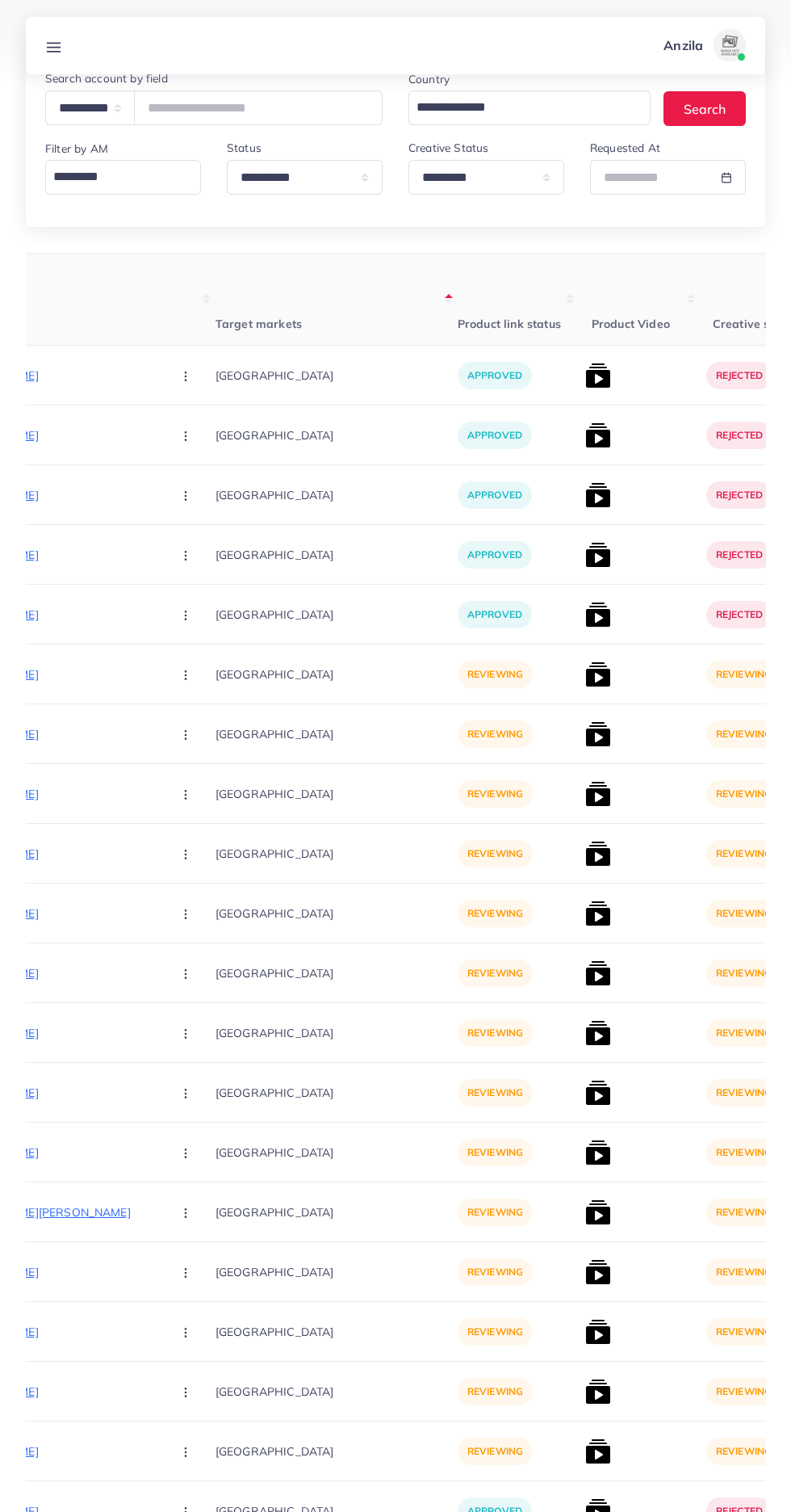
click at [34, 667] on p "https://zayrawear.shop/product/zayra-multi-stripe-style-winter-2-pcs-tracksuit-…" at bounding box center [37, 674] width 242 height 19
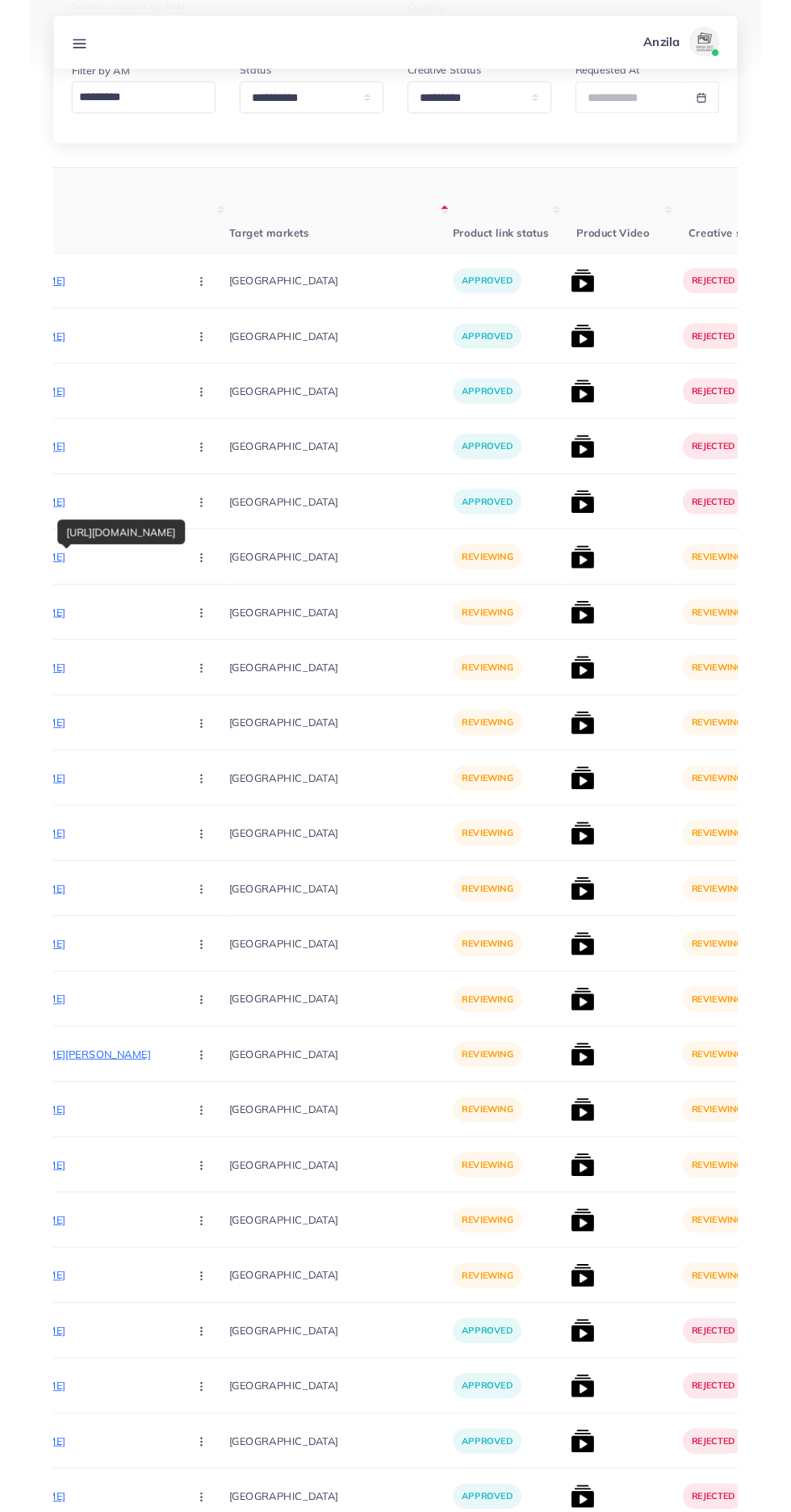
scroll to position [256, 0]
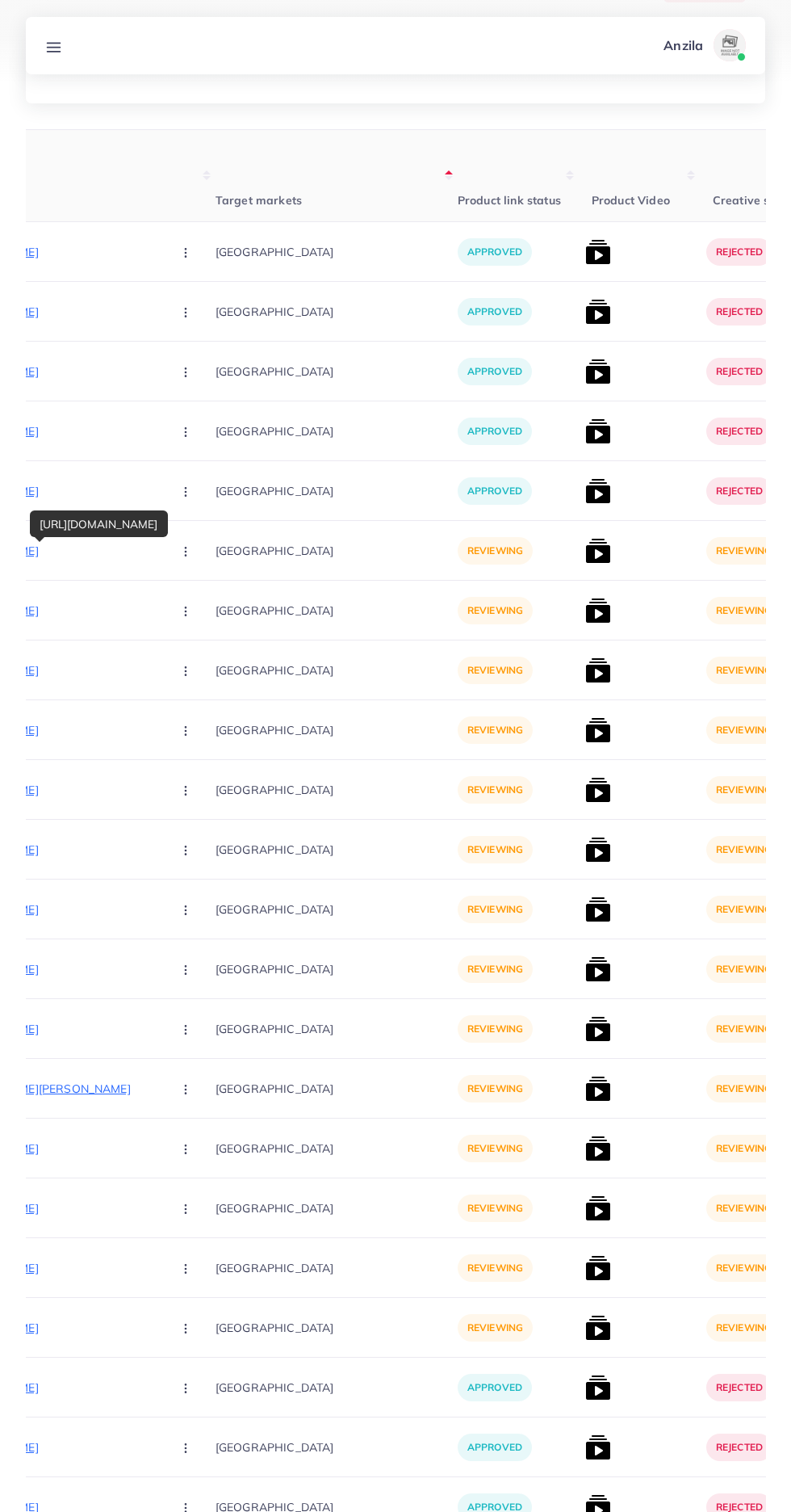
click at [185, 556] on circle "button" at bounding box center [185, 555] width 1 height 1
click at [189, 597] on link "Approve" at bounding box center [223, 599] width 128 height 35
click at [585, 552] on img at bounding box center [598, 550] width 26 height 26
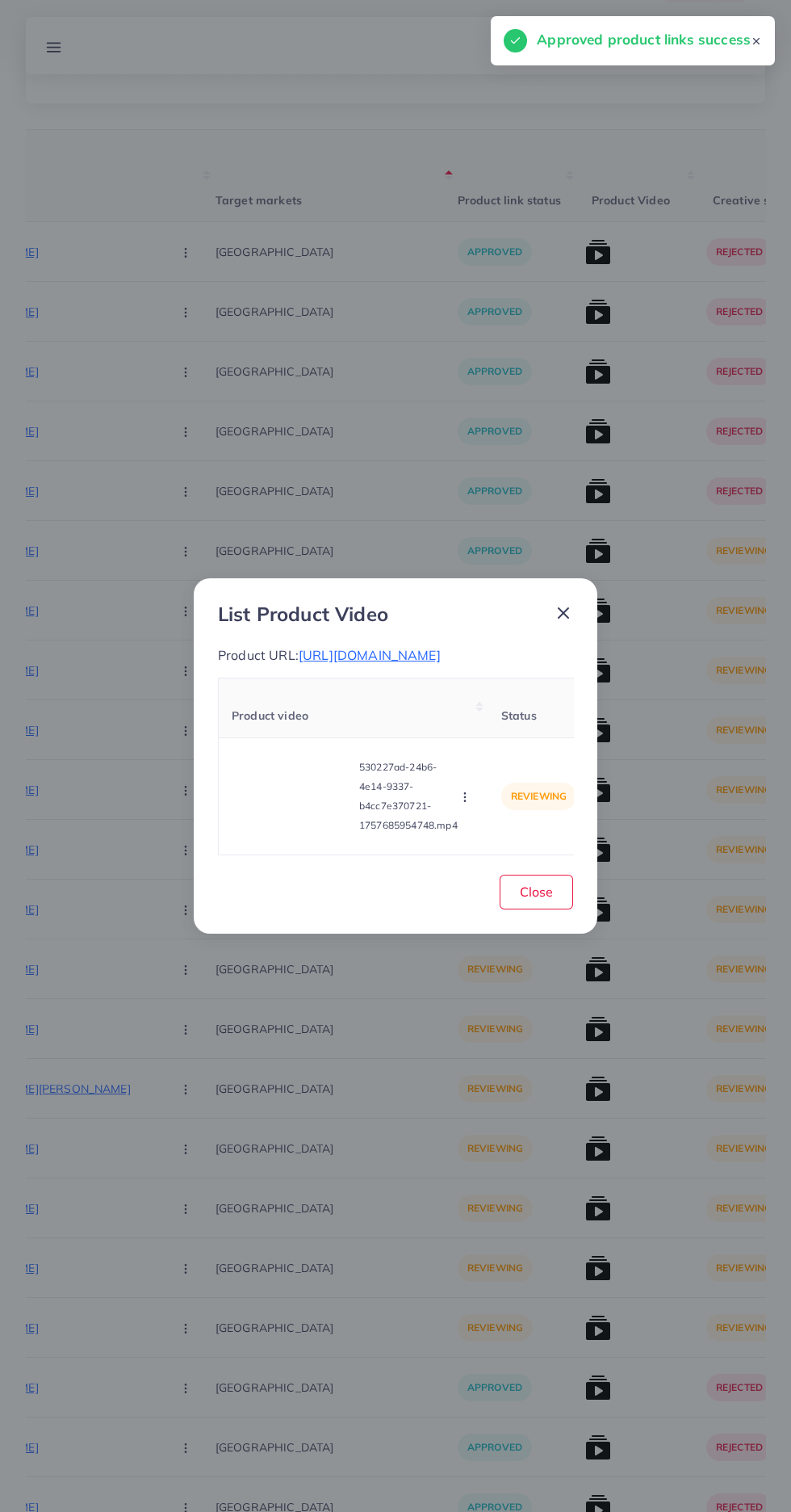
click at [261, 819] on video at bounding box center [293, 796] width 121 height 73
click at [333, 807] on div at bounding box center [293, 796] width 121 height 73
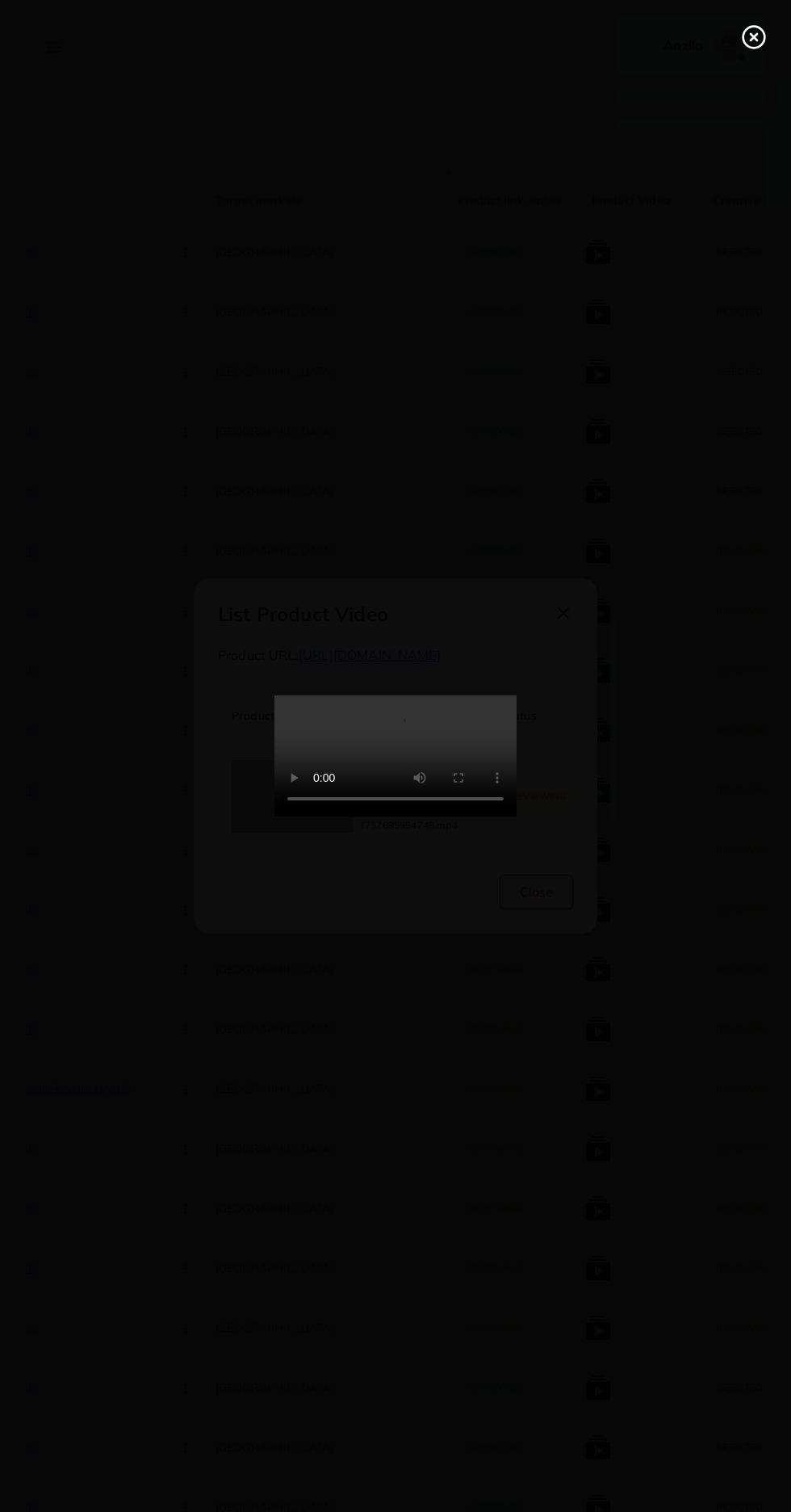
click at [752, 38] on line at bounding box center [754, 36] width 6 height 6
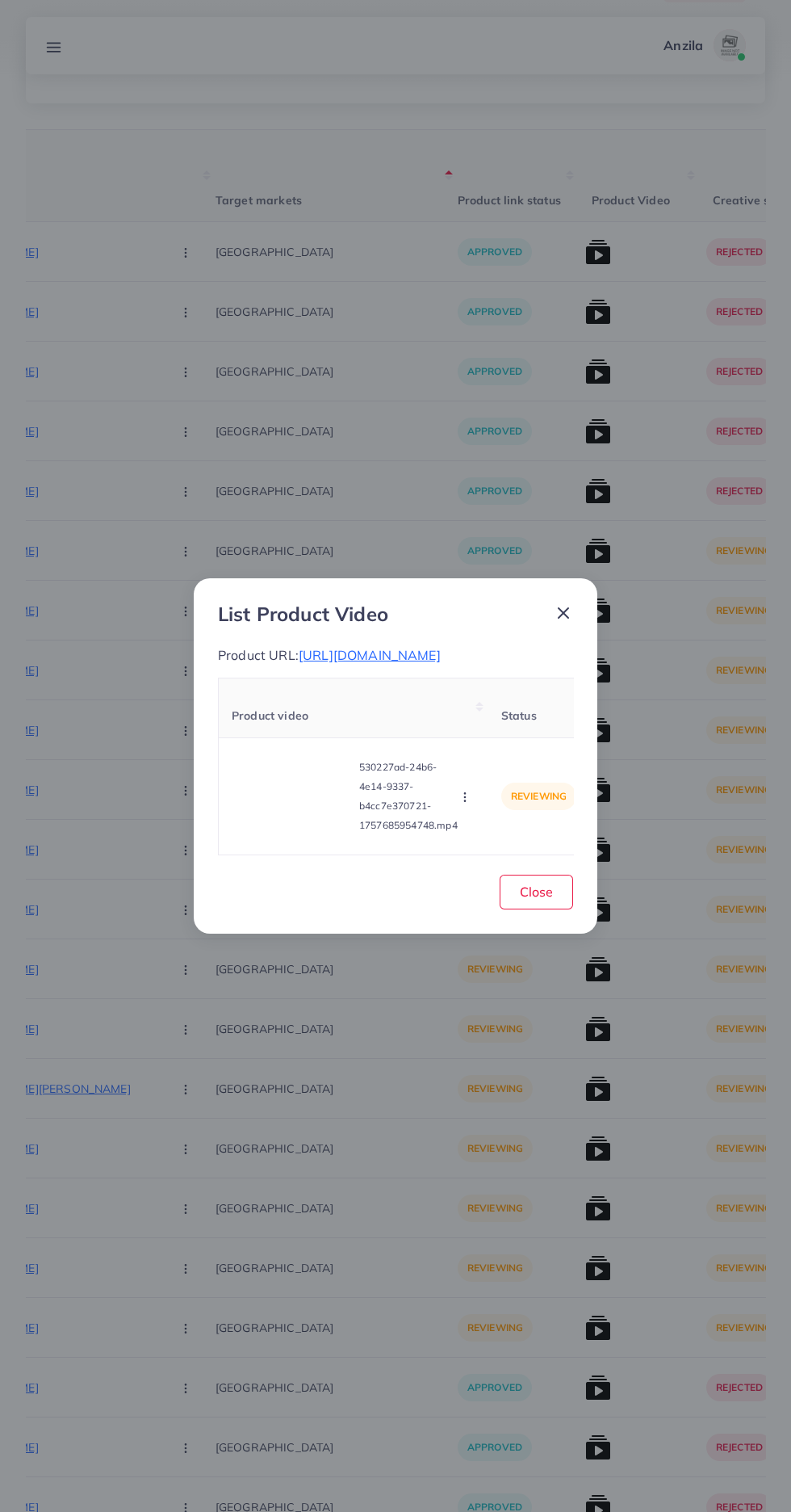
click at [440, 663] on span "https://zayrawear.shop/product/zayra-multi-stripe-style-winter-2-pcs-tracksuit-…" at bounding box center [370, 655] width 142 height 16
click at [465, 798] on circle "button" at bounding box center [464, 797] width 1 height 1
click at [506, 765] on span "Reject" at bounding box center [492, 757] width 39 height 16
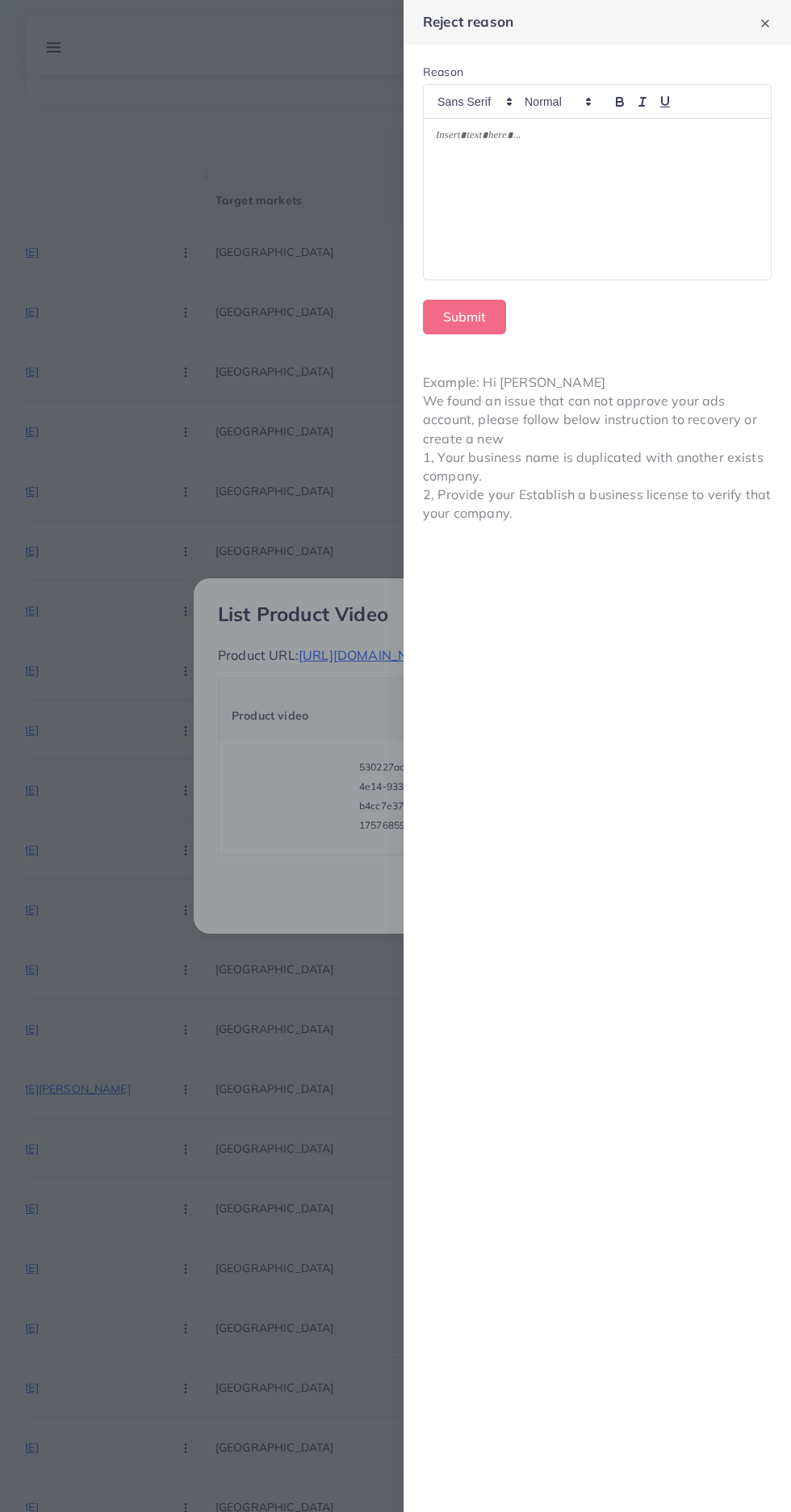
click at [646, 199] on div at bounding box center [597, 199] width 347 height 161
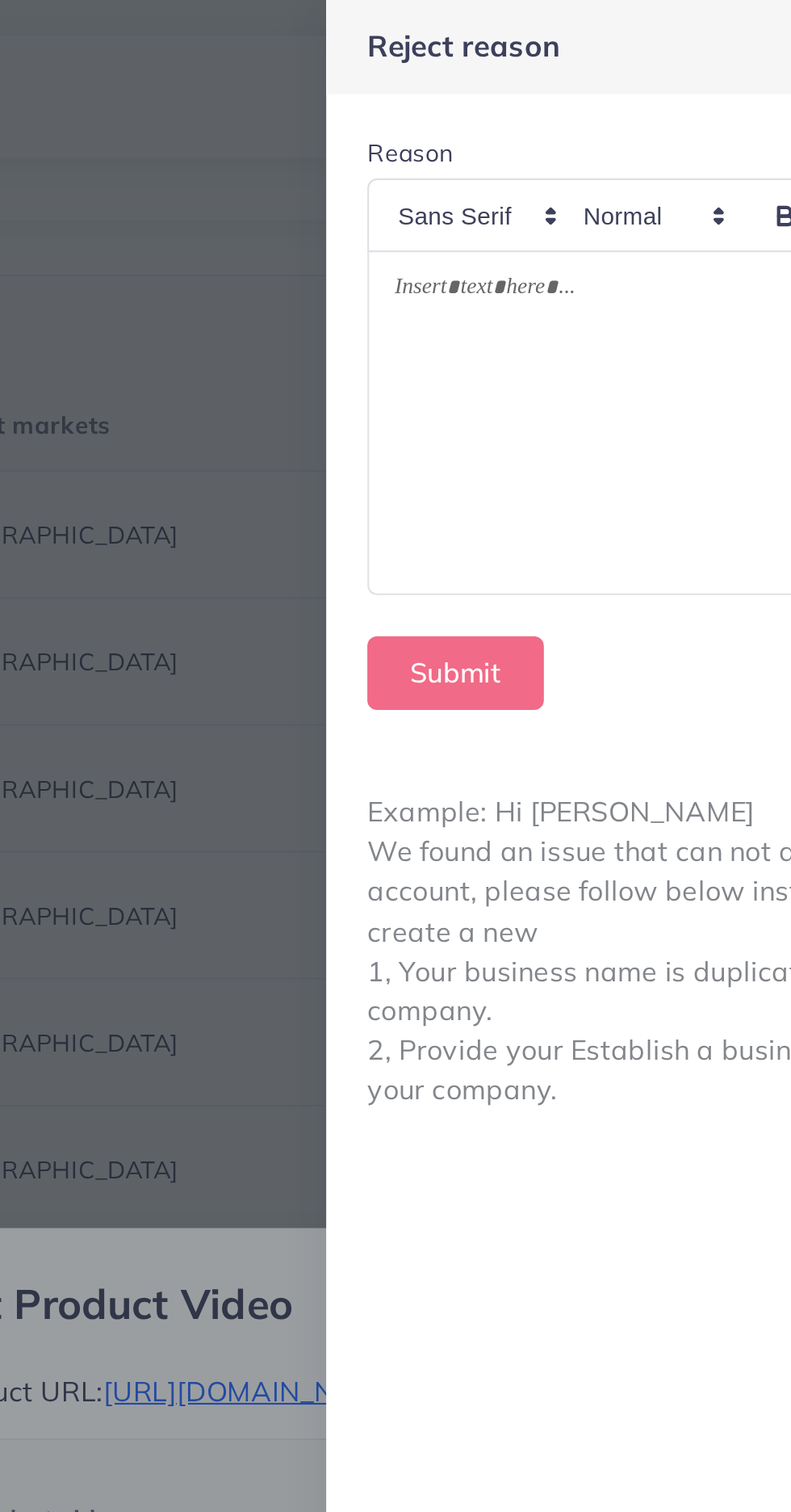
scroll to position [0, 0]
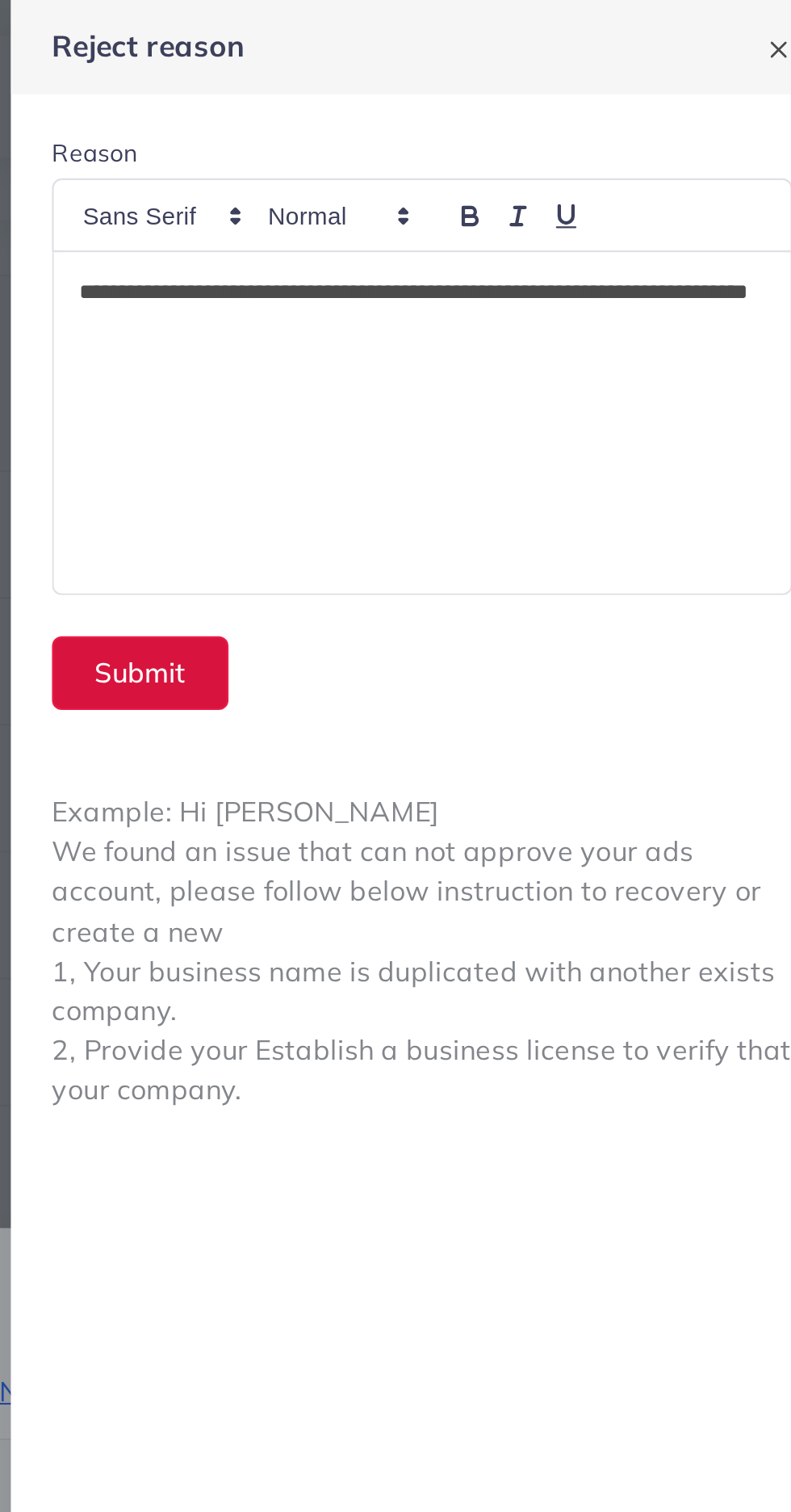
click at [483, 316] on button "Submit" at bounding box center [465, 317] width 83 height 34
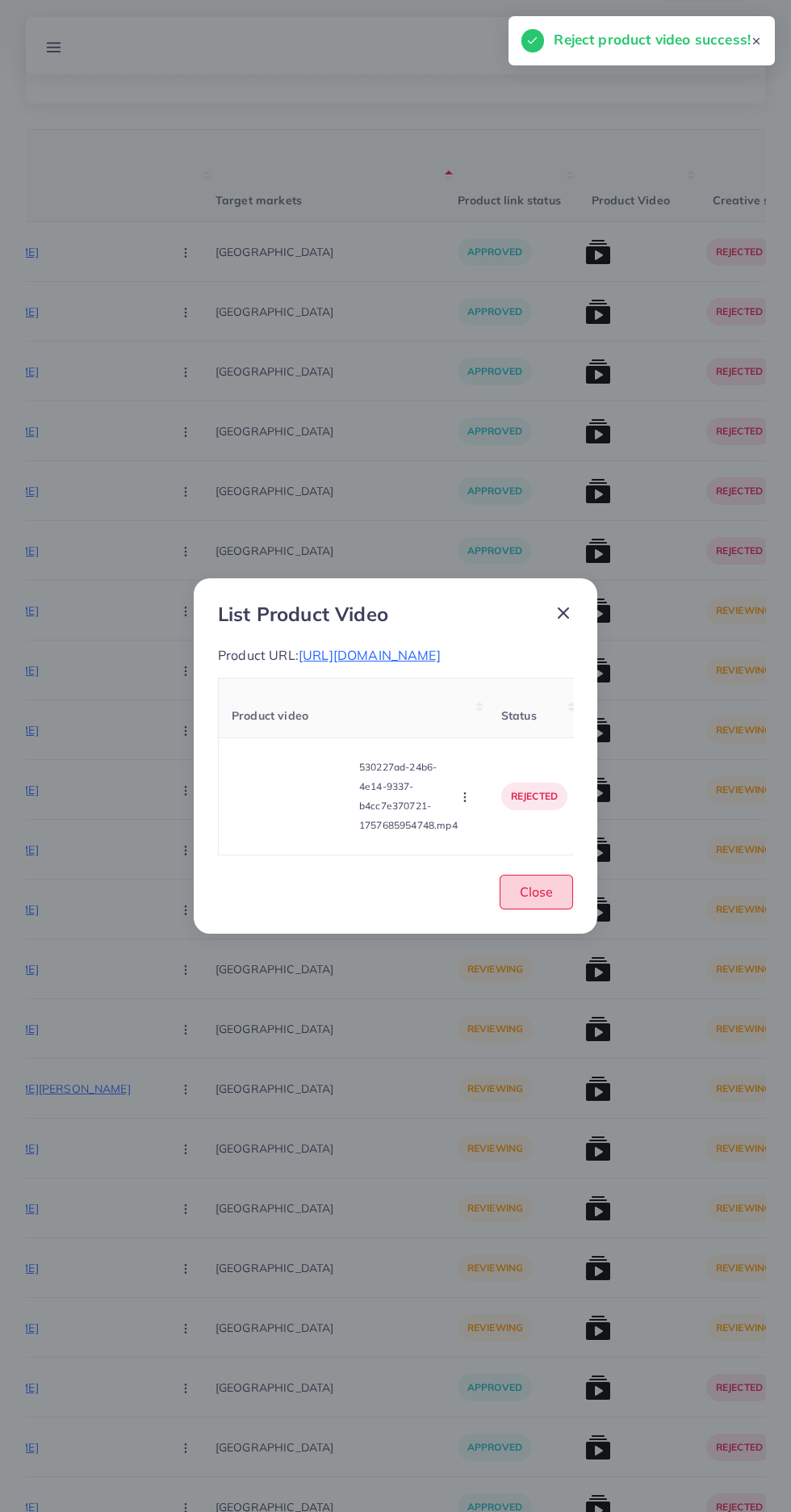
click at [536, 900] on span "Close" at bounding box center [536, 892] width 34 height 16
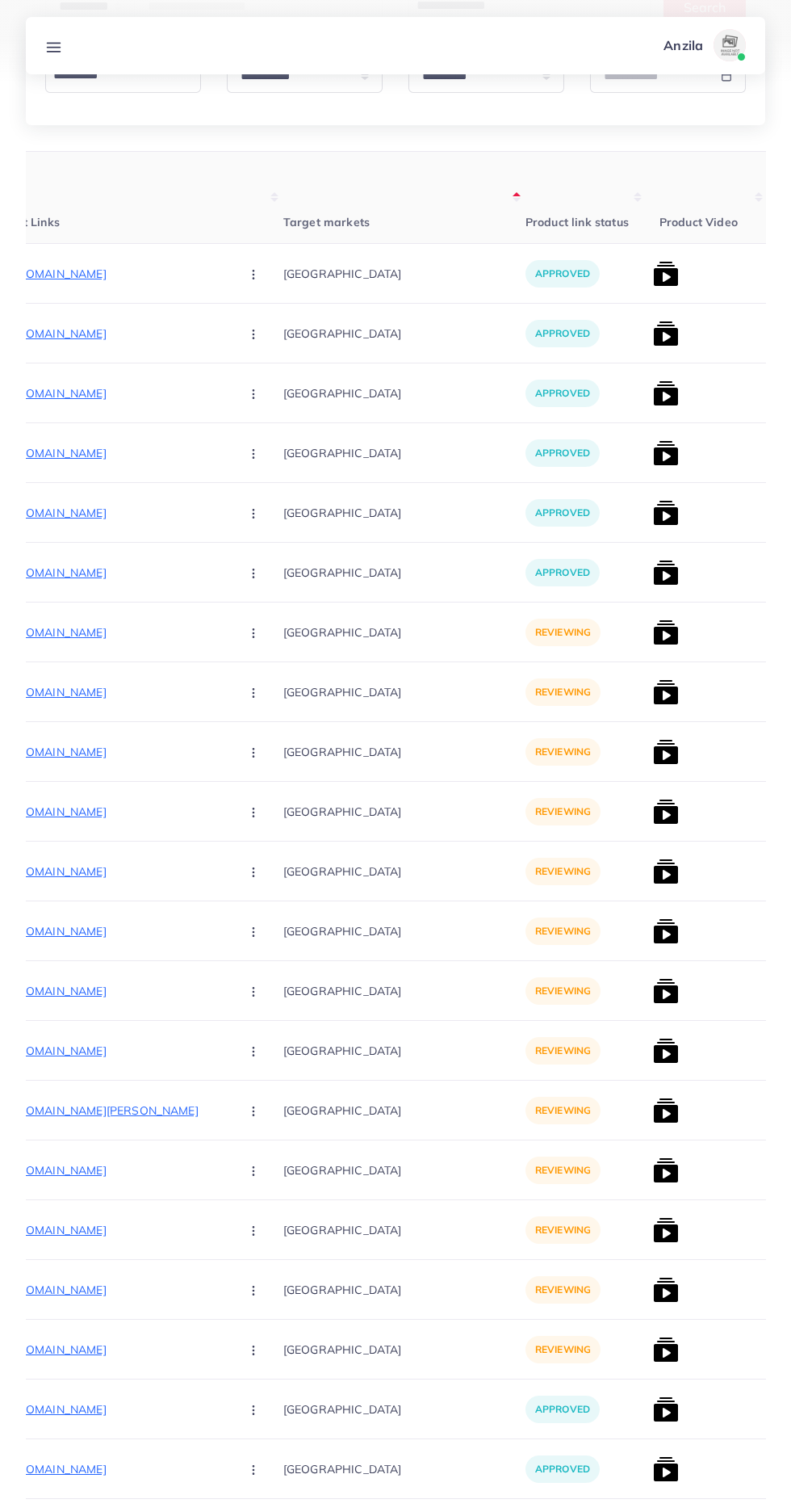
scroll to position [0, 239]
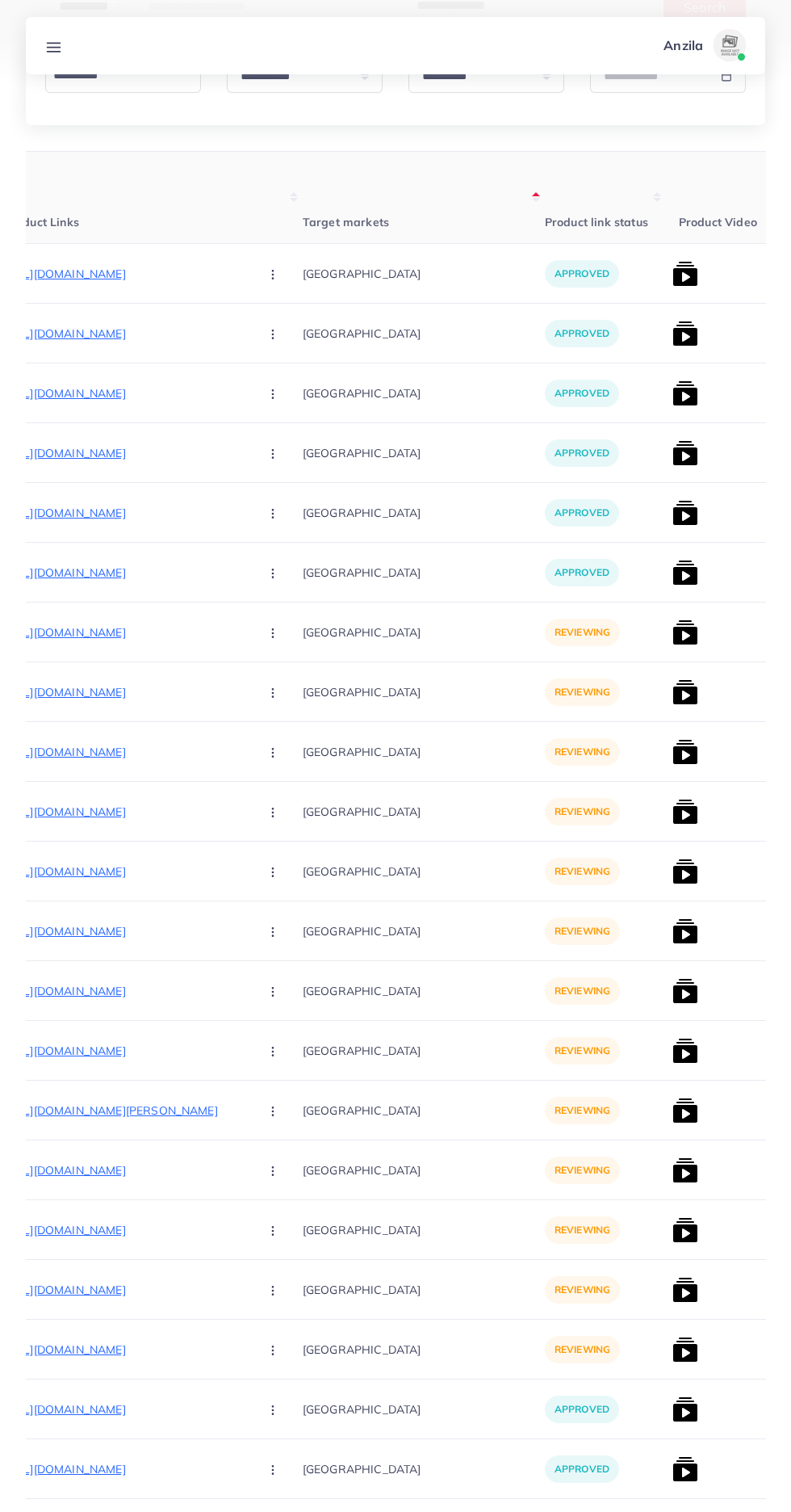
click at [92, 639] on p "https://zayrawear.shop/product/zayra-long-trench-coat-style-2-pcs-winter-co-ord…" at bounding box center [124, 632] width 242 height 19
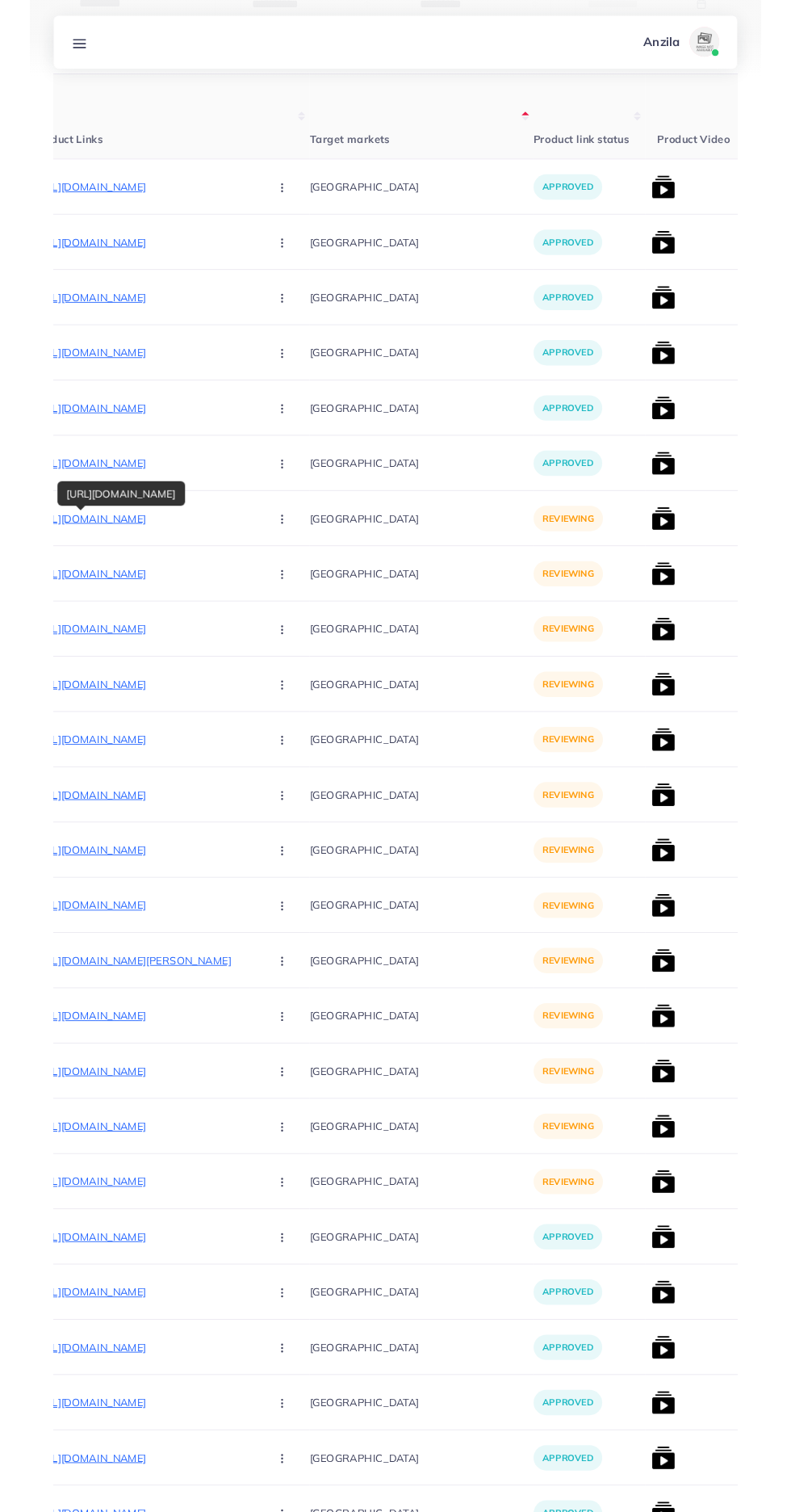
scroll to position [357, 0]
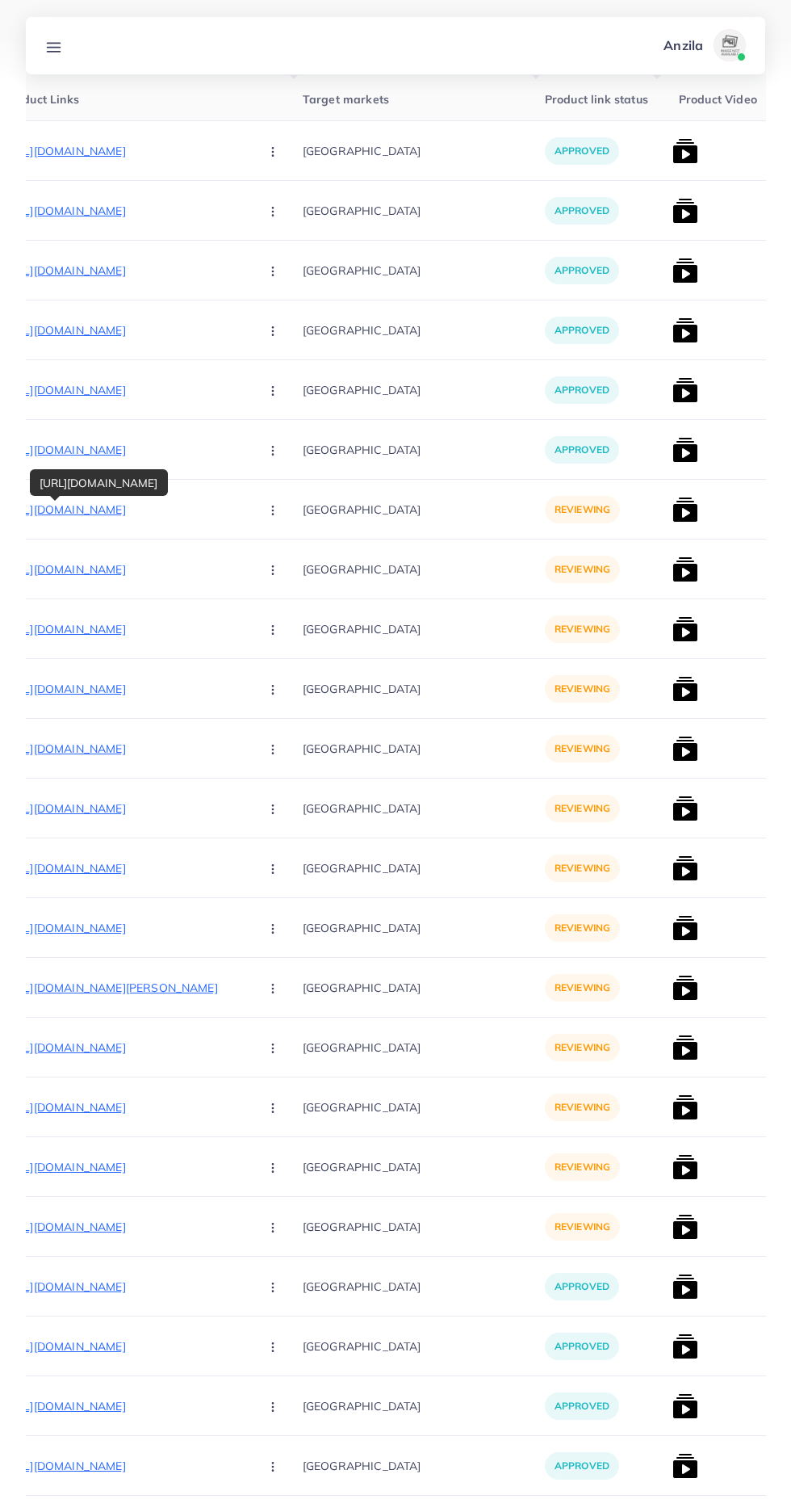
click at [246, 512] on button "button" at bounding box center [275, 509] width 56 height 36
click at [247, 561] on link "Approve" at bounding box center [311, 558] width 128 height 35
click at [672, 502] on img at bounding box center [685, 509] width 26 height 26
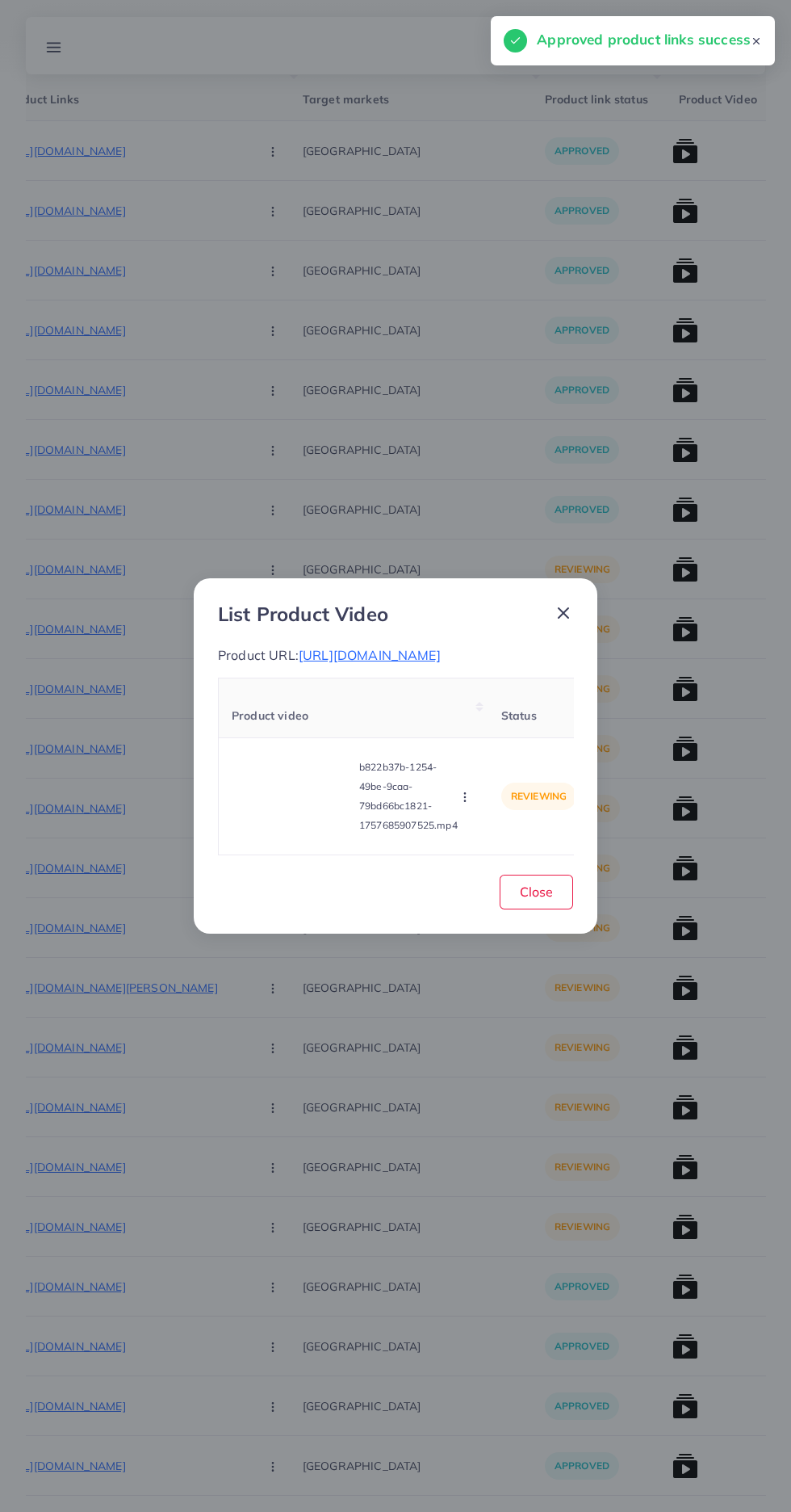
click at [285, 809] on video at bounding box center [293, 796] width 121 height 73
click at [267, 797] on div at bounding box center [293, 796] width 121 height 73
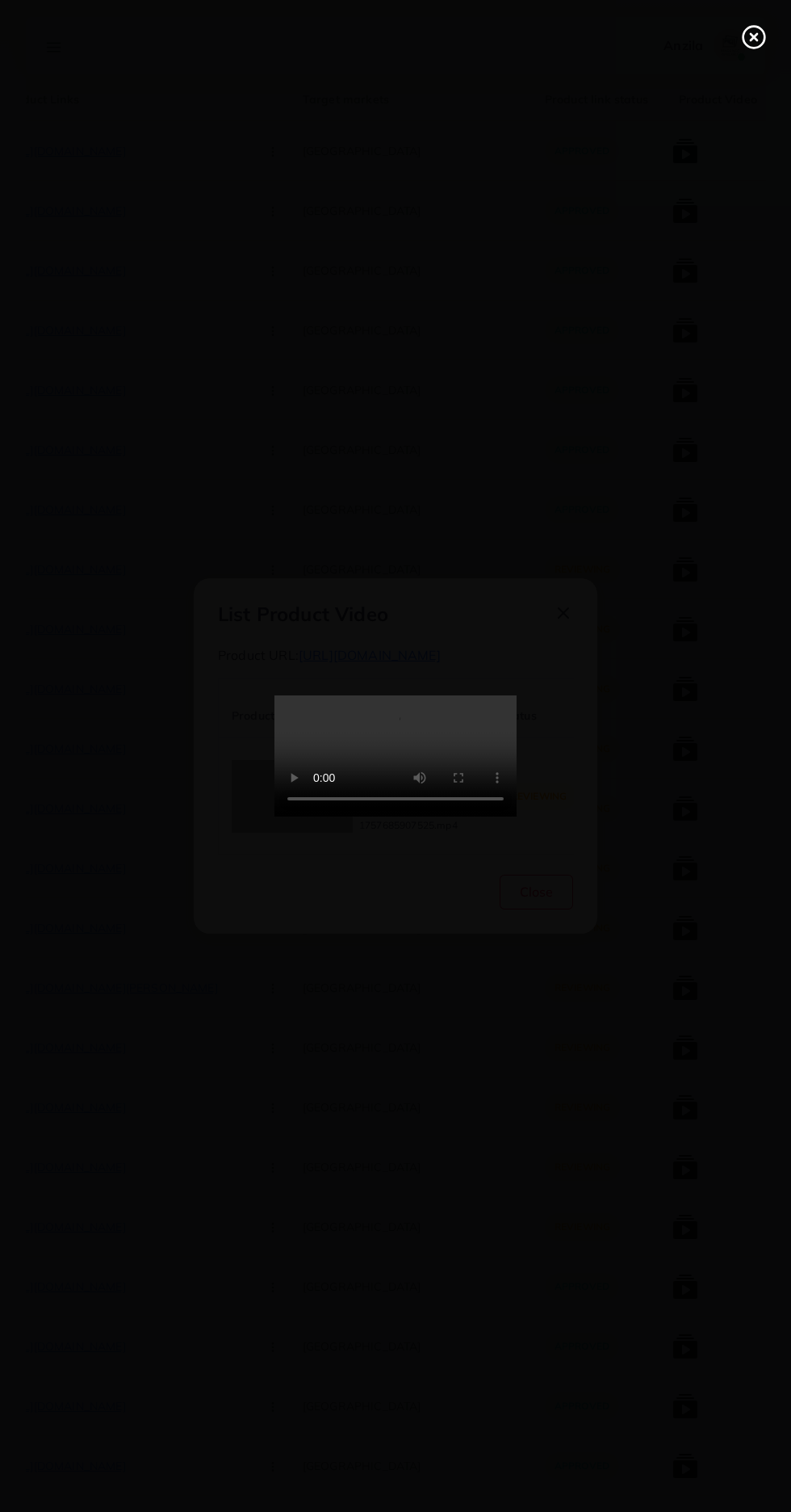
click at [744, 34] on circle at bounding box center [755, 37] width 22 height 22
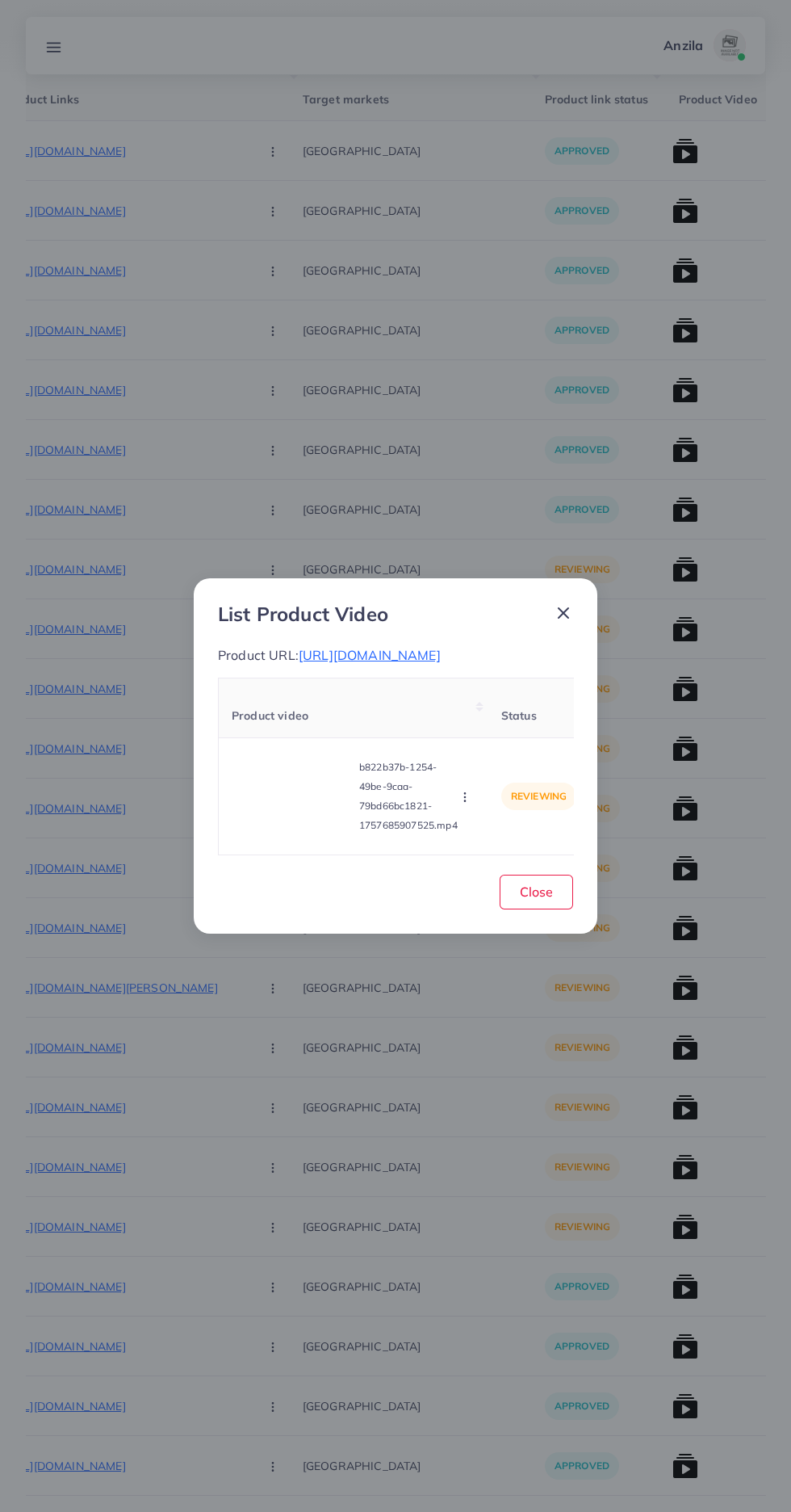
click at [470, 804] on icon "button" at bounding box center [465, 797] width 13 height 13
click at [497, 765] on span "Reject" at bounding box center [492, 757] width 39 height 16
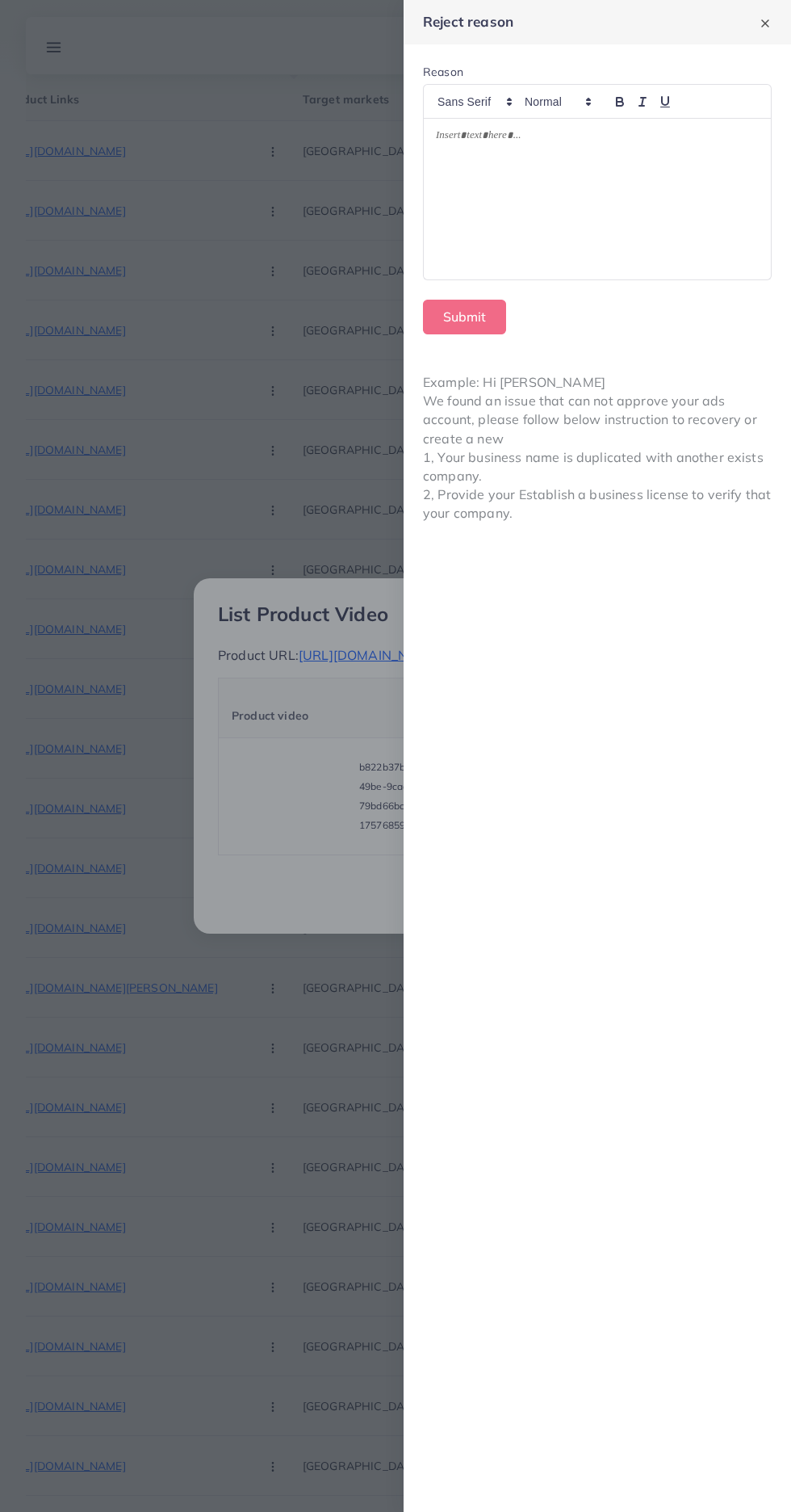
click at [660, 247] on div at bounding box center [597, 199] width 347 height 161
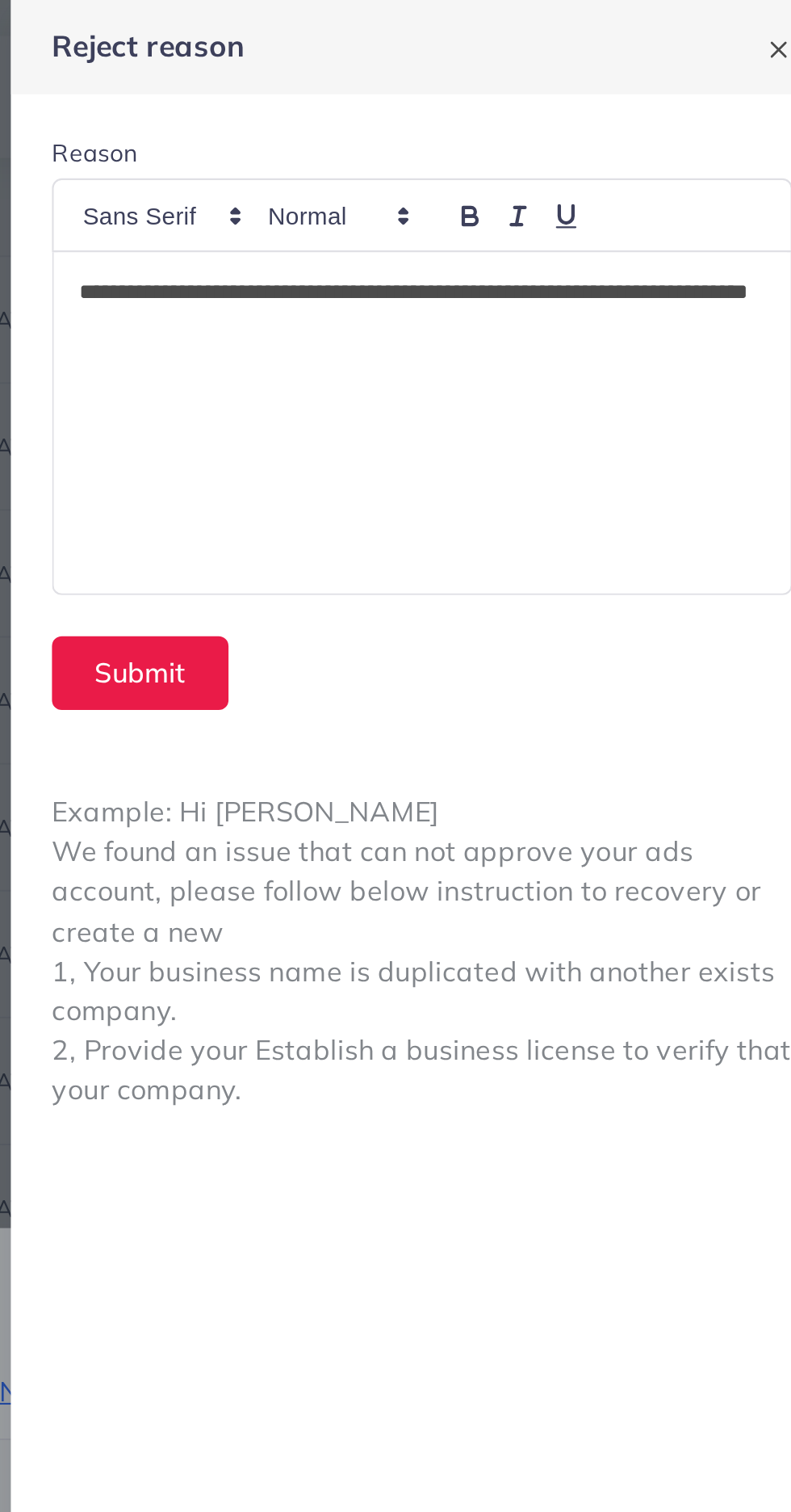
scroll to position [0, 0]
click at [484, 313] on button "Submit" at bounding box center [465, 317] width 83 height 34
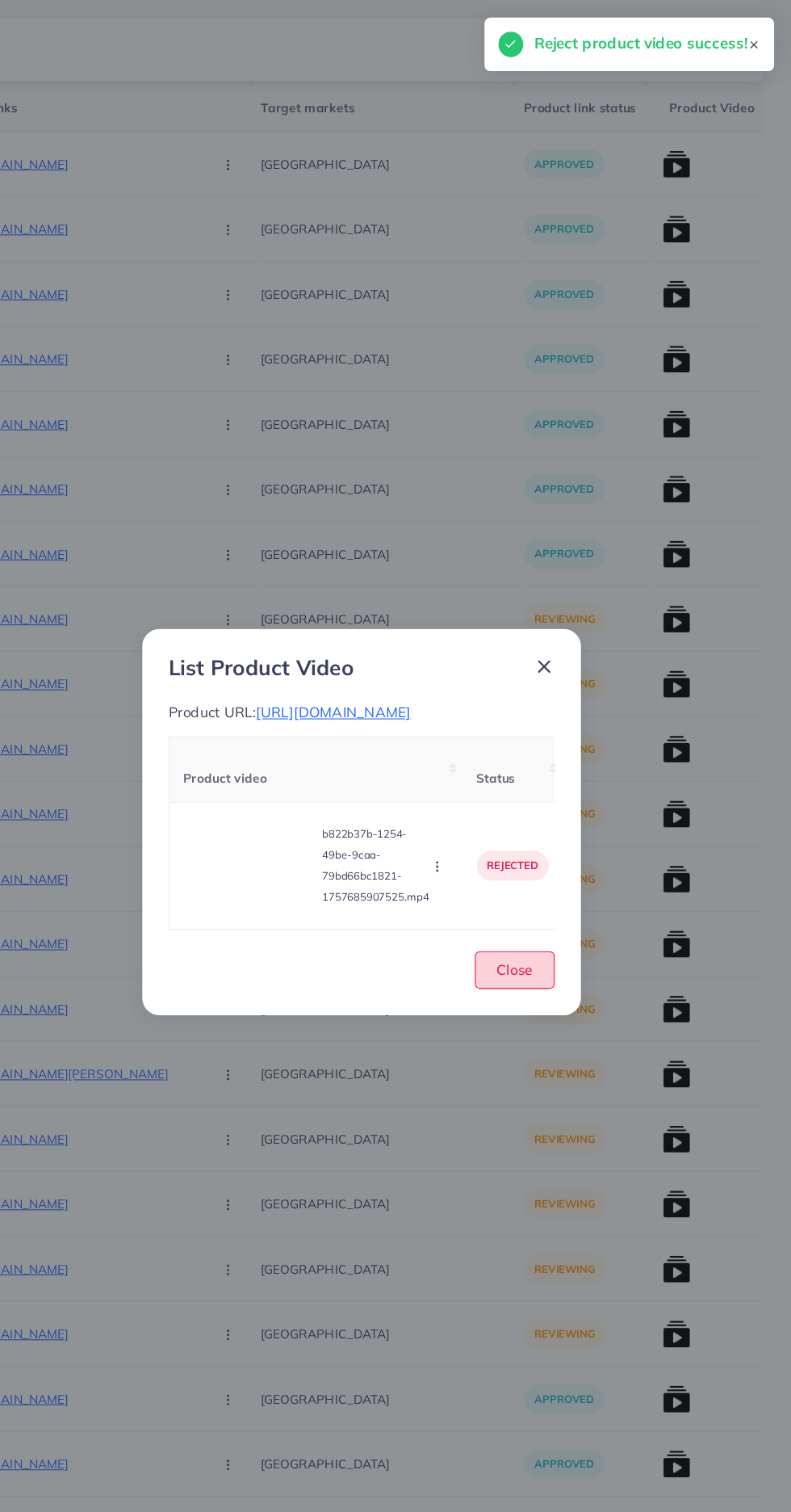
click at [571, 908] on button "Close" at bounding box center [536, 892] width 73 height 34
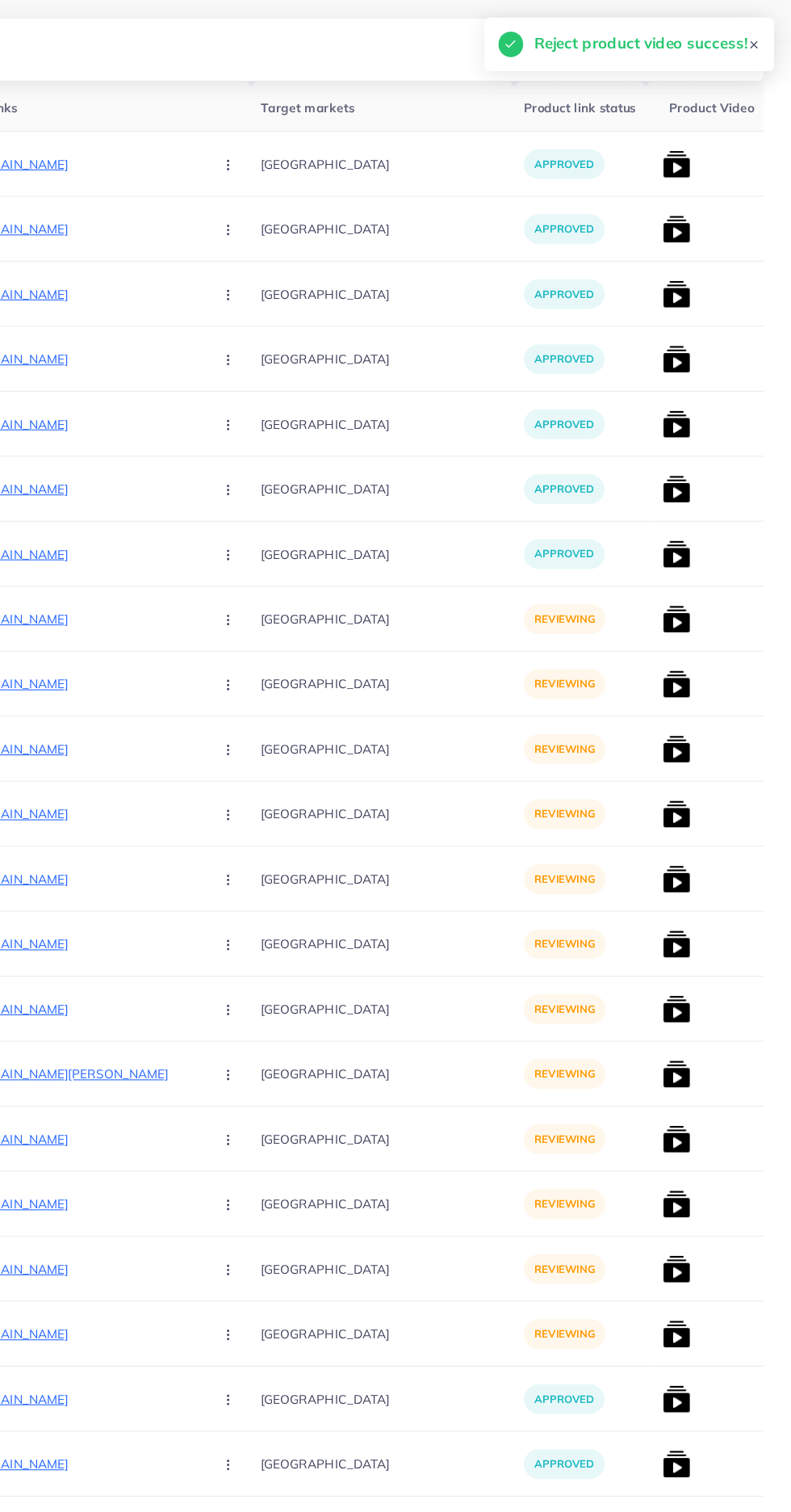
click at [125, 562] on p "https://zayrawear.shop/product/zayra-long-gown-style-3-pcs-winter-co-ord-suit-w…" at bounding box center [124, 568] width 242 height 19
click at [246, 567] on button "button" at bounding box center [275, 569] width 56 height 36
click at [263, 620] on icon at bounding box center [268, 620] width 11 height 11
click at [672, 576] on img at bounding box center [685, 569] width 26 height 26
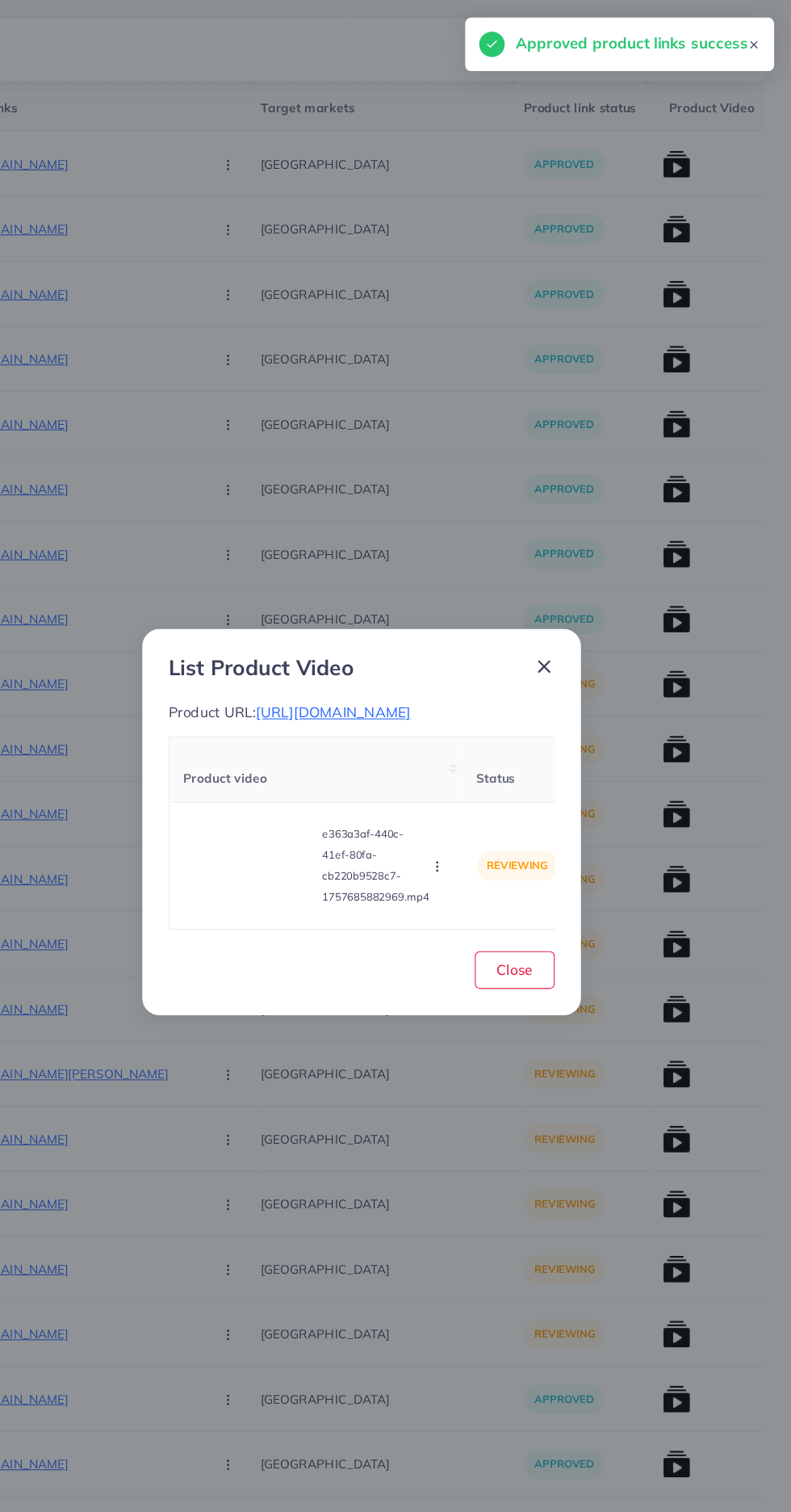
click at [334, 820] on video at bounding box center [293, 796] width 121 height 73
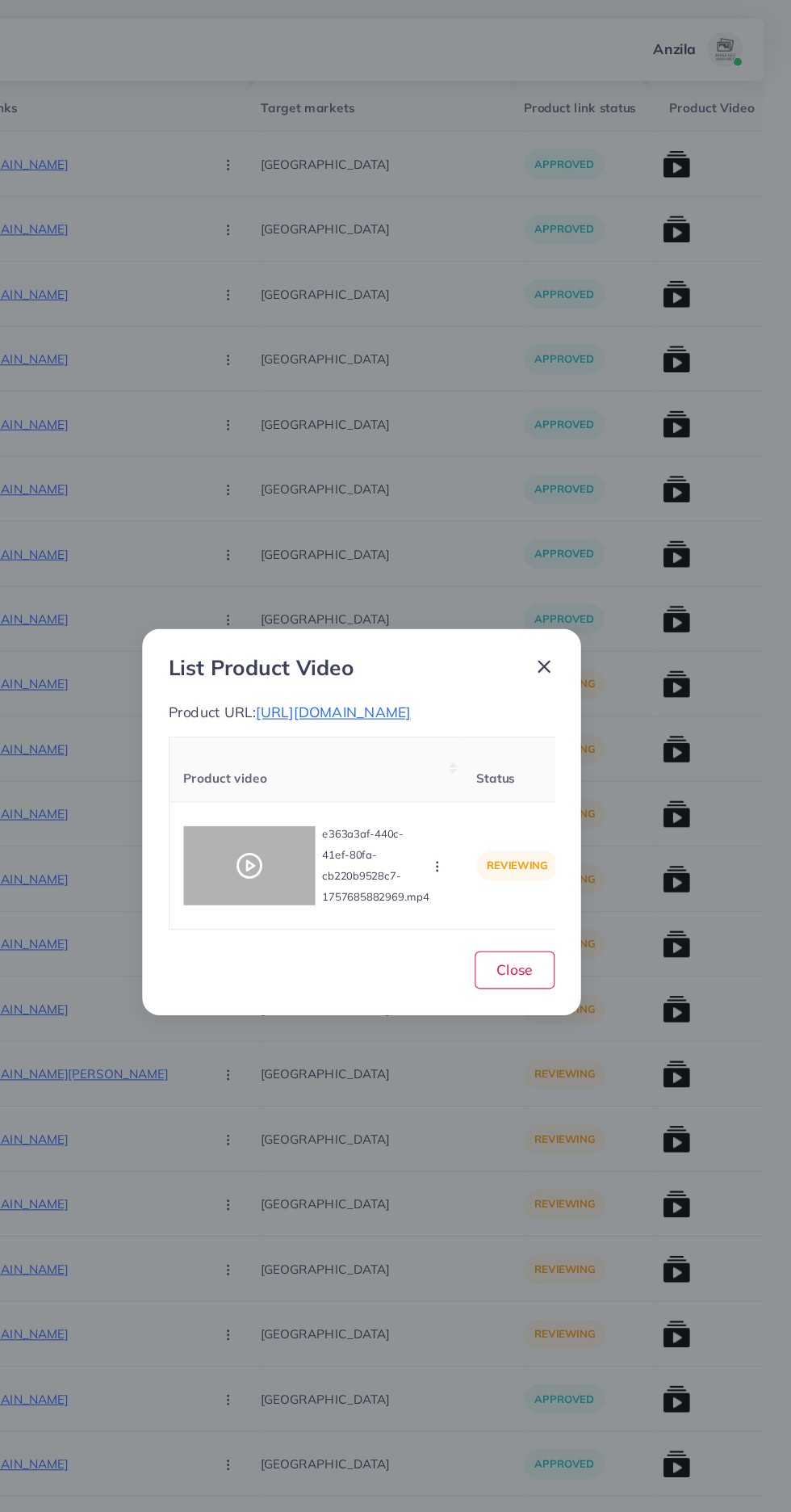
click at [307, 771] on div at bounding box center [293, 796] width 121 height 73
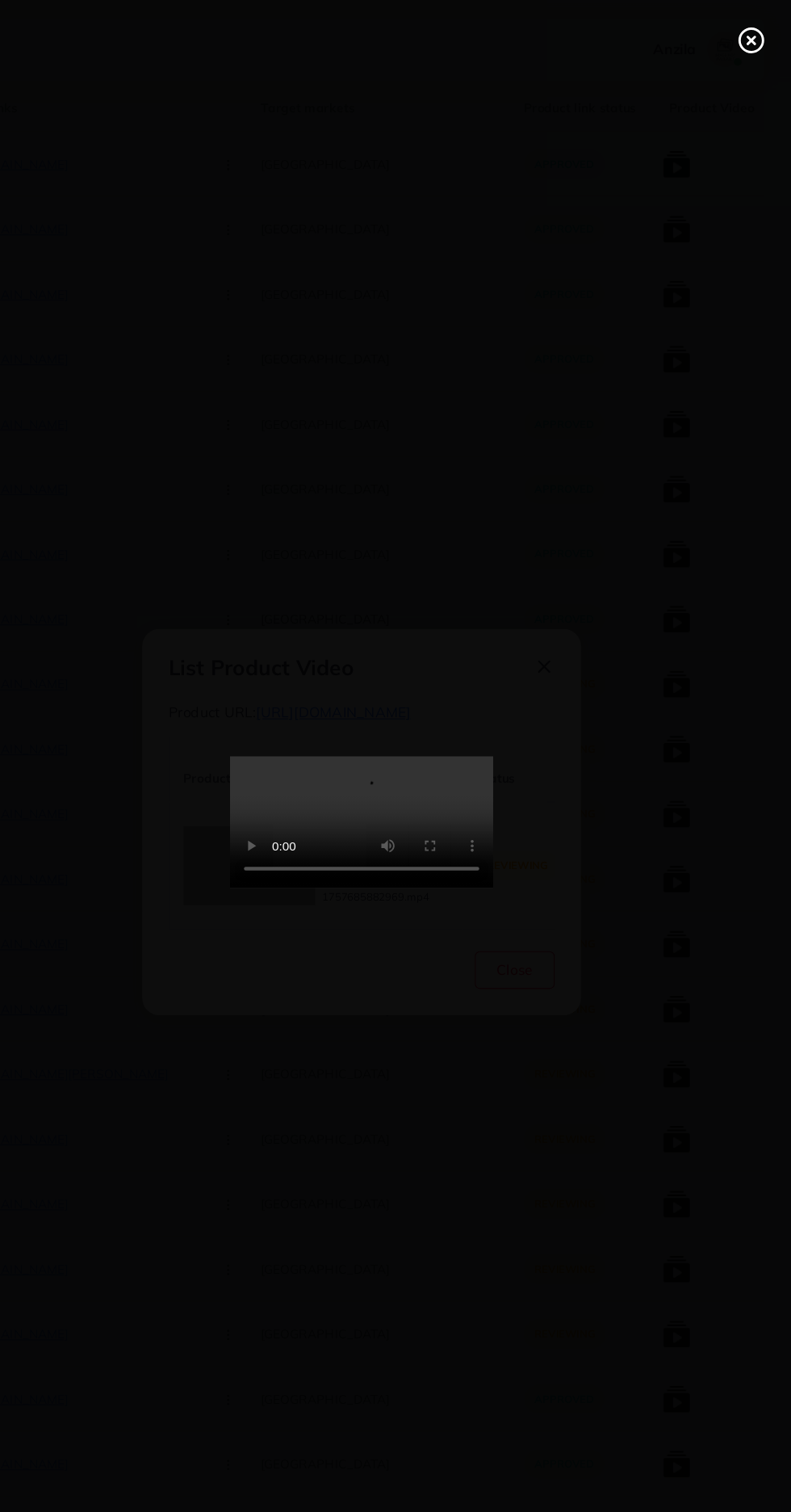
click at [755, 34] on icon at bounding box center [754, 37] width 26 height 26
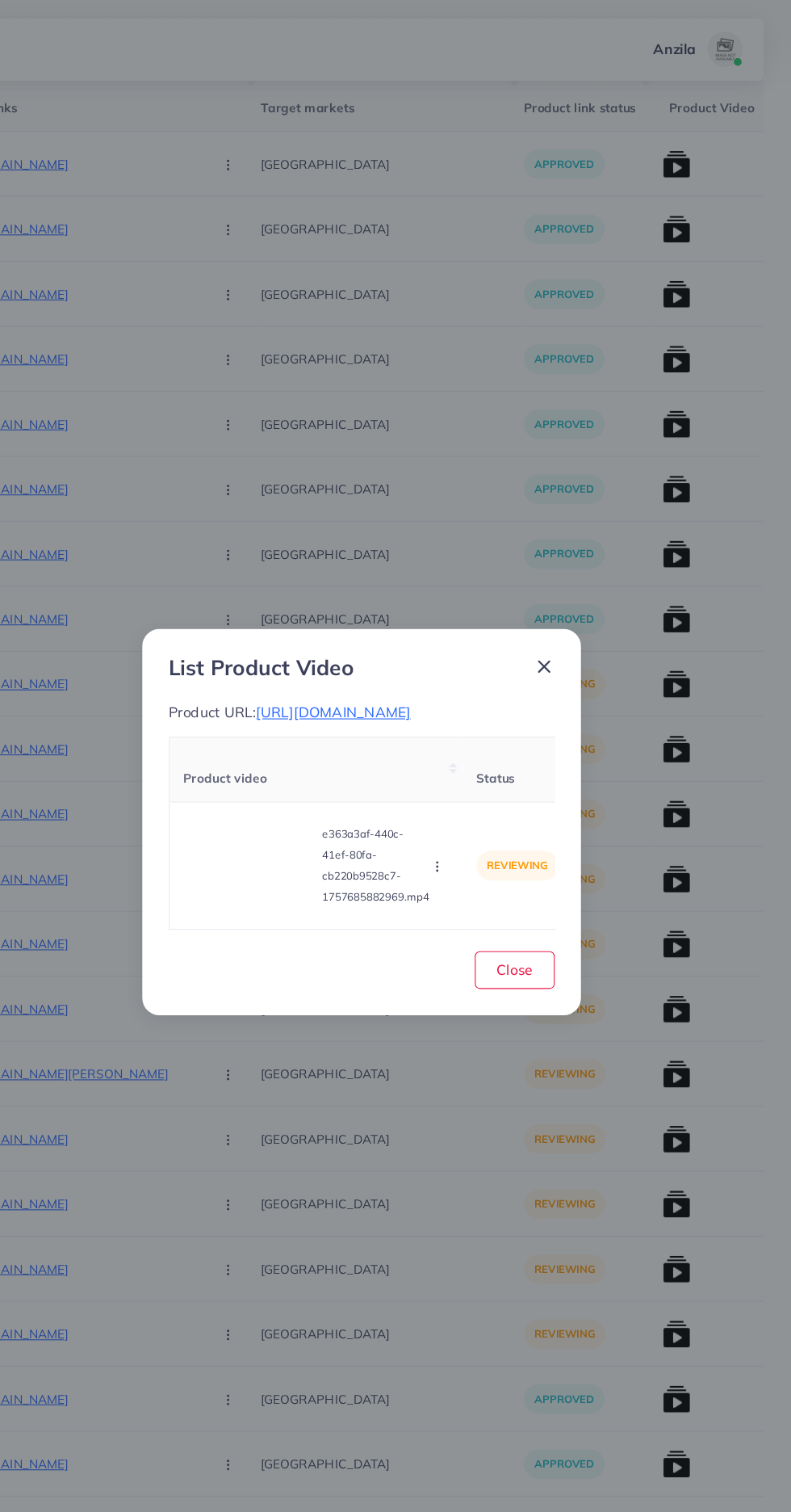
click at [440, 647] on span "https://zayrawear.shop/product/zayra-long-gown-style-3-pcs-winter-co-ord-suit-w…" at bounding box center [370, 655] width 142 height 16
click at [465, 801] on circle "button" at bounding box center [464, 800] width 1 height 1
click at [505, 730] on span "Approve" at bounding box center [499, 722] width 53 height 16
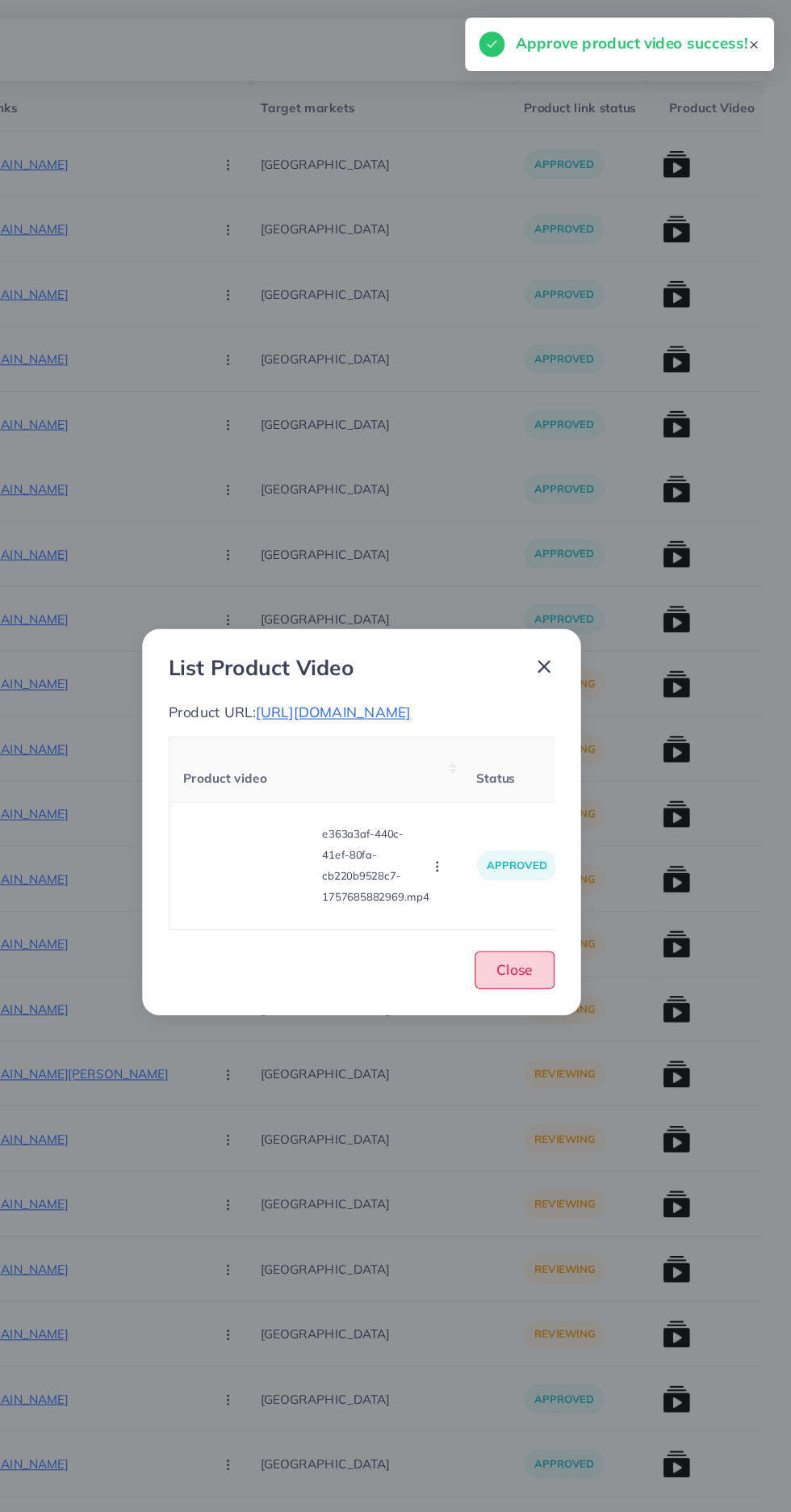
click at [537, 900] on span "Close" at bounding box center [536, 892] width 34 height 16
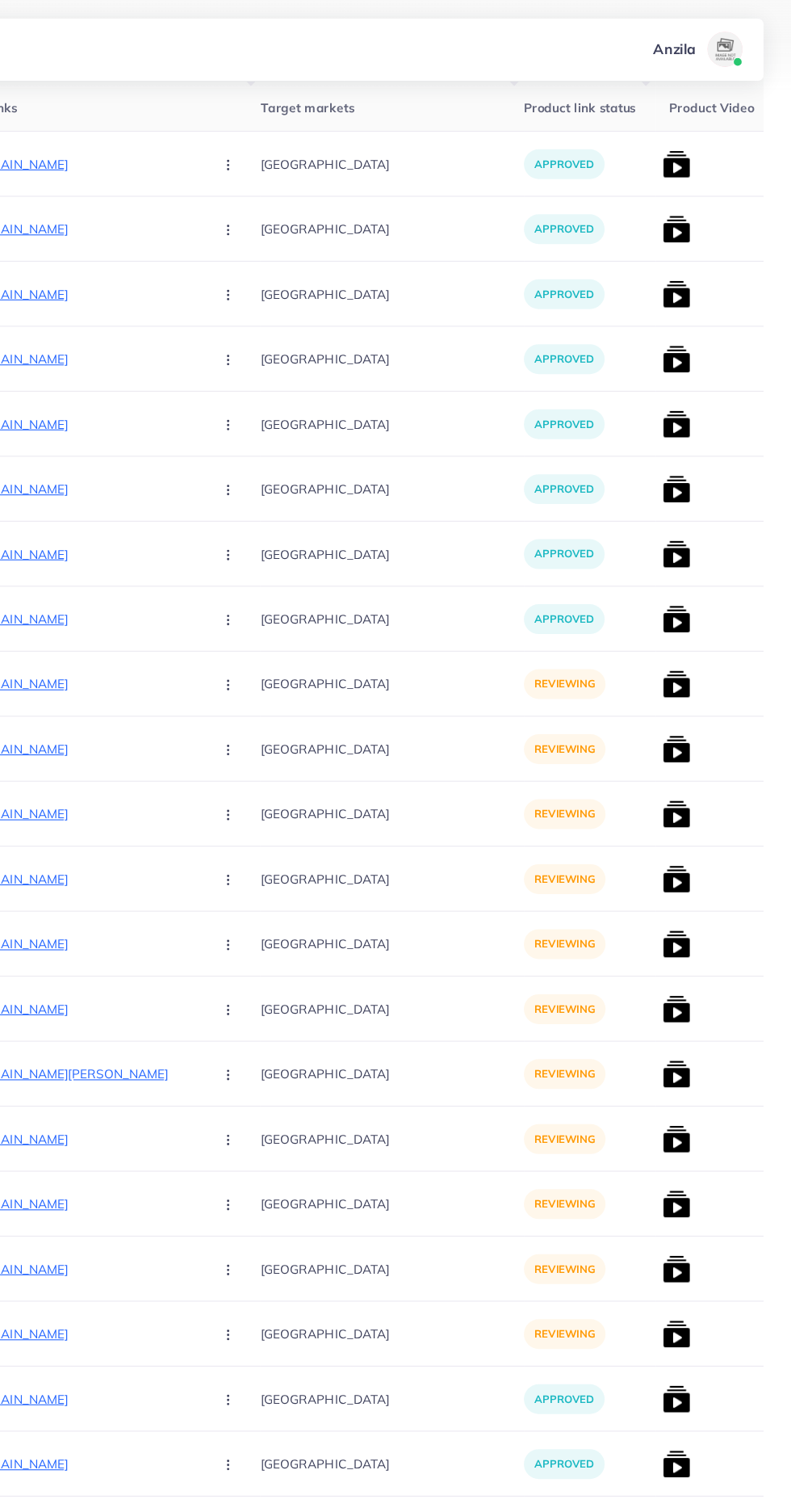
click at [134, 629] on p "https://zayrawear.shop/product/zayra-high-neck-stripe-printed-premium-quality-w…" at bounding box center [124, 628] width 242 height 19
click at [246, 629] on button "button" at bounding box center [275, 629] width 56 height 36
click at [281, 675] on span "Approve" at bounding box center [307, 679] width 53 height 16
click at [672, 637] on img at bounding box center [685, 629] width 26 height 26
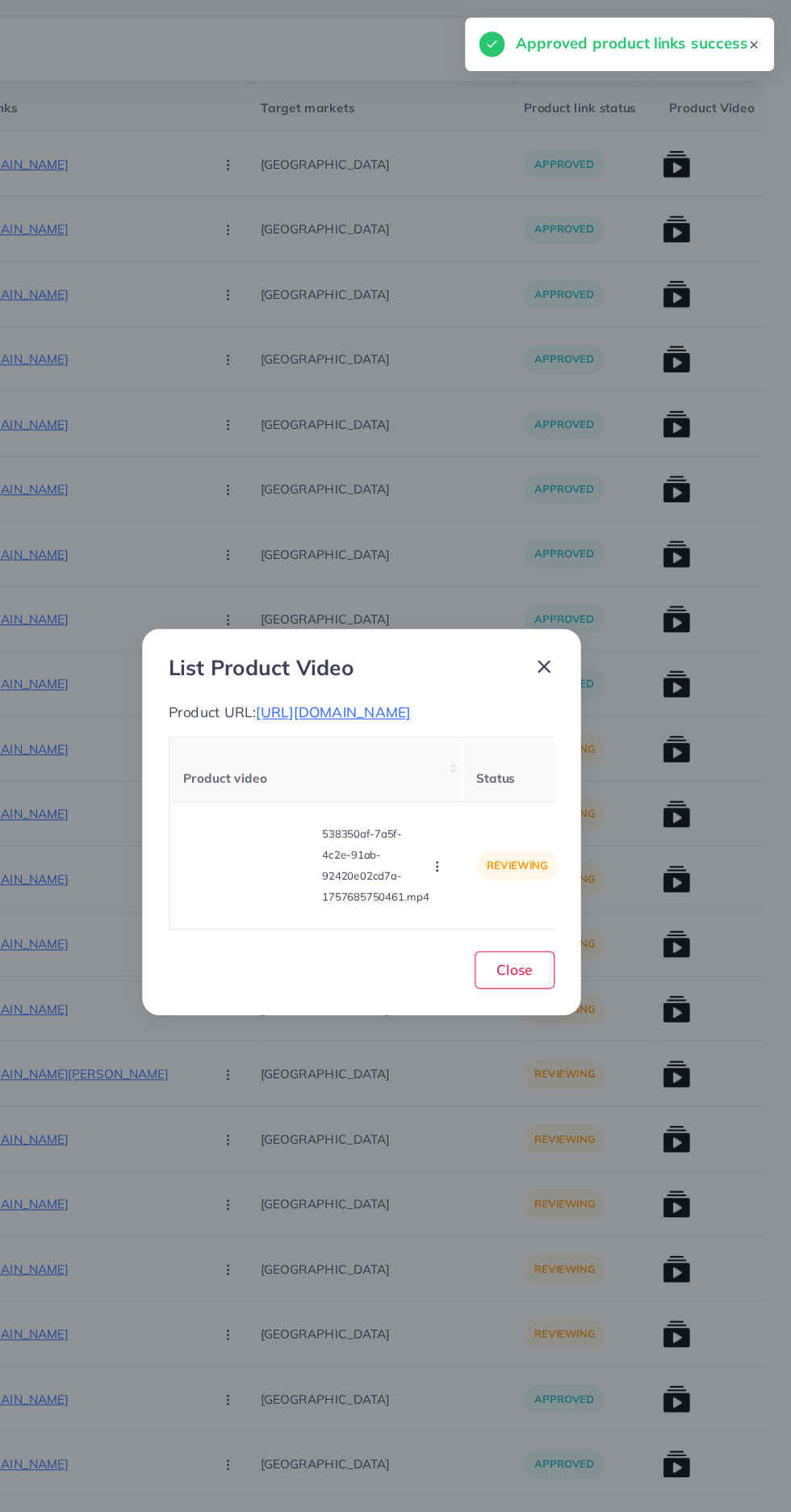
click at [283, 805] on video at bounding box center [293, 796] width 121 height 73
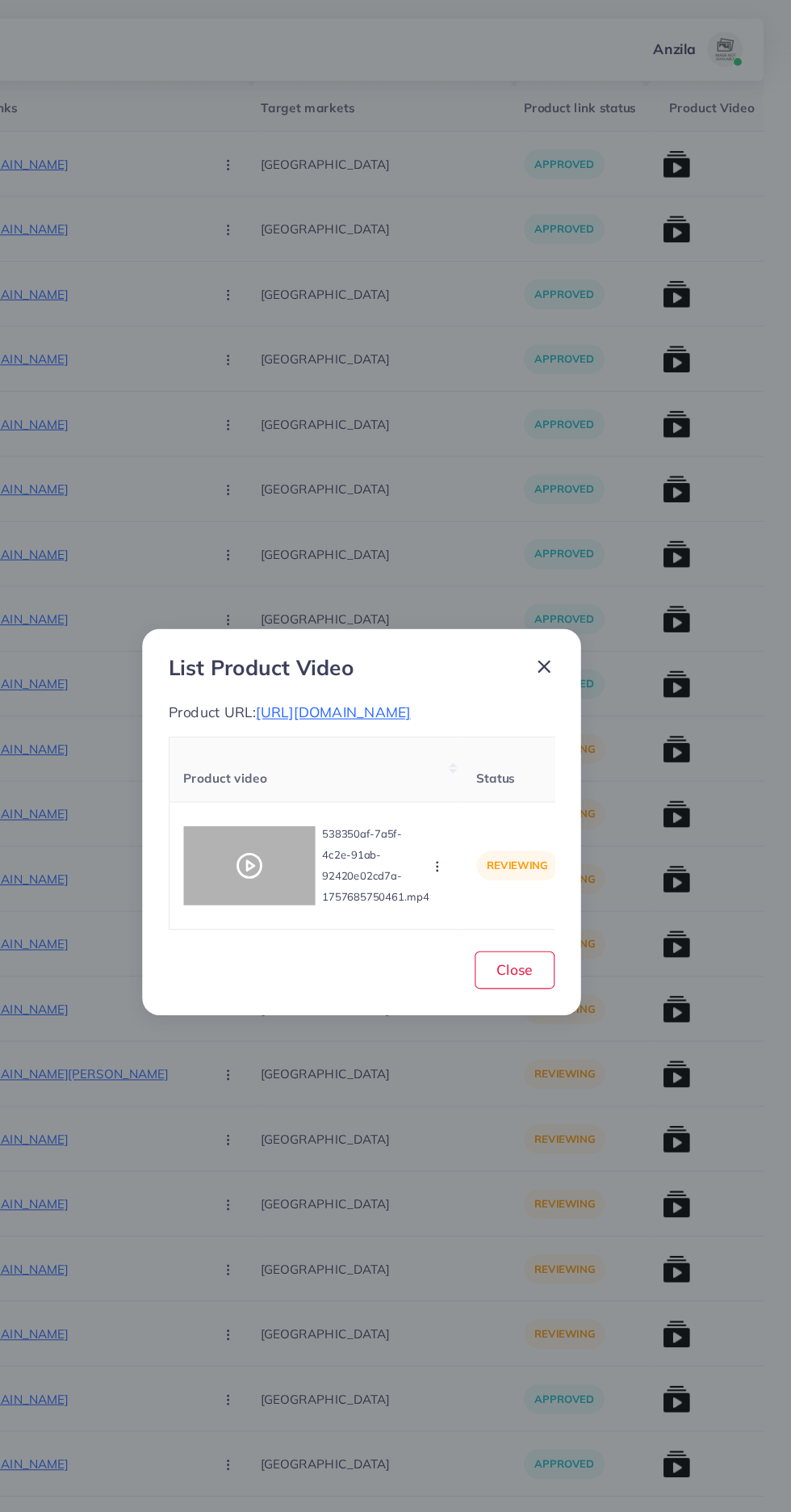
click at [250, 790] on div at bounding box center [293, 796] width 121 height 73
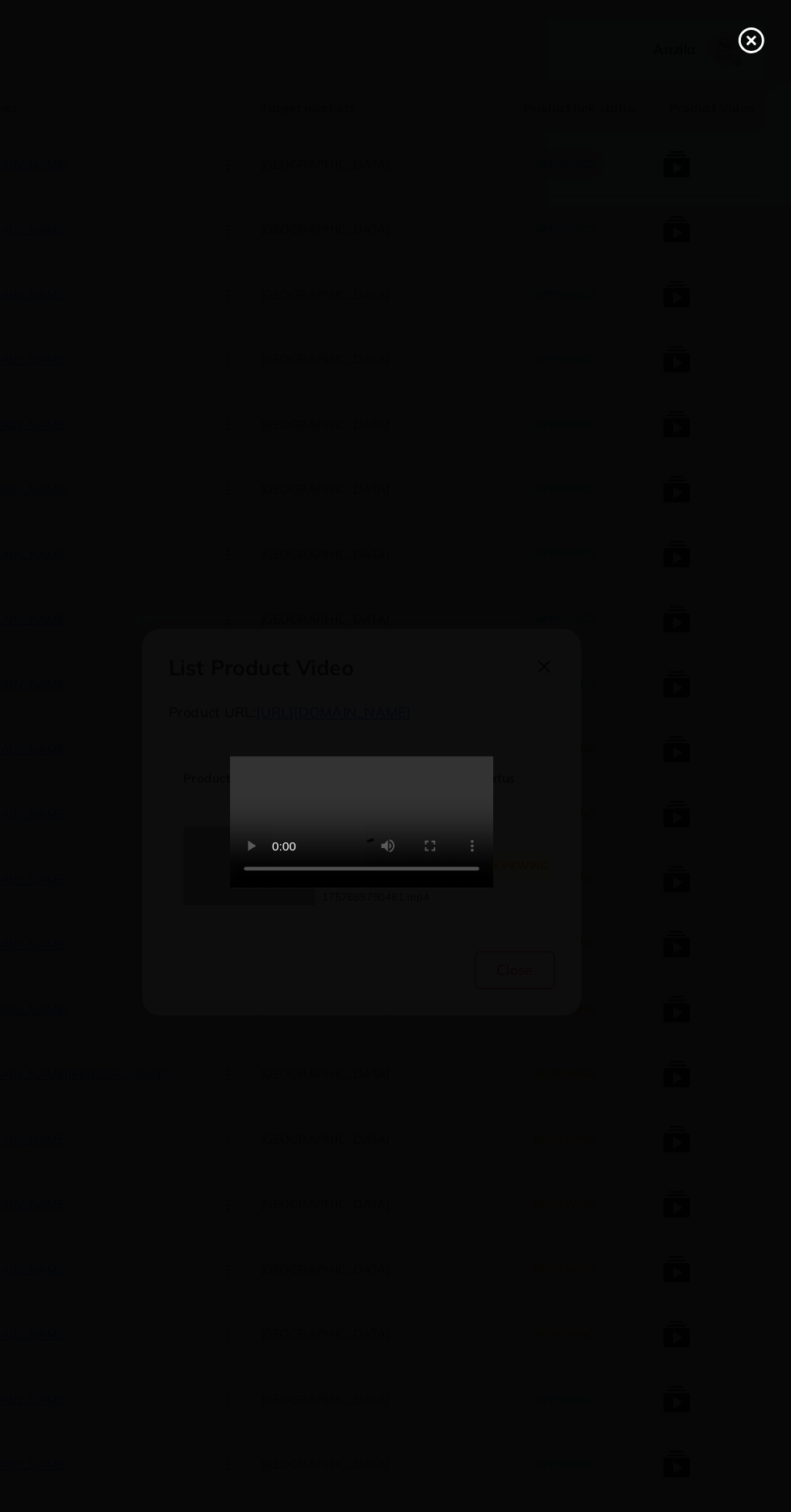
click at [754, 37] on line at bounding box center [754, 36] width 6 height 6
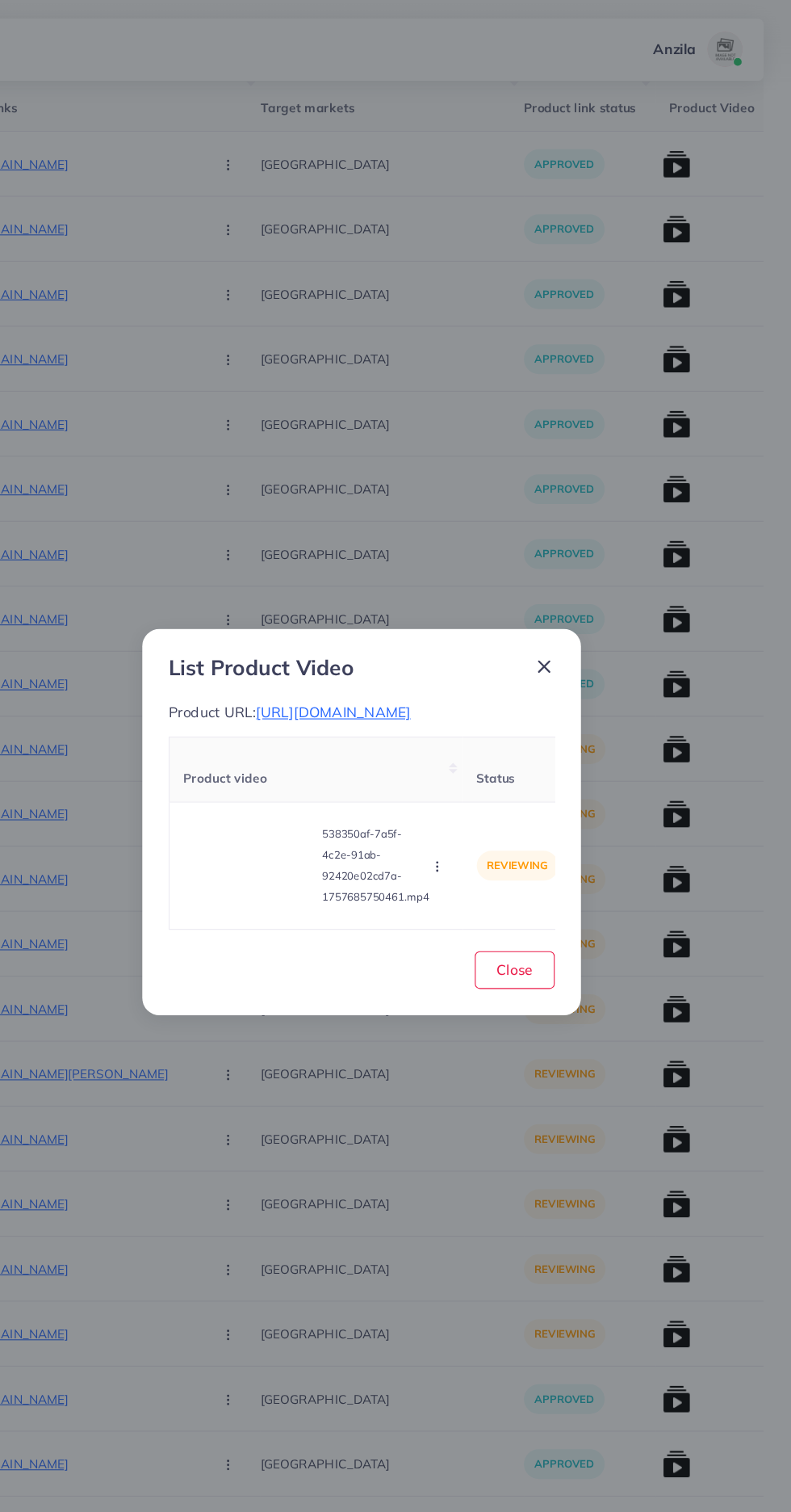
click at [465, 804] on icon "button" at bounding box center [465, 797] width 13 height 13
click at [487, 765] on span "Reject" at bounding box center [492, 757] width 39 height 16
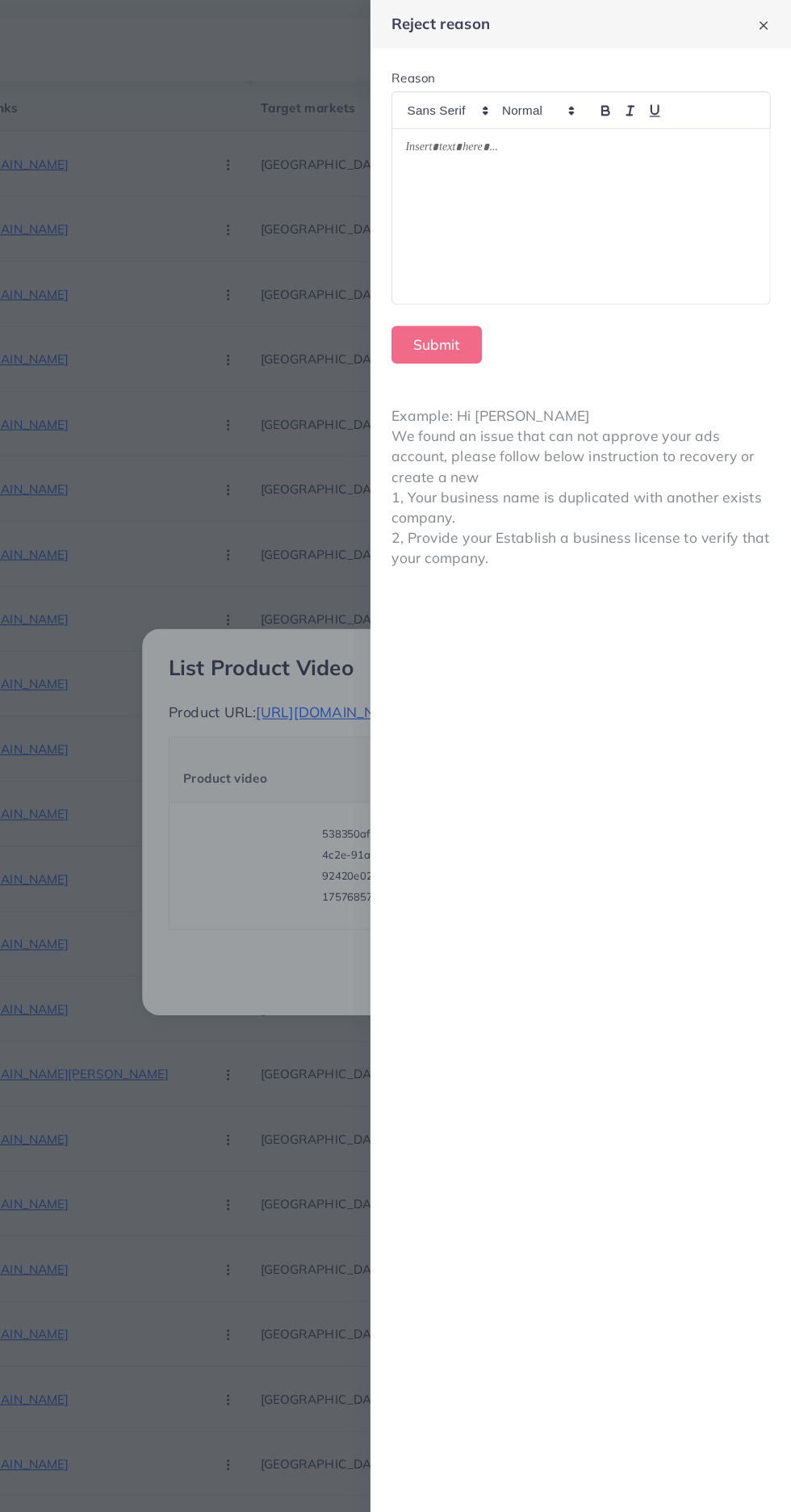
click at [672, 203] on div at bounding box center [597, 199] width 347 height 161
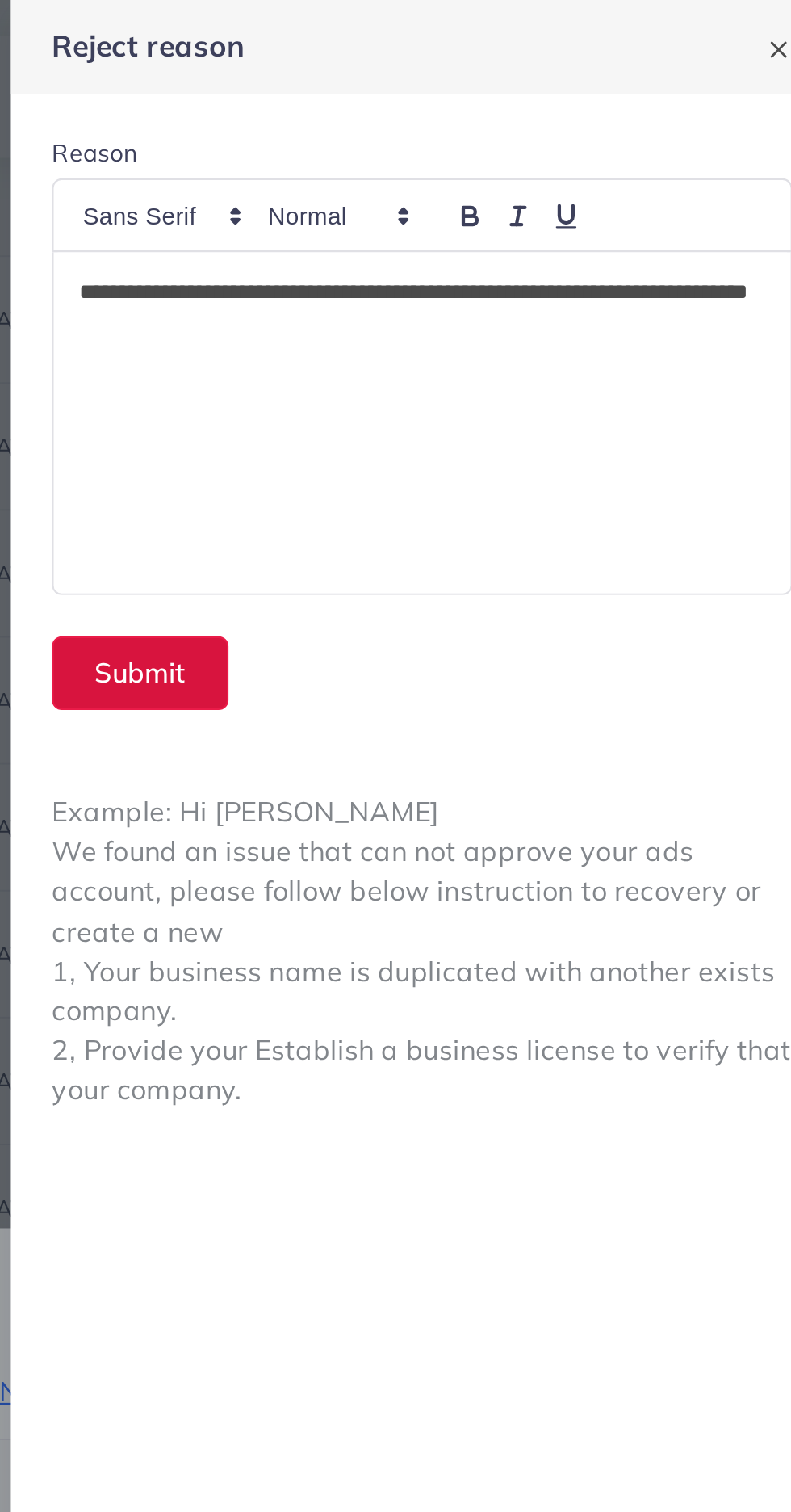
click at [479, 308] on button "Submit" at bounding box center [465, 317] width 83 height 34
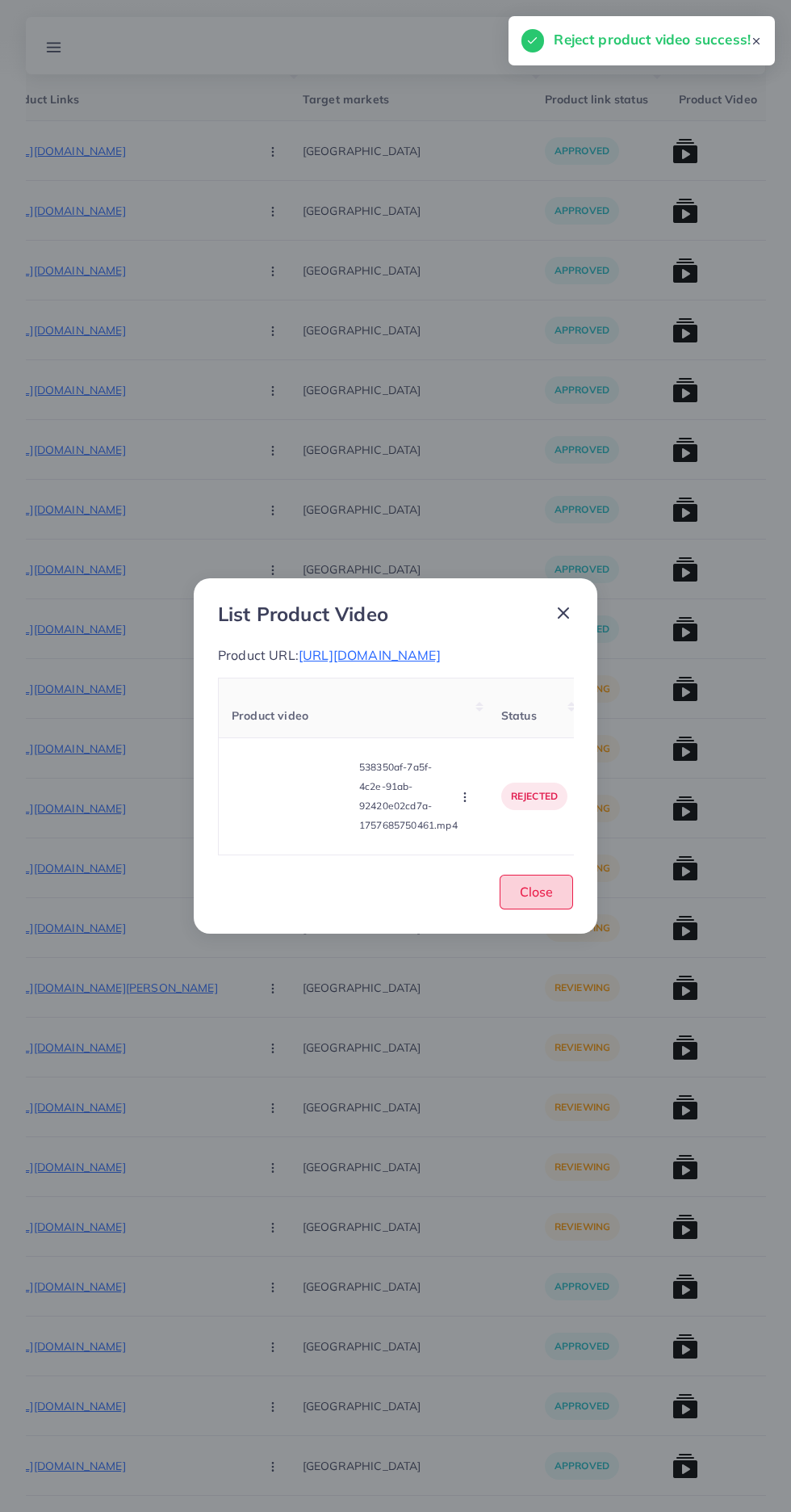
click at [538, 900] on span "Close" at bounding box center [536, 892] width 34 height 16
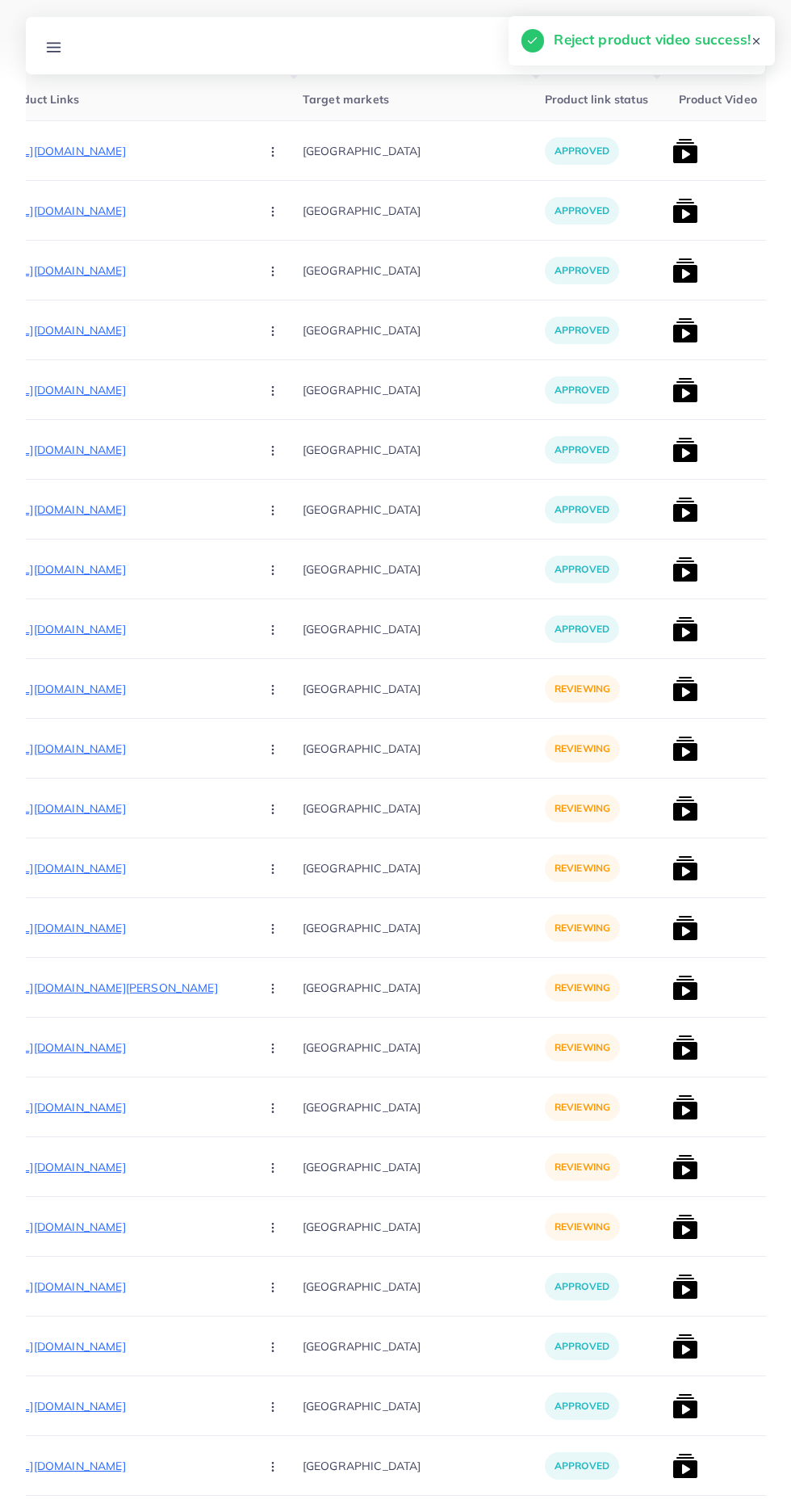
click at [74, 693] on p "https://zayrawear.shop/product/zayra-heart-printed-pearls-work-premium-quality-…" at bounding box center [124, 688] width 242 height 19
click at [272, 690] on circle "button" at bounding box center [272, 689] width 1 height 1
click at [263, 740] on icon at bounding box center [268, 740] width 11 height 11
click at [672, 692] on img at bounding box center [685, 689] width 26 height 26
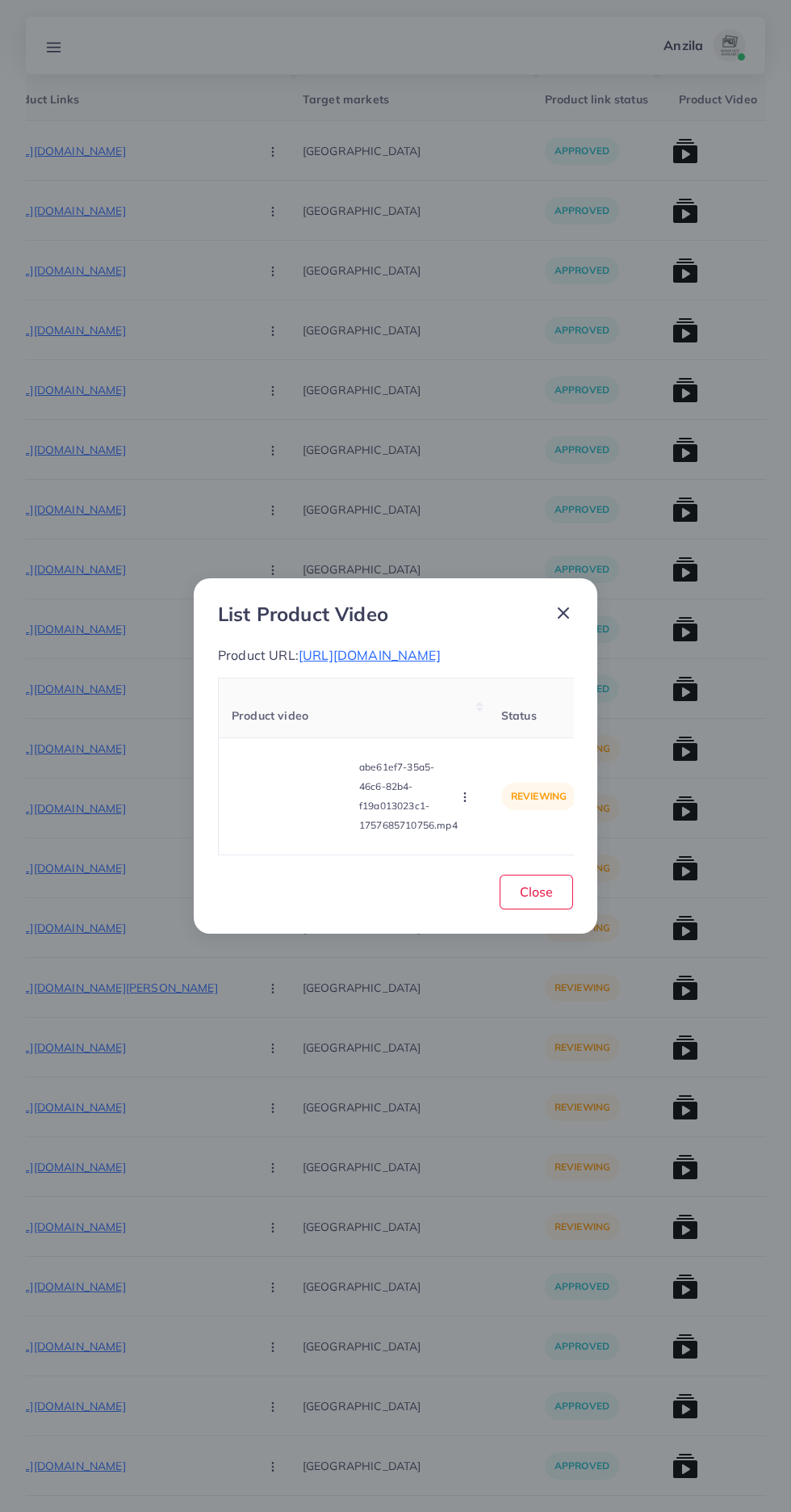
click at [258, 797] on video at bounding box center [293, 796] width 121 height 73
click at [281, 809] on icon at bounding box center [292, 796] width 26 height 26
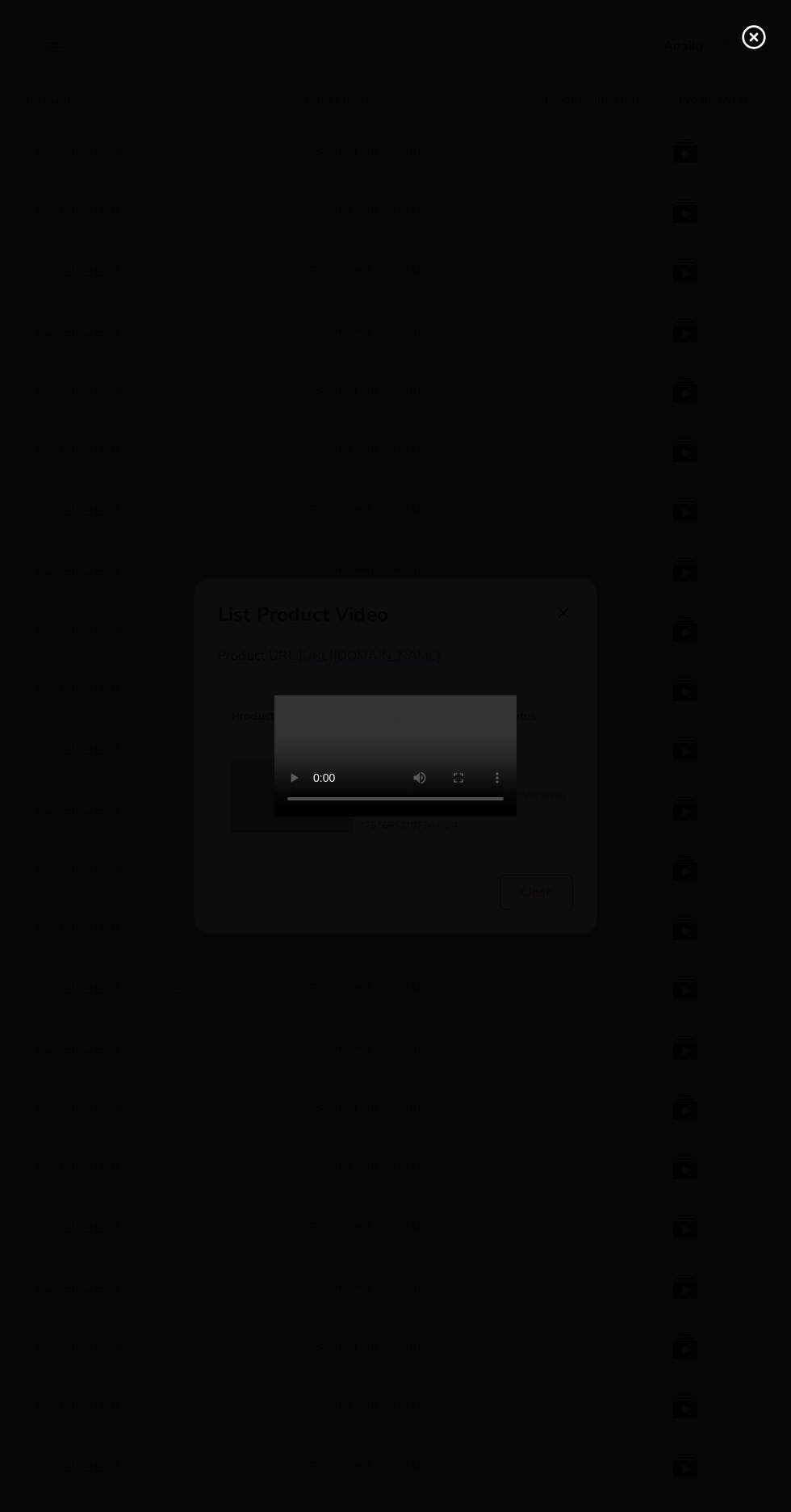
click at [754, 37] on line at bounding box center [754, 36] width 6 height 6
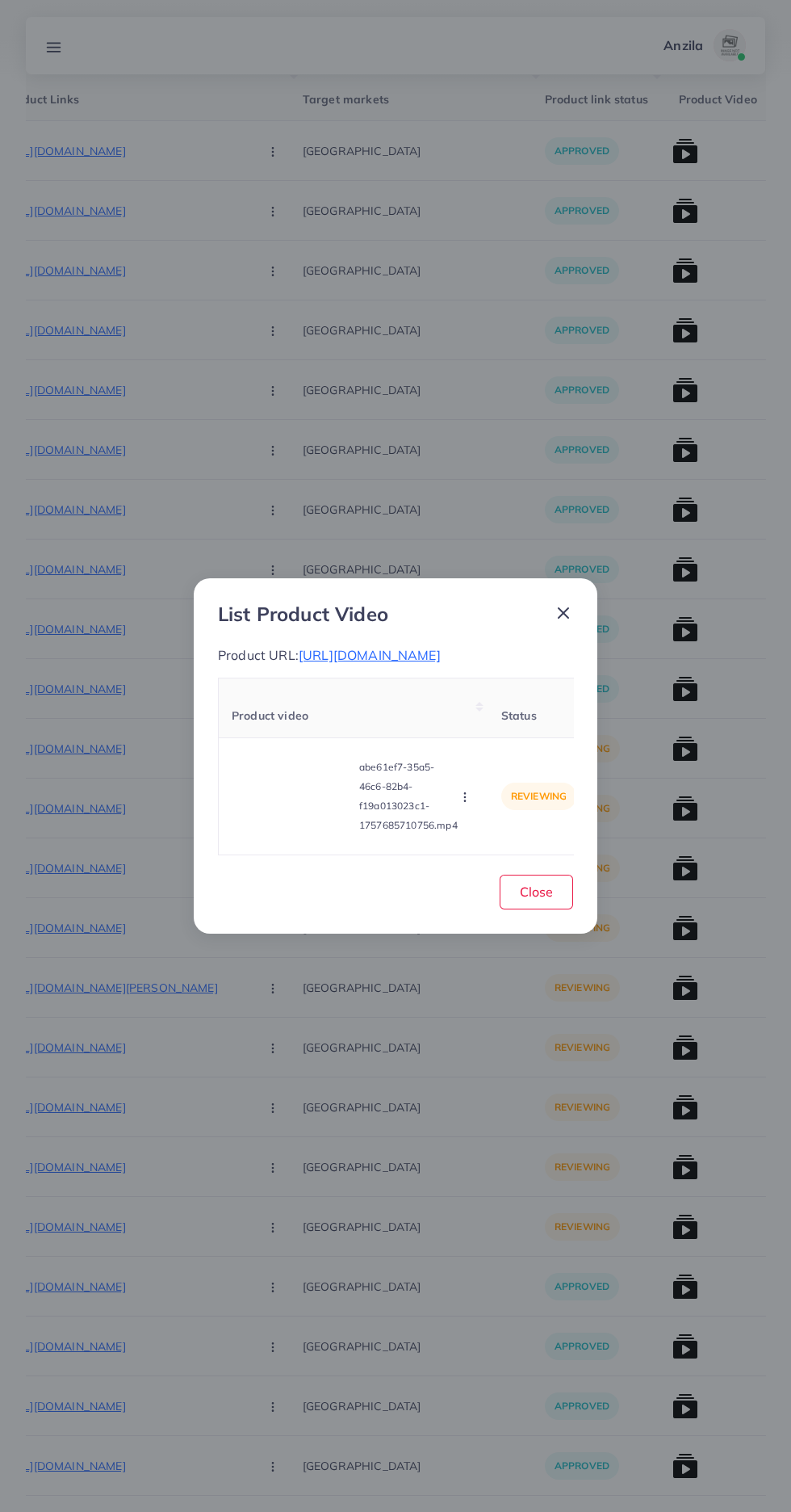
click at [468, 804] on icon "button" at bounding box center [465, 797] width 13 height 13
click at [501, 765] on span "Reject" at bounding box center [492, 757] width 39 height 16
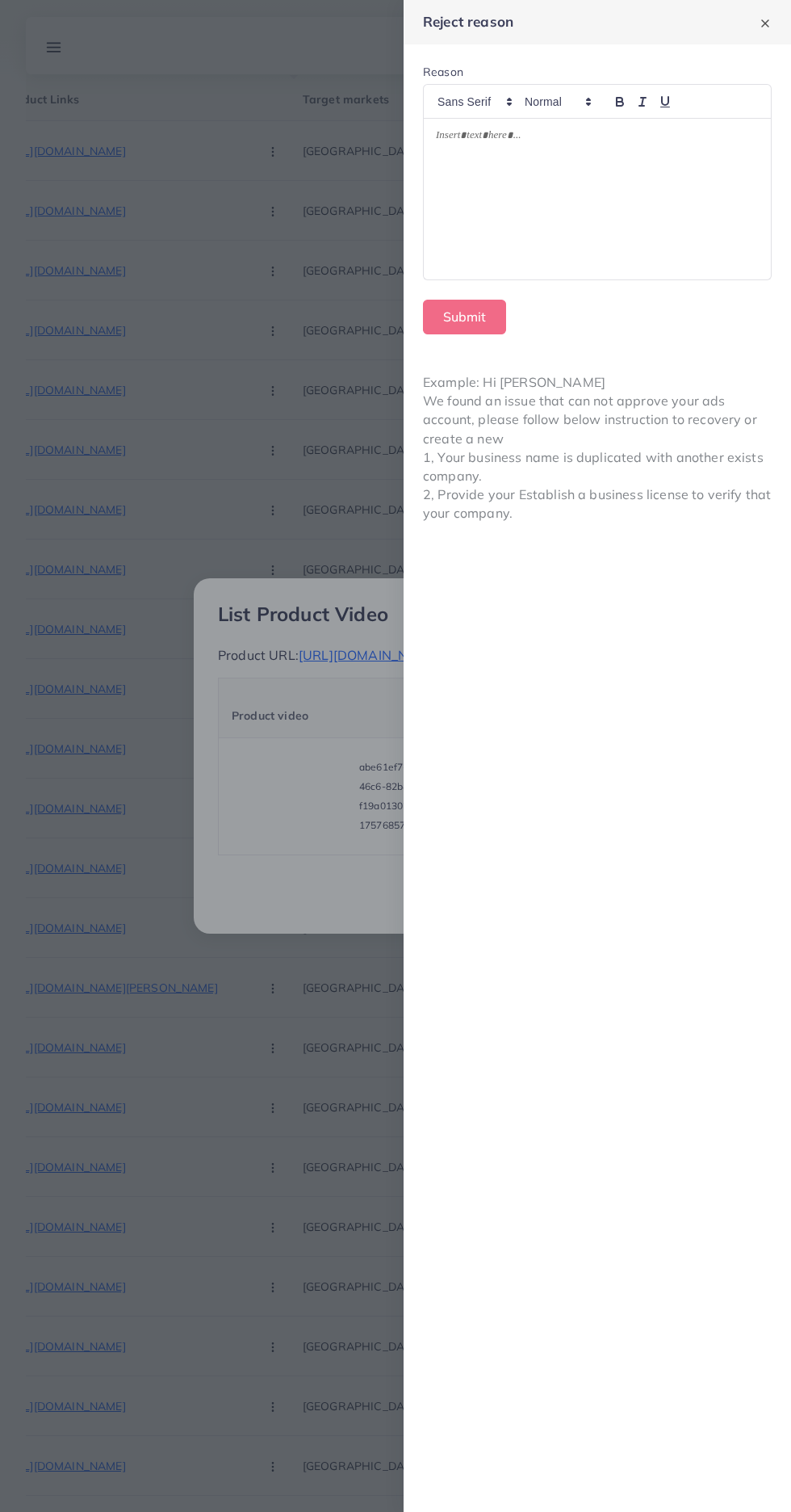
click at [714, 226] on div at bounding box center [597, 199] width 347 height 161
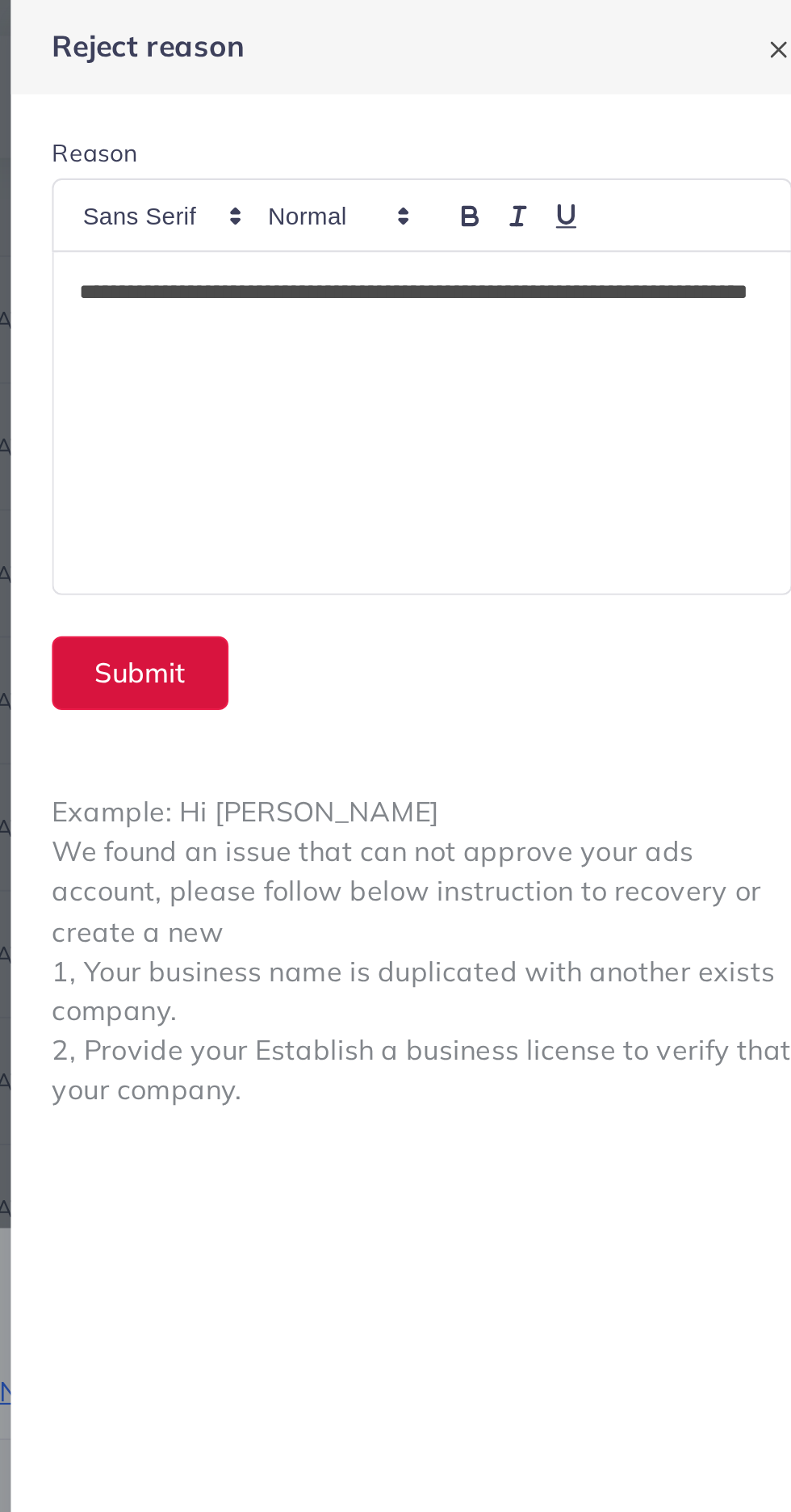
click at [459, 316] on button "Submit" at bounding box center [465, 317] width 83 height 34
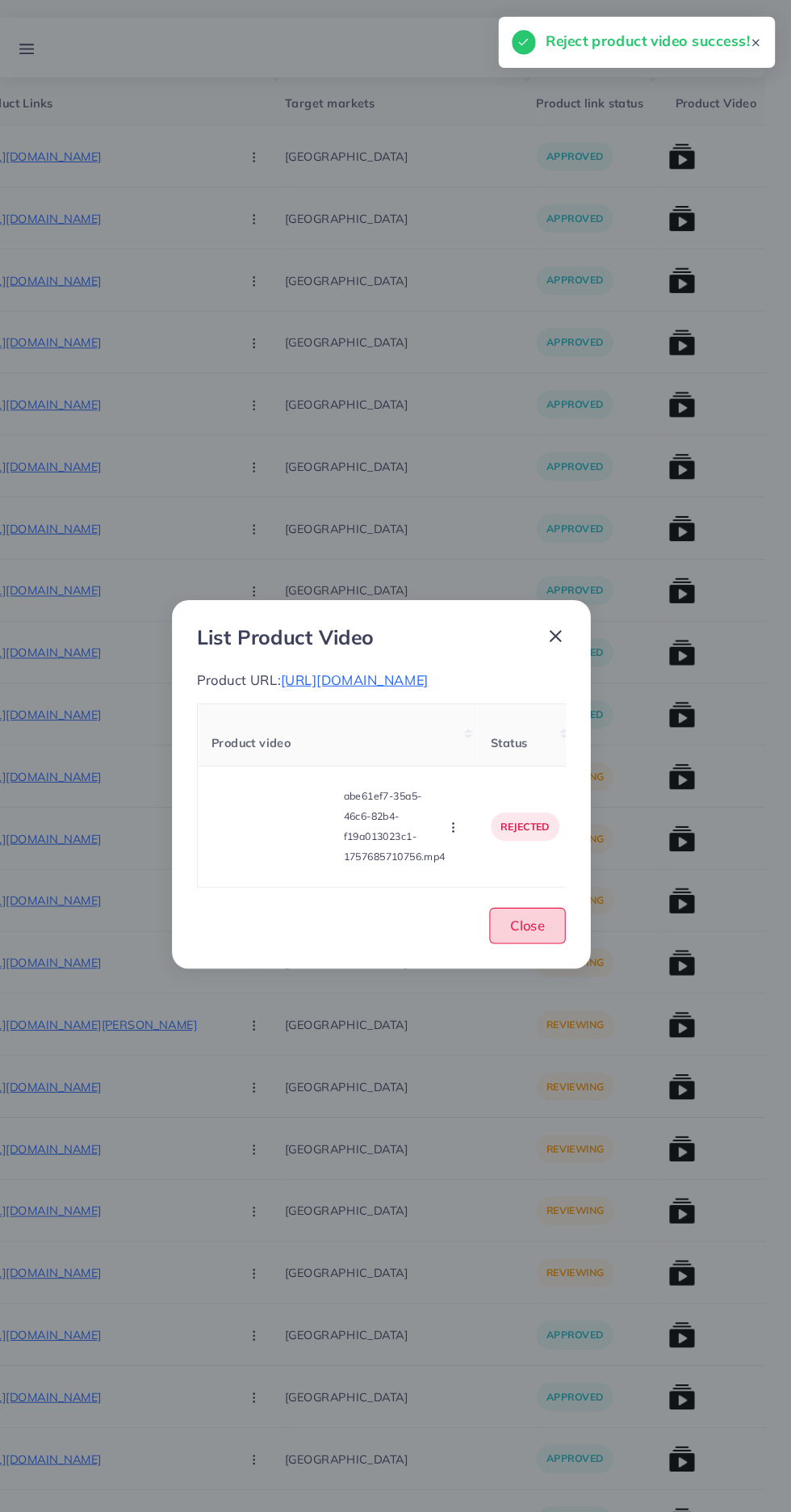
click at [552, 909] on button "Close" at bounding box center [536, 892] width 73 height 34
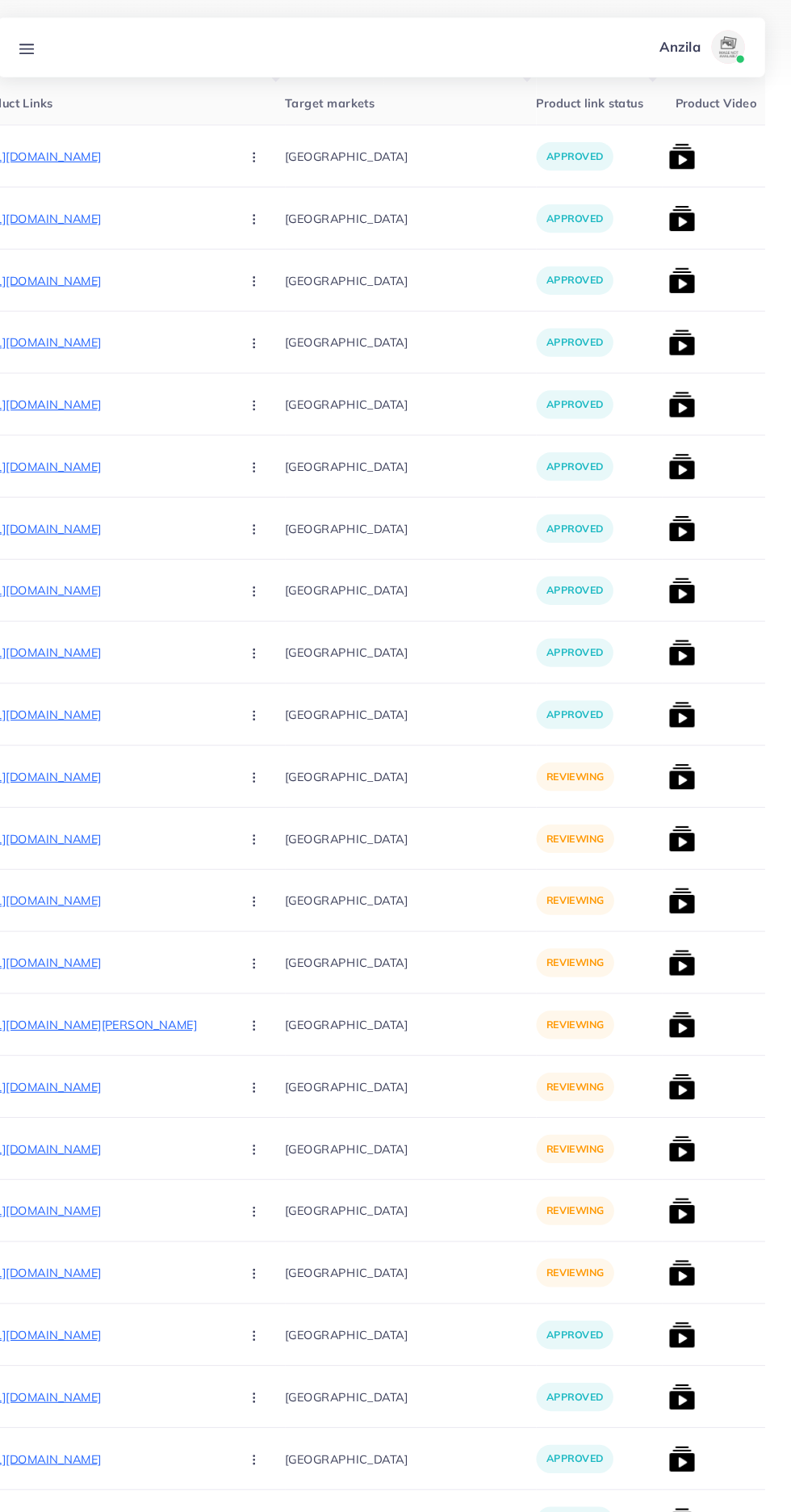
click at [130, 744] on p "https://zayrawear.shop/product/zayra-flower-printed-premium-quality-winter-2-pc…" at bounding box center [124, 748] width 242 height 19
click at [266, 748] on icon "button" at bounding box center [273, 750] width 13 height 13
click at [281, 795] on span "Approve" at bounding box center [307, 798] width 53 height 16
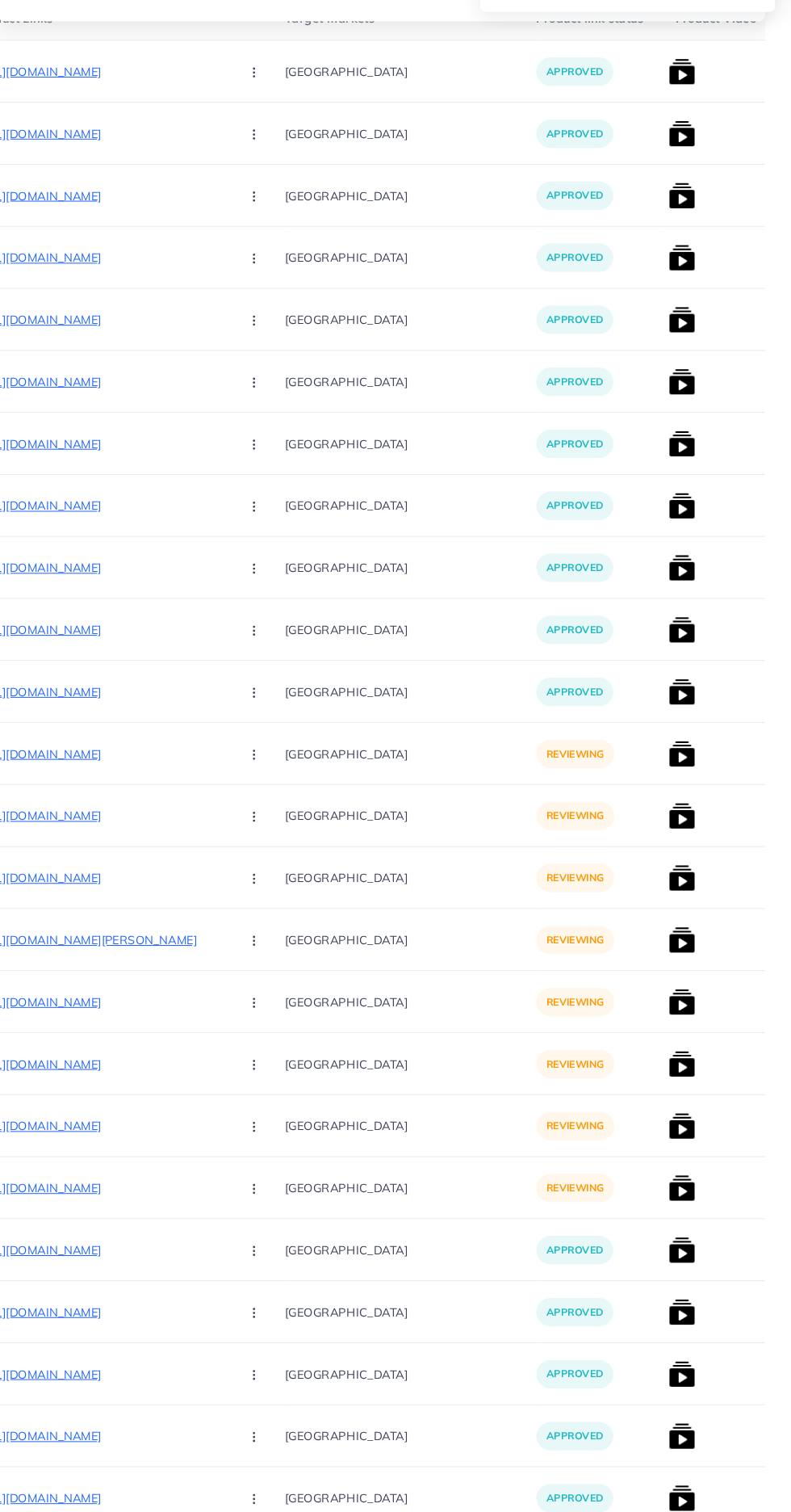
scroll to position [389, 0]
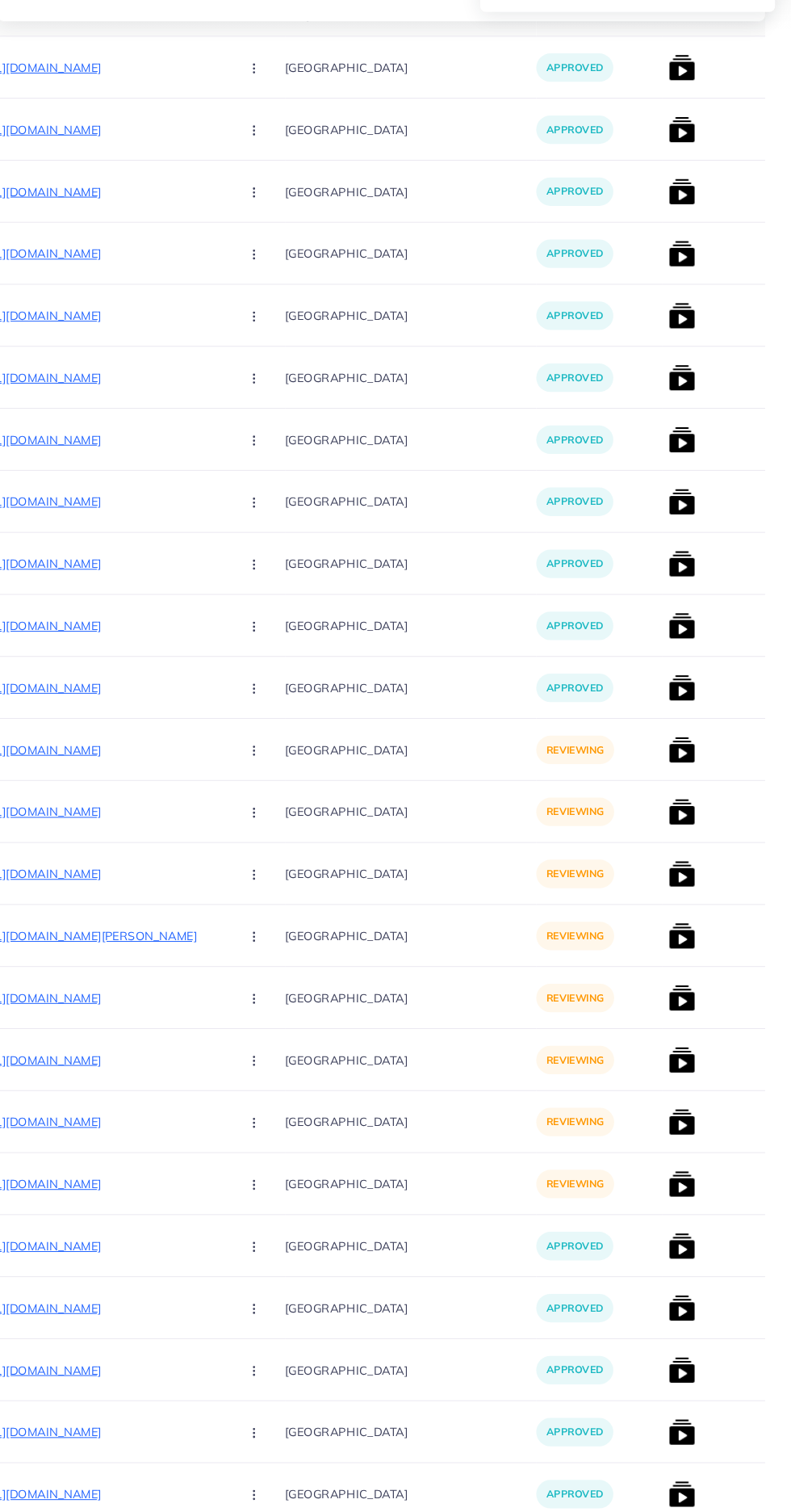
click at [672, 729] on img at bounding box center [685, 716] width 26 height 26
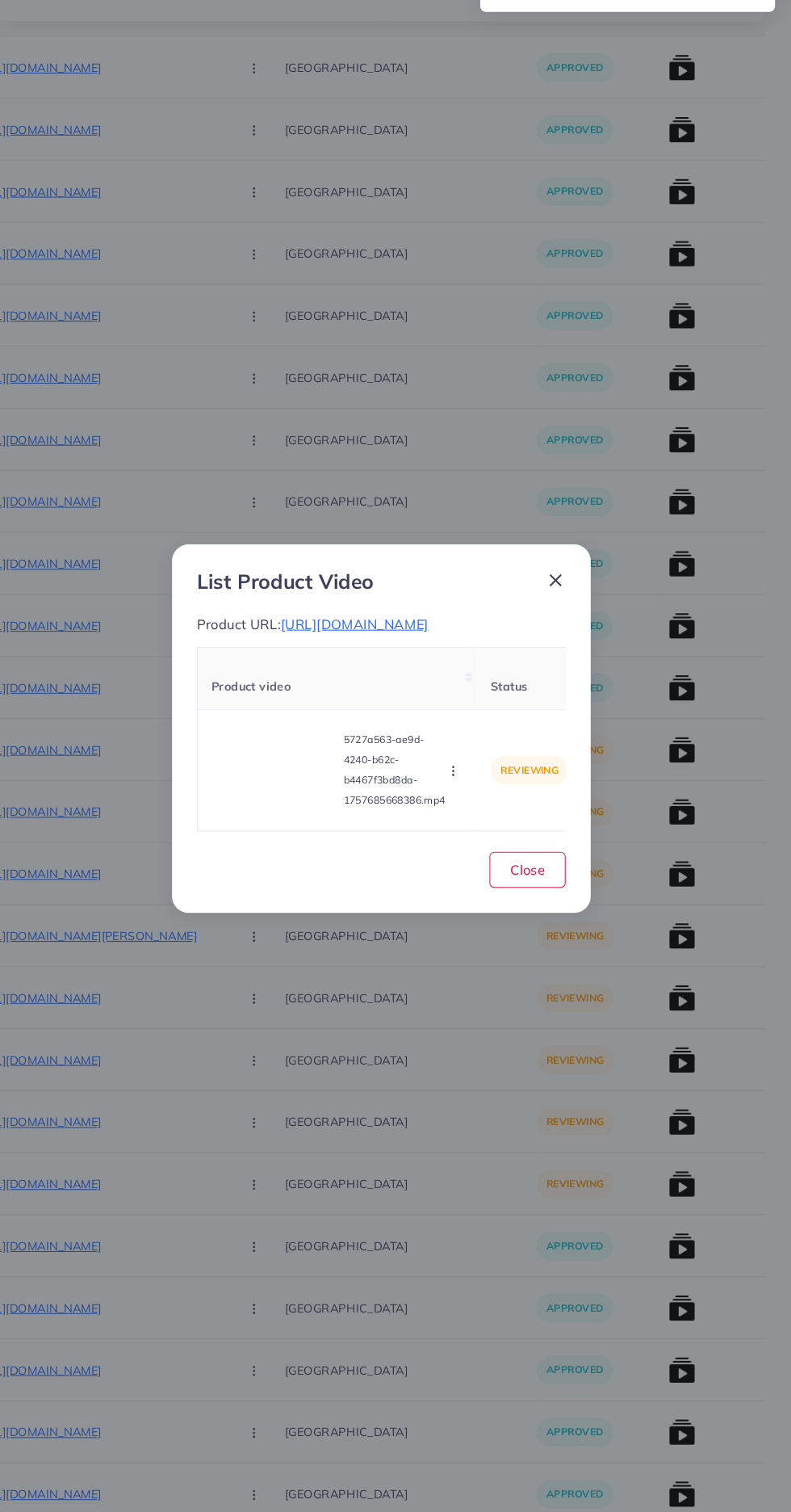
click at [300, 833] on video at bounding box center [293, 796] width 121 height 73
click at [270, 819] on div at bounding box center [293, 796] width 121 height 73
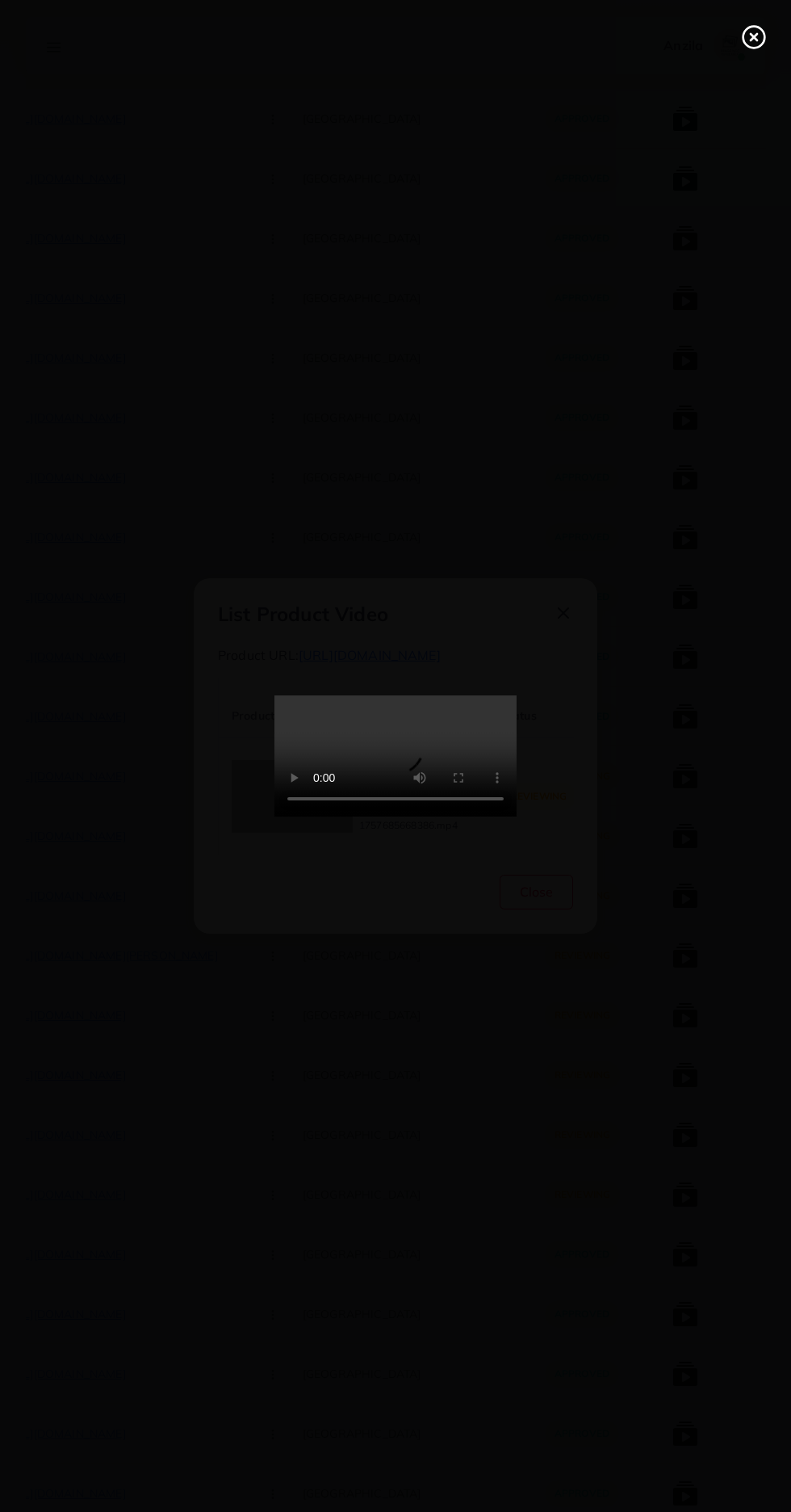
click at [756, 34] on line at bounding box center [754, 36] width 6 height 6
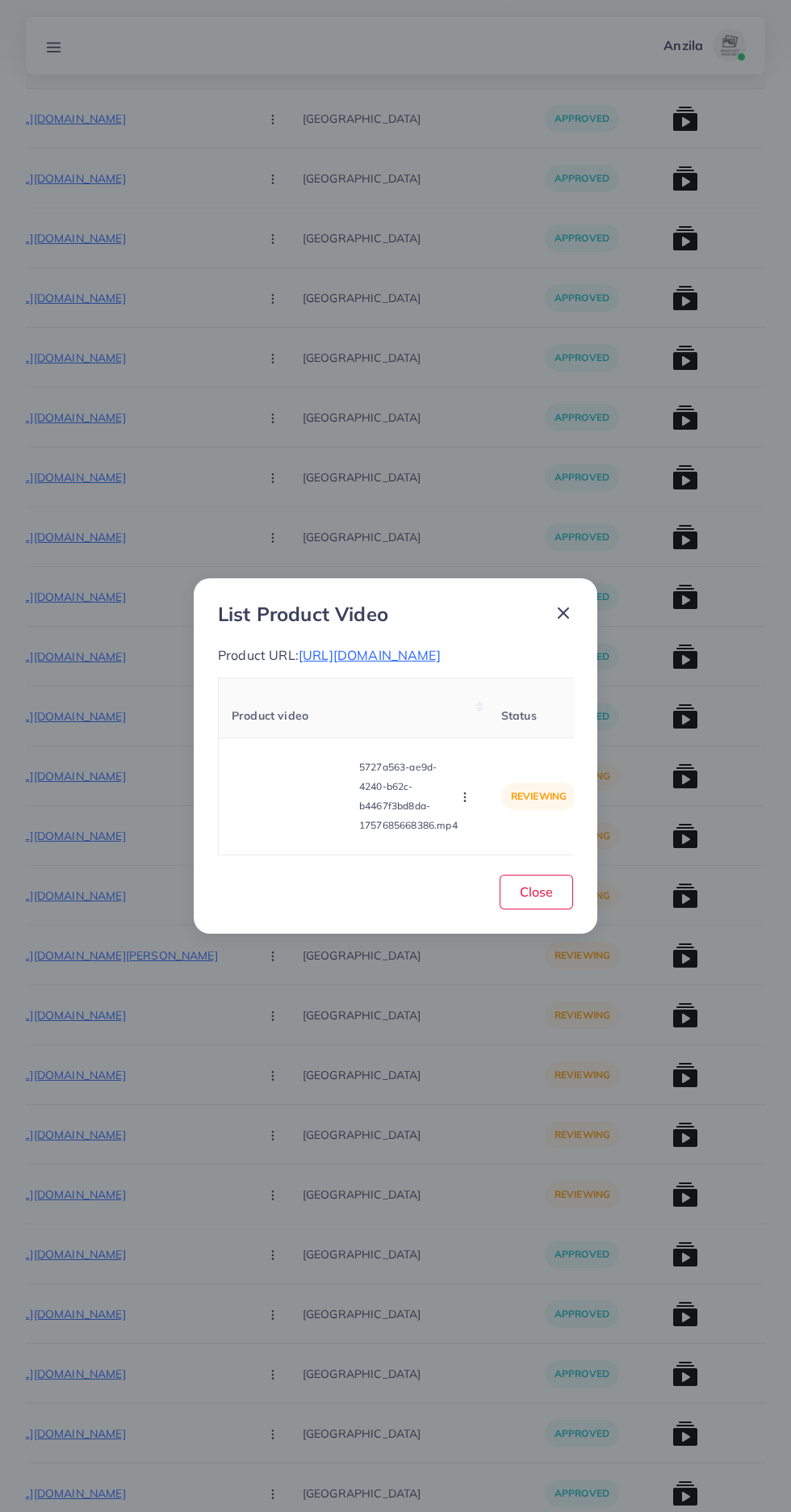
click at [465, 798] on circle "button" at bounding box center [464, 797] width 1 height 1
click at [509, 765] on span "Reject" at bounding box center [492, 757] width 39 height 16
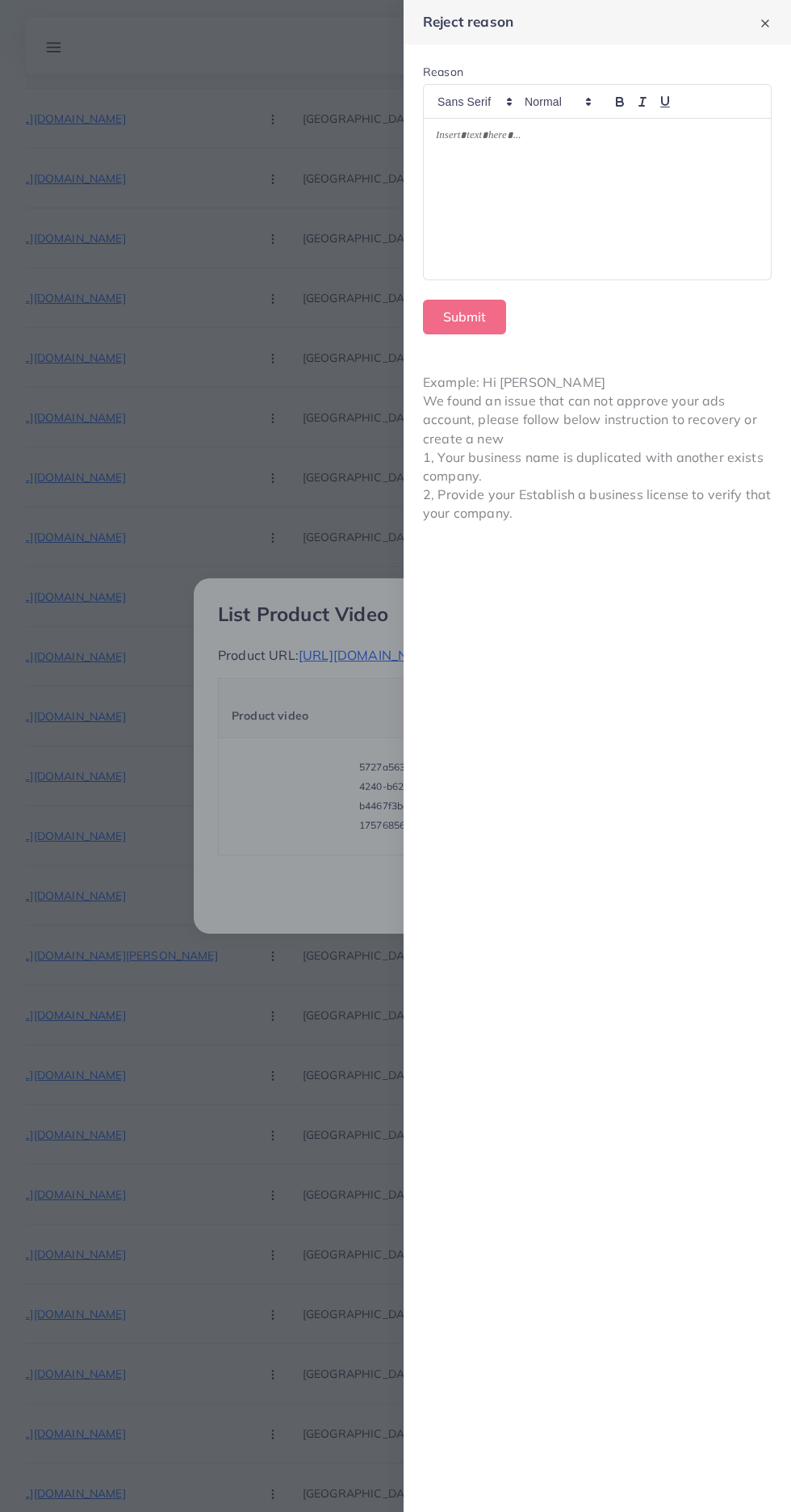
click at [677, 241] on div at bounding box center [597, 199] width 347 height 161
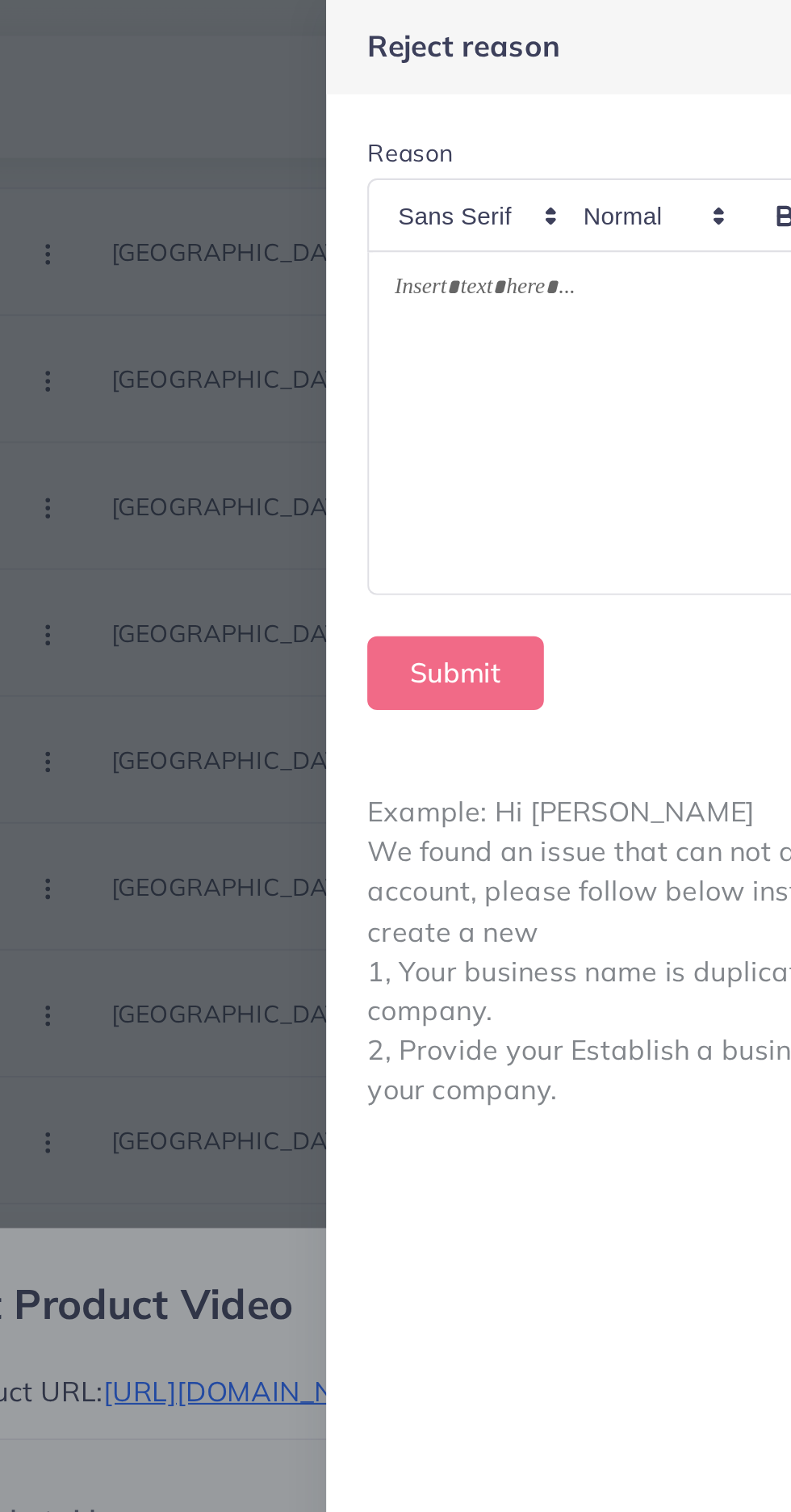
scroll to position [0, 0]
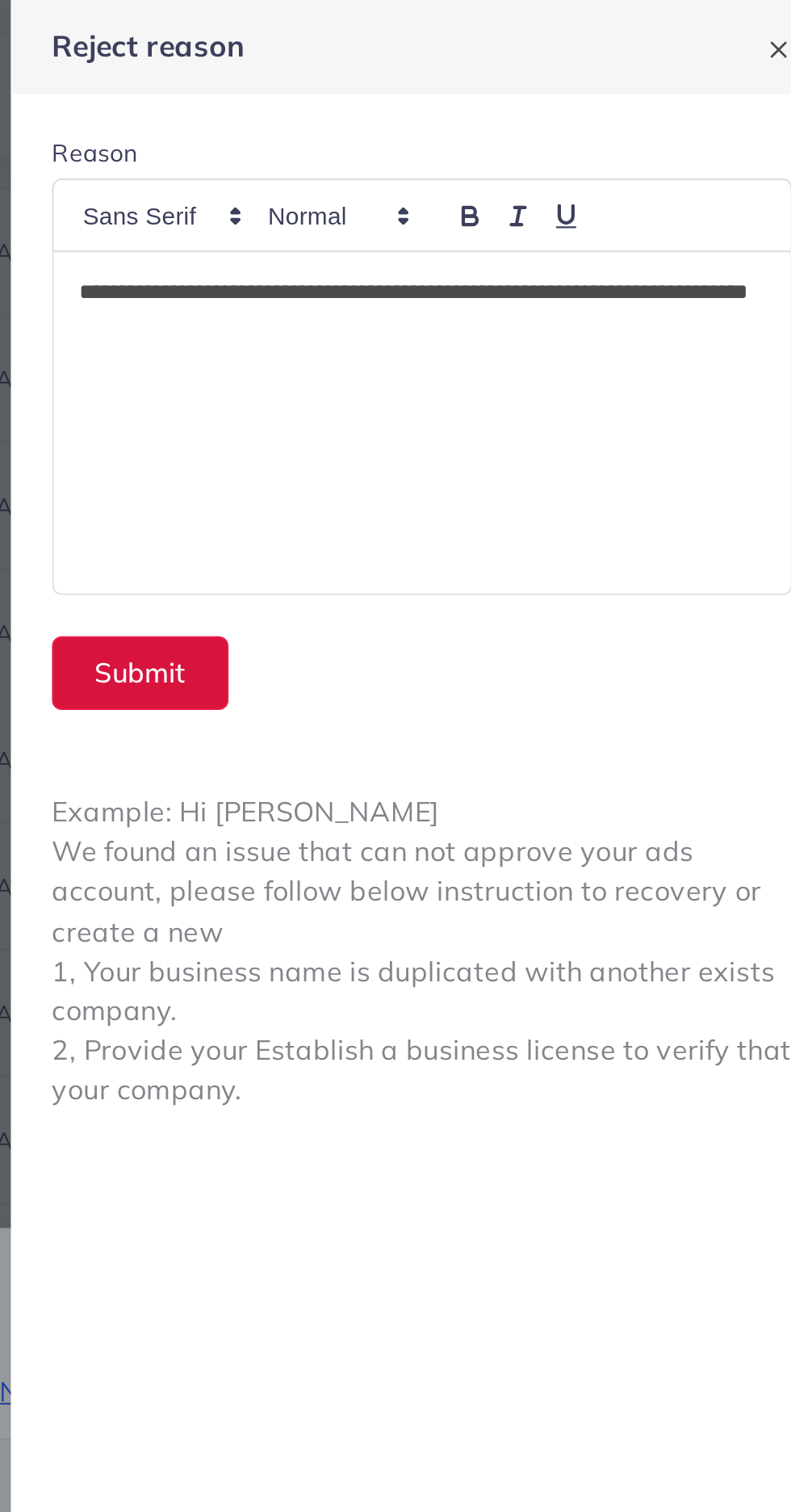
click at [483, 316] on button "Submit" at bounding box center [465, 317] width 83 height 34
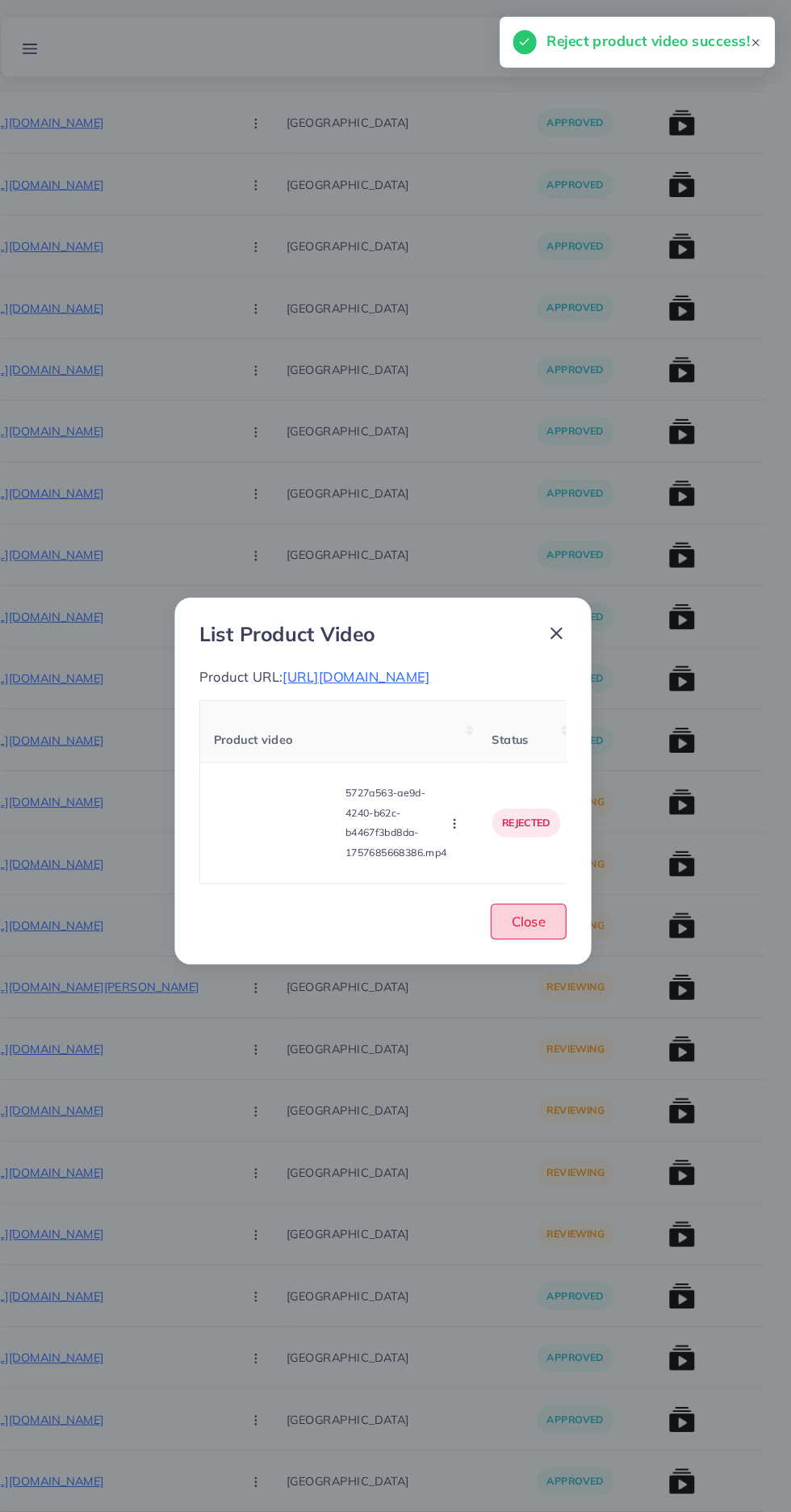
click at [563, 909] on button "Close" at bounding box center [536, 892] width 73 height 34
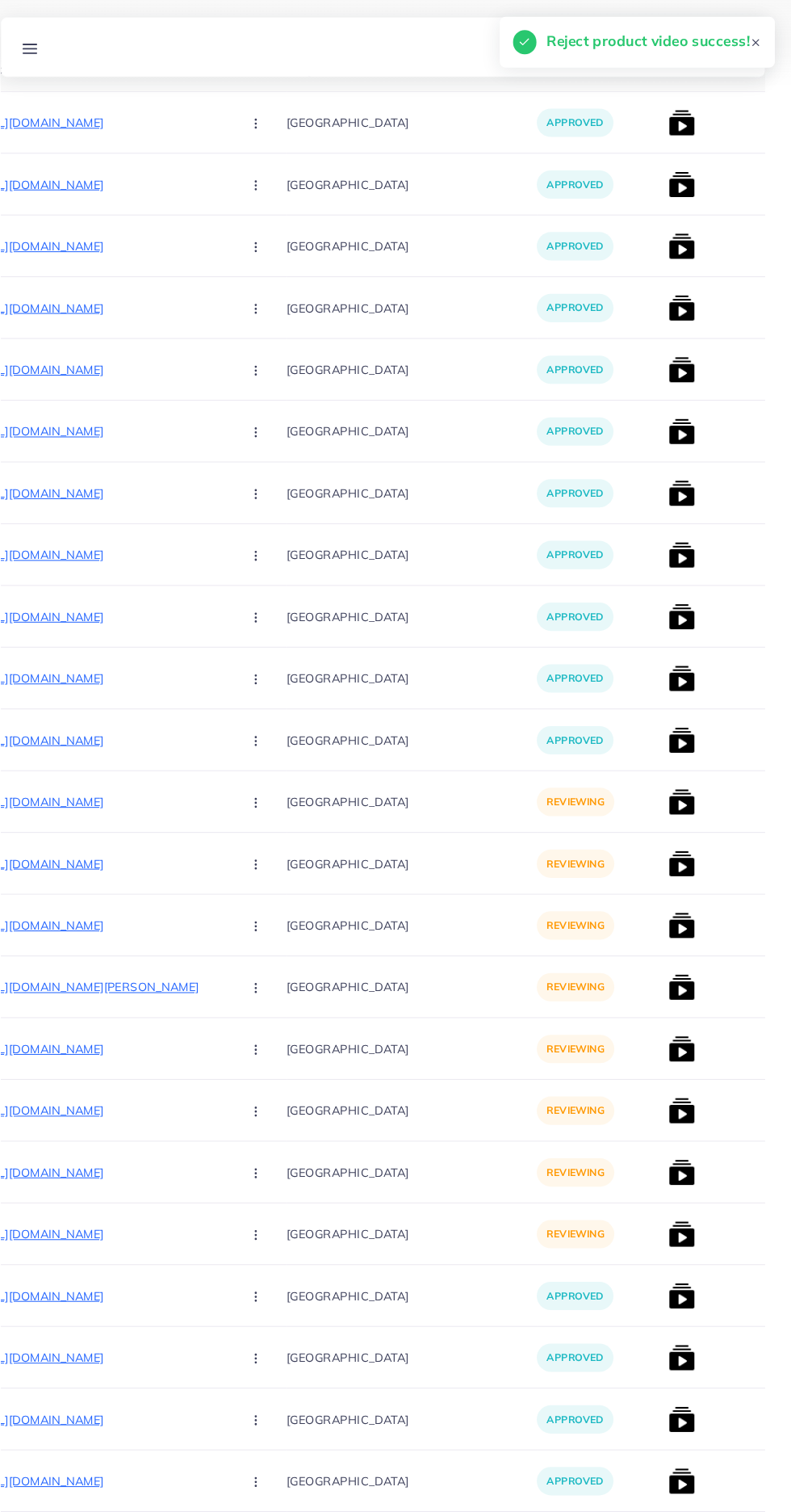
click at [109, 779] on p "https://zayrawear.shop/product/zayra-cheetah-style-turkish-2-pcs-winter-tracksu…" at bounding box center [124, 776] width 242 height 19
click at [272, 777] on circle "button" at bounding box center [272, 776] width 1 height 1
click at [281, 826] on span "Approve" at bounding box center [307, 826] width 53 height 16
click at [672, 781] on img at bounding box center [685, 776] width 26 height 26
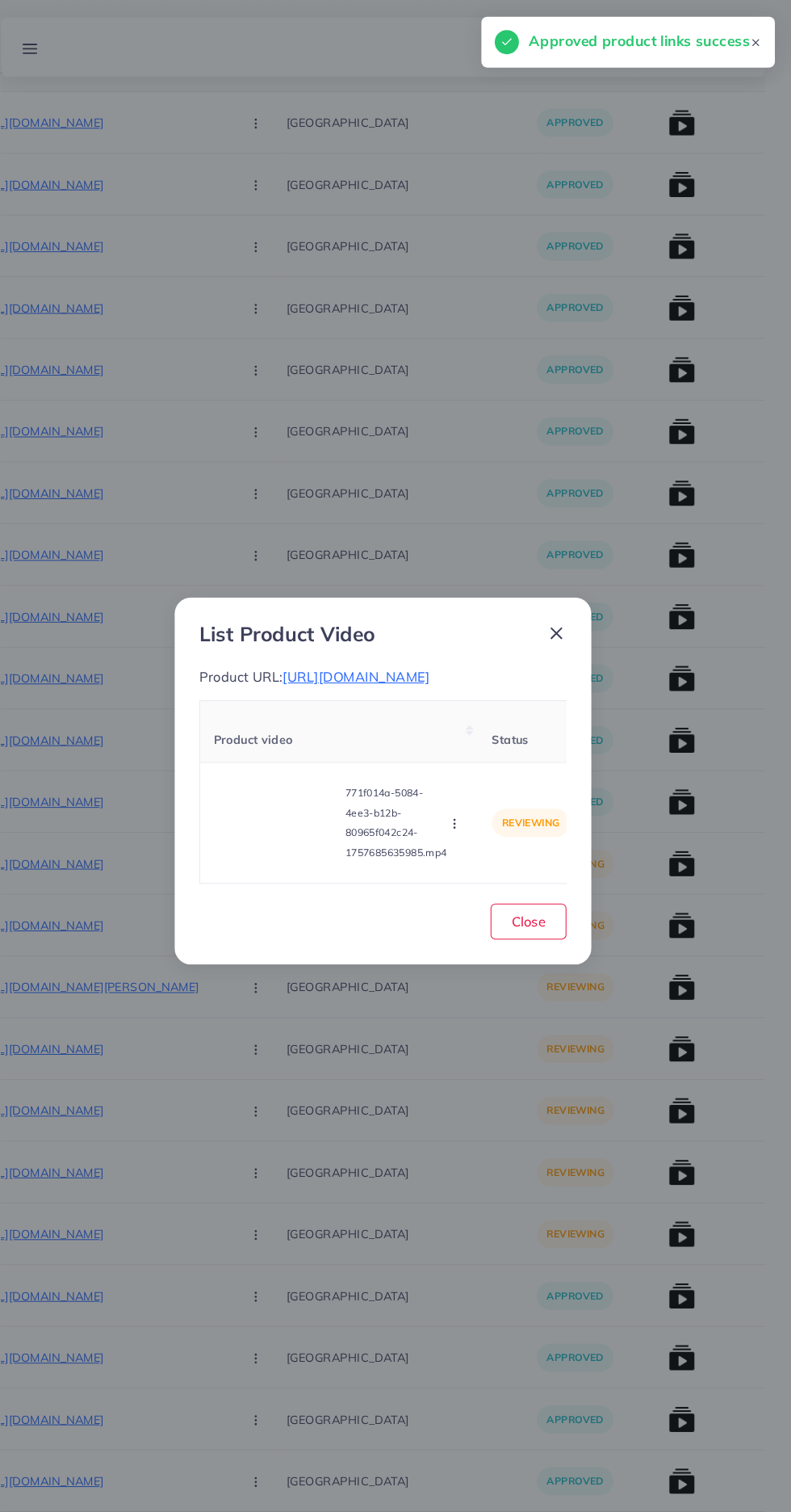
click at [275, 819] on video at bounding box center [293, 796] width 121 height 73
click at [275, 811] on div at bounding box center [293, 796] width 121 height 73
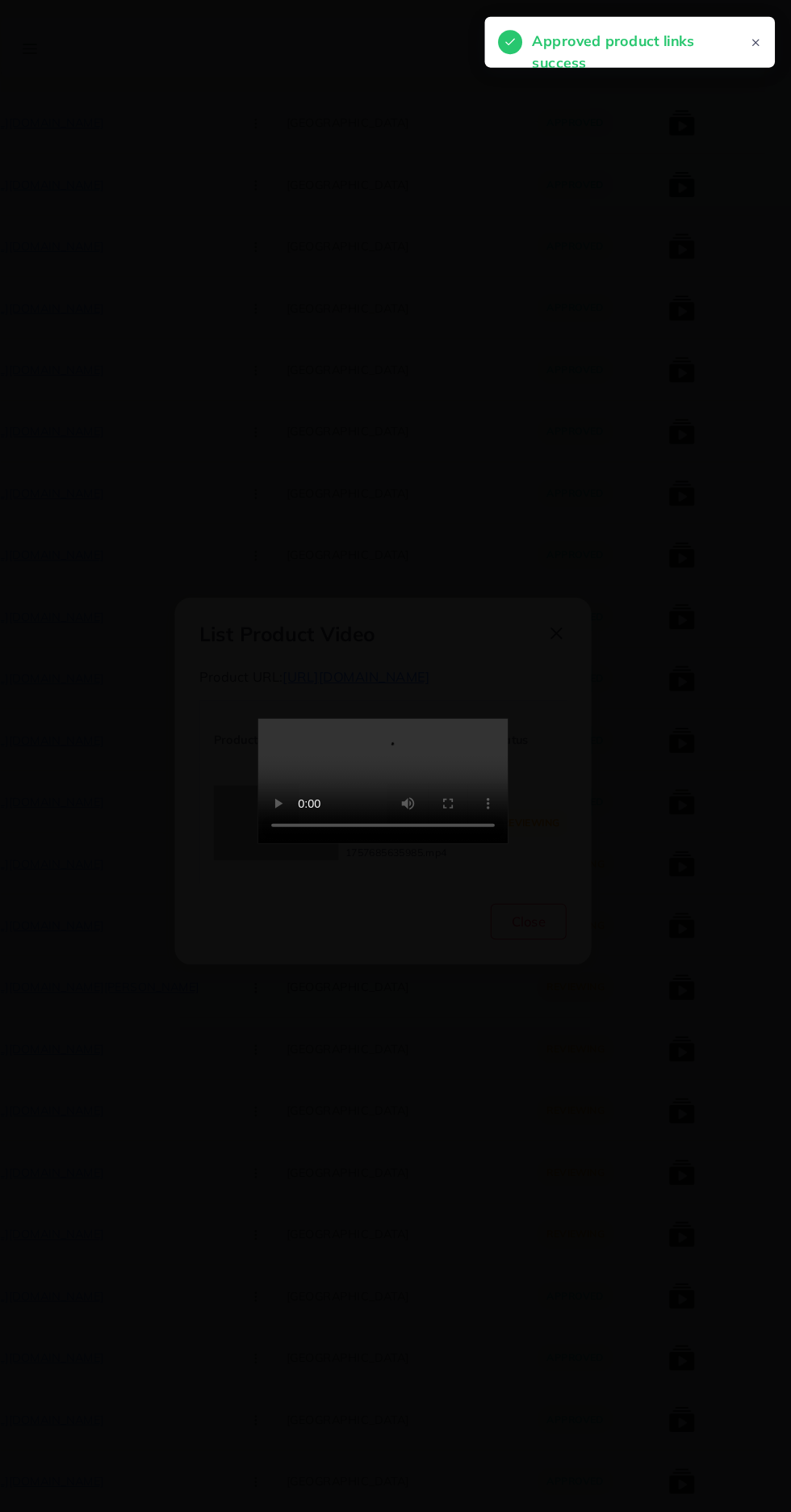
click at [745, 49] on icon at bounding box center [754, 37] width 26 height 26
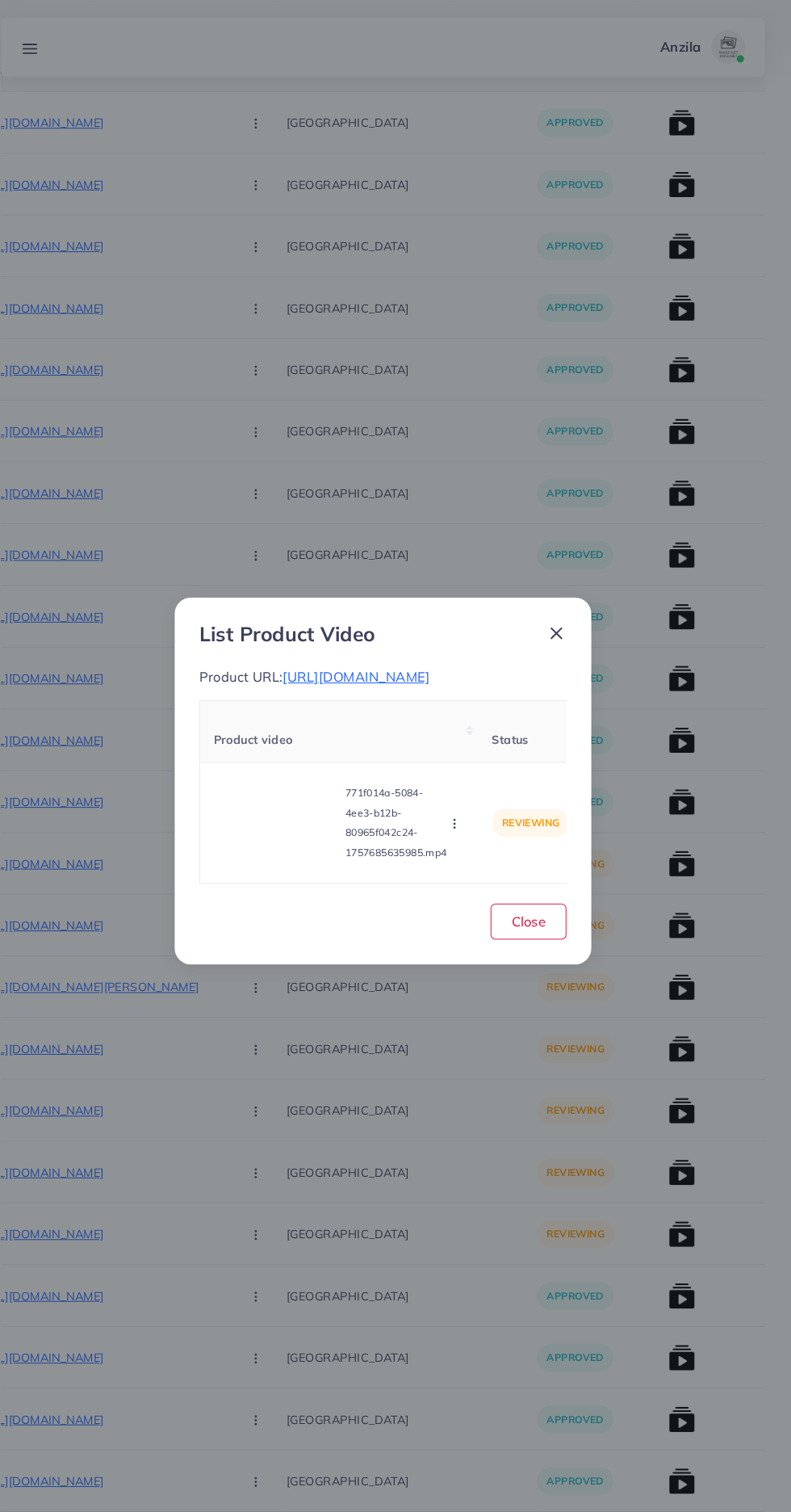
click at [468, 804] on icon "button" at bounding box center [465, 797] width 13 height 13
click at [502, 765] on span "Reject" at bounding box center [492, 757] width 39 height 16
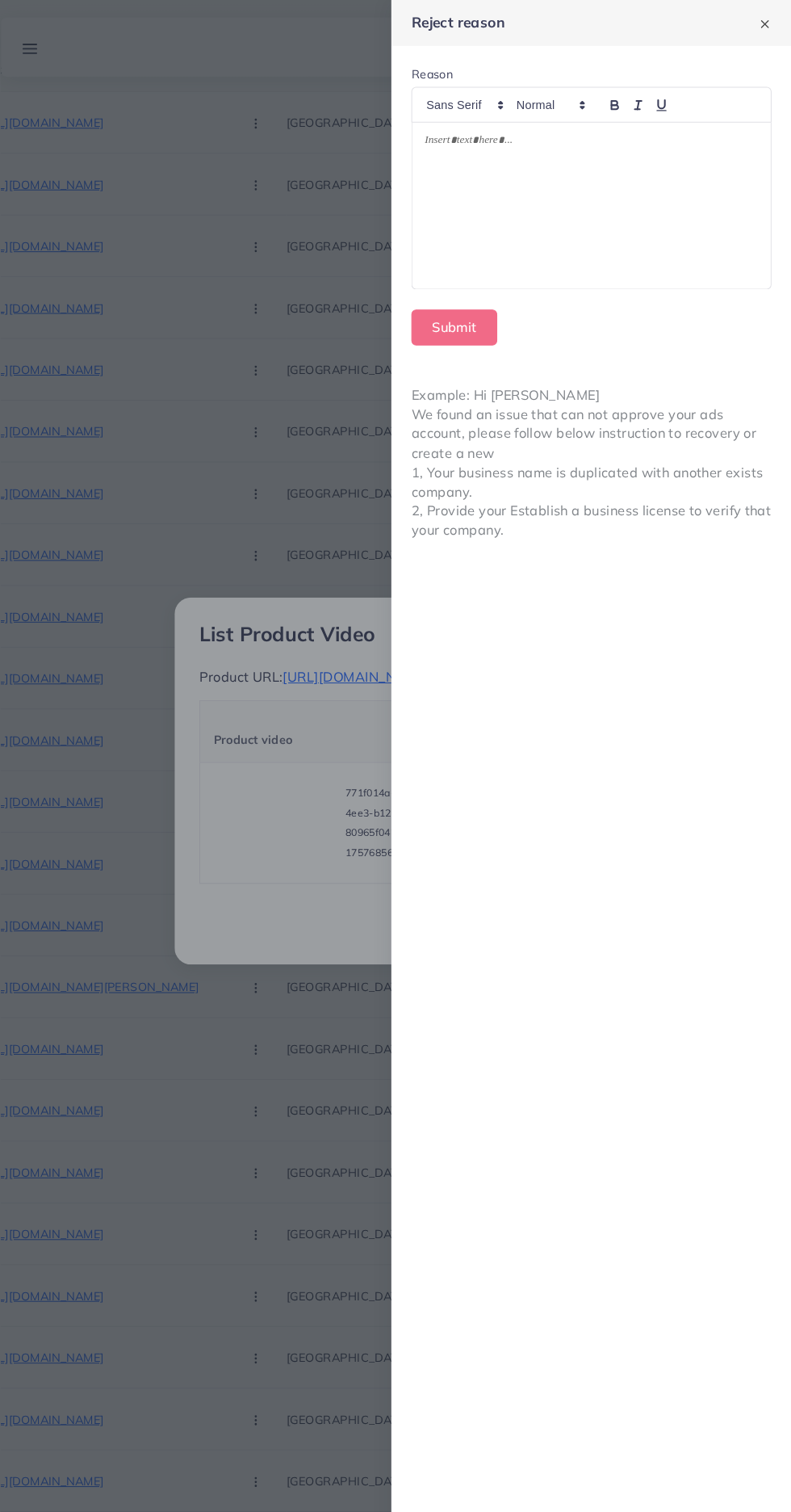
click at [702, 237] on div at bounding box center [597, 199] width 347 height 161
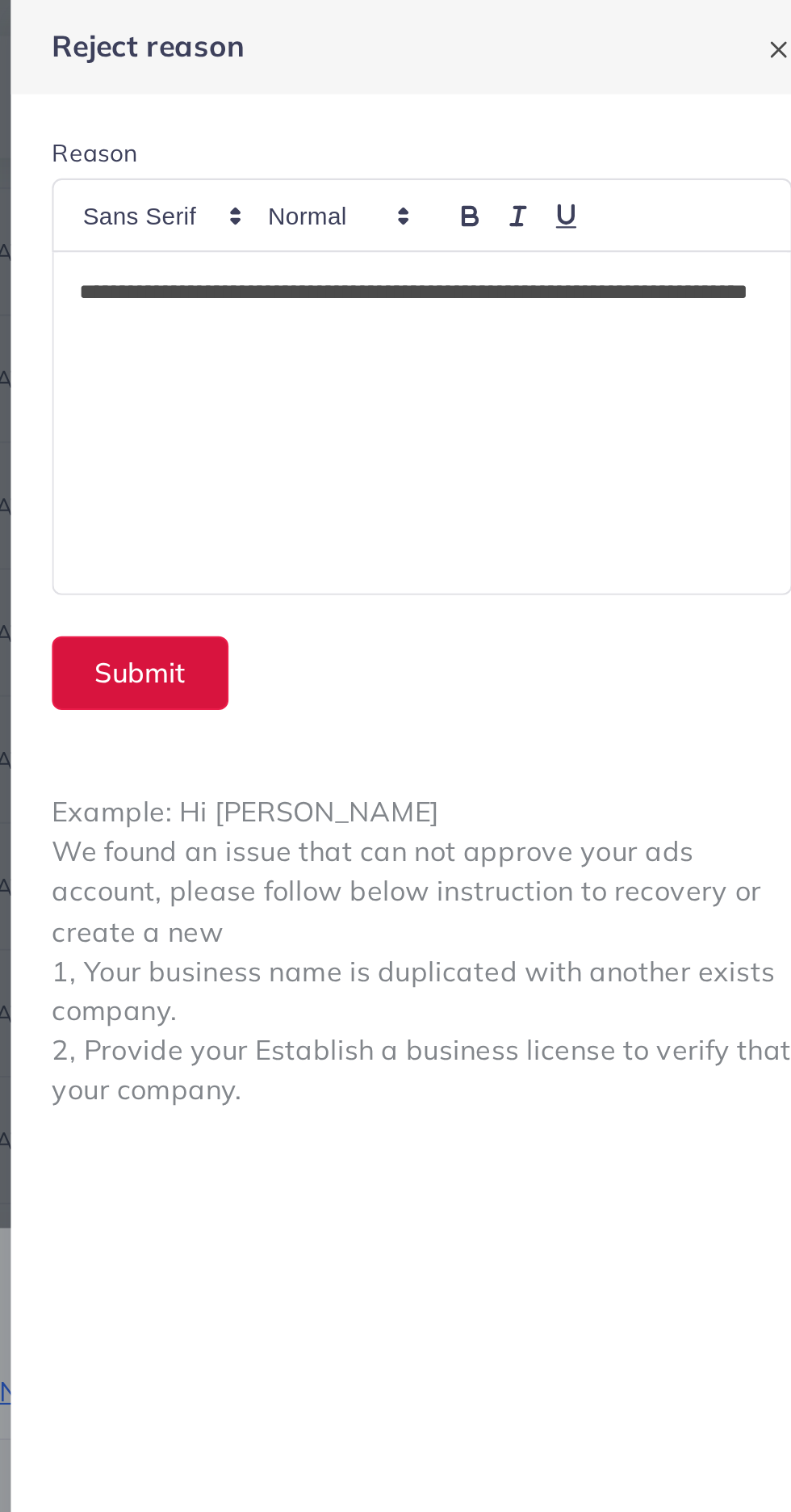
click at [474, 314] on button "Submit" at bounding box center [465, 317] width 83 height 34
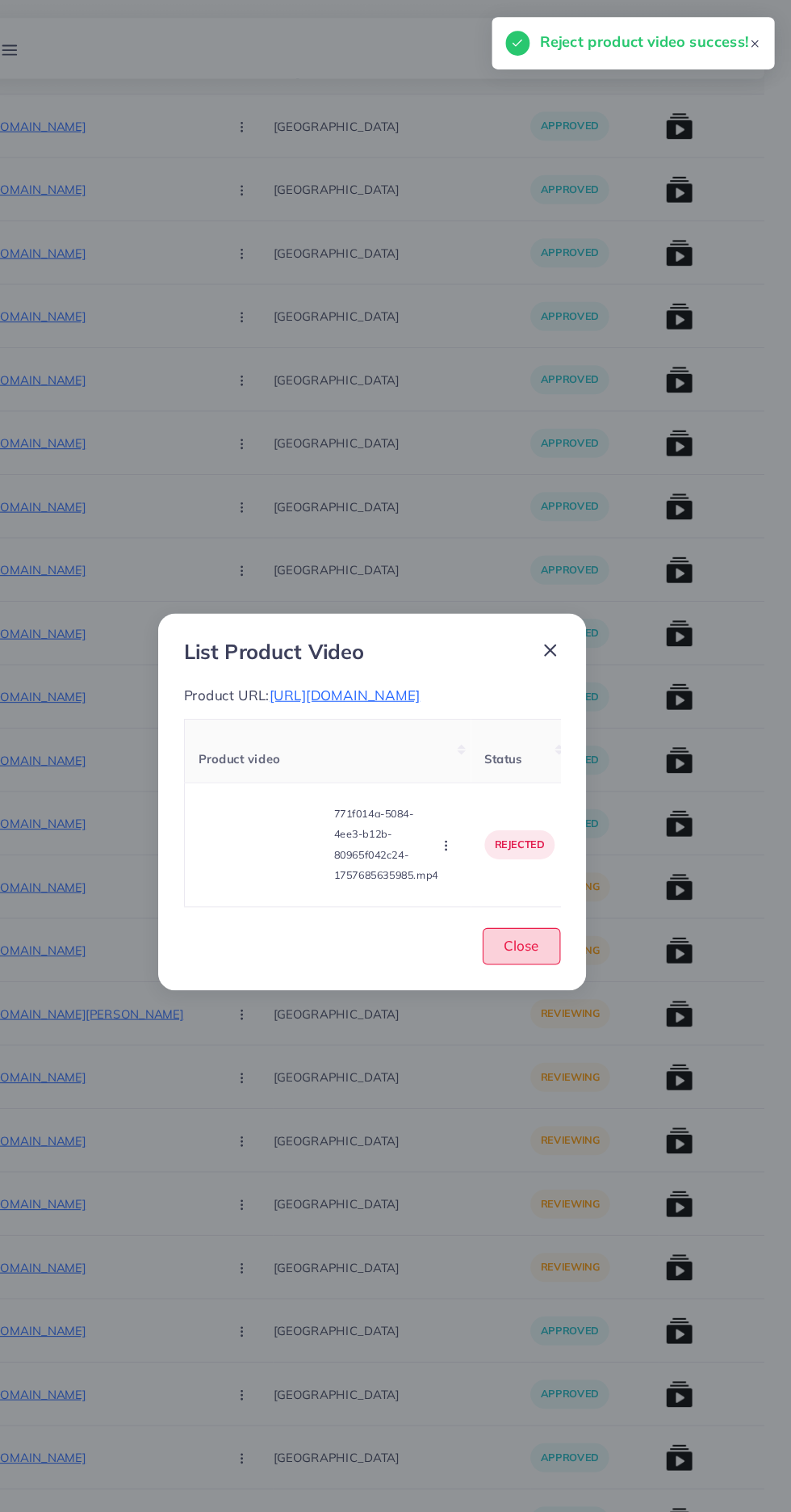
click at [556, 909] on button "Close" at bounding box center [536, 892] width 73 height 34
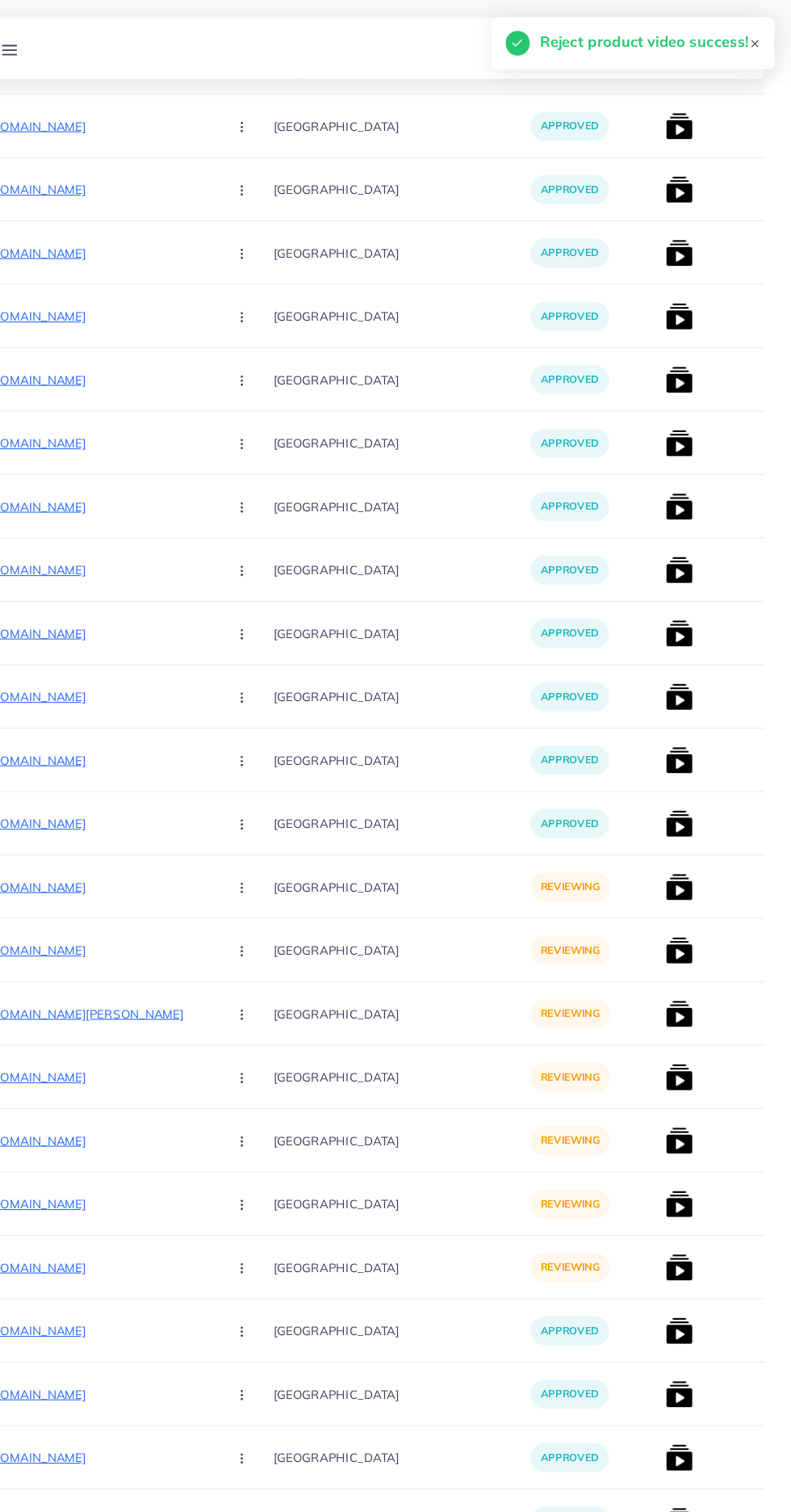
click at [124, 827] on p "https://zayrawear.shop/product/zayra-butterfly-printed-hooded-zipper-style-2-pc…" at bounding box center [124, 835] width 242 height 19
click at [272, 837] on circle "button" at bounding box center [272, 836] width 1 height 1
click at [247, 884] on link "Approve" at bounding box center [311, 885] width 128 height 35
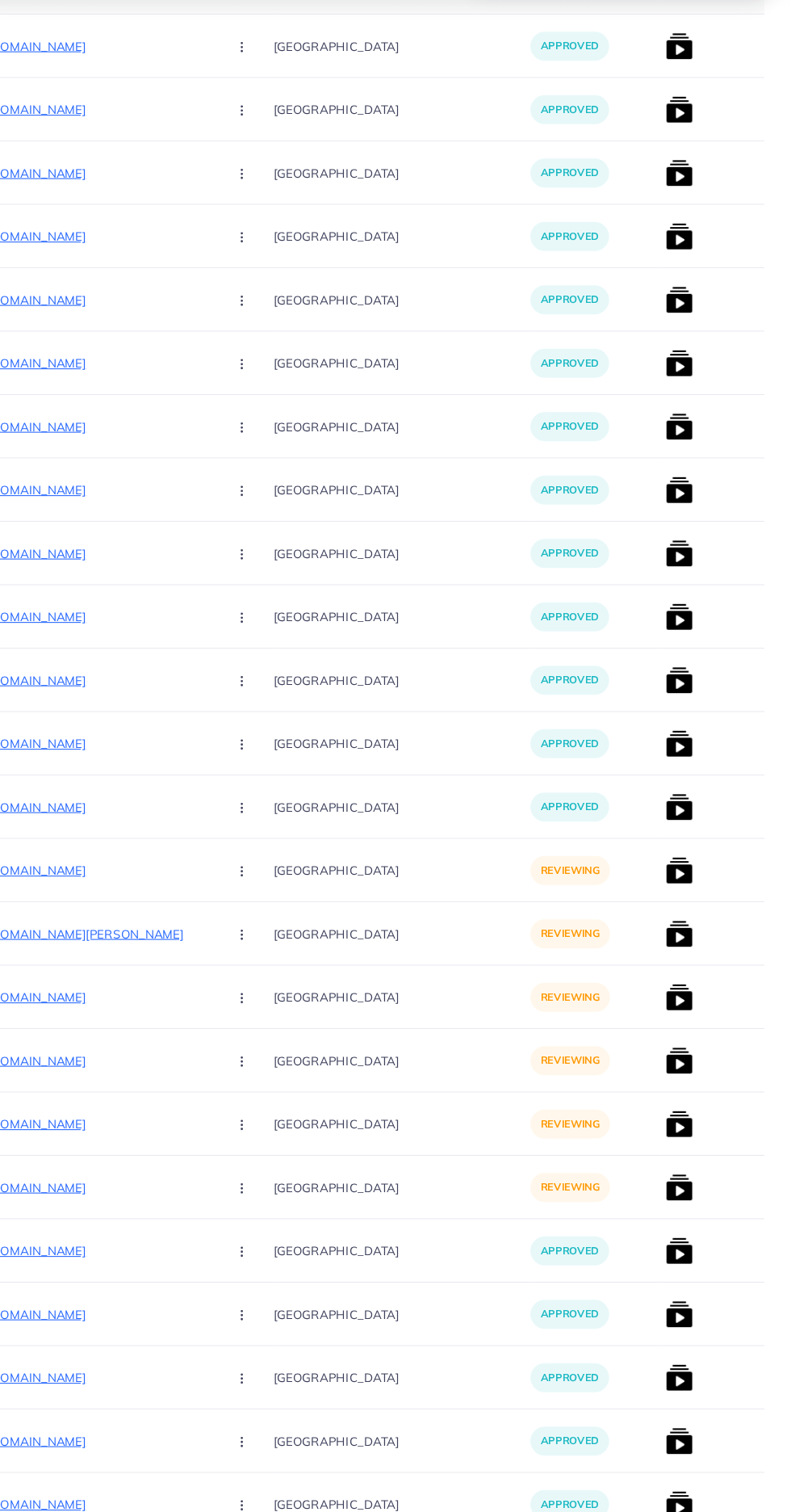
scroll to position [389, 0]
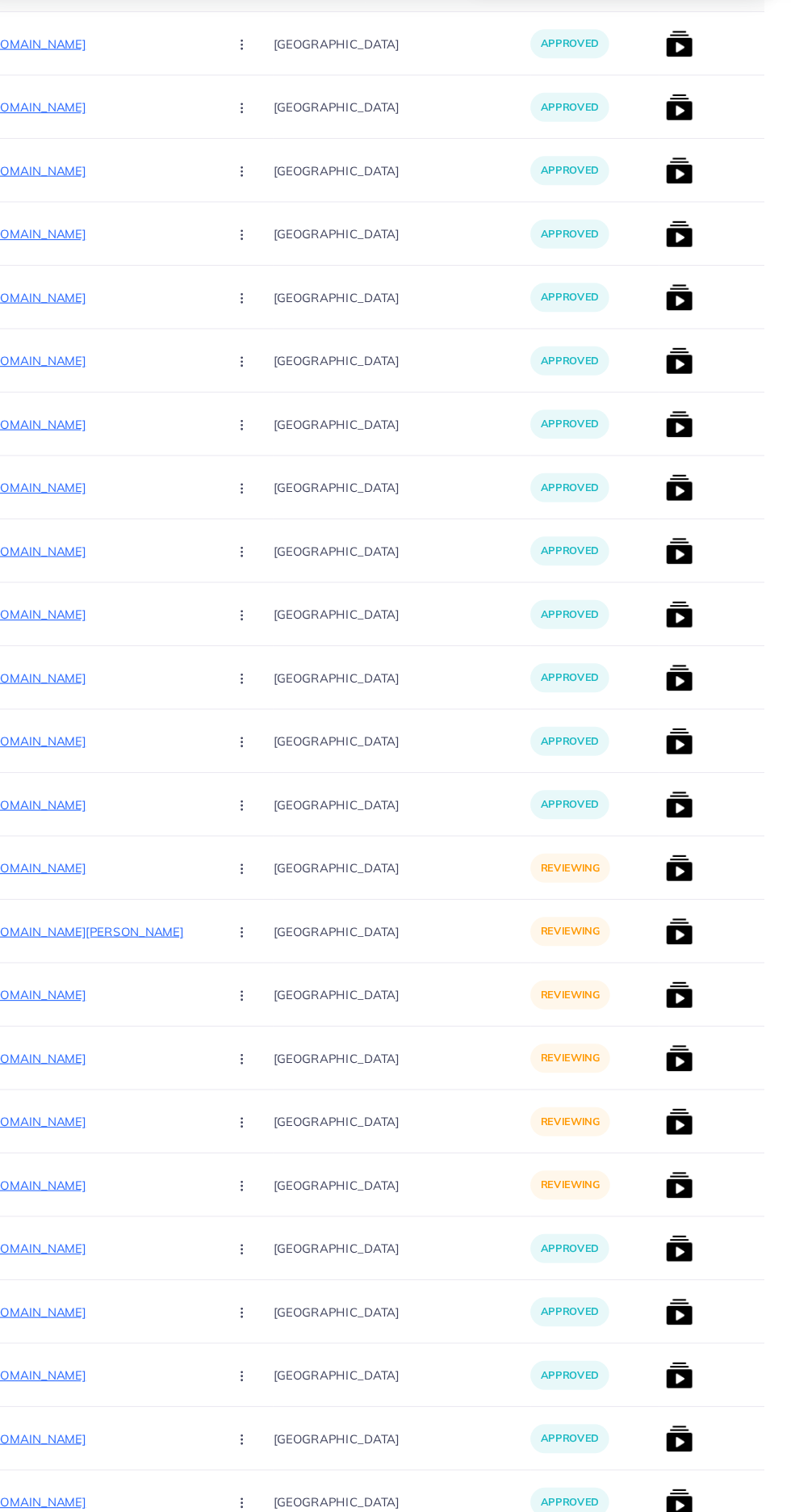
click at [672, 840] on img at bounding box center [685, 837] width 26 height 26
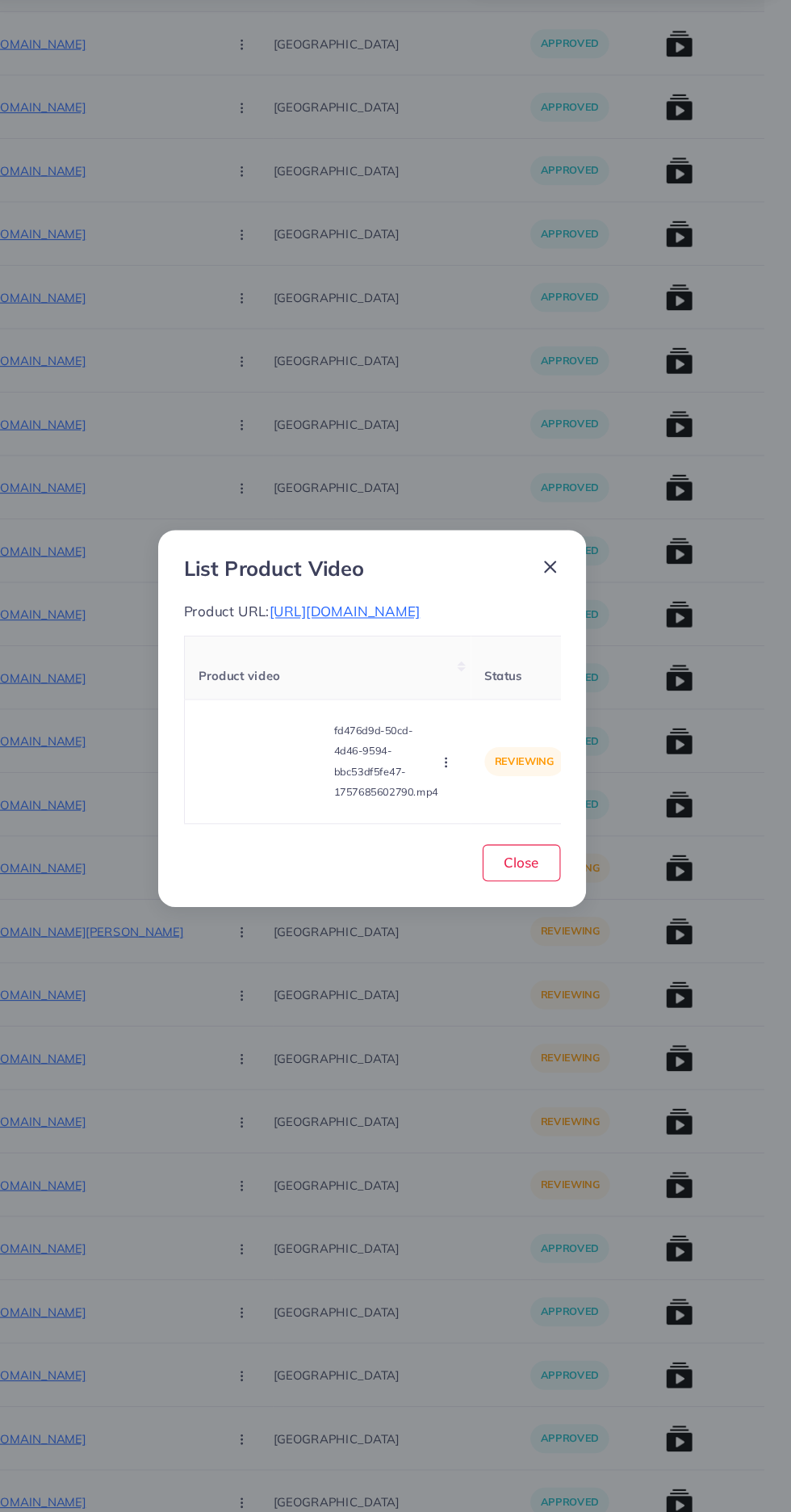
click at [263, 825] on video at bounding box center [293, 796] width 121 height 73
click at [275, 833] on div at bounding box center [293, 796] width 121 height 73
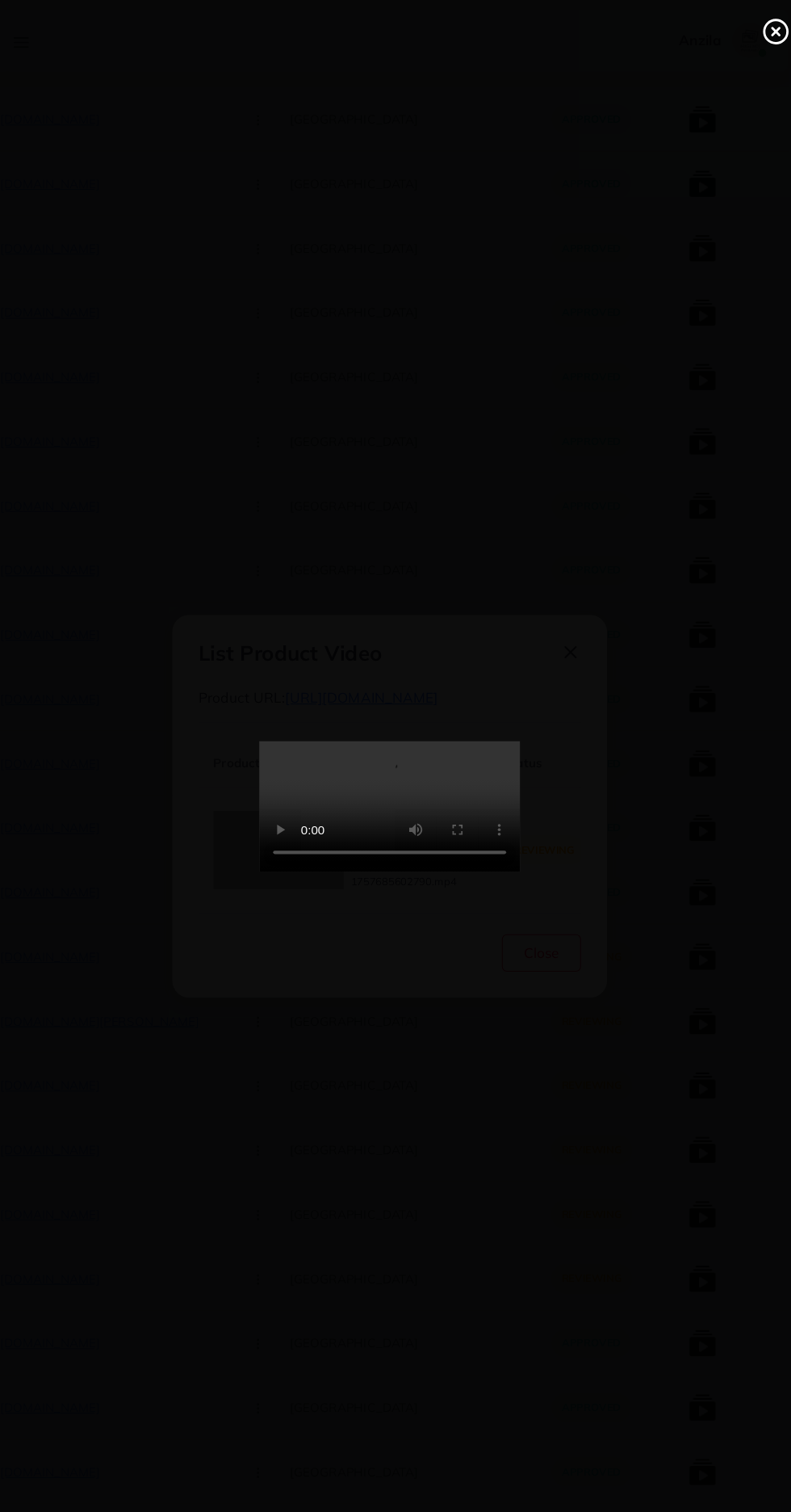
scroll to position [389, 0]
click at [754, 37] on line at bounding box center [754, 36] width 6 height 6
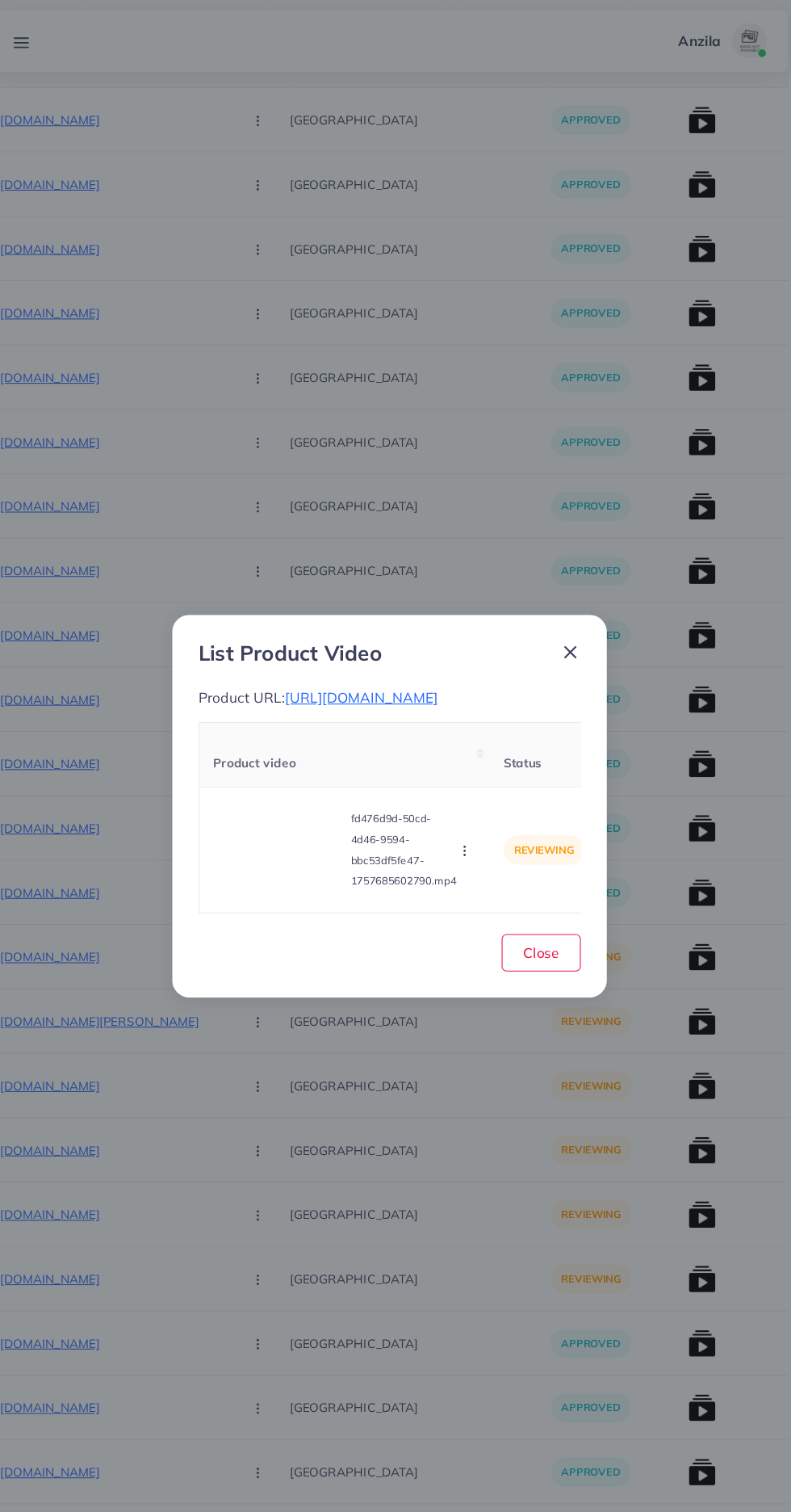
click at [465, 801] on circle "button" at bounding box center [464, 800] width 1 height 1
click at [509, 765] on span "Reject" at bounding box center [492, 757] width 39 height 16
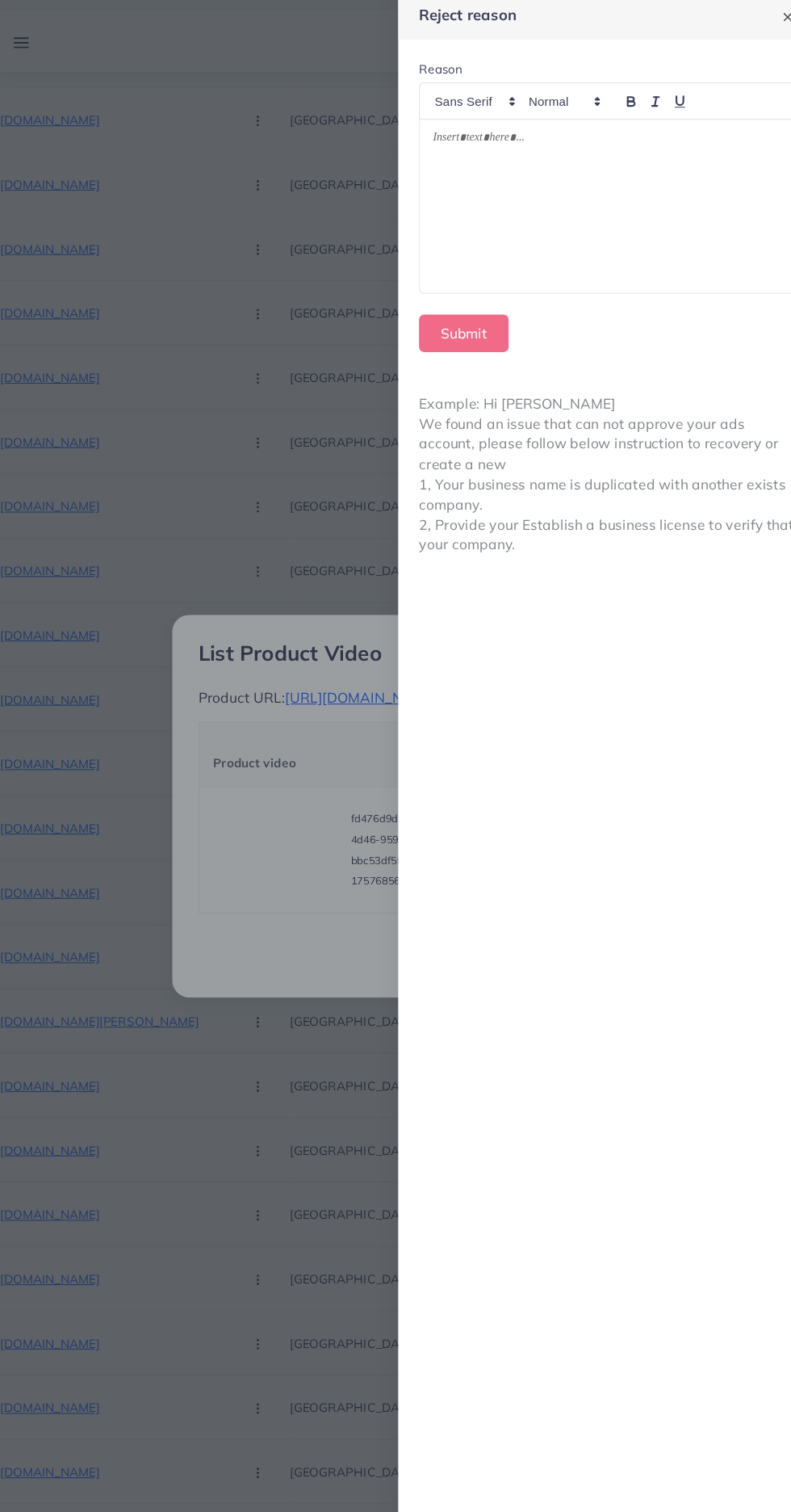
click at [685, 156] on div at bounding box center [597, 199] width 347 height 161
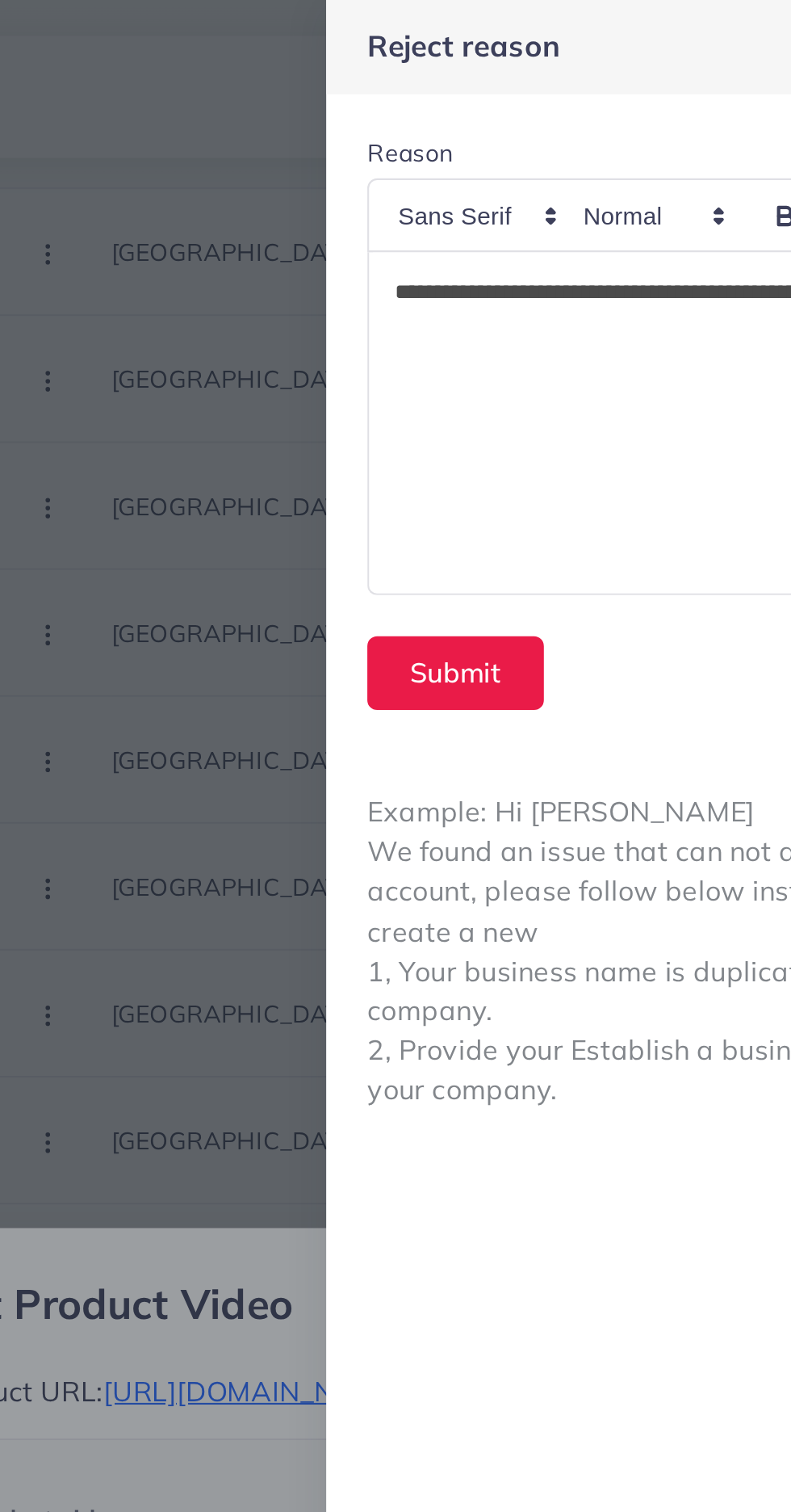
scroll to position [0, 0]
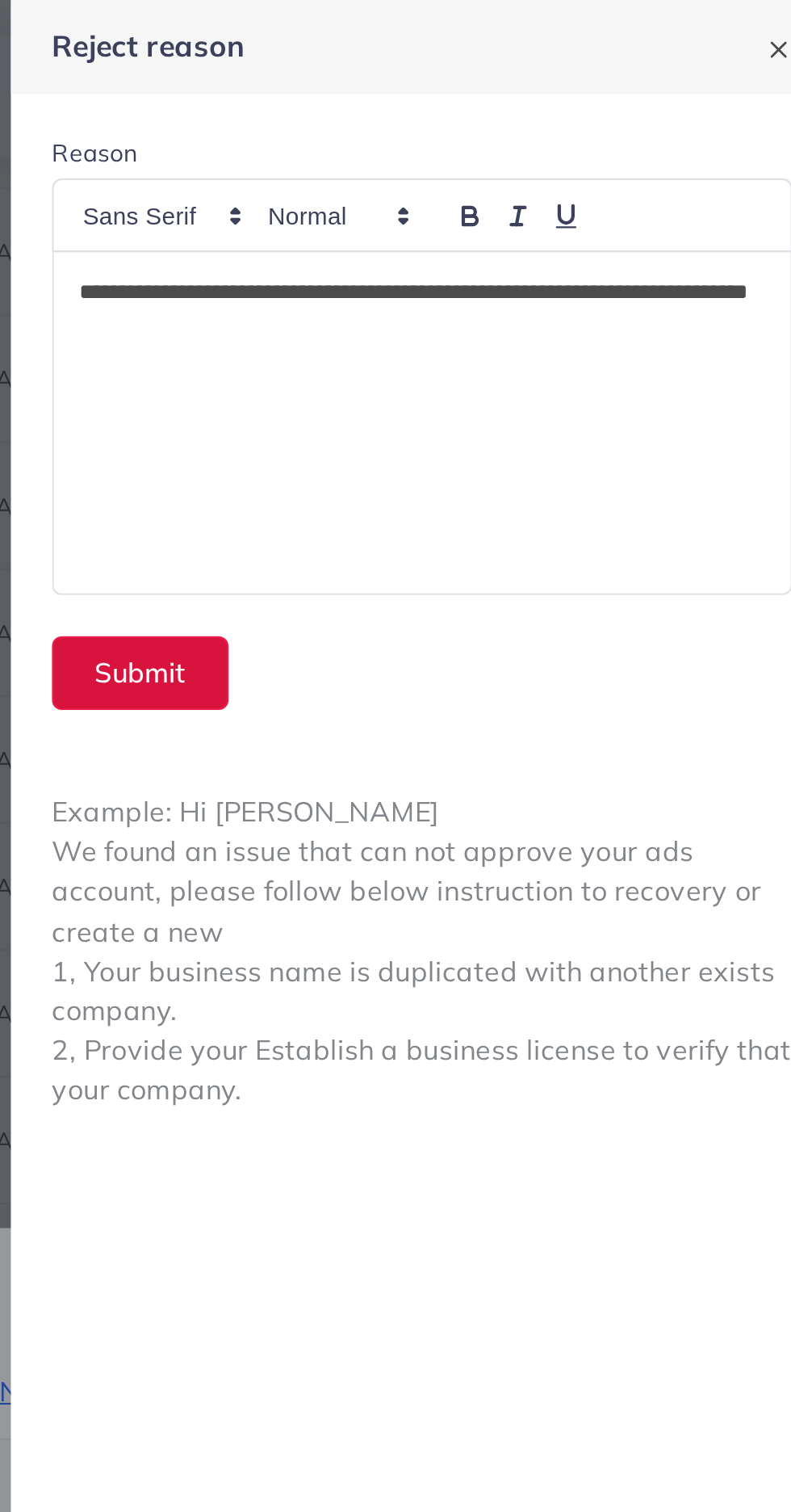
click at [477, 314] on button "Submit" at bounding box center [465, 317] width 83 height 34
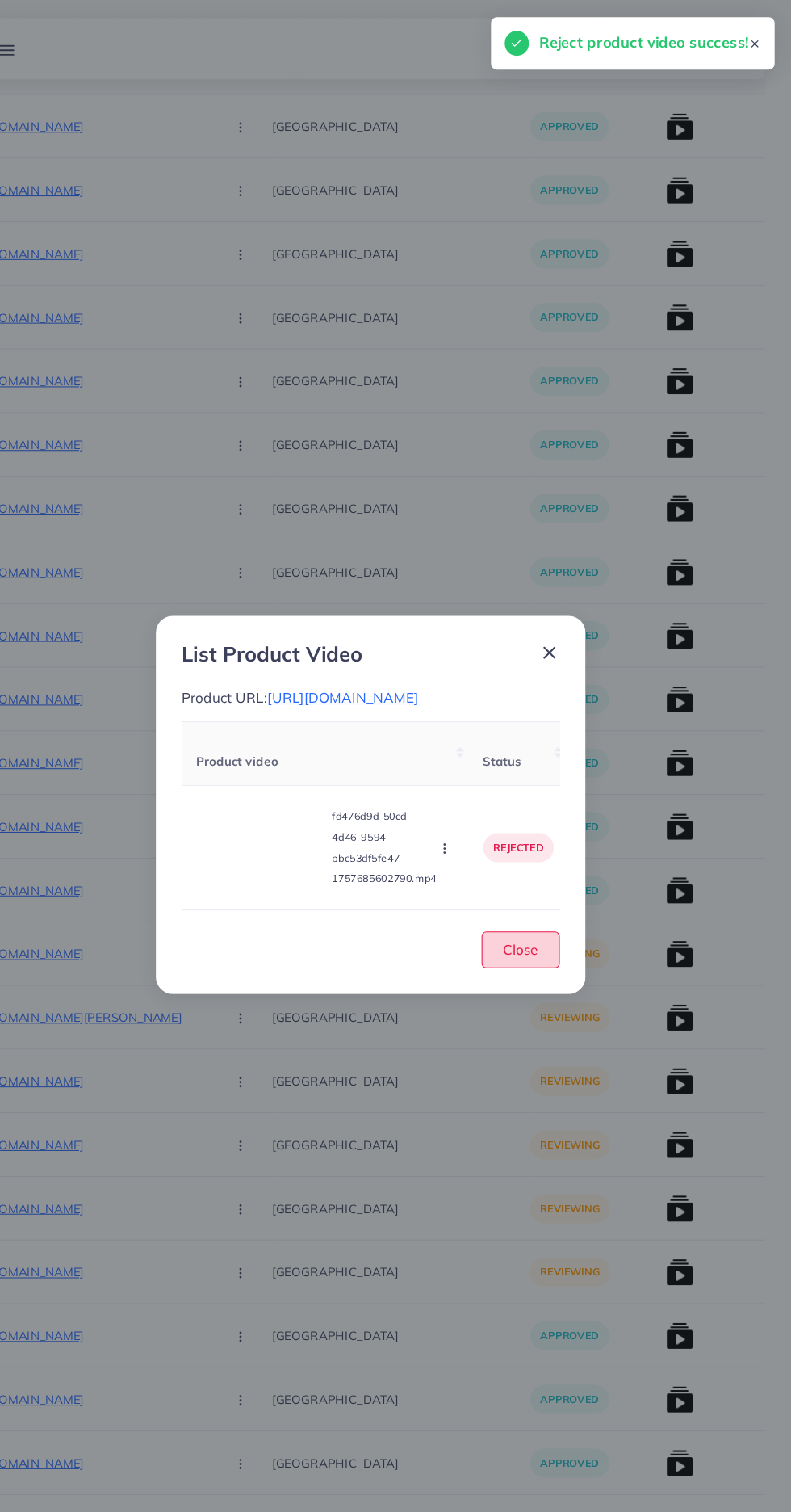
click at [551, 909] on button "Close" at bounding box center [536, 892] width 73 height 34
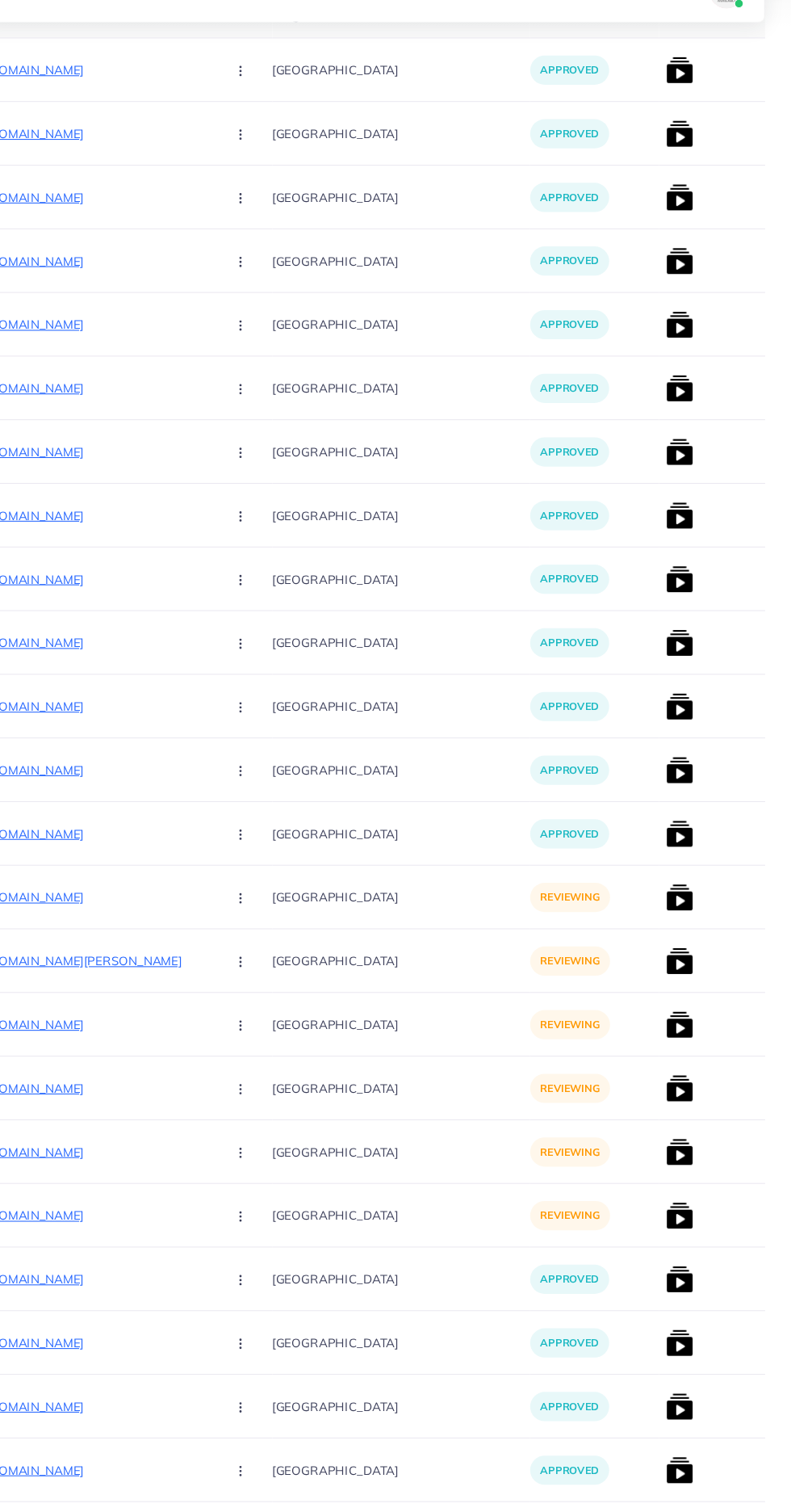
scroll to position [389, 0]
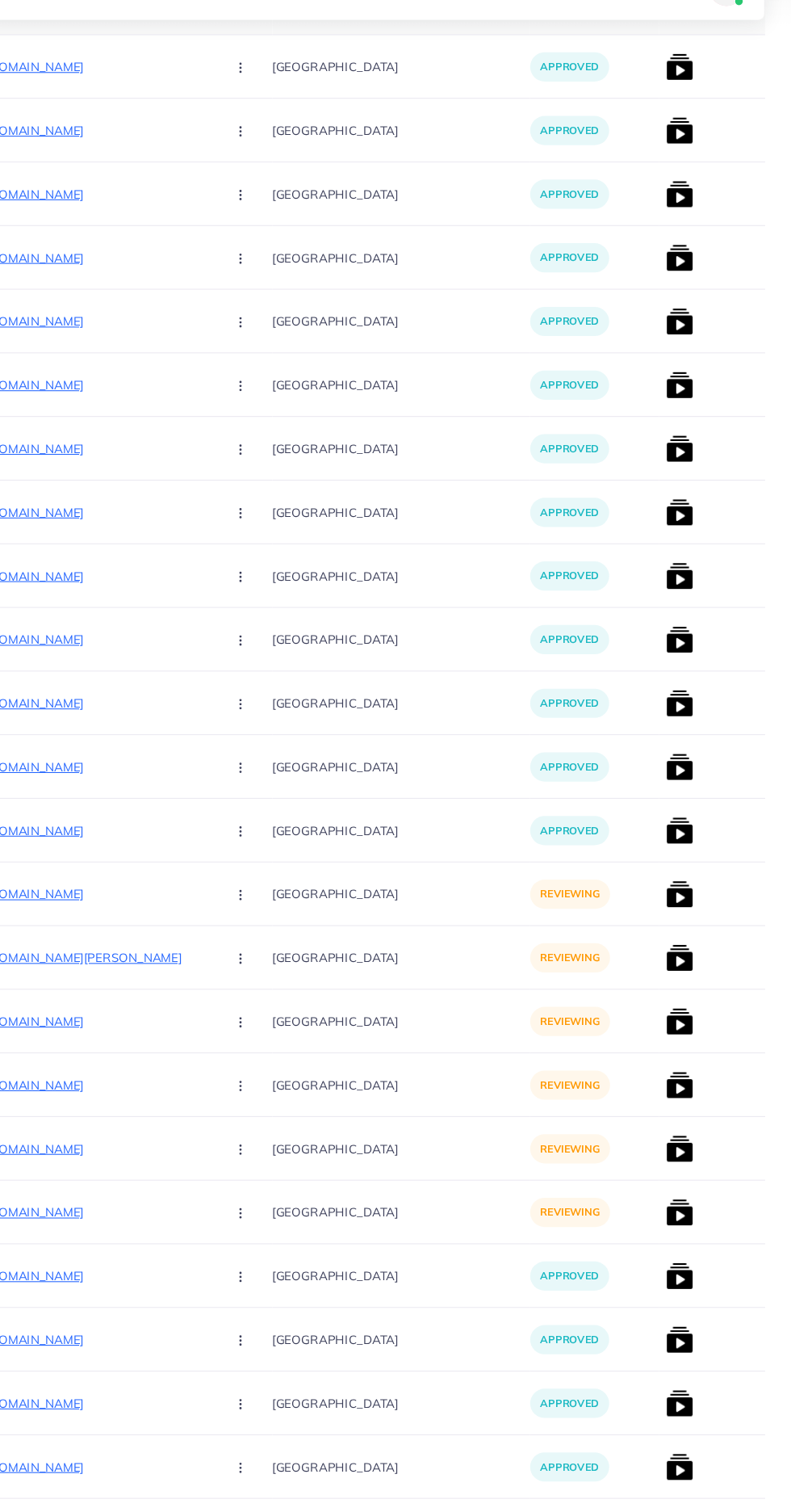
click at [112, 892] on p "https://zayrawear.shop/product/zayra-butterfly-cheetah-style-turkish-2-pcs-wint…" at bounding box center [124, 895] width 242 height 19
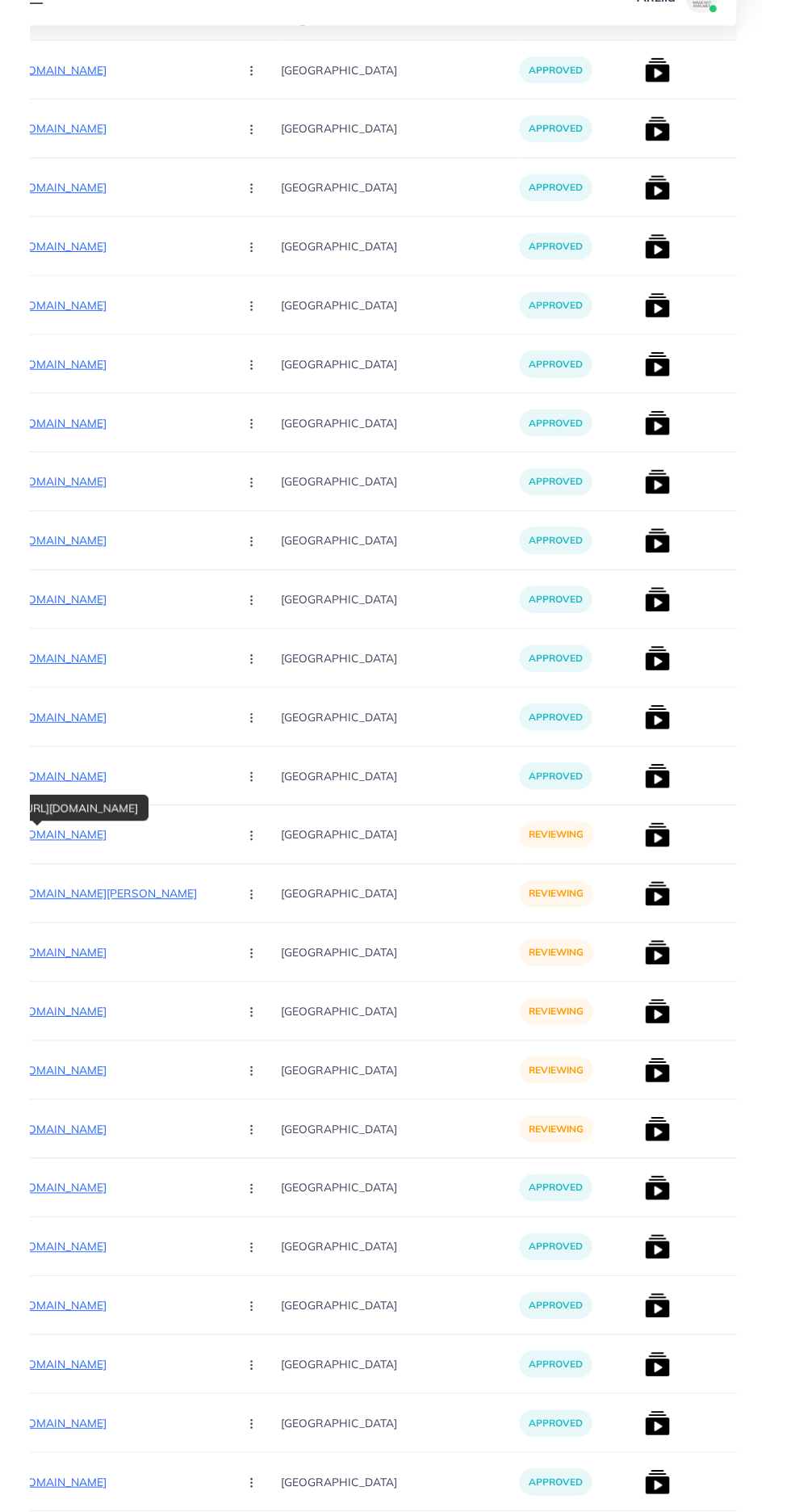
scroll to position [393, 0]
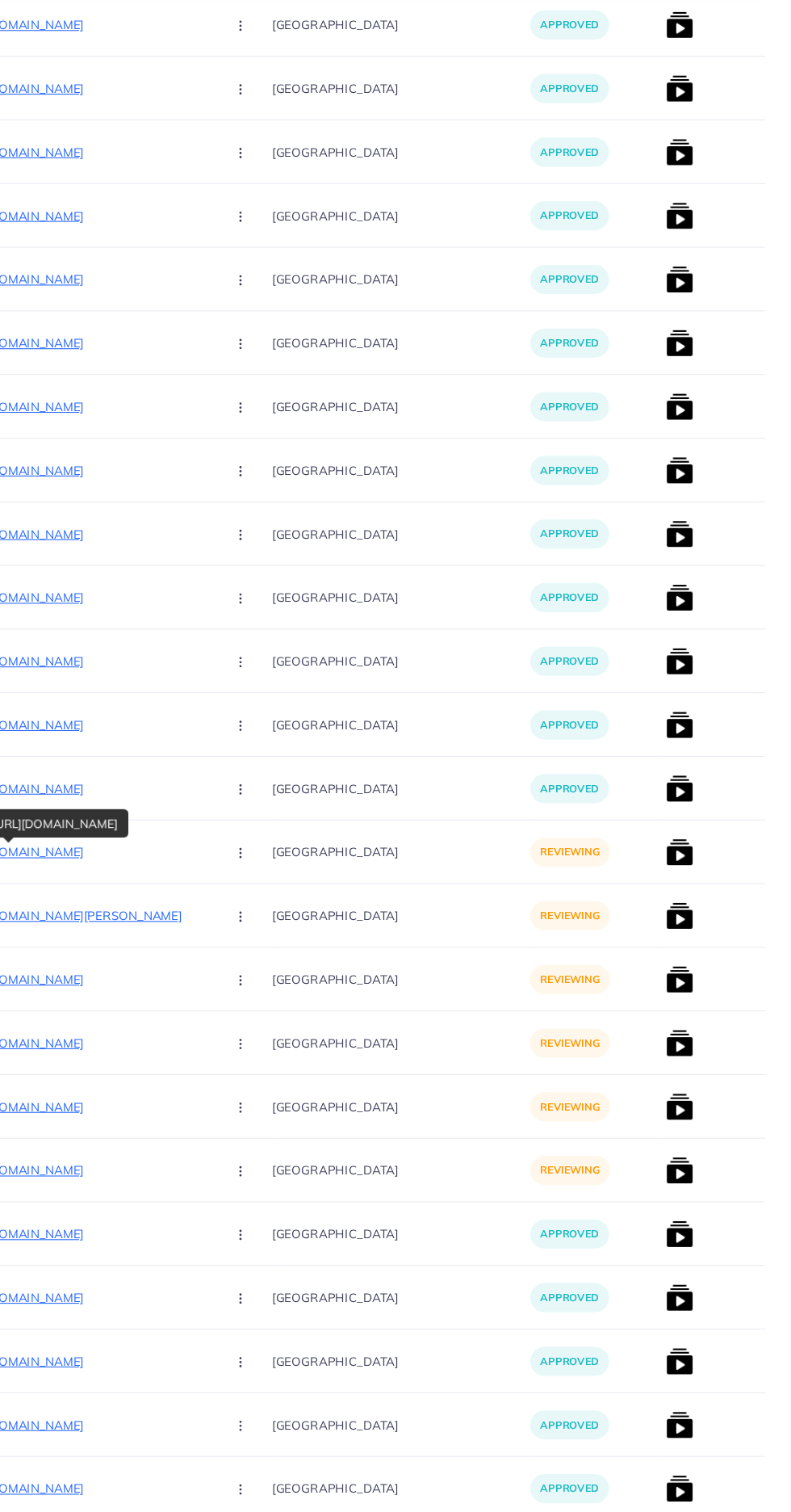
click at [272, 893] on circle "button" at bounding box center [272, 892] width 1 height 1
click at [281, 937] on span "Approve" at bounding box center [307, 941] width 53 height 16
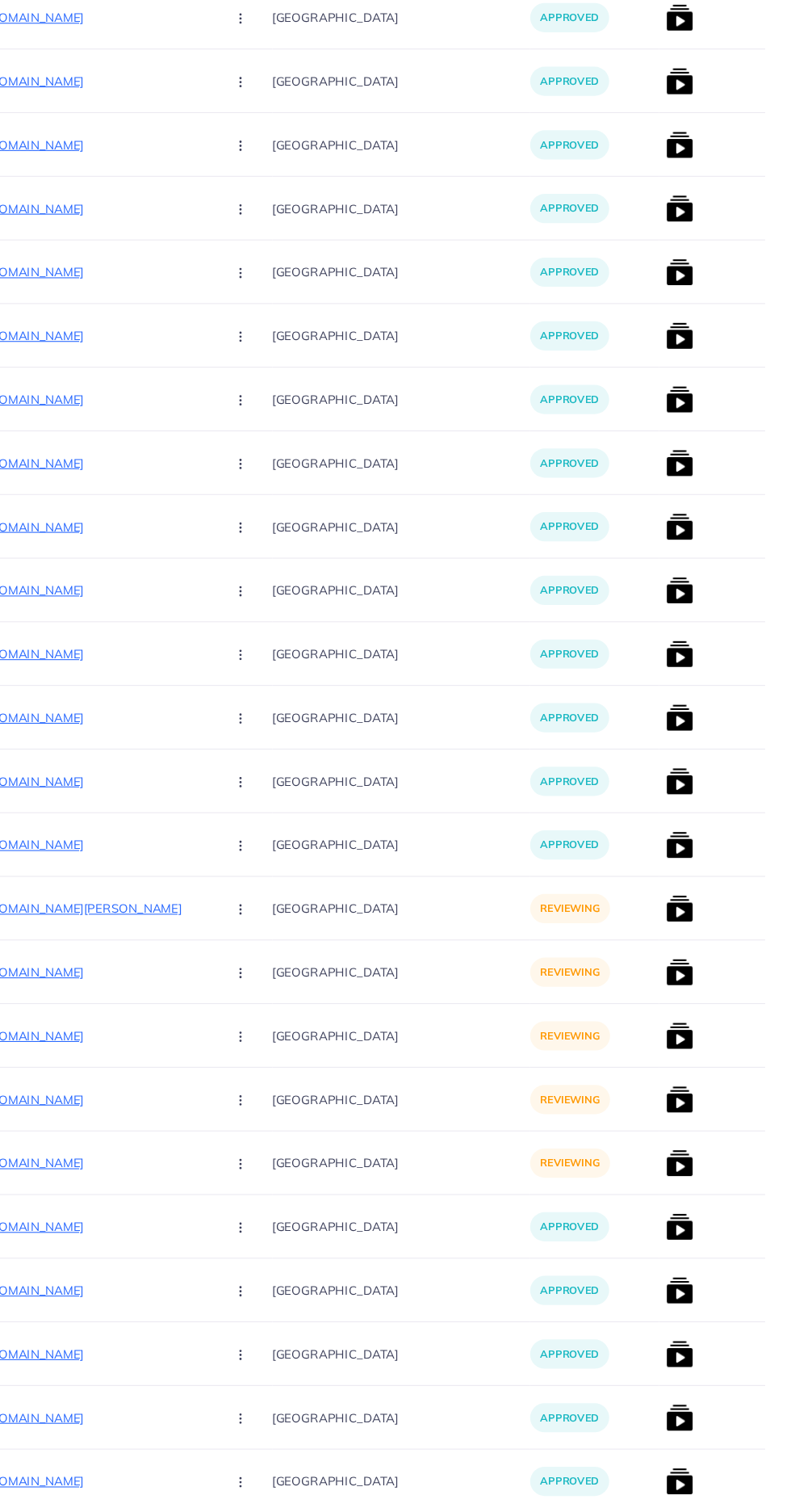
scroll to position [402, 0]
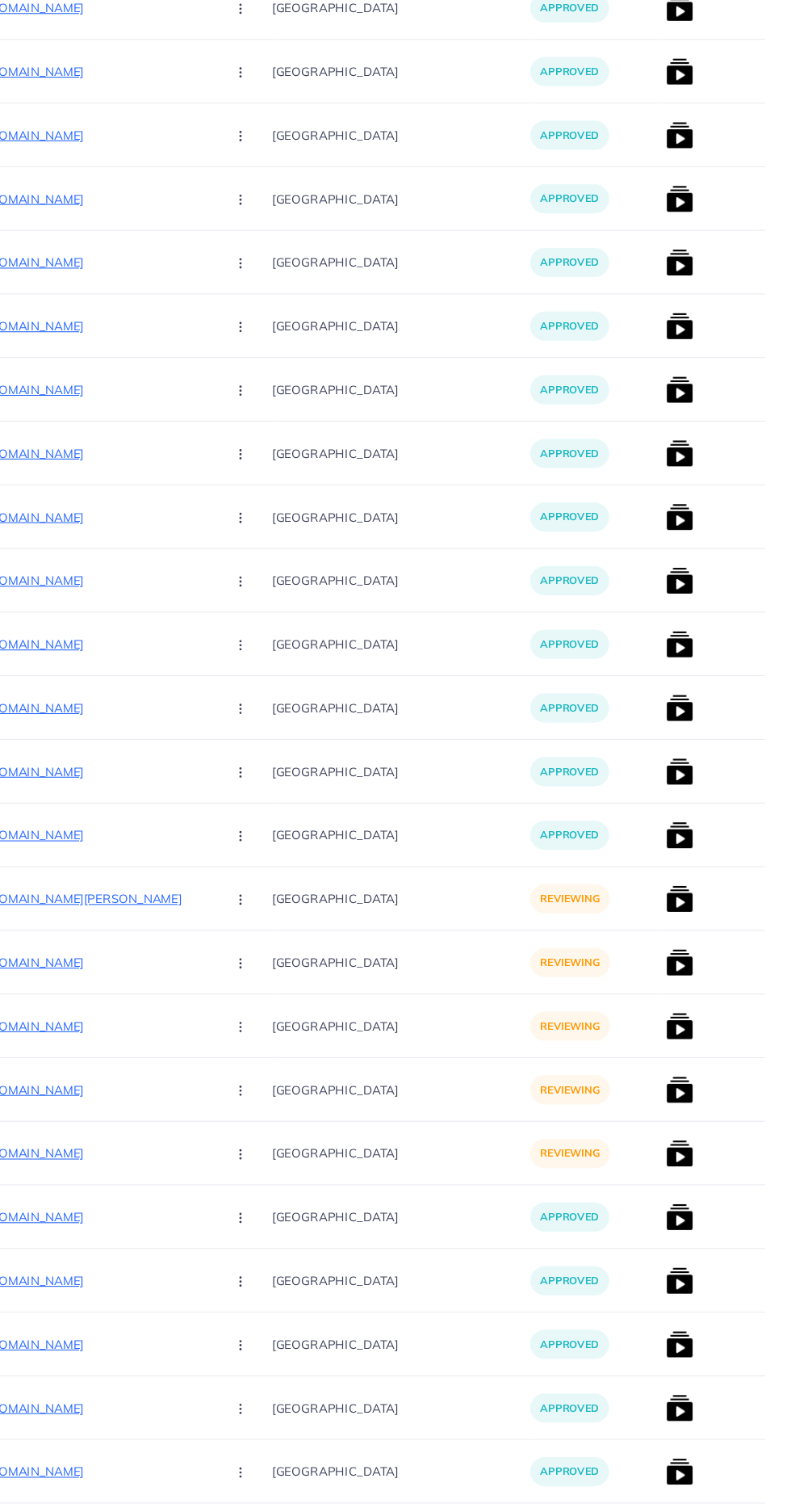
click at [110, 945] on p "https://zayrawear.shop/product/zayra-butter-fly-printed-dori-style-2-pcs-winter…" at bounding box center [124, 943] width 242 height 19
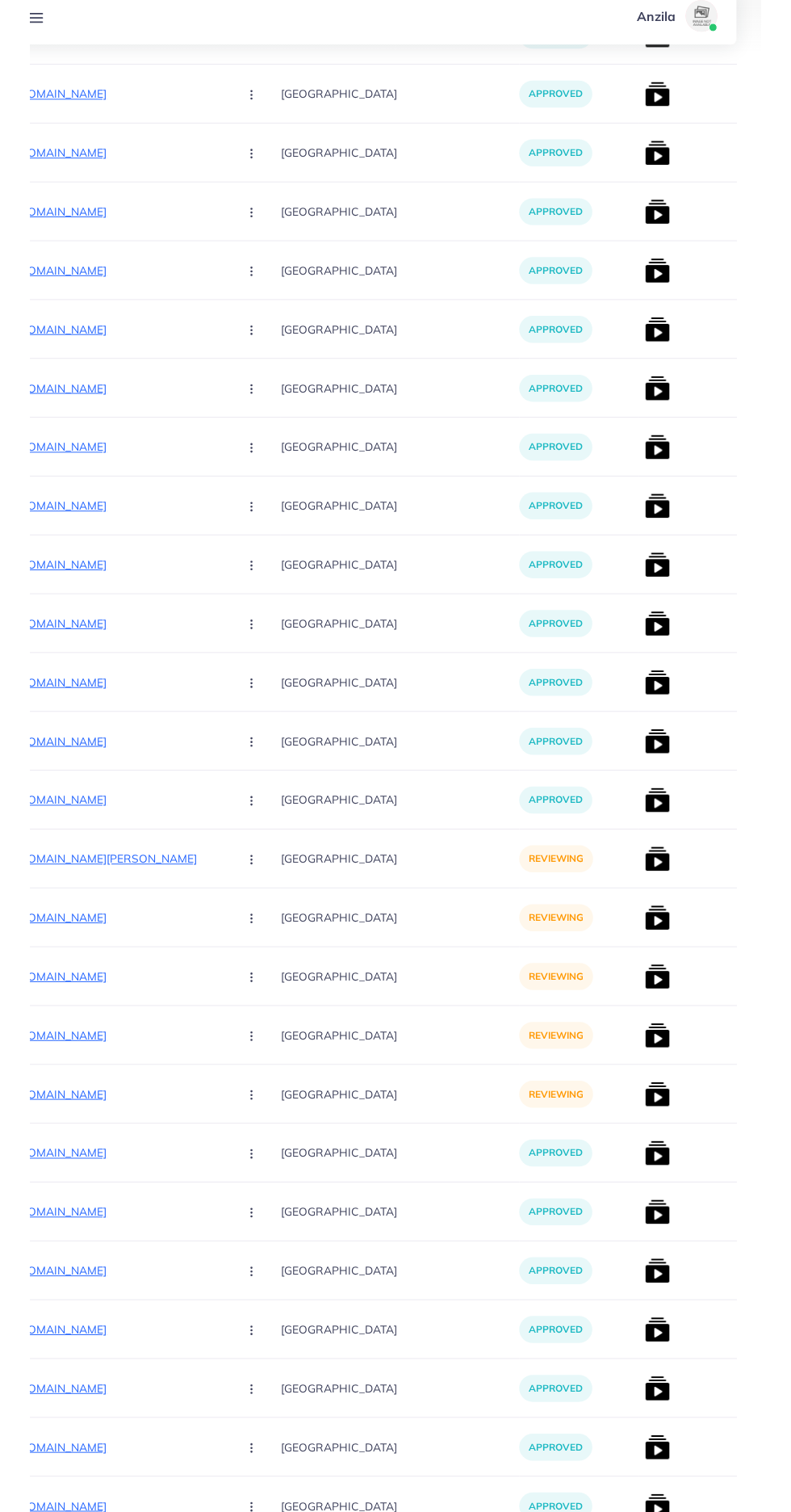
scroll to position [443, 0]
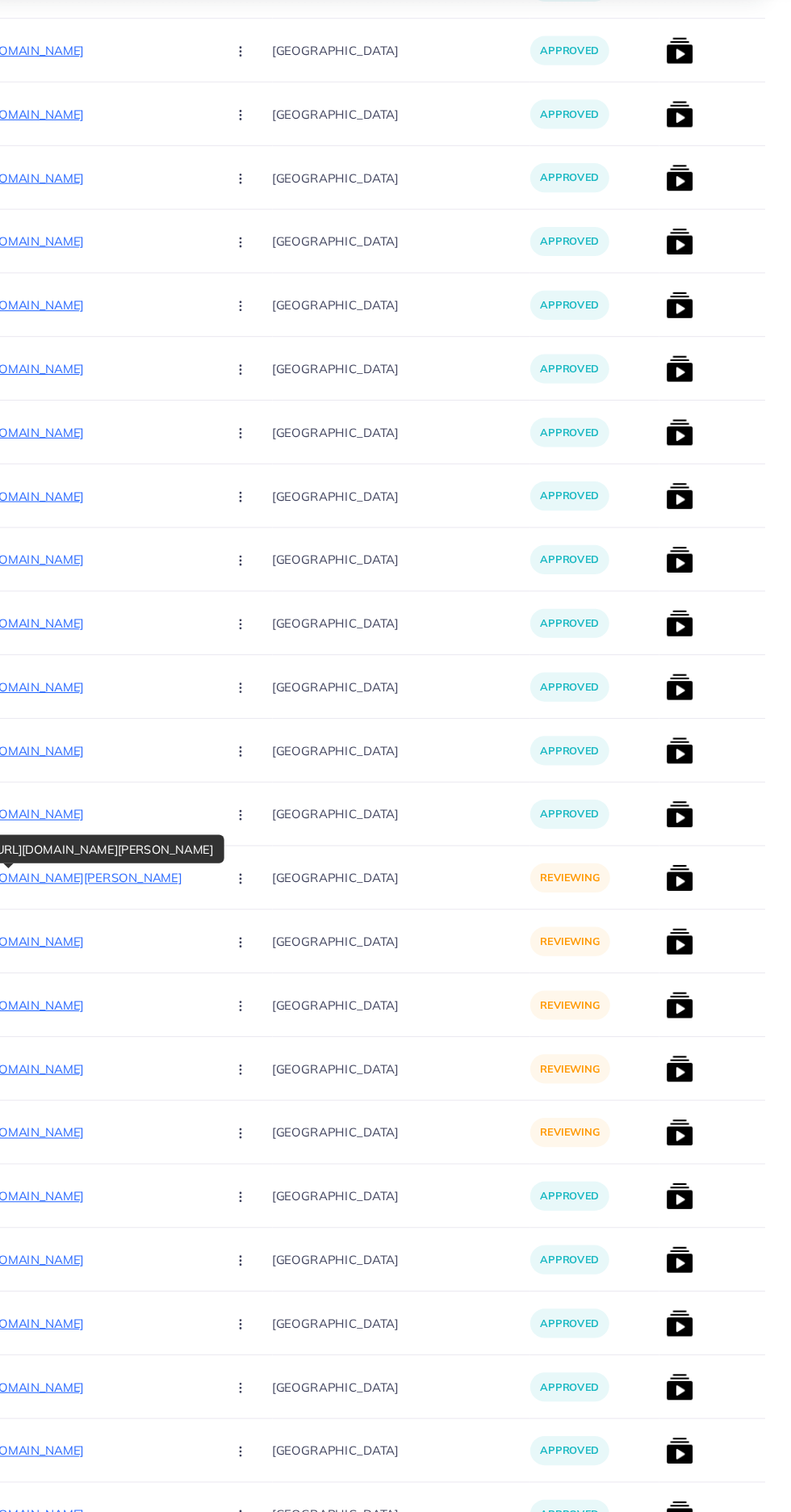
click at [266, 904] on icon "button" at bounding box center [273, 902] width 13 height 13
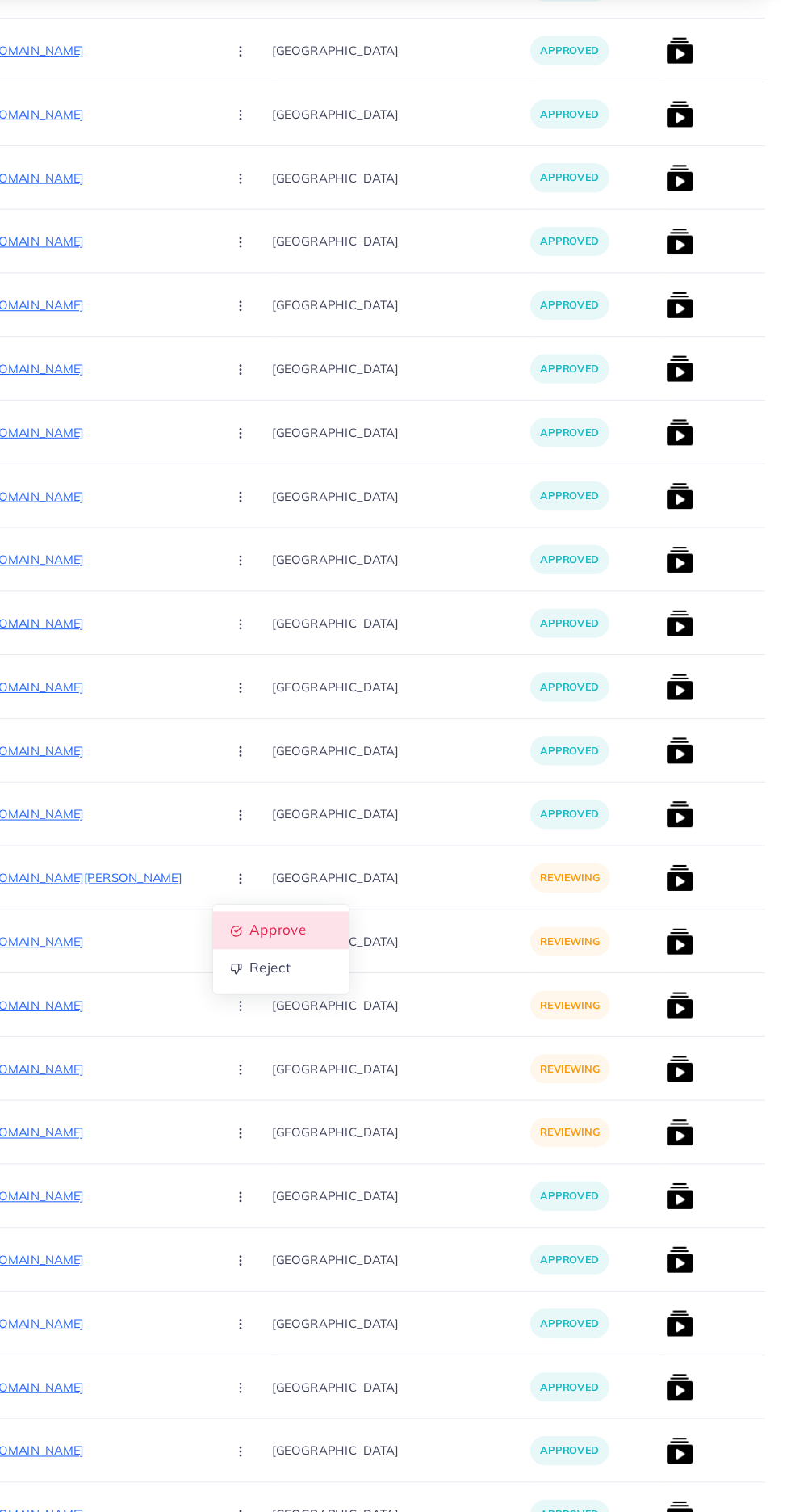
click at [281, 946] on span "Approve" at bounding box center [307, 951] width 53 height 16
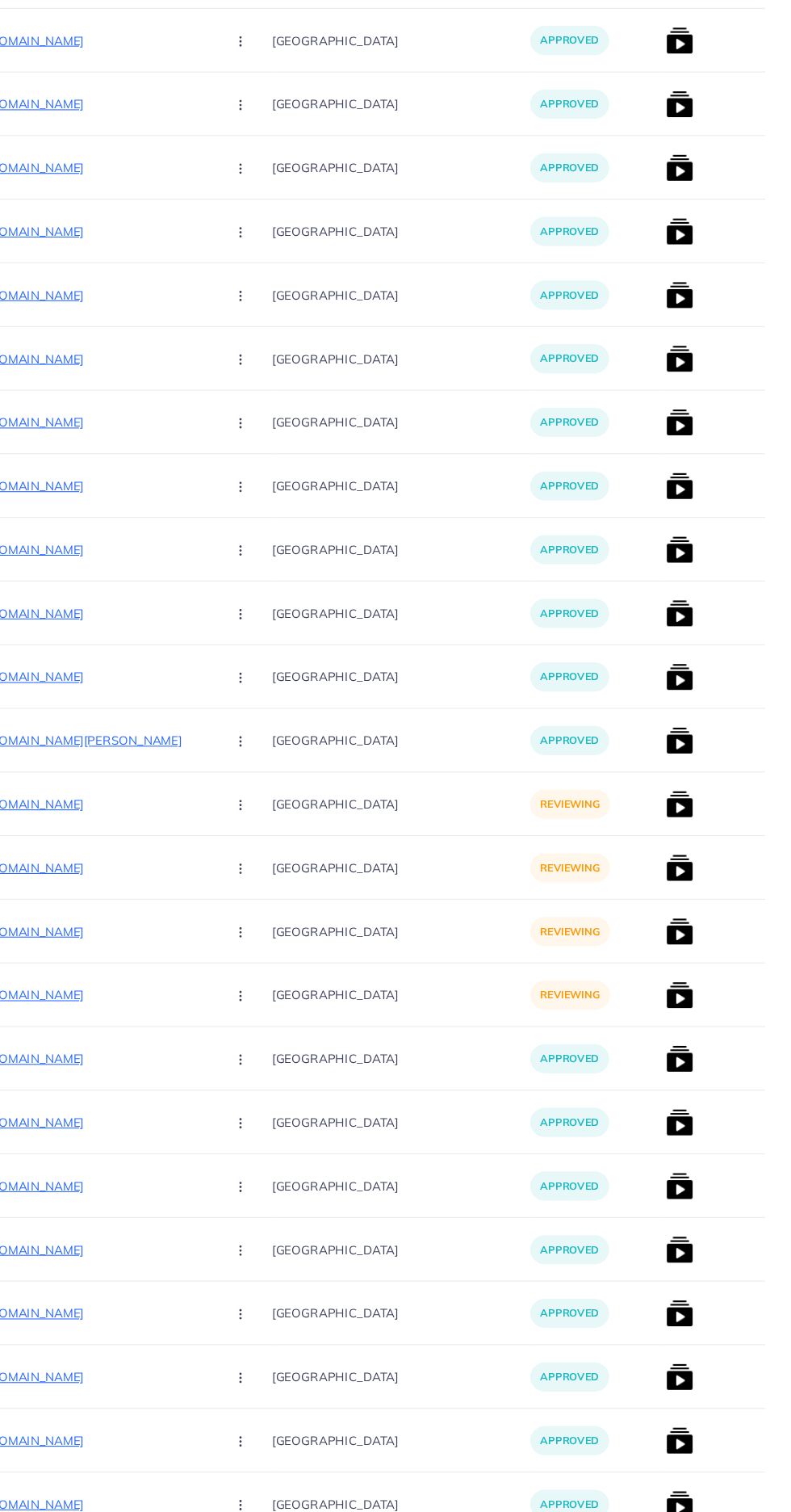
scroll to position [561, 0]
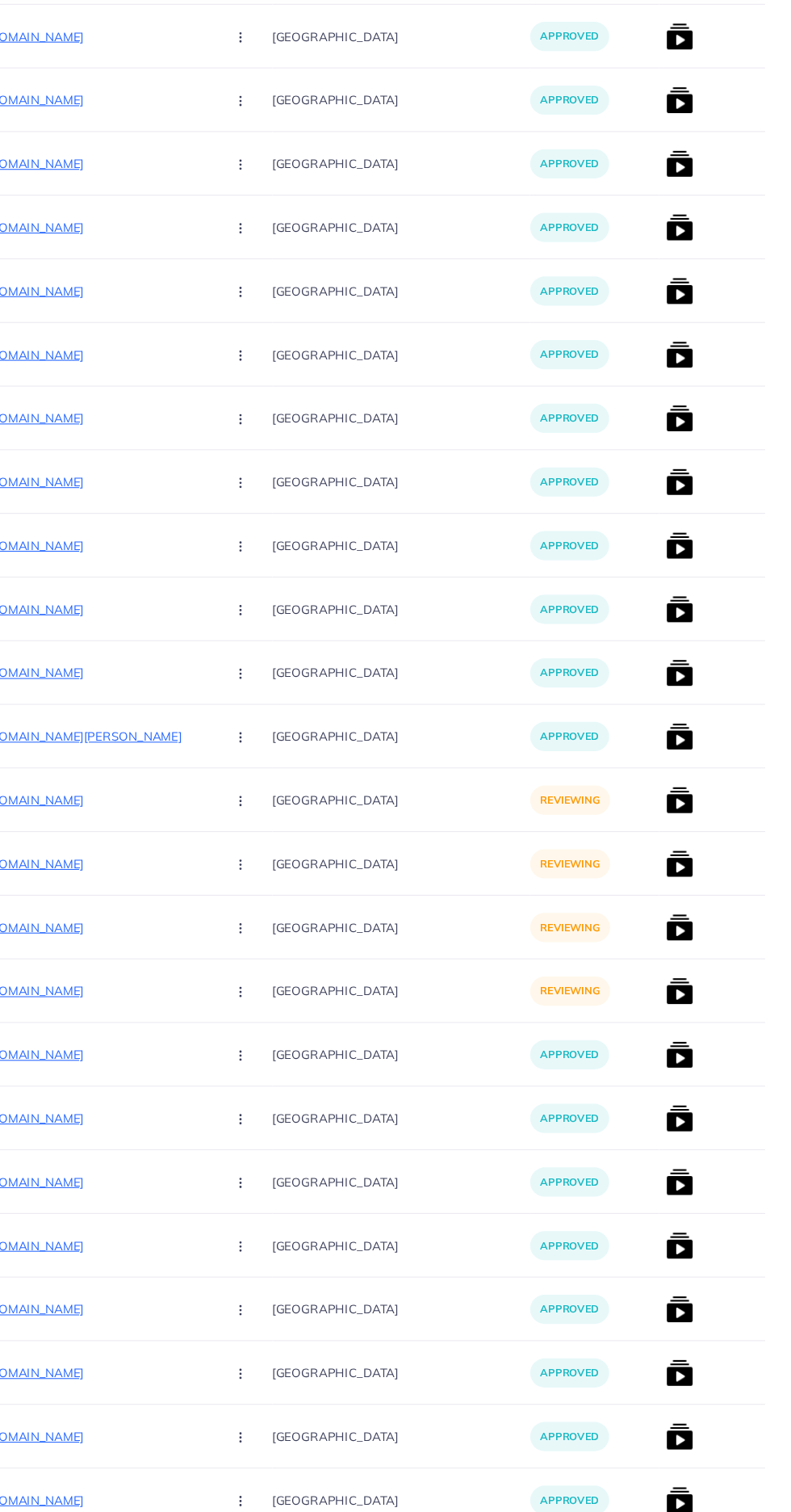
click at [672, 732] on img at bounding box center [685, 723] width 26 height 26
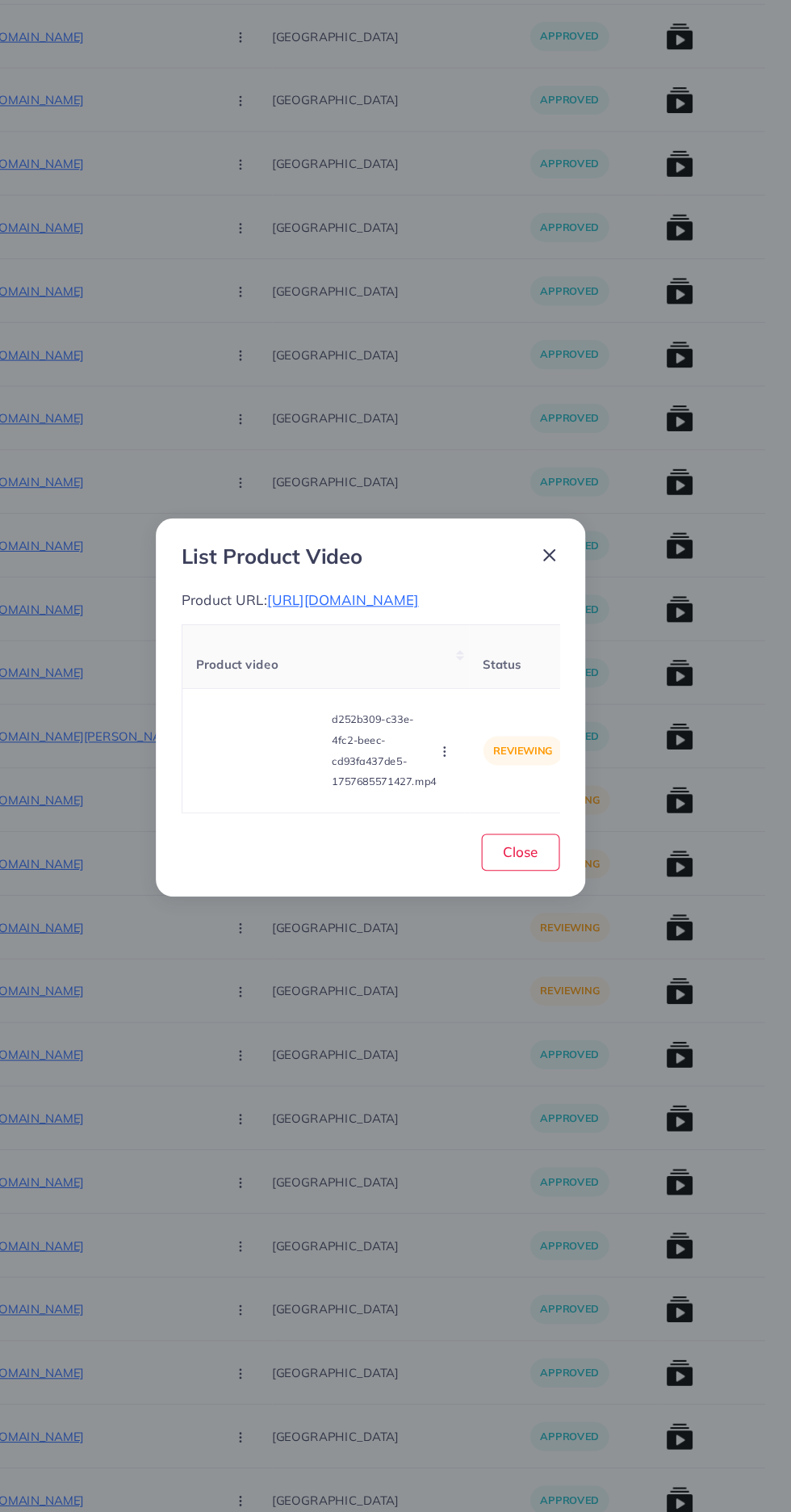
click at [276, 824] on video at bounding box center [293, 796] width 121 height 73
click at [258, 793] on div at bounding box center [293, 796] width 121 height 73
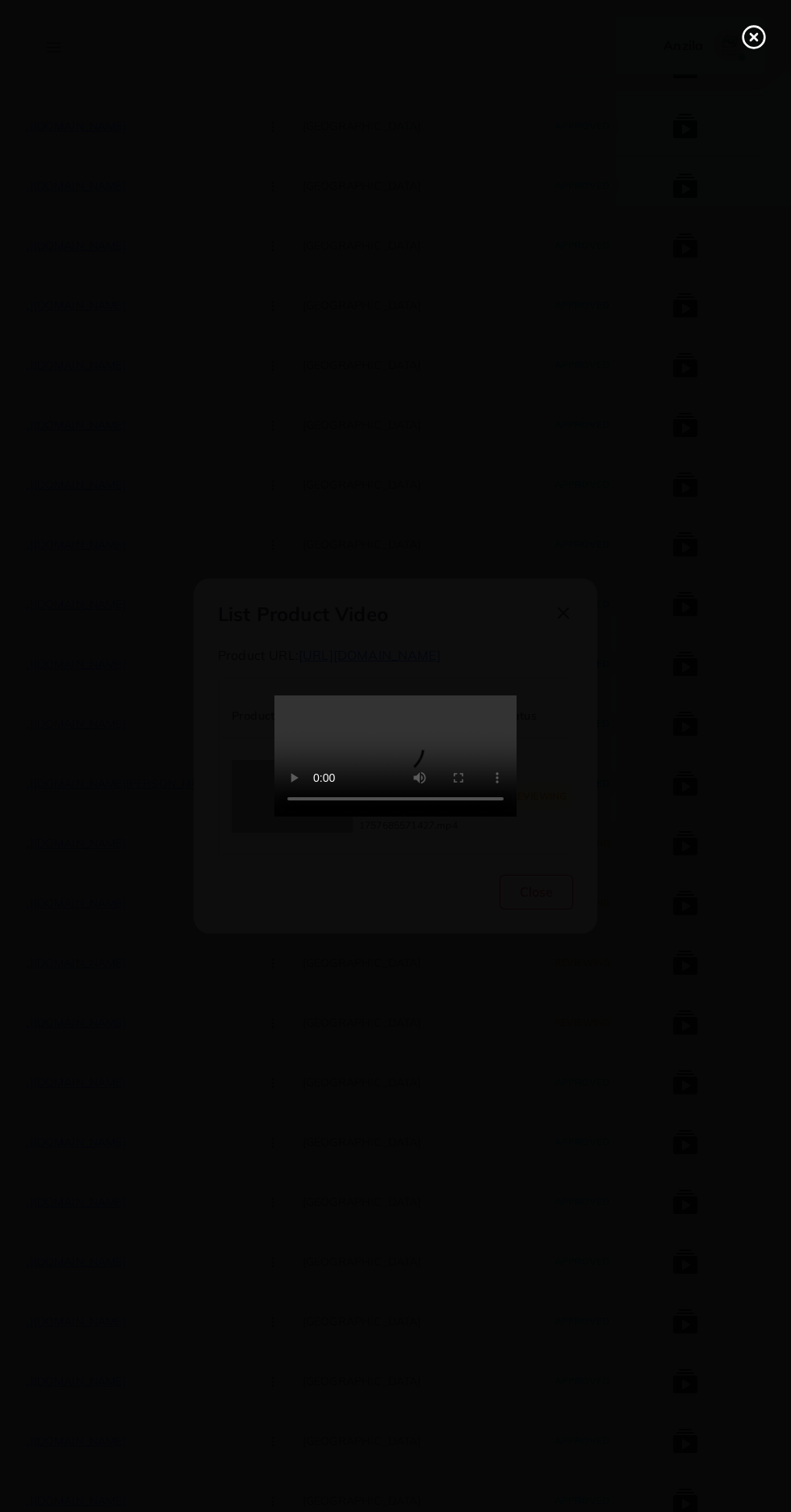
click at [754, 37] on line at bounding box center [754, 36] width 6 height 6
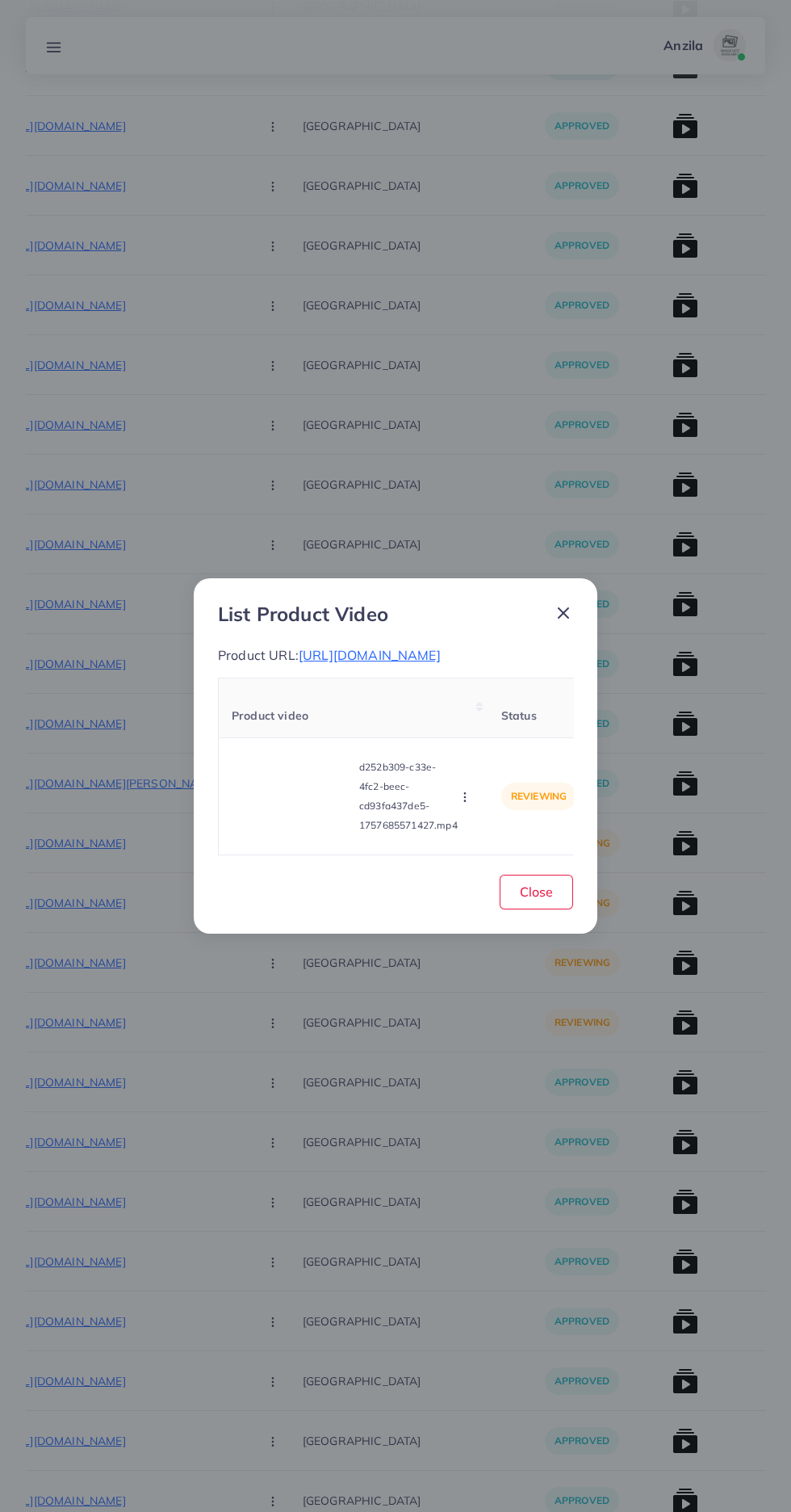
click at [465, 801] on circle "button" at bounding box center [464, 800] width 1 height 1
click at [532, 764] on link "Reject" at bounding box center [503, 756] width 128 height 35
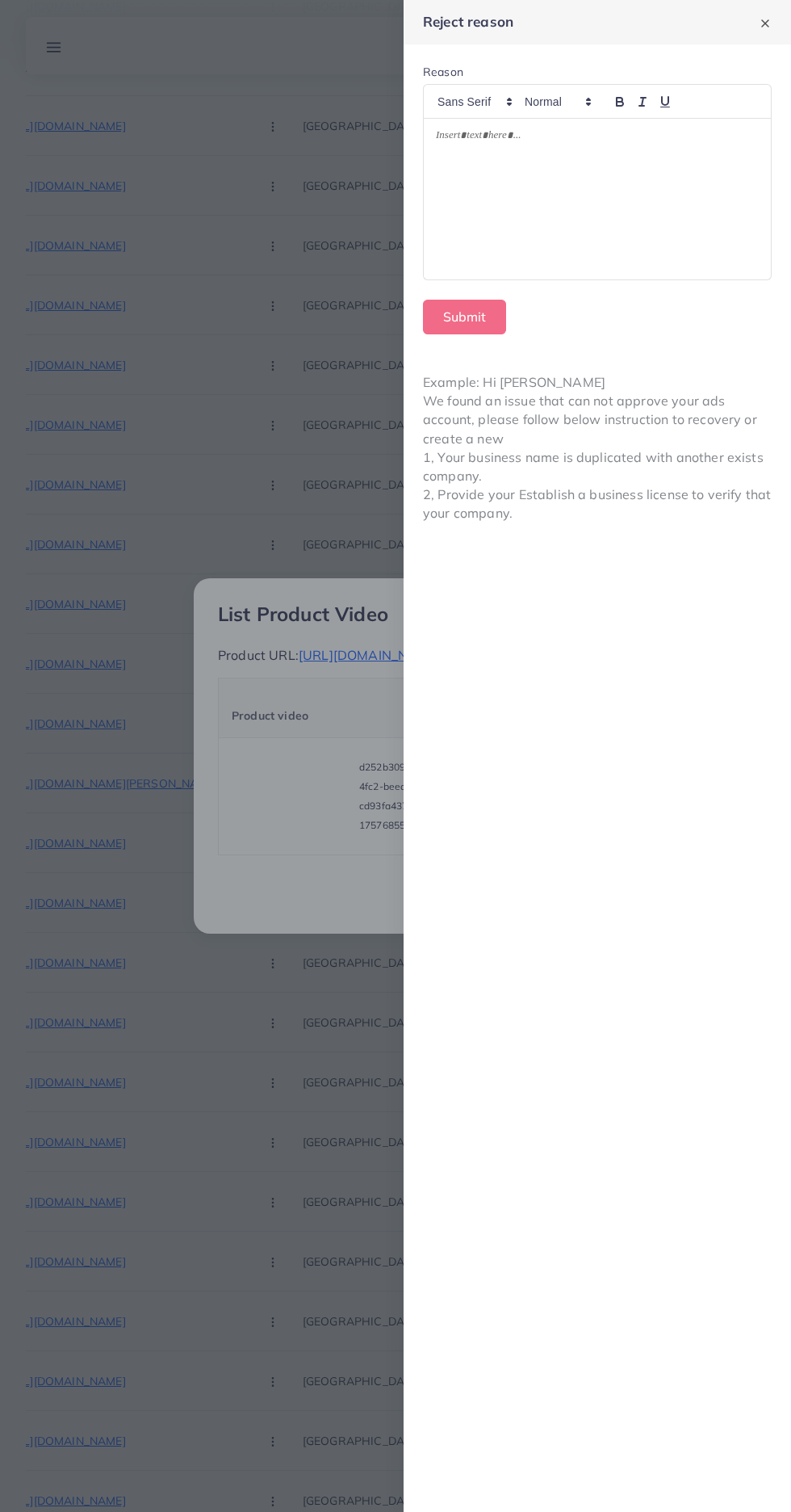
click at [454, 233] on div at bounding box center [597, 199] width 347 height 161
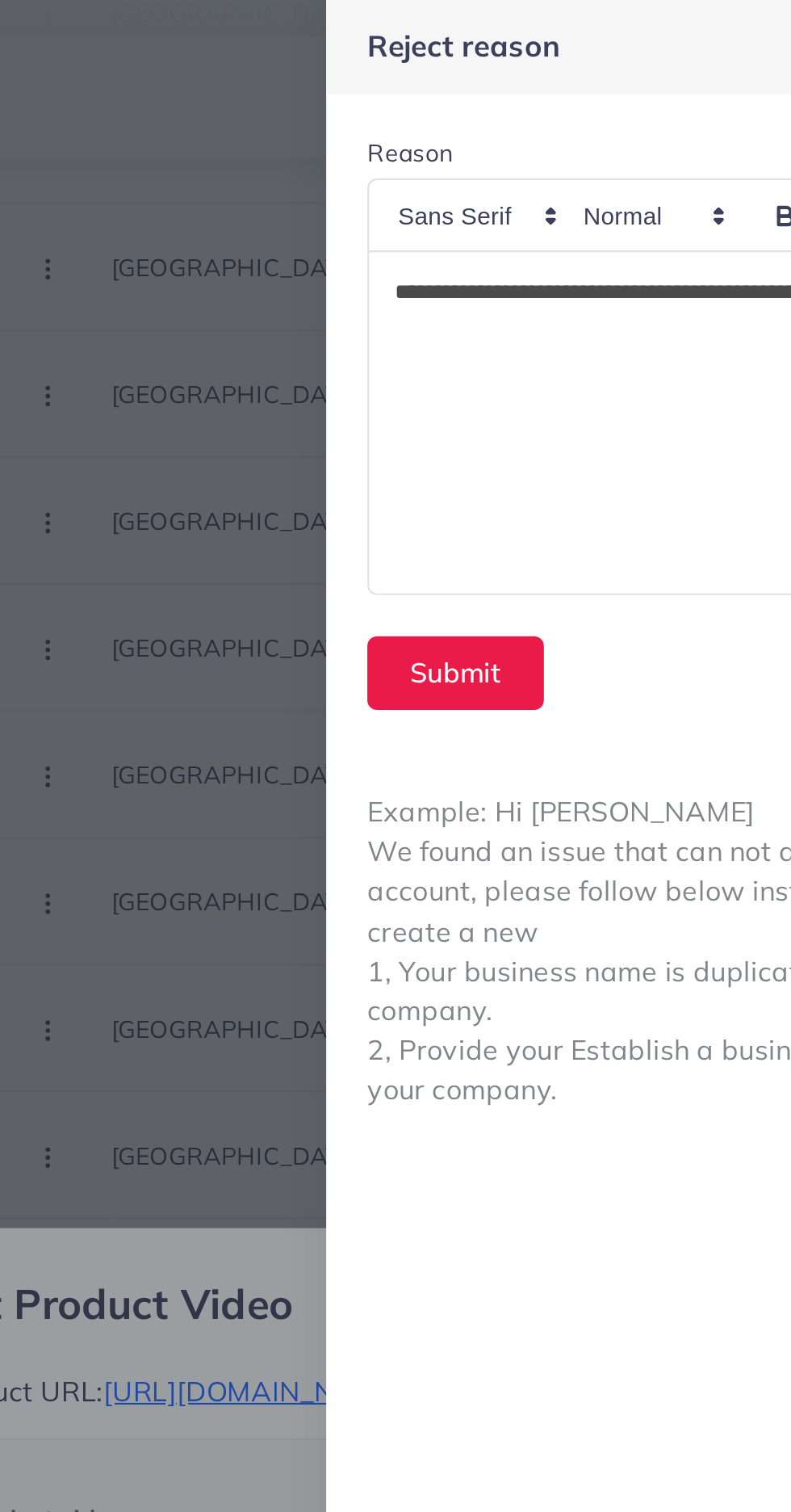
scroll to position [0, 0]
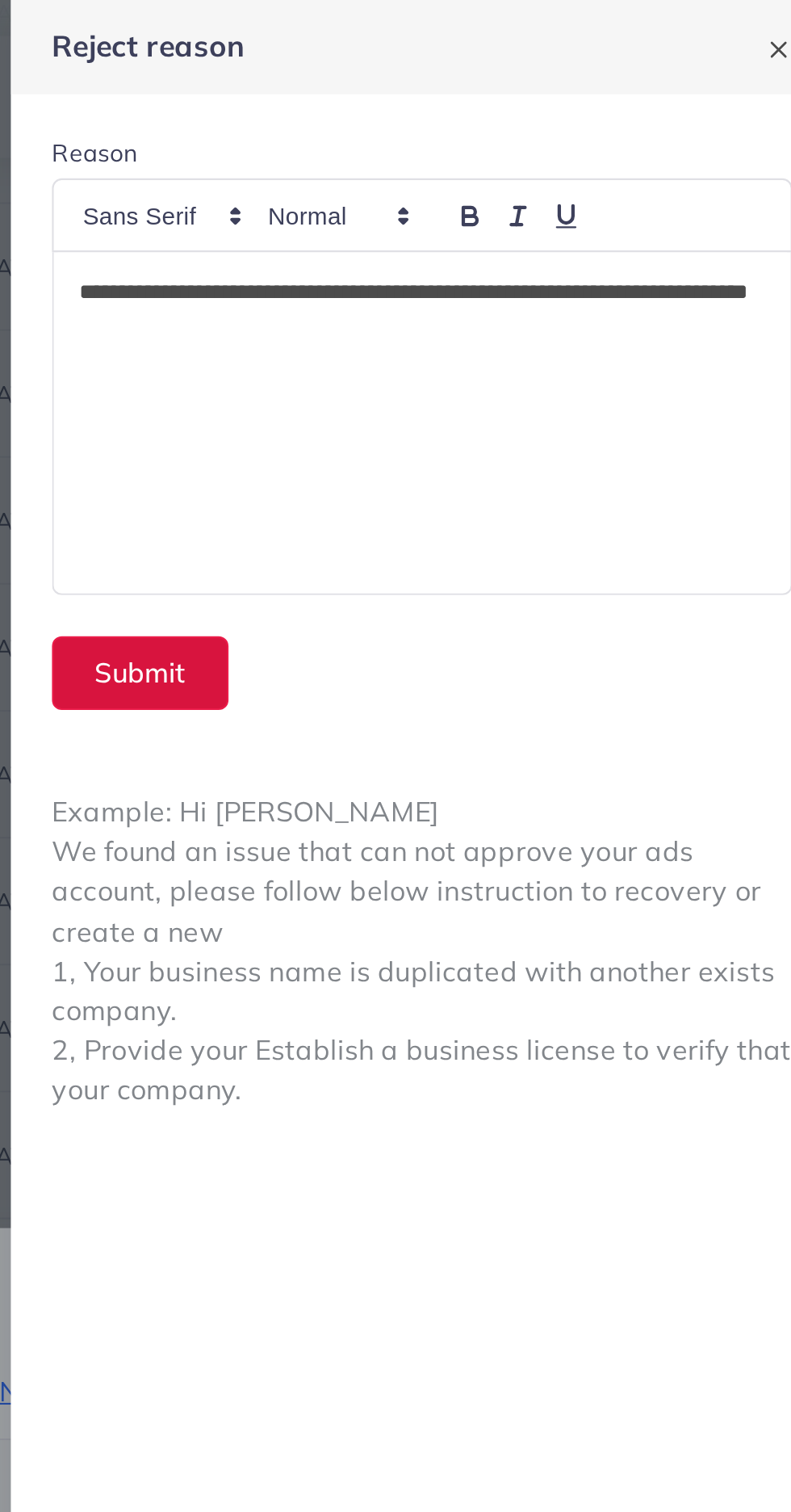
click at [461, 320] on button "Submit" at bounding box center [465, 317] width 83 height 34
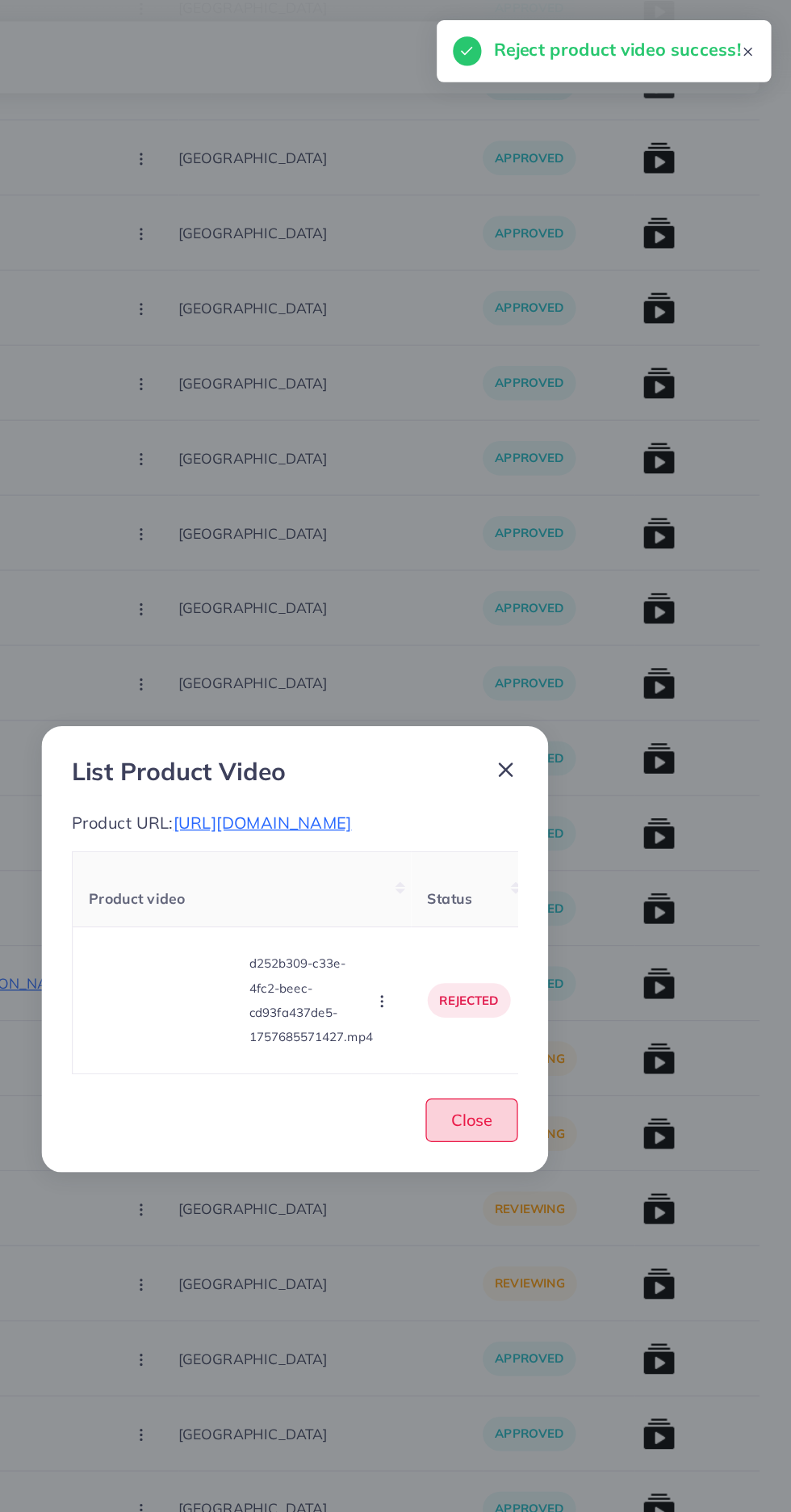
click at [541, 909] on button "Close" at bounding box center [536, 892] width 73 height 34
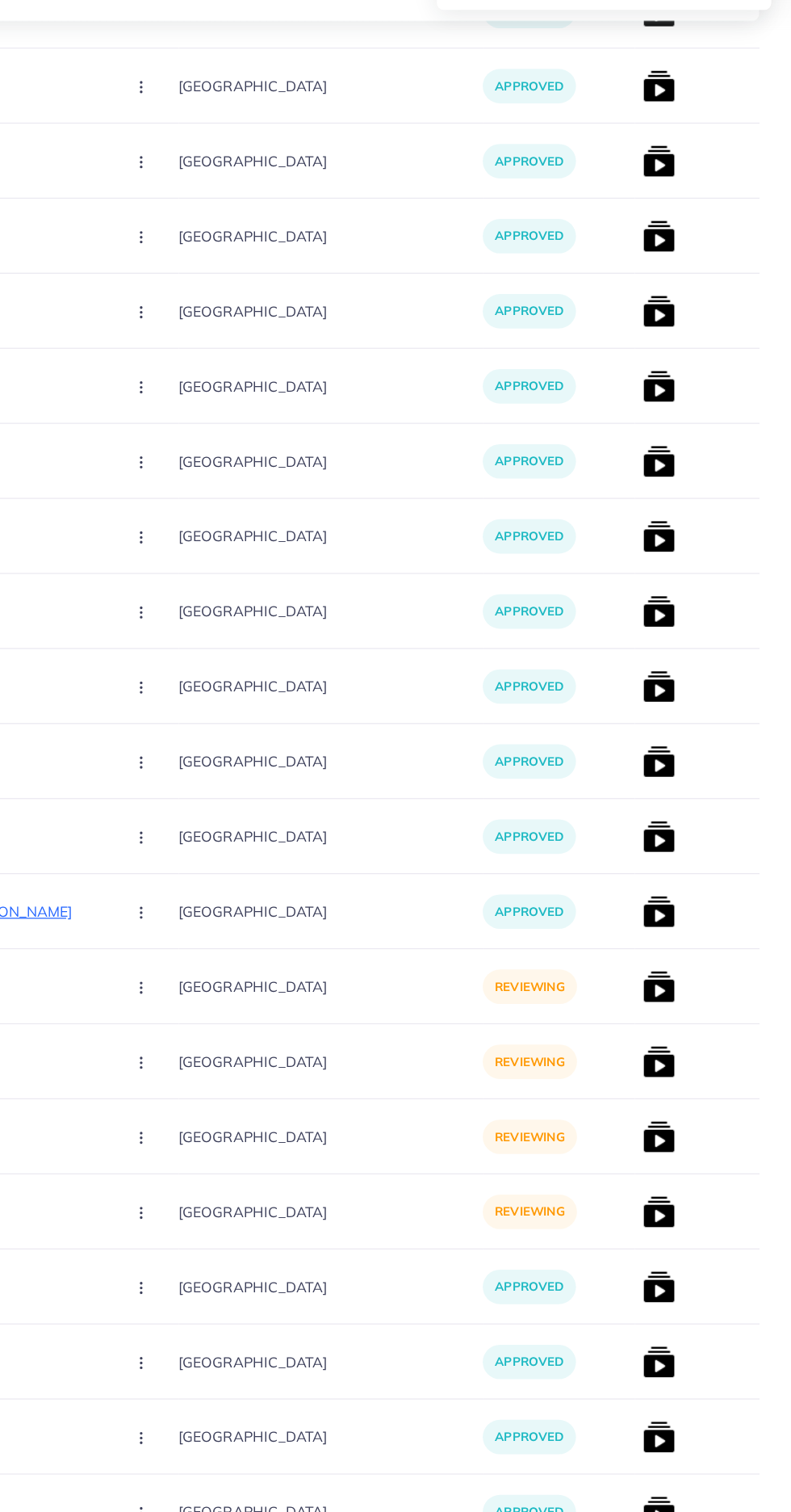
scroll to position [561, 0]
click at [672, 835] on img at bounding box center [685, 843] width 26 height 26
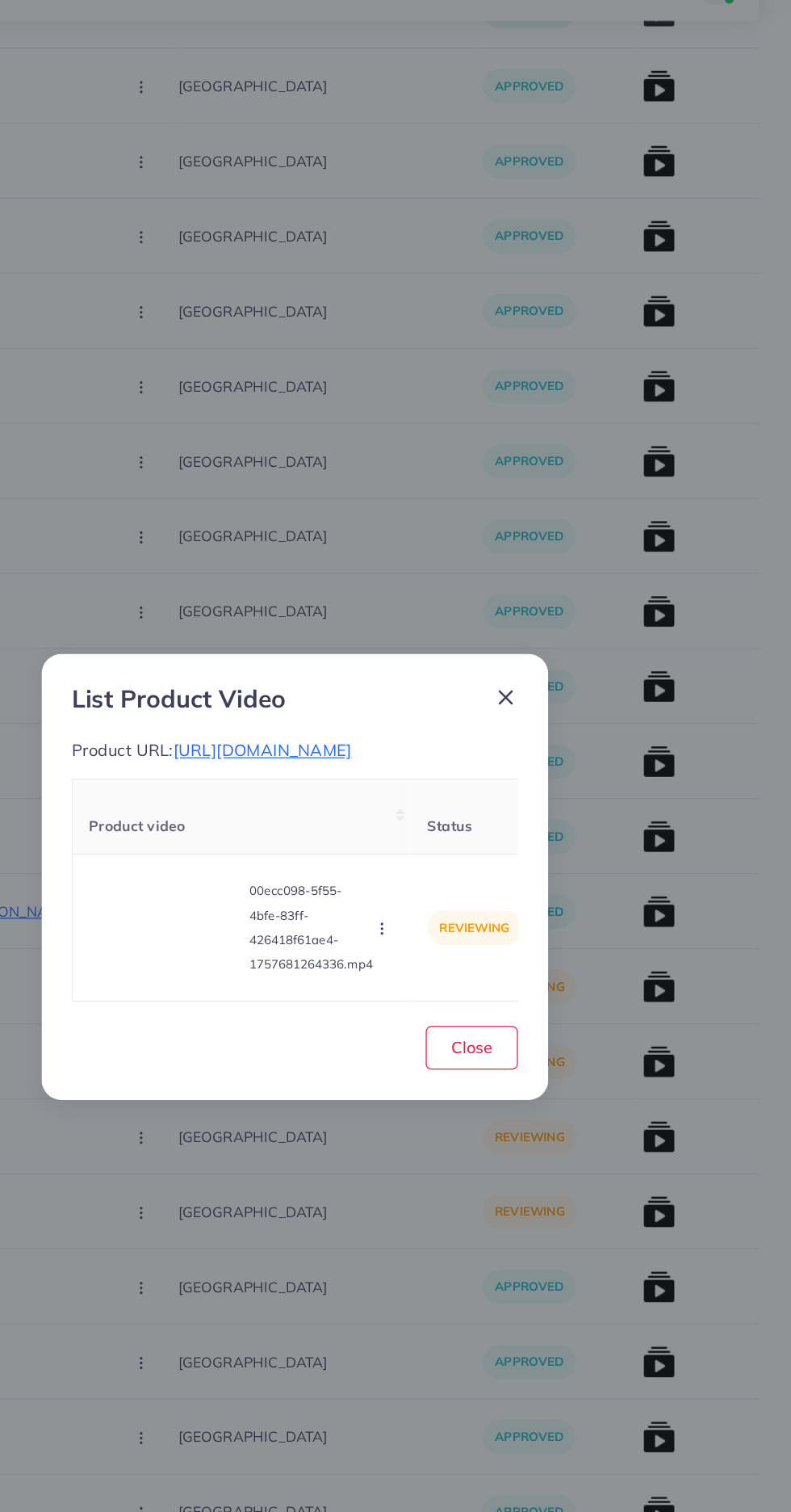
click at [596, 1226] on div "List Product Video Product URL: https://zayrawear.shop/product/zayra-double-poc…" at bounding box center [395, 756] width 791 height 1512
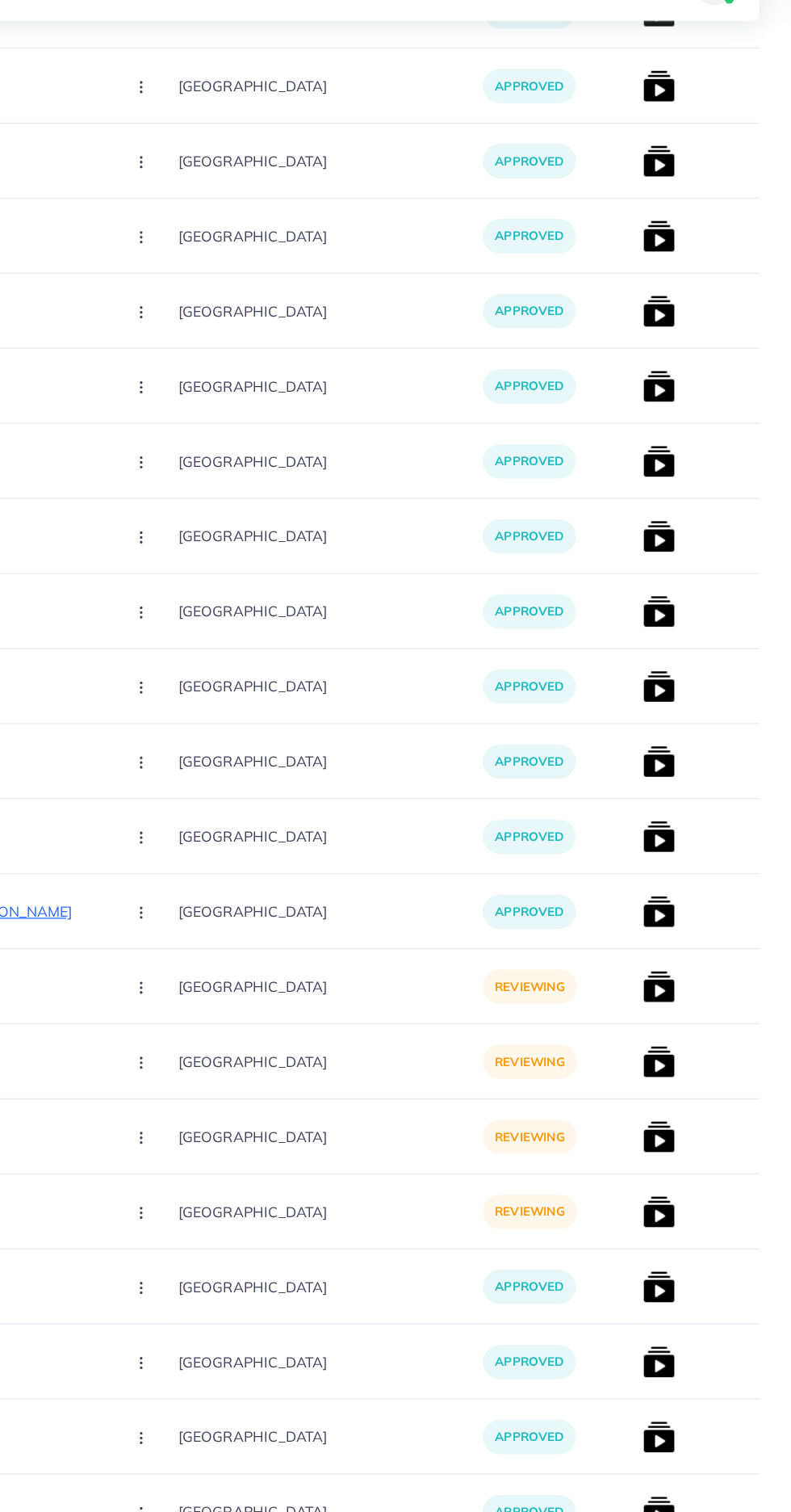
scroll to position [0, 239]
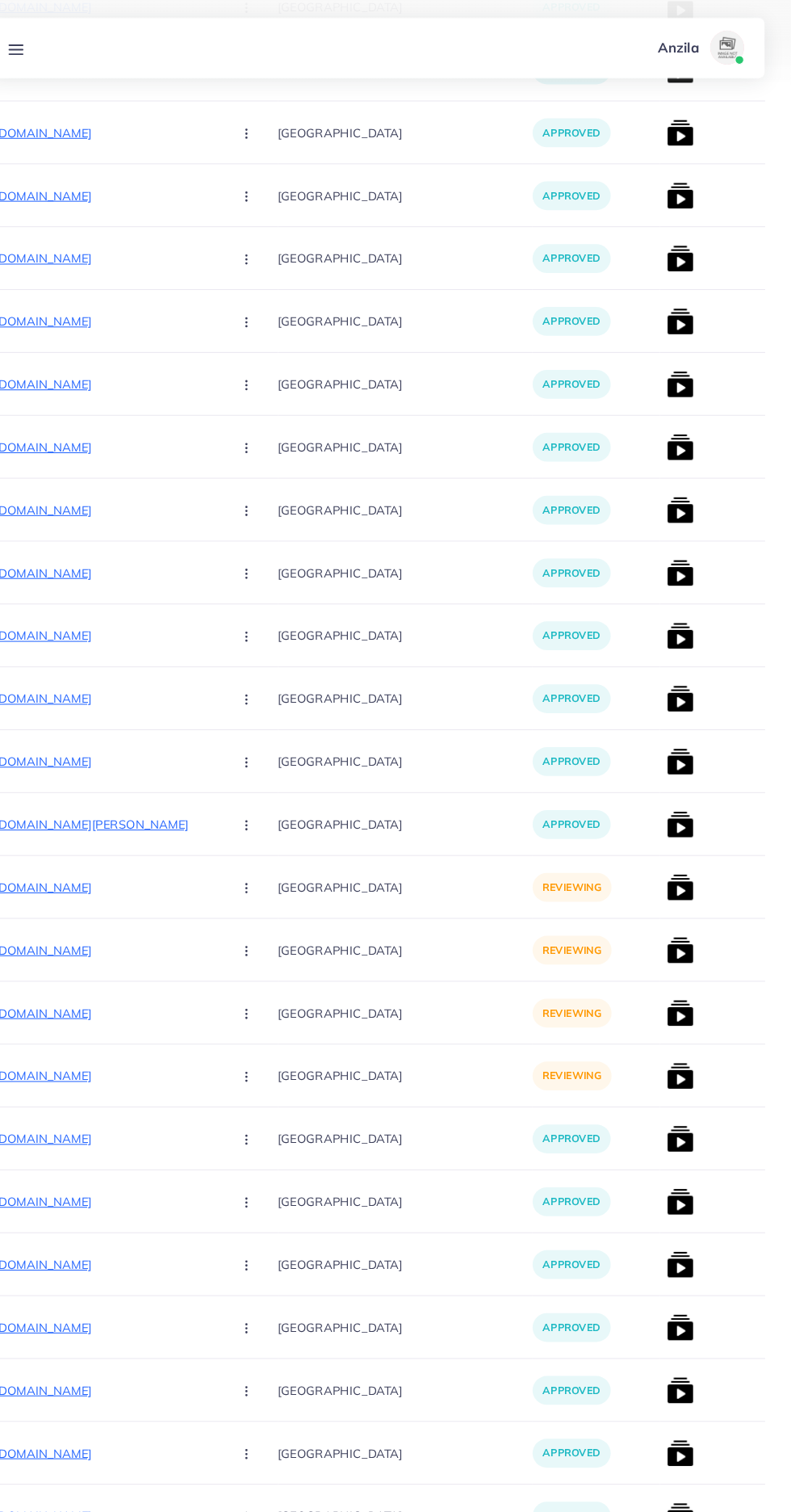
click at [672, 790] on img at bounding box center [685, 783] width 26 height 26
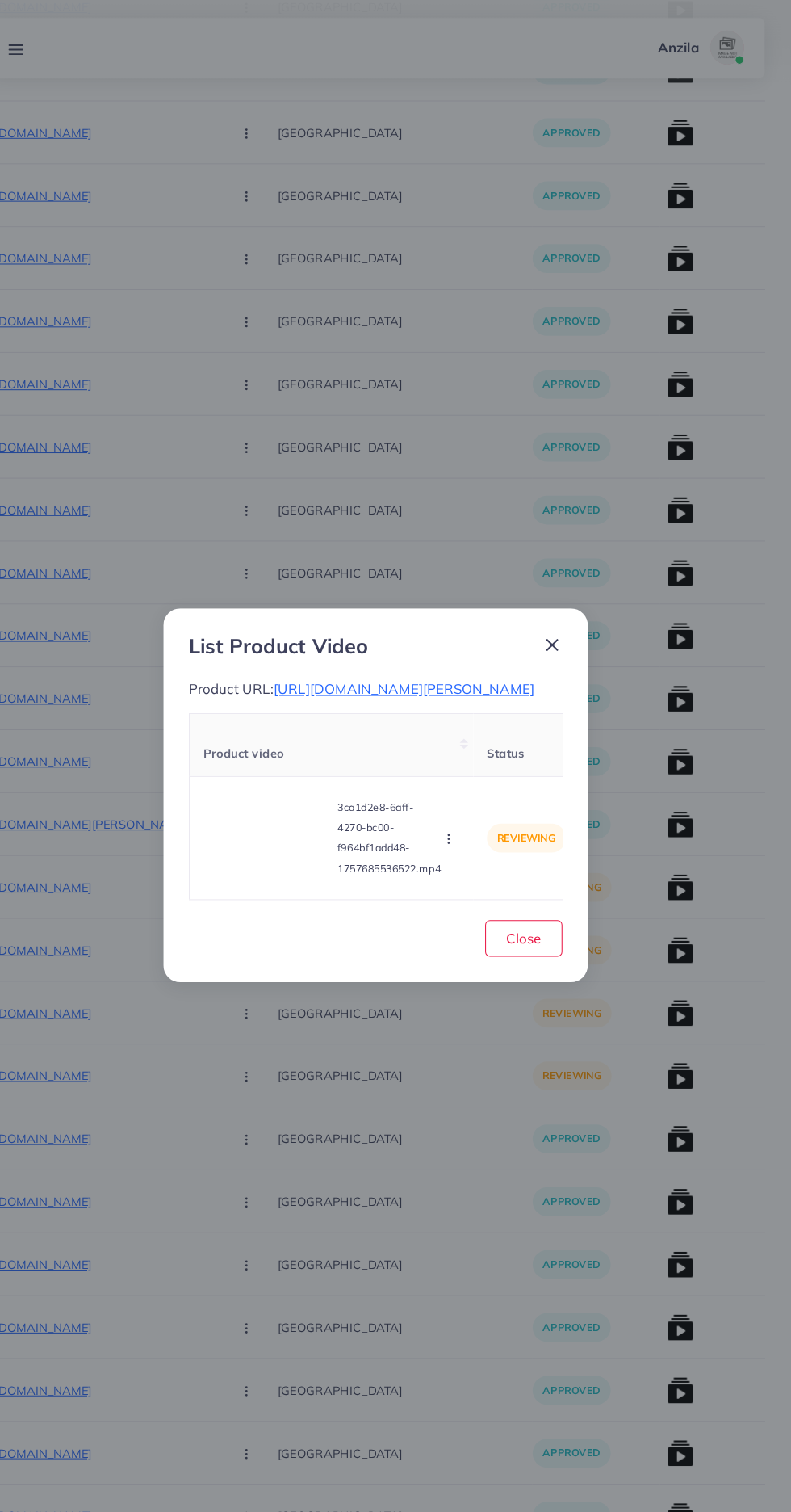
click at [465, 798] on circle "button" at bounding box center [464, 797] width 1 height 1
click at [493, 765] on span "Reject" at bounding box center [492, 757] width 39 height 16
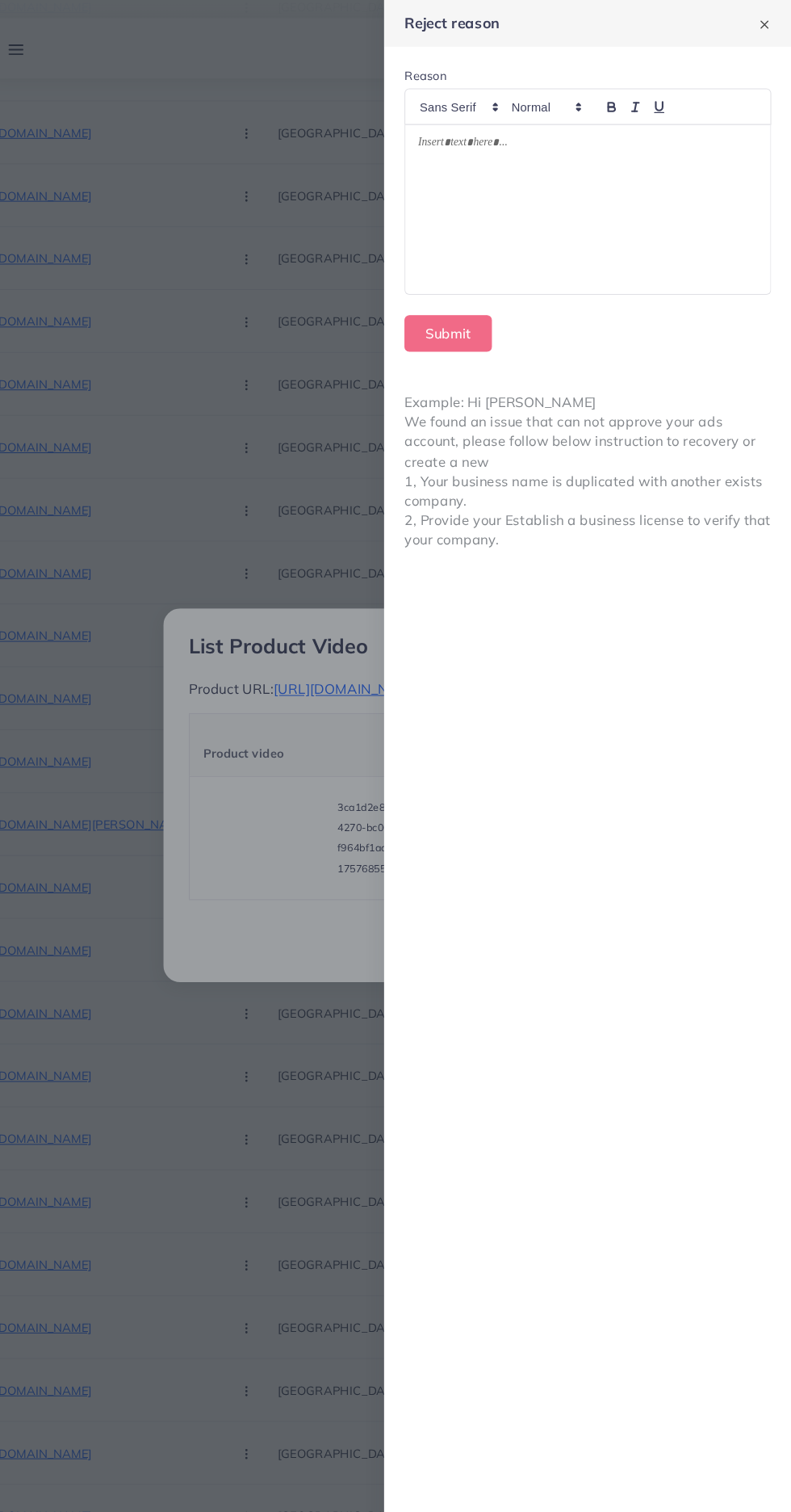
click at [586, 195] on div at bounding box center [597, 199] width 347 height 161
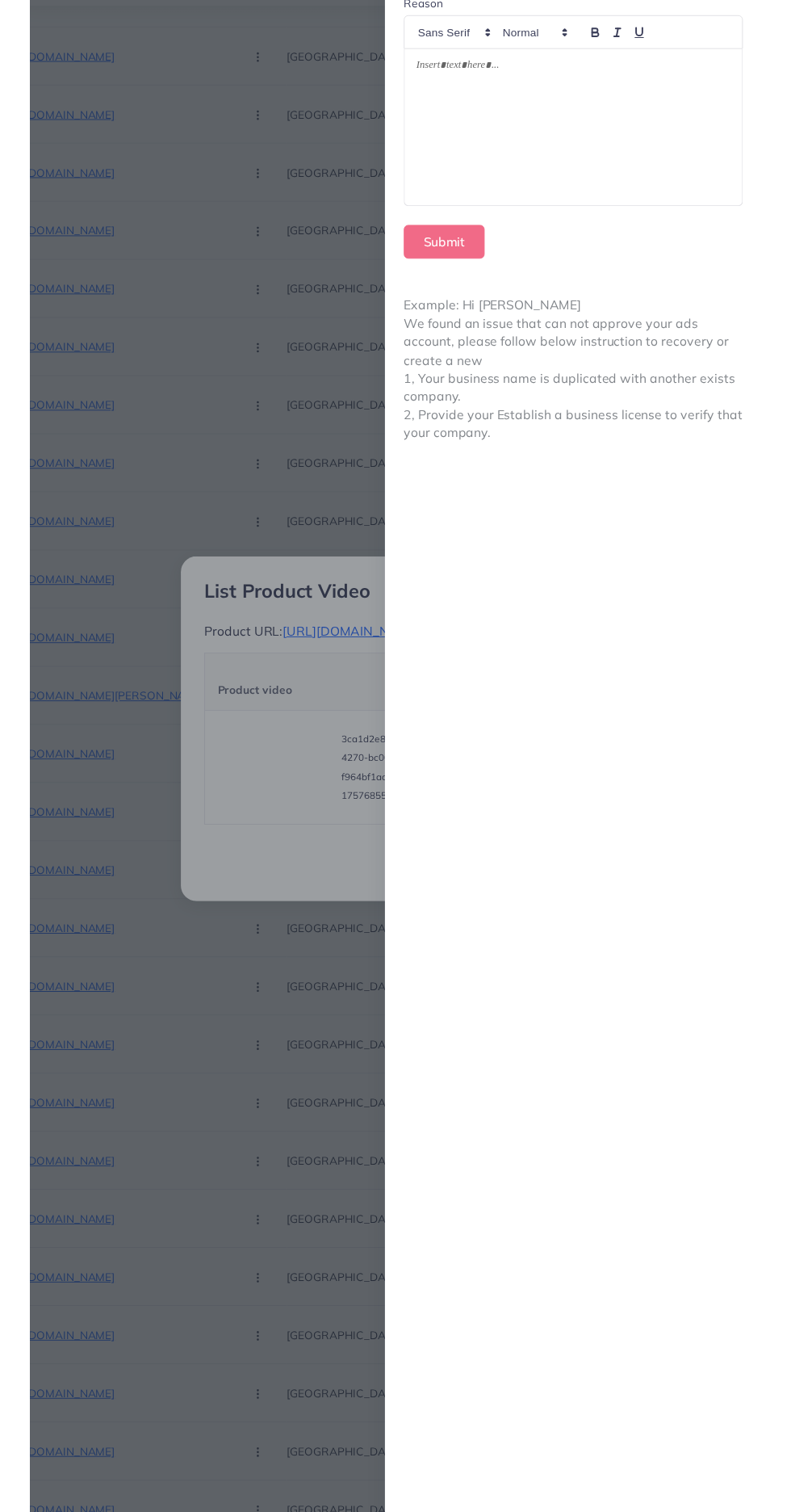
scroll to position [561, 0]
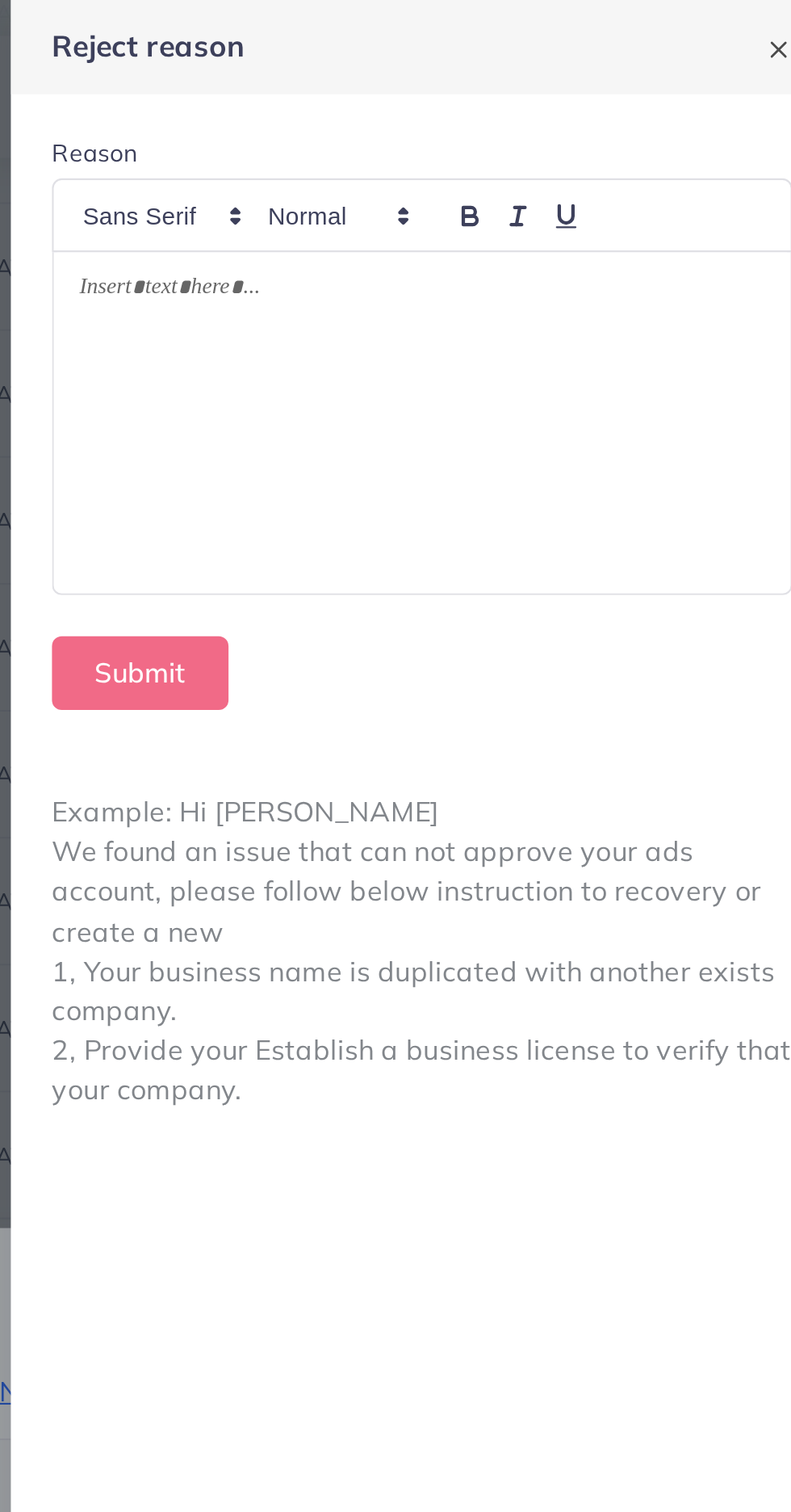
click at [455, 210] on div at bounding box center [597, 199] width 347 height 161
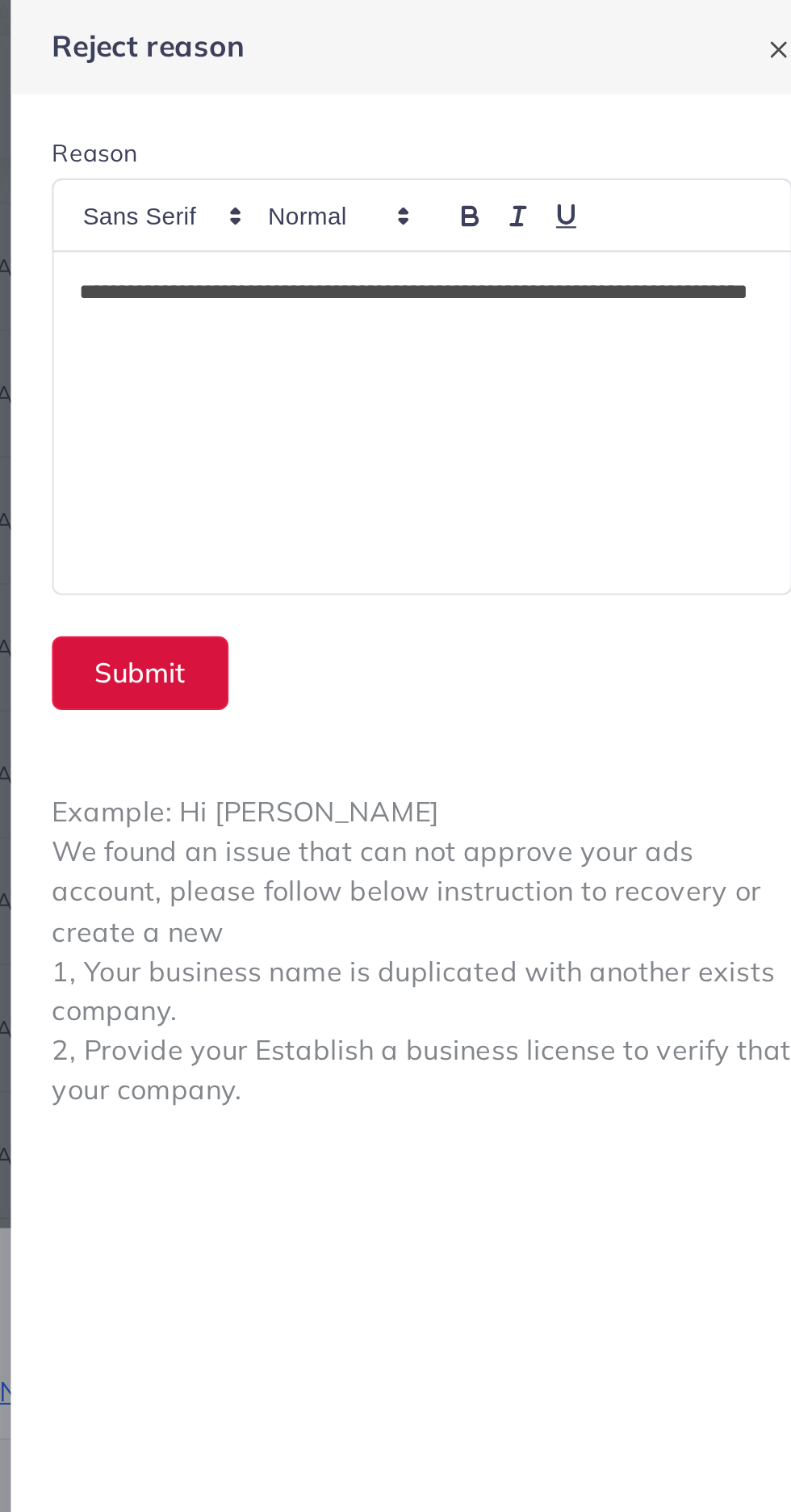
click at [477, 317] on button "Submit" at bounding box center [465, 317] width 83 height 34
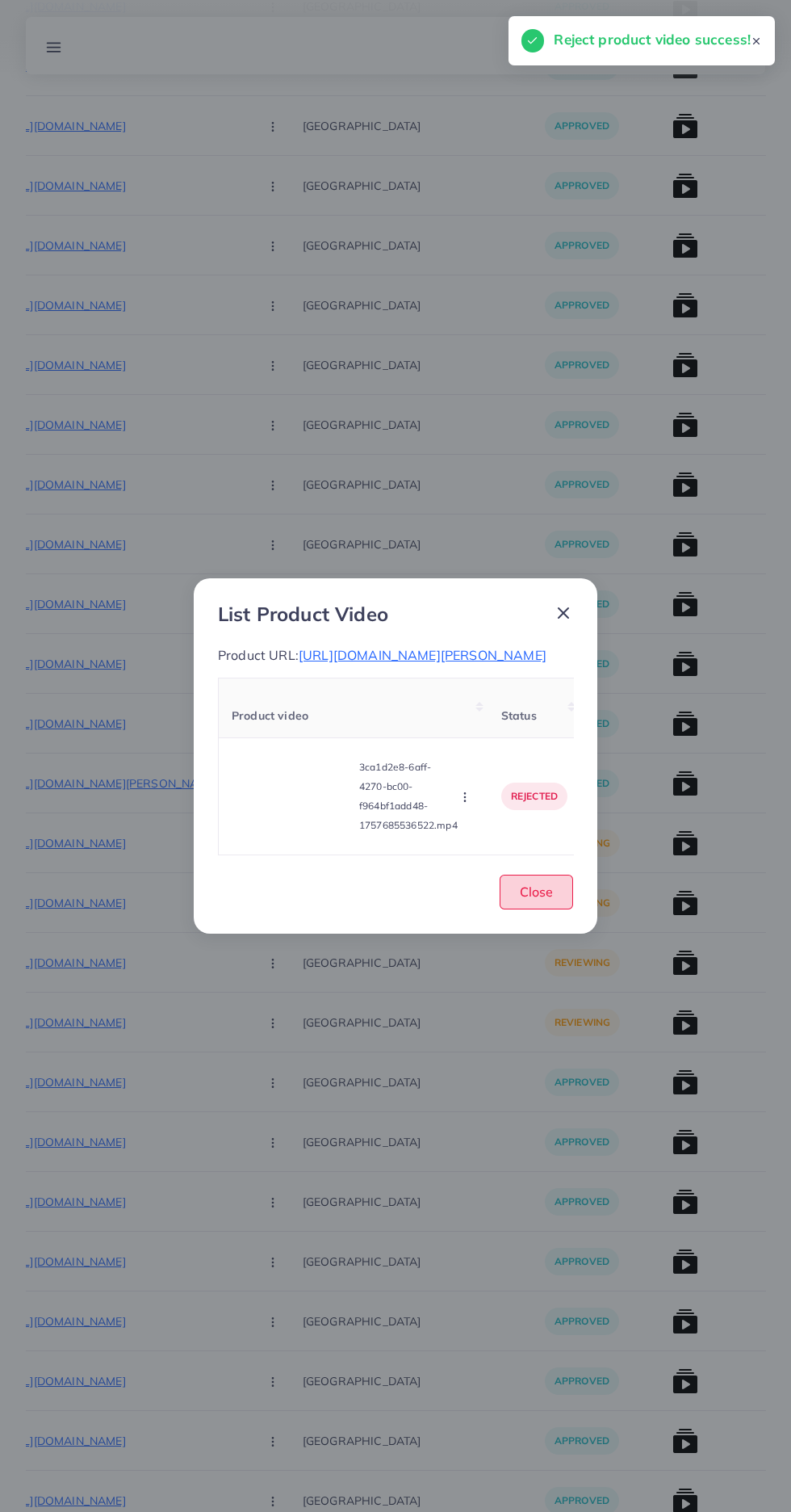
click at [549, 900] on span "Close" at bounding box center [536, 892] width 34 height 16
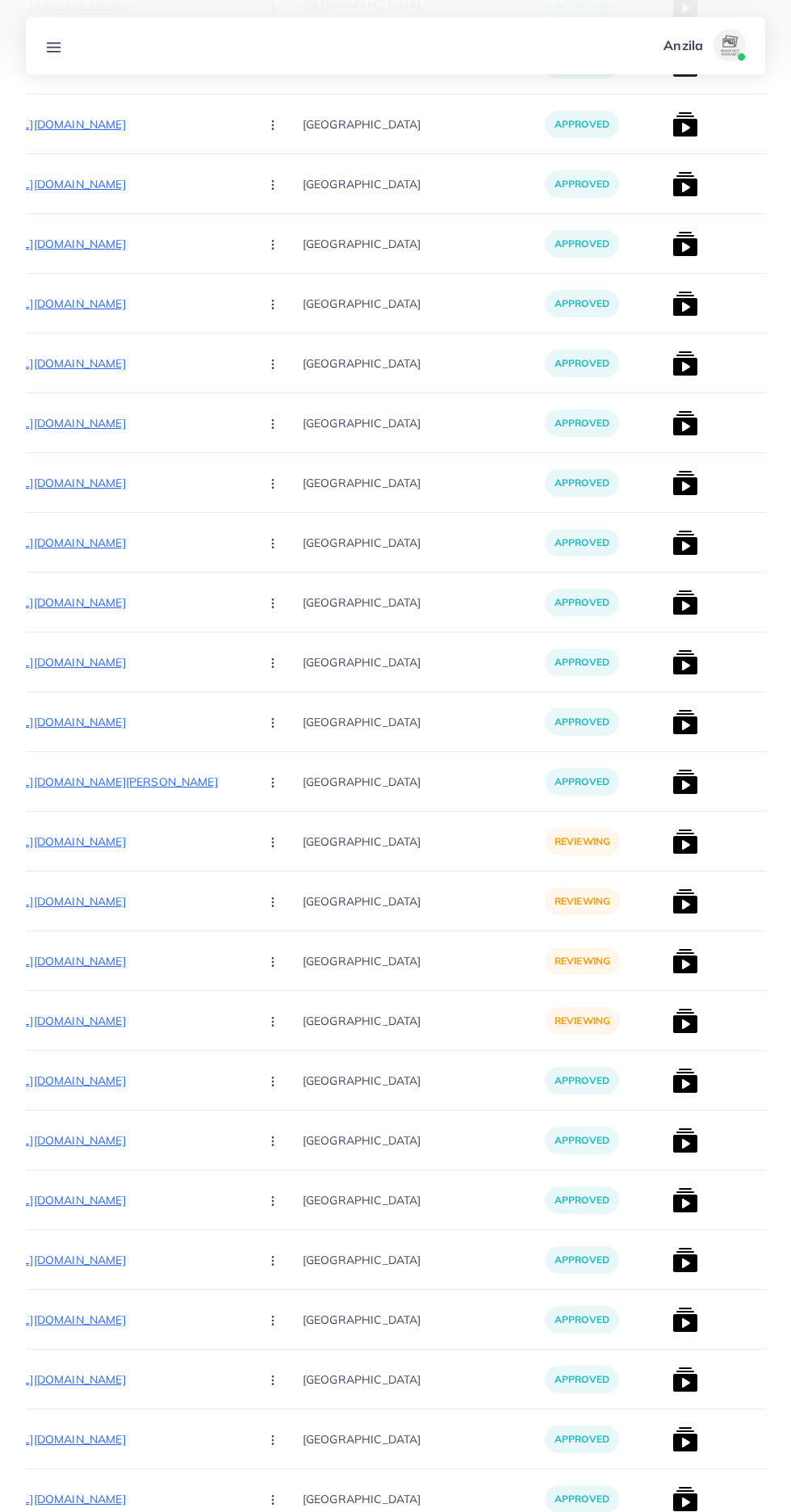
scroll to position [575, 0]
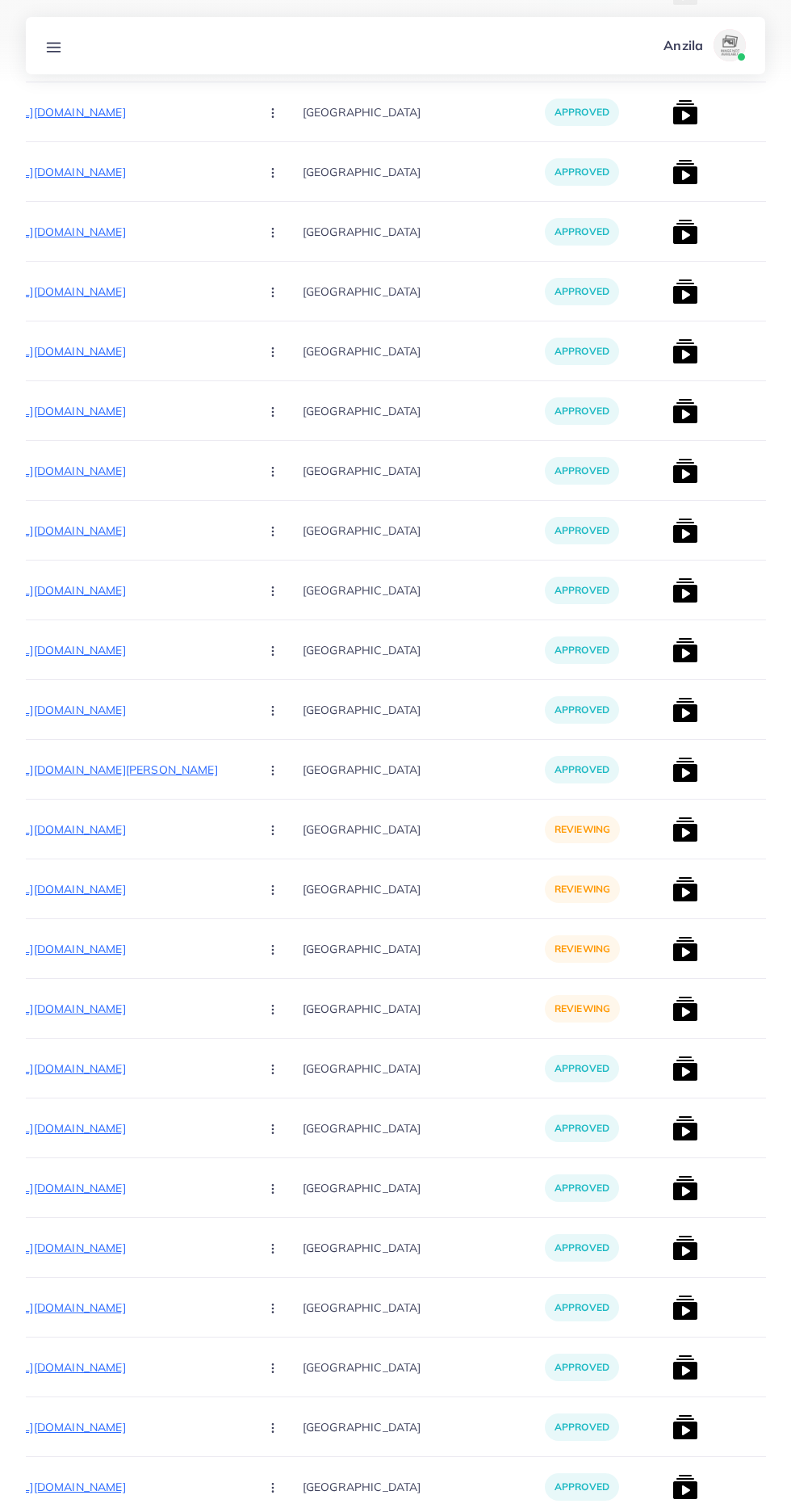
click at [77, 826] on p "https://zayrawear.shop/product/zayra-double-pocket-collar-style-casual-fleece-w…" at bounding box center [124, 829] width 242 height 19
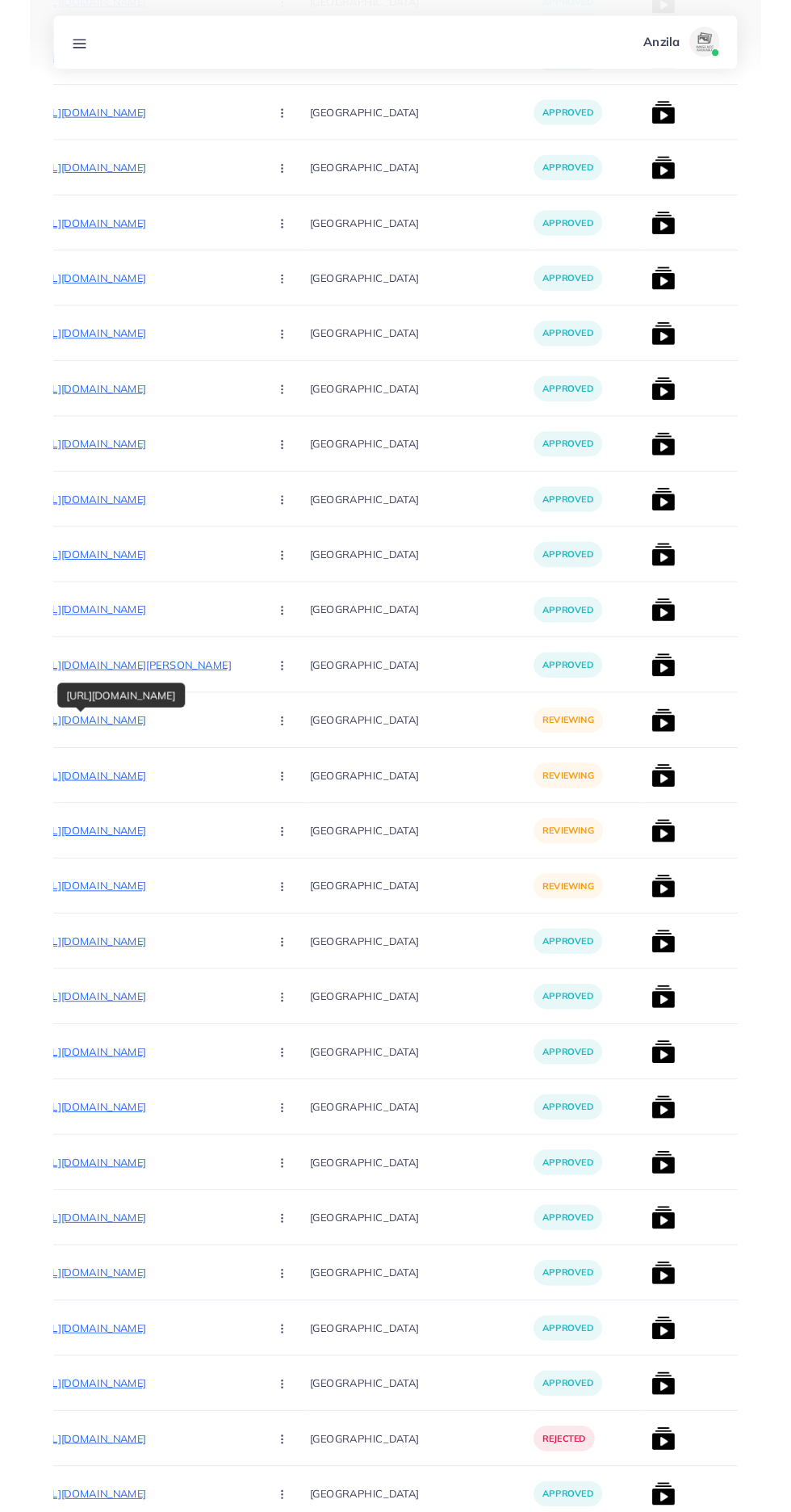
scroll to position [698, 0]
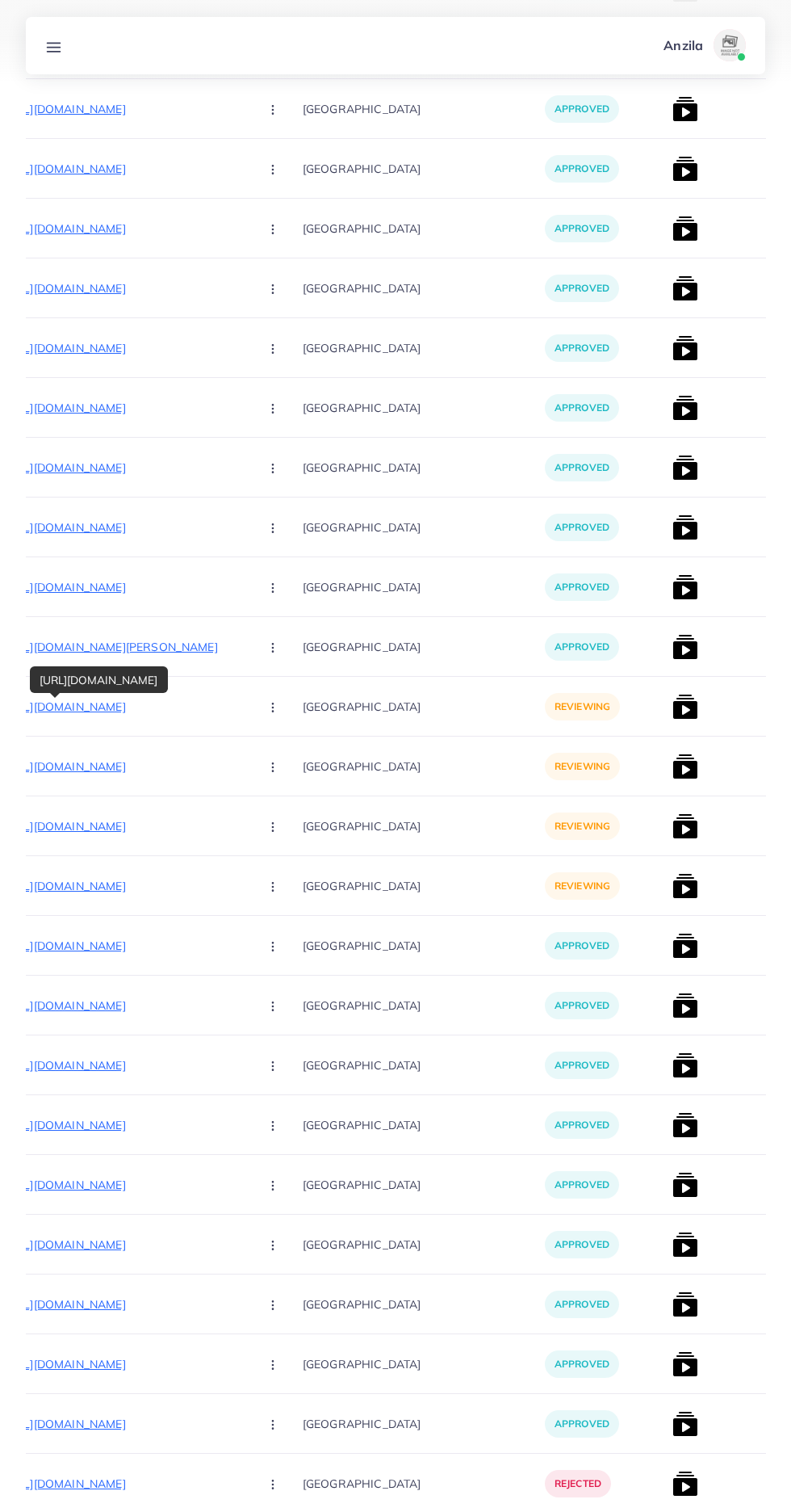
click at [246, 707] on button "button" at bounding box center [275, 706] width 56 height 36
click at [247, 754] on link "Approve" at bounding box center [311, 755] width 128 height 35
click at [672, 712] on img at bounding box center [685, 706] width 26 height 26
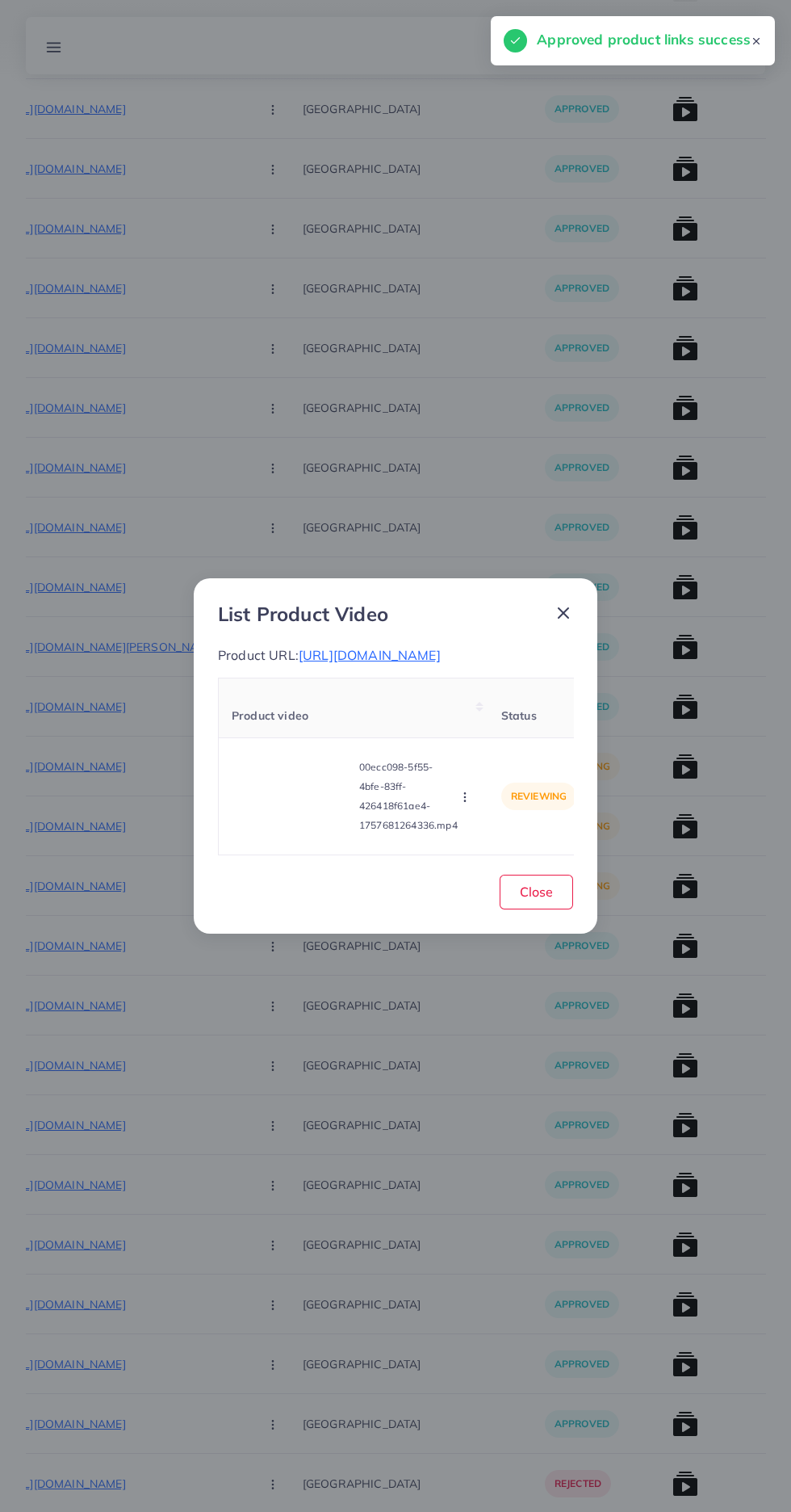
click at [300, 833] on video at bounding box center [293, 796] width 121 height 73
click at [300, 833] on div at bounding box center [293, 796] width 121 height 73
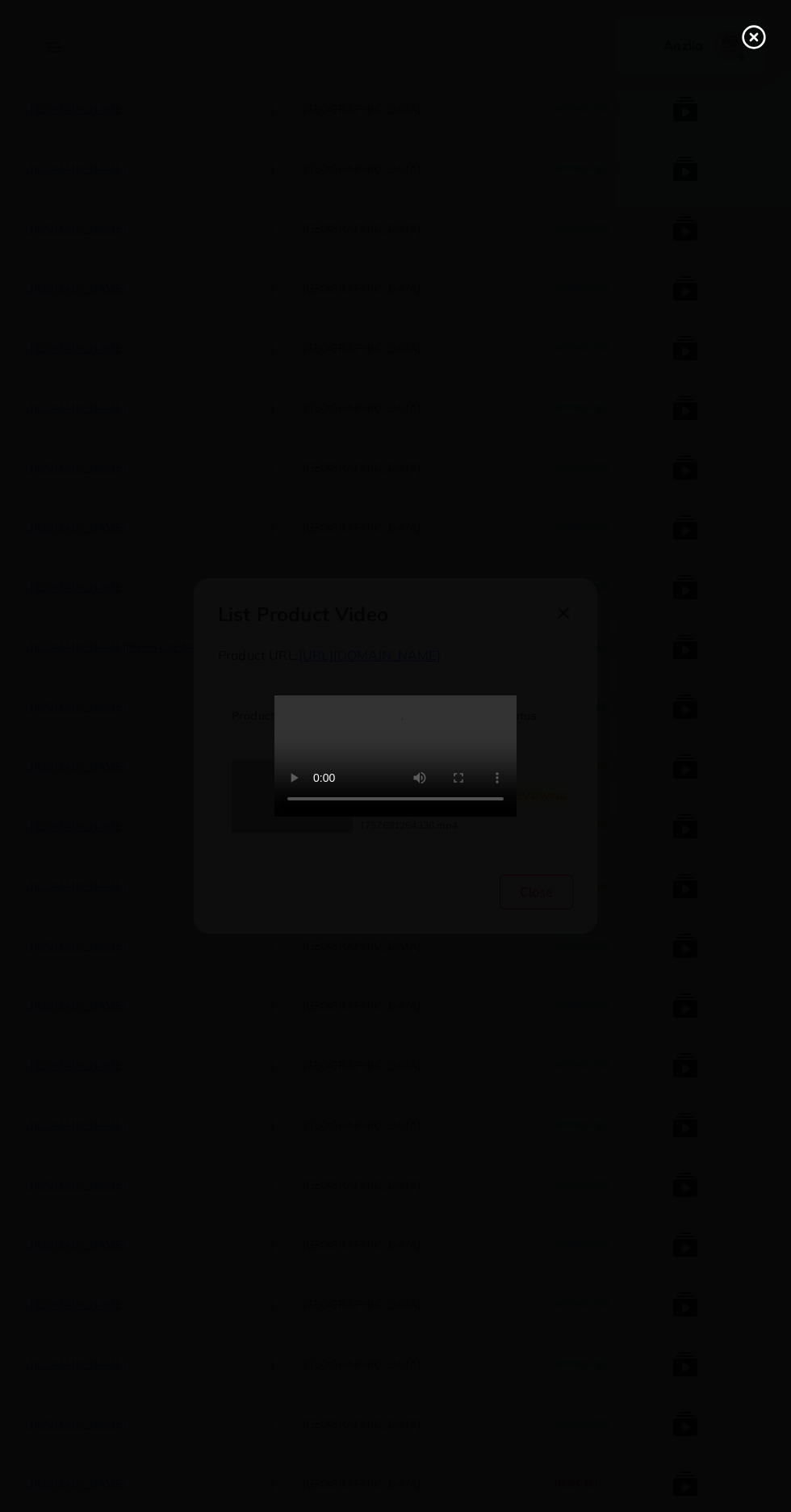
click at [744, 34] on circle at bounding box center [755, 37] width 22 height 22
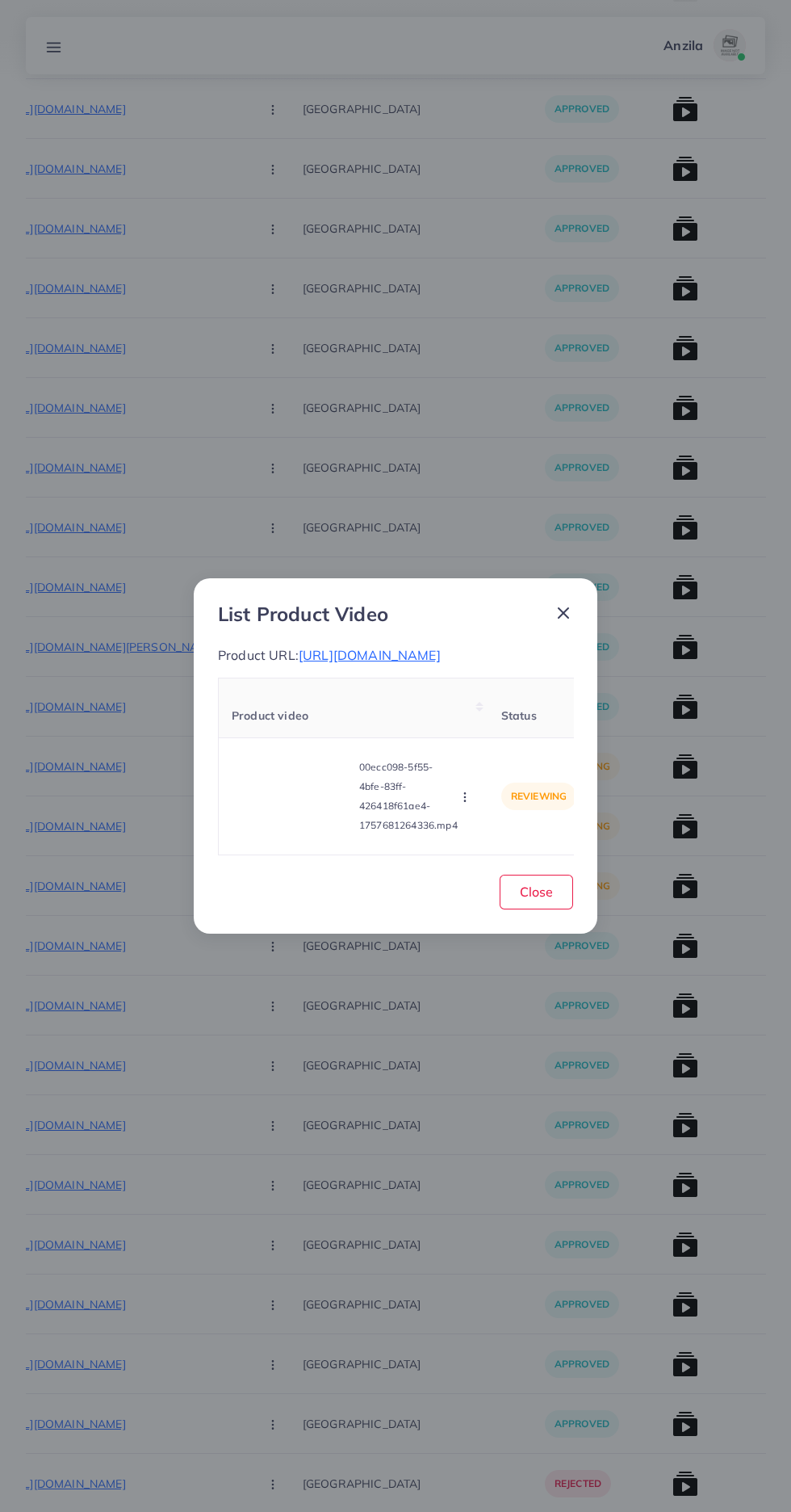
click at [465, 798] on circle "button" at bounding box center [464, 797] width 1 height 1
click at [506, 765] on span "Reject" at bounding box center [492, 757] width 39 height 16
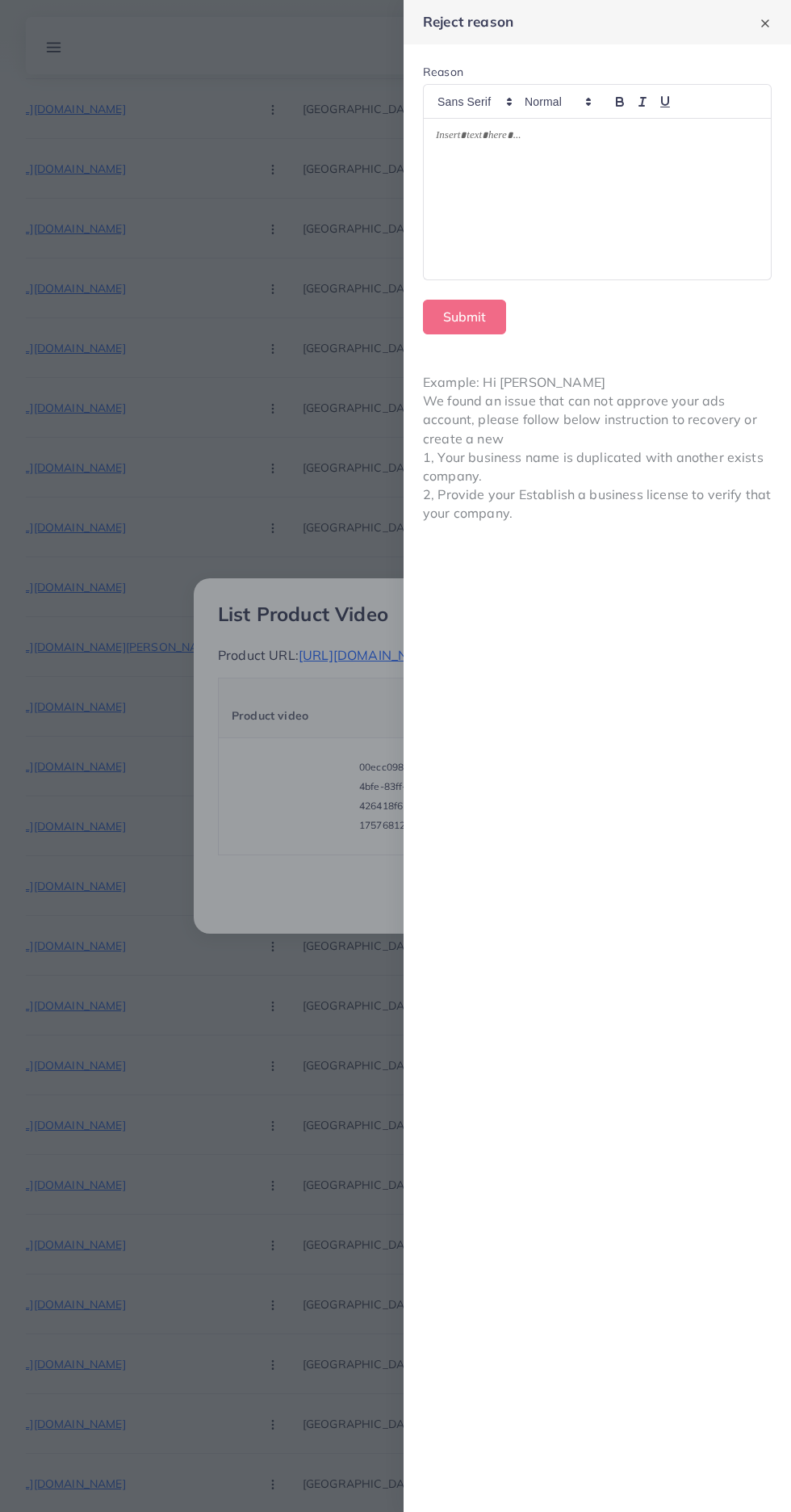
click at [542, 216] on div at bounding box center [597, 199] width 347 height 161
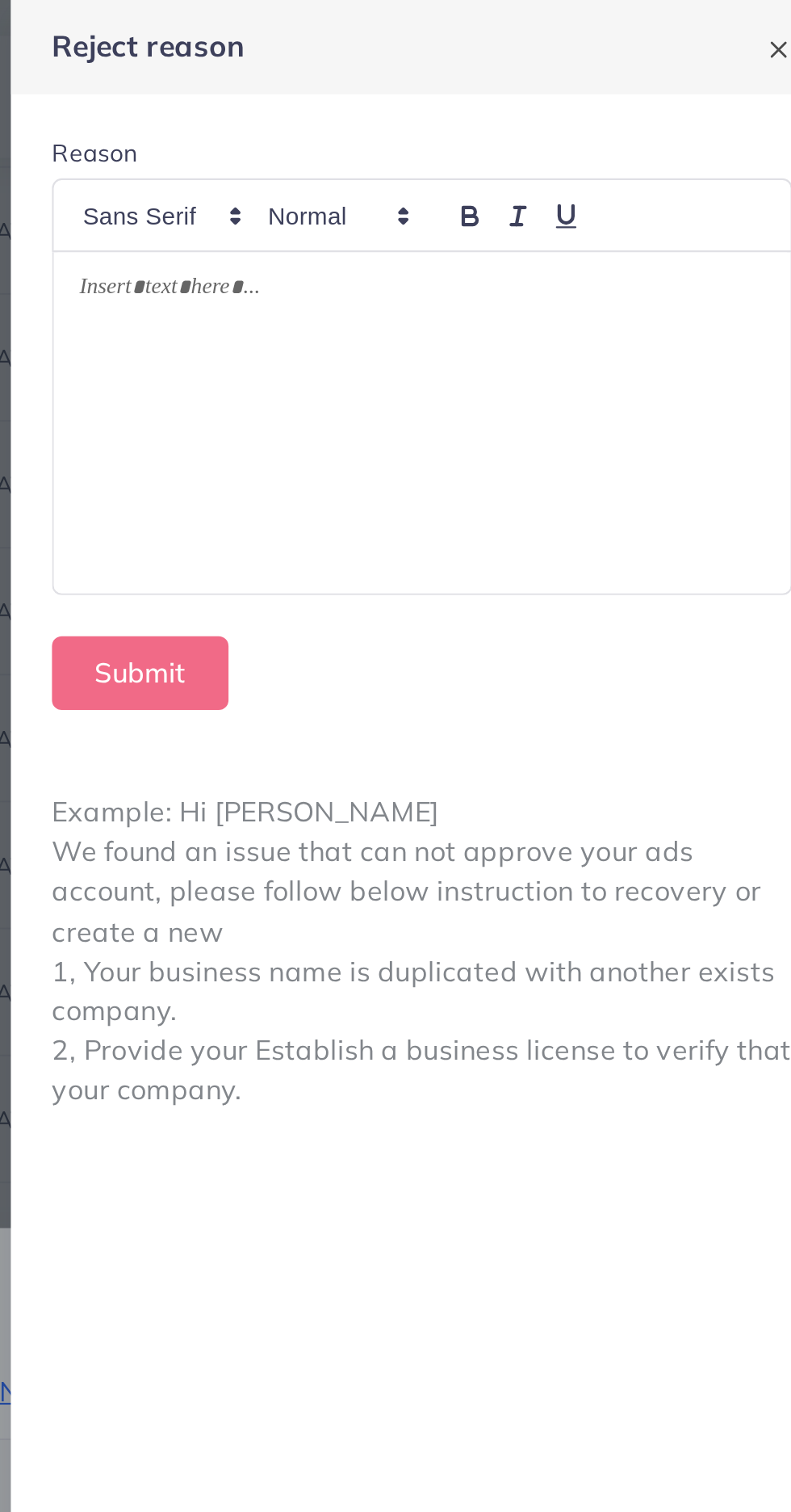
scroll to position [0, 0]
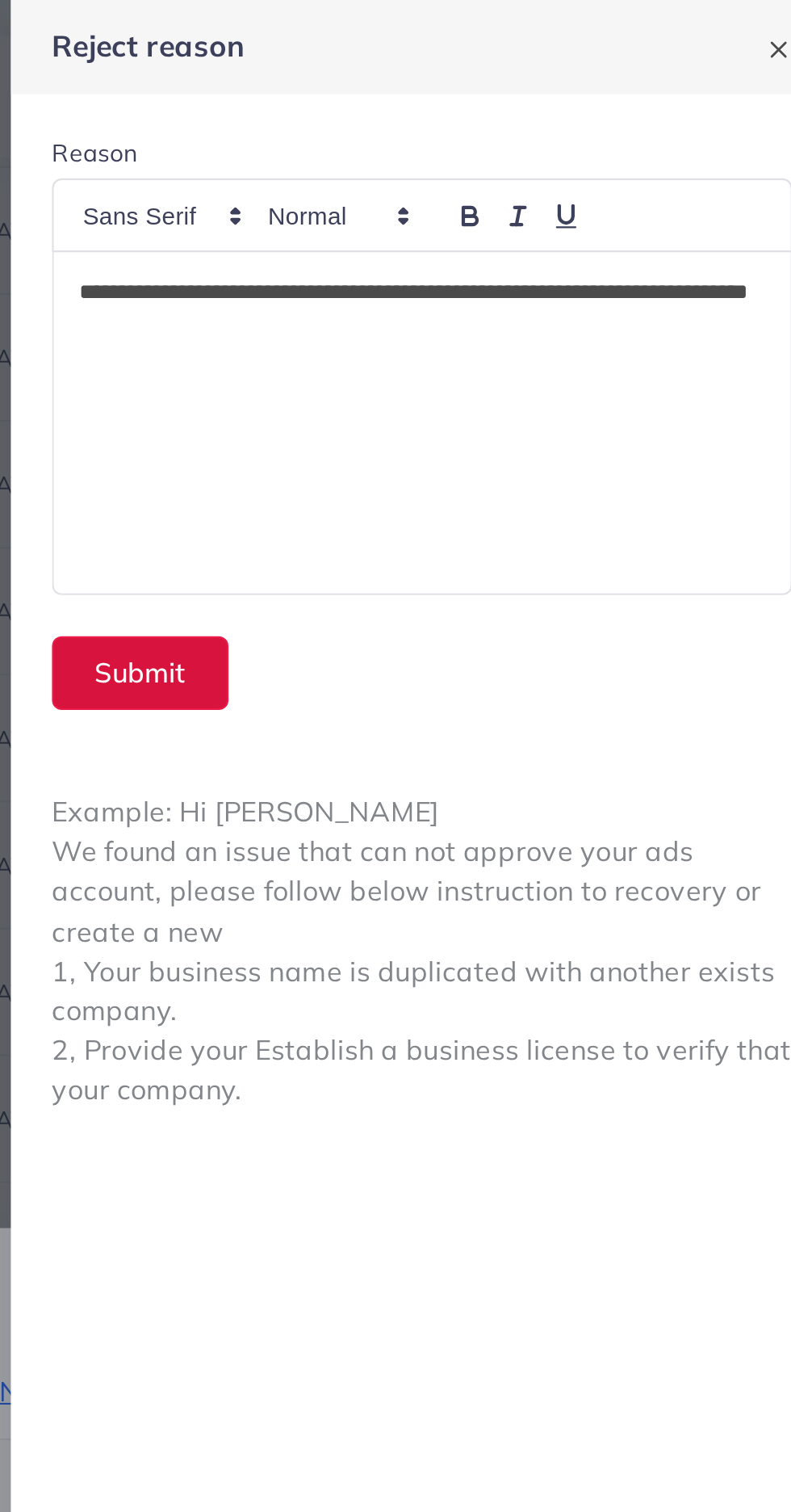
click at [479, 312] on button "Submit" at bounding box center [465, 317] width 83 height 34
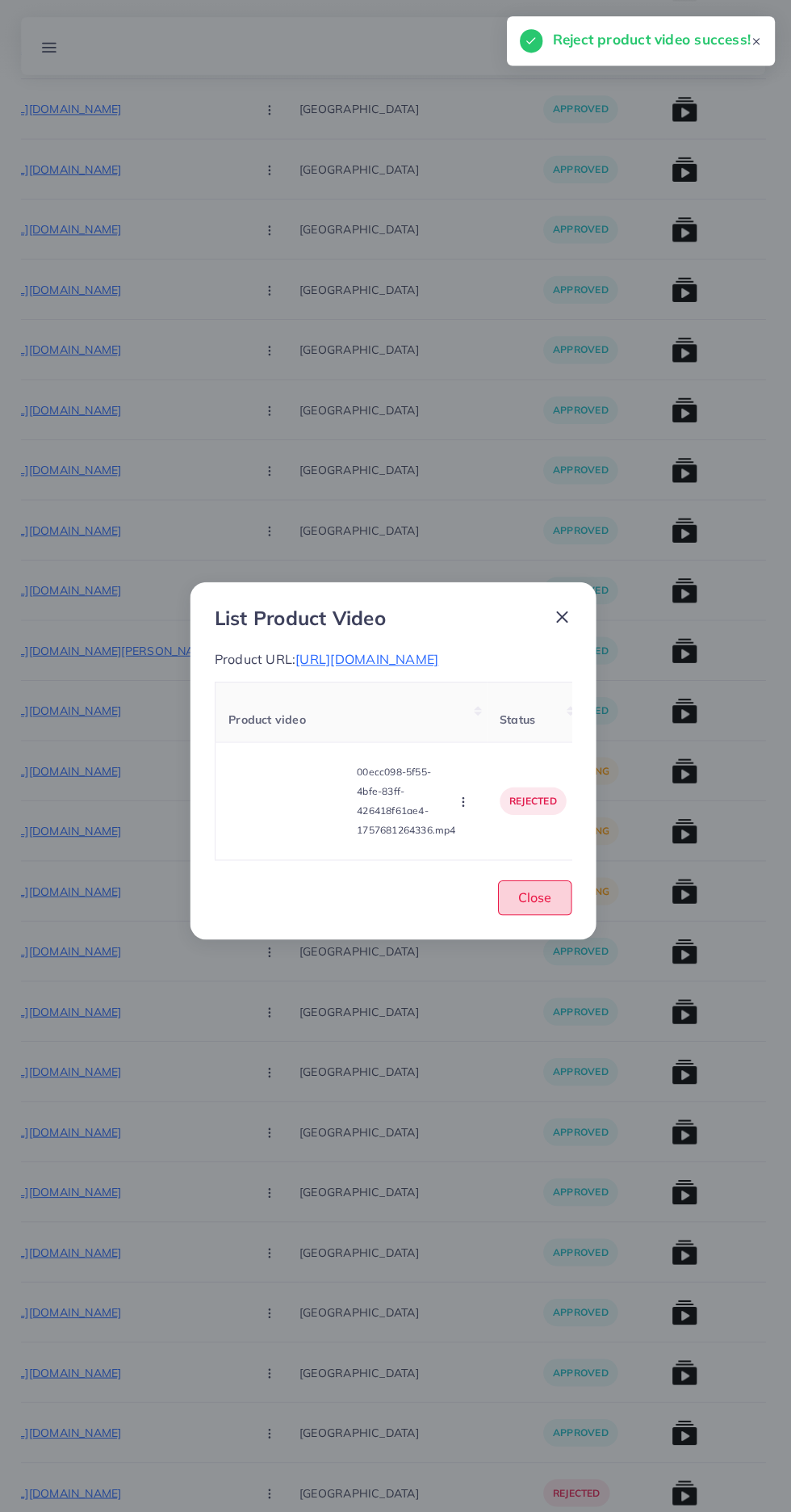
click at [545, 909] on button "Close" at bounding box center [536, 892] width 73 height 34
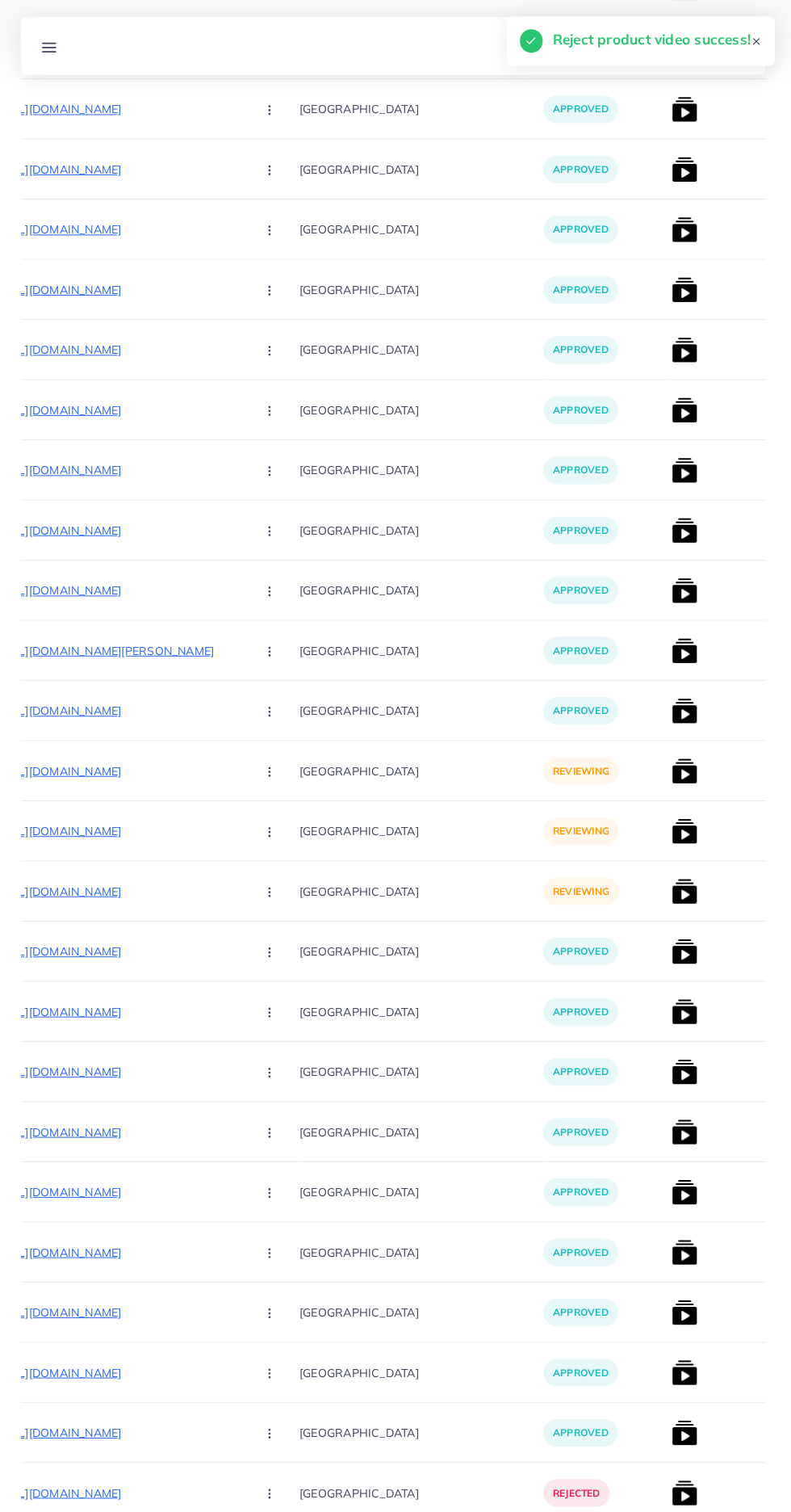
click at [69, 765] on p "https://zayrawear.shop/product/zayra-arctix-casual-double-neck-winter-casual-fl…" at bounding box center [124, 766] width 242 height 19
click at [246, 770] on button "button" at bounding box center [275, 766] width 56 height 36
click at [263, 819] on icon at bounding box center [268, 817] width 11 height 11
click at [672, 772] on img at bounding box center [685, 766] width 26 height 26
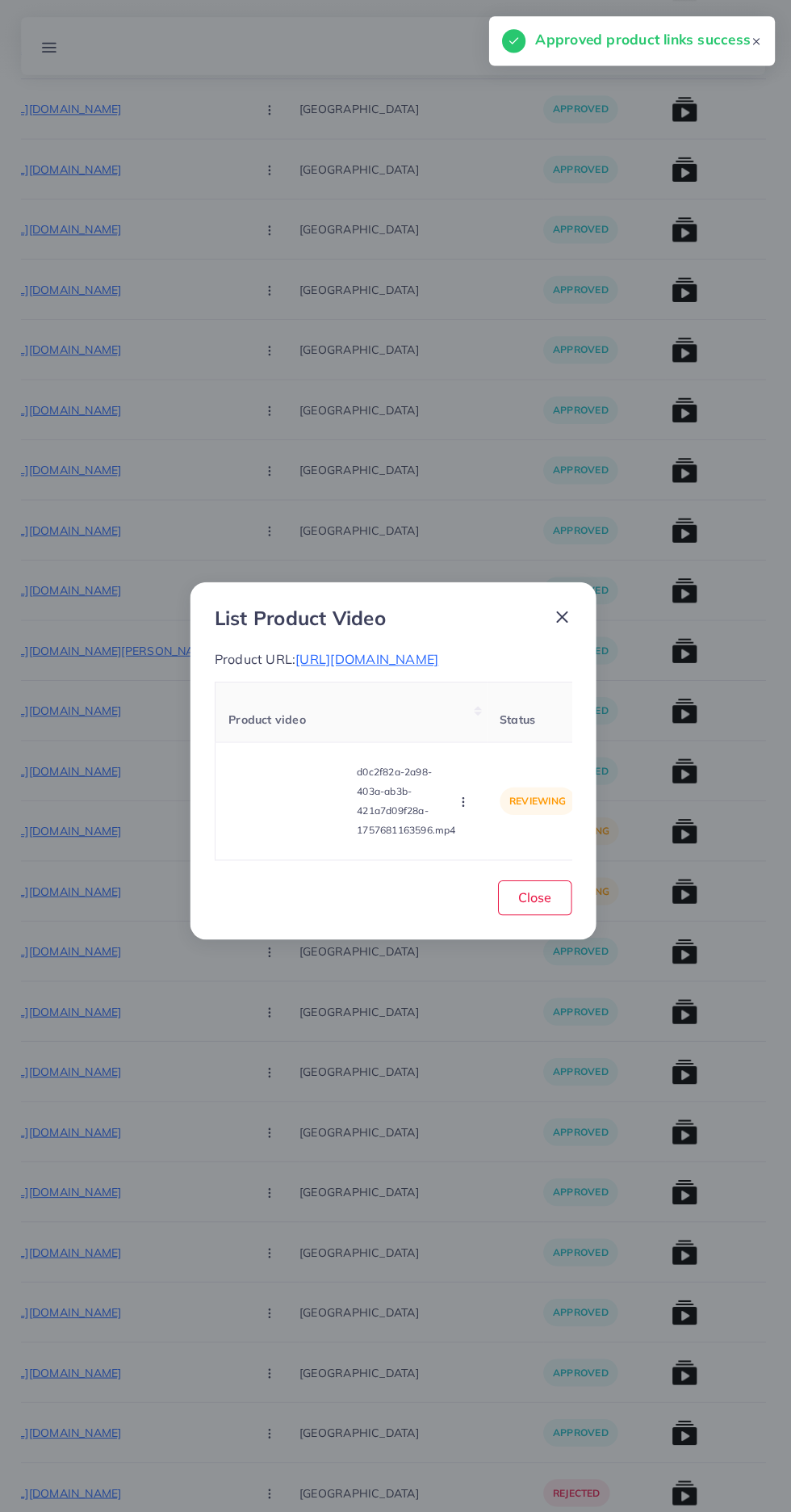
click at [310, 806] on video at bounding box center [293, 796] width 121 height 73
click at [296, 833] on div at bounding box center [293, 796] width 121 height 73
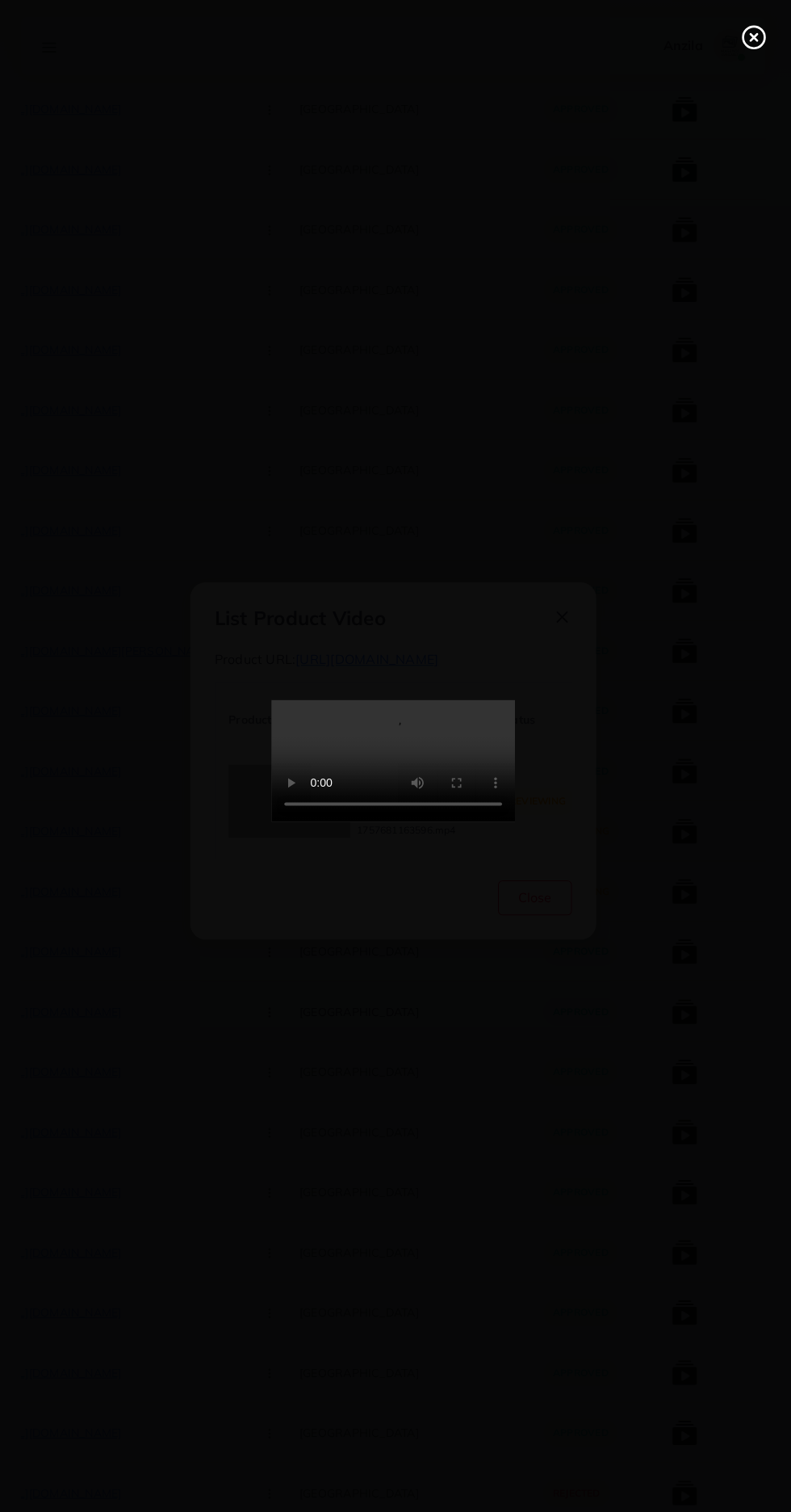
click at [759, 34] on icon at bounding box center [754, 37] width 26 height 26
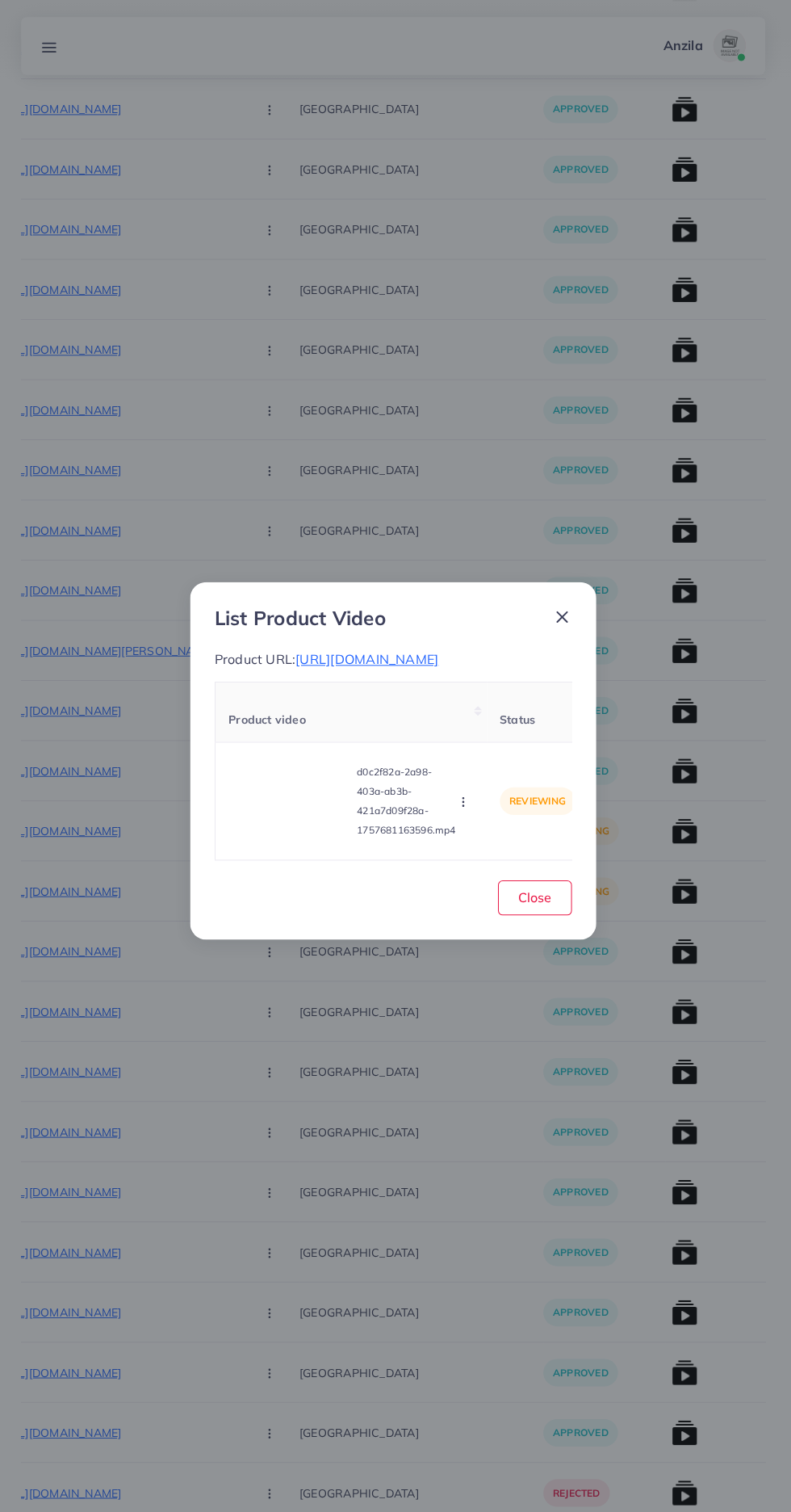
click at [463, 804] on icon "button" at bounding box center [465, 797] width 13 height 13
click at [503, 765] on span "Reject" at bounding box center [492, 757] width 39 height 16
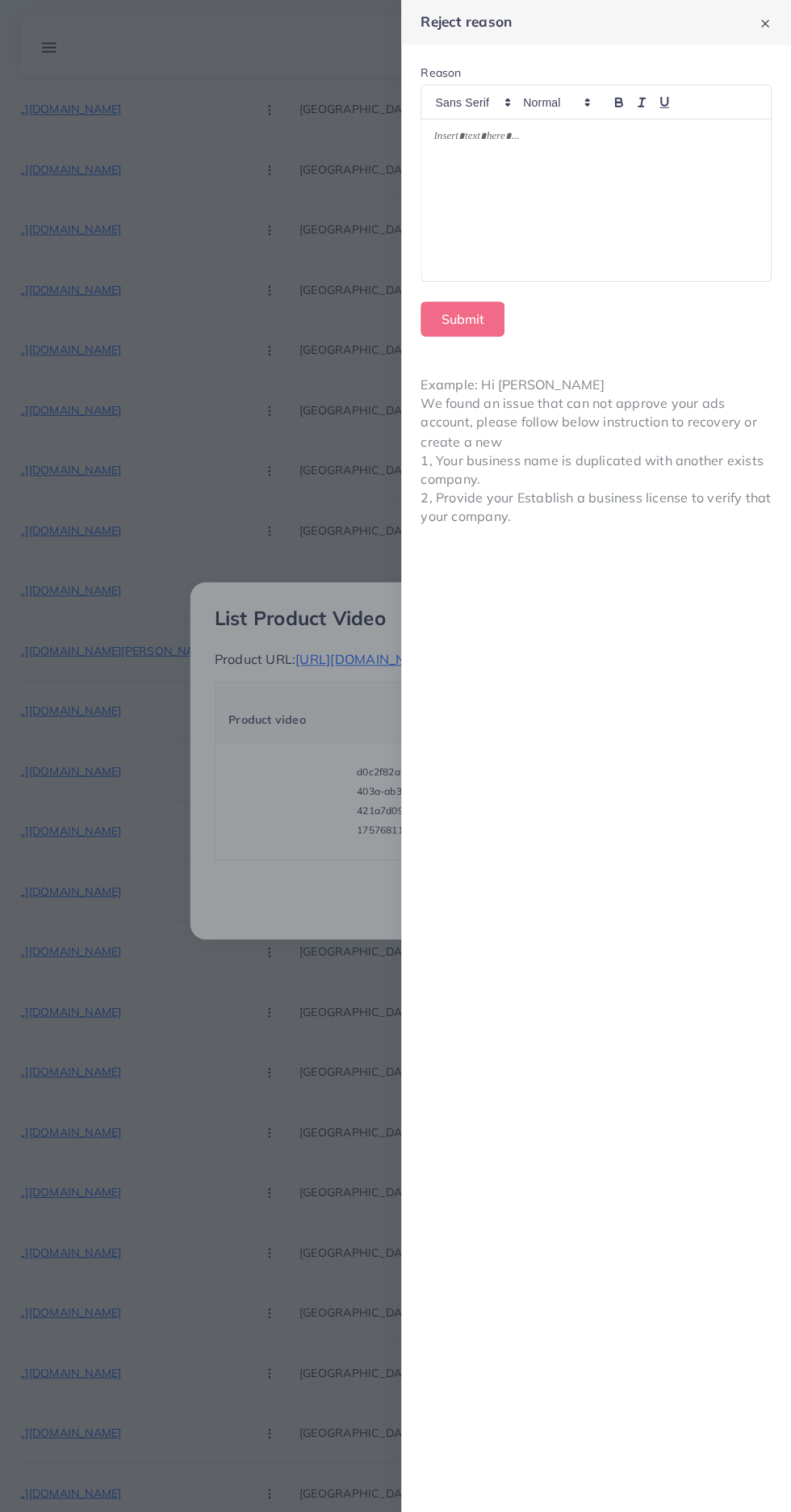
click at [688, 196] on div at bounding box center [597, 199] width 347 height 161
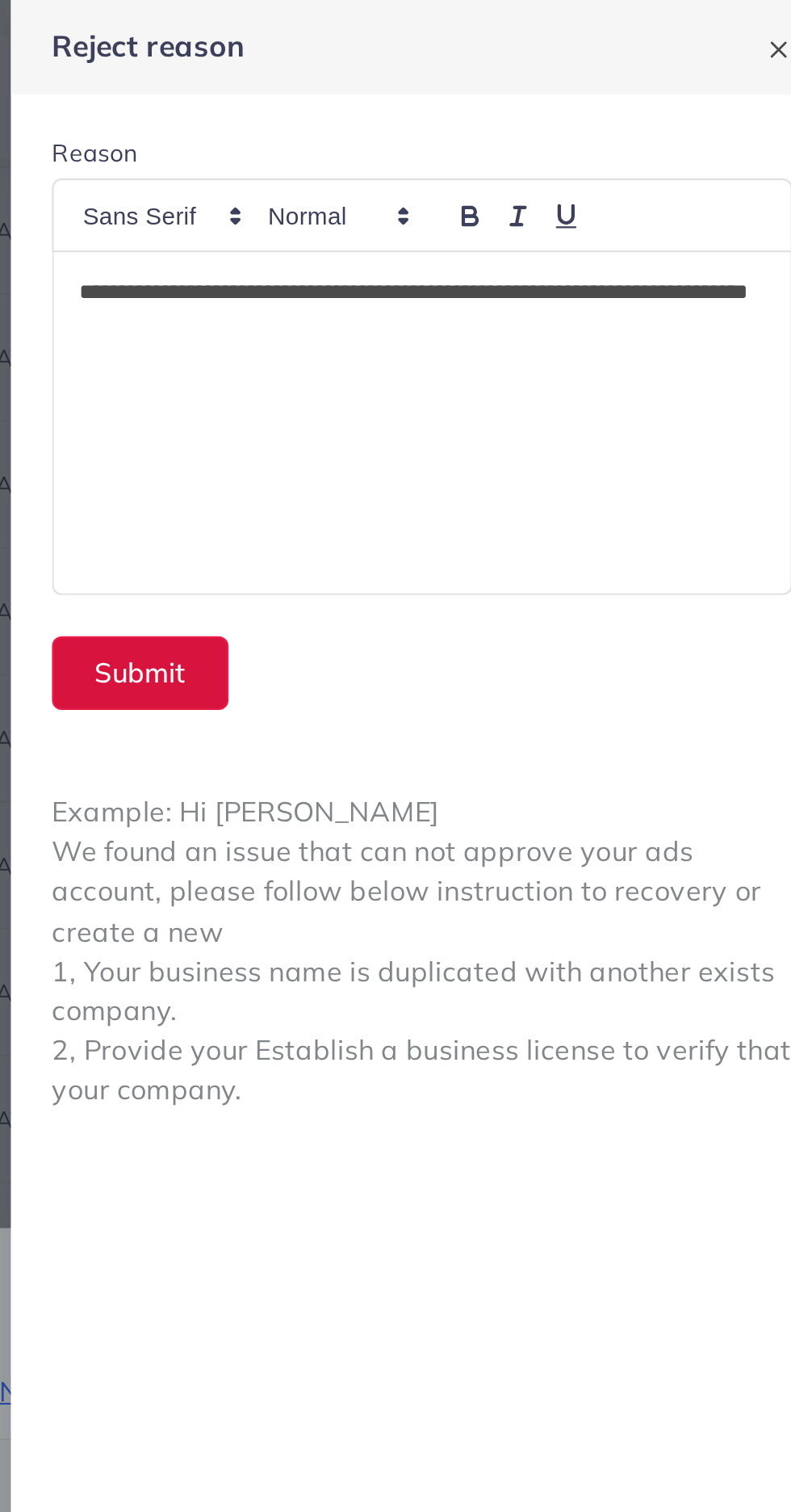
click at [482, 315] on button "Submit" at bounding box center [465, 317] width 83 height 34
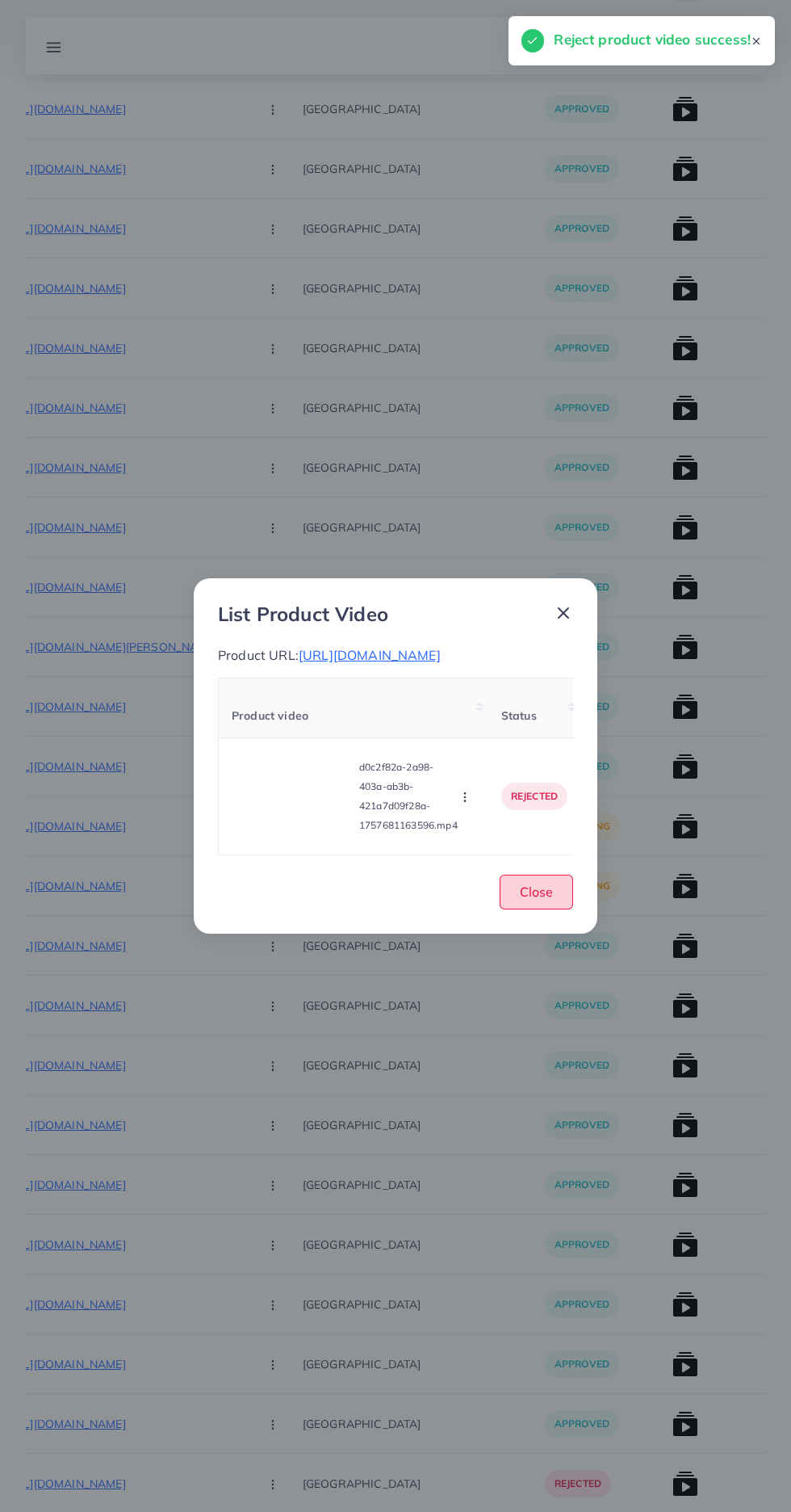
click at [549, 900] on span "Close" at bounding box center [536, 892] width 34 height 16
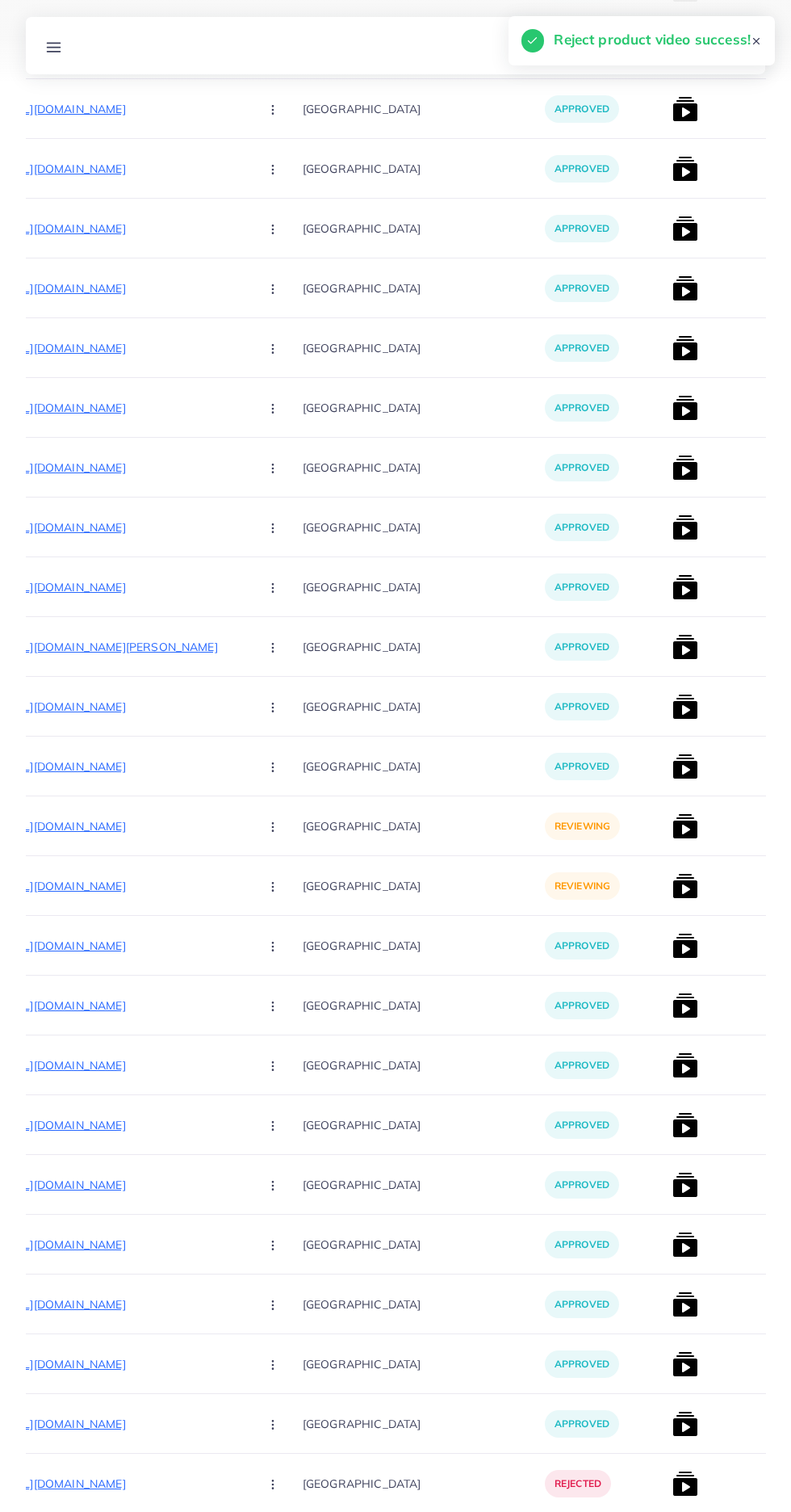
click at [78, 826] on p "https://zayrawear.shop/product/zayra-4-pocket-collar-style-casual-fleece-winter…" at bounding box center [124, 826] width 242 height 19
click at [246, 827] on button "button" at bounding box center [275, 826] width 56 height 36
click at [263, 877] on icon at bounding box center [268, 877] width 11 height 11
click at [672, 832] on img at bounding box center [685, 826] width 26 height 26
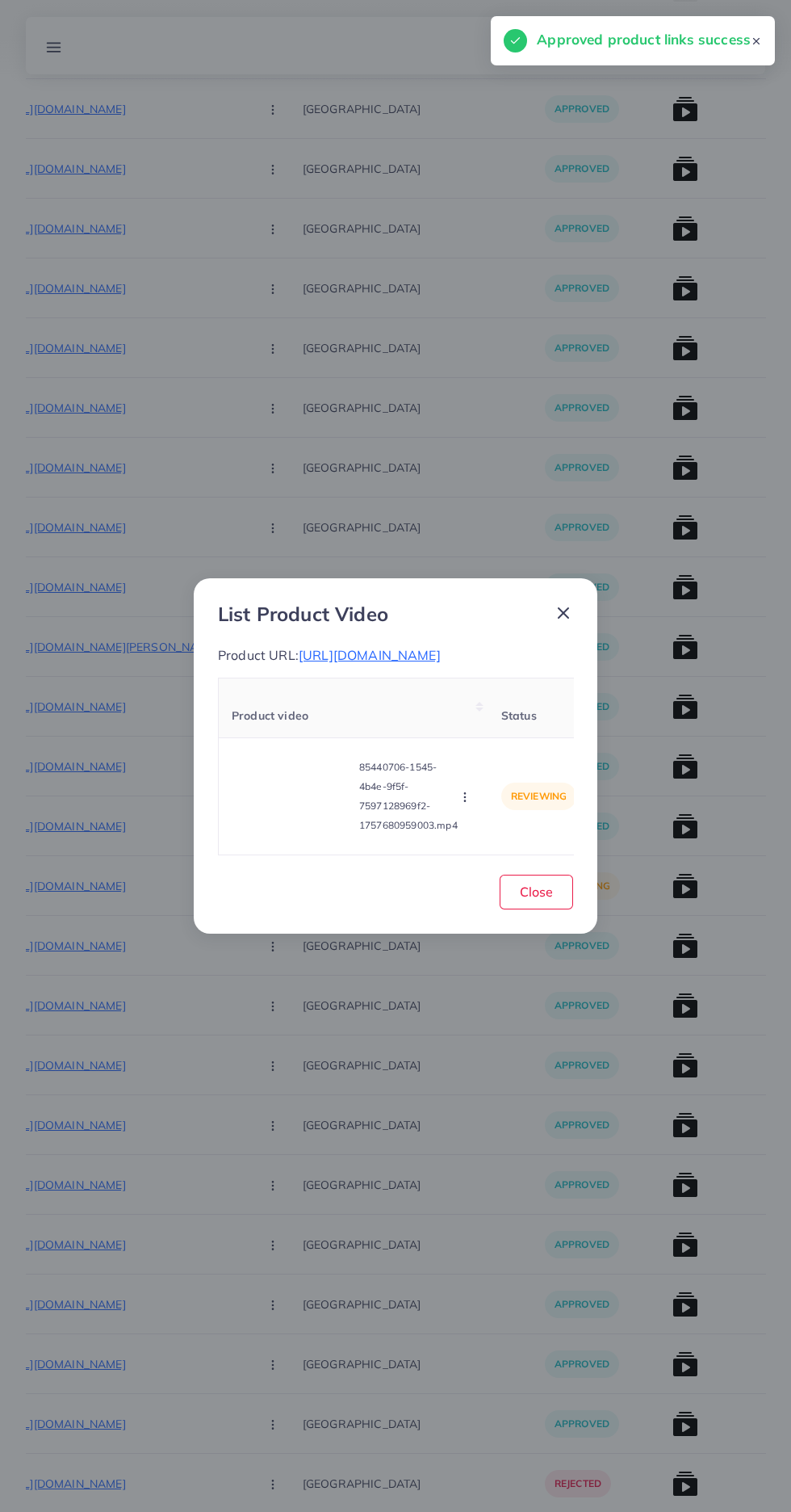
click at [270, 833] on video at bounding box center [293, 796] width 121 height 73
click at [279, 809] on icon at bounding box center [292, 796] width 26 height 26
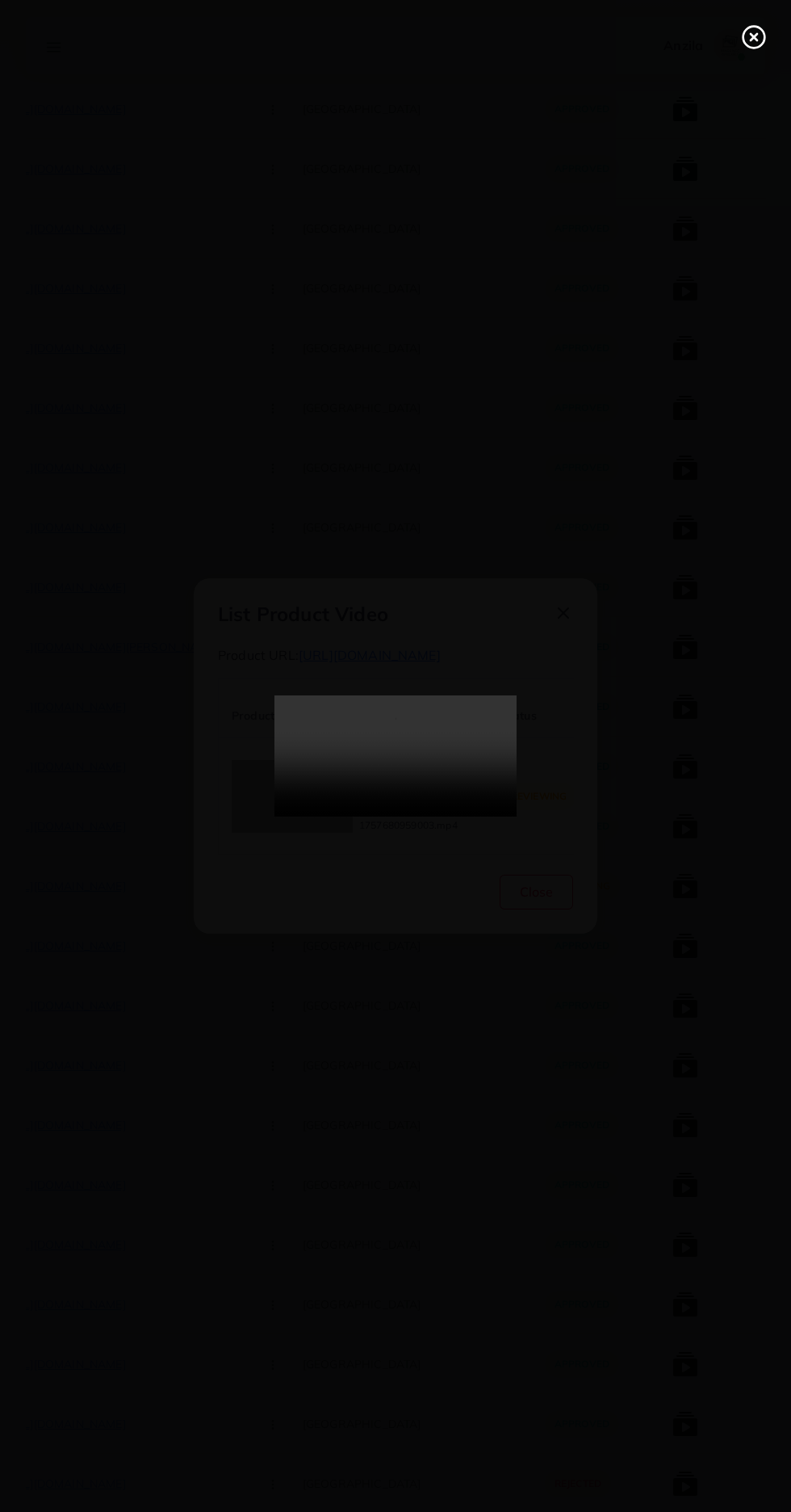
click at [754, 37] on line at bounding box center [754, 36] width 6 height 6
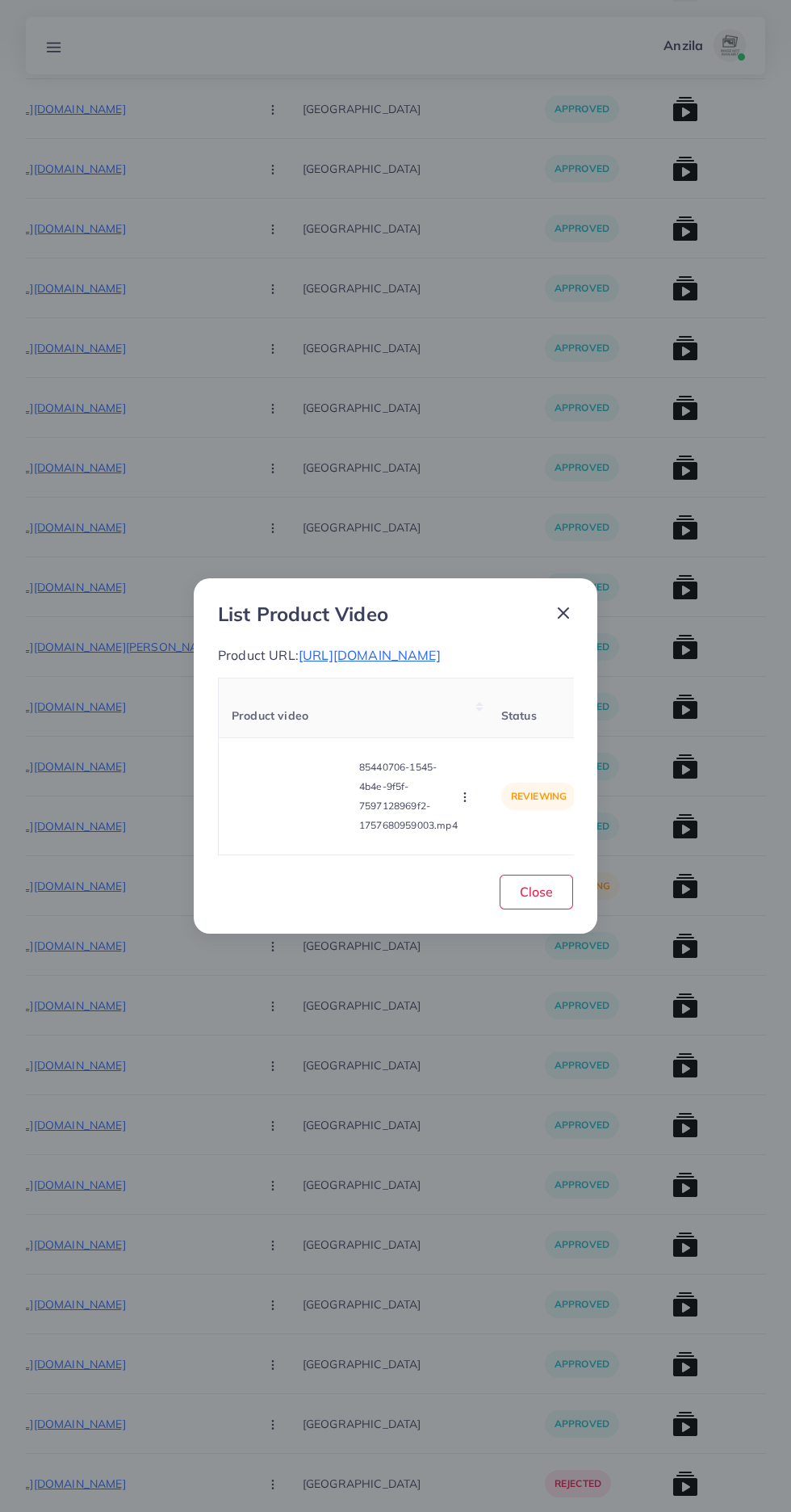
click at [465, 801] on circle "button" at bounding box center [464, 800] width 1 height 1
click at [497, 765] on span "Reject" at bounding box center [492, 757] width 39 height 16
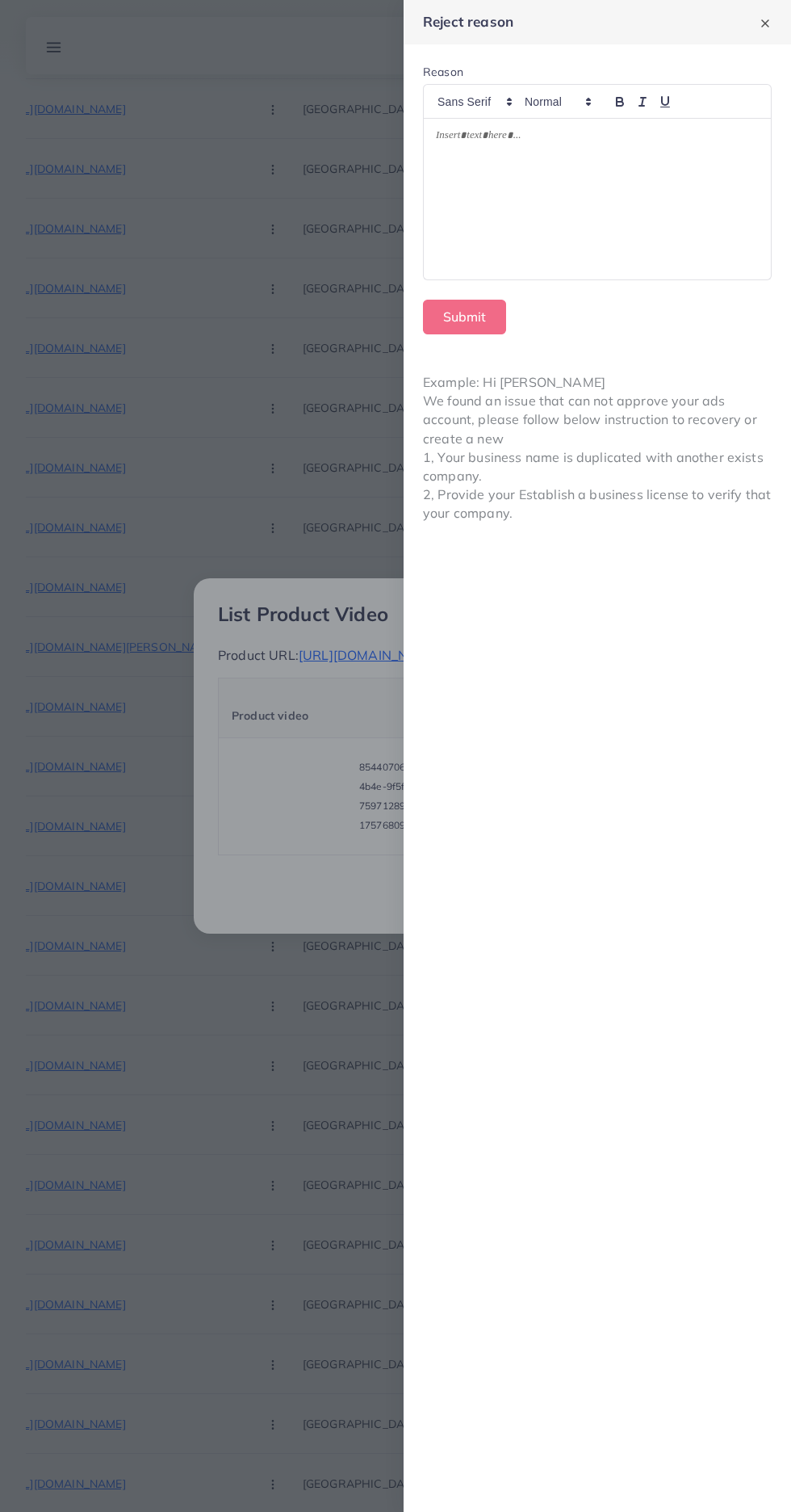
click at [662, 261] on div at bounding box center [597, 199] width 347 height 161
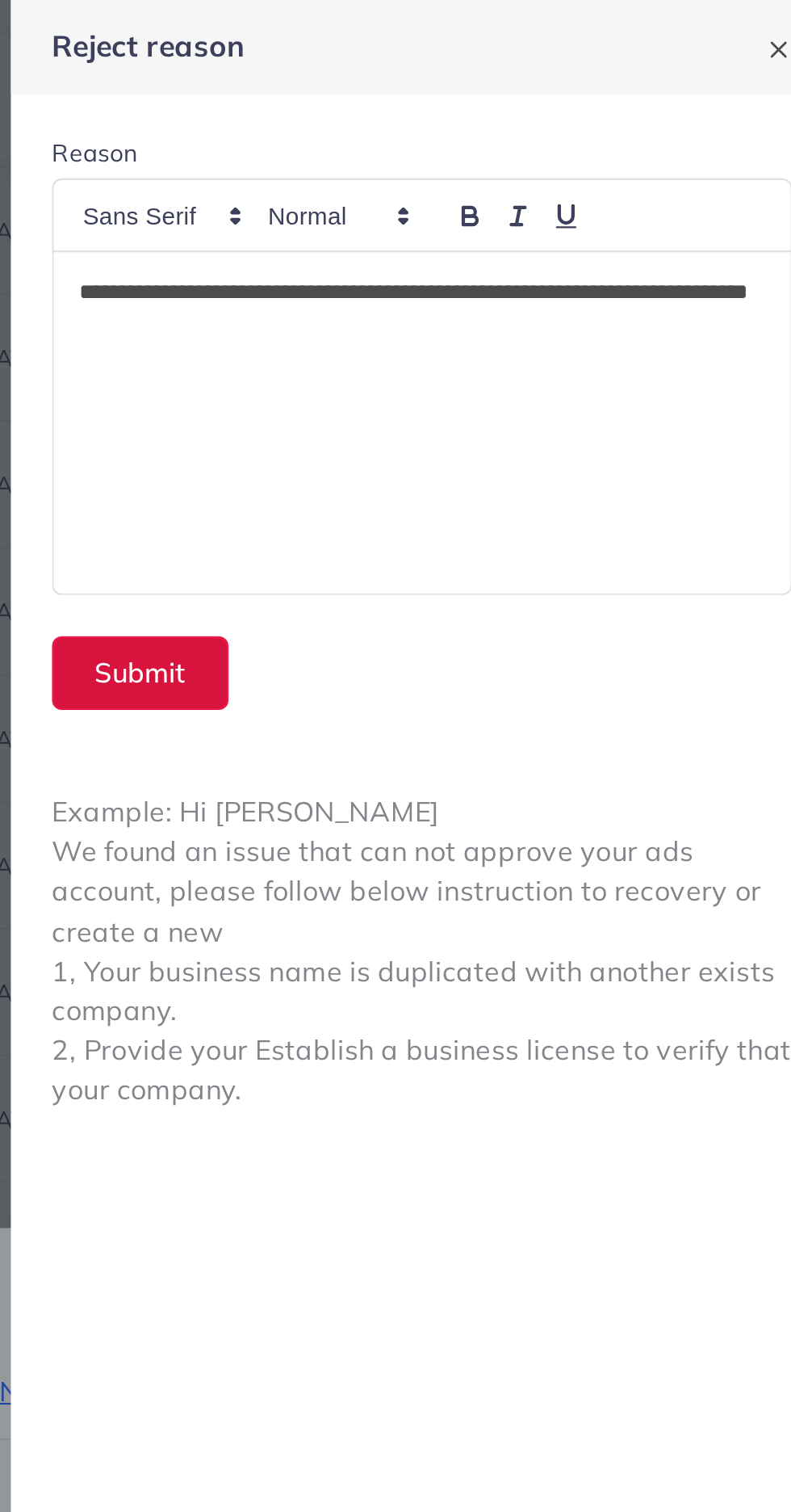
click at [484, 316] on button "Submit" at bounding box center [465, 317] width 83 height 34
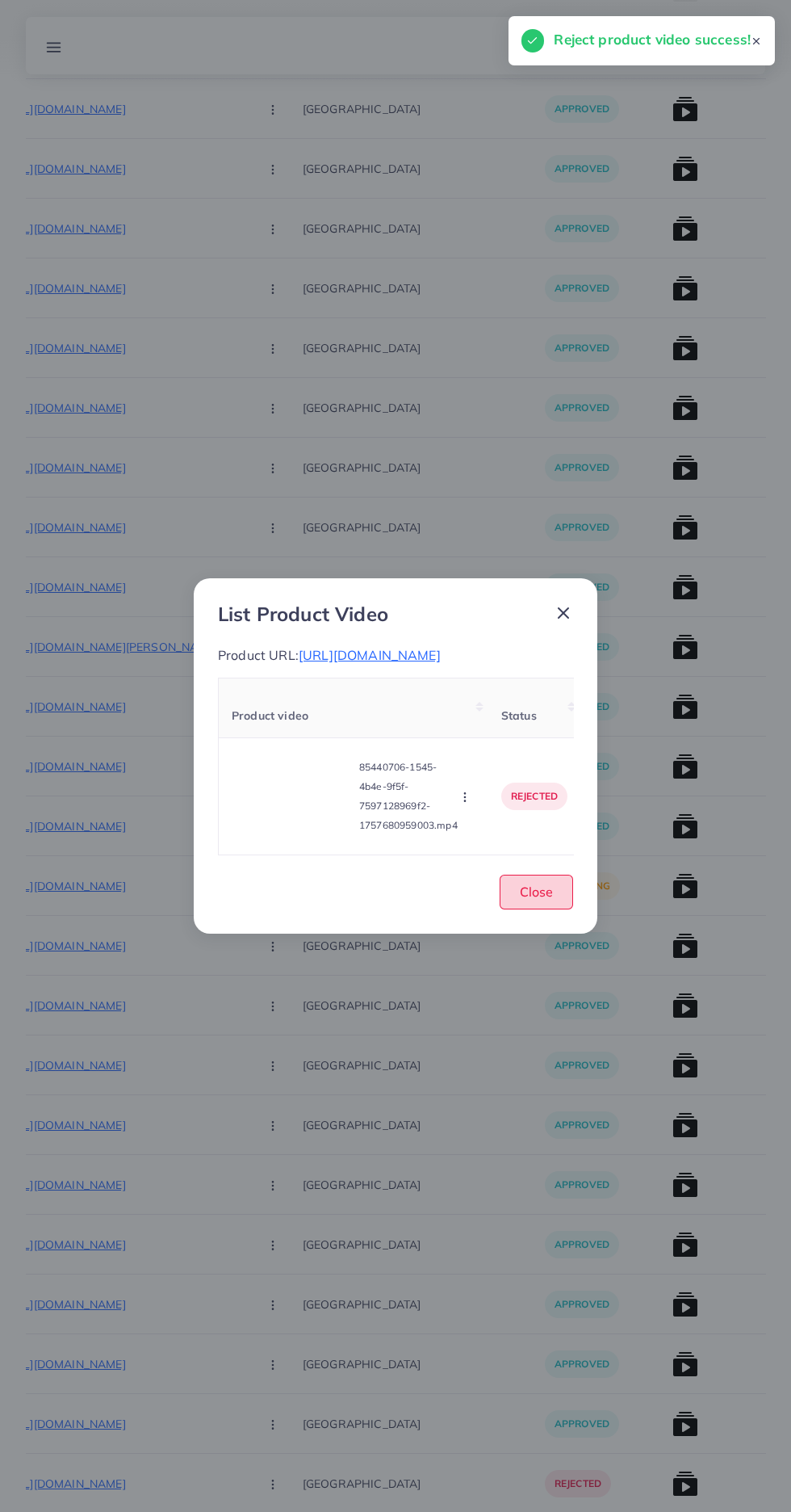
click at [548, 900] on span "Close" at bounding box center [536, 892] width 34 height 16
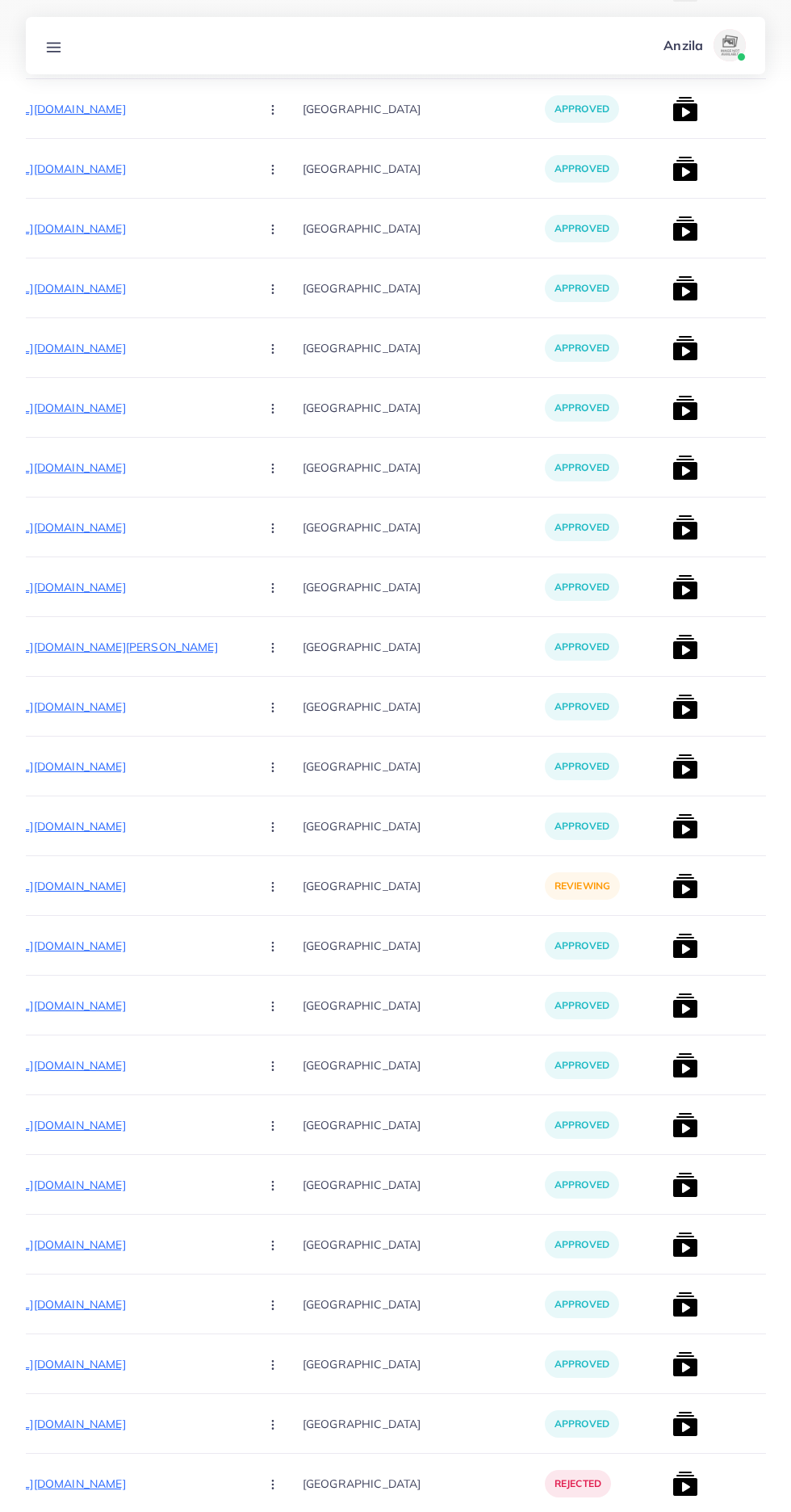
click at [103, 886] on p "https://zayrawear.shop/product/zayra-ak-47-arm-printed-zipper-style-2-pcs-winte…" at bounding box center [124, 886] width 242 height 19
click at [266, 889] on icon "button" at bounding box center [273, 887] width 13 height 13
click at [263, 937] on icon at bounding box center [268, 936] width 11 height 11
click at [672, 898] on img at bounding box center [685, 886] width 26 height 26
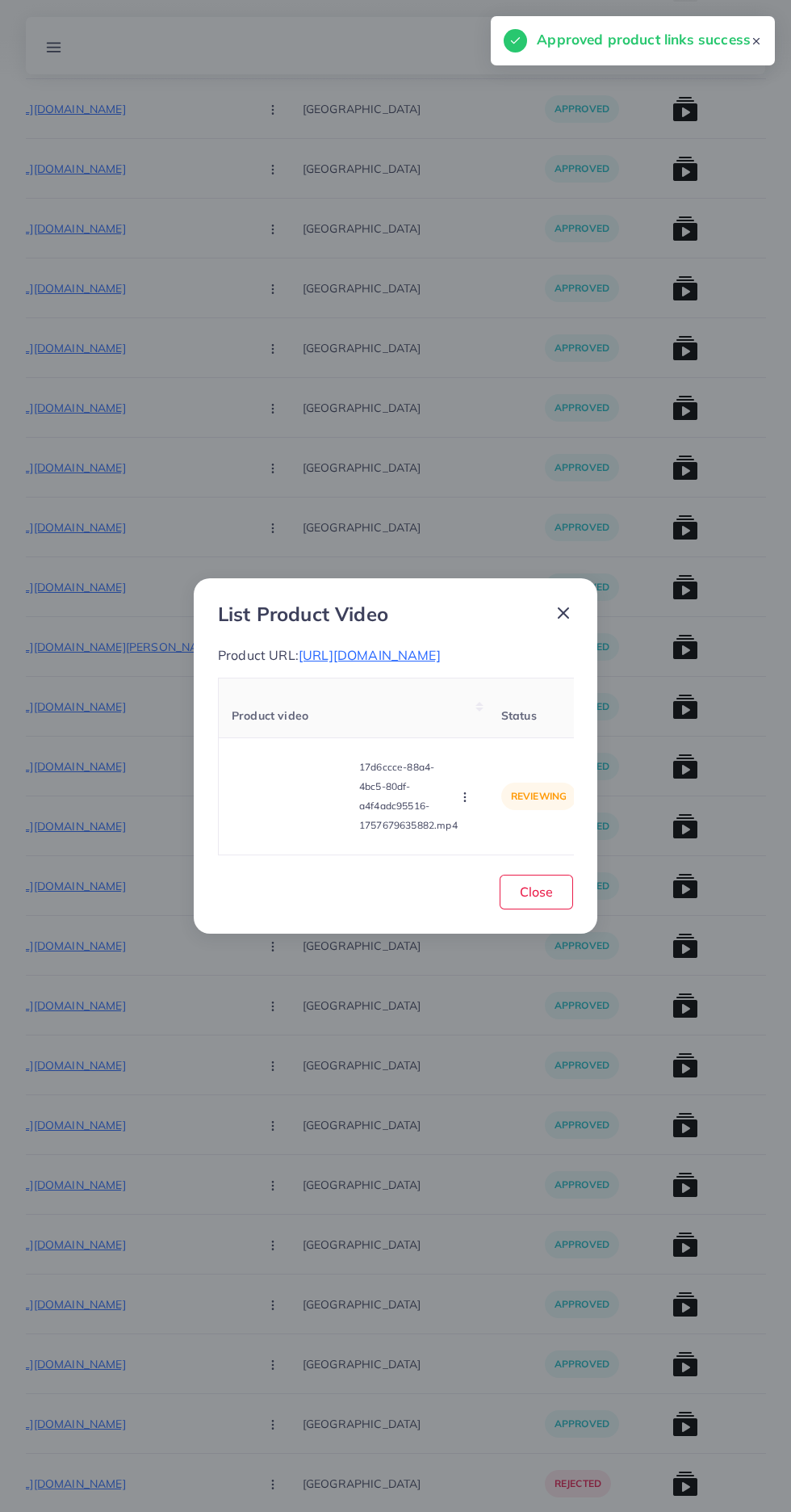
click at [276, 809] on video at bounding box center [293, 796] width 121 height 73
click at [276, 809] on div at bounding box center [293, 796] width 121 height 73
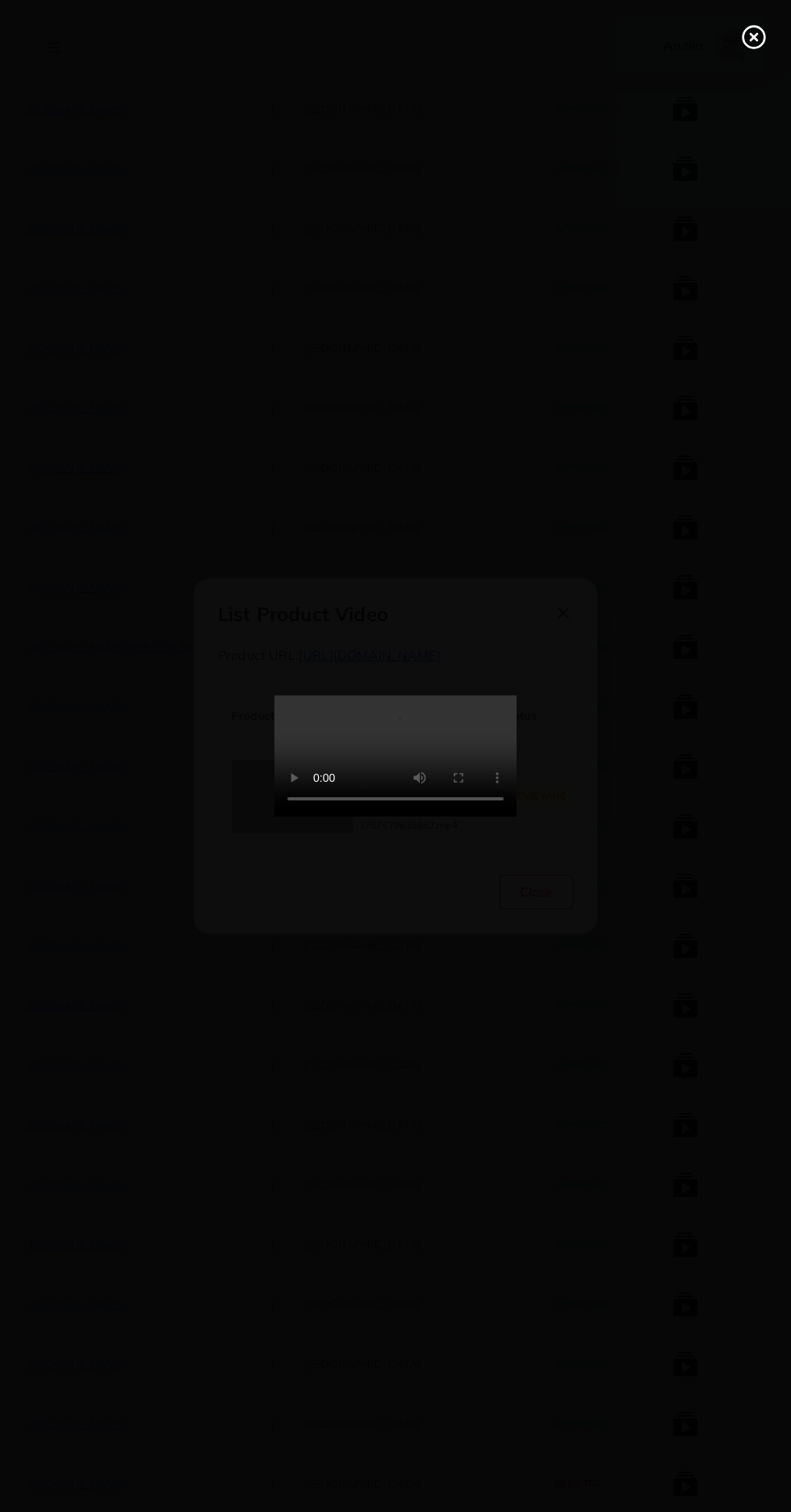
click at [737, 42] on div at bounding box center [395, 756] width 791 height 1512
click at [754, 37] on line at bounding box center [754, 36] width 6 height 6
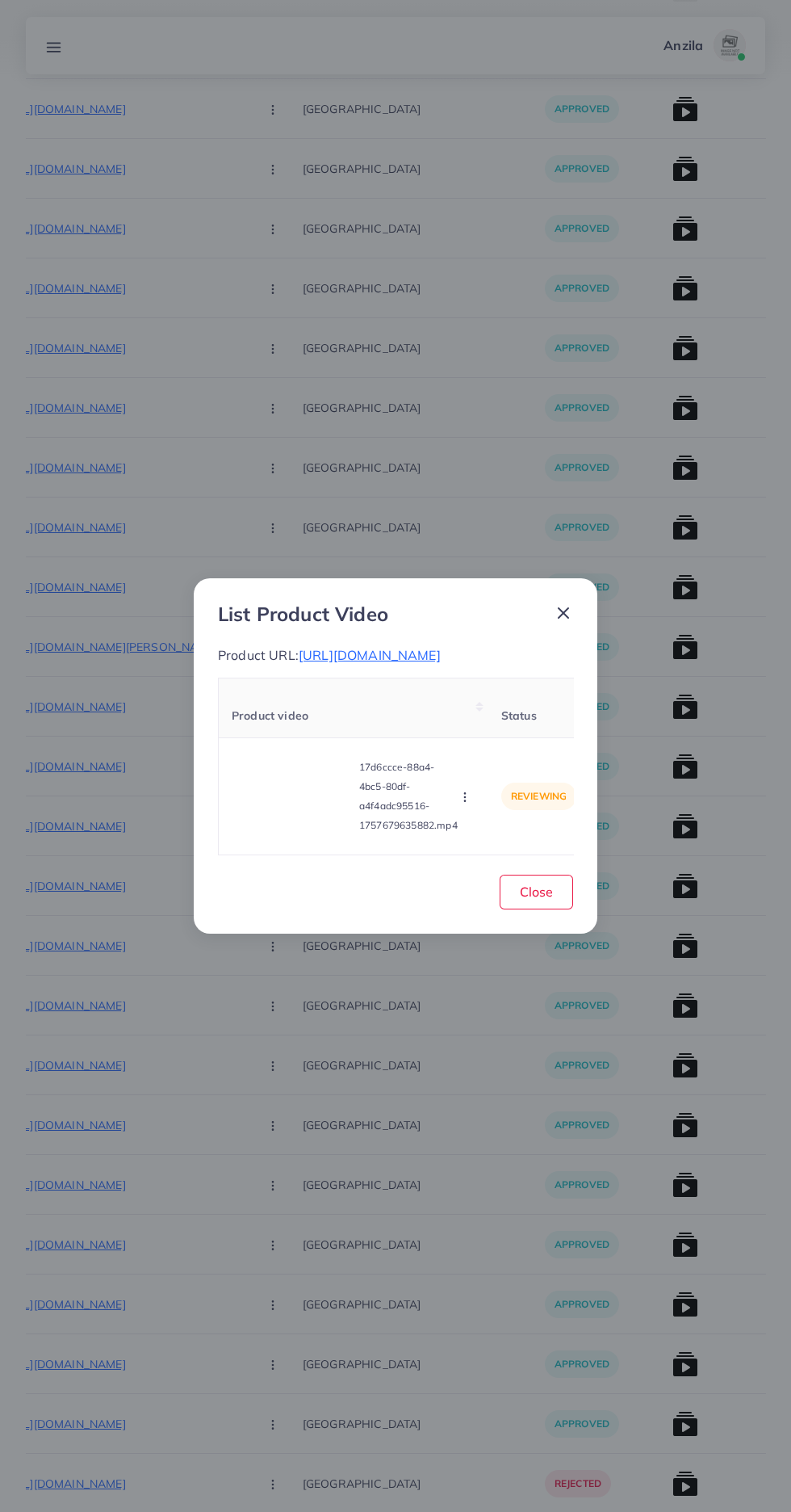
click at [468, 804] on icon "button" at bounding box center [465, 797] width 13 height 13
click at [507, 774] on link "Reject" at bounding box center [503, 756] width 128 height 35
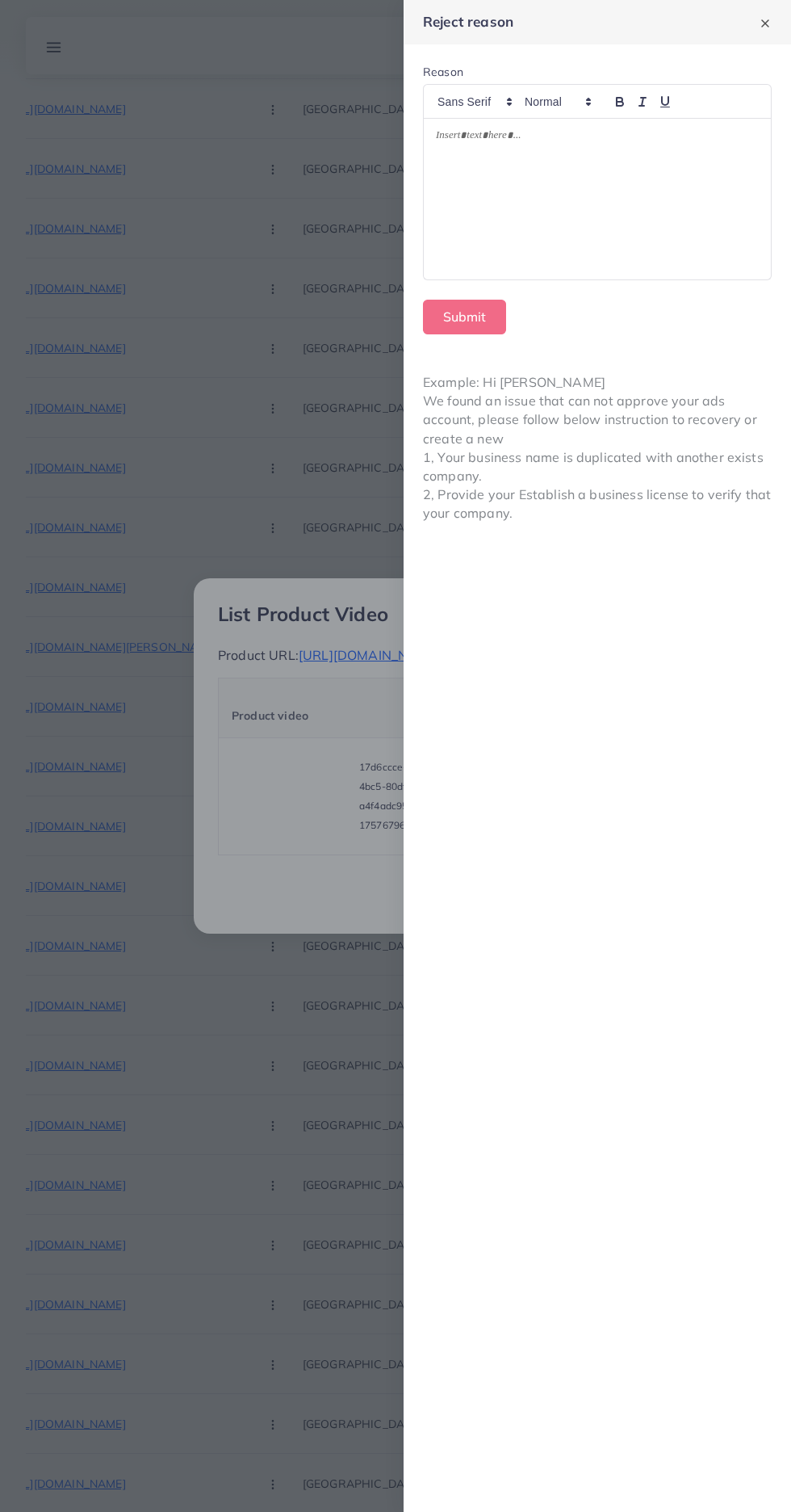
click at [636, 226] on div at bounding box center [597, 199] width 347 height 161
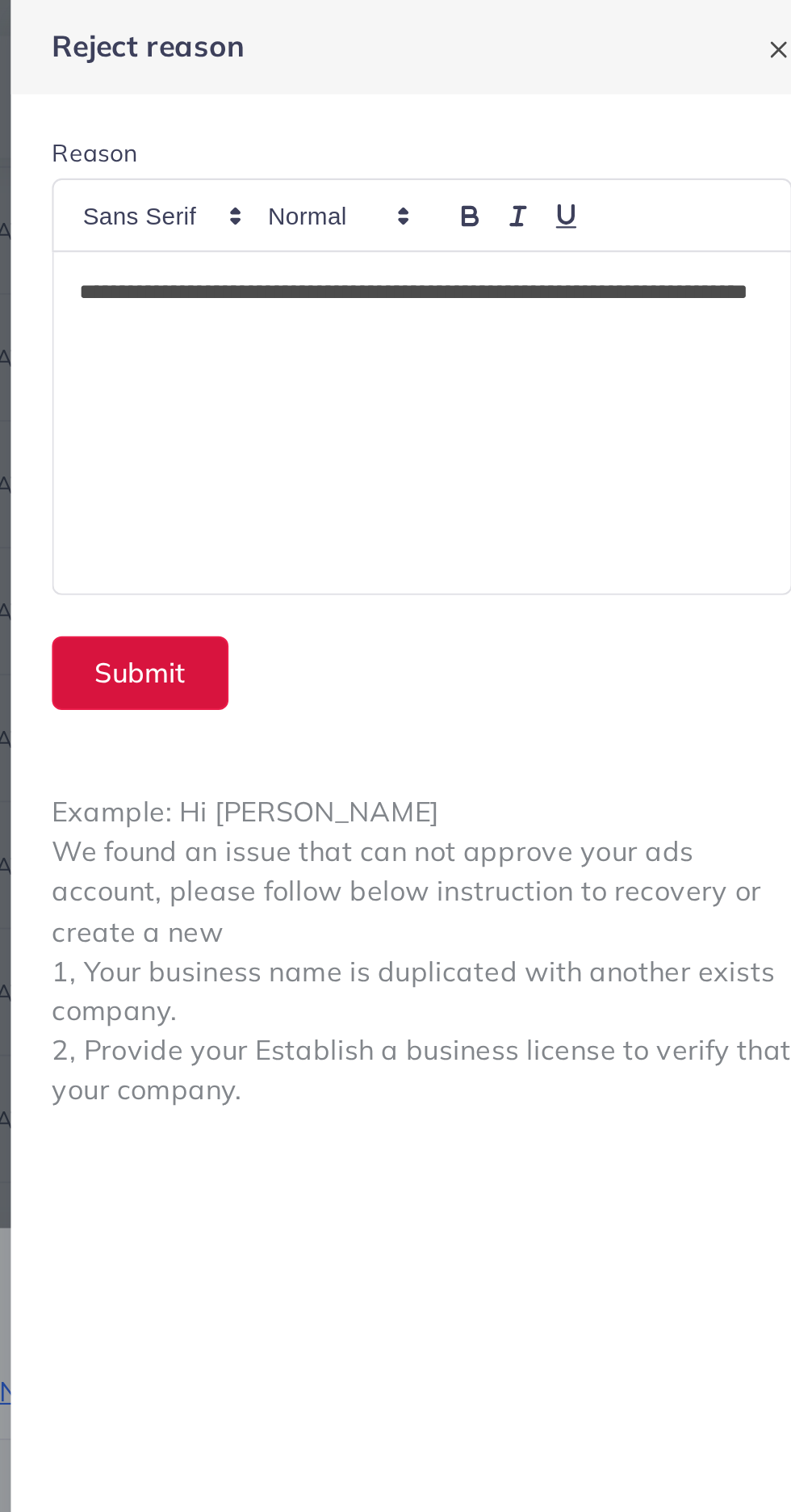
click at [474, 310] on button "Submit" at bounding box center [465, 317] width 83 height 34
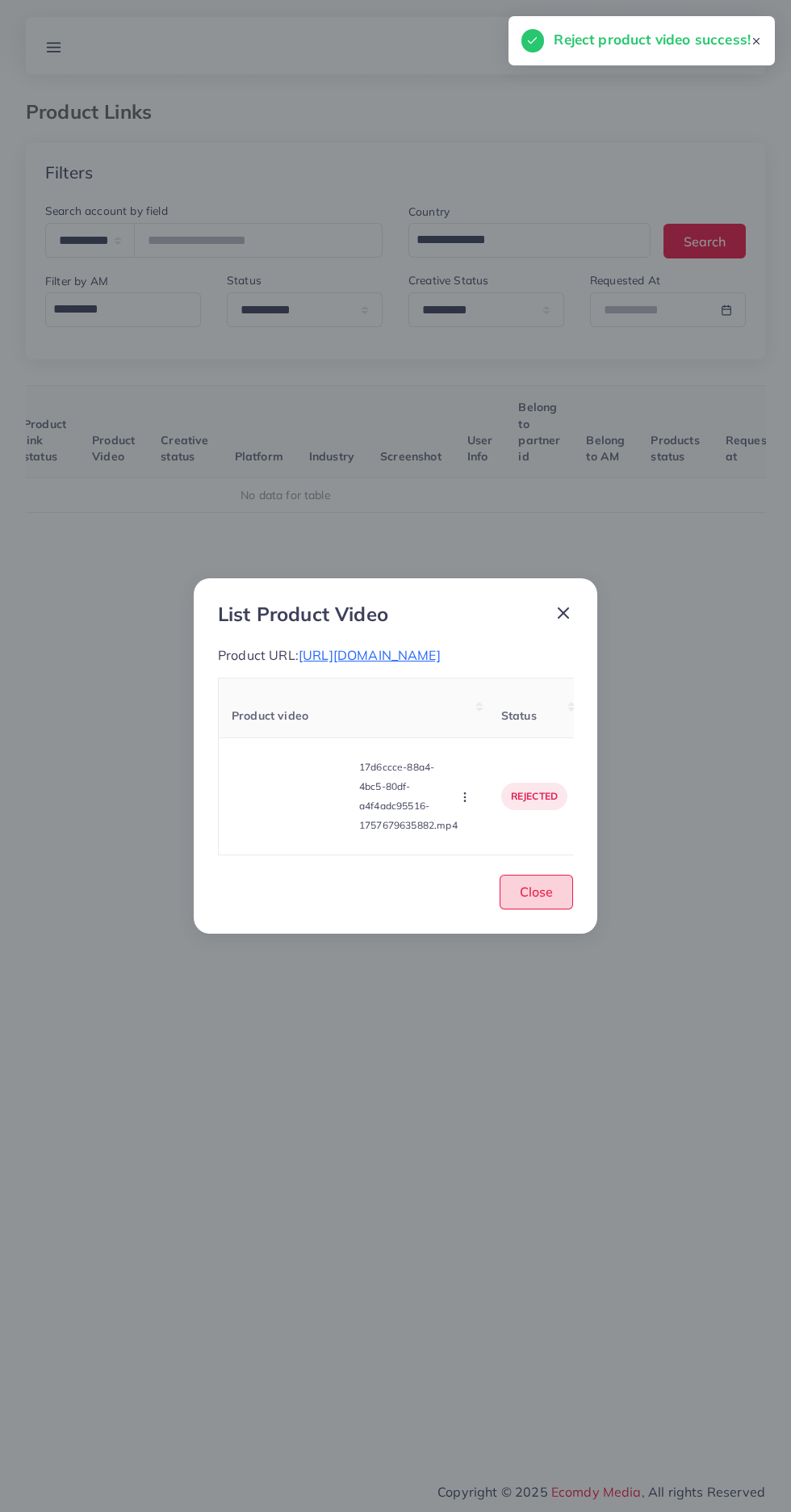
click at [564, 902] on button "Close" at bounding box center [536, 892] width 73 height 34
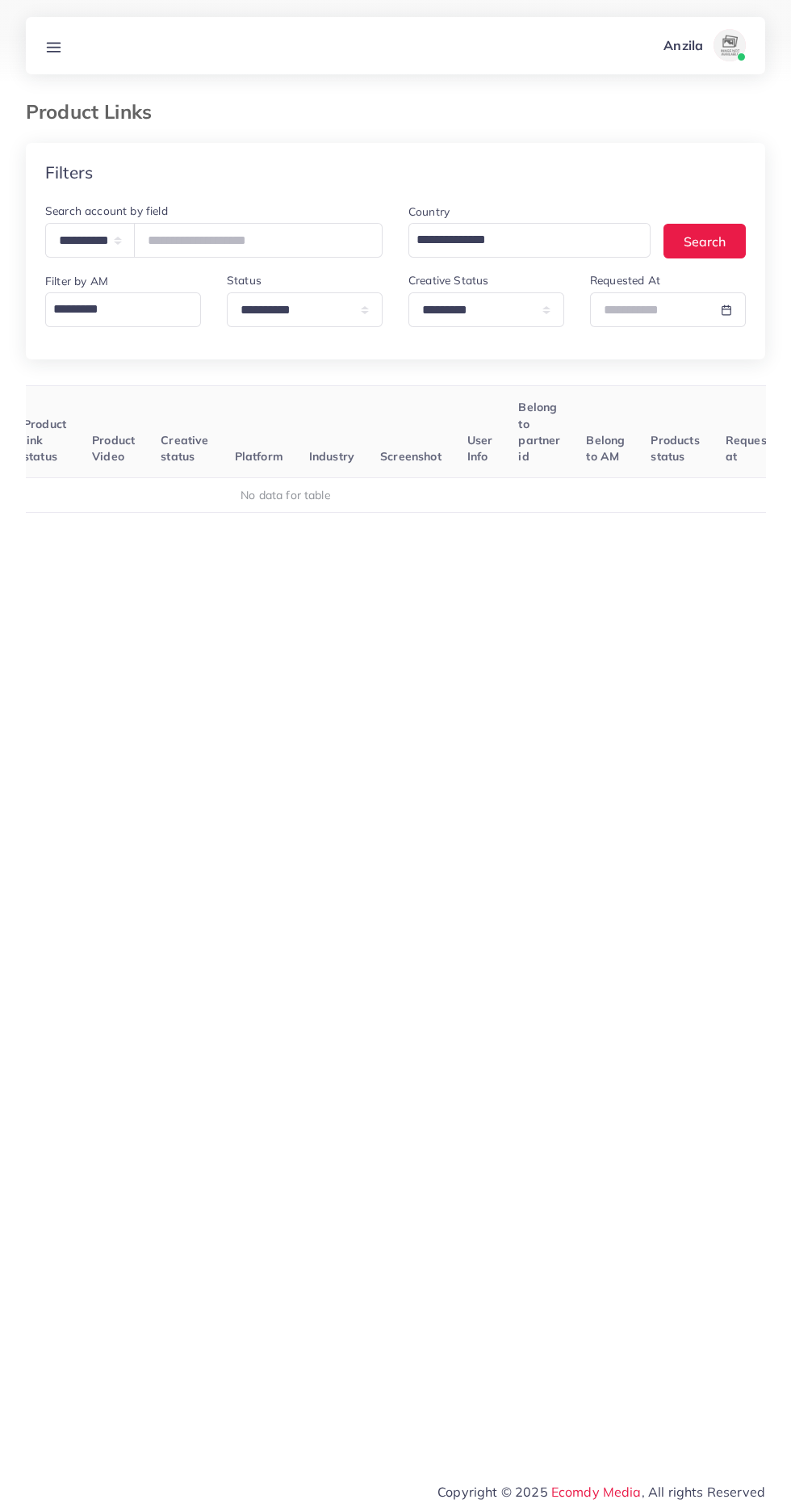
click at [34, 11] on div at bounding box center [395, 41] width 791 height 82
click at [63, 48] on link at bounding box center [53, 45] width 30 height 20
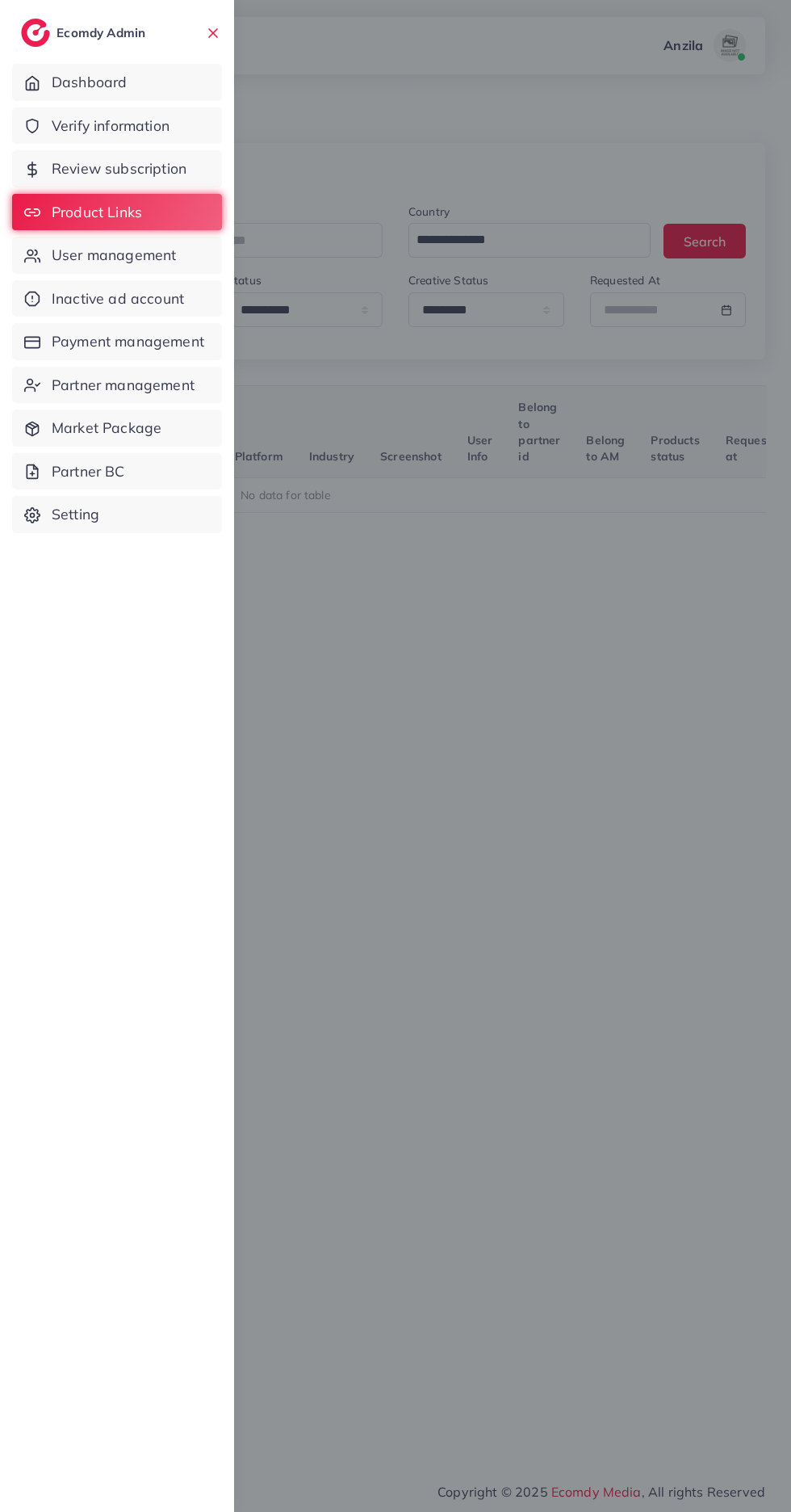
click at [162, 132] on span "Verify information" at bounding box center [111, 125] width 118 height 21
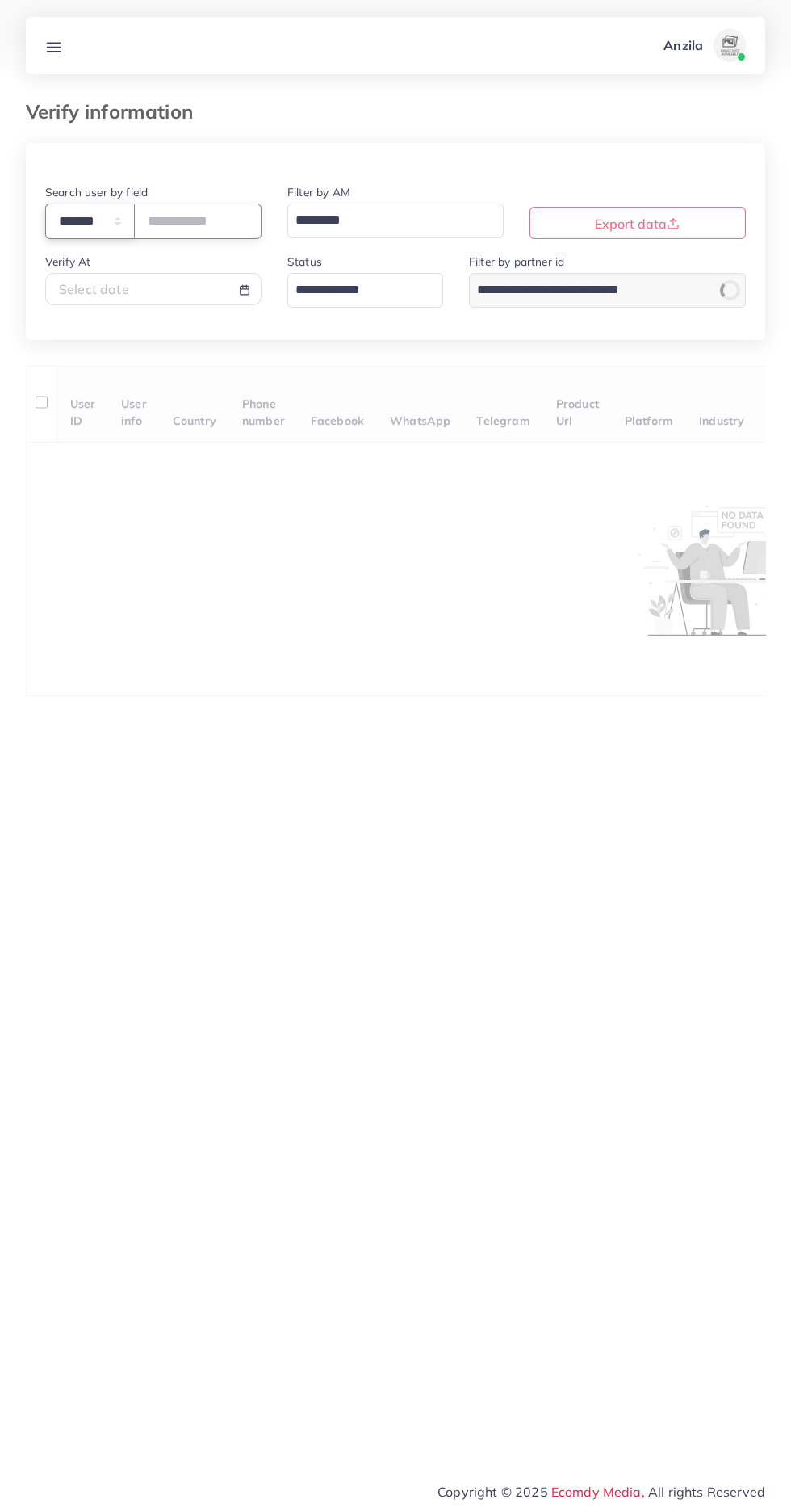
click at [121, 233] on select "**********" at bounding box center [90, 221] width 90 height 34
select select "*****"
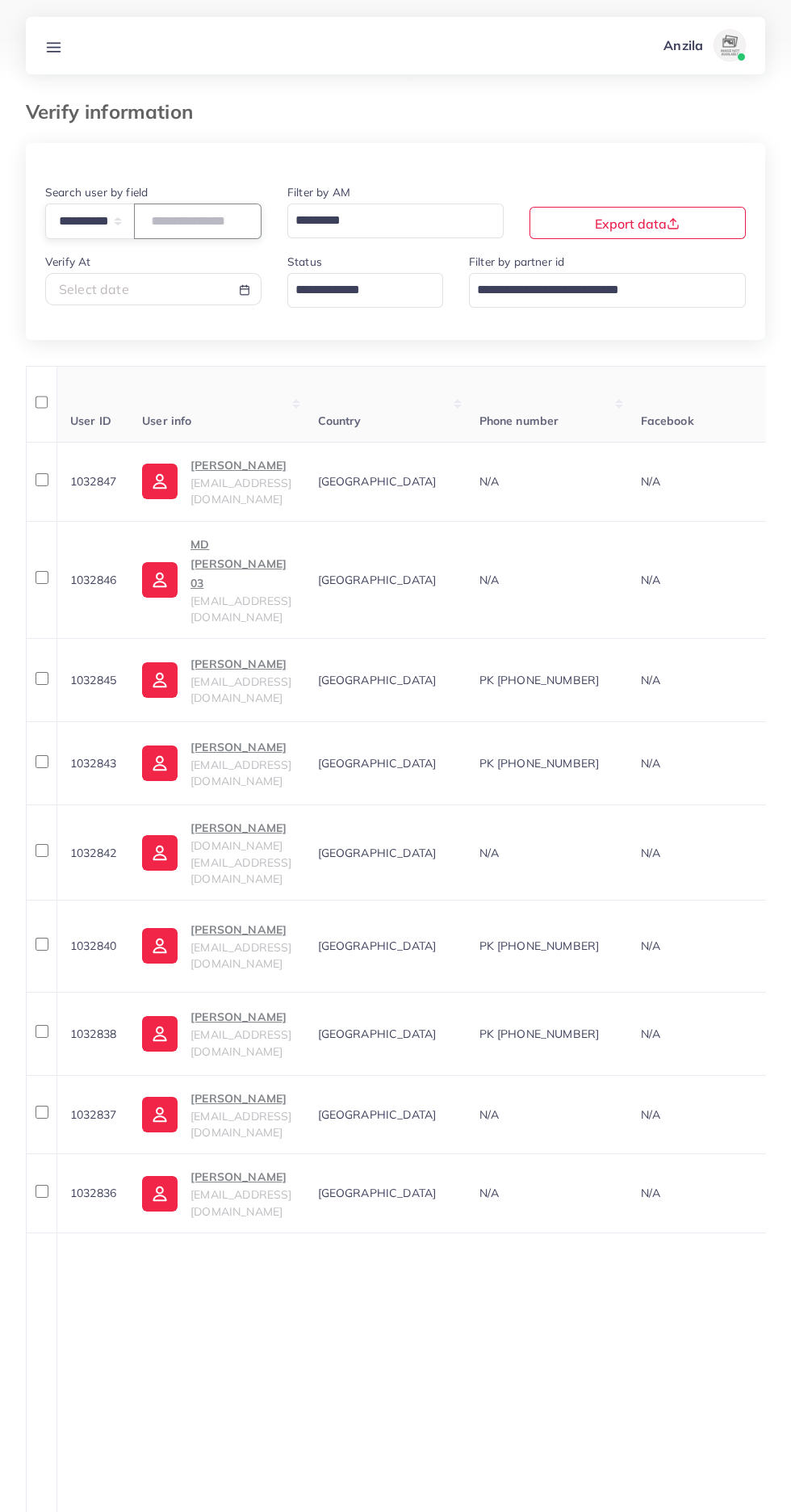
paste input "**********"
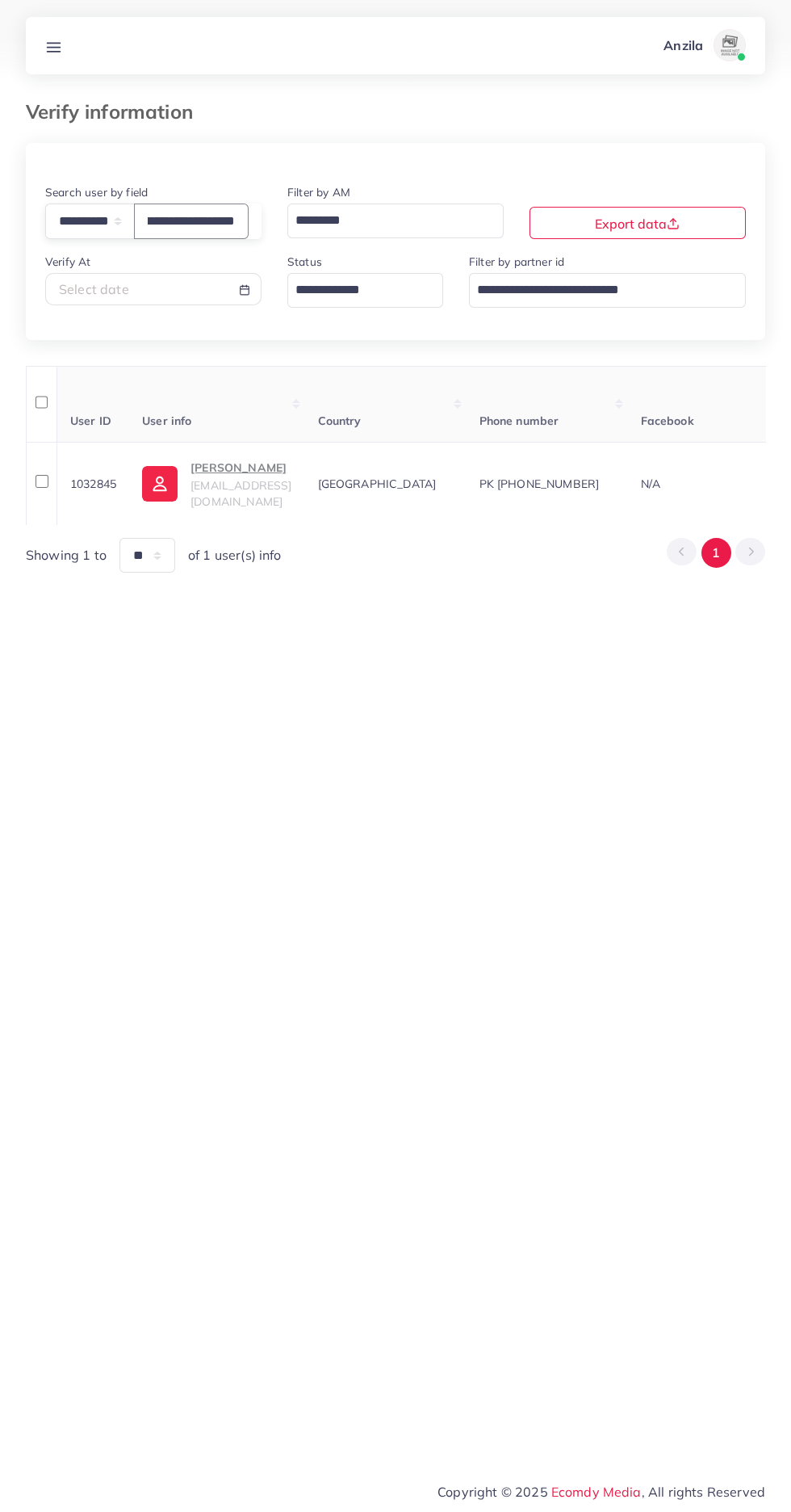
type input "**********"
click at [443, 405] on th "Country" at bounding box center [386, 404] width 161 height 76
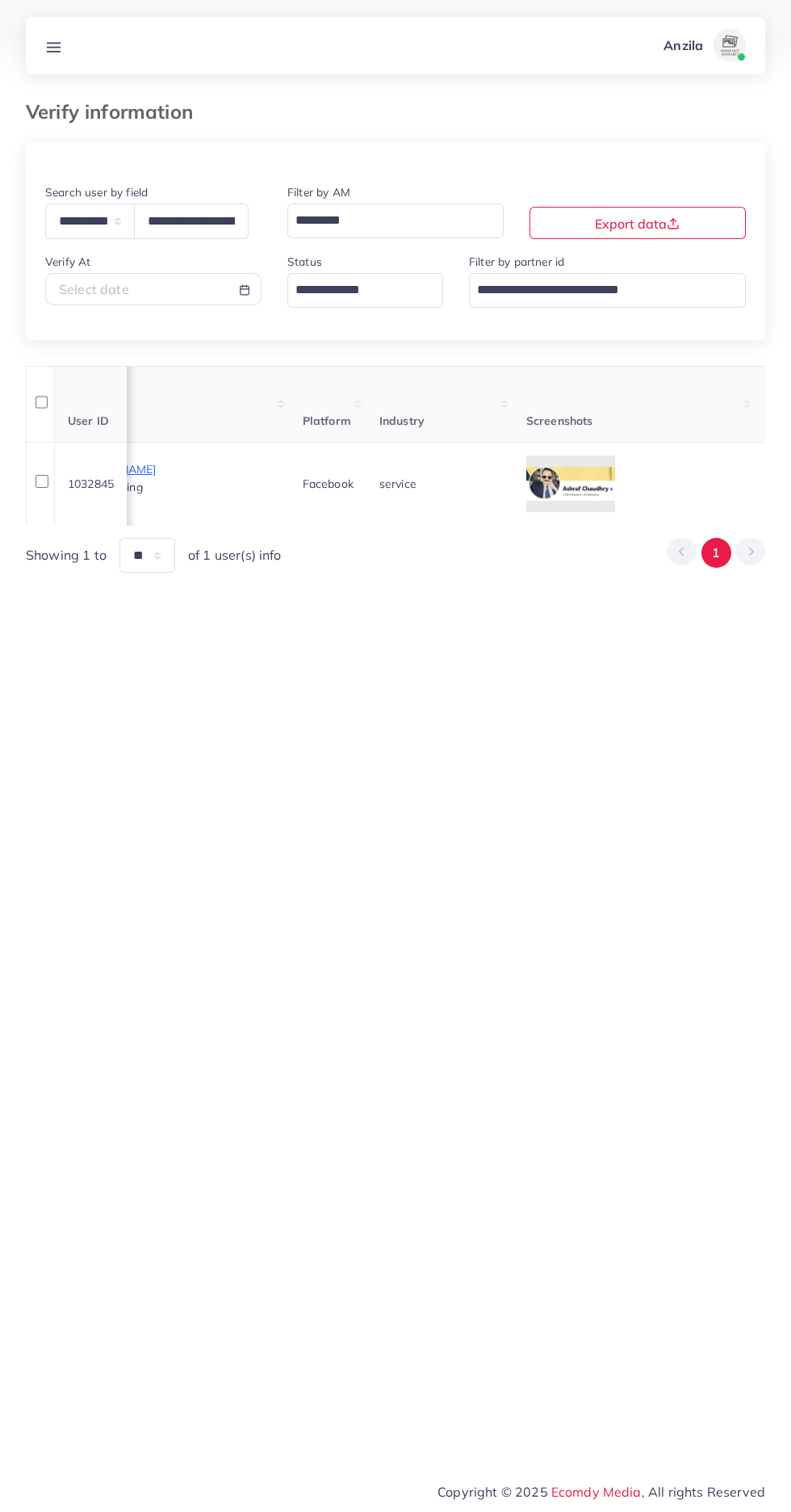
scroll to position [0, 1015]
click at [0, 0] on div at bounding box center [0, 0] width 0 height 0
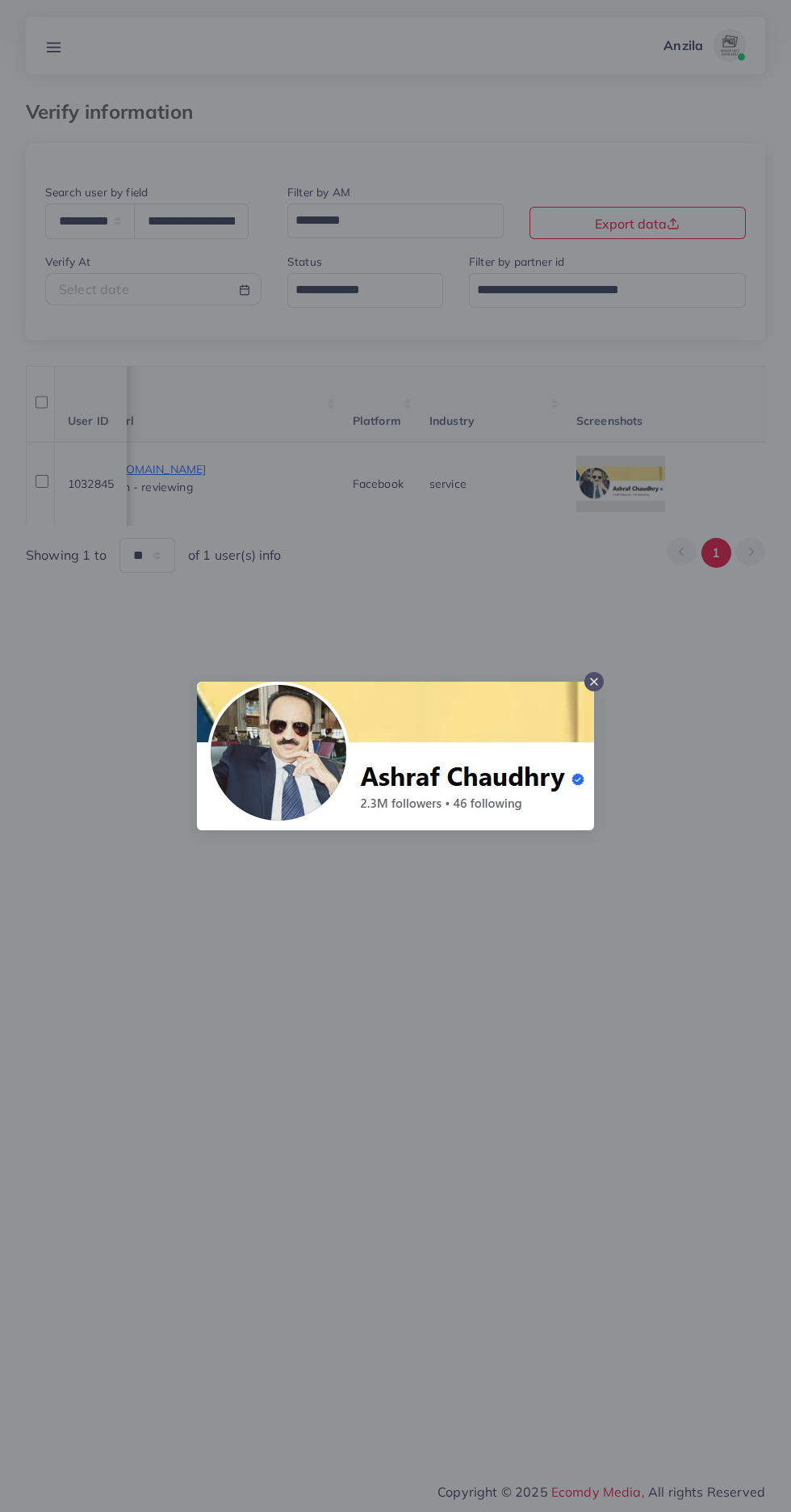
click at [424, 569] on div at bounding box center [395, 756] width 791 height 1512
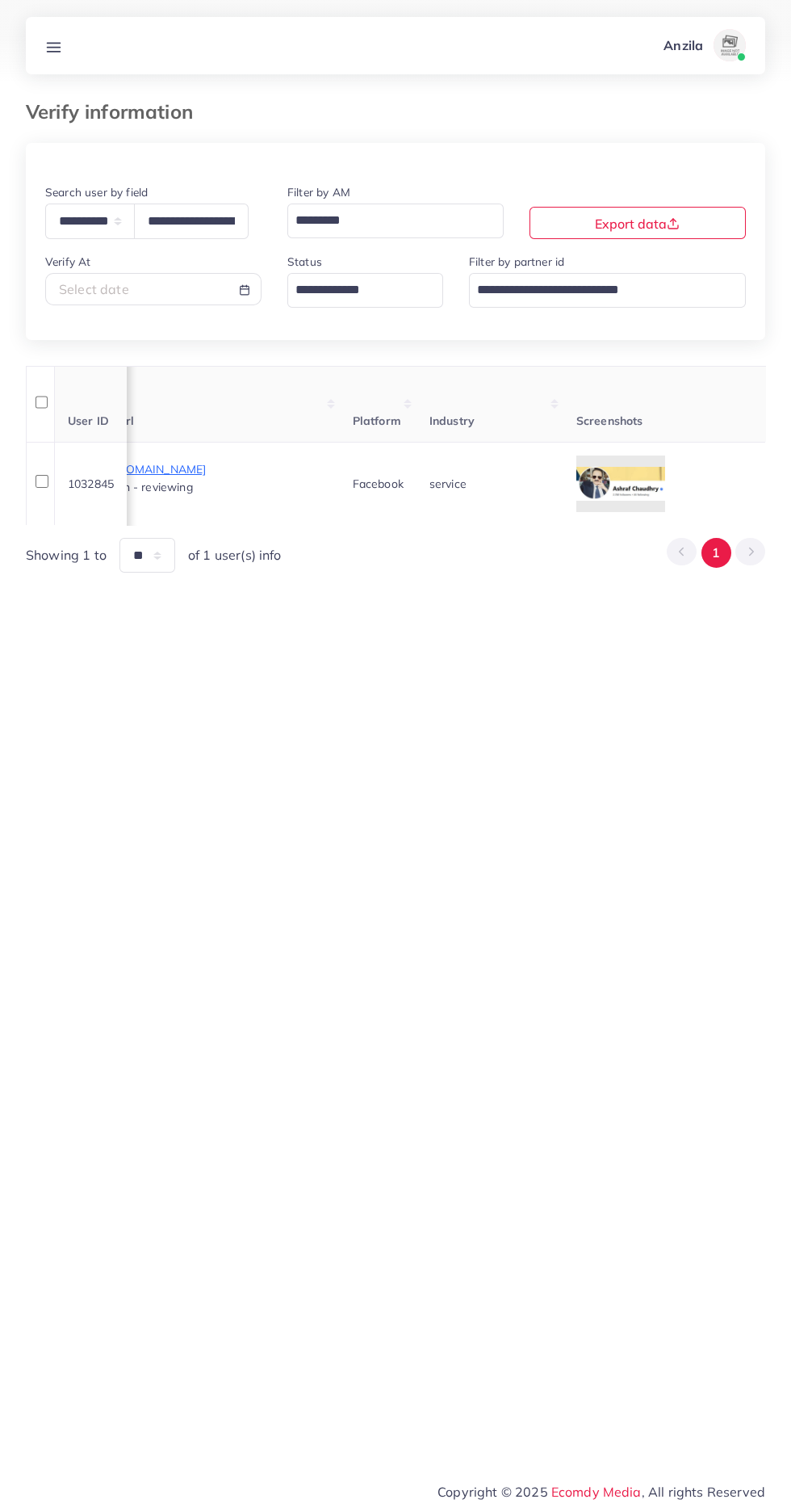
scroll to position [0, 659]
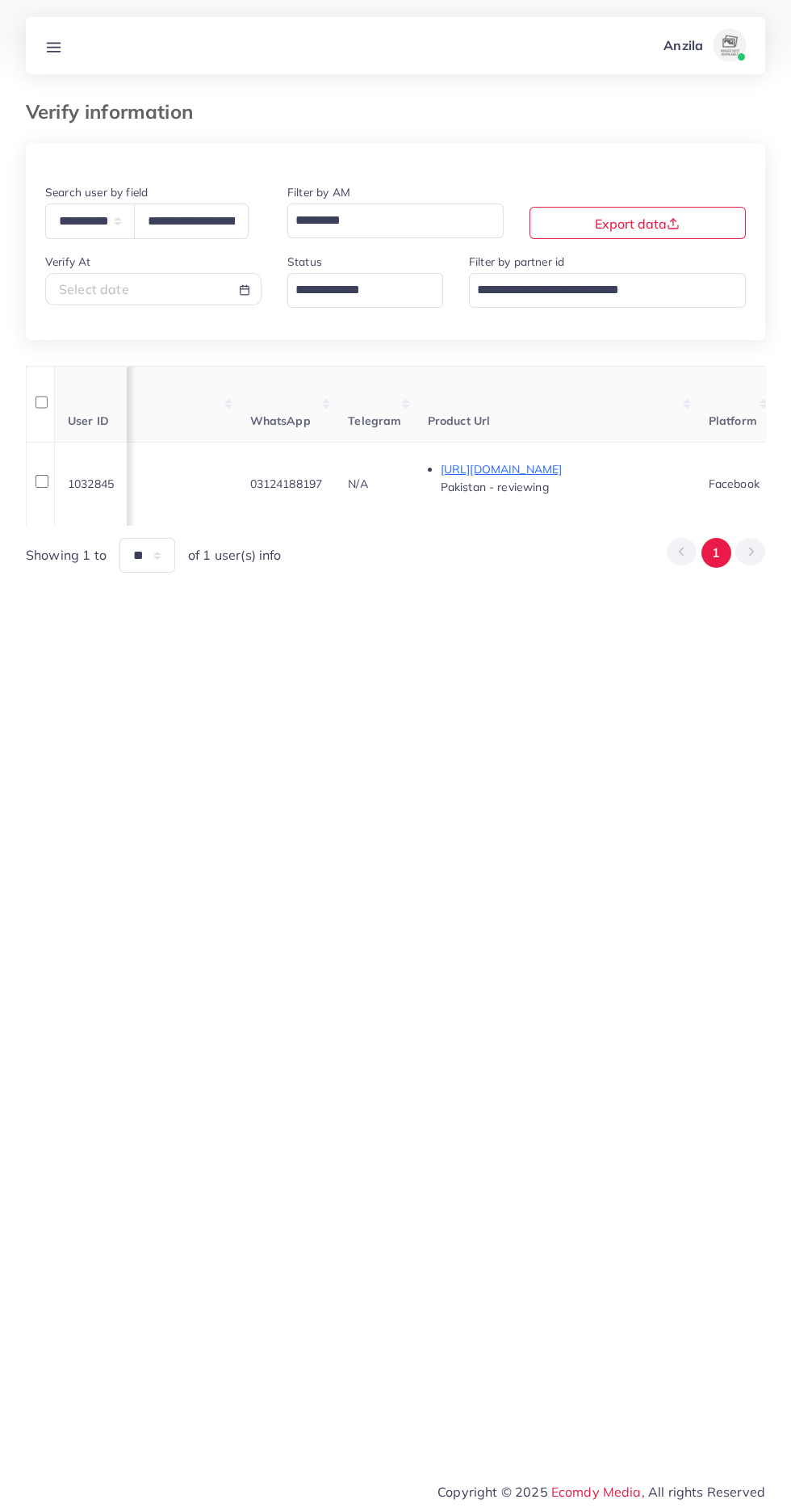
copy span "03124188197"
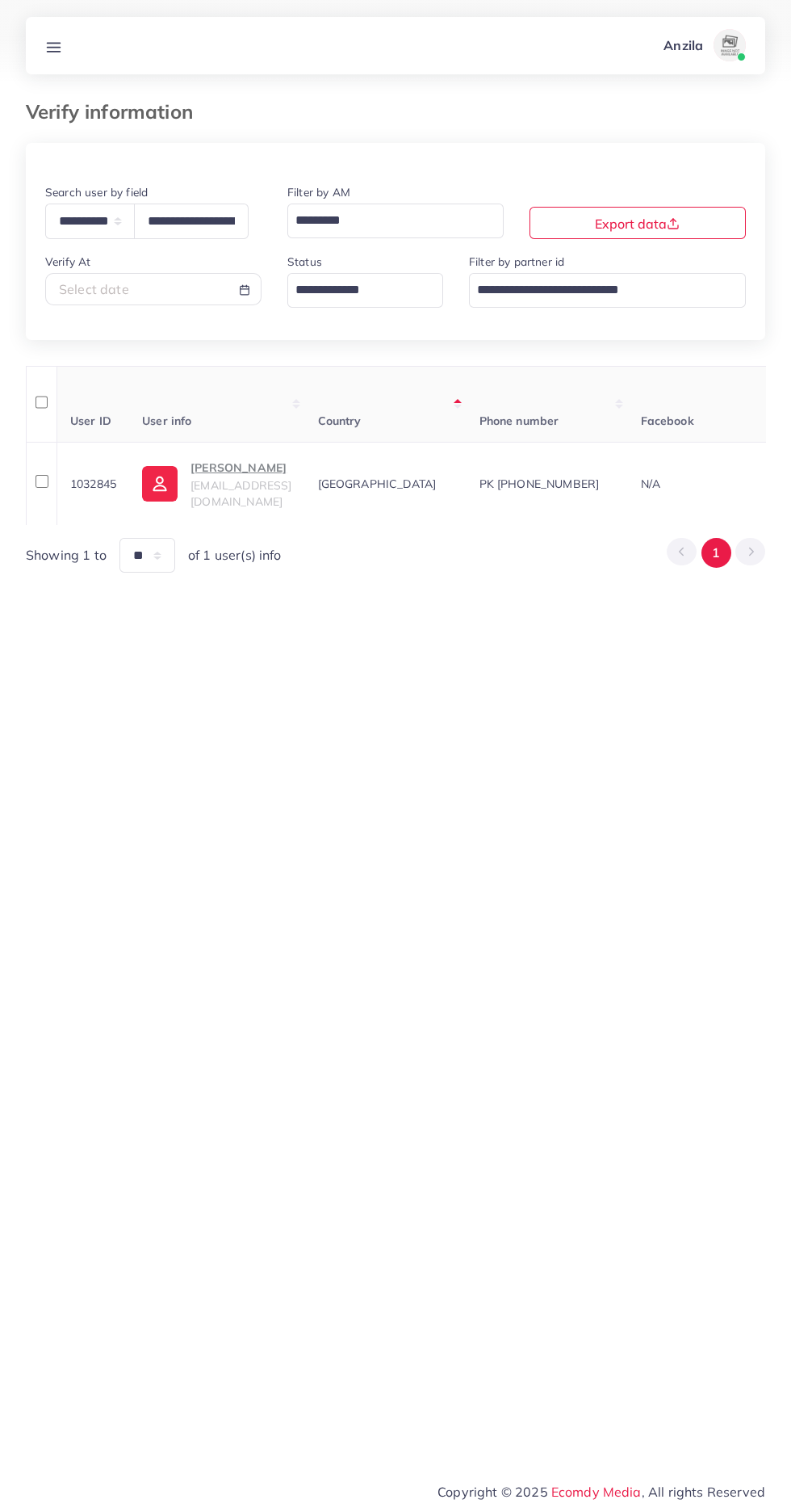
click at [246, 497] on span "sahilbergofficial@gmail.com" at bounding box center [240, 493] width 101 height 31
click at [228, 478] on p "Sahil Manzoor" at bounding box center [240, 467] width 101 height 19
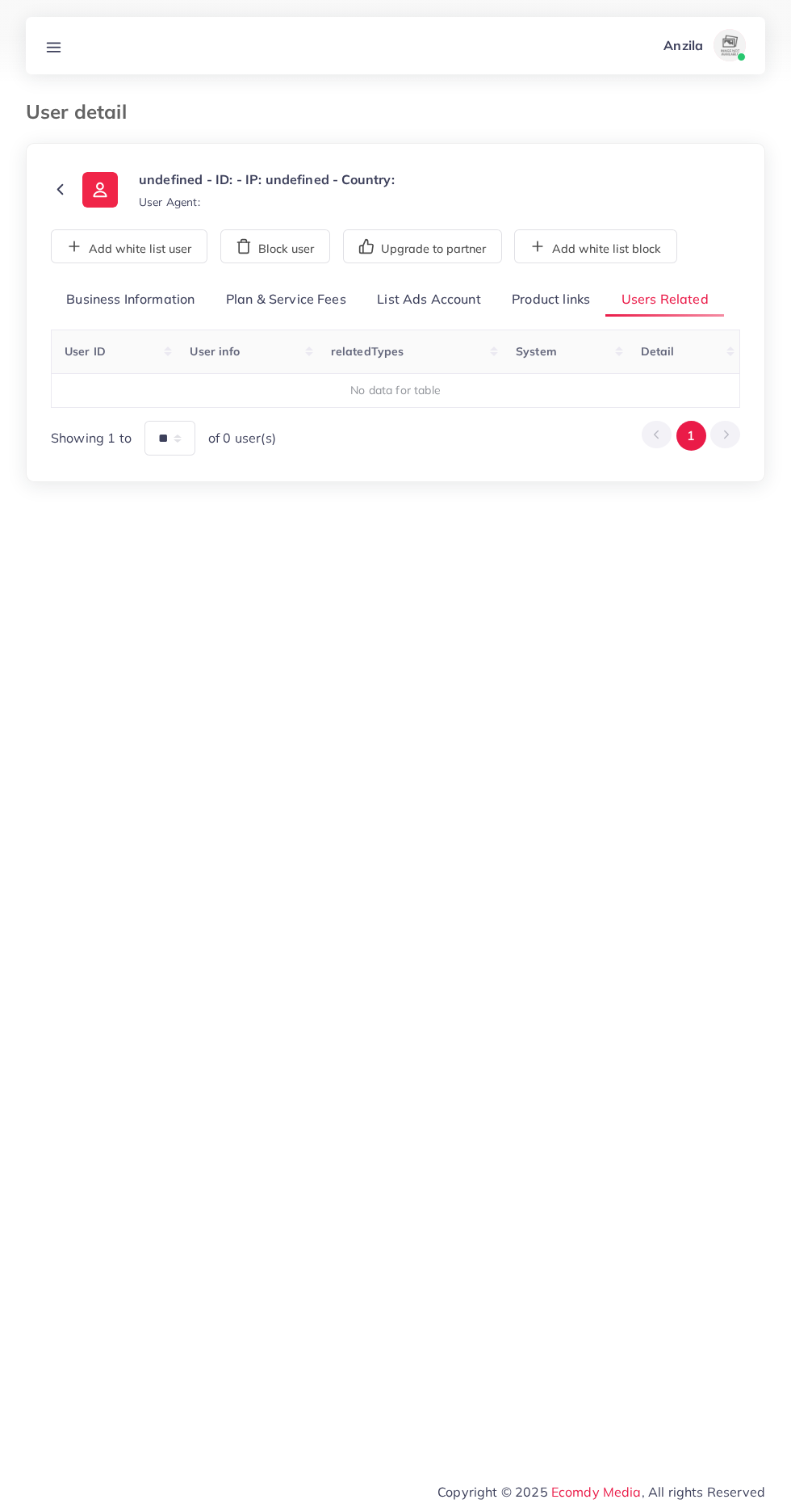
click at [545, 299] on link "Product links" at bounding box center [551, 300] width 109 height 34
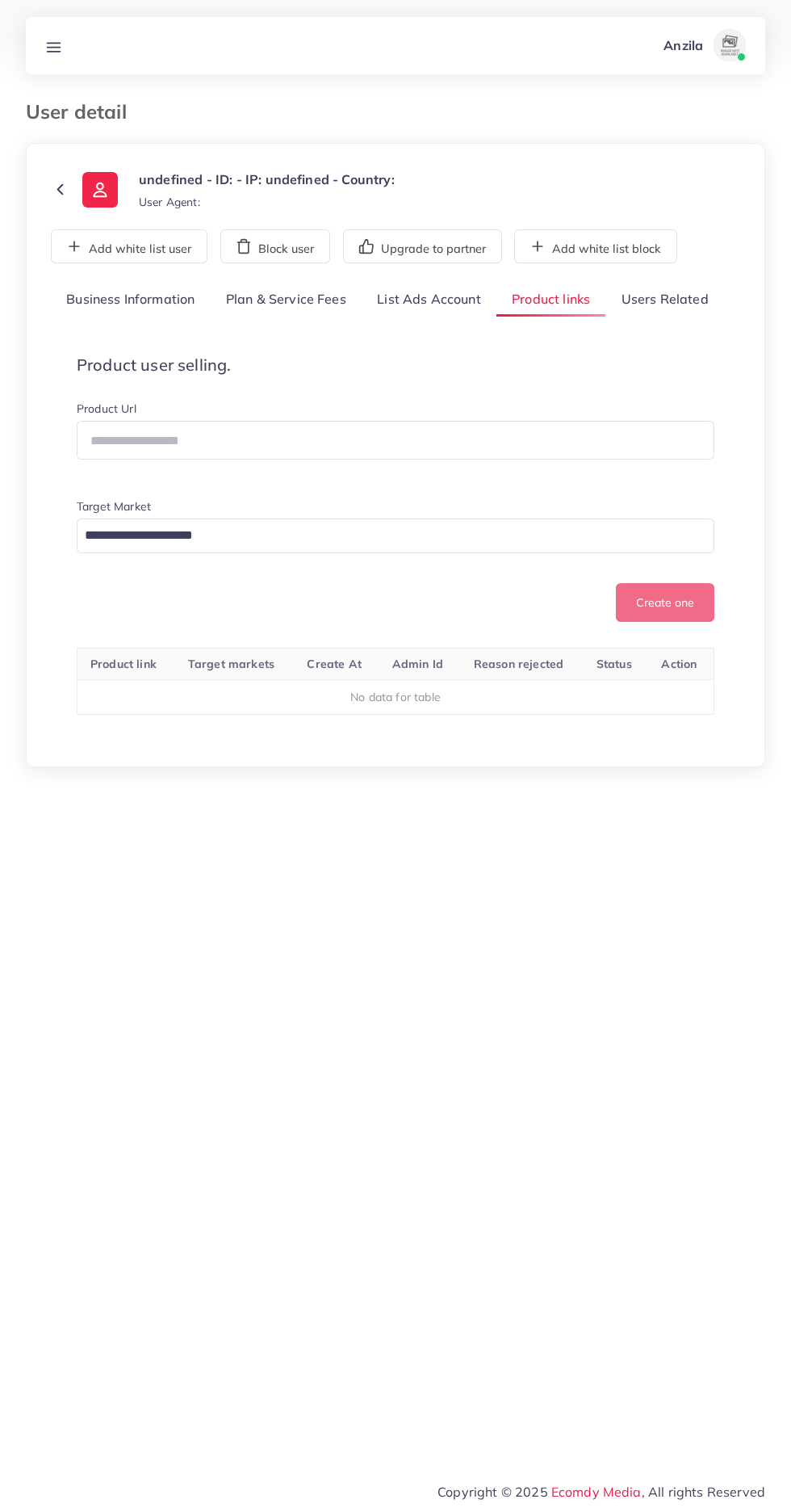
click at [657, 296] on link "Users Related" at bounding box center [664, 300] width 118 height 34
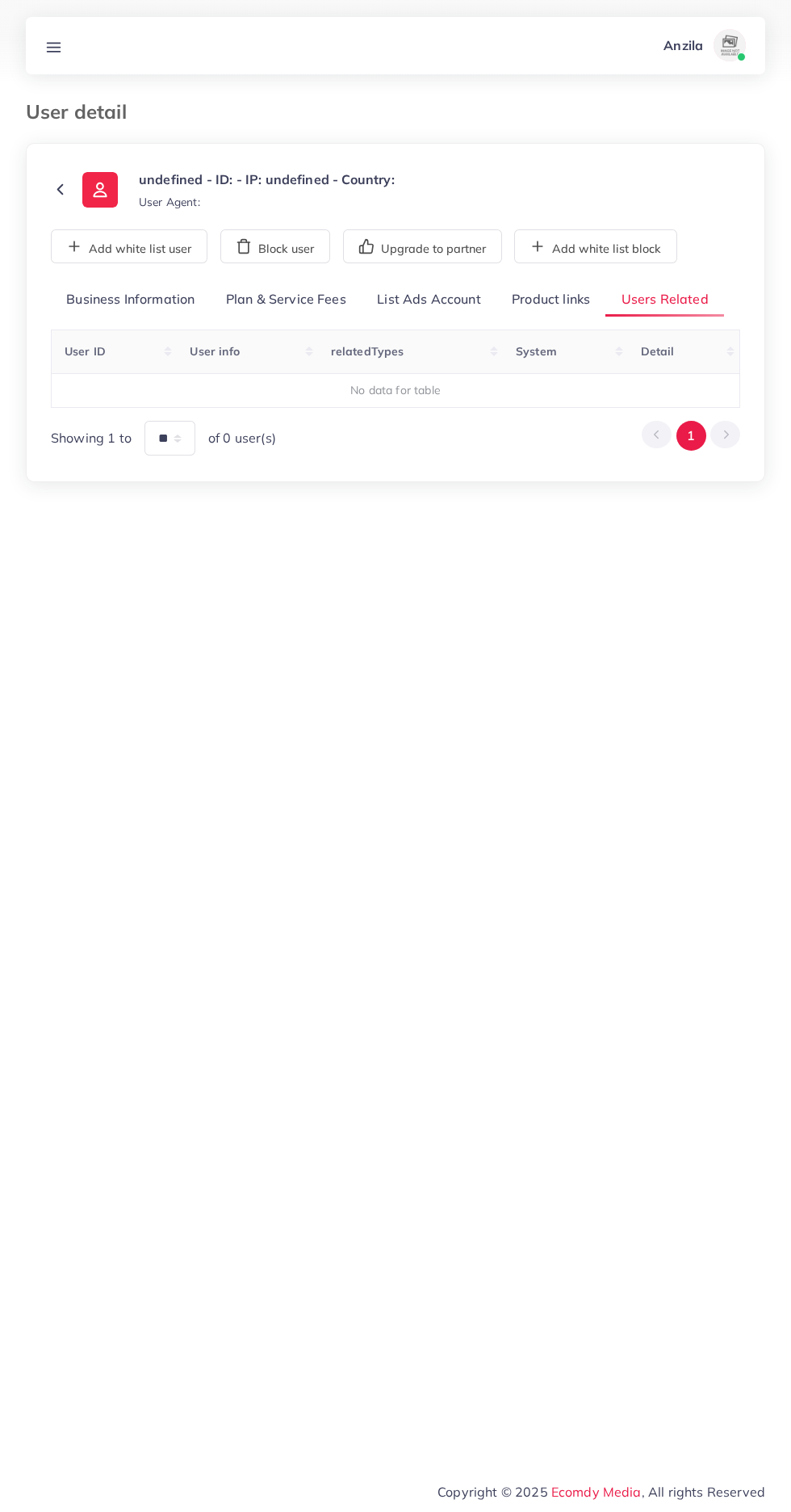
click at [566, 299] on link "Product links" at bounding box center [551, 300] width 109 height 34
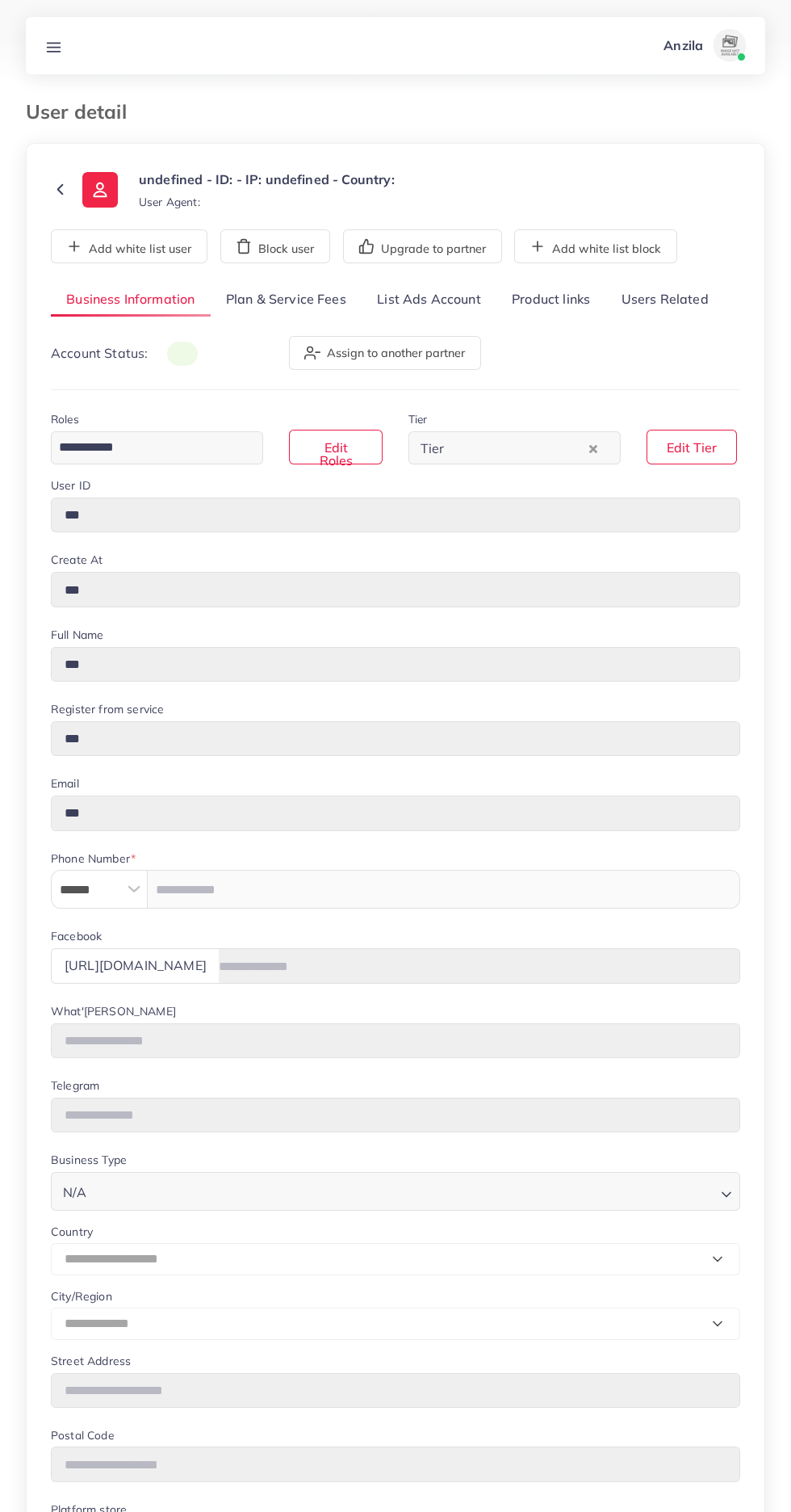
click at [529, 319] on div "Business Information Plan & Service Fees List Ads Account Product links Users R…" at bounding box center [395, 1026] width 690 height 1487
click at [548, 319] on div "Business Information Plan & Service Fees List Ads Account Product links Users R…" at bounding box center [395, 1026] width 690 height 1487
click at [533, 318] on div "Business Information Plan & Service Fees List Ads Account Product links Users R…" at bounding box center [395, 1026] width 690 height 1487
click at [561, 299] on link "Product links" at bounding box center [551, 300] width 109 height 34
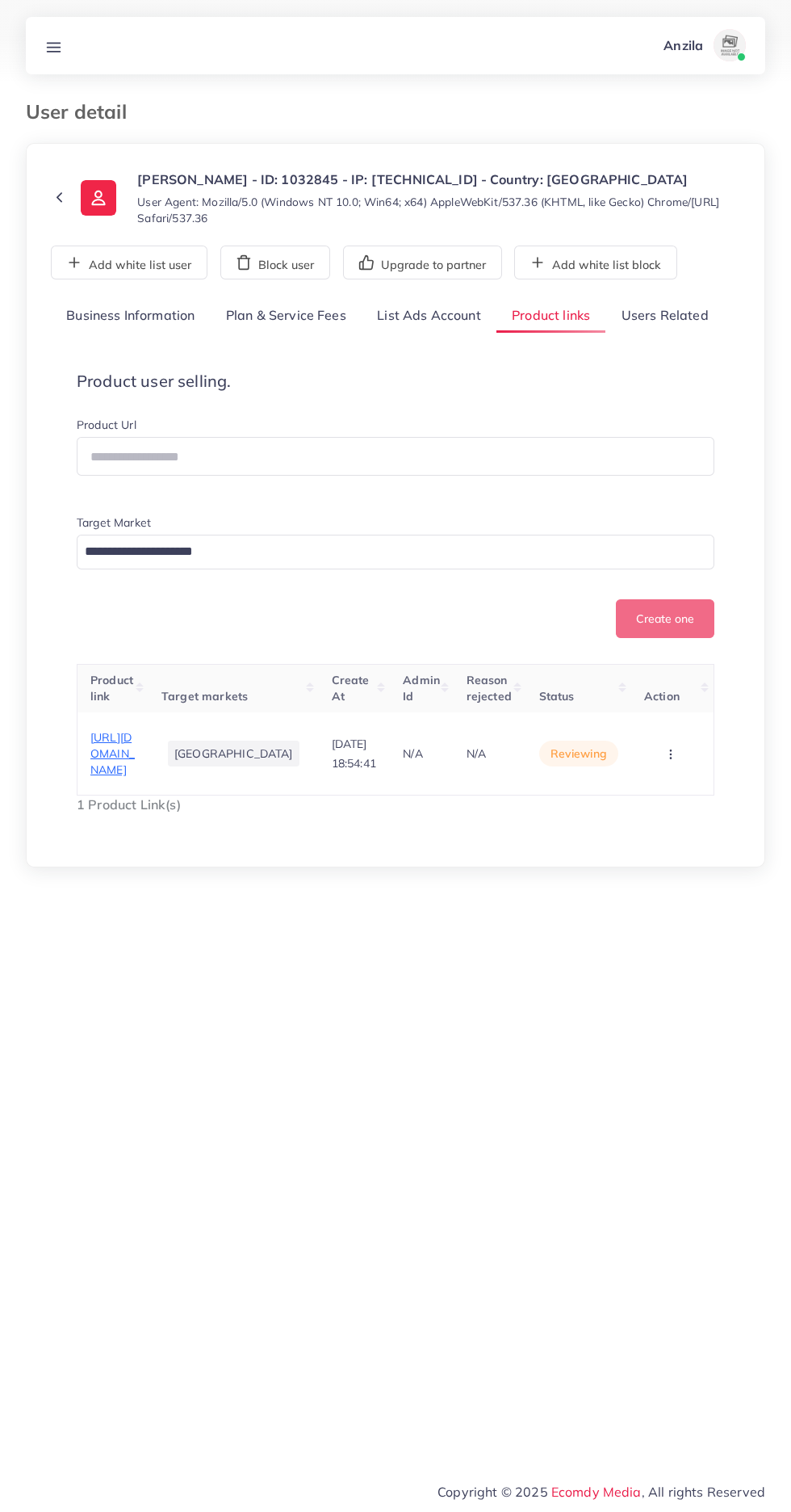
click at [130, 775] on span "[URL][DOMAIN_NAME]" at bounding box center [112, 753] width 44 height 48
